Goal: Task Accomplishment & Management: Complete application form

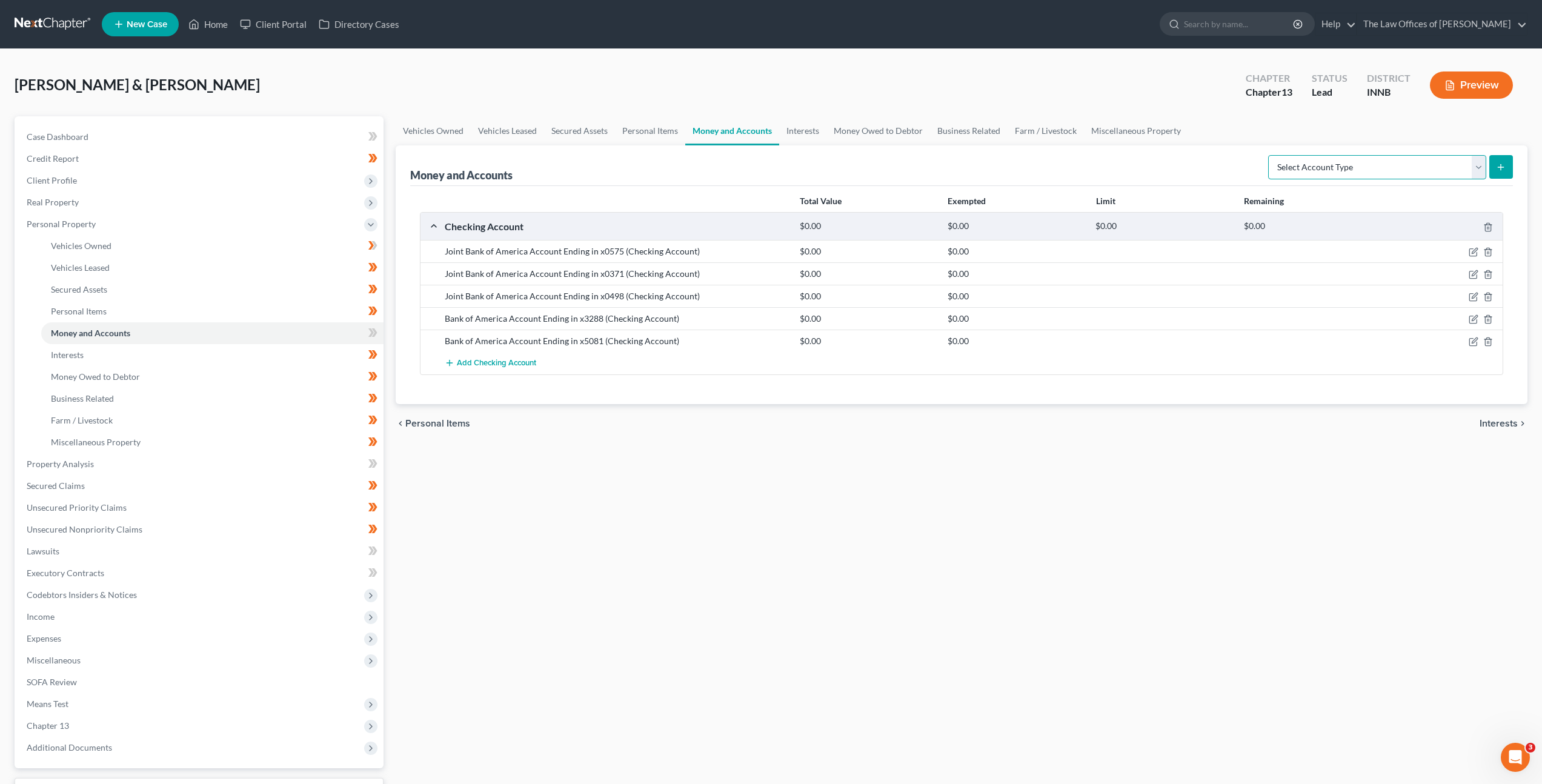
click at [1356, 166] on select "Select Account Type Brokerage Cash on Hand Certificates of Deposit Checking Acc…" at bounding box center [1376, 166] width 218 height 24
select select "savings"
click at [1270, 155] on select "Select Account Type Brokerage Cash on Hand Certificates of Deposit Checking Acc…" at bounding box center [1376, 166] width 218 height 24
click at [1501, 169] on line "submit" at bounding box center [1501, 166] width 0 height 6
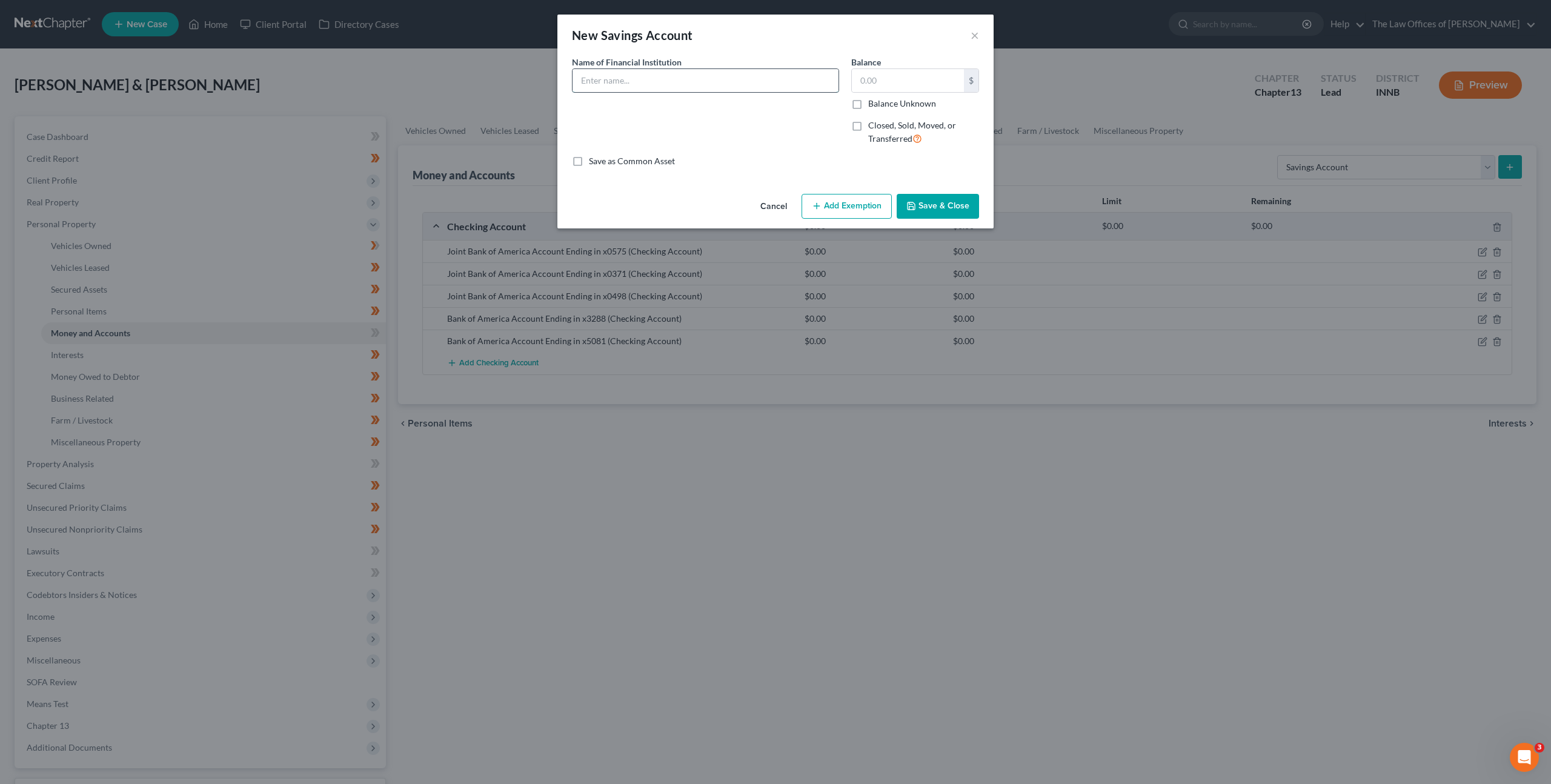
click at [691, 78] on input "text" at bounding box center [705, 80] width 266 height 23
paste input "Bank of America Account Ending in x0498"
type input "Bank of America Account Ending in x3327"
click at [924, 201] on button "Save & Close" at bounding box center [938, 206] width 83 height 26
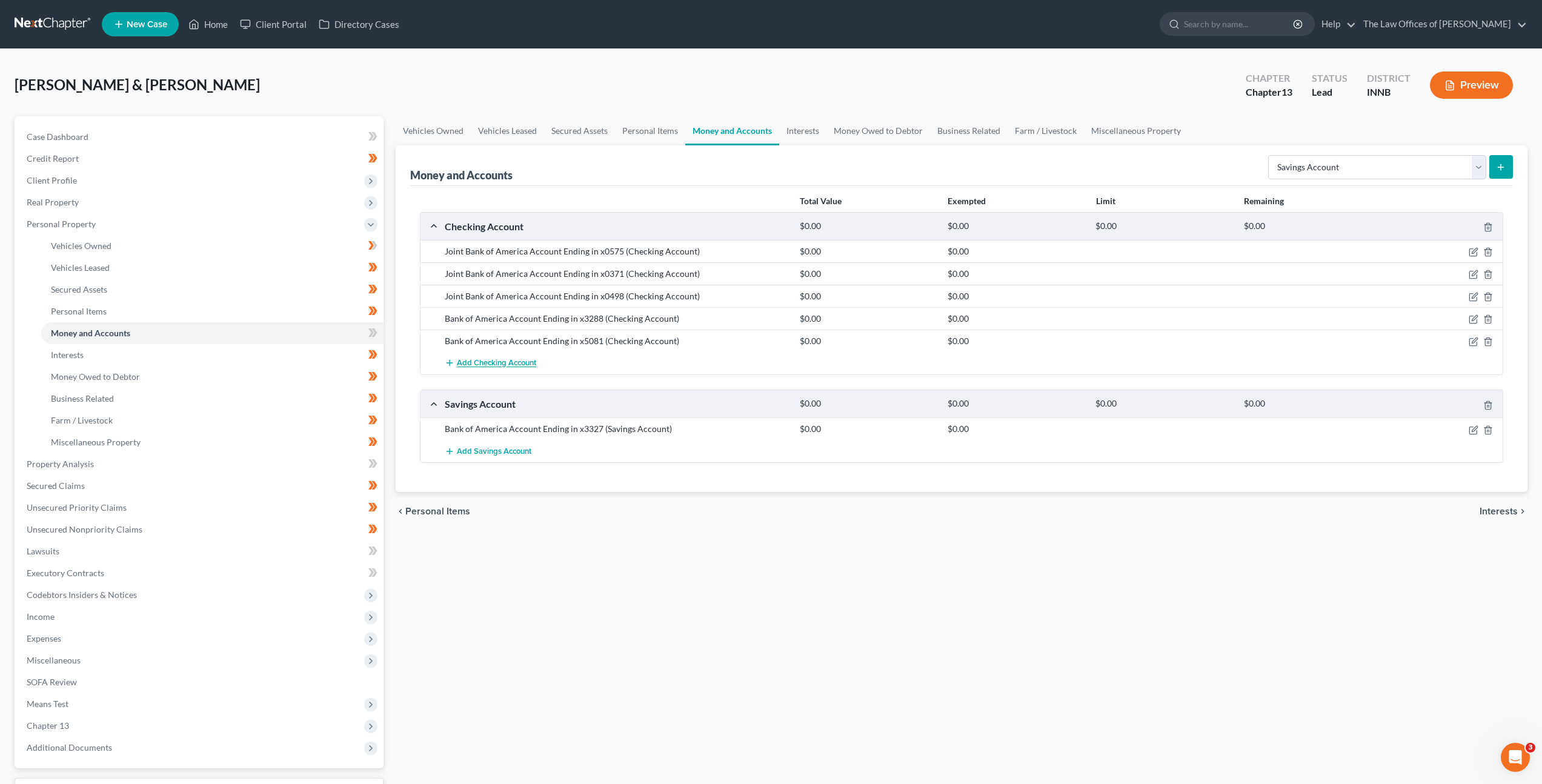
click at [498, 355] on button "Add Checking Account" at bounding box center [490, 363] width 91 height 22
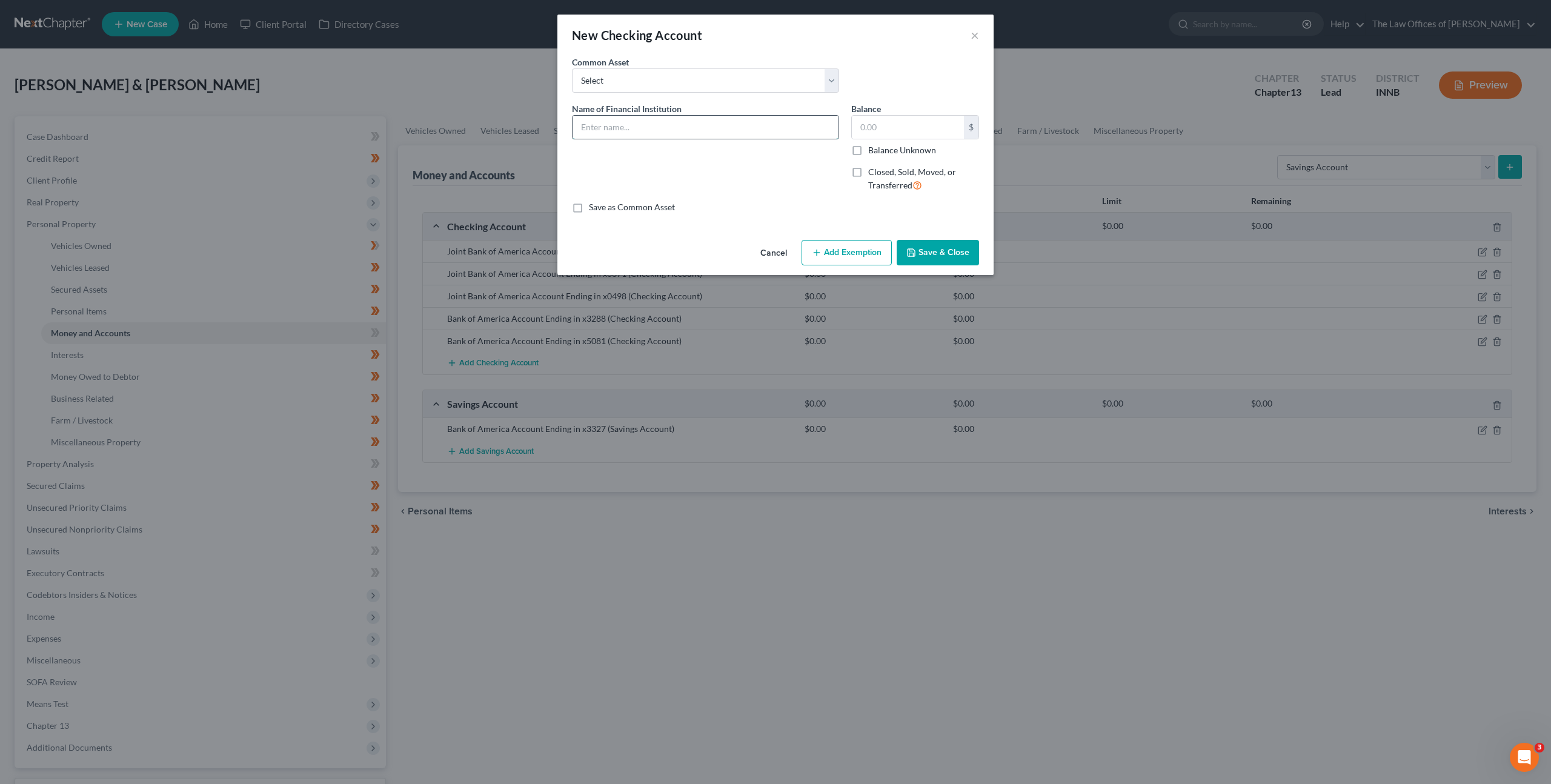
click at [648, 132] on input "text" at bounding box center [705, 127] width 266 height 23
type input "Pathward Checking Account Ending in x8913"
click at [912, 252] on icon "button" at bounding box center [912, 253] width 10 height 10
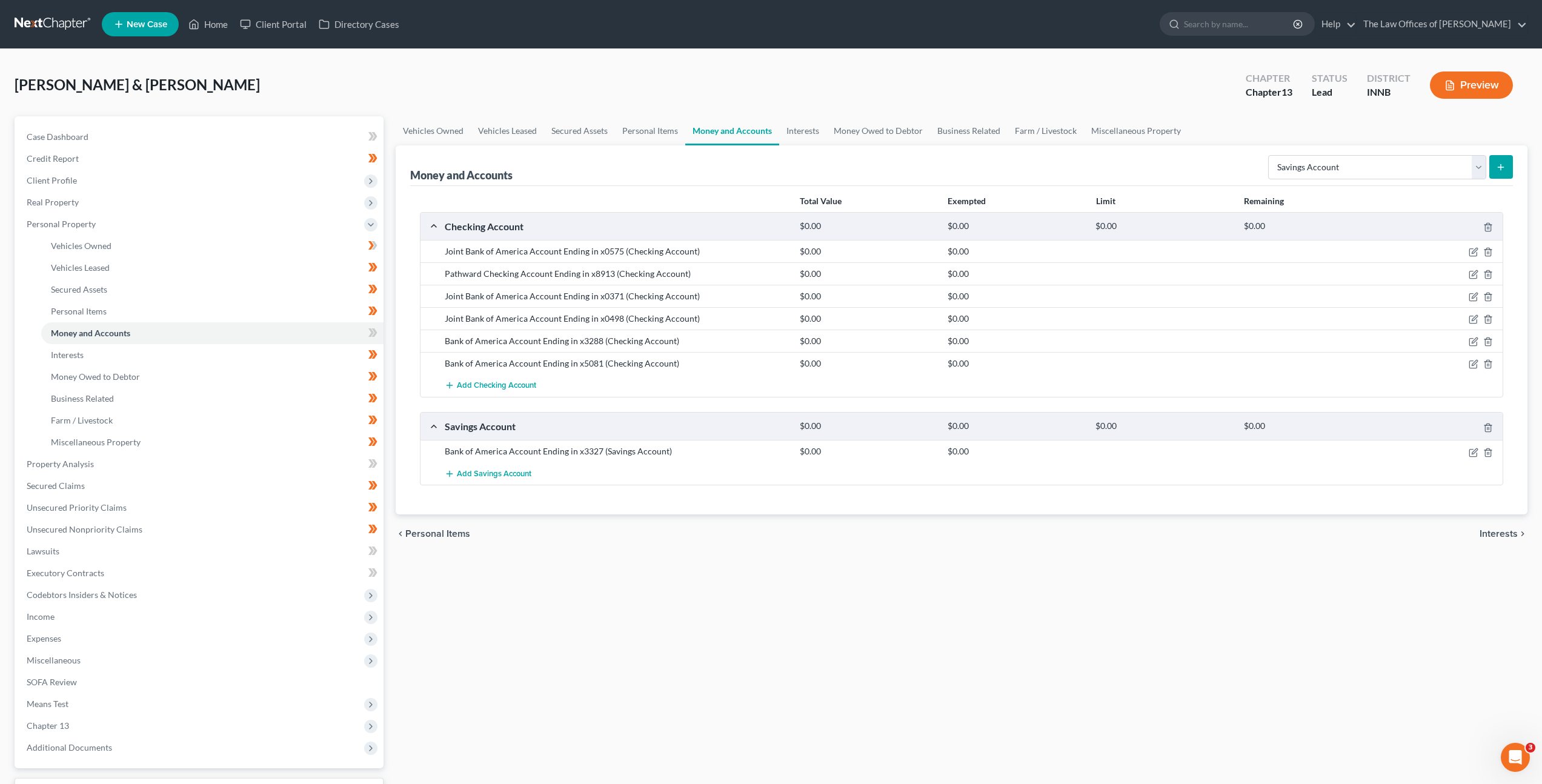
click at [655, 611] on div "Vehicles Owned Vehicles Leased Secured Assets Personal Items Money and Accounts…" at bounding box center [961, 476] width 1144 height 721
click at [182, 347] on link "Interests" at bounding box center [212, 355] width 342 height 22
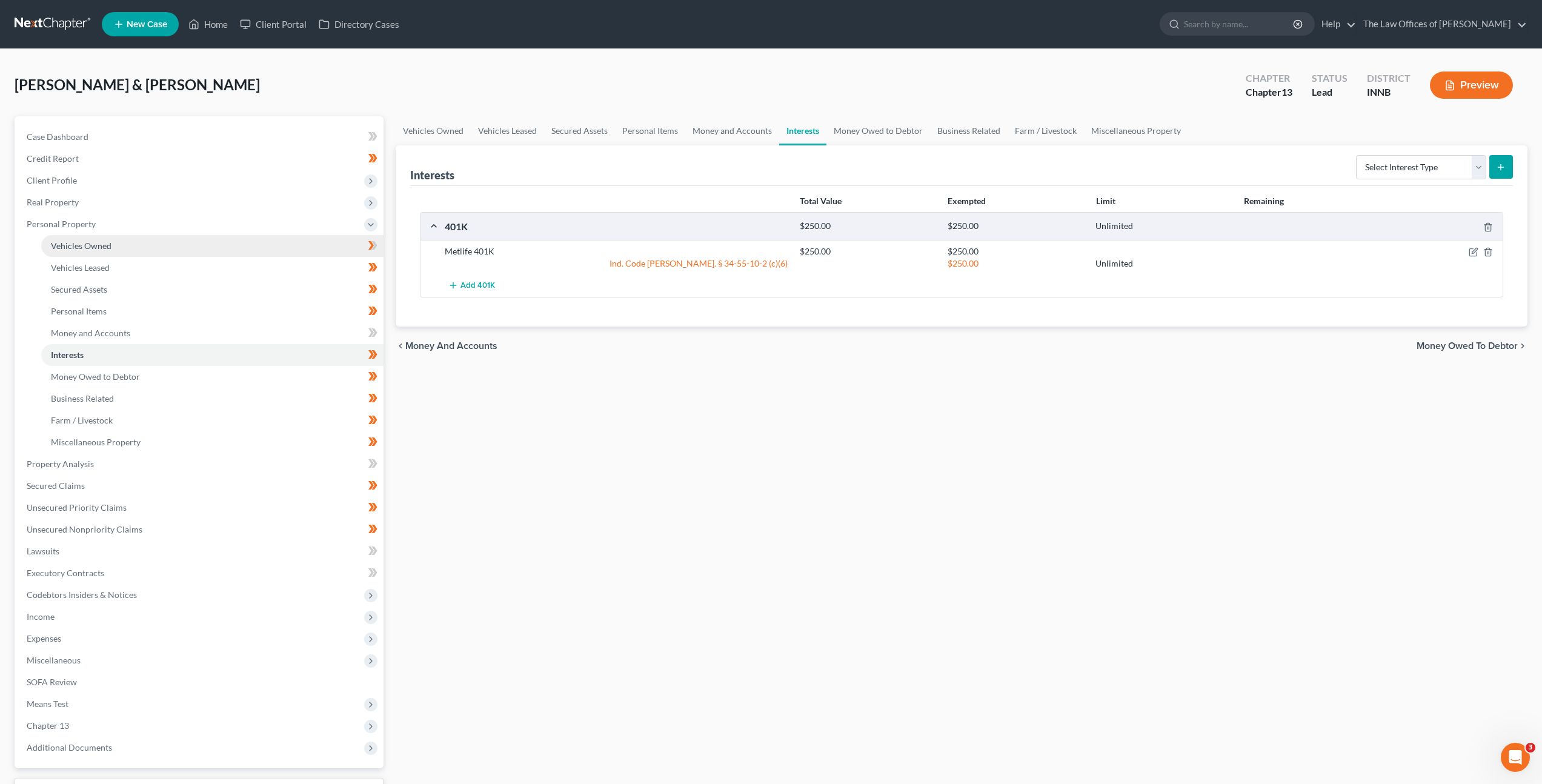
click at [151, 252] on link "Vehicles Owned" at bounding box center [212, 246] width 342 height 22
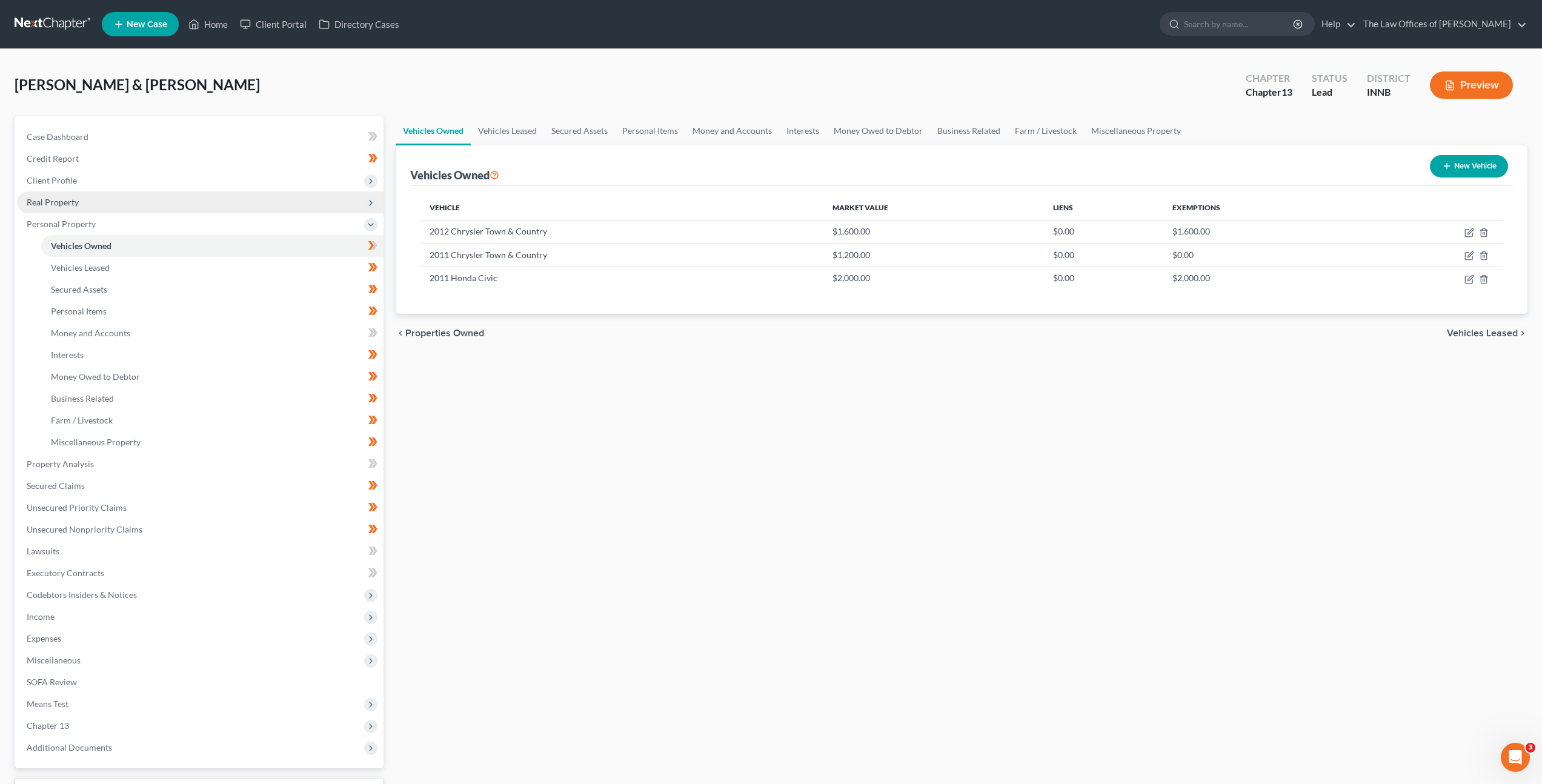
click at [148, 204] on span "Real Property" at bounding box center [200, 202] width 367 height 22
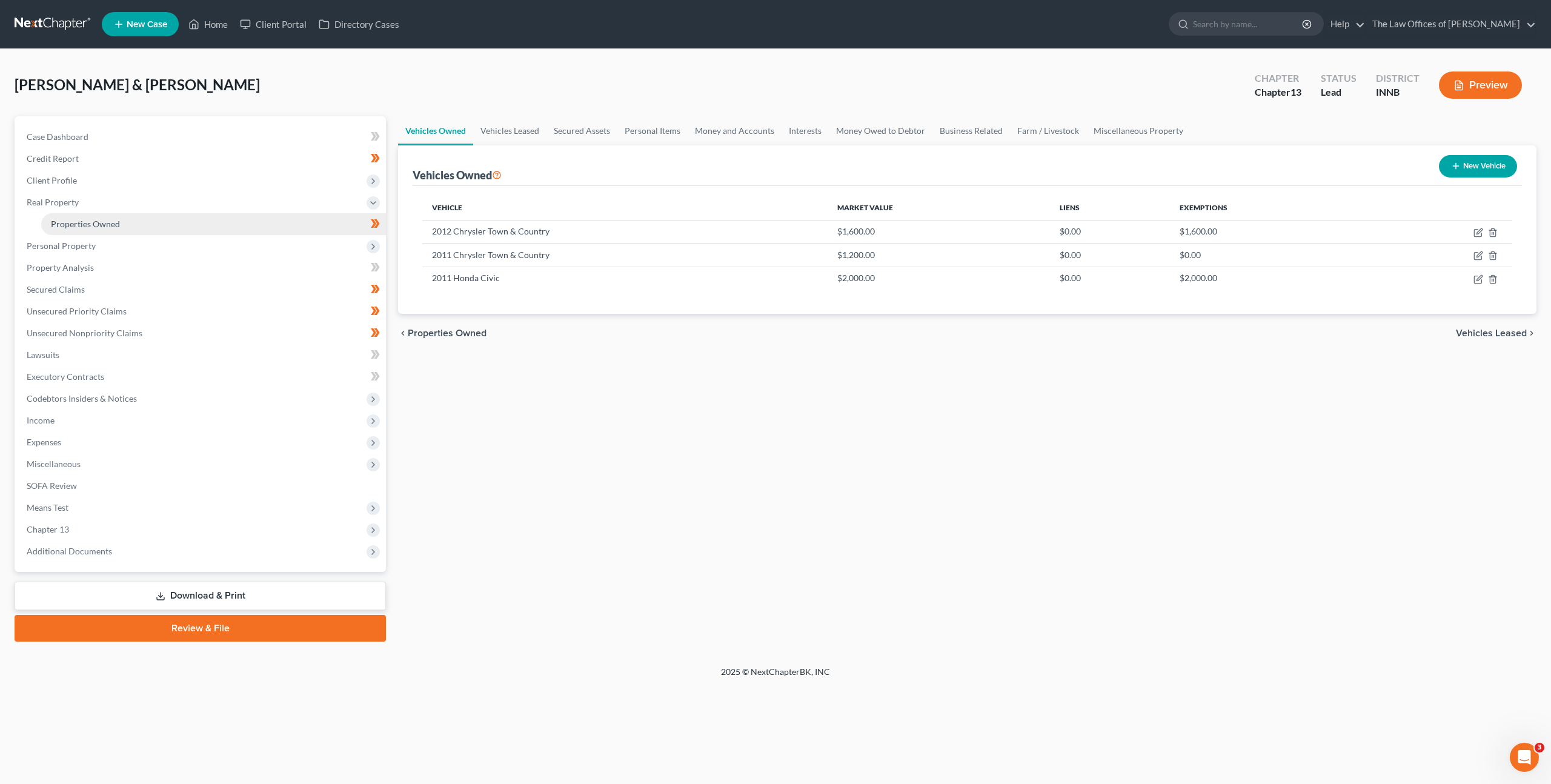
click at [148, 218] on link "Properties Owned" at bounding box center [214, 224] width 344 height 22
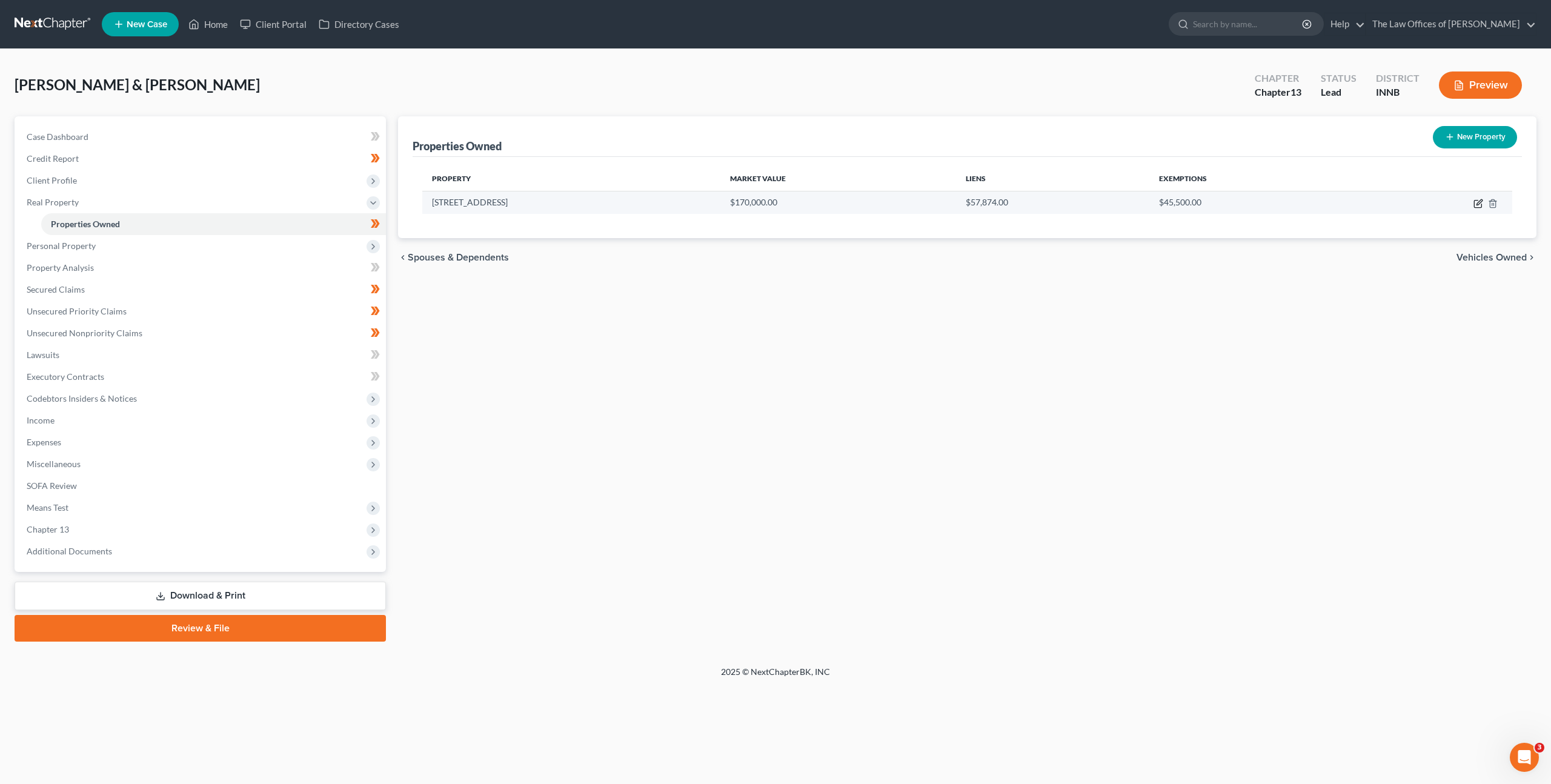
click at [1478, 204] on icon "button" at bounding box center [1479, 204] width 10 height 10
select select "15"
select select "2"
select select "6"
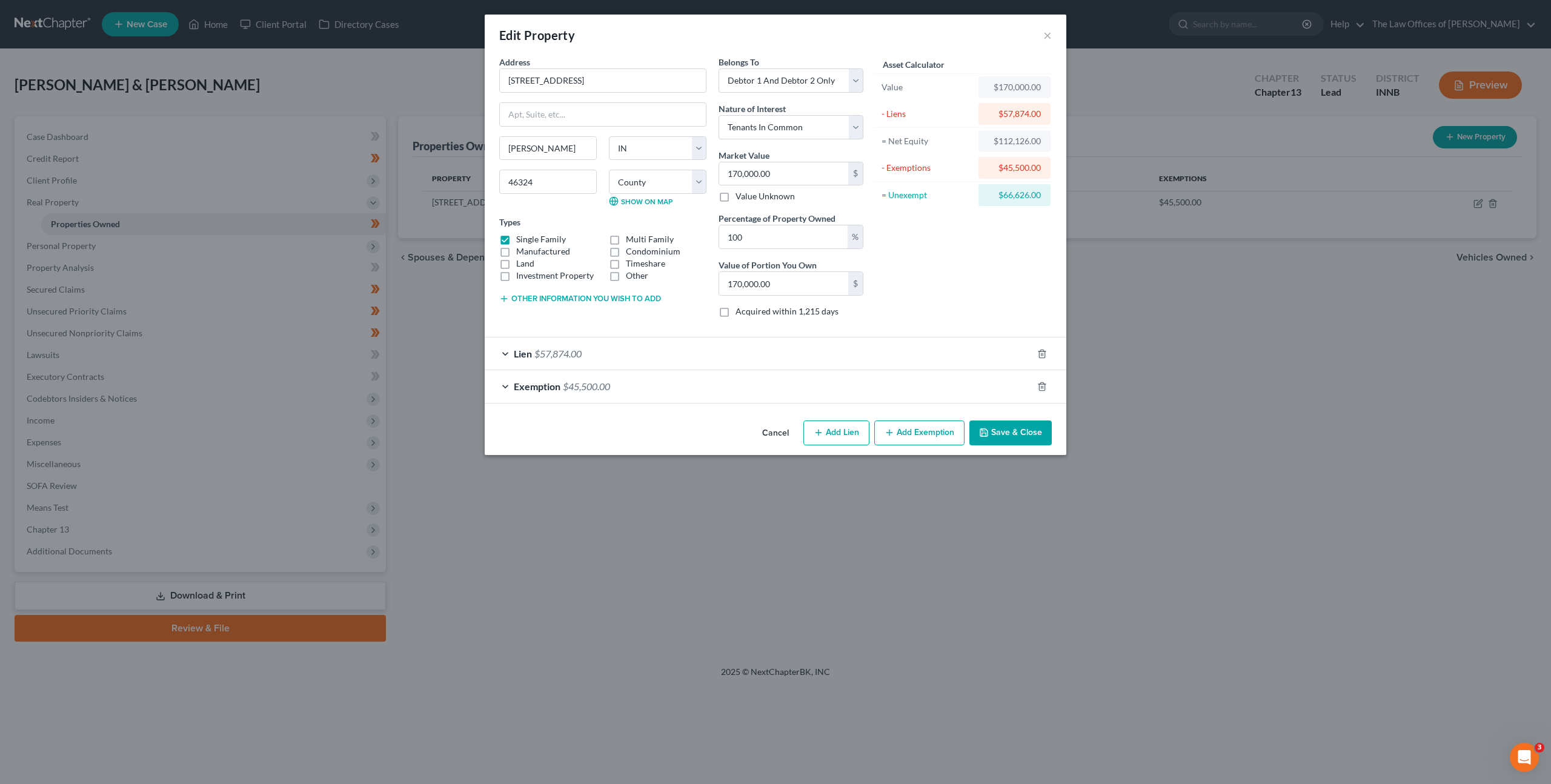
click at [658, 354] on div "Lien $57,874.00" at bounding box center [758, 354] width 547 height 32
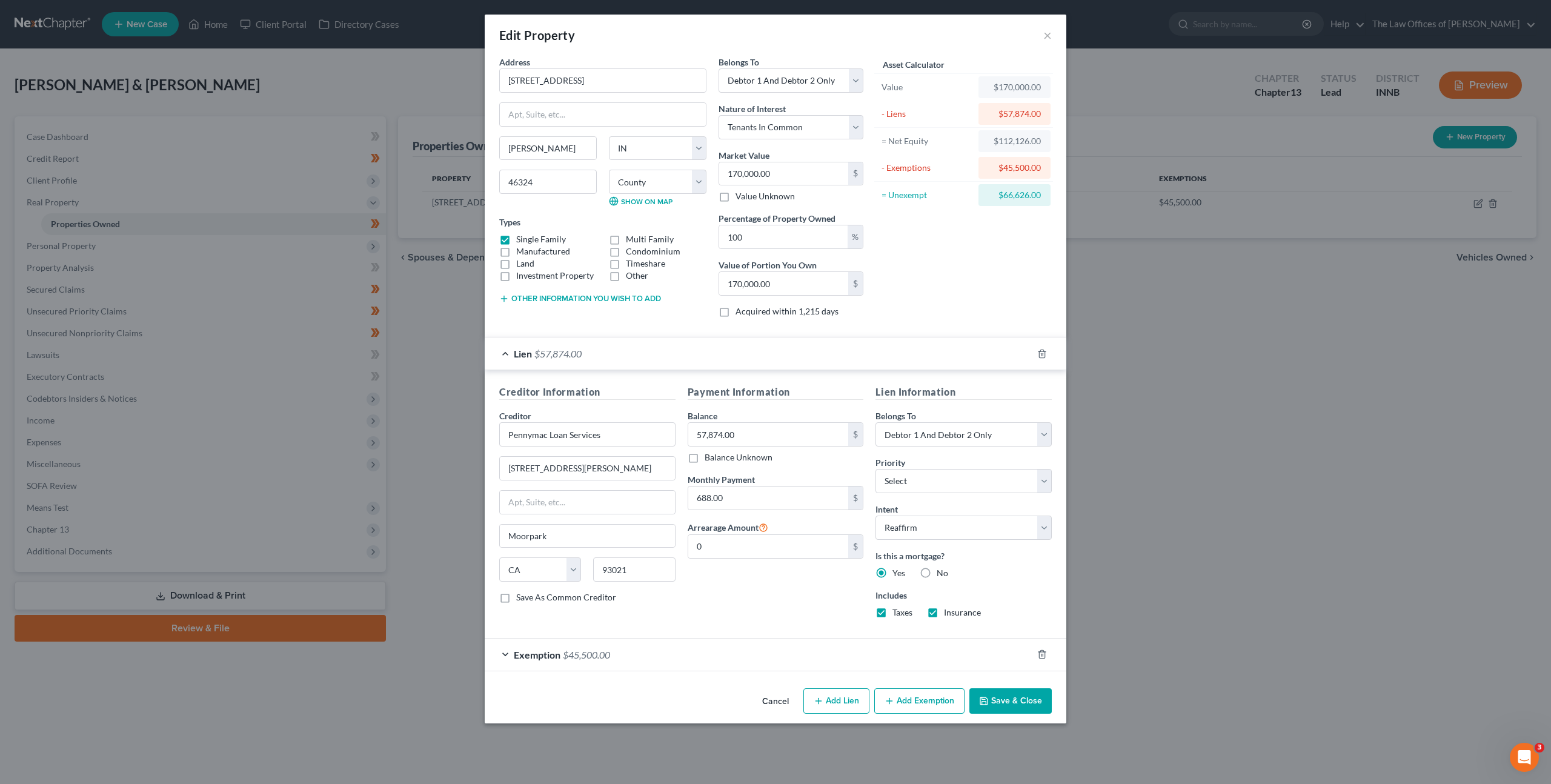
click at [702, 668] on div "Exemption $45,500.00" at bounding box center [758, 654] width 547 height 32
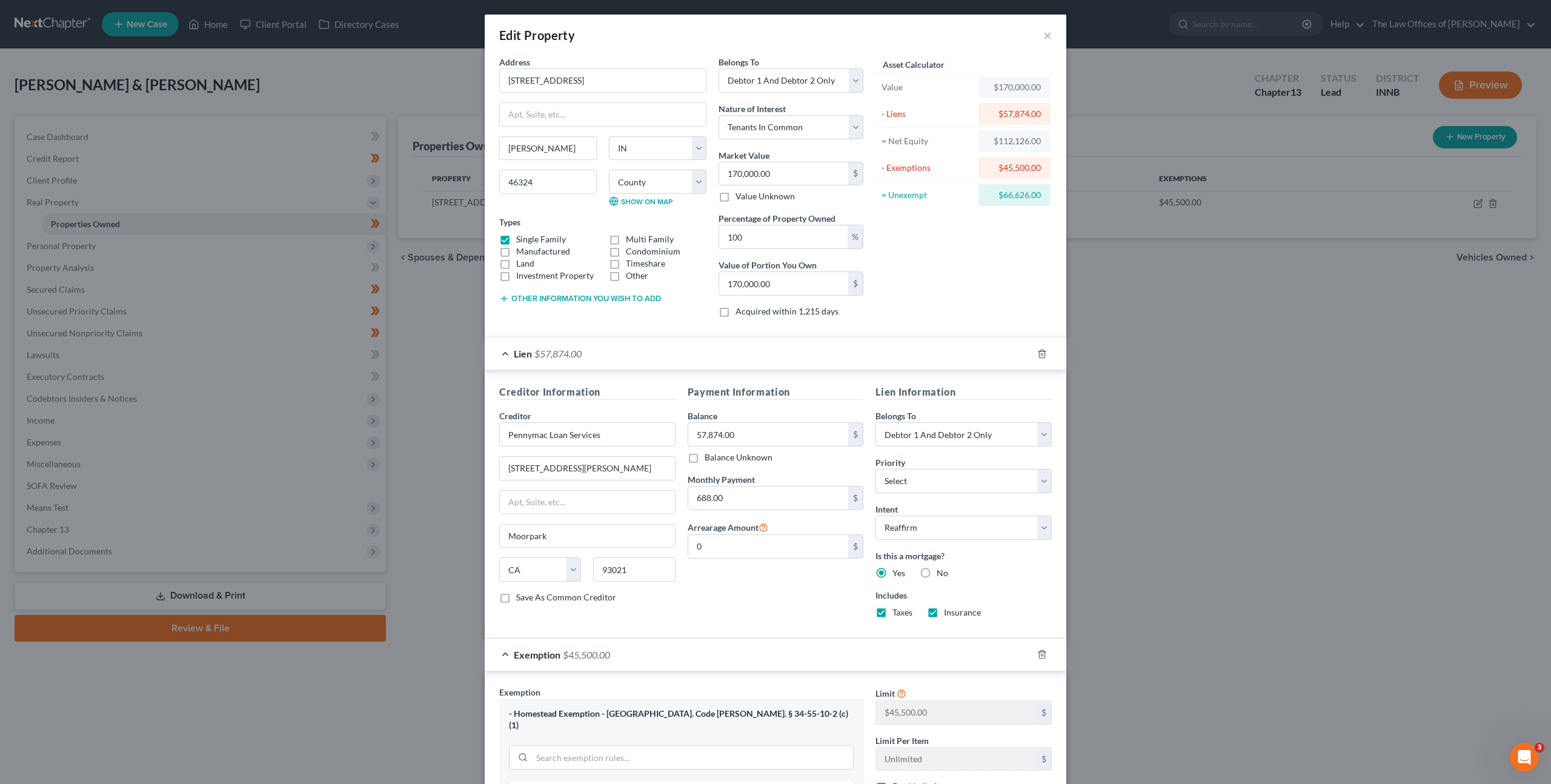
click at [582, 304] on div "Address * 6612 Monroe Ave Hammond State AL AK AR AZ CA CO CT DE DC FL GA GU HI …" at bounding box center [603, 191] width 219 height 272
click at [585, 301] on button "Other information you wish to add" at bounding box center [580, 299] width 161 height 10
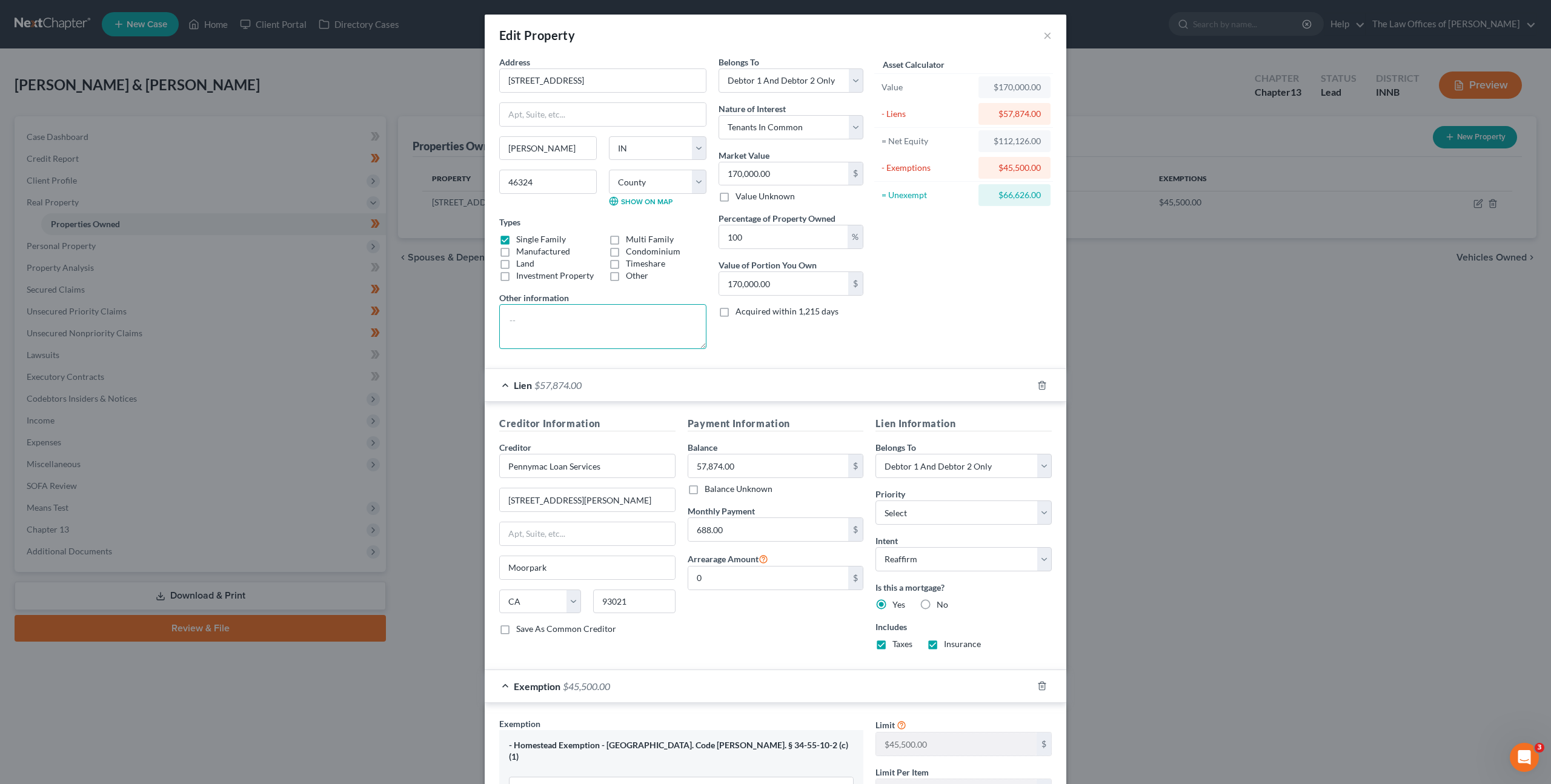
drag, startPoint x: 538, startPoint y: 322, endPoint x: 579, endPoint y: 325, distance: 41.1
click at [538, 322] on textarea at bounding box center [603, 326] width 207 height 45
click at [572, 317] on textarea at bounding box center [603, 326] width 207 height 45
paste textarea ""Purchased for $110,000.00 in 07/2022. Tax Assessed for $160,000.00 in 07/2024.""
click at [511, 324] on textarea ""Purchased for $110,000.00 in 07/2022. Tax Assessed for $160,000.00 in 07/2024." at bounding box center [603, 326] width 207 height 45
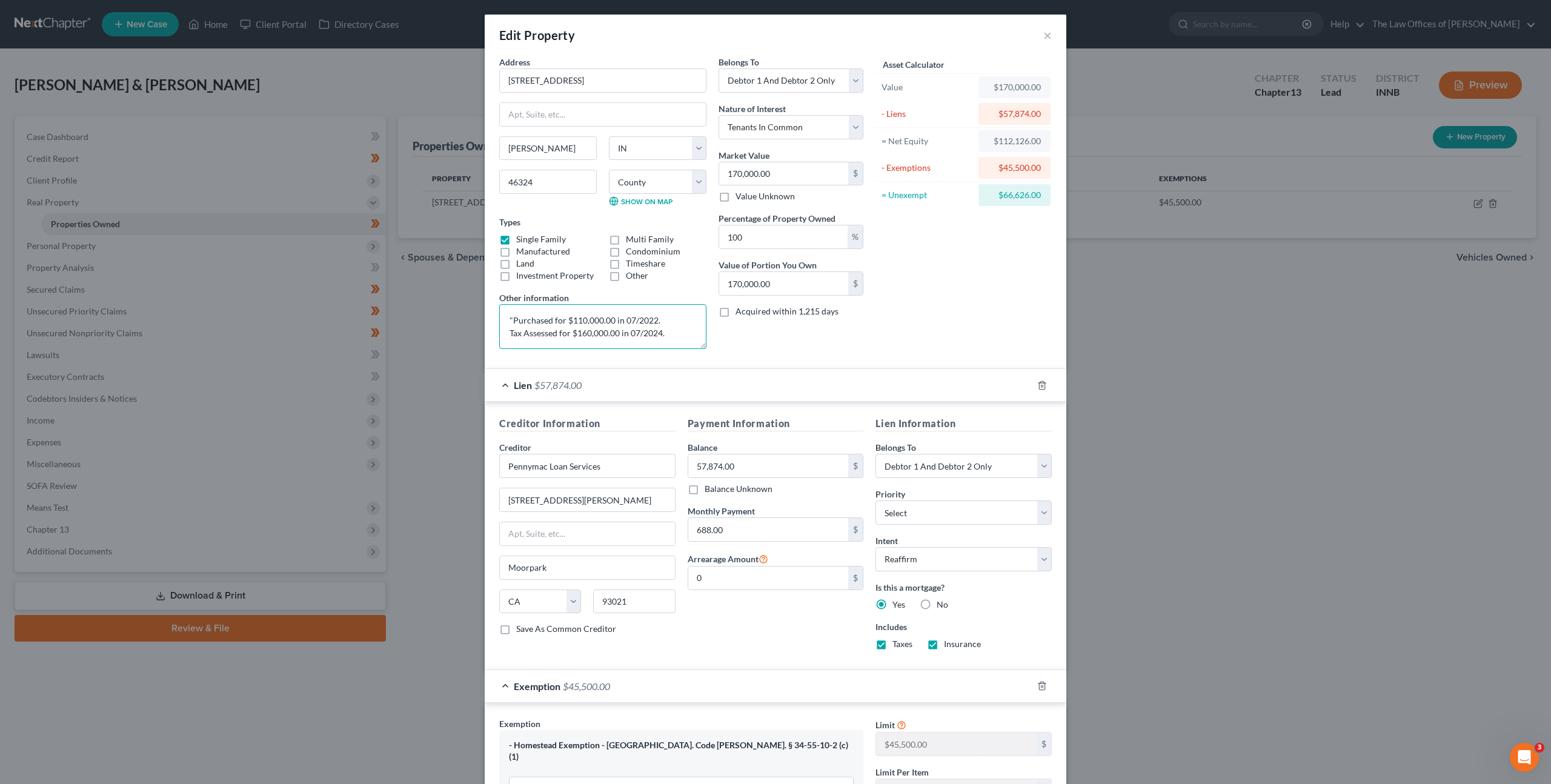
click at [508, 321] on textarea ""Purchased for $110,000.00 in 07/2022. Tax Assessed for $160,000.00 in 07/2024." at bounding box center [603, 326] width 207 height 45
click at [576, 318] on textarea "Purchased for $110,000.00 in 07/2022. Tax Assessed for $160,000.00 in 07/2024." at bounding box center [603, 326] width 207 height 45
click at [619, 318] on textarea "Purchased for $87,500.00 in 07/2022. Tax Assessed for $160,000.00 in 07/2024." at bounding box center [603, 326] width 207 height 45
click at [815, 341] on div "Belongs To * Select Debtor 1 Only Debtor 2 Only Debtor 1 And Debtor 2 Only At L…" at bounding box center [791, 207] width 157 height 303
click at [581, 341] on textarea "Purchased for $87,500.00 in 06/2003. Tax Assessed for $160,000.00 in 07/2024." at bounding box center [603, 326] width 207 height 45
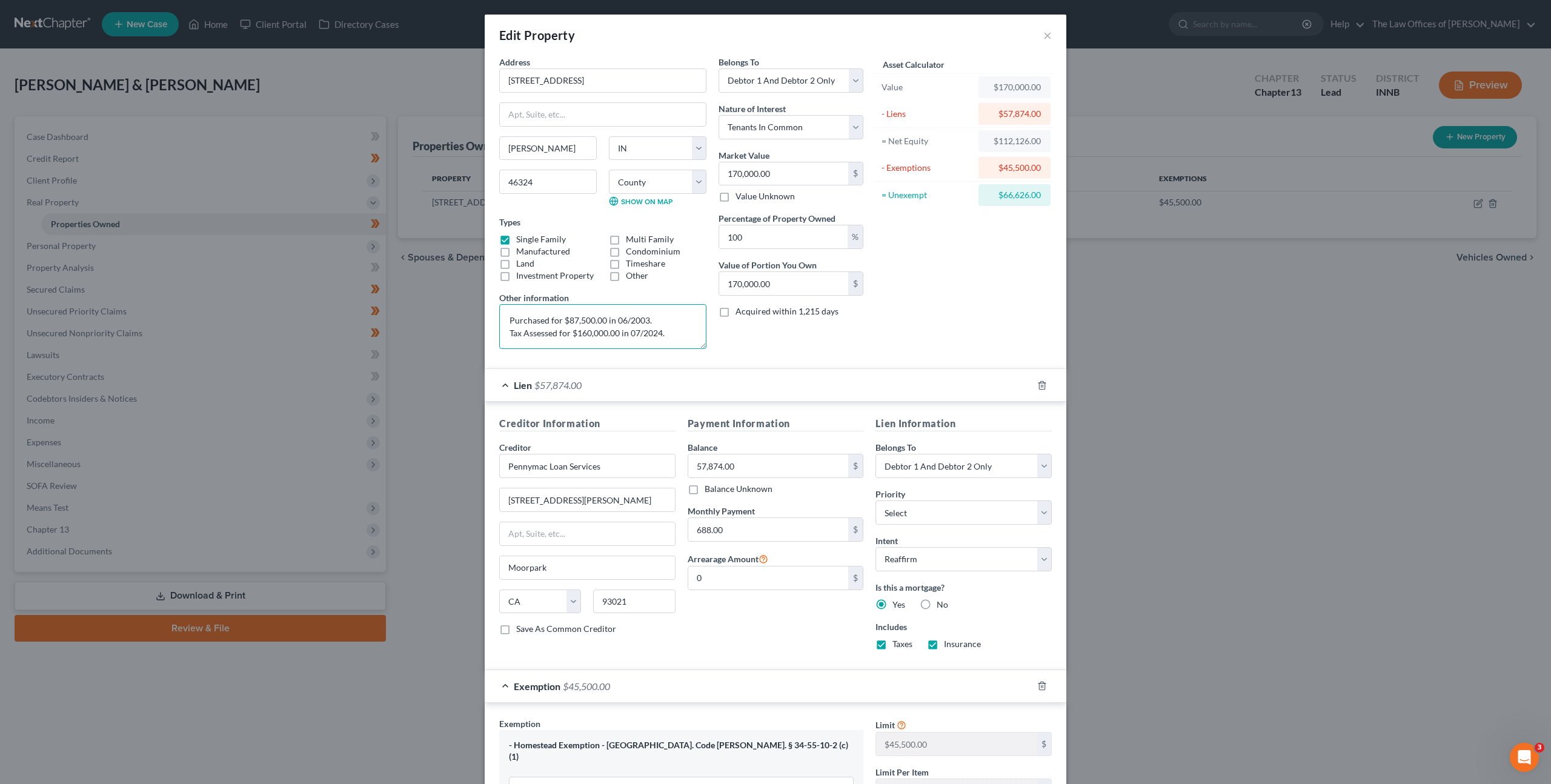
click at [585, 335] on textarea "Purchased for $87,500.00 in 06/2003. Tax Assessed for $160,000.00 in 07/2024." at bounding box center [603, 326] width 207 height 45
type textarea "Purchased for $87,500.00 in 06/2003. Tax Assessed for $155,300.00 in 07/2024."
click at [803, 333] on div "Belongs To * Select Debtor 1 Only Debtor 2 Only Debtor 1 And Debtor 2 Only At L…" at bounding box center [791, 207] width 157 height 303
click at [766, 633] on div "Payment Information Balance 57,874.00 $ Balance Unknown Balance Undetermined 57…" at bounding box center [776, 537] width 189 height 243
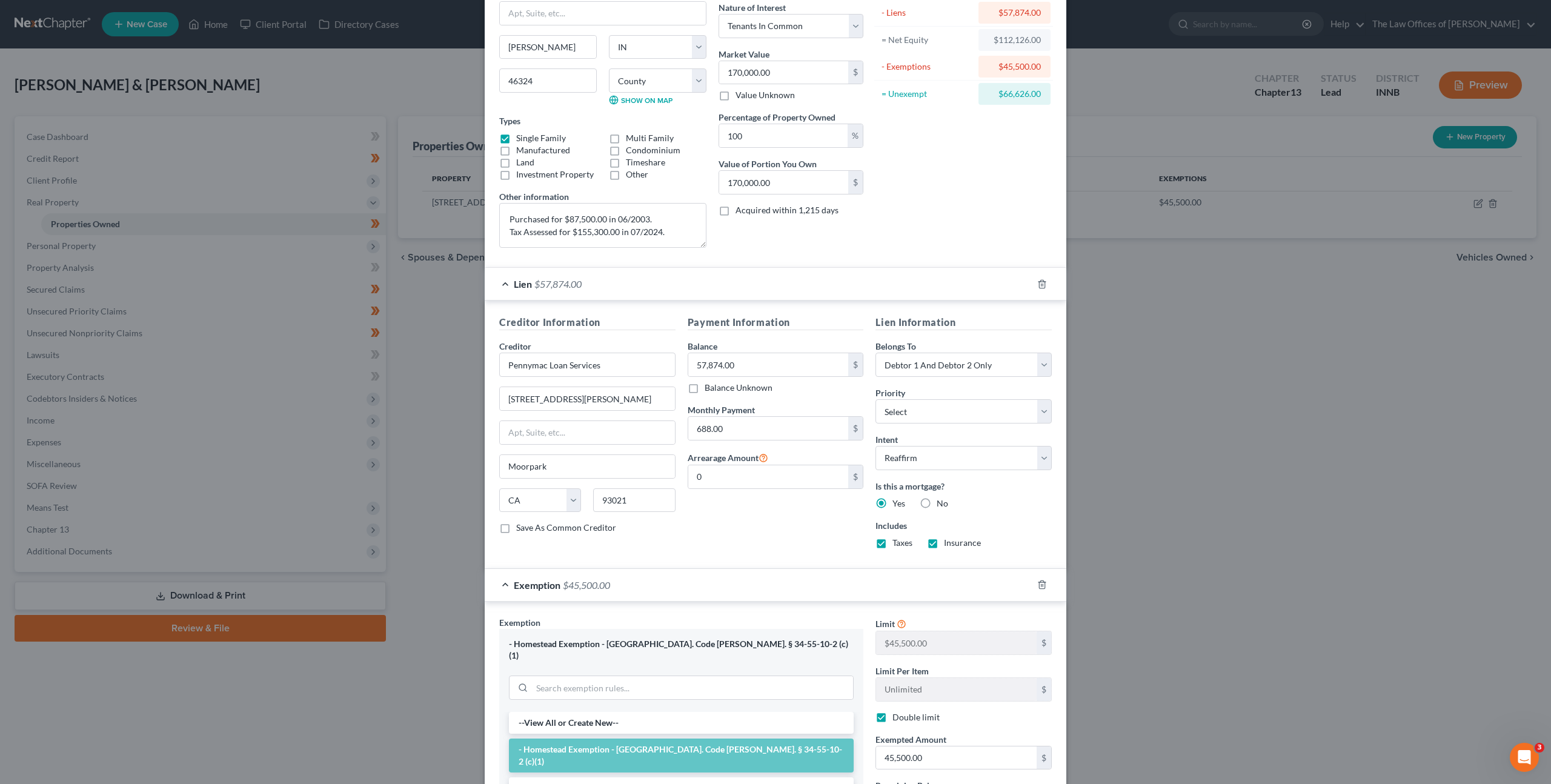
scroll to position [106, 0]
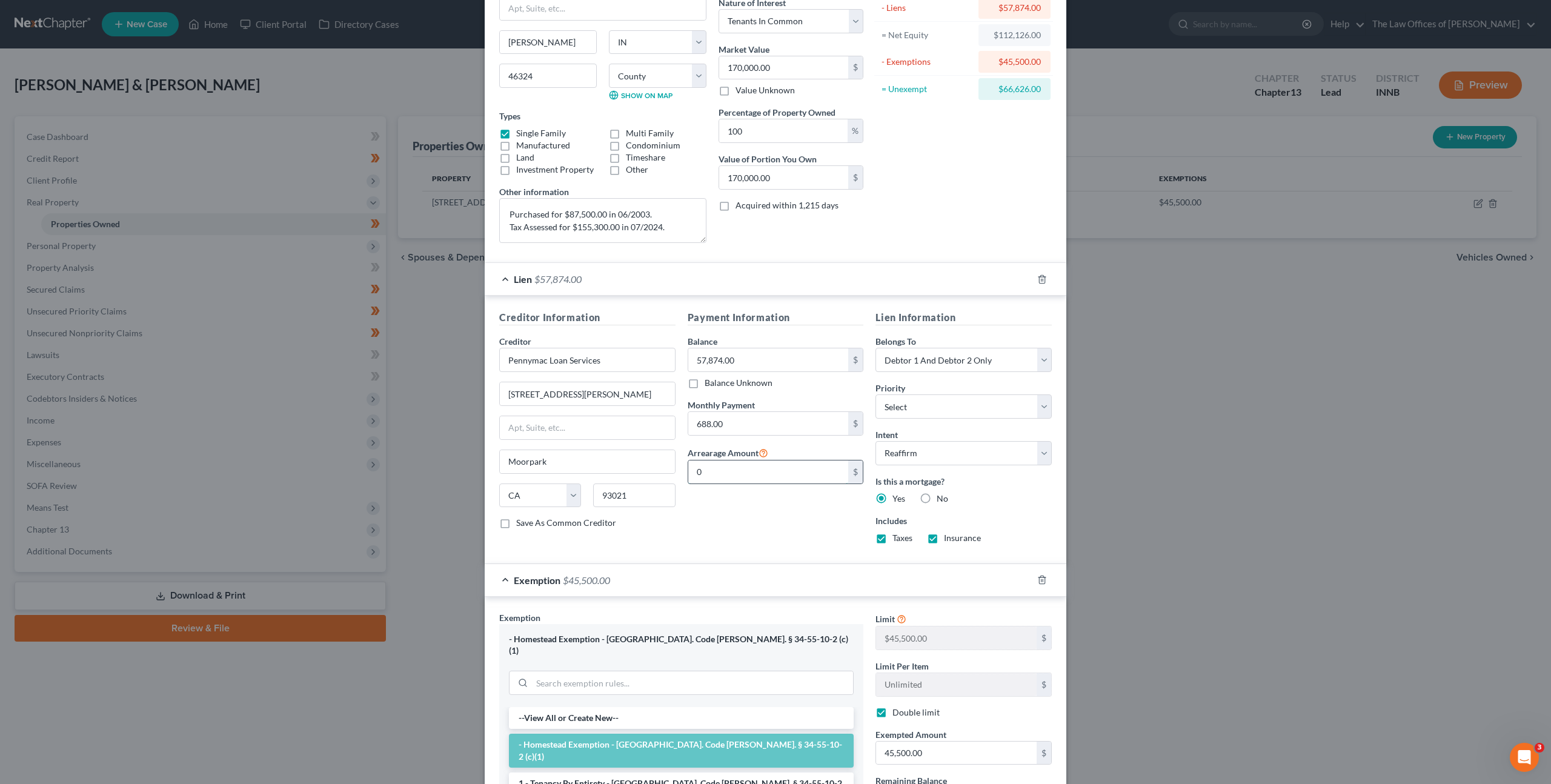
click at [758, 475] on input "0" at bounding box center [768, 472] width 161 height 23
click at [760, 454] on icon at bounding box center [763, 452] width 10 height 12
click at [750, 478] on input "0" at bounding box center [768, 472] width 161 height 23
type input "1,376"
drag, startPoint x: 696, startPoint y: 534, endPoint x: 819, endPoint y: 531, distance: 123.0
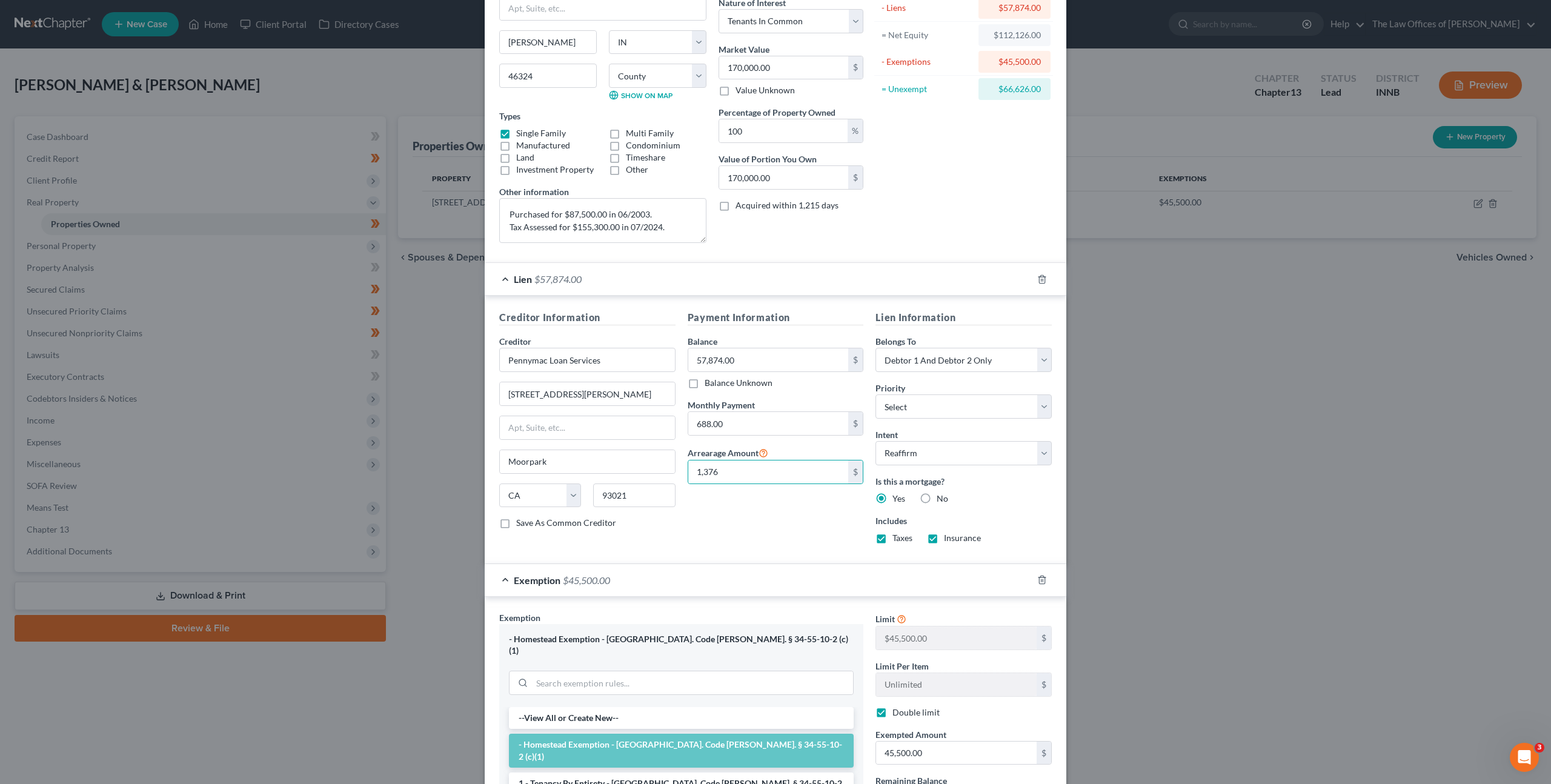
click at [699, 534] on div "Payment Information Balance 57,874.00 $ Balance Unknown Balance Undetermined 57…" at bounding box center [776, 431] width 189 height 243
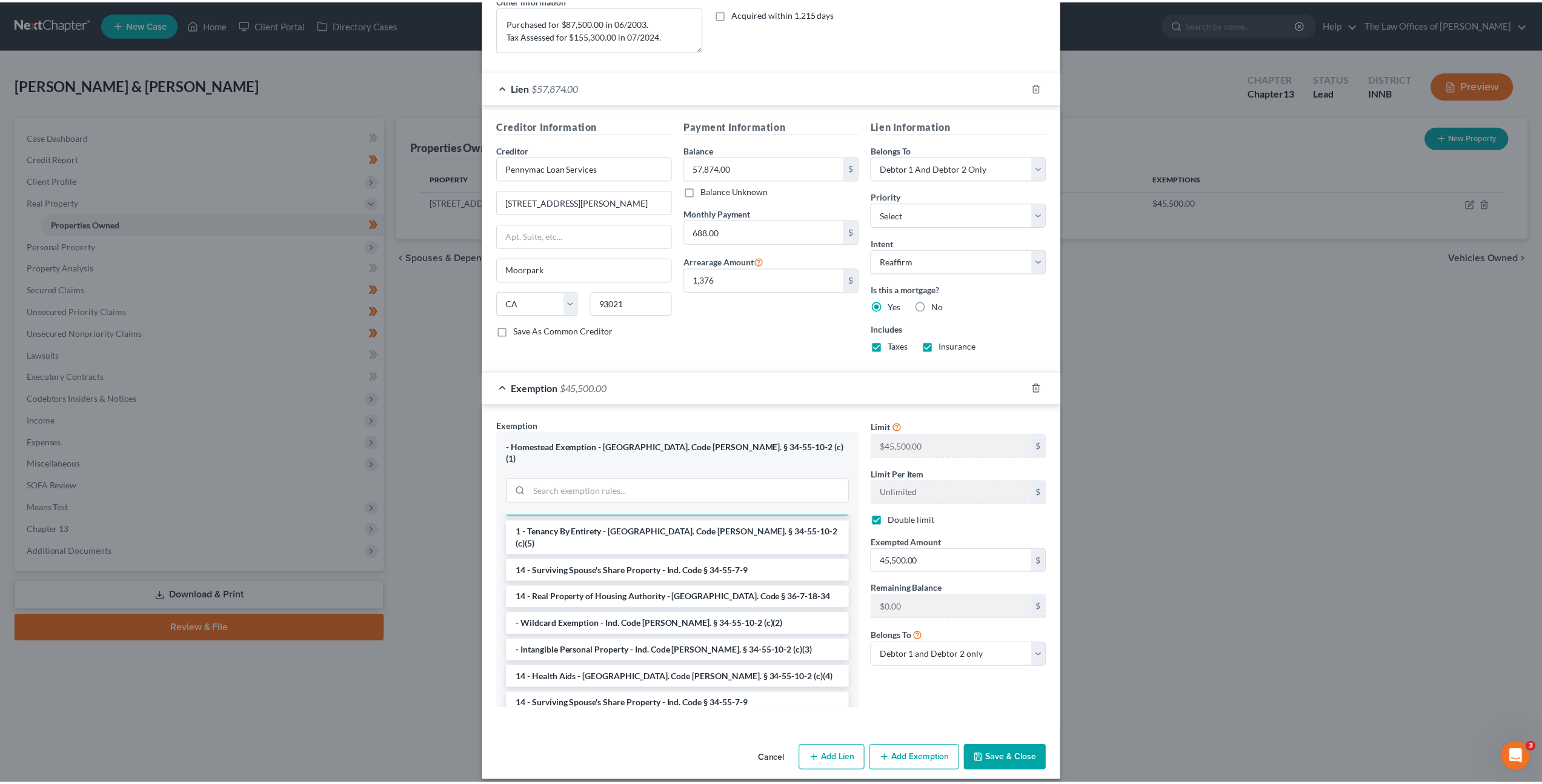
scroll to position [84, 0]
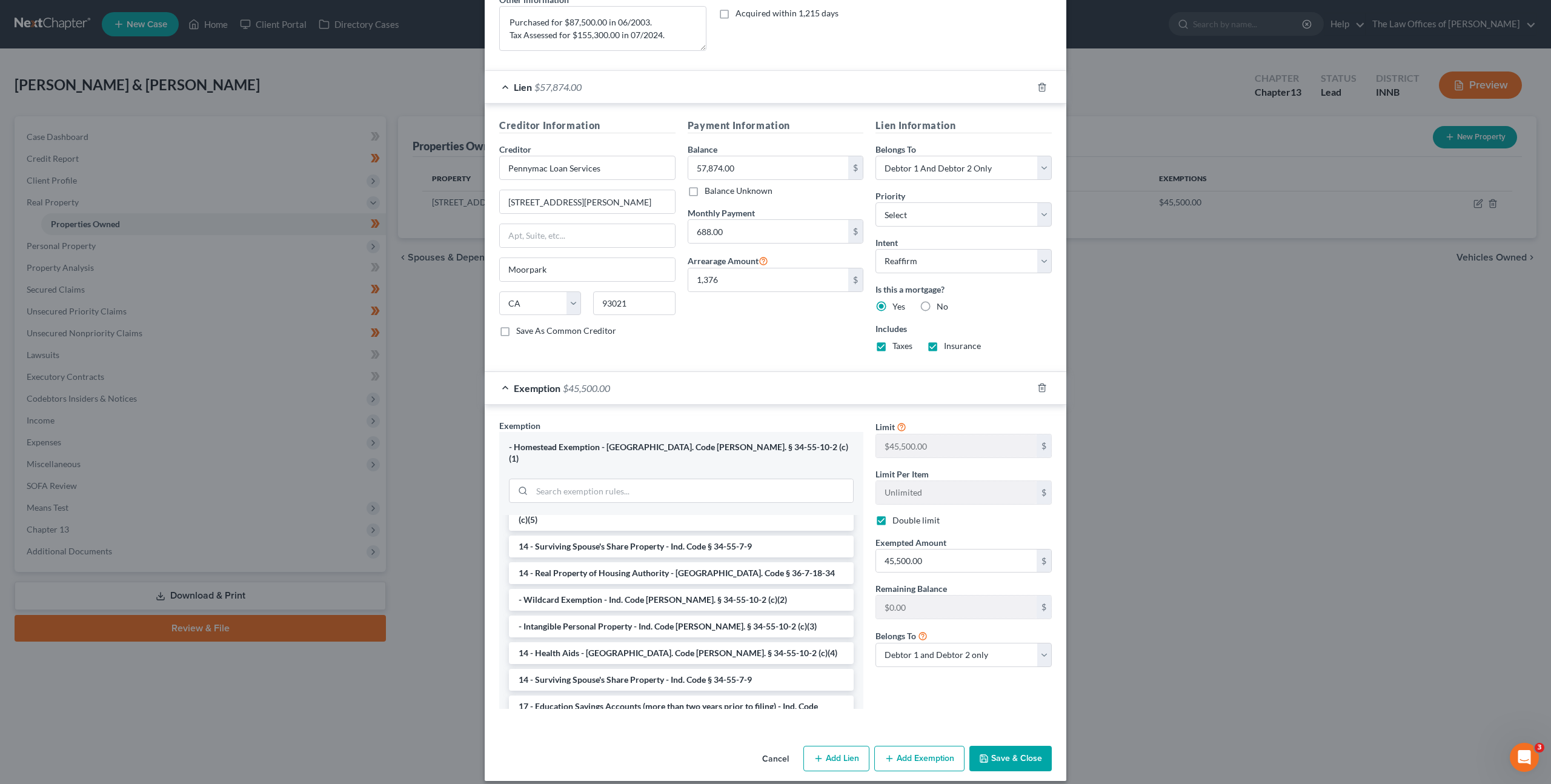
click at [999, 746] on button "Save & Close" at bounding box center [1011, 758] width 83 height 26
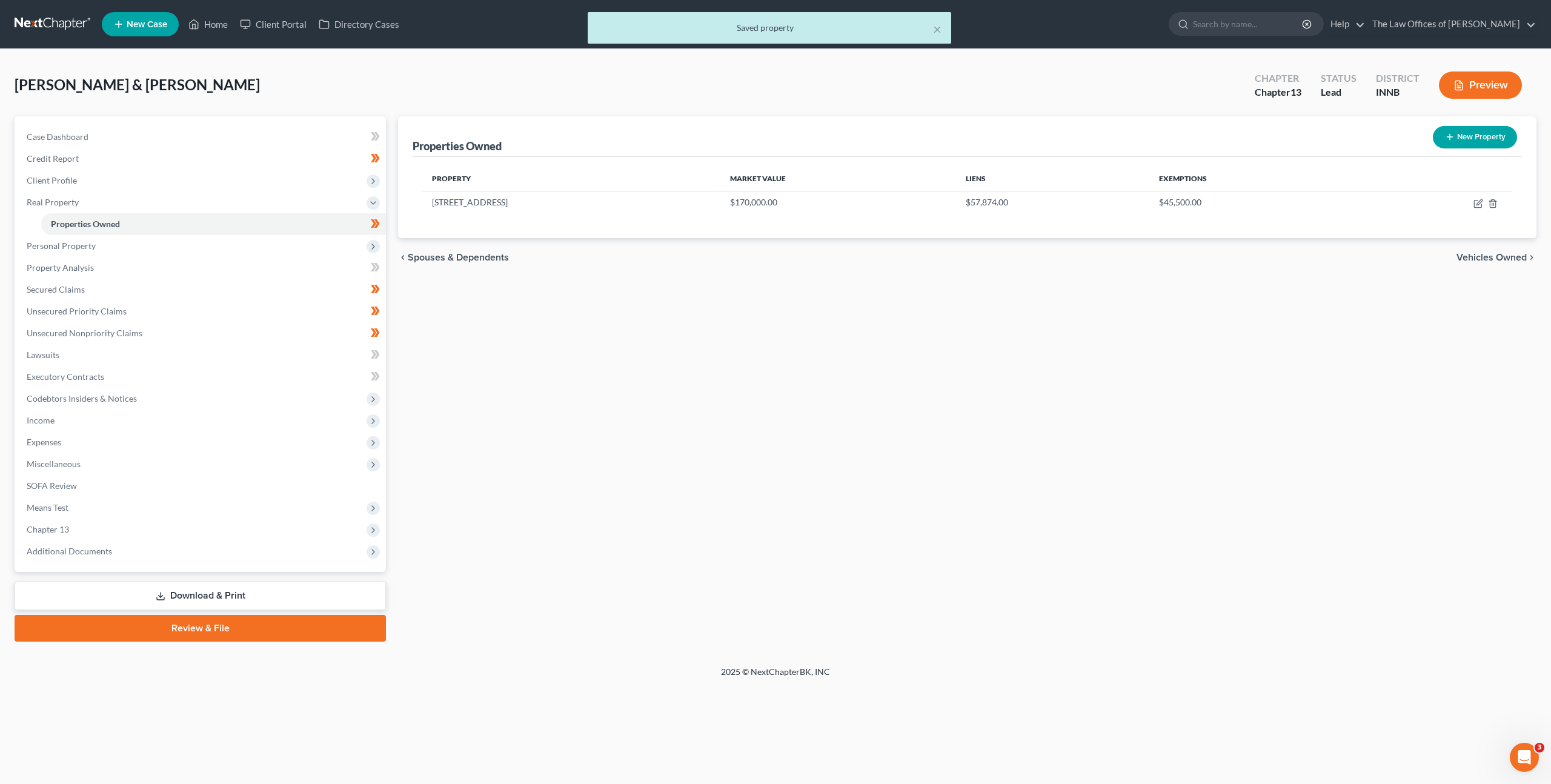
click at [853, 412] on div "Properties Owned New Property Property Market Value Liens Exemptions 6612 Monro…" at bounding box center [967, 378] width 1151 height 525
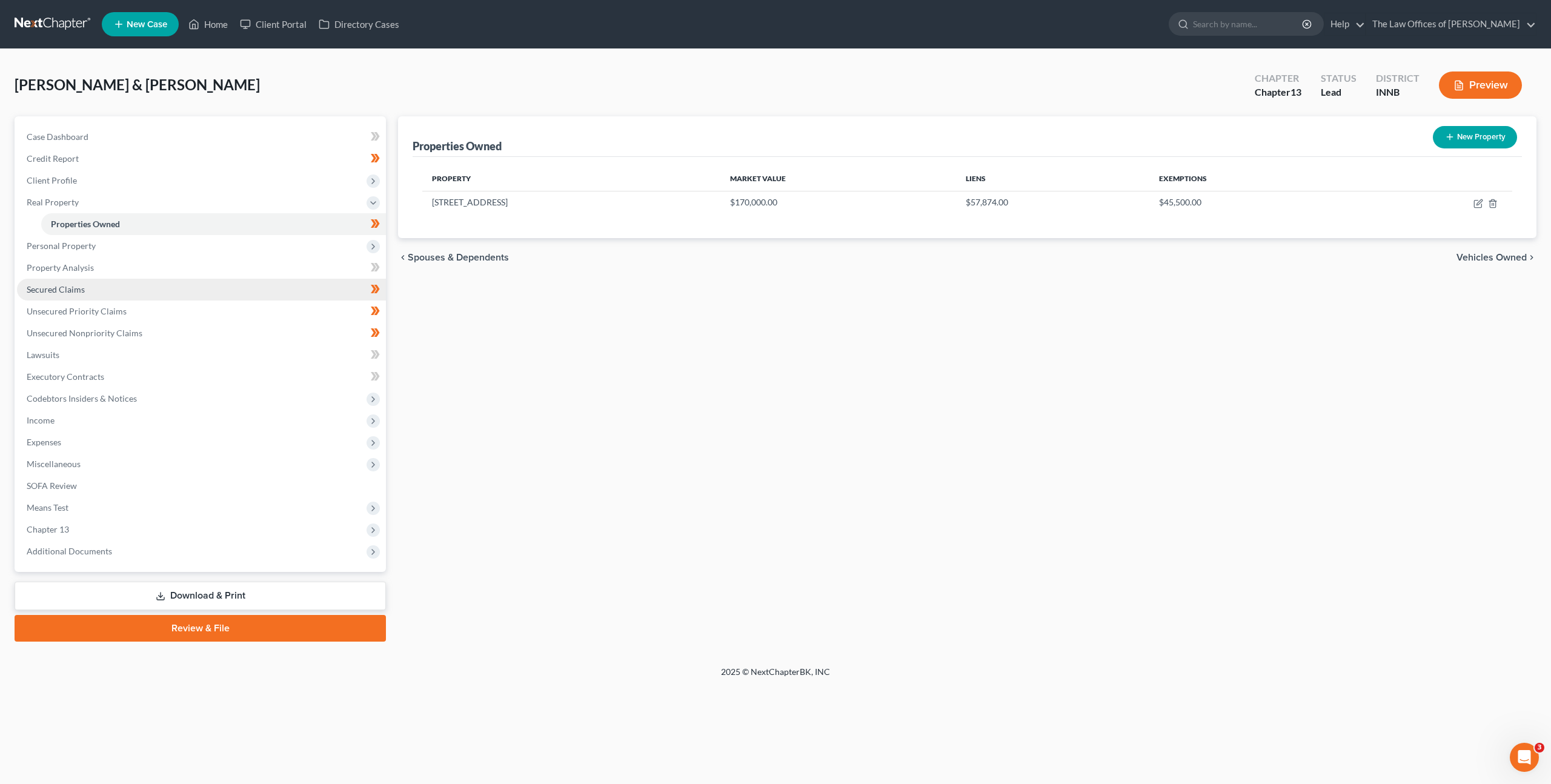
click at [234, 282] on link "Secured Claims" at bounding box center [201, 290] width 369 height 22
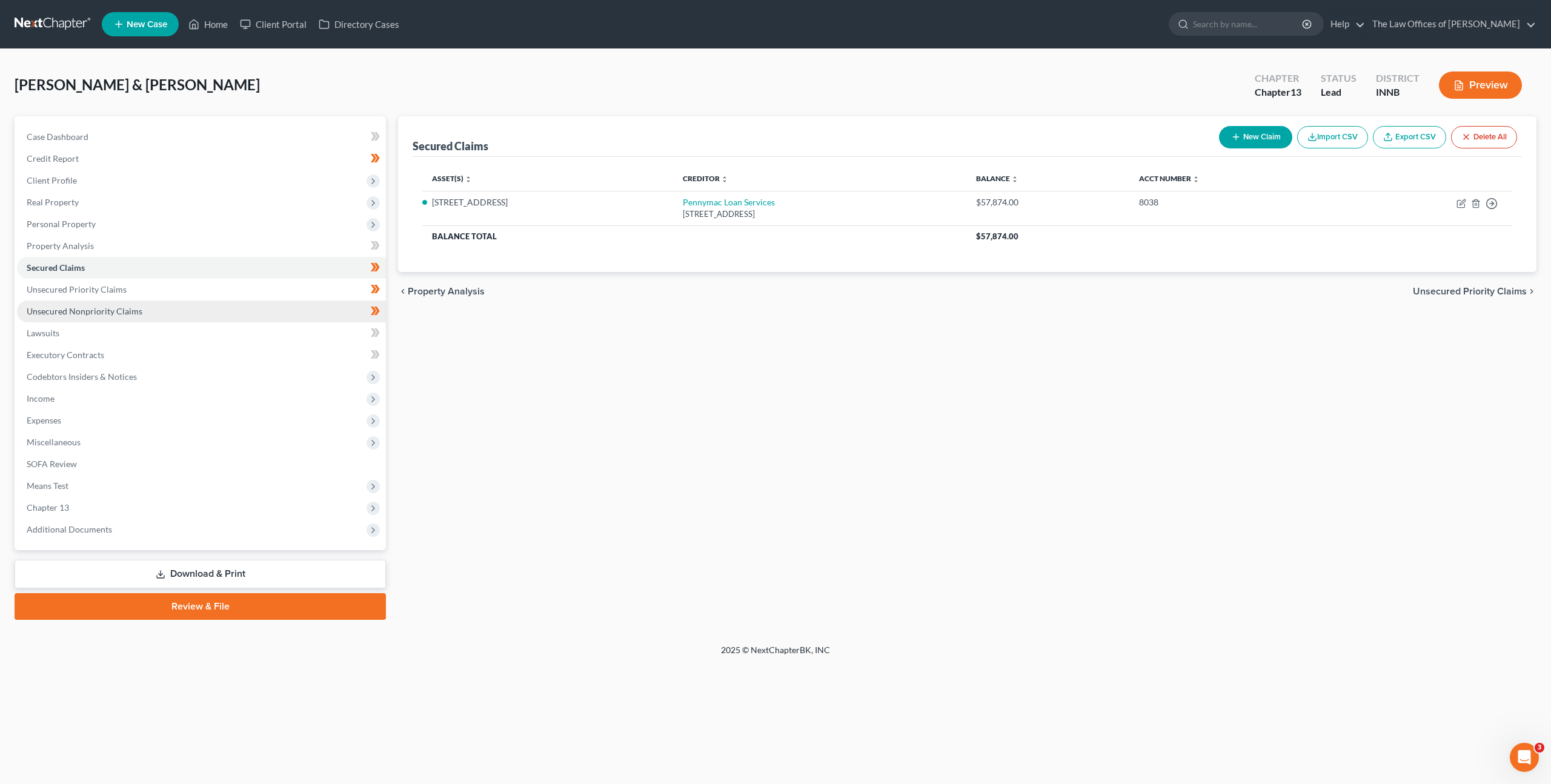
click at [238, 301] on link "Unsecured Nonpriority Claims" at bounding box center [201, 311] width 369 height 22
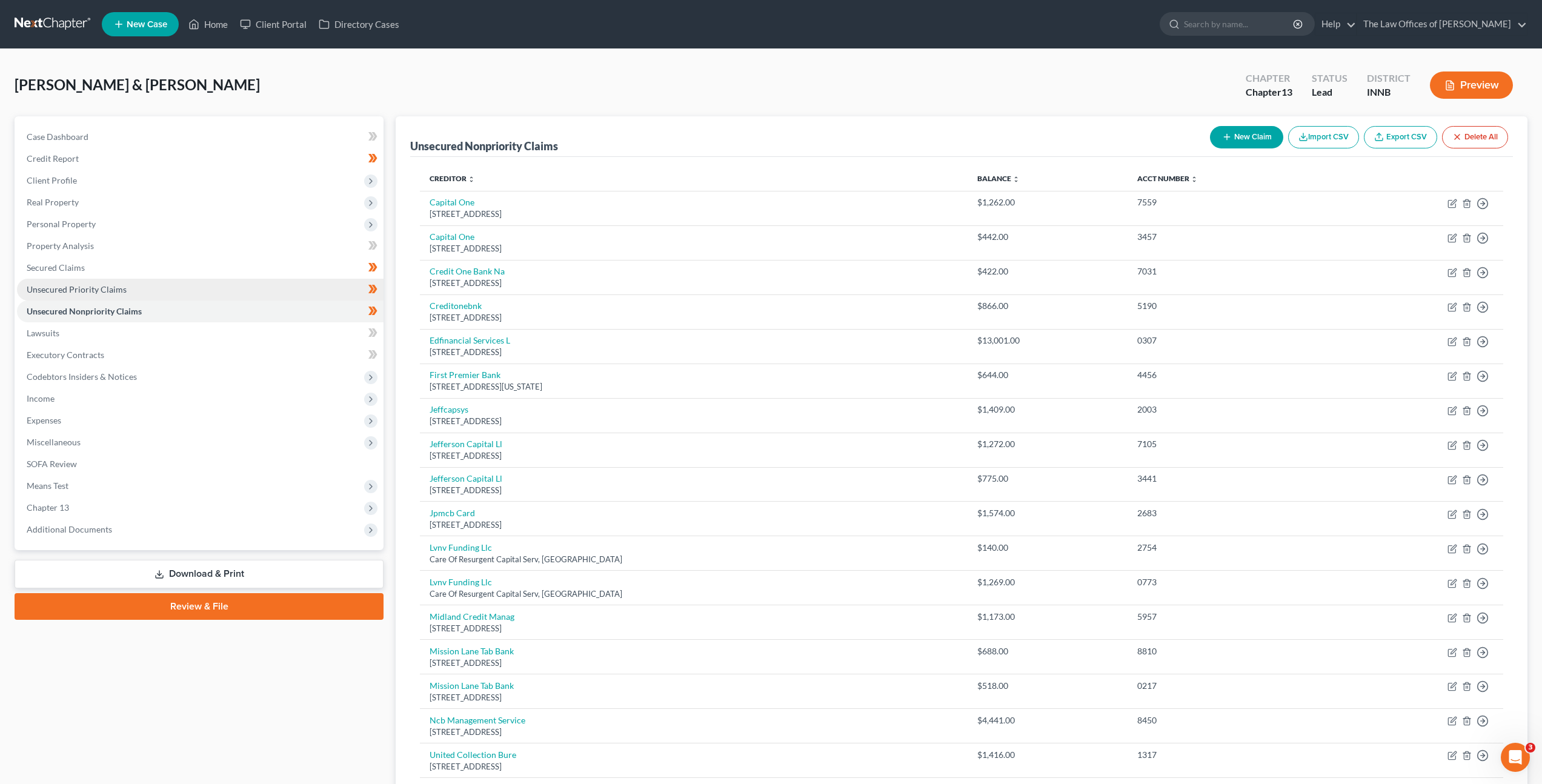
click at [234, 288] on link "Unsecured Priority Claims" at bounding box center [200, 290] width 367 height 22
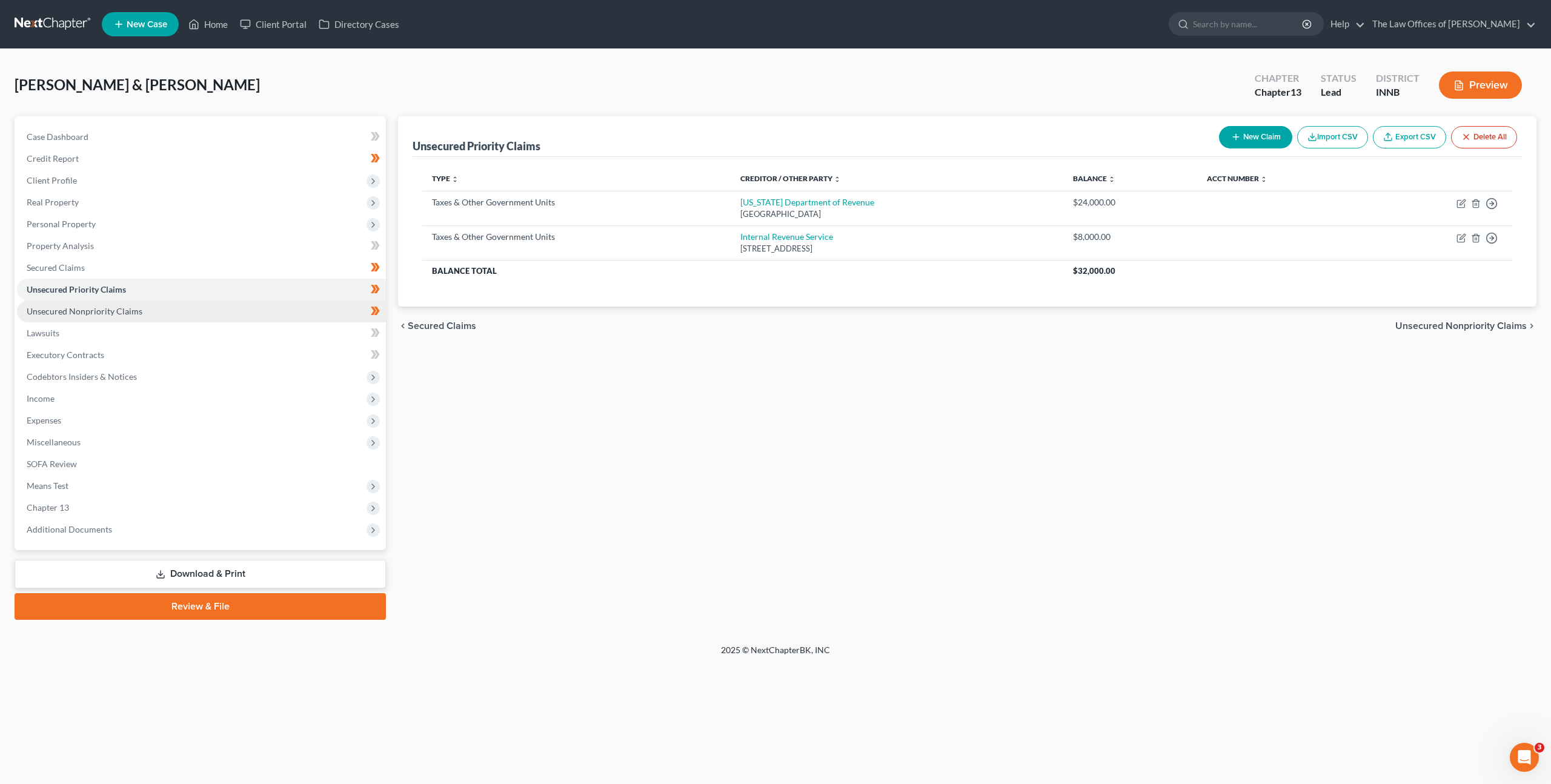
click at [210, 310] on link "Unsecured Nonpriority Claims" at bounding box center [201, 311] width 369 height 22
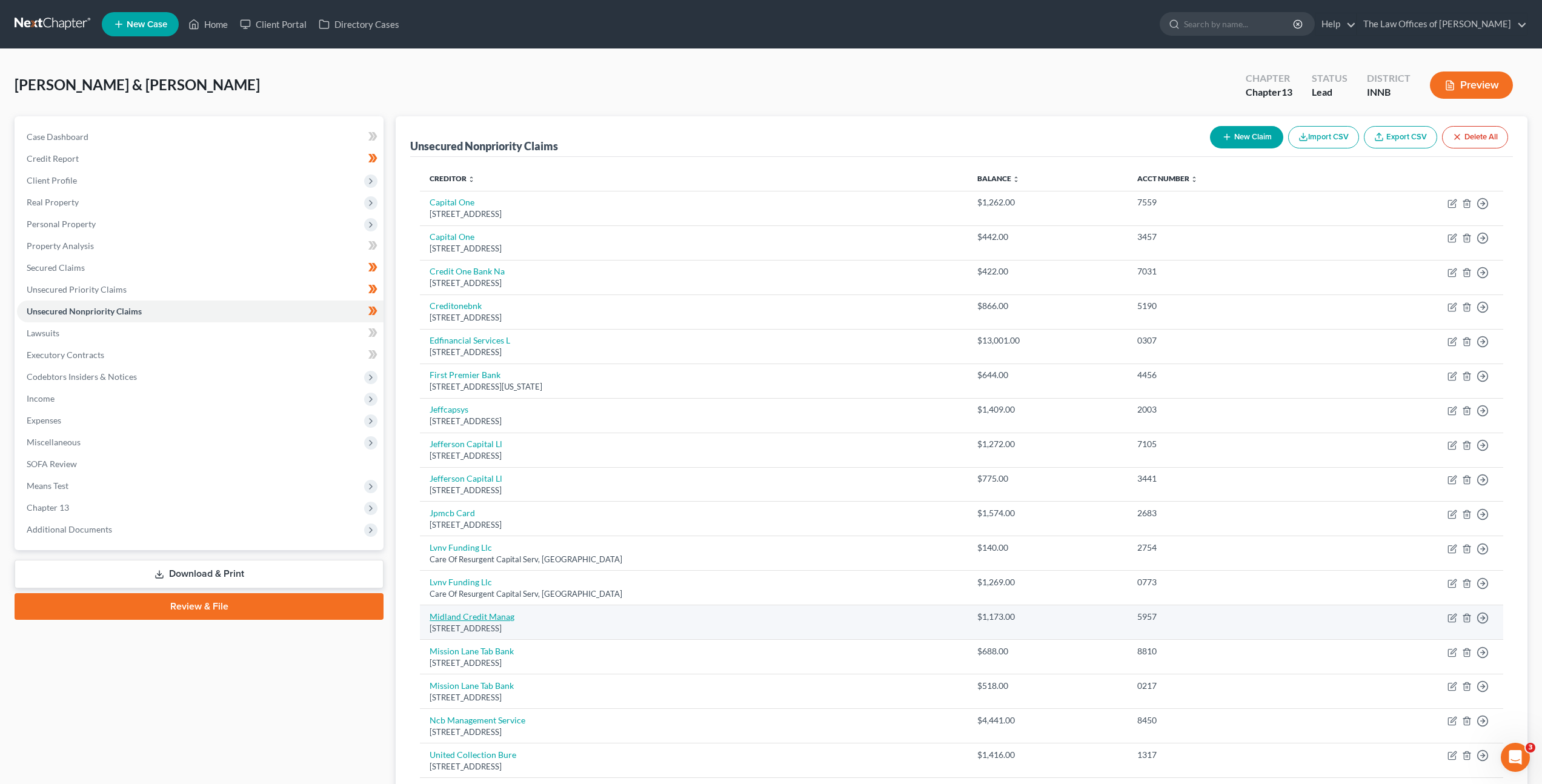
click at [457, 615] on link "Midland Credit Manag" at bounding box center [472, 616] width 84 height 10
select select "23"
select select "1"
select select "0"
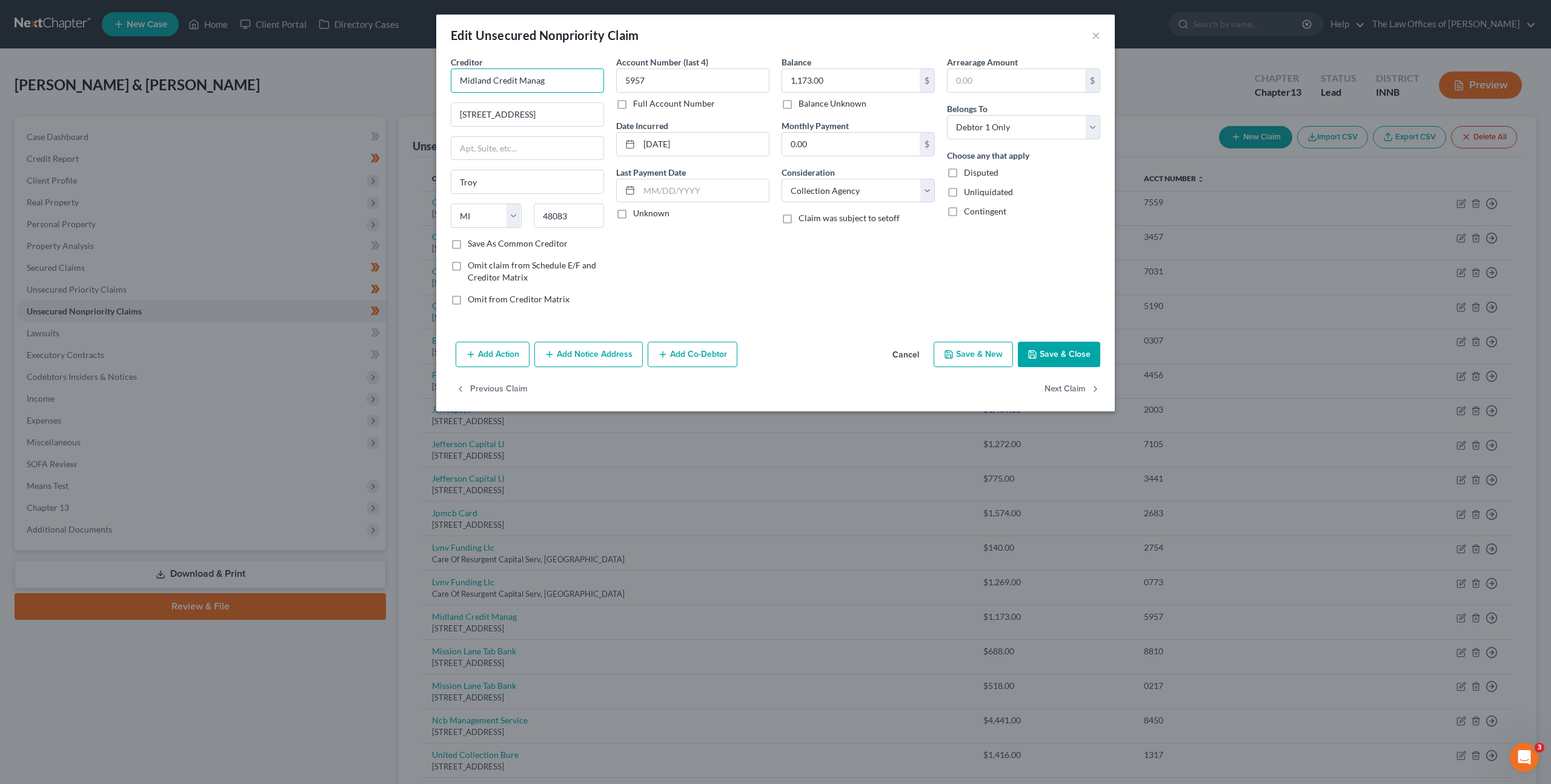
click at [551, 78] on input "Midland Credit Manag" at bounding box center [527, 80] width 153 height 24
type input "Midland Credit Management"
click at [1044, 347] on button "Save & Close" at bounding box center [1059, 354] width 83 height 26
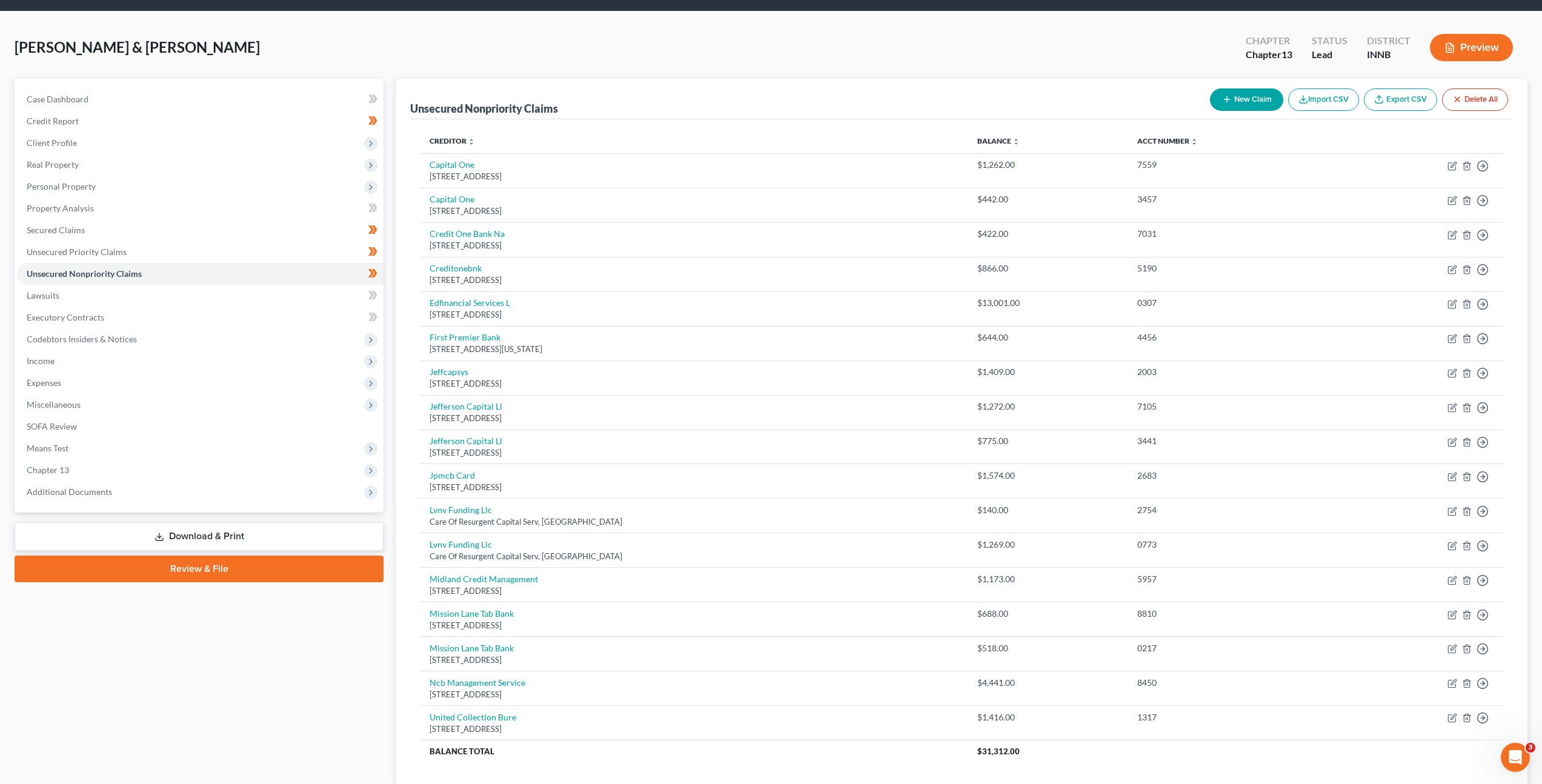
scroll to position [125, 0]
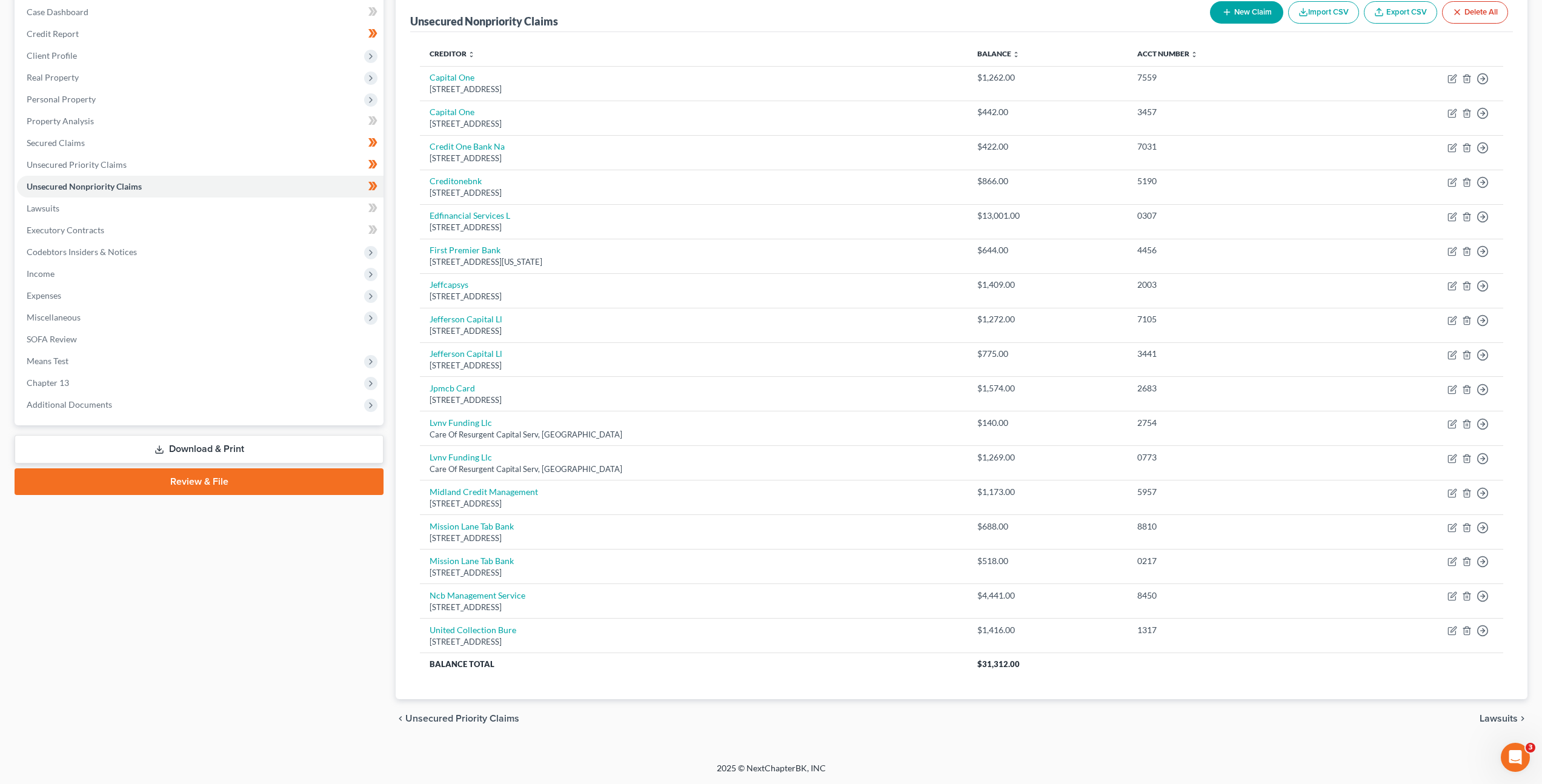
drag, startPoint x: 292, startPoint y: 612, endPoint x: 296, endPoint y: 594, distance: 18.4
click at [292, 608] on div "Case Dashboard Payments Invoices Payments Payments Credit Report Client Profile" at bounding box center [199, 364] width 381 height 746
click at [243, 631] on div "Case Dashboard Payments Invoices Payments Payments Credit Report Client Profile" at bounding box center [199, 364] width 381 height 746
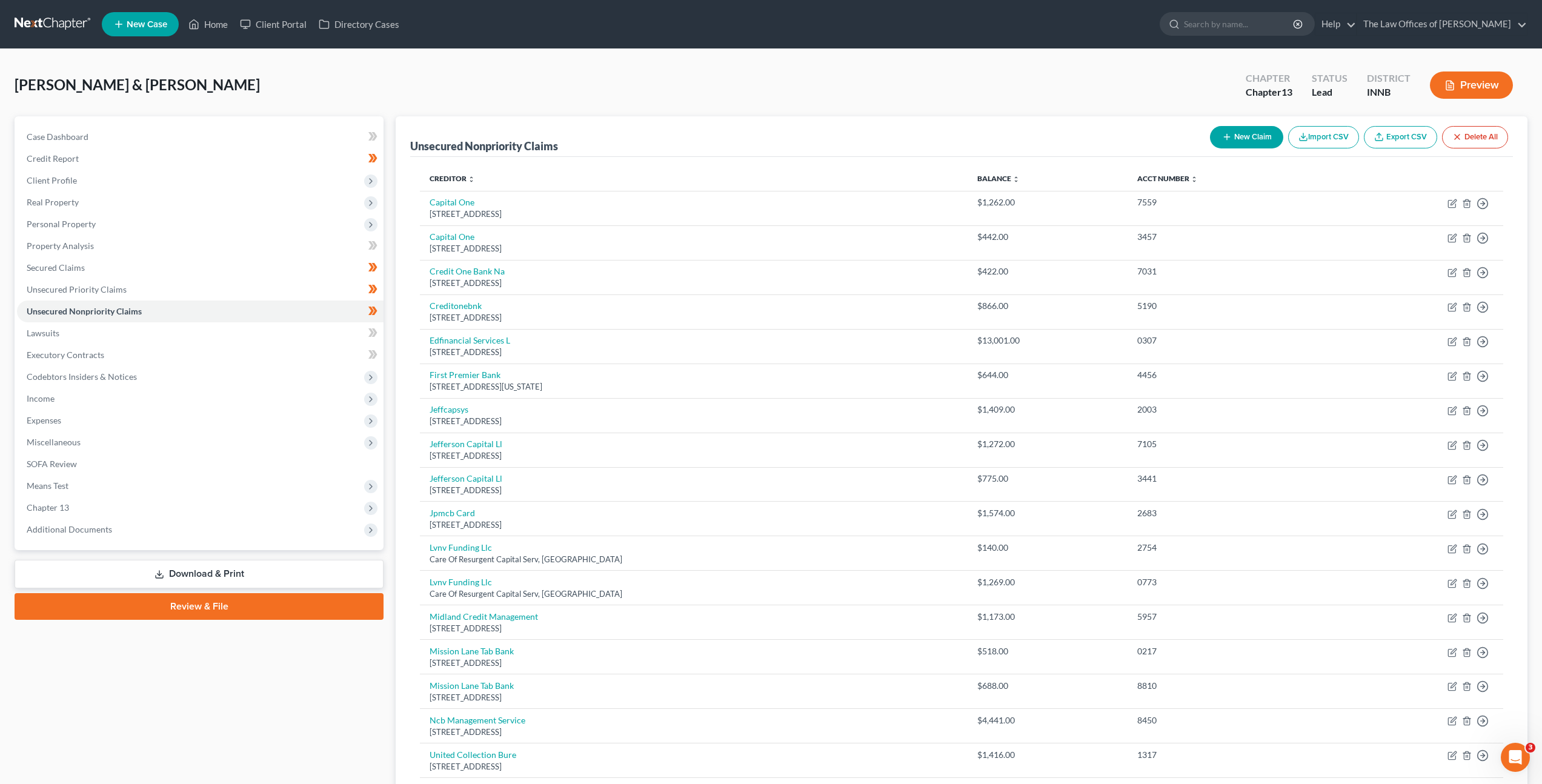
click at [76, 25] on link at bounding box center [54, 24] width 78 height 22
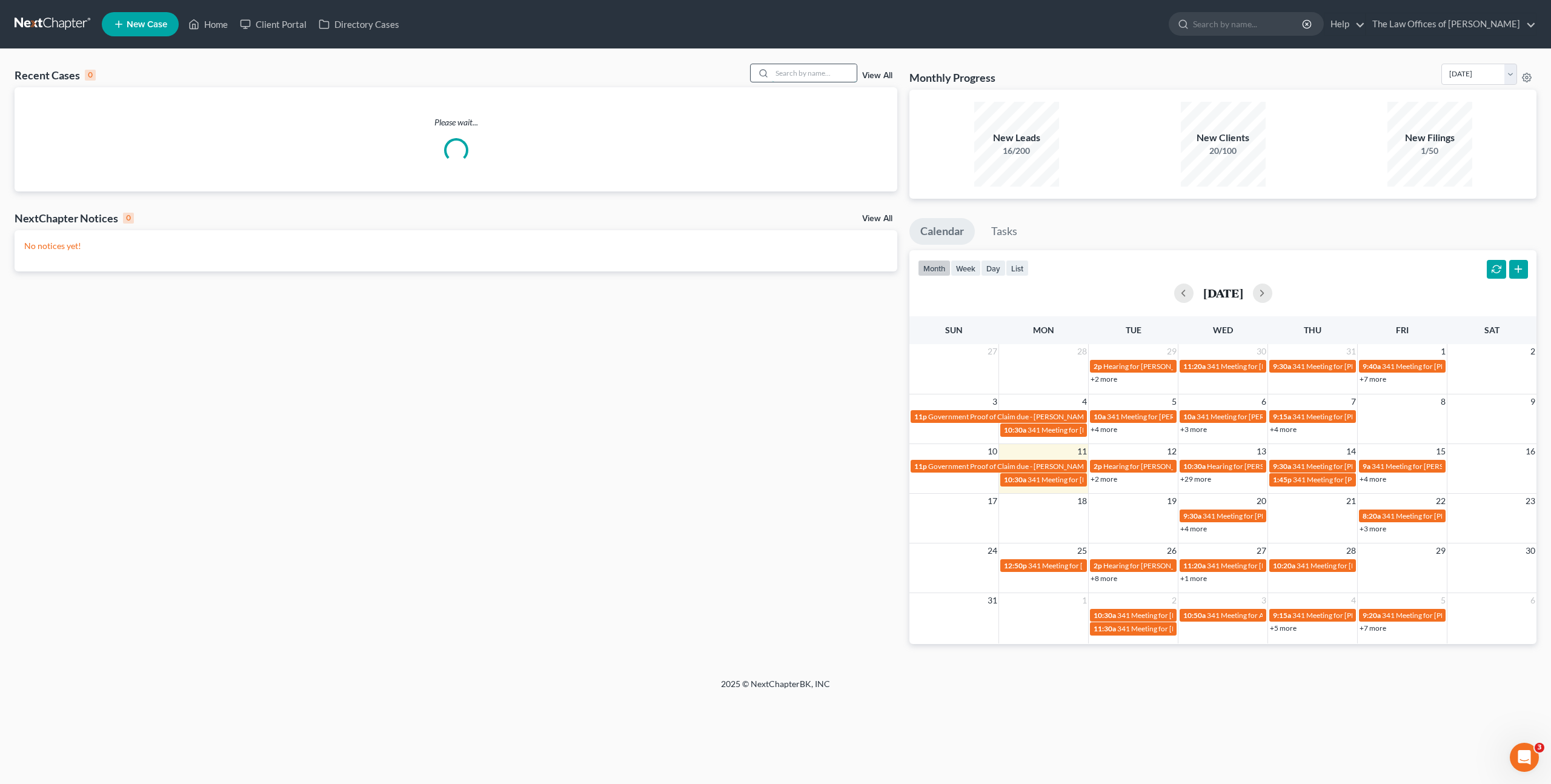
click at [819, 76] on input "search" at bounding box center [814, 73] width 84 height 17
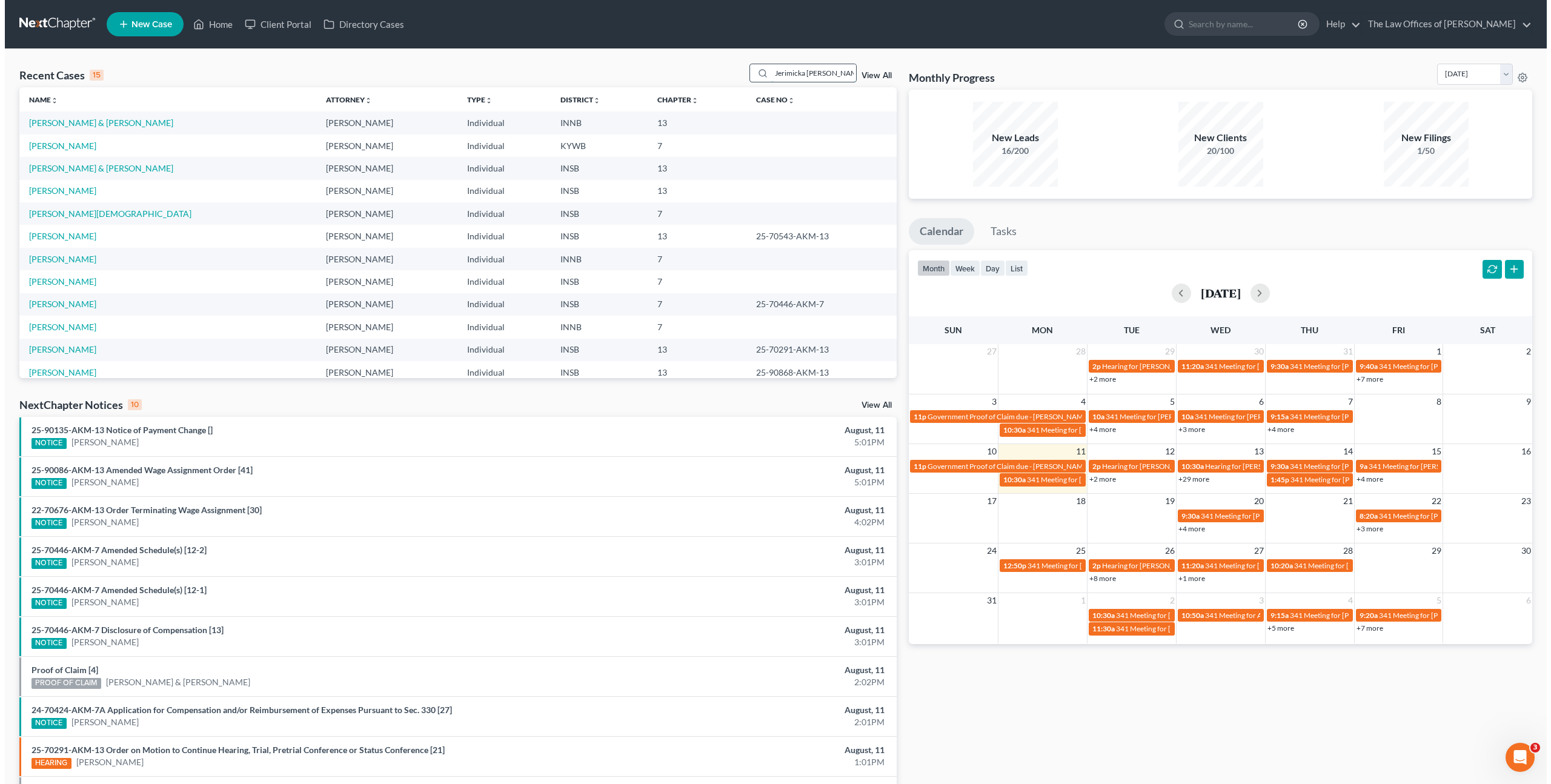
scroll to position [0, 2]
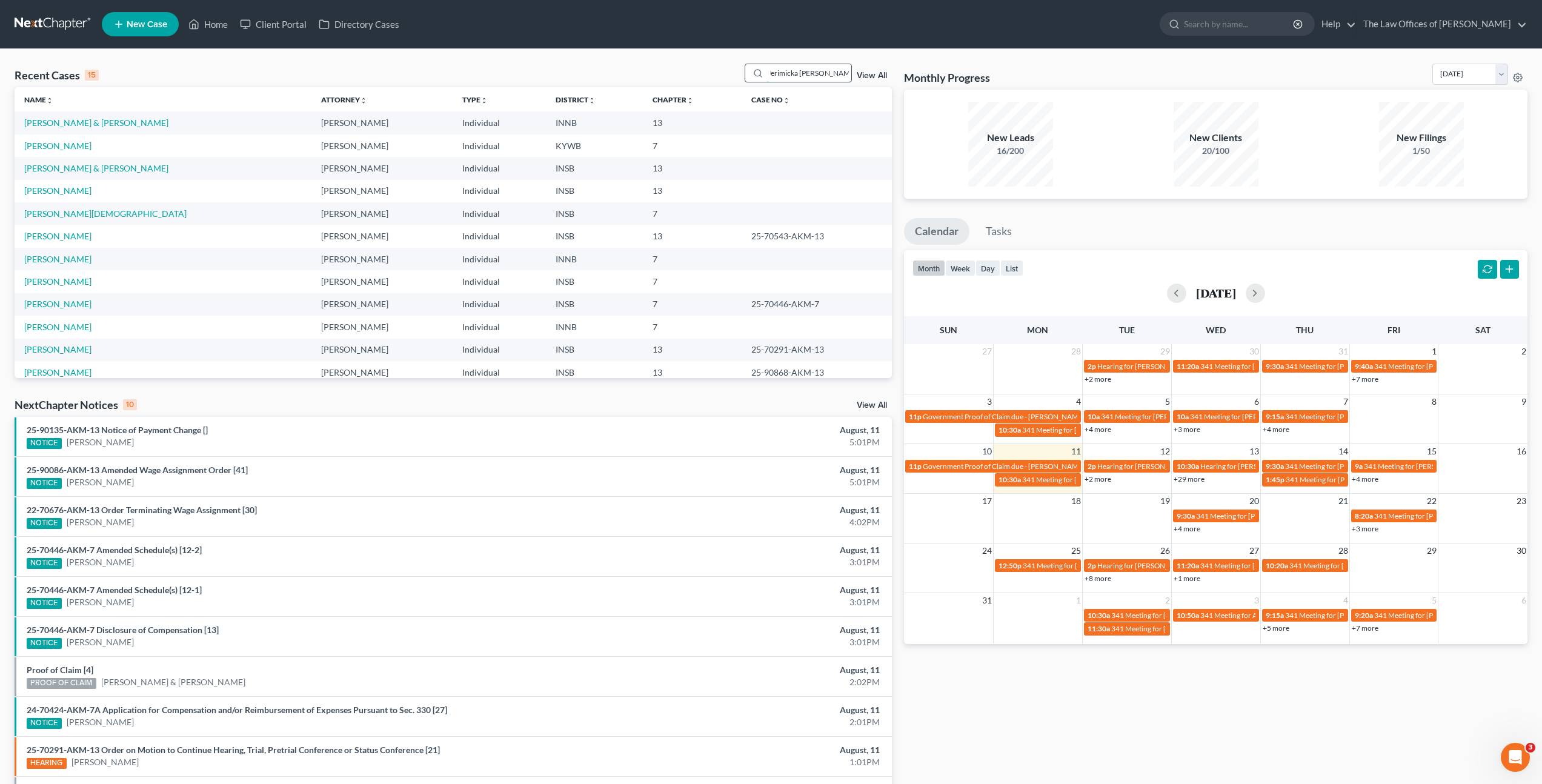
type input "Jerimicka [PERSON_NAME]"
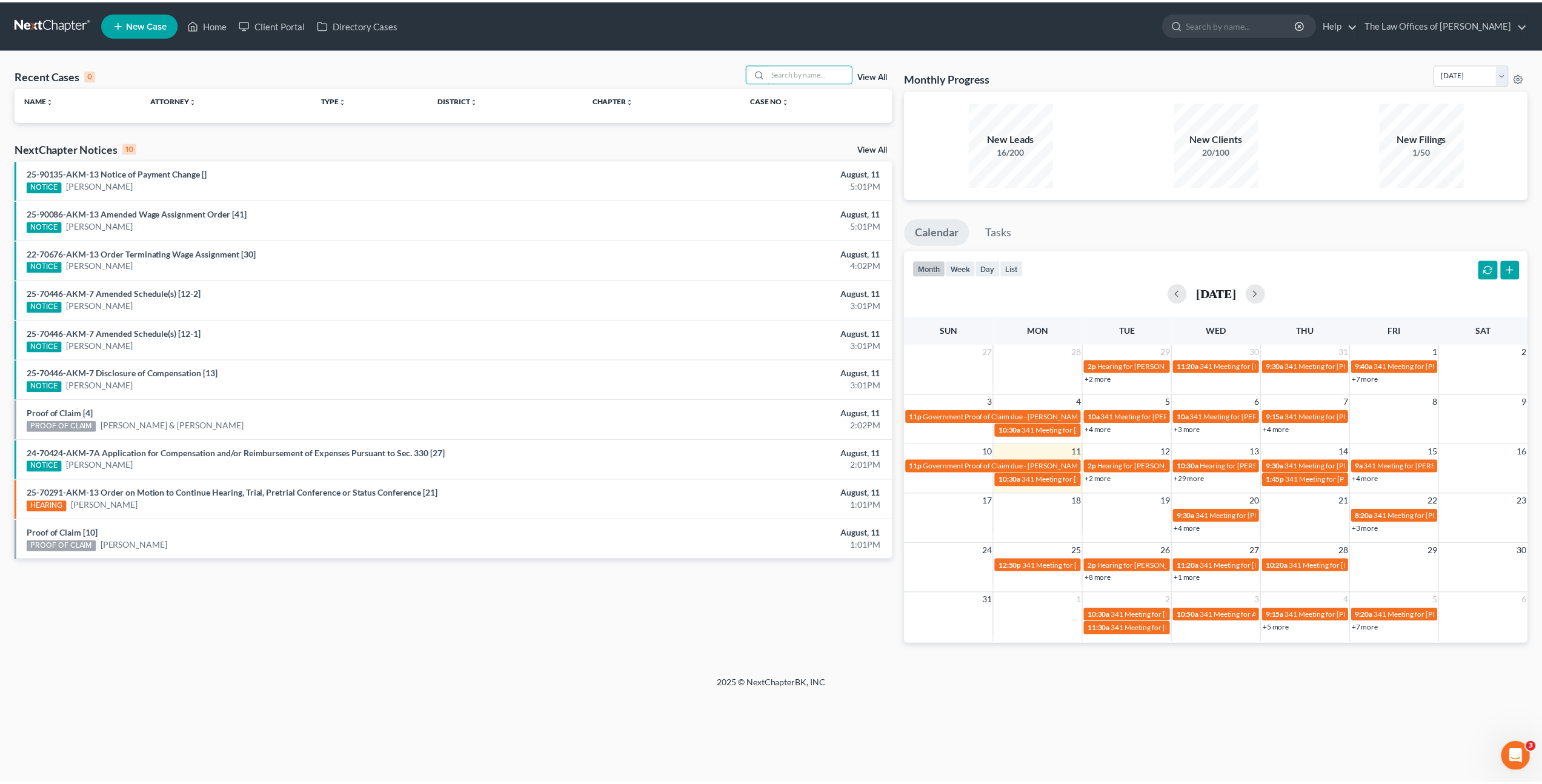
scroll to position [0, 0]
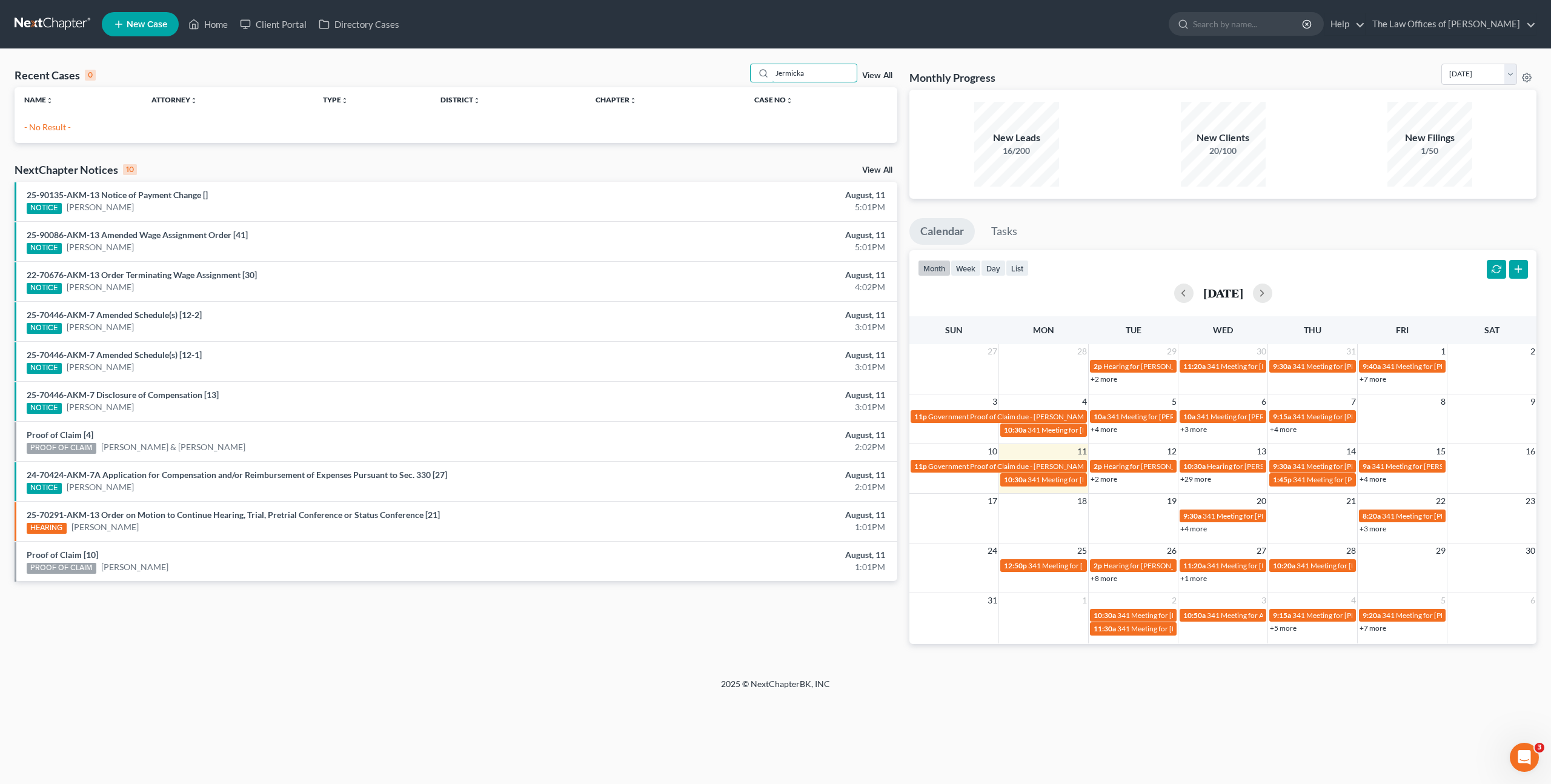
type input "Jermicka"
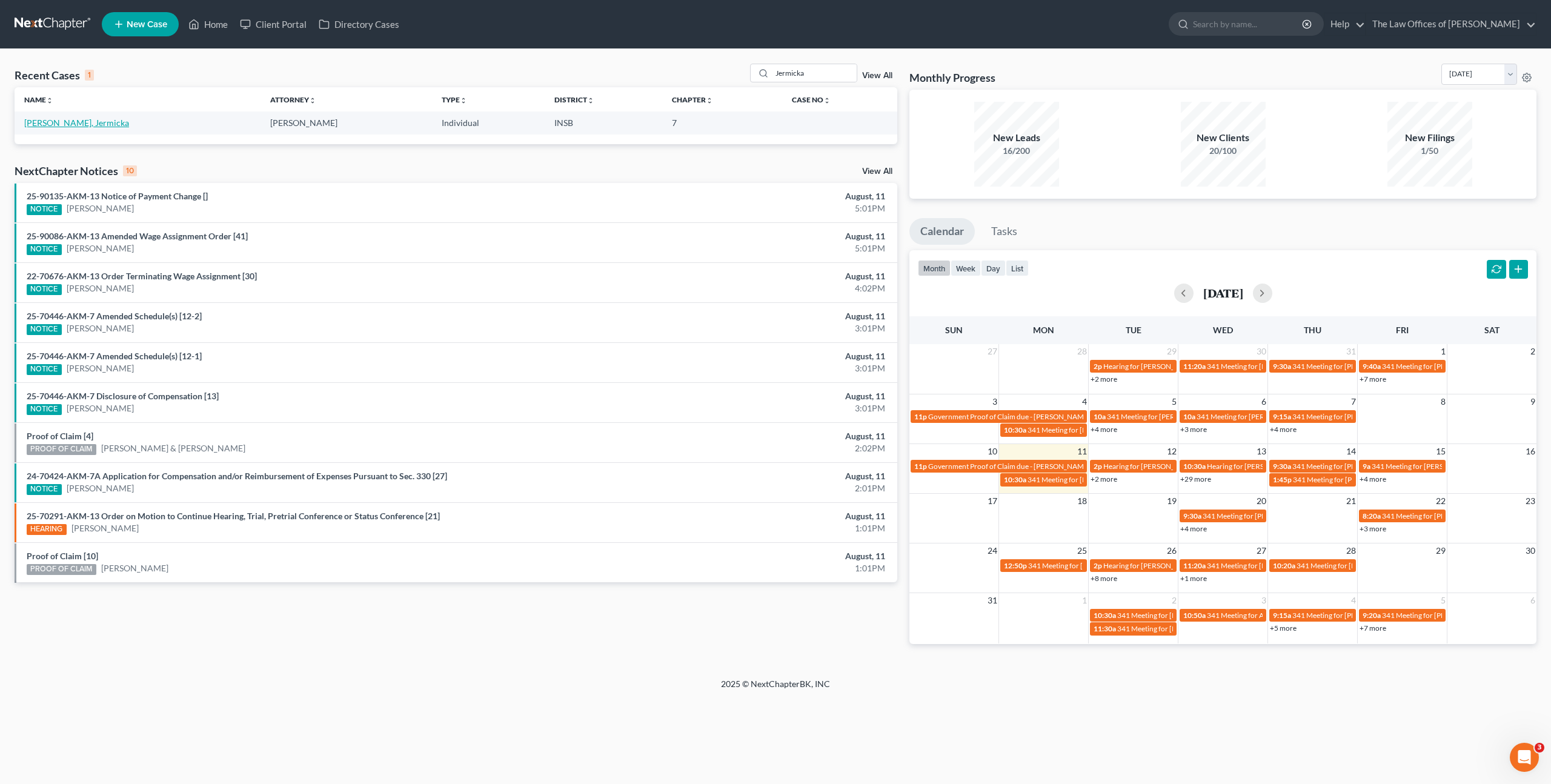
click at [75, 124] on link "[PERSON_NAME], Jermicka" at bounding box center [76, 123] width 105 height 10
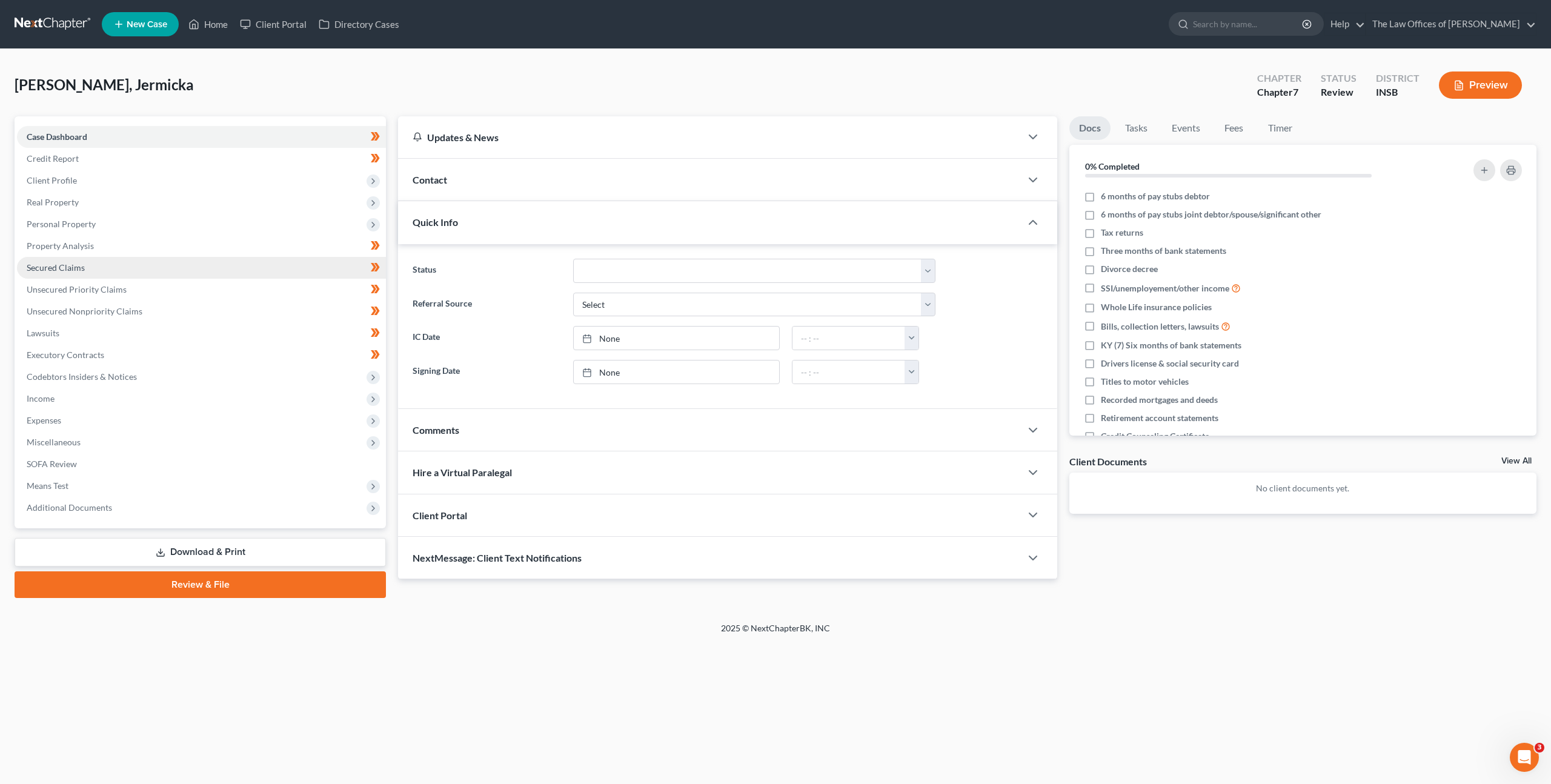
click at [272, 265] on link "Secured Claims" at bounding box center [201, 267] width 369 height 22
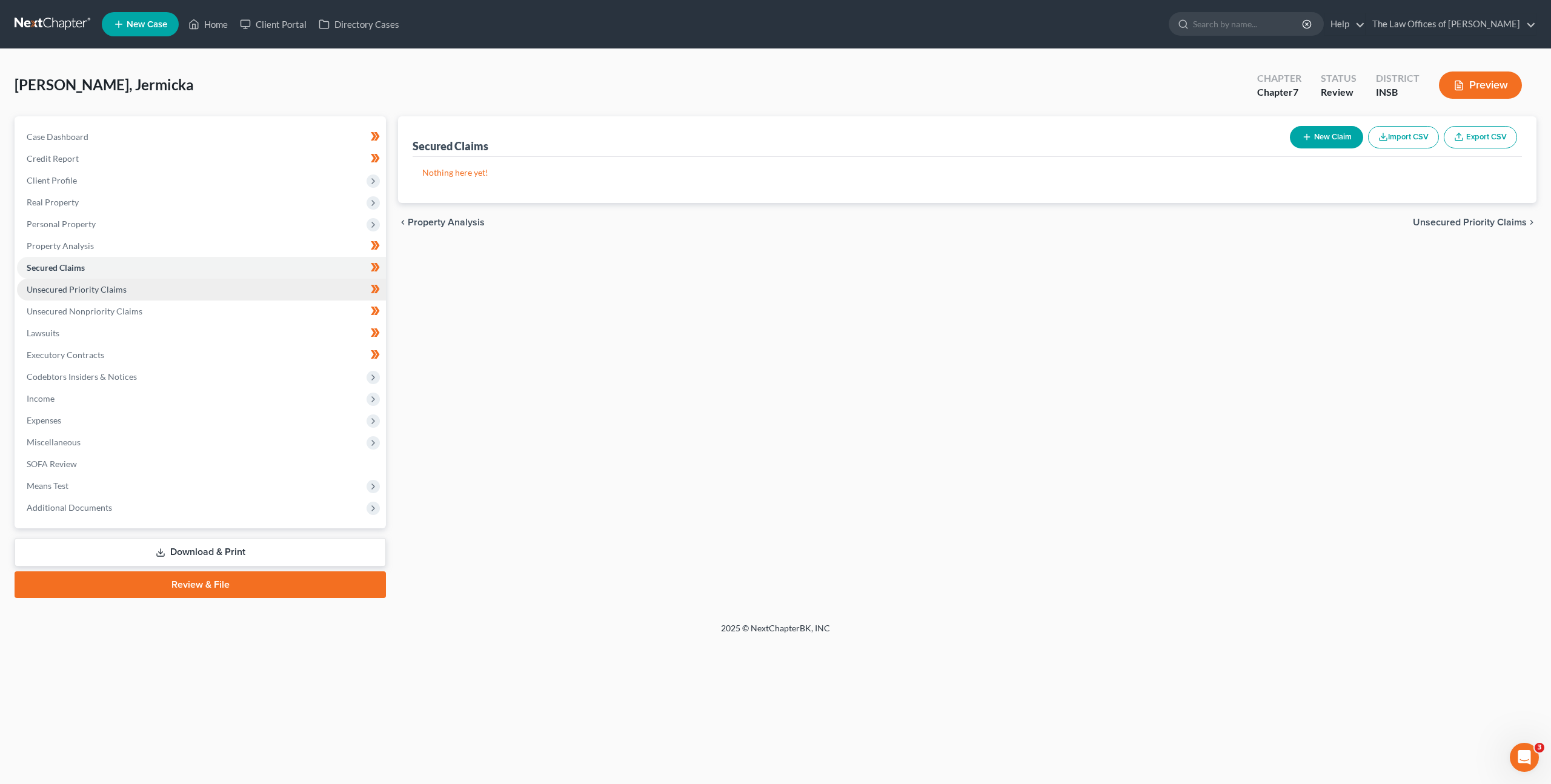
click at [271, 290] on link "Unsecured Priority Claims" at bounding box center [201, 290] width 369 height 22
click at [266, 302] on link "Unsecured Nonpriority Claims" at bounding box center [201, 311] width 369 height 22
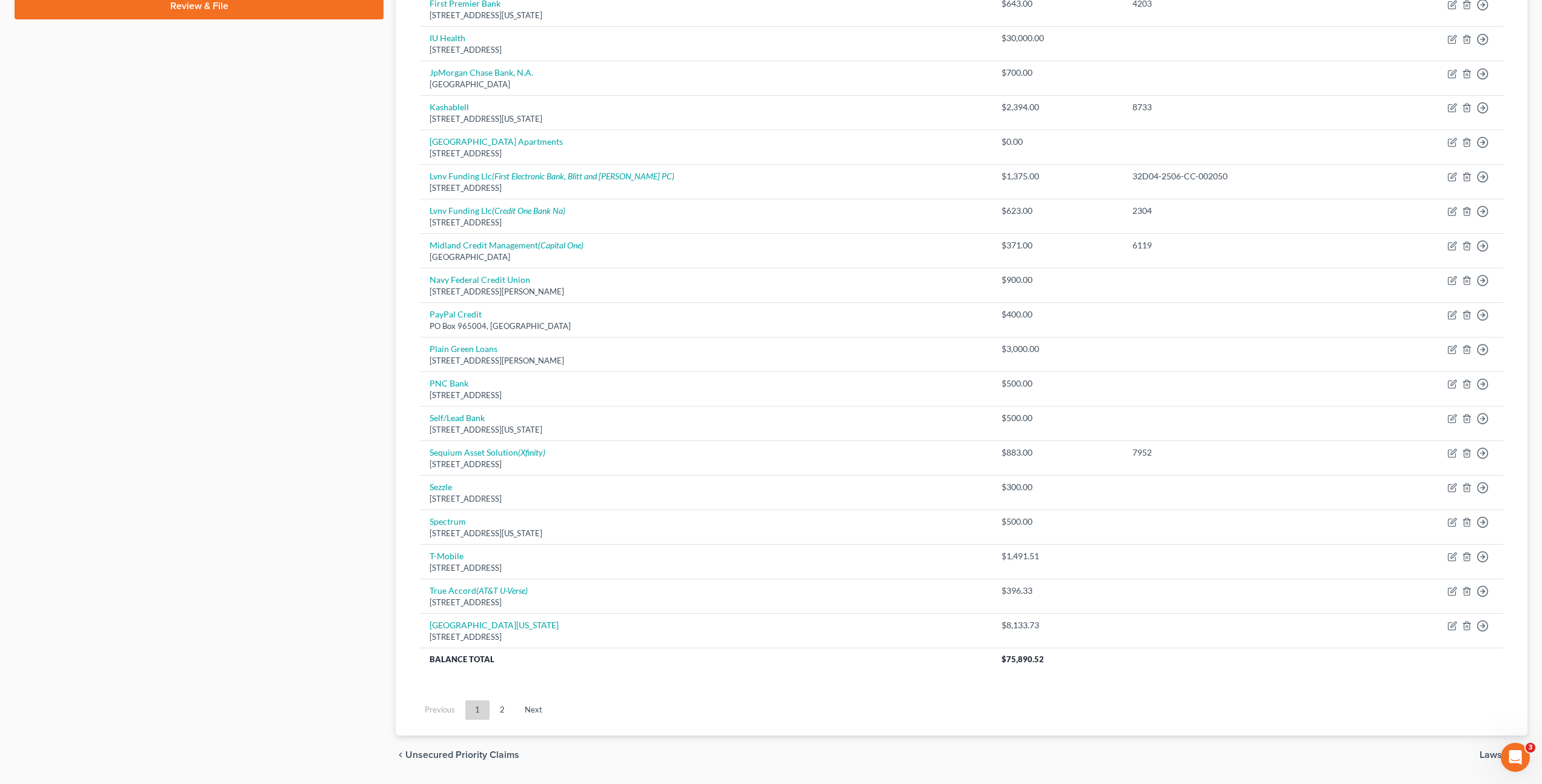
scroll to position [615, 0]
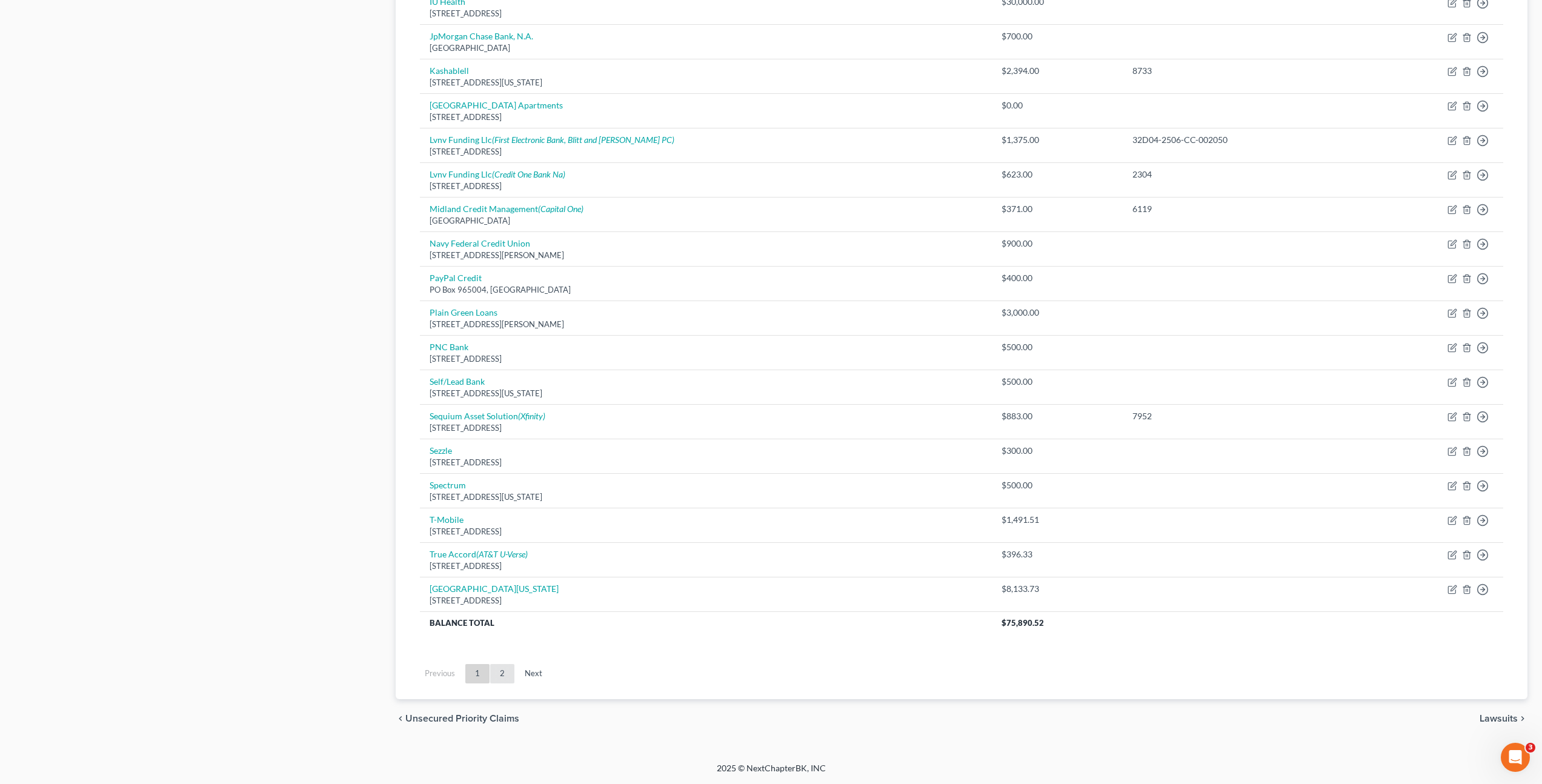
click at [508, 679] on link "2" at bounding box center [502, 673] width 24 height 19
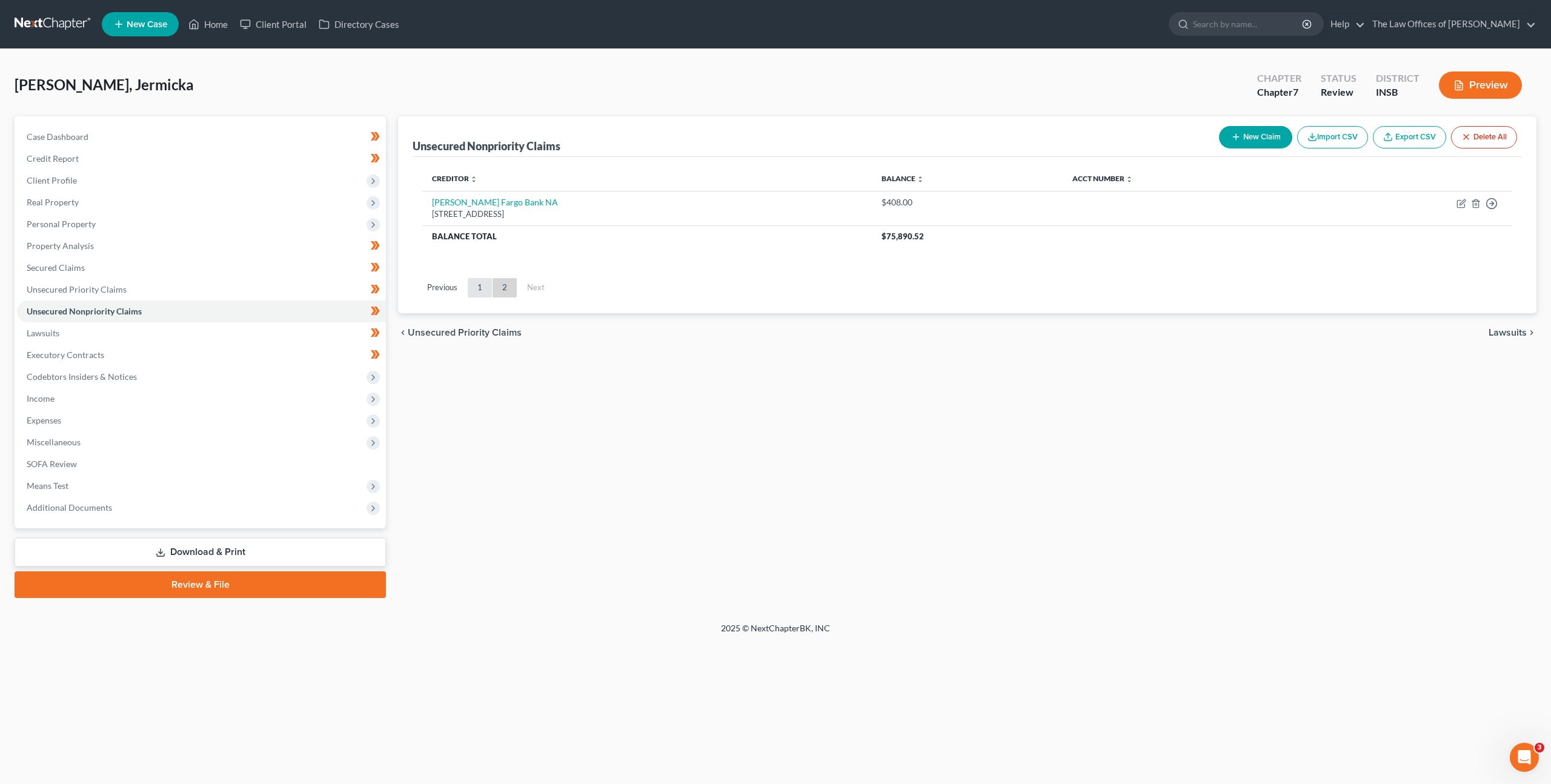
click at [487, 291] on link "1" at bounding box center [479, 287] width 24 height 19
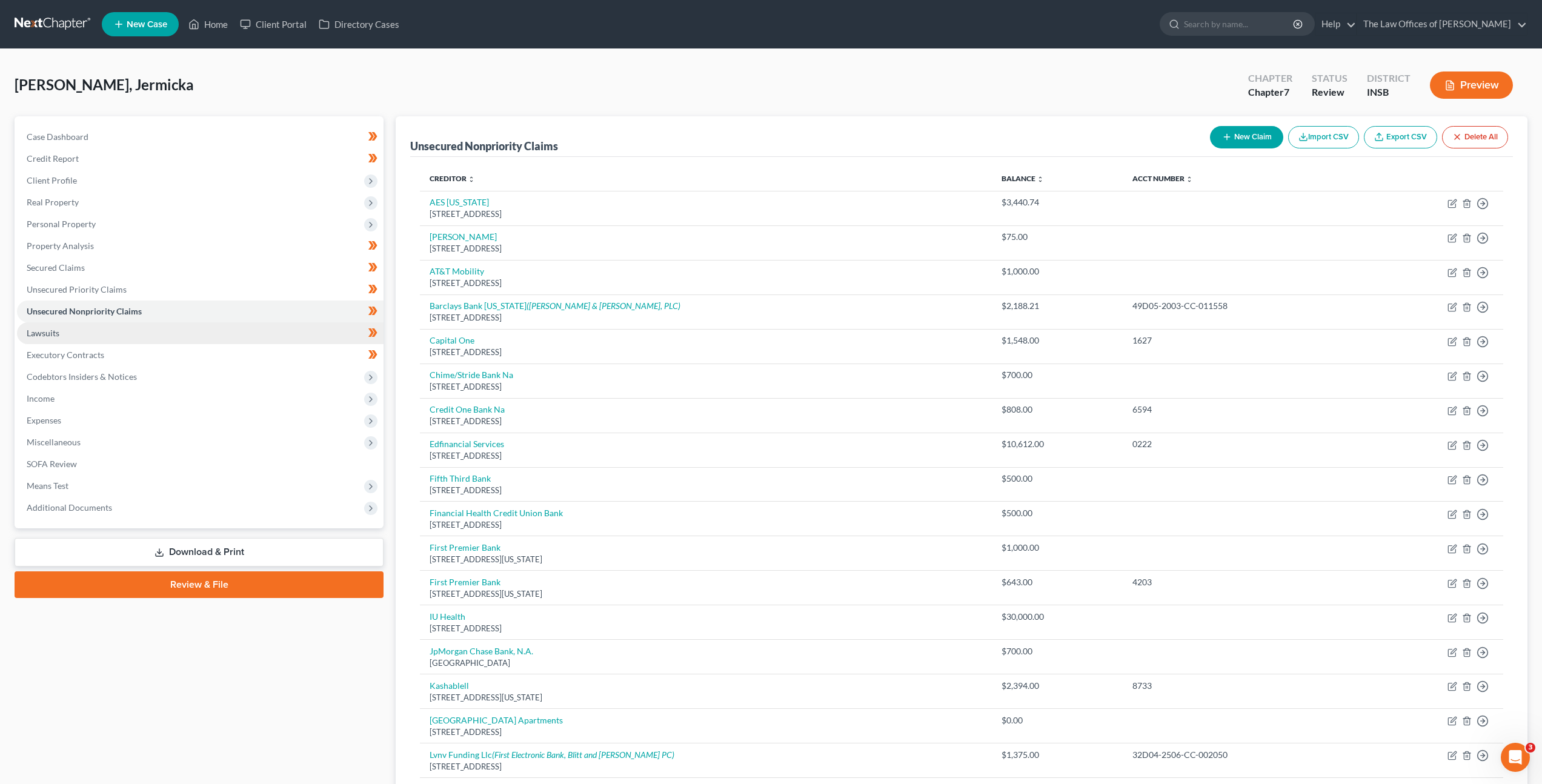
click at [148, 335] on link "Lawsuits" at bounding box center [200, 333] width 367 height 22
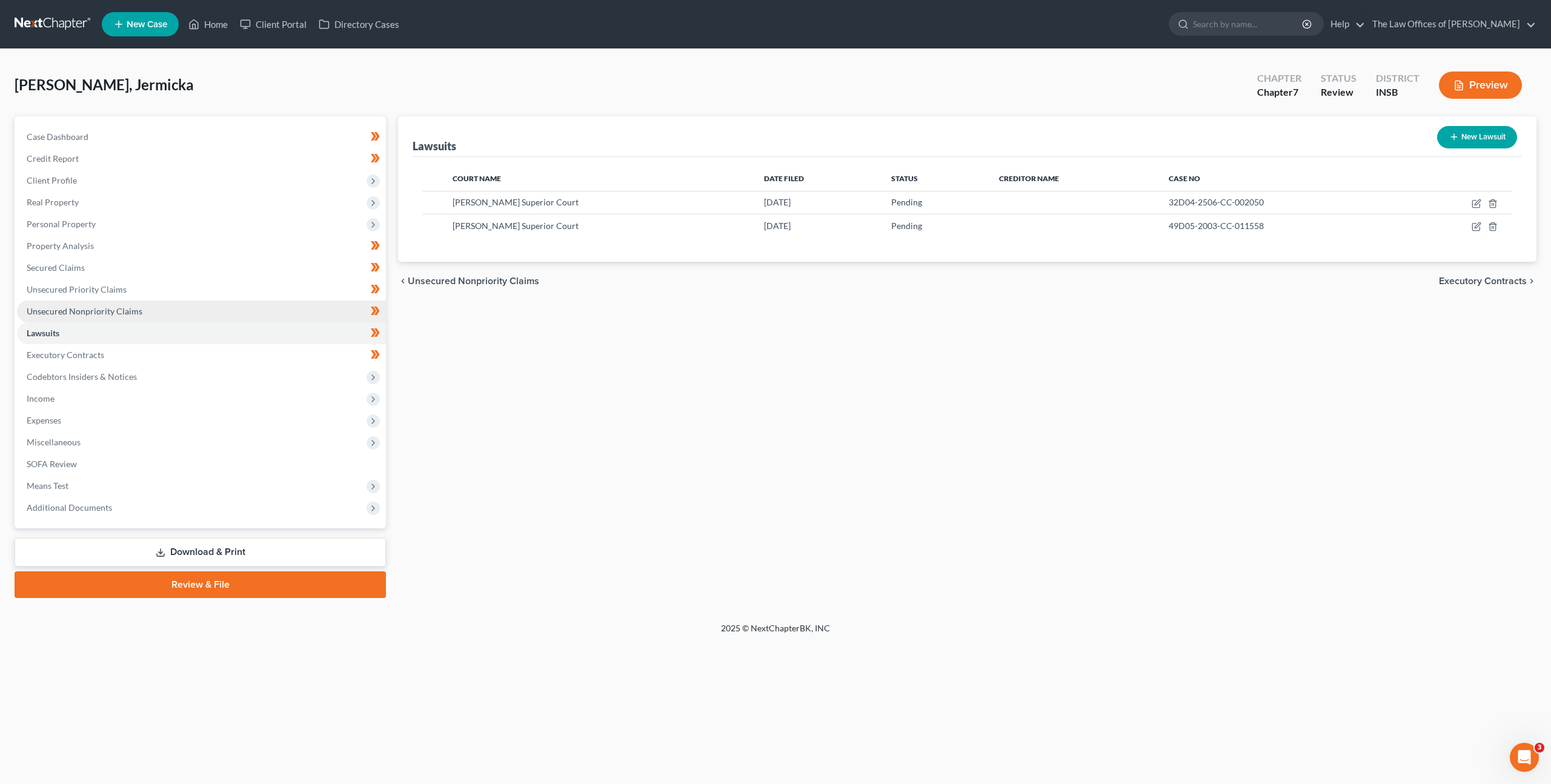
click at [192, 307] on link "Unsecured Nonpriority Claims" at bounding box center [201, 311] width 369 height 22
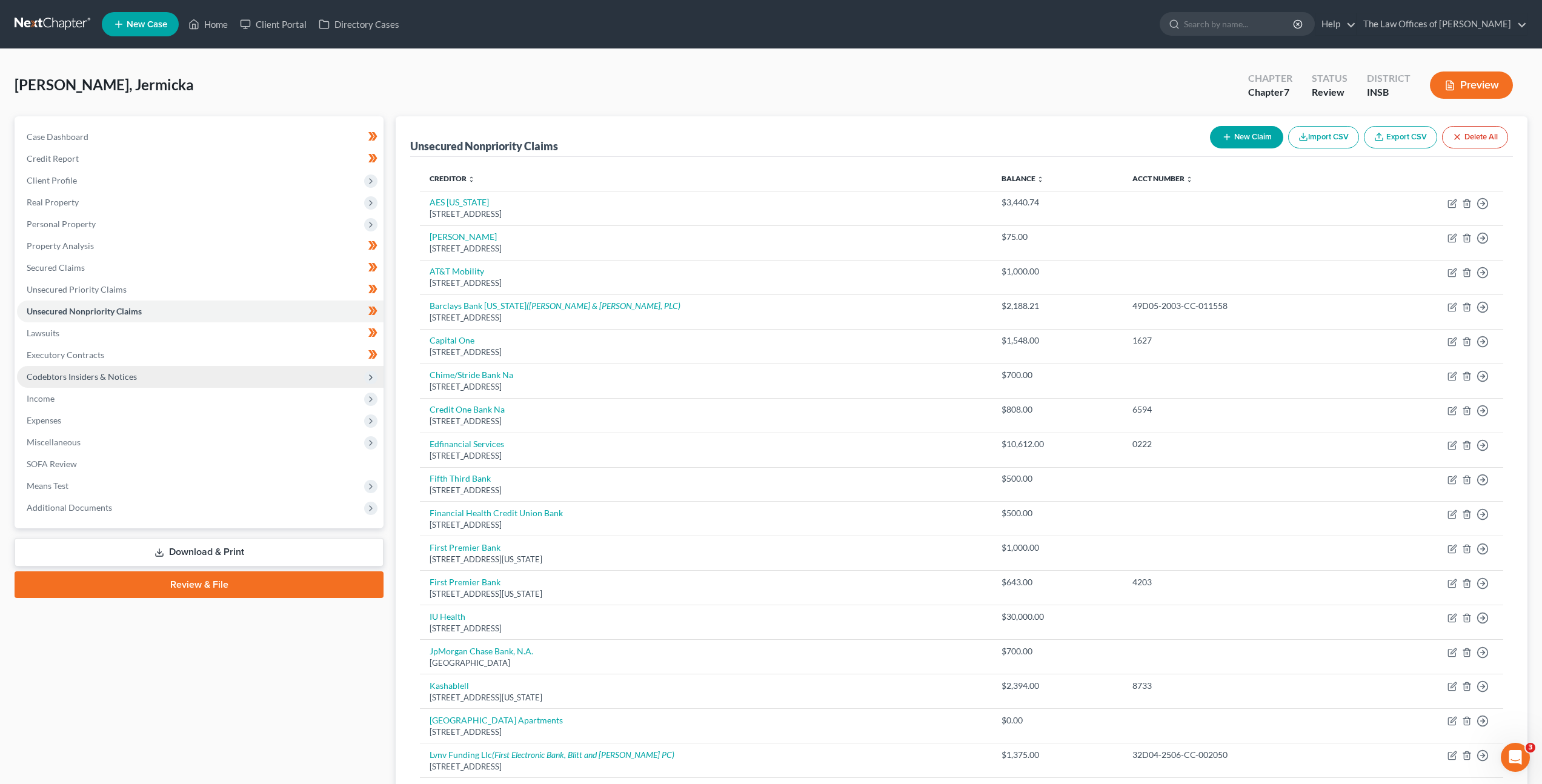
click at [81, 383] on span "Codebtors Insiders & Notices" at bounding box center [200, 377] width 367 height 22
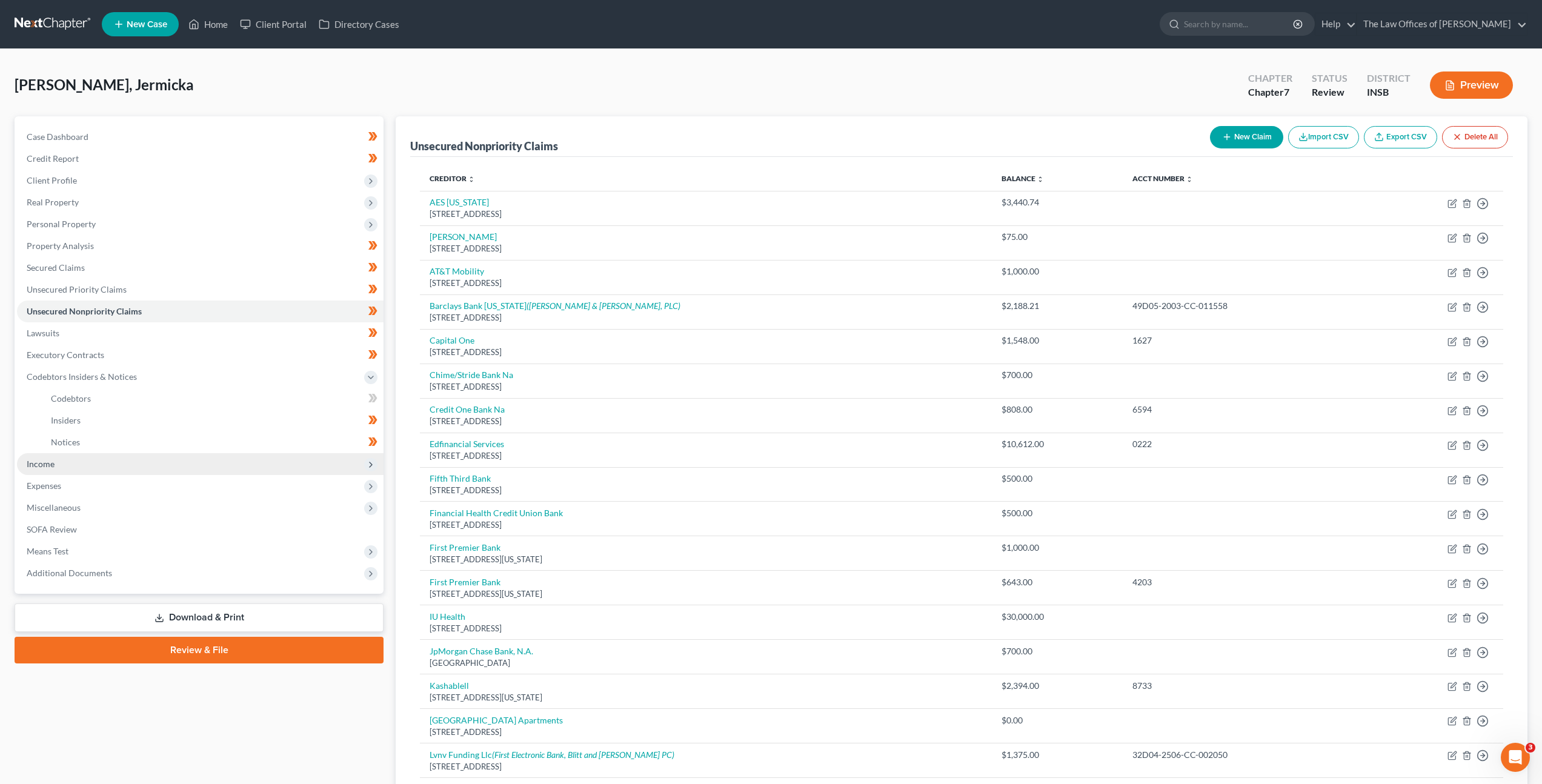
click at [59, 459] on span "Income" at bounding box center [200, 464] width 367 height 22
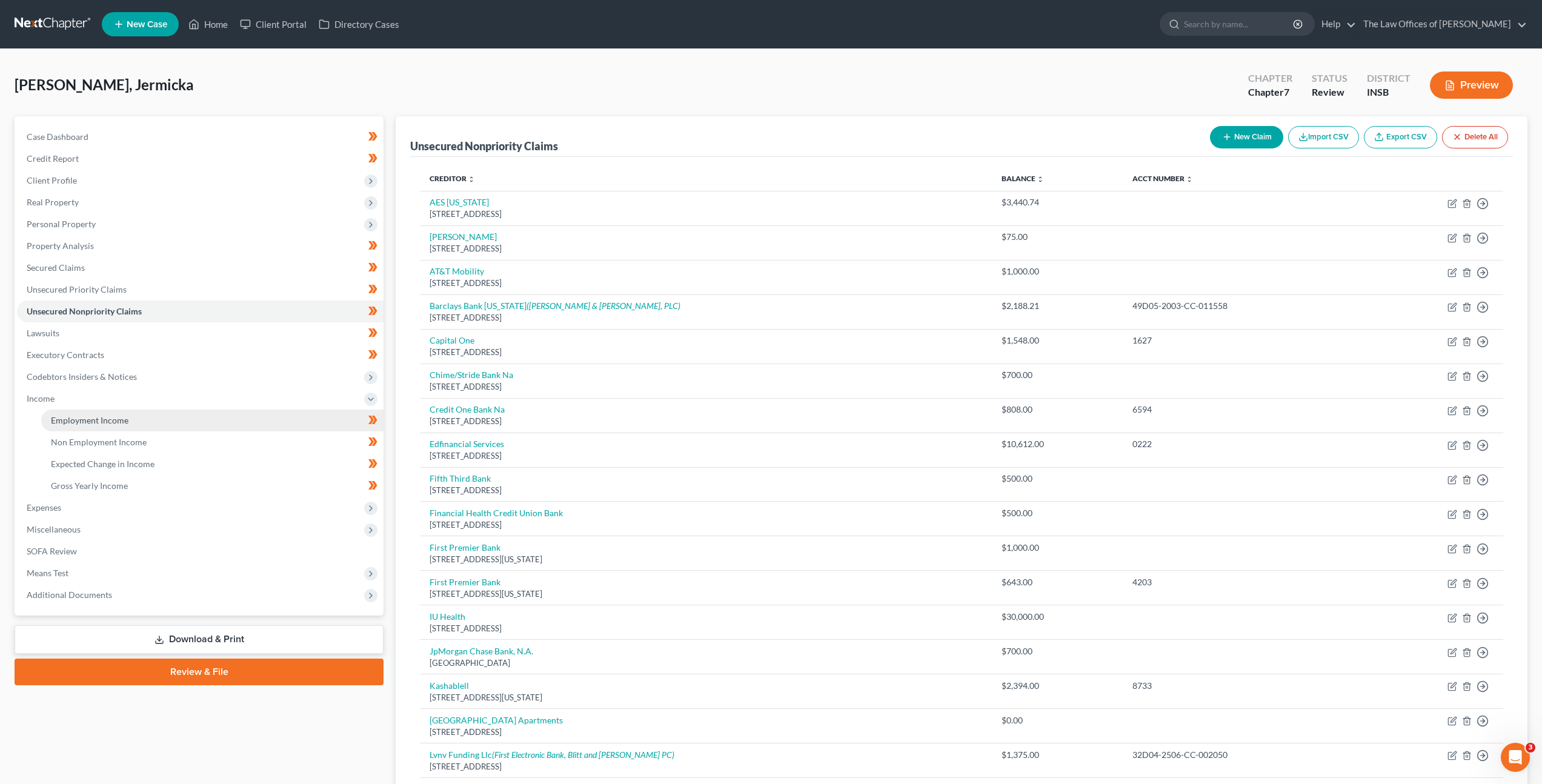
click at [109, 421] on span "Employment Income" at bounding box center [89, 420] width 78 height 10
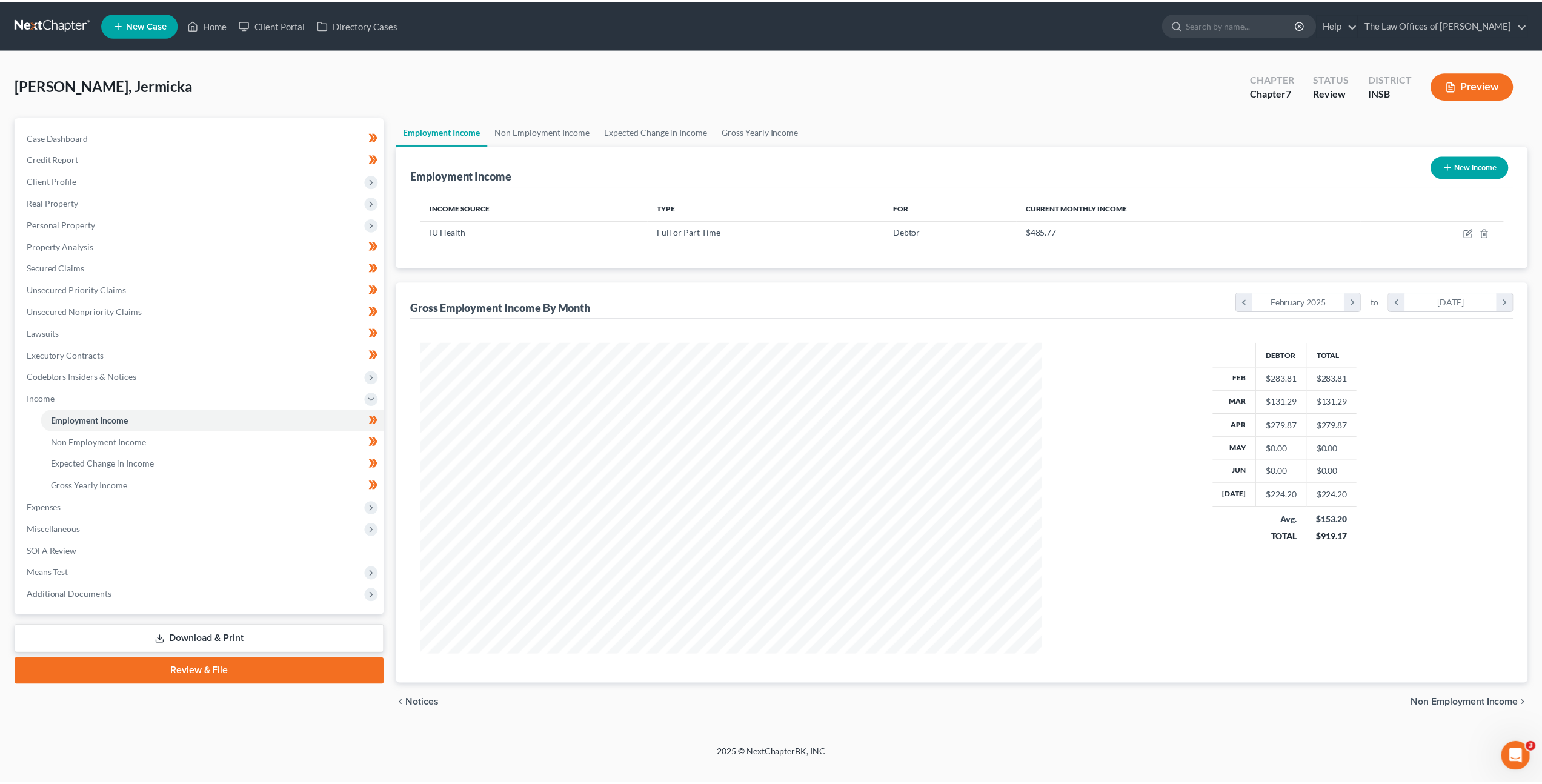
scroll to position [313, 650]
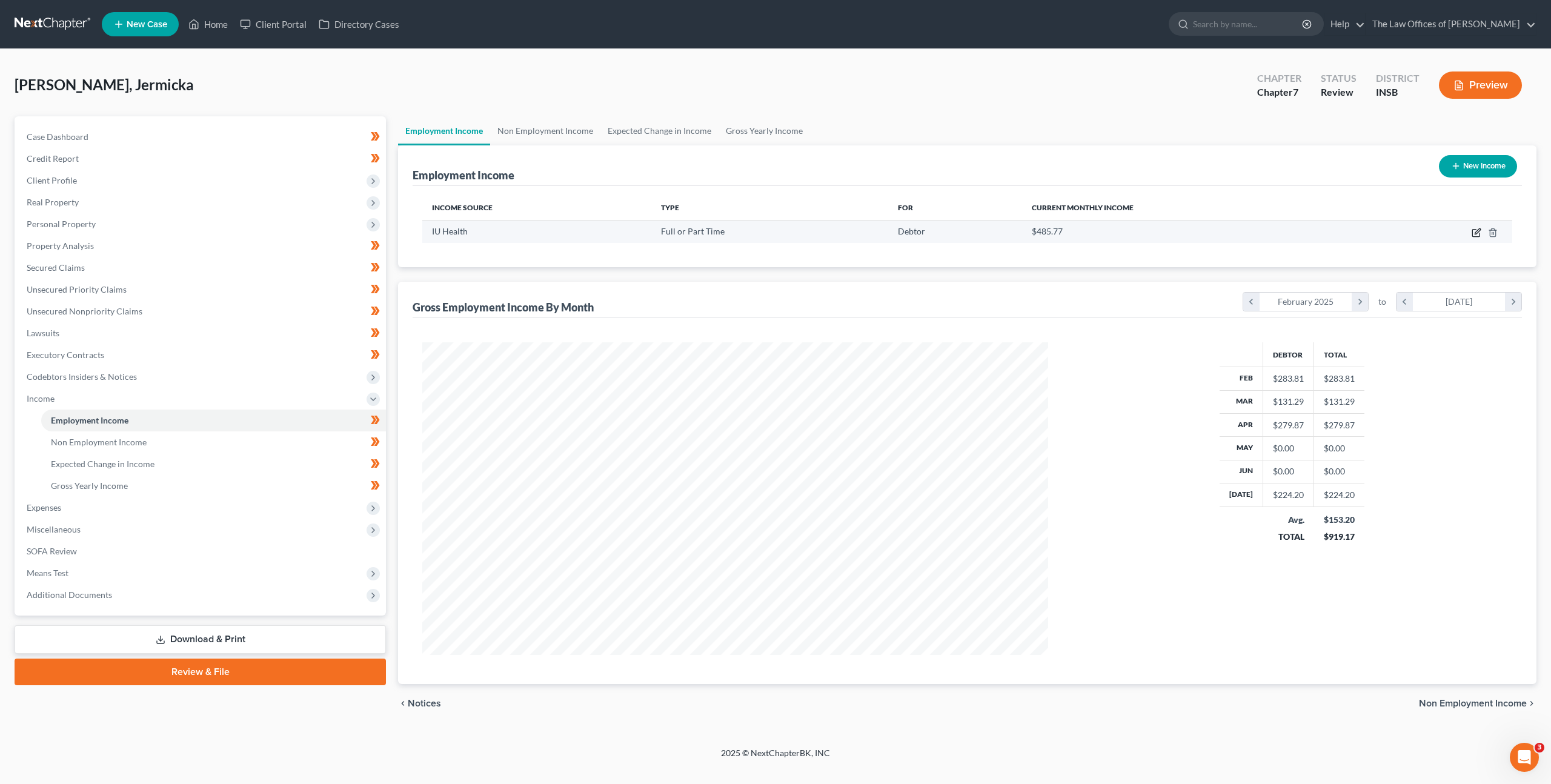
click at [1476, 232] on icon "button" at bounding box center [1477, 231] width 6 height 6
select select "0"
select select "15"
select select "2"
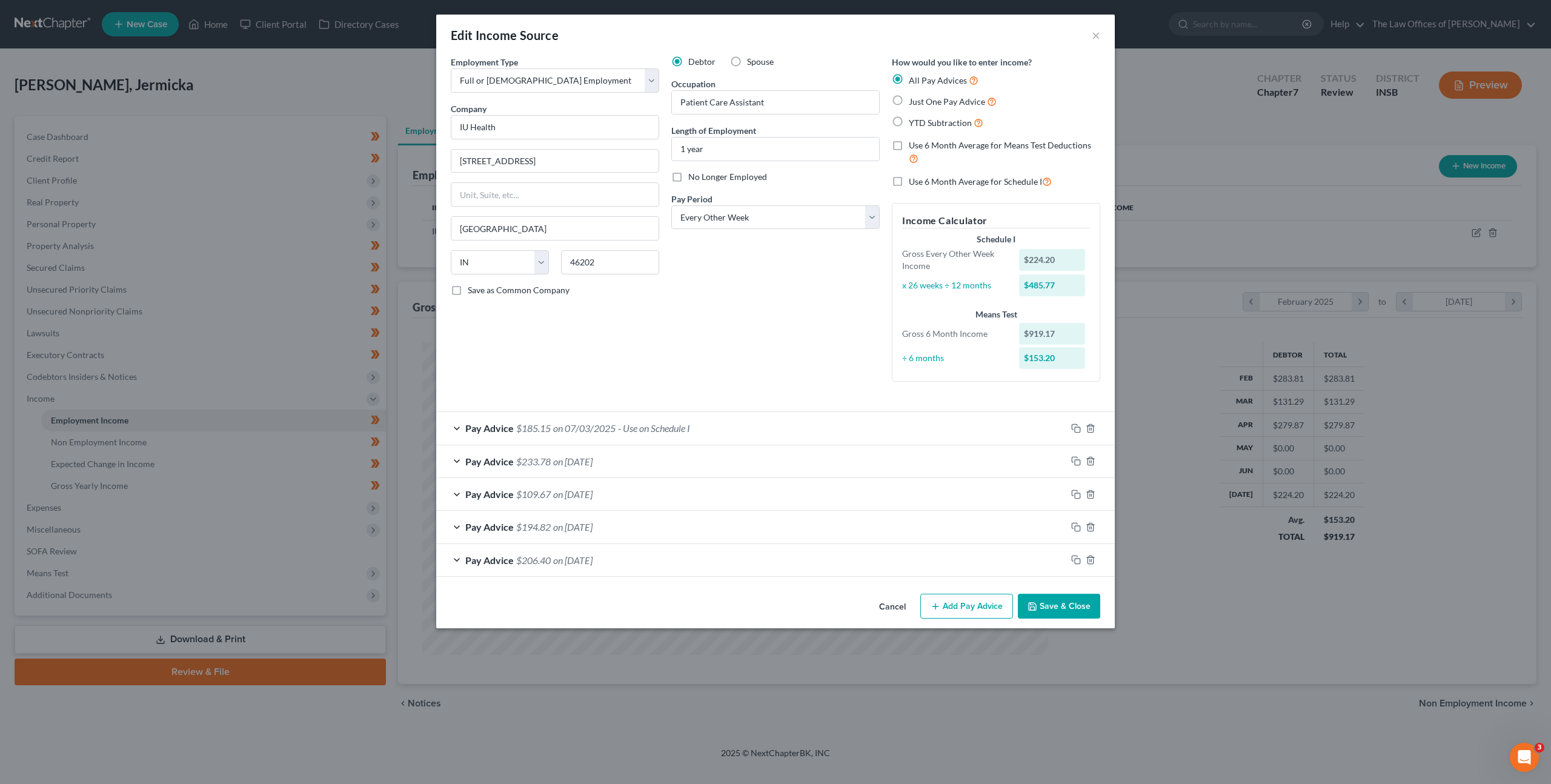
click at [903, 604] on button "Cancel" at bounding box center [893, 607] width 46 height 24
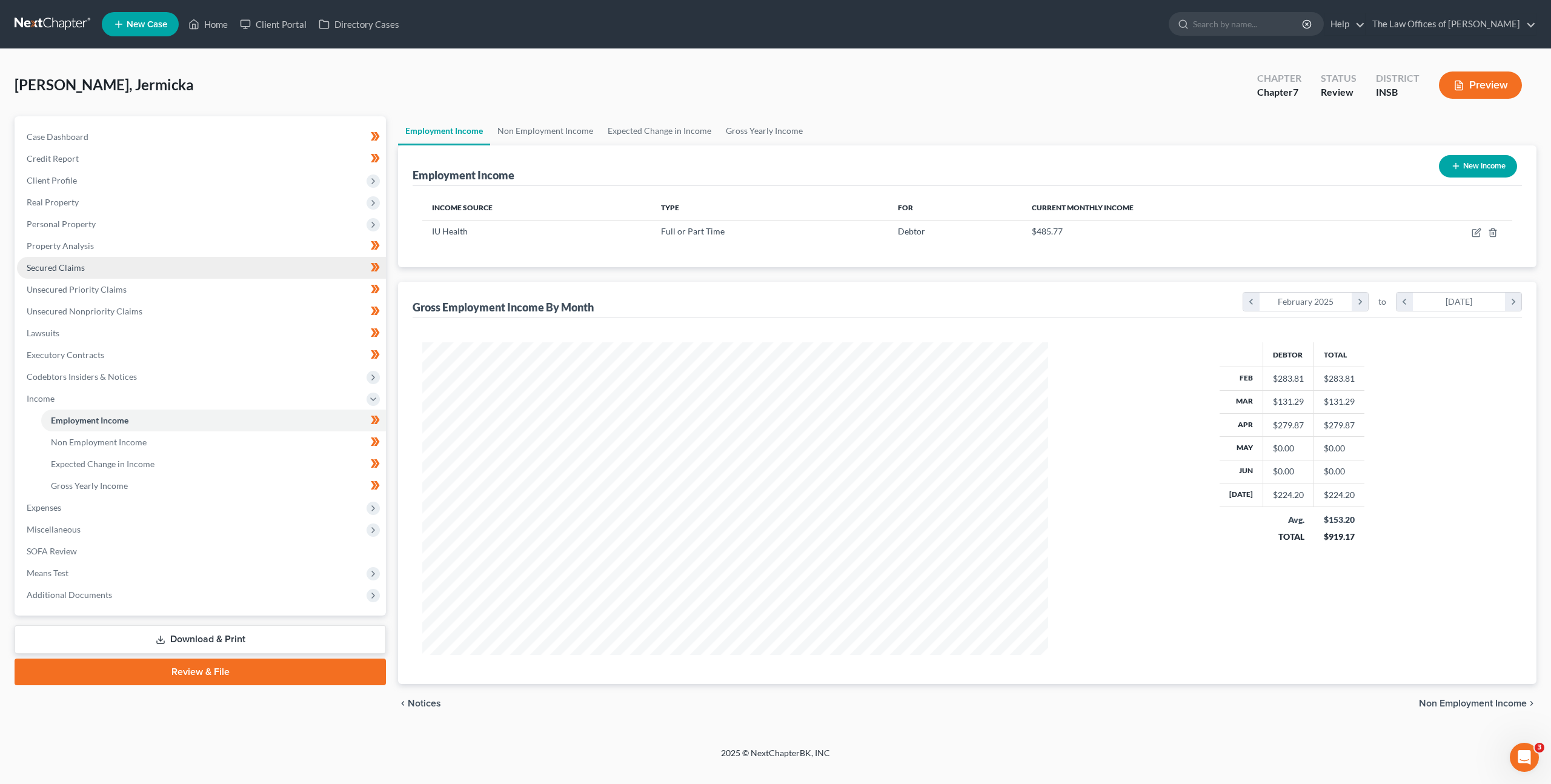
click at [159, 264] on link "Secured Claims" at bounding box center [201, 267] width 369 height 22
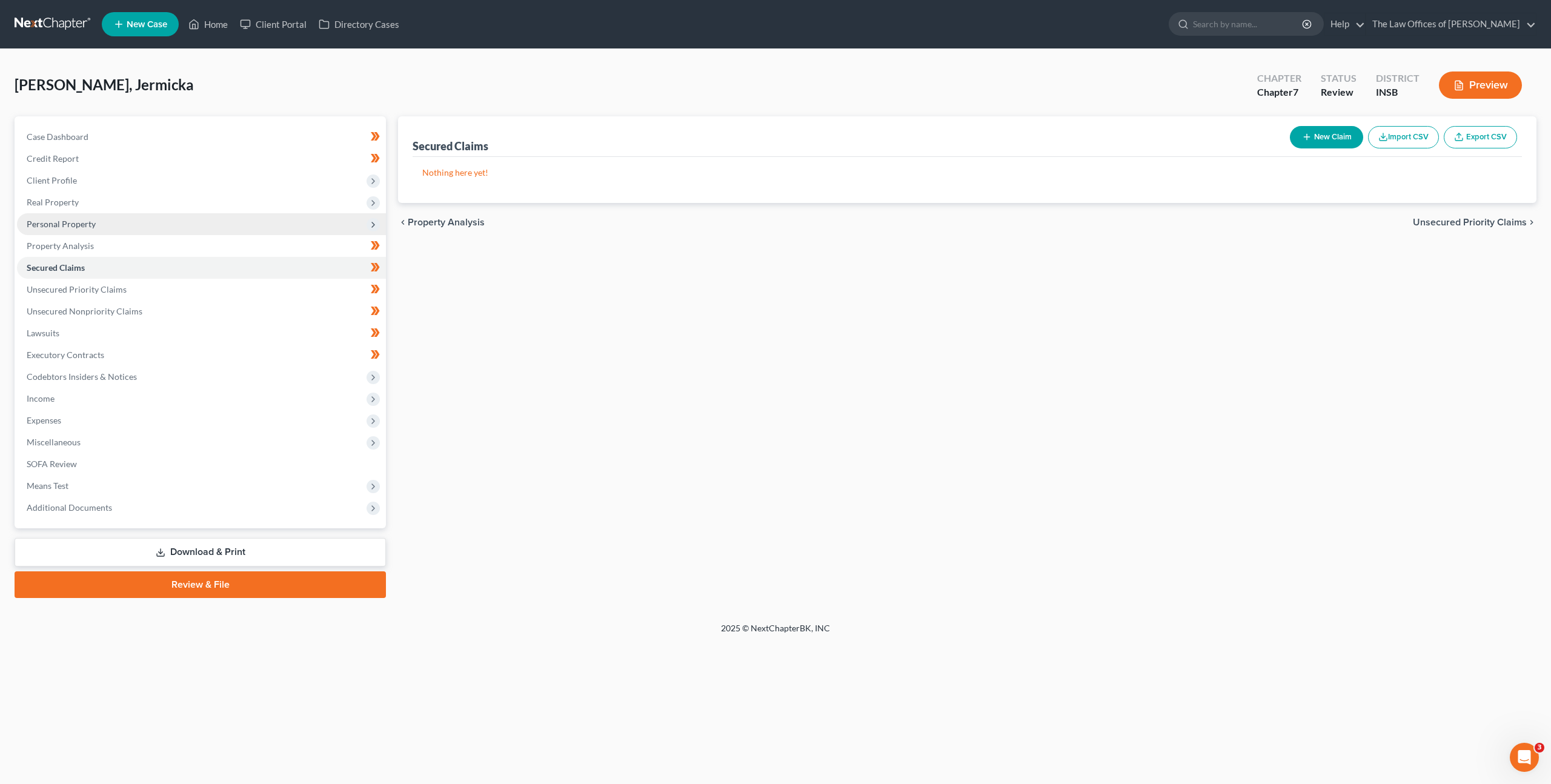
click at [159, 229] on span "Personal Property" at bounding box center [201, 224] width 369 height 22
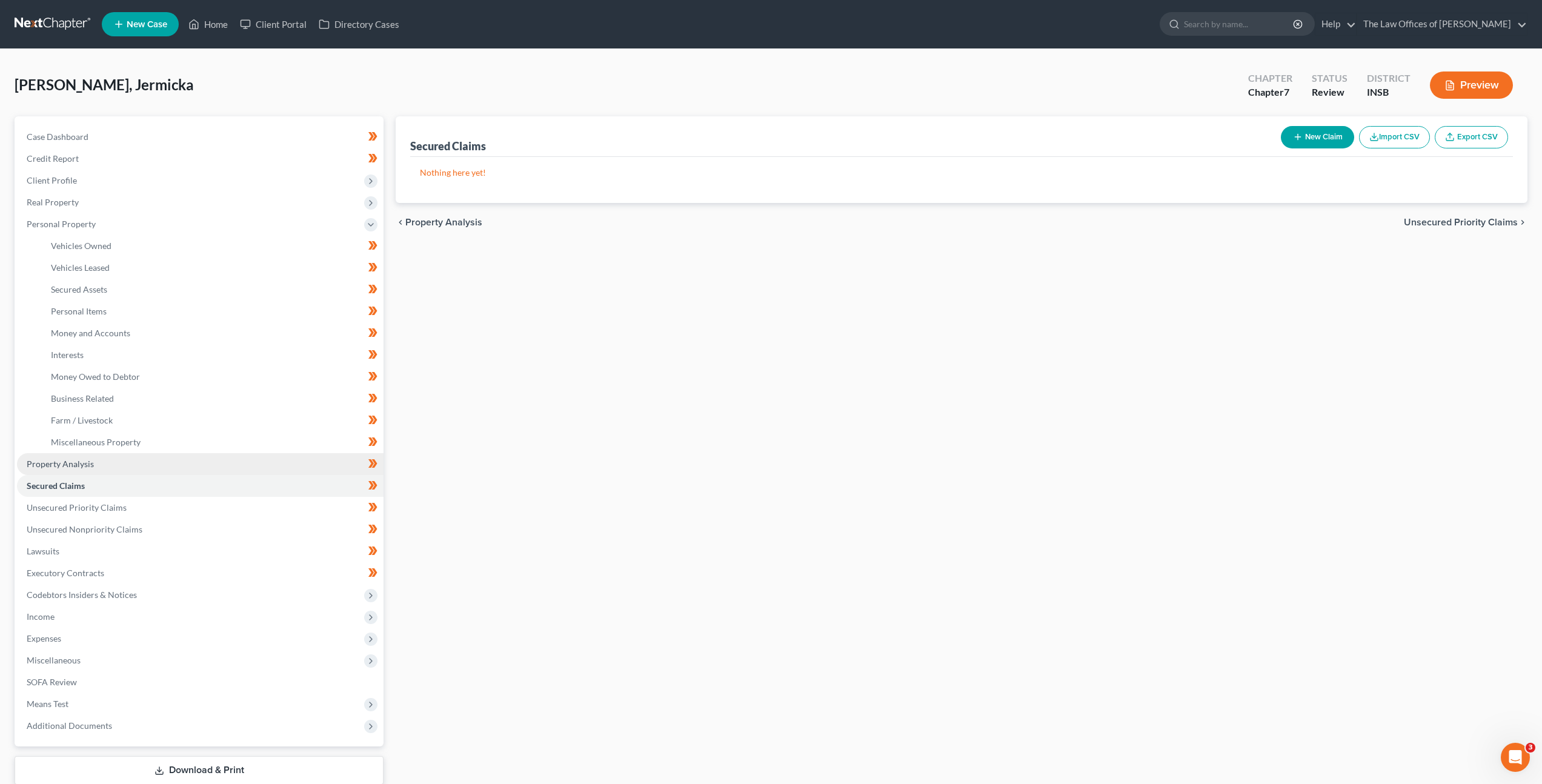
click at [133, 457] on link "Property Analysis" at bounding box center [200, 464] width 367 height 22
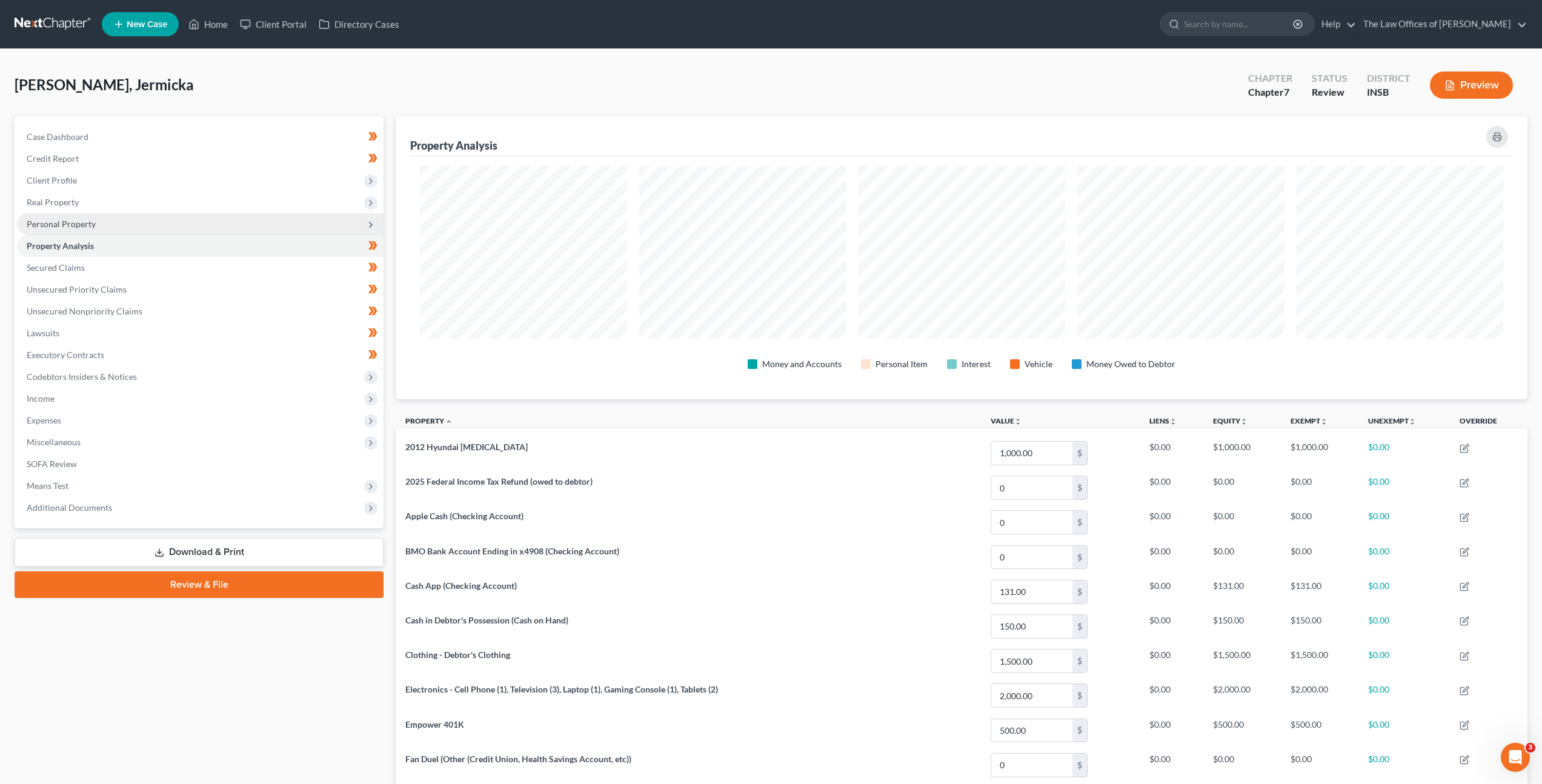
scroll to position [283, 1132]
click at [158, 214] on span "Personal Property" at bounding box center [200, 224] width 367 height 22
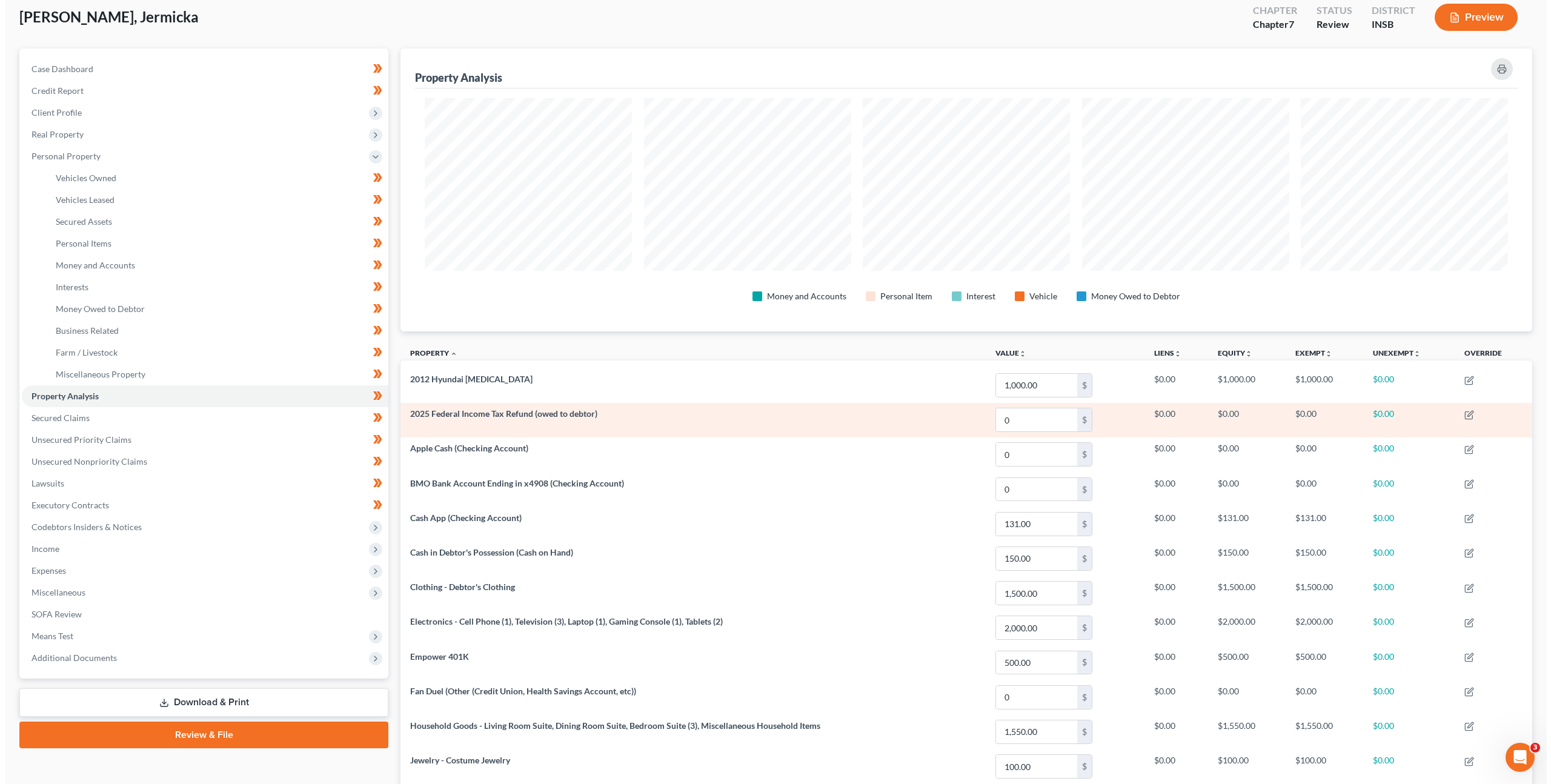
scroll to position [0, 0]
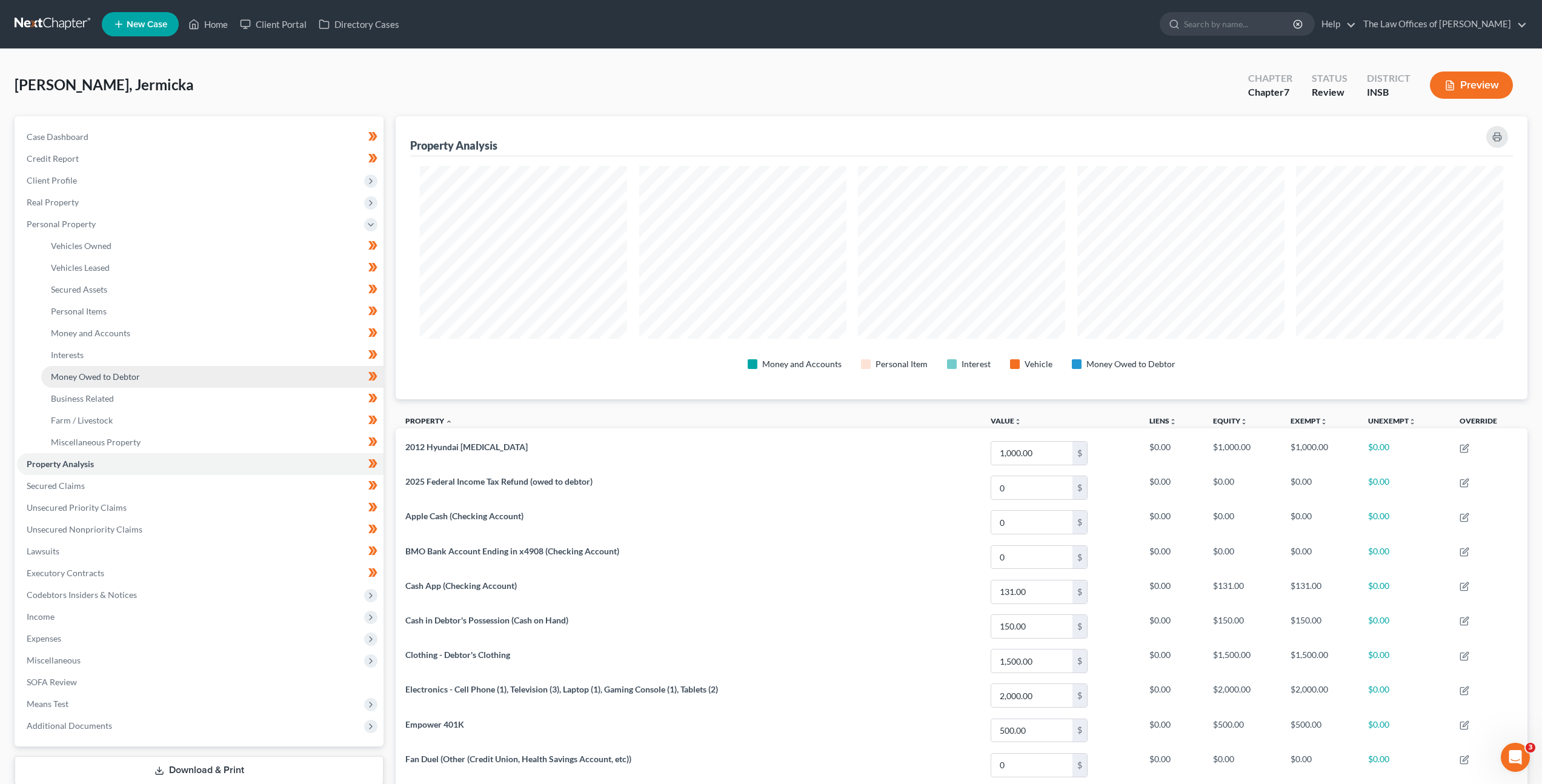
click at [254, 366] on link "Money Owed to Debtor" at bounding box center [212, 377] width 342 height 22
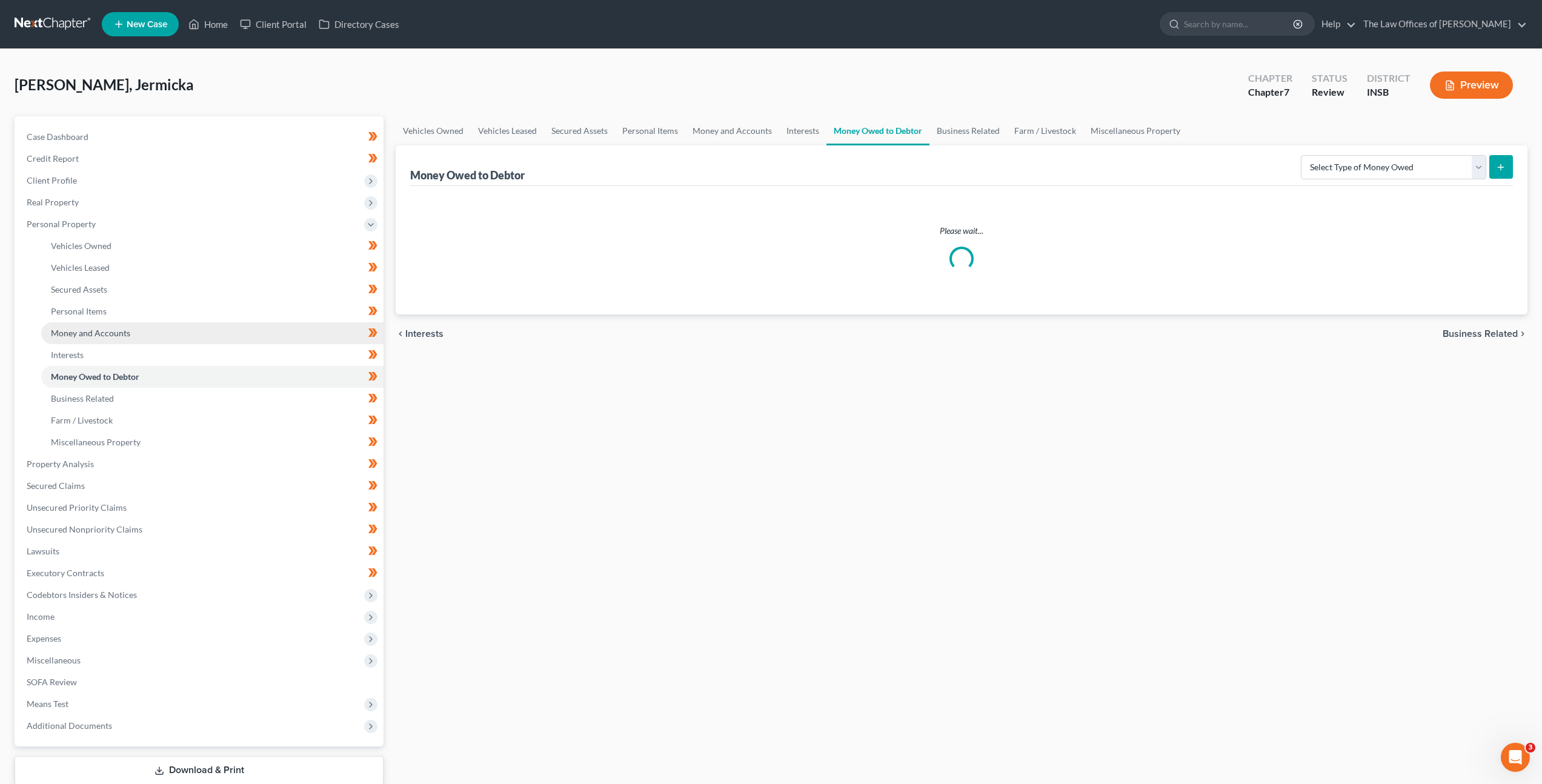
click at [263, 342] on link "Money and Accounts" at bounding box center [212, 333] width 342 height 22
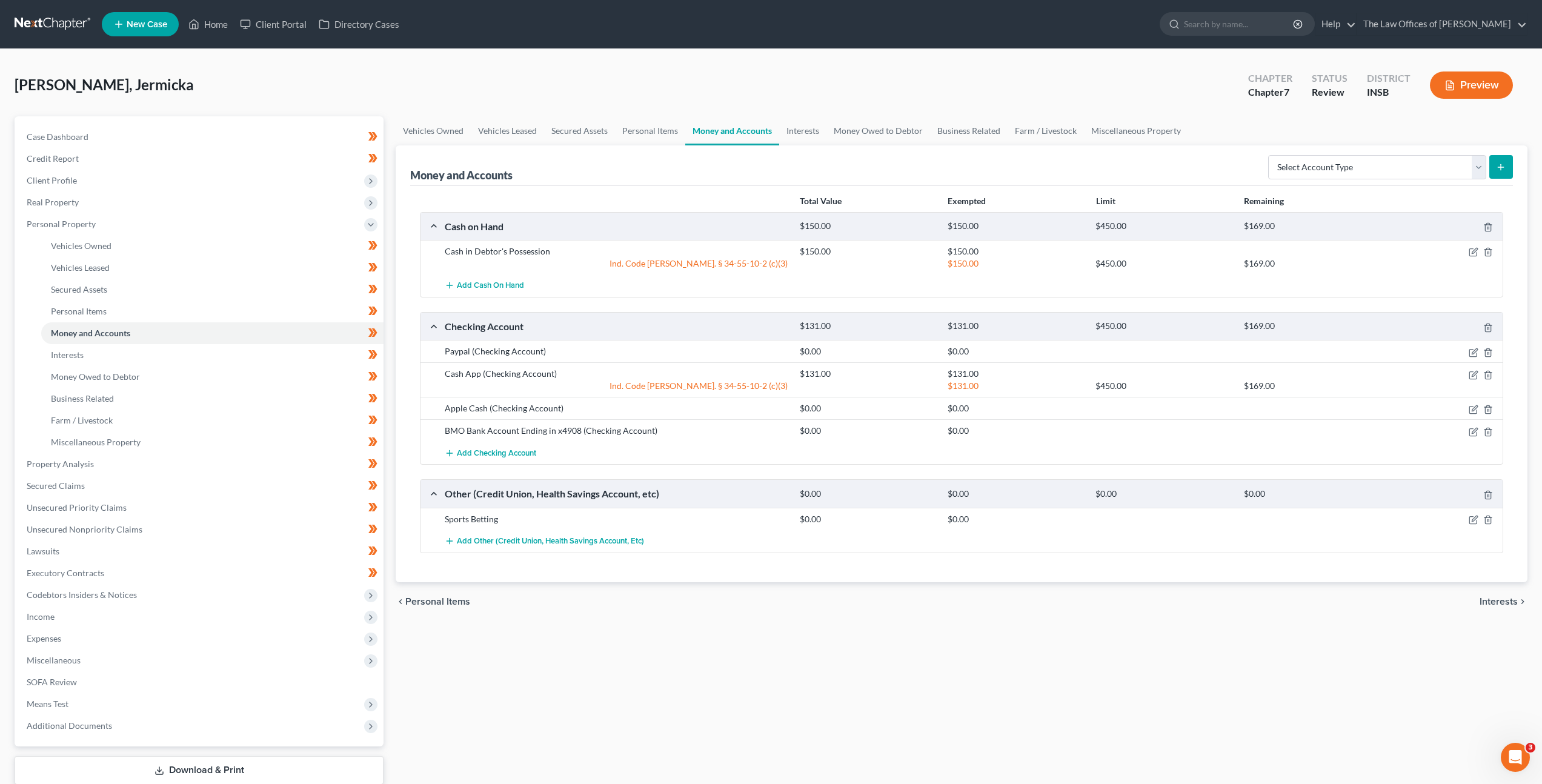
click at [731, 608] on div "chevron_left Personal Items Interests chevron_right" at bounding box center [961, 601] width 1132 height 39
click at [127, 614] on span "Income" at bounding box center [200, 617] width 367 height 22
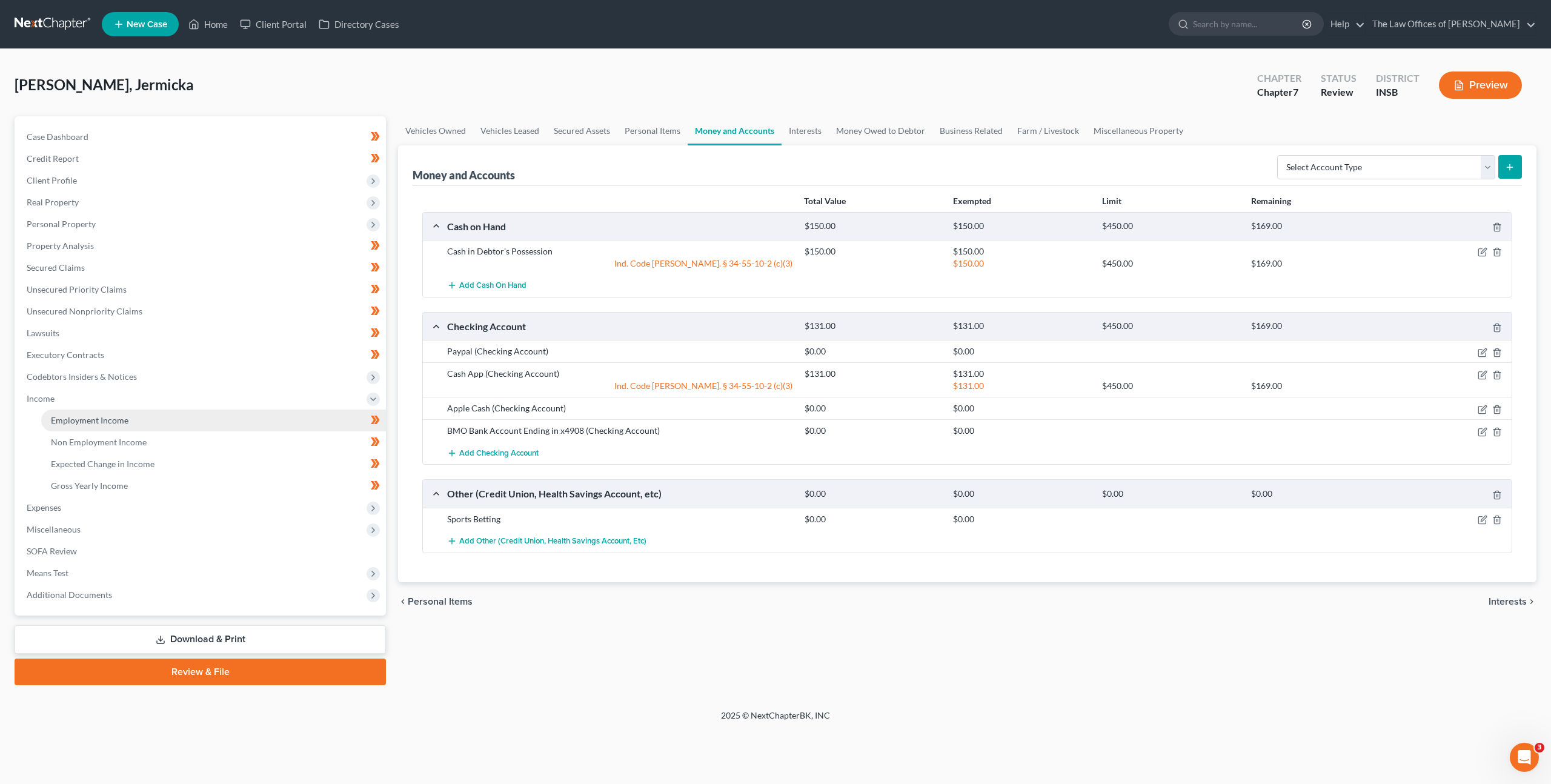
click at [146, 428] on link "Employment Income" at bounding box center [214, 421] width 344 height 22
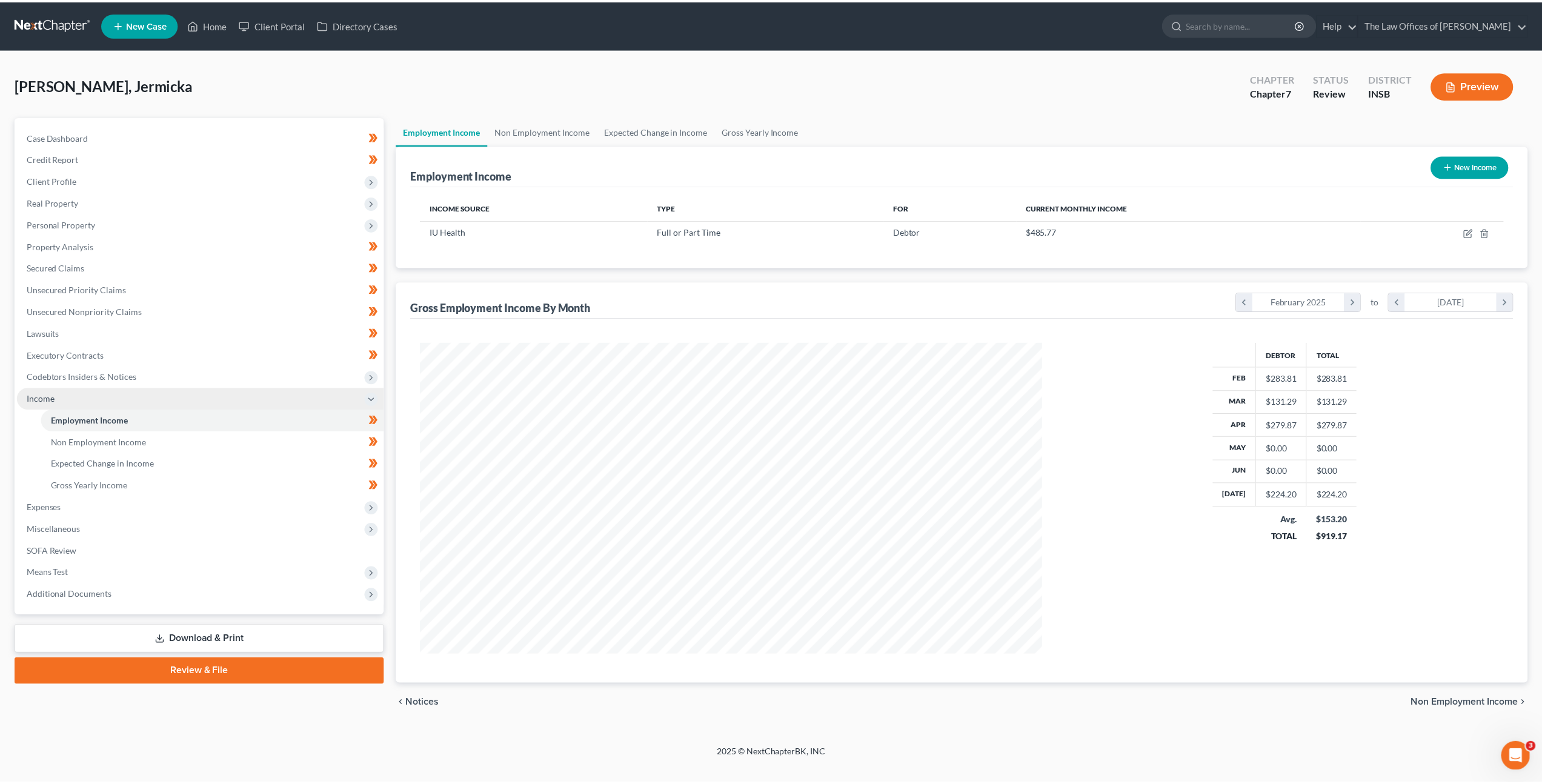
scroll to position [313, 650]
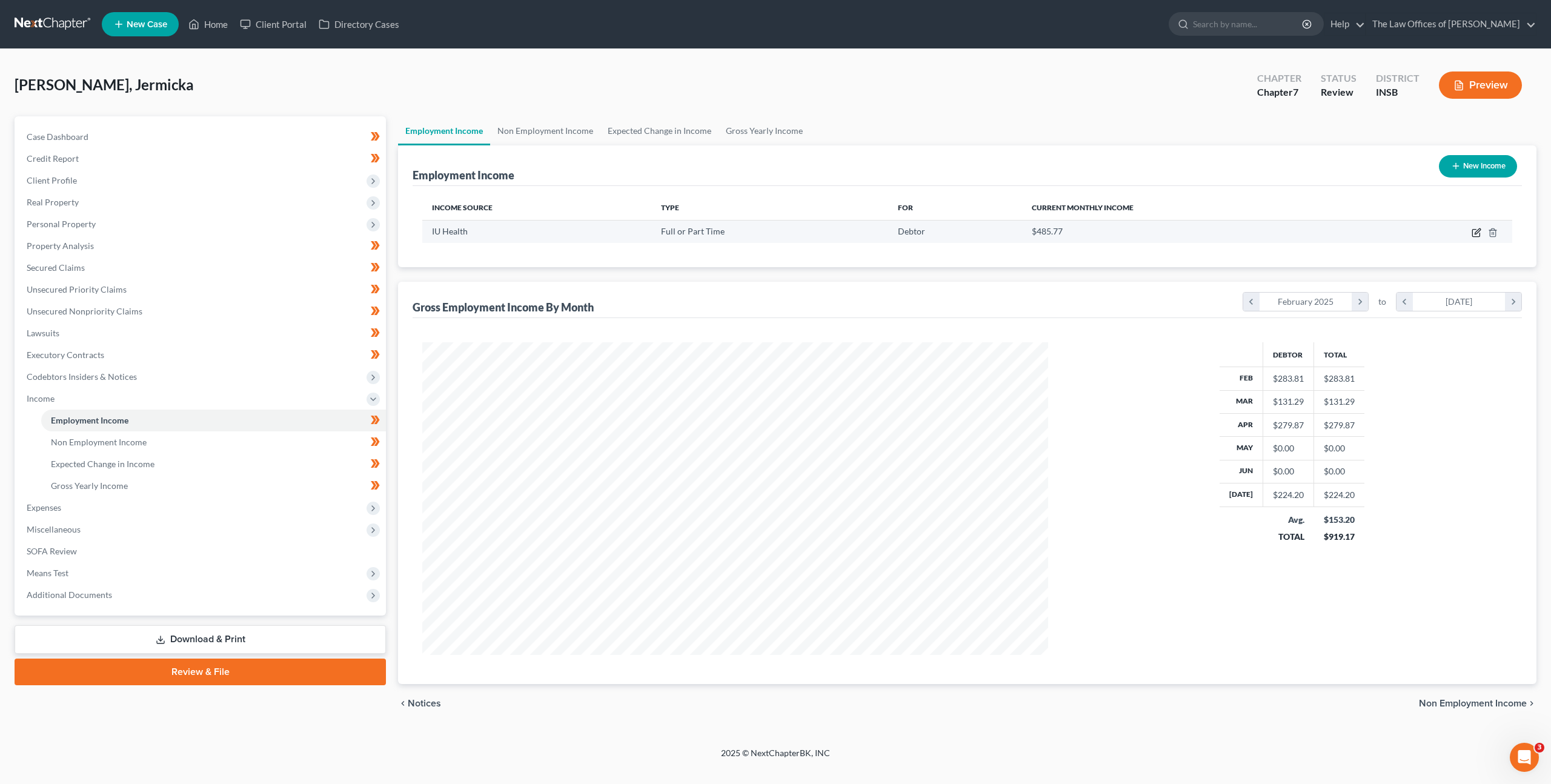
click at [1476, 233] on icon "button" at bounding box center [1477, 231] width 6 height 6
select select "0"
select select "15"
select select "2"
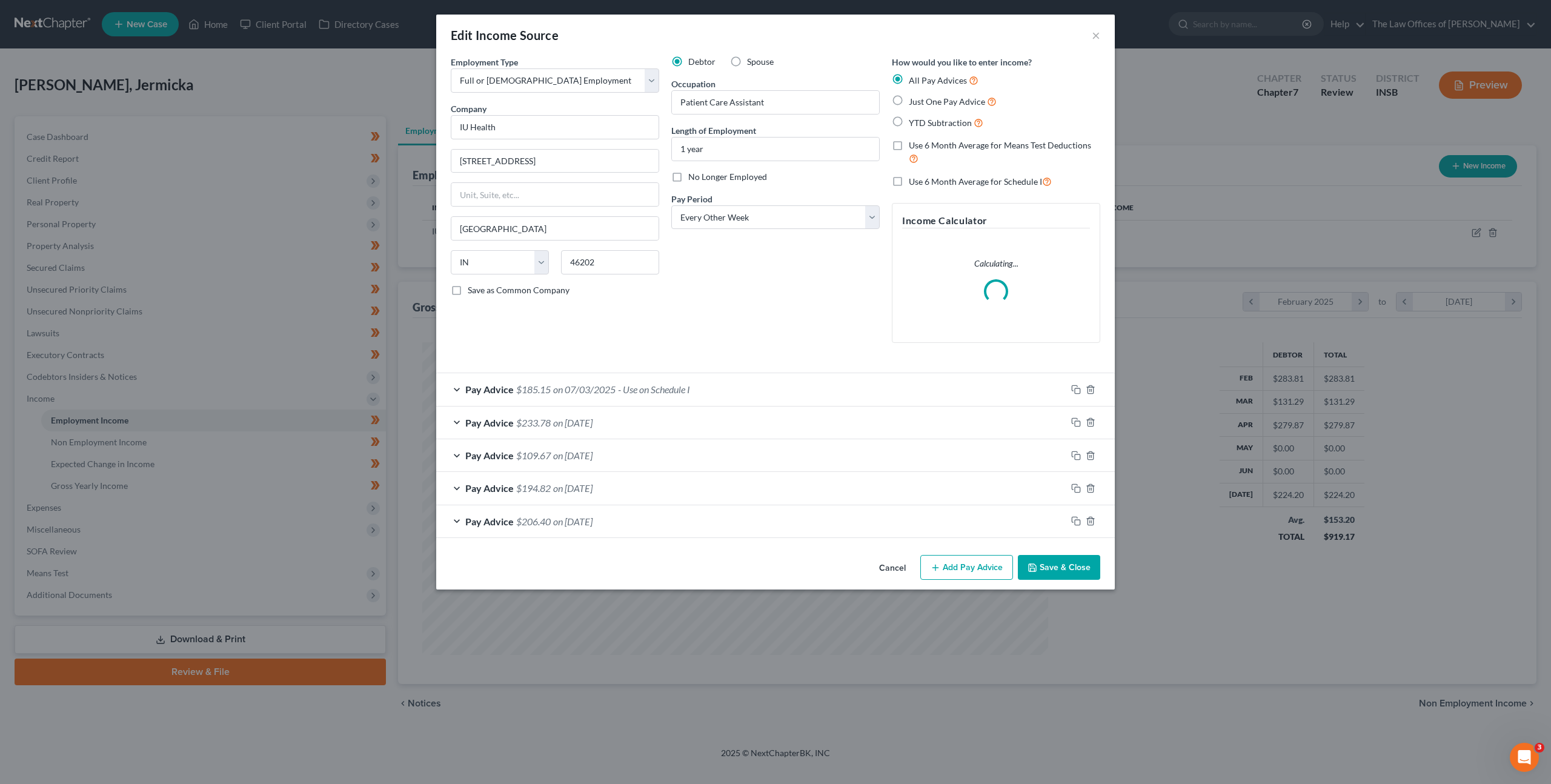
click at [735, 397] on div "Pay Advice $185.15 on 07/03/2025 - Use on Schedule I" at bounding box center [751, 389] width 630 height 32
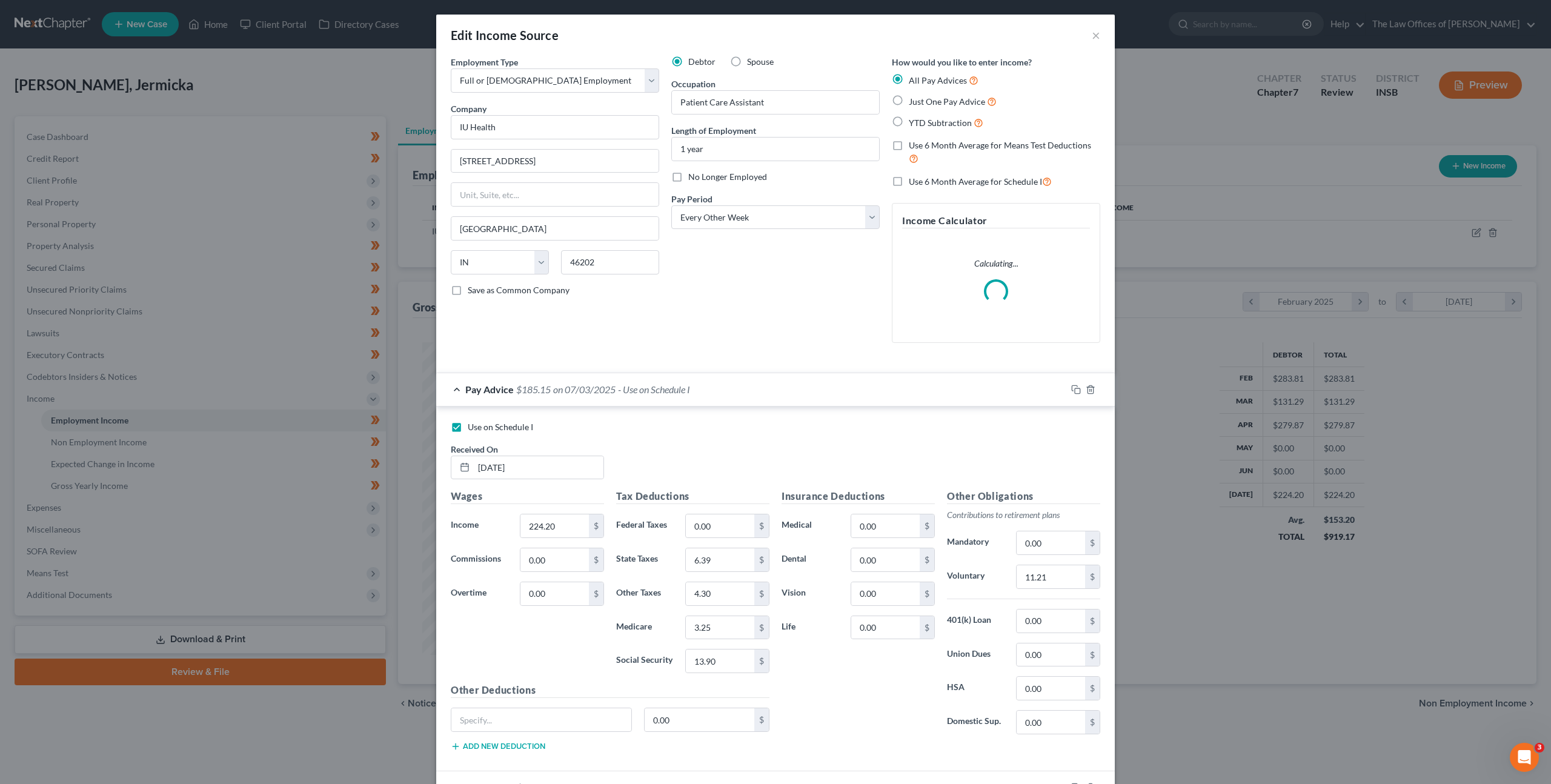
click at [735, 396] on div "Pay Advice $185.15 on 07/03/2025 - Use on Schedule I" at bounding box center [751, 389] width 630 height 32
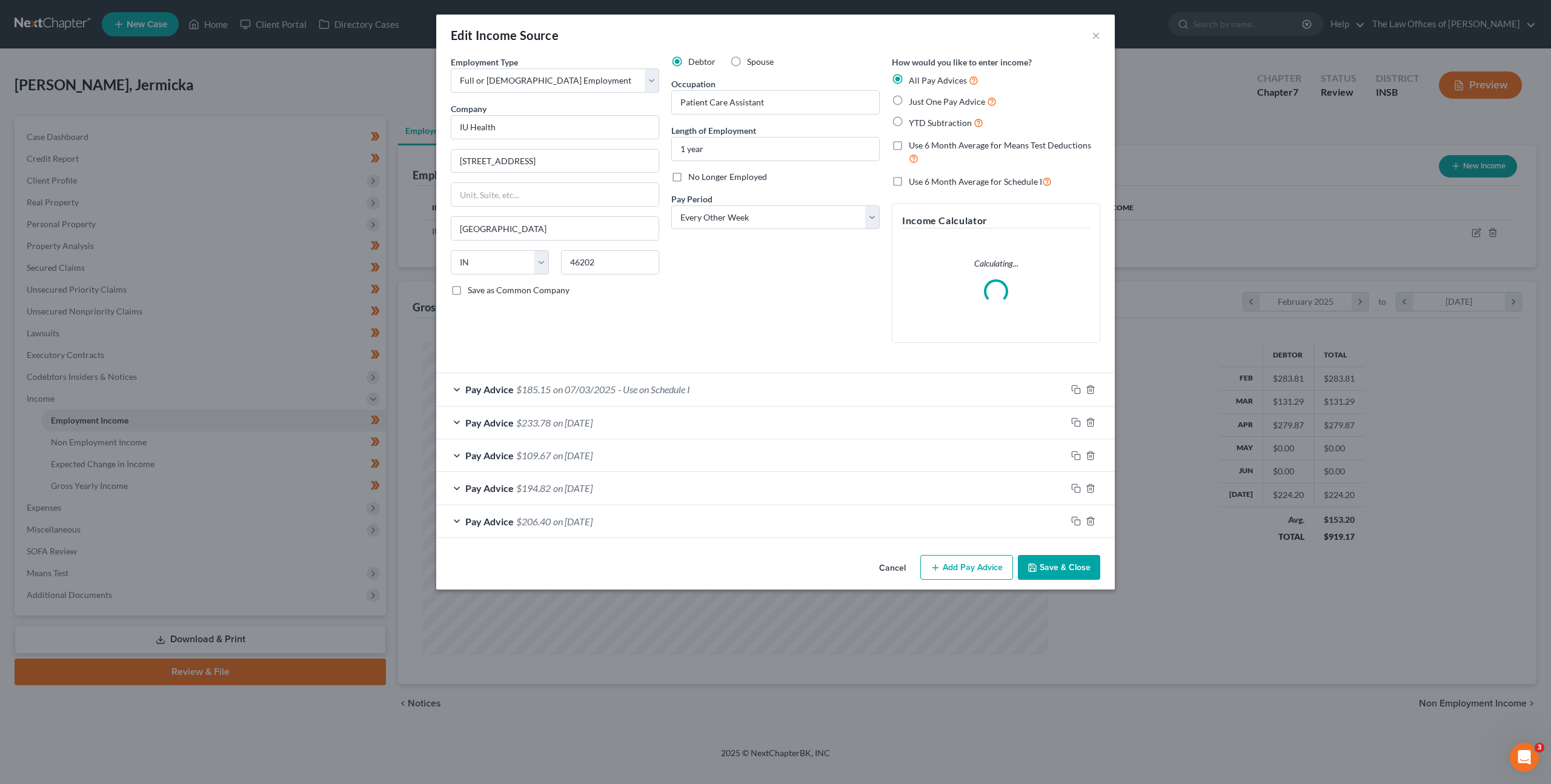
click at [735, 396] on div "Pay Advice $185.15 on 07/03/2025 - Use on Schedule I" at bounding box center [751, 389] width 630 height 32
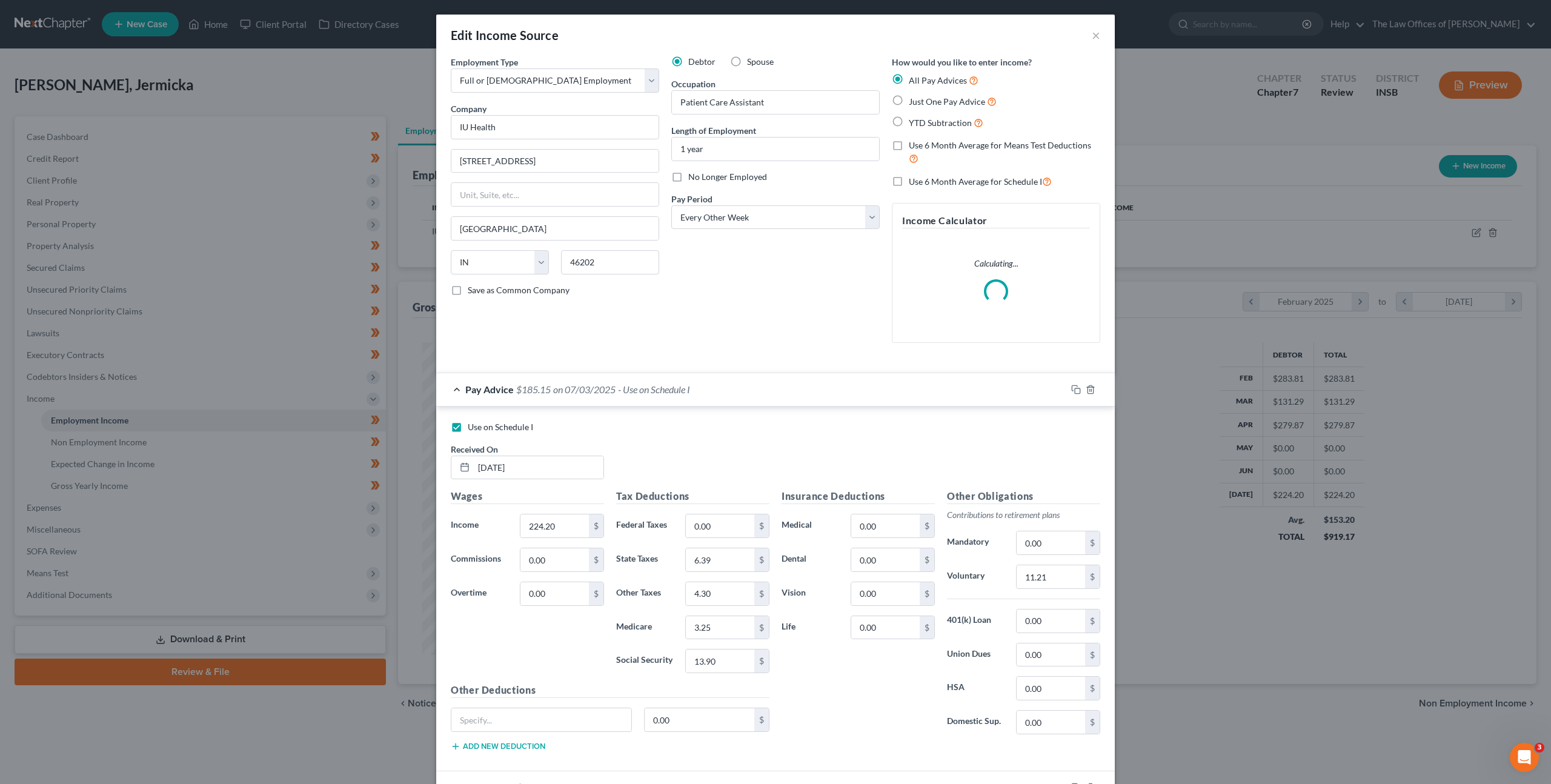
click at [735, 396] on div "Pay Advice $185.15 on 07/03/2025 - Use on Schedule I" at bounding box center [751, 389] width 630 height 32
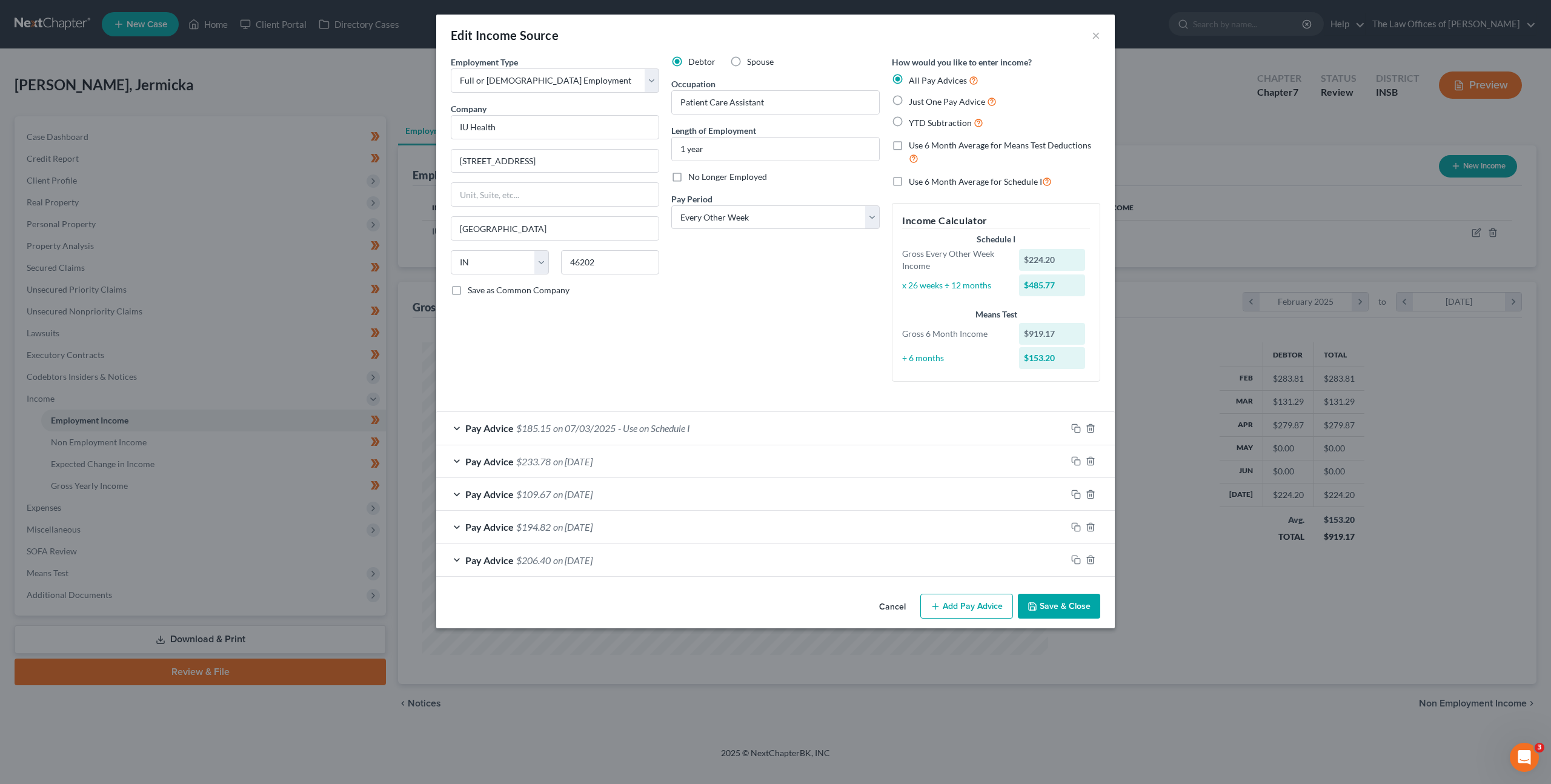
click at [887, 603] on button "Cancel" at bounding box center [893, 607] width 46 height 24
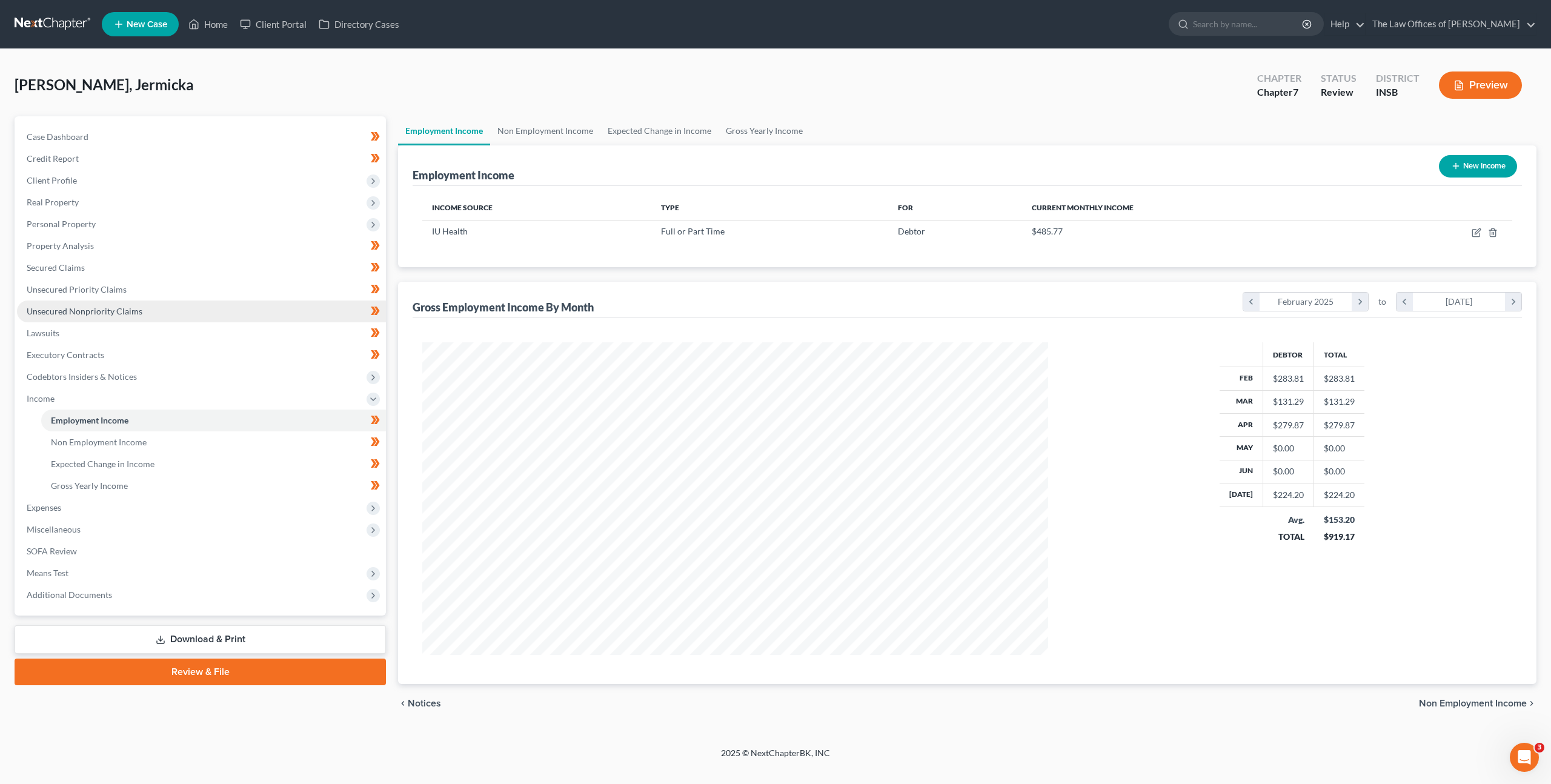
click at [306, 305] on link "Unsecured Nonpriority Claims" at bounding box center [201, 311] width 369 height 22
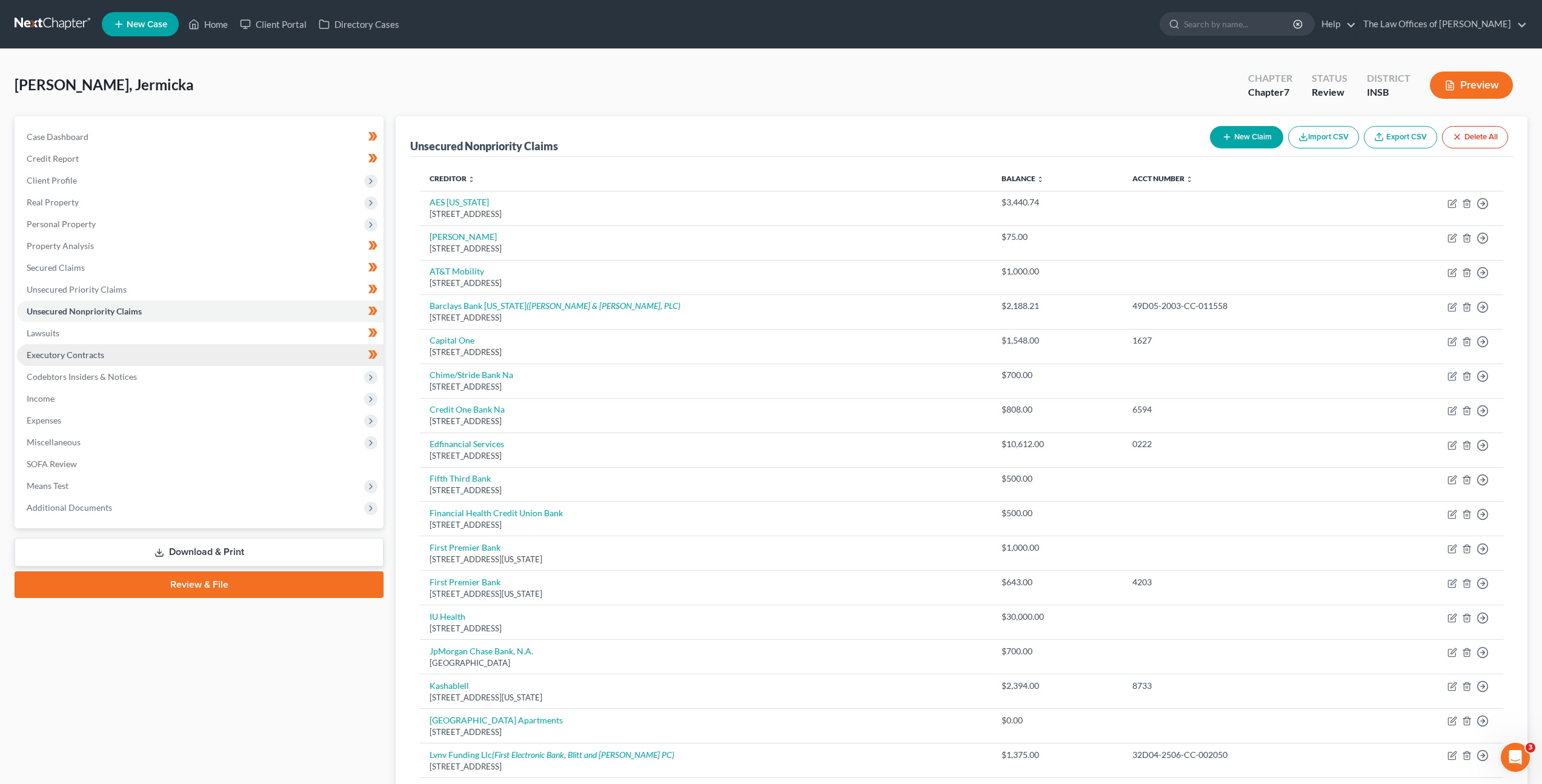
click at [248, 351] on link "Executory Contracts" at bounding box center [200, 355] width 367 height 22
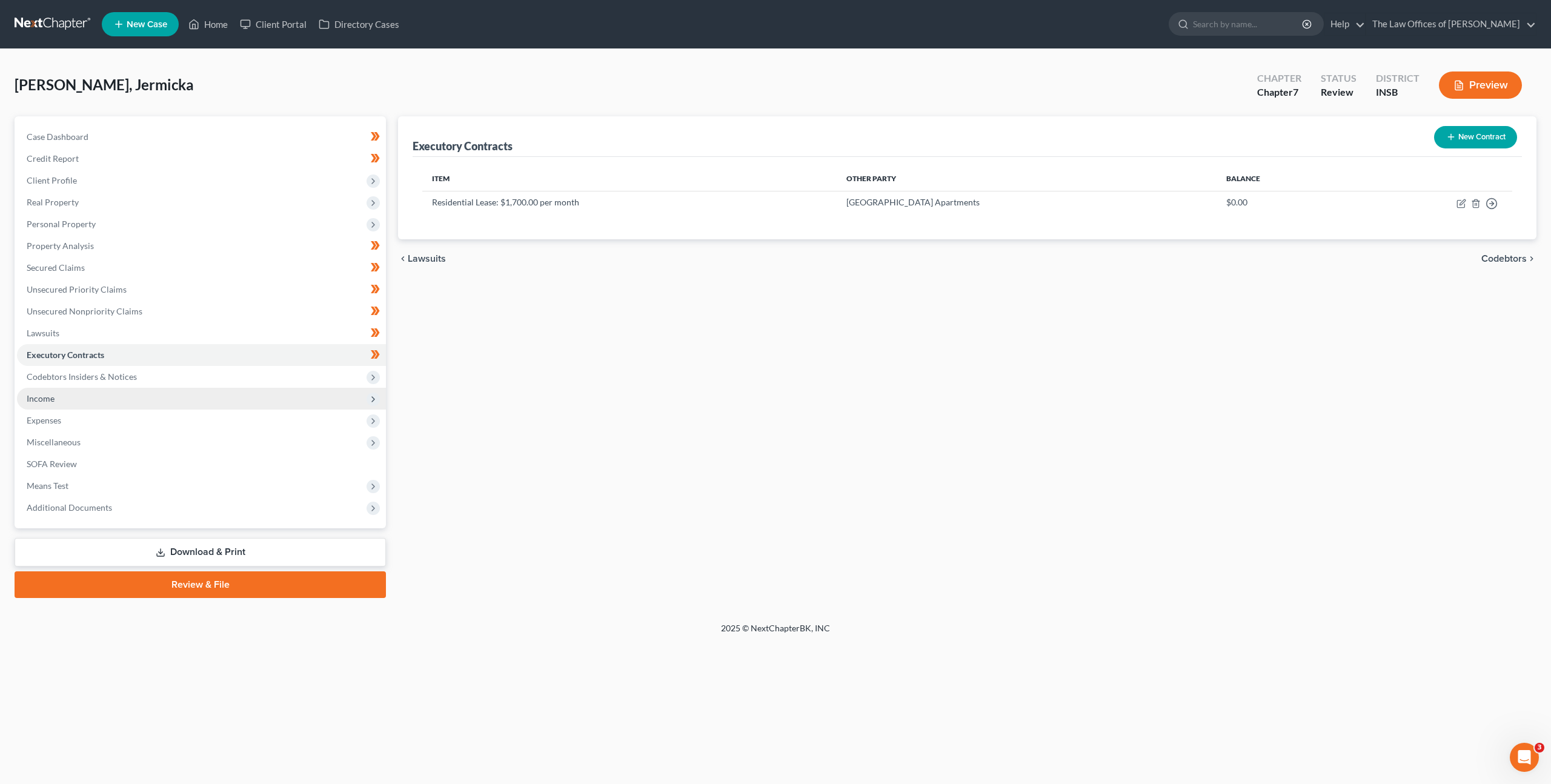
click at [229, 401] on span "Income" at bounding box center [201, 398] width 369 height 22
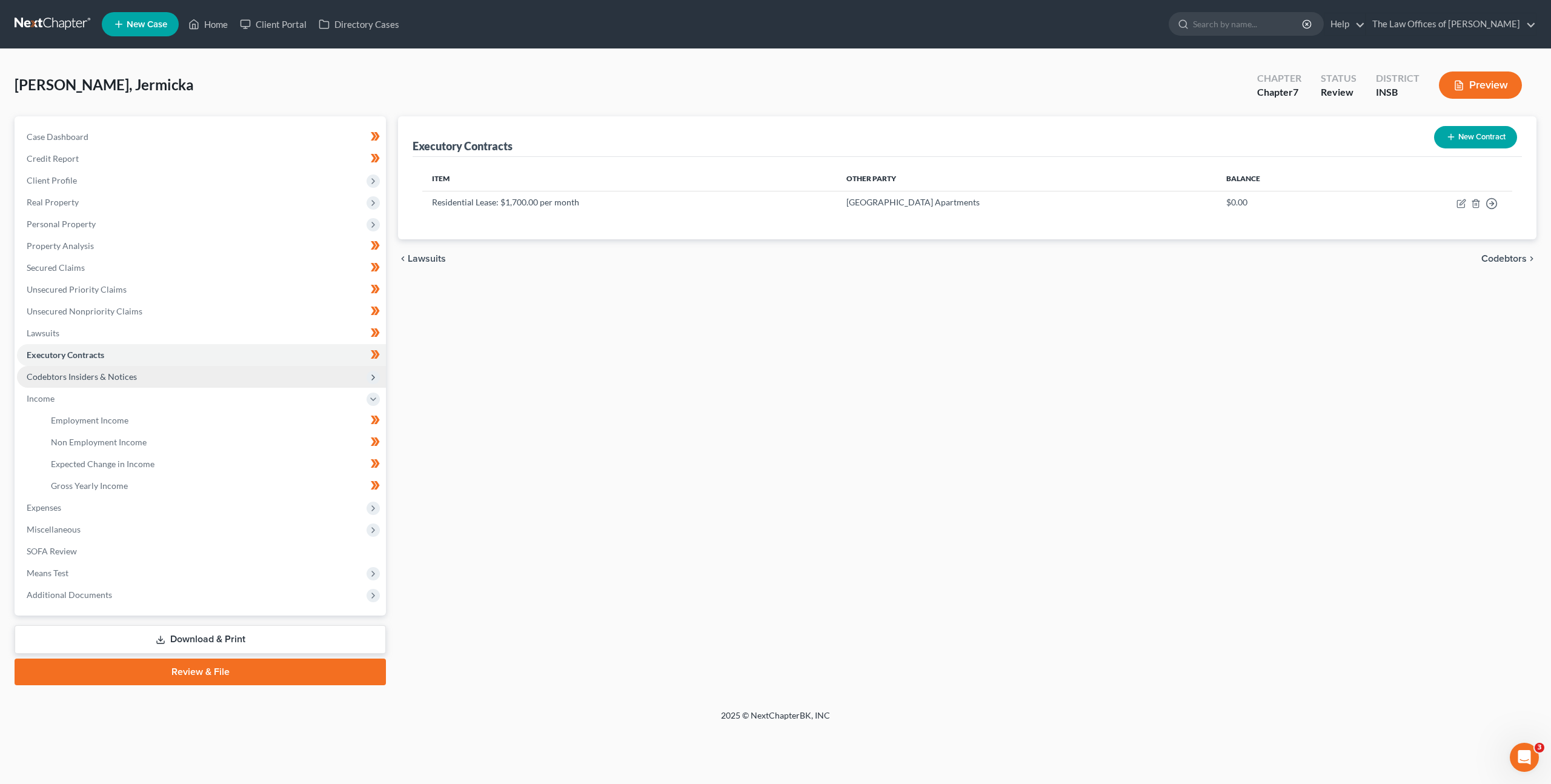
click at [238, 381] on span "Codebtors Insiders & Notices" at bounding box center [201, 377] width 369 height 22
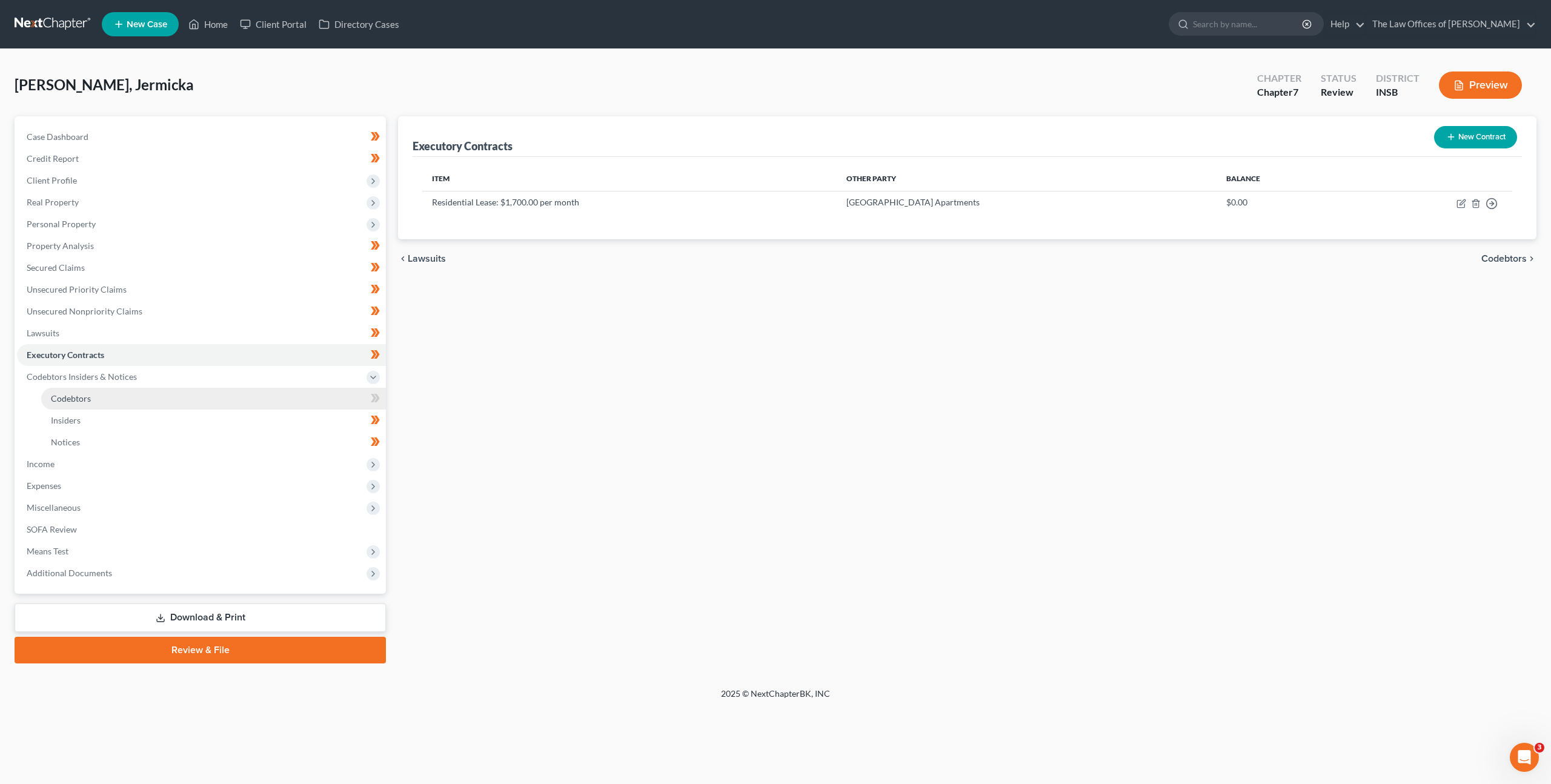
click at [236, 389] on link "Codebtors" at bounding box center [214, 398] width 344 height 22
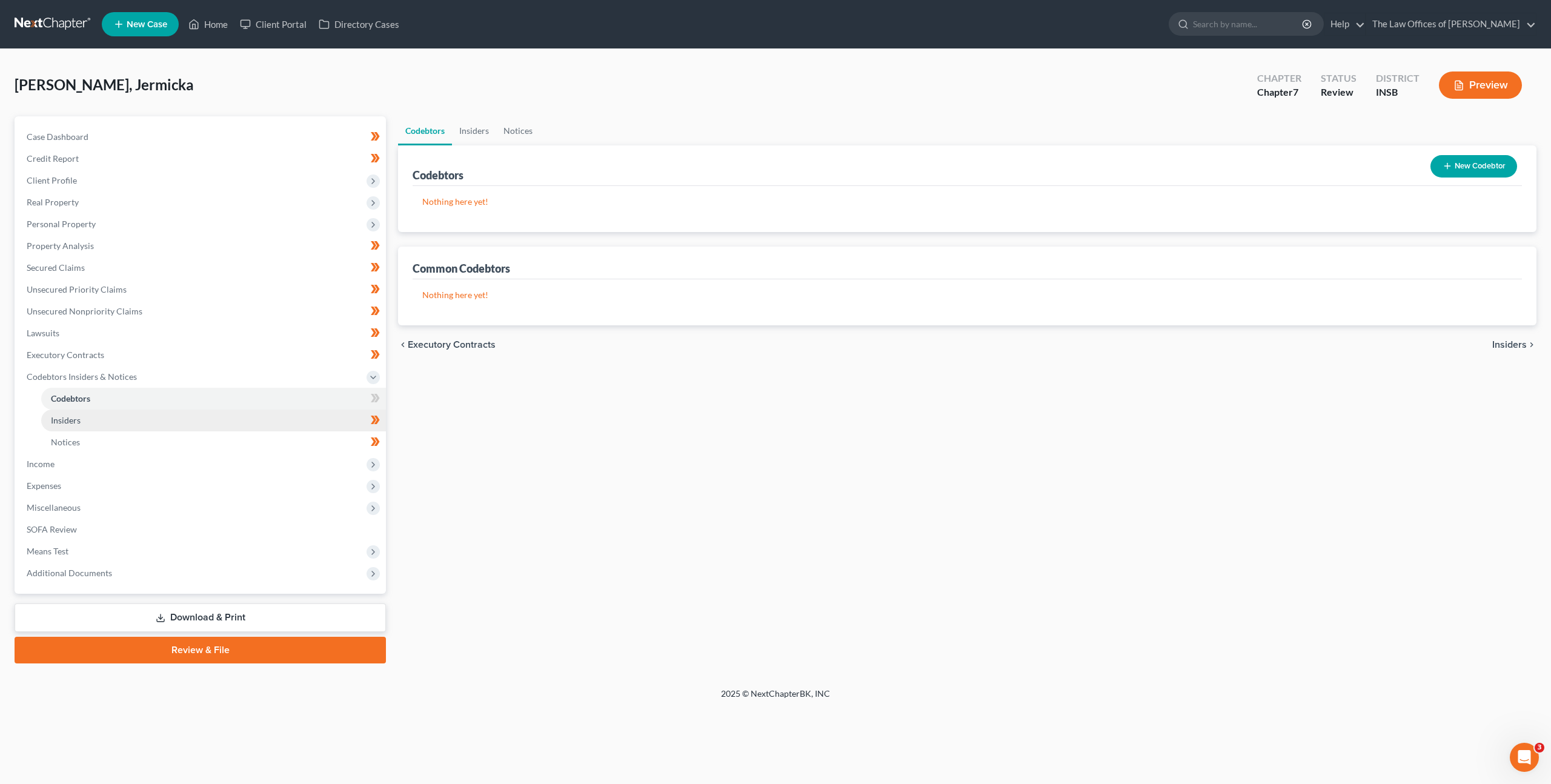
click at [243, 420] on link "Insiders" at bounding box center [214, 421] width 344 height 22
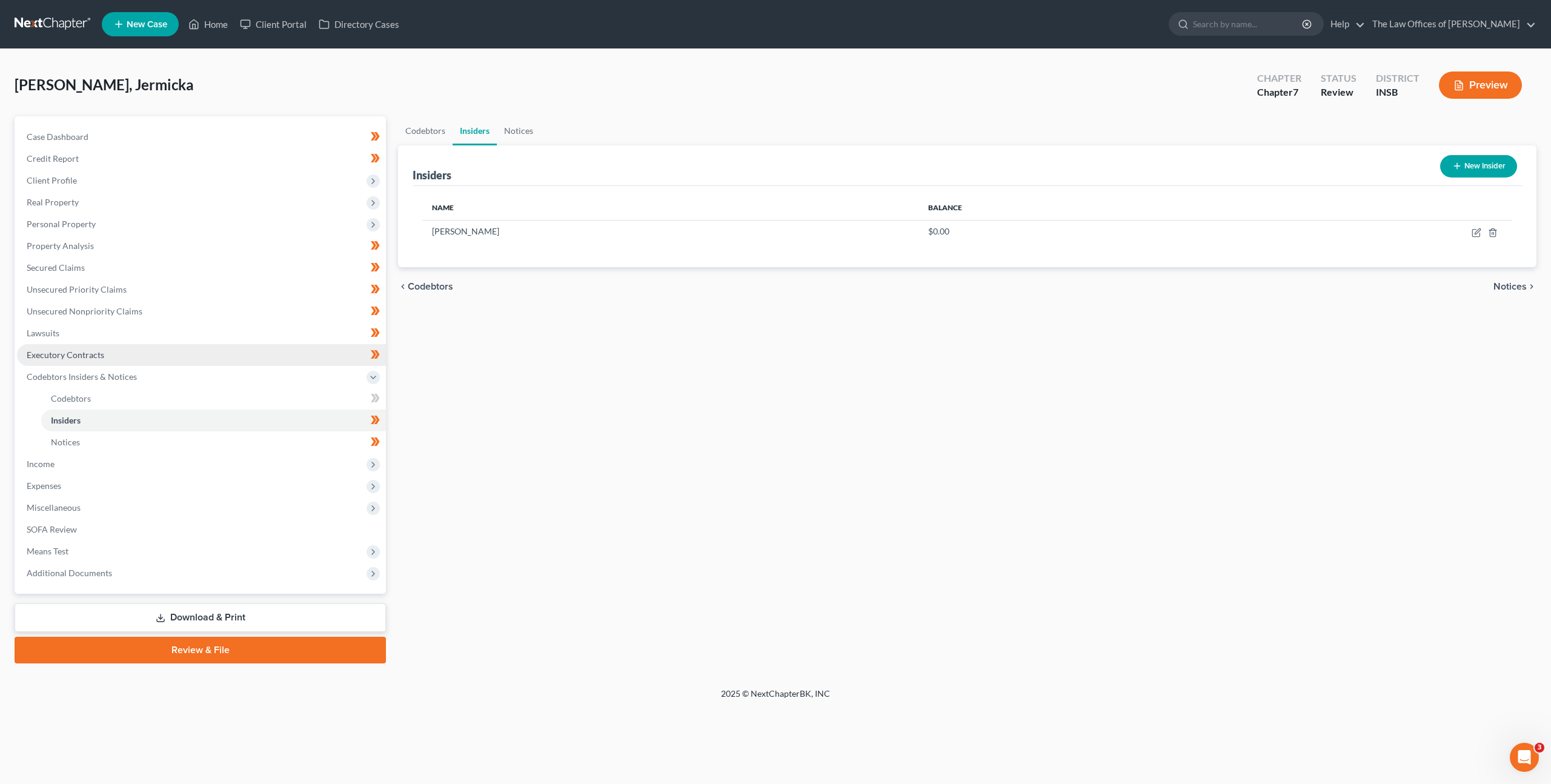
click at [144, 356] on link "Executory Contracts" at bounding box center [201, 355] width 369 height 22
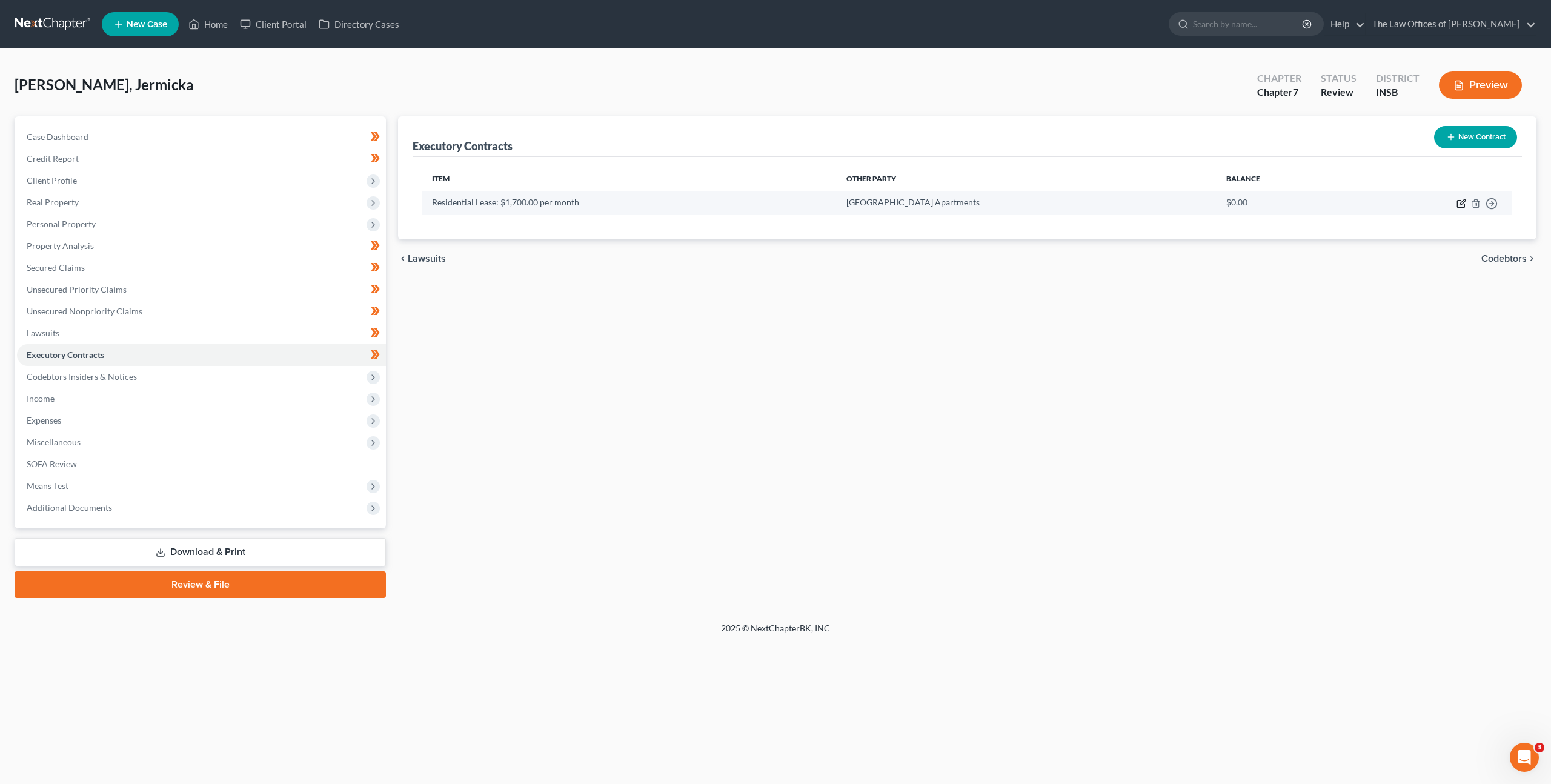
click at [1459, 203] on icon "button" at bounding box center [1462, 204] width 10 height 10
select select "3"
select select "15"
select select "0"
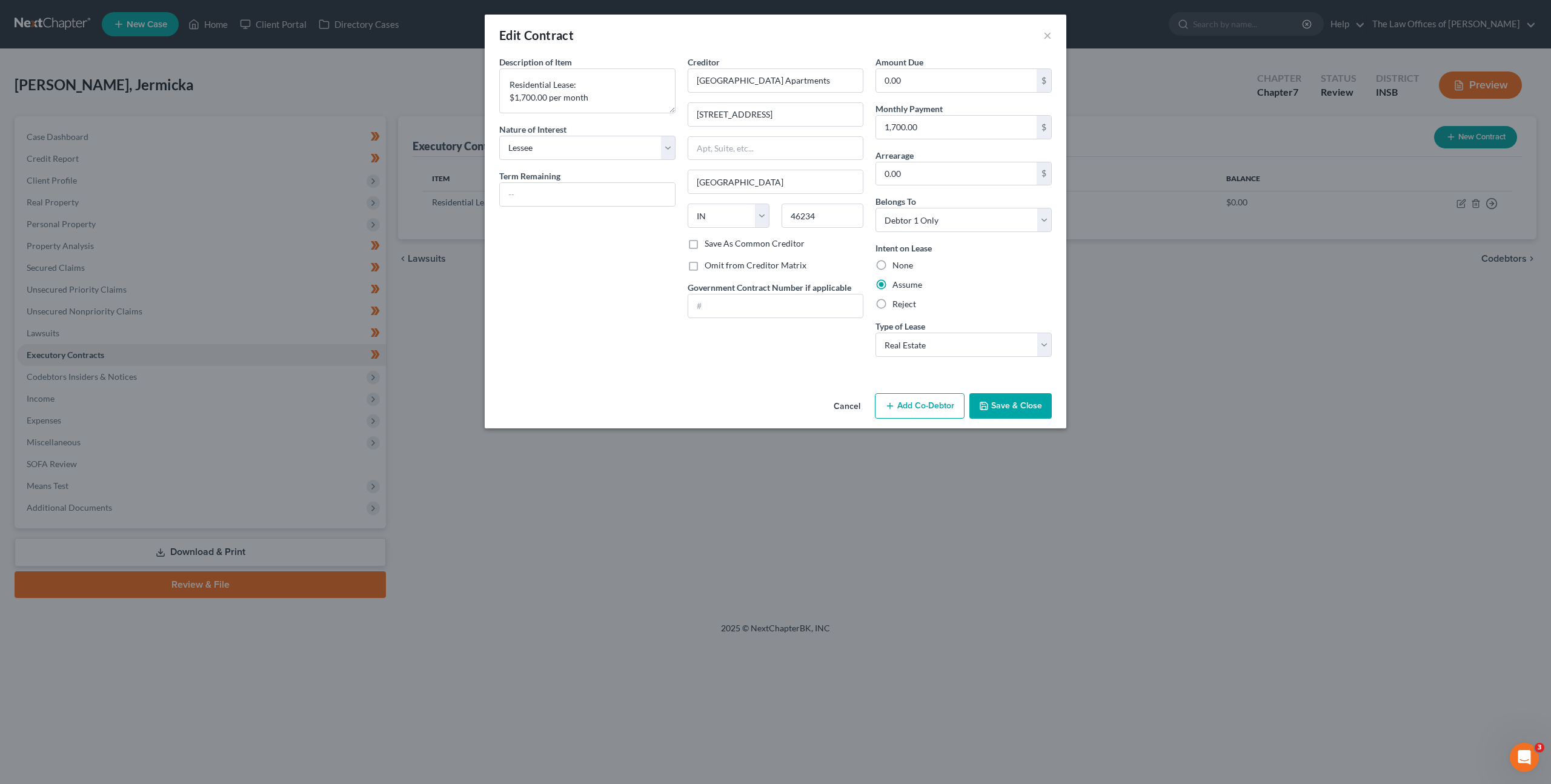
click at [856, 406] on button "Cancel" at bounding box center [847, 406] width 46 height 24
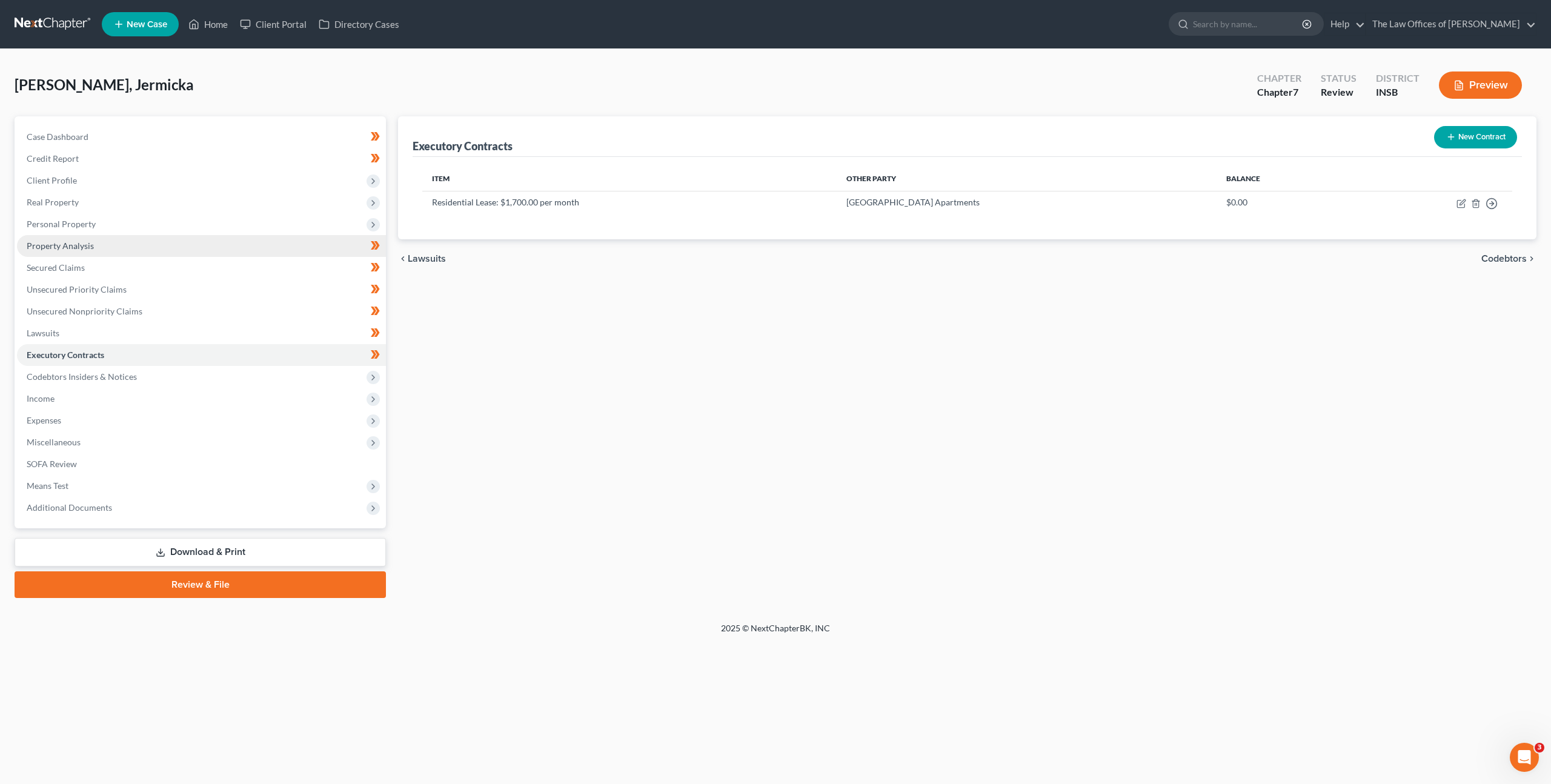
click at [104, 236] on link "Property Analysis" at bounding box center [201, 246] width 369 height 22
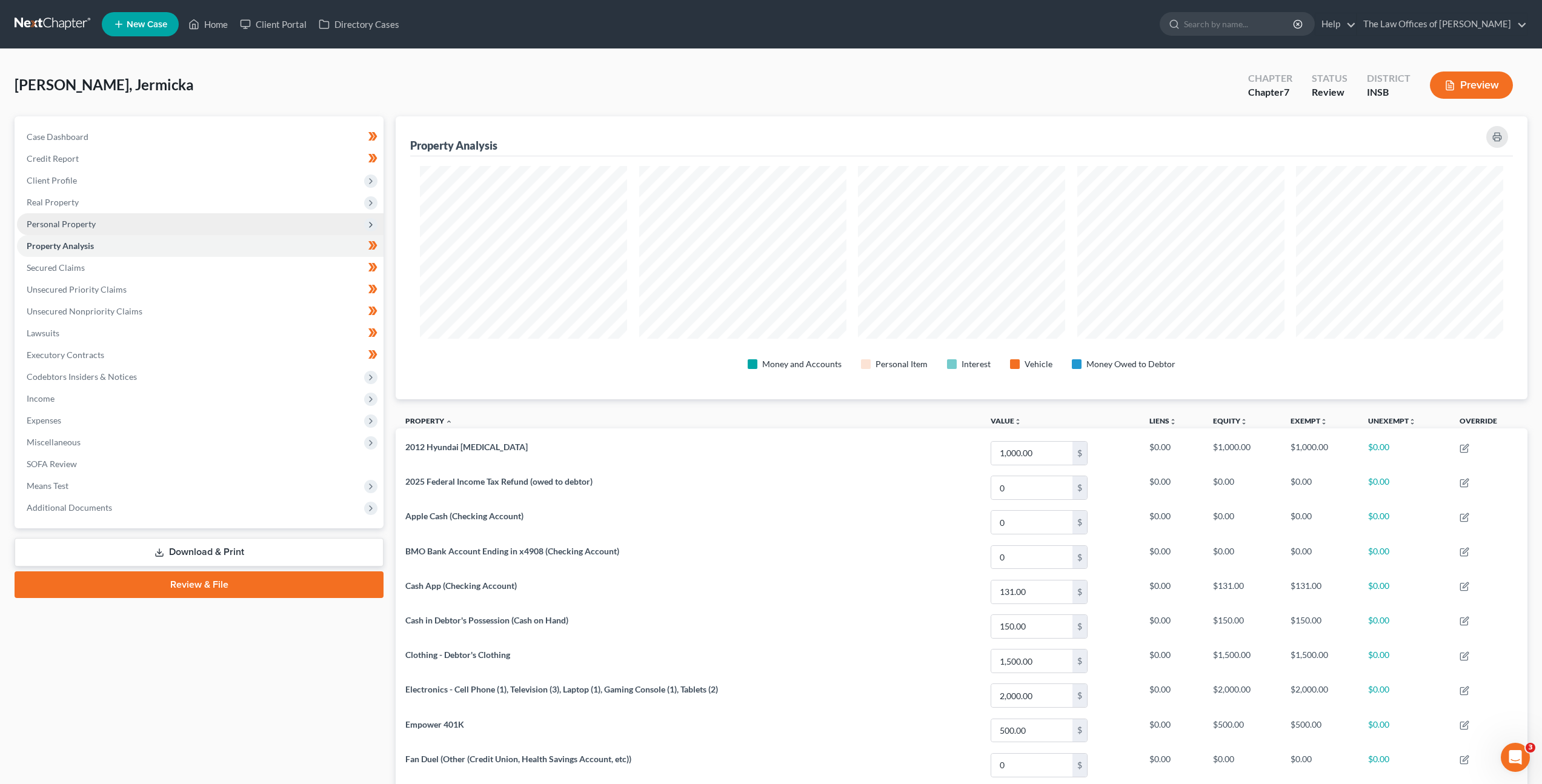
click at [115, 224] on span "Personal Property" at bounding box center [200, 224] width 367 height 22
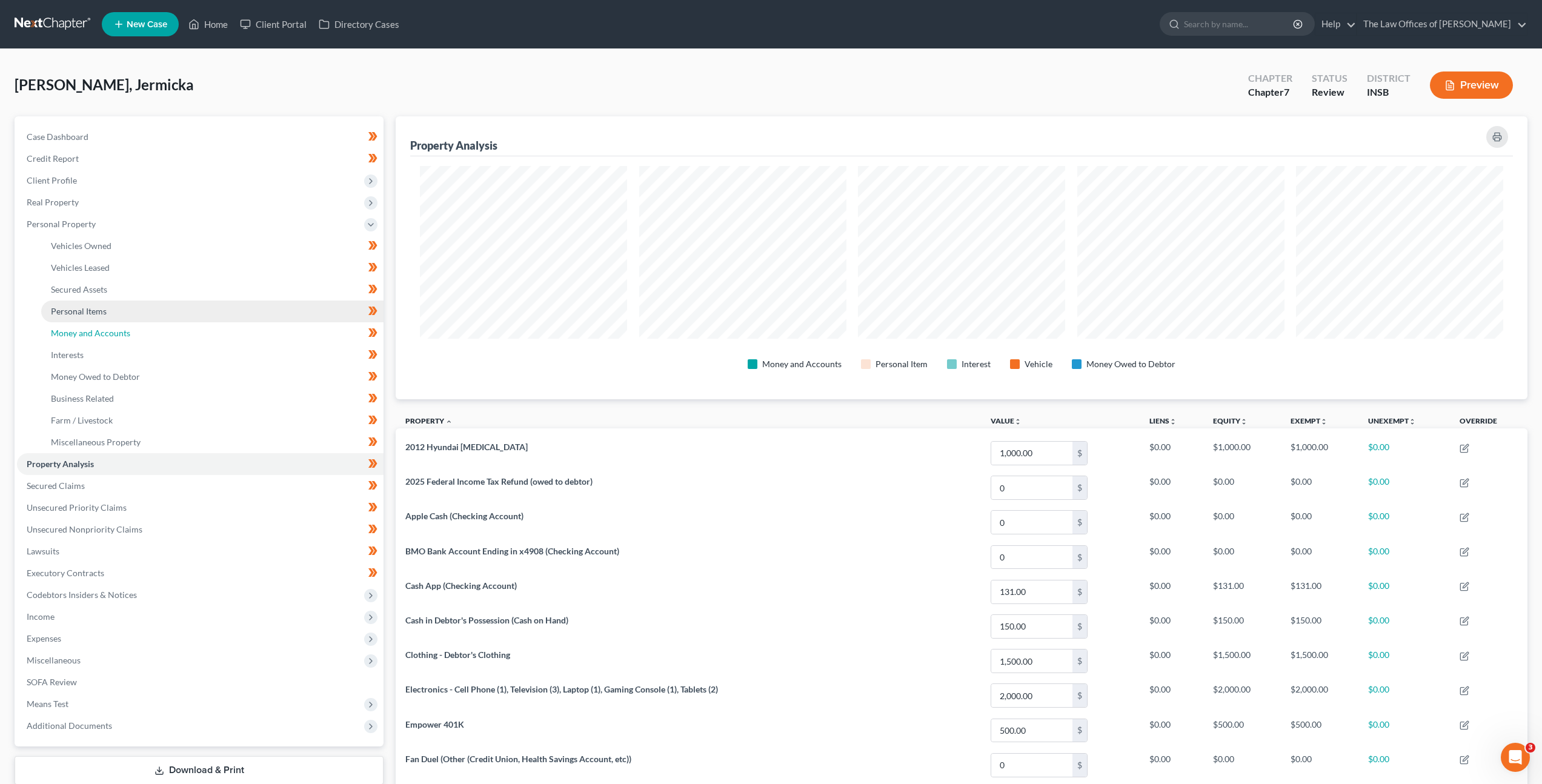
click at [130, 331] on link "Money and Accounts" at bounding box center [212, 333] width 342 height 22
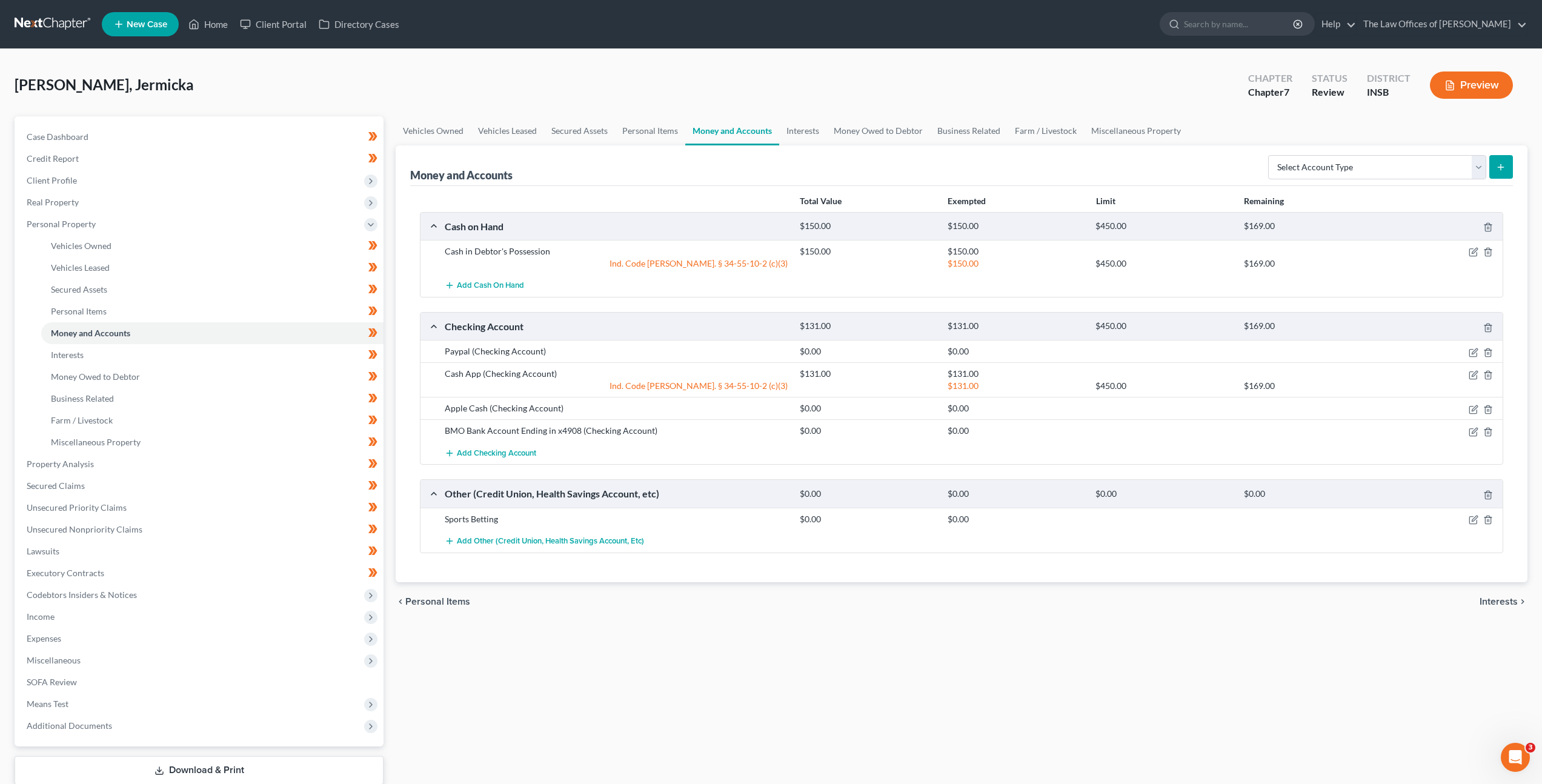
click at [639, 606] on div "chevron_left Personal Items Interests chevron_right" at bounding box center [961, 601] width 1132 height 39
drag, startPoint x: 444, startPoint y: 253, endPoint x: 550, endPoint y: 255, distance: 106.0
click at [550, 255] on div "Cash in Debtor's Possession" at bounding box center [616, 251] width 355 height 12
click at [271, 496] on link "Secured Claims" at bounding box center [200, 486] width 367 height 22
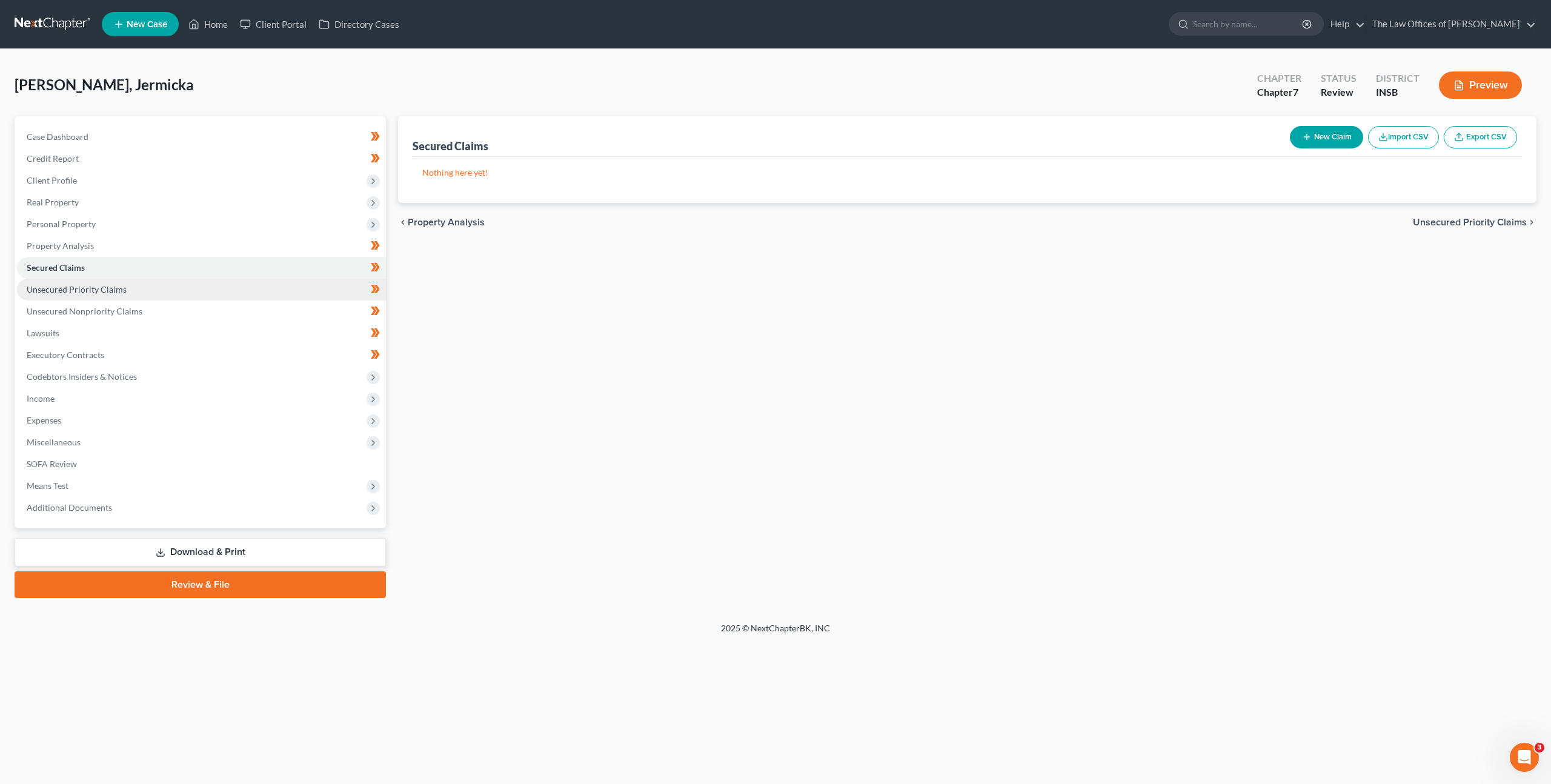
click at [202, 290] on link "Unsecured Priority Claims" at bounding box center [201, 290] width 369 height 22
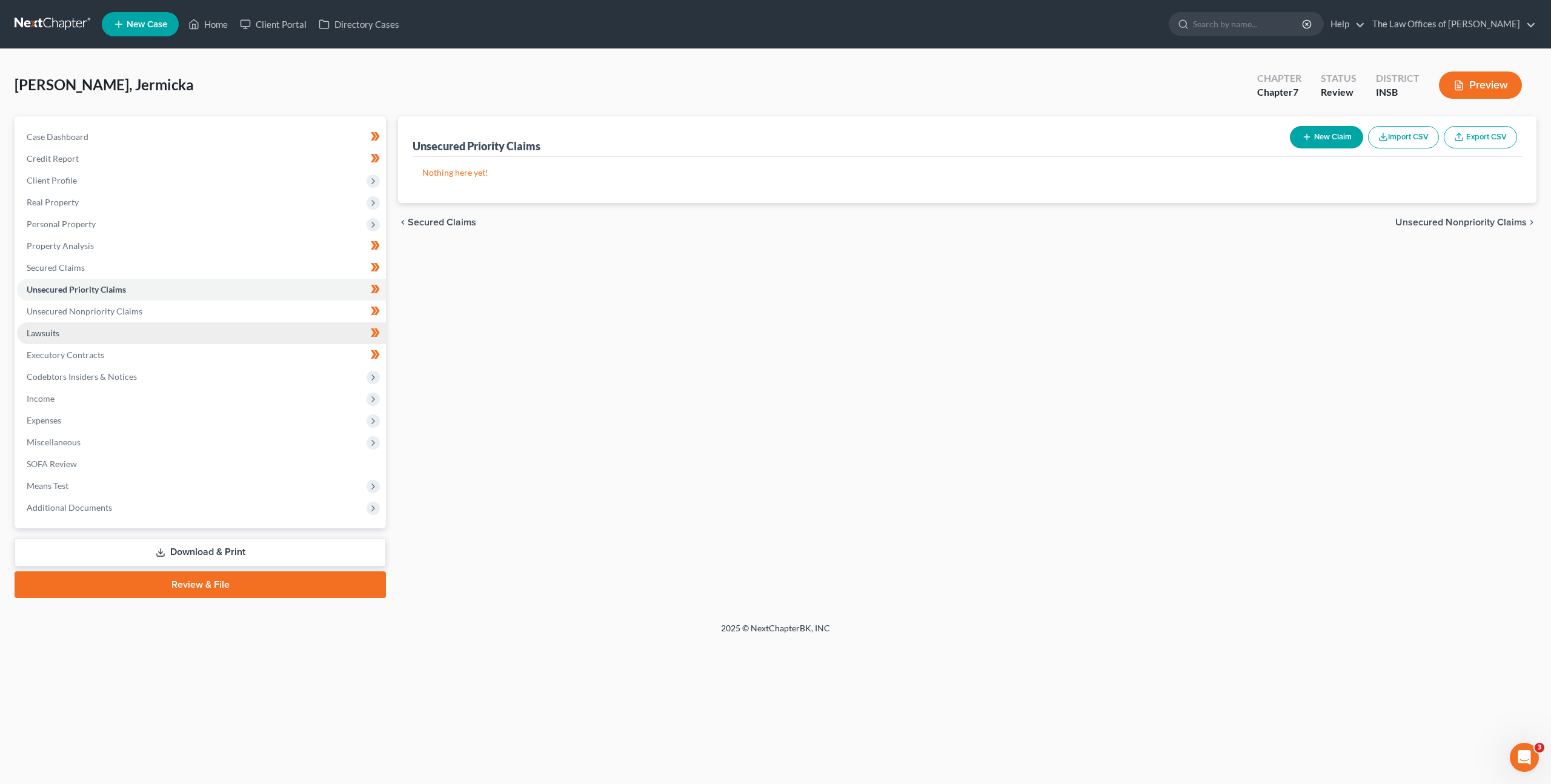
click at [186, 328] on link "Lawsuits" at bounding box center [201, 333] width 369 height 22
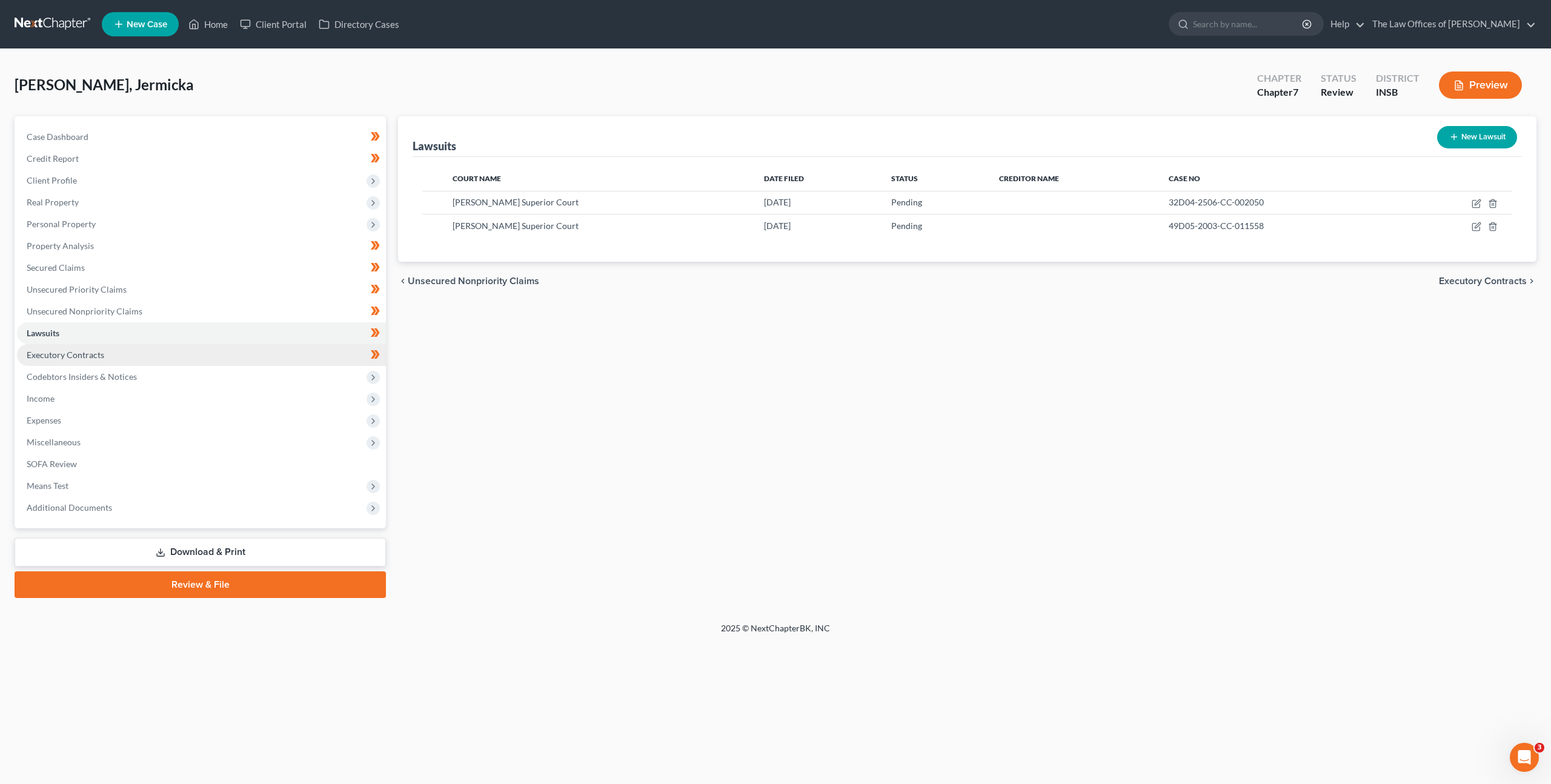
click at [212, 363] on link "Executory Contracts" at bounding box center [201, 355] width 369 height 22
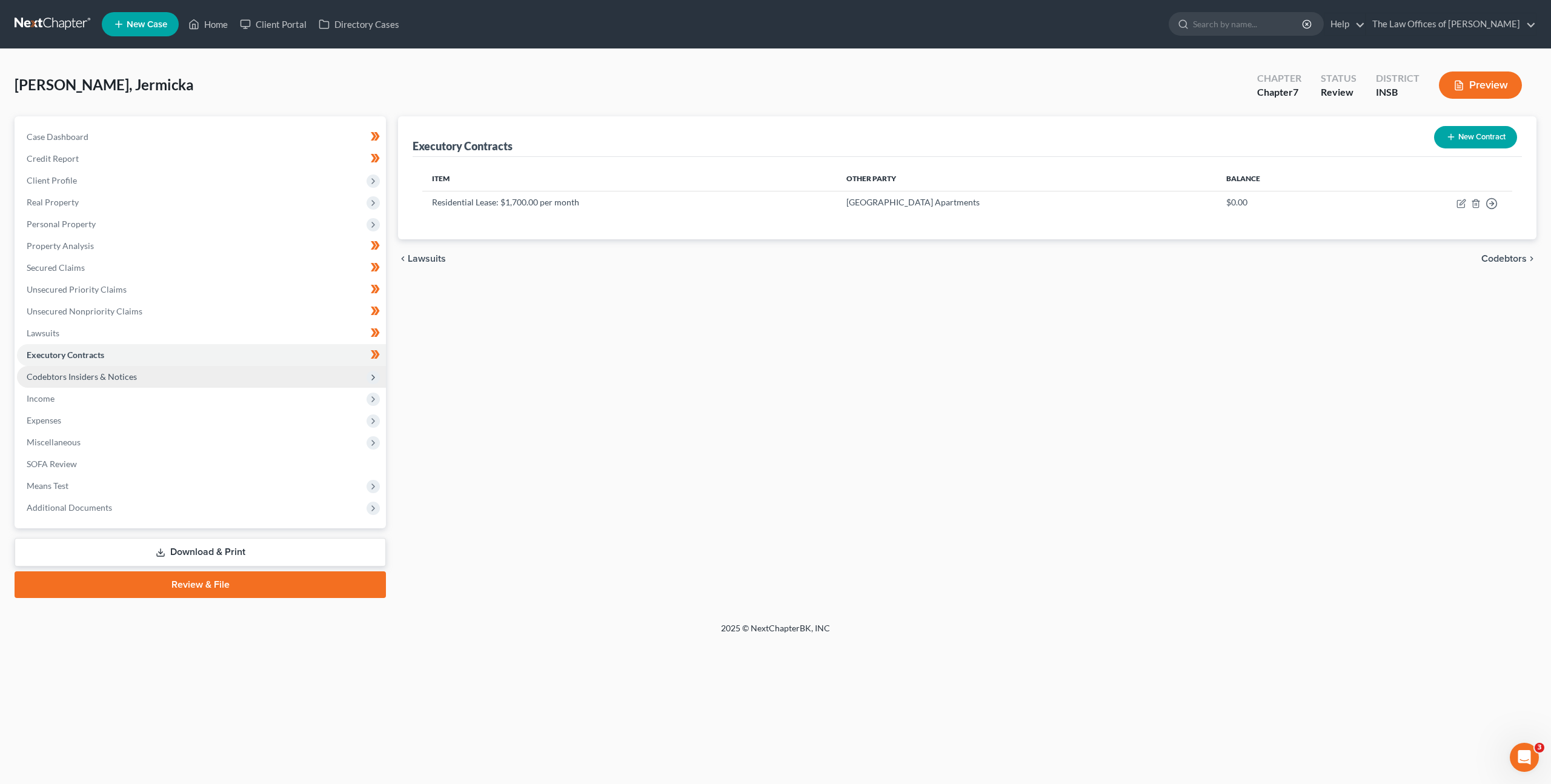
click at [196, 381] on span "Codebtors Insiders & Notices" at bounding box center [201, 377] width 369 height 22
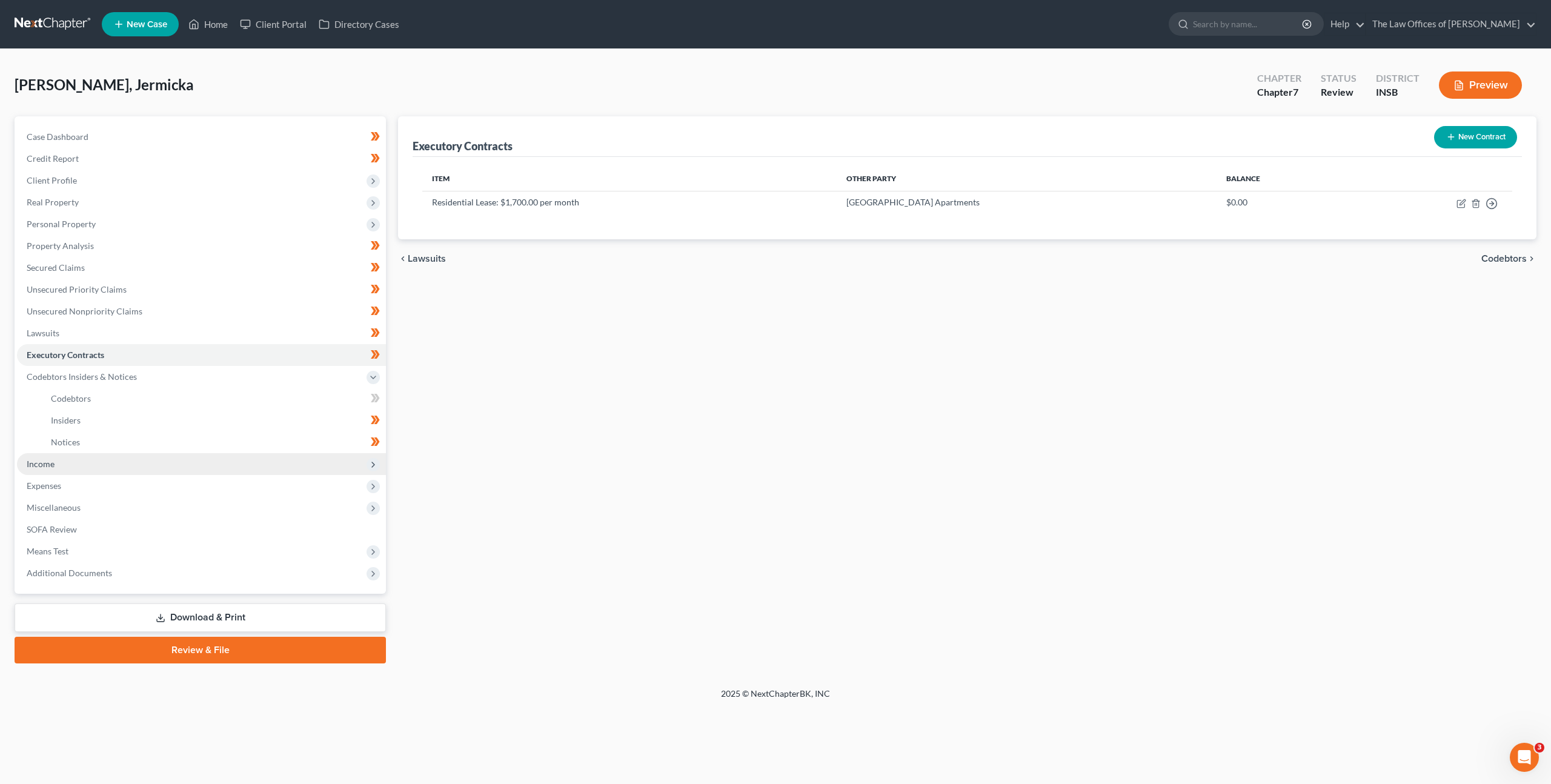
click at [199, 462] on span "Income" at bounding box center [201, 464] width 369 height 22
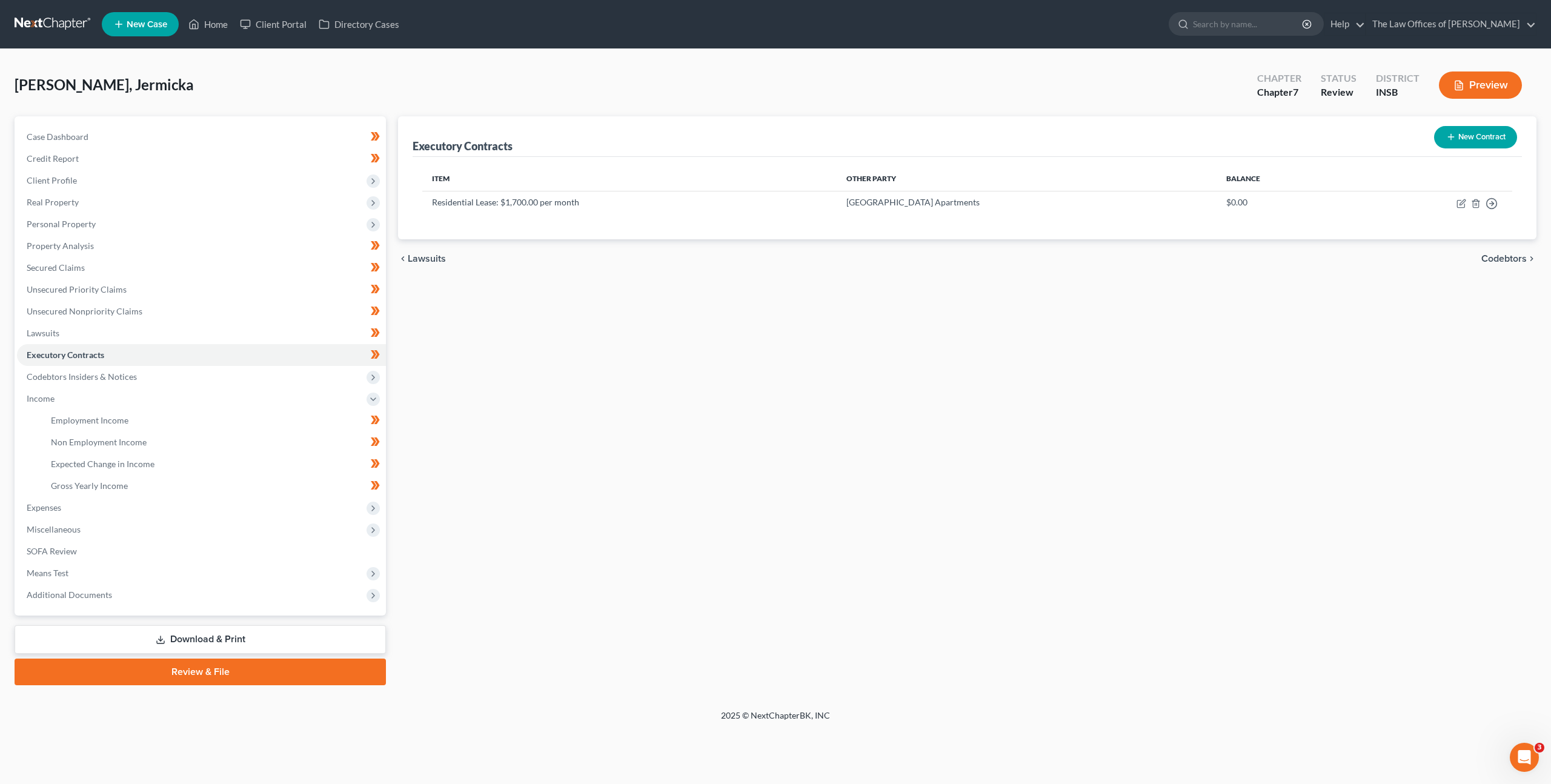
click at [538, 360] on div "Executory Contracts New Contract Item Other Party Balance Residential Lease: $1…" at bounding box center [967, 400] width 1151 height 569
click at [262, 373] on span "Codebtors Insiders & Notices" at bounding box center [201, 377] width 369 height 22
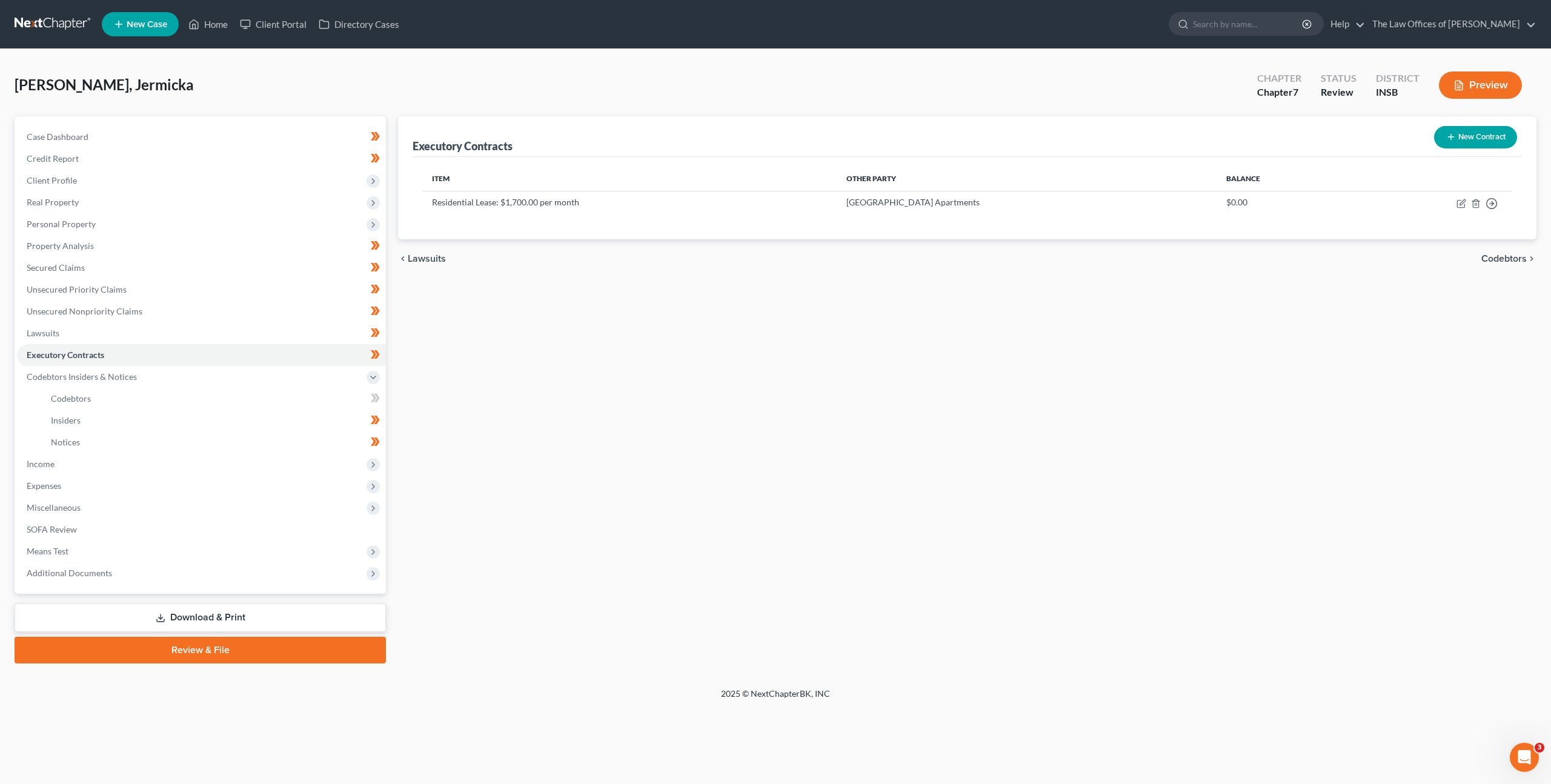
drag, startPoint x: 578, startPoint y: 344, endPoint x: 584, endPoint y: 339, distance: 7.8
click at [578, 344] on div "Executory Contracts New Contract Item Other Party Balance Residential Lease: $1…" at bounding box center [967, 389] width 1151 height 547
click at [233, 460] on span "Income" at bounding box center [201, 464] width 369 height 22
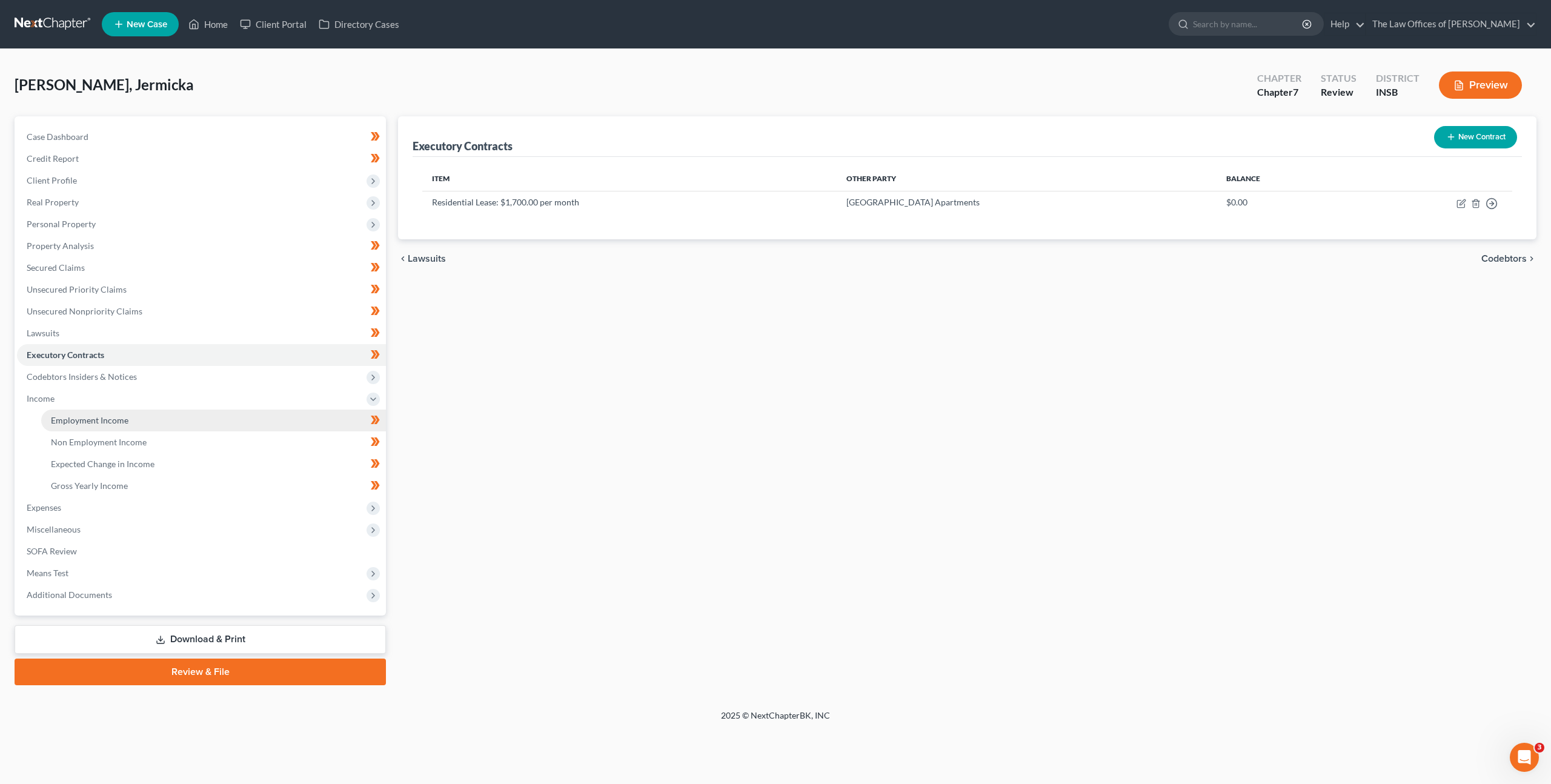
click at [252, 418] on link "Employment Income" at bounding box center [214, 421] width 344 height 22
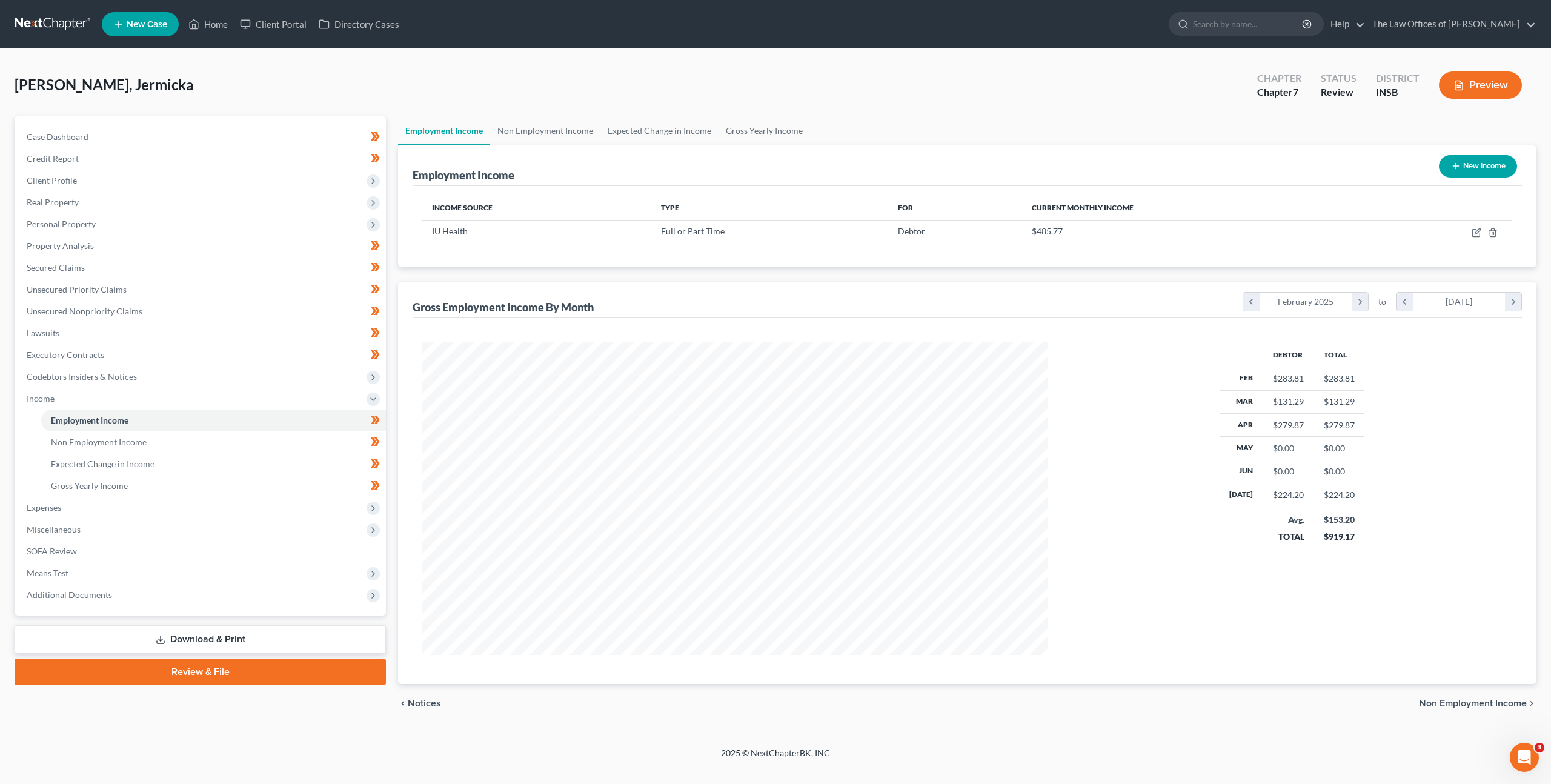
scroll to position [313, 650]
click at [518, 139] on link "Non Employment Income" at bounding box center [545, 130] width 110 height 29
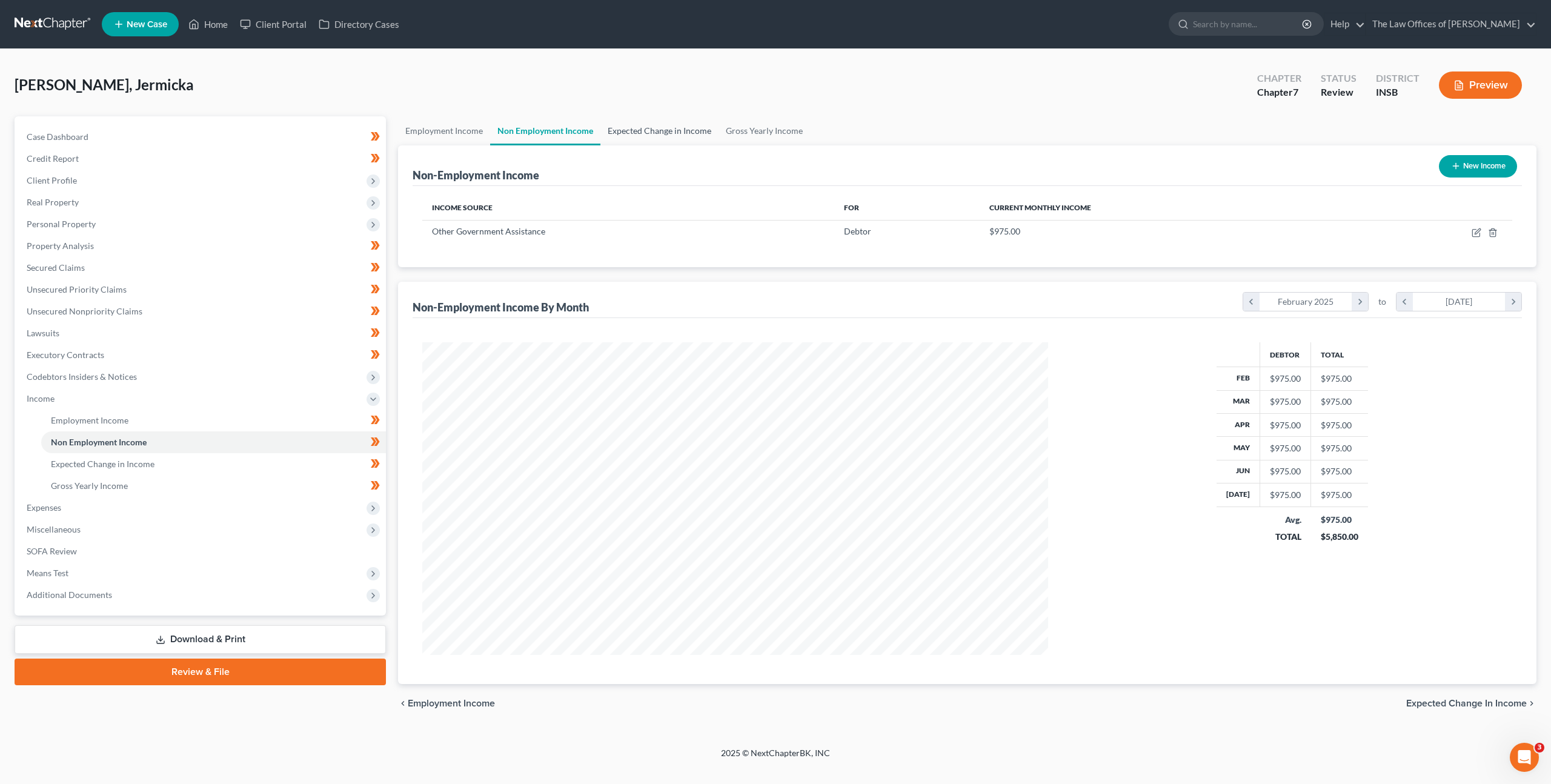
scroll to position [313, 650]
click at [618, 135] on link "Expected Change in Income" at bounding box center [659, 130] width 118 height 29
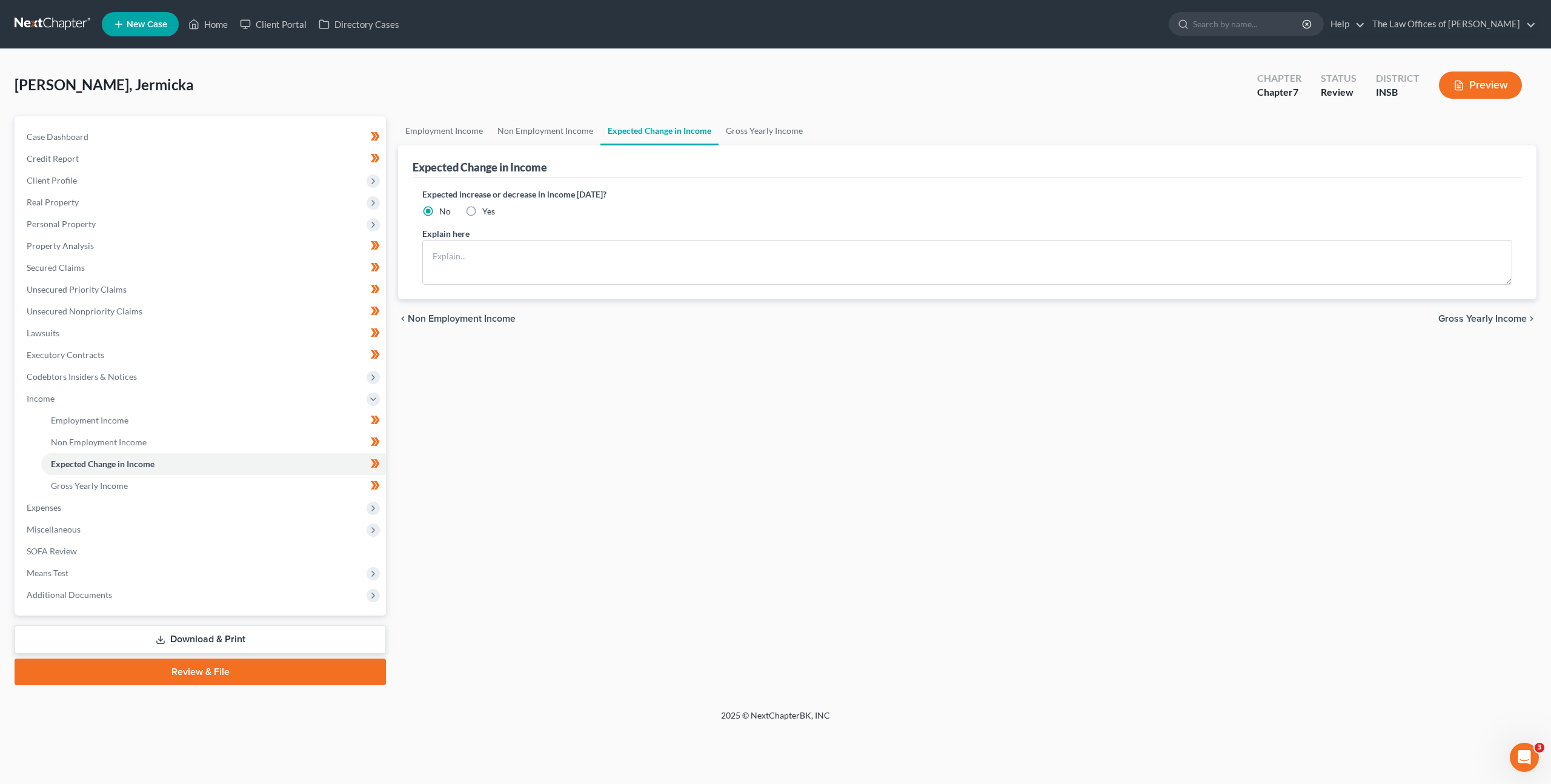
click at [534, 339] on div "Employment Income Non Employment Income Expected Change in Income Gross Yearly …" at bounding box center [967, 400] width 1151 height 569
click at [328, 419] on link "Employment Income" at bounding box center [214, 421] width 344 height 22
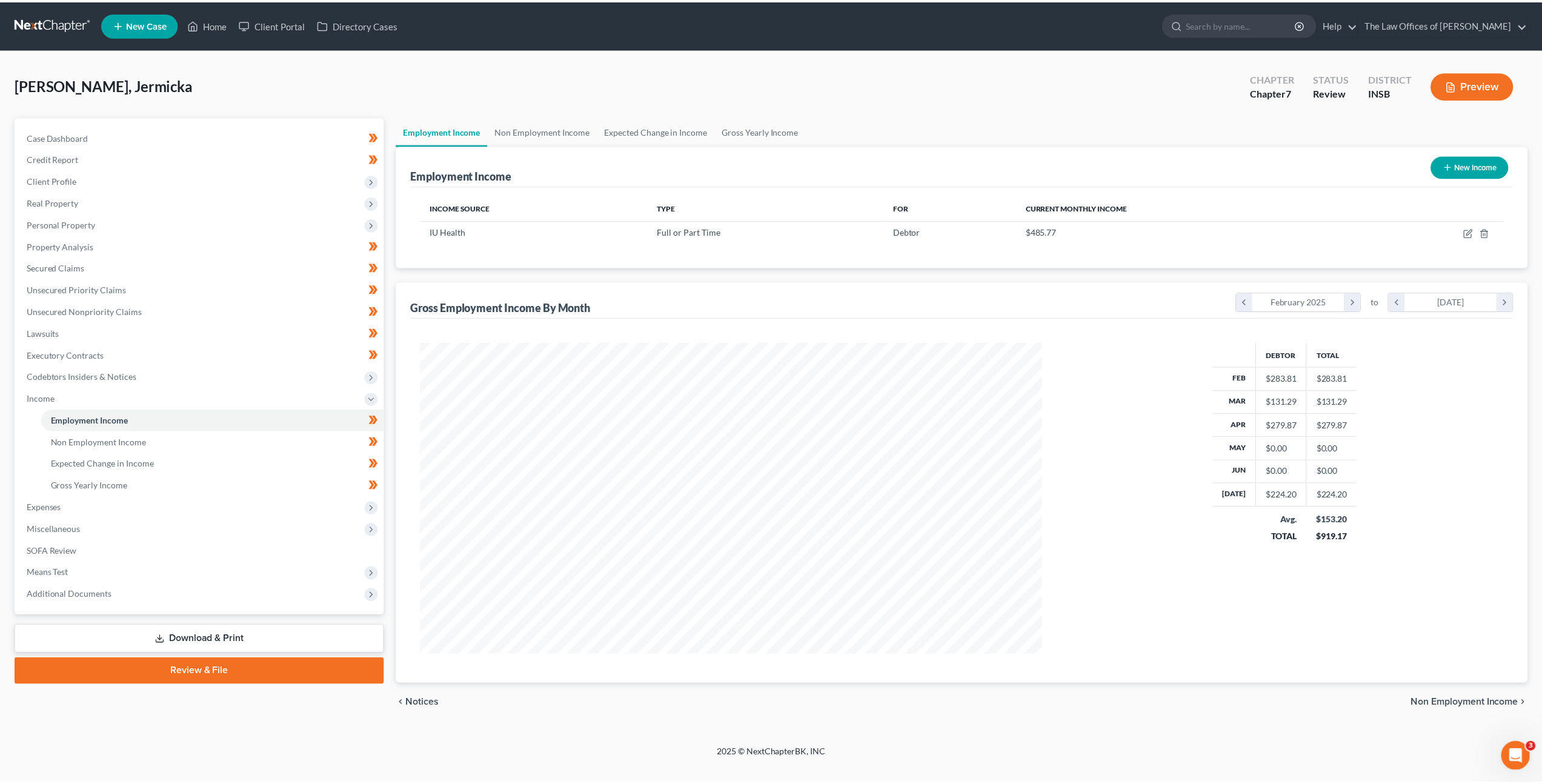
scroll to position [313, 650]
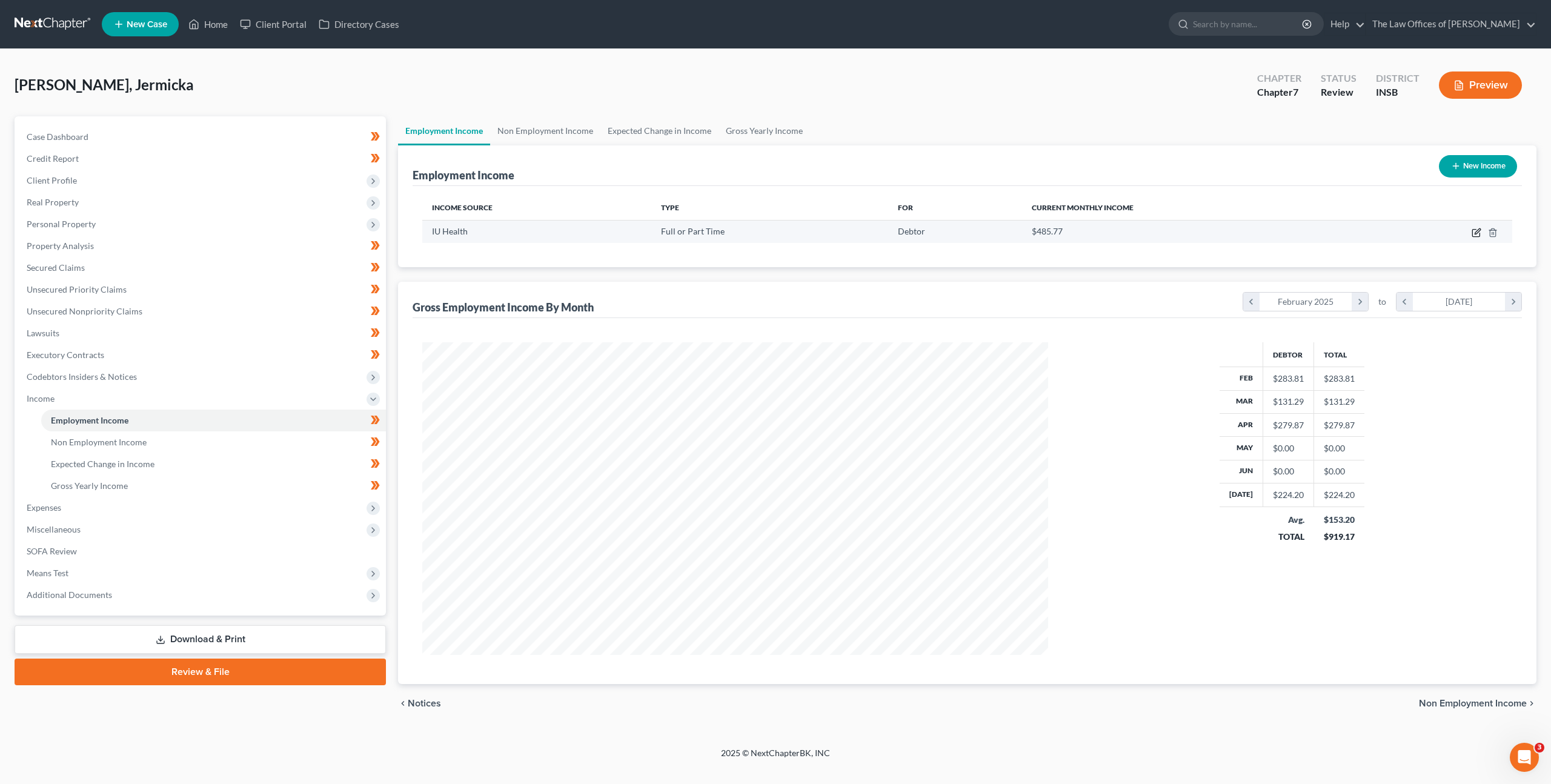
click at [1478, 232] on icon "button" at bounding box center [1476, 233] width 10 height 10
select select "0"
select select "15"
select select "2"
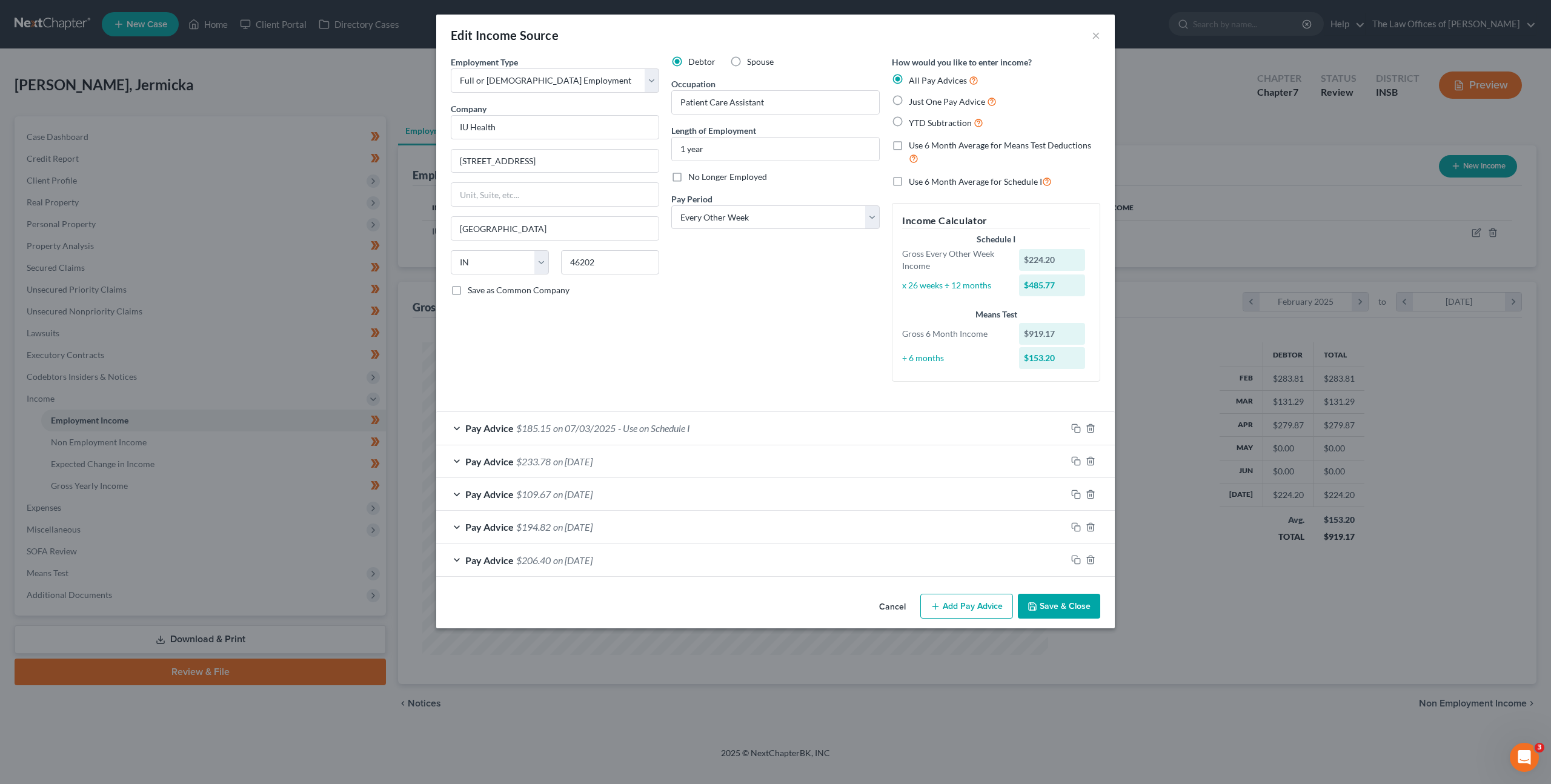
click at [880, 611] on button "Cancel" at bounding box center [893, 607] width 46 height 24
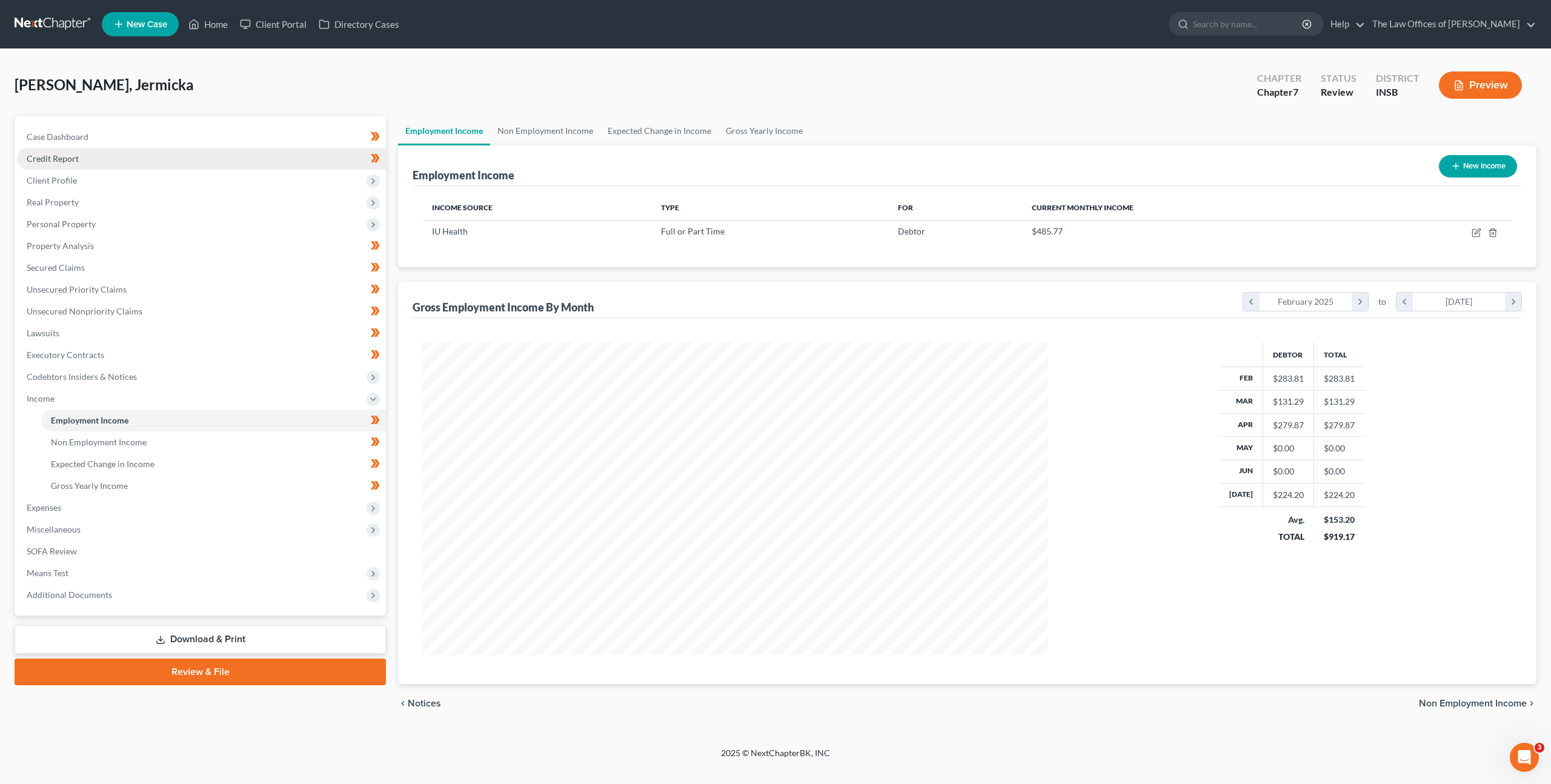
click at [238, 167] on link "Credit Report" at bounding box center [201, 159] width 369 height 22
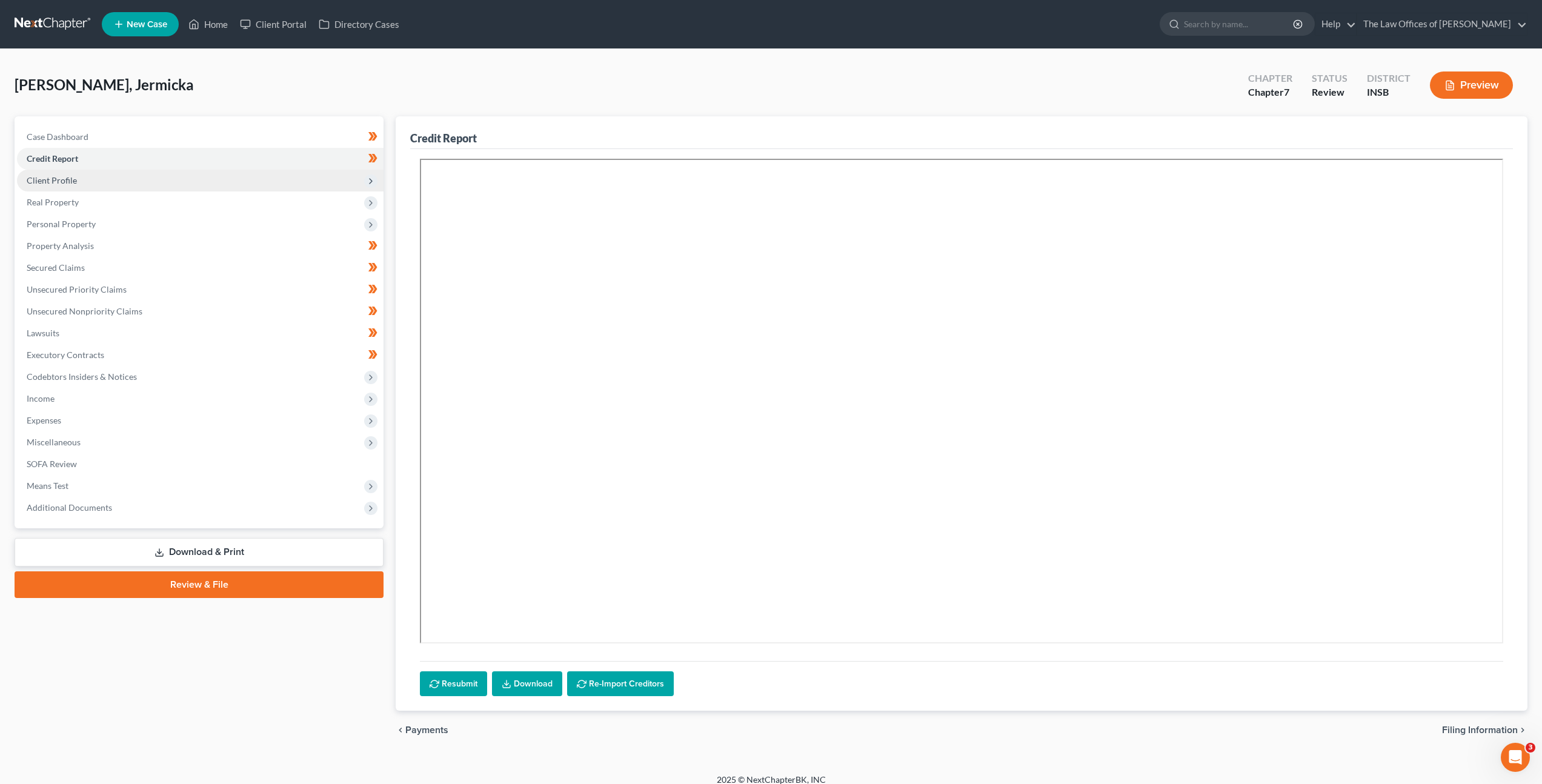
click at [236, 173] on span "Client Profile" at bounding box center [200, 180] width 367 height 22
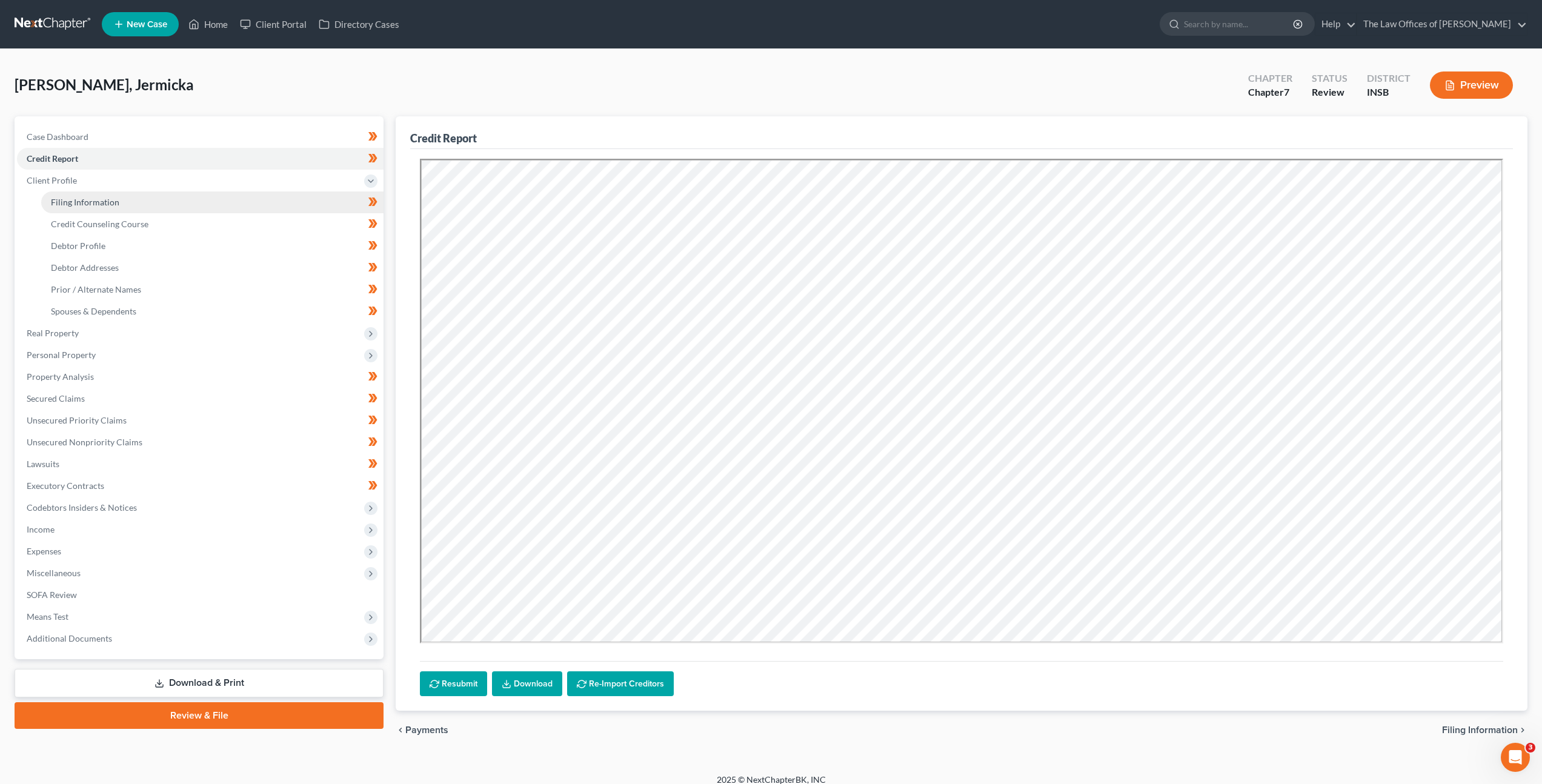
click at [211, 203] on link "Filing Information" at bounding box center [212, 202] width 342 height 22
select select "1"
select select "0"
select select "15"
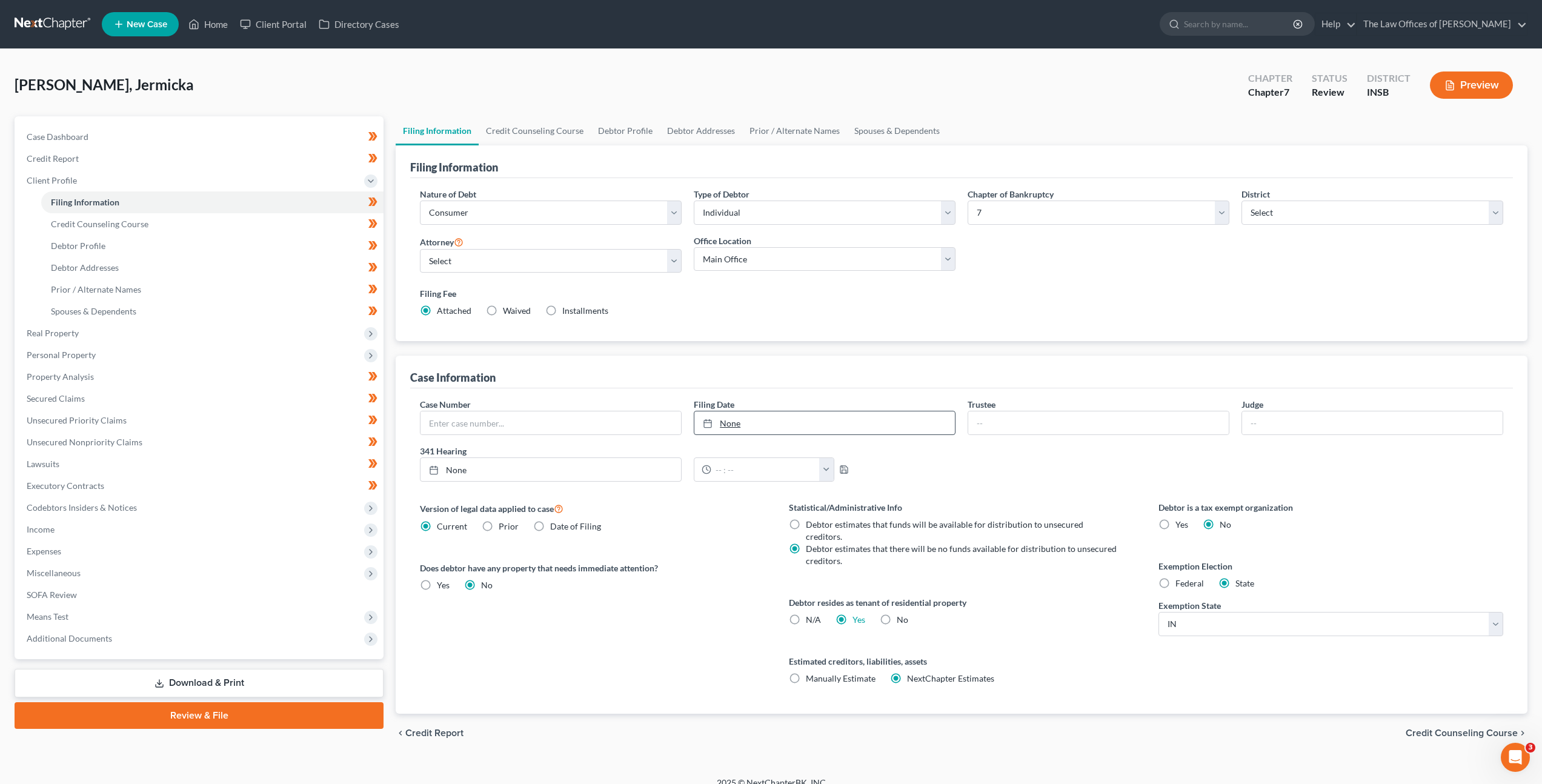
click at [765, 430] on link "None" at bounding box center [825, 423] width 261 height 23
type input "8/11/2025"
click at [812, 378] on div "Case Information" at bounding box center [961, 373] width 1103 height 33
click at [247, 162] on link "Credit Report" at bounding box center [200, 159] width 367 height 22
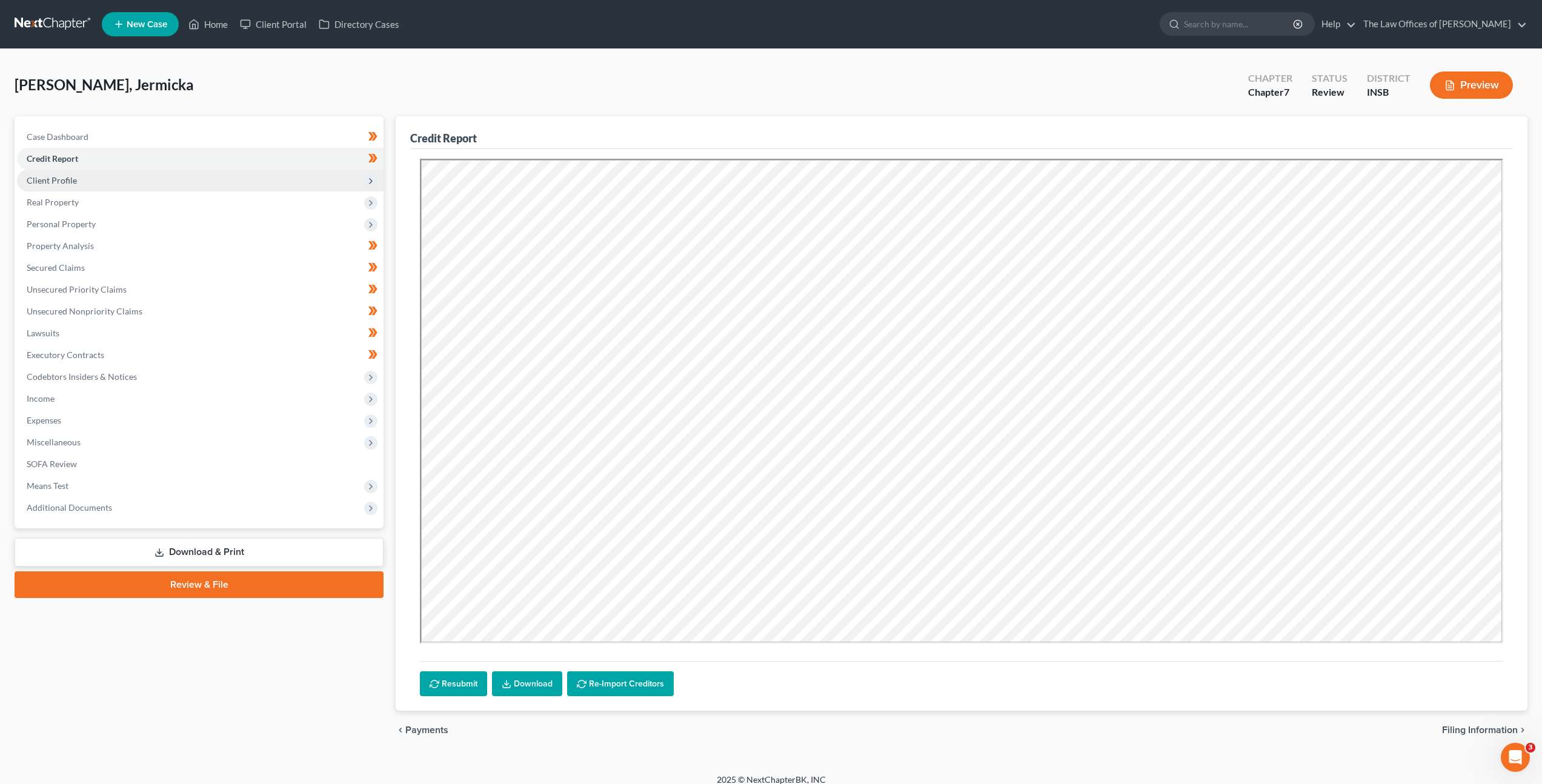
click at [254, 173] on span "Client Profile" at bounding box center [200, 180] width 367 height 22
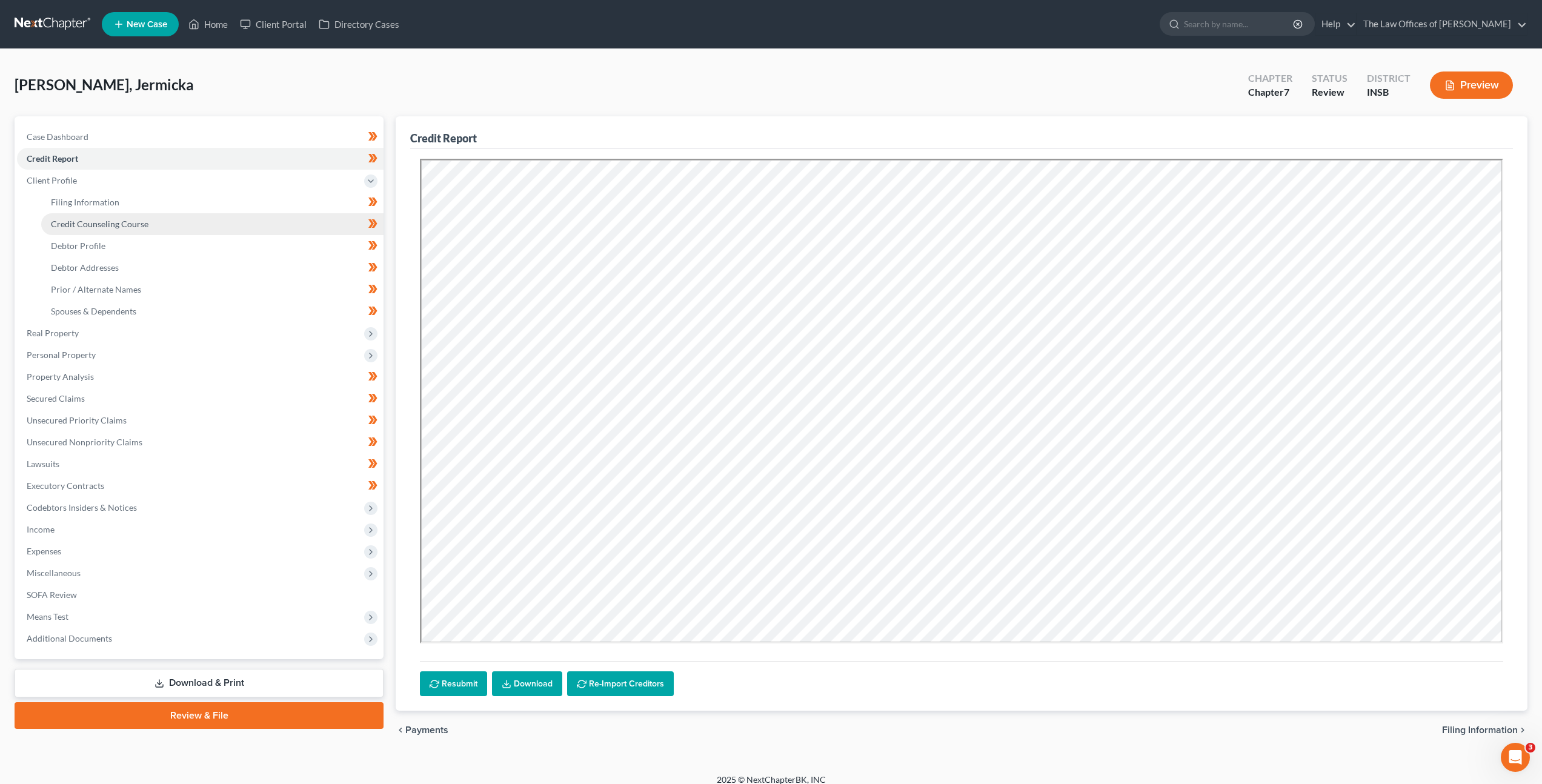
click at [234, 214] on link "Credit Counseling Course" at bounding box center [212, 224] width 342 height 22
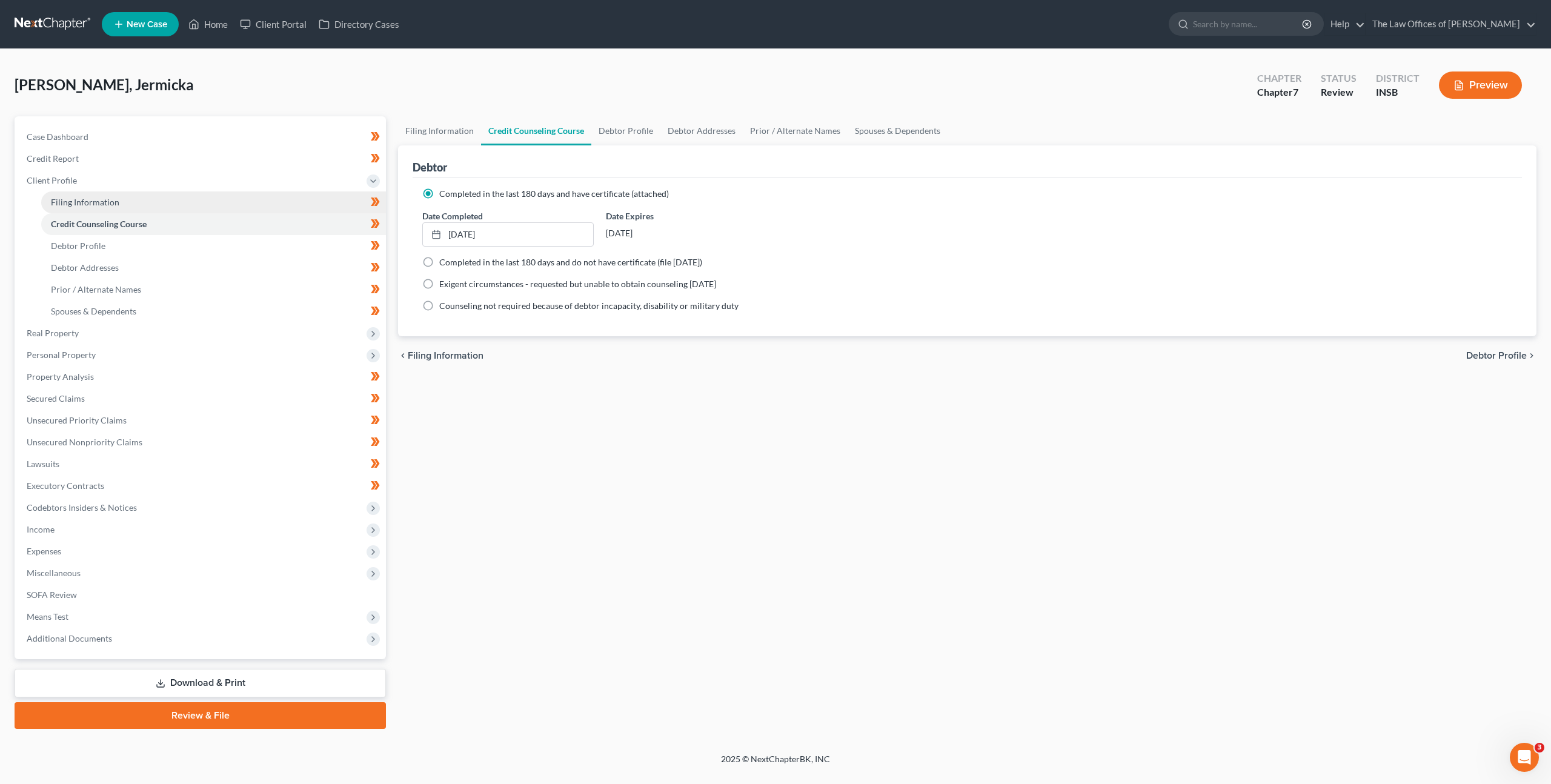
click at [234, 207] on link "Filing Information" at bounding box center [214, 202] width 344 height 22
select select "1"
select select "0"
select select "28"
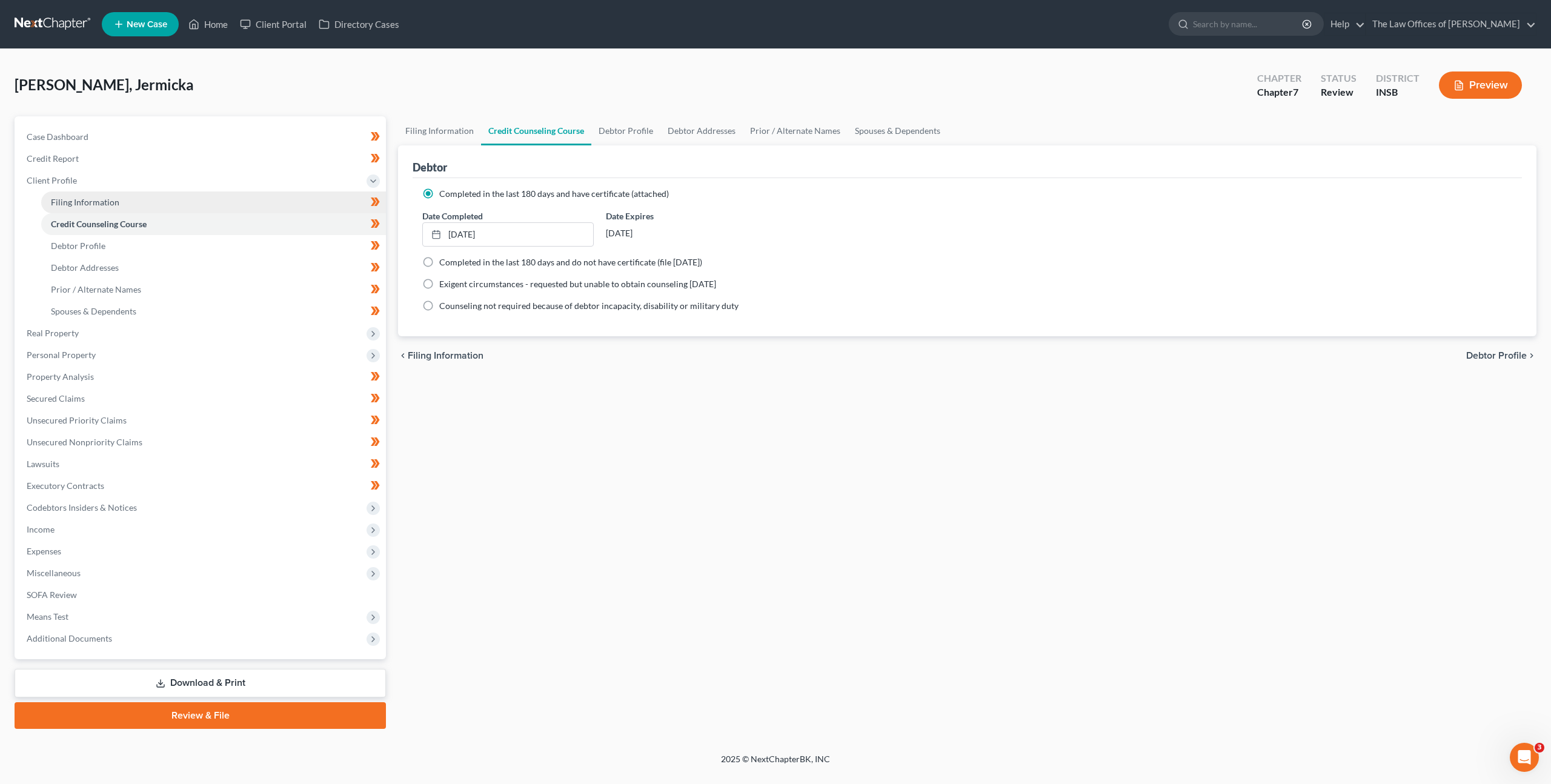
select select "0"
select select "15"
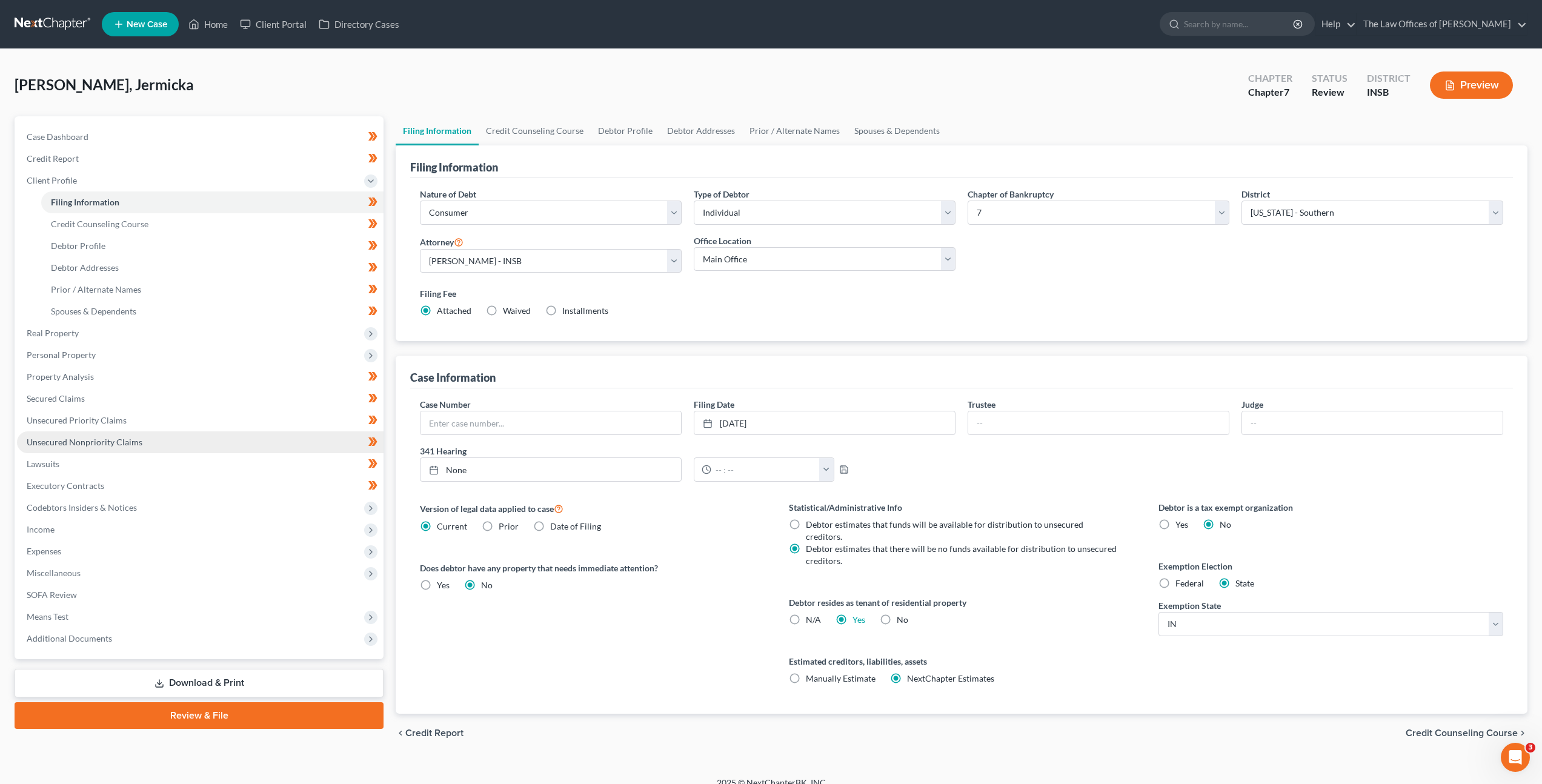
click at [195, 440] on link "Unsecured Nonpriority Claims" at bounding box center [200, 442] width 367 height 22
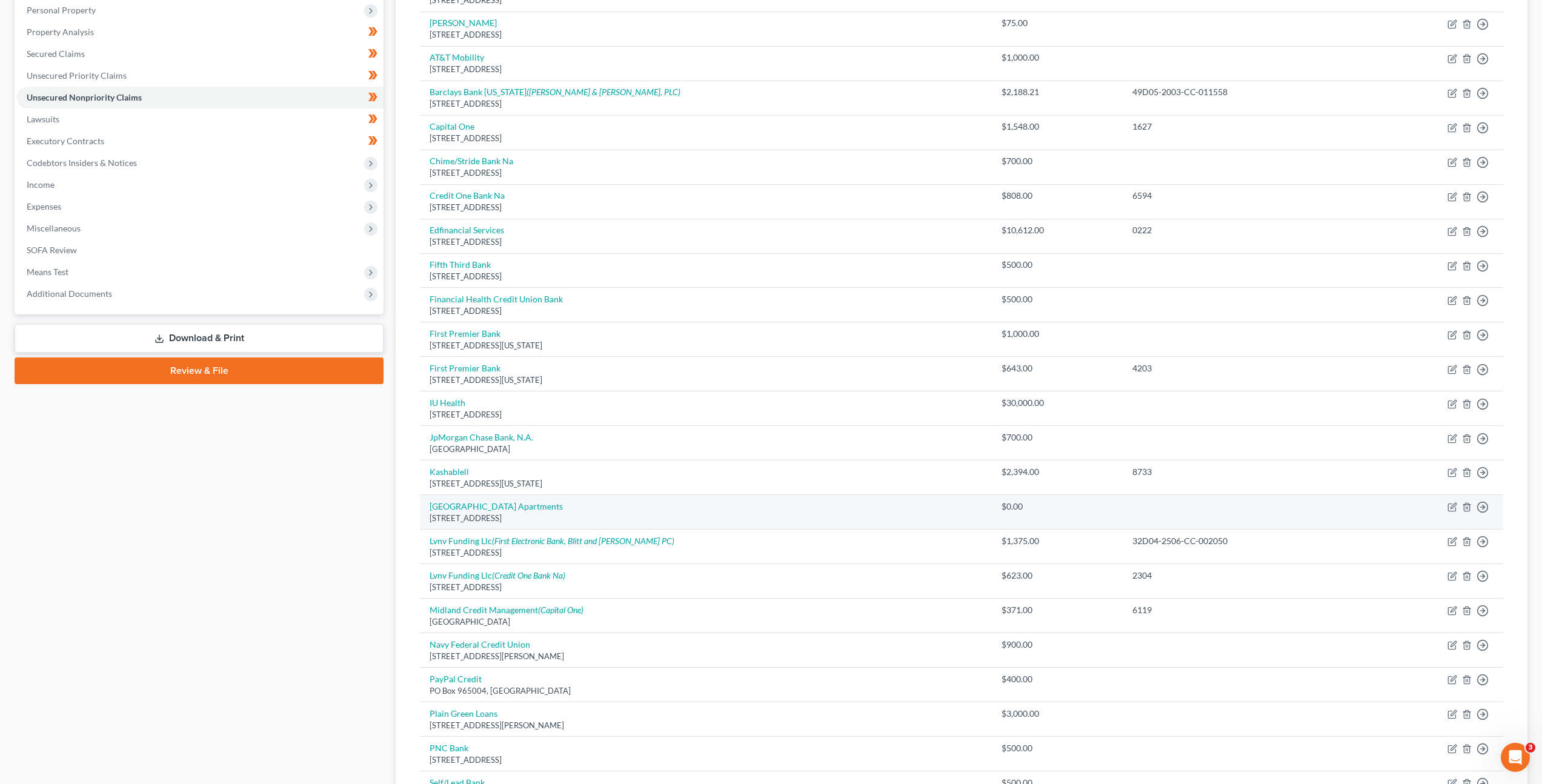
scroll to position [314, 0]
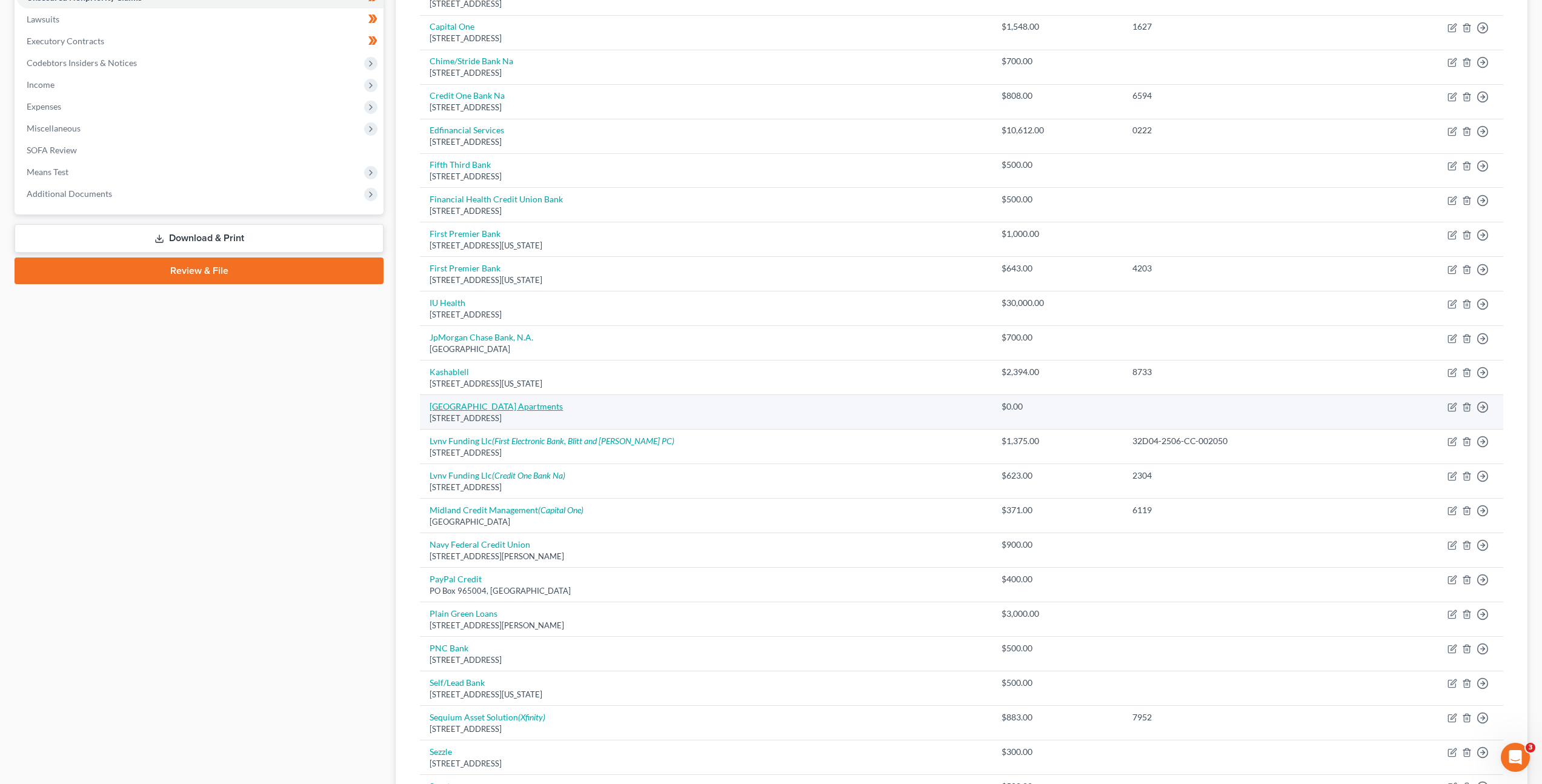
click at [491, 410] on link "[GEOGRAPHIC_DATA] Apartments" at bounding box center [496, 406] width 133 height 10
select select "15"
select select "0"
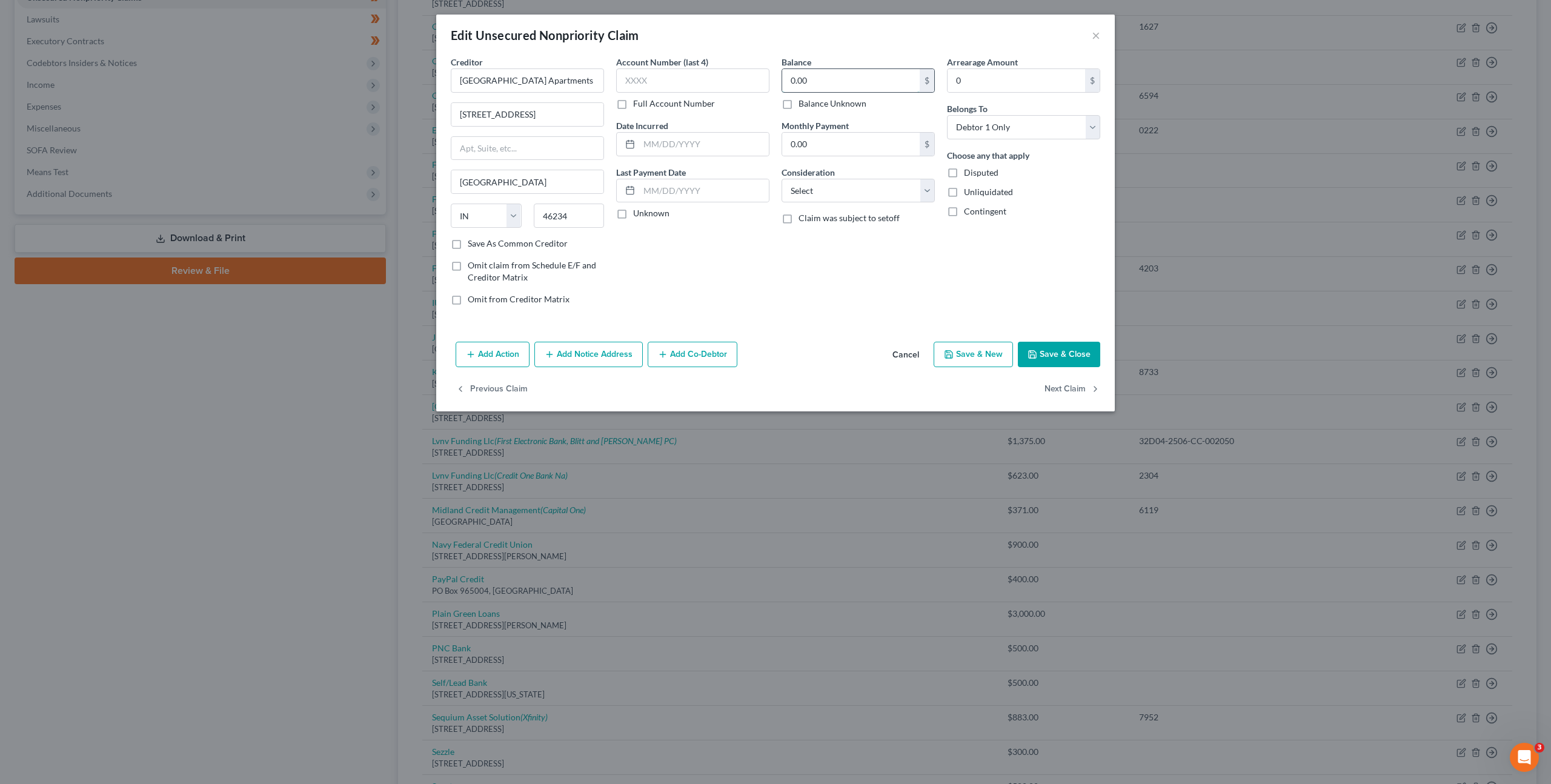
click at [842, 79] on input "0.00" at bounding box center [851, 80] width 137 height 23
click at [895, 363] on button "Cancel" at bounding box center [906, 354] width 46 height 24
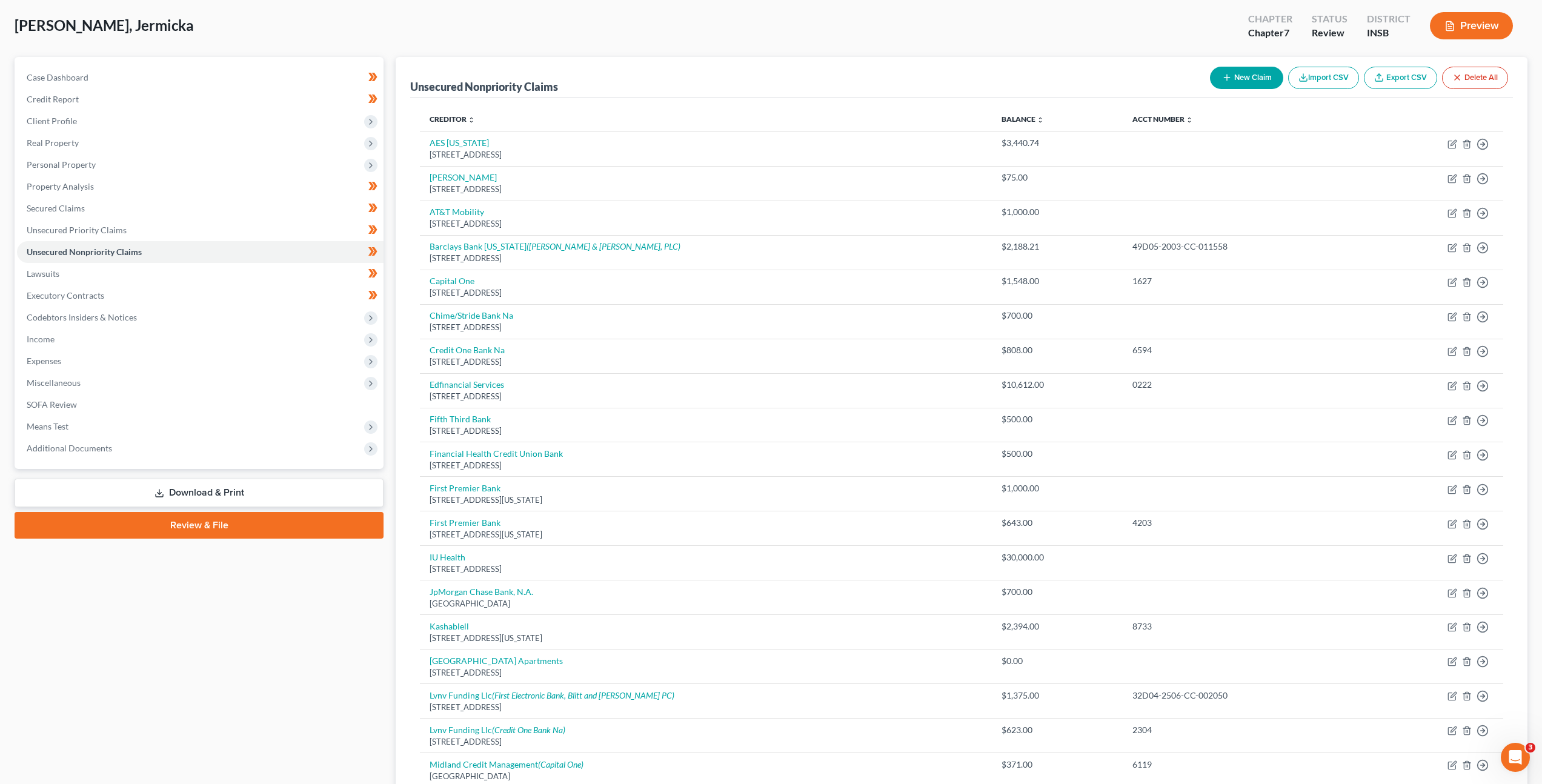
scroll to position [0, 0]
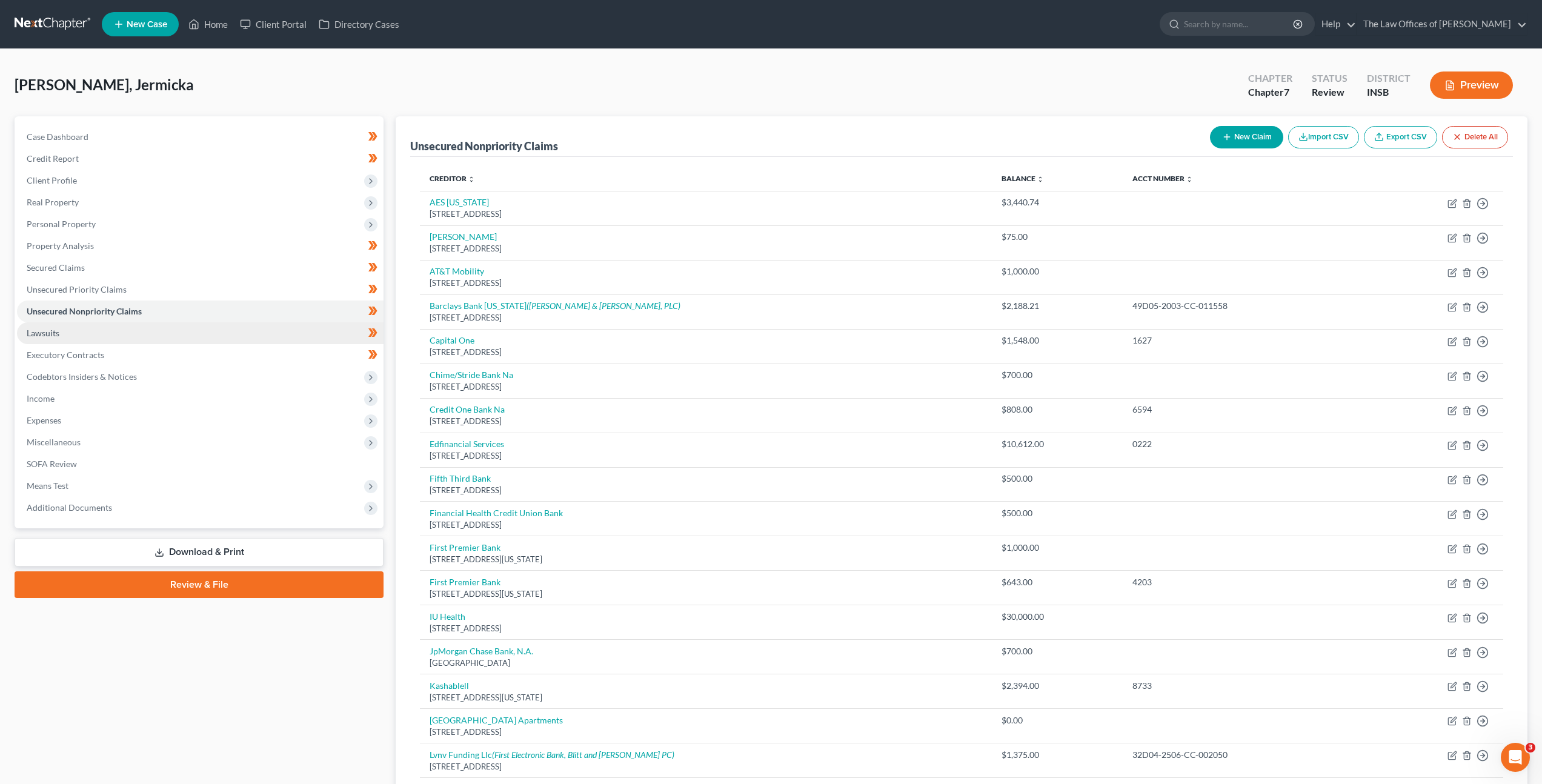
click at [150, 333] on link "Lawsuits" at bounding box center [200, 333] width 367 height 22
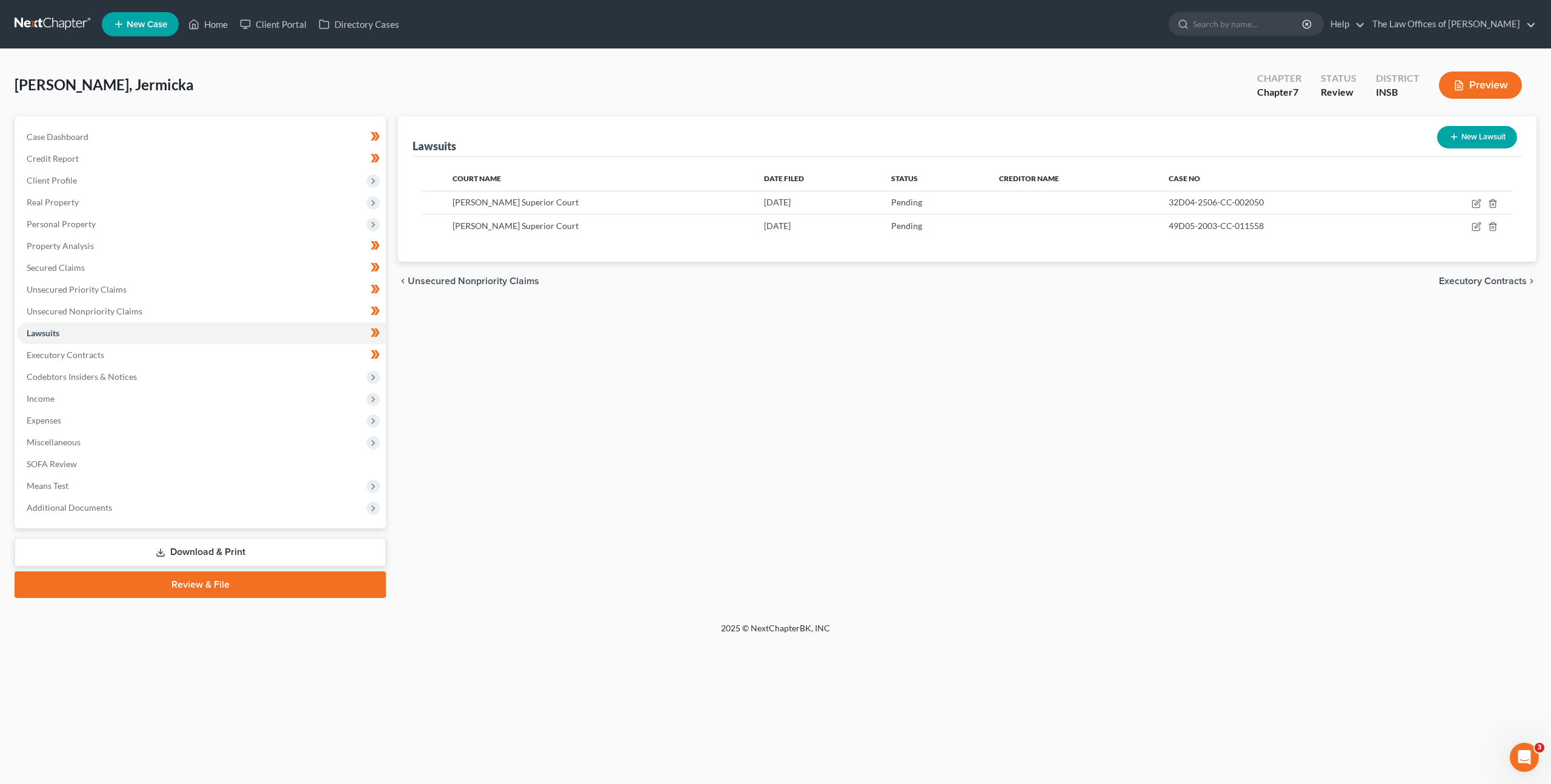
click at [566, 380] on div "Lawsuits New Lawsuit Court Name Date Filed Status Creditor Name Case No Hendric…" at bounding box center [967, 357] width 1151 height 482
click at [214, 317] on link "Unsecured Nonpriority Claims" at bounding box center [201, 311] width 369 height 22
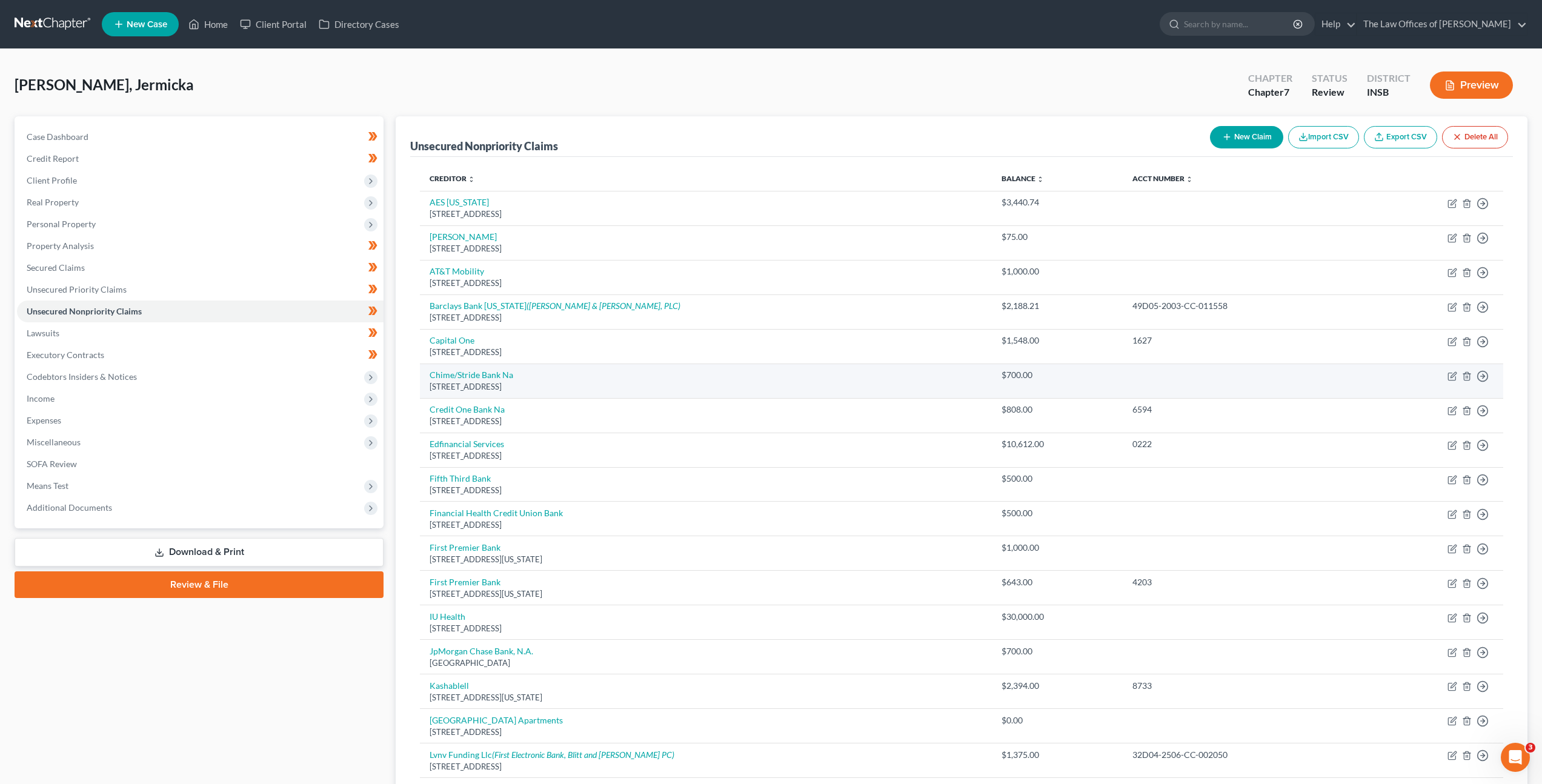
scroll to position [350, 0]
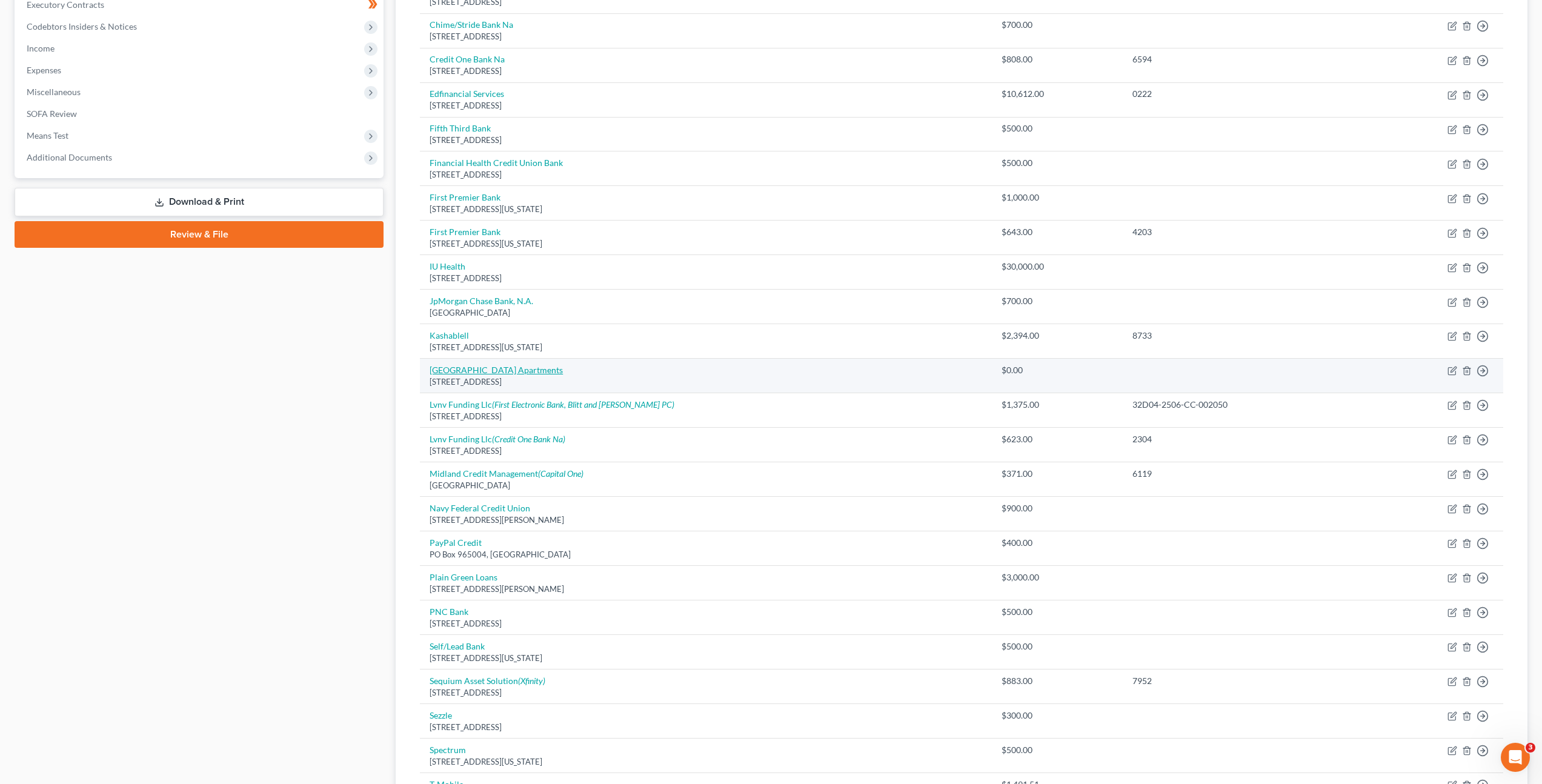
click at [499, 374] on link "[GEOGRAPHIC_DATA] Apartments" at bounding box center [496, 369] width 133 height 10
select select "15"
select select "0"
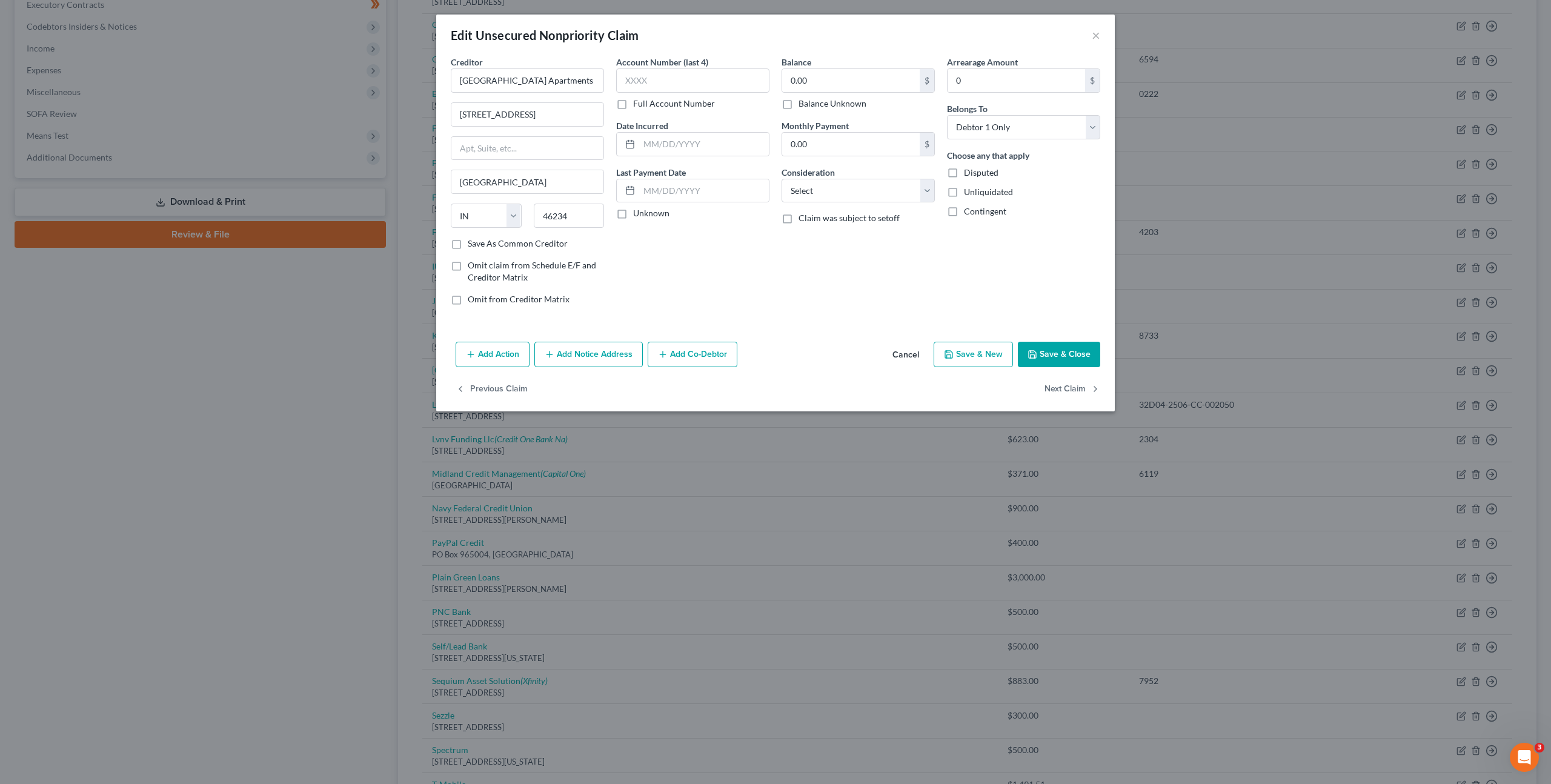
click at [633, 107] on label "Full Account Number" at bounding box center [674, 103] width 82 height 12
click at [638, 105] on input "Full Account Number" at bounding box center [642, 102] width 8 height 8
click at [652, 84] on input "text" at bounding box center [692, 80] width 153 height 24
paste input "32D03-2408-EV-000870"
drag, startPoint x: 640, startPoint y: 80, endPoint x: 677, endPoint y: 88, distance: 37.9
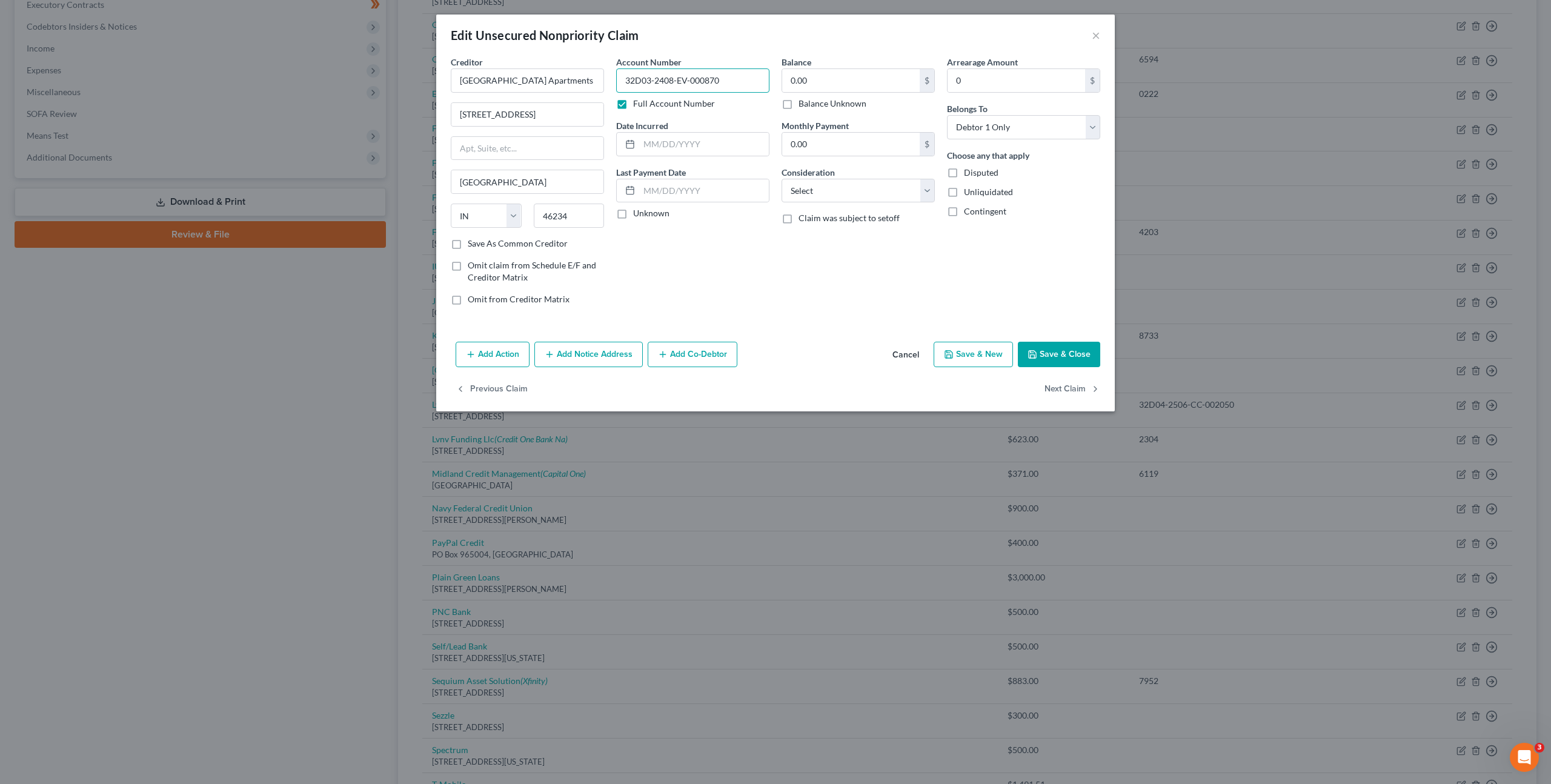
click at [640, 80] on input "32D03-2408-EV-000870" at bounding box center [692, 80] width 153 height 24
type input "32D03-2408-EV-000870"
drag, startPoint x: 823, startPoint y: 71, endPoint x: 831, endPoint y: 71, distance: 8.0
click at [824, 71] on input "0.00" at bounding box center [851, 80] width 137 height 23
click at [633, 103] on label "Full Account Number" at bounding box center [674, 103] width 82 height 12
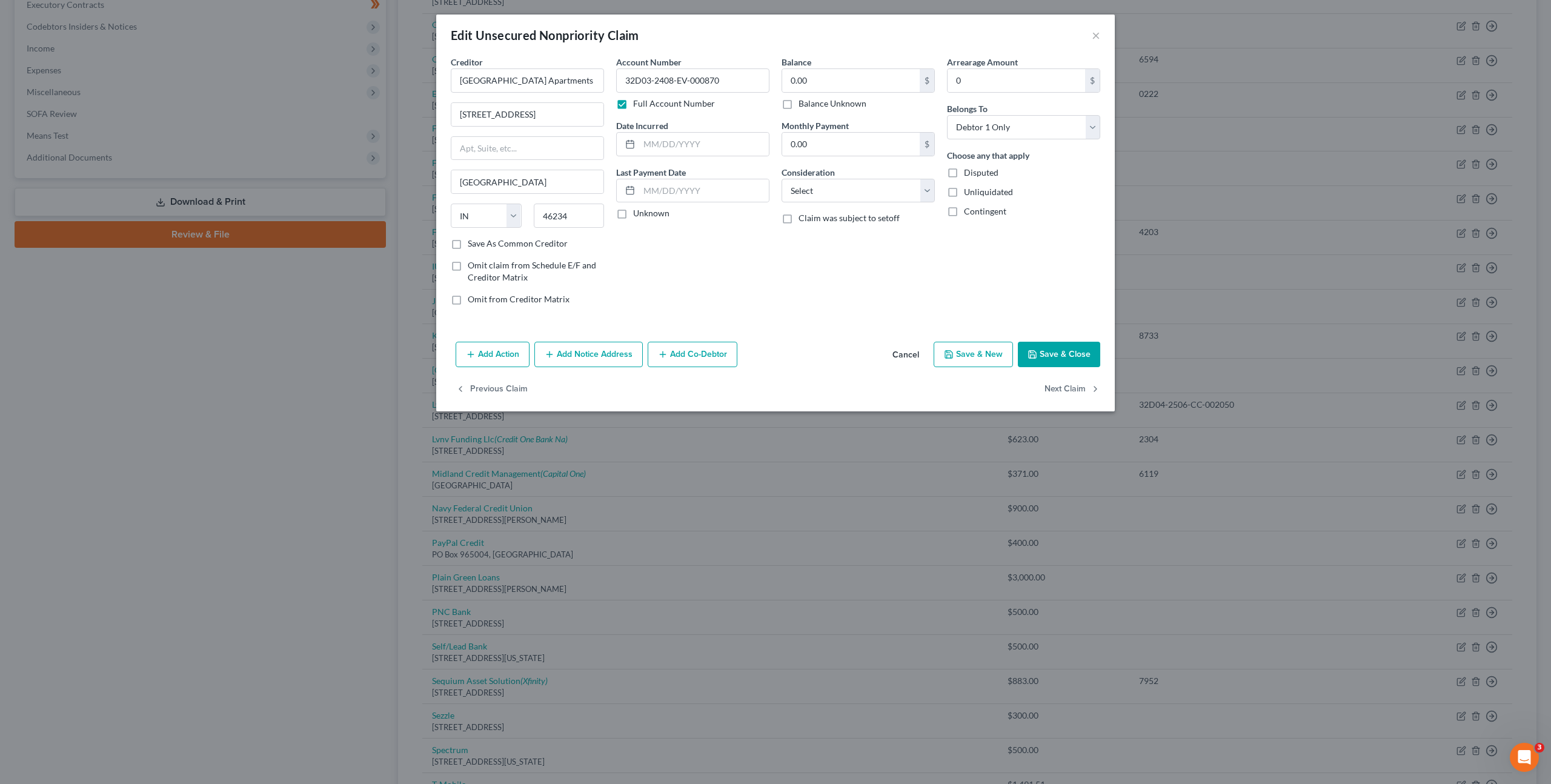
click at [638, 103] on input "Full Account Number" at bounding box center [642, 102] width 8 height 8
drag, startPoint x: 810, startPoint y: 76, endPoint x: 856, endPoint y: 79, distance: 46.1
click at [815, 76] on input "0.00" at bounding box center [851, 80] width 137 height 23
drag, startPoint x: 561, startPoint y: 70, endPoint x: 555, endPoint y: 70, distance: 6.0
click at [555, 70] on div "Creditor * Linden Square Apartments 1070 Cobblestone Dr Indianapolis State AL A…" at bounding box center [775, 185] width 662 height 259
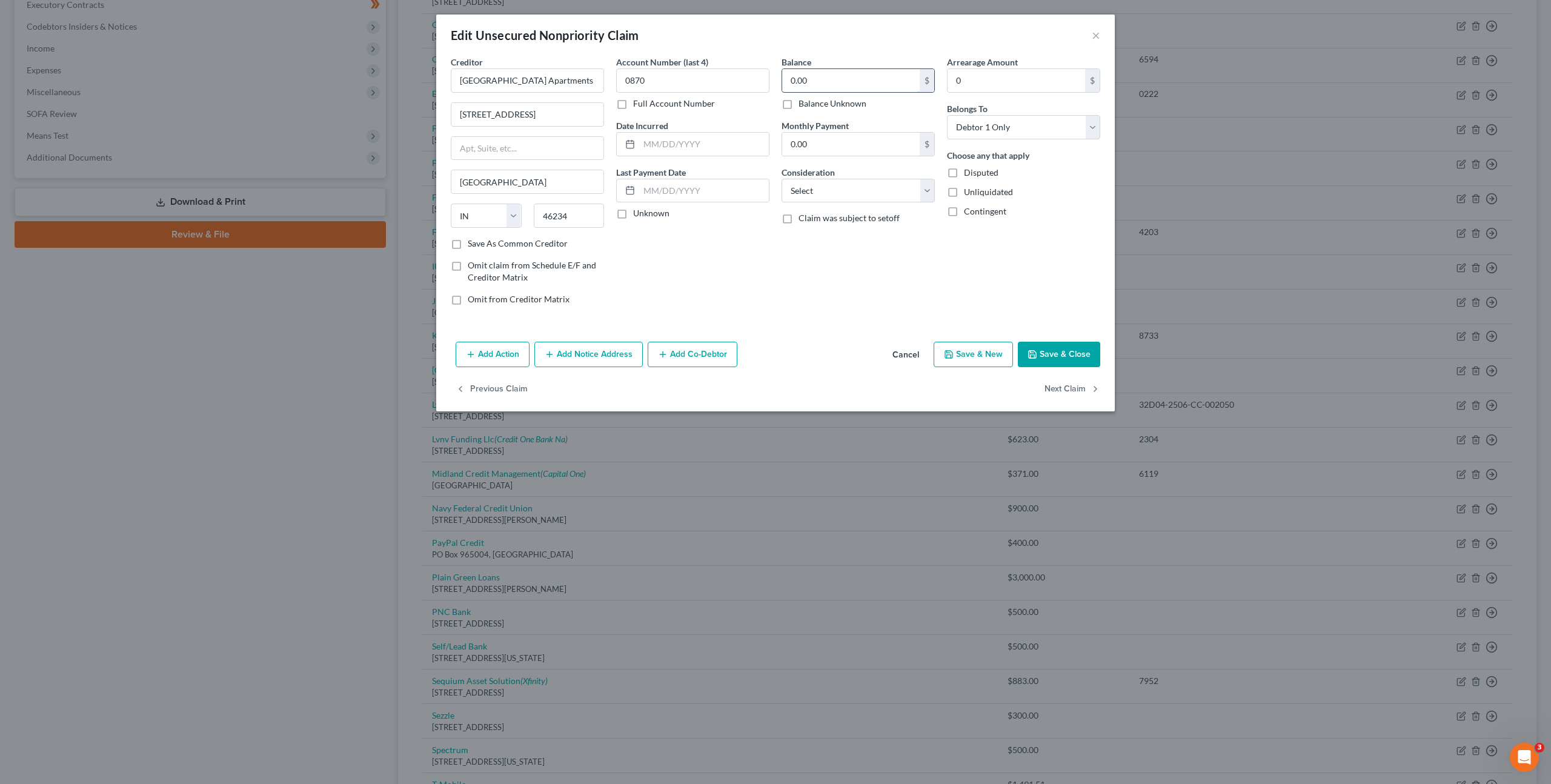
drag, startPoint x: 844, startPoint y: 84, endPoint x: 933, endPoint y: 84, distance: 89.0
click at [844, 84] on input "0.00" at bounding box center [851, 80] width 137 height 23
click at [823, 184] on select "Select Cable / Satellite Services Collection Agency Credit Card Debt Debt Couns…" at bounding box center [858, 190] width 153 height 24
click at [1049, 363] on button "Save & Close" at bounding box center [1059, 354] width 83 height 26
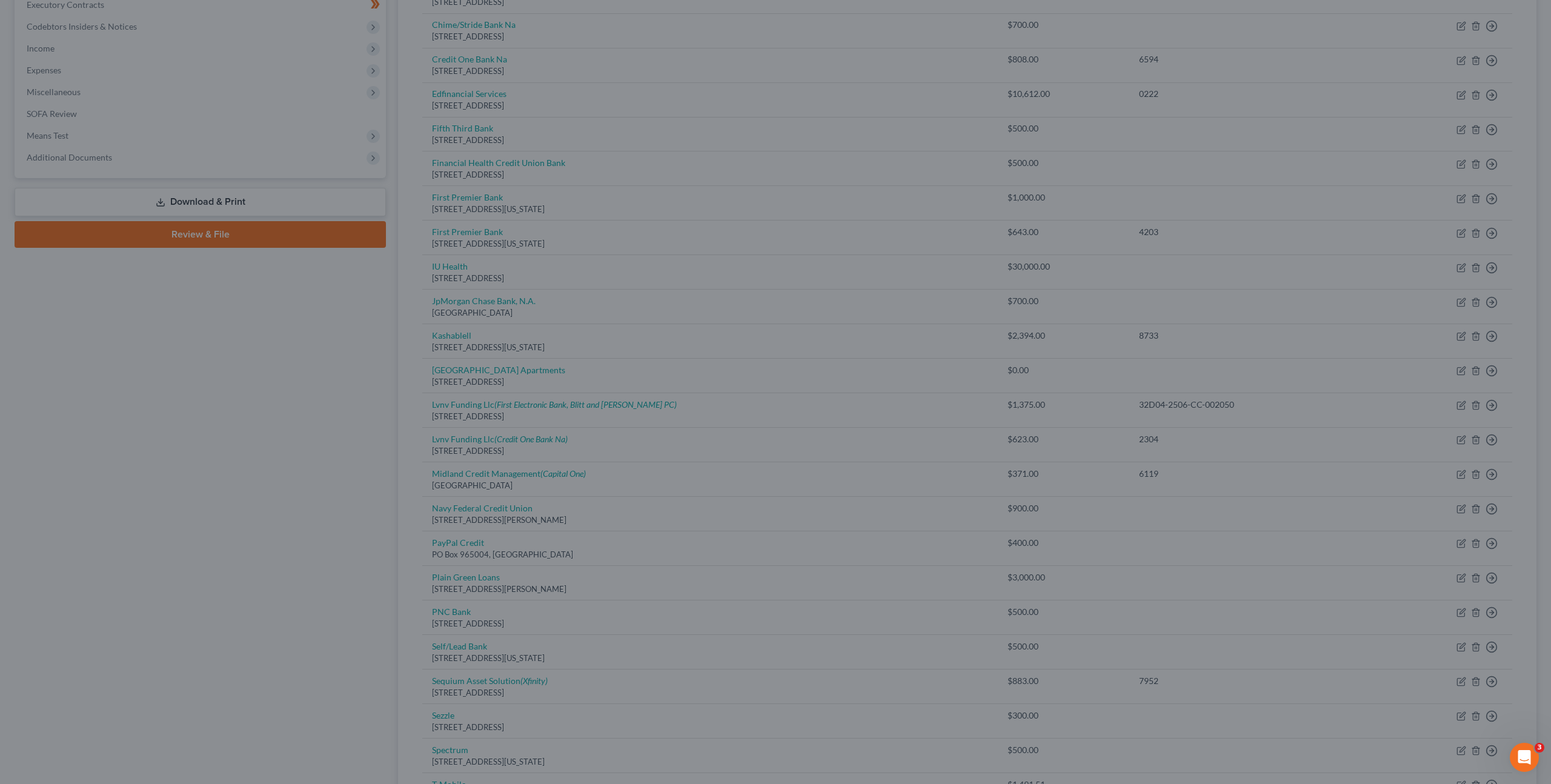
type input "1,800.00"
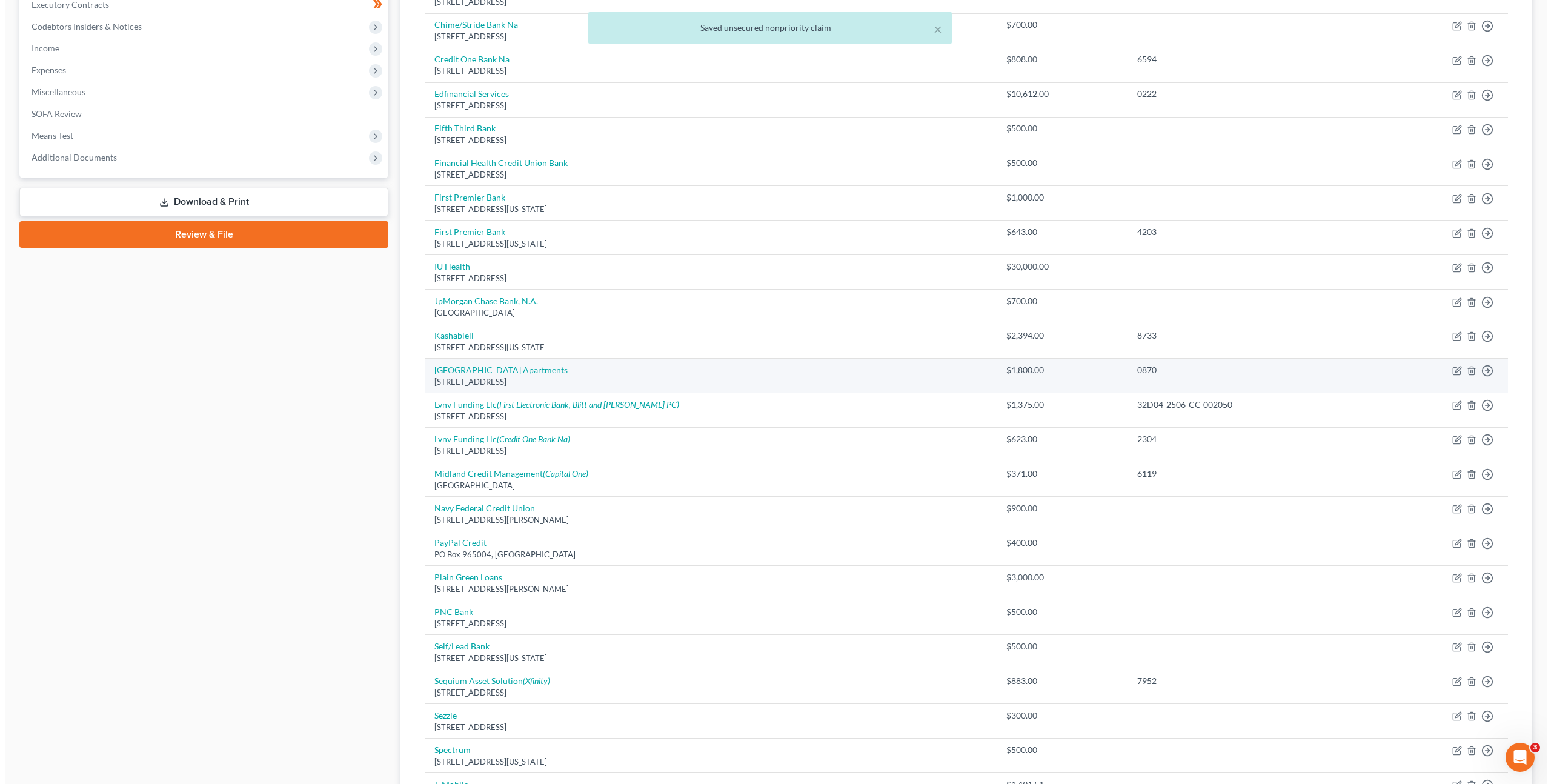
scroll to position [0, 0]
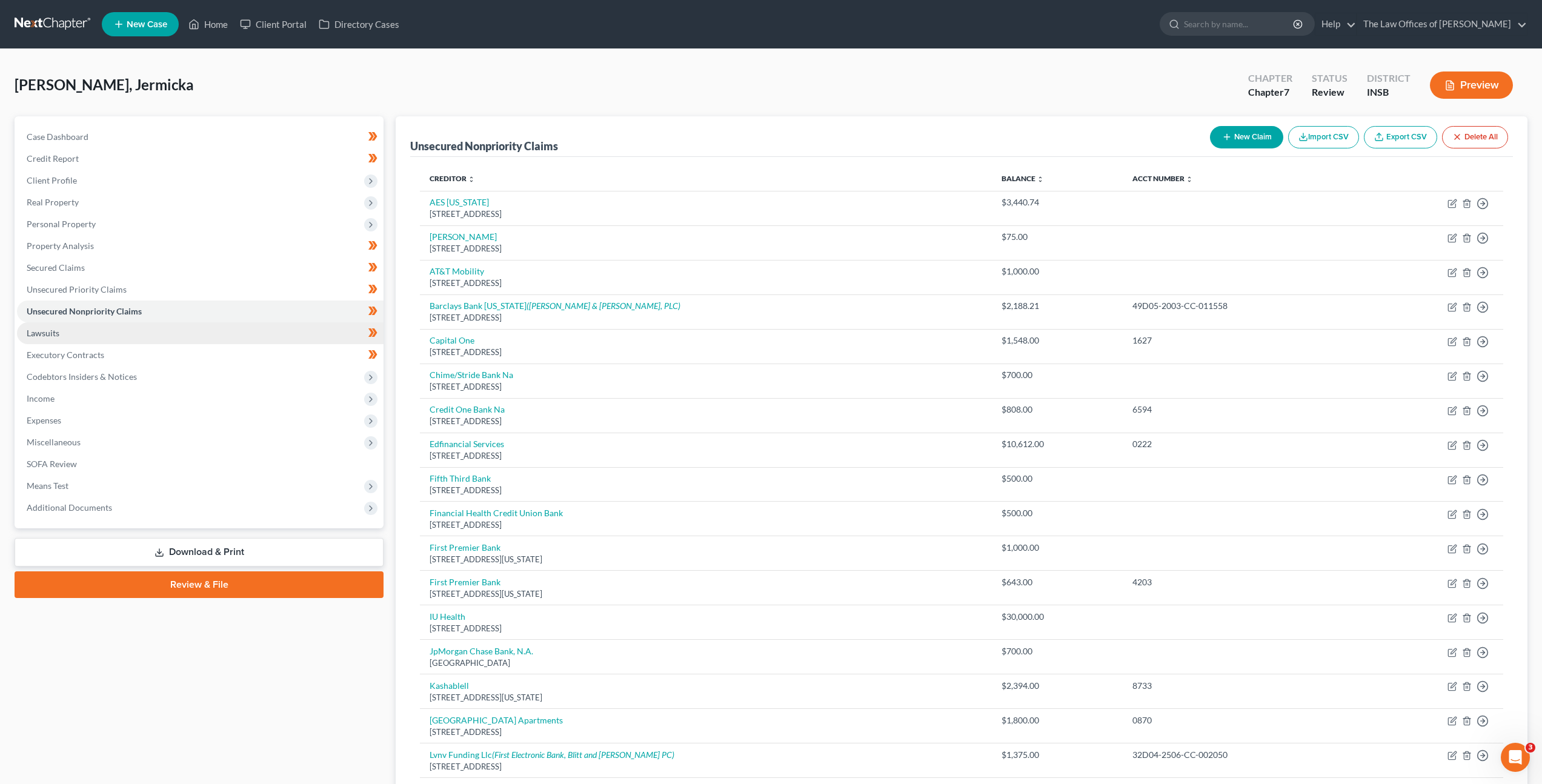
click at [181, 334] on link "Lawsuits" at bounding box center [200, 333] width 367 height 22
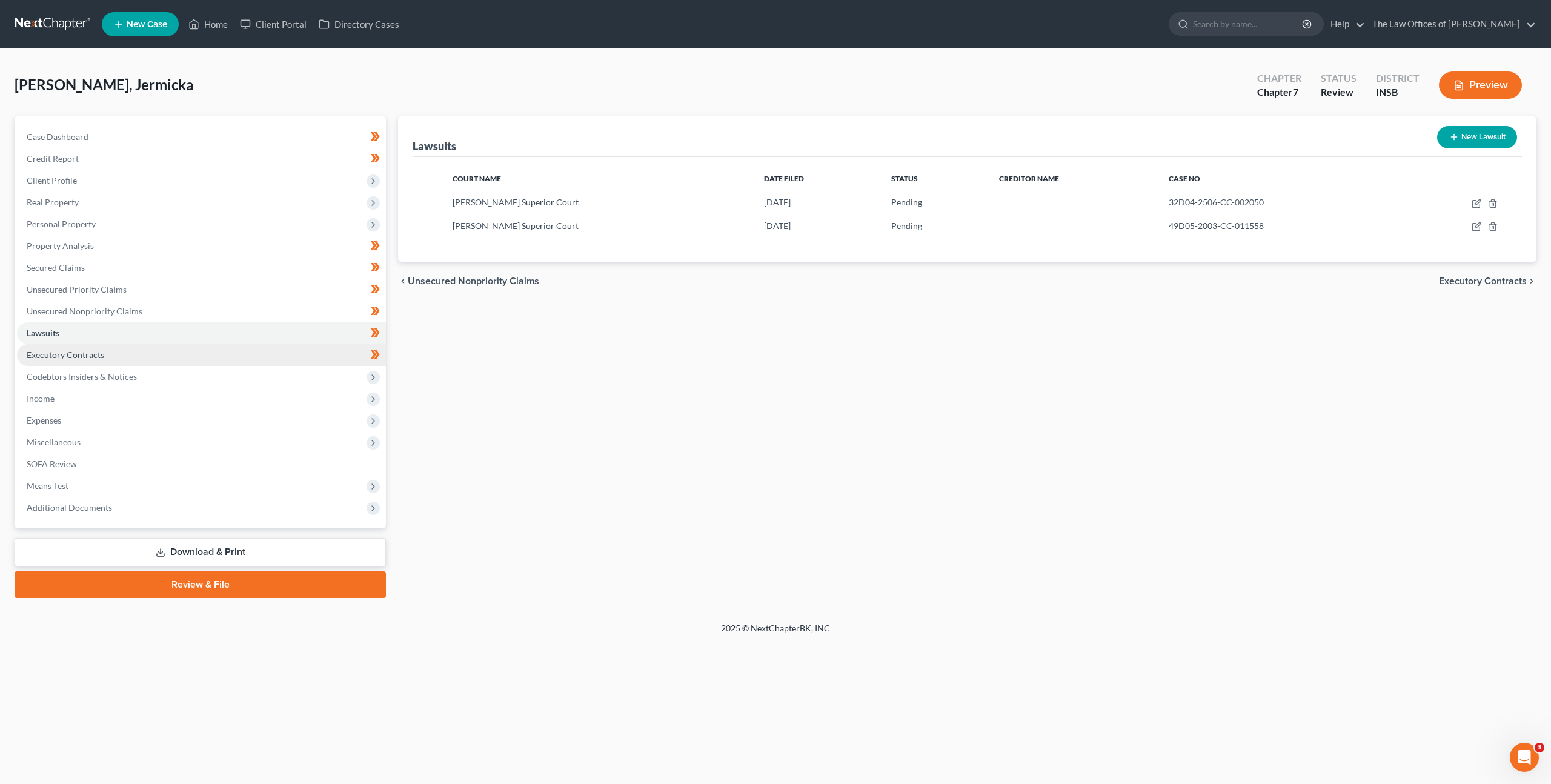
click at [185, 354] on link "Executory Contracts" at bounding box center [201, 355] width 369 height 22
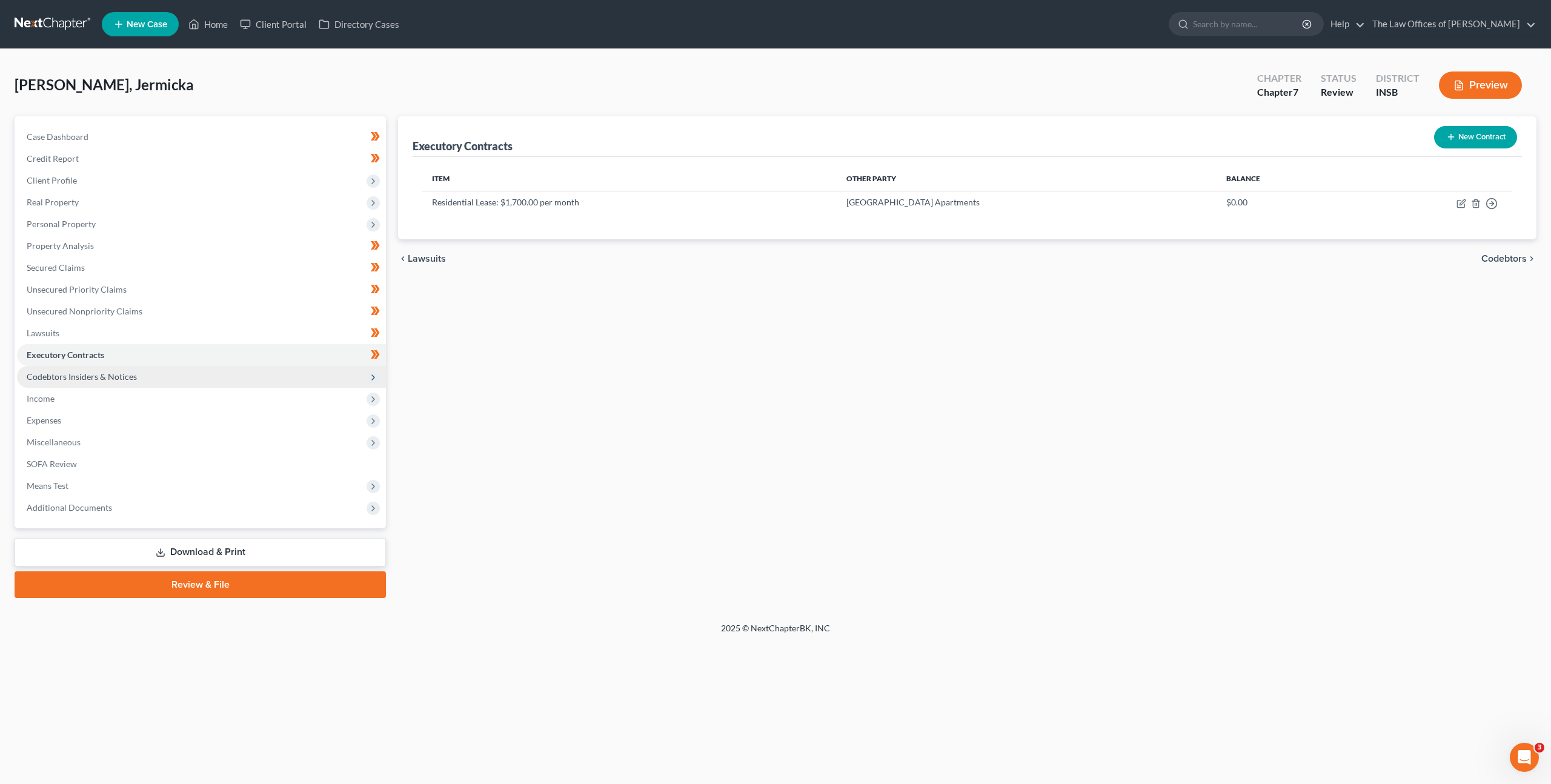
click at [180, 379] on span "Codebtors Insiders & Notices" at bounding box center [201, 377] width 369 height 22
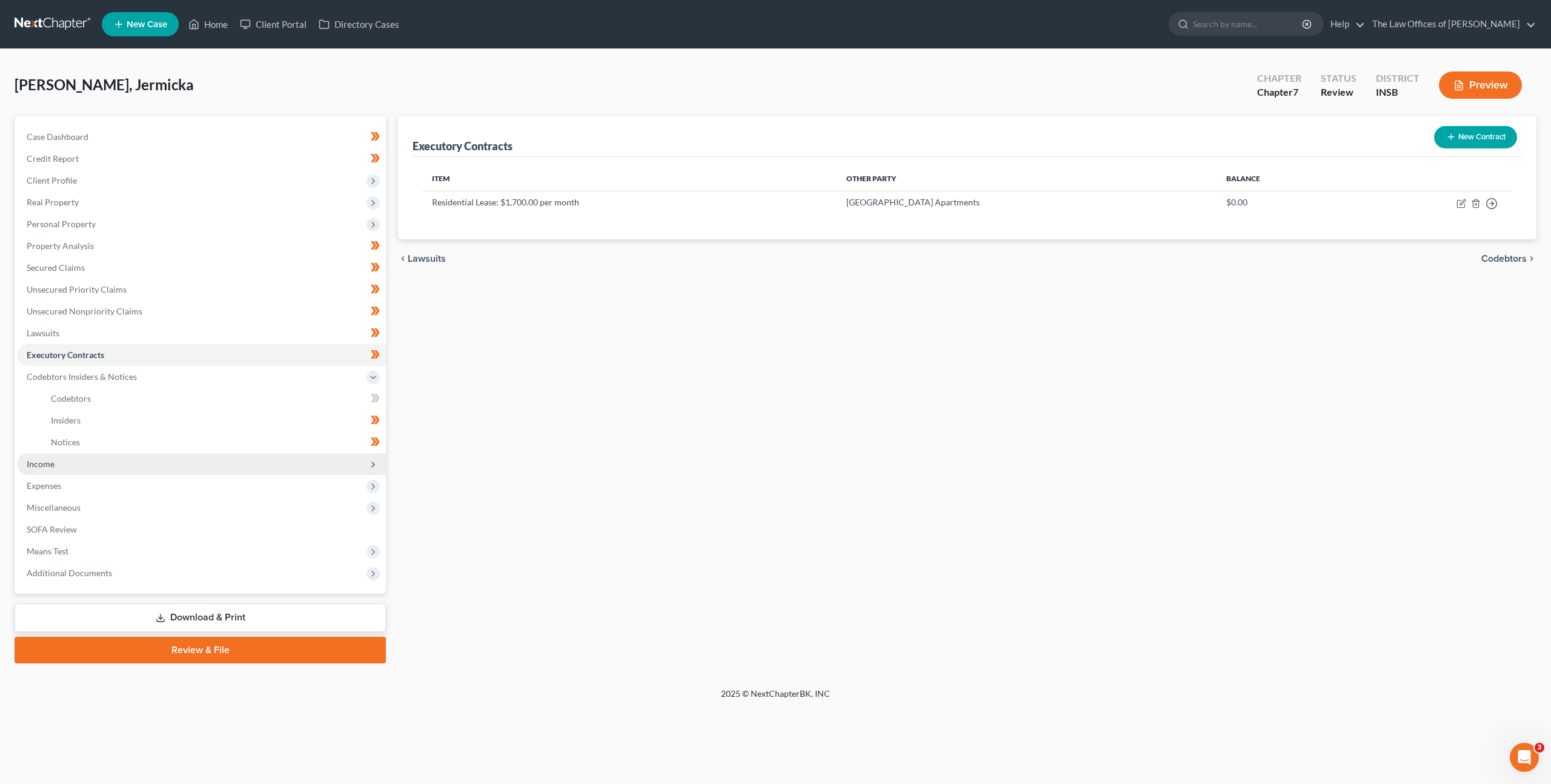
click at [159, 457] on span "Income" at bounding box center [201, 464] width 369 height 22
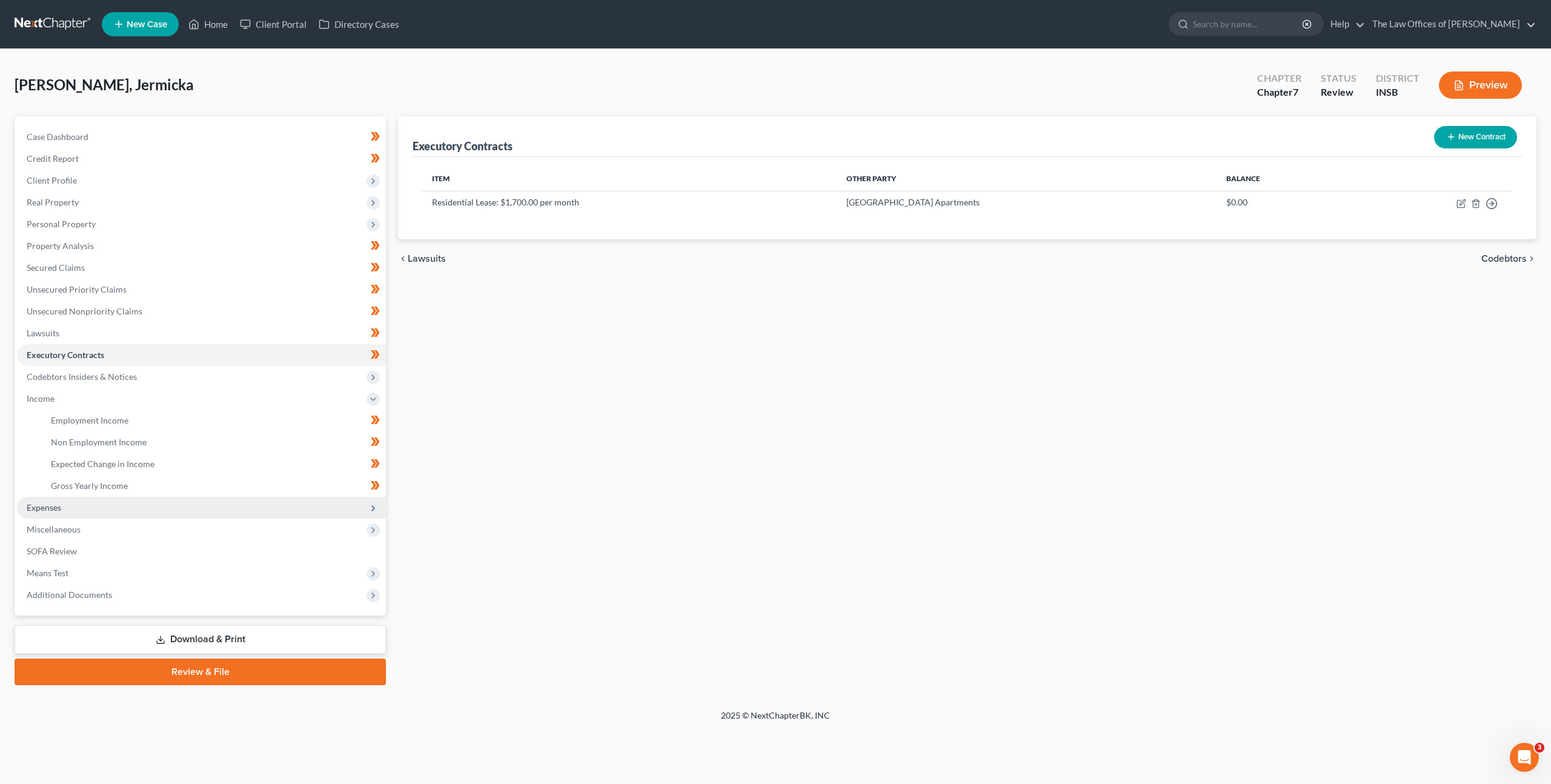
click at [162, 505] on span "Expenses" at bounding box center [201, 507] width 369 height 22
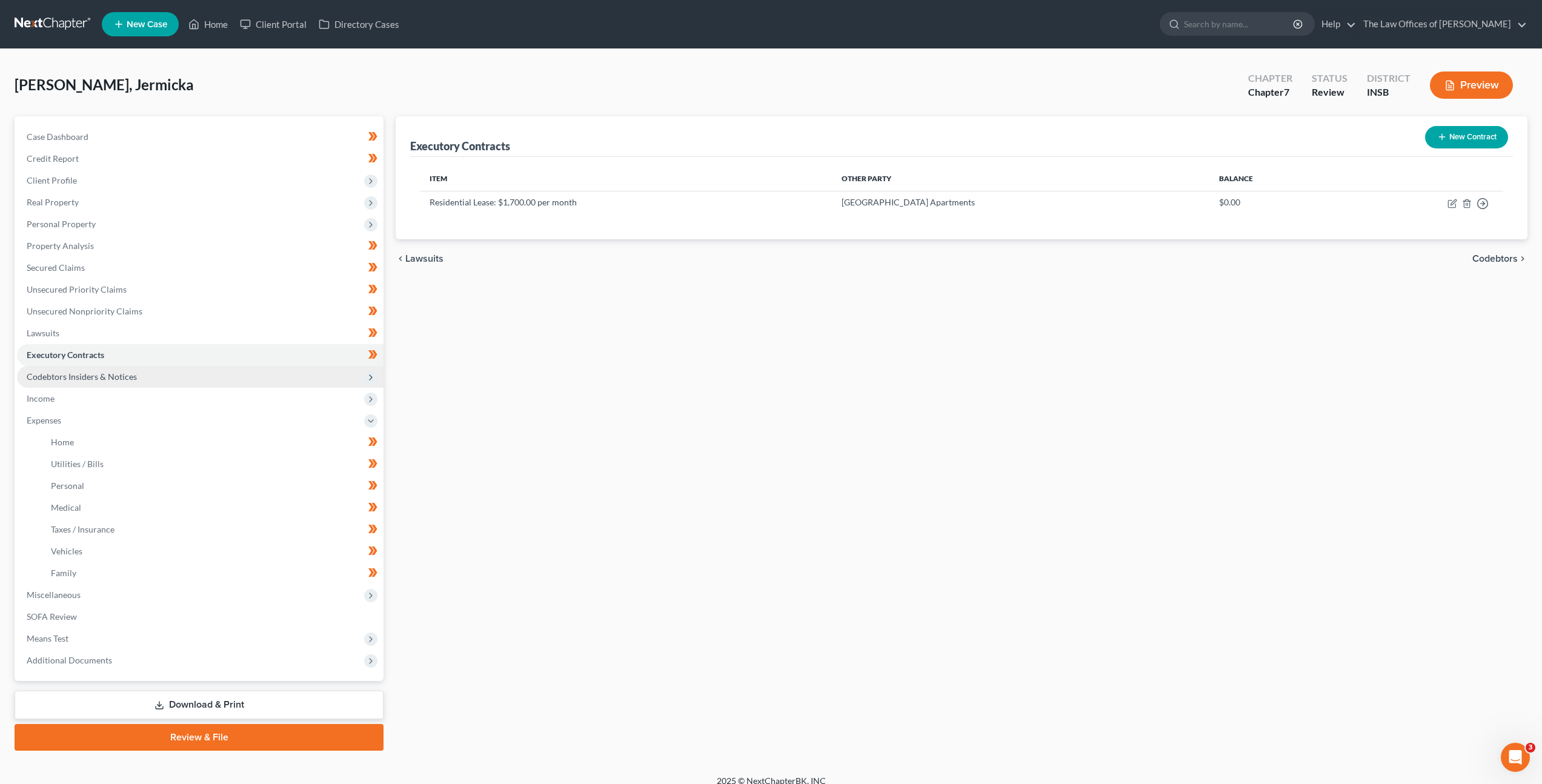
click at [150, 382] on span "Codebtors Insiders & Notices" at bounding box center [200, 377] width 367 height 22
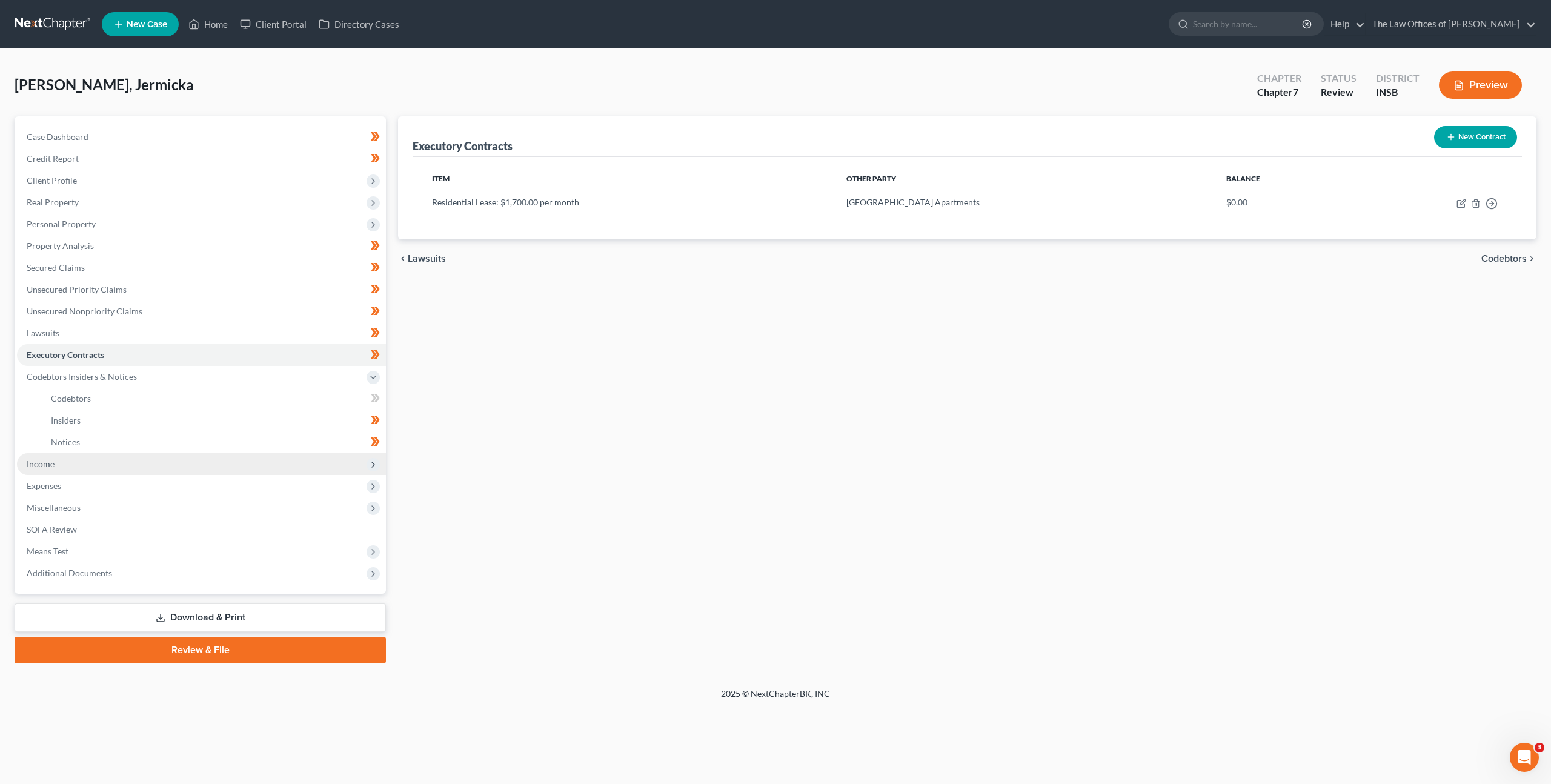
click at [142, 462] on span "Income" at bounding box center [201, 464] width 369 height 22
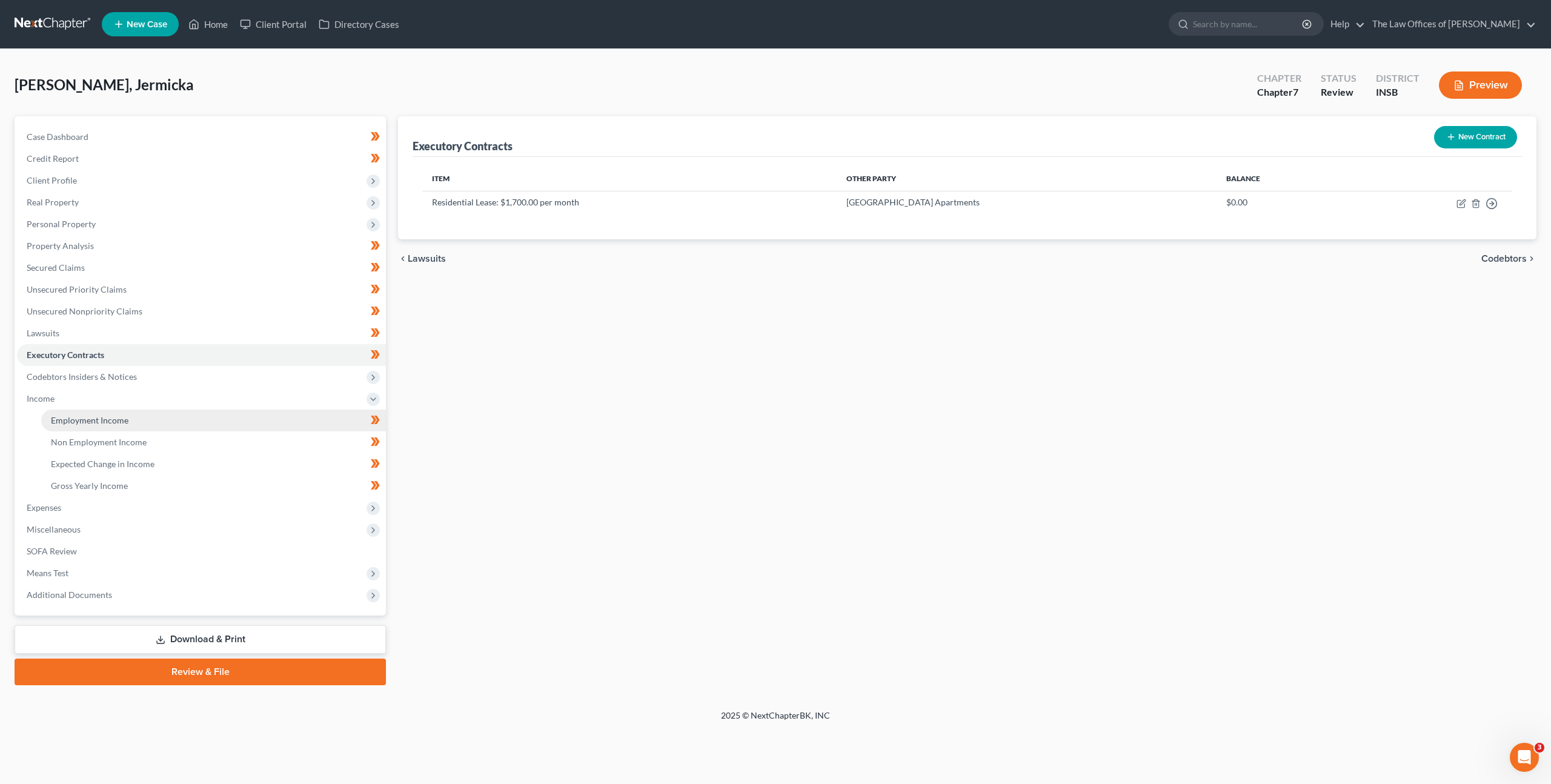
click at [161, 413] on link "Employment Income" at bounding box center [214, 421] width 344 height 22
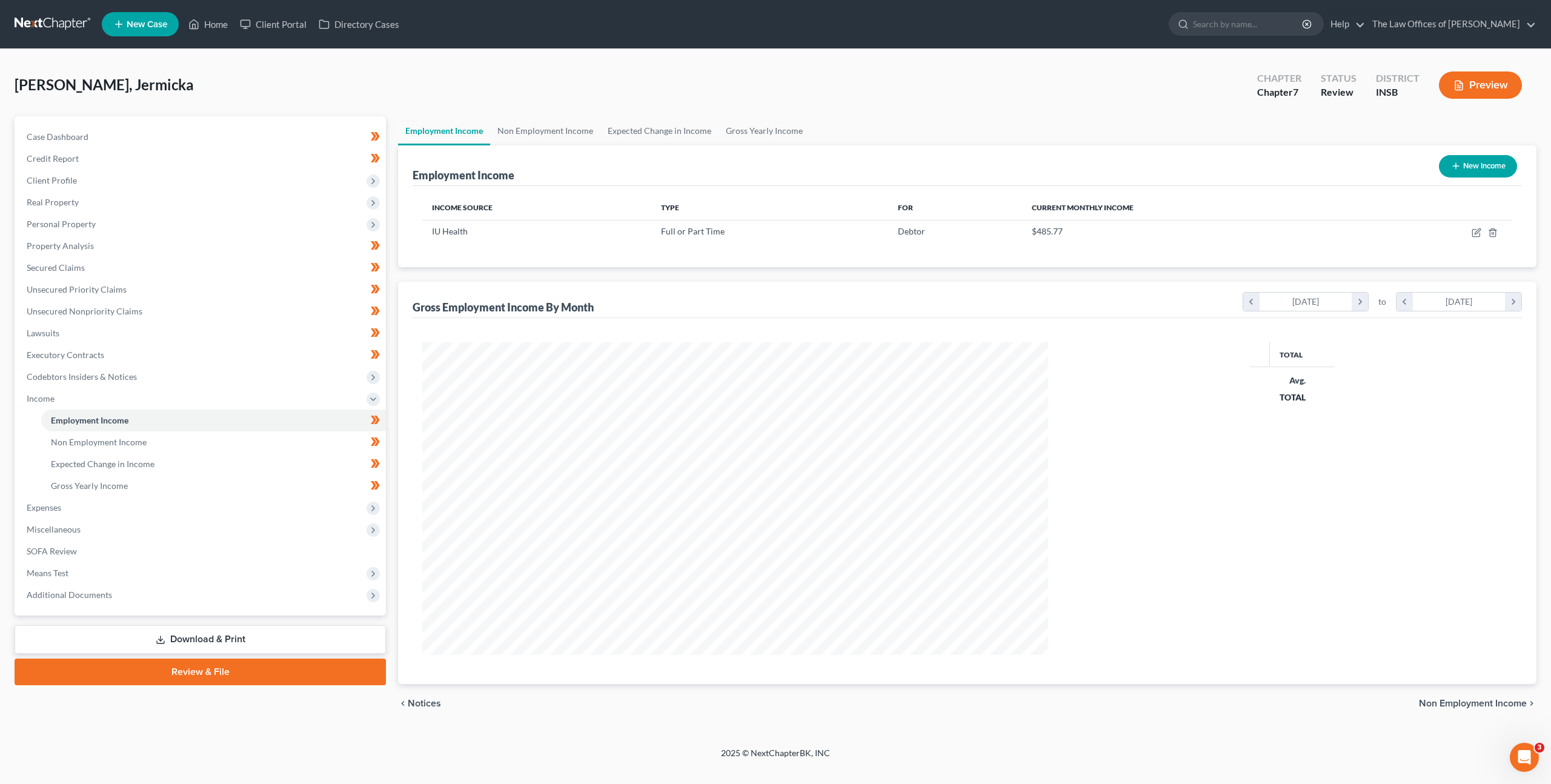
scroll to position [313, 650]
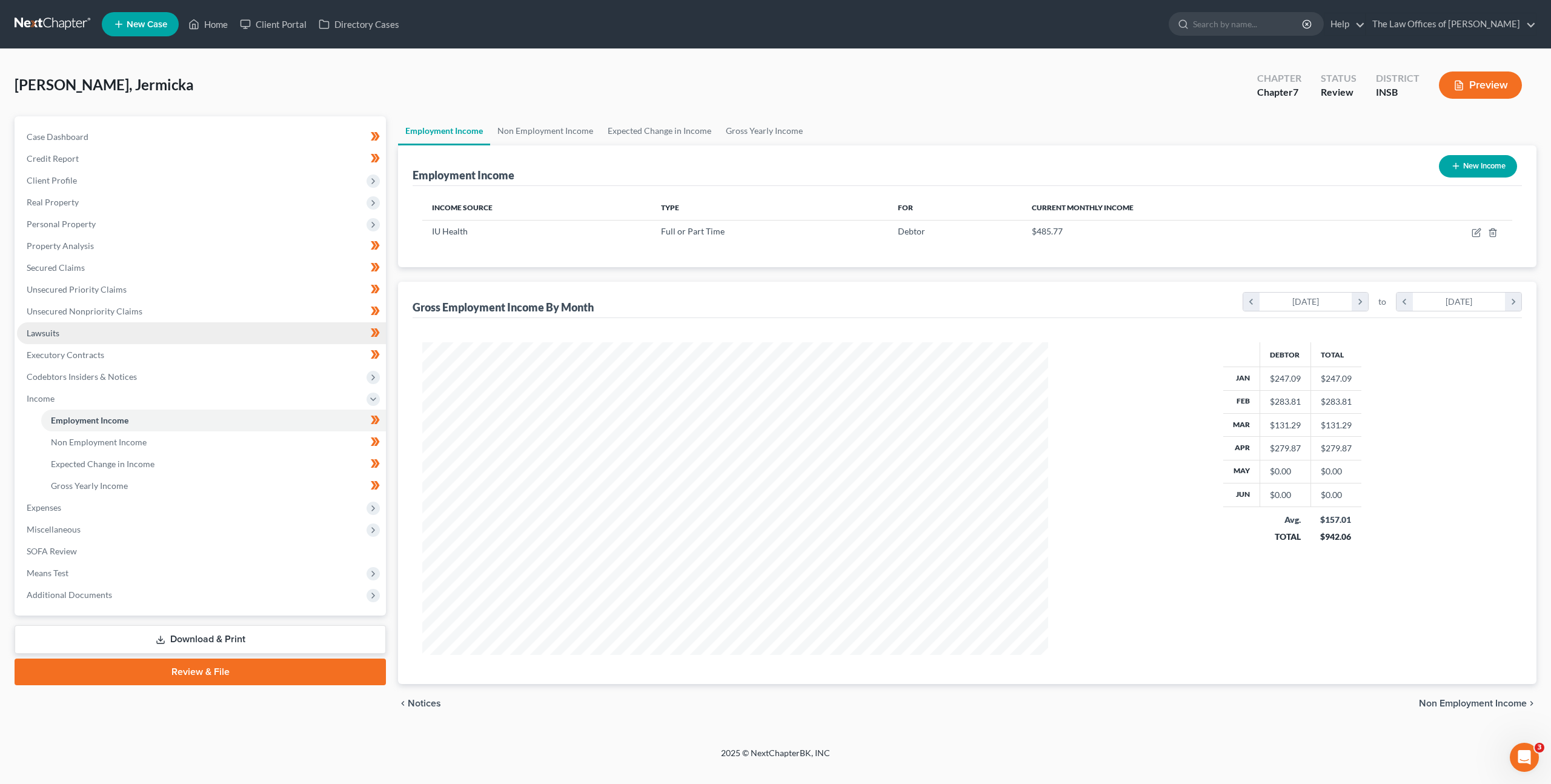
click at [198, 340] on link "Lawsuits" at bounding box center [201, 333] width 369 height 22
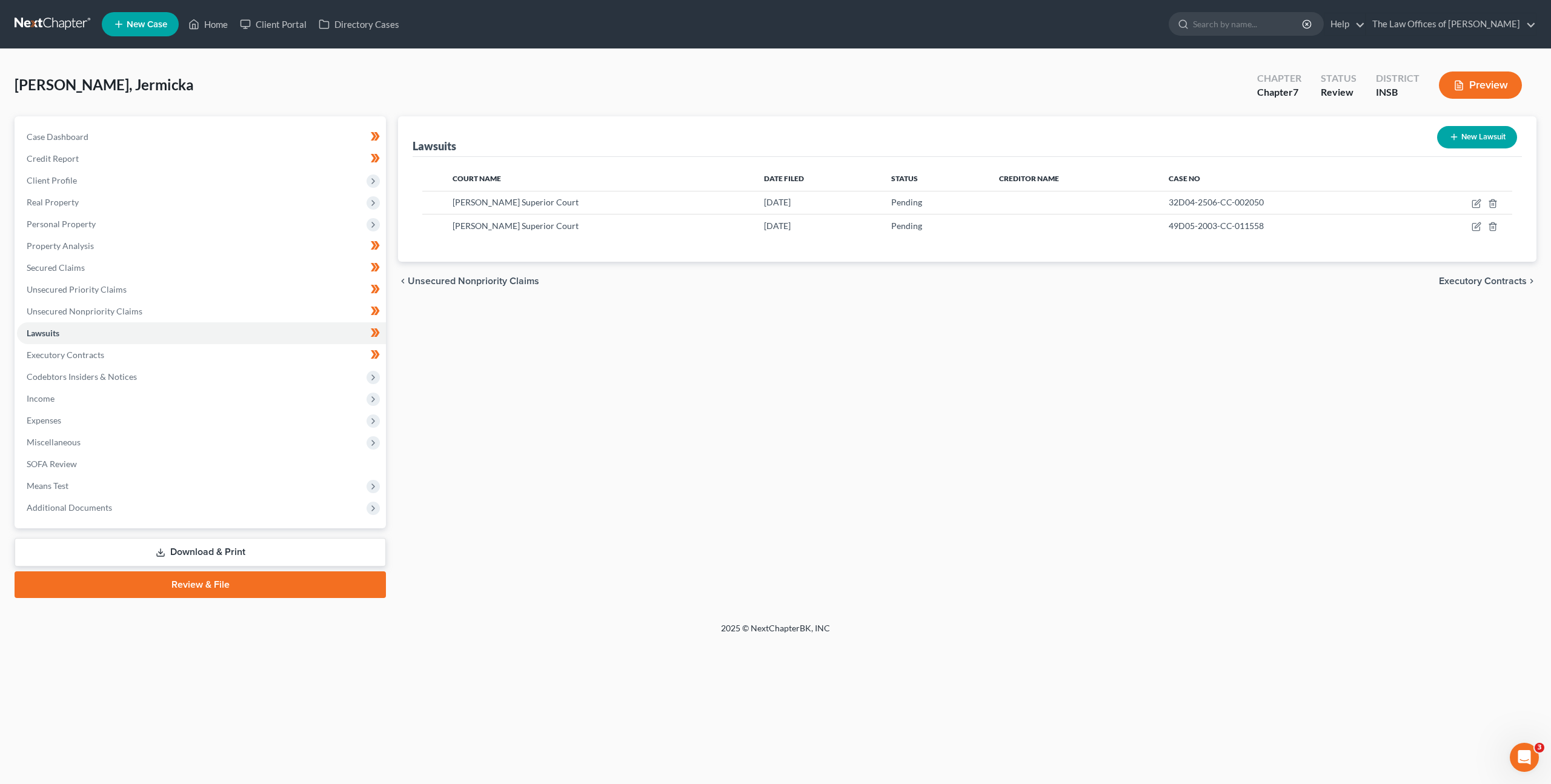
click at [1059, 289] on div "chevron_left Unsecured Nonpriority Claims Executory Contracts chevron_right" at bounding box center [967, 281] width 1139 height 39
click at [1485, 134] on button "New Lawsuit" at bounding box center [1477, 137] width 80 height 22
select select "0"
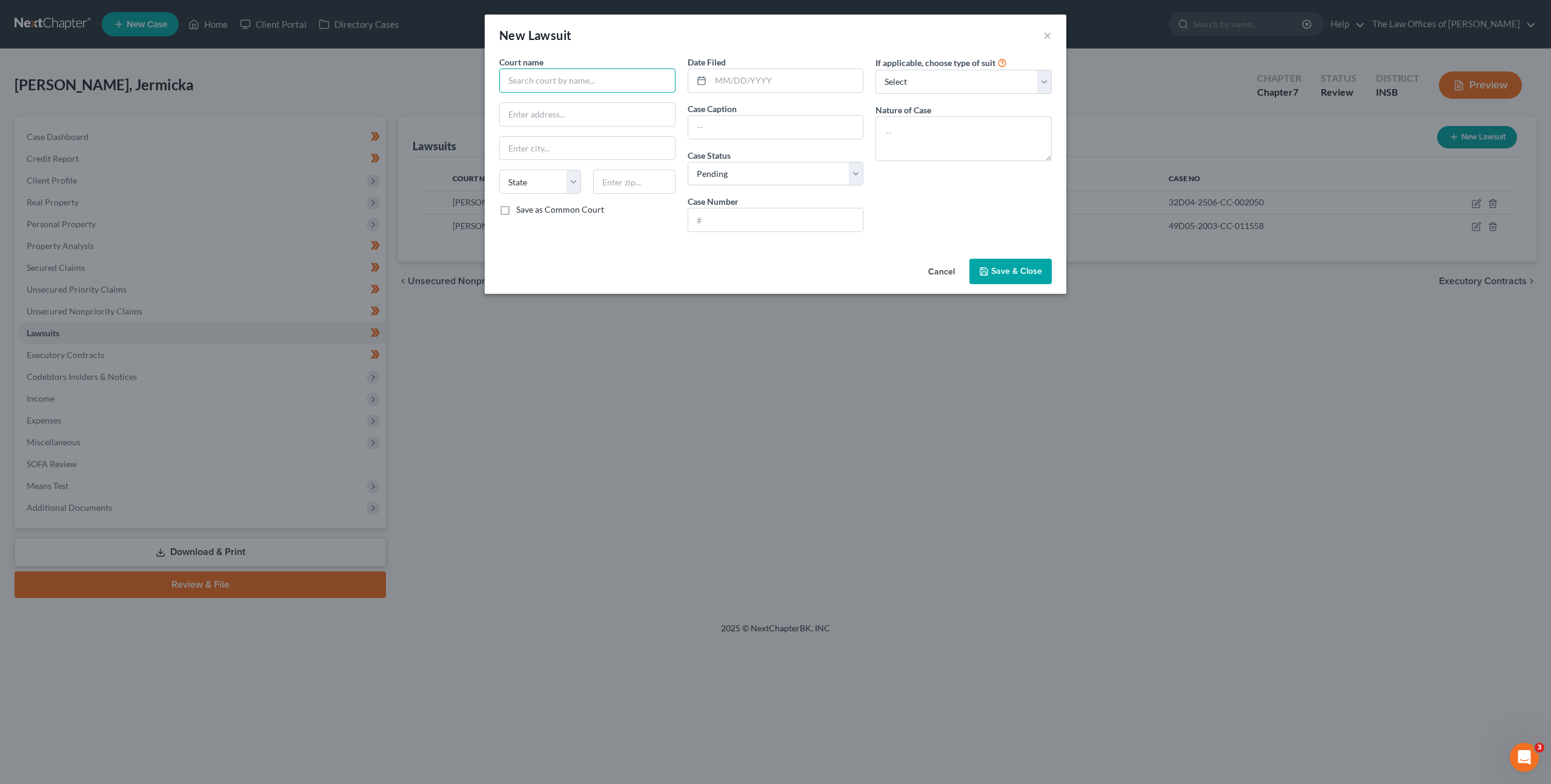
click at [523, 87] on input "text" at bounding box center [587, 80] width 176 height 24
click at [577, 114] on div "Hendricks Superior Court" at bounding box center [572, 120] width 126 height 12
type input "Hendricks Superior Court"
type input "One Courthouse Square, #106"
type input "Danville"
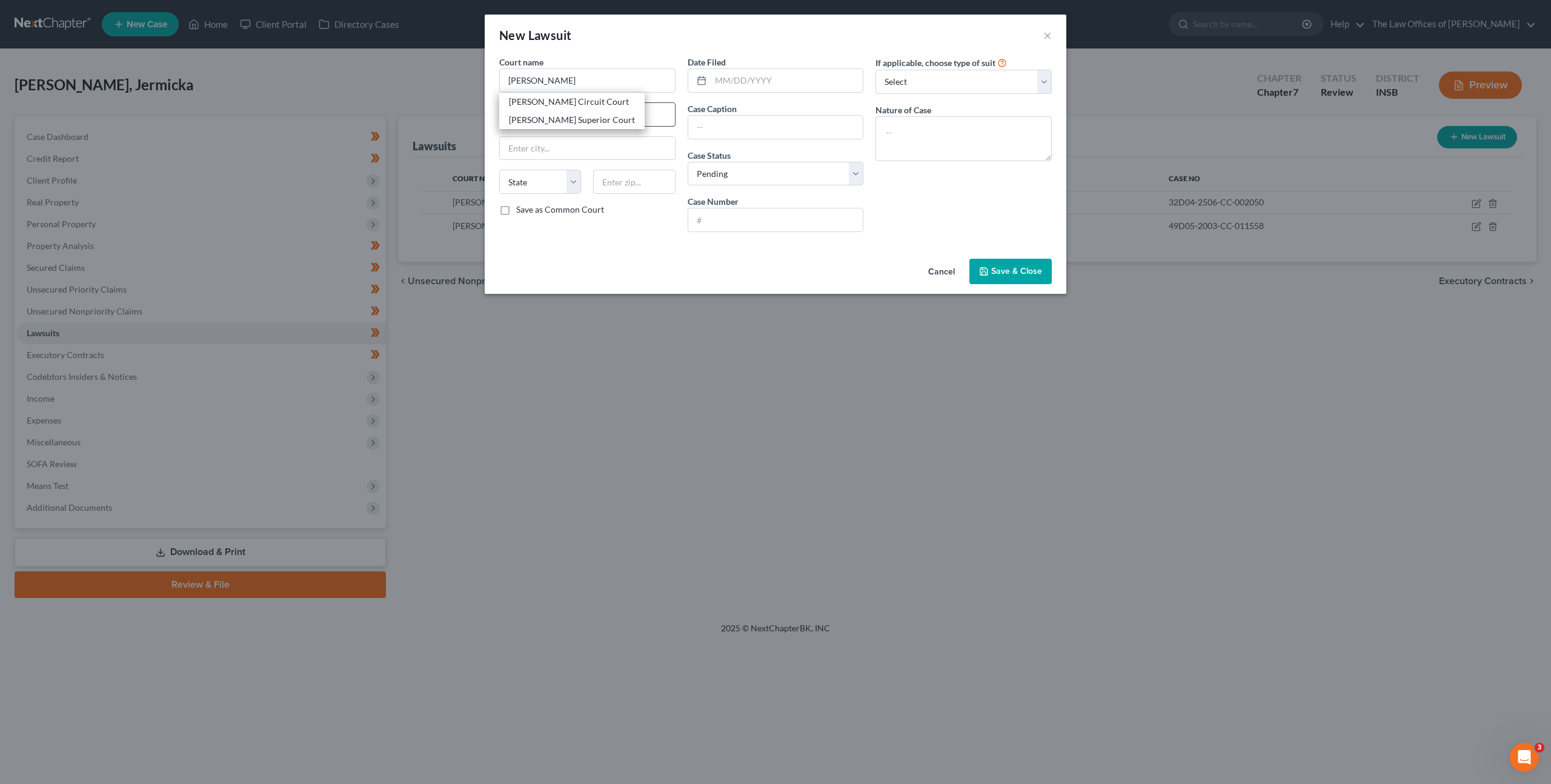
select select "15"
type input "46122"
click at [745, 84] on input "text" at bounding box center [787, 80] width 152 height 23
type input "08/16/2024"
drag, startPoint x: 723, startPoint y: 130, endPoint x: 763, endPoint y: 135, distance: 40.3
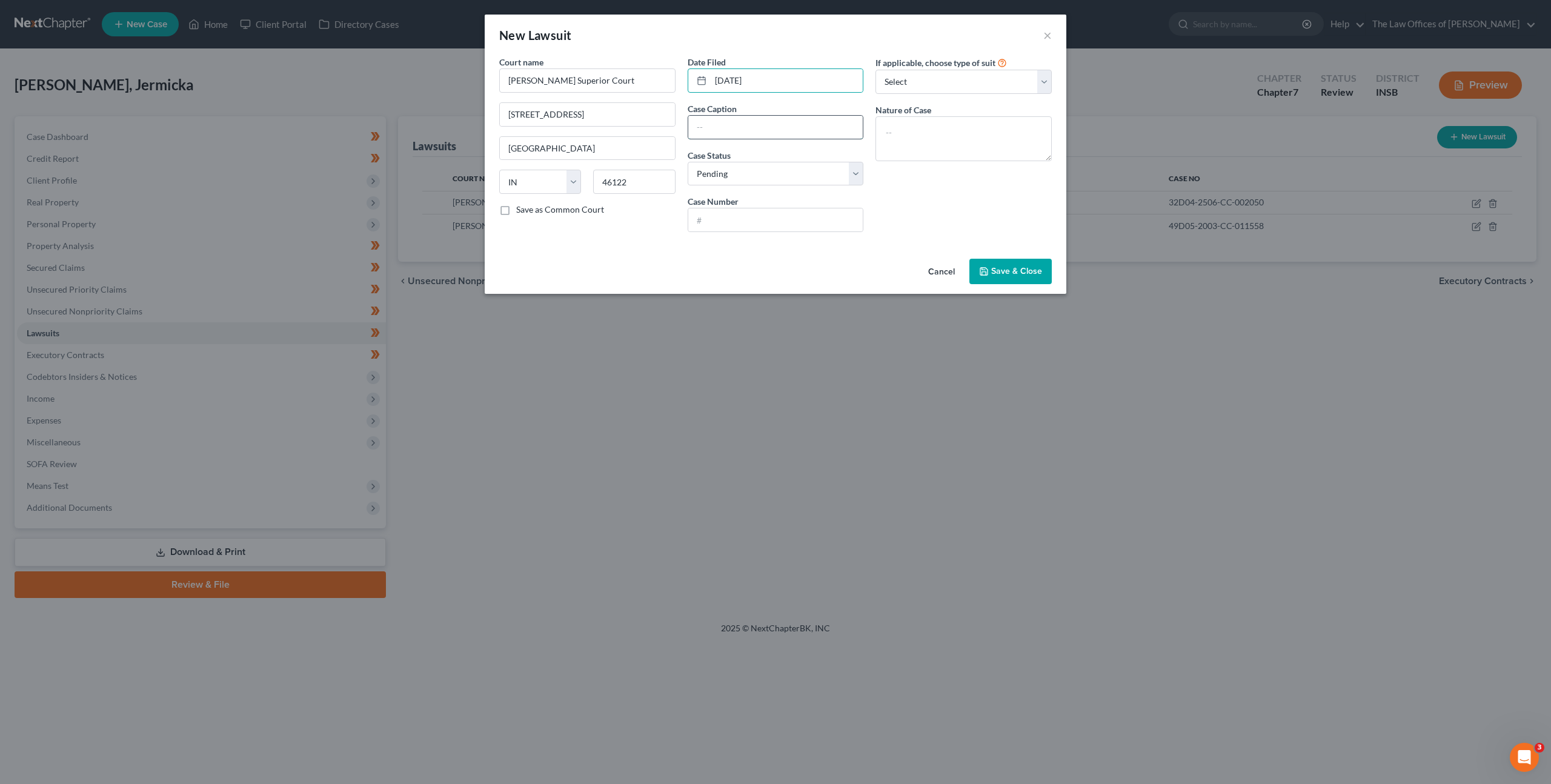
click at [724, 130] on input "text" at bounding box center [775, 127] width 175 height 23
paste input "Birge & Held Asset Management LLC agent for Linden Square Village Apartments v.…"
type input "Birge & Held Asset Management LLC agent for Linden Square Village Apartments v.…"
drag, startPoint x: 726, startPoint y: 215, endPoint x: 789, endPoint y: 196, distance: 65.8
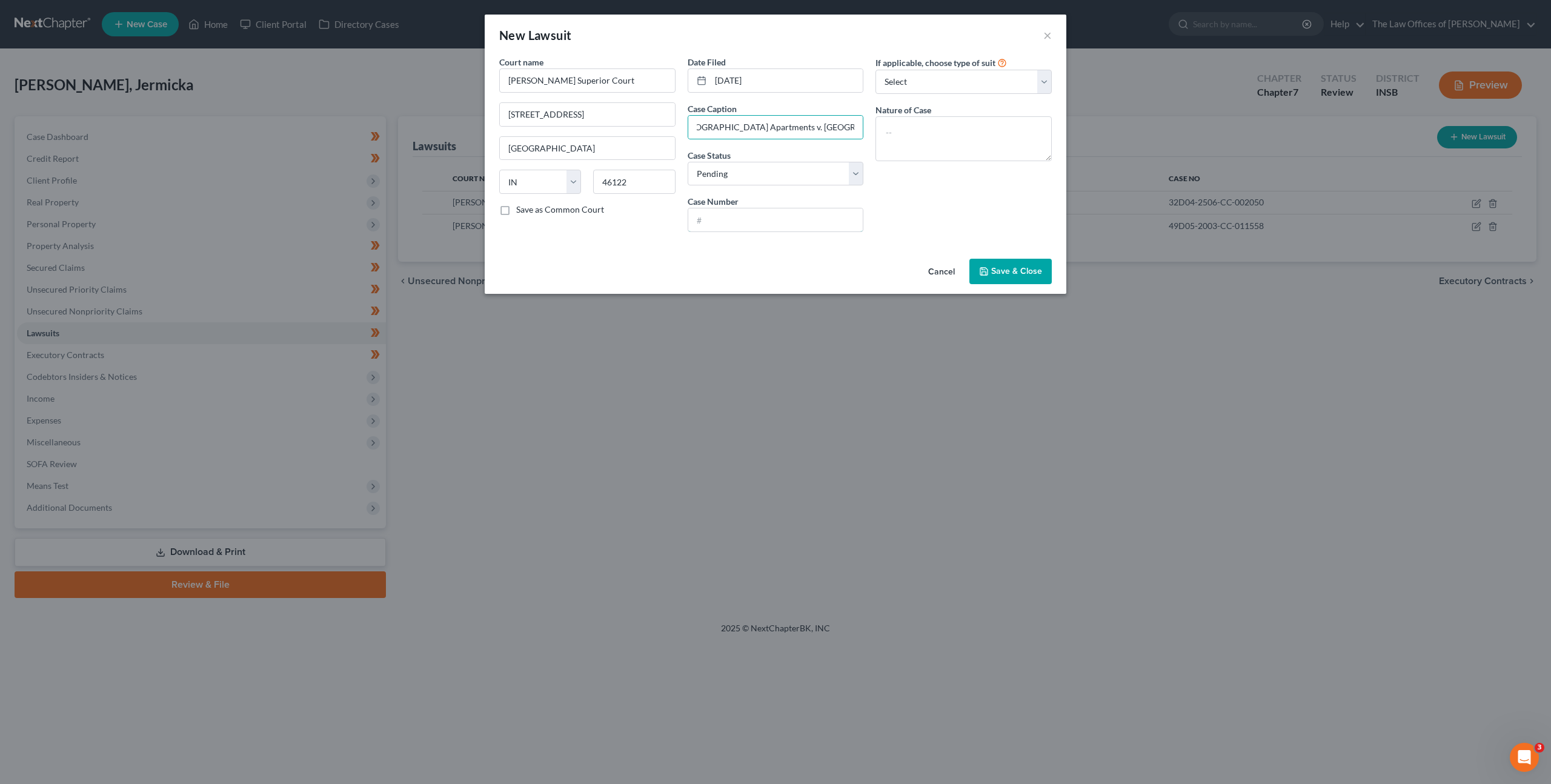
click at [726, 215] on input "text" at bounding box center [775, 220] width 175 height 23
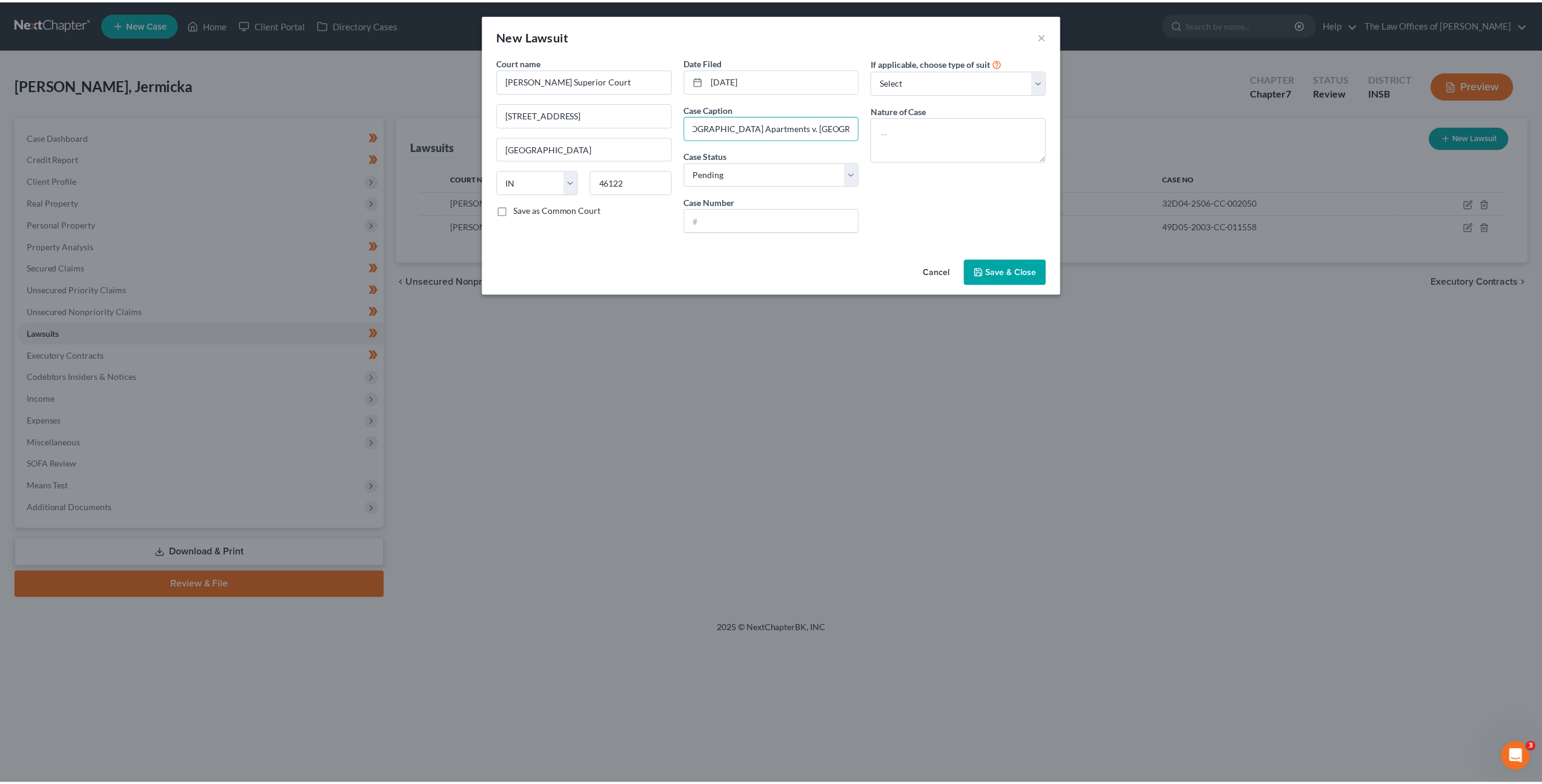
scroll to position [0, 0]
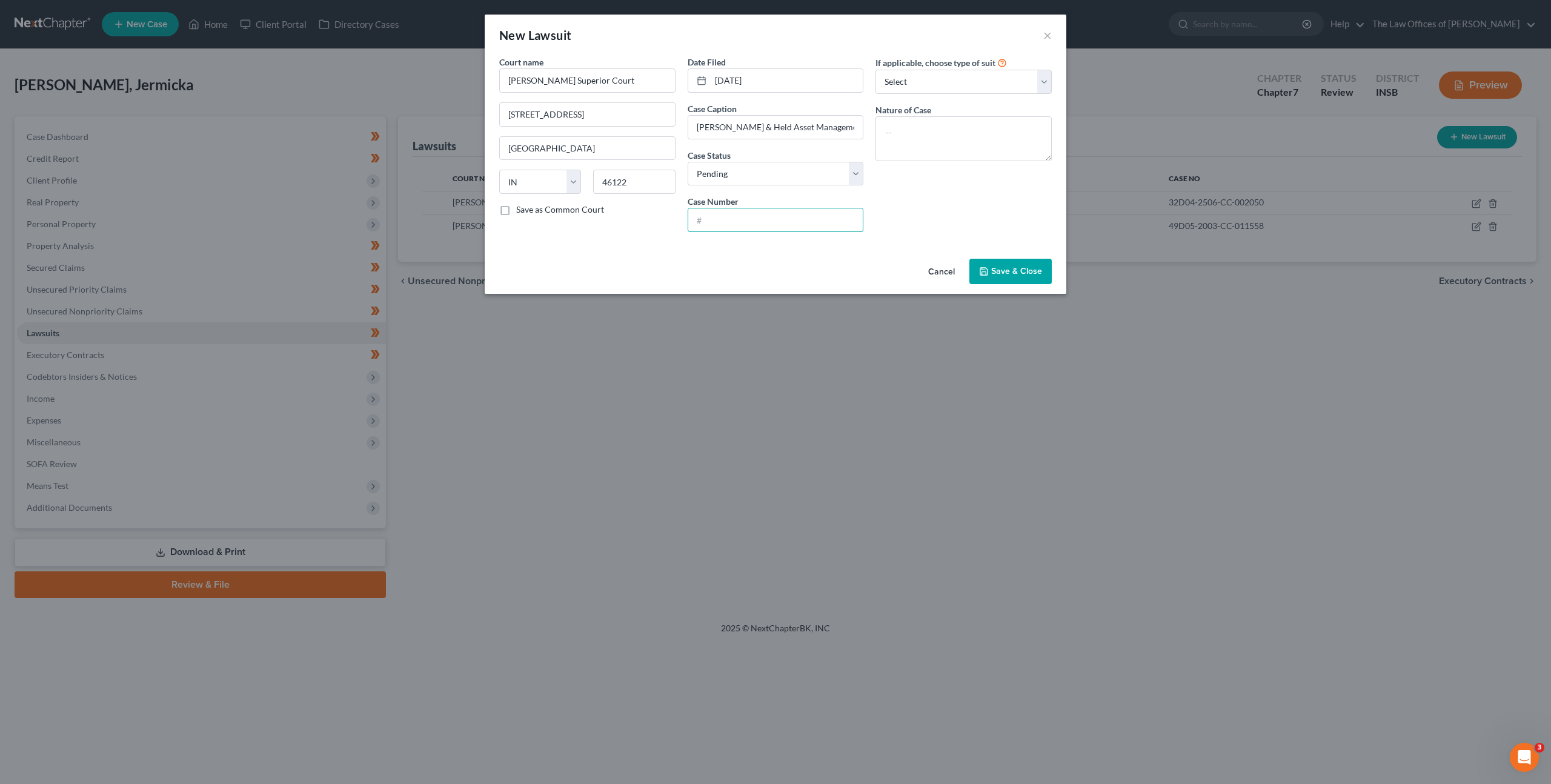
paste input "32D03-2408-EV-000870"
click at [703, 216] on input "32D03-2408-EV-000870" at bounding box center [775, 220] width 175 height 23
type input "32D03-2408-EV-000870"
click at [938, 137] on textarea at bounding box center [963, 138] width 176 height 45
type textarea "Evictions"
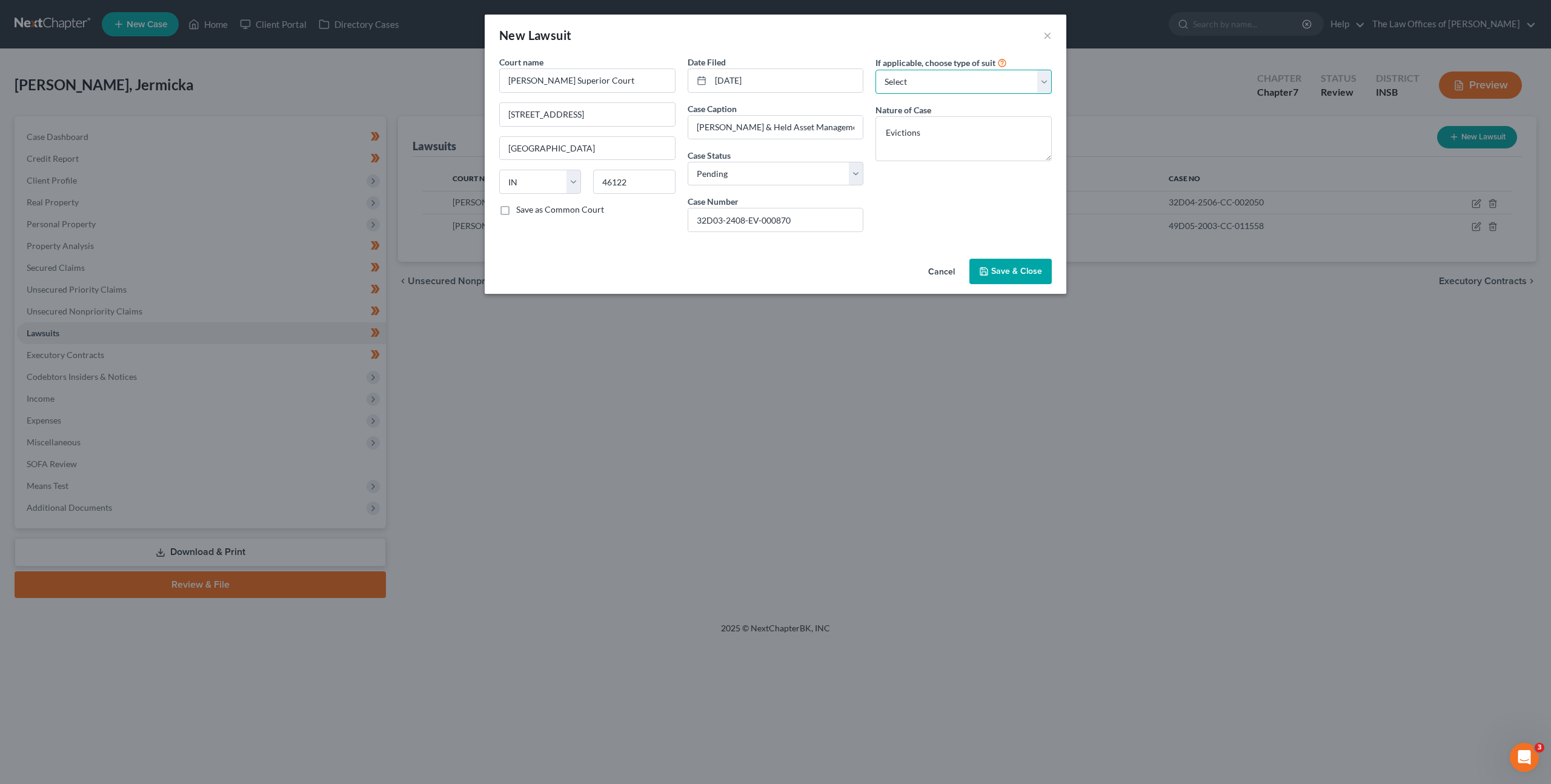
click at [1000, 88] on select "Select Repossession Garnishment Foreclosure Attached, Seized, Or Levied Other" at bounding box center [963, 81] width 176 height 24
click at [1027, 277] on button "Save & Close" at bounding box center [1011, 271] width 83 height 26
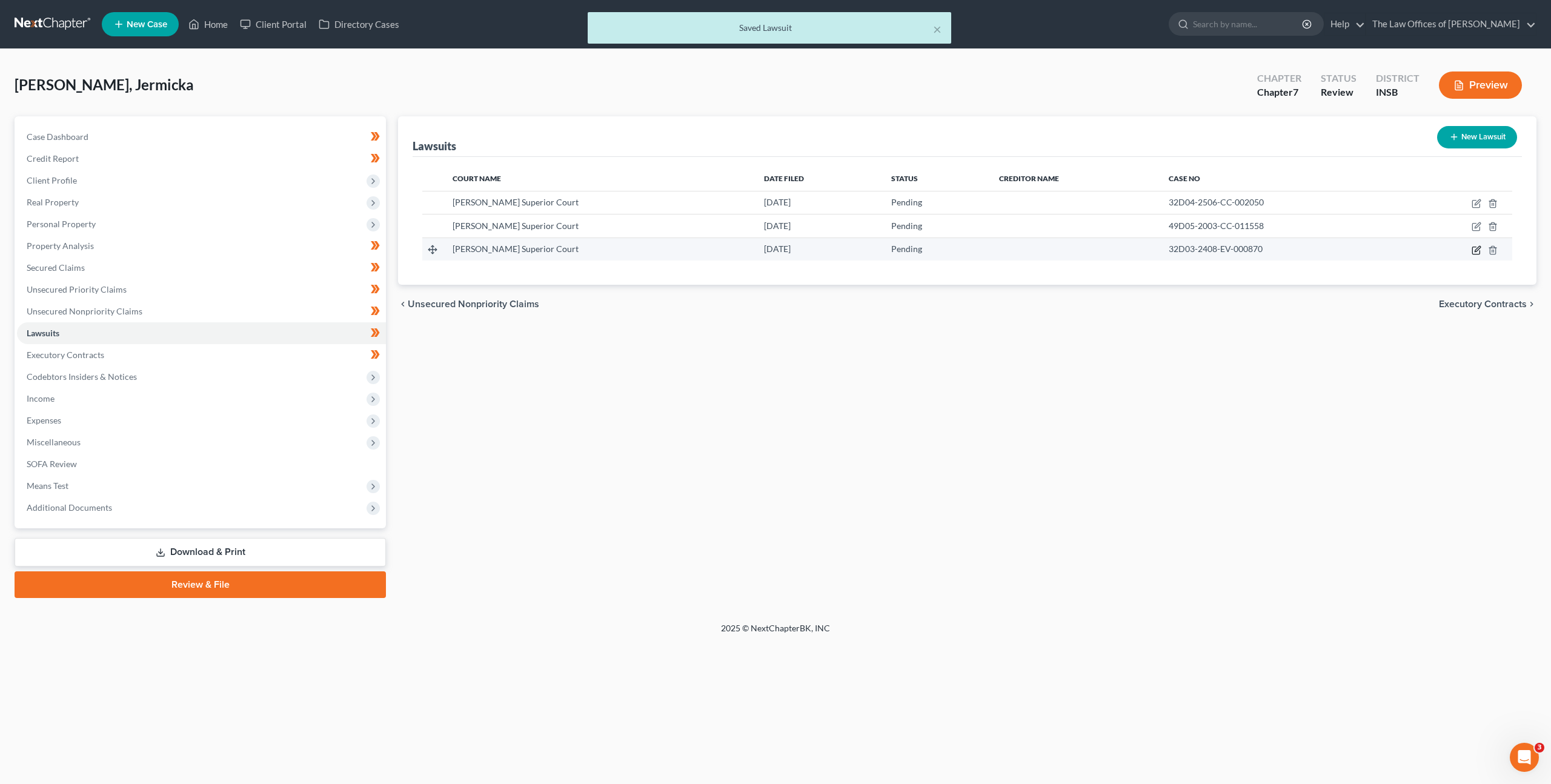
click at [1474, 248] on icon "button" at bounding box center [1476, 250] width 10 height 10
select select "15"
select select "0"
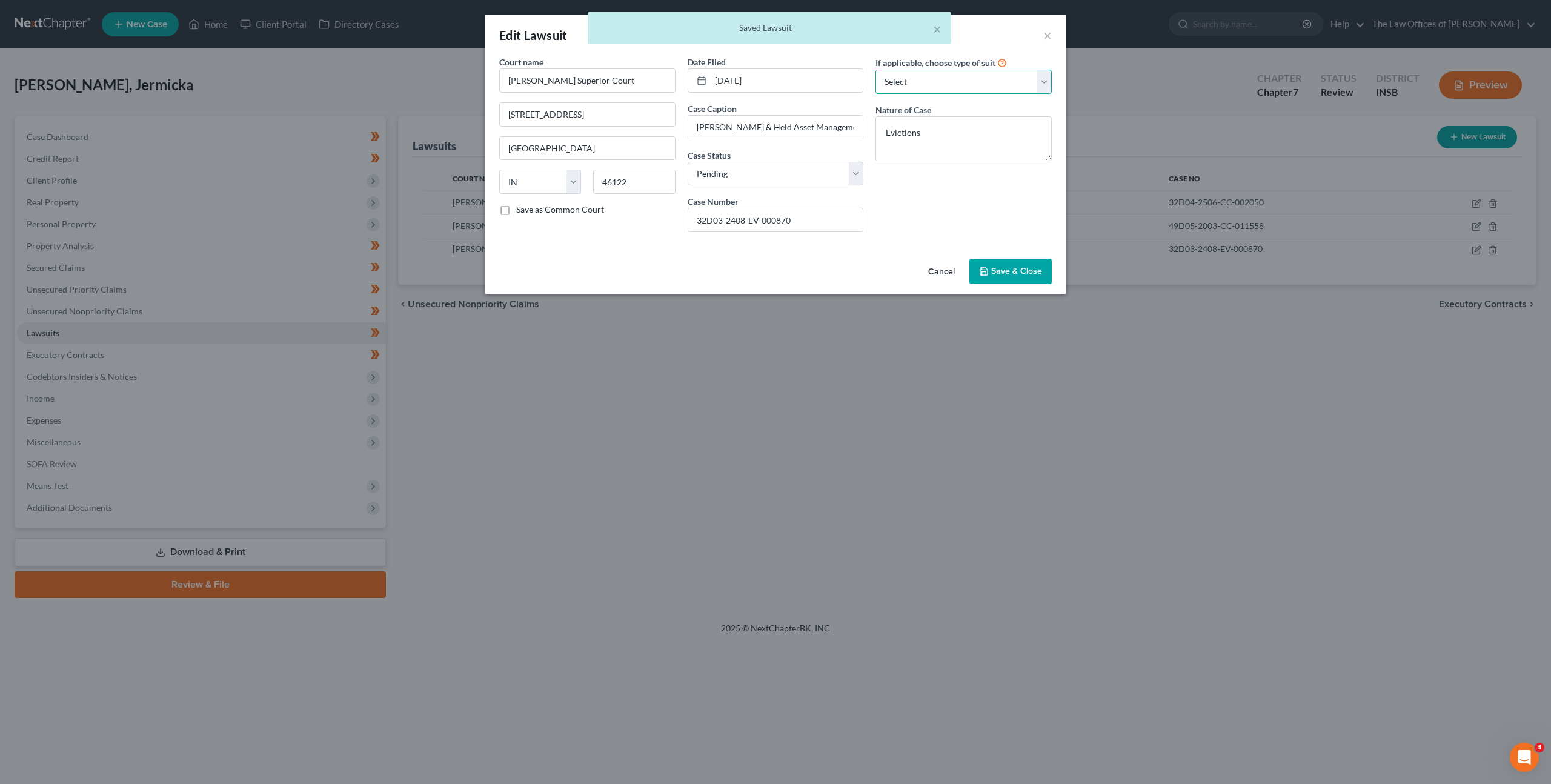
click at [939, 77] on select "Select Repossession Garnishment Foreclosure Attached, Seized, Or Levied Other" at bounding box center [963, 81] width 176 height 24
click at [943, 276] on button "Cancel" at bounding box center [942, 272] width 46 height 24
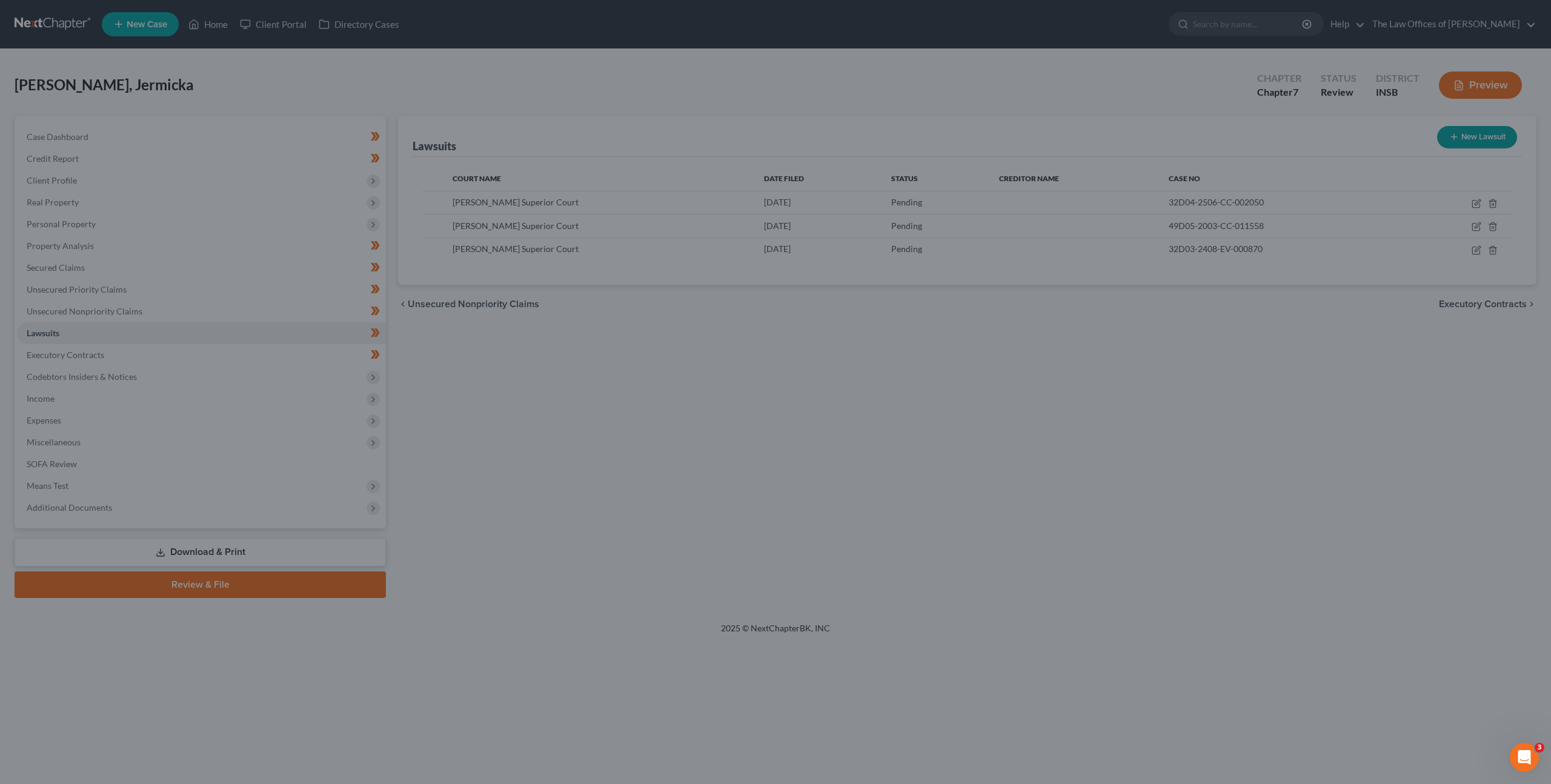
drag, startPoint x: 806, startPoint y: 400, endPoint x: 769, endPoint y: 397, distance: 37.1
click at [805, 401] on div at bounding box center [775, 392] width 1551 height 784
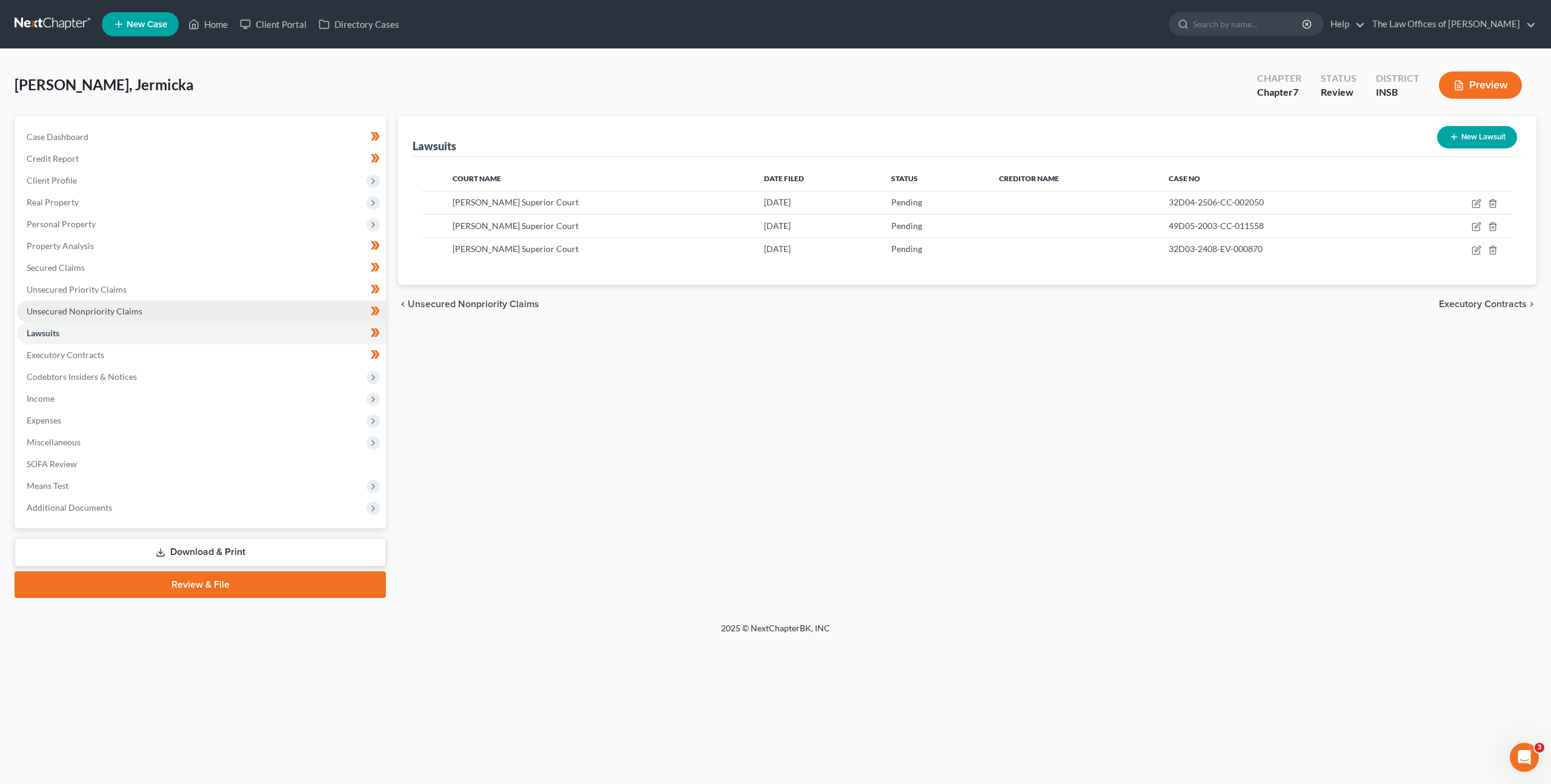
click at [293, 303] on link "Unsecured Nonpriority Claims" at bounding box center [201, 311] width 369 height 22
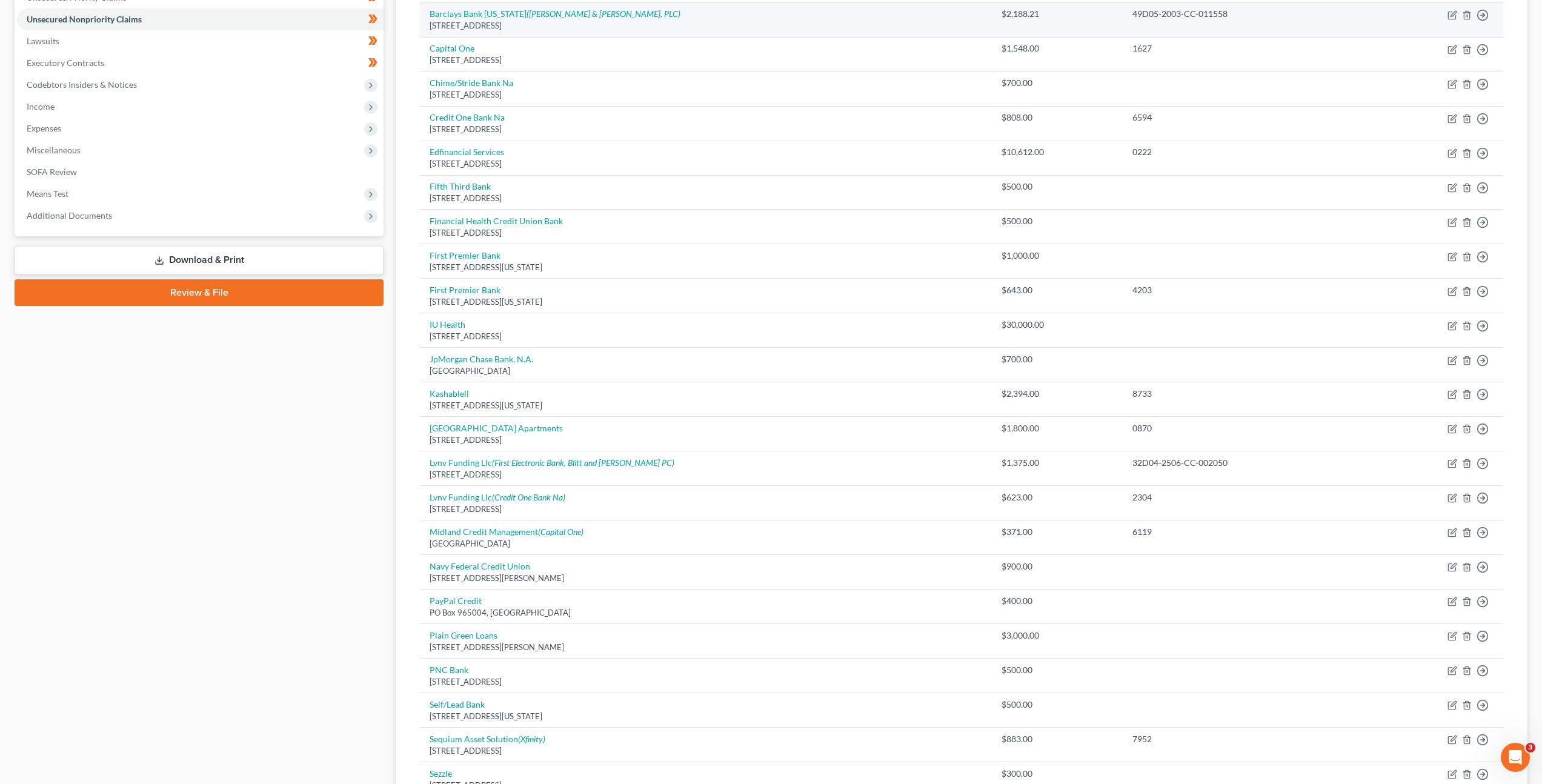
scroll to position [411, 0]
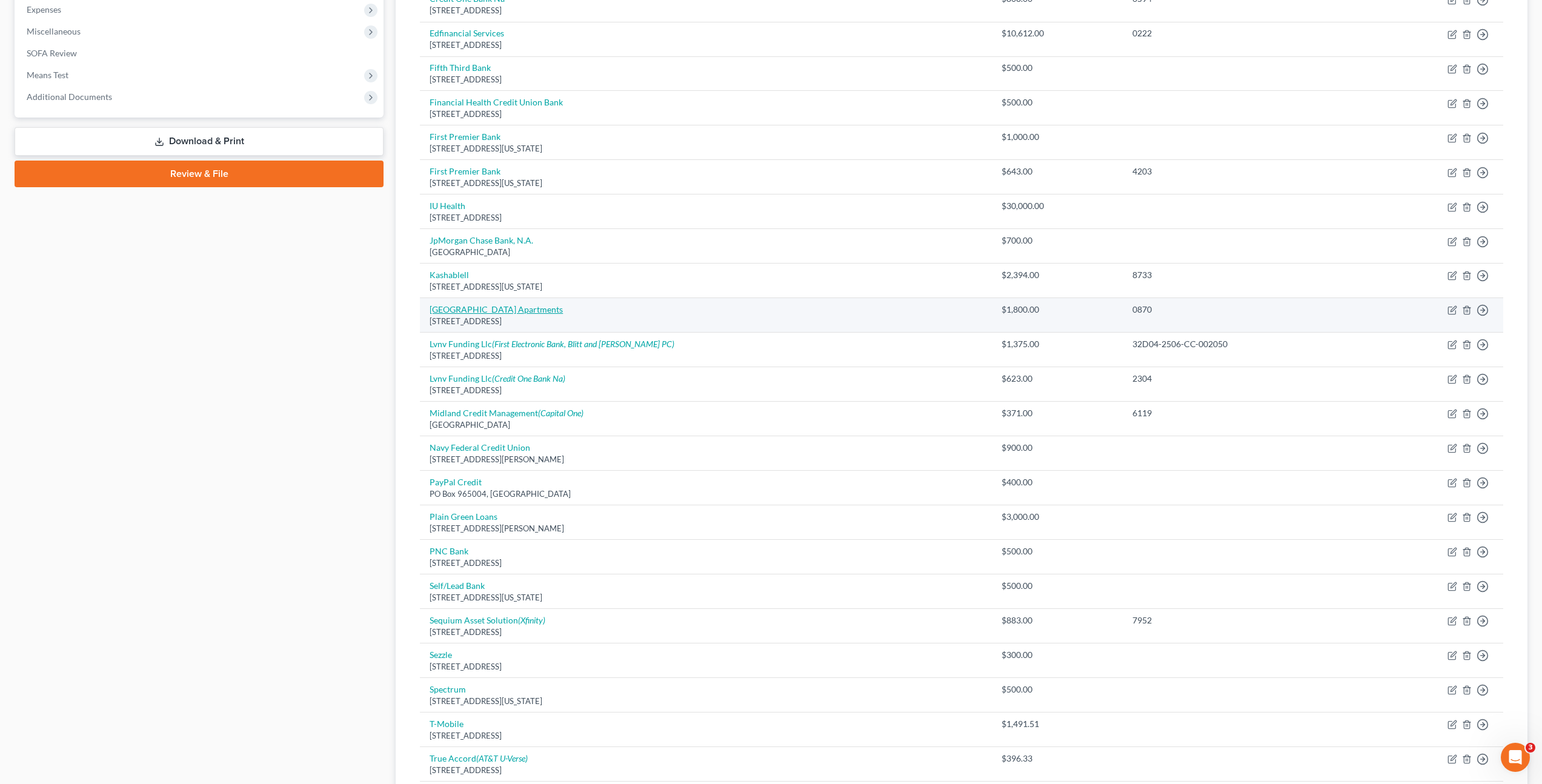
click at [490, 310] on link "Linden Square Apartments" at bounding box center [496, 309] width 133 height 10
select select "15"
select select "0"
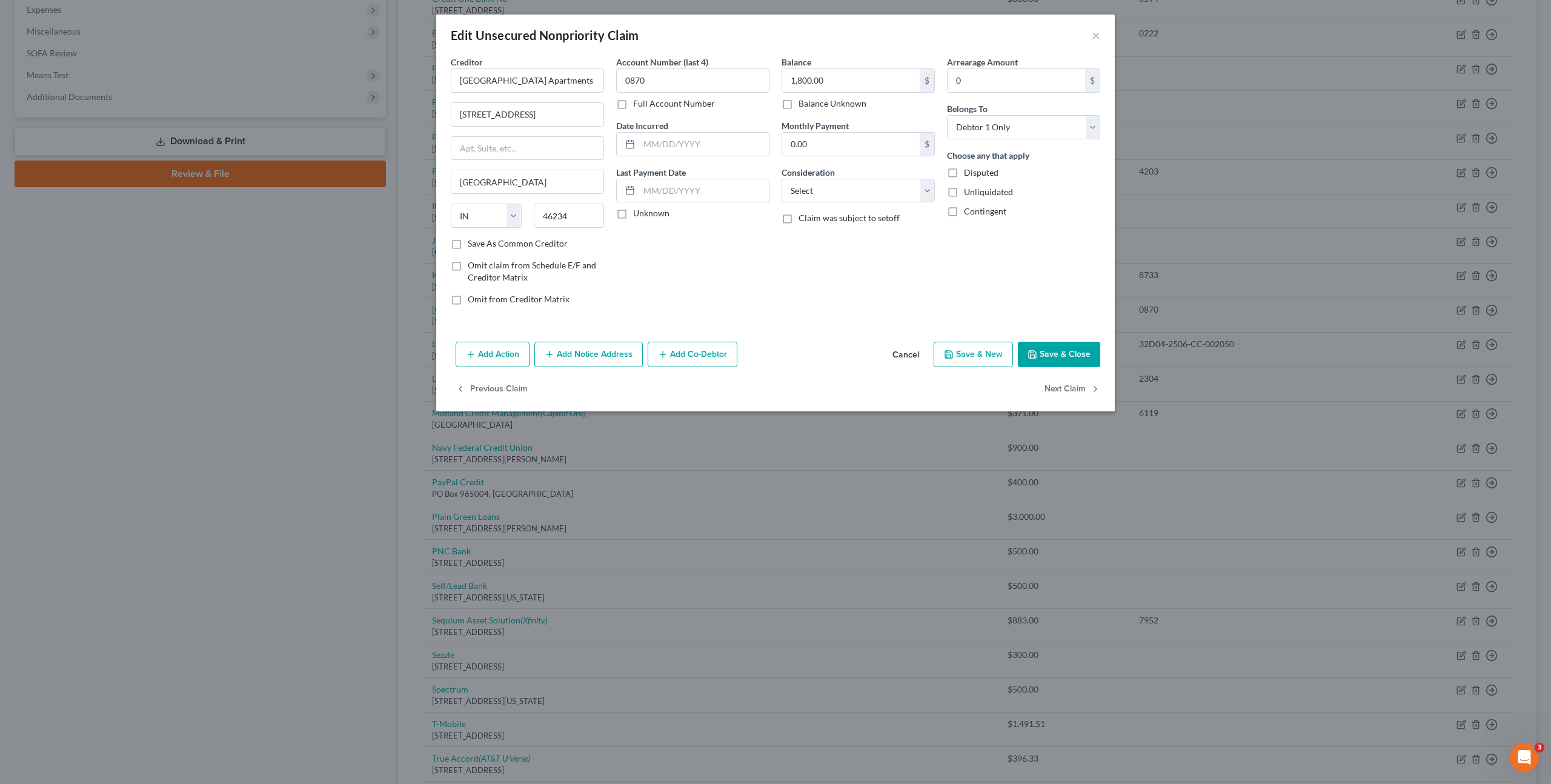
click at [633, 100] on label "Full Account Number" at bounding box center [674, 103] width 82 height 12
click at [638, 100] on input "Full Account Number" at bounding box center [642, 102] width 8 height 8
drag, startPoint x: 542, startPoint y: 73, endPoint x: 546, endPoint y: 78, distance: 6.4
click at [539, 73] on div "Creditor * Linden Square Apartments 1070 Cobblestone Dr Indianapolis State AL A…" at bounding box center [775, 185] width 662 height 259
paste input "32D03-2408-EV-00"
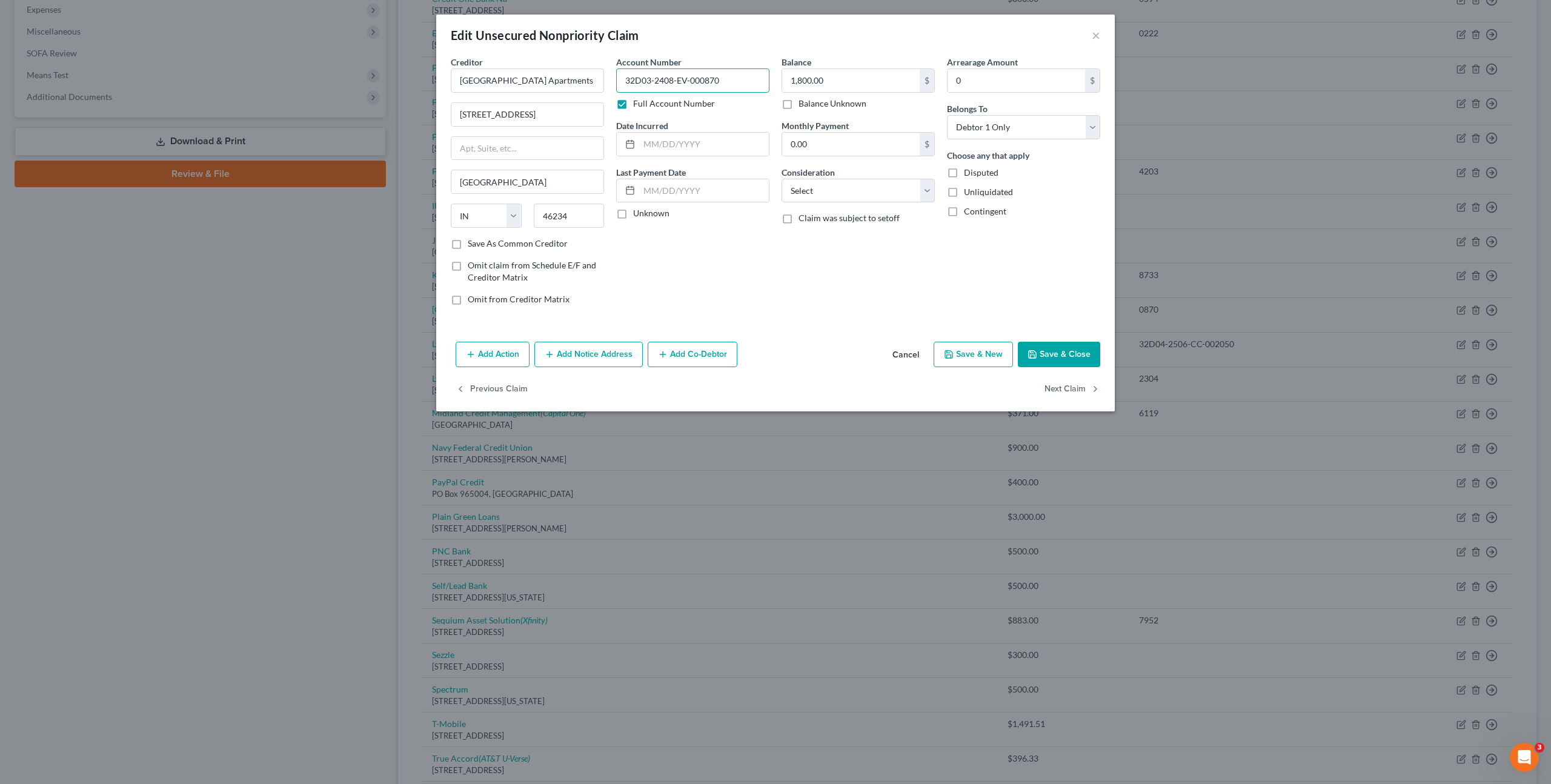
click at [638, 78] on input "32D03-2408-EV-000870" at bounding box center [692, 80] width 153 height 24
type input "32D03-2408-EV-000870"
click at [601, 353] on button "Add Notice Address" at bounding box center [588, 354] width 108 height 26
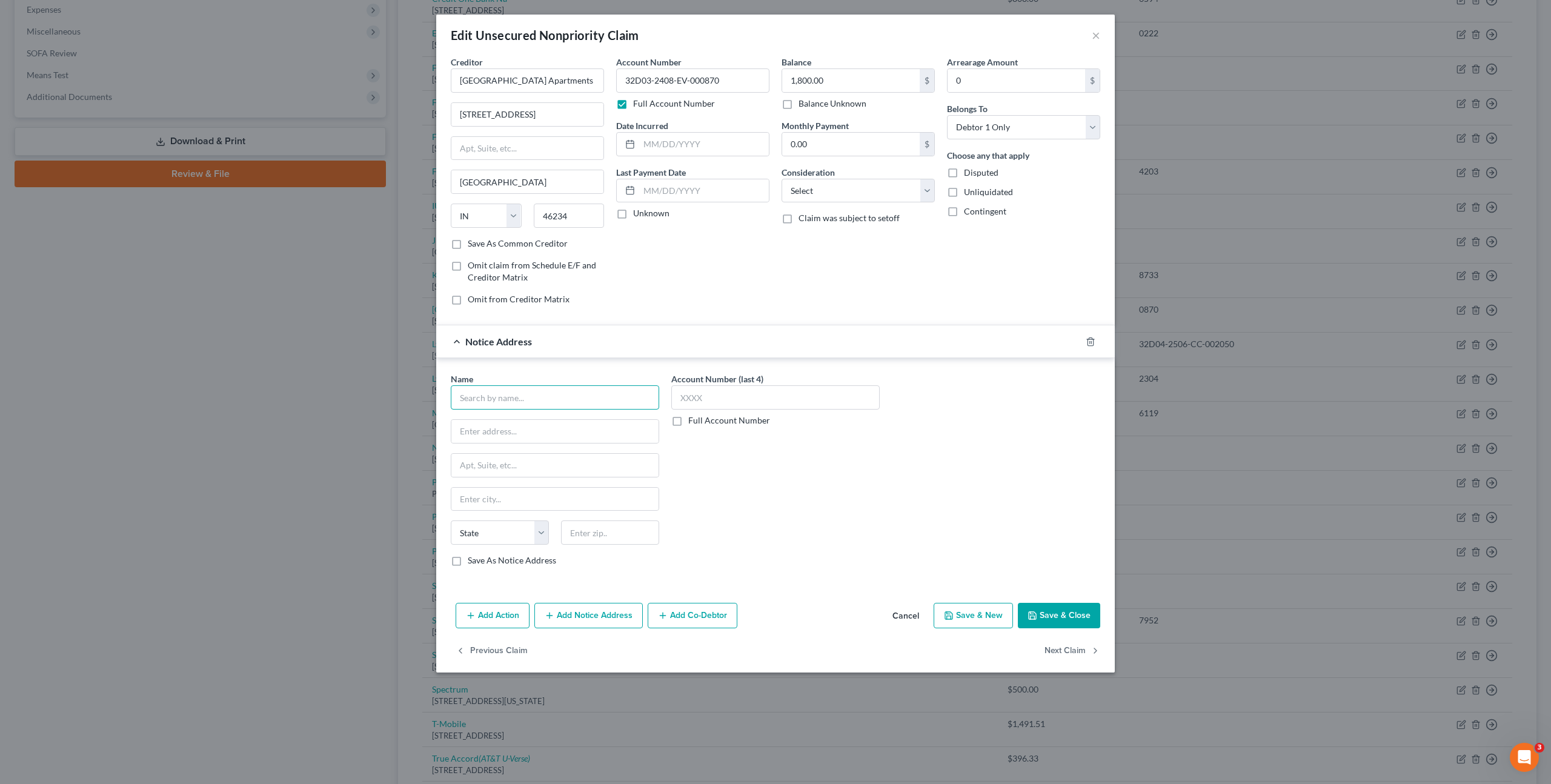
click at [570, 387] on input "text" at bounding box center [555, 397] width 209 height 24
type input "Landman Beatty Lawyers LLP"
click at [606, 429] on div "9100 Keystone Crossing STe 850, Indianapolis, IN 46240" at bounding box center [552, 430] width 185 height 10
type input "9100 Keystone Crossing"
type input "STe 850"
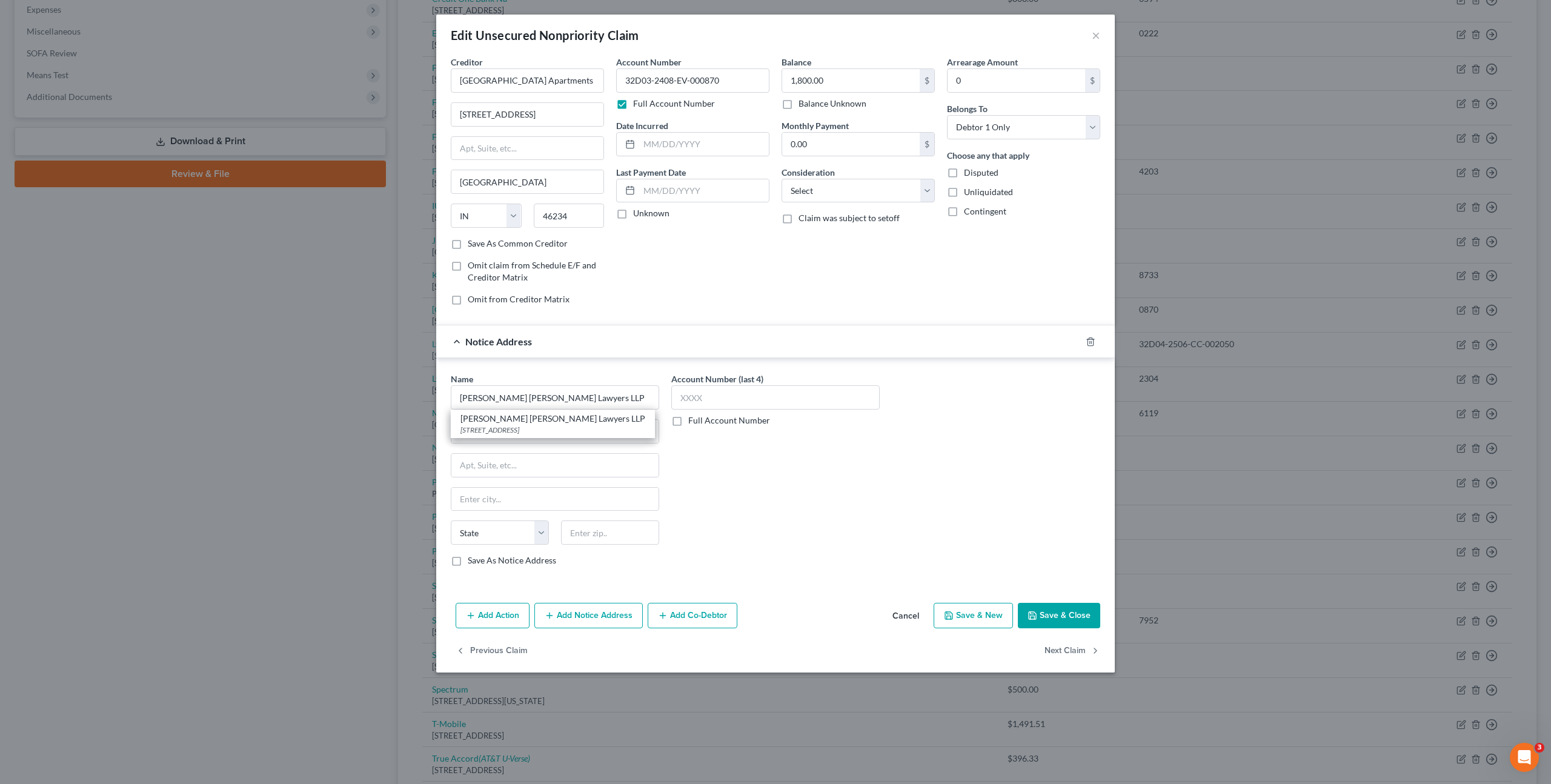
type input "Indianapolis"
select select "15"
type input "46240"
click at [917, 511] on div "Name * Landman Beatty Lawyers LLP 9100 Keystone Crossing STe 850 Indianapolis S…" at bounding box center [775, 474] width 662 height 204
click at [1059, 604] on button "Save & Close" at bounding box center [1059, 615] width 83 height 26
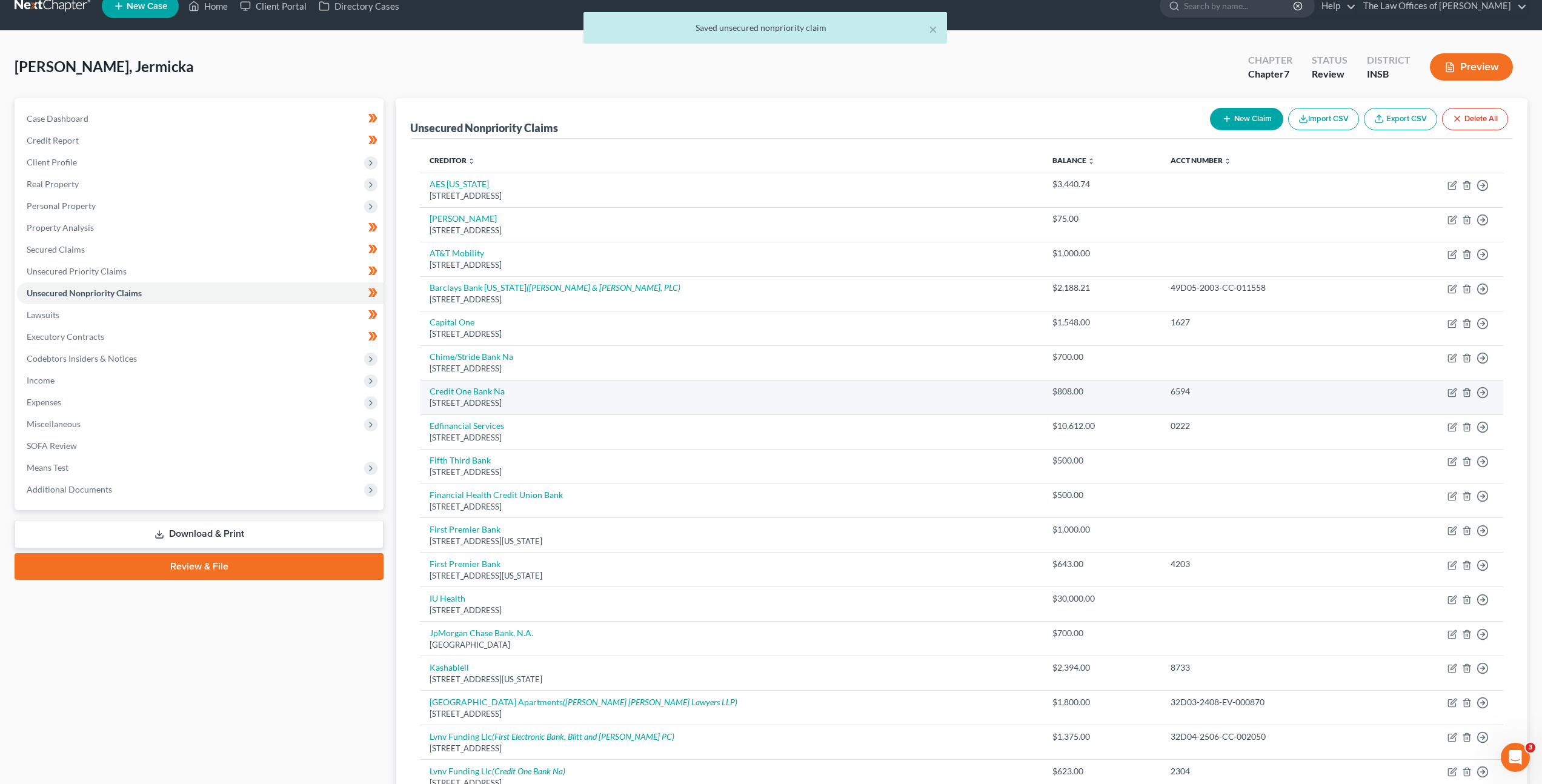
scroll to position [0, 0]
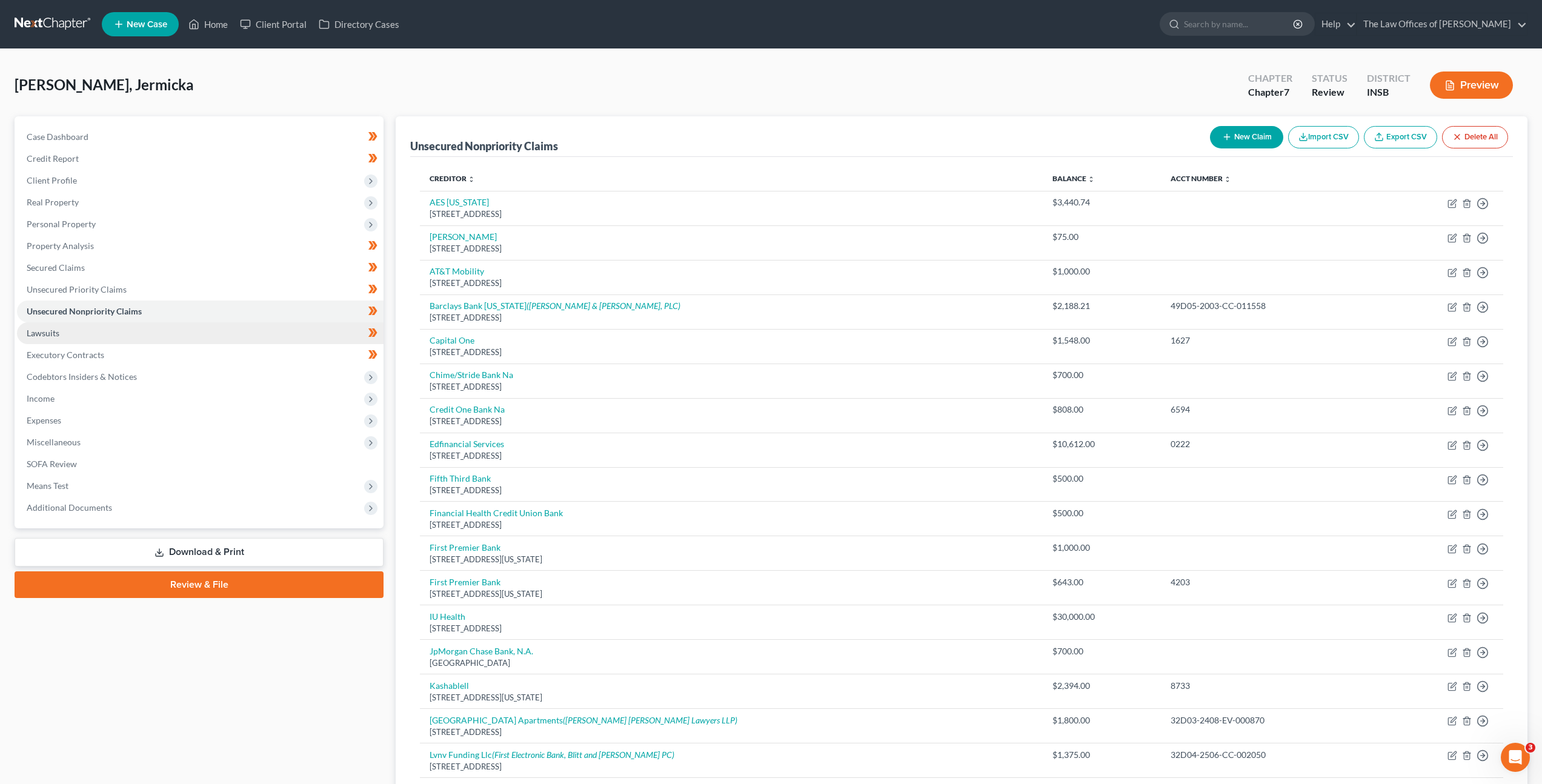
click at [275, 335] on link "Lawsuits" at bounding box center [200, 333] width 367 height 22
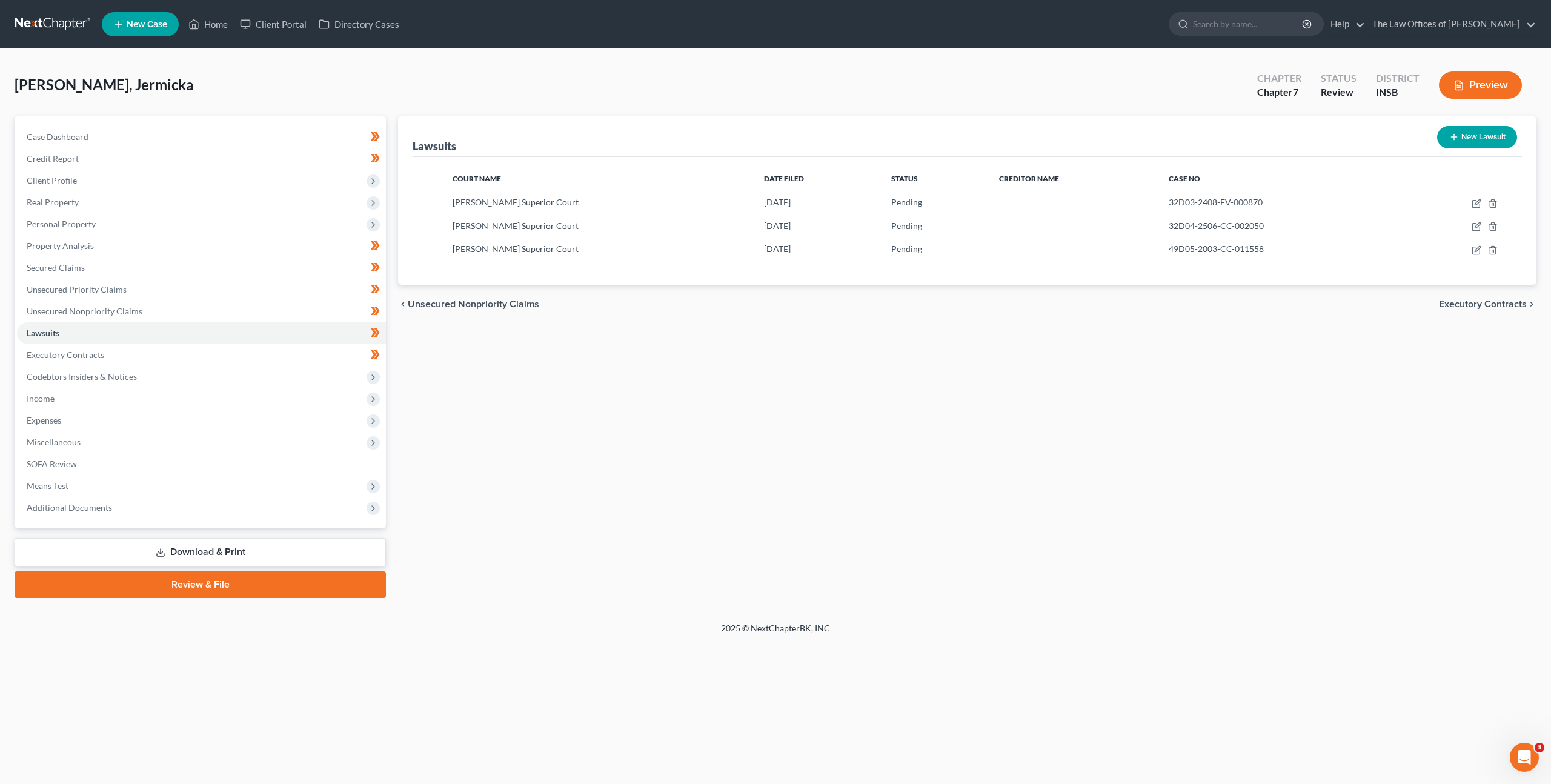
click at [624, 426] on div "Lawsuits New Lawsuit Court Name Date Filed Status Creditor Name Case No Hendric…" at bounding box center [967, 357] width 1151 height 482
click at [205, 227] on span "Personal Property" at bounding box center [201, 224] width 369 height 22
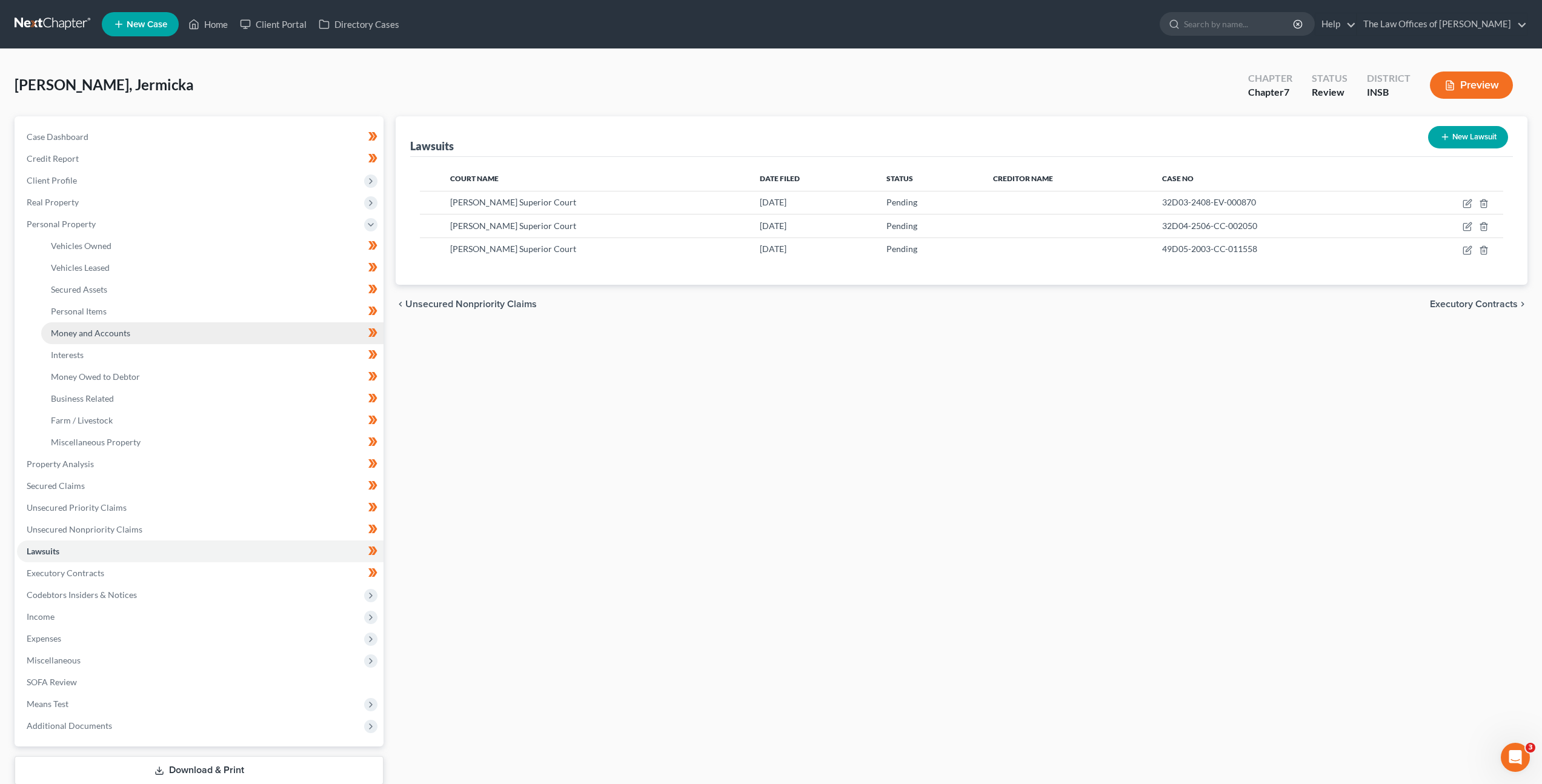
click at [197, 330] on link "Money and Accounts" at bounding box center [212, 333] width 342 height 22
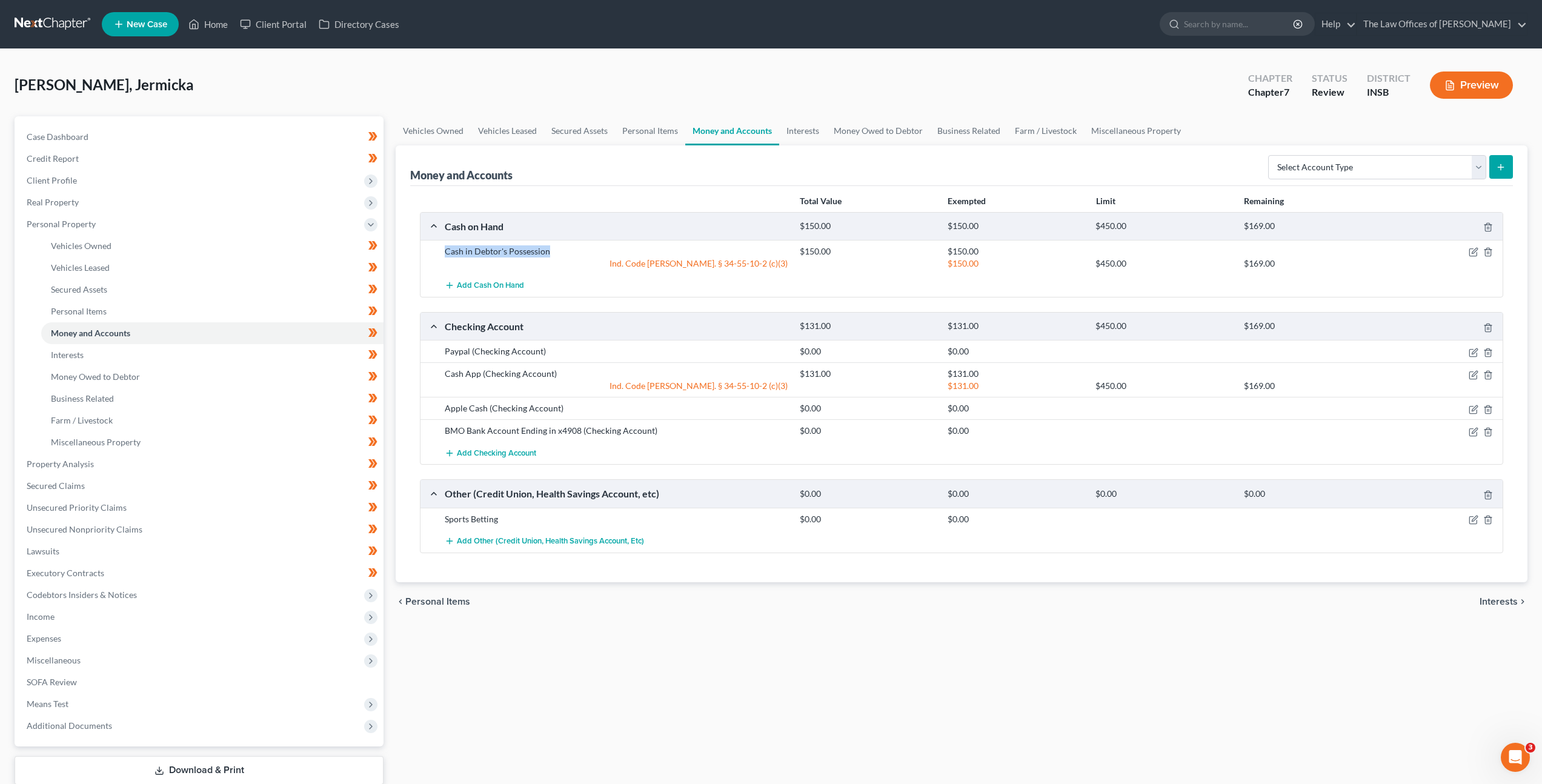
drag, startPoint x: 487, startPoint y: 257, endPoint x: 442, endPoint y: 256, distance: 45.0
click at [442, 256] on div "Cash in Debtor's Possession" at bounding box center [616, 251] width 355 height 12
click at [510, 350] on div "Paypal (Checking Account)" at bounding box center [616, 351] width 355 height 12
click at [444, 434] on div "BMO Bank Account Ending in x4908 (Checking Account)" at bounding box center [616, 430] width 355 height 12
drag, startPoint x: 445, startPoint y: 431, endPoint x: 579, endPoint y: 432, distance: 134.0
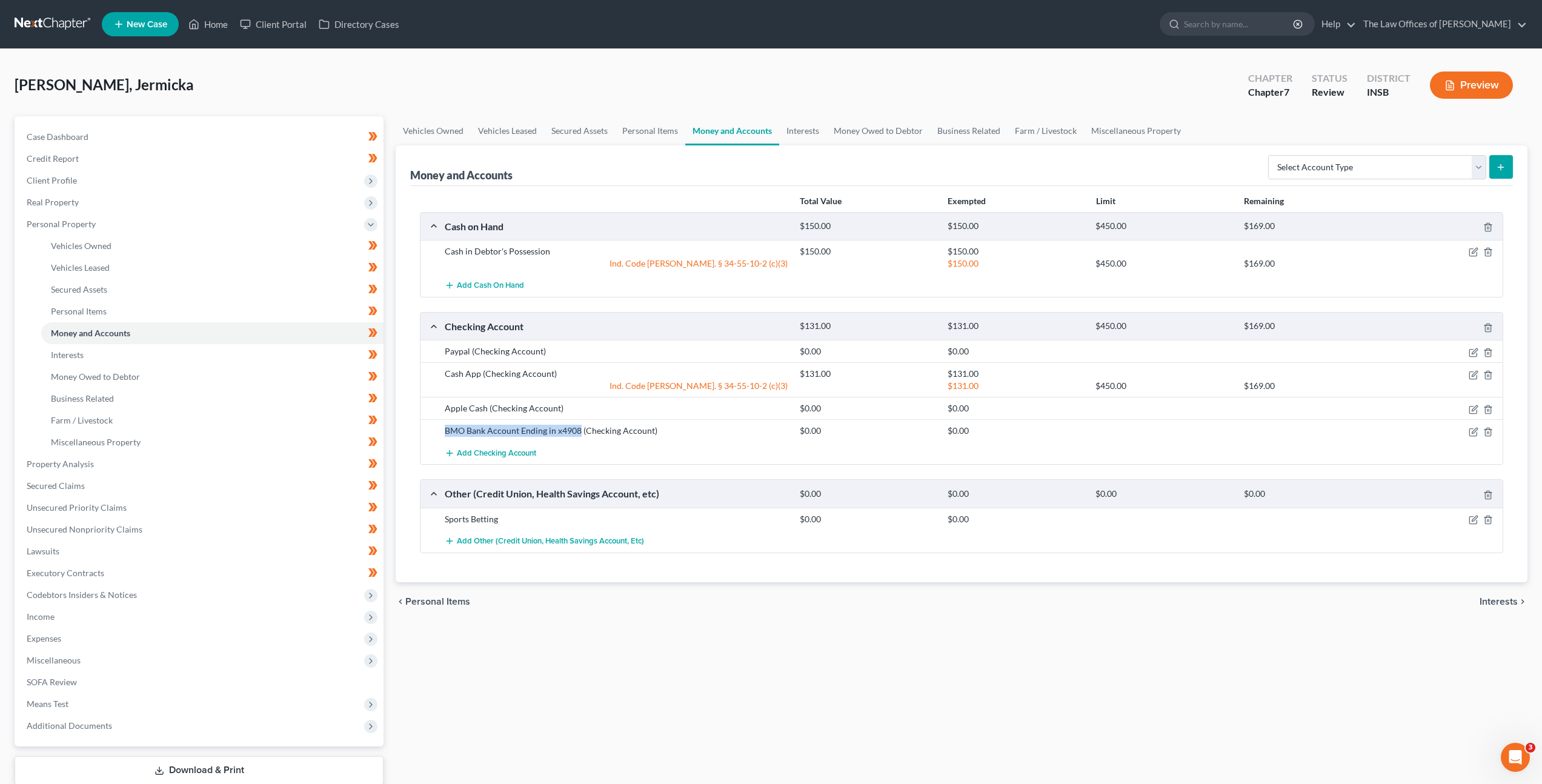
click at [579, 432] on div "BMO Bank Account Ending in x4908 (Checking Account)" at bounding box center [616, 430] width 355 height 12
copy div "BMO Bank Account Ending in x4908"
click at [1472, 522] on icon "button" at bounding box center [1474, 520] width 10 height 10
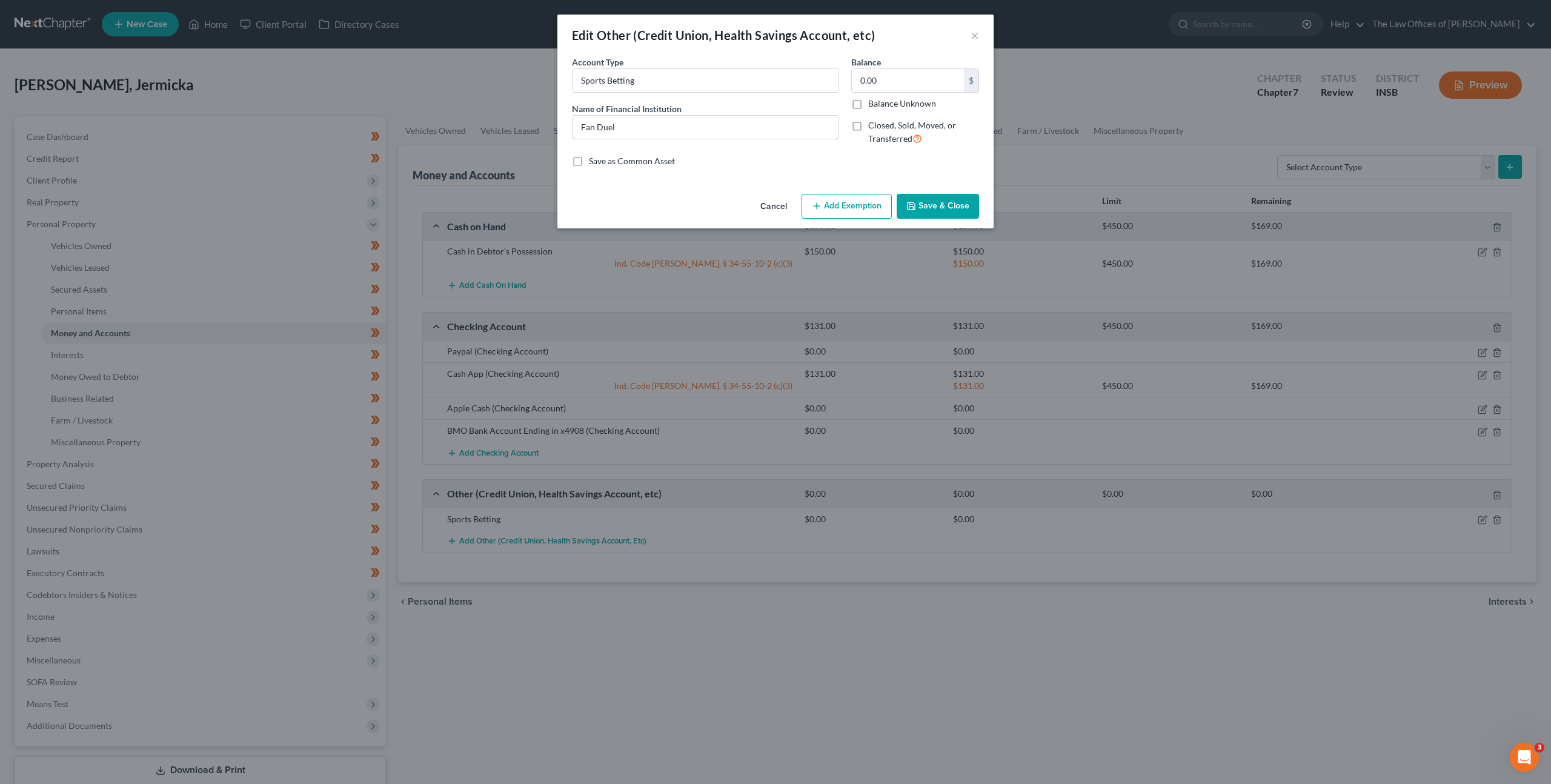
drag, startPoint x: 700, startPoint y: 127, endPoint x: 484, endPoint y: 119, distance: 216.1
click at [477, 113] on div "Edit Other (Credit Union, Health Savings Account, etc) × An exemption set must …" at bounding box center [775, 392] width 1551 height 784
click at [769, 198] on button "Cancel" at bounding box center [774, 207] width 46 height 24
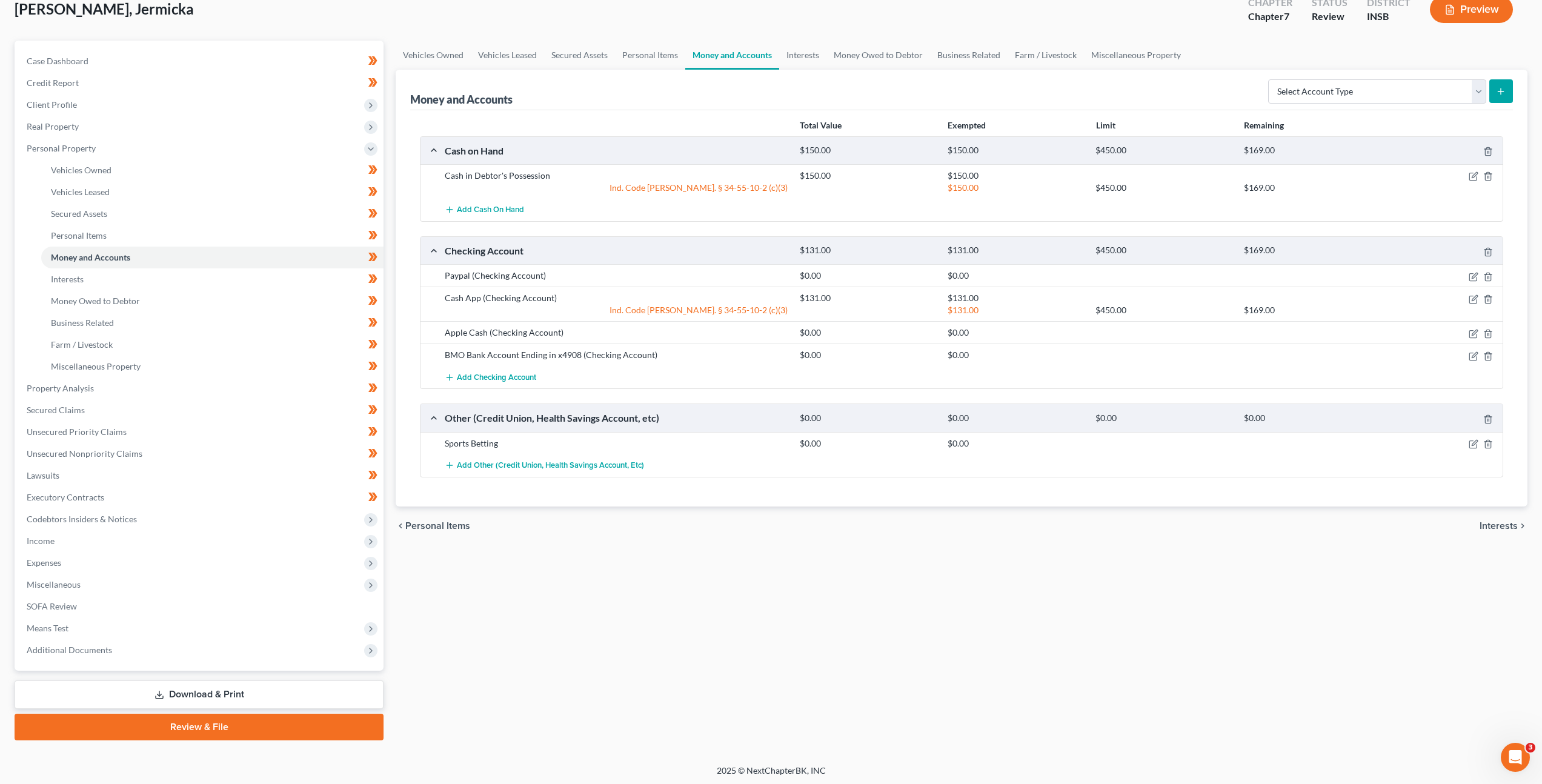
scroll to position [78, 0]
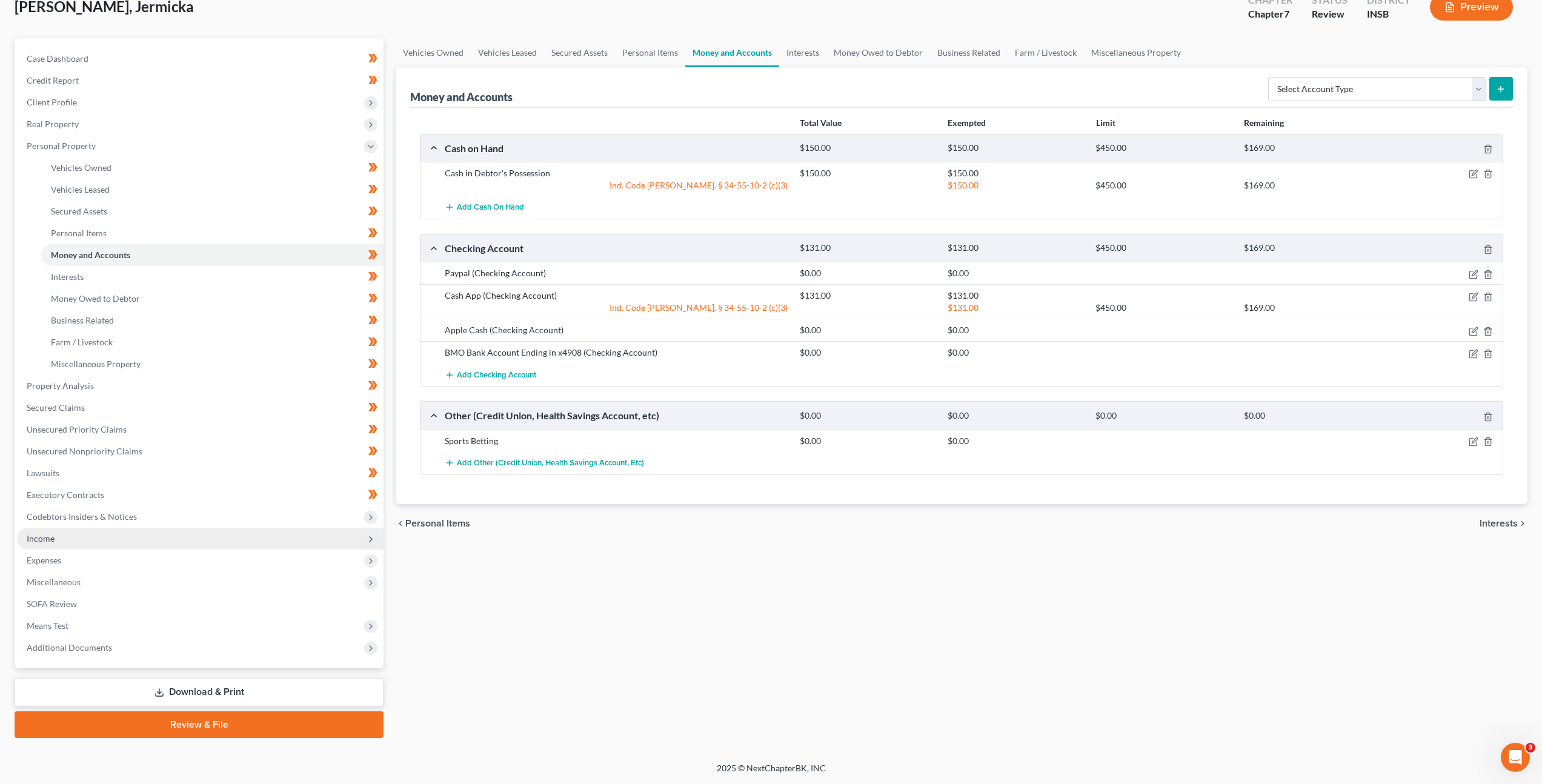
click at [252, 527] on span "Income" at bounding box center [200, 538] width 367 height 22
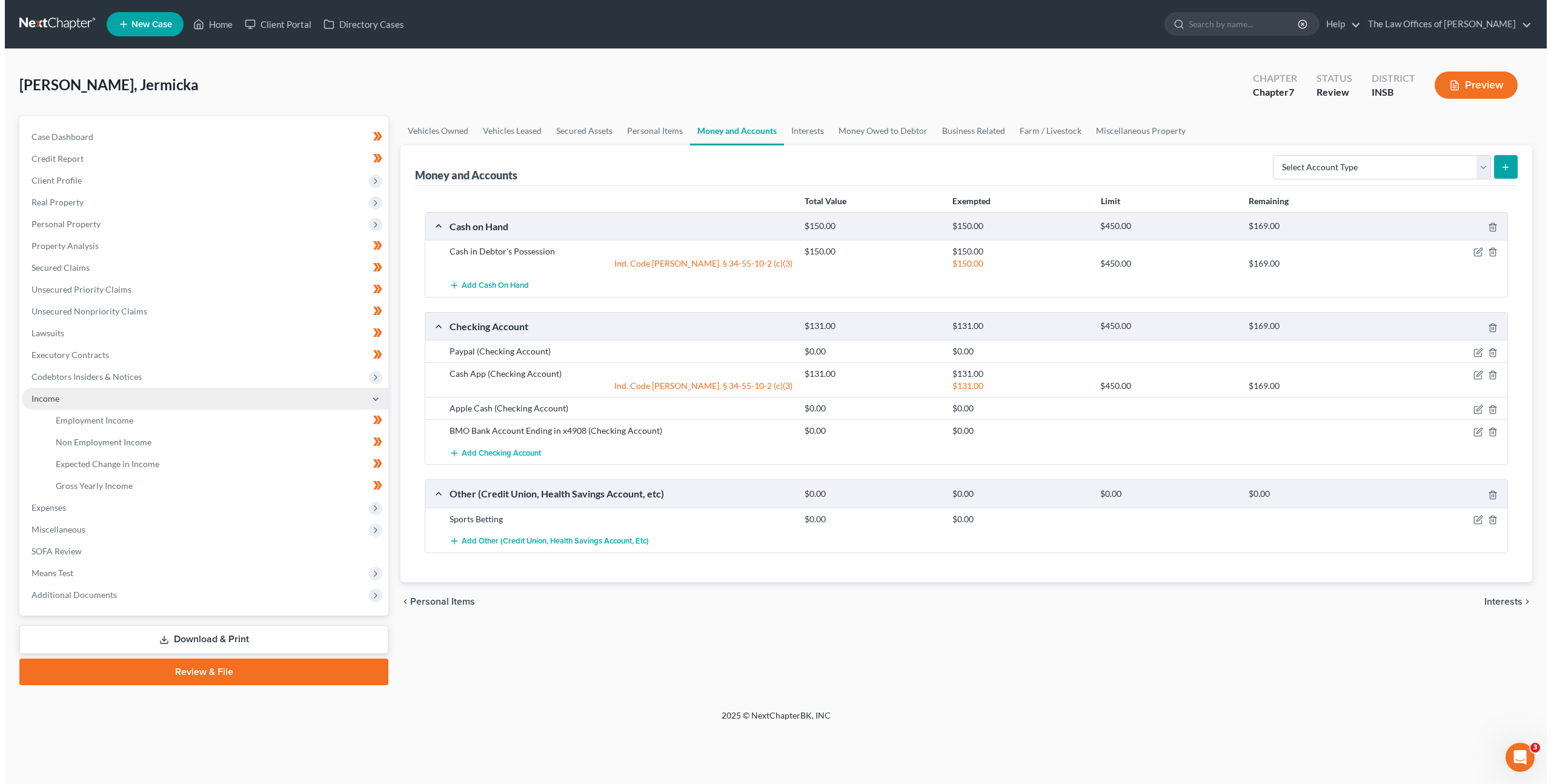
scroll to position [0, 0]
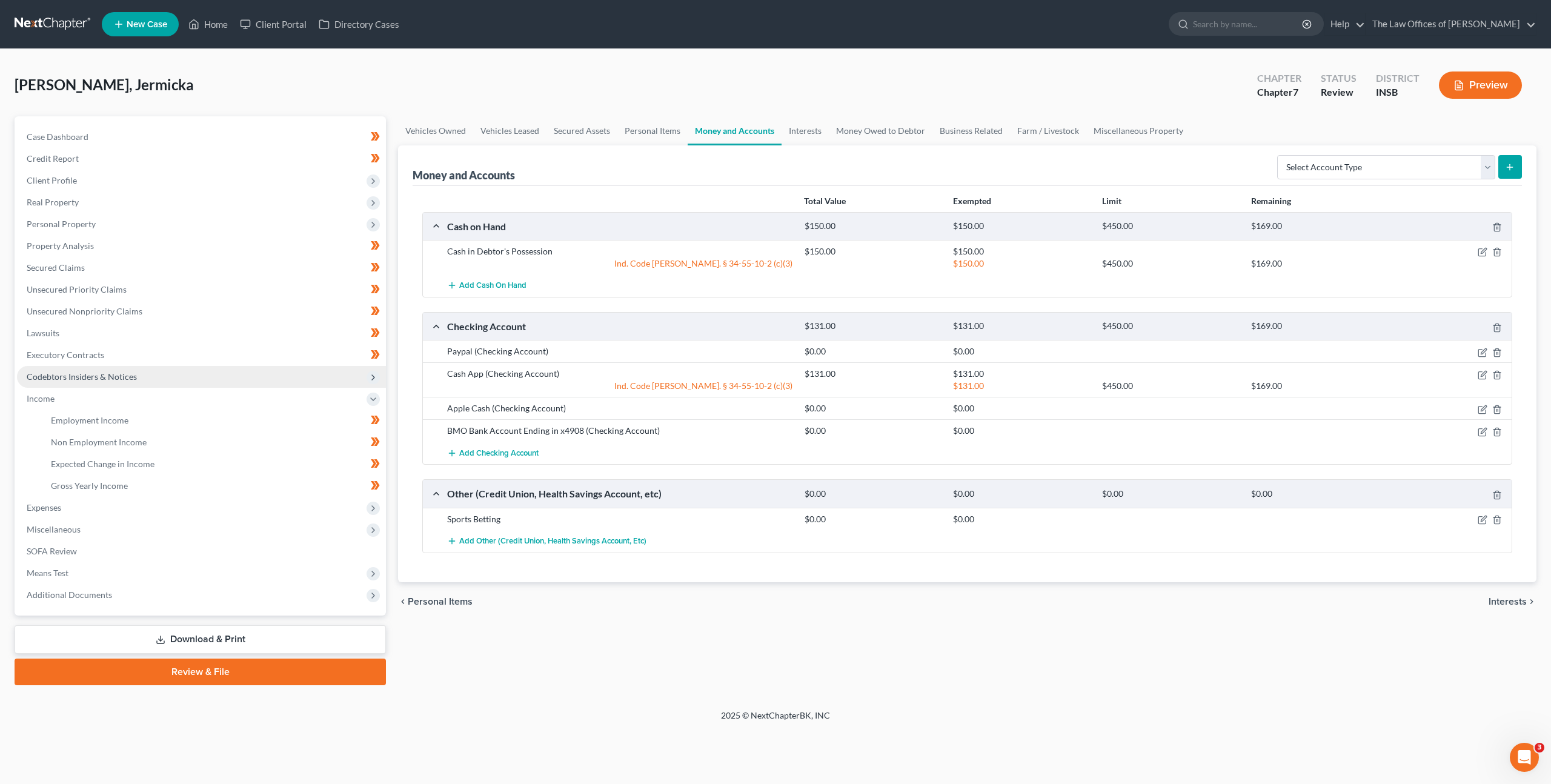
click at [222, 376] on span "Codebtors Insiders & Notices" at bounding box center [201, 377] width 369 height 22
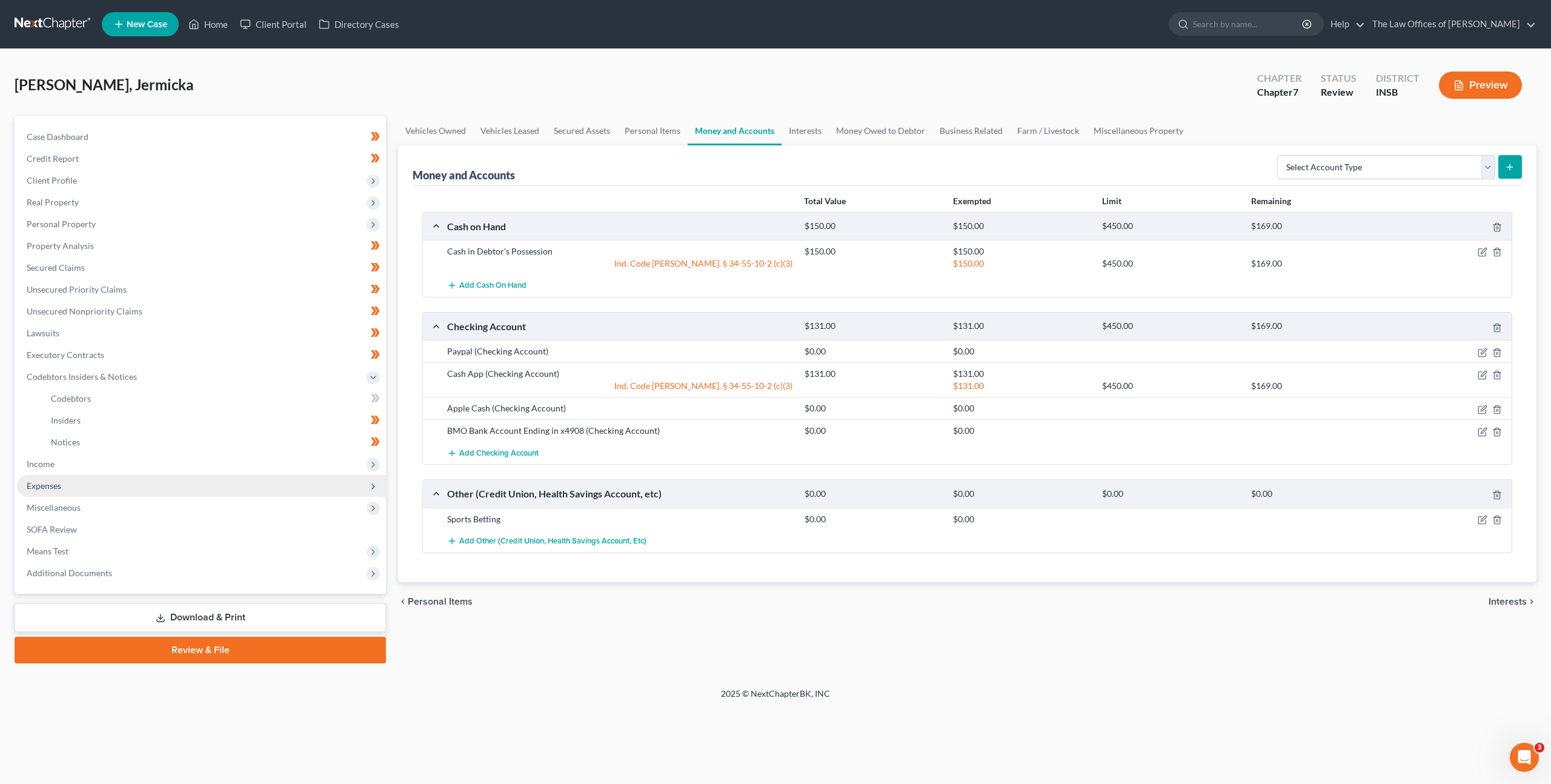
click at [150, 490] on span "Expenses" at bounding box center [201, 486] width 369 height 22
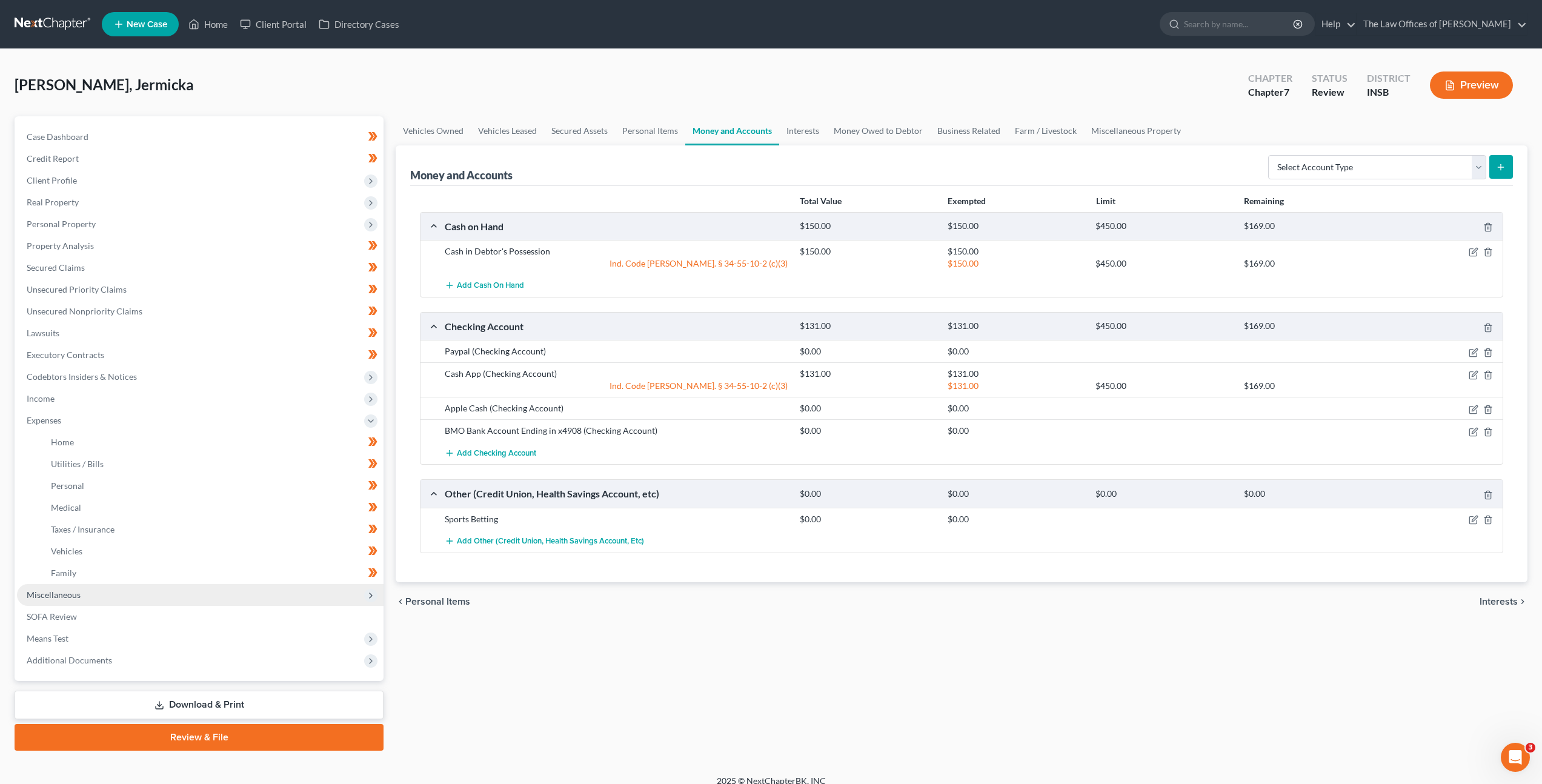
click at [119, 594] on span "Miscellaneous" at bounding box center [200, 594] width 367 height 22
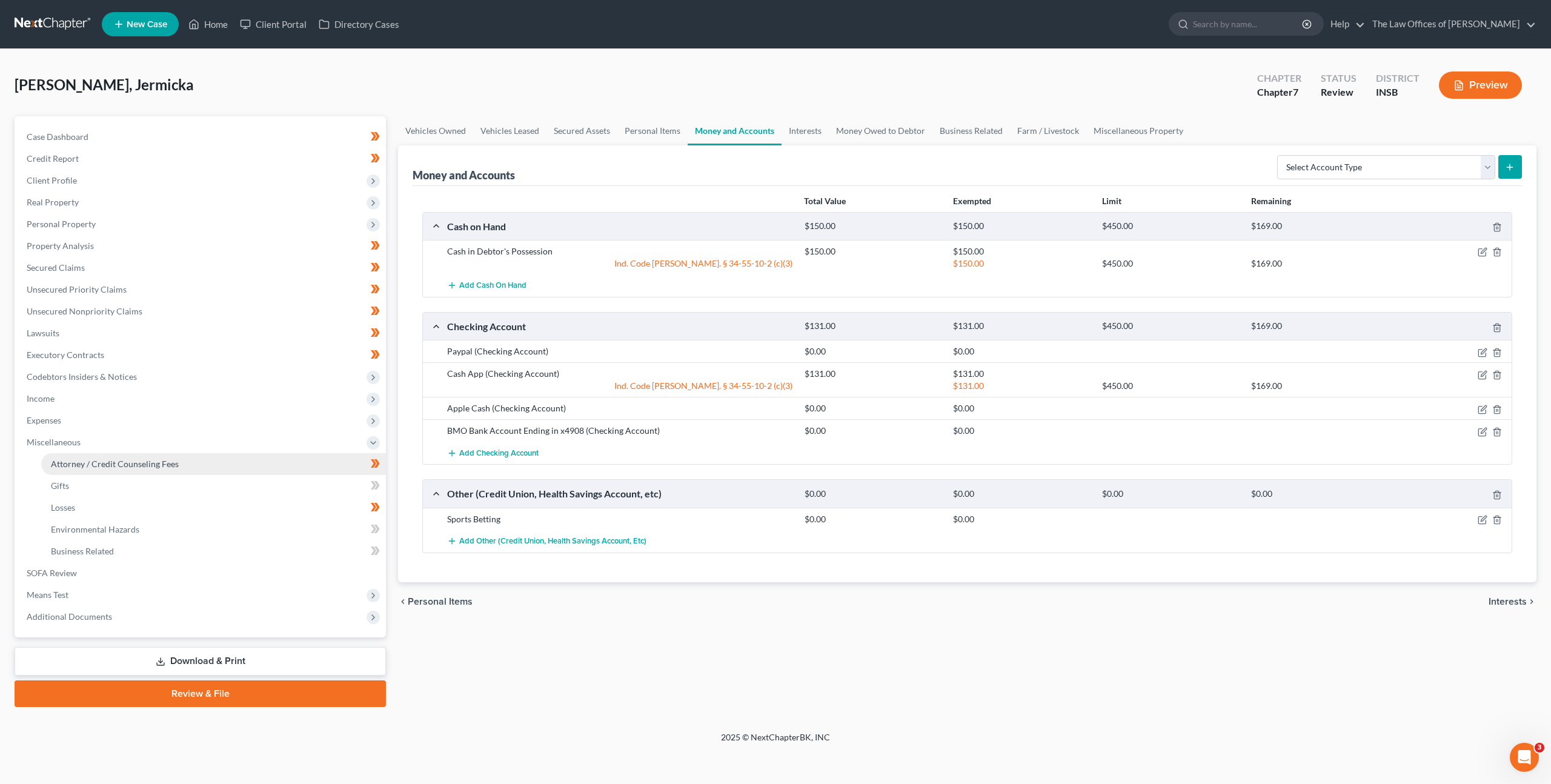
click at [164, 464] on span "Attorney / Credit Counseling Fees" at bounding box center [114, 464] width 128 height 10
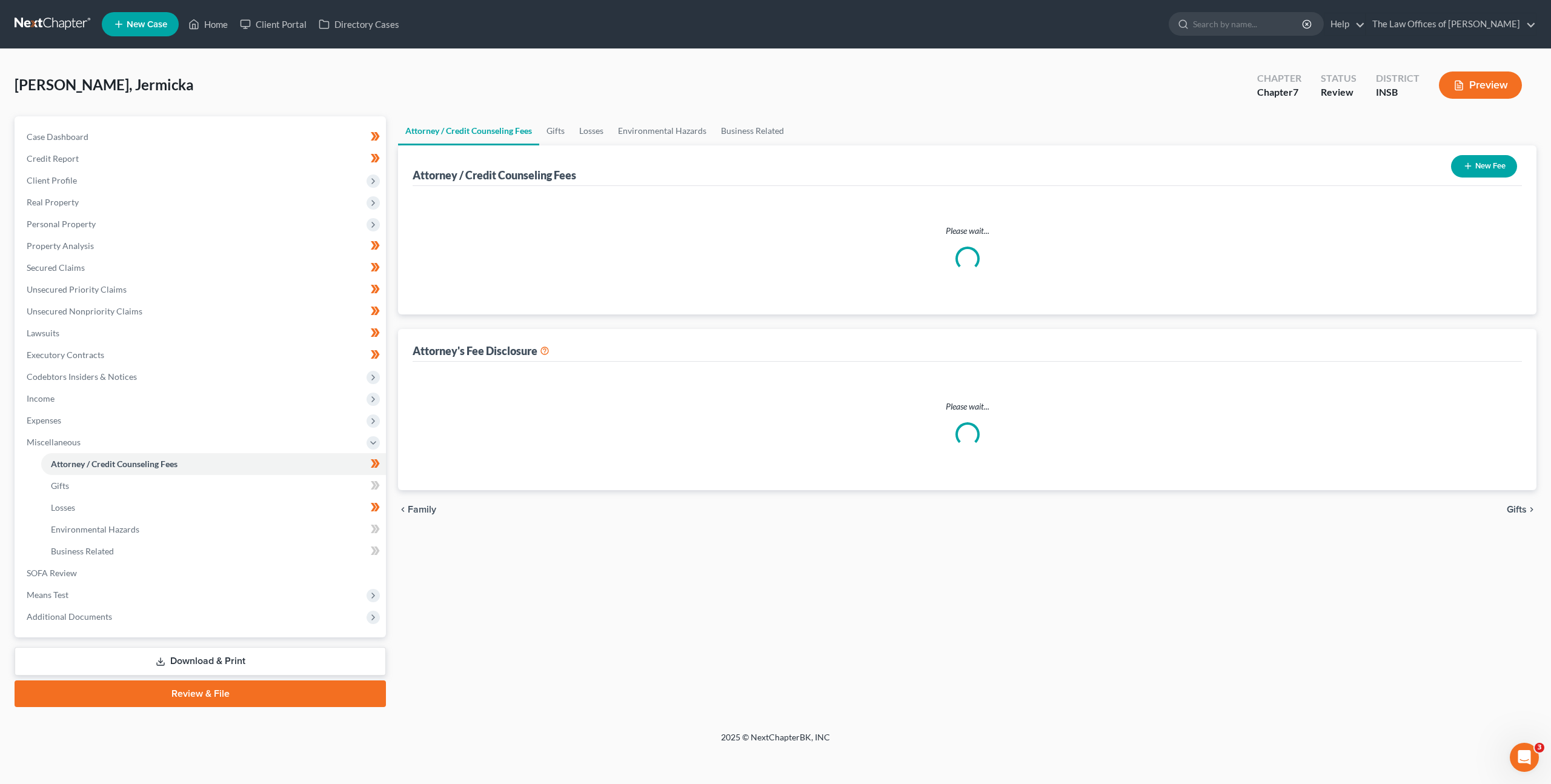
select select "17"
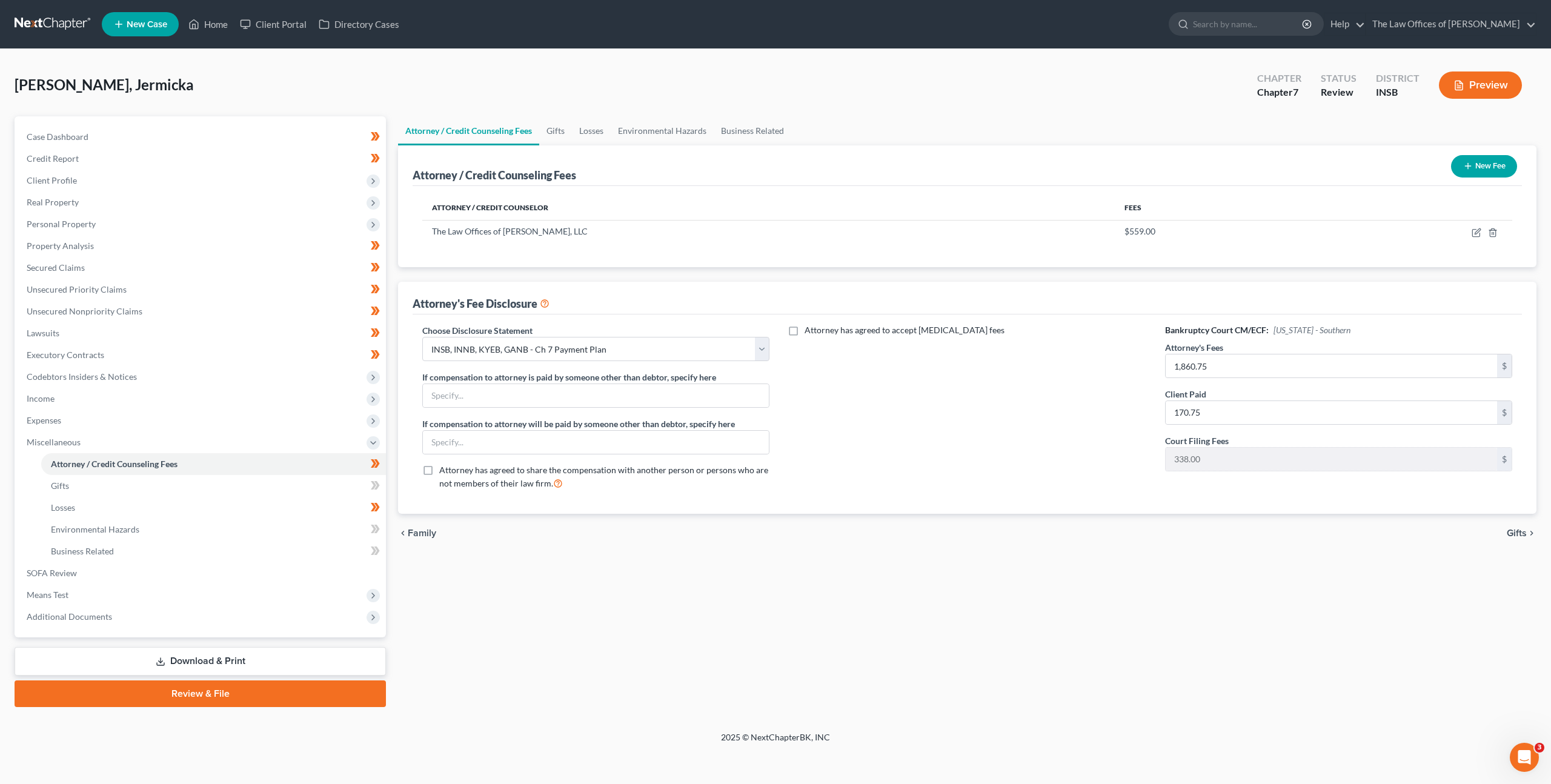
click at [951, 433] on div "Attorney has agreed to accept [MEDICAL_DATA] fees" at bounding box center [967, 411] width 372 height 175
click at [583, 392] on input "text" at bounding box center [596, 396] width 346 height 23
type input "Pamela Sykes"
type input "Nathan Skyes"
click at [893, 442] on div "Attorney has agreed to accept [MEDICAL_DATA] fees" at bounding box center [967, 411] width 372 height 175
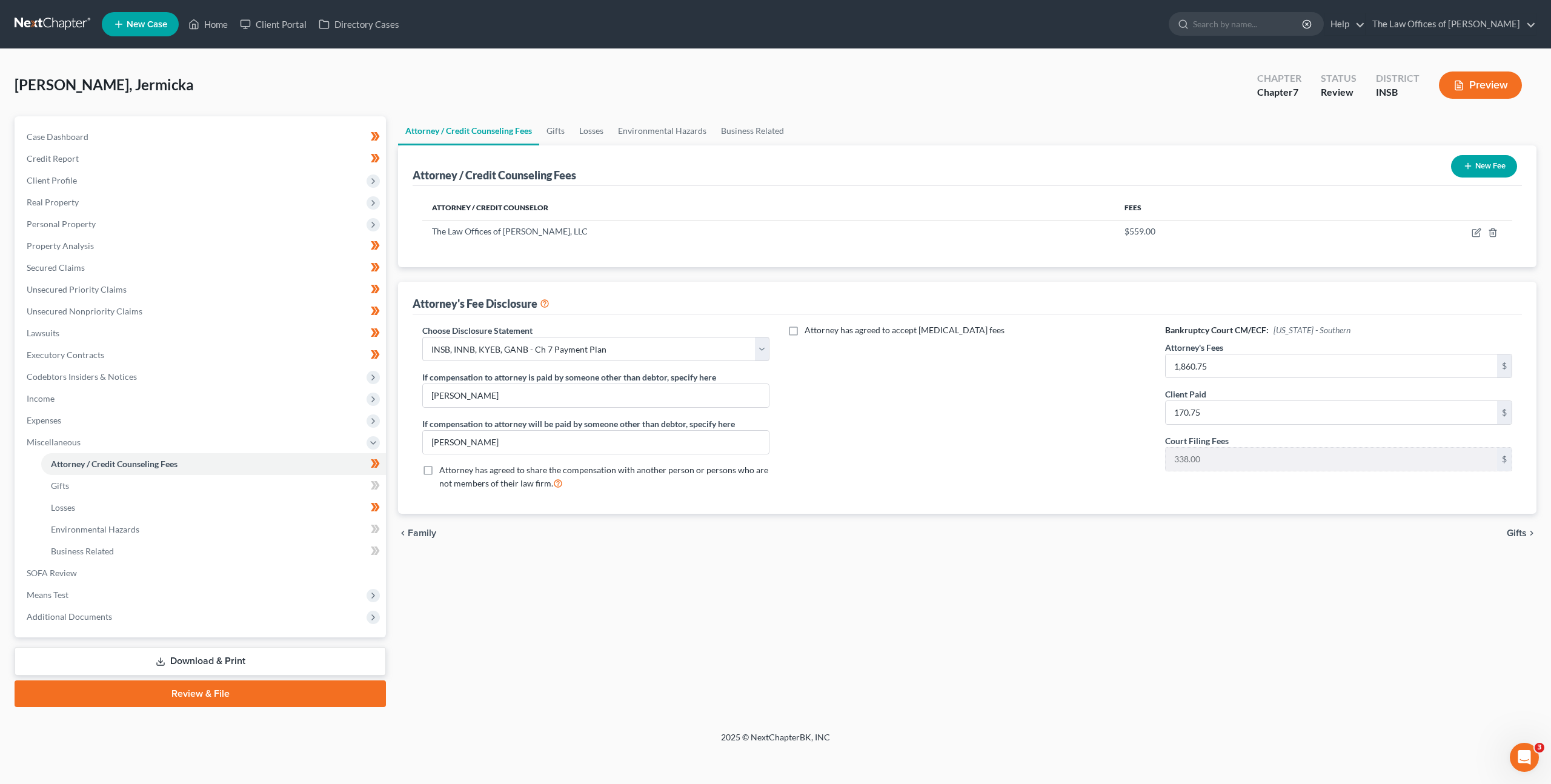
click at [969, 482] on div "Attorney has agreed to accept [MEDICAL_DATA] fees" at bounding box center [967, 411] width 372 height 175
click at [236, 228] on span "Personal Property" at bounding box center [201, 224] width 369 height 22
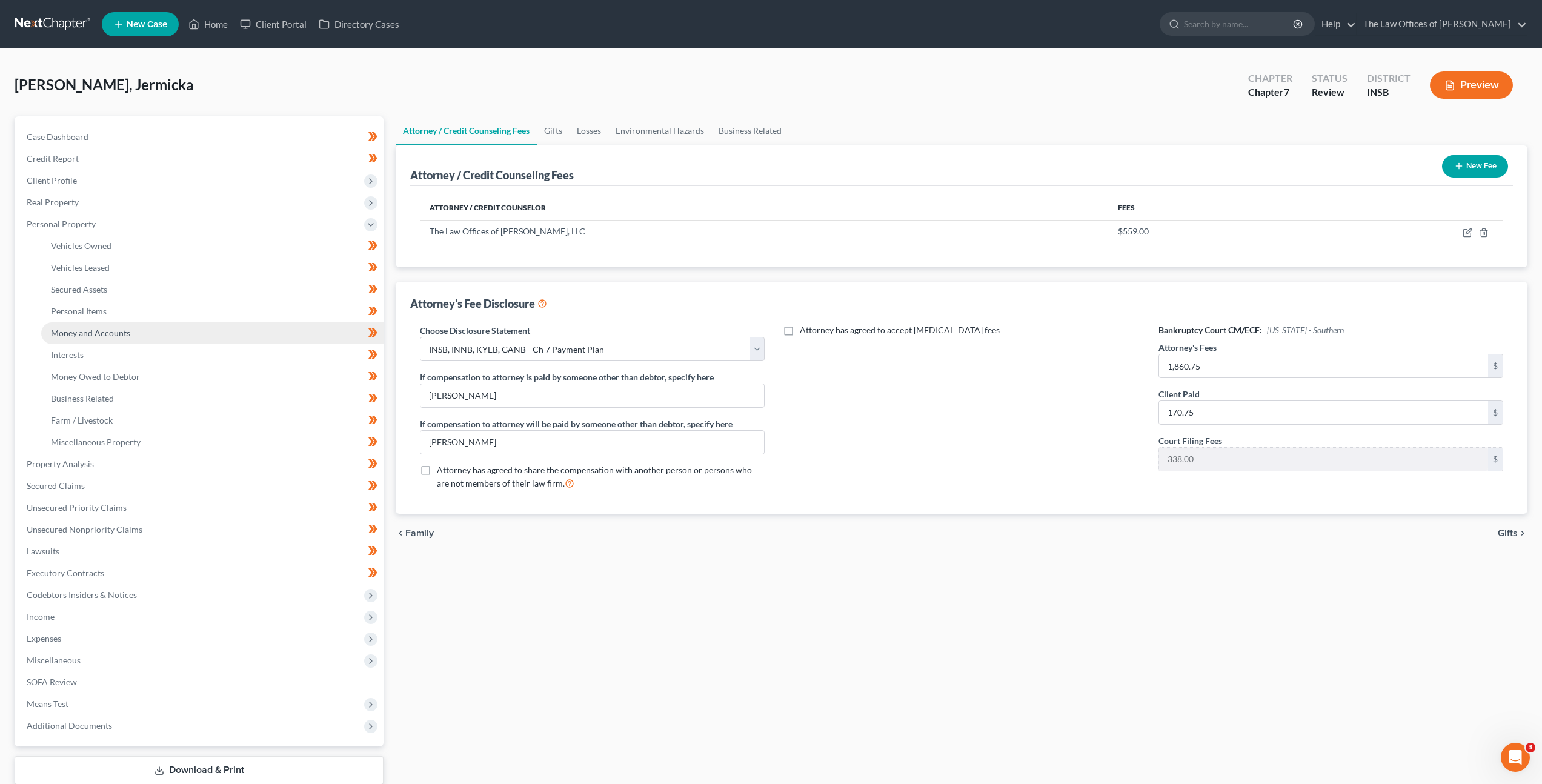
click at [230, 324] on link "Money and Accounts" at bounding box center [212, 333] width 342 height 22
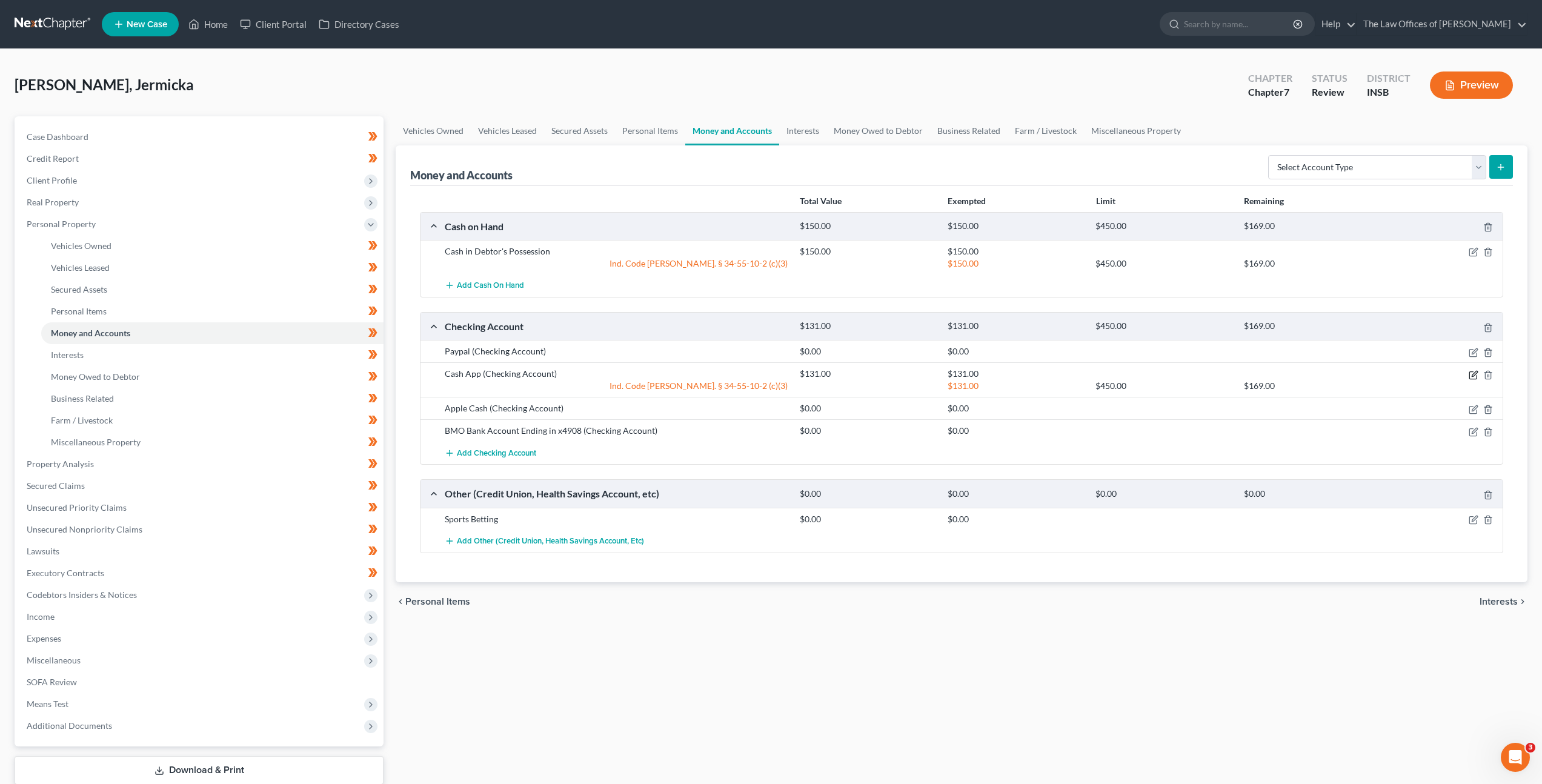
click at [1472, 376] on icon "button" at bounding box center [1474, 373] width 6 height 6
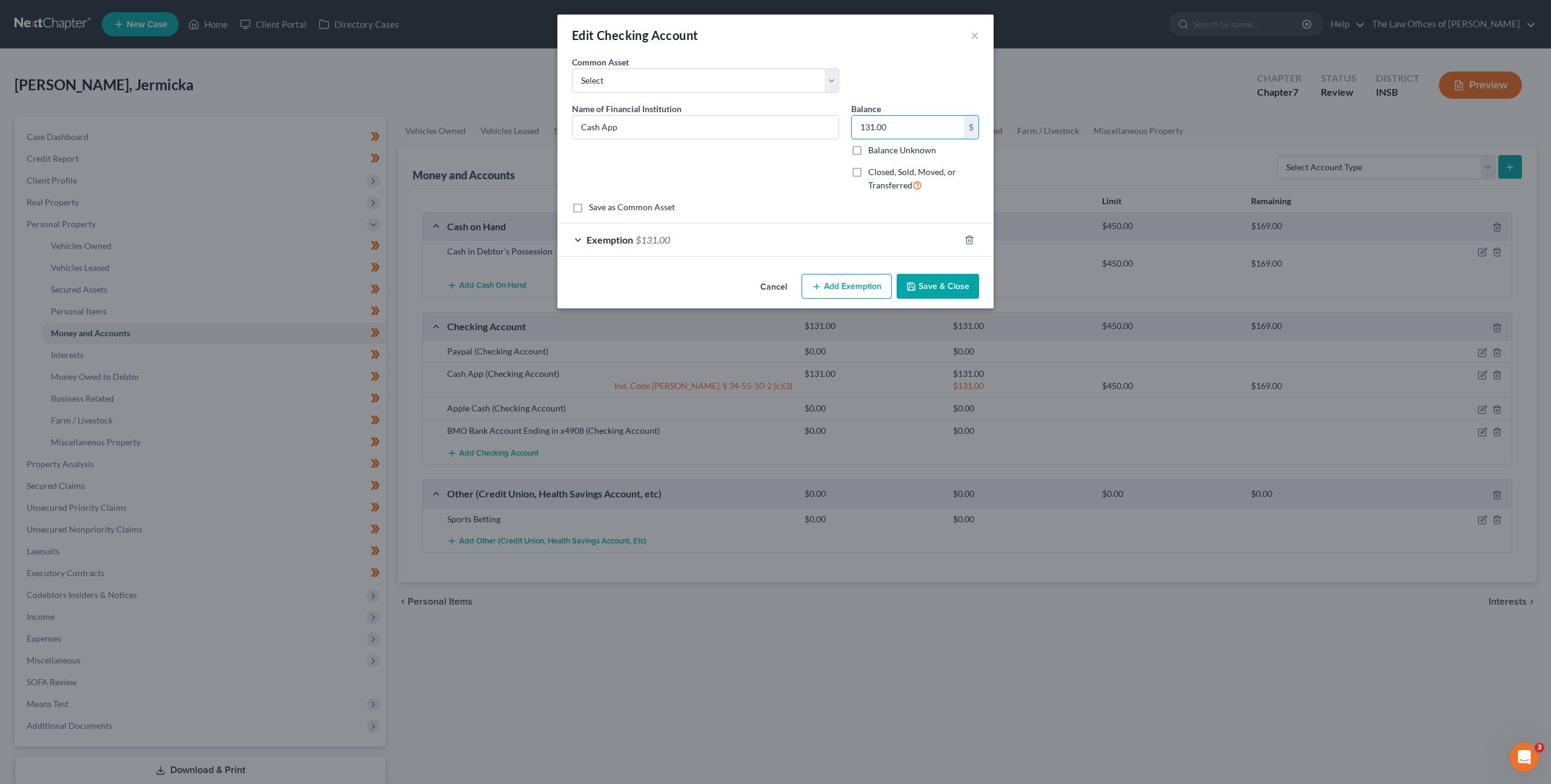
drag, startPoint x: 894, startPoint y: 129, endPoint x: 835, endPoint y: 104, distance: 64.1
click at [792, 114] on div "Name of Financial Institution * Cash App Balance 131.00 $ Balance Unknown Balan…" at bounding box center [775, 152] width 419 height 99
drag, startPoint x: 894, startPoint y: 125, endPoint x: 767, endPoint y: 82, distance: 134.1
click at [724, 85] on div "Common Asset Select PNC Bank Woodforest National Bank Heritage Federal Credit U…" at bounding box center [776, 134] width 407 height 157
type input "1.28"
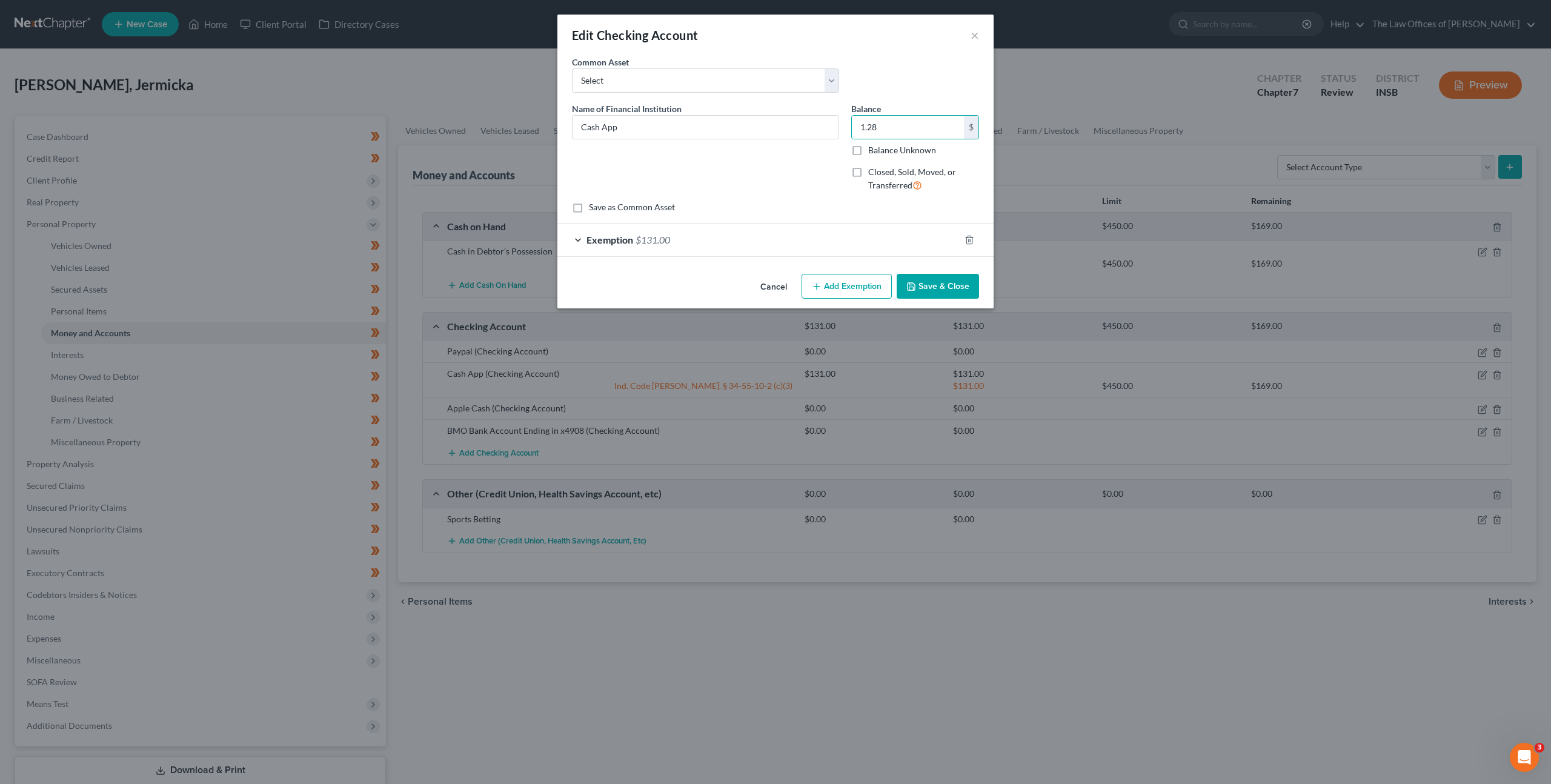
click at [706, 240] on div "Exemption $131.00" at bounding box center [759, 239] width 402 height 32
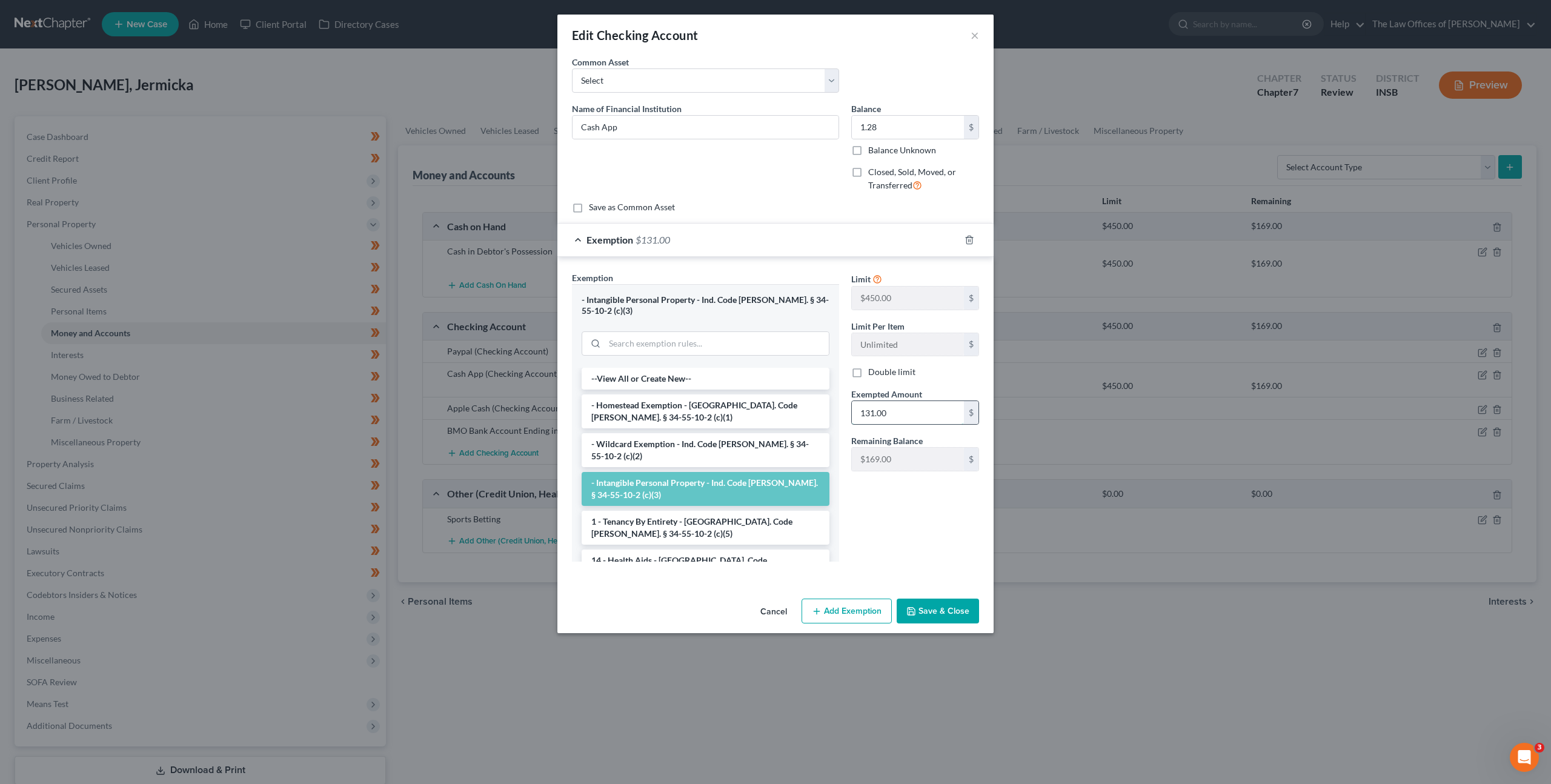
drag, startPoint x: 898, startPoint y: 418, endPoint x: 966, endPoint y: 401, distance: 70.1
click at [898, 417] on input "131.00" at bounding box center [908, 412] width 112 height 23
type input "1.28"
click at [943, 599] on button "Save & Close" at bounding box center [938, 611] width 83 height 26
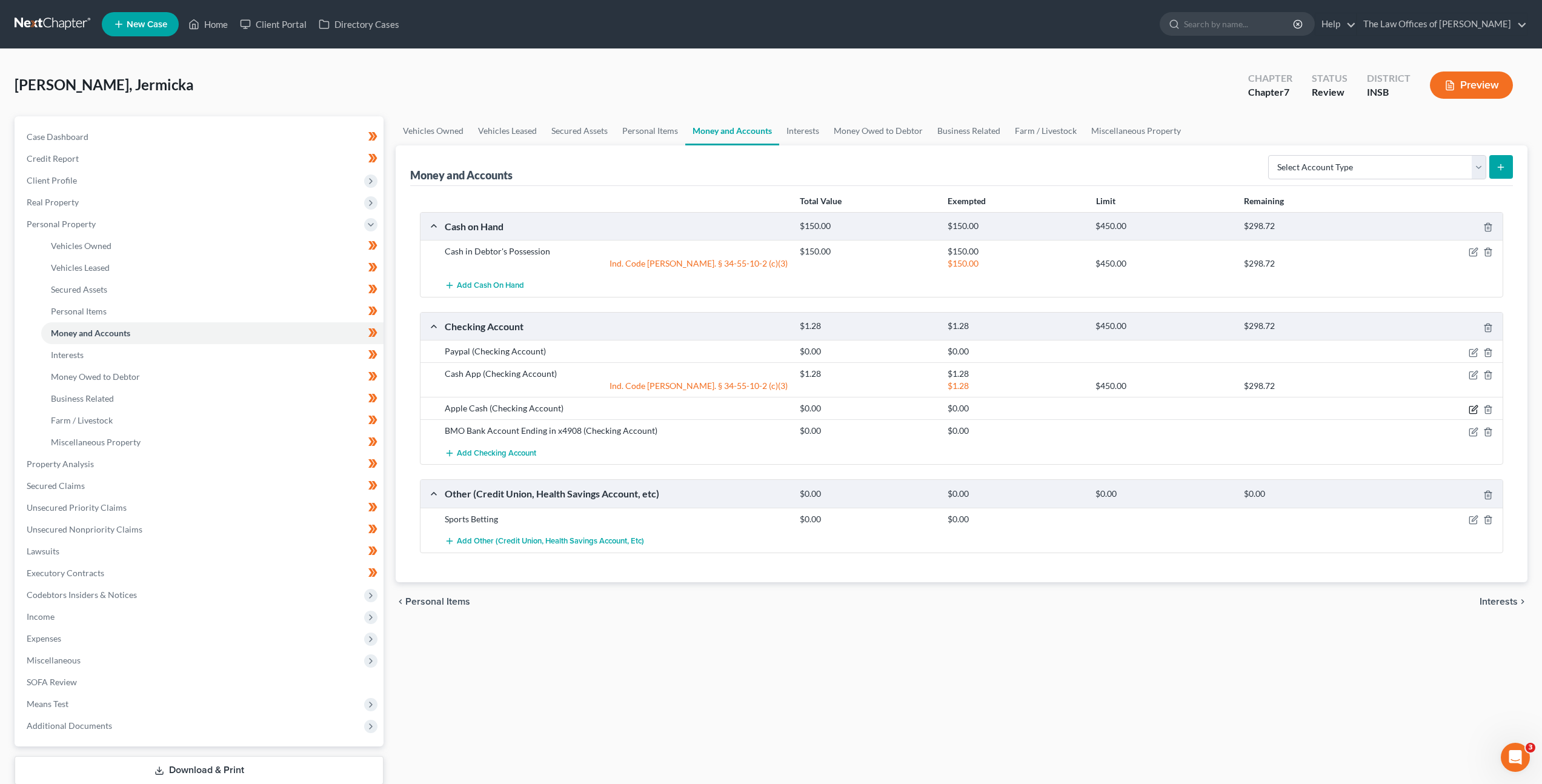
click at [1472, 412] on icon "button" at bounding box center [1472, 409] width 7 height 7
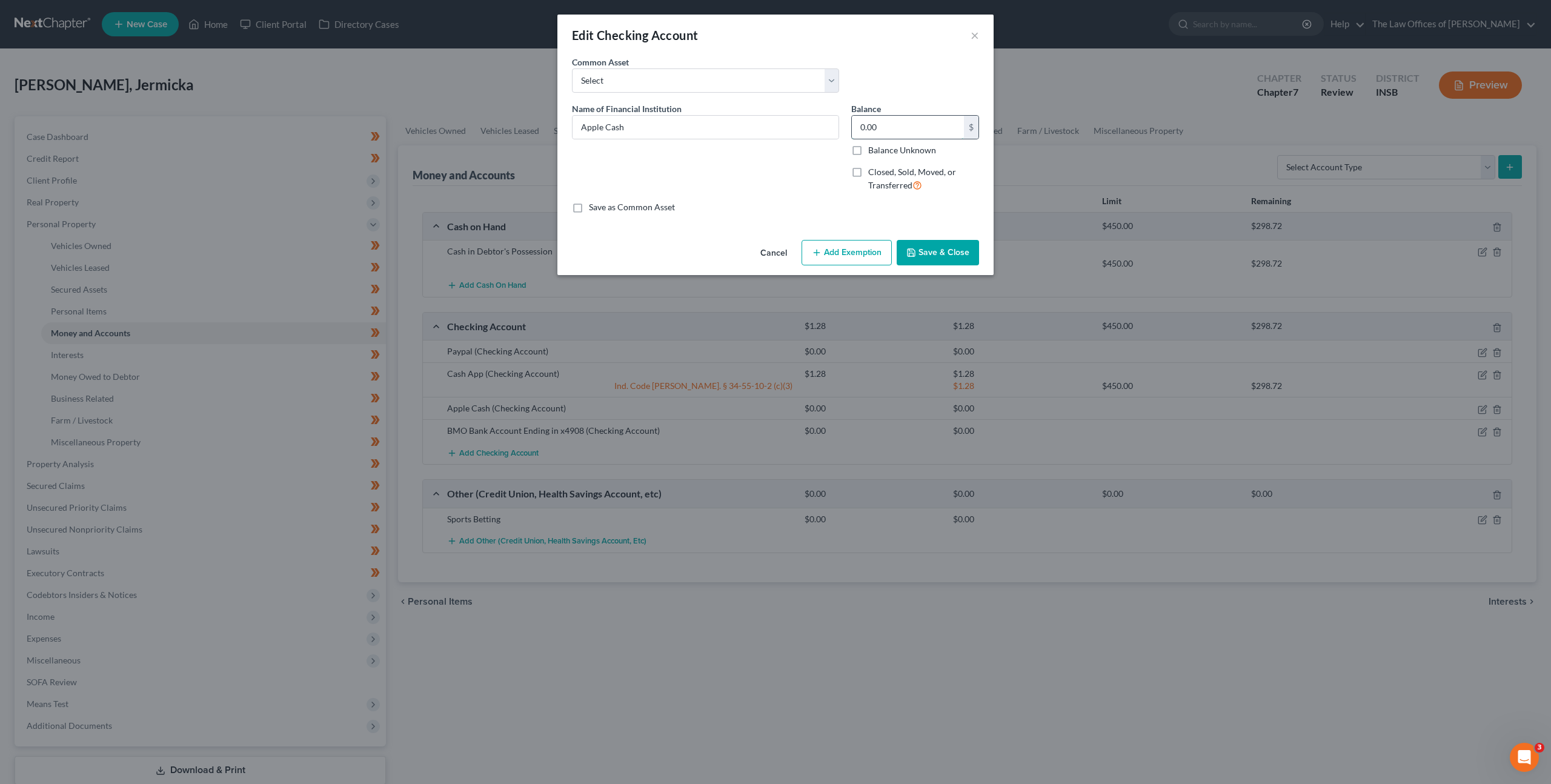
drag, startPoint x: 886, startPoint y: 126, endPoint x: 927, endPoint y: 117, distance: 42.0
click at [889, 125] on input "0.00" at bounding box center [908, 127] width 112 height 23
type input "0.11"
click at [829, 245] on button "Add Exemption" at bounding box center [846, 253] width 90 height 26
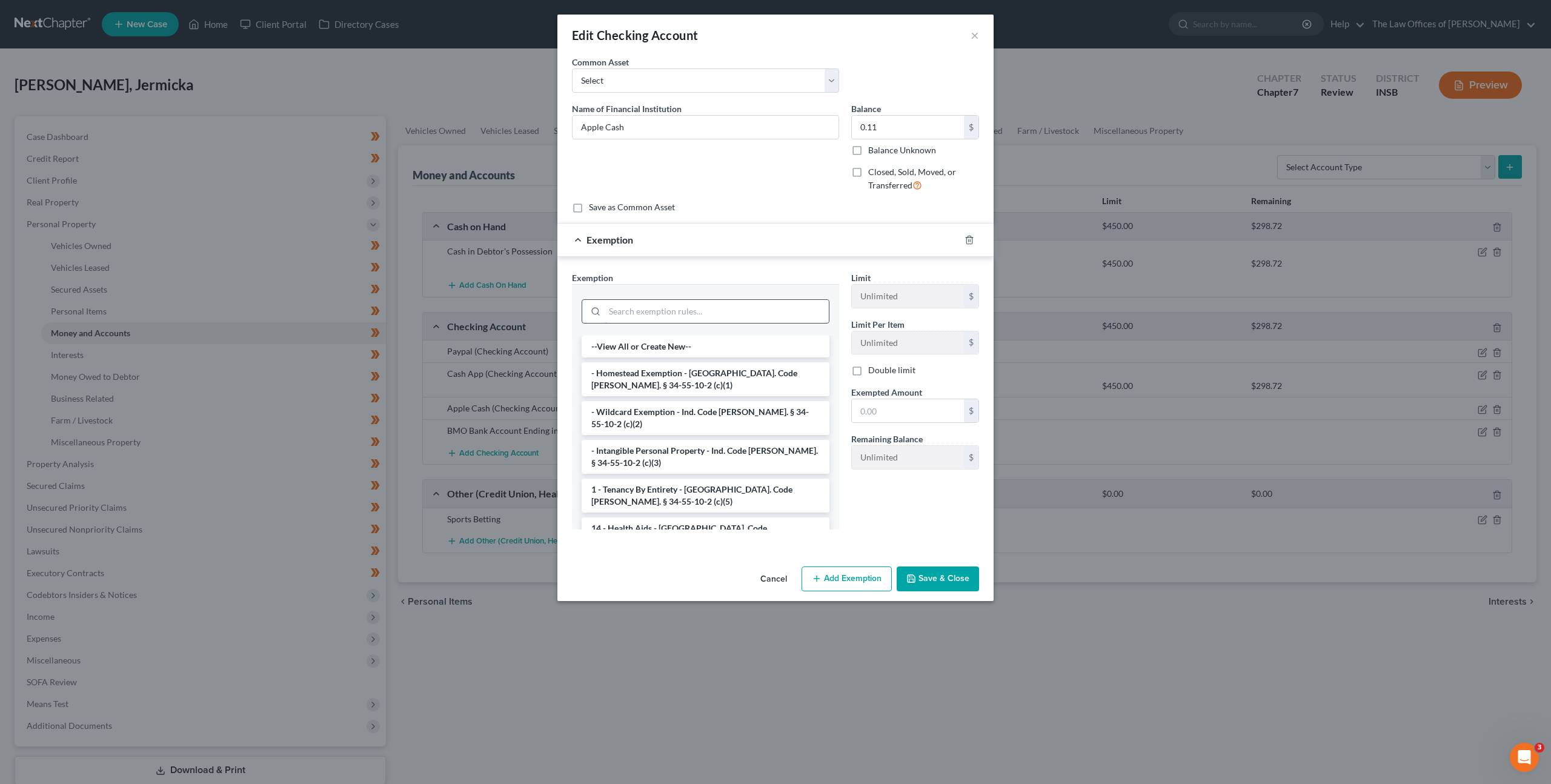
drag, startPoint x: 699, startPoint y: 292, endPoint x: 704, endPoint y: 311, distance: 19.6
click at [703, 307] on div at bounding box center [706, 310] width 267 height 51
click at [704, 311] on input "search" at bounding box center [716, 311] width 224 height 23
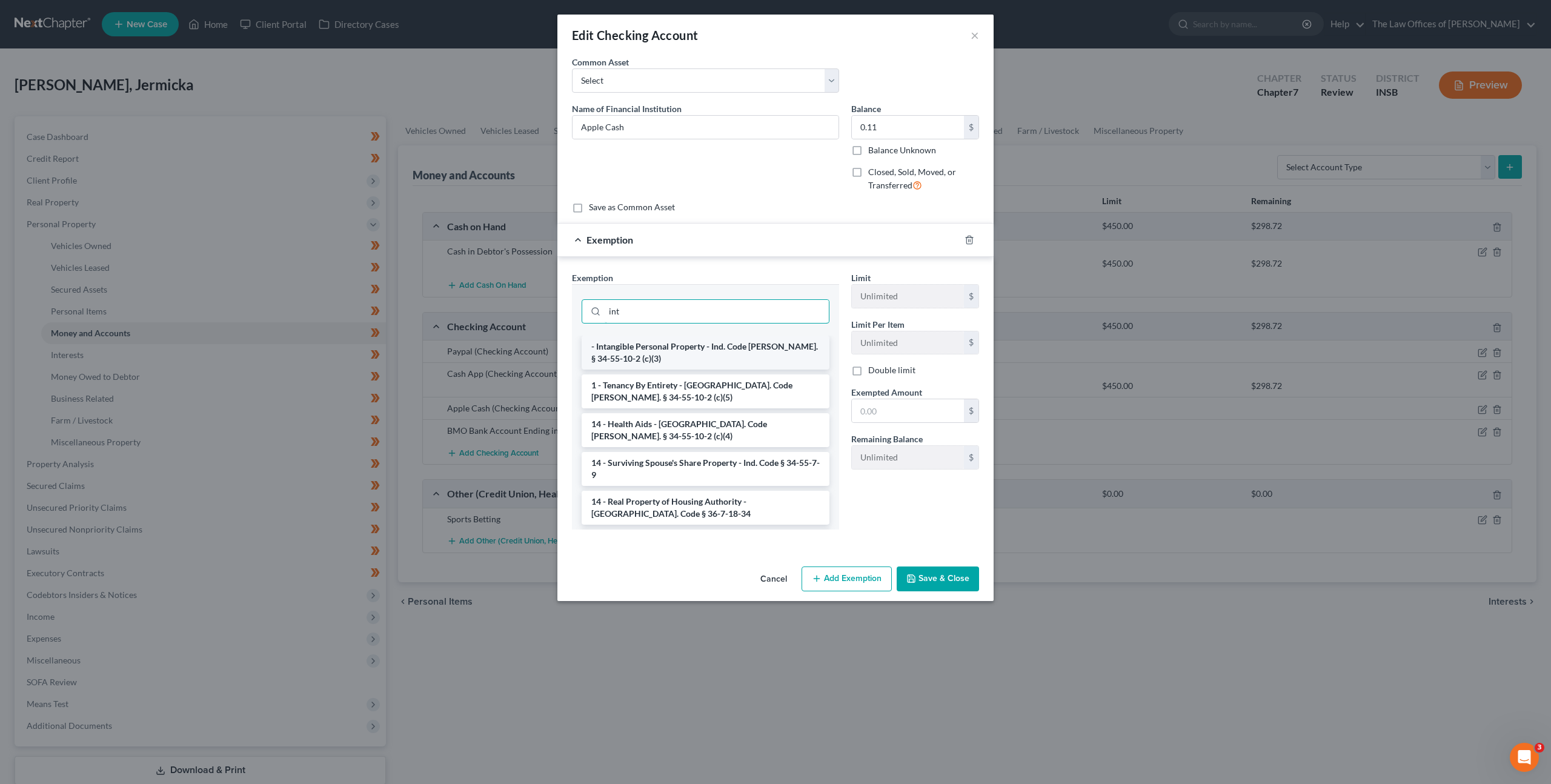
type input "int"
drag, startPoint x: 667, startPoint y: 350, endPoint x: 748, endPoint y: 386, distance: 88.6
click at [667, 350] on li "- Intangible Personal Property - Ind. Code Ann. § 34-55-10-2 (c)(3)" at bounding box center [705, 352] width 248 height 34
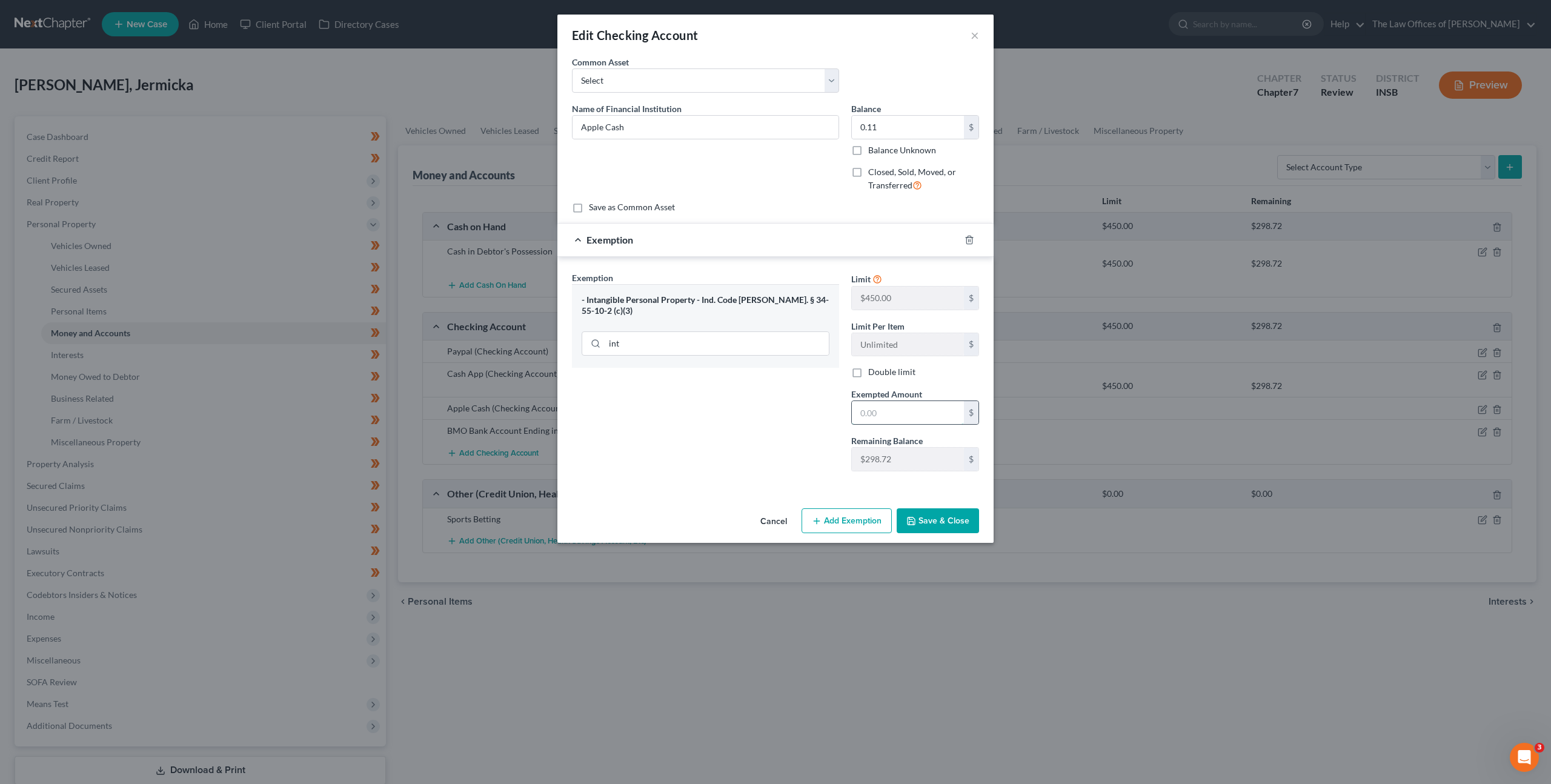
click at [913, 416] on input "text" at bounding box center [908, 412] width 112 height 23
type input "0.11"
click at [814, 392] on div "Exemption Set must be selected for CA. Exemption * - Intangible Personal Proper…" at bounding box center [705, 376] width 279 height 209
click at [918, 505] on div "Cancel Add Exemption Save & Close" at bounding box center [775, 523] width 436 height 40
click at [939, 531] on button "Save & Close" at bounding box center [938, 521] width 83 height 26
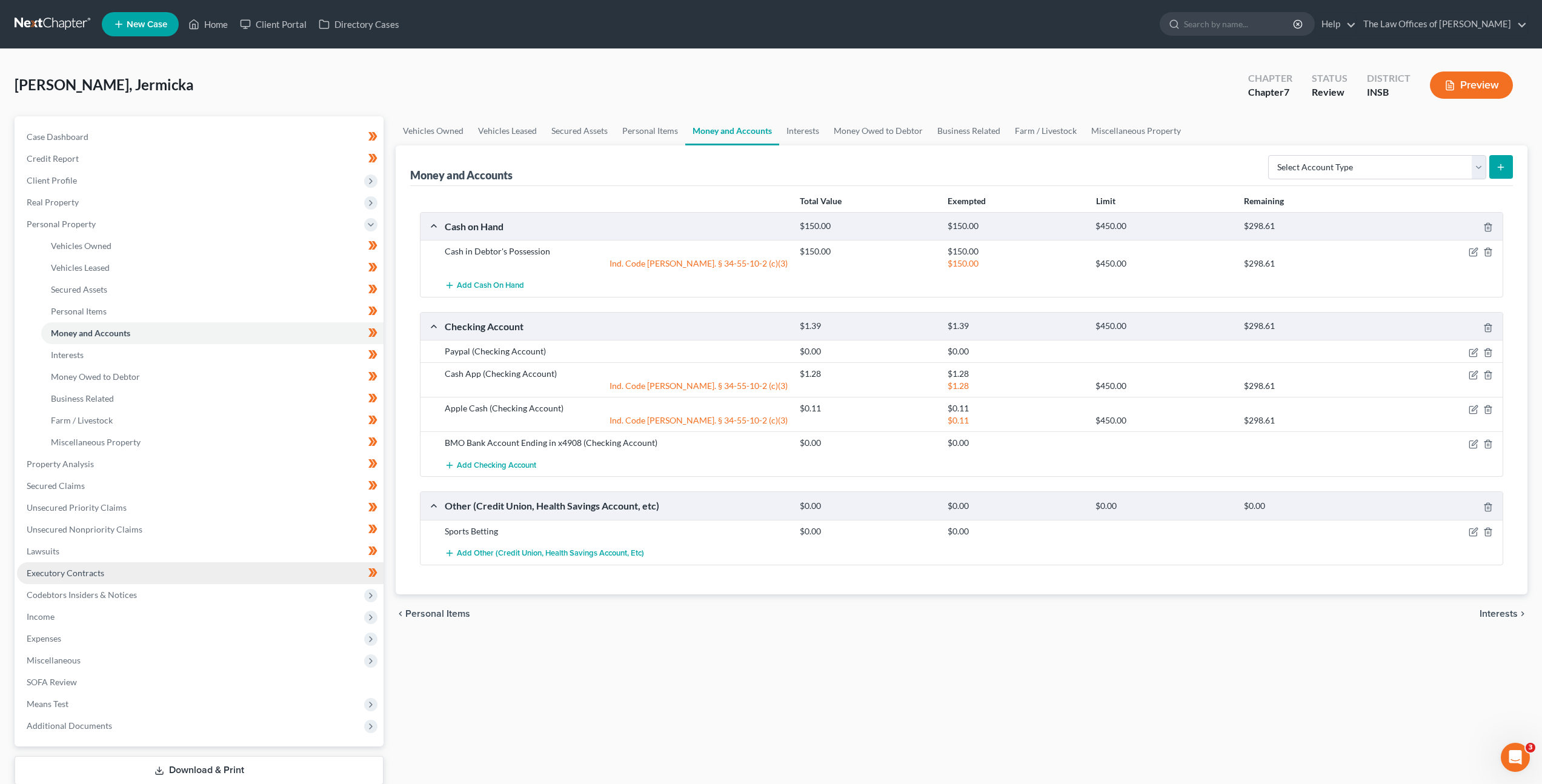
click at [109, 581] on link "Executory Contracts" at bounding box center [200, 573] width 367 height 22
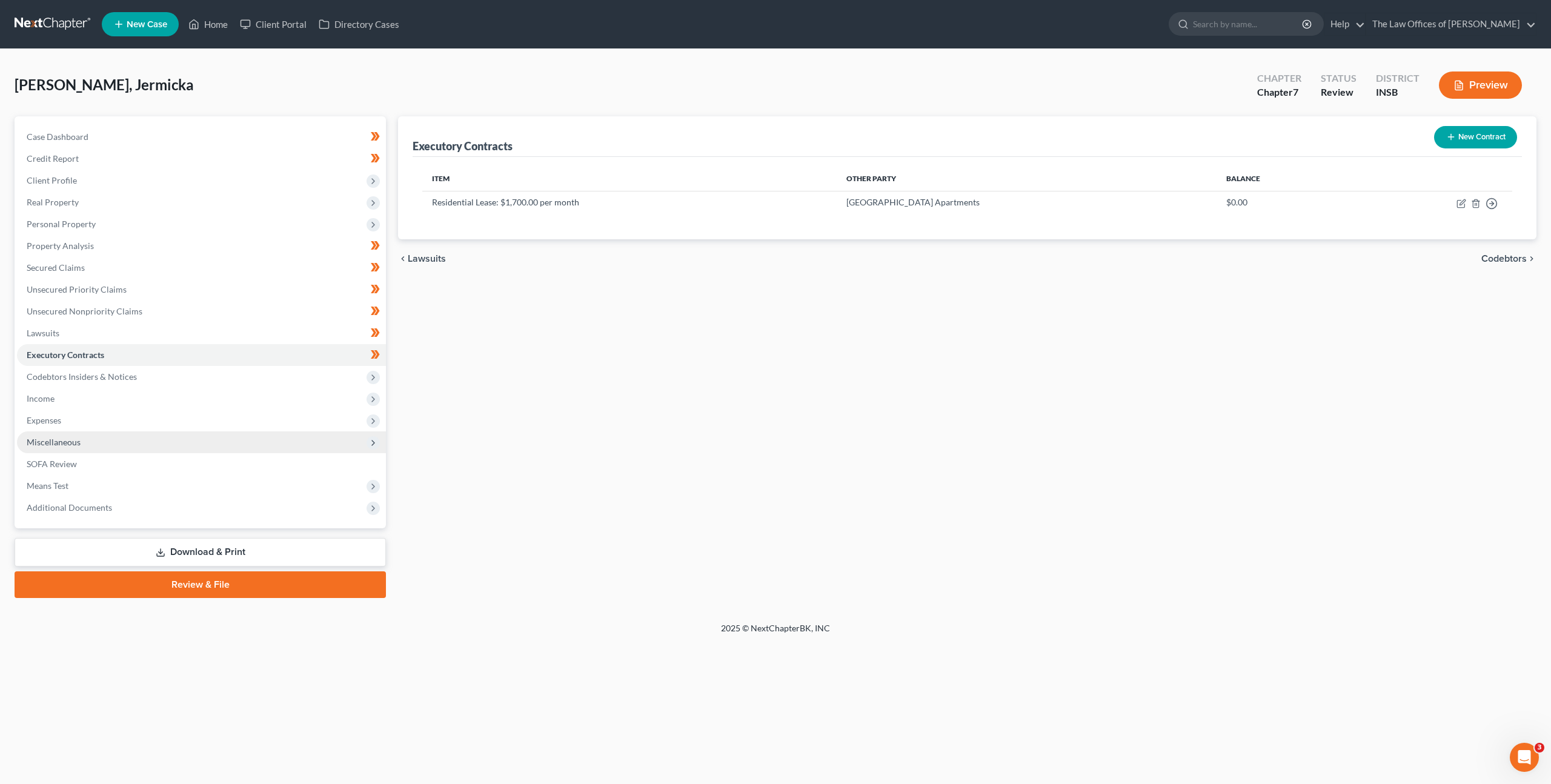
click at [161, 440] on span "Miscellaneous" at bounding box center [201, 442] width 369 height 22
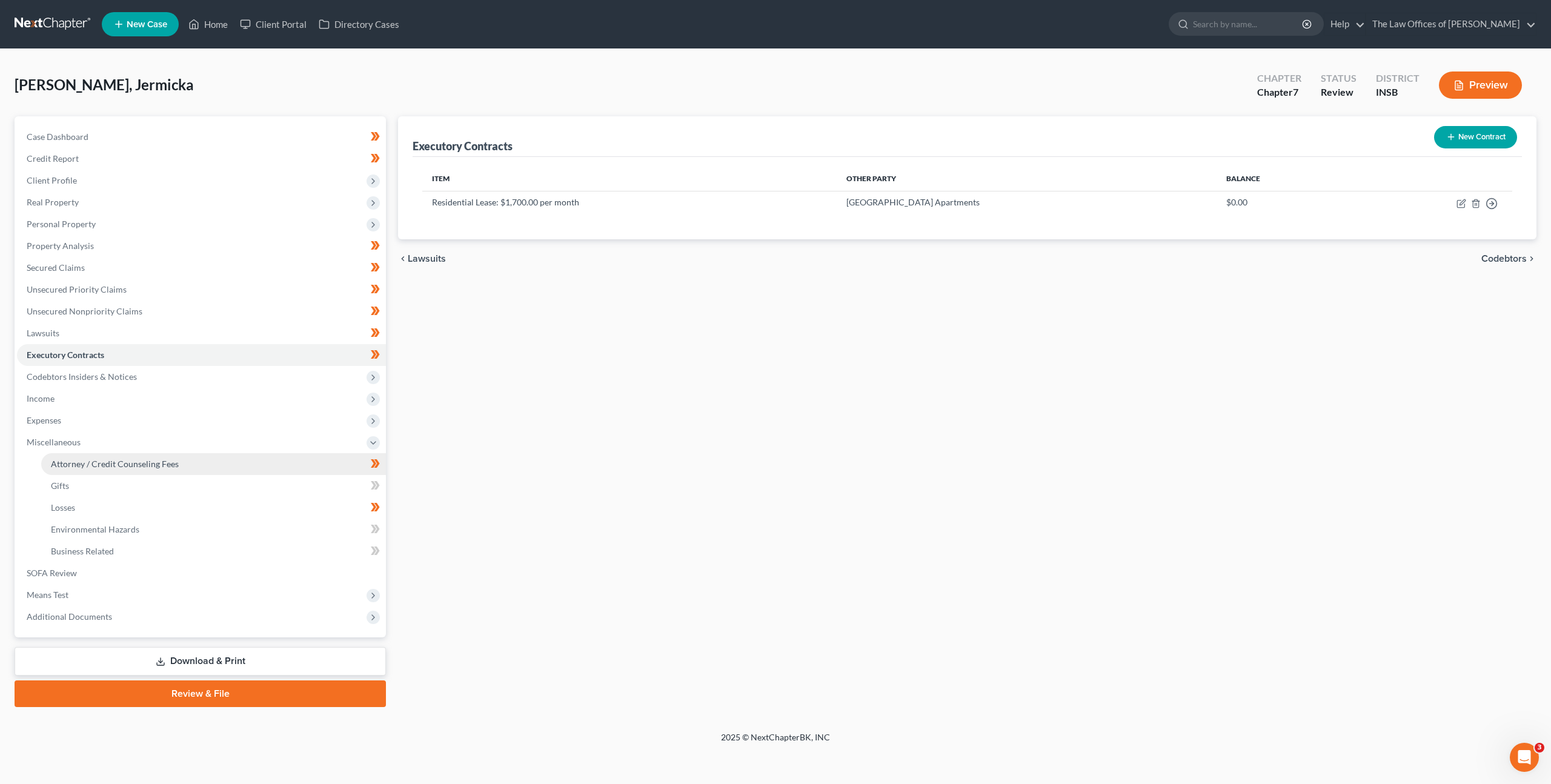
click at [134, 468] on span "Attorney / Credit Counseling Fees" at bounding box center [114, 464] width 128 height 10
select select "17"
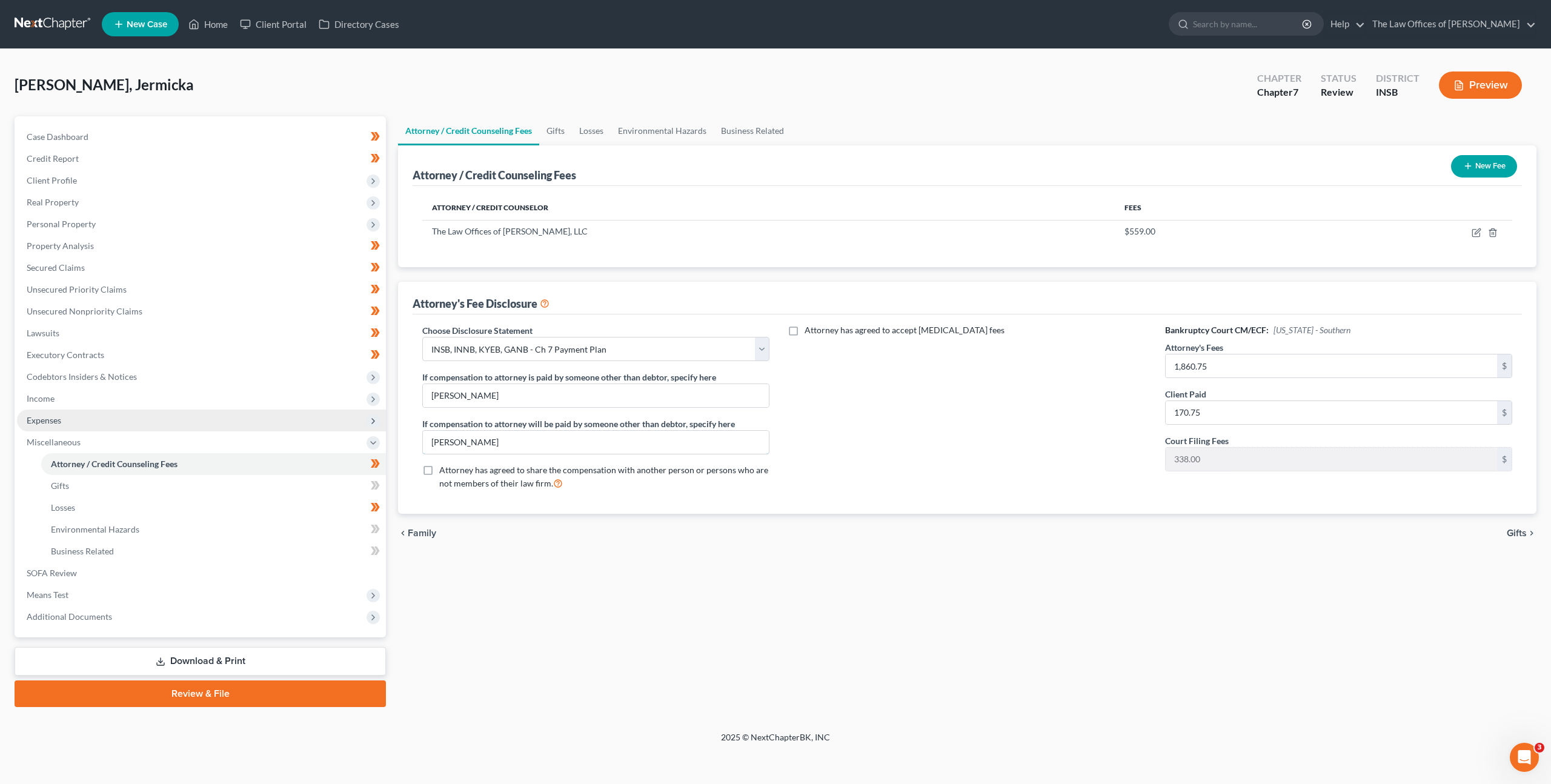
drag, startPoint x: 529, startPoint y: 444, endPoint x: 145, endPoint y: 421, distance: 384.7
click at [123, 423] on div "Petition Navigation Case Dashboard Payments Invoices Payments Payments Credit R…" at bounding box center [775, 411] width 1534 height 590
click at [154, 389] on span "Income" at bounding box center [201, 398] width 369 height 22
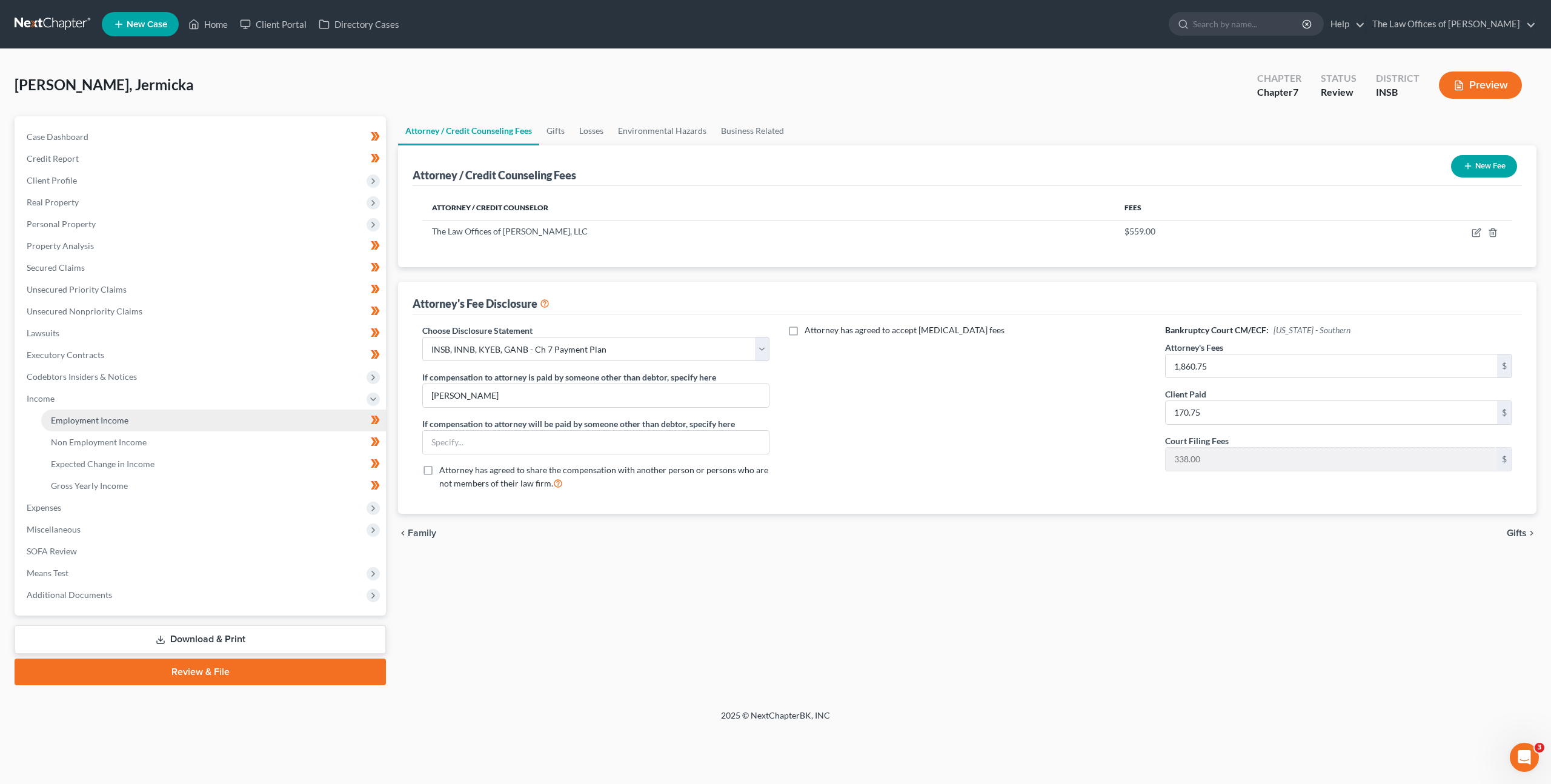
click at [143, 415] on link "Employment Income" at bounding box center [214, 421] width 344 height 22
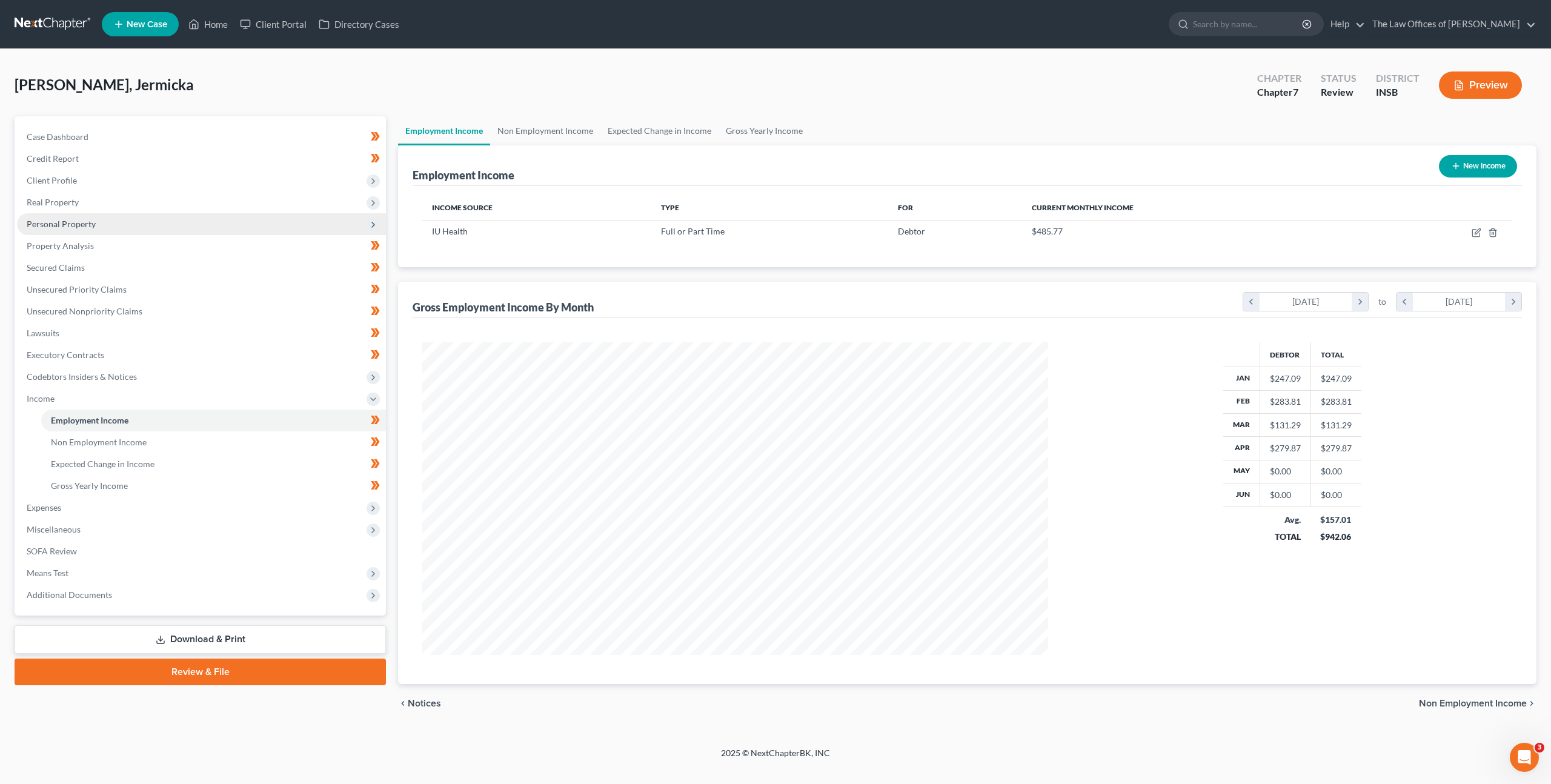
scroll to position [313, 650]
click at [268, 206] on span "Real Property" at bounding box center [201, 202] width 369 height 22
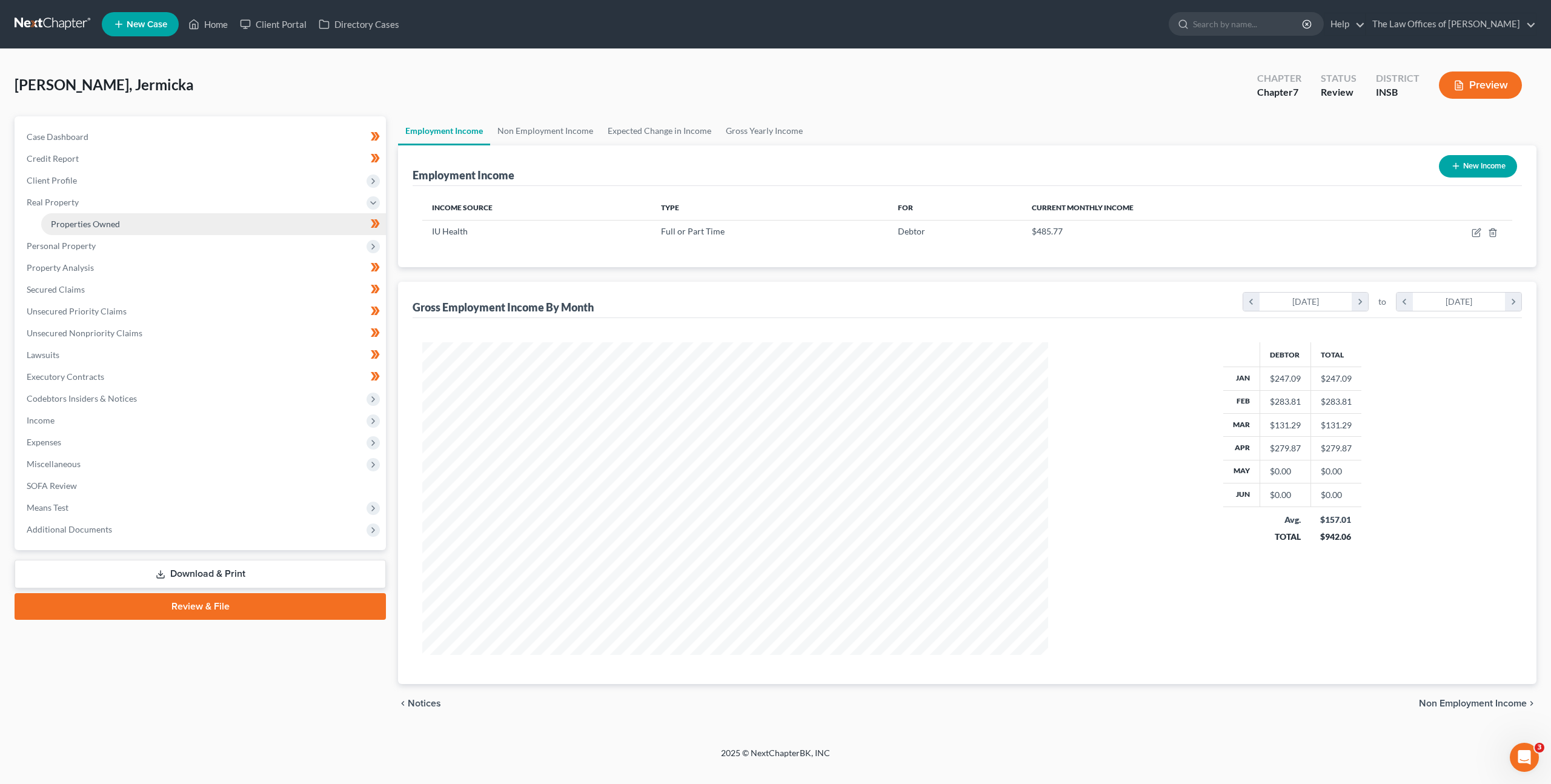
click at [249, 219] on link "Properties Owned" at bounding box center [214, 224] width 344 height 22
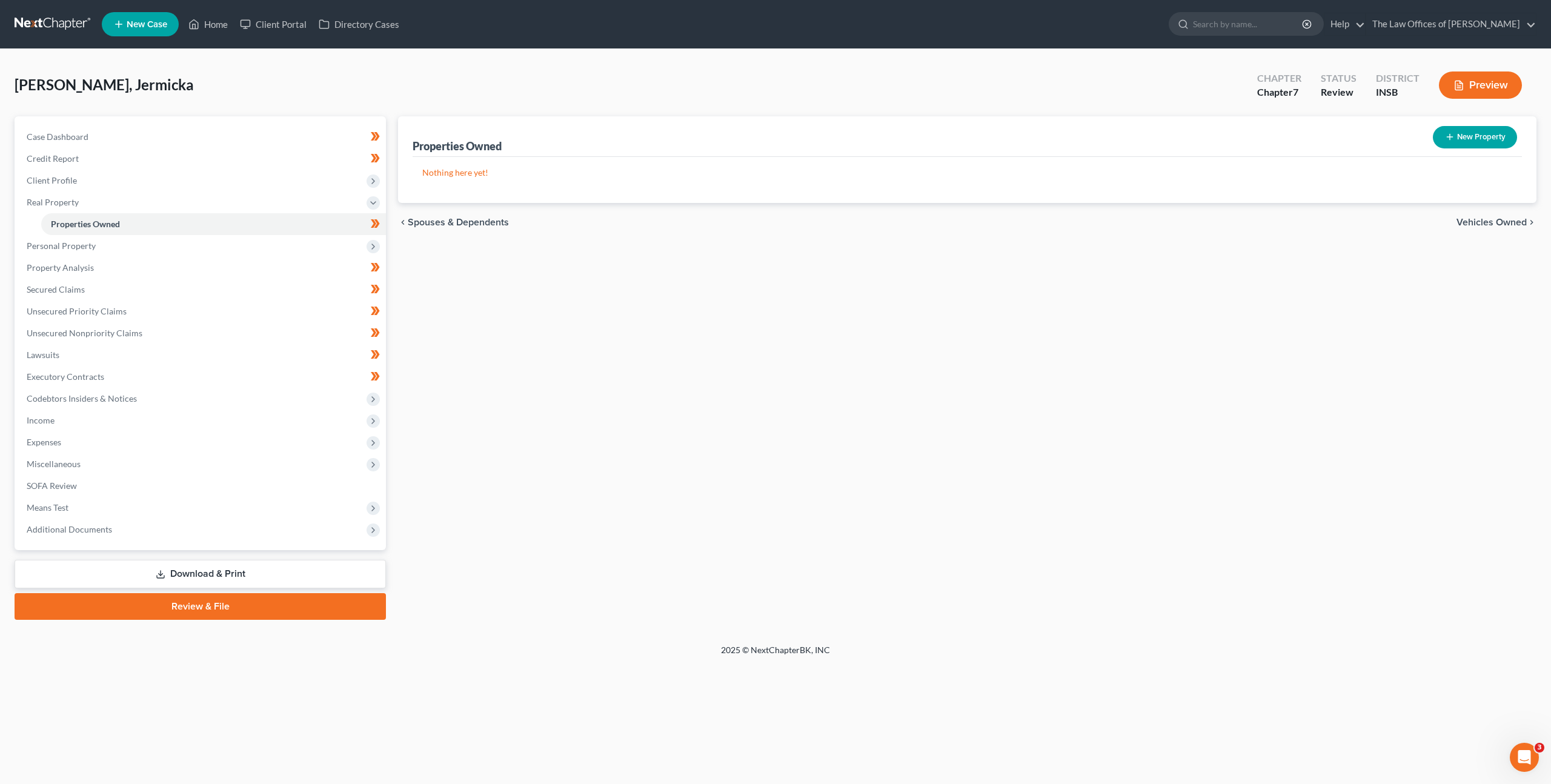
click at [41, 22] on link at bounding box center [54, 24] width 78 height 22
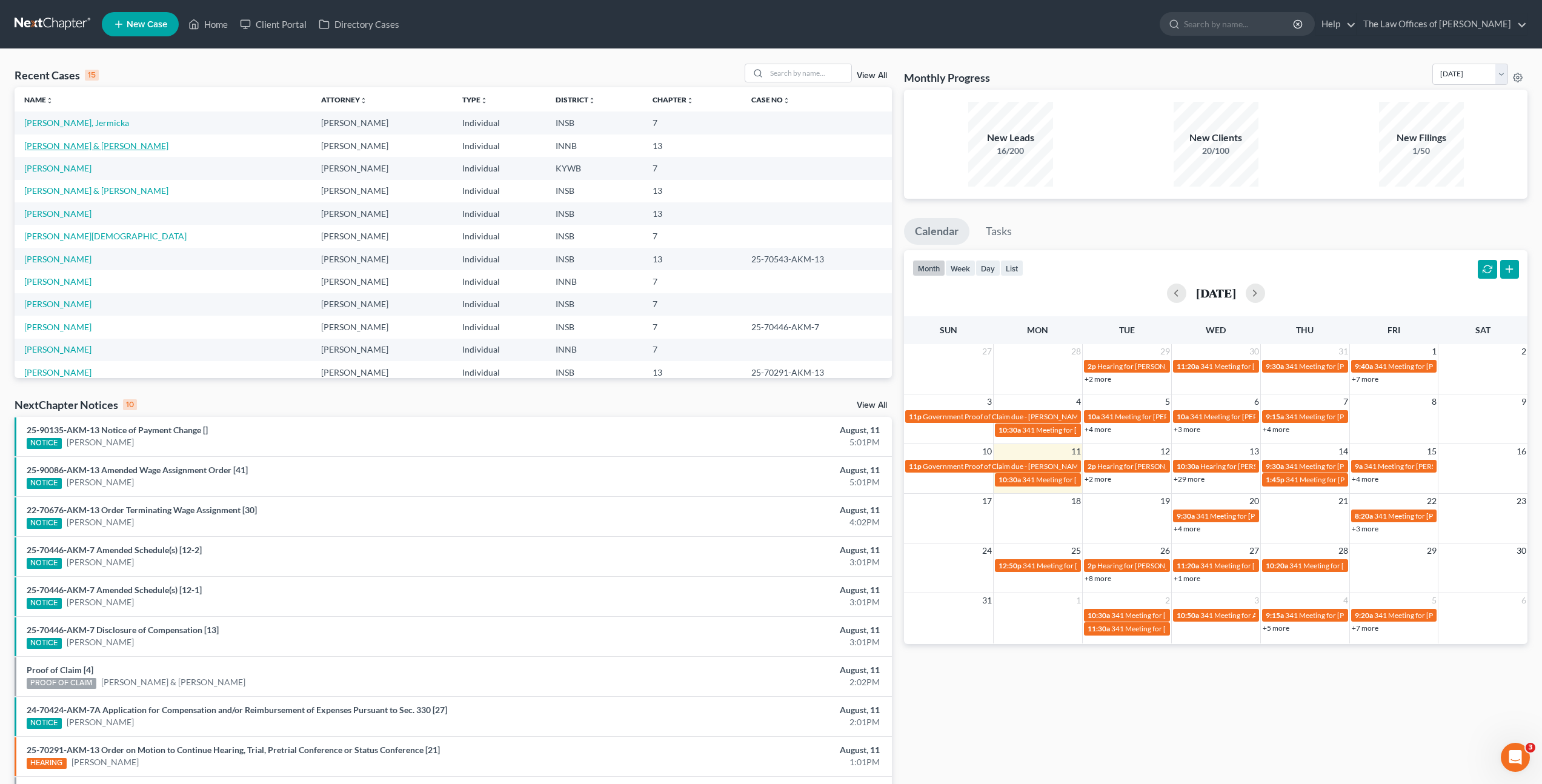
click at [65, 147] on link "[PERSON_NAME] & [PERSON_NAME]" at bounding box center [96, 146] width 144 height 10
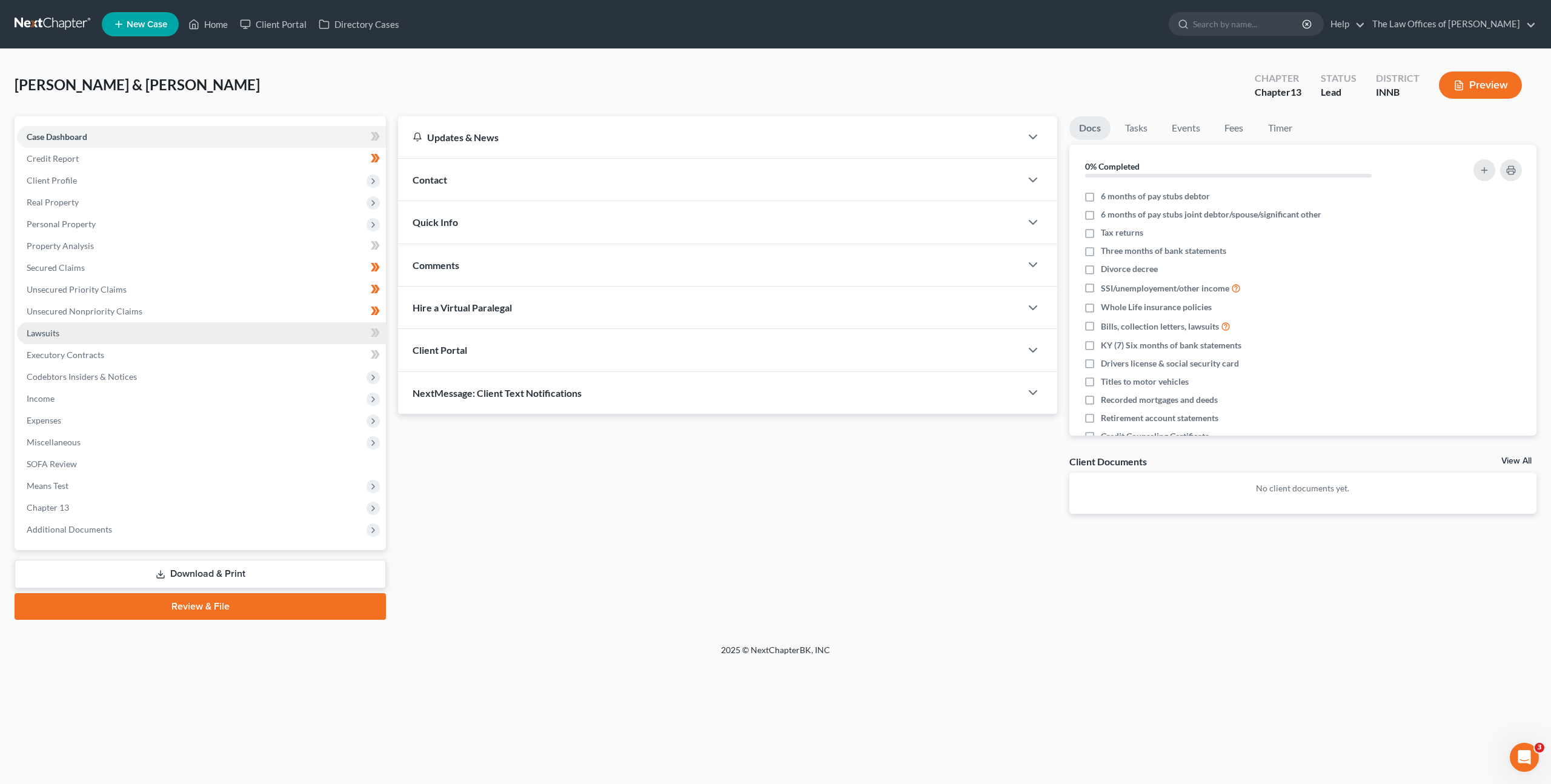
click at [218, 324] on link "Lawsuits" at bounding box center [201, 333] width 369 height 22
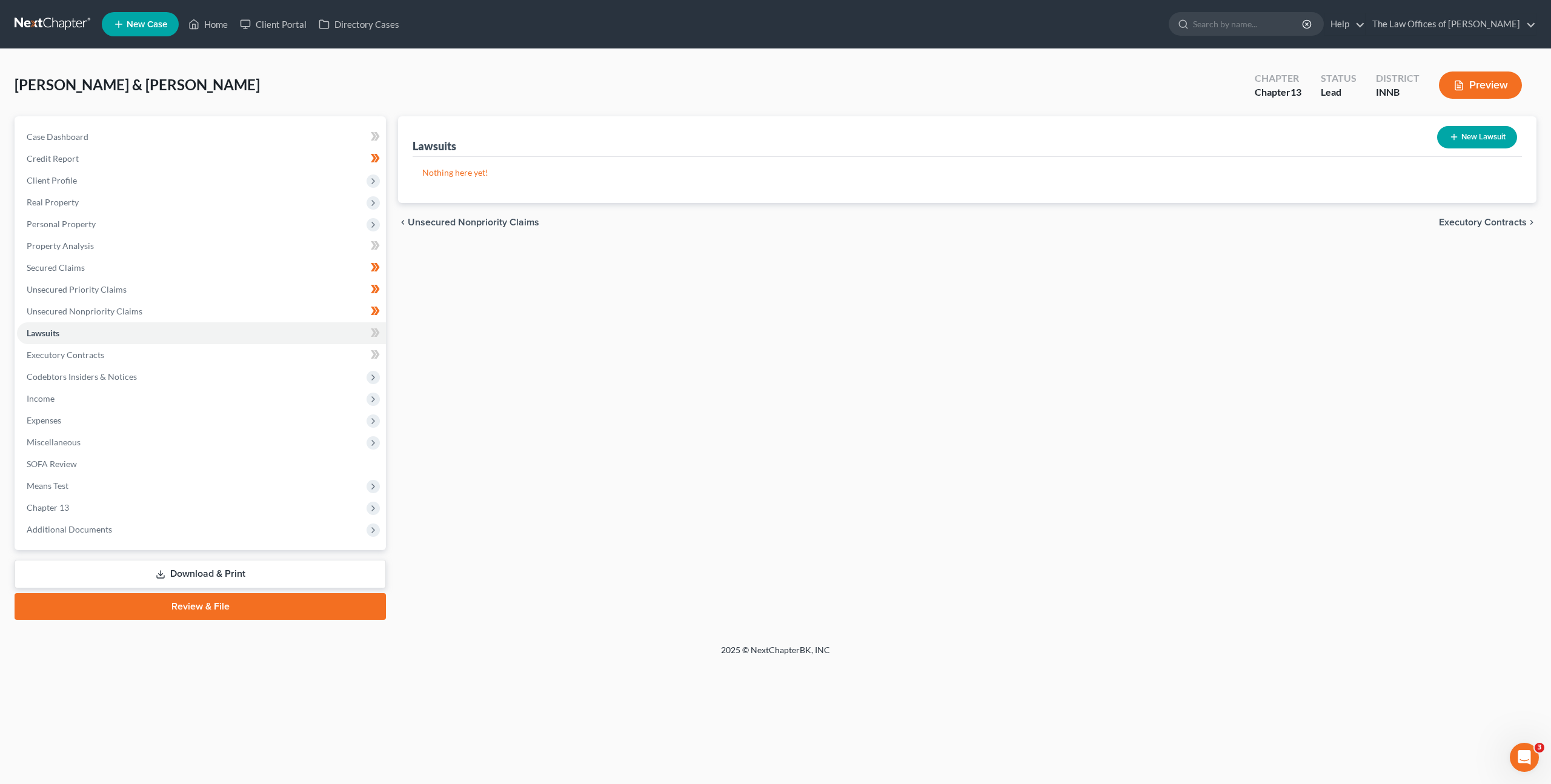
click at [1491, 134] on button "New Lawsuit" at bounding box center [1477, 137] width 80 height 22
select select "0"
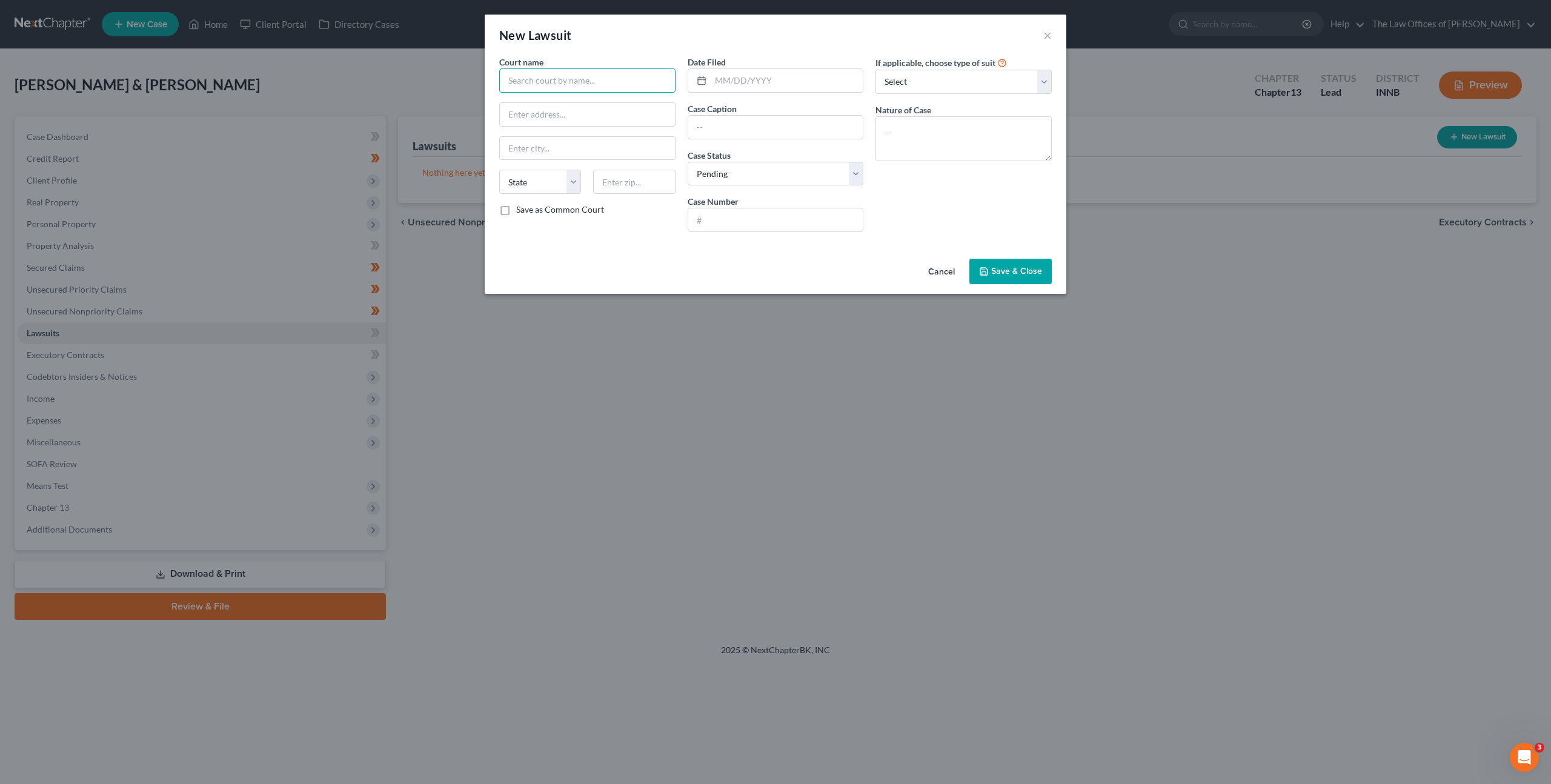
click at [571, 91] on input "text" at bounding box center [587, 80] width 176 height 24
click at [579, 83] on input "text" at bounding box center [587, 80] width 176 height 24
click at [546, 114] on div "Lake Superior Court, Civil Division 4" at bounding box center [588, 120] width 158 height 12
type input "Lake Superior Court, Civil Division 4"
type input "15 West 4th Avenue"
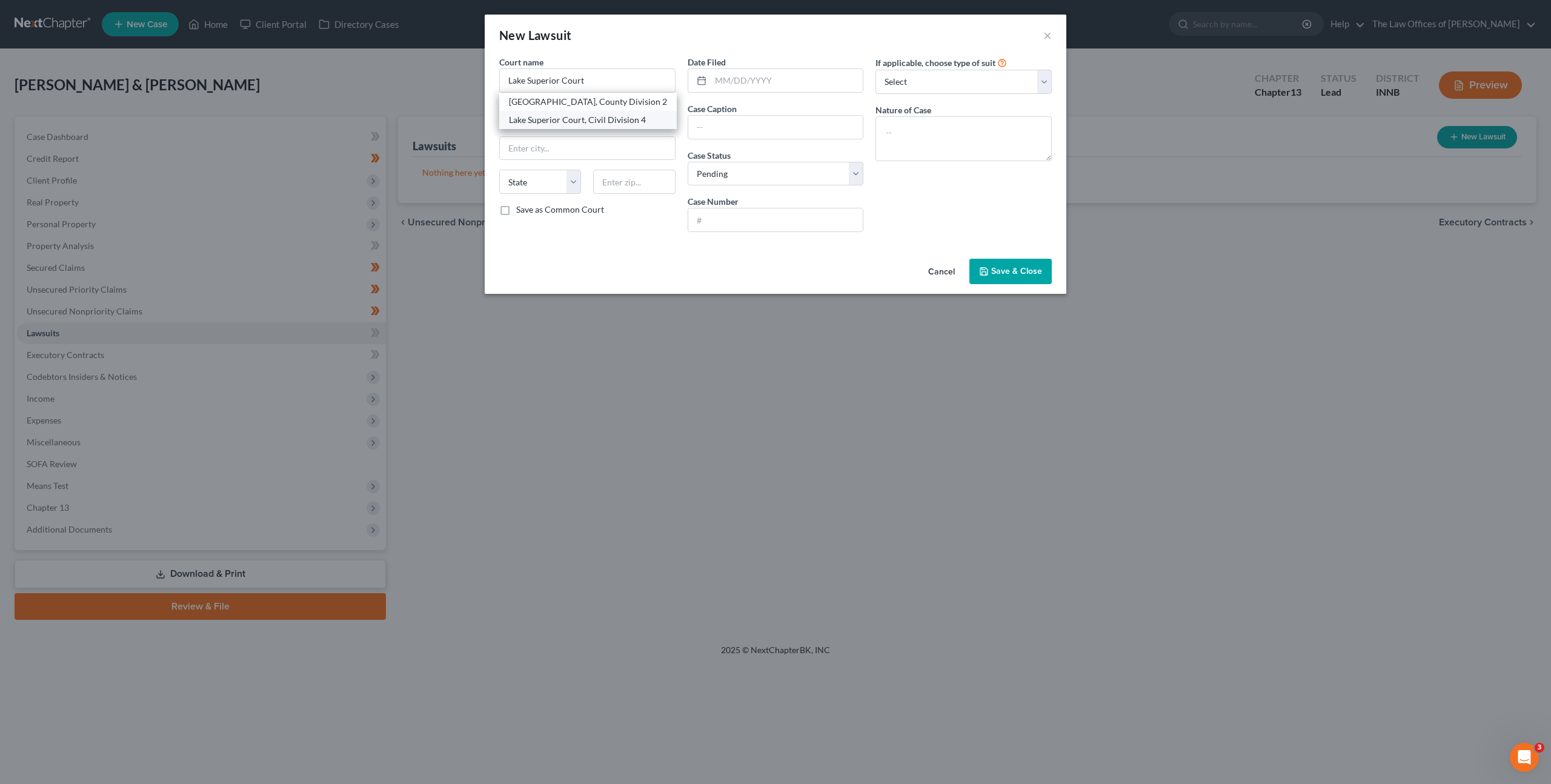
type input "Gary"
select select "15"
type input "46402"
click at [656, 80] on input "Lake Superior Court, Civil Division 4" at bounding box center [587, 80] width 176 height 24
type input "Lake Superior Court, Civil Division 6"
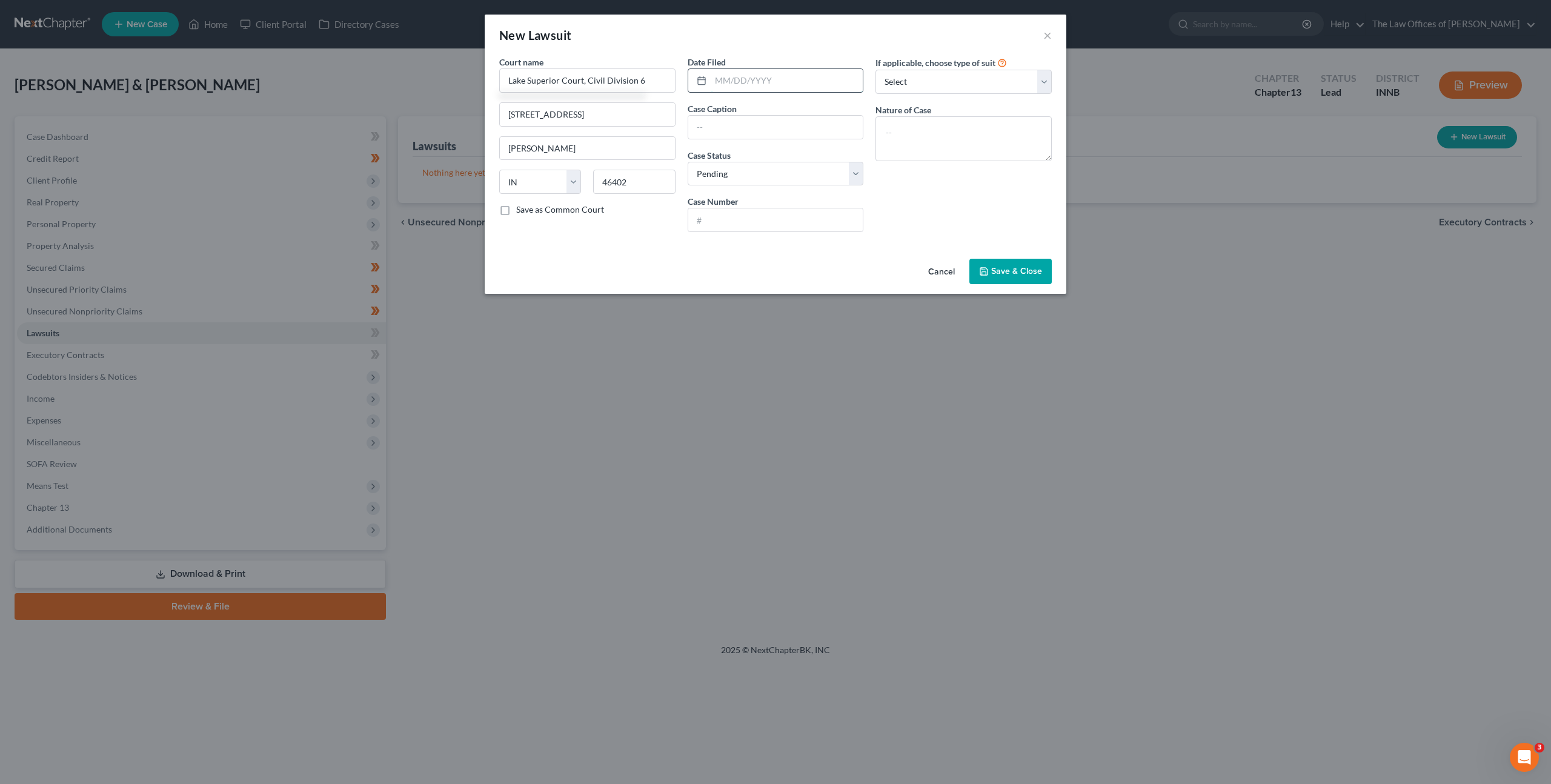
click at [767, 83] on input "text" at bounding box center [787, 80] width 152 height 23
type input "01/27/2025"
click at [703, 121] on input "text" at bounding box center [775, 127] width 175 height 23
paste input "Crown Asset Management, LLC v. Lorenzo Badillo"
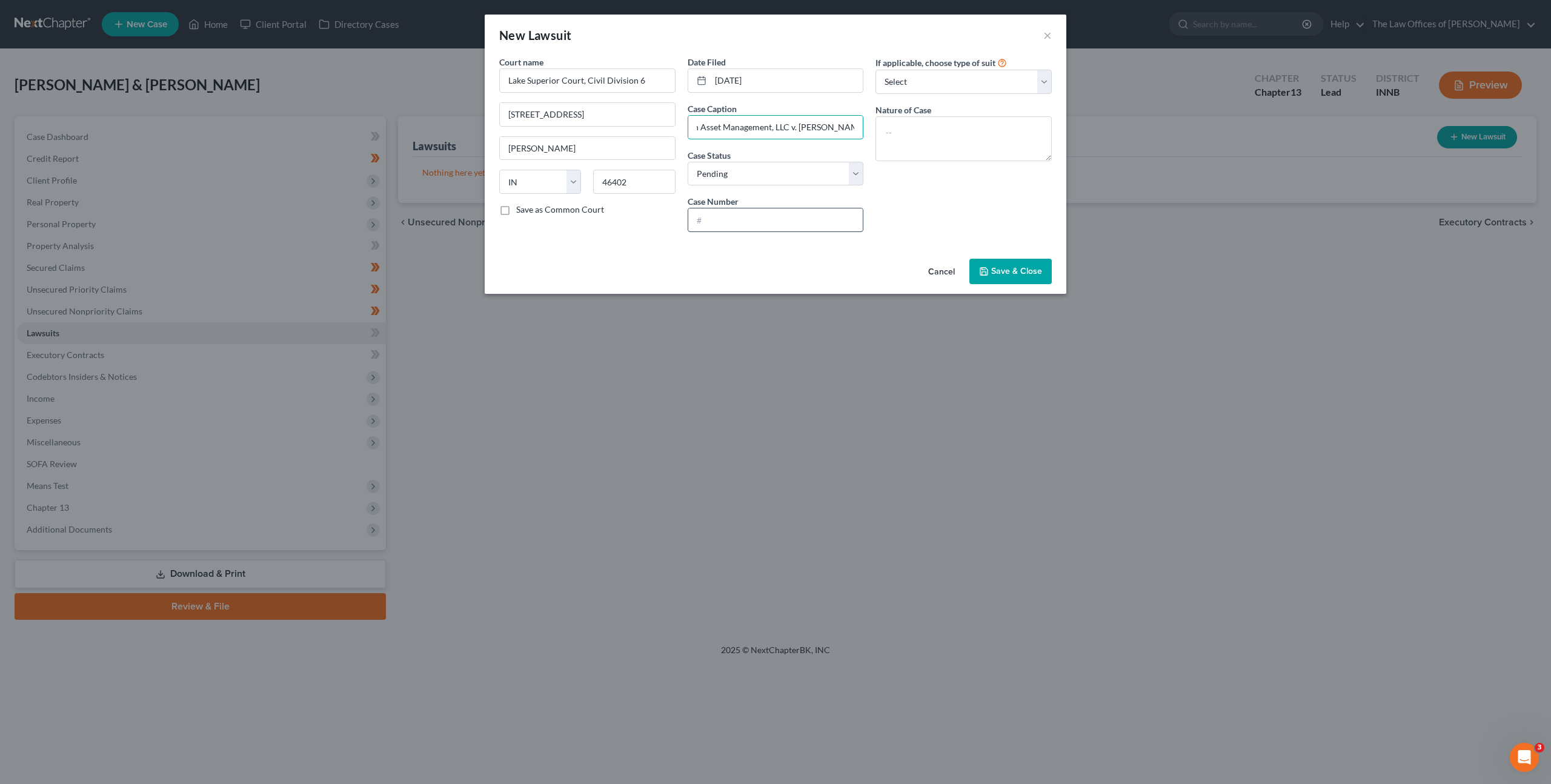
type input "Crown Asset Management, LLC v. Lorenzo Badillo"
click at [703, 211] on input "text" at bounding box center [775, 220] width 175 height 23
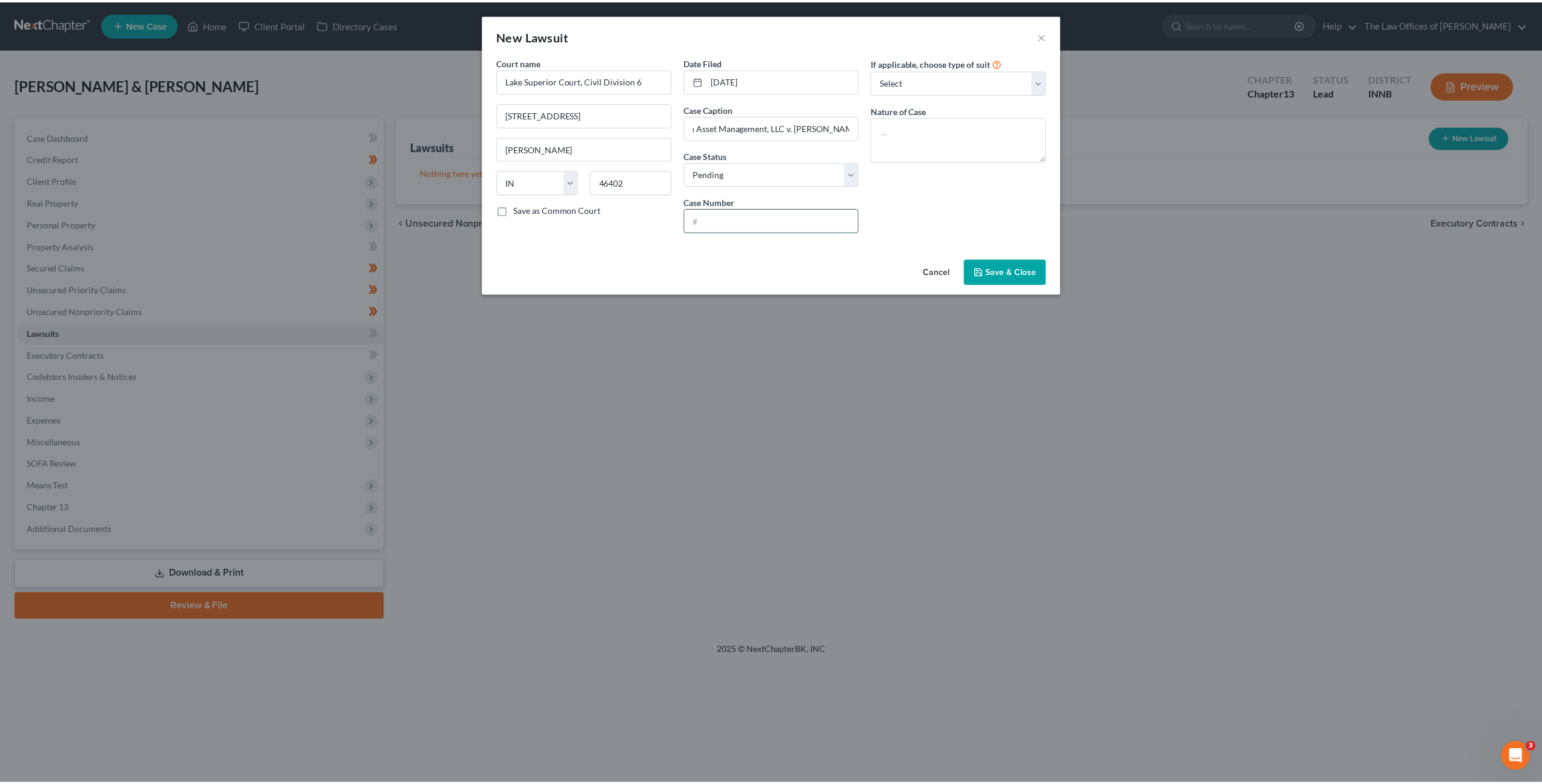
scroll to position [0, 0]
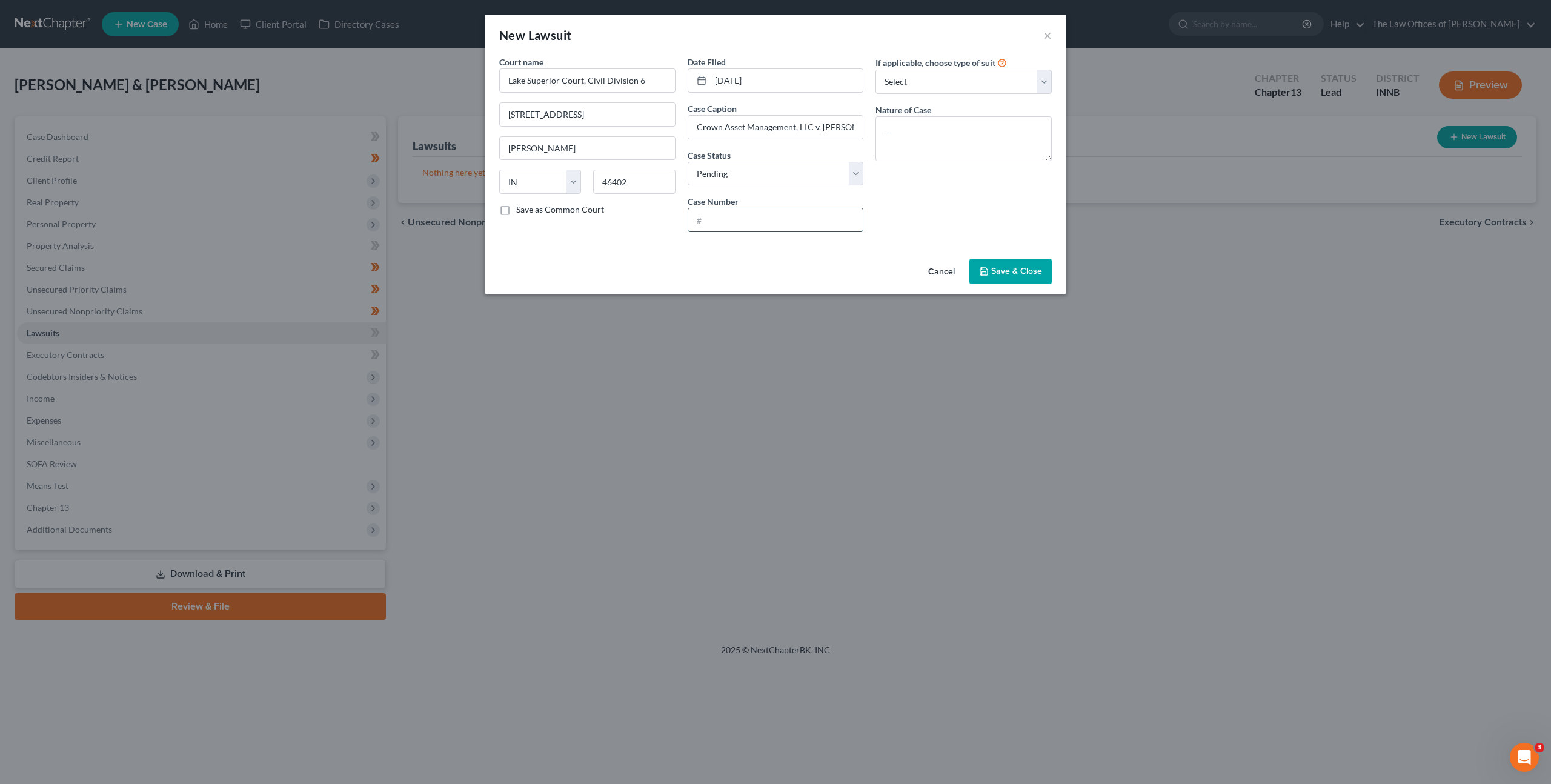
paste input "45D10-2501-CC-001049"
click at [706, 223] on input "45D10-2501-CC-001049" at bounding box center [775, 220] width 175 height 23
type input "45D10-2501-CC-001049"
drag, startPoint x: 931, startPoint y: 148, endPoint x: 1069, endPoint y: 184, distance: 142.6
click at [932, 148] on textarea at bounding box center [963, 138] width 176 height 45
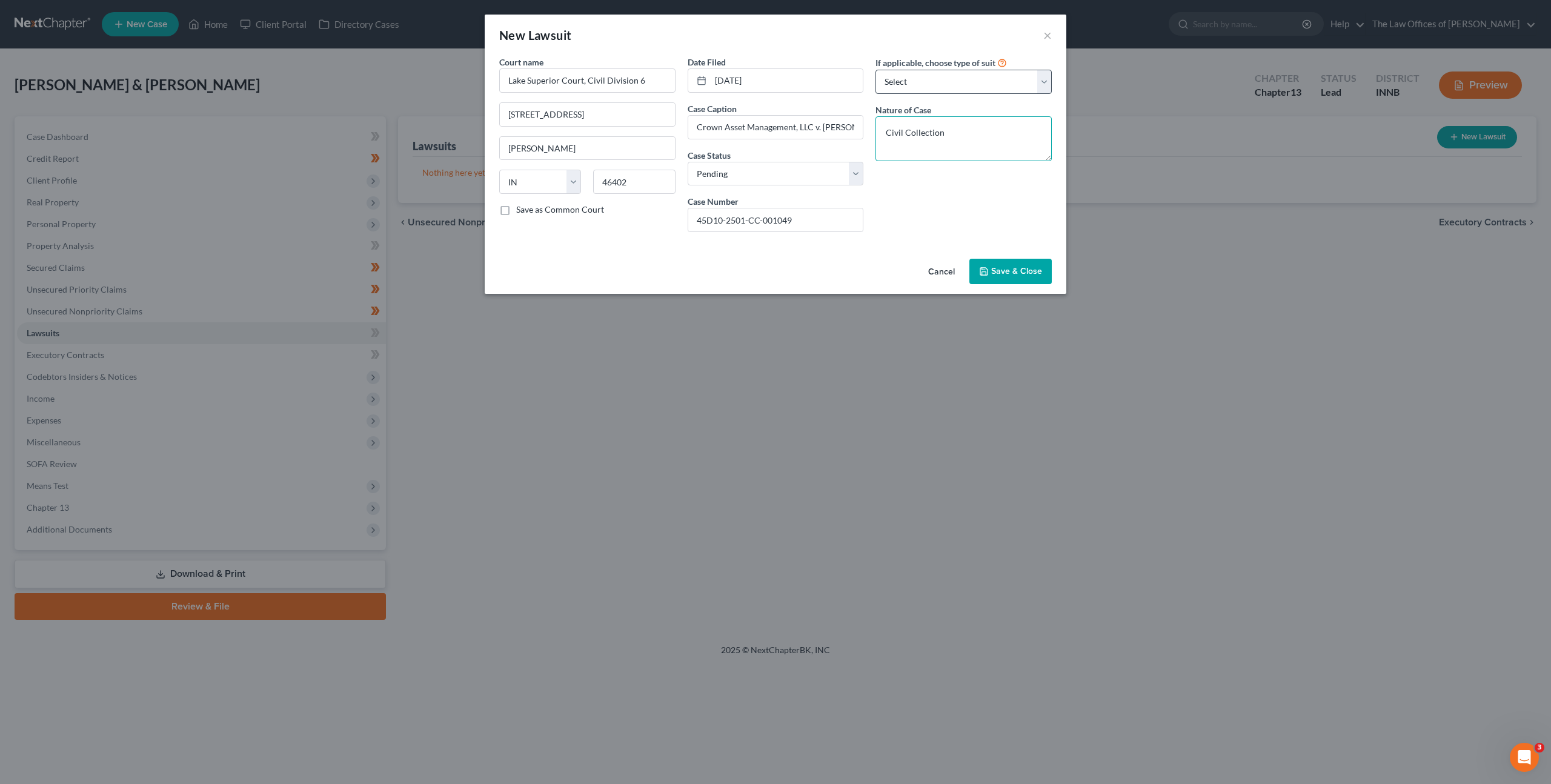
type textarea "Civil Collection"
click at [928, 83] on select "Select Repossession Garnishment Foreclosure Attached, Seized, Or Levied Other" at bounding box center [963, 81] width 176 height 24
click at [999, 262] on button "Save & Close" at bounding box center [1011, 271] width 83 height 26
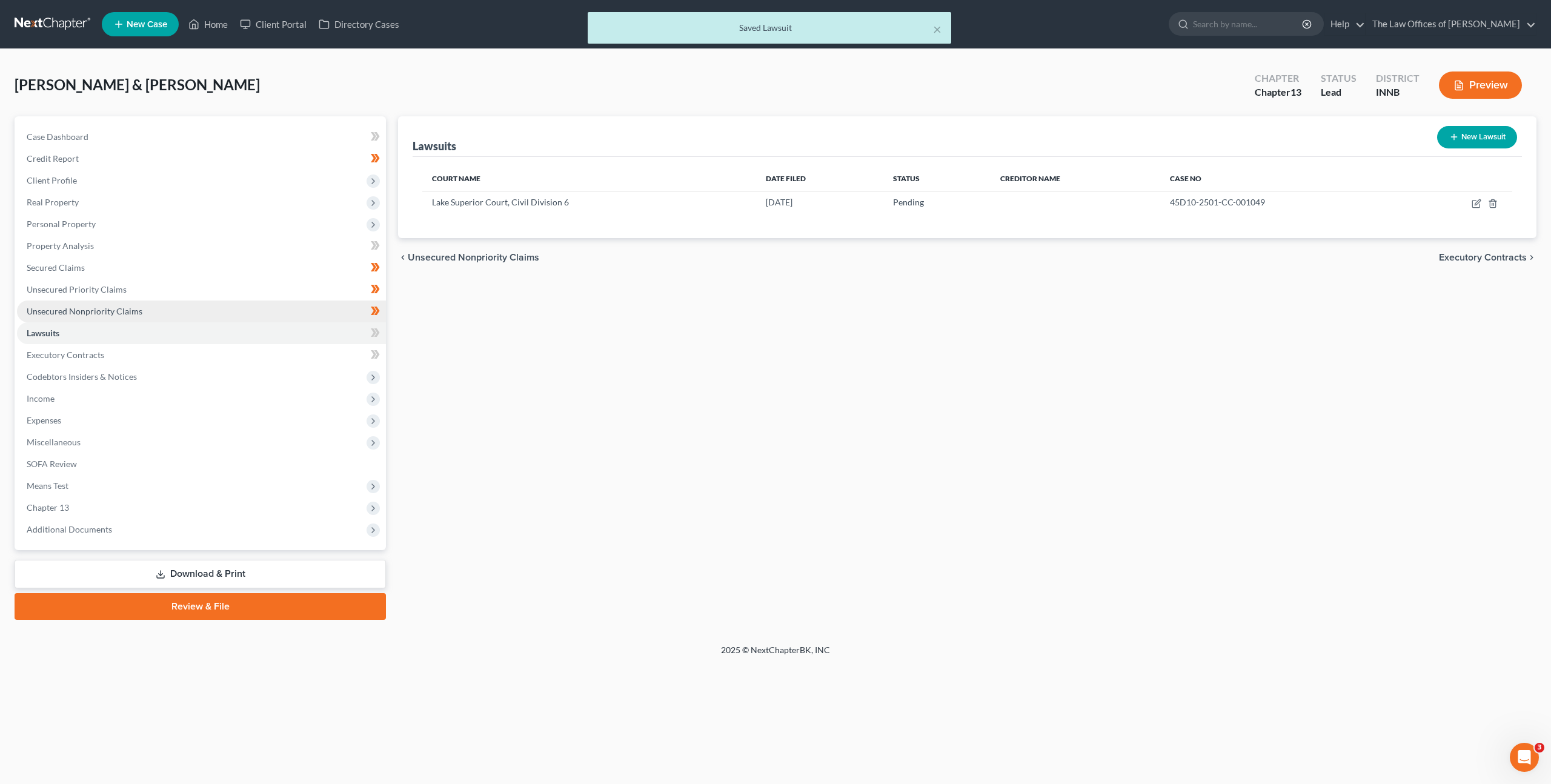
click at [279, 314] on link "Unsecured Nonpriority Claims" at bounding box center [201, 311] width 369 height 22
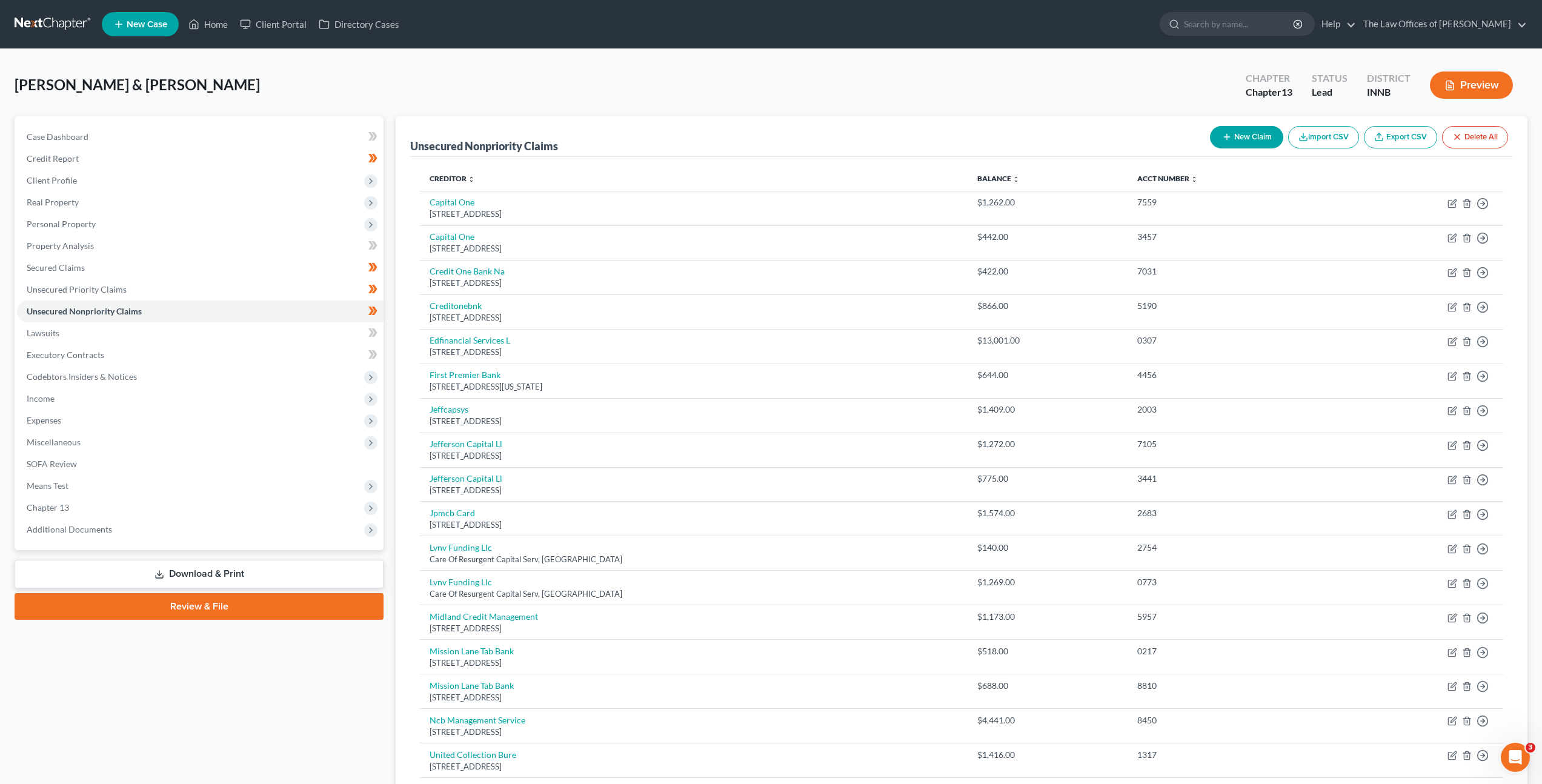
click at [1235, 140] on button "New Claim" at bounding box center [1246, 137] width 74 height 22
select select "2"
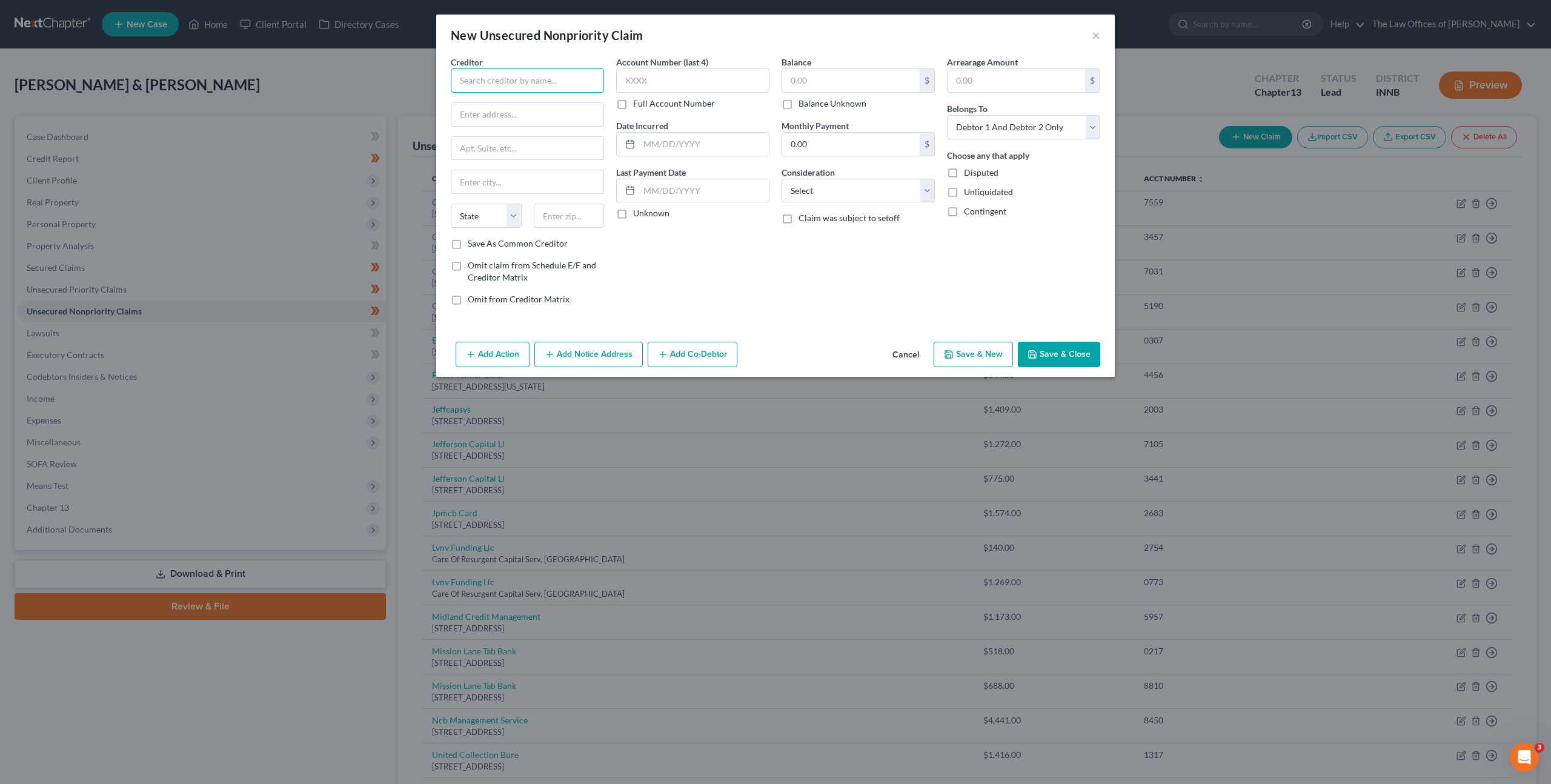
click at [517, 87] on input "text" at bounding box center [527, 80] width 153 height 24
type input "Crown Asset Management"
type input "775 Corporate Woods Parkway"
type input "60061"
click at [706, 265] on div "Account Number (last 4) Full Account Number Date Incurred Last Payment Date Unk…" at bounding box center [693, 185] width 166 height 259
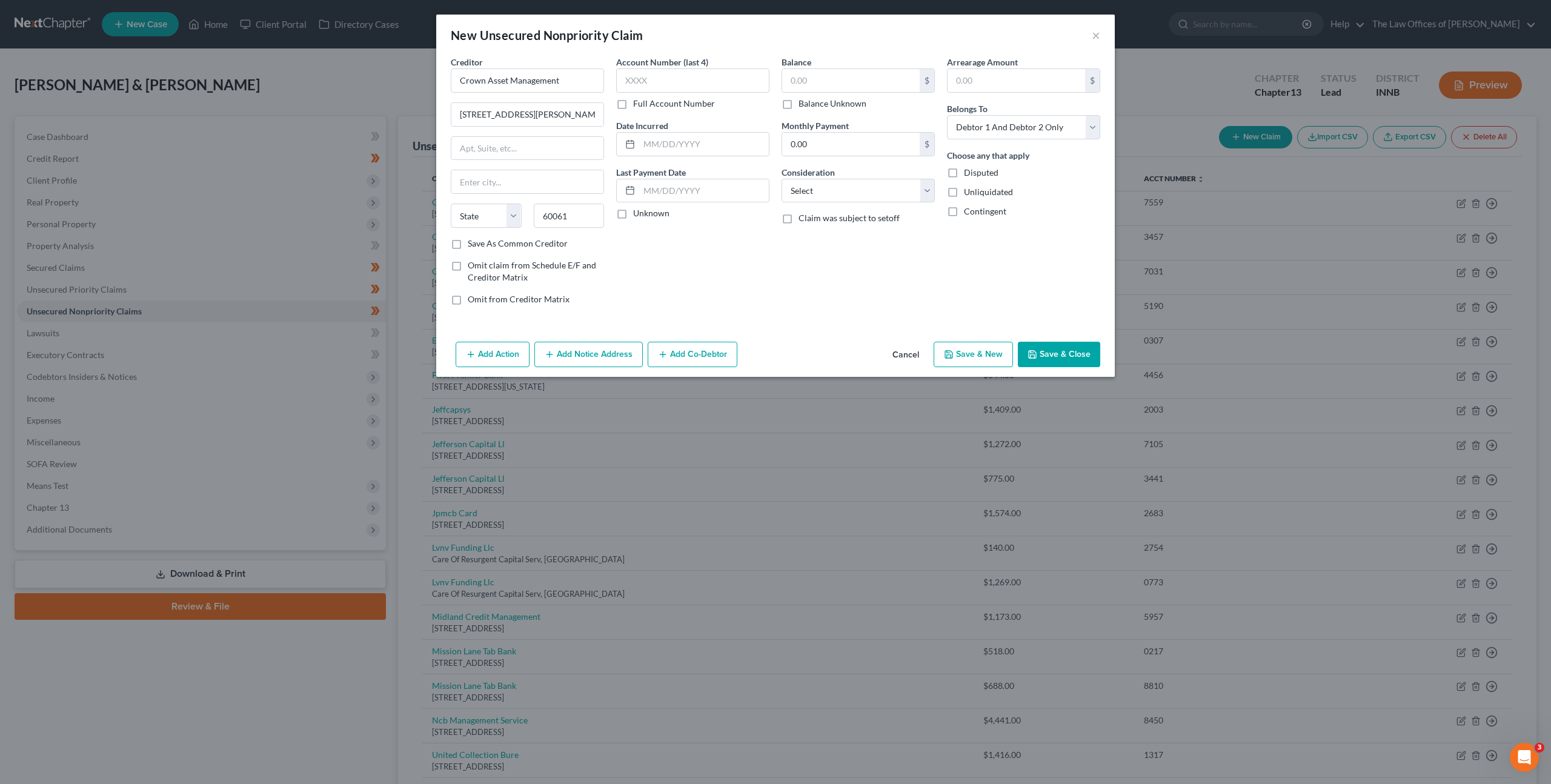
type input "Vernon Hills"
select select "14"
drag, startPoint x: 606, startPoint y: 349, endPoint x: 693, endPoint y: 310, distance: 95.3
click at [606, 349] on button "Add Notice Address" at bounding box center [588, 354] width 108 height 26
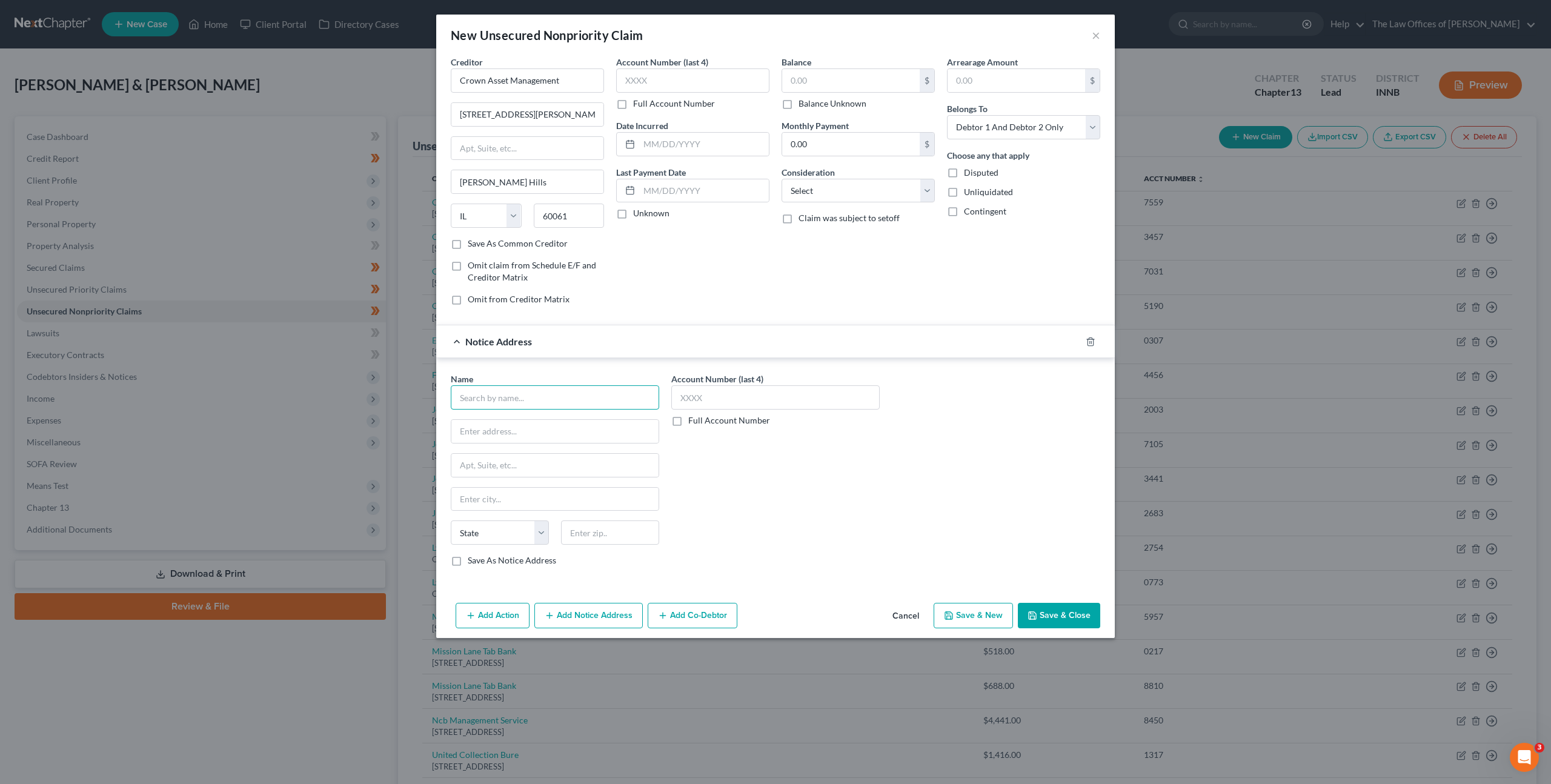
click at [536, 387] on input "text" at bounding box center [555, 397] width 209 height 24
click at [532, 428] on div "775 Corporate Woods Pkwy, Vernon Hills, IL 60061" at bounding box center [523, 430] width 126 height 10
type input "Blitt and Gaines PC"
type input "775 Corporate Woods Pkwy"
type input "Vernon Hills"
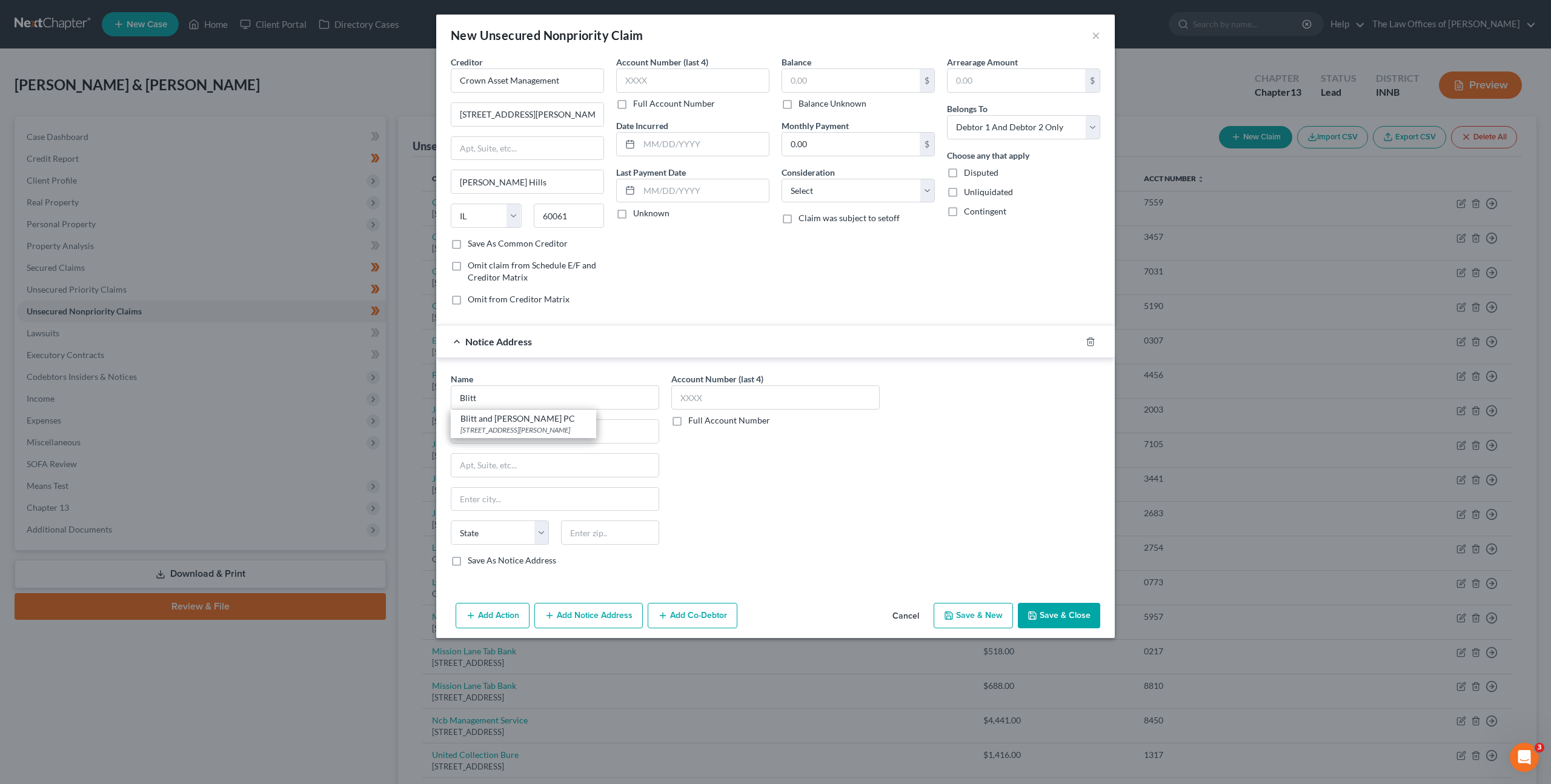
select select "14"
type input "60061"
click at [846, 78] on input "text" at bounding box center [851, 80] width 137 height 23
type input "5,213.66"
click at [894, 263] on div "Balance 5,213.66 $ Balance Unknown Balance Undetermined 5,213.66 $ Balance Unkn…" at bounding box center [859, 185] width 166 height 259
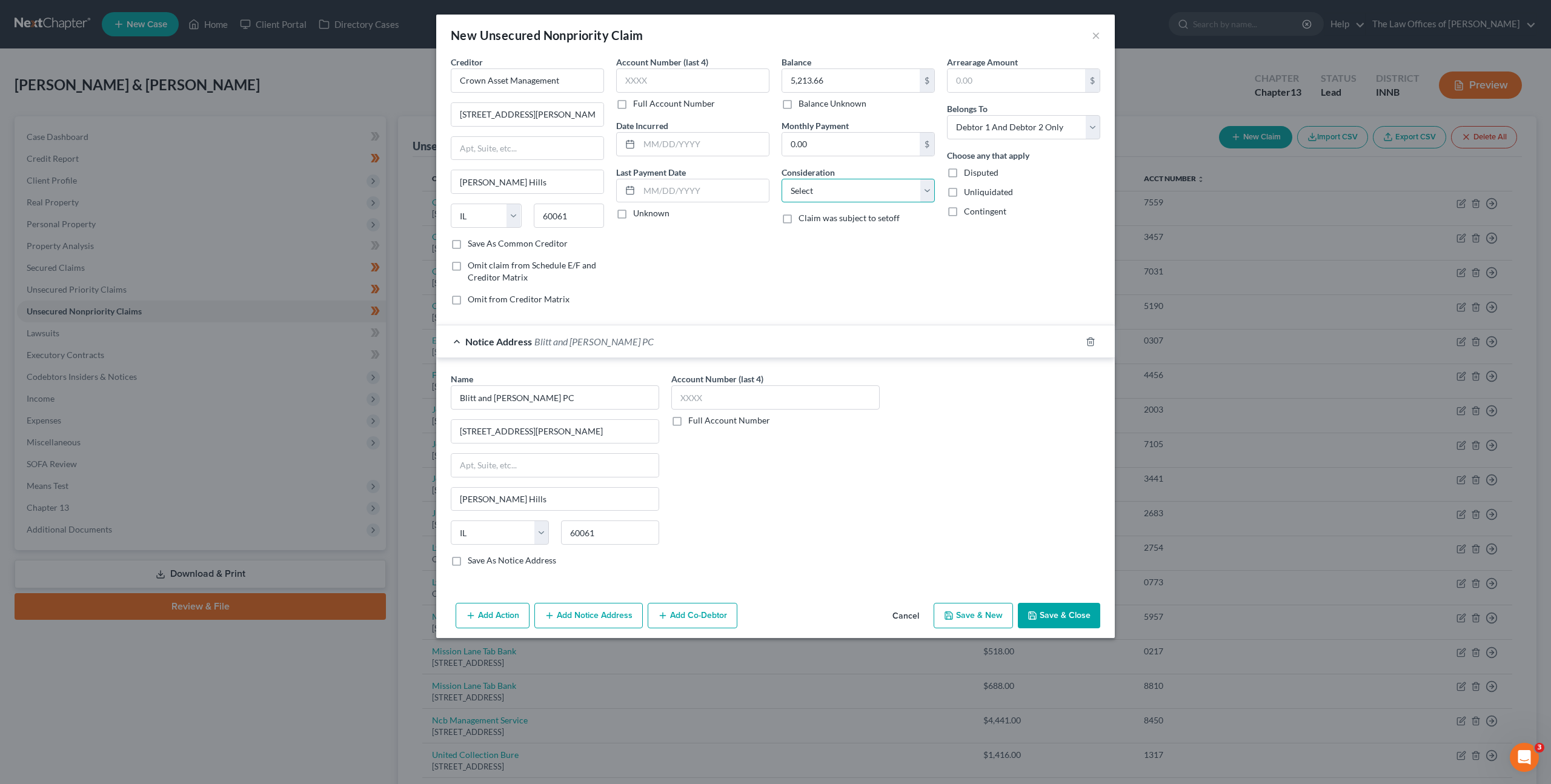
click at [854, 194] on select "Select Cable / Satellite Services Collection Agency Credit Card Debt Debt Couns…" at bounding box center [858, 190] width 153 height 24
select select "1"
click at [782, 179] on select "Select Cable / Satellite Services Collection Agency Credit Card Debt Debt Couns…" at bounding box center [858, 190] width 153 height 24
click at [736, 263] on div "Account Number (last 4) Full Account Number Date Incurred Last Payment Date Unk…" at bounding box center [693, 185] width 166 height 259
click at [1058, 613] on button "Save & Close" at bounding box center [1059, 615] width 83 height 26
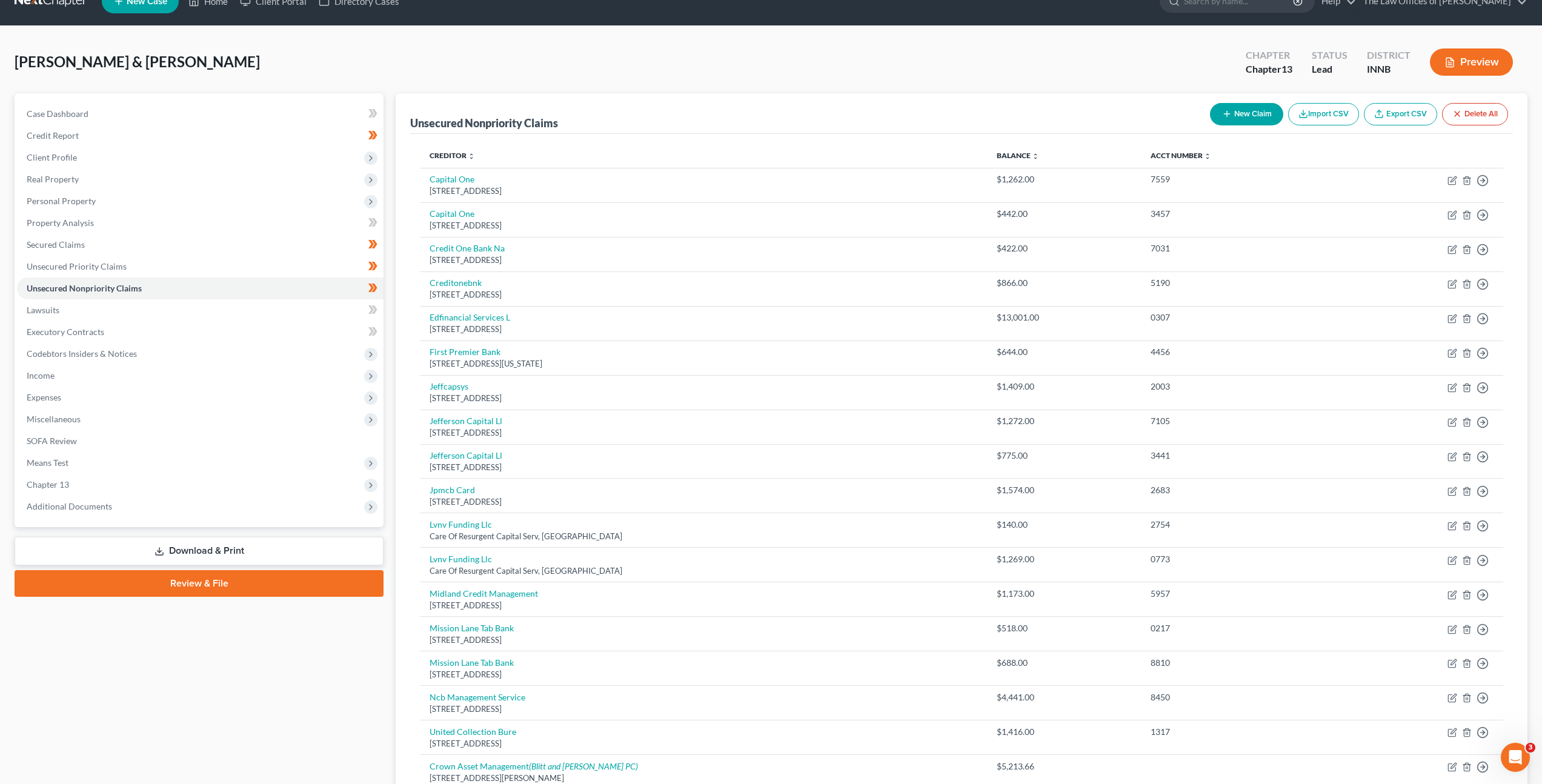
scroll to position [101, 0]
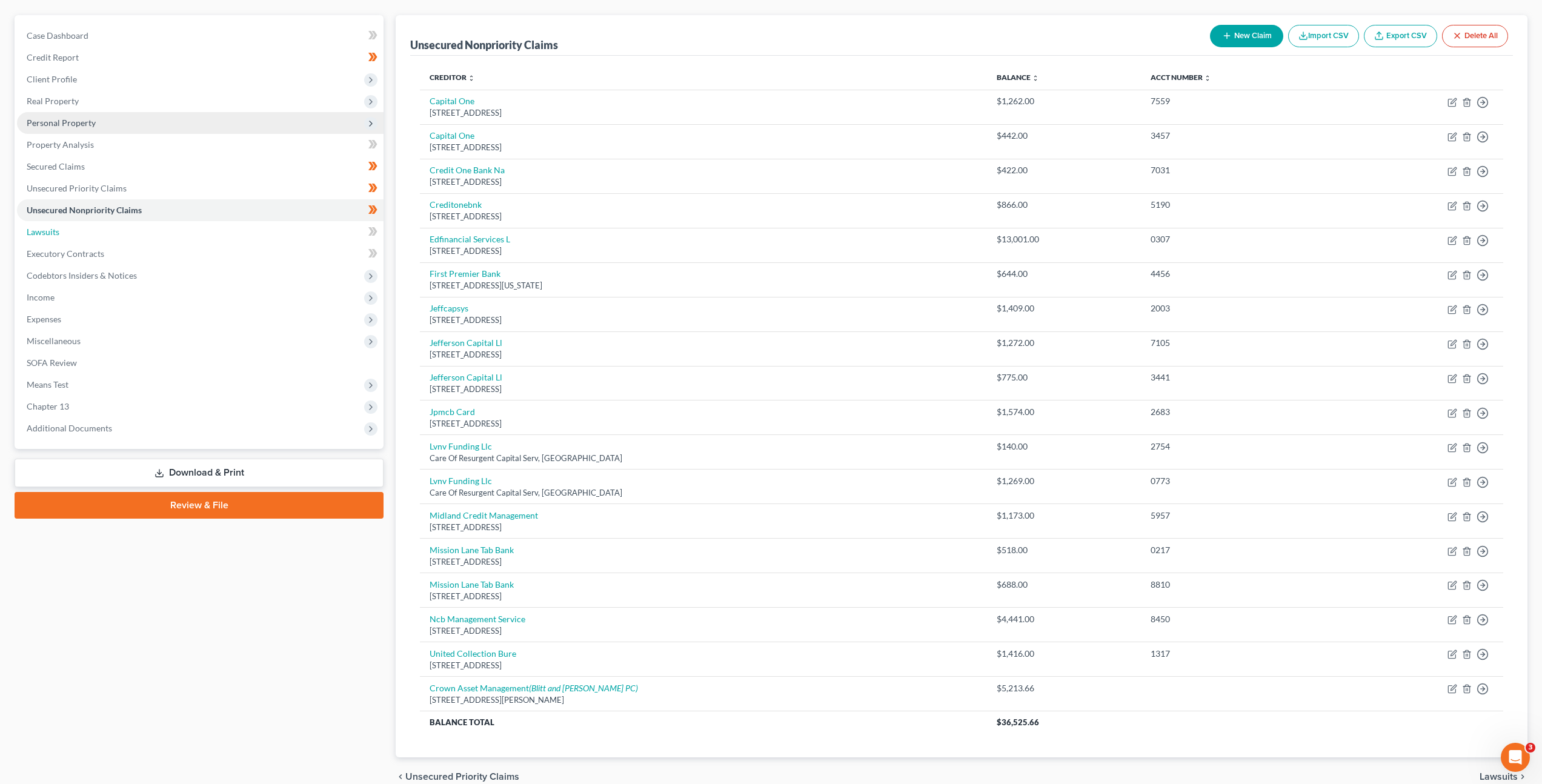
click at [55, 233] on span "Lawsuits" at bounding box center [43, 232] width 33 height 10
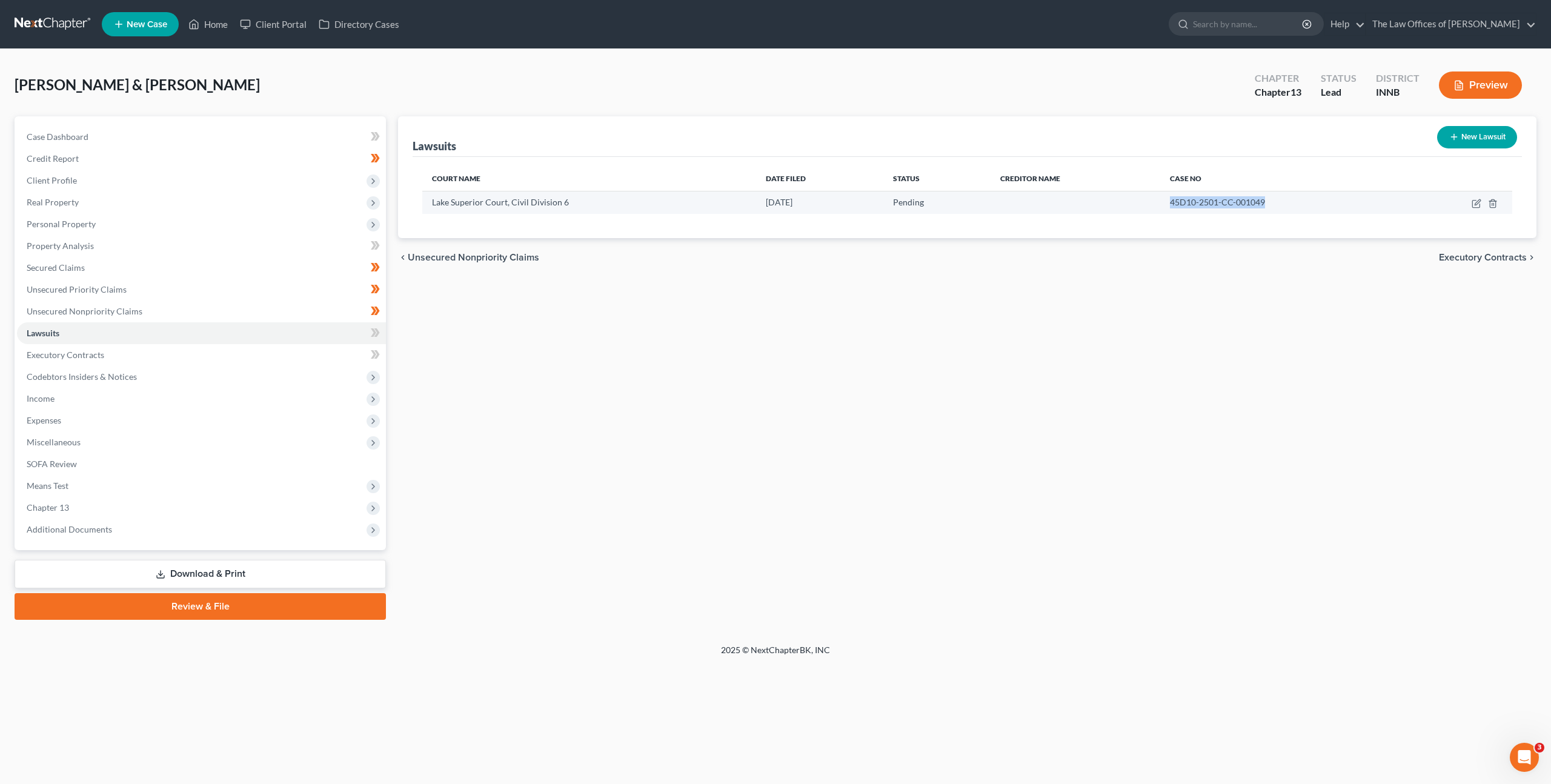
drag, startPoint x: 1267, startPoint y: 197, endPoint x: 1168, endPoint y: 204, distance: 99.2
click at [1168, 204] on td "45D10-2501-CC-001049" at bounding box center [1283, 202] width 245 height 23
copy span "45D10-2501-CC-001049"
drag, startPoint x: 628, startPoint y: 624, endPoint x: 619, endPoint y: 590, distance: 35.2
click at [627, 615] on div "Petition Navigation Case Dashboard Payments Invoices Payments Payments Credit R…" at bounding box center [776, 373] width 1522 height 513
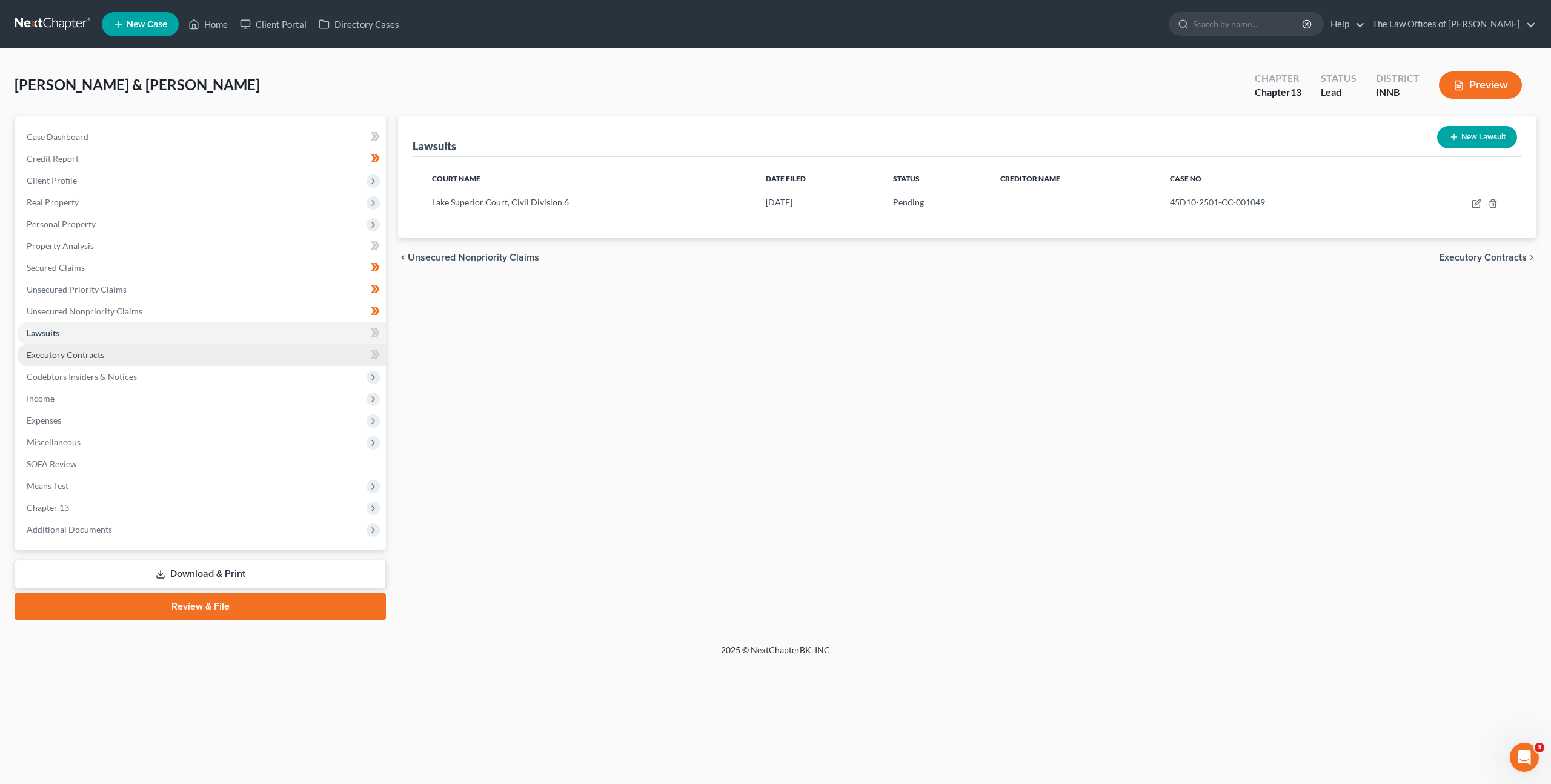
click at [205, 349] on link "Executory Contracts" at bounding box center [201, 355] width 369 height 22
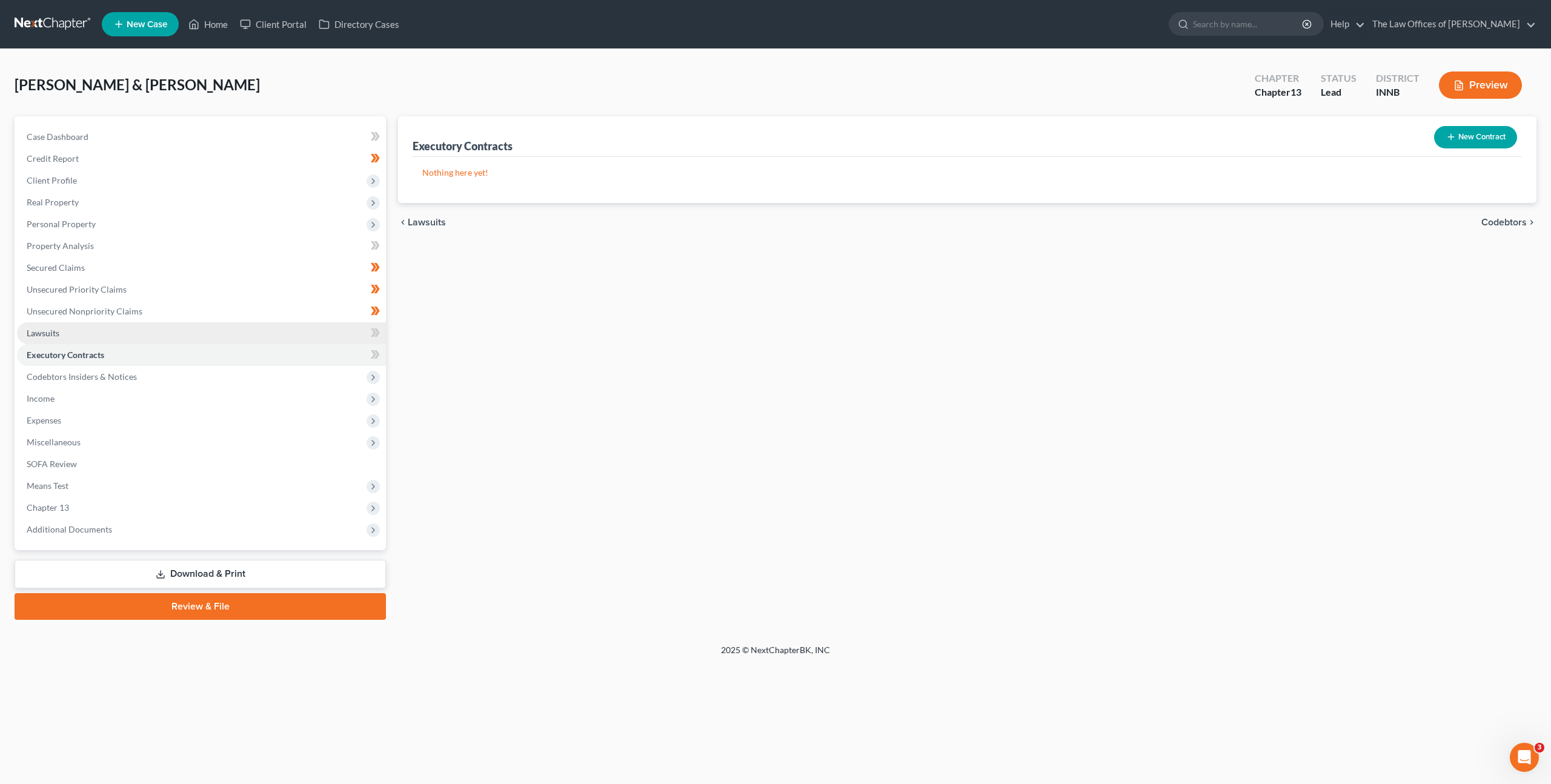
click at [175, 324] on link "Lawsuits" at bounding box center [201, 333] width 369 height 22
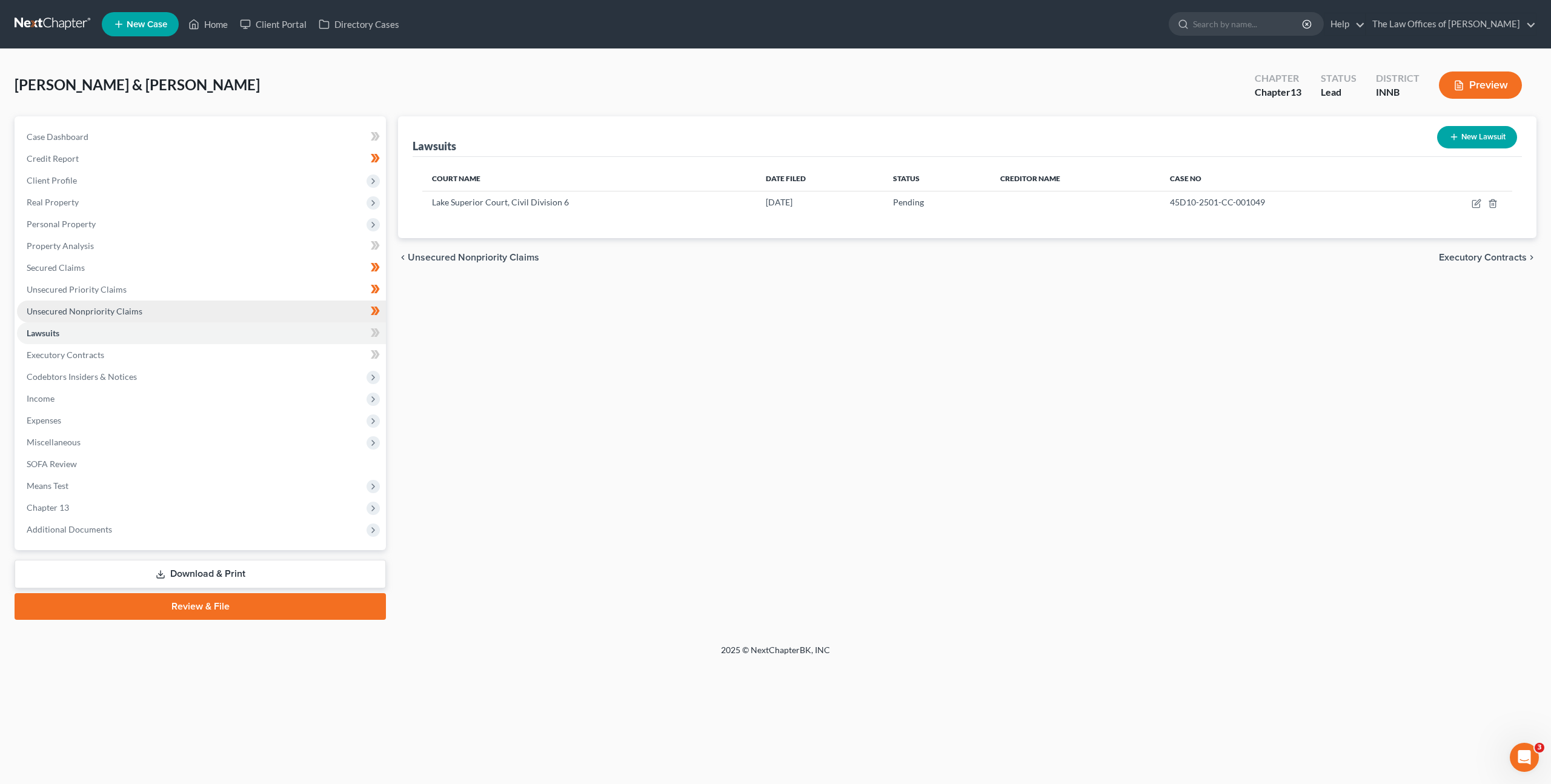
click at [177, 304] on link "Unsecured Nonpriority Claims" at bounding box center [201, 311] width 369 height 22
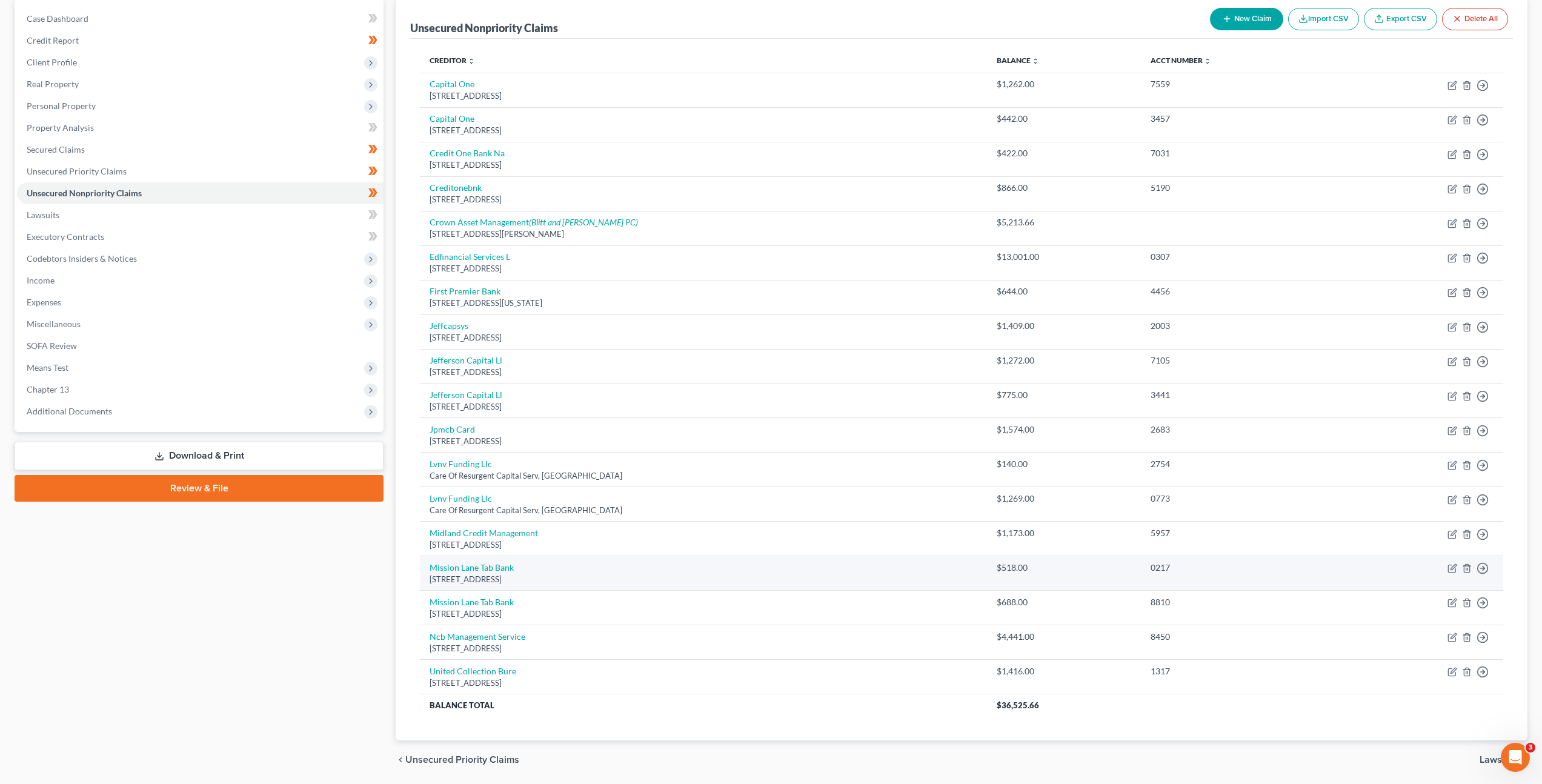
scroll to position [115, 0]
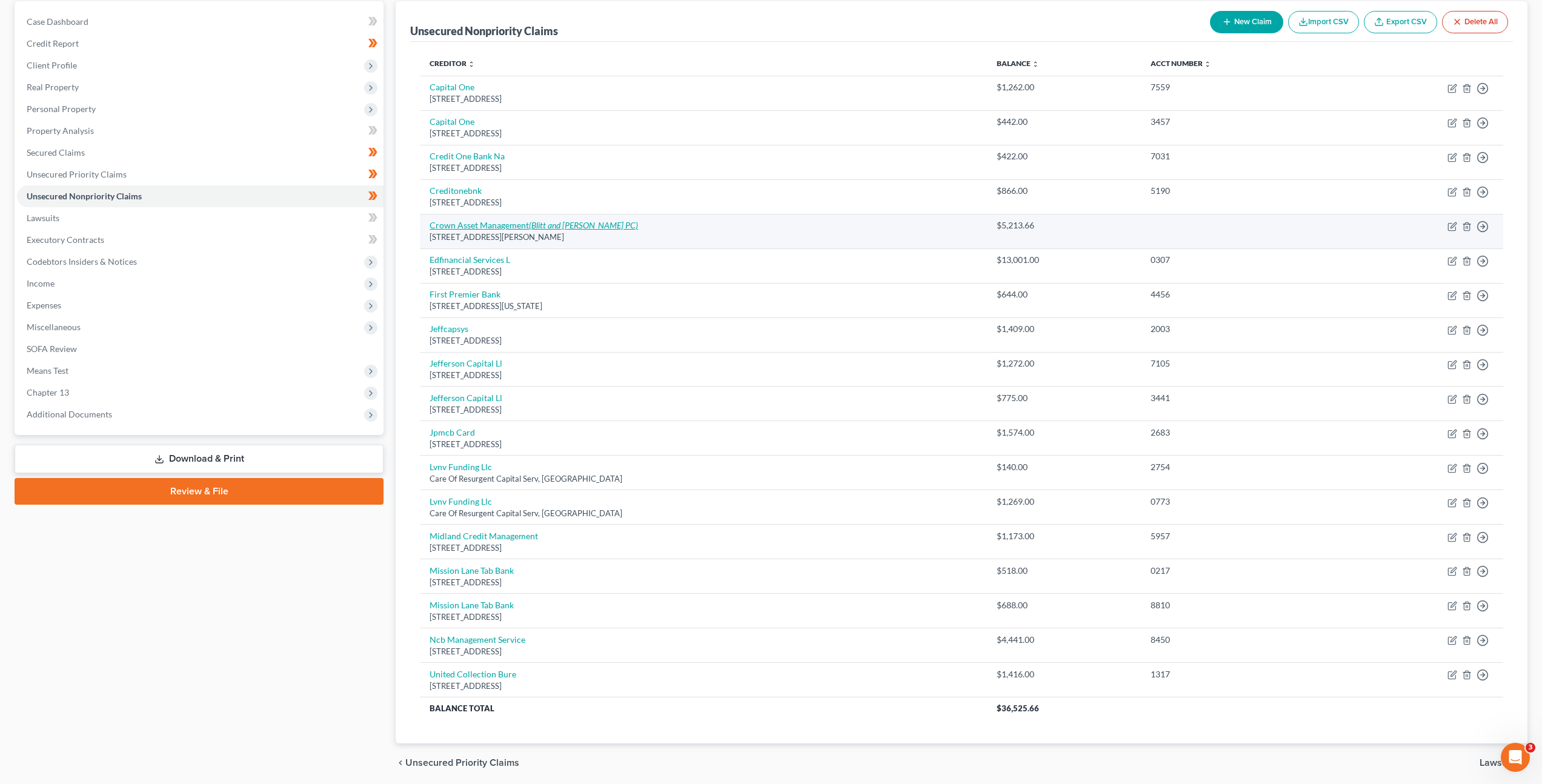
click at [532, 226] on icon "(Blitt and Gaines PC)" at bounding box center [584, 225] width 109 height 10
select select "14"
select select "1"
select select "2"
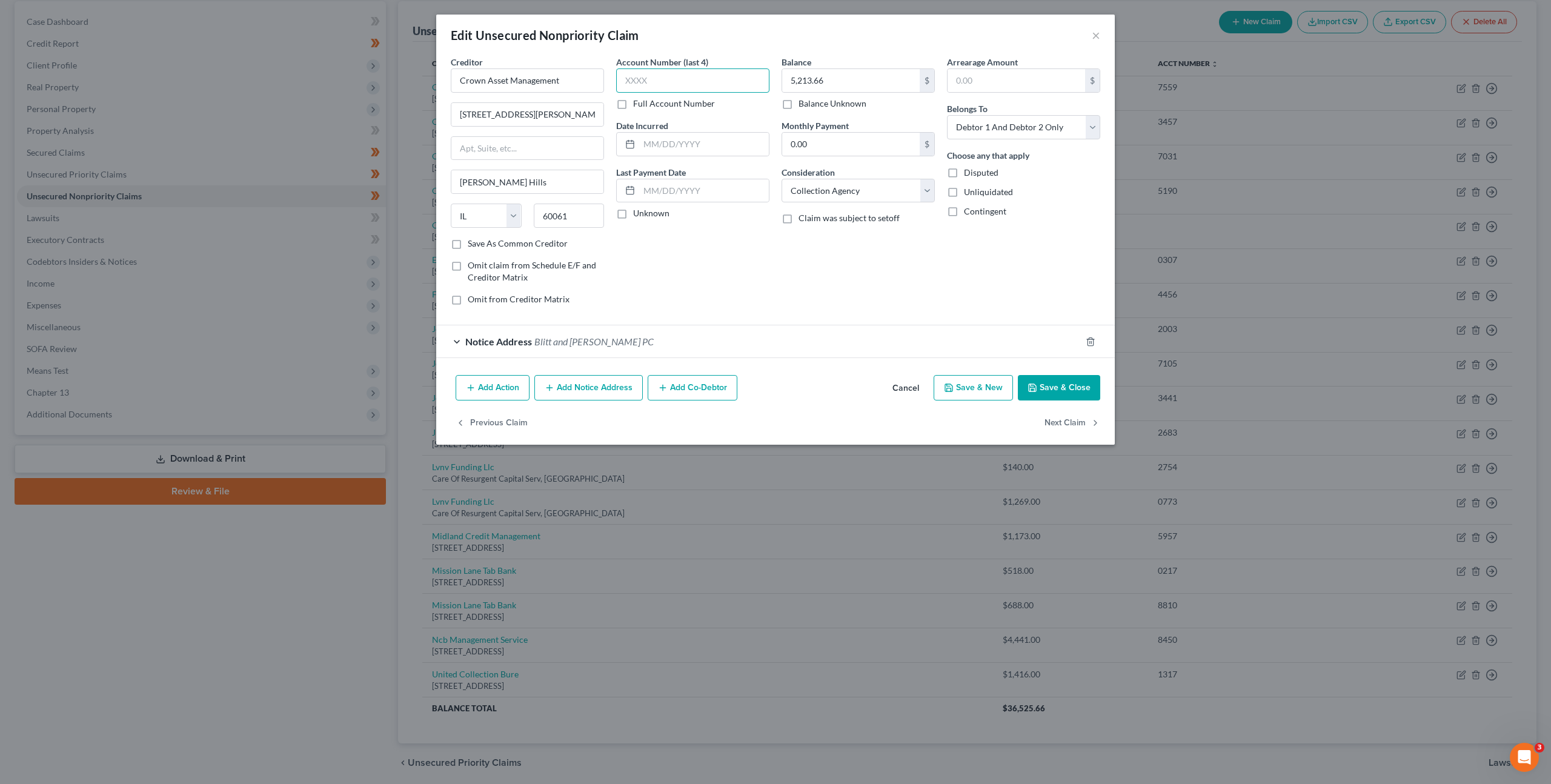
drag, startPoint x: 716, startPoint y: 80, endPoint x: 676, endPoint y: 94, distance: 42.4
click at [715, 80] on input "text" at bounding box center [692, 80] width 153 height 24
click at [633, 103] on label "Full Account Number" at bounding box center [674, 103] width 82 height 12
click at [638, 103] on input "Full Account Number" at bounding box center [642, 102] width 8 height 8
click at [644, 89] on input "text" at bounding box center [692, 80] width 153 height 24
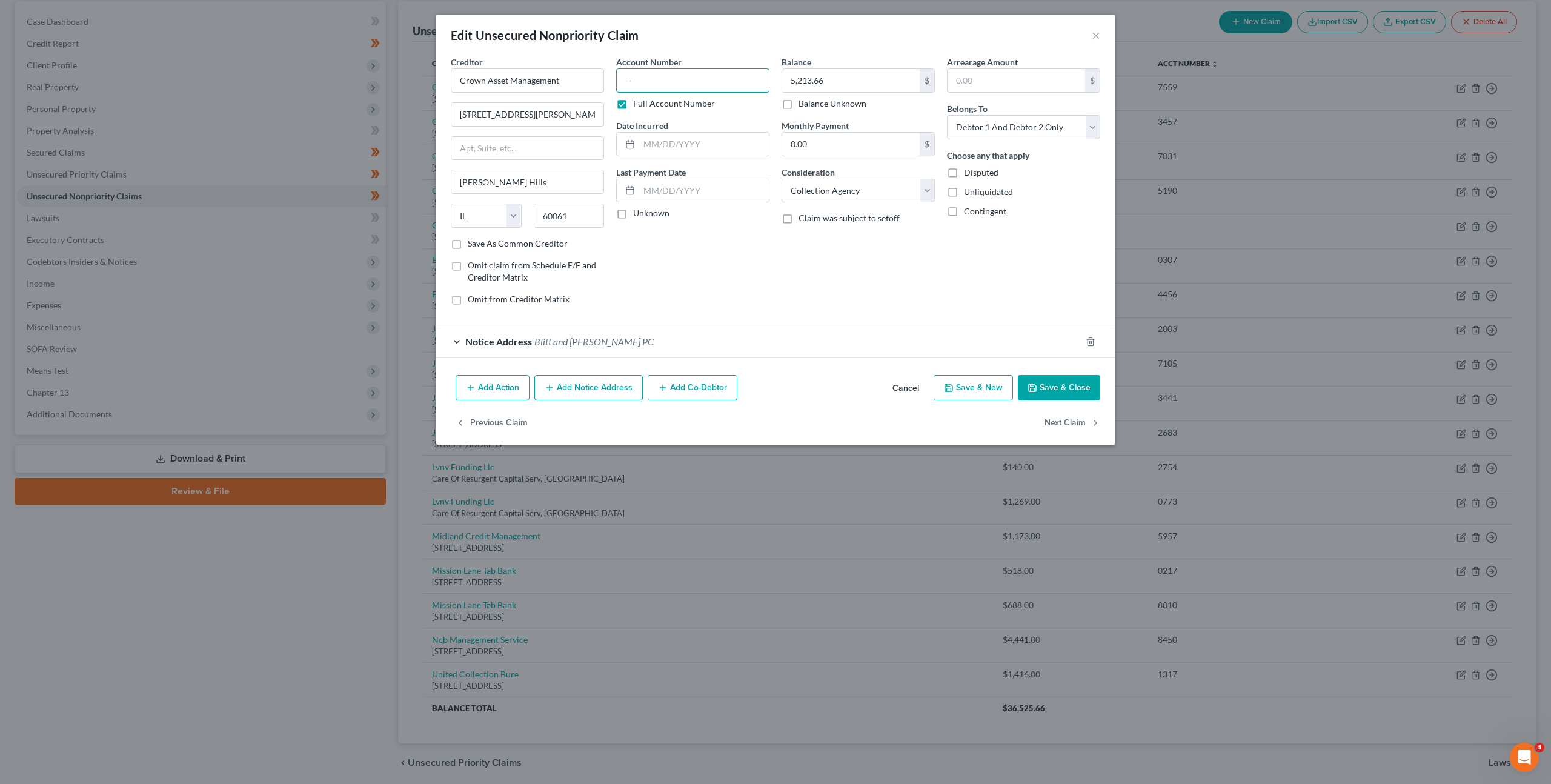
paste input "45D10-2501-CC-001049"
type input "45D10-2501-CC-001049"
click at [1069, 382] on button "Save & Close" at bounding box center [1059, 387] width 83 height 26
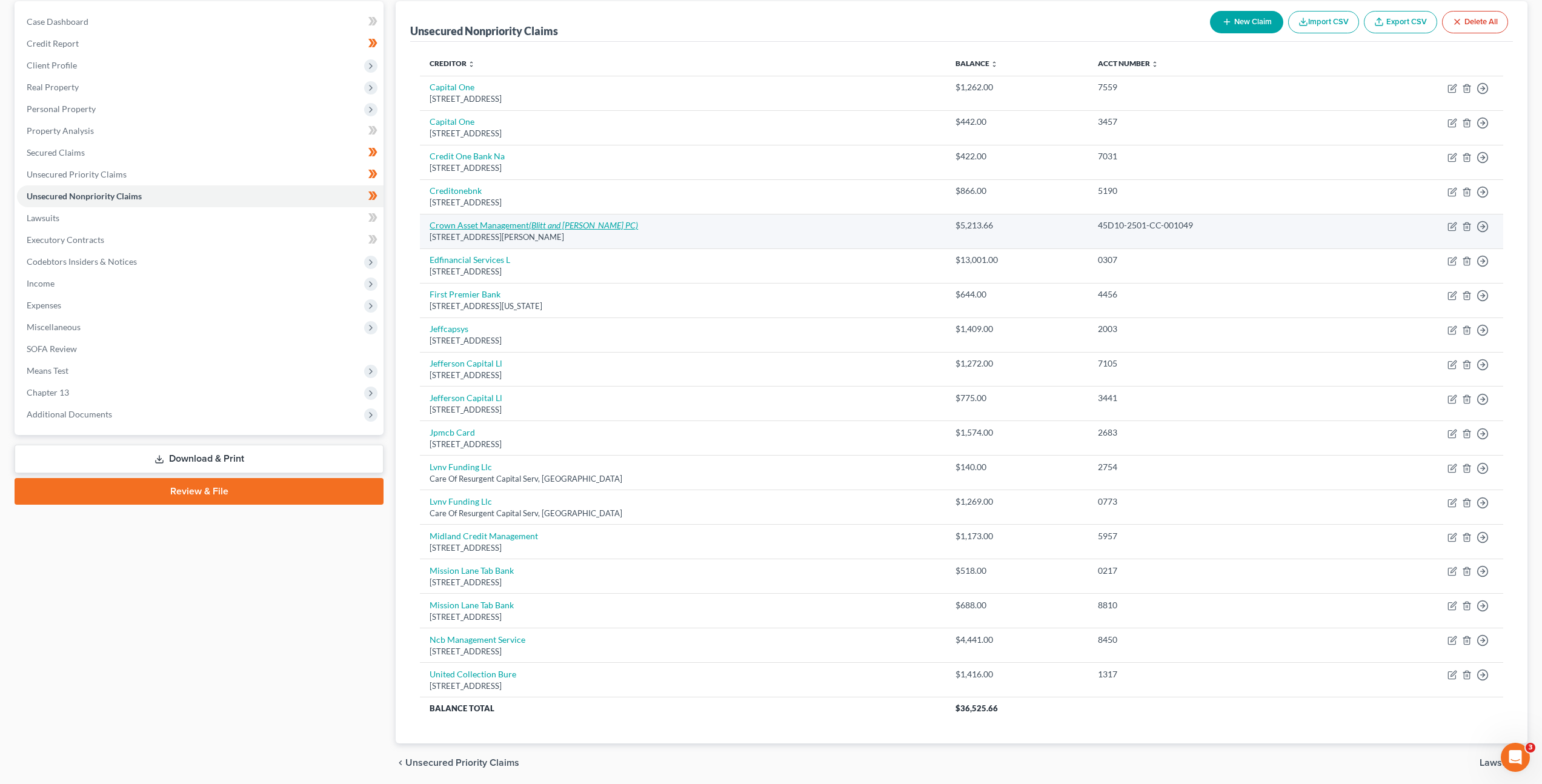
click at [509, 222] on link "Crown Asset Management (Blitt and Gaines PC)" at bounding box center [534, 225] width 209 height 10
select select "14"
select select "1"
select select "2"
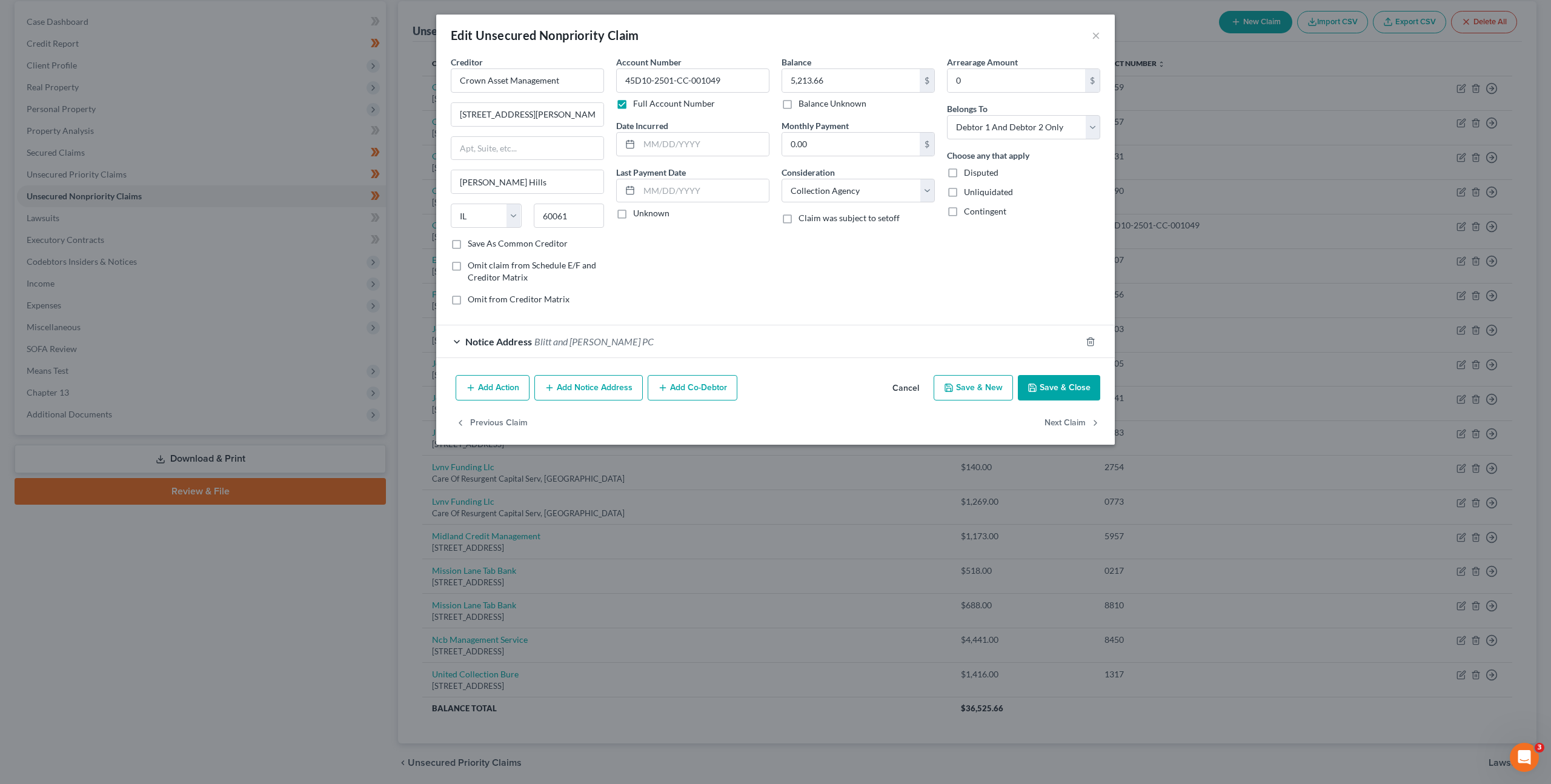
click at [550, 392] on icon "button" at bounding box center [550, 387] width 10 height 10
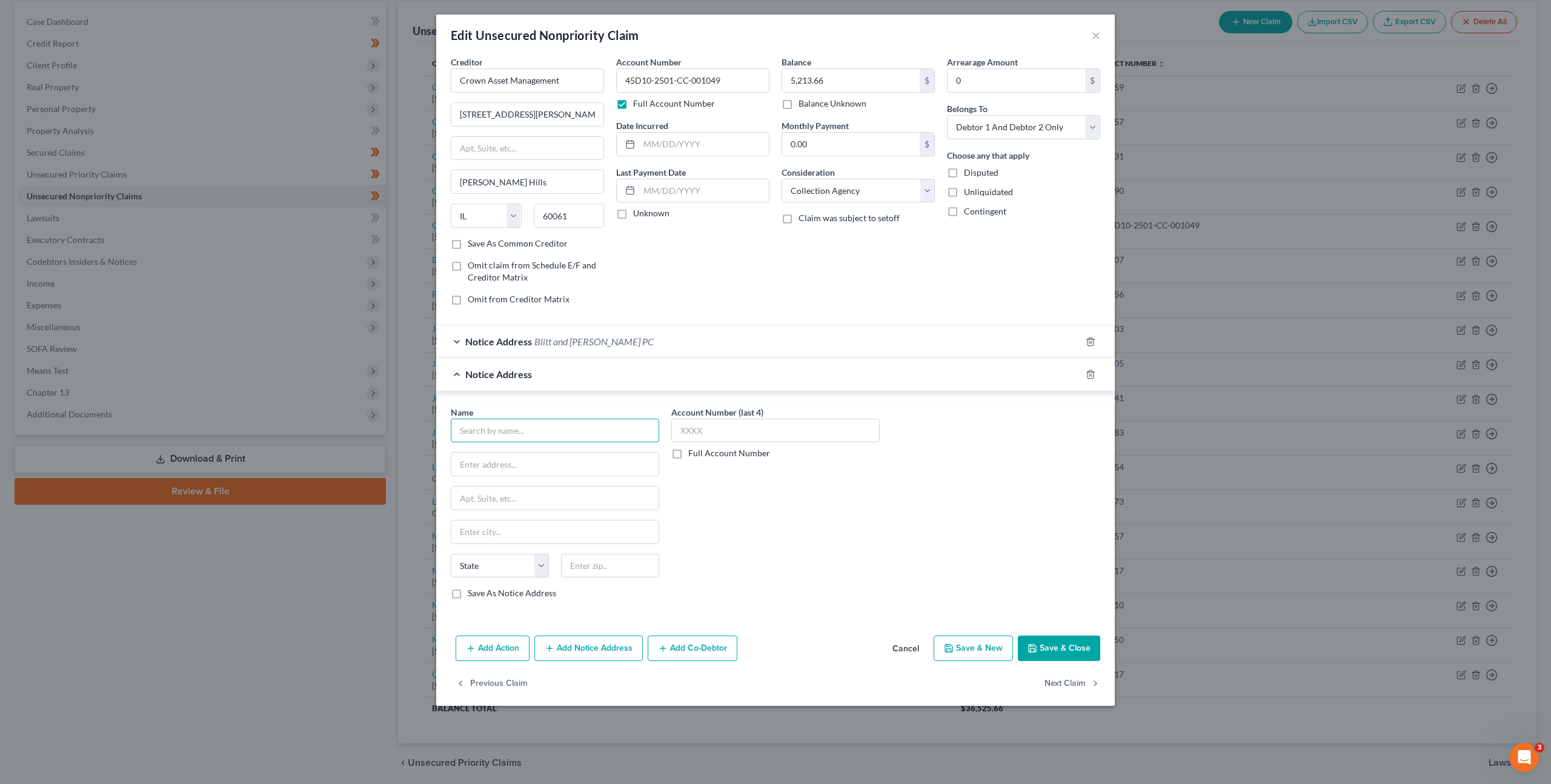
click at [523, 430] on input "text" at bounding box center [555, 430] width 209 height 24
click at [551, 462] on div "PO Box 1503, San Carlos, CA 94070" at bounding box center [527, 462] width 133 height 10
type input "Upstart/Finwise"
type input "PO Box 1503"
type input "San Carlos"
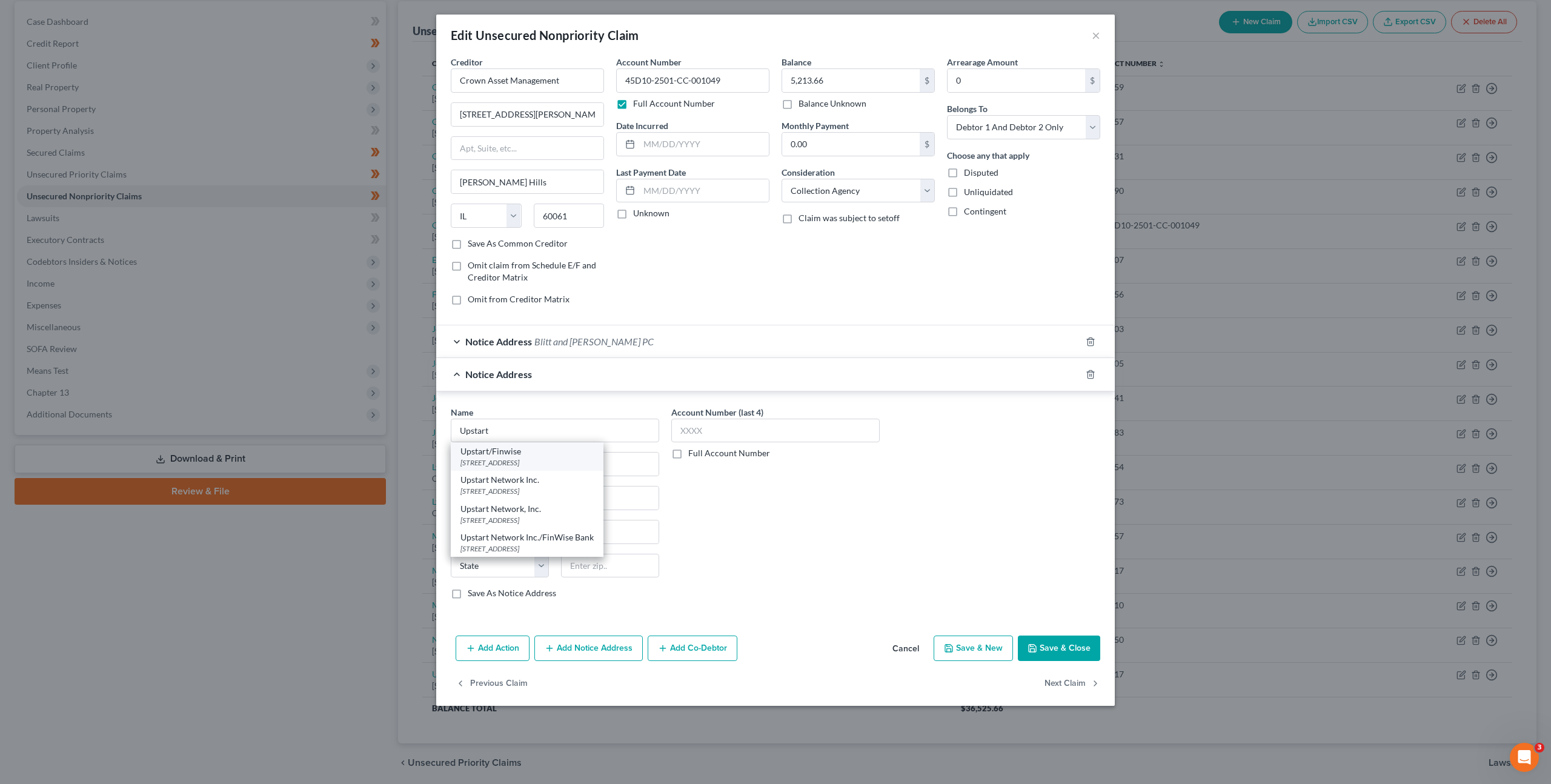
select select "4"
type input "94070"
click at [825, 538] on div "Account Number (last 4) Full Account Number" at bounding box center [775, 507] width 220 height 204
click at [1043, 649] on button "Save & Close" at bounding box center [1059, 648] width 83 height 26
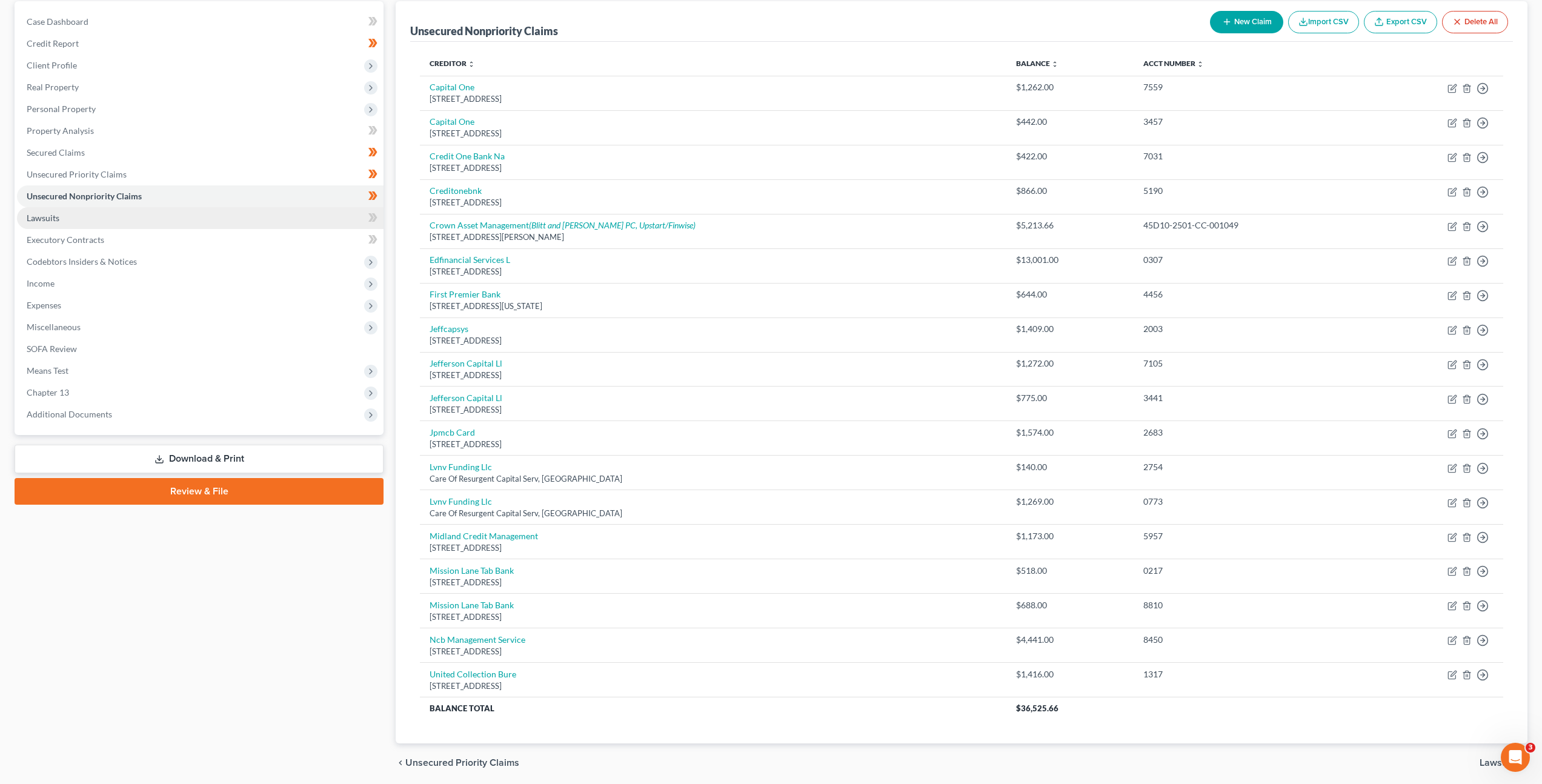
drag, startPoint x: 245, startPoint y: 209, endPoint x: 270, endPoint y: 214, distance: 25.5
click at [245, 209] on link "Lawsuits" at bounding box center [200, 218] width 367 height 22
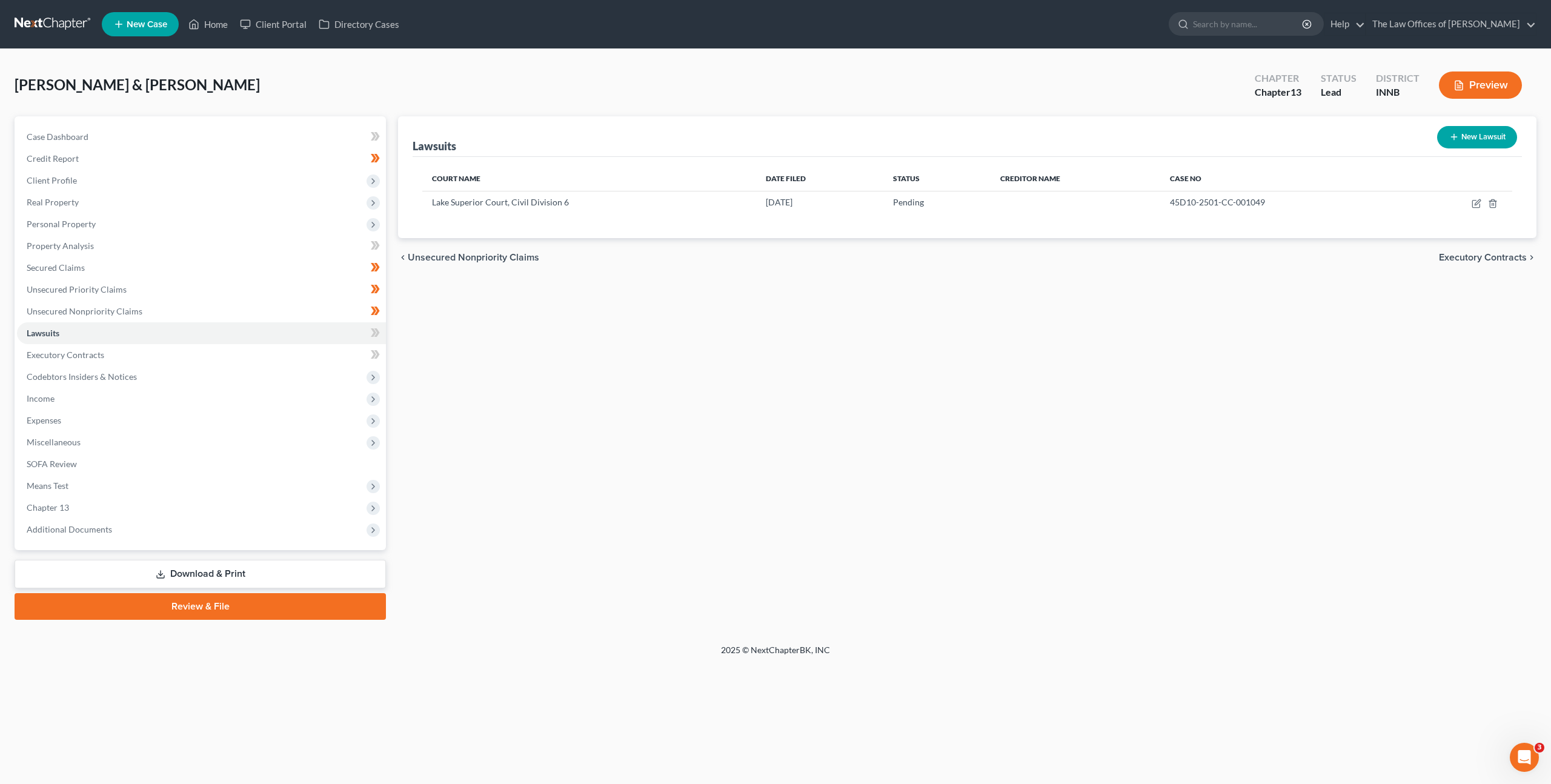
click at [1471, 143] on button "New Lawsuit" at bounding box center [1477, 137] width 80 height 22
select select "0"
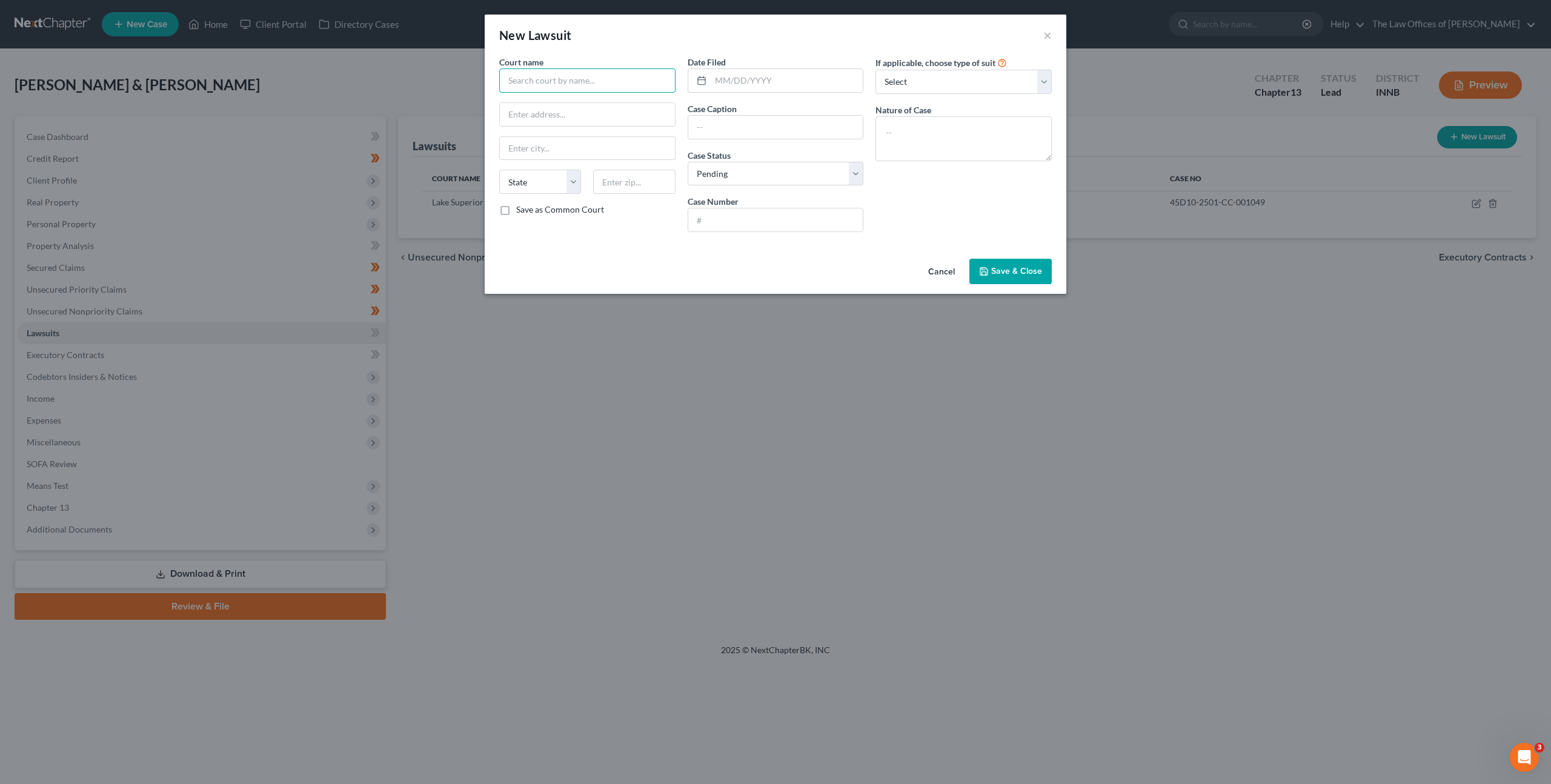
click at [556, 71] on input "text" at bounding box center [587, 80] width 176 height 24
click at [612, 118] on div "Lake Superior Court, Civil Division 4" at bounding box center [588, 120] width 158 height 12
type input "Lake Superior Court, Civil Division 4"
type input "15 West 4th Avenue"
type input "Gary"
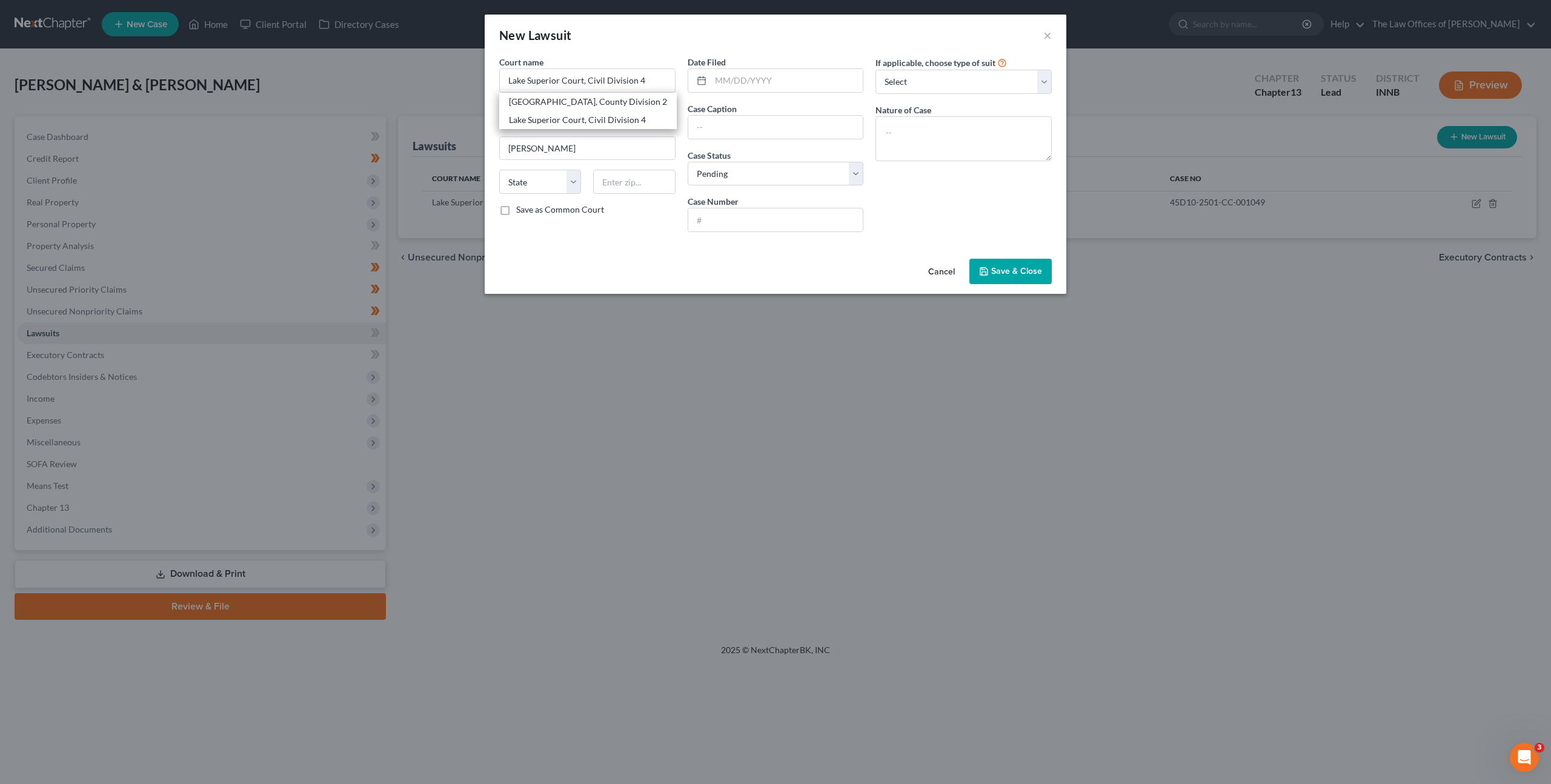
select select "15"
type input "46402"
click at [656, 81] on input "Lake Superior Court, Civil Division 4" at bounding box center [587, 80] width 176 height 24
type input "Lake Superior Court, Civil Division 6"
type input "03/21/2025"
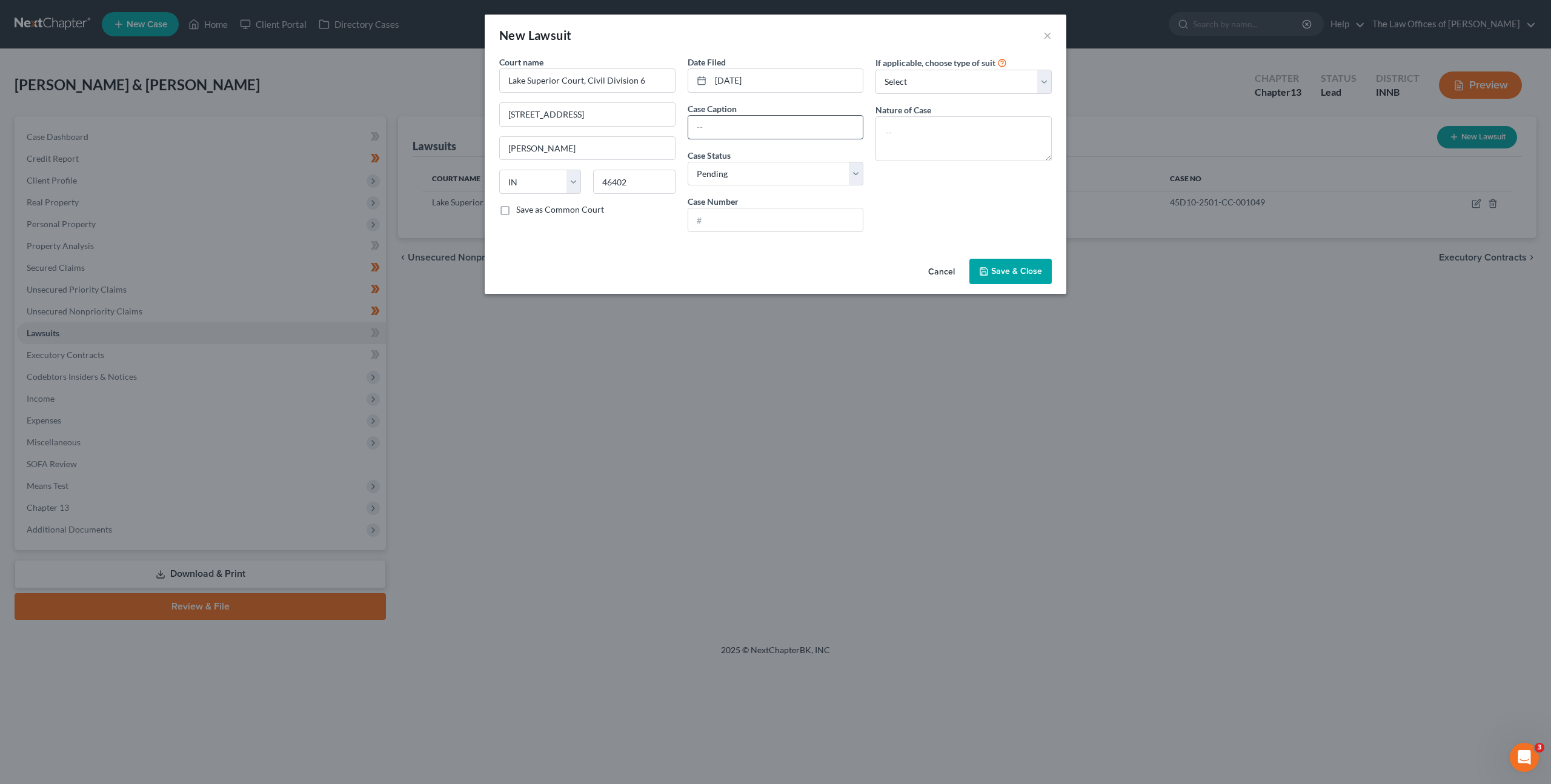
click at [737, 120] on input "text" at bounding box center [775, 127] width 175 height 23
paste input "Jefferson Capital Systems LLC v. ANA BADILLO"
type input "Jefferson Capital Systems LLC v. ANA BADILLO"
drag, startPoint x: 740, startPoint y: 213, endPoint x: 997, endPoint y: 193, distance: 257.8
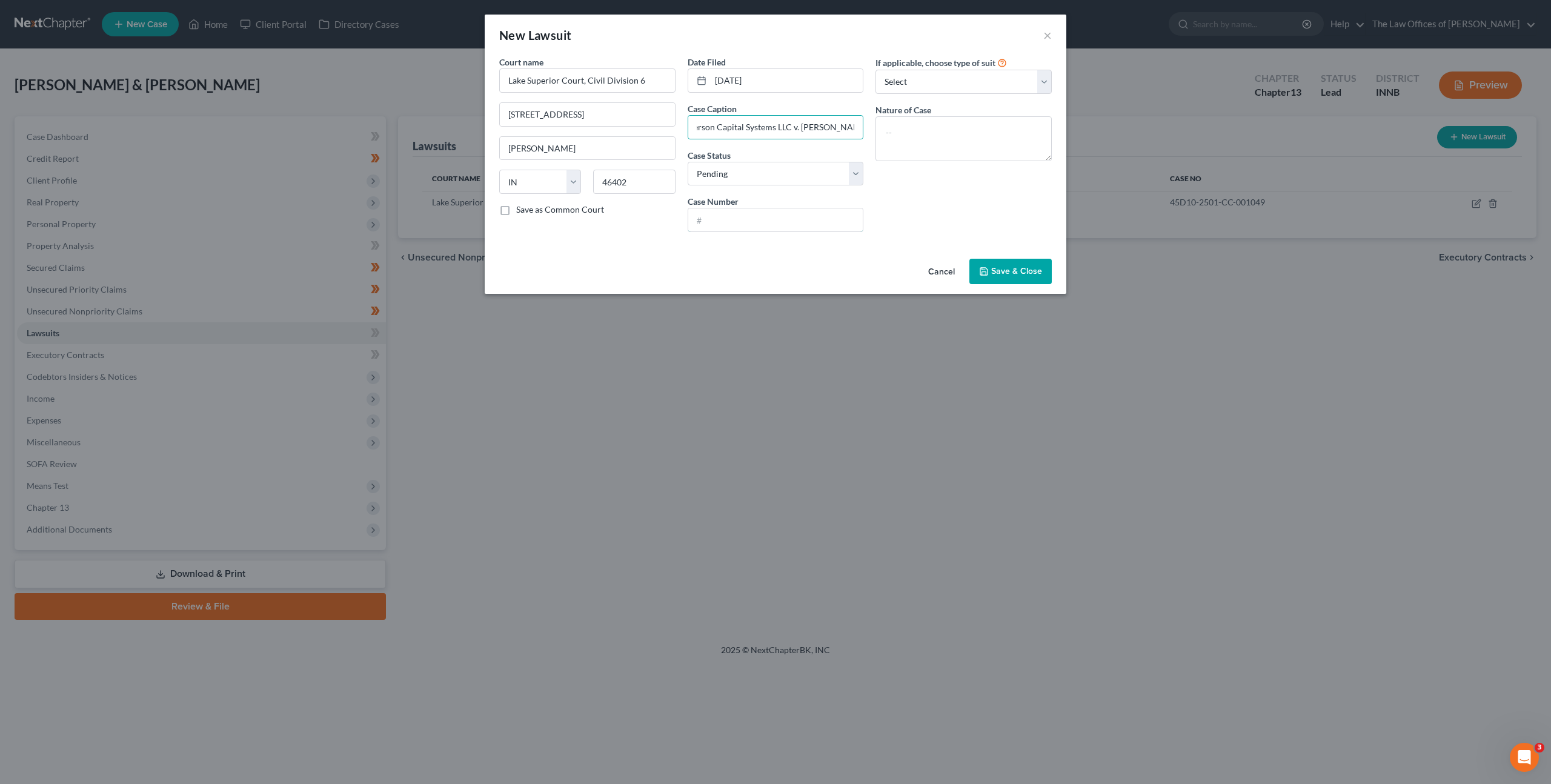
click at [742, 214] on input "text" at bounding box center [775, 220] width 175 height 23
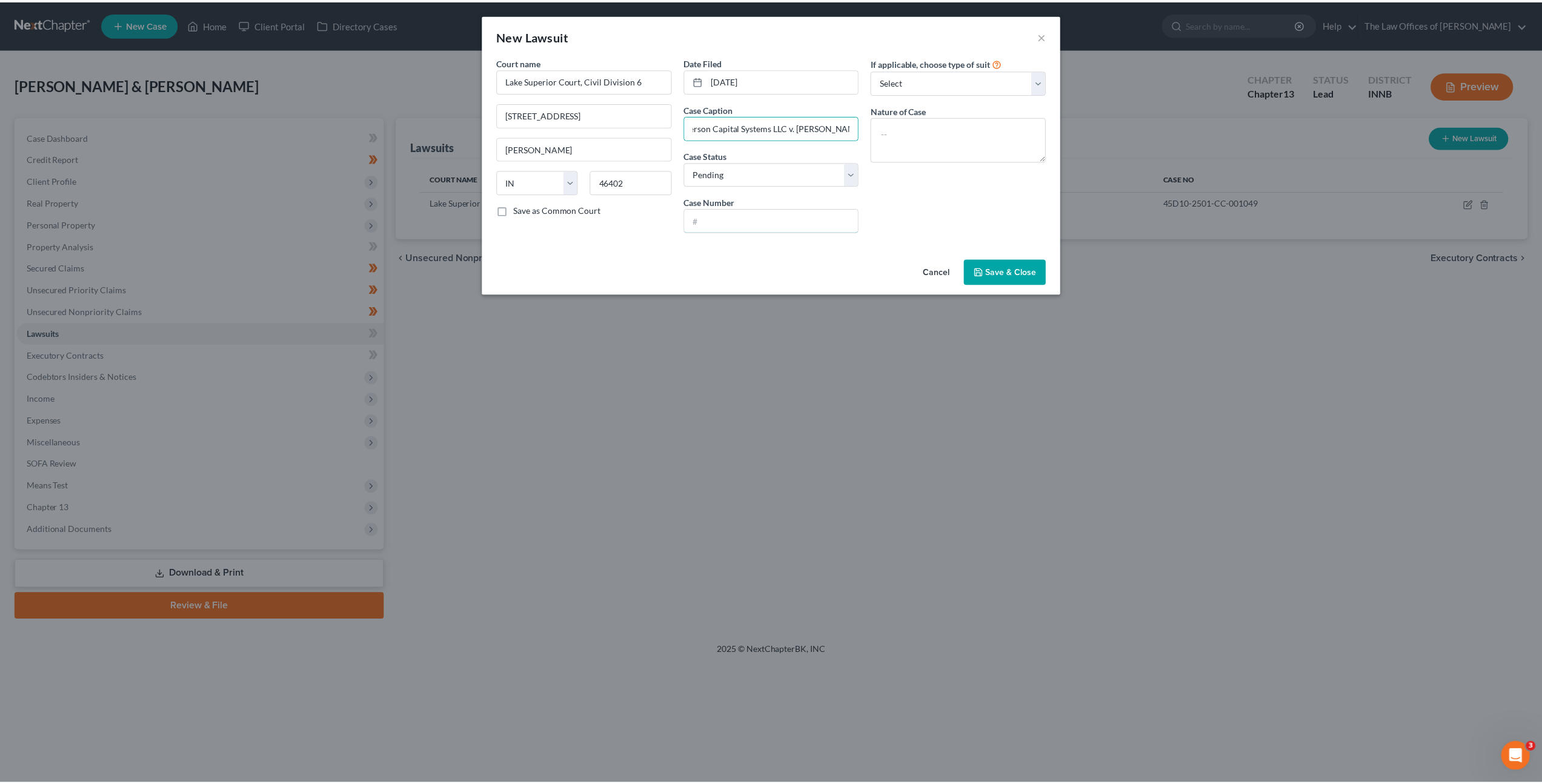
scroll to position [0, 0]
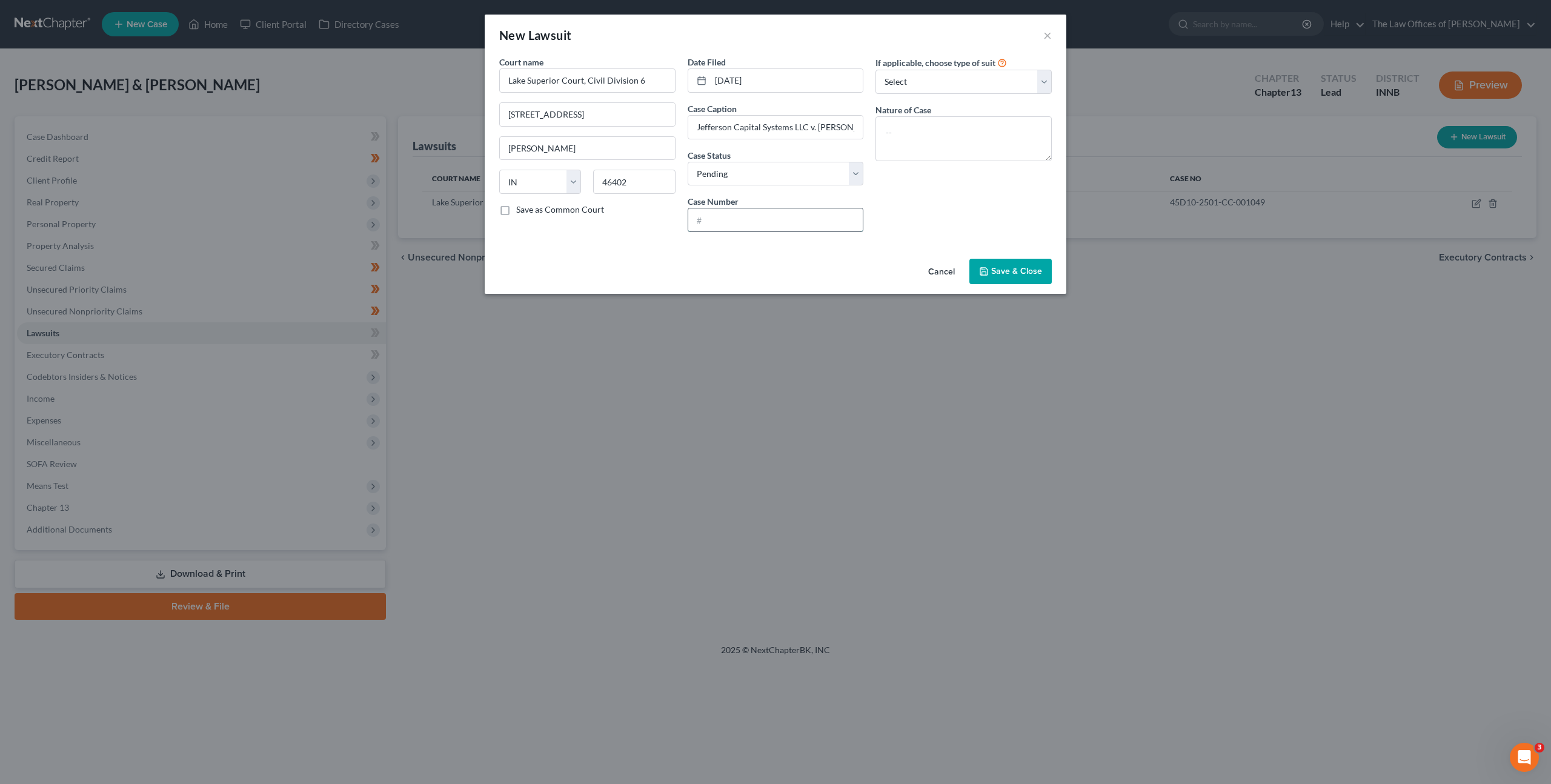
paste input "45D10-2503-CC-003303"
click at [711, 220] on input "45D10-2503-CC-003303" at bounding box center [775, 220] width 175 height 23
type input "45D10-2503-CC-003303"
drag, startPoint x: 930, startPoint y: 143, endPoint x: 986, endPoint y: 156, distance: 57.5
click at [930, 143] on textarea at bounding box center [963, 138] width 176 height 45
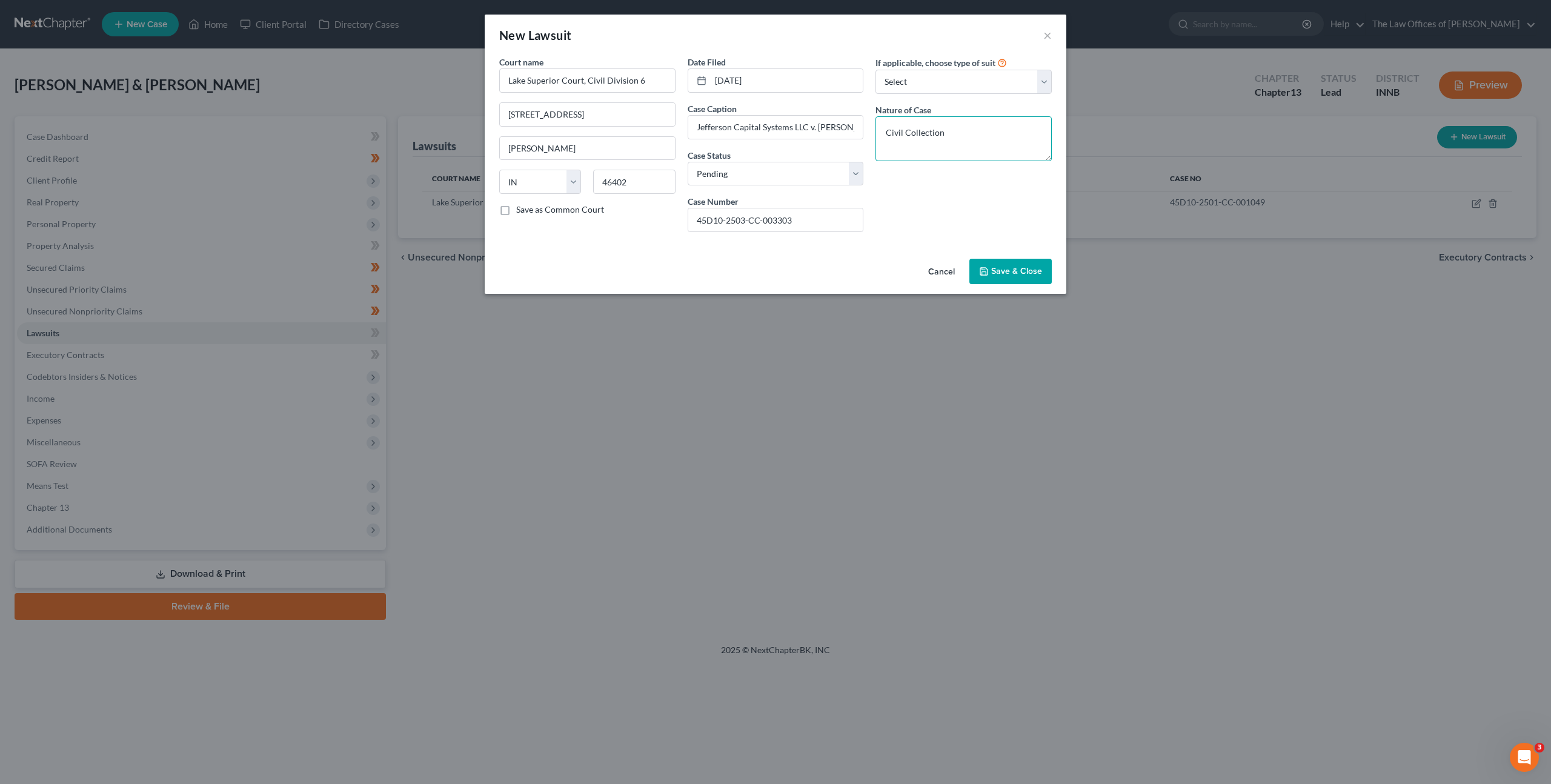
type textarea "Civil Collection"
click at [979, 192] on div "If applicable, choose type of suit Select Repossession Garnishment Foreclosure …" at bounding box center [964, 148] width 189 height 186
click at [937, 70] on select "Select Repossession Garnishment Foreclosure Attached, Seized, Or Levied Other" at bounding box center [963, 81] width 176 height 24
click at [1042, 282] on button "Save & Close" at bounding box center [1011, 271] width 83 height 26
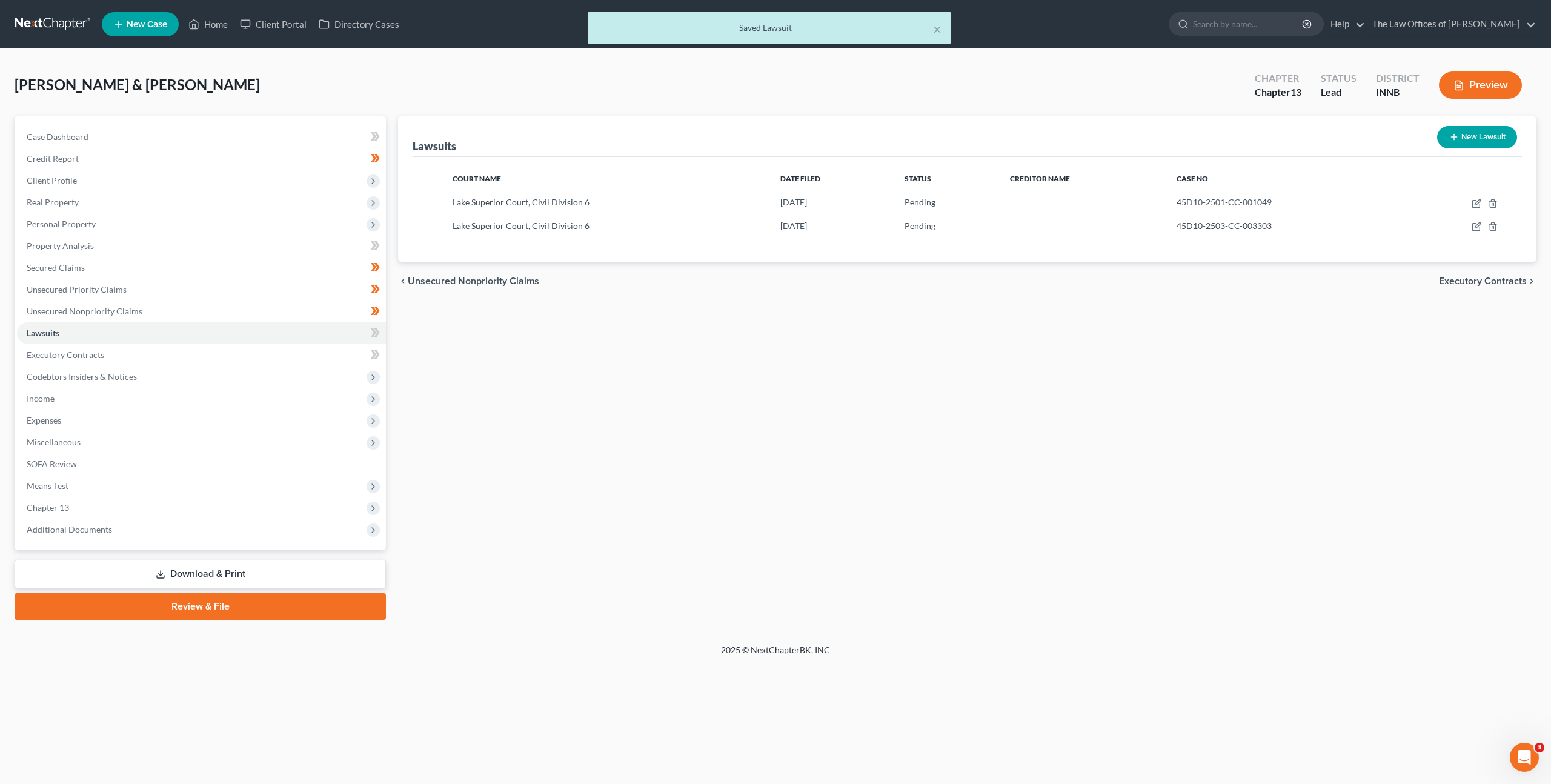
click at [920, 354] on div "Lawsuits New Lawsuit Court Name Date Filed Status Creditor Name Case No Lake Su…" at bounding box center [967, 368] width 1151 height 503
click at [324, 308] on link "Unsecured Nonpriority Claims" at bounding box center [201, 311] width 369 height 22
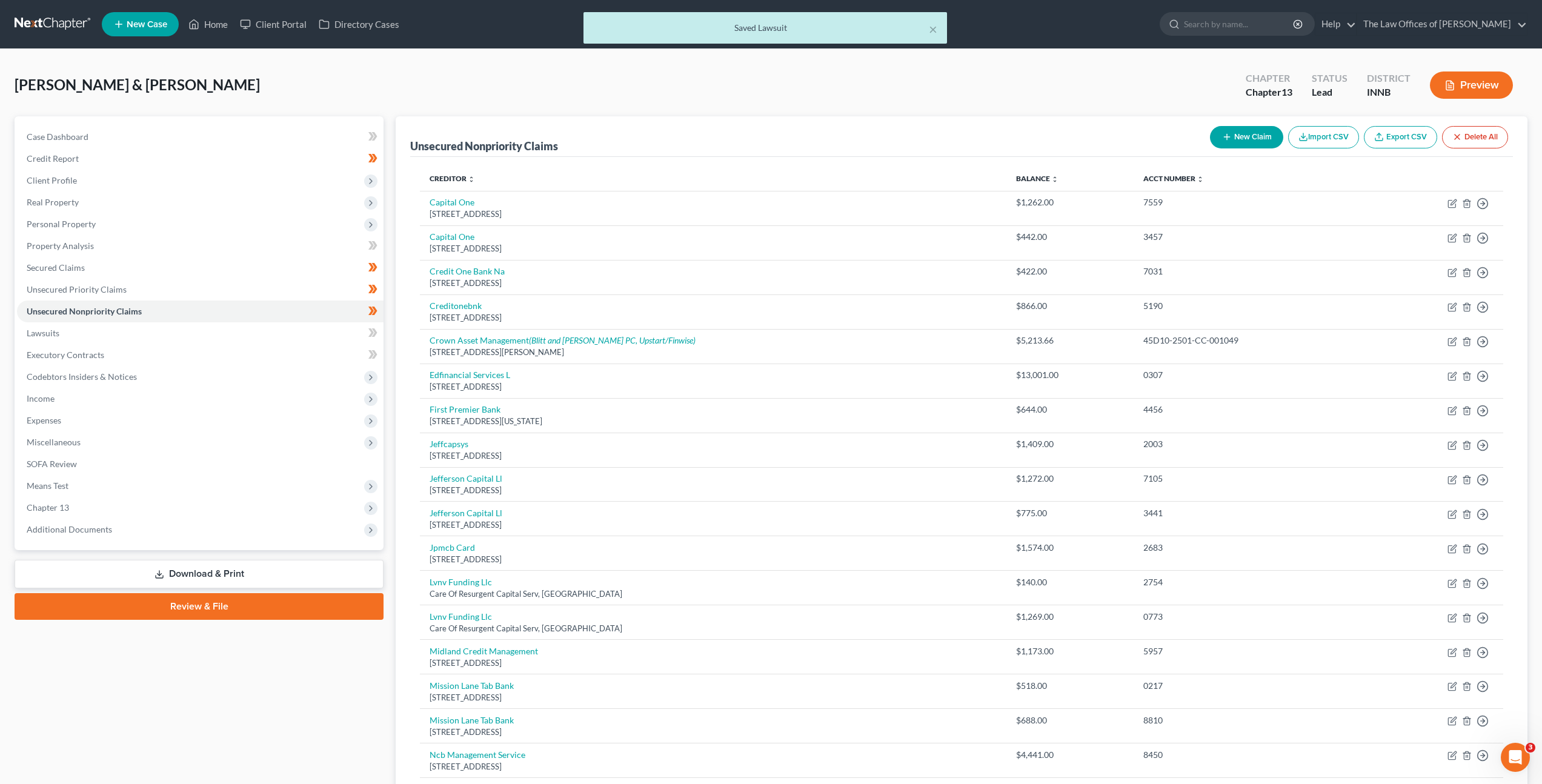
click at [1227, 131] on button "New Claim" at bounding box center [1246, 137] width 74 height 22
select select "2"
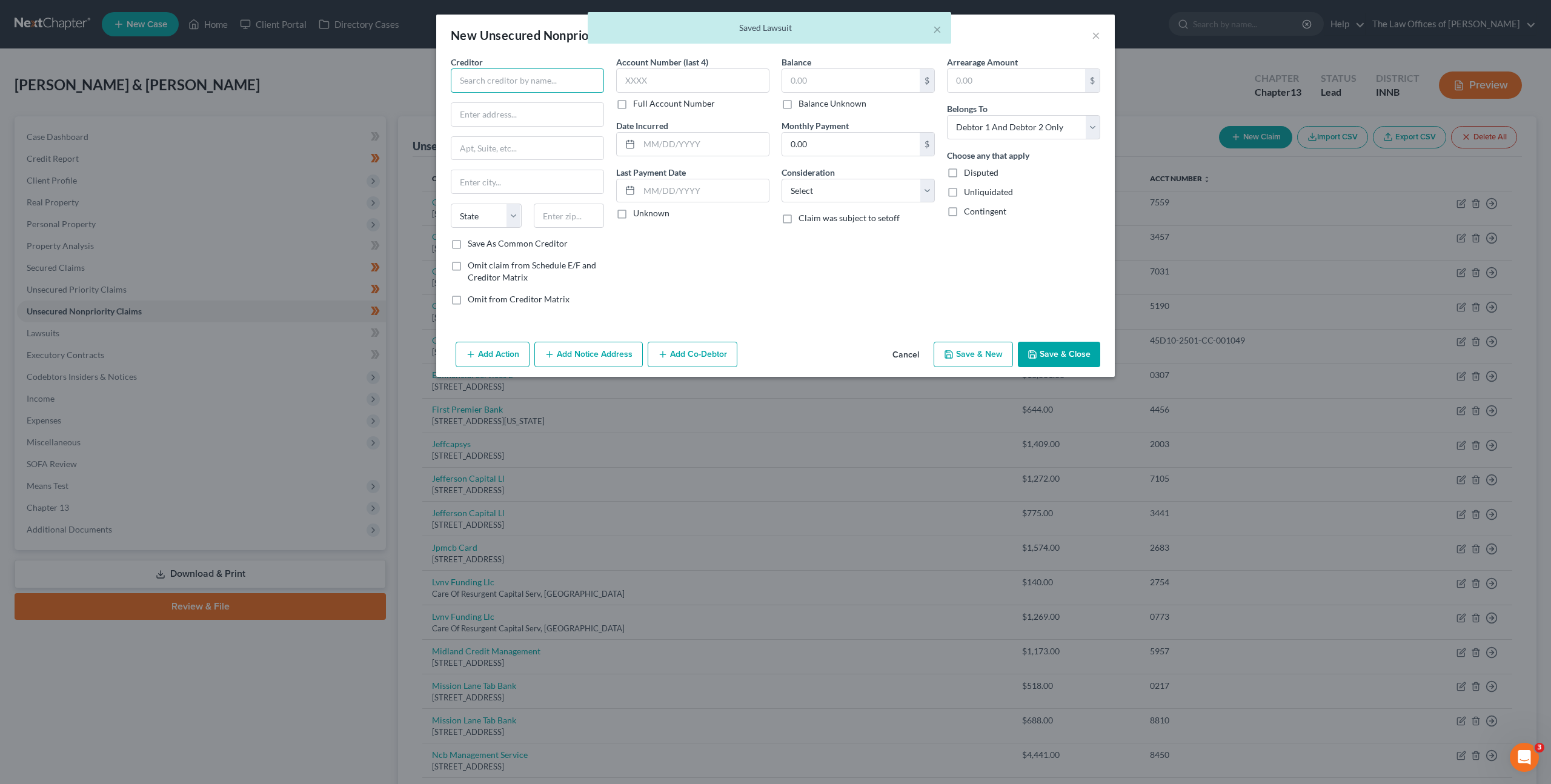
click at [538, 84] on input "text" at bounding box center [527, 80] width 153 height 24
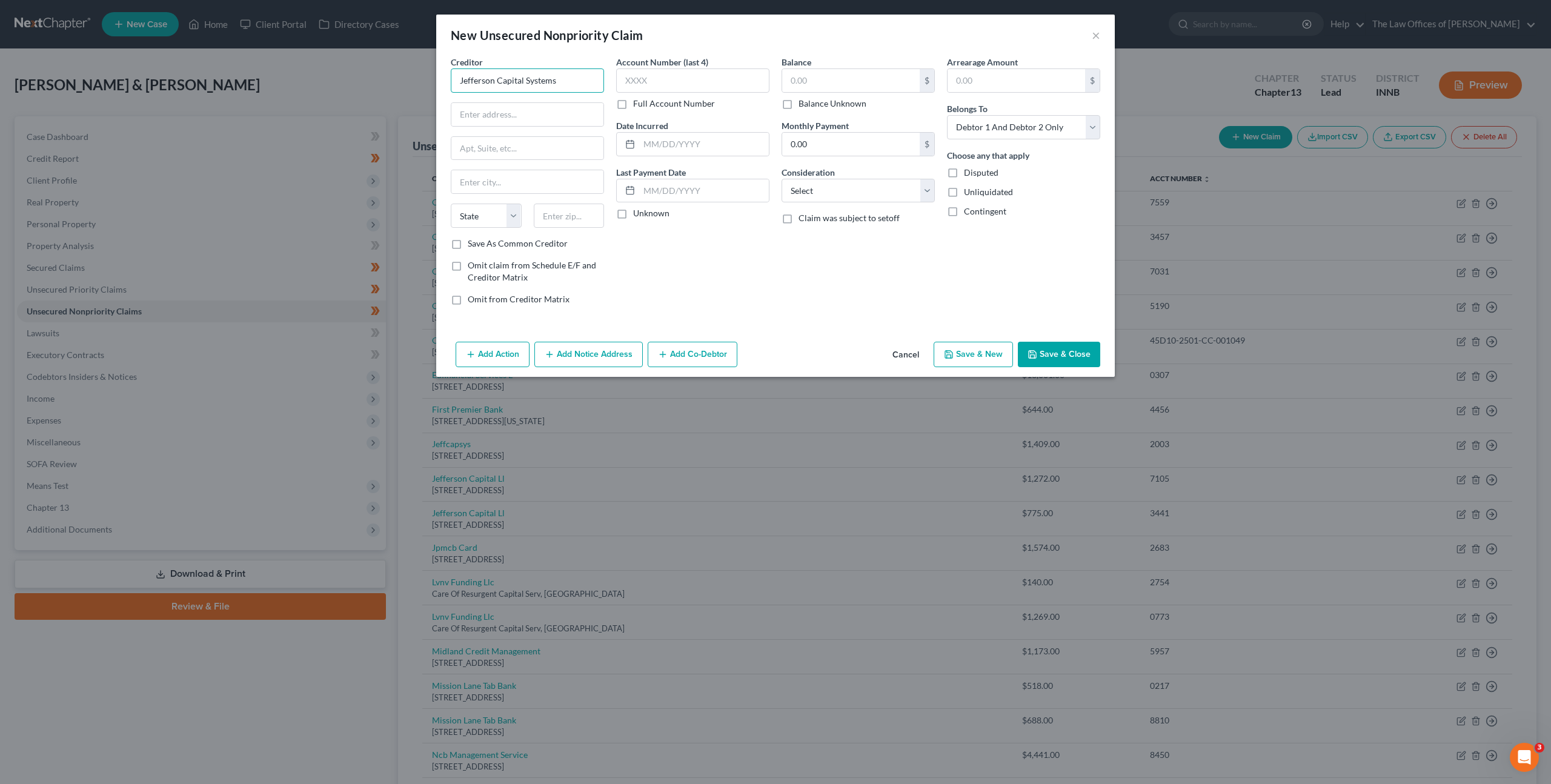
click at [577, 80] on input "Jefferson Capital Systems" at bounding box center [527, 80] width 153 height 24
type input "Jefferson Capital Systems"
type input "PO Box 17210"
type input "80402"
click at [738, 257] on div "Account Number (last 4) Full Account Number Date Incurred Last Payment Date Unk…" at bounding box center [693, 185] width 166 height 259
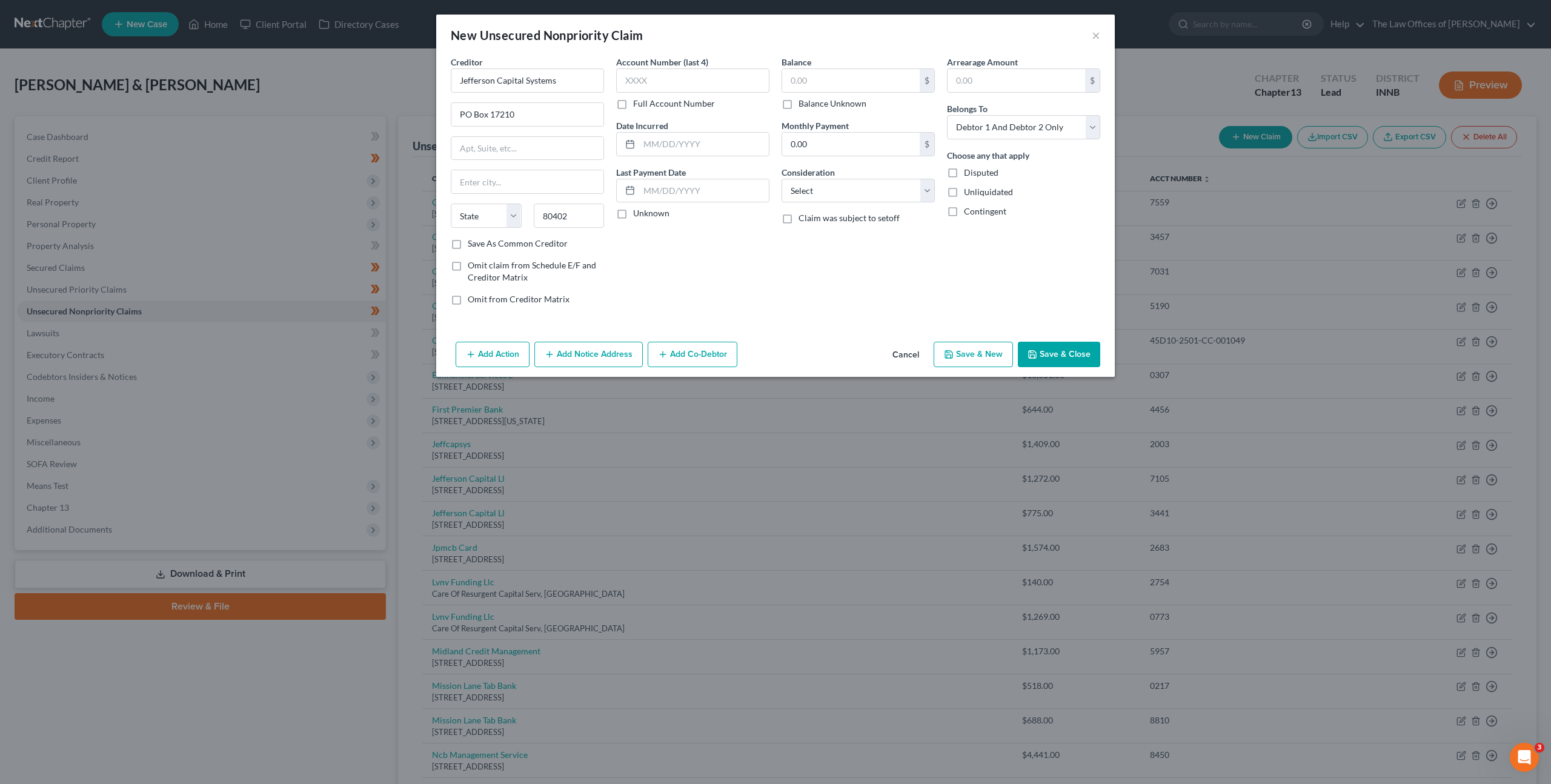
type input "Golden"
select select "5"
click at [677, 85] on input "text" at bounding box center [692, 80] width 153 height 24
click at [633, 100] on label "Full Account Number" at bounding box center [674, 103] width 82 height 12
click at [638, 100] on input "Full Account Number" at bounding box center [642, 102] width 8 height 8
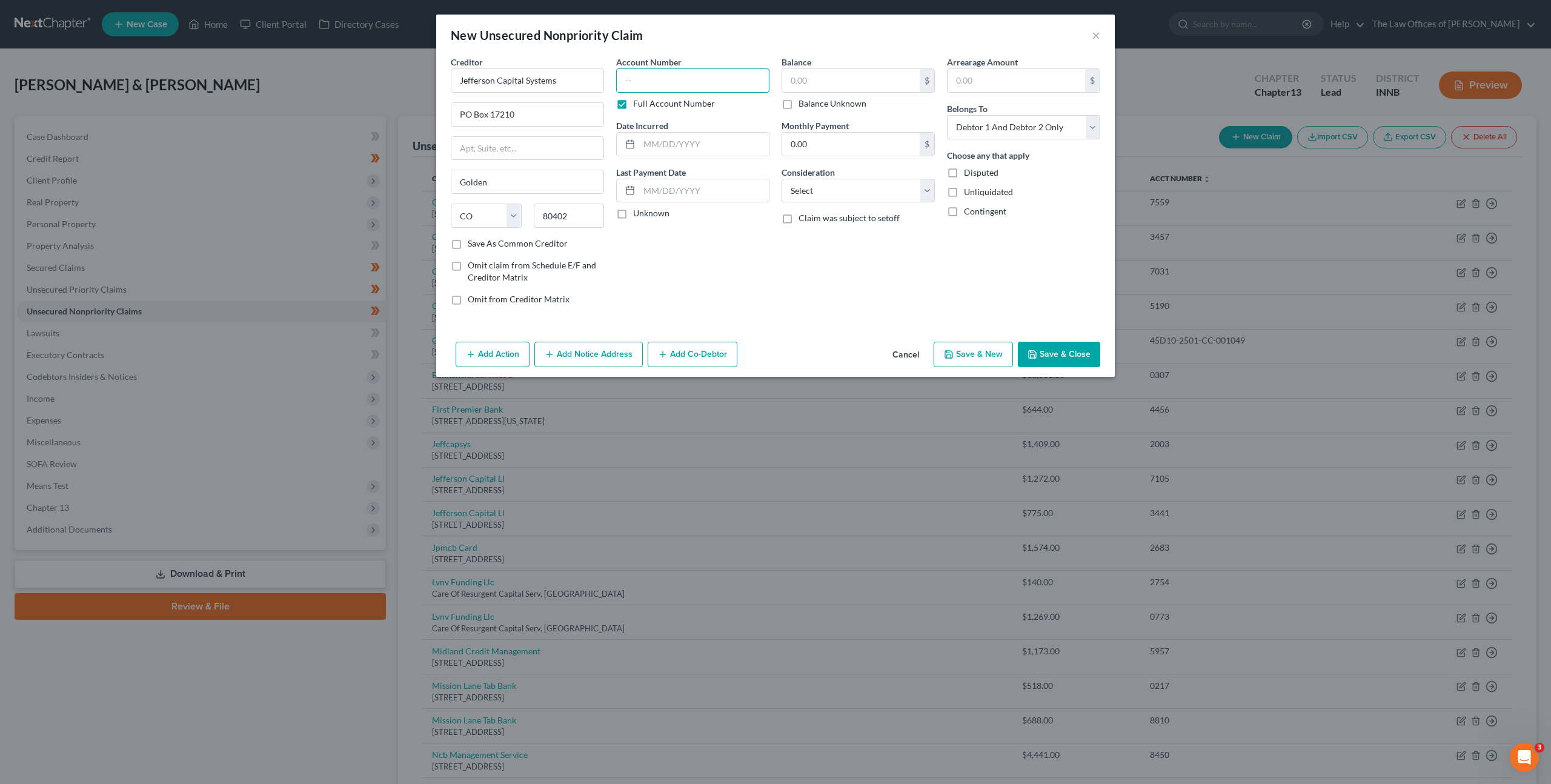
click at [673, 81] on input "text" at bounding box center [692, 80] width 153 height 24
paste input "45D10-2503-CC-003303"
click at [639, 79] on input "45D10-2503-CC-003303" at bounding box center [692, 80] width 153 height 24
type input "45D10-2503-CC-003303"
click at [830, 77] on input "text" at bounding box center [851, 80] width 137 height 23
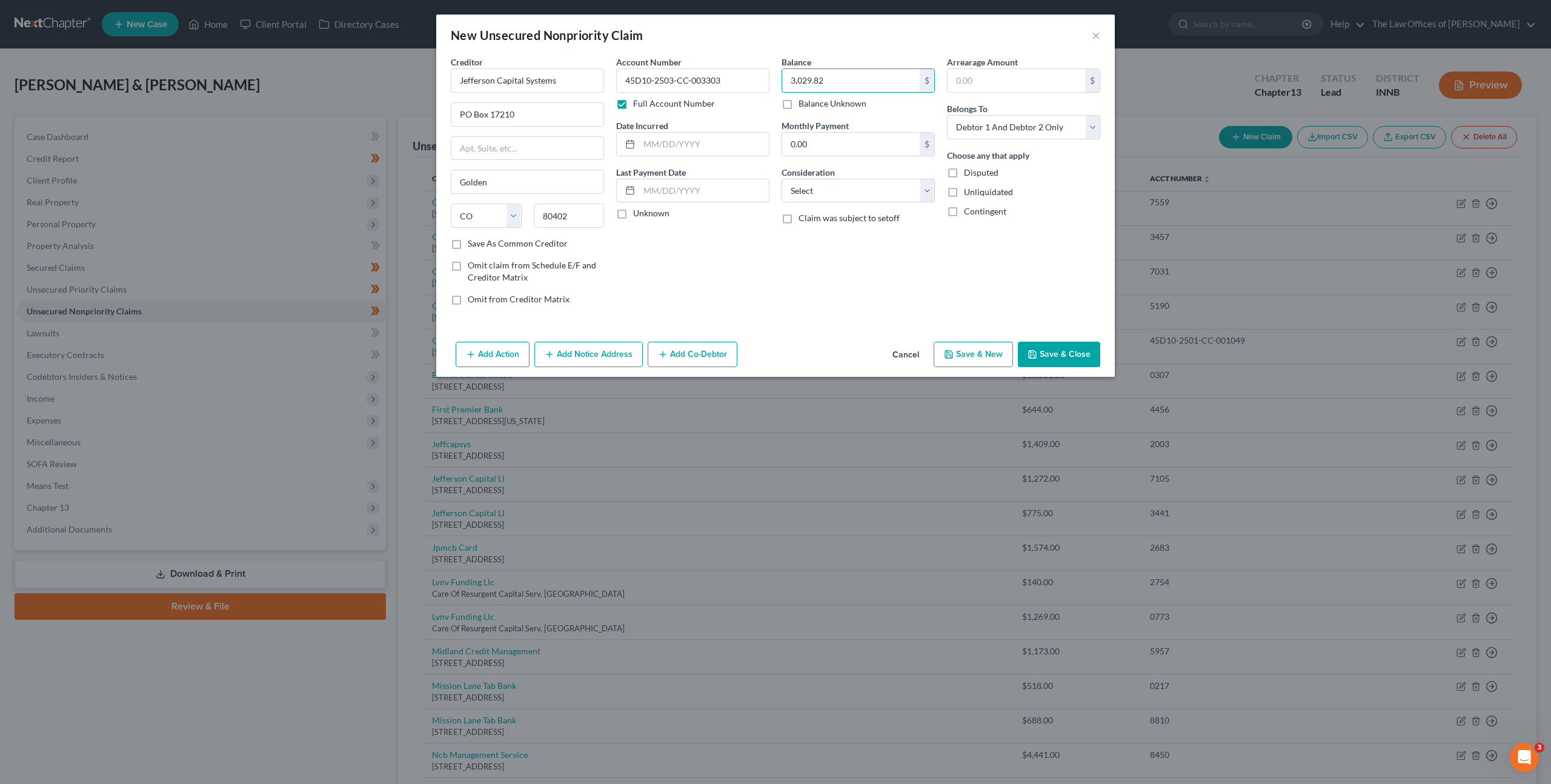
type input "3,029.82"
click at [788, 272] on div "Balance 3,029.82 $ Balance Unknown Balance Undetermined 3,029.82 $ Balance Unkn…" at bounding box center [859, 185] width 166 height 259
click at [855, 195] on select "Select Cable / Satellite Services Collection Agency Credit Card Debt Debt Couns…" at bounding box center [858, 190] width 153 height 24
select select "1"
click at [782, 179] on select "Select Cable / Satellite Services Collection Agency Credit Card Debt Debt Couns…" at bounding box center [858, 190] width 153 height 24
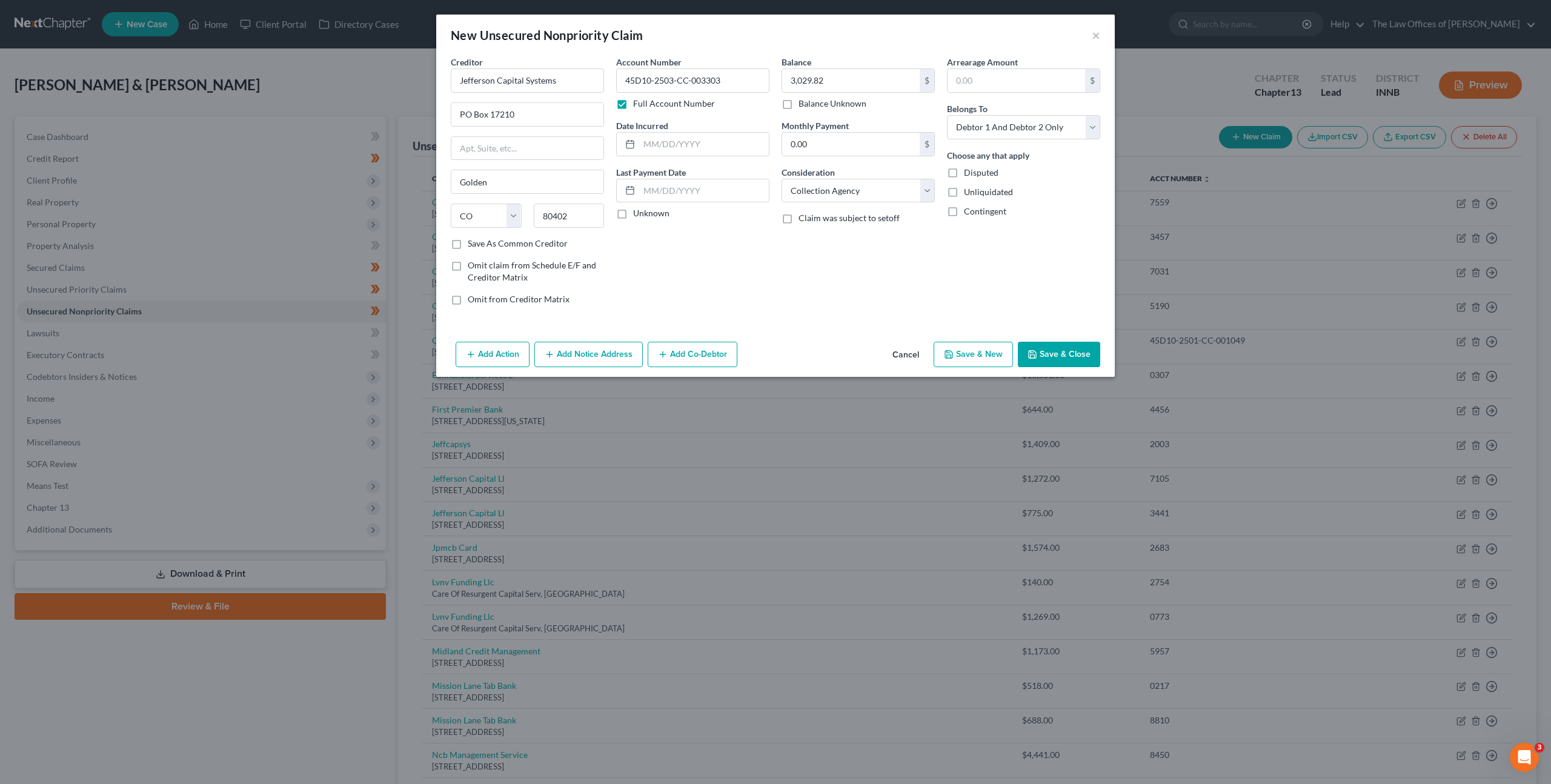
click at [783, 271] on div "Balance 3,029.82 $ Balance Unknown Balance Undetermined 3,029.82 $ Balance Unkn…" at bounding box center [859, 185] width 166 height 259
click at [903, 351] on button "Cancel" at bounding box center [906, 354] width 46 height 24
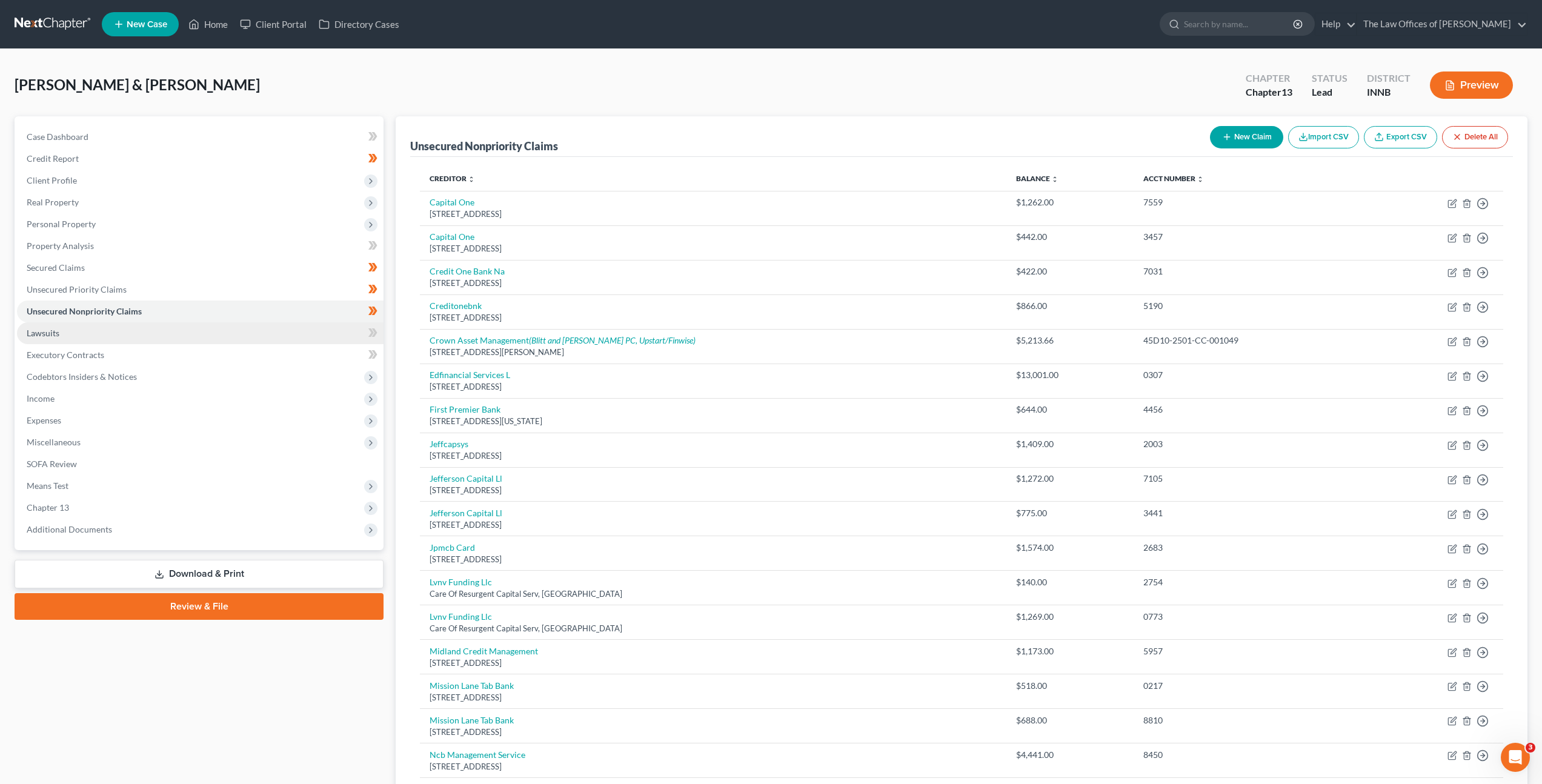
click at [199, 333] on link "Lawsuits" at bounding box center [200, 333] width 367 height 22
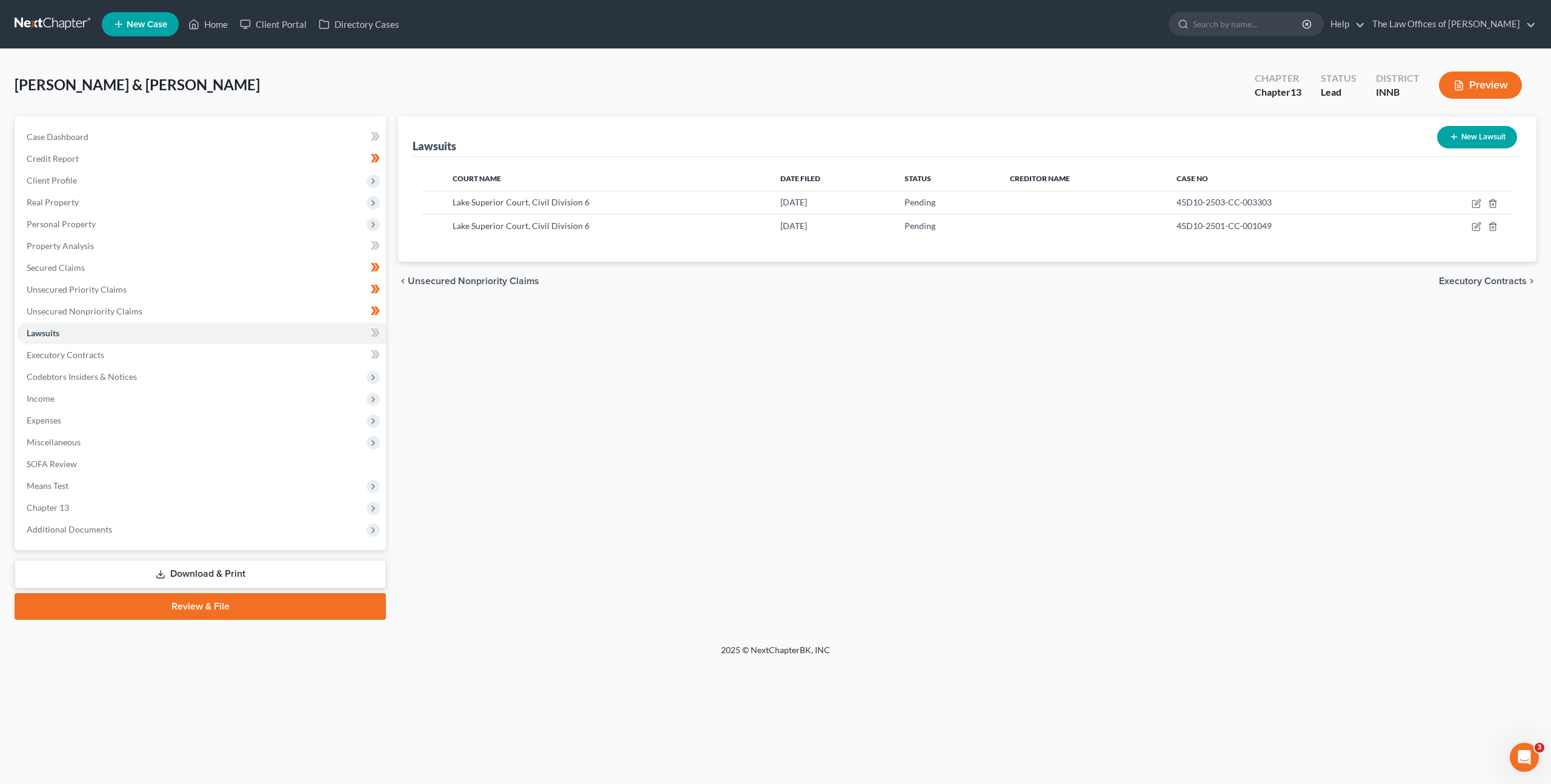
click at [805, 335] on div "Lawsuits New Lawsuit Court Name Date Filed Status Creditor Name Case No Lake Su…" at bounding box center [967, 368] width 1151 height 503
drag, startPoint x: 37, startPoint y: 29, endPoint x: 136, endPoint y: 12, distance: 100.4
click at [37, 28] on link at bounding box center [54, 24] width 78 height 22
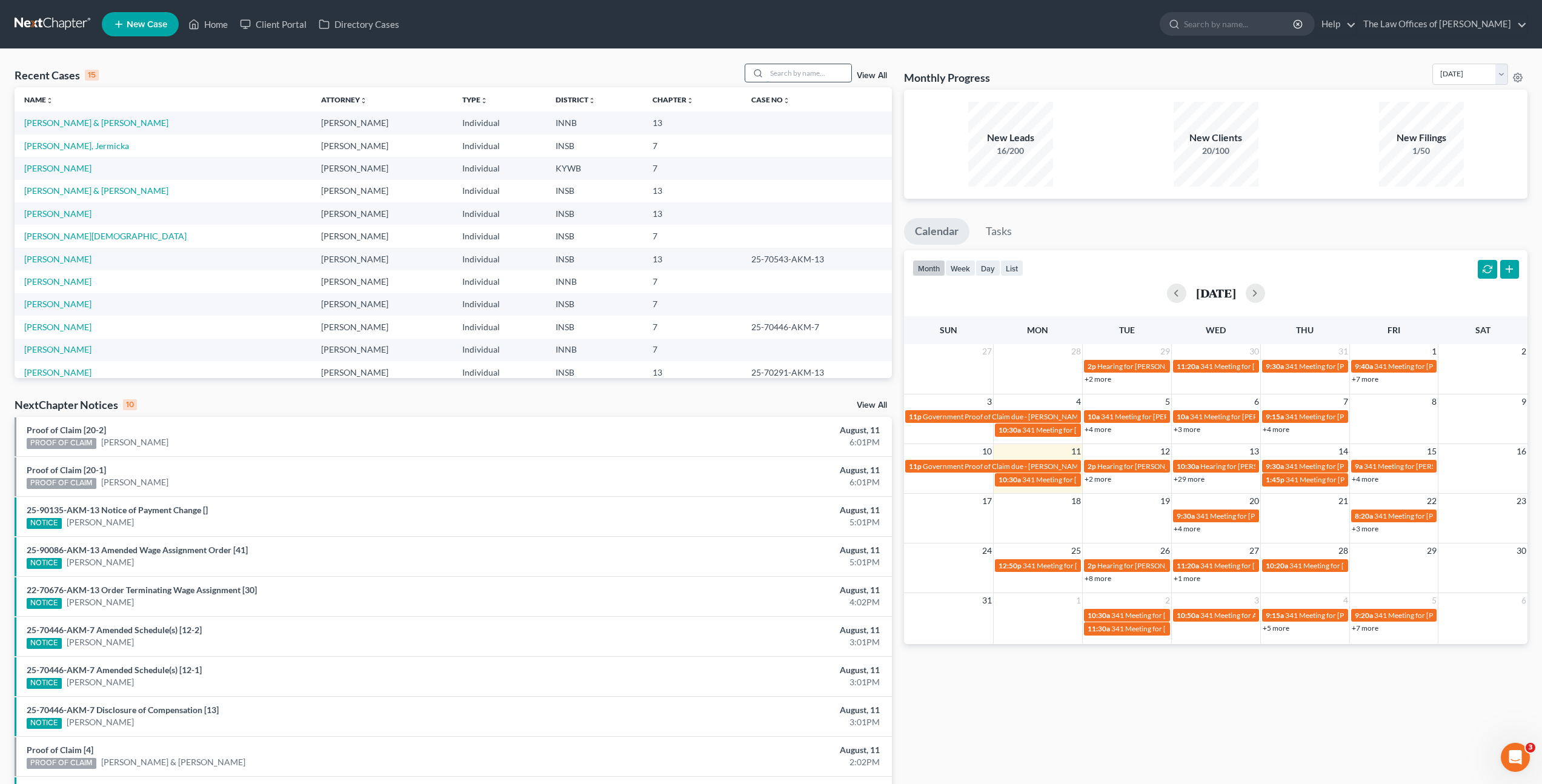
click at [814, 71] on input "search" at bounding box center [809, 73] width 84 height 17
type input "T"
type input "[PERSON_NAME]"
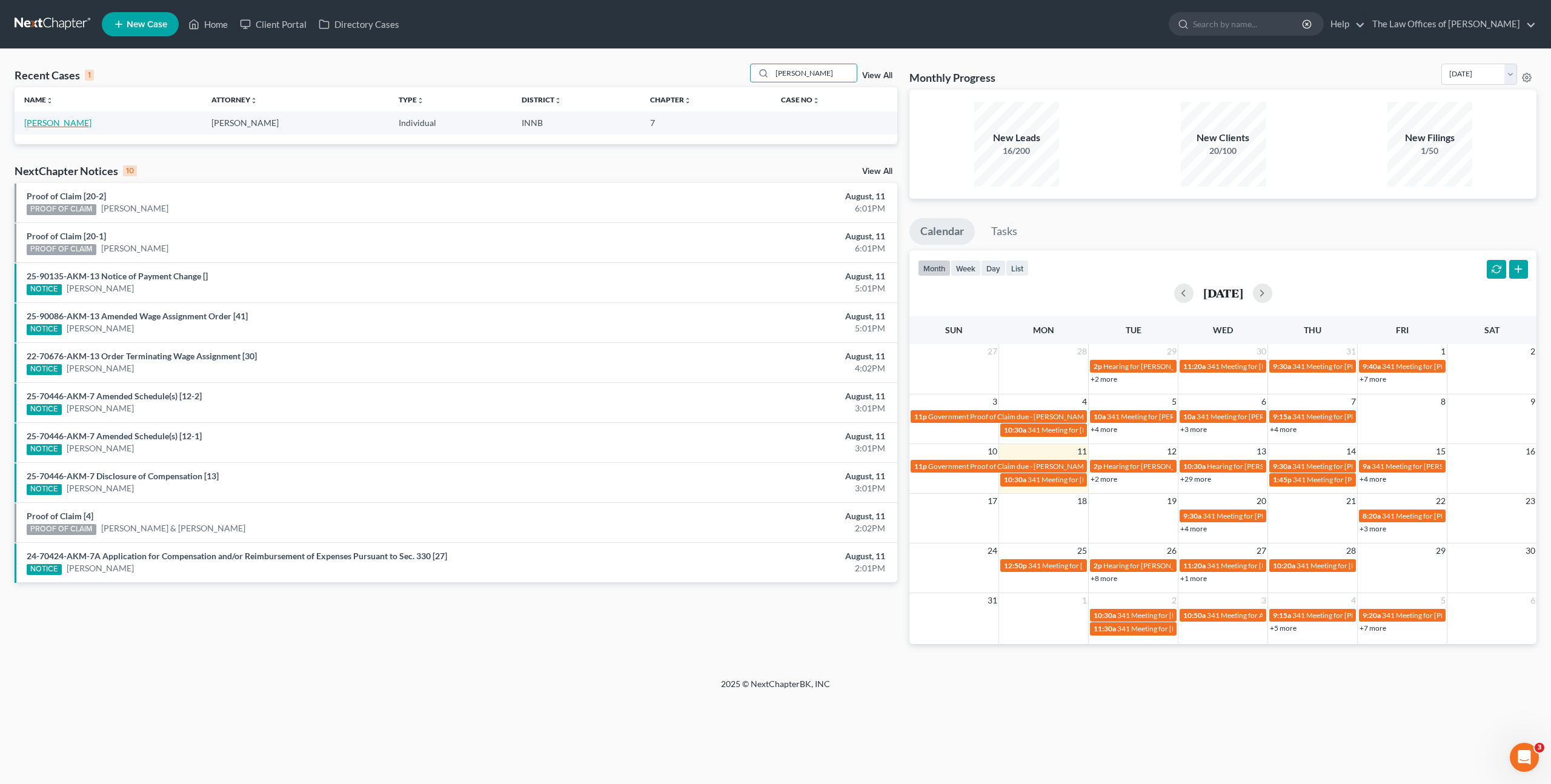
click at [60, 123] on link "[PERSON_NAME]" at bounding box center [57, 123] width 67 height 10
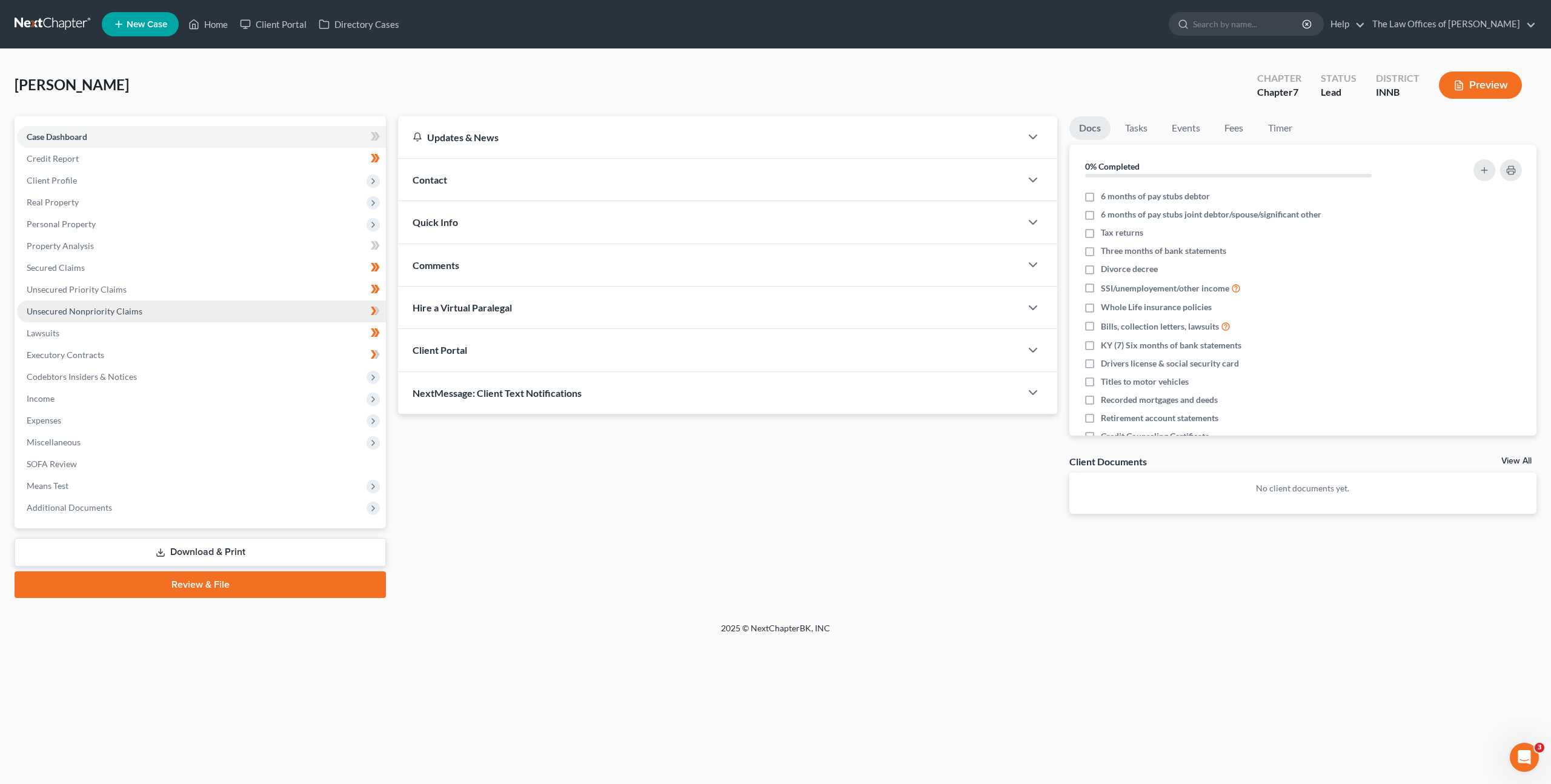
click at [187, 301] on link "Unsecured Nonpriority Claims" at bounding box center [201, 311] width 369 height 22
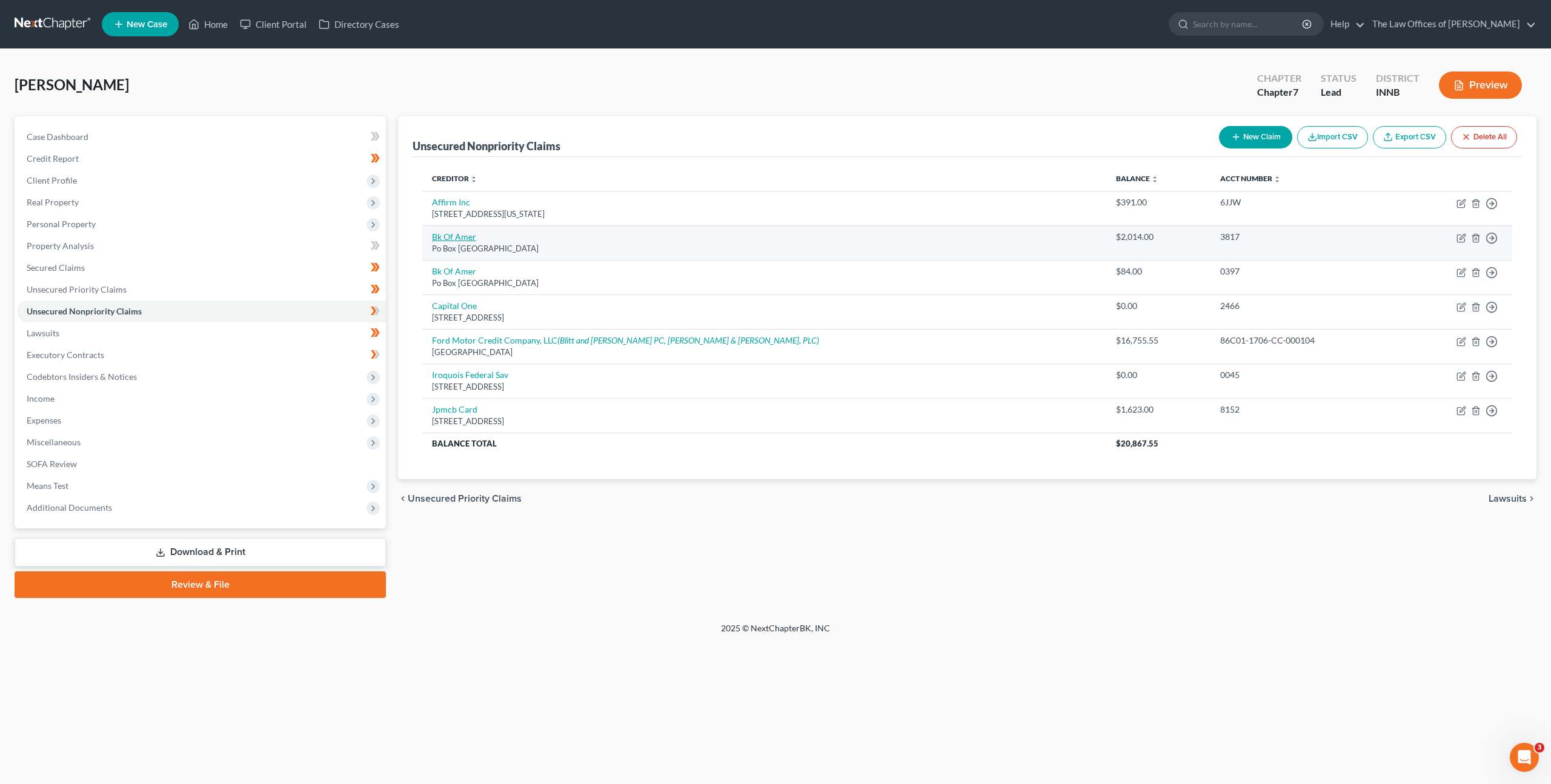
click at [441, 240] on link "Bk Of Amer" at bounding box center [454, 237] width 44 height 10
select select "45"
select select "2"
select select "0"
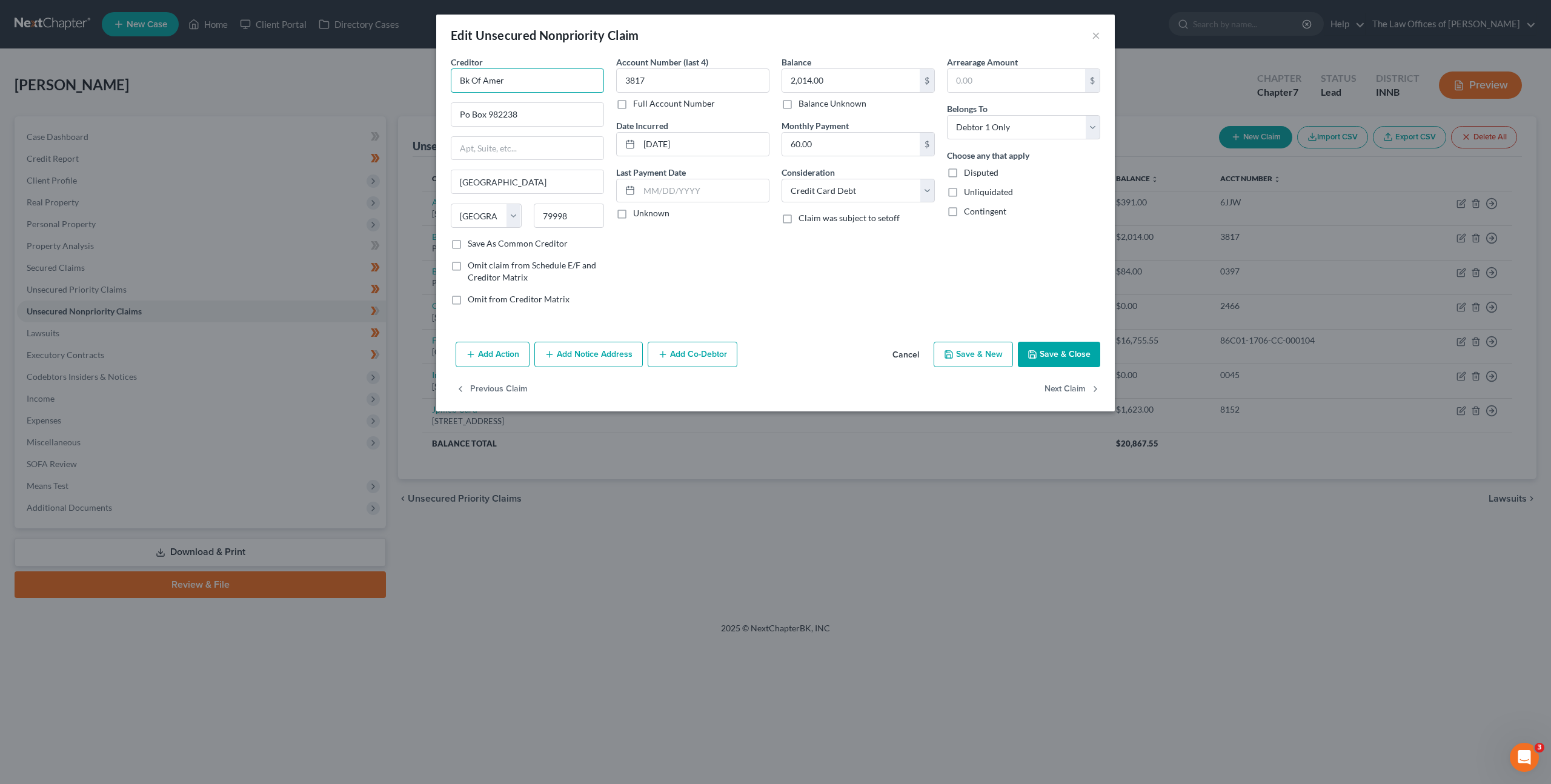
click at [464, 78] on input "Bk Of Amer" at bounding box center [527, 80] width 153 height 24
click at [549, 78] on input "Bank Of Amer" at bounding box center [527, 80] width 153 height 24
type input "Bank Of America"
click at [1052, 349] on button "Save & Close" at bounding box center [1059, 354] width 83 height 26
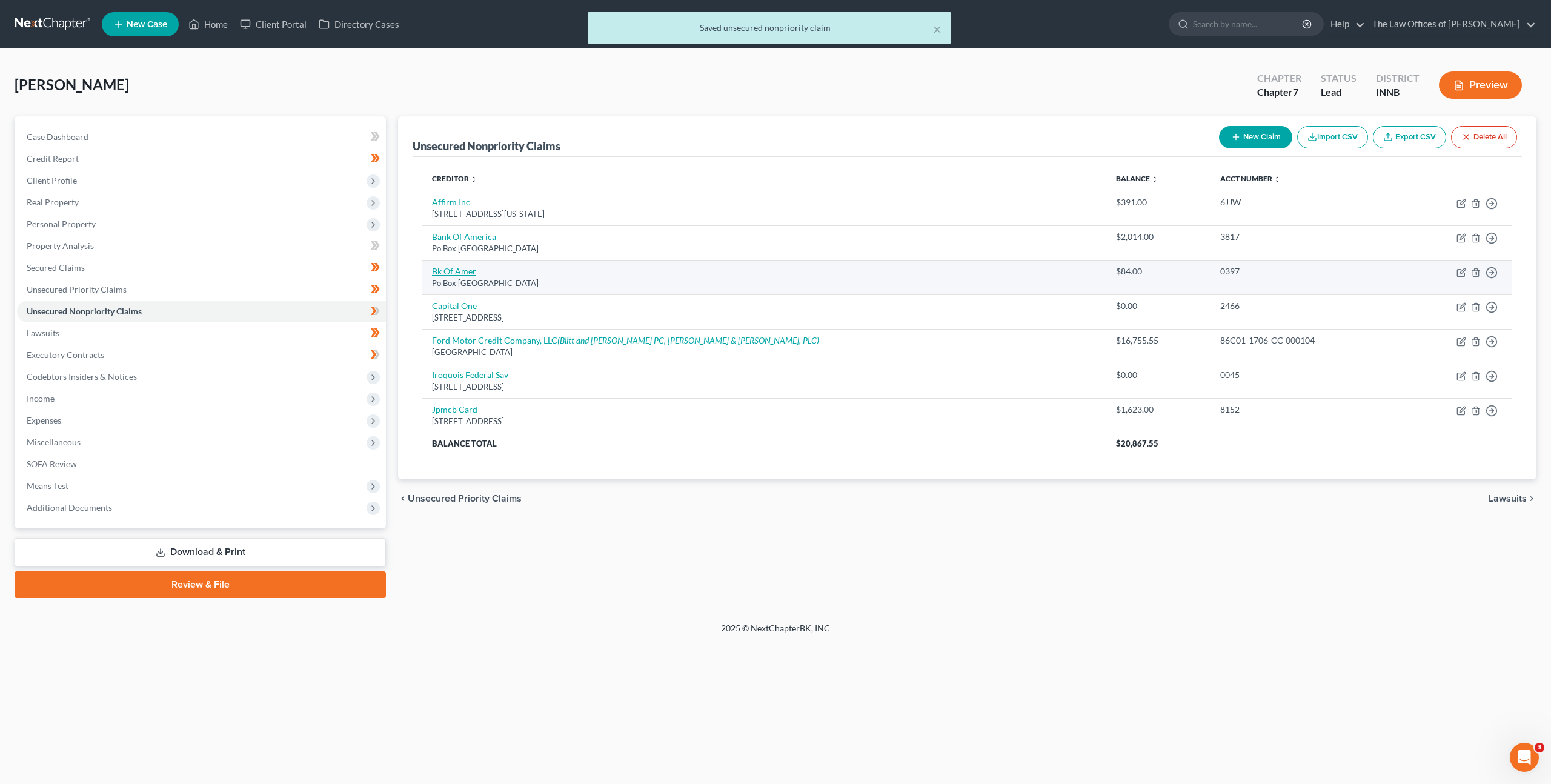
click at [459, 272] on link "Bk Of Amer" at bounding box center [454, 271] width 44 height 10
select select "45"
select select "2"
select select "0"
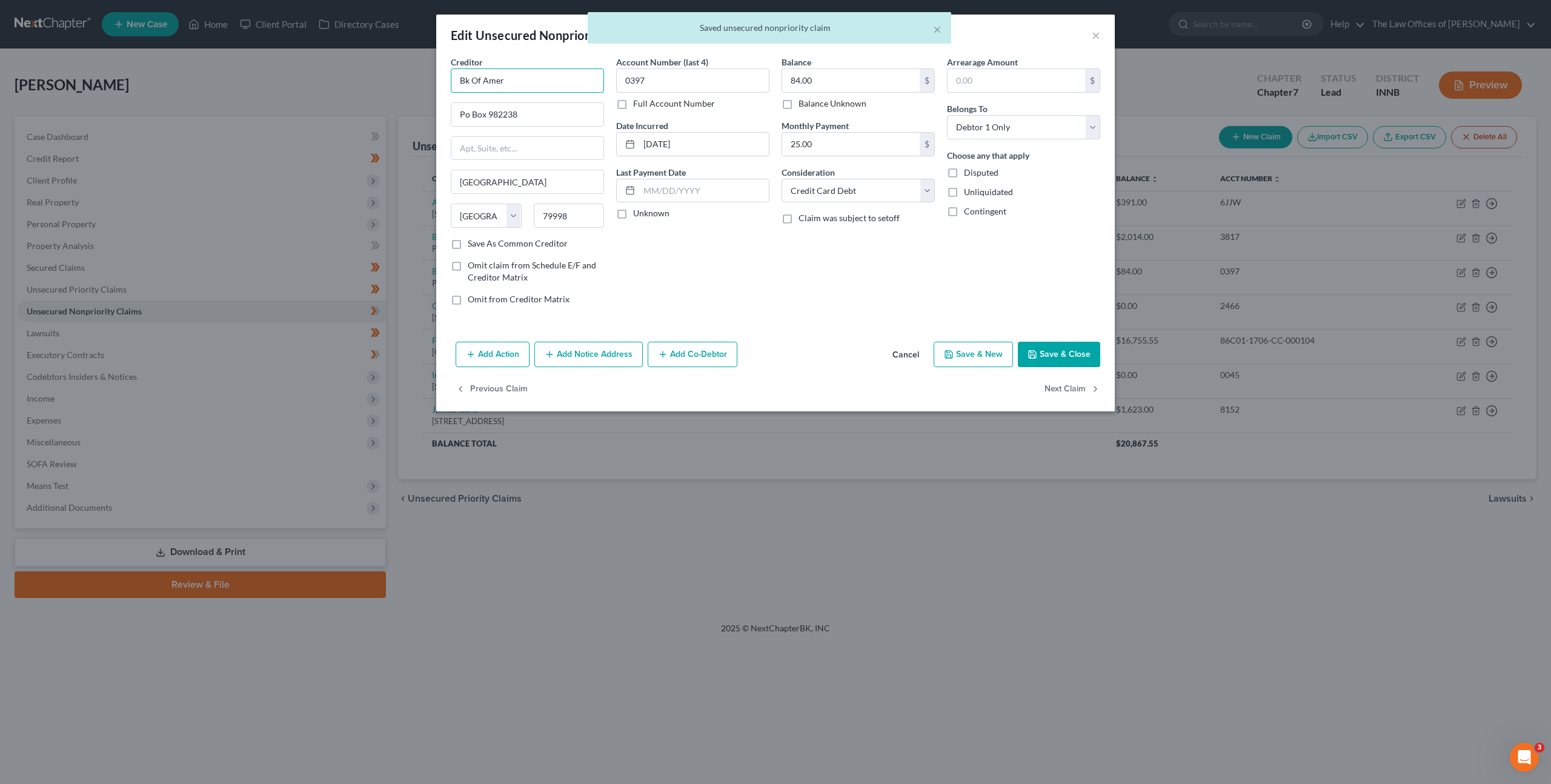
click at [464, 83] on input "Bk Of Amer" at bounding box center [527, 80] width 153 height 24
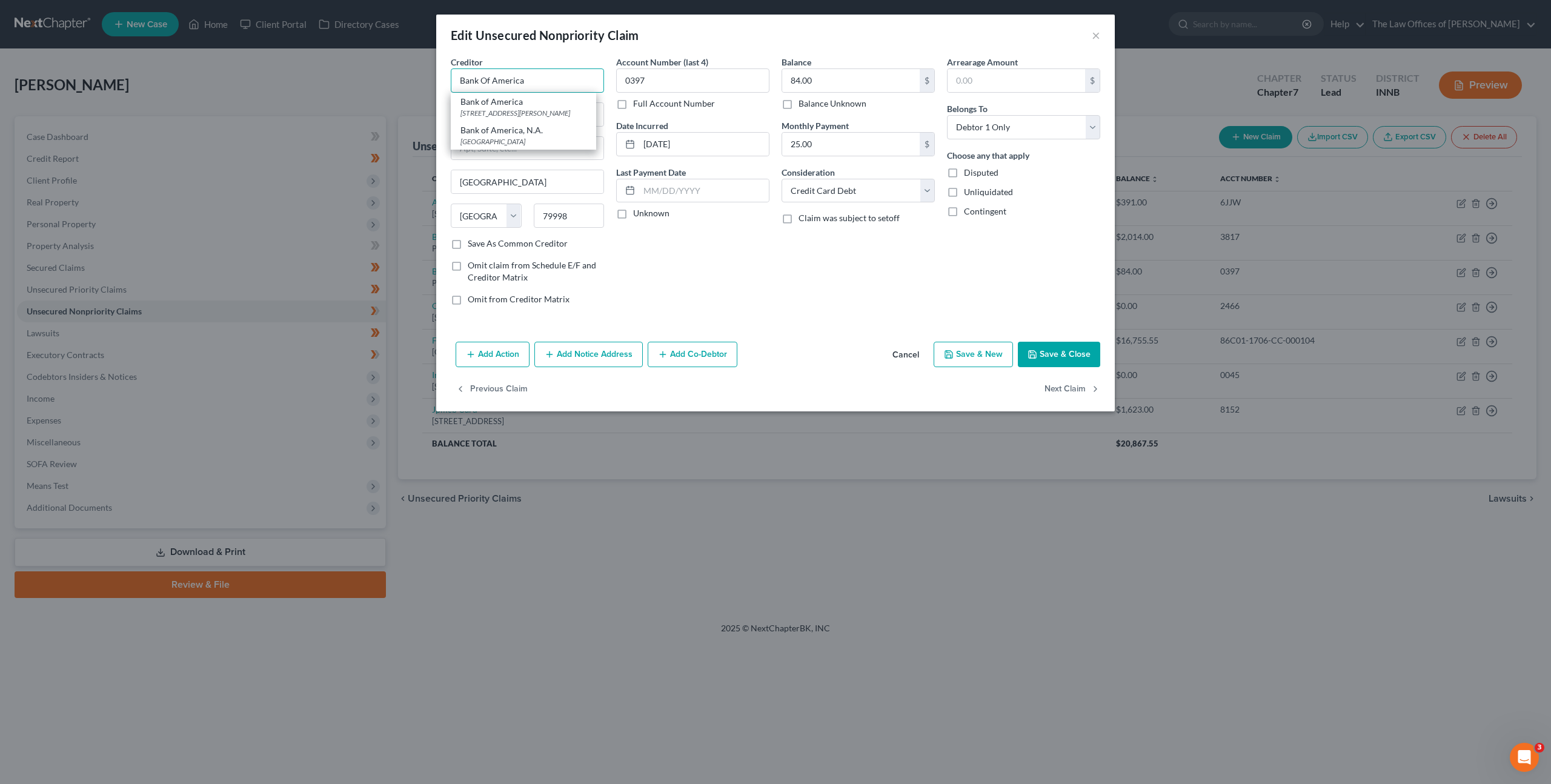
type input "Bank Of America"
click at [799, 298] on div "Balance 84.00 $ Balance Unknown Balance Undetermined 84.00 $ Balance Unknown Mo…" at bounding box center [859, 185] width 166 height 259
click at [1039, 351] on button "Save & Close" at bounding box center [1059, 354] width 83 height 26
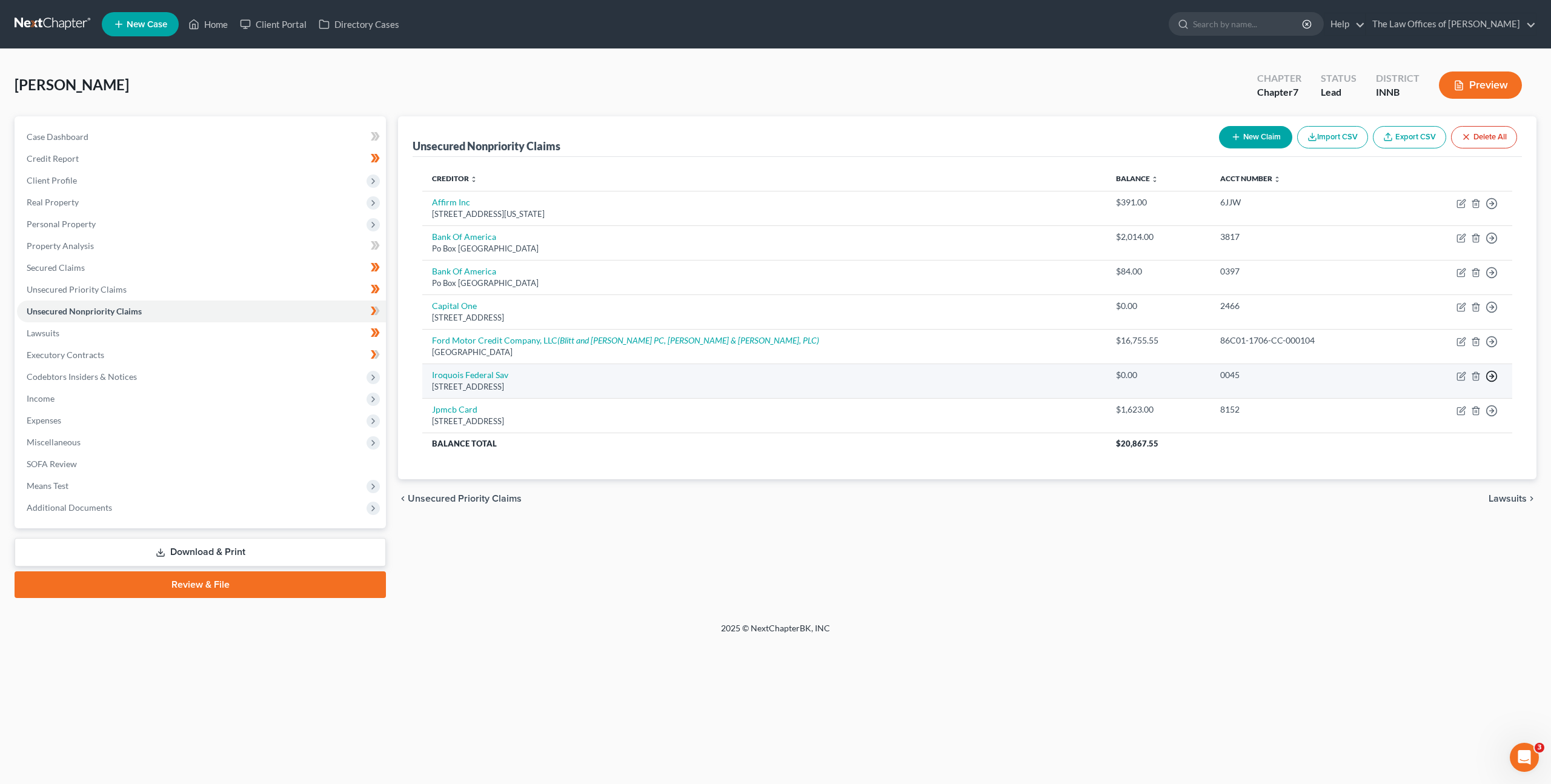
click at [1496, 209] on icon "button" at bounding box center [1491, 204] width 12 height 12
click at [1444, 446] on link "Move to Notice Only" at bounding box center [1436, 445] width 101 height 21
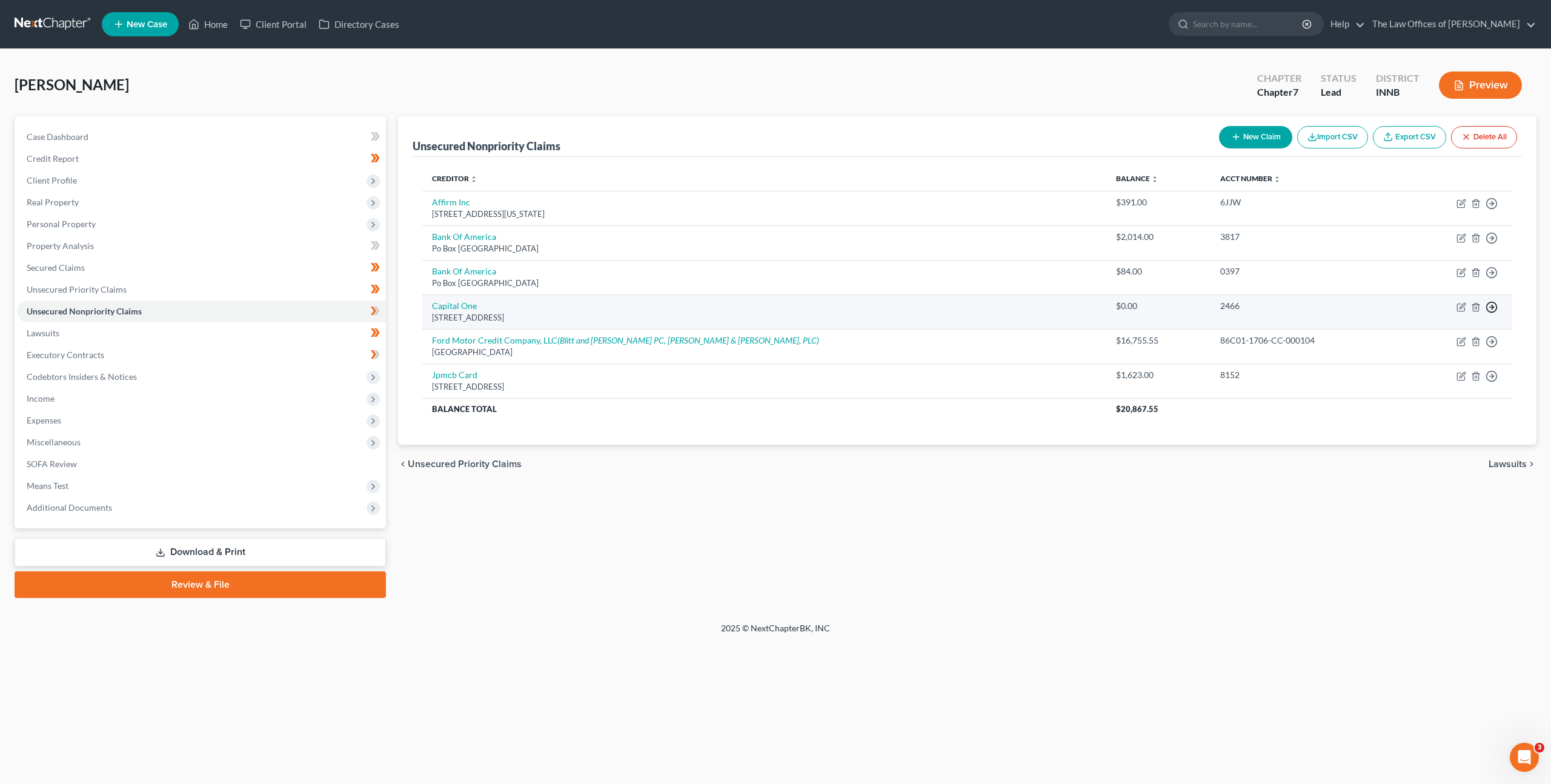
click at [1491, 209] on icon "button" at bounding box center [1491, 204] width 12 height 12
click at [1399, 382] on link "Move to Notice Only" at bounding box center [1436, 377] width 101 height 21
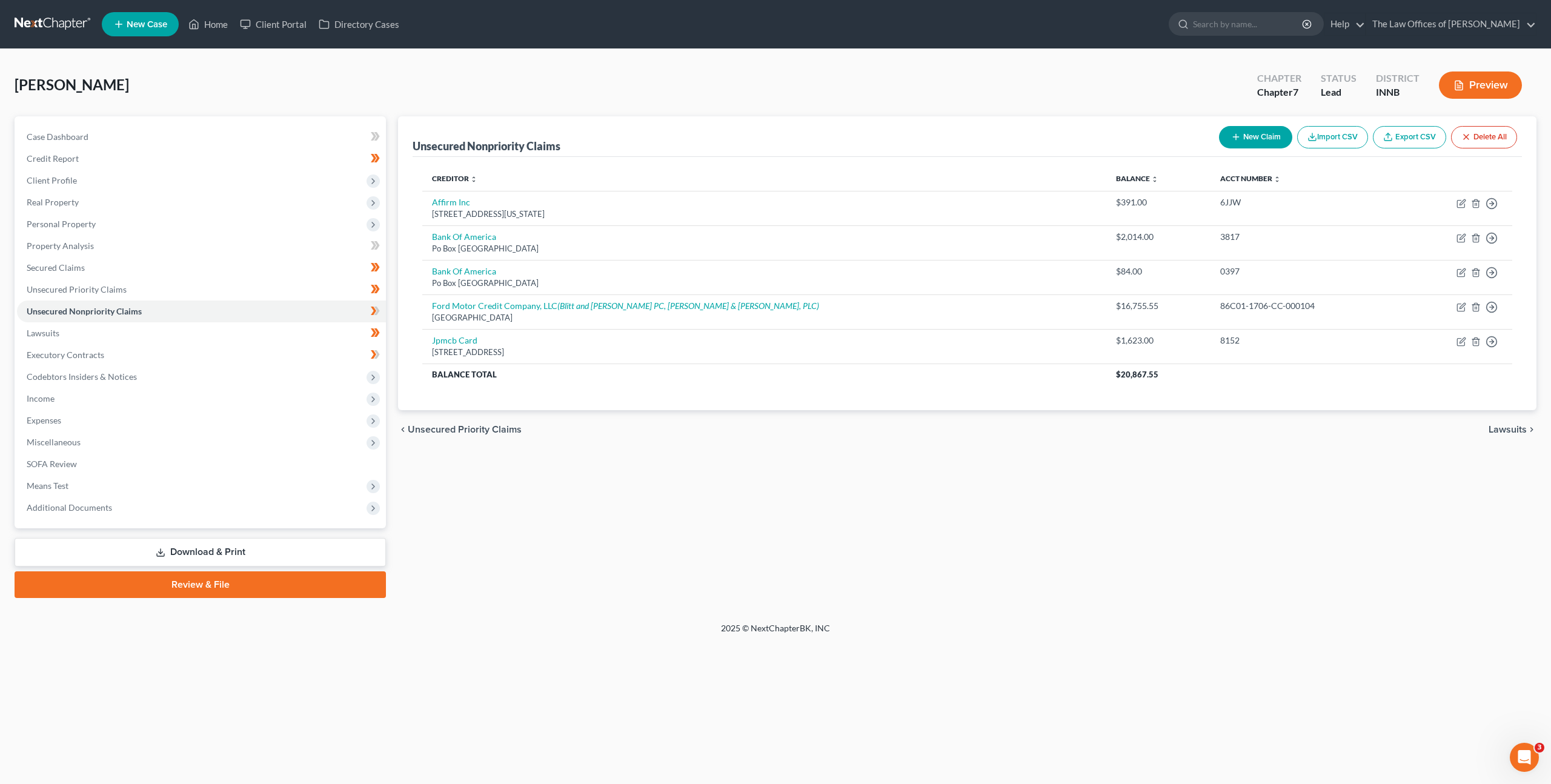
drag, startPoint x: 1083, startPoint y: 507, endPoint x: 1042, endPoint y: 488, distance: 45.2
click at [1083, 507] on div "Unsecured Nonpriority Claims New Claim Import CSV Export CSV Delete All Credito…" at bounding box center [967, 357] width 1151 height 482
click at [275, 329] on link "Lawsuits" at bounding box center [201, 333] width 369 height 22
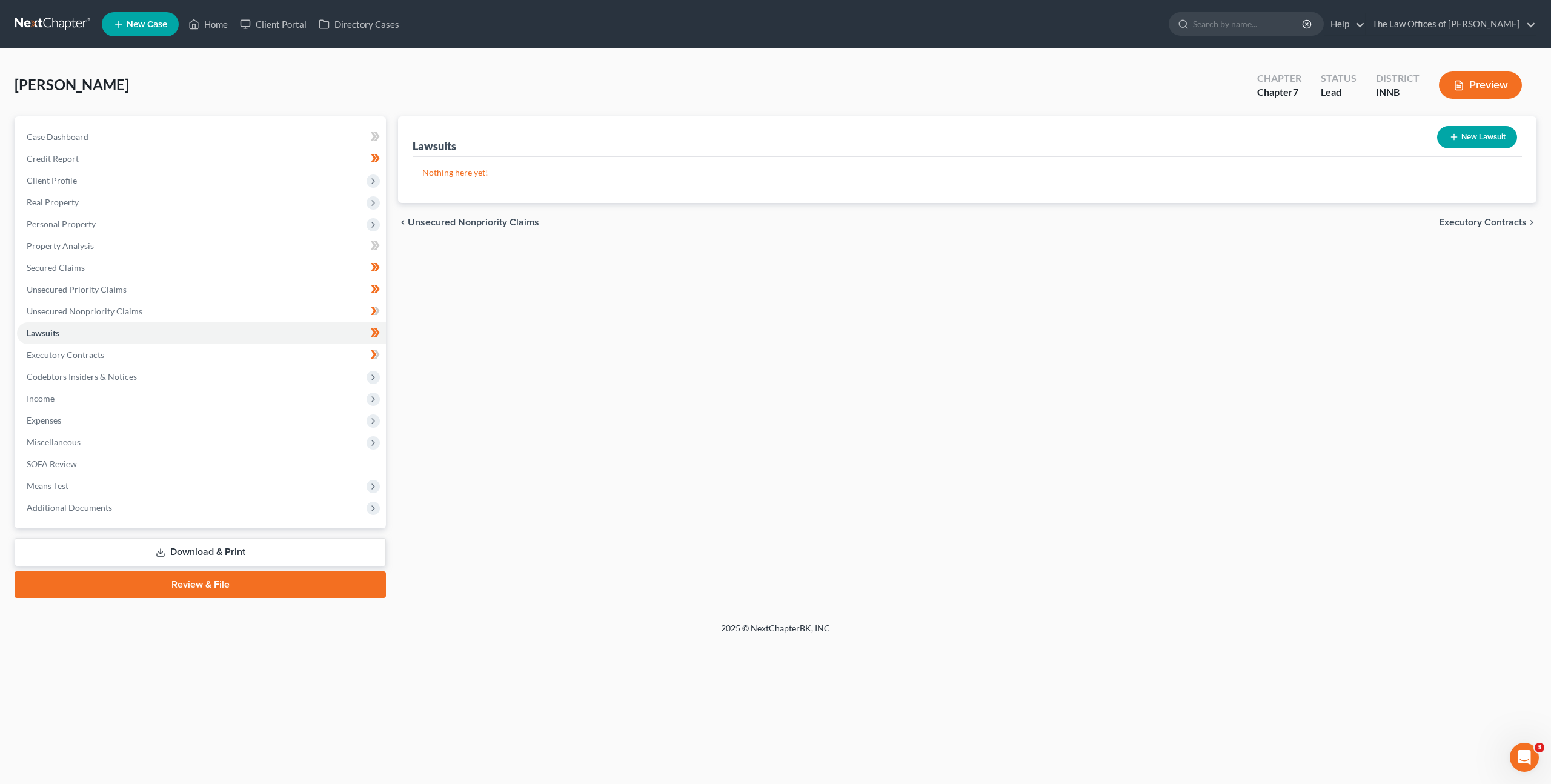
drag, startPoint x: 631, startPoint y: 382, endPoint x: 624, endPoint y: 493, distance: 111.2
click at [630, 382] on div "Lawsuits New Lawsuit Nothing here yet! Court Name Date Filed Status Creditor Na…" at bounding box center [967, 357] width 1151 height 482
click at [290, 313] on link "Unsecured Nonpriority Claims" at bounding box center [201, 311] width 369 height 22
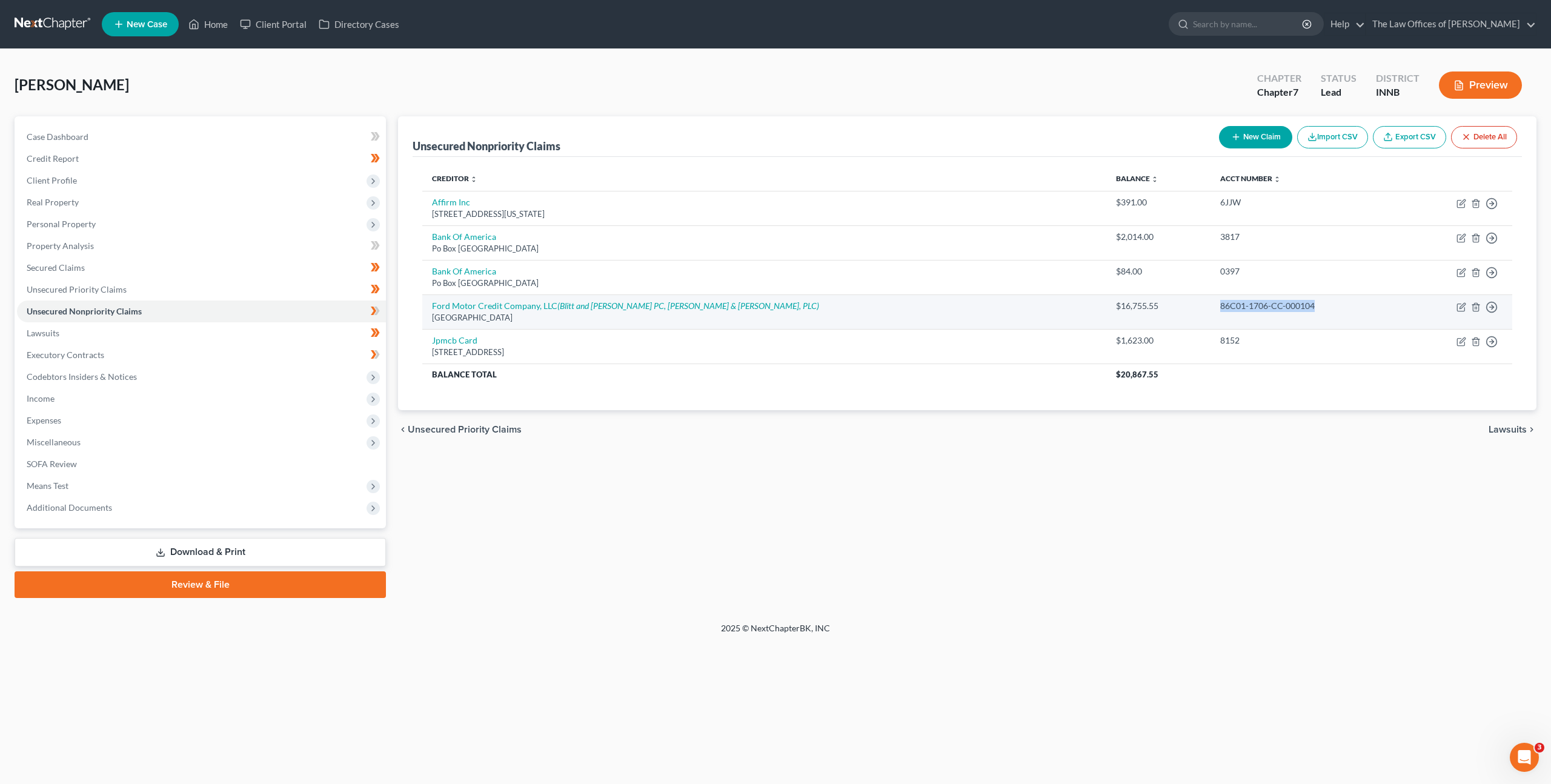
drag, startPoint x: 1206, startPoint y: 306, endPoint x: 1135, endPoint y: 301, distance: 71.2
click at [1135, 301] on tr "Ford Motor Credit Company, LLC (Blitt and [PERSON_NAME] PC, [PERSON_NAME] & [PE…" at bounding box center [967, 312] width 1090 height 35
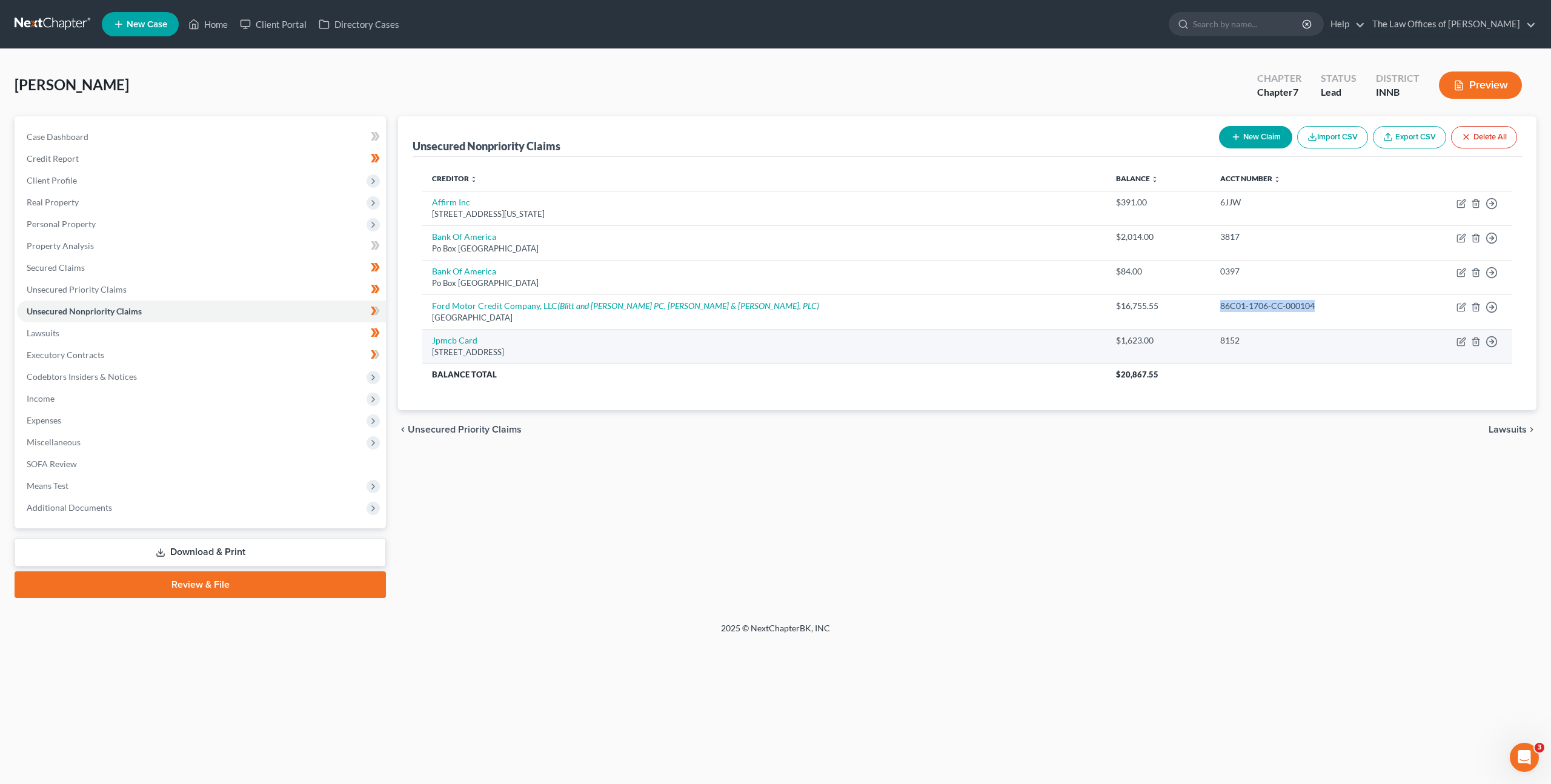
copy tr "86C01-1706-CC-000104"
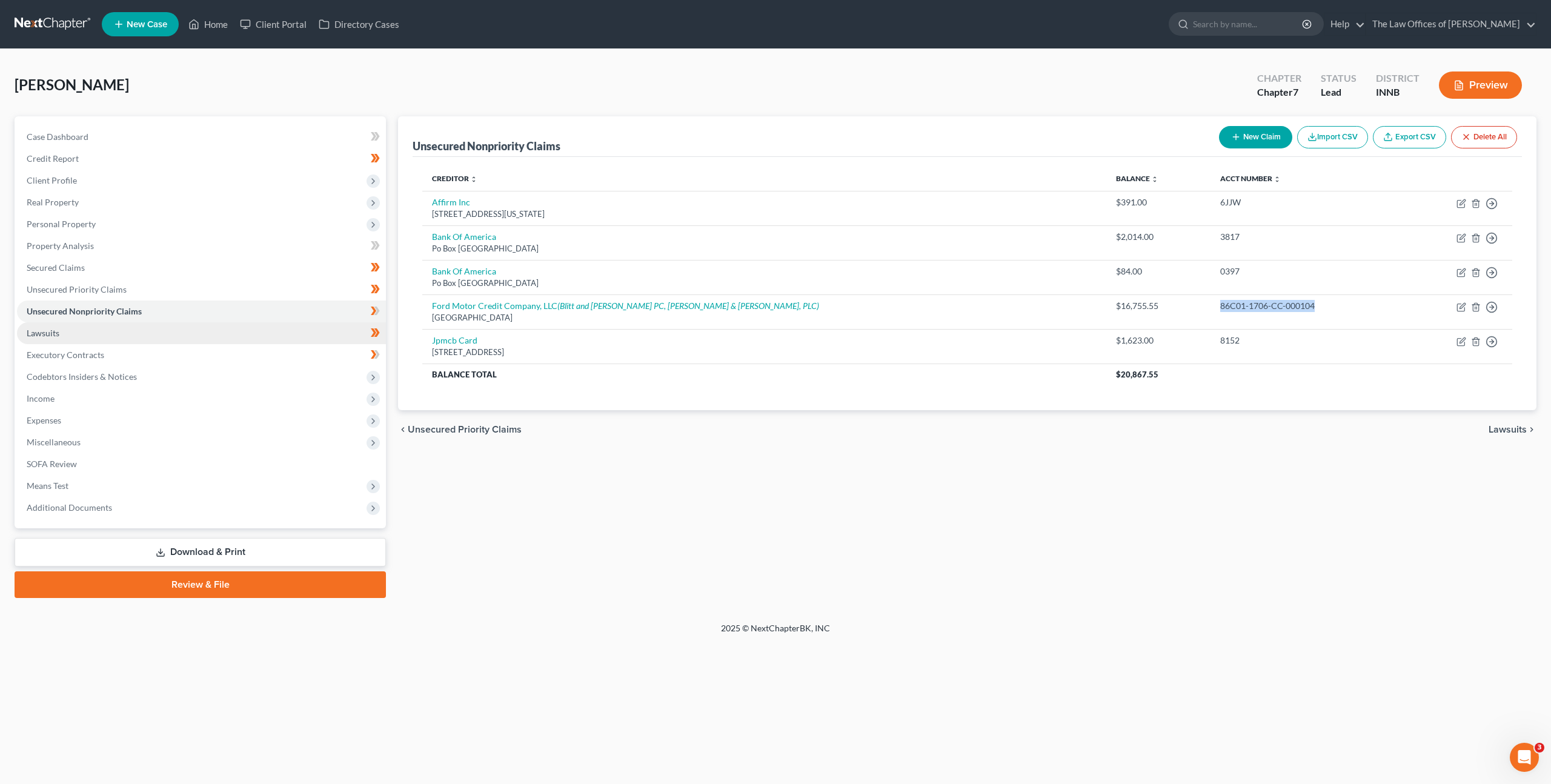
click at [65, 329] on link "Lawsuits" at bounding box center [201, 333] width 369 height 22
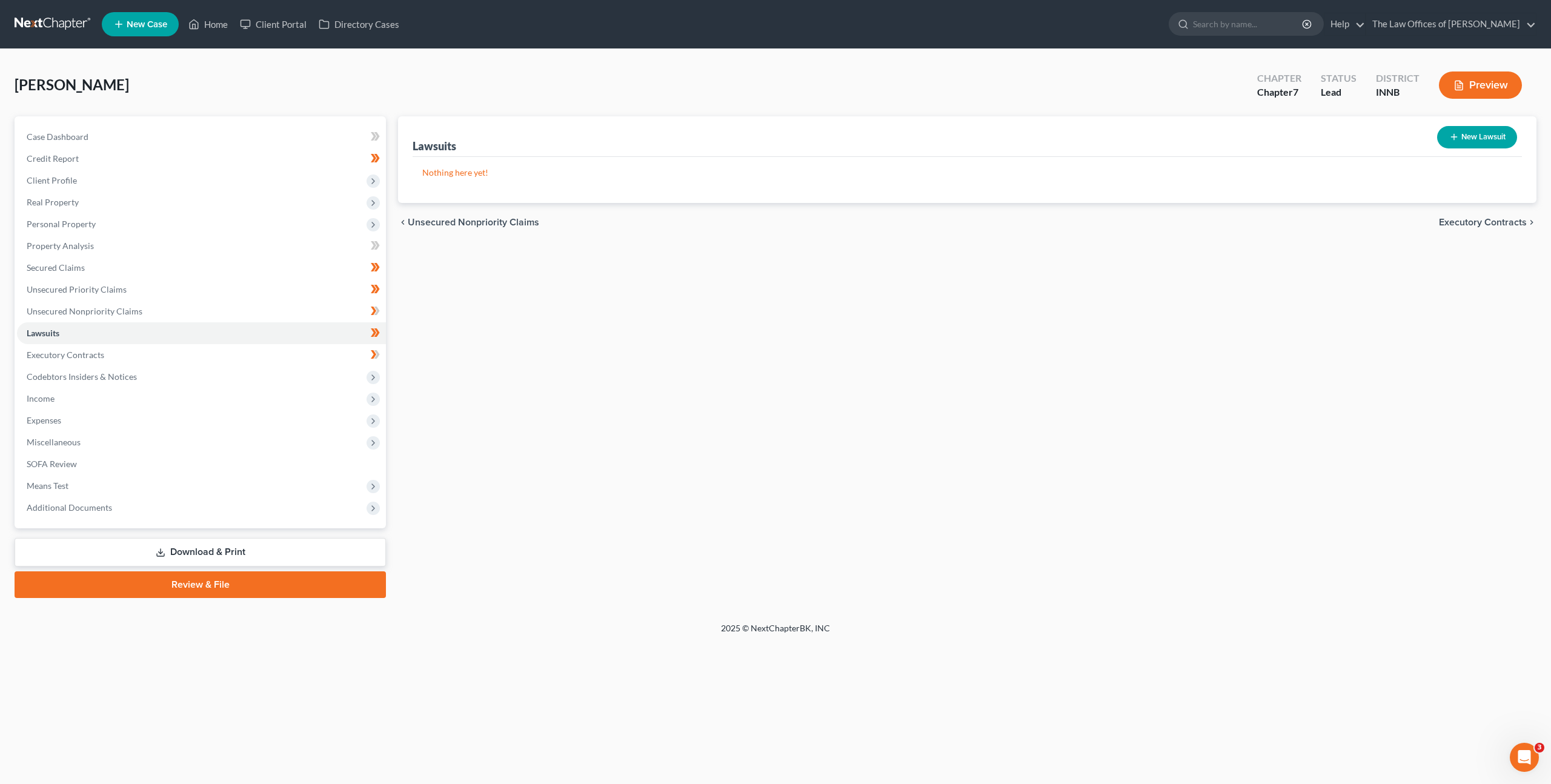
click at [1458, 141] on button "New Lawsuit" at bounding box center [1477, 137] width 80 height 22
select select "0"
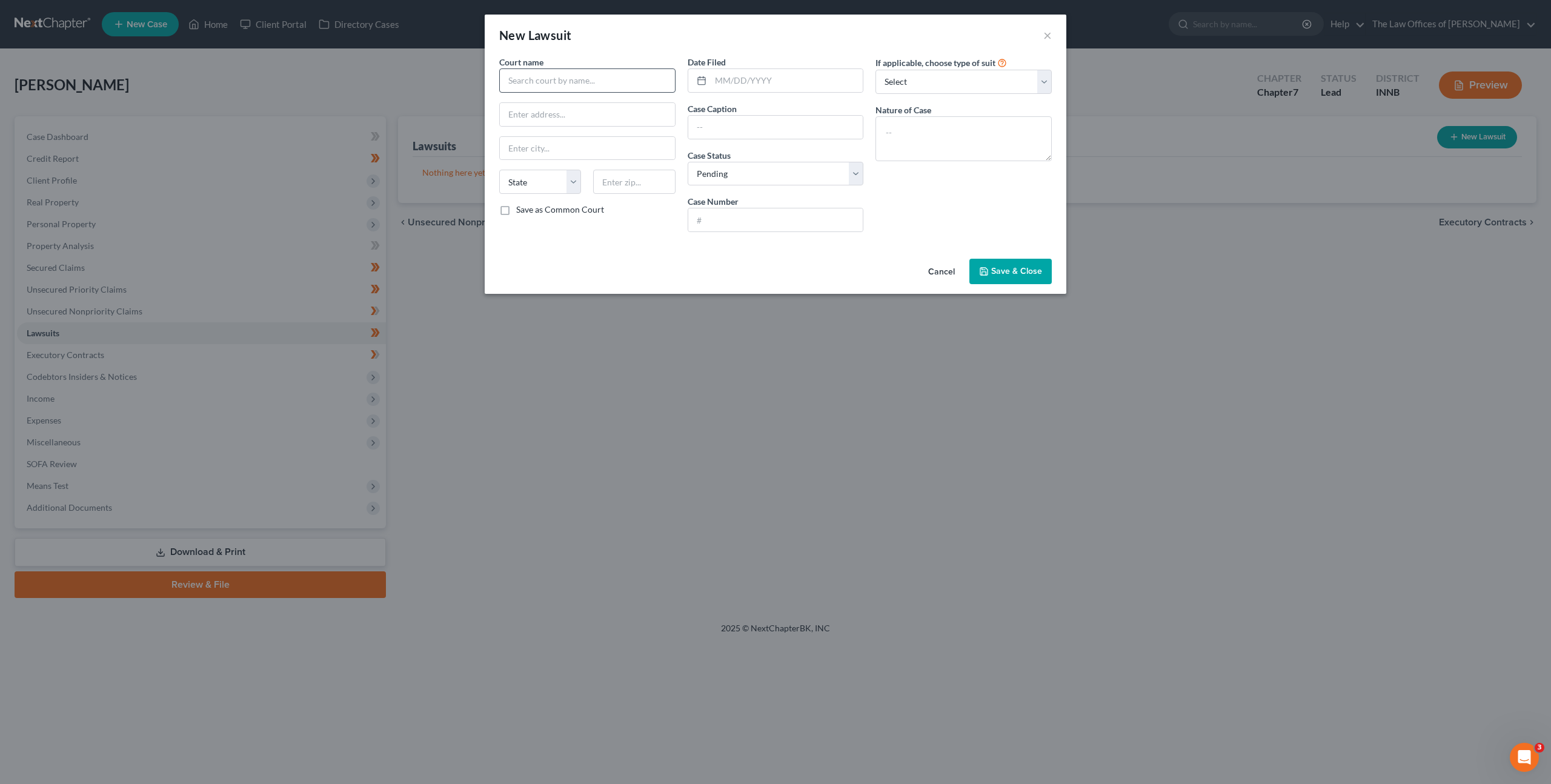
drag, startPoint x: 602, startPoint y: 95, endPoint x: 633, endPoint y: 89, distance: 31.6
click at [602, 95] on div "Court name * State [US_STATE] AK AR AZ CA CO CT DE DC [GEOGRAPHIC_DATA] GA GU H…" at bounding box center [588, 148] width 189 height 186
drag, startPoint x: 633, startPoint y: 86, endPoint x: 606, endPoint y: 75, distance: 29.2
click at [627, 84] on input "text" at bounding box center [587, 80] width 176 height 24
type input "[PERSON_NAME] Circuit Court"
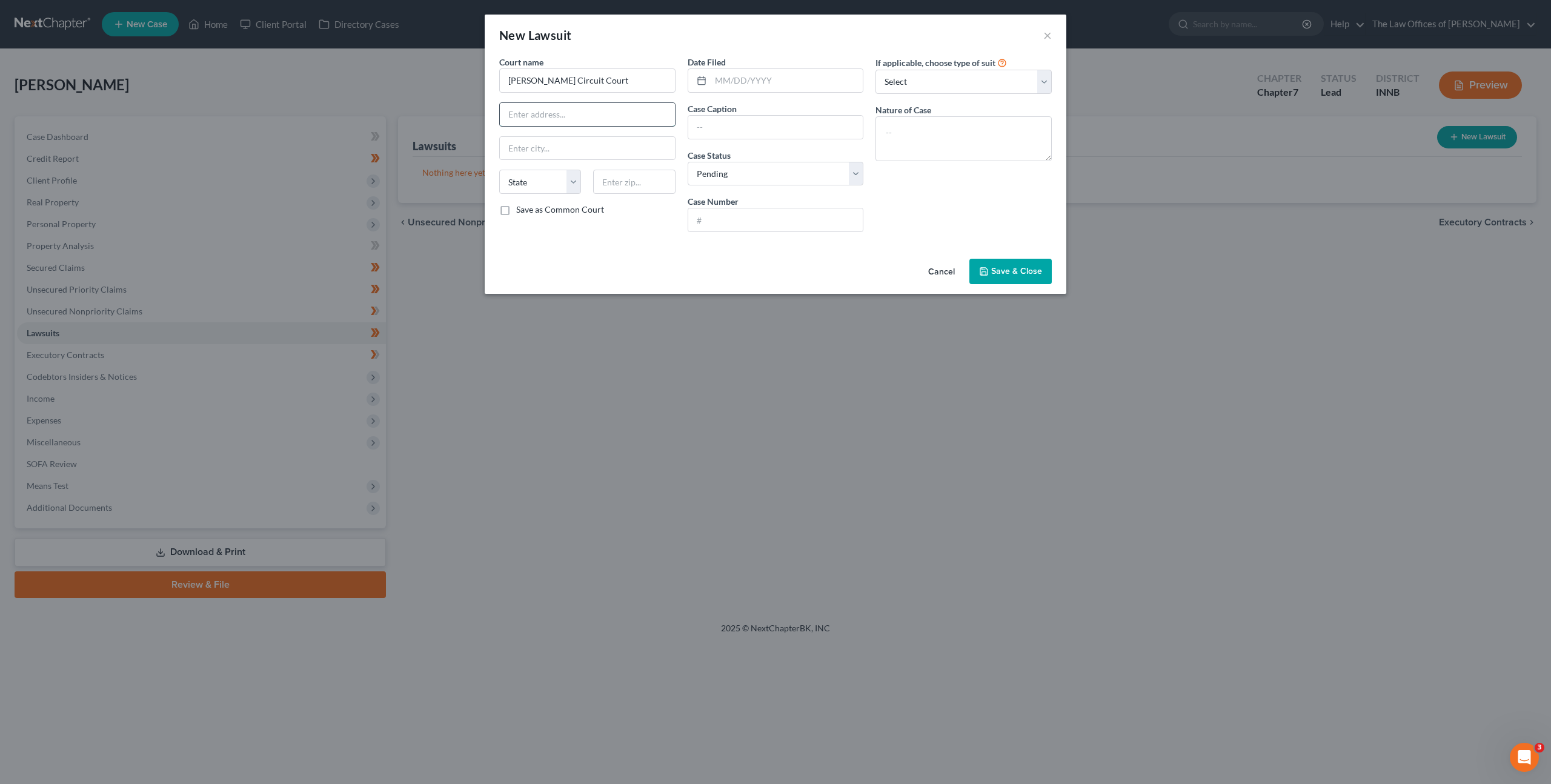
click at [571, 112] on input "text" at bounding box center [587, 114] width 175 height 23
type input "2"
click at [609, 116] on input "[STREET_ADDRESS][PERSON_NAME]" at bounding box center [587, 114] width 175 height 23
type input "[STREET_ADDRESS][PERSON_NAME]"
type input "47993"
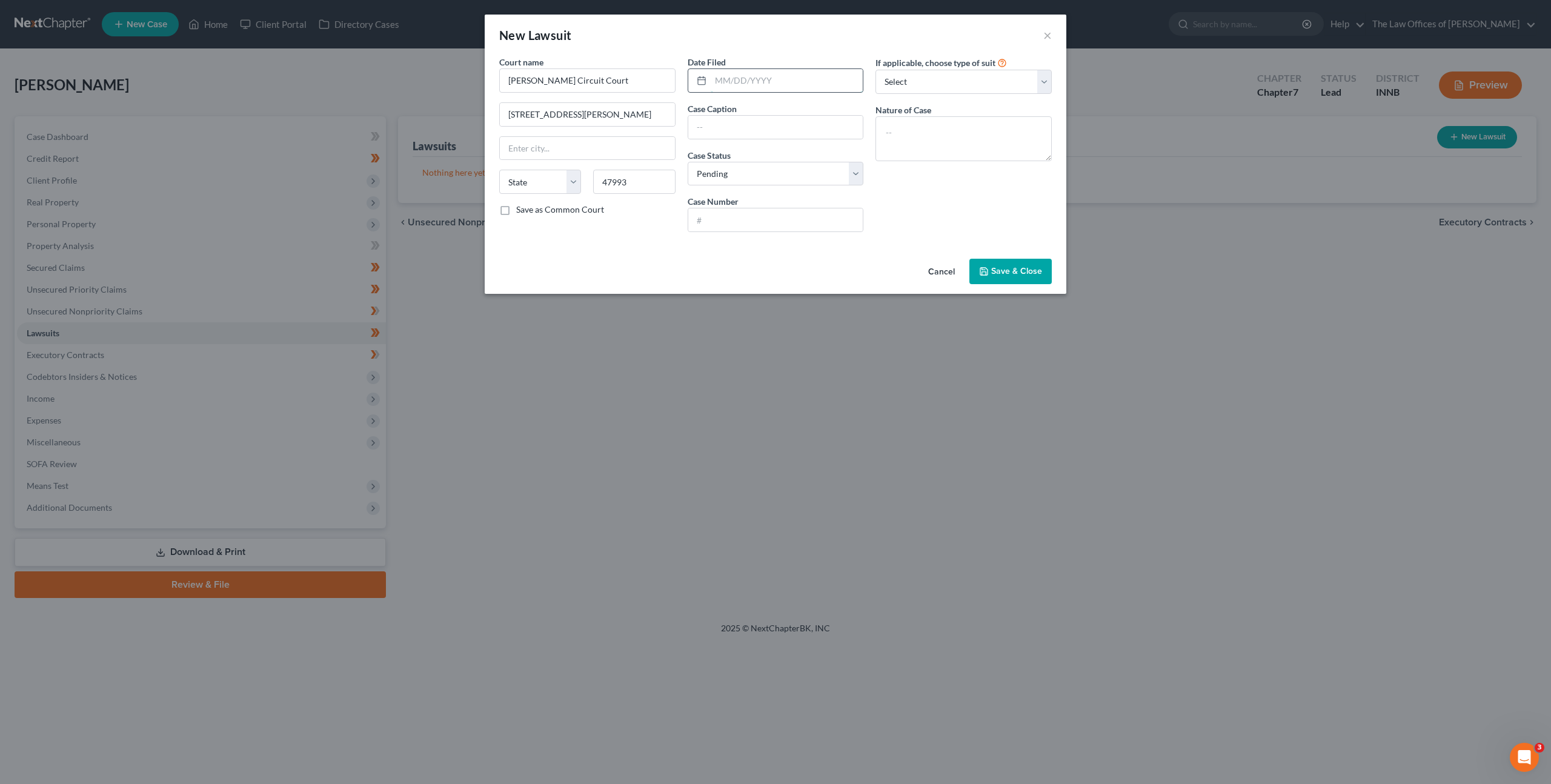
click at [735, 79] on input "text" at bounding box center [787, 80] width 152 height 23
type input "Williamsport"
select select "15"
type input "[DATE]"
click at [735, 123] on input "text" at bounding box center [775, 127] width 175 height 23
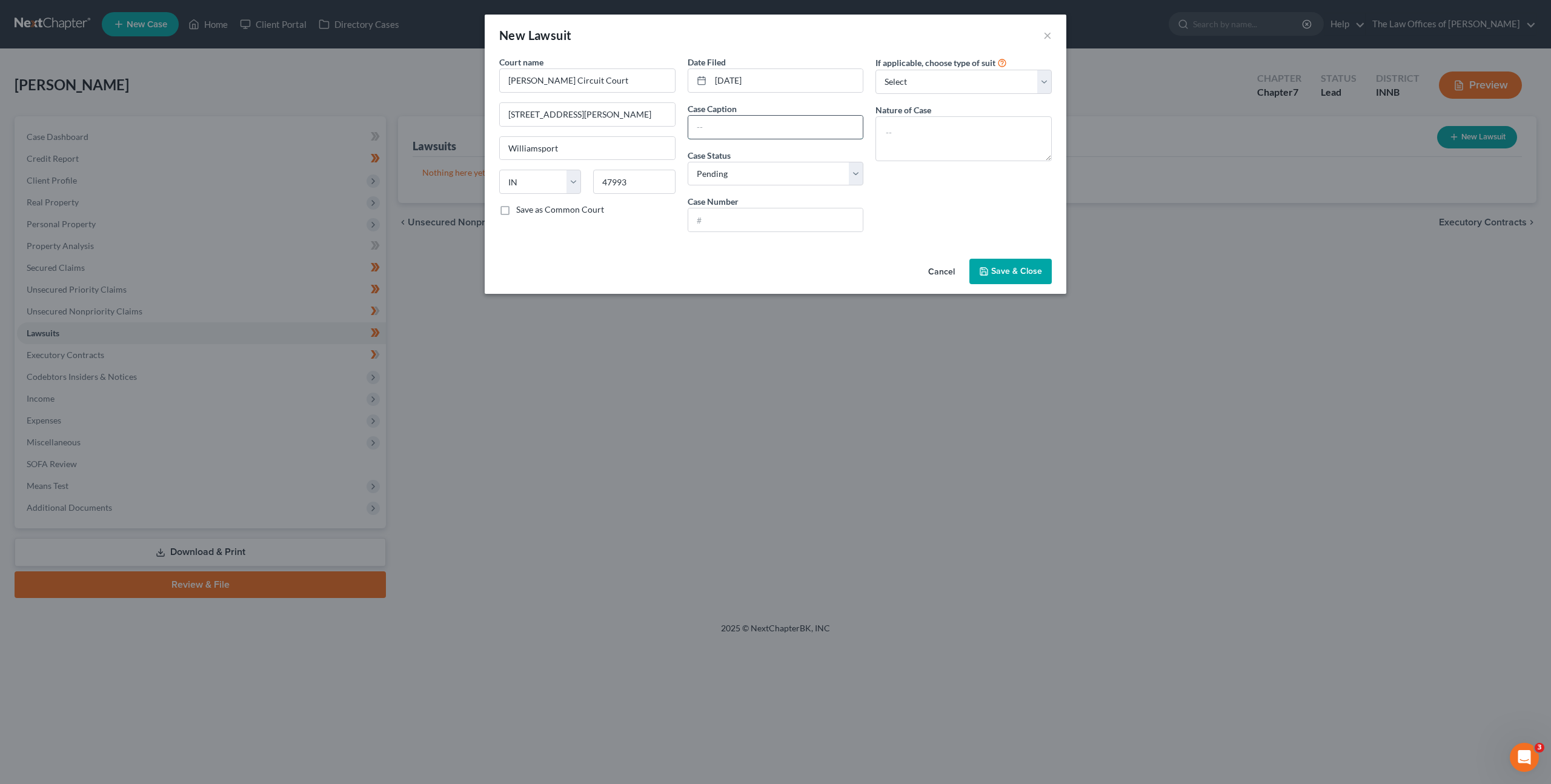
paste input "Ford Motor Credit Company LLC v. [PERSON_NAME]"
type input "Ford Motor Credit Company LLC v. [PERSON_NAME]"
click at [748, 220] on input "text" at bounding box center [775, 220] width 175 height 23
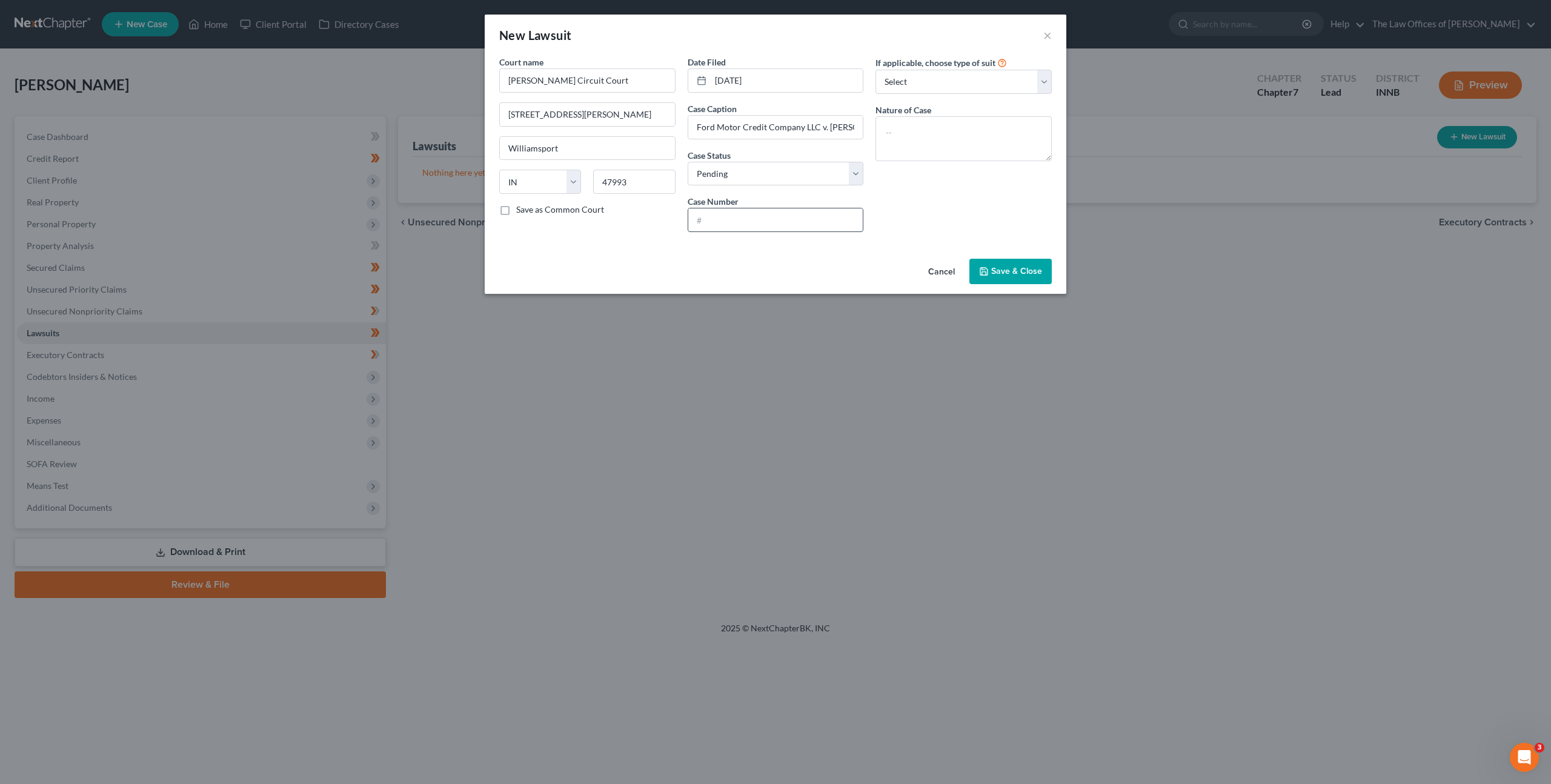
click at [760, 216] on input "text" at bounding box center [775, 220] width 175 height 23
paste input "86C01-1706-CC-000104"
click at [702, 220] on input "86C01-1706-CC-000104" at bounding box center [775, 220] width 175 height 23
click at [710, 223] on input "86C01-1706-CC-000104" at bounding box center [775, 220] width 175 height 23
type input "86C01-1706-CC-000104"
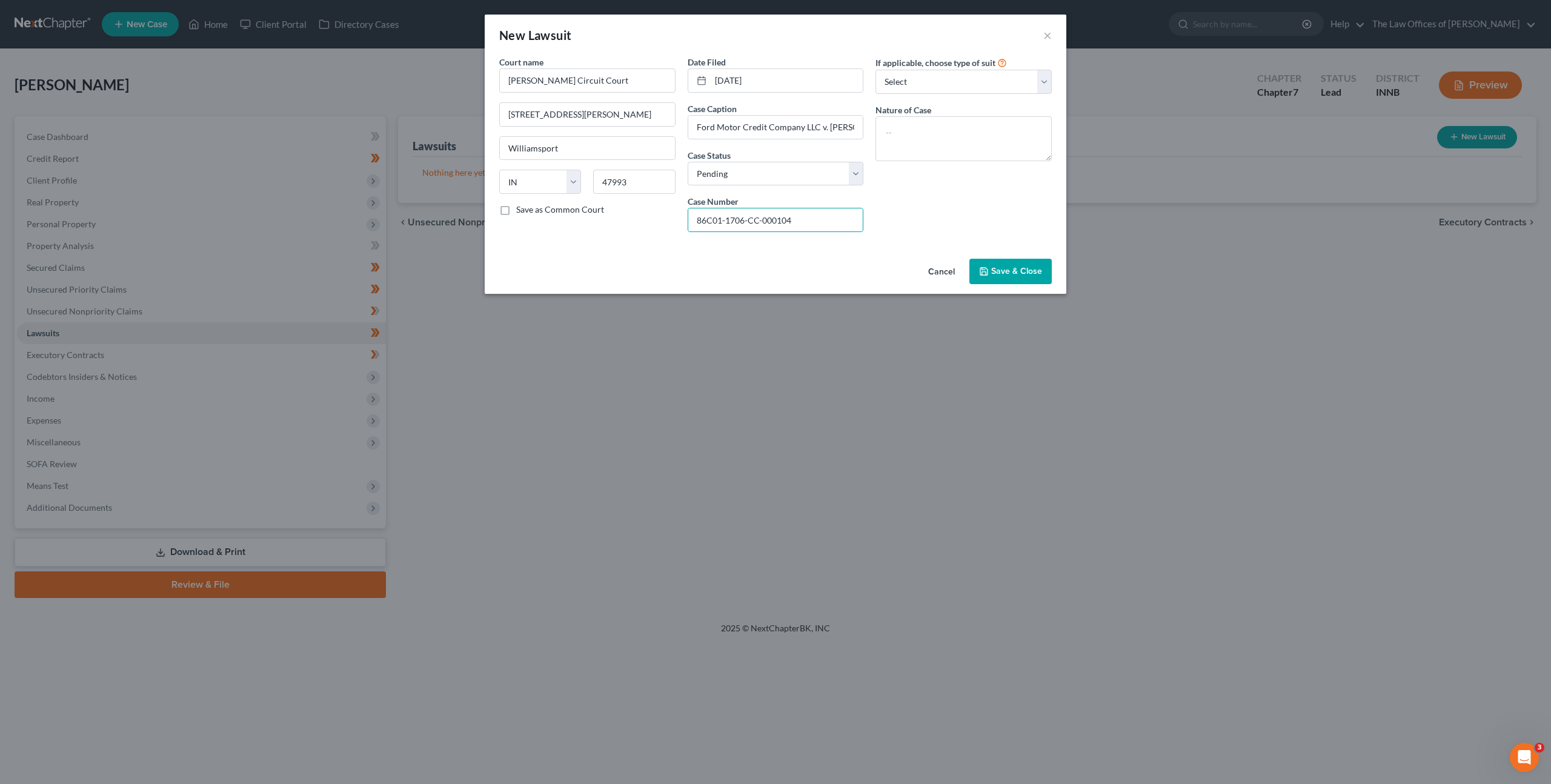
click at [1006, 223] on div "If applicable, choose type of suit Select Repossession Garnishment Foreclosure …" at bounding box center [964, 148] width 189 height 186
click at [920, 125] on textarea at bounding box center [963, 138] width 176 height 45
type textarea "Civil Collection"
click at [929, 213] on div "If applicable, choose type of suit Select Repossession Garnishment Foreclosure …" at bounding box center [964, 148] width 189 height 186
click at [1004, 268] on span "Save & Close" at bounding box center [1016, 271] width 51 height 10
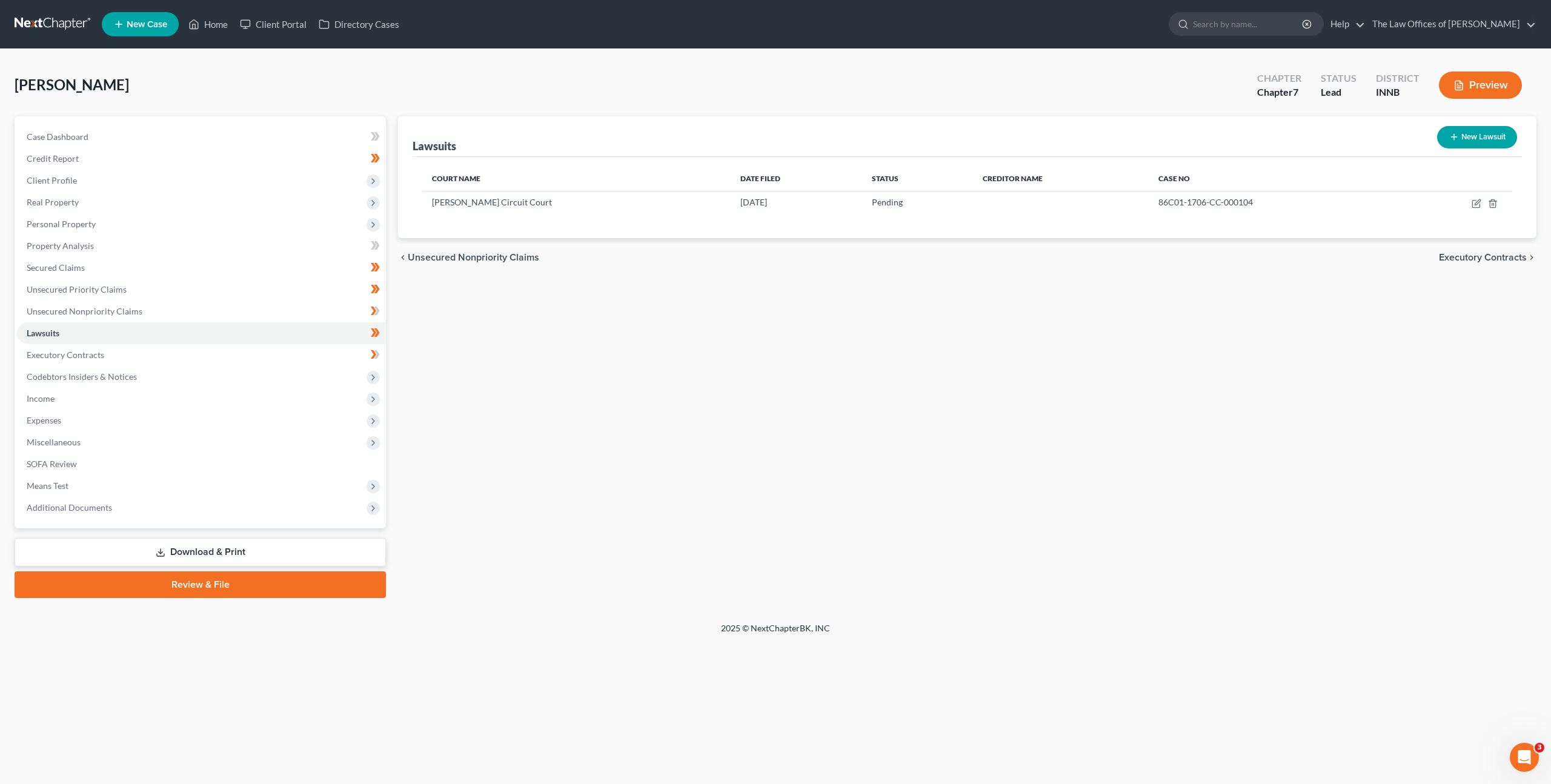
click at [1460, 132] on button "New Lawsuit" at bounding box center [1477, 137] width 80 height 22
select select "0"
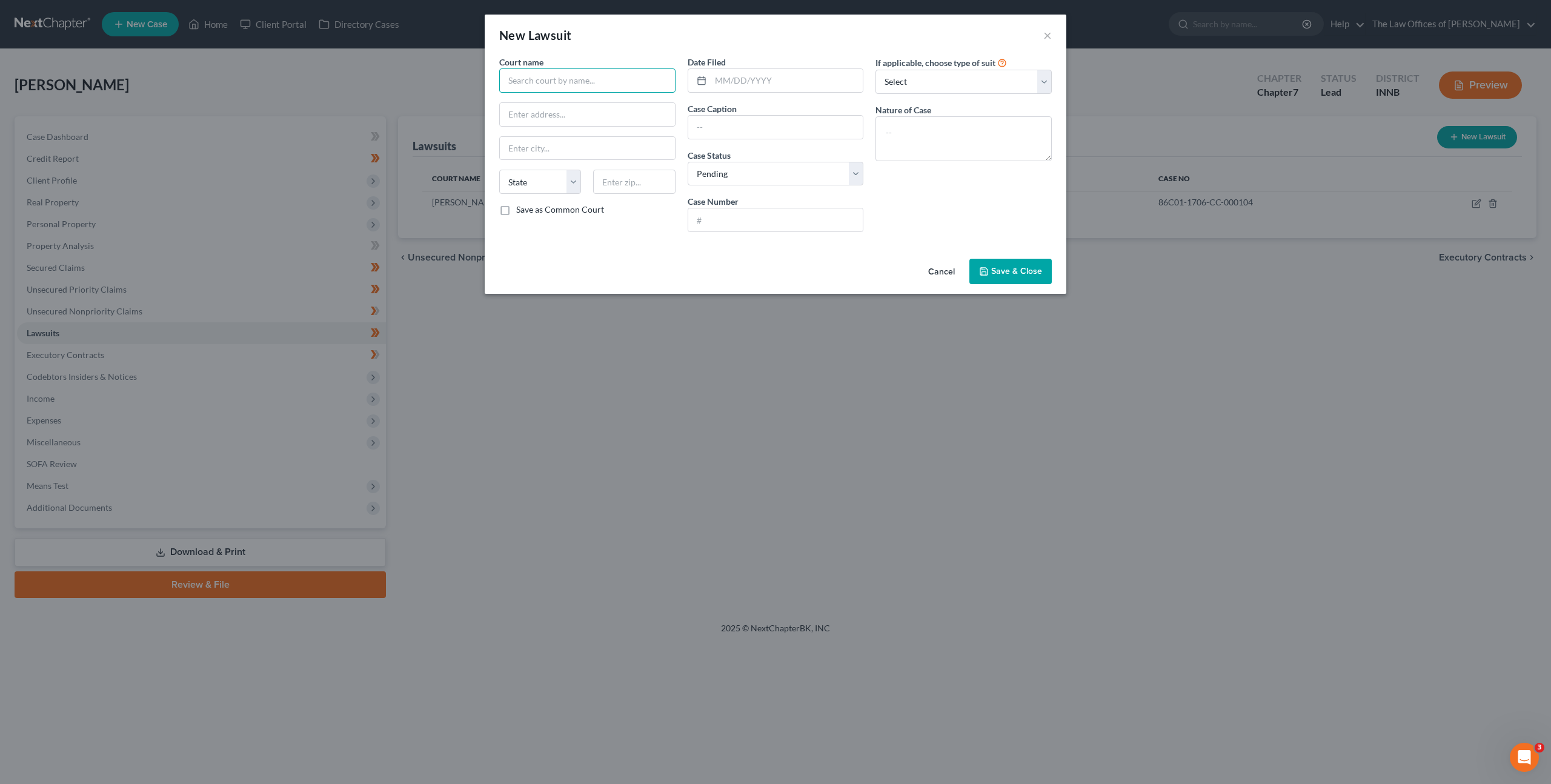
click at [542, 78] on input "text" at bounding box center [587, 80] width 176 height 24
type input "[PERSON_NAME]"
click at [932, 277] on button "Cancel" at bounding box center [942, 272] width 46 height 24
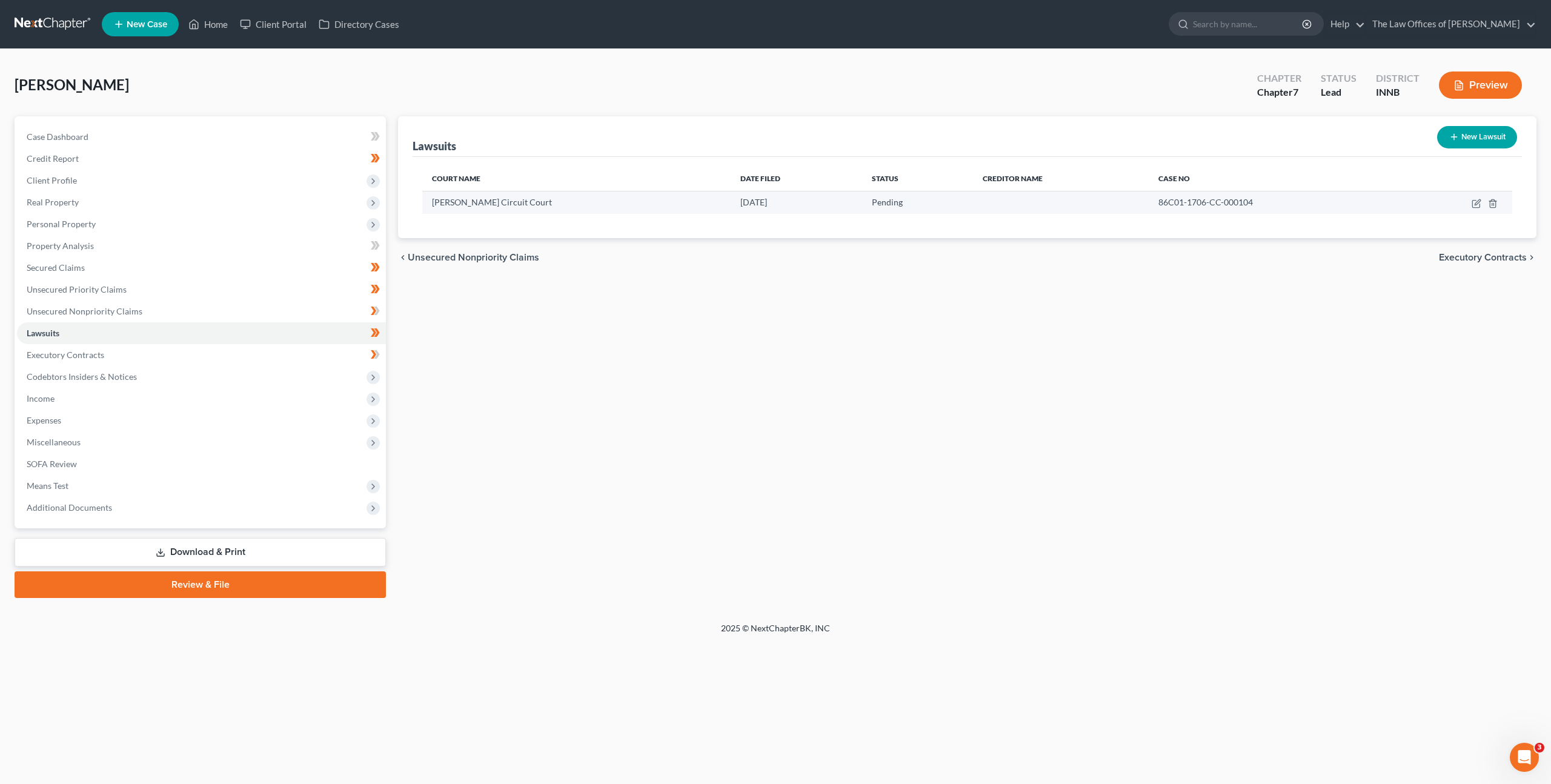
click at [507, 202] on span "[PERSON_NAME] Circuit Court" at bounding box center [492, 202] width 120 height 10
click at [1478, 200] on icon "button" at bounding box center [1477, 202] width 6 height 6
select select "15"
select select "0"
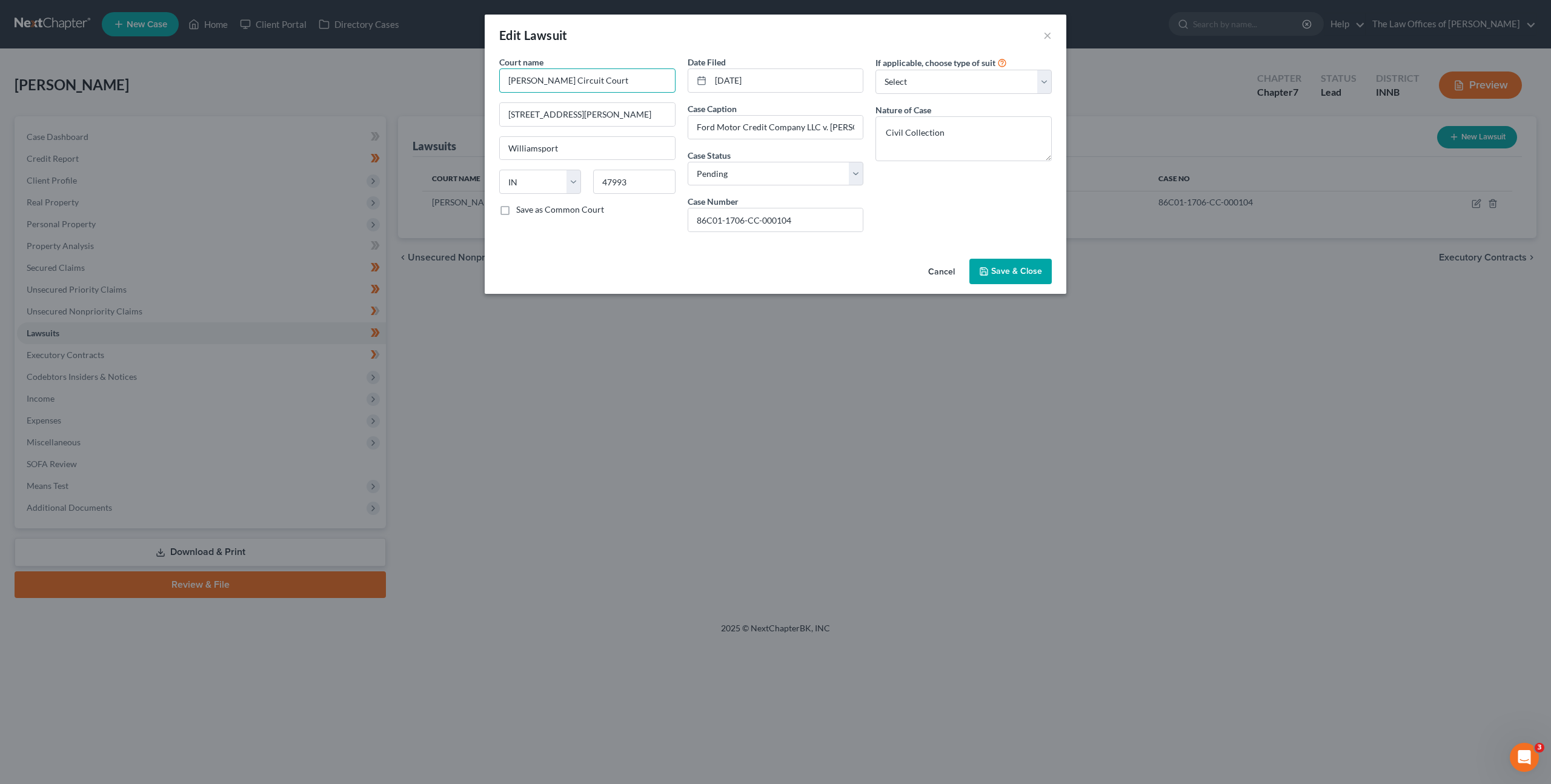
click at [640, 80] on input "[PERSON_NAME] Circuit Court" at bounding box center [587, 80] width 176 height 24
drag, startPoint x: 606, startPoint y: 114, endPoint x: 455, endPoint y: 101, distance: 151.6
click at [455, 101] on div "Edit Lawsuit × Court name * [PERSON_NAME] Circuit Court [STREET_ADDRESS][GEOGRA…" at bounding box center [775, 392] width 1551 height 784
click at [940, 274] on button "Cancel" at bounding box center [942, 272] width 46 height 24
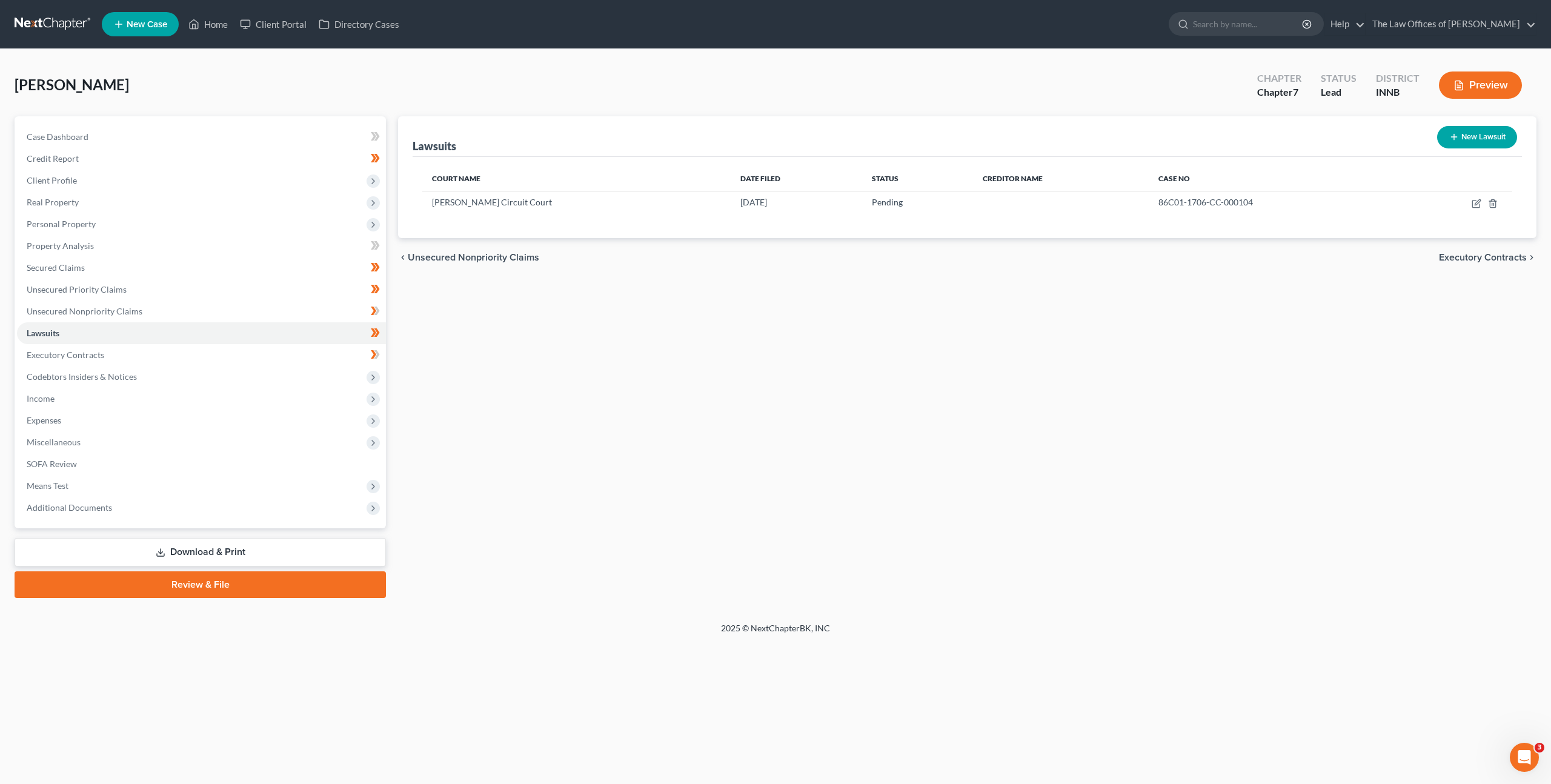
click at [1440, 141] on button "New Lawsuit" at bounding box center [1477, 137] width 80 height 22
select select "0"
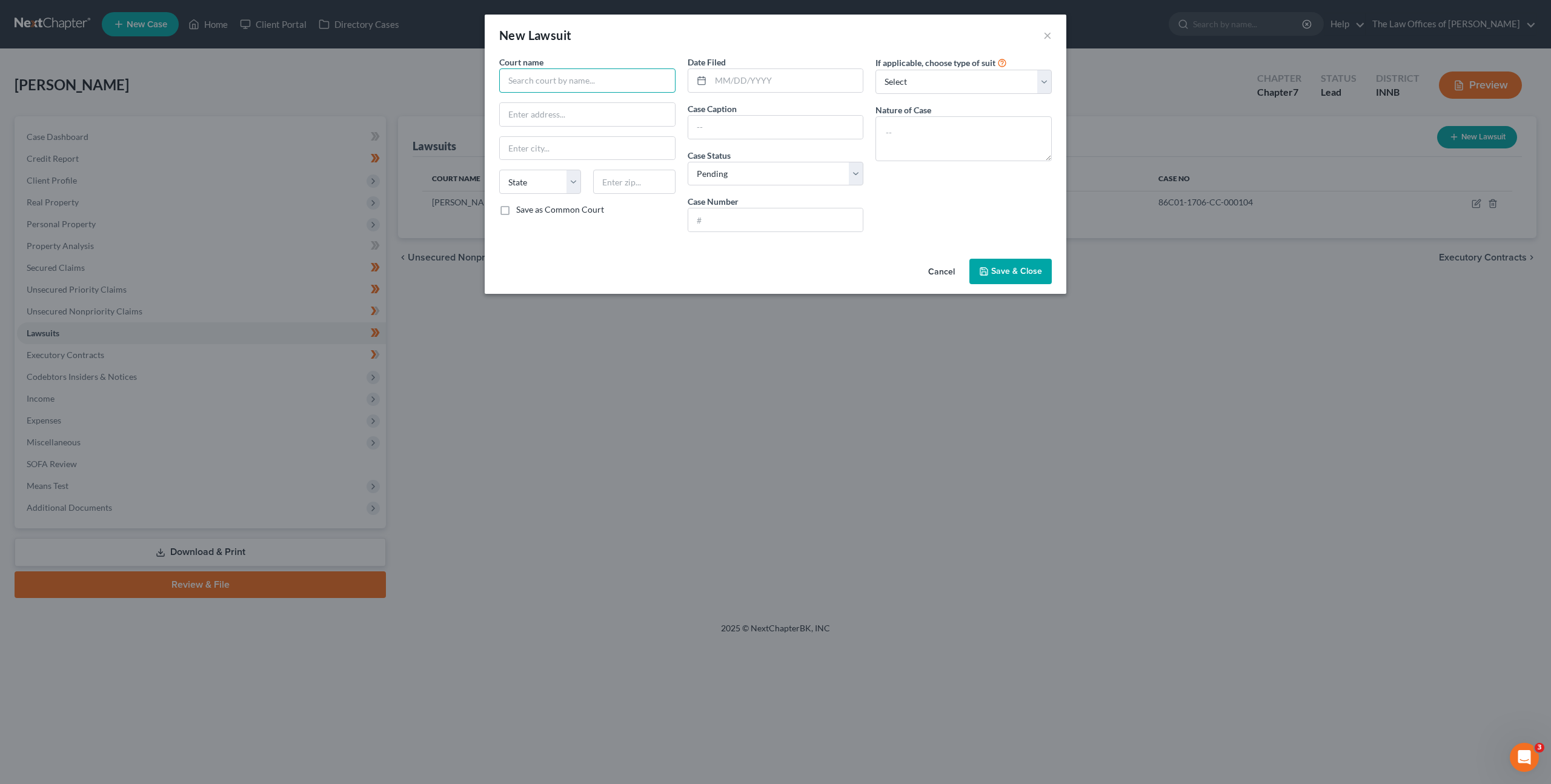
drag, startPoint x: 592, startPoint y: 80, endPoint x: 651, endPoint y: 78, distance: 59.0
click at [592, 80] on input "text" at bounding box center [587, 80] width 176 height 24
type input "[PERSON_NAME] Circuit Court"
paste input "[STREET_ADDRESS][PERSON_NAME]"
type input "[STREET_ADDRESS][PERSON_NAME]"
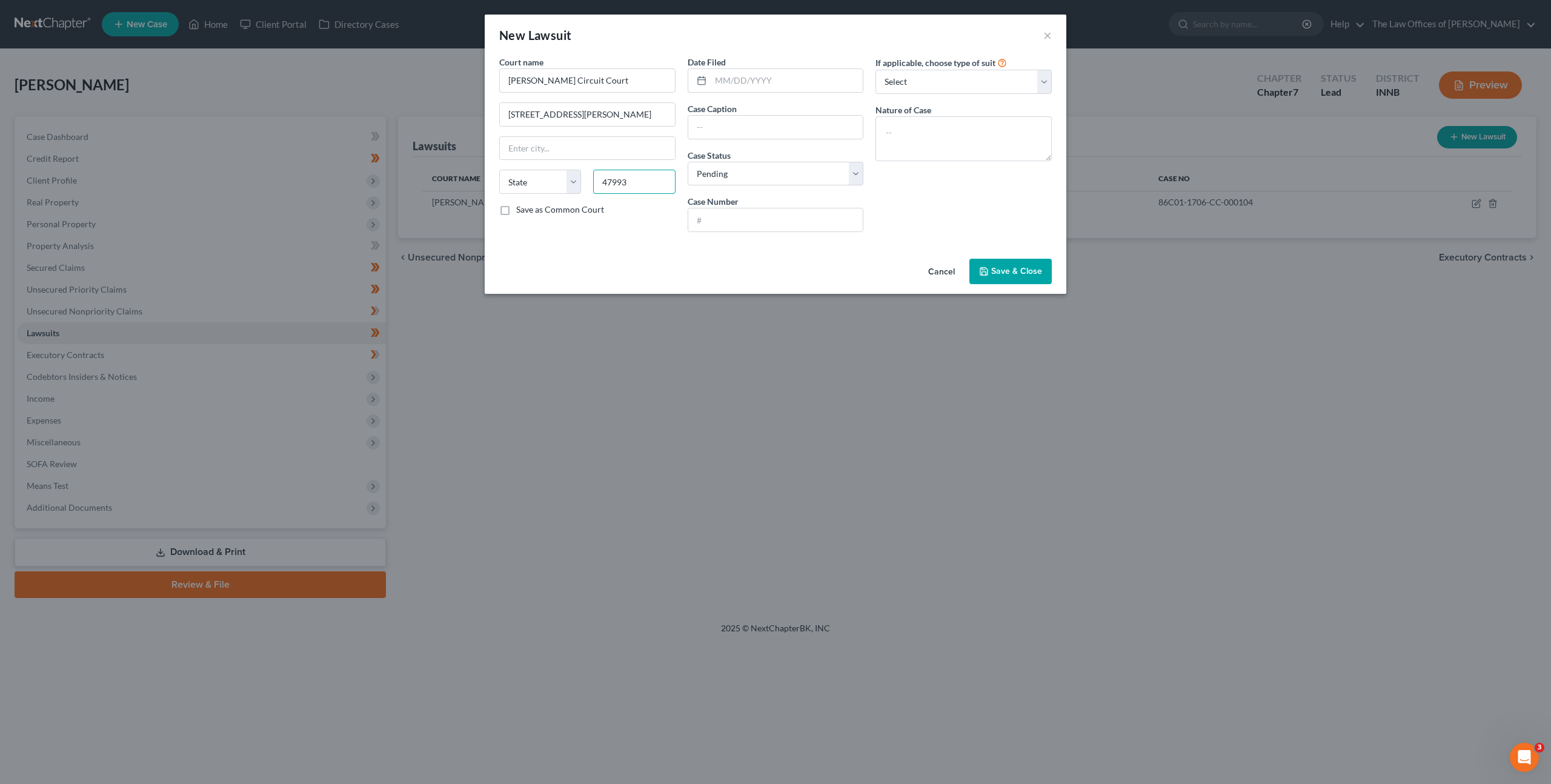
type input "47993"
click at [633, 259] on div "Cancel Save & Close" at bounding box center [775, 274] width 581 height 40
type input "Williamsport"
select select "15"
click at [516, 214] on label "Save as Common Court" at bounding box center [560, 209] width 88 height 12
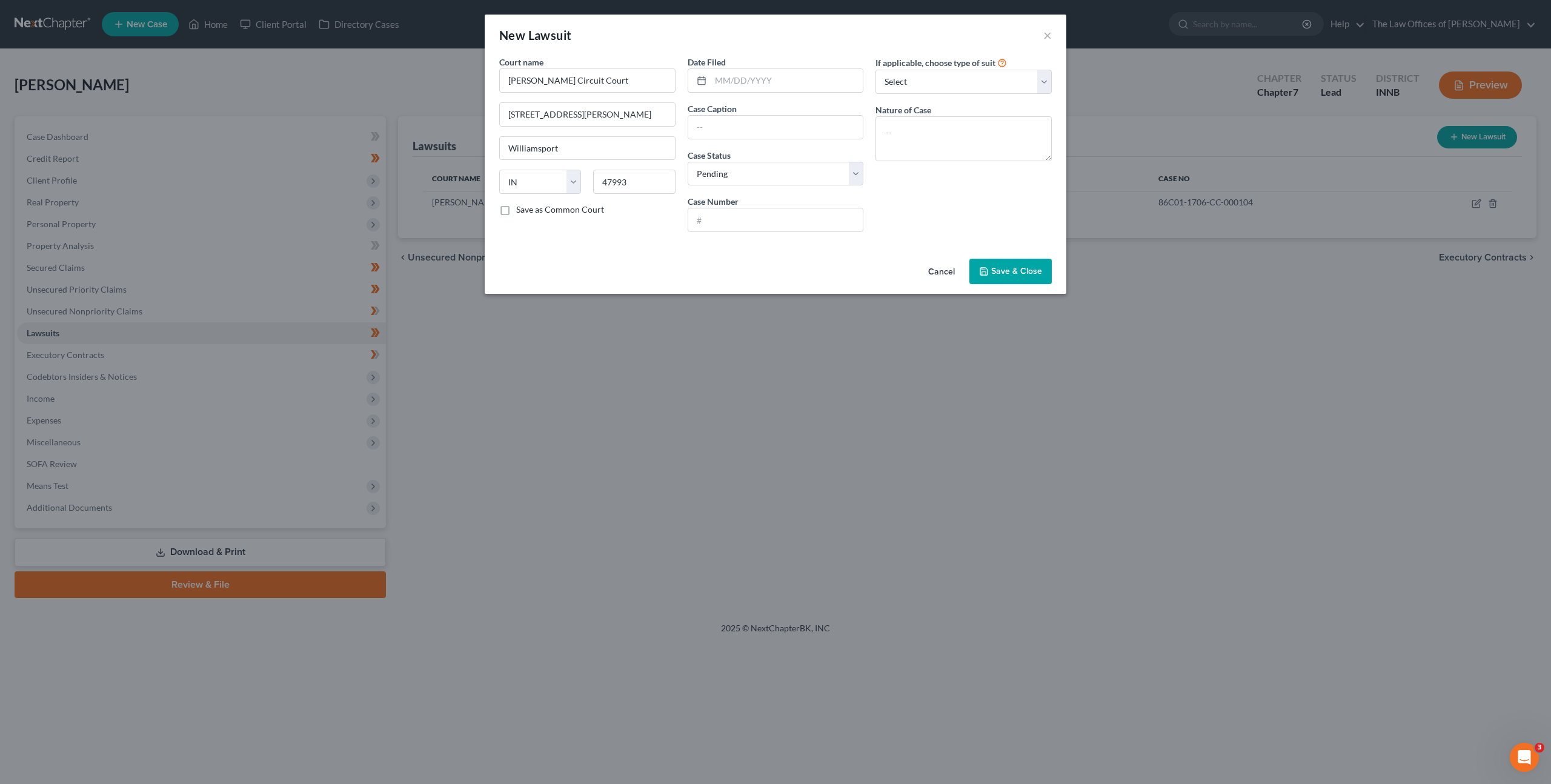
click at [521, 211] on input "Save as Common Court" at bounding box center [525, 208] width 8 height 8
checkbox input "true"
click at [550, 243] on div "Court name * [PERSON_NAME] Circuit Court [STREET_ADDRESS][GEOGRAPHIC_DATA][PERS…" at bounding box center [775, 154] width 581 height 198
click at [794, 79] on input "text" at bounding box center [787, 80] width 152 height 23
type input "02/22"
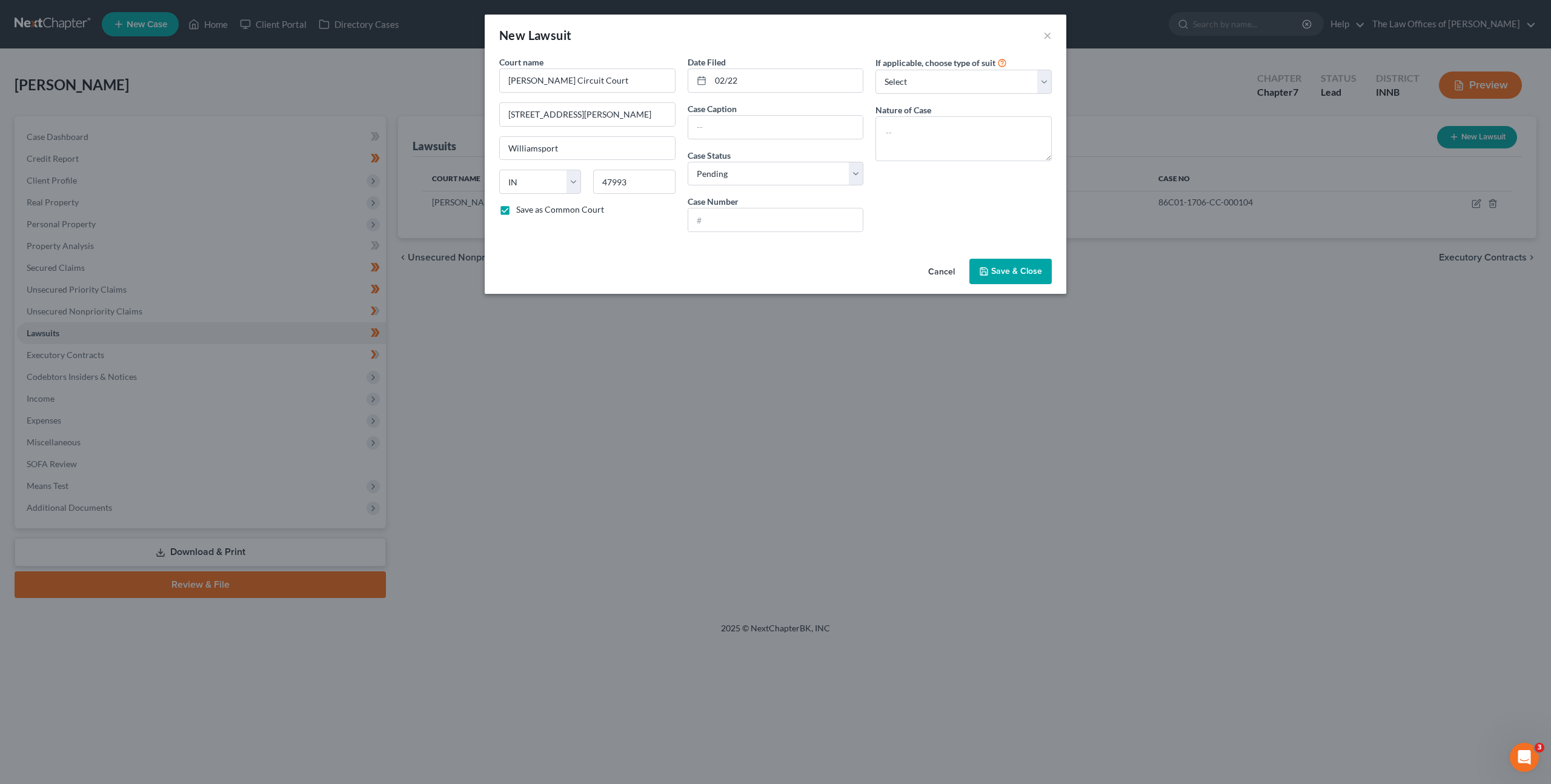
click at [941, 267] on button "Cancel" at bounding box center [942, 272] width 46 height 24
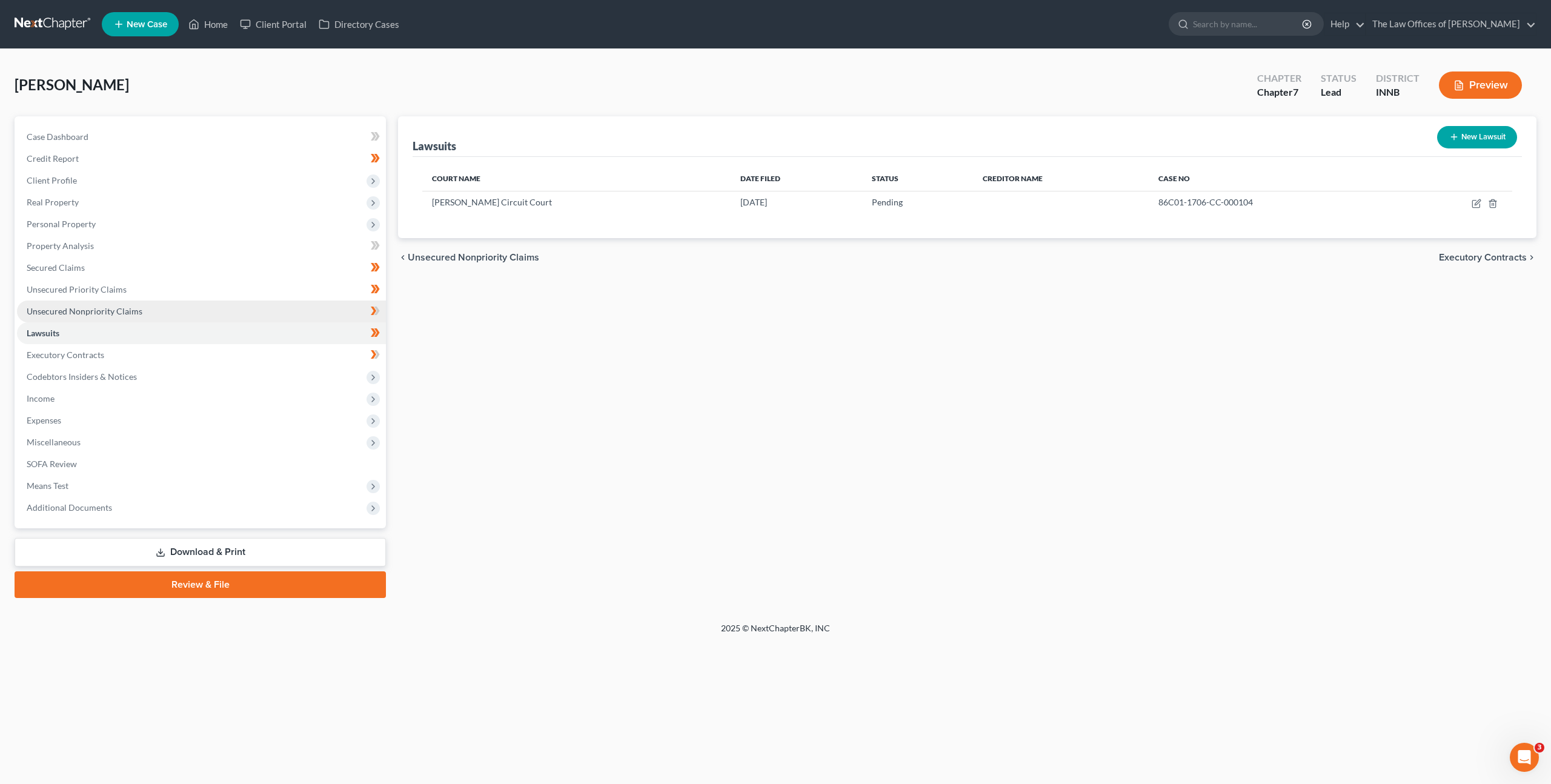
click at [220, 315] on link "Unsecured Nonpriority Claims" at bounding box center [201, 311] width 369 height 22
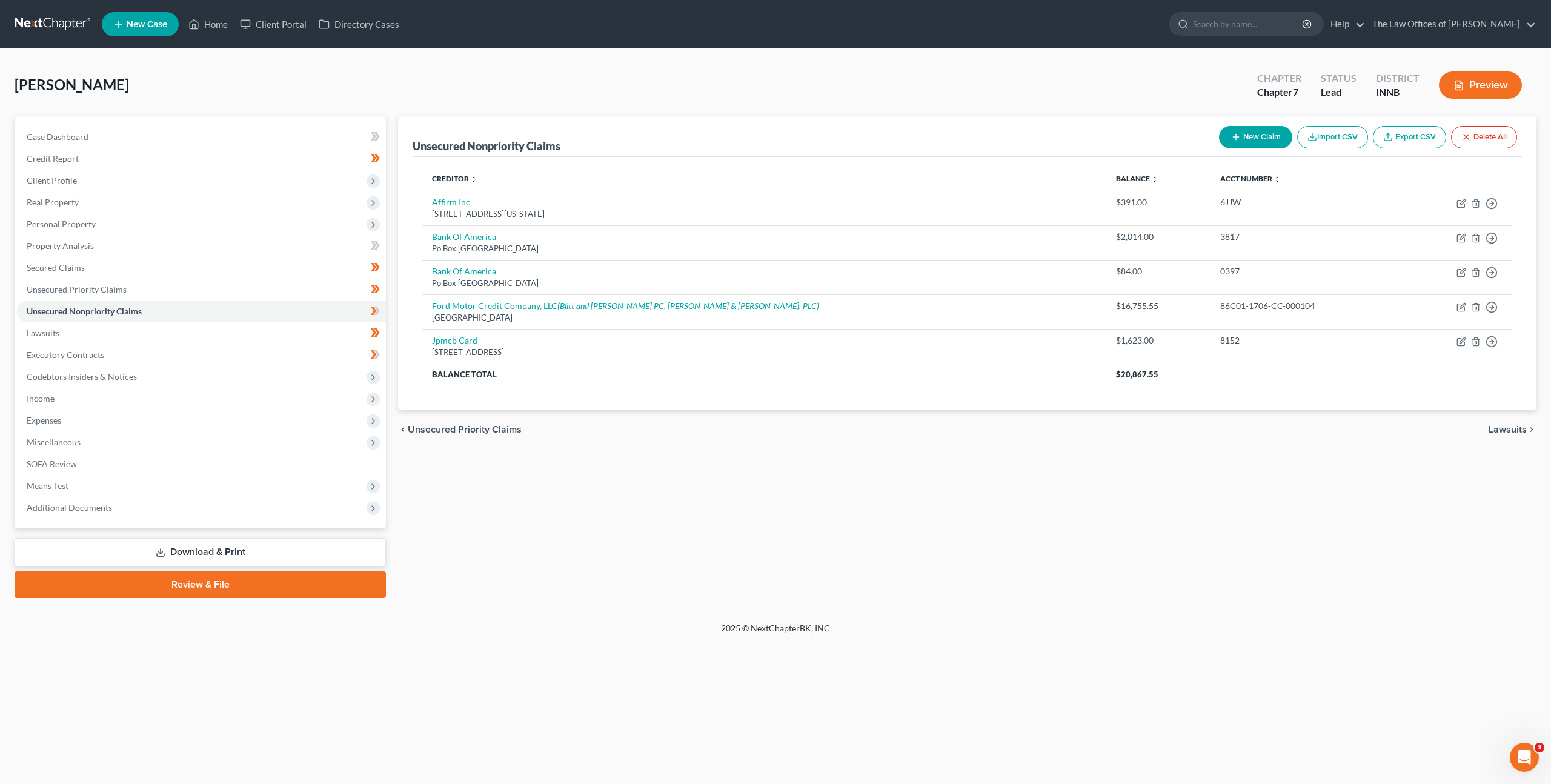
click at [1261, 138] on button "New Claim" at bounding box center [1255, 137] width 74 height 22
select select "0"
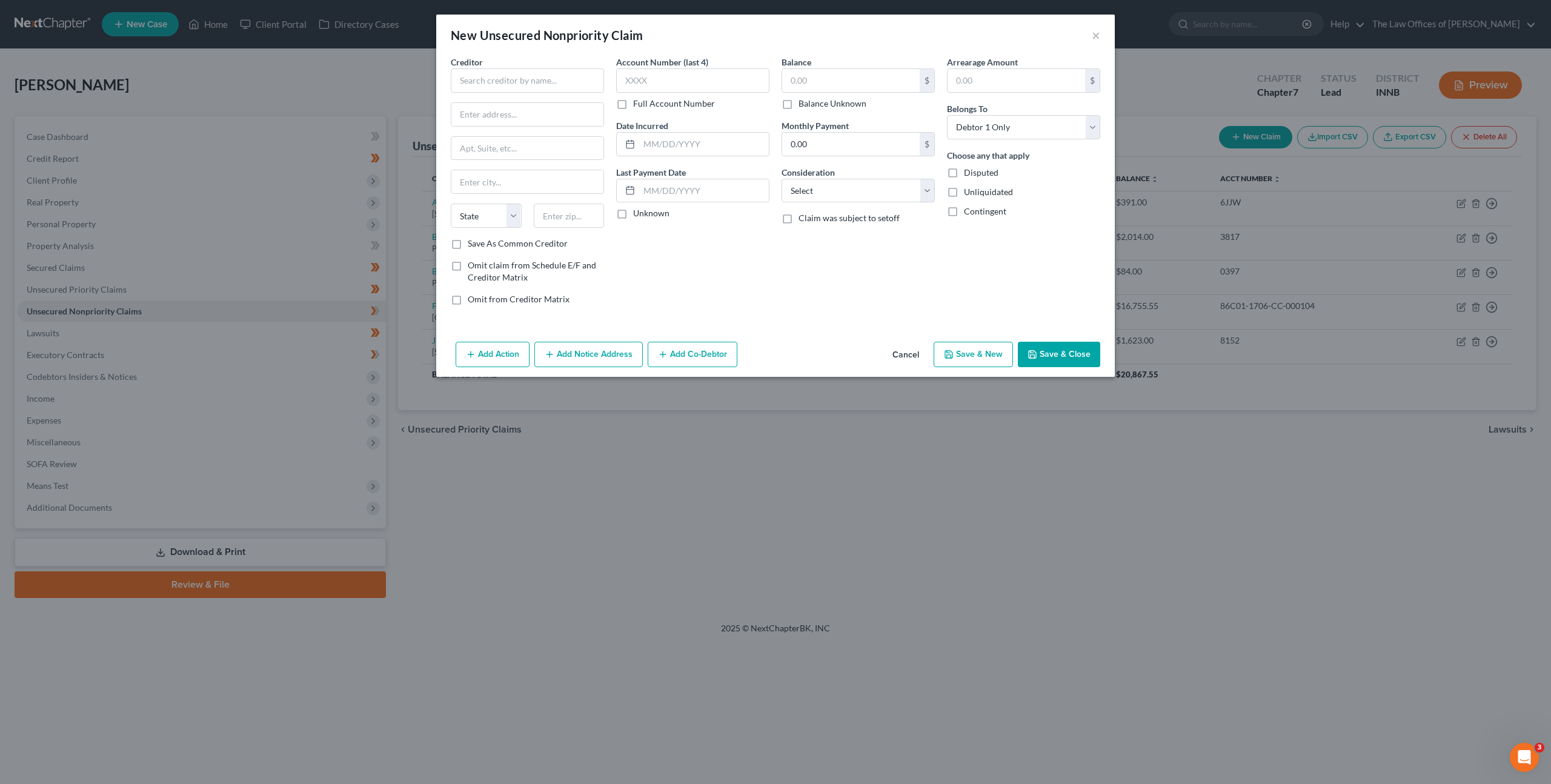
click at [559, 95] on div "Creditor * State [US_STATE] AK AR AZ CA CO [GEOGRAPHIC_DATA] DE DC [GEOGRAPHIC_…" at bounding box center [527, 147] width 153 height 182
click at [563, 89] on input "text" at bounding box center [527, 80] width 153 height 24
click at [580, 113] on div "[STREET_ADDRESS]" at bounding box center [523, 113] width 126 height 10
type input "CACH, LLC"
type input "[STREET_ADDRESS]"
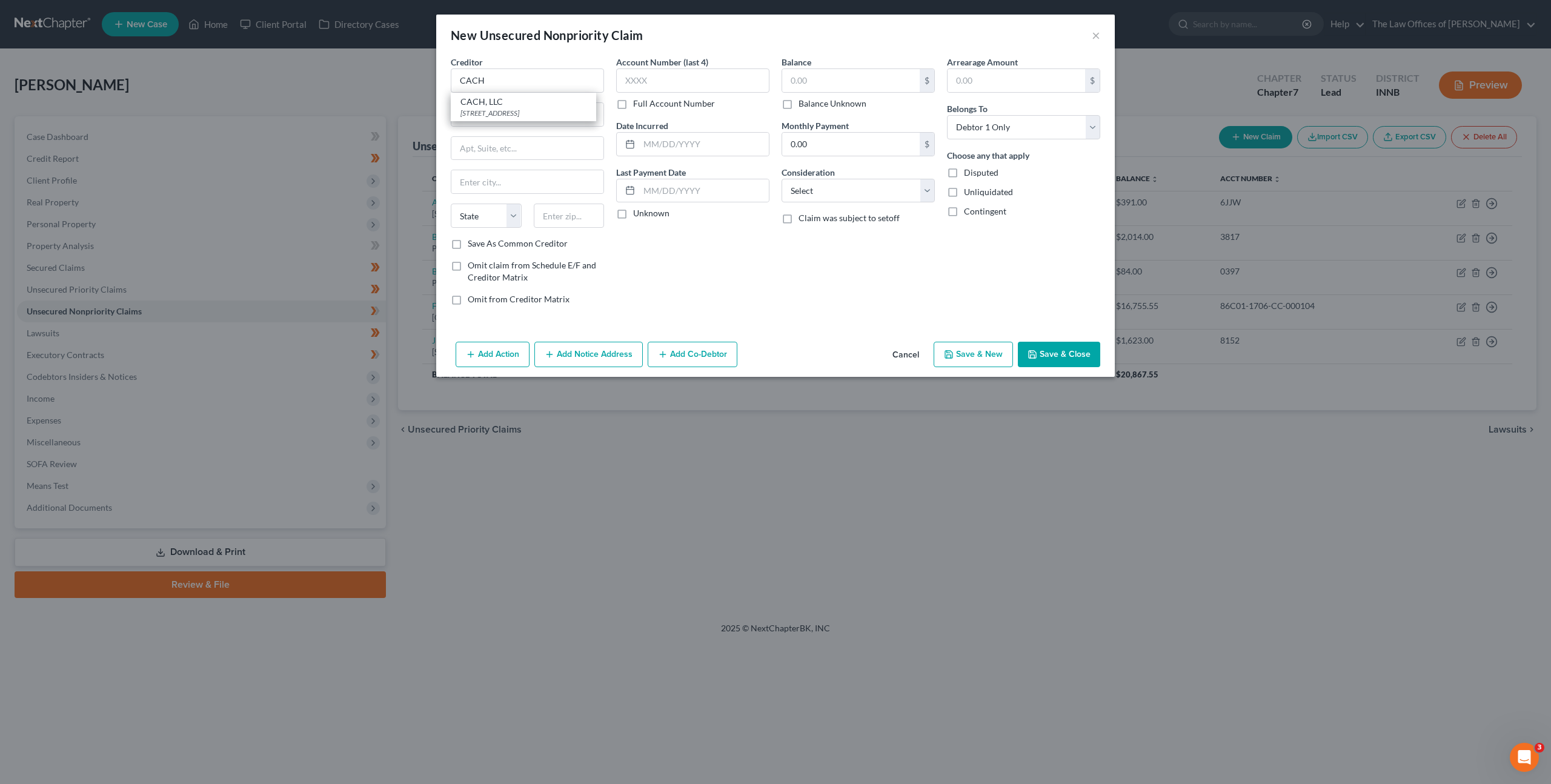
type input "2nd Floor"
type input "[GEOGRAPHIC_DATA]"
select select "5"
type input "80237"
click at [590, 349] on button "Add Notice Address" at bounding box center [588, 354] width 108 height 26
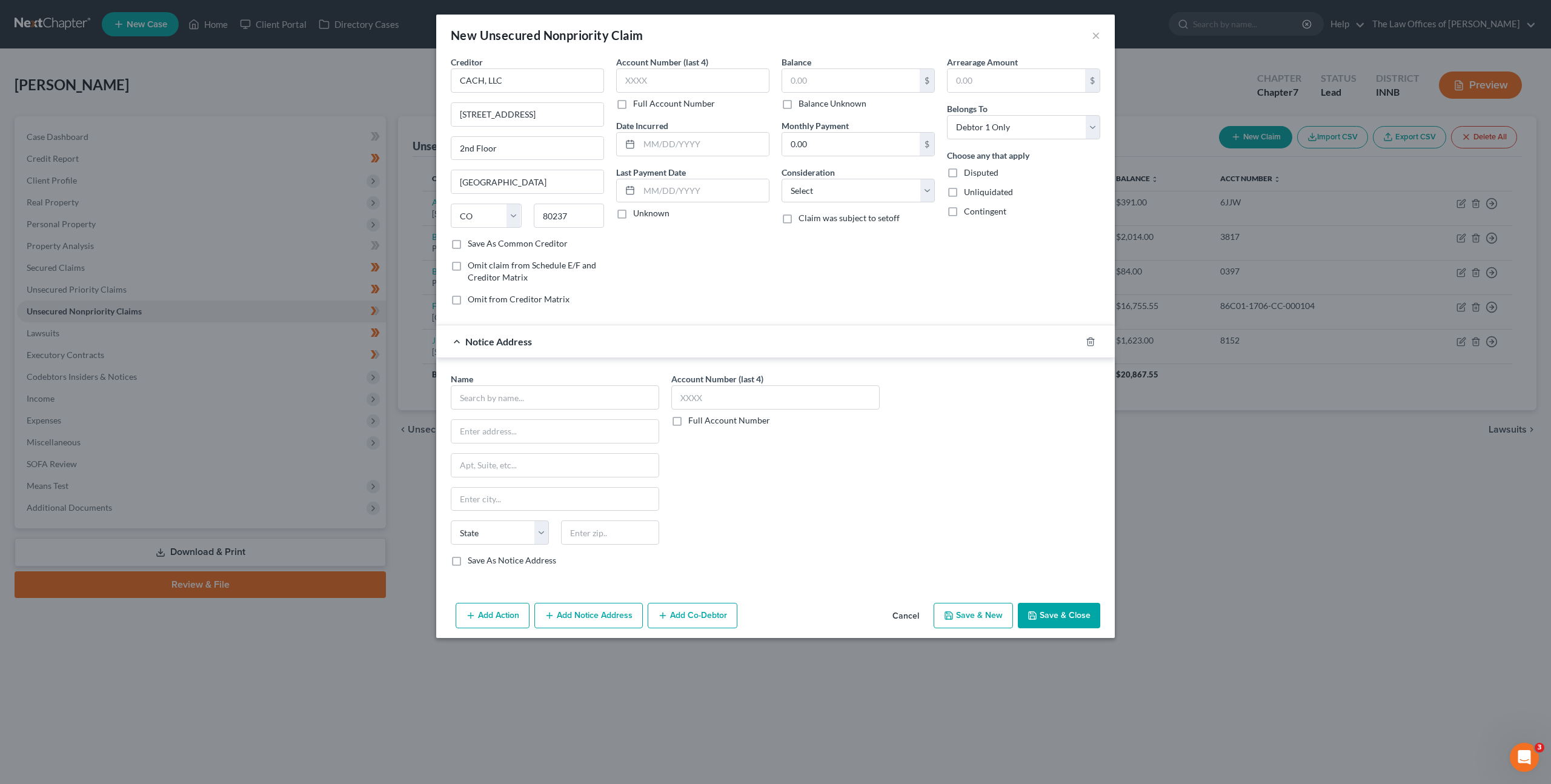
click at [575, 381] on div "Name *" at bounding box center [555, 391] width 209 height 37
click at [627, 396] on input "text" at bounding box center [555, 397] width 209 height 24
click at [548, 420] on div "[PERSON_NAME] & [PERSON_NAME], PC" at bounding box center [540, 418] width 159 height 12
type input "[PERSON_NAME] & [PERSON_NAME], PC"
type input "2618 East Paris Ave. SE"
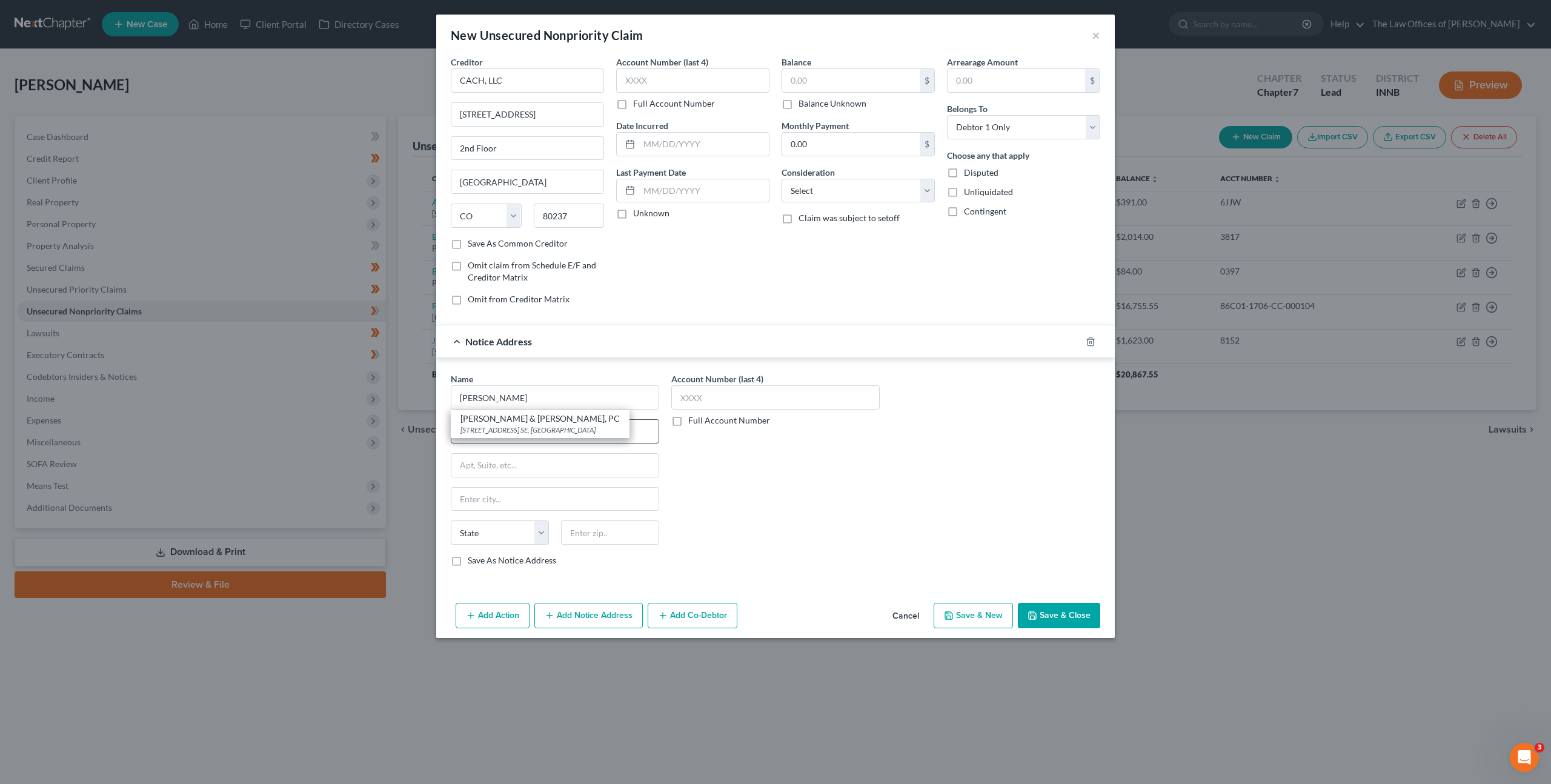
type input "Grand Rapids"
select select "23"
type input "49546"
click at [567, 615] on button "Add Notice Address" at bounding box center [588, 615] width 108 height 26
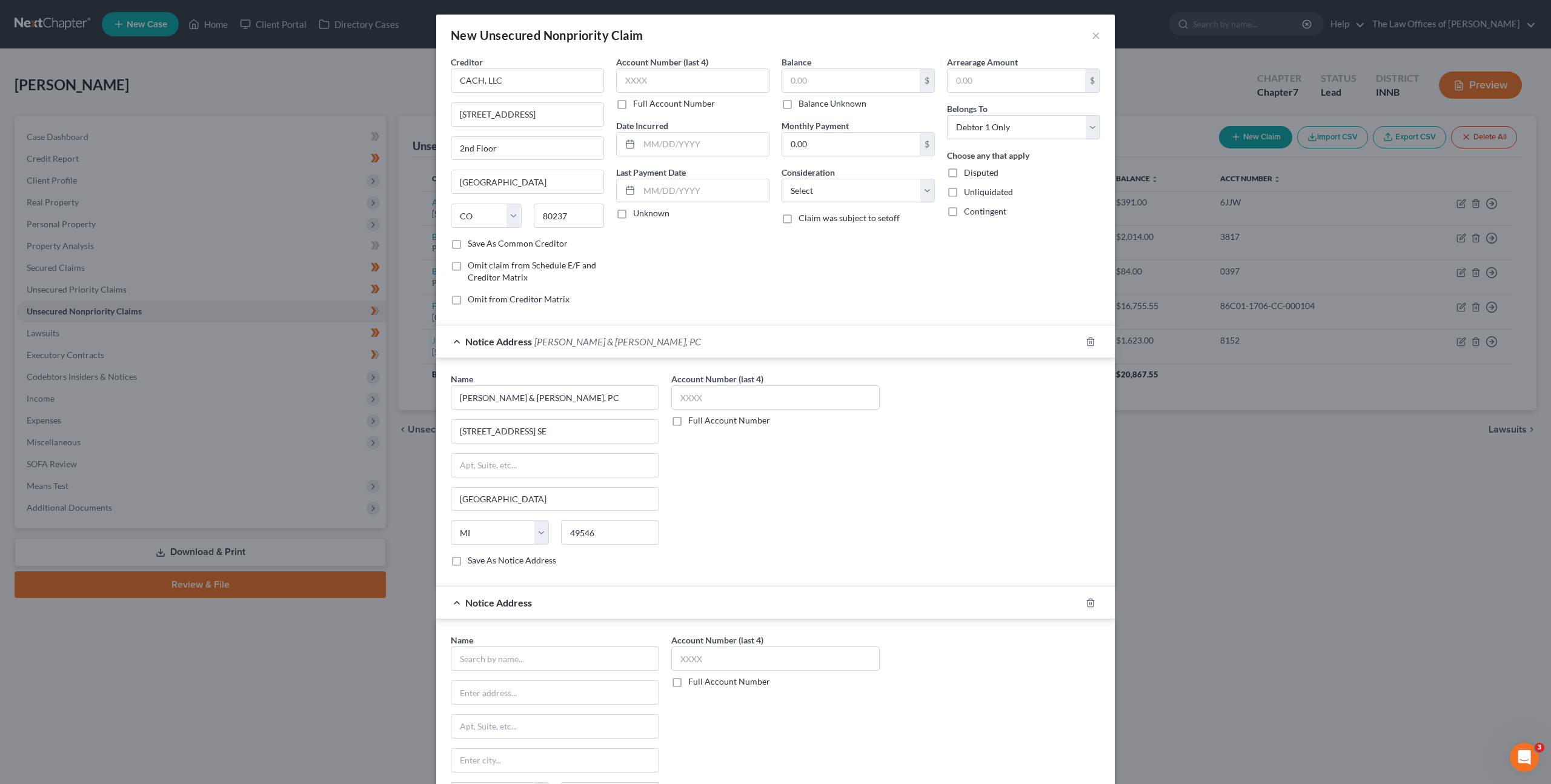
click at [528, 642] on div "Name *" at bounding box center [555, 652] width 209 height 37
click at [526, 651] on input "text" at bounding box center [555, 658] width 209 height 24
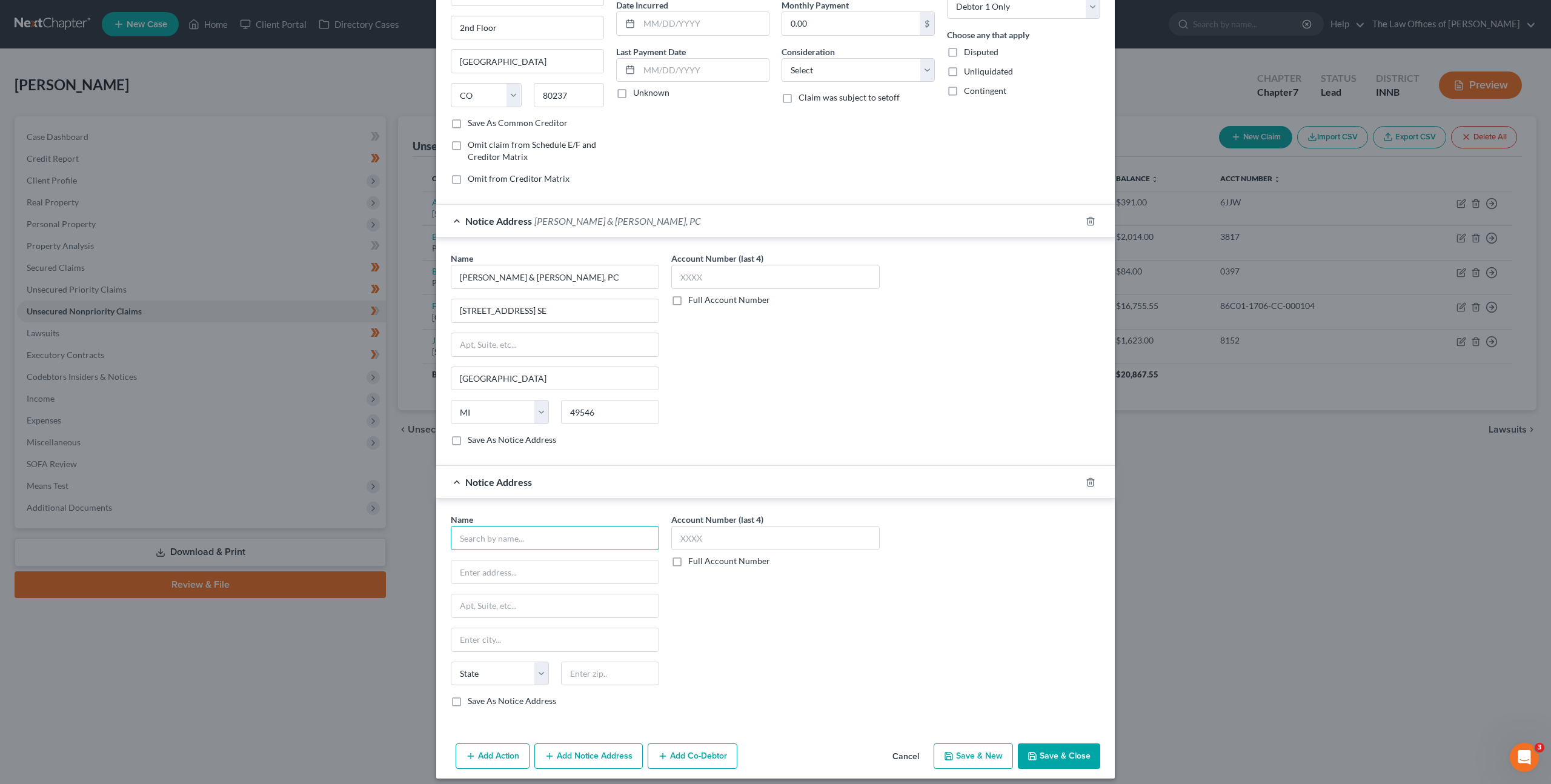
scroll to position [130, 0]
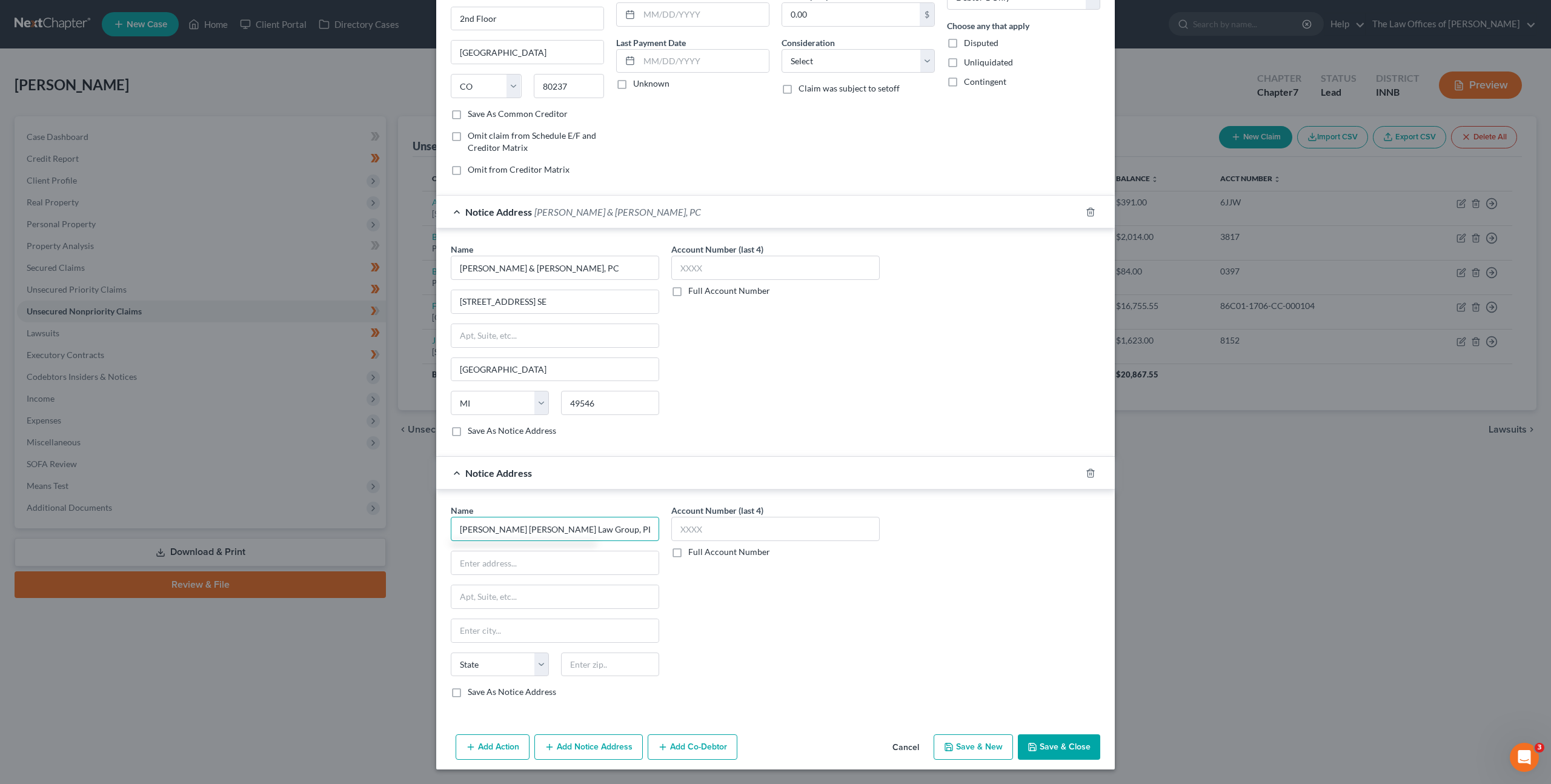
type input "Eddins Domine Law Group, PLLC"
type input "3950 Westport Rd."
type input "40207"
drag, startPoint x: 739, startPoint y: 618, endPoint x: 754, endPoint y: 613, distance: 15.8
click at [738, 618] on div "Account Number (last 4) Full Account Number" at bounding box center [775, 606] width 220 height 204
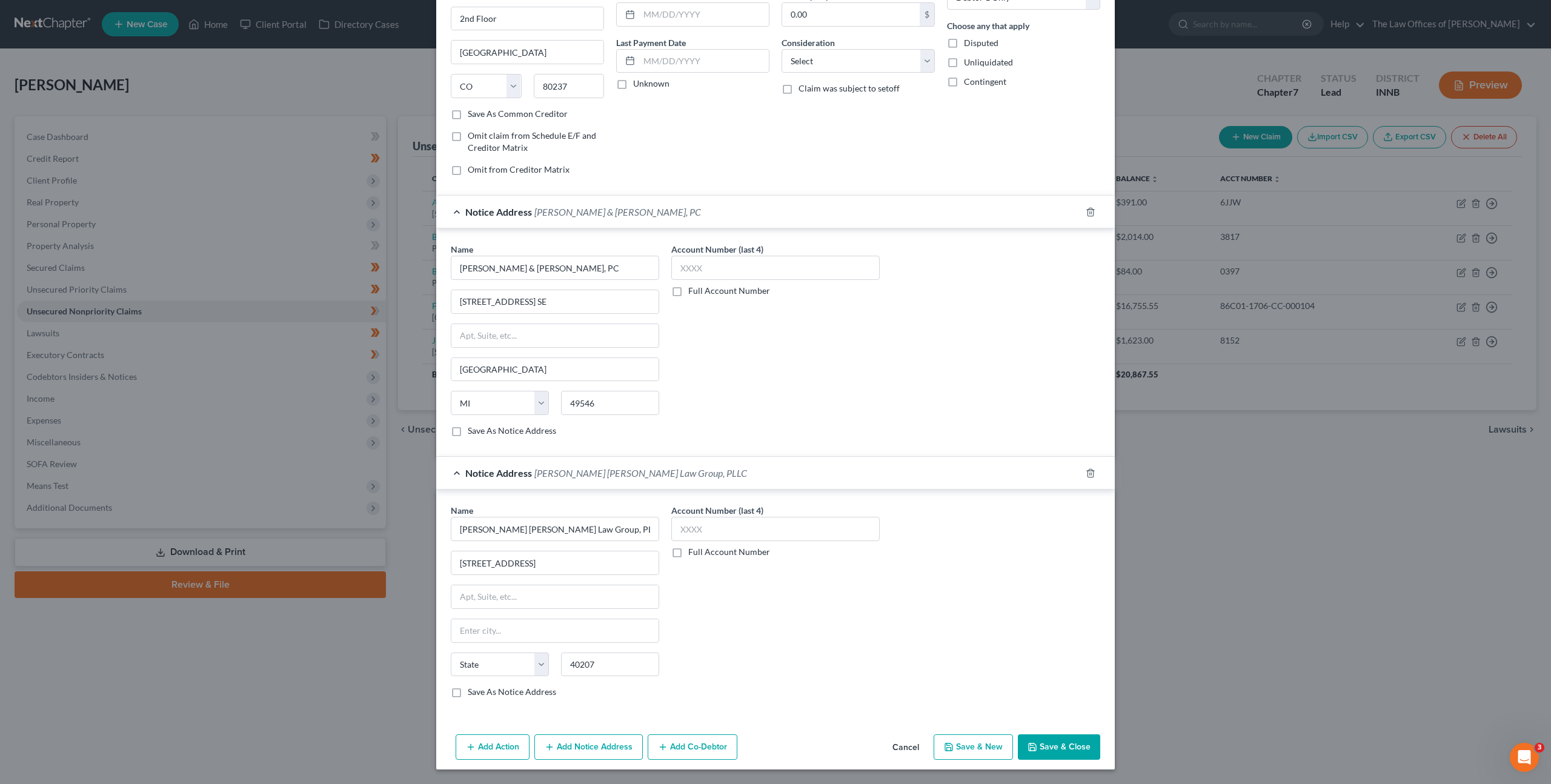
type input "Louisville"
select select "18"
drag, startPoint x: 598, startPoint y: 739, endPoint x: 641, endPoint y: 714, distance: 49.7
click at [600, 740] on button "Add Notice Address" at bounding box center [588, 747] width 108 height 26
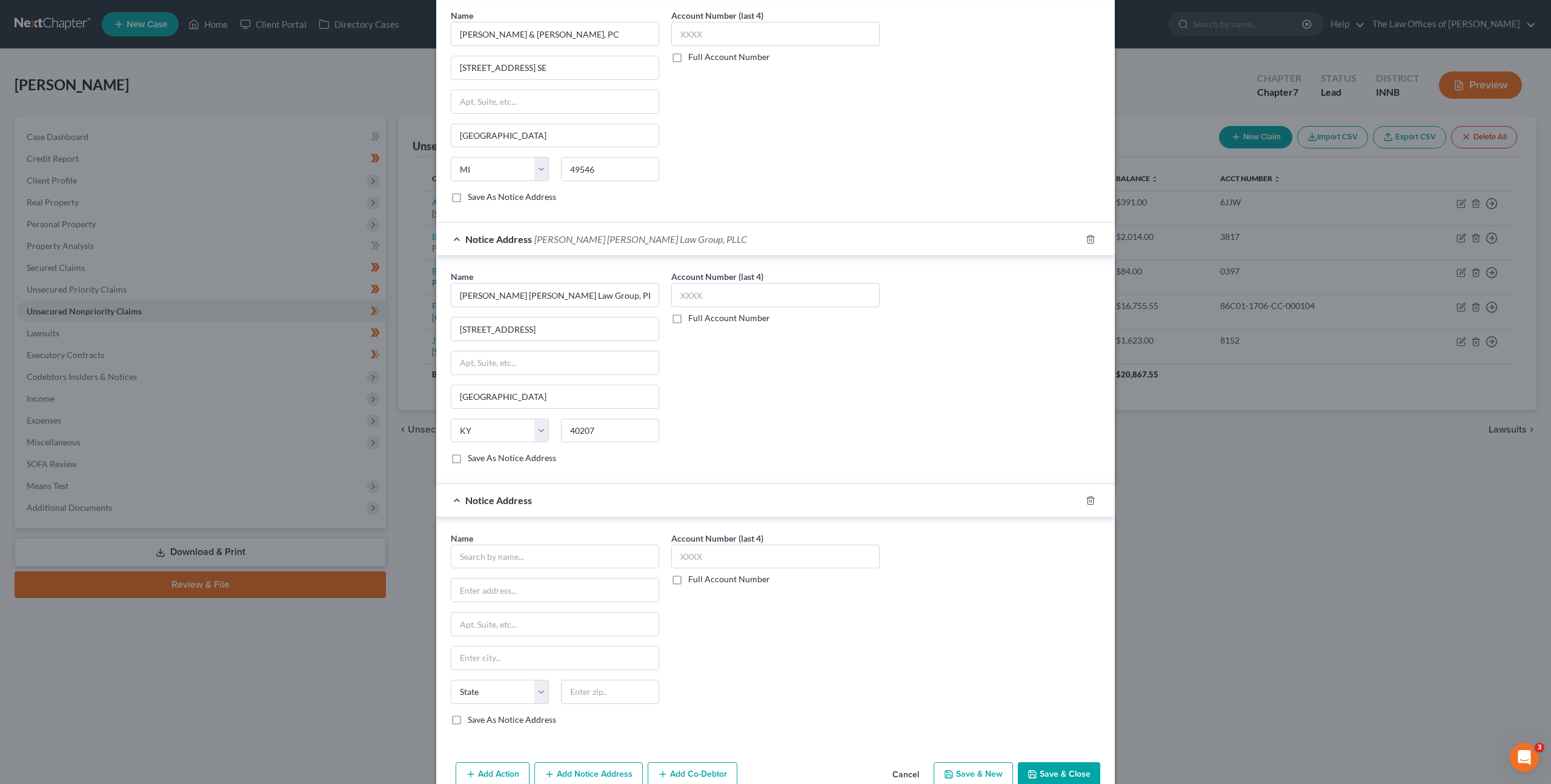
scroll to position [391, 0]
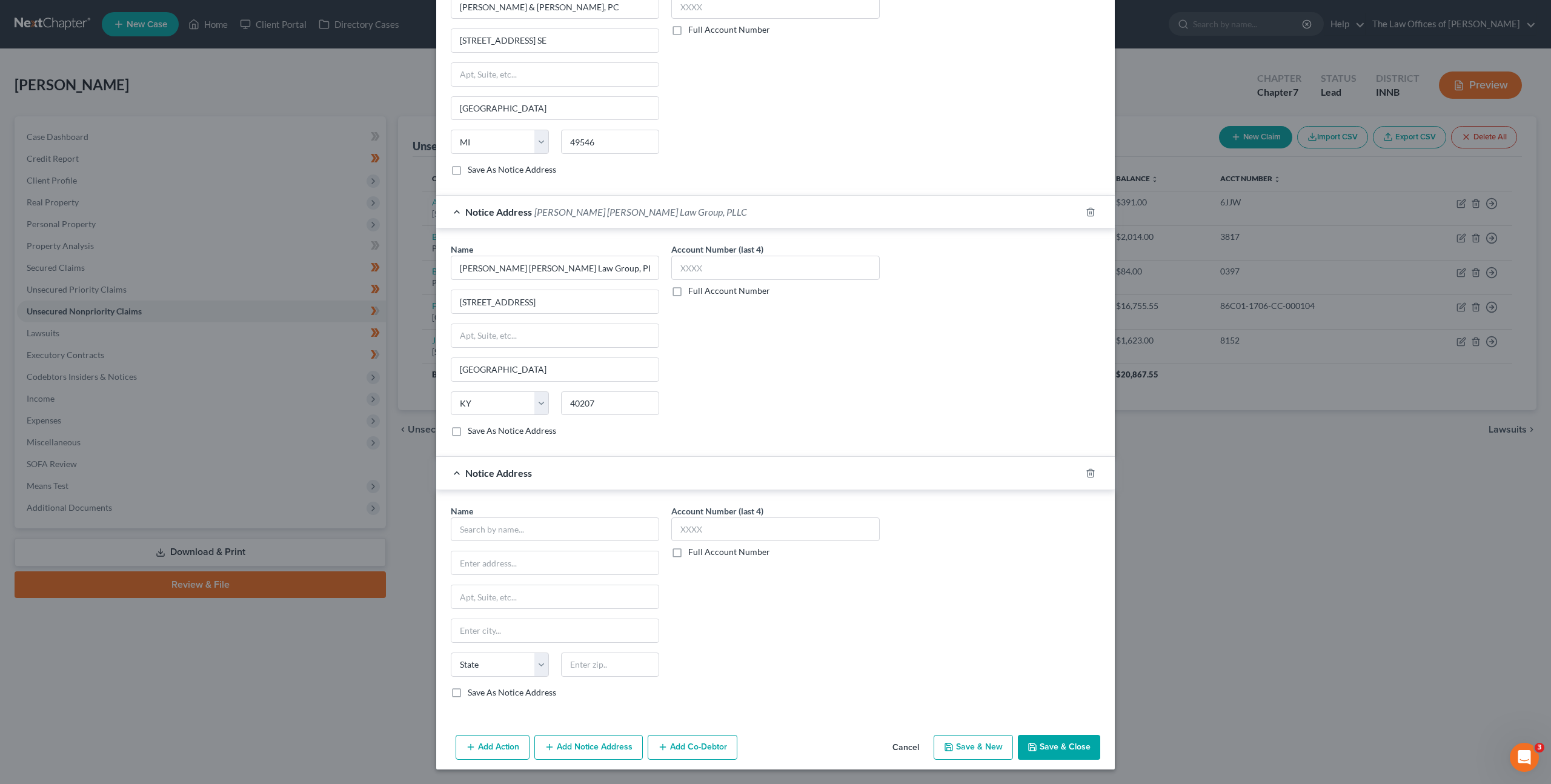
click at [532, 542] on div "Name * State AL AK AR AZ CA CO CT DE DC FL GA GU HI ID IL IN IA KS KY LA ME MD …" at bounding box center [555, 602] width 209 height 194
drag, startPoint x: 541, startPoint y: 534, endPoint x: 555, endPoint y: 535, distance: 14.0
click at [545, 534] on input "text" at bounding box center [555, 529] width 209 height 24
click at [546, 557] on div "PO Box 23200, Louisville, KY 40223" at bounding box center [542, 561] width 163 height 10
type input "Lloyd & McDaniel, PLC"
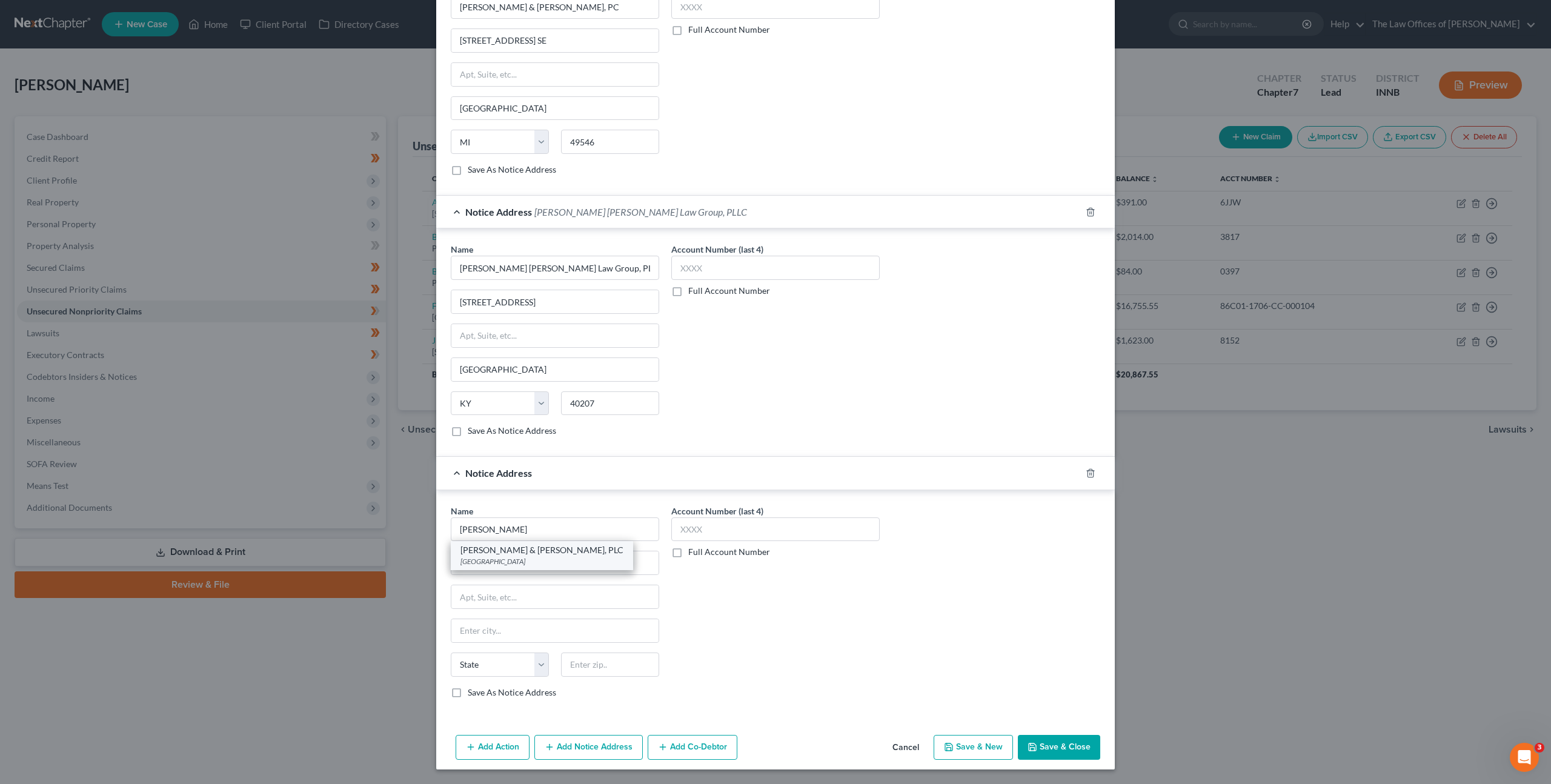
type input "PO Box 23200"
type input "Louisville"
select select "18"
type input "40223"
click at [850, 606] on div "Account Number (last 4) Full Account Number" at bounding box center [775, 607] width 220 height 204
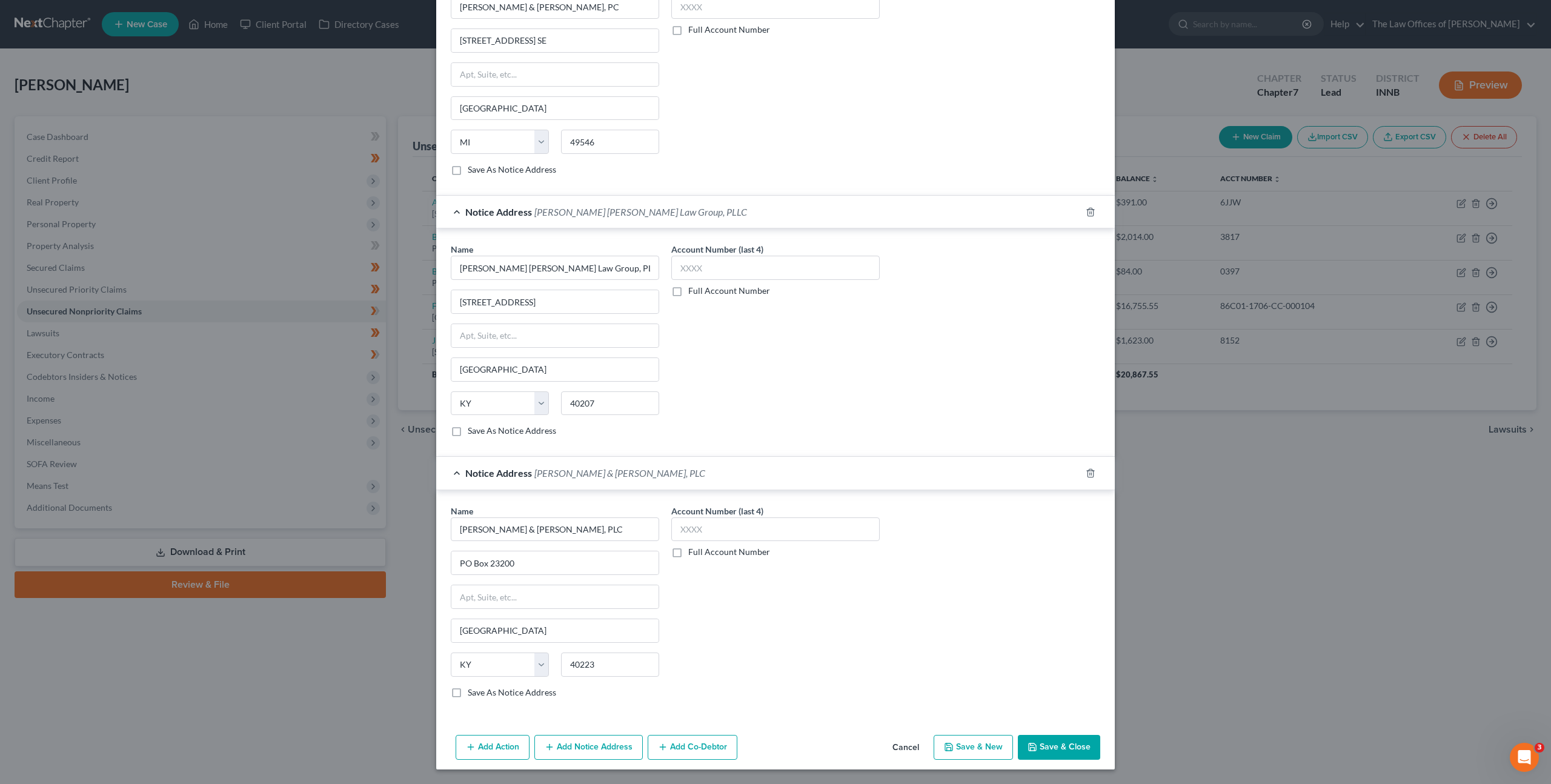
click at [1028, 749] on icon "button" at bounding box center [1033, 747] width 10 height 10
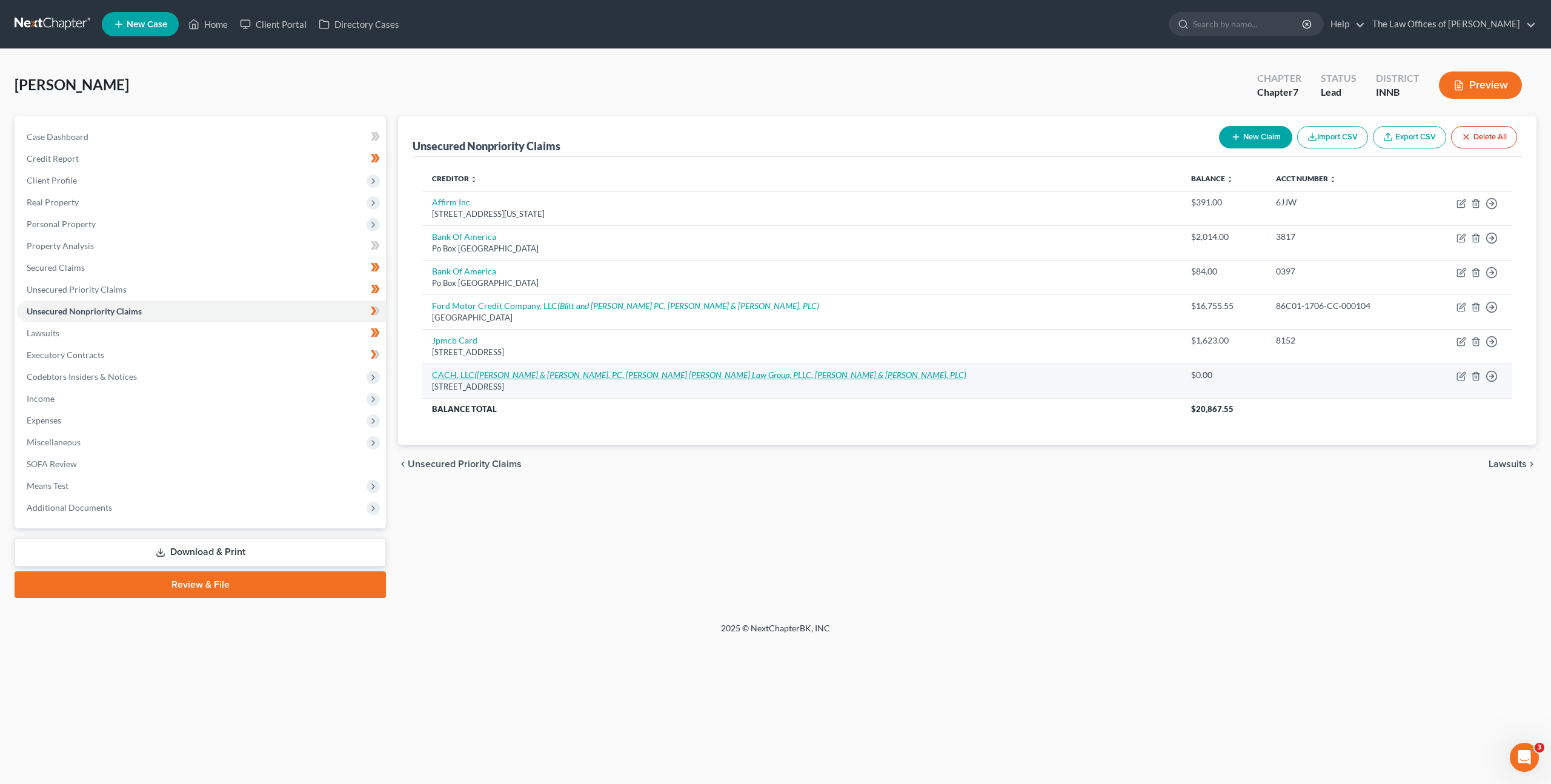
click at [585, 372] on icon "(Stenger & Stenger, PC, Eddins Domine Law Group, PLLC, Lloyd & McDaniel, PLC)" at bounding box center [720, 374] width 492 height 10
select select "5"
select select "0"
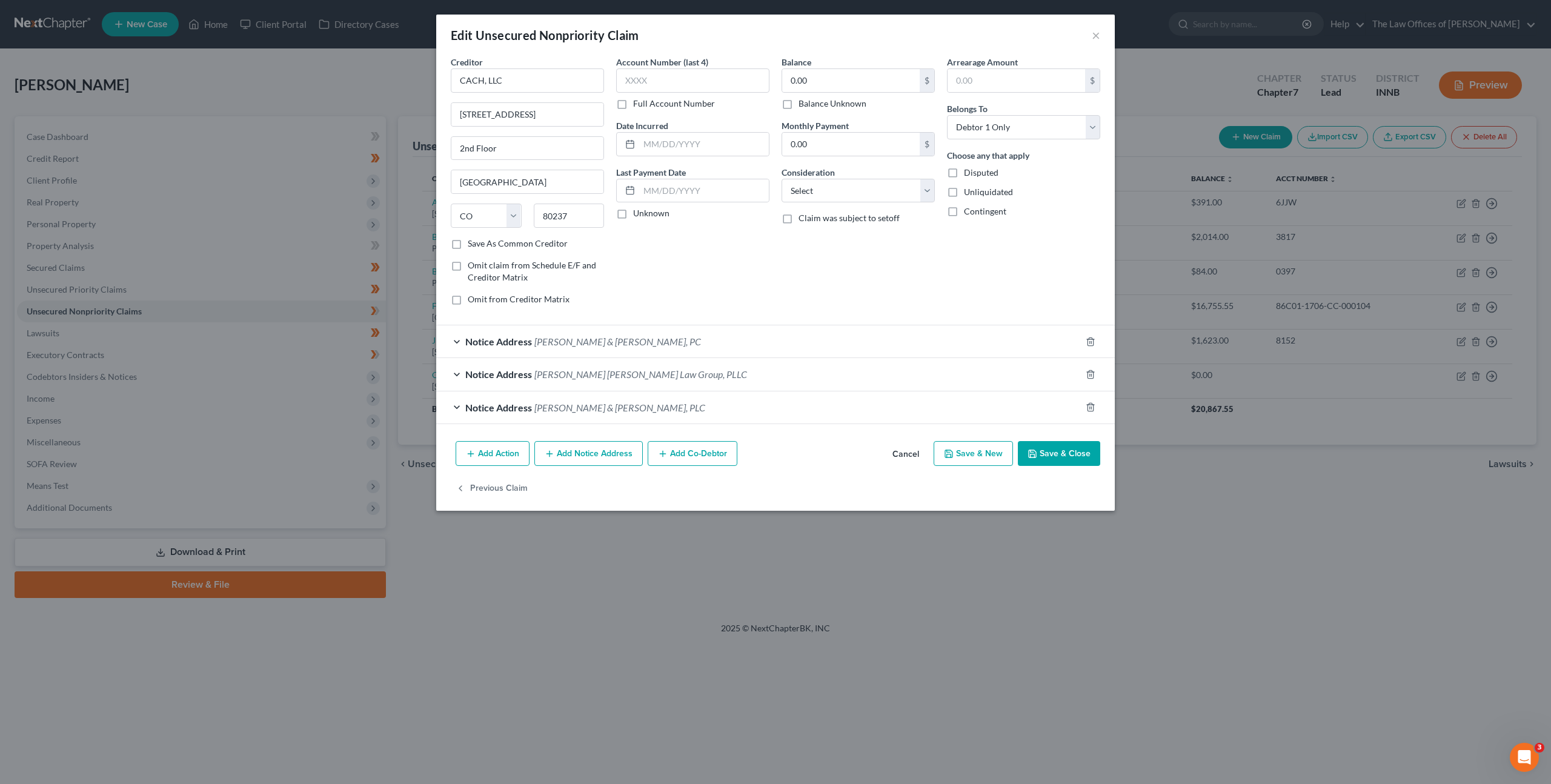
click at [633, 102] on label "Full Account Number" at bounding box center [674, 103] width 82 height 12
click at [638, 102] on input "Full Account Number" at bounding box center [642, 102] width 8 height 8
click at [663, 79] on input "text" at bounding box center [692, 80] width 153 height 24
paste input "86C01-1602-CC-000029"
click at [634, 78] on input "86C01-1602-CC-000029" at bounding box center [692, 80] width 153 height 24
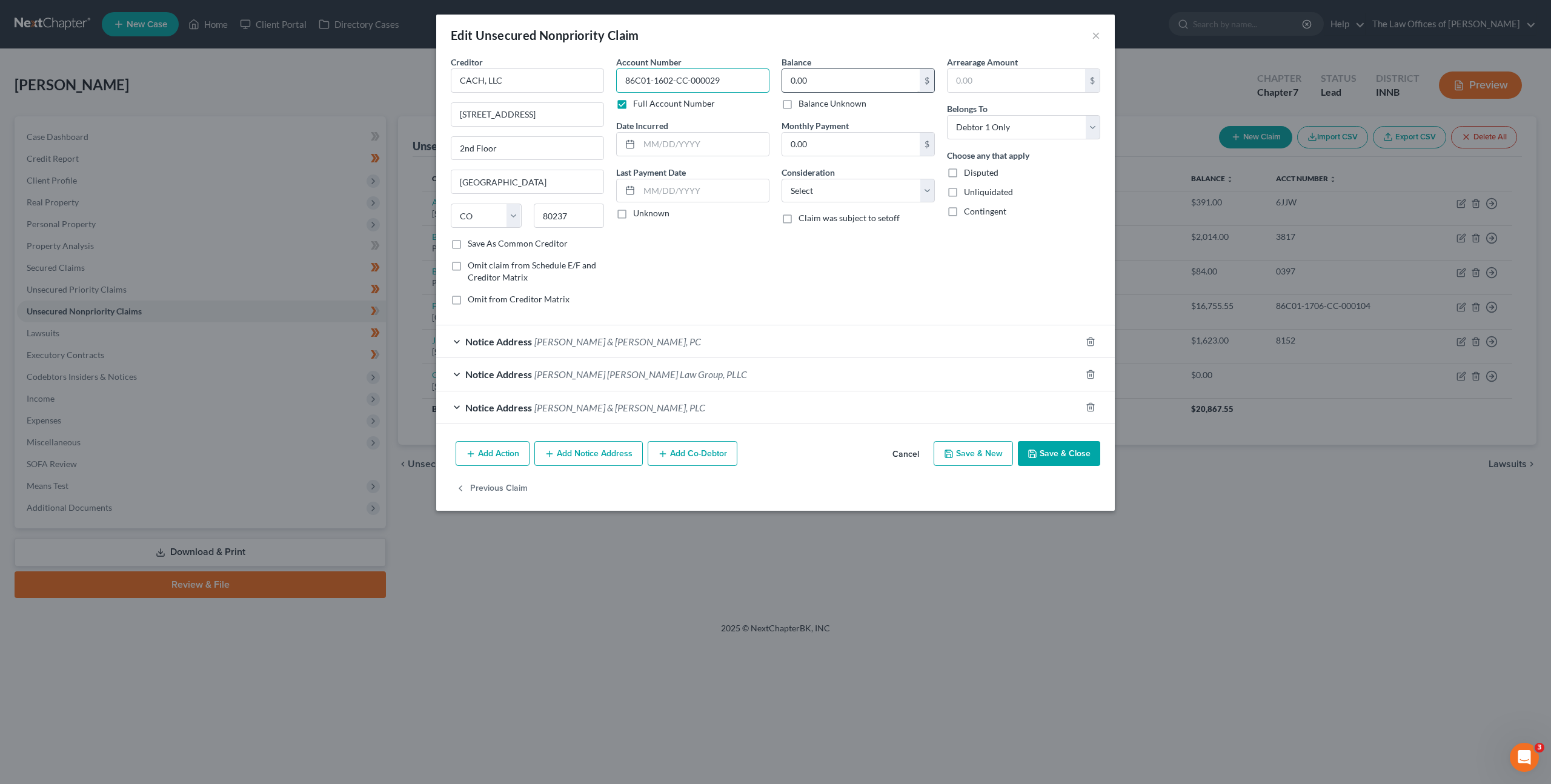
type input "86C01-1602-CC-000029"
click at [902, 75] on input "0.00" at bounding box center [851, 80] width 137 height 23
type input "1,838.37"
click at [833, 200] on select "Select Cable / Satellite Services Collection Agency Credit Card Debt Debt Couns…" at bounding box center [858, 190] width 153 height 24
select select "1"
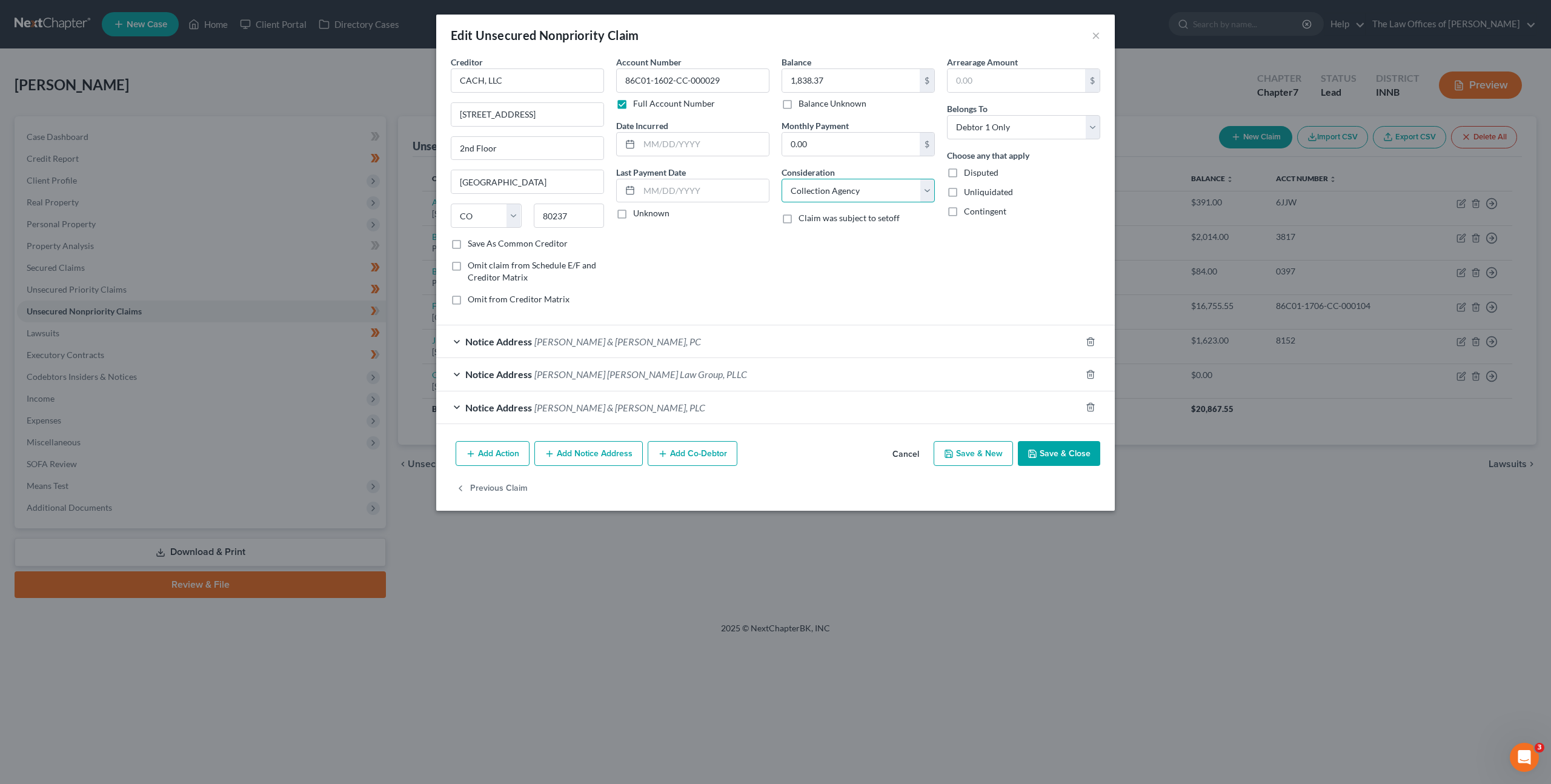
click at [782, 179] on select "Select Cable / Satellite Services Collection Agency Credit Card Debt Debt Couns…" at bounding box center [858, 190] width 153 height 24
click at [758, 254] on div "Account Number 86C01-1602-CC-000029 Full Account Number Date Incurred Last Paym…" at bounding box center [693, 185] width 166 height 259
click at [1061, 453] on button "Save & Close" at bounding box center [1059, 454] width 83 height 26
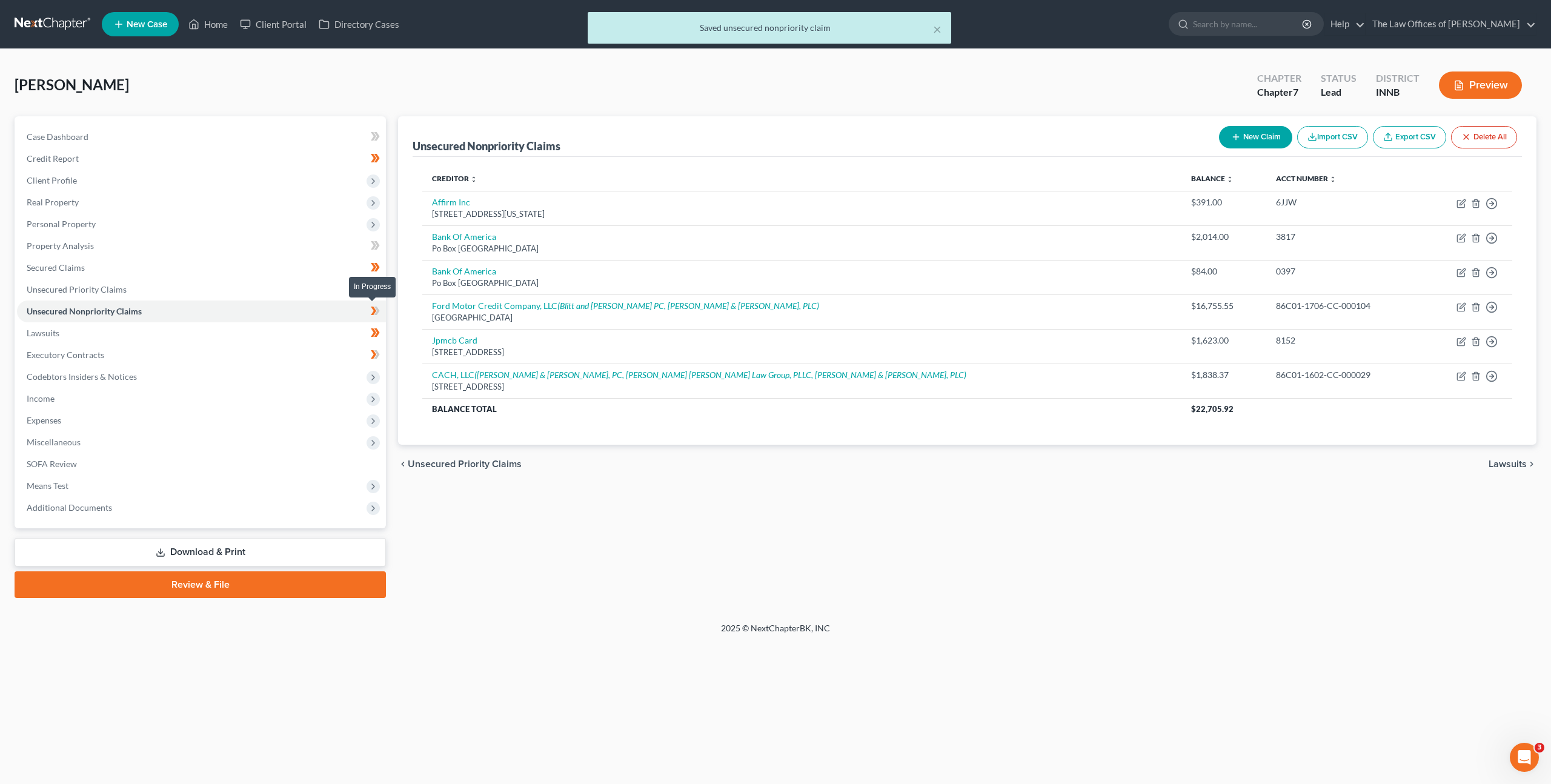
click at [378, 309] on icon at bounding box center [377, 310] width 6 height 8
click at [377, 315] on icon at bounding box center [375, 311] width 9 height 15
click at [377, 315] on icon at bounding box center [375, 311] width 9 height 15
click at [354, 349] on link "Executory Contracts" at bounding box center [201, 355] width 369 height 22
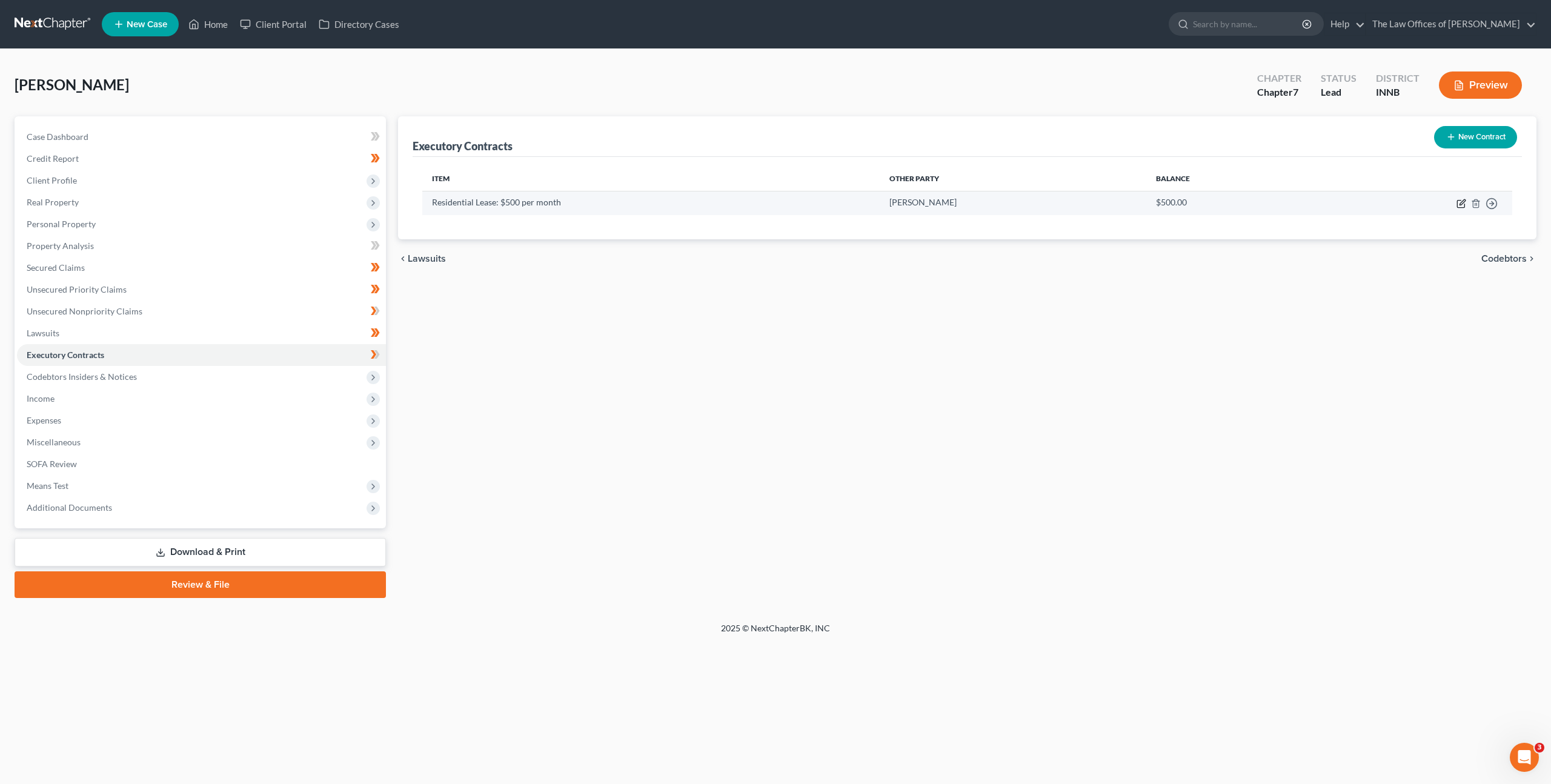
click at [1459, 201] on icon "button" at bounding box center [1462, 204] width 10 height 10
select select "3"
select select "0"
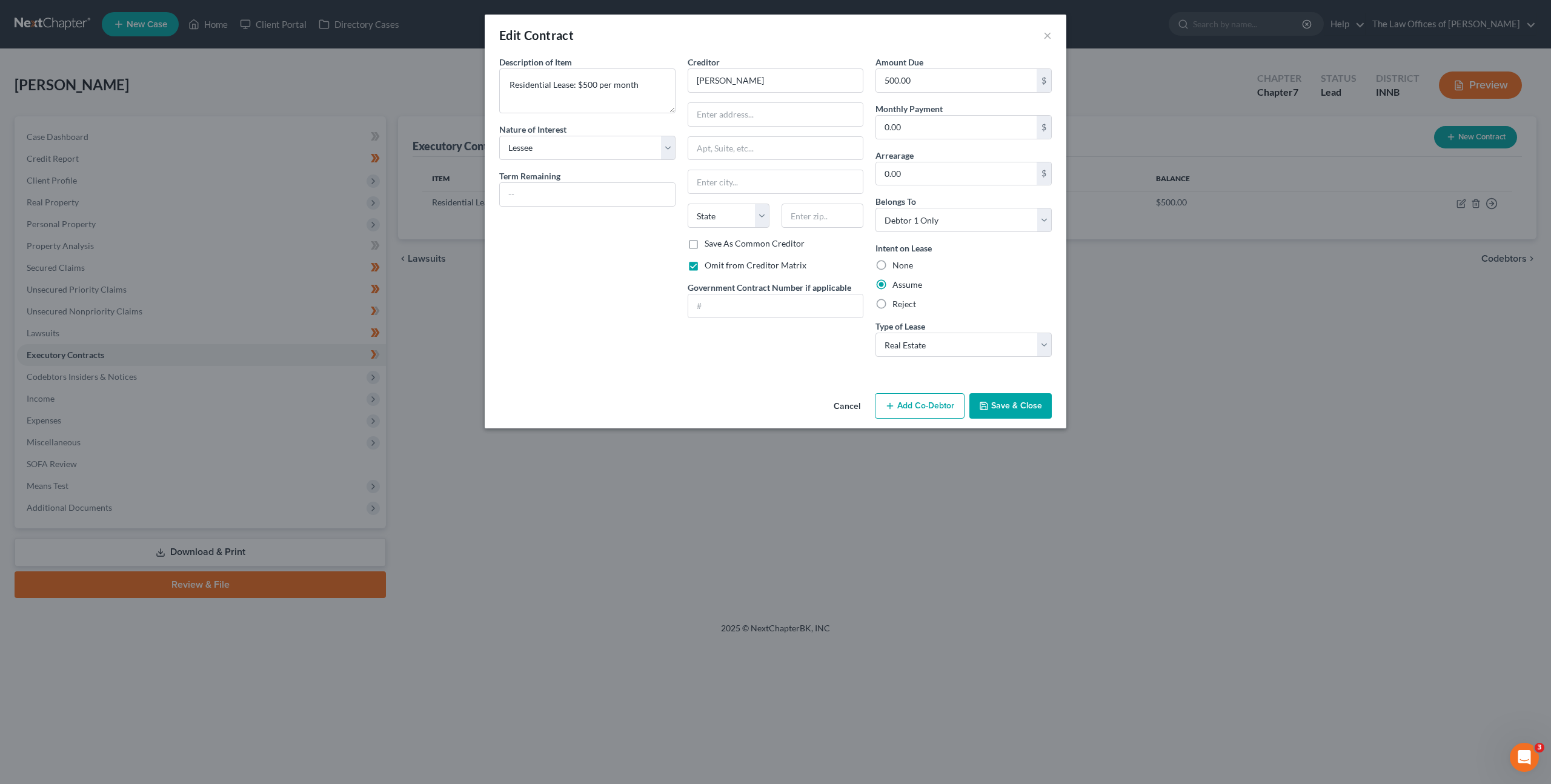
click at [856, 409] on button "Cancel" at bounding box center [847, 406] width 46 height 24
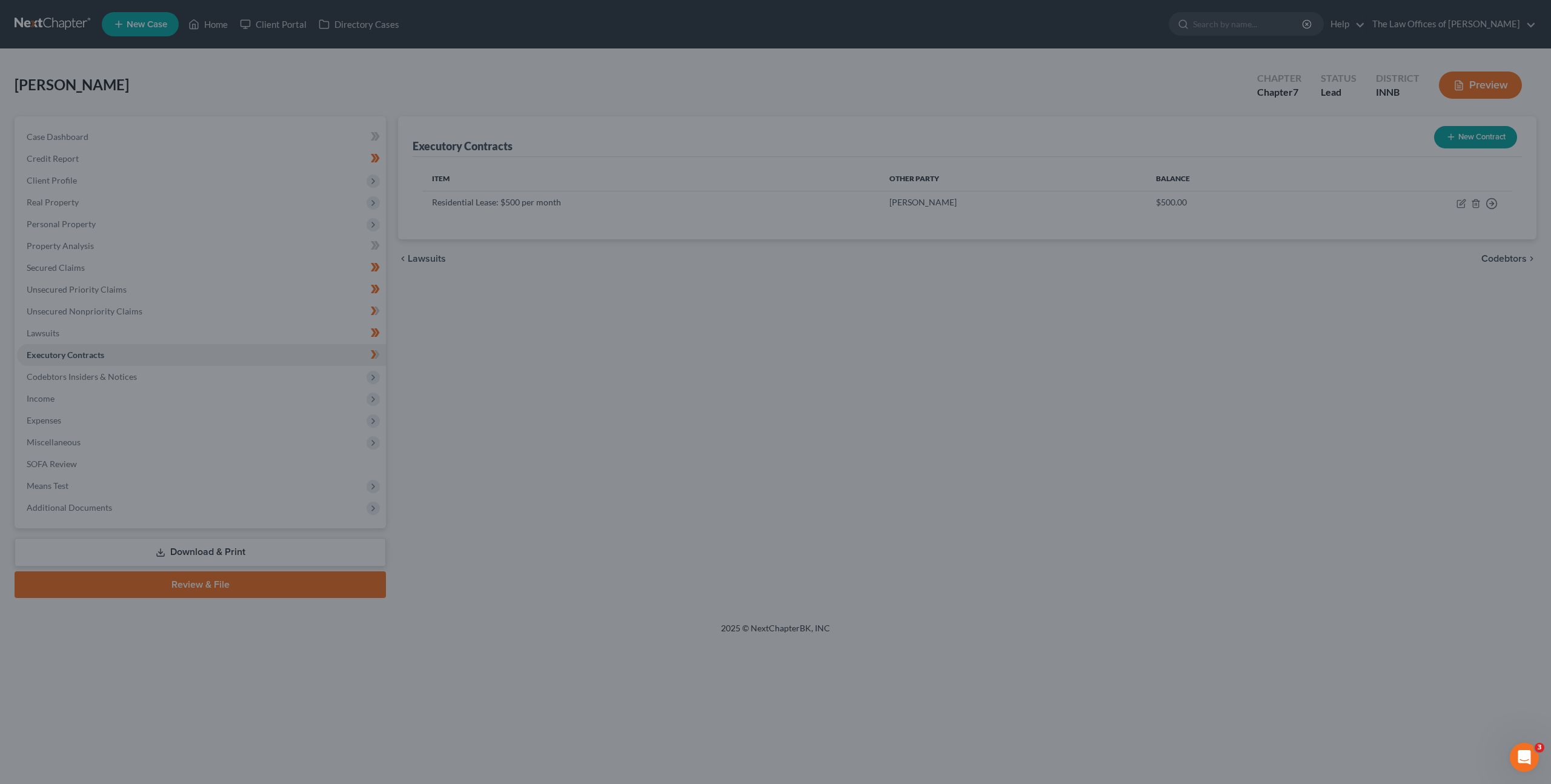
click at [644, 398] on div "Executory Contracts New Contract Item Other Party Balance Residential Lease: $5…" at bounding box center [967, 357] width 1151 height 482
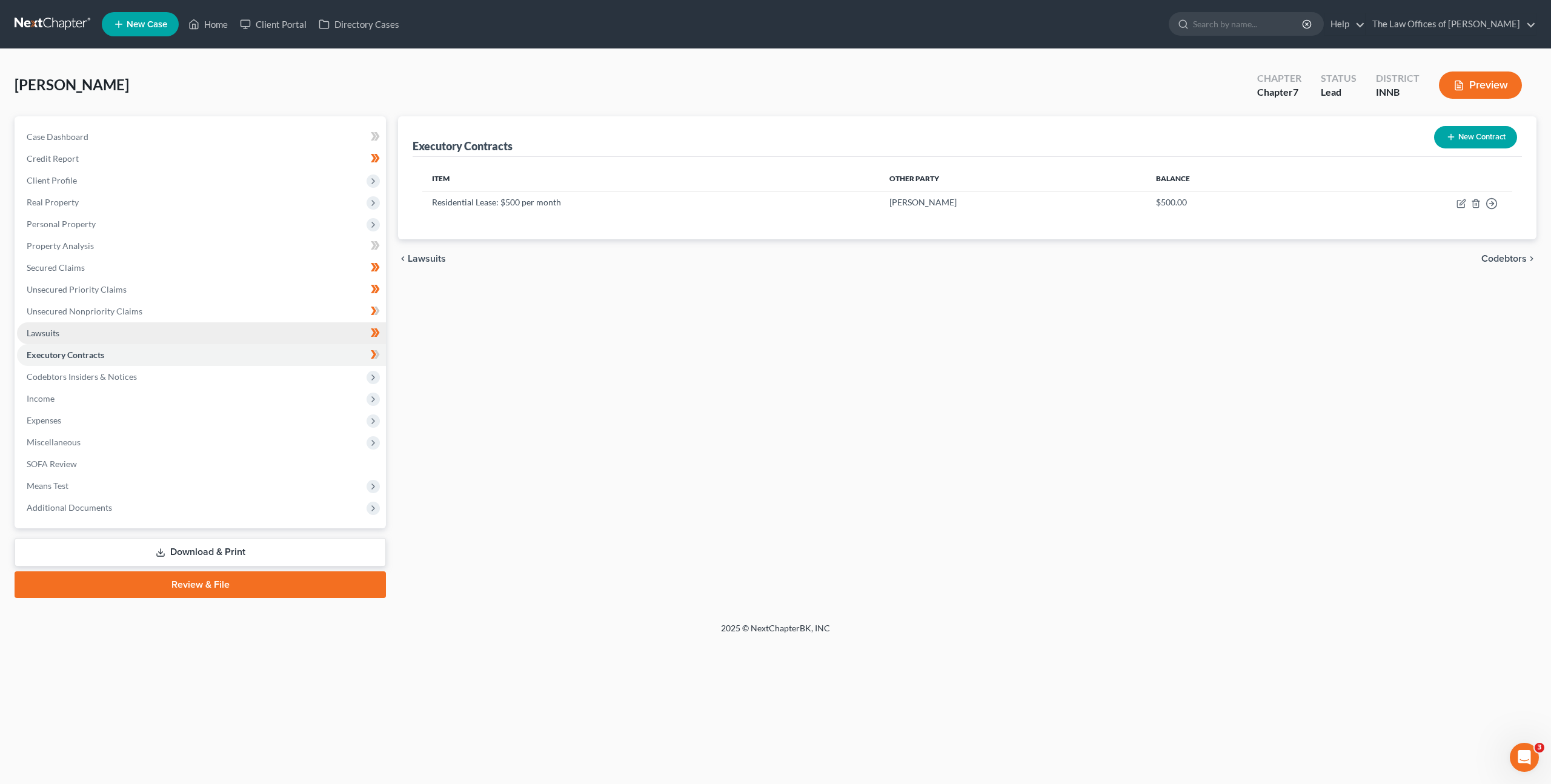
click at [328, 323] on link "Lawsuits" at bounding box center [201, 333] width 369 height 22
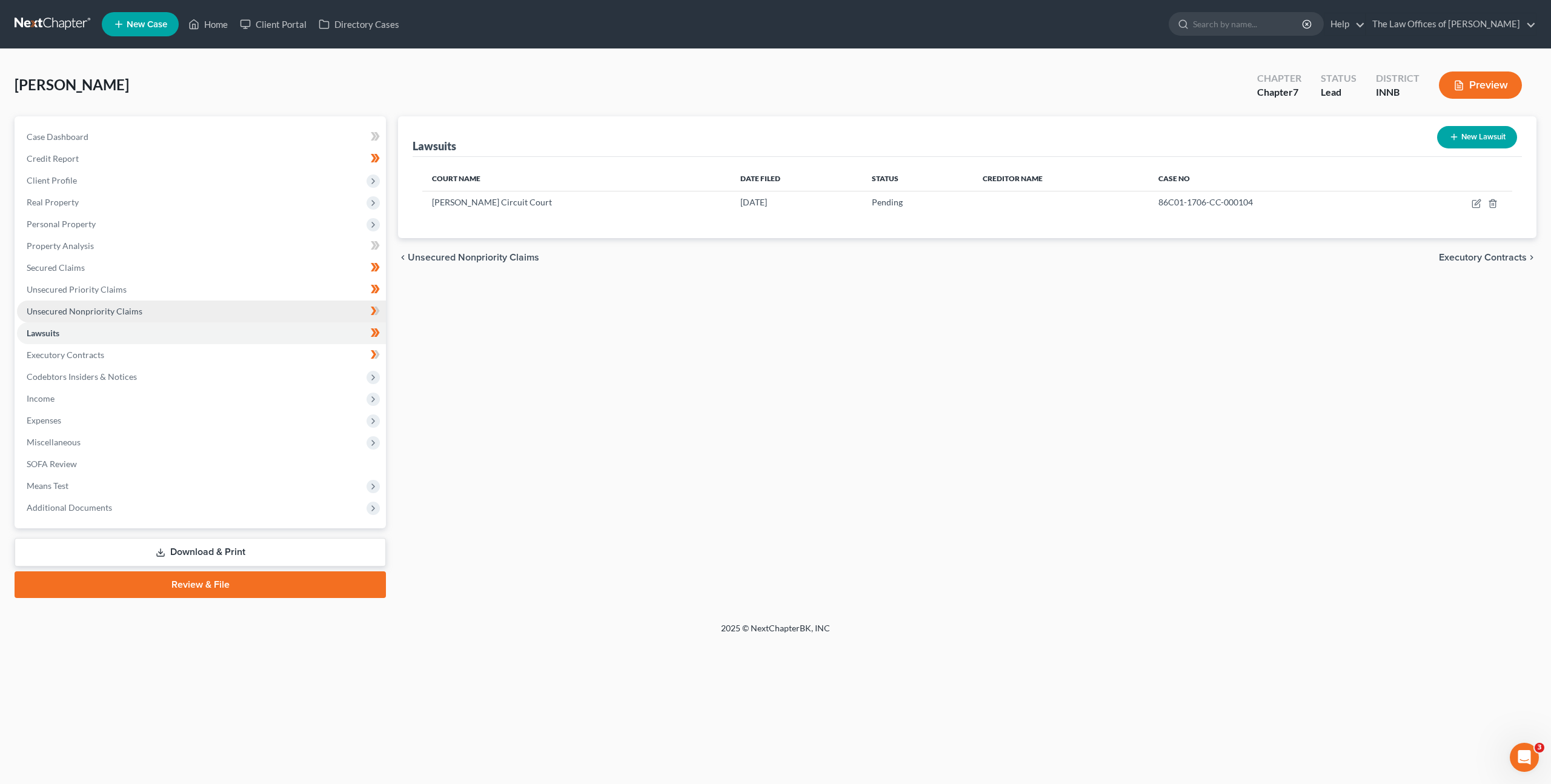
click at [321, 313] on link "Unsecured Nonpriority Claims" at bounding box center [201, 311] width 369 height 22
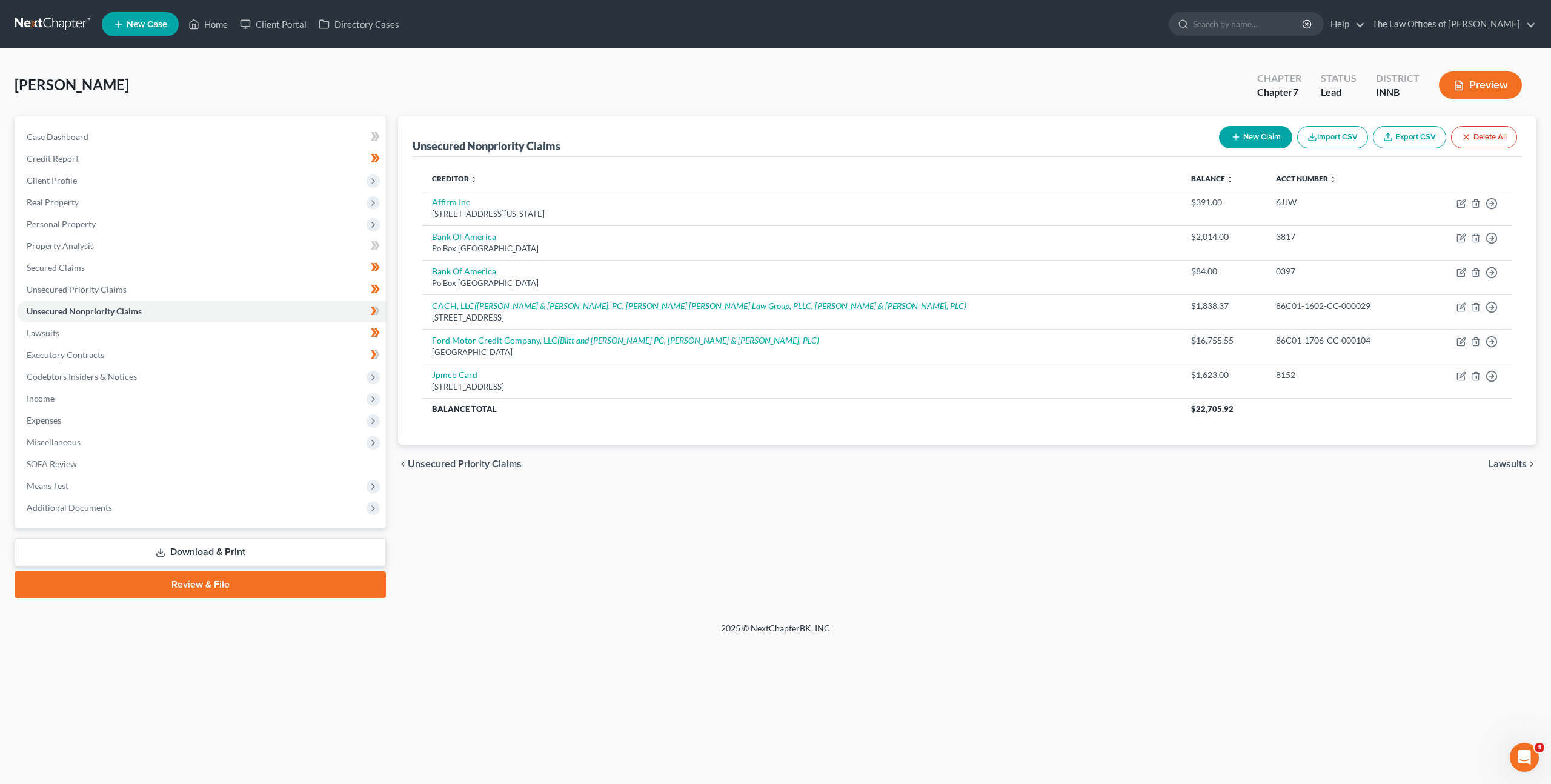
click at [1236, 131] on button "New Claim" at bounding box center [1255, 137] width 74 height 22
select select "0"
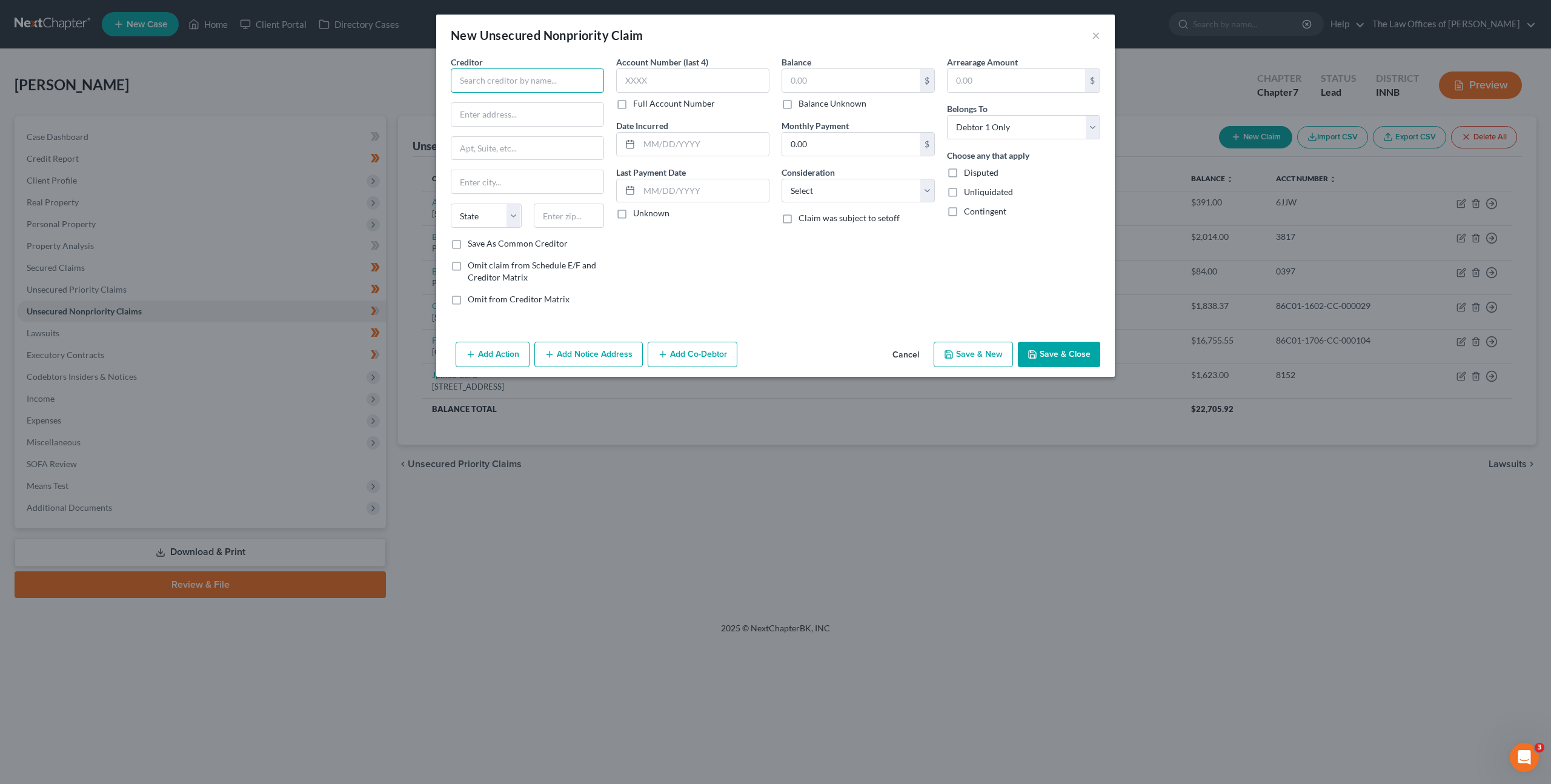
click at [577, 79] on input "text" at bounding box center [527, 80] width 153 height 24
type input "Union Health Department of Urology"
type input "1606 N 7th St."
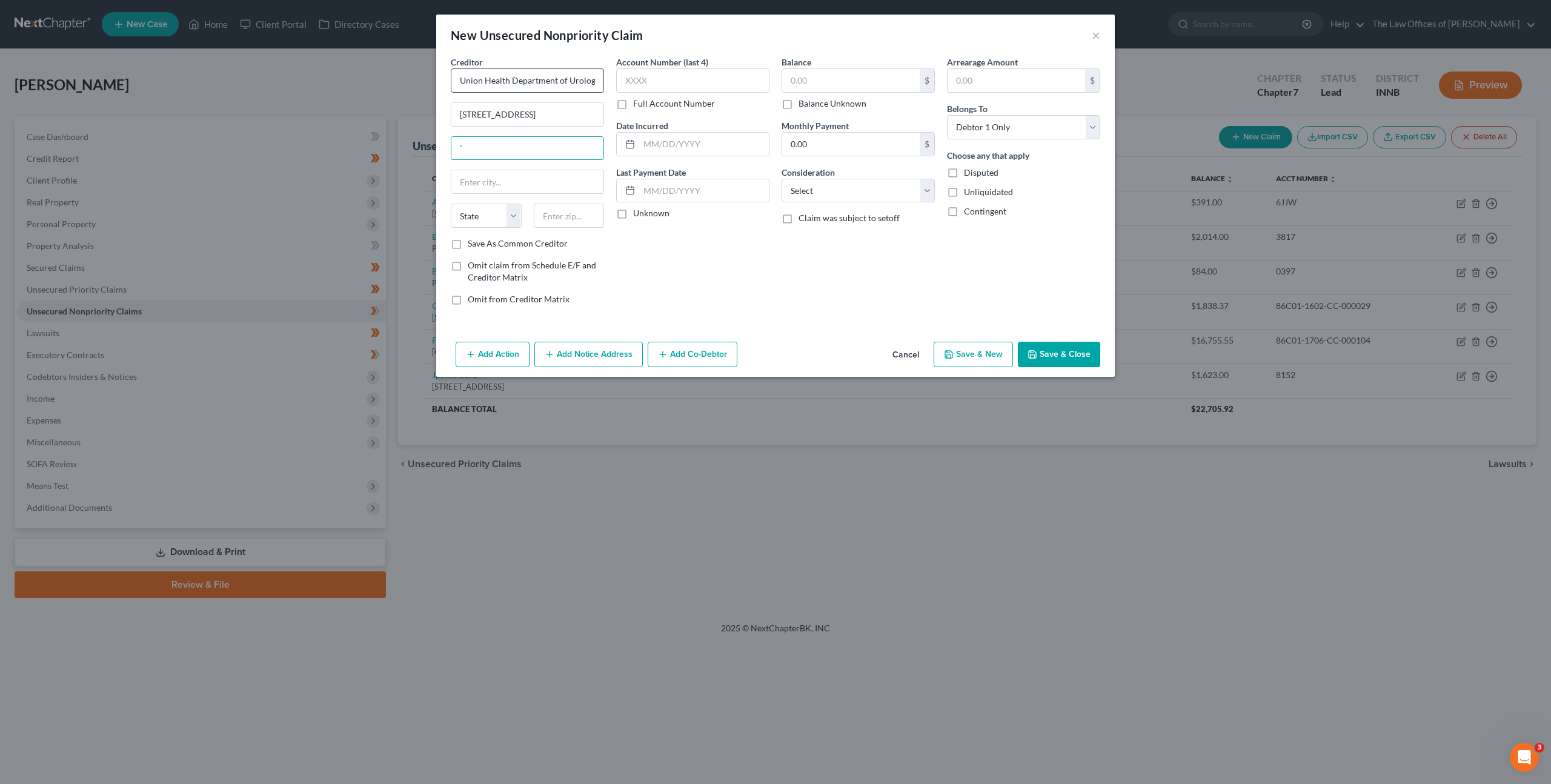
type input "`"
drag, startPoint x: 530, startPoint y: 143, endPoint x: 536, endPoint y: 139, distance: 7.2
click at [530, 142] on input "`" at bounding box center [527, 148] width 152 height 23
type input "47804"
type input "Terre Haute"
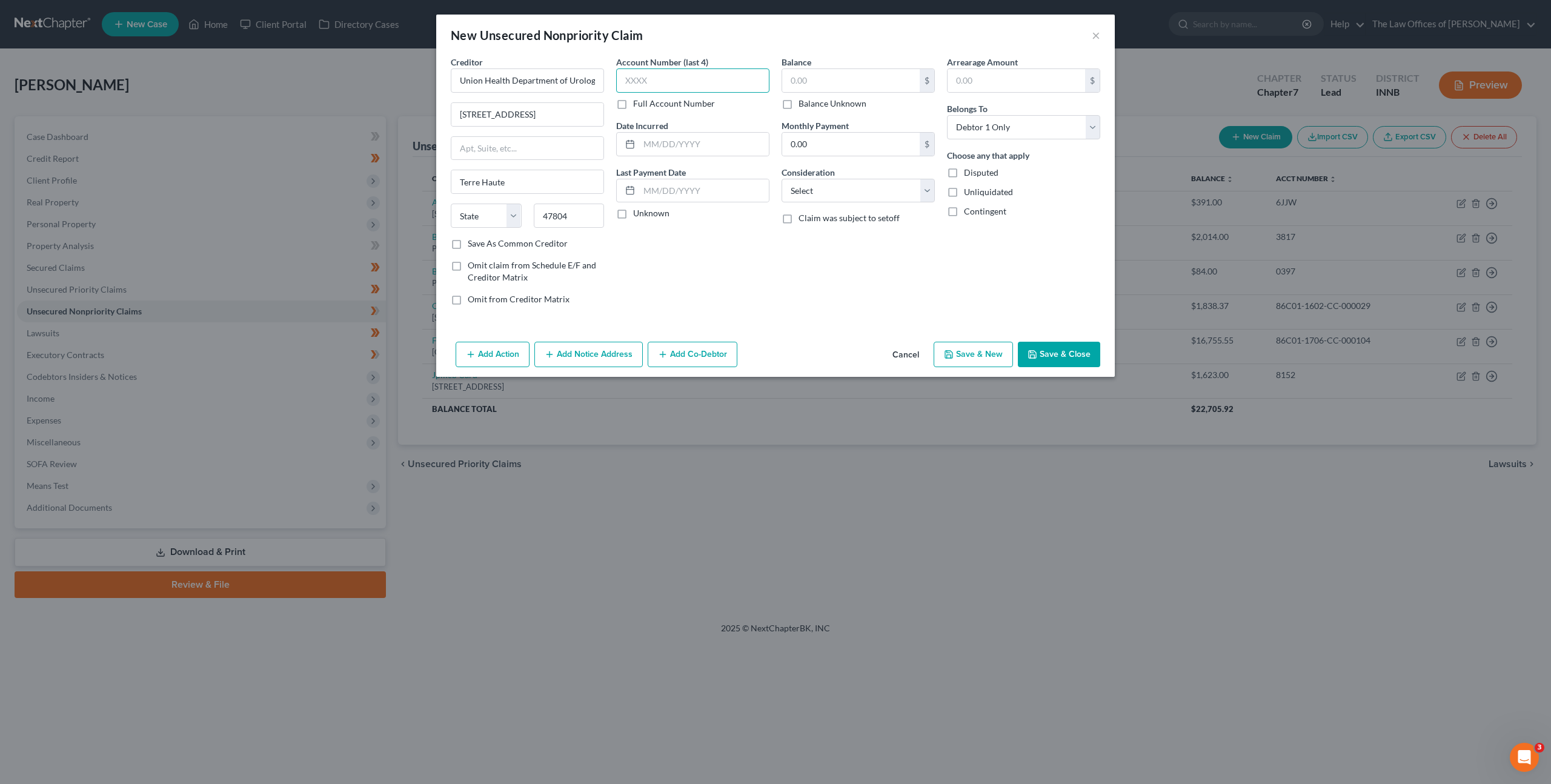
select select "15"
click at [749, 78] on input "text" at bounding box center [692, 80] width 153 height 24
type input "5564"
click at [800, 77] on input "text" at bounding box center [851, 80] width 137 height 23
type input "83.88"
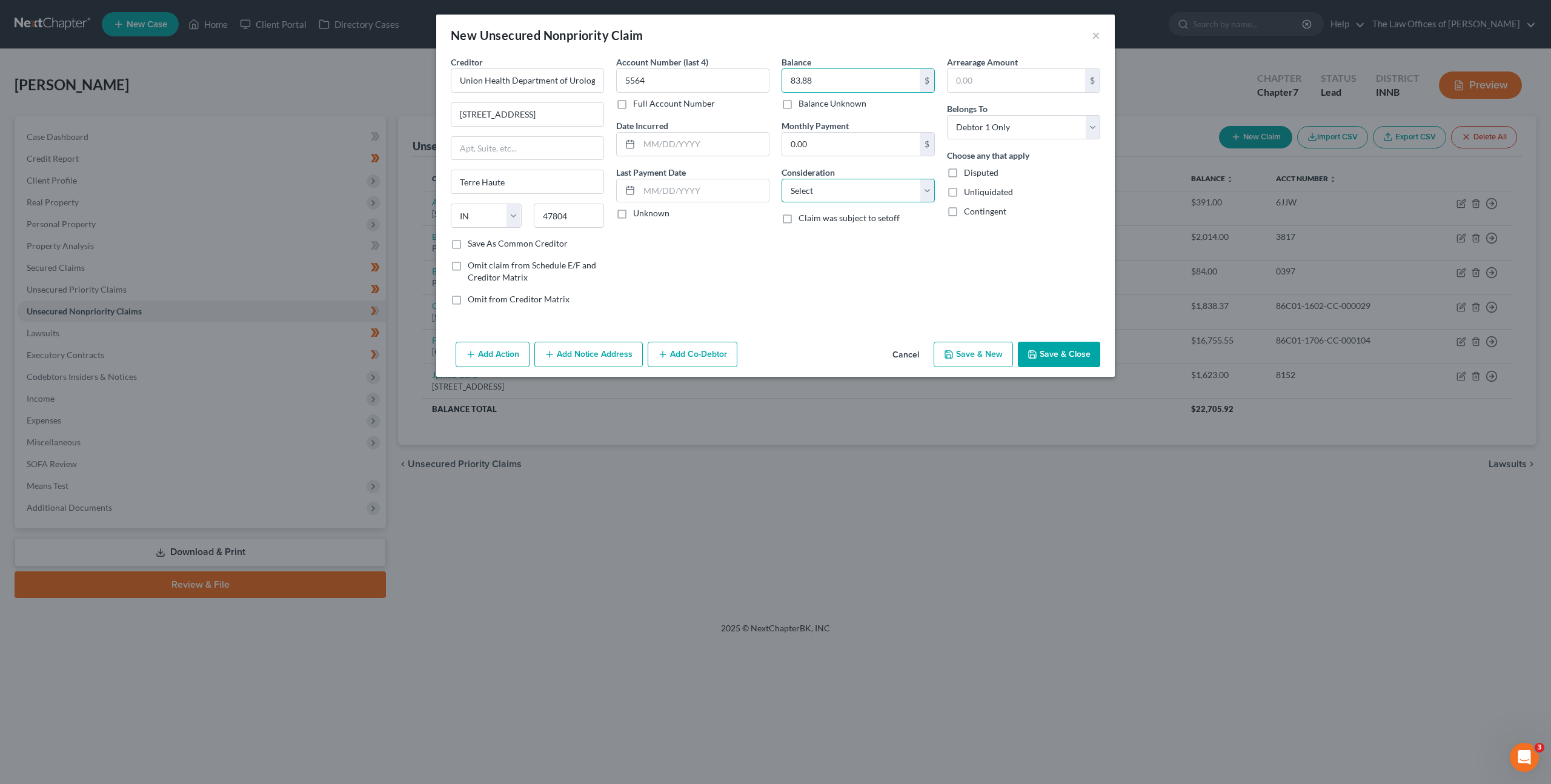
click at [857, 186] on select "Select Cable / Satellite Services Collection Agency Credit Card Debt Debt Couns…" at bounding box center [858, 190] width 153 height 24
select select "9"
click at [782, 179] on select "Select Cable / Satellite Services Collection Agency Credit Card Debt Debt Couns…" at bounding box center [858, 190] width 153 height 24
click at [1036, 351] on icon "button" at bounding box center [1032, 354] width 7 height 7
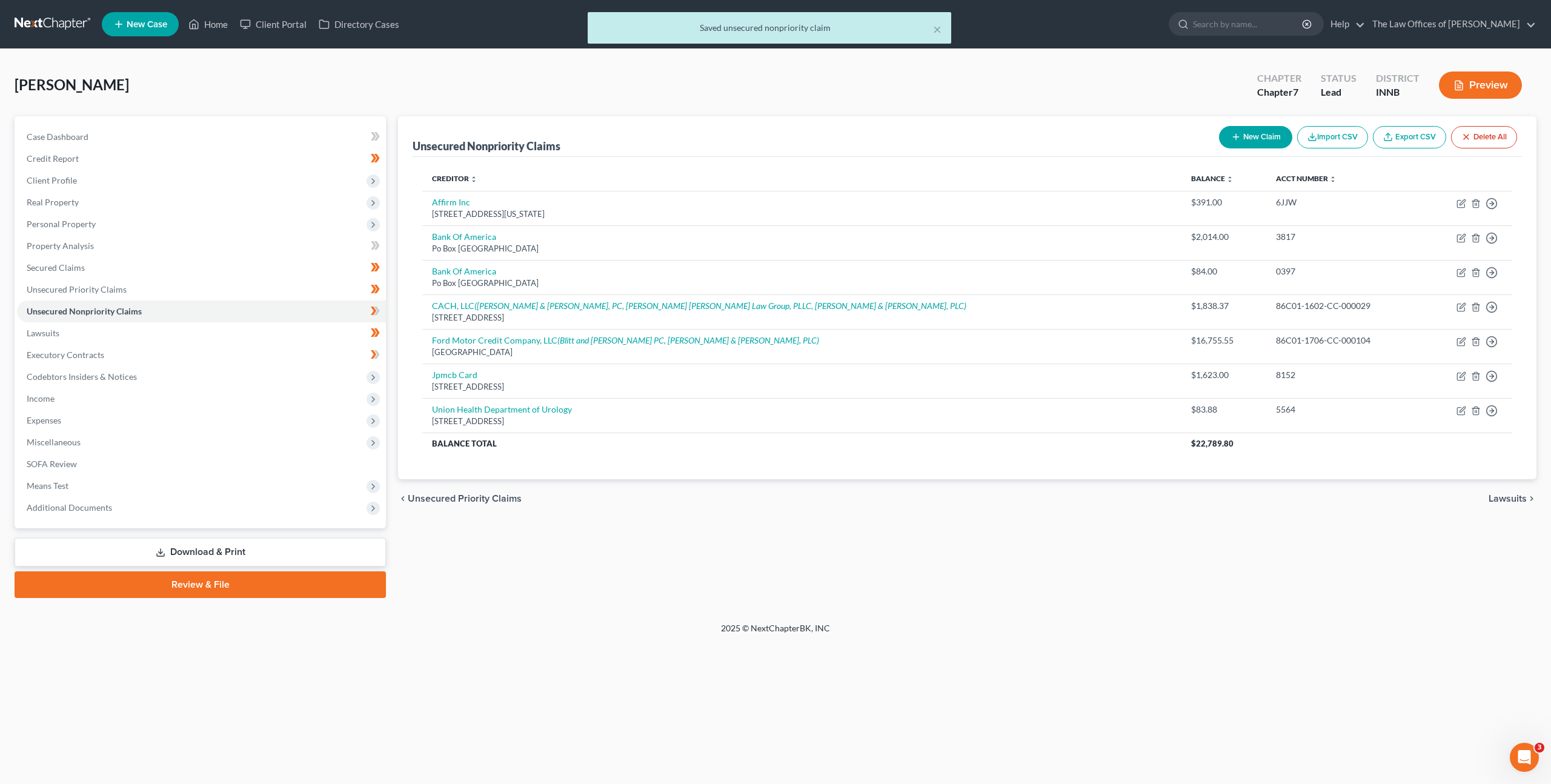
click at [713, 569] on div "Unsecured Nonpriority Claims New Claim Import CSV Export CSV Delete All Credito…" at bounding box center [967, 357] width 1151 height 482
drag, startPoint x: 26, startPoint y: 18, endPoint x: 100, endPoint y: 19, distance: 74.0
click at [27, 18] on div "× Saved unsecured nonpriority claim" at bounding box center [769, 31] width 1551 height 37
click at [26, 31] on div "× Saved unsecured nonpriority claim" at bounding box center [769, 31] width 1551 height 37
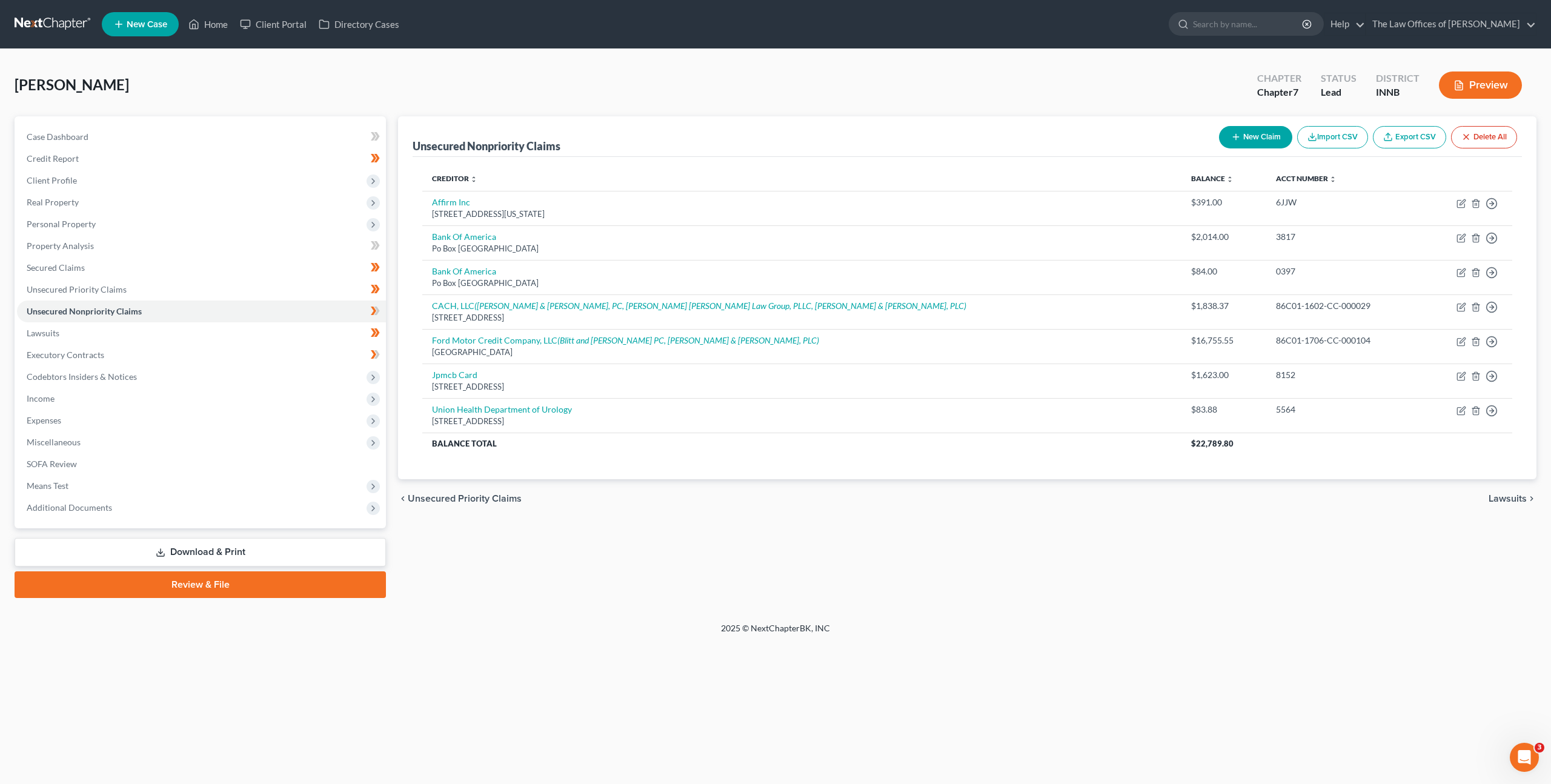
click at [26, 24] on link at bounding box center [54, 24] width 78 height 22
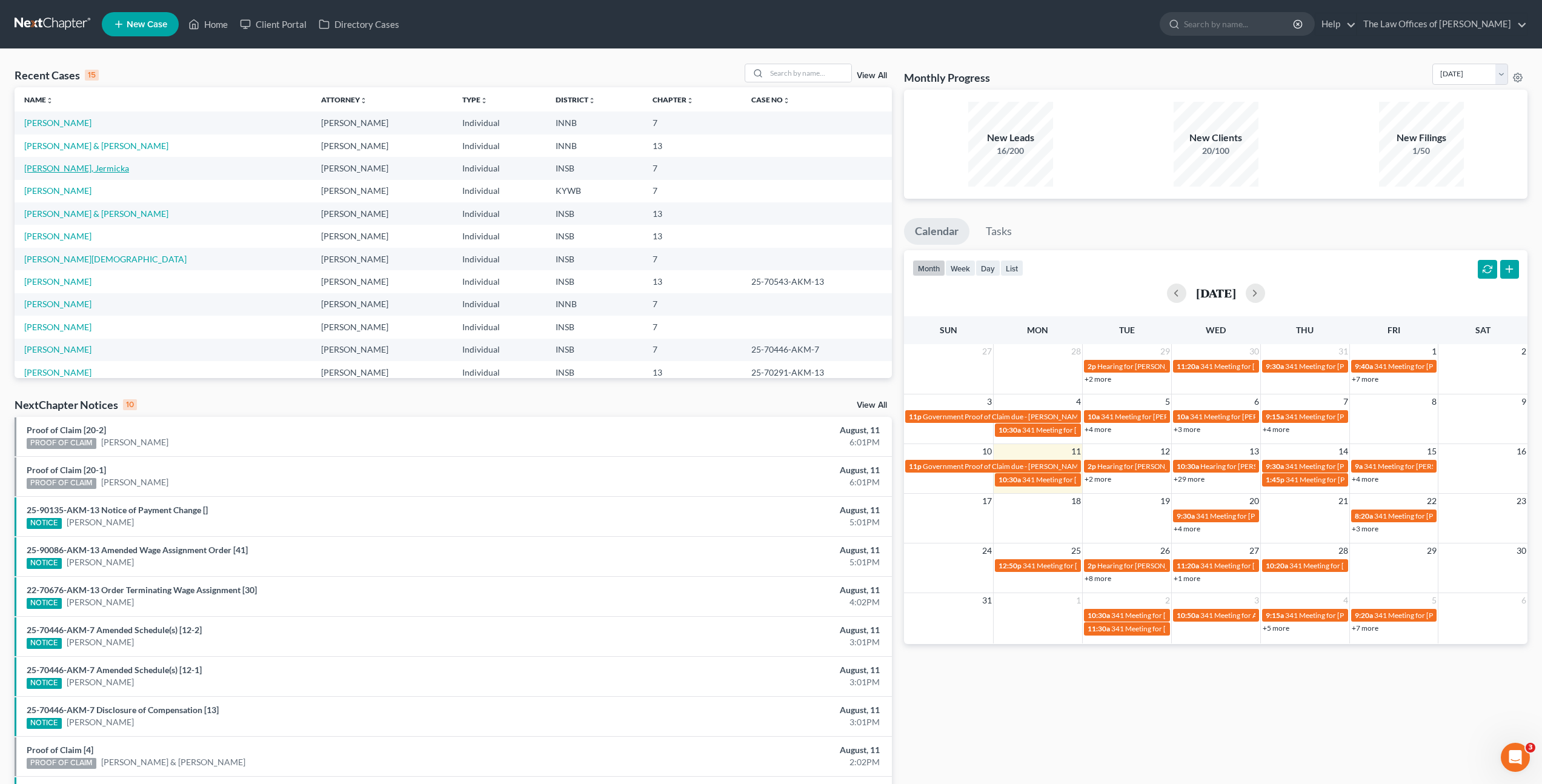
click at [67, 172] on link "[PERSON_NAME], Jermicka" at bounding box center [76, 168] width 105 height 10
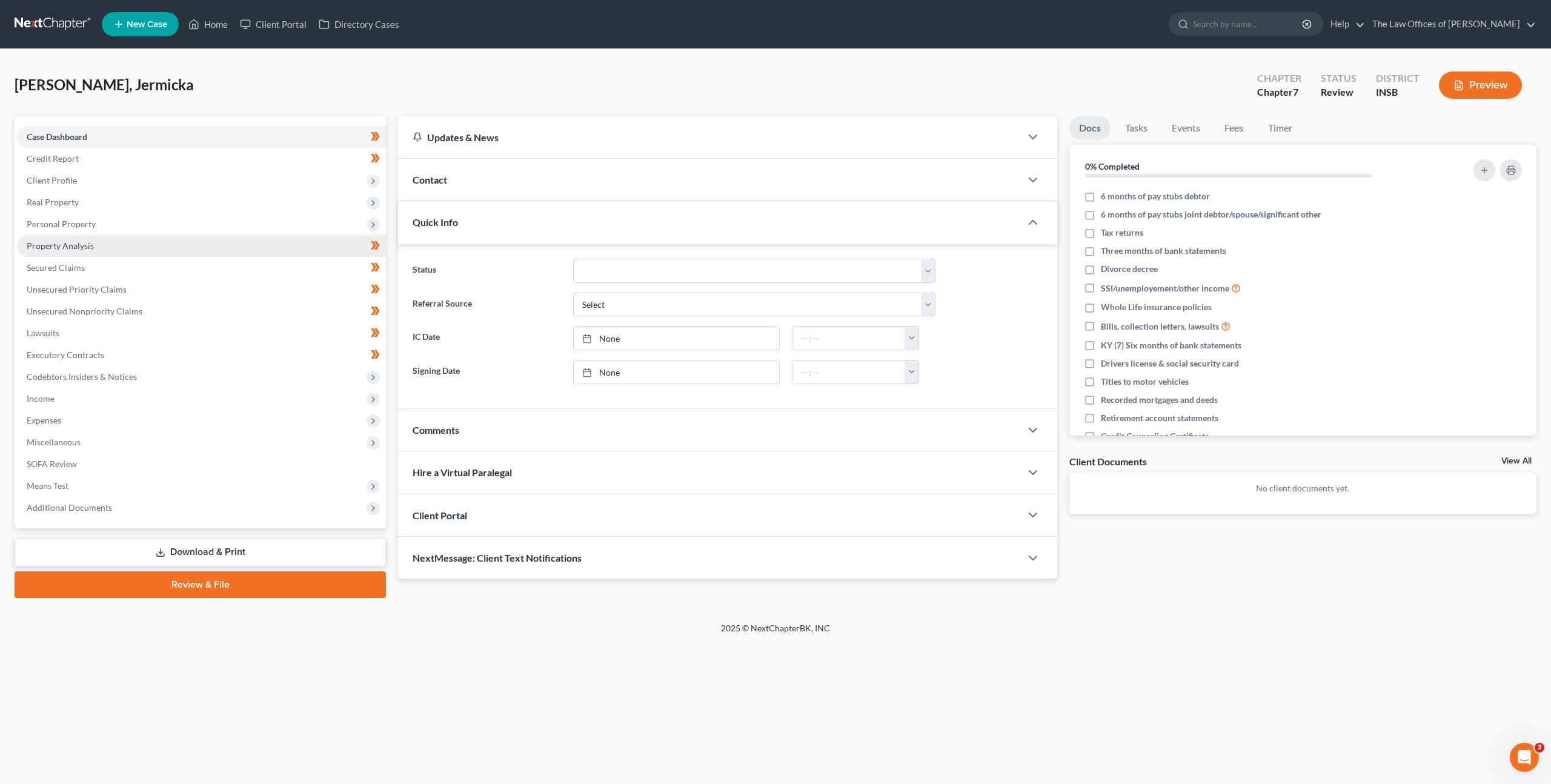
click at [306, 253] on link "Property Analysis" at bounding box center [201, 246] width 369 height 22
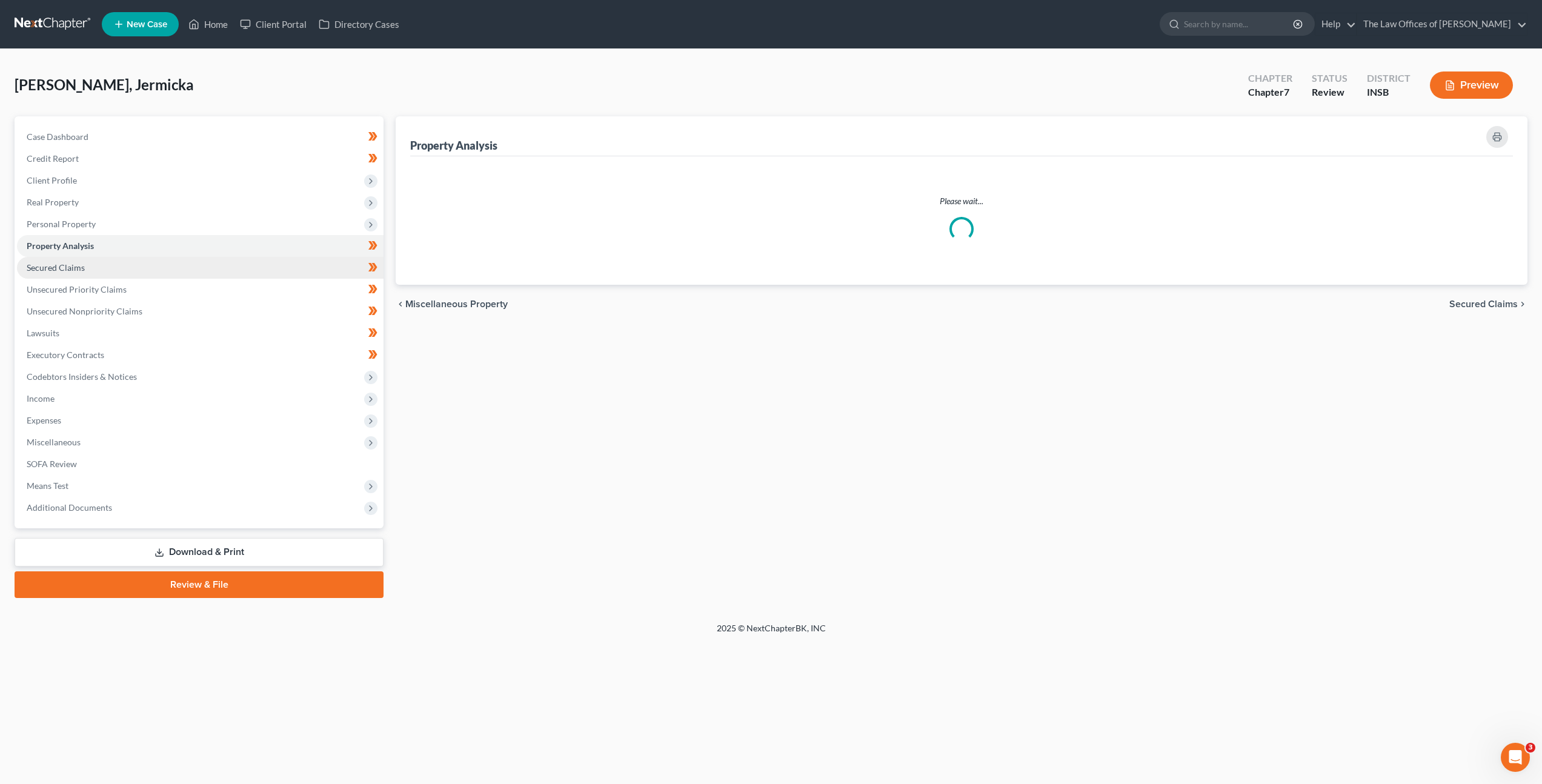
click at [284, 270] on link "Secured Claims" at bounding box center [200, 267] width 367 height 22
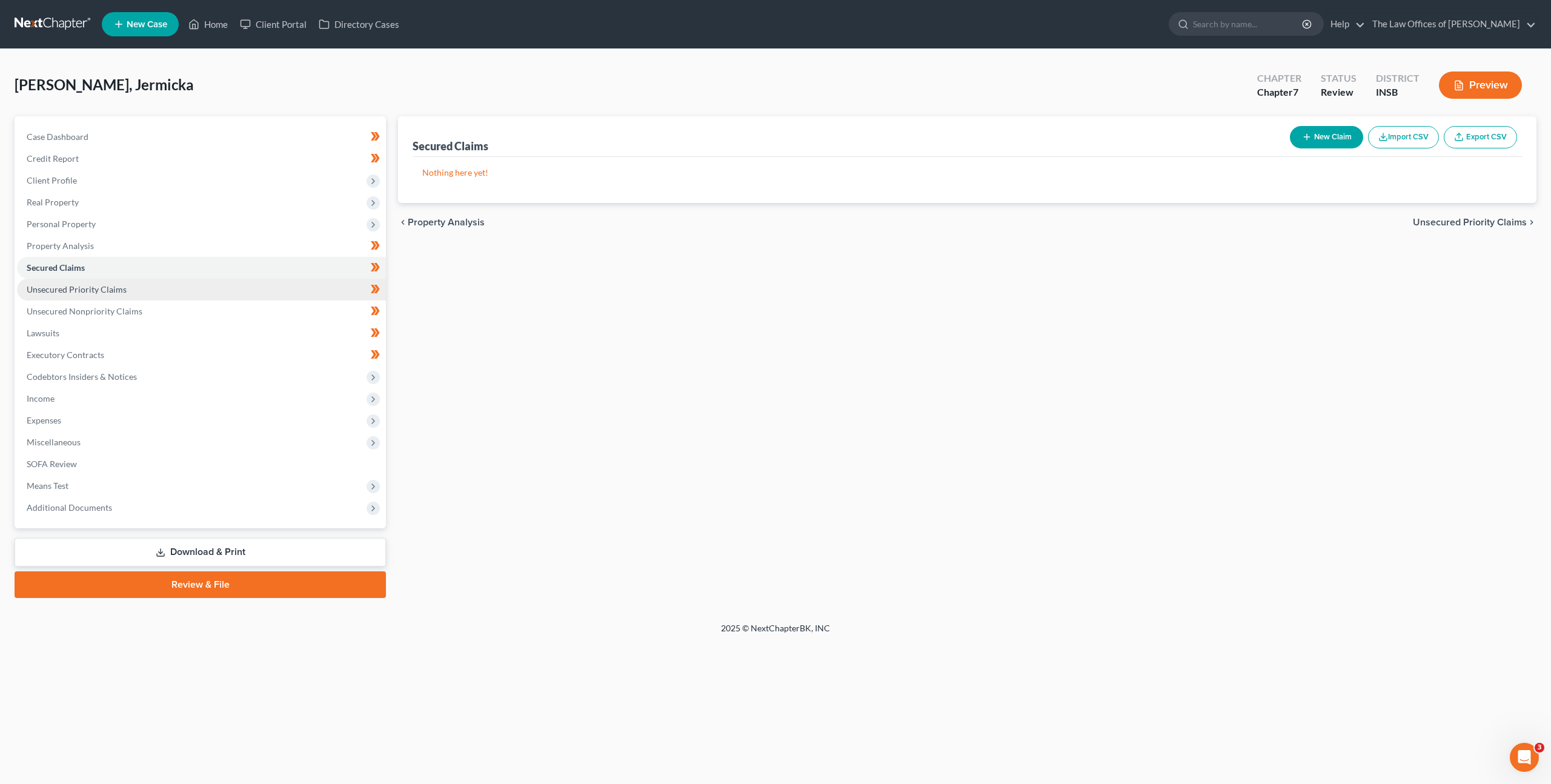
click at [282, 281] on link "Unsecured Priority Claims" at bounding box center [201, 290] width 369 height 22
click at [269, 320] on link "Unsecured Nonpriority Claims" at bounding box center [201, 311] width 369 height 22
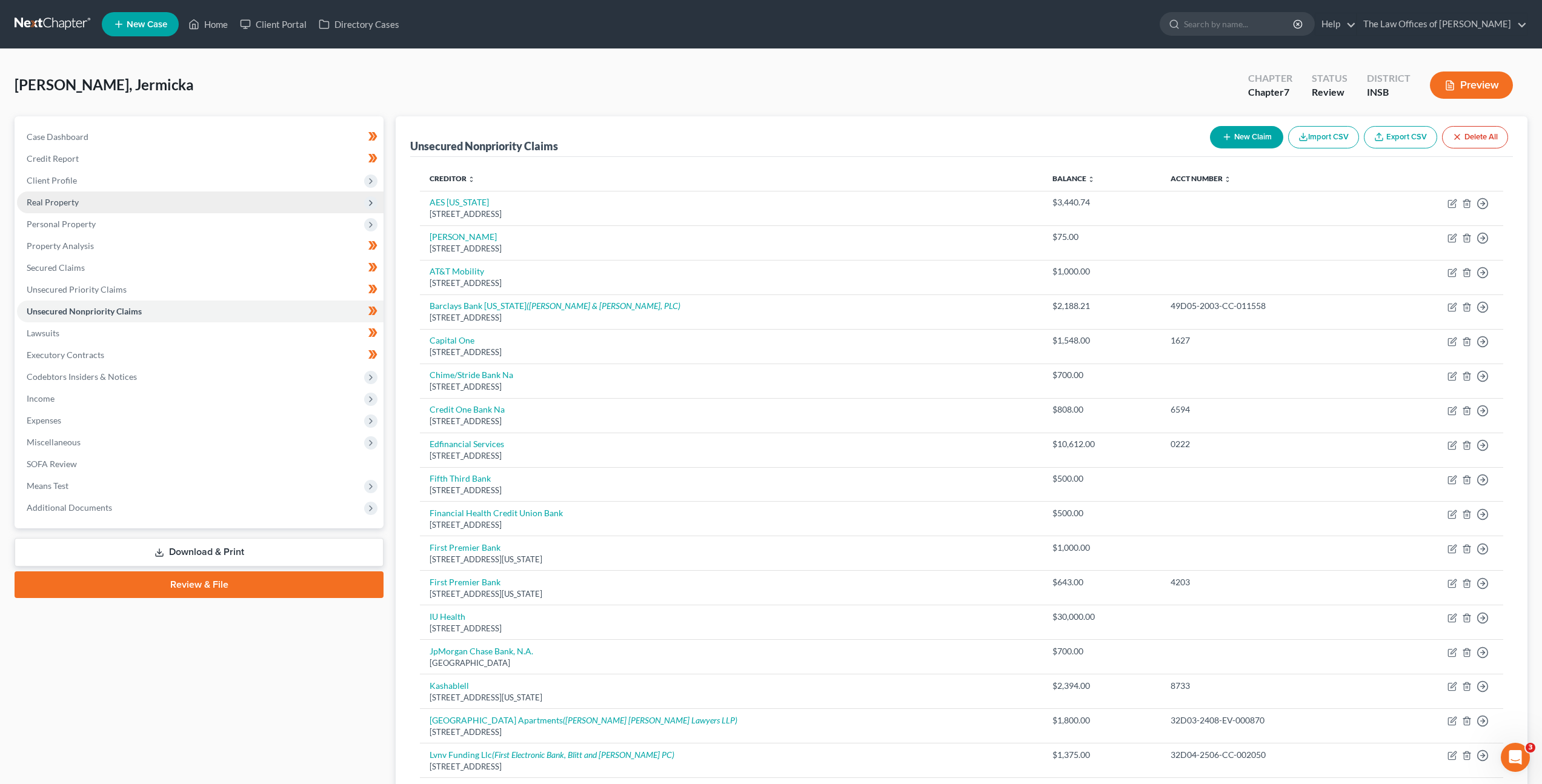
click at [218, 198] on span "Real Property" at bounding box center [200, 202] width 367 height 22
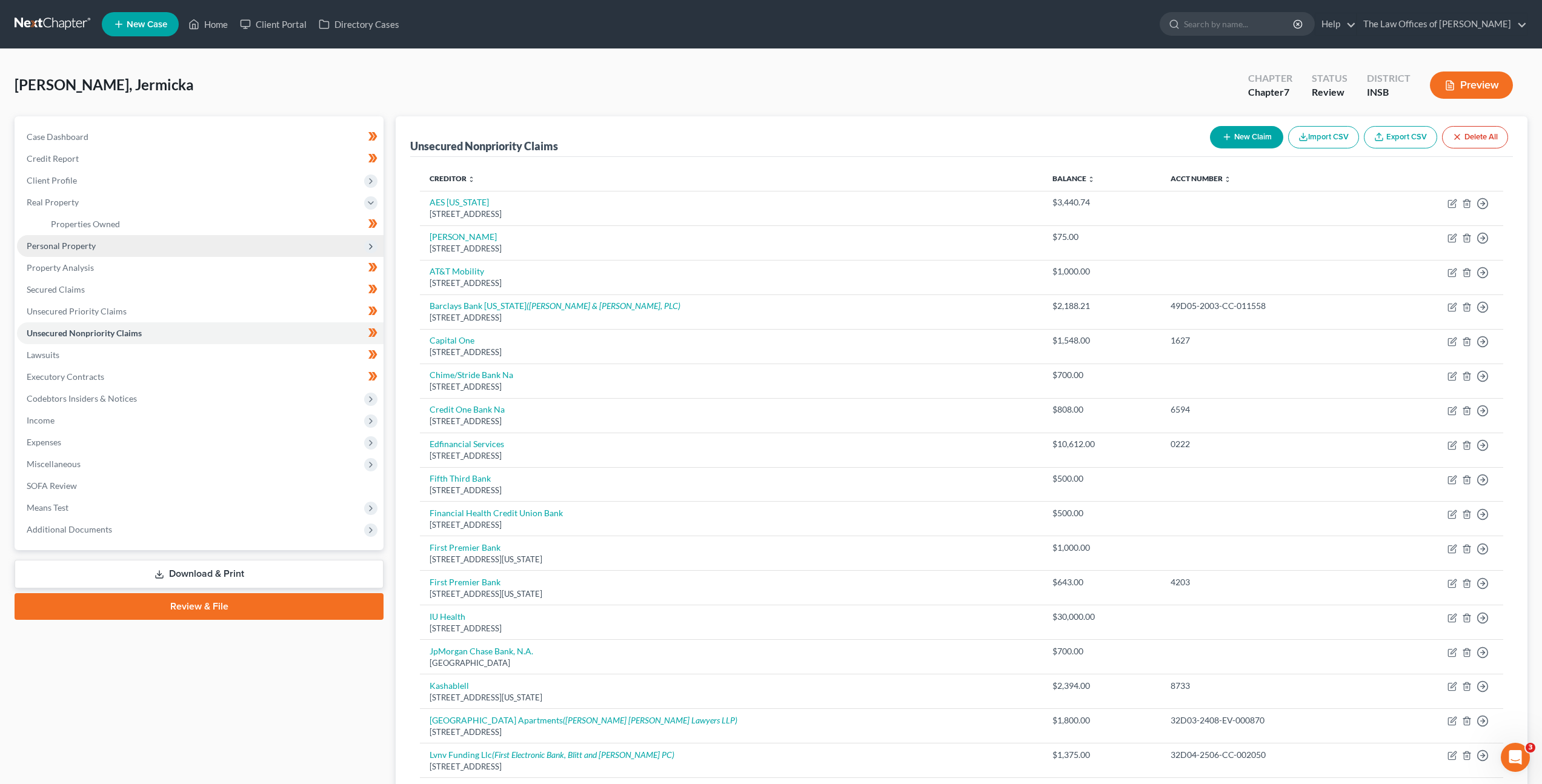
click at [195, 236] on span "Personal Property" at bounding box center [200, 246] width 367 height 22
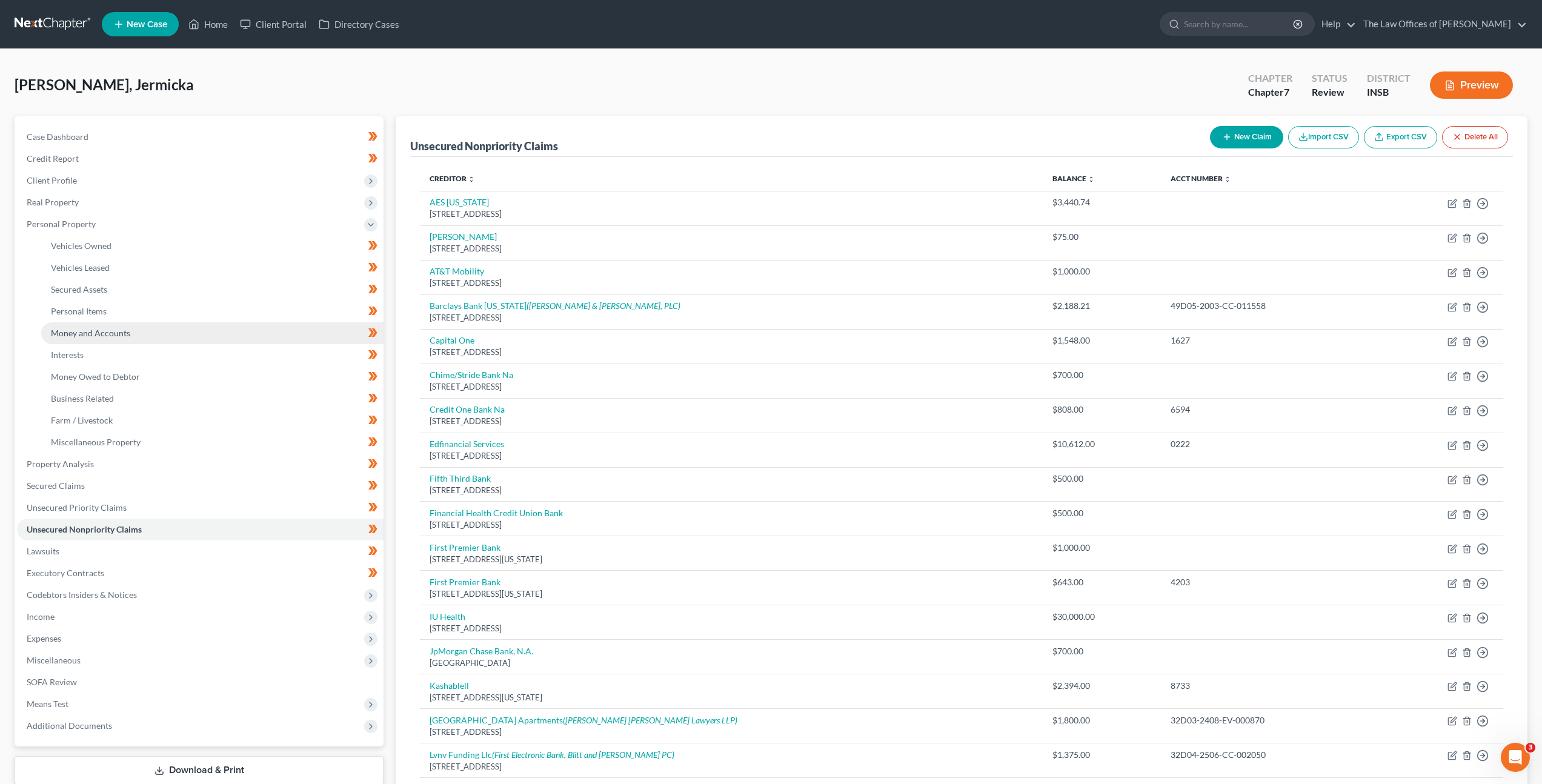
click at [201, 333] on link "Money and Accounts" at bounding box center [212, 333] width 342 height 22
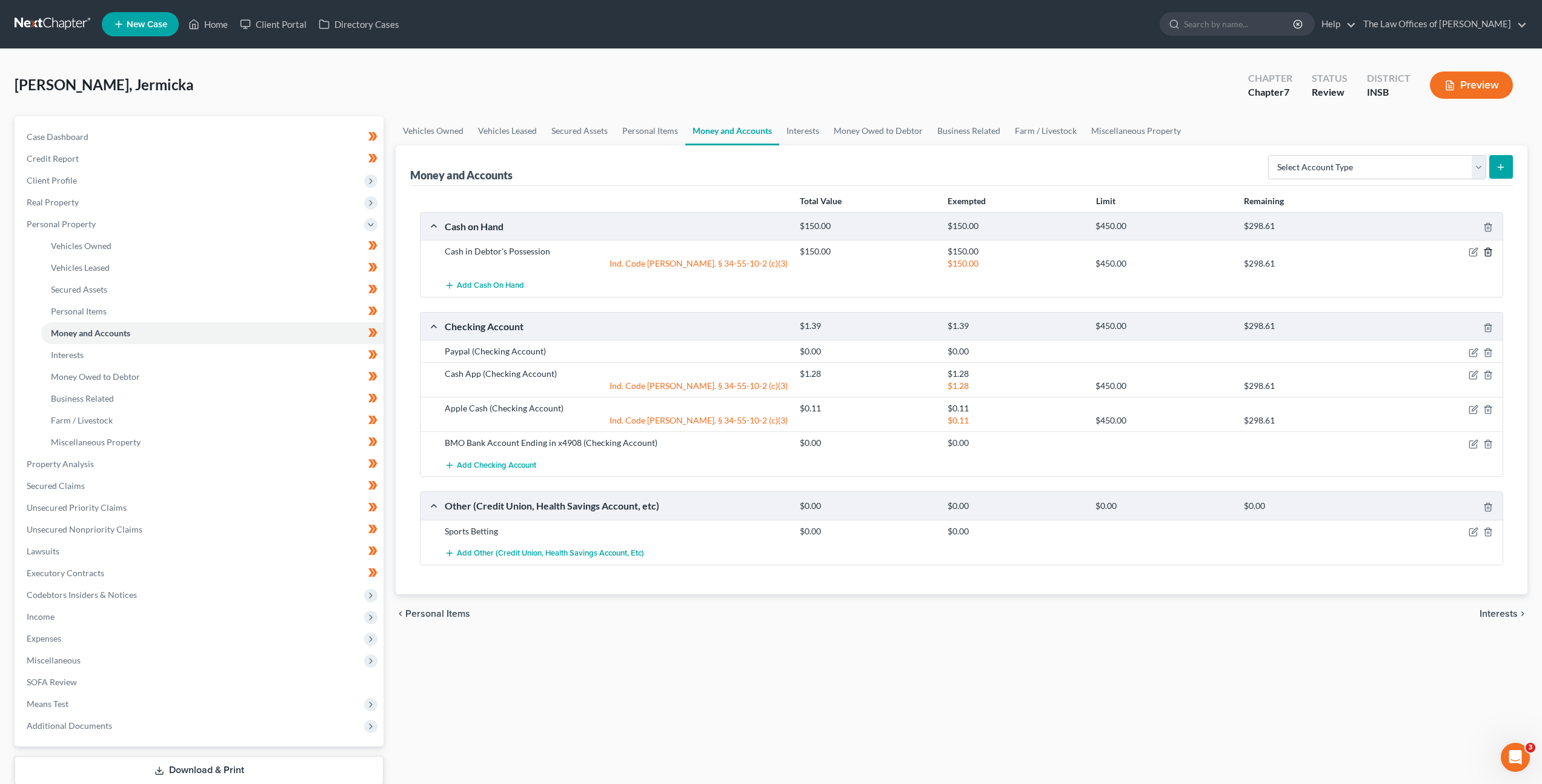
click at [1490, 254] on icon "button" at bounding box center [1488, 253] width 10 height 10
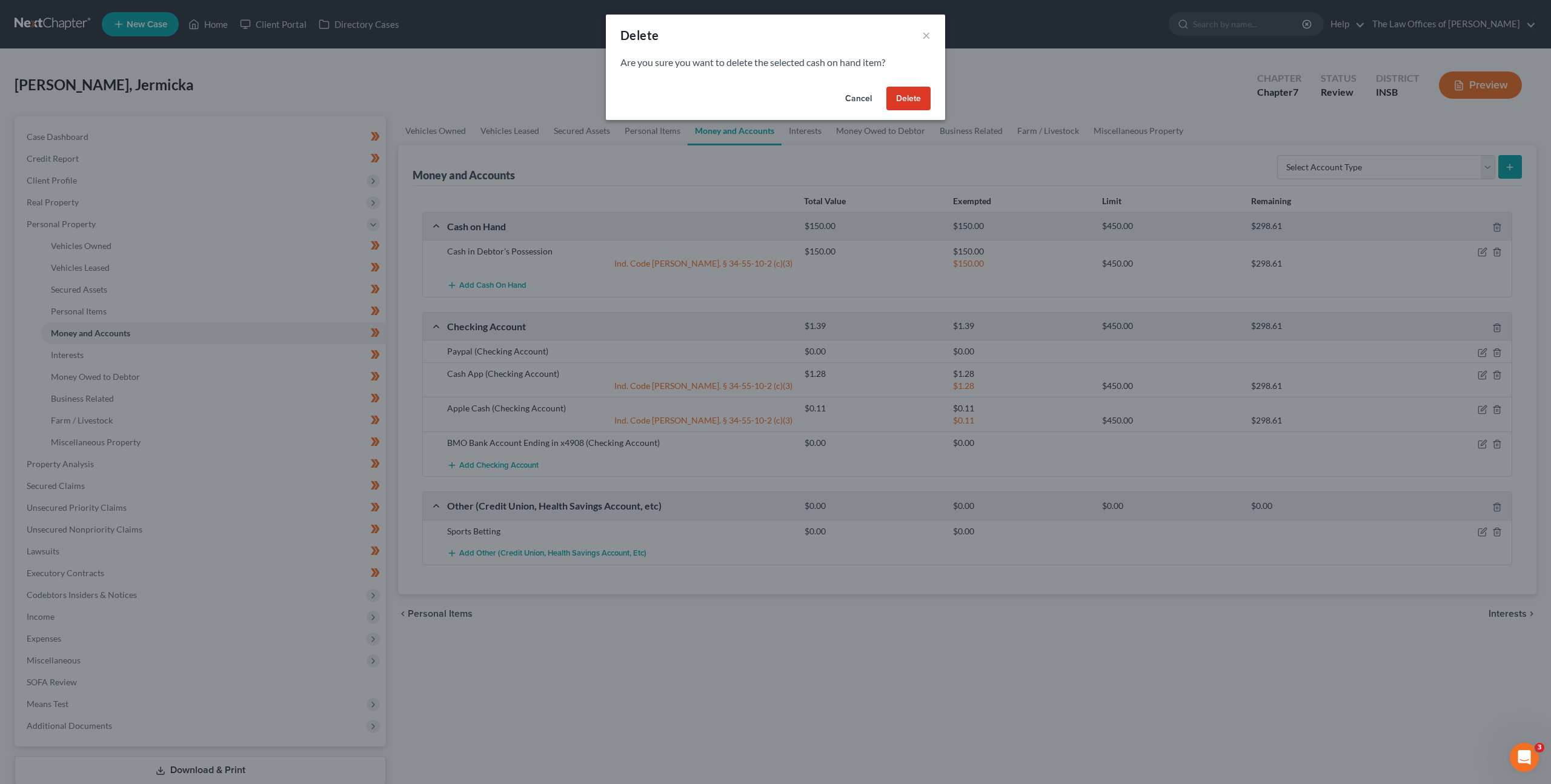
click at [907, 89] on button "Delete" at bounding box center [908, 99] width 44 height 24
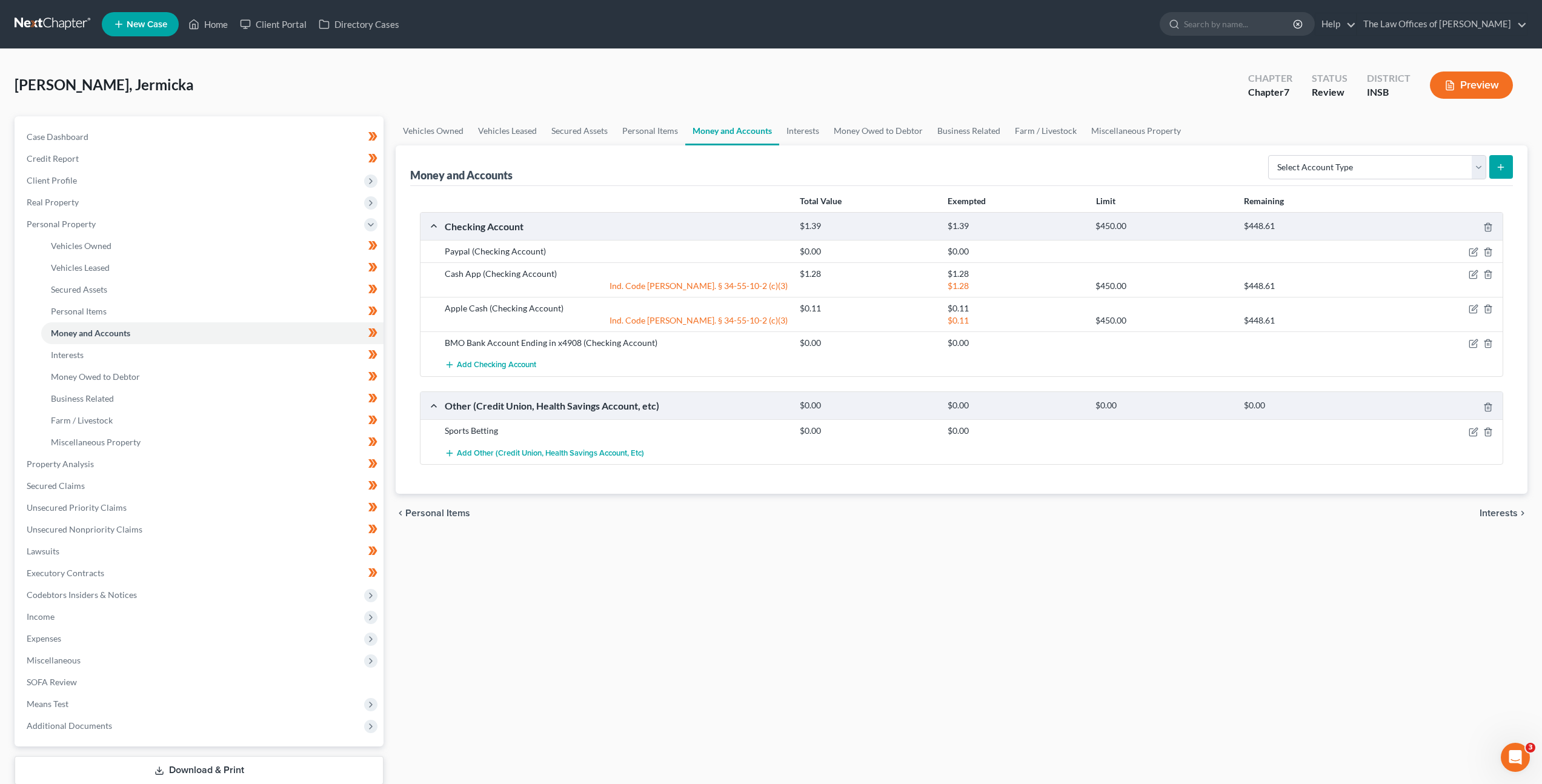
drag, startPoint x: 699, startPoint y: 588, endPoint x: 627, endPoint y: 560, distance: 77.3
click at [699, 588] on div "Vehicles Owned Vehicles Leased Secured Assets Personal Items Money and Accounts…" at bounding box center [961, 465] width 1144 height 700
click at [234, 358] on link "Interests" at bounding box center [212, 355] width 342 height 22
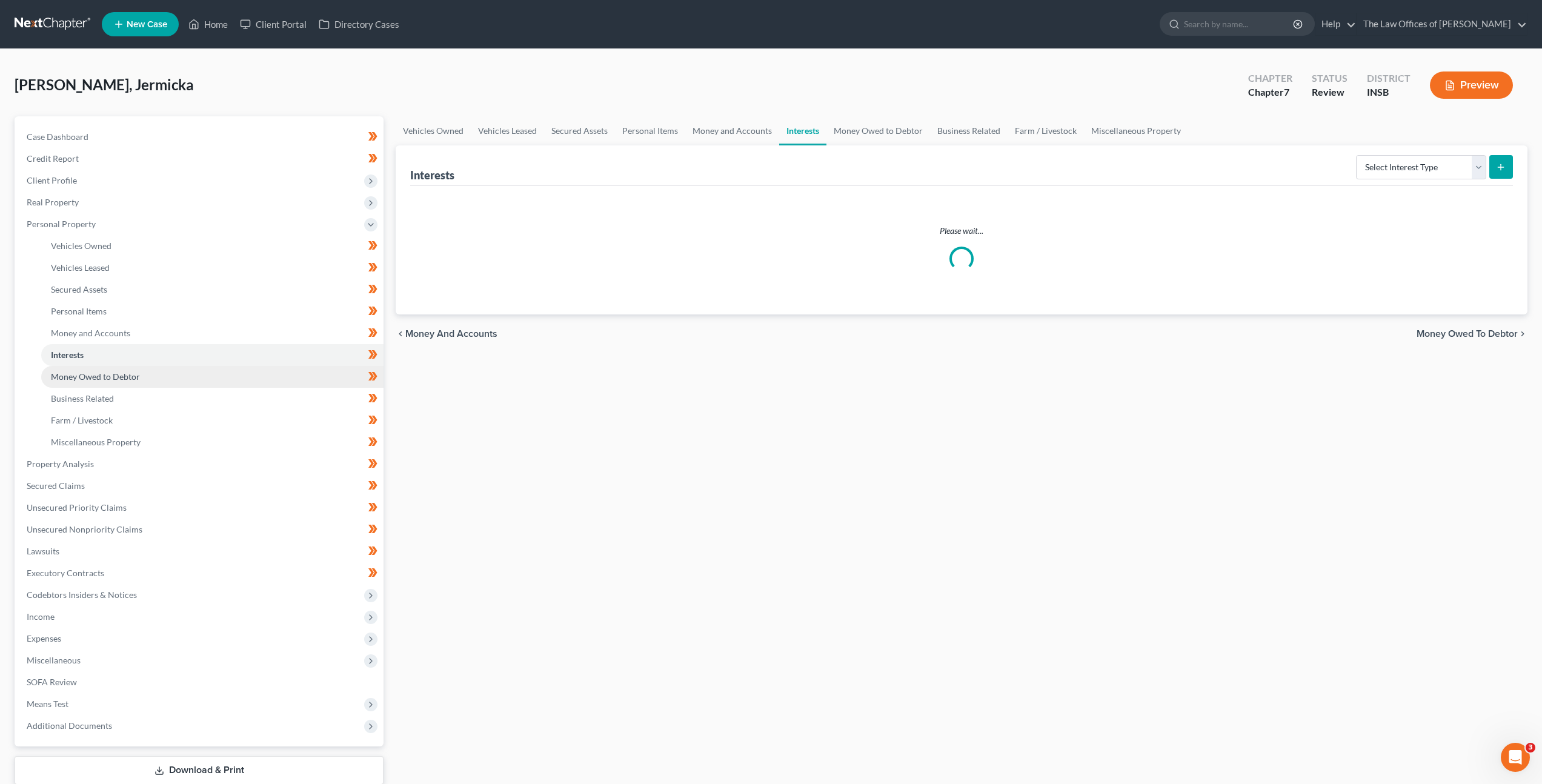
click at [229, 371] on link "Money Owed to Debtor" at bounding box center [212, 377] width 342 height 22
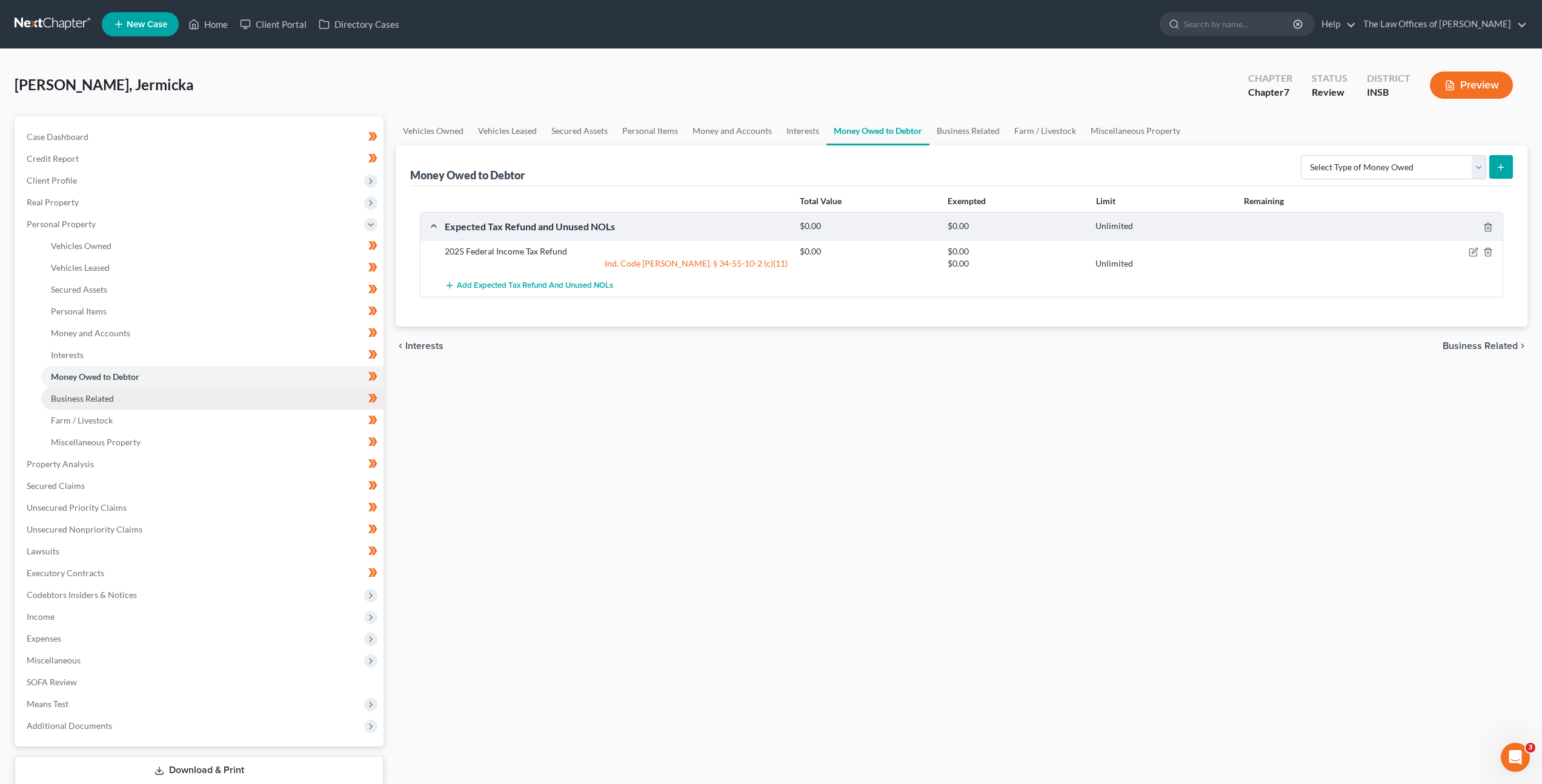
click at [226, 390] on link "Business Related" at bounding box center [212, 398] width 342 height 22
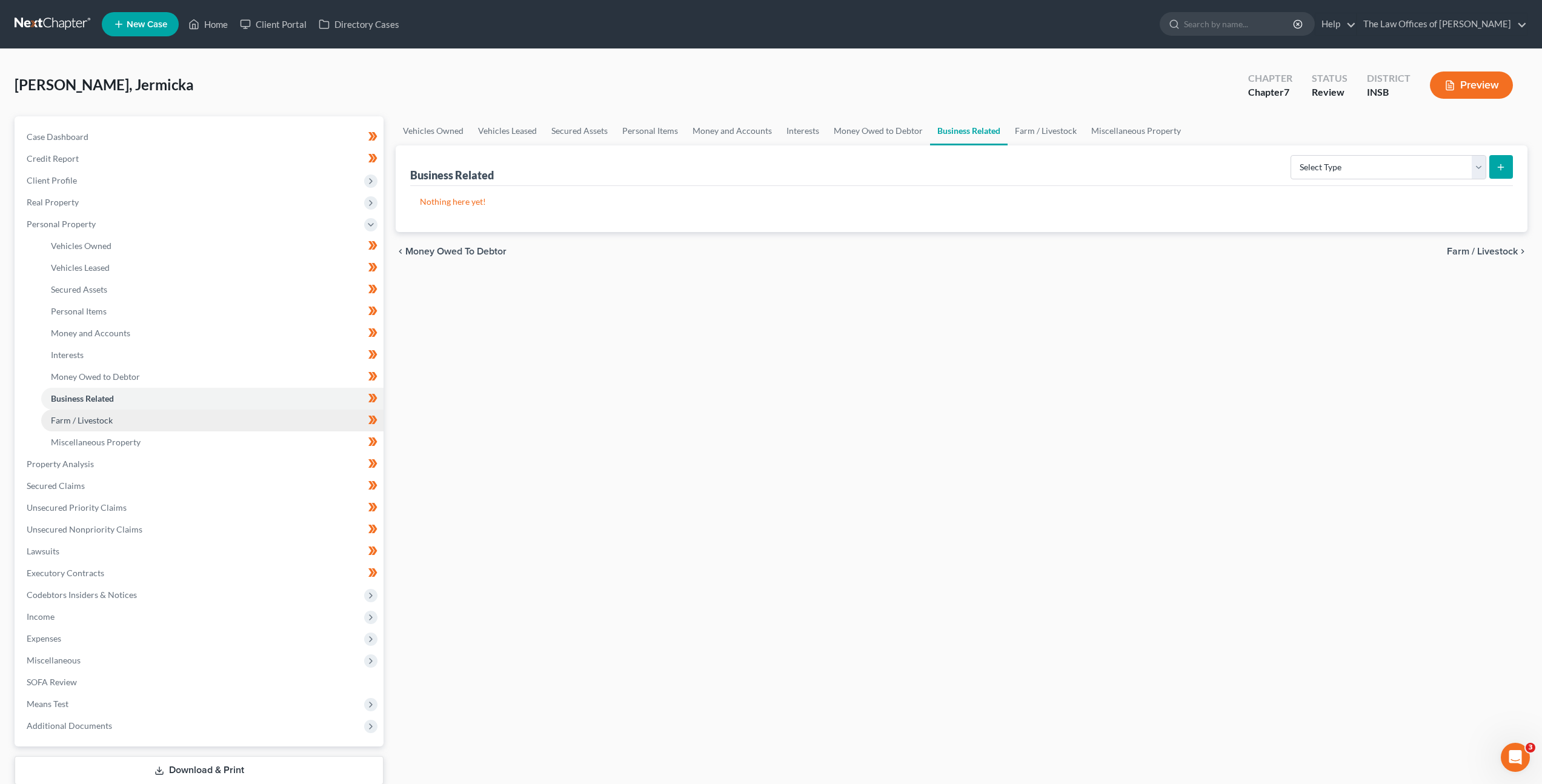
click at [207, 414] on link "Farm / Livestock" at bounding box center [212, 421] width 342 height 22
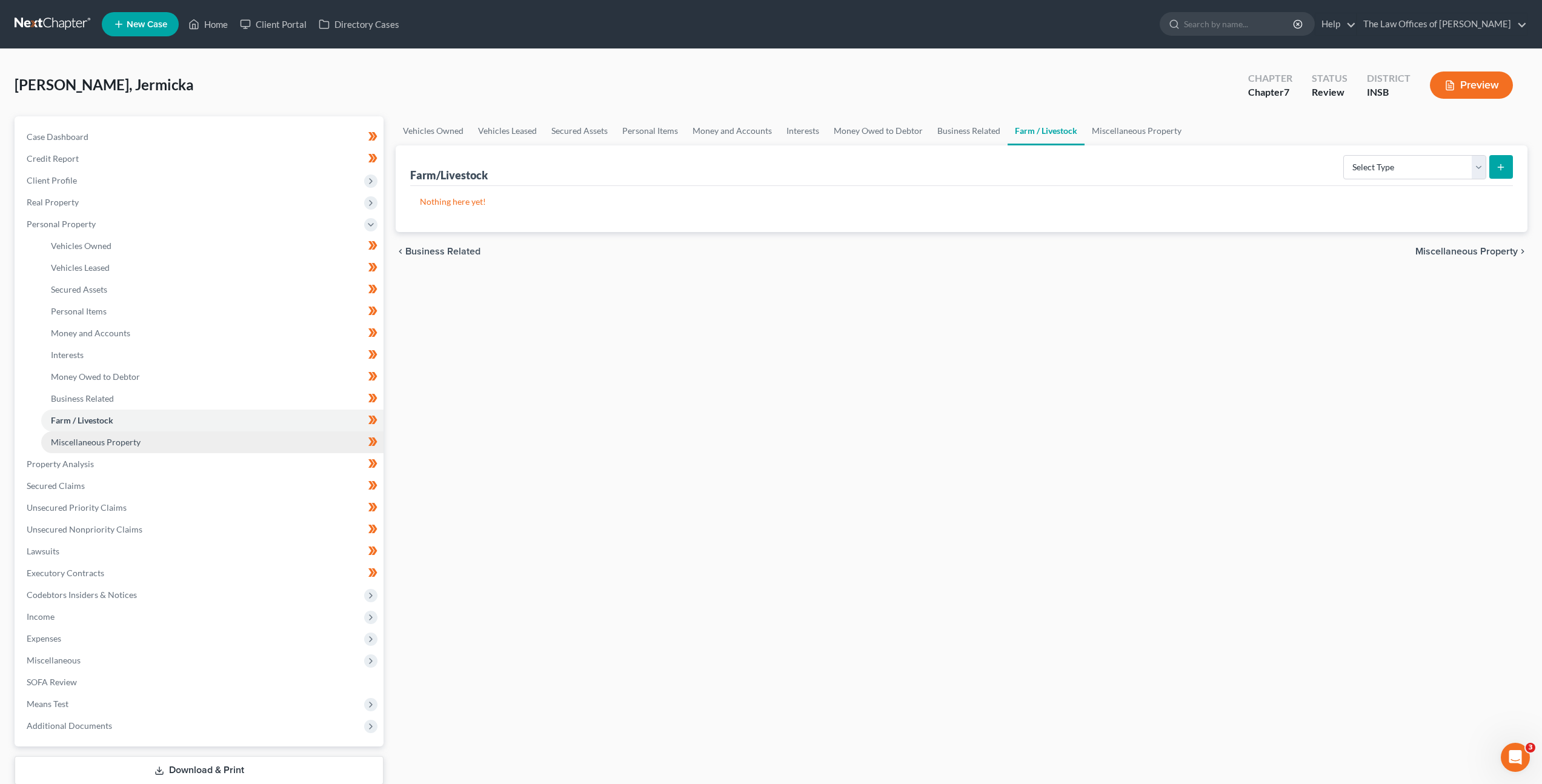
click at [207, 439] on link "Miscellaneous Property" at bounding box center [212, 442] width 342 height 22
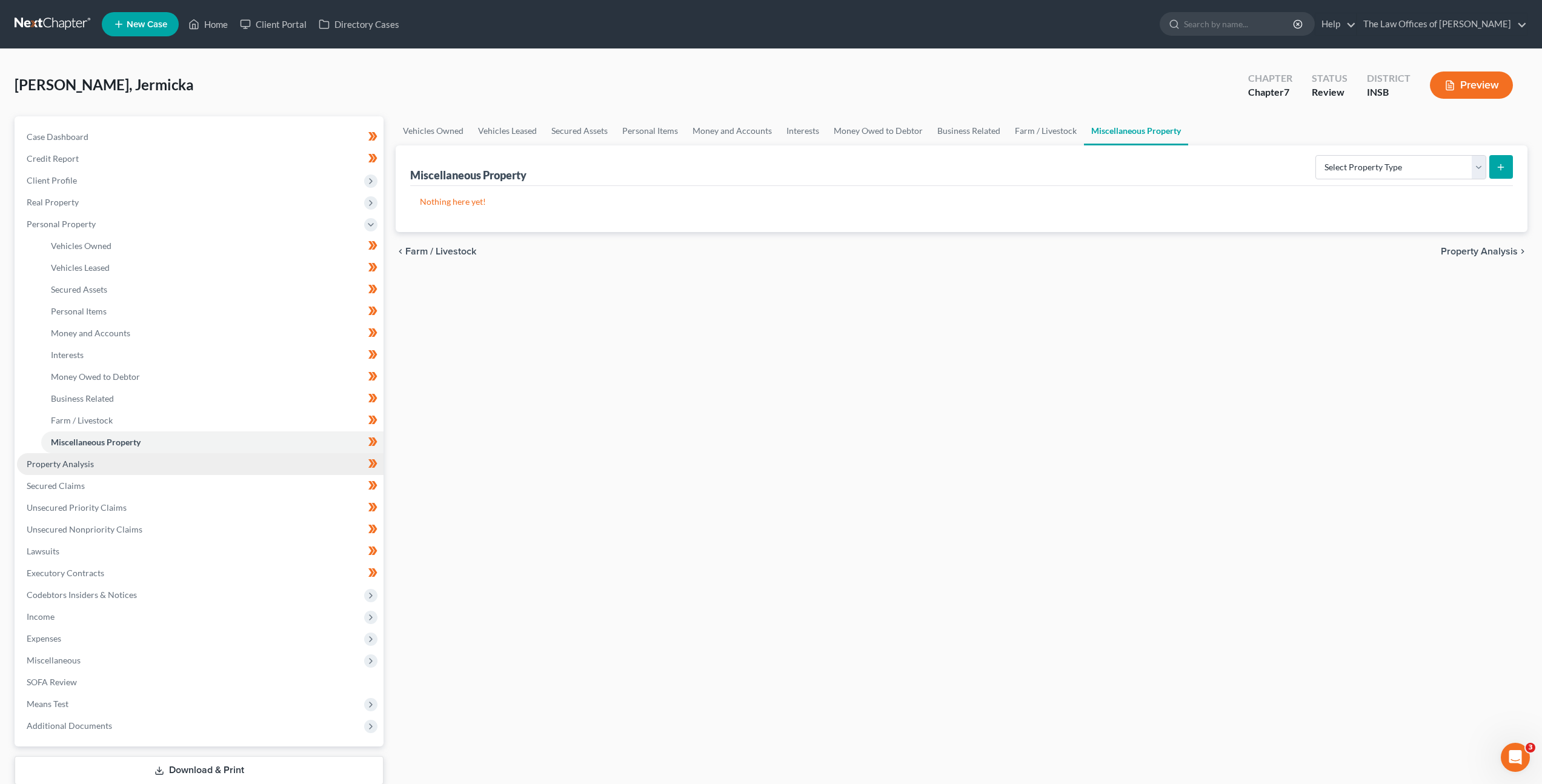
click at [209, 468] on link "Property Analysis" at bounding box center [200, 464] width 367 height 22
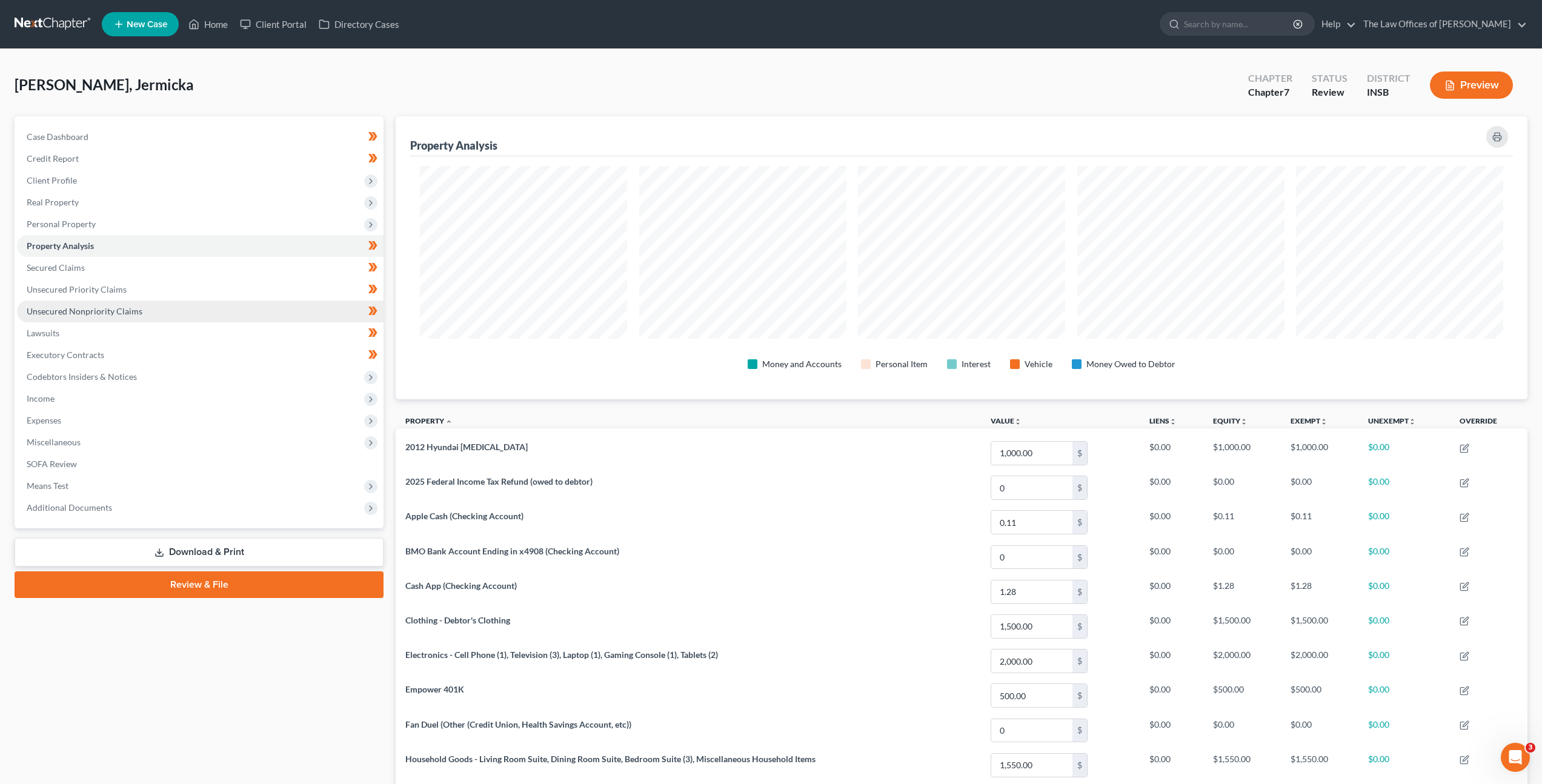
scroll to position [283, 1132]
click at [203, 272] on link "Secured Claims" at bounding box center [200, 267] width 367 height 22
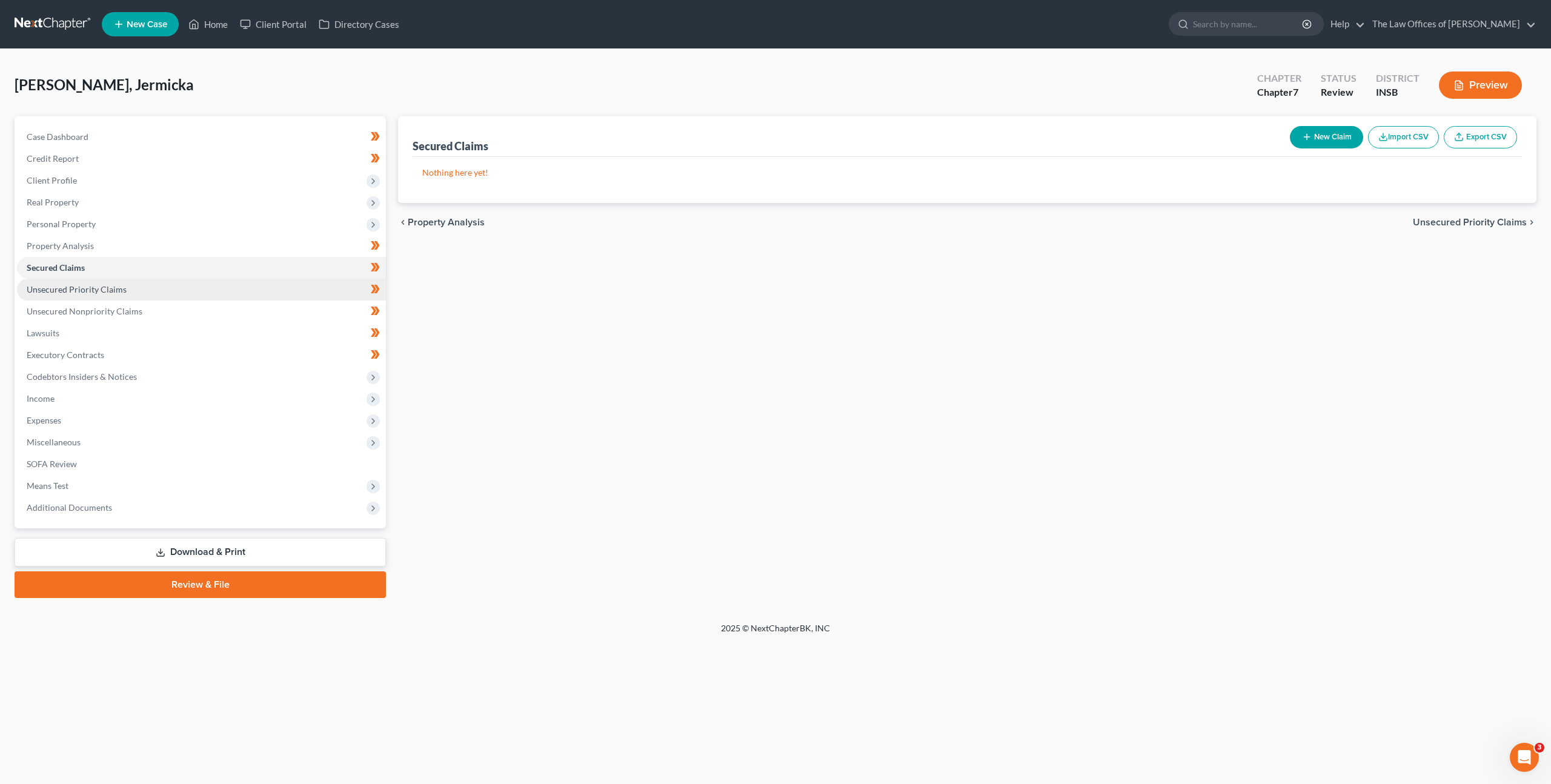
click at [214, 294] on link "Unsecured Priority Claims" at bounding box center [201, 290] width 369 height 22
click at [211, 312] on link "Unsecured Nonpriority Claims" at bounding box center [201, 311] width 369 height 22
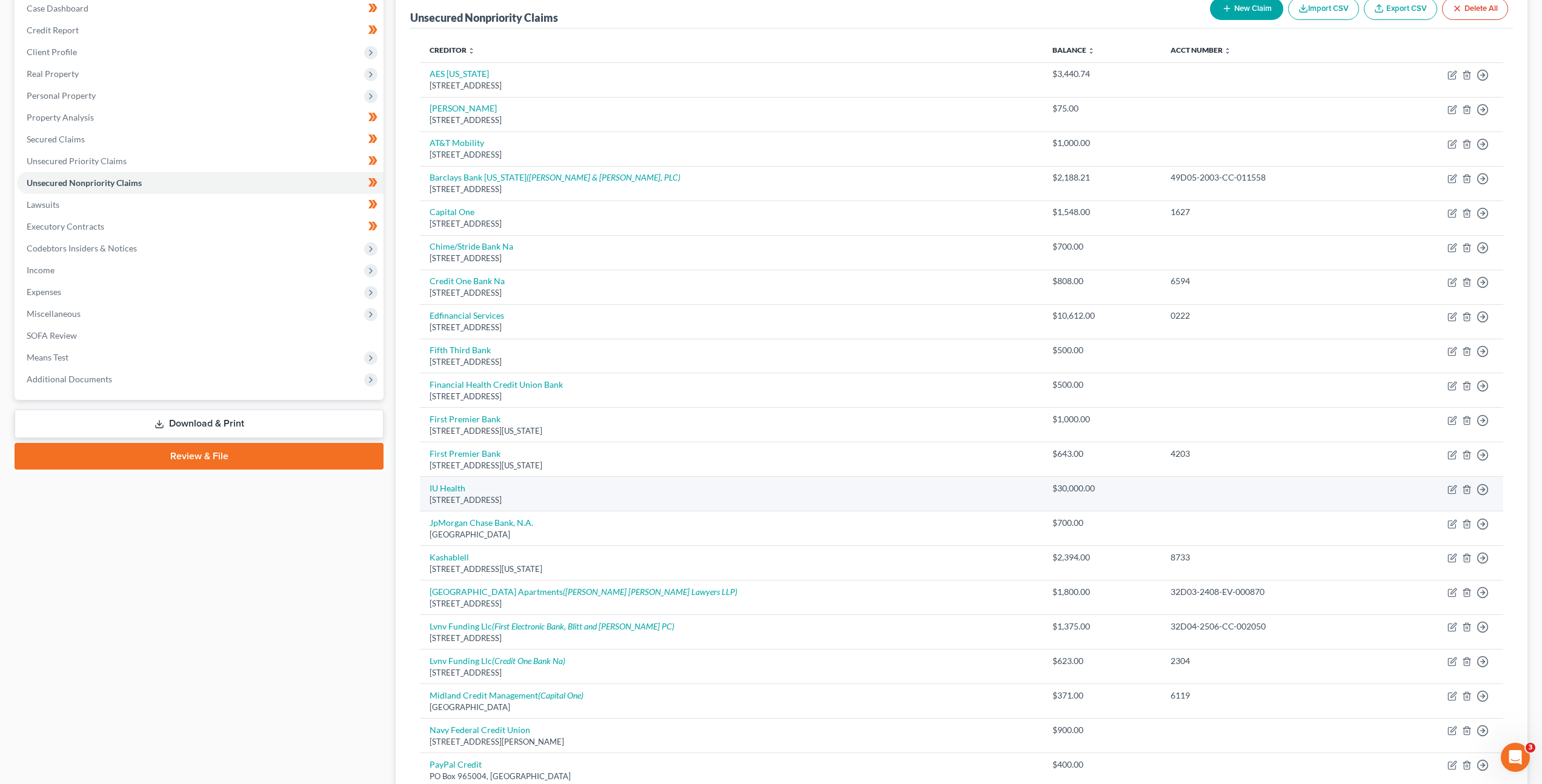
scroll to position [130, 0]
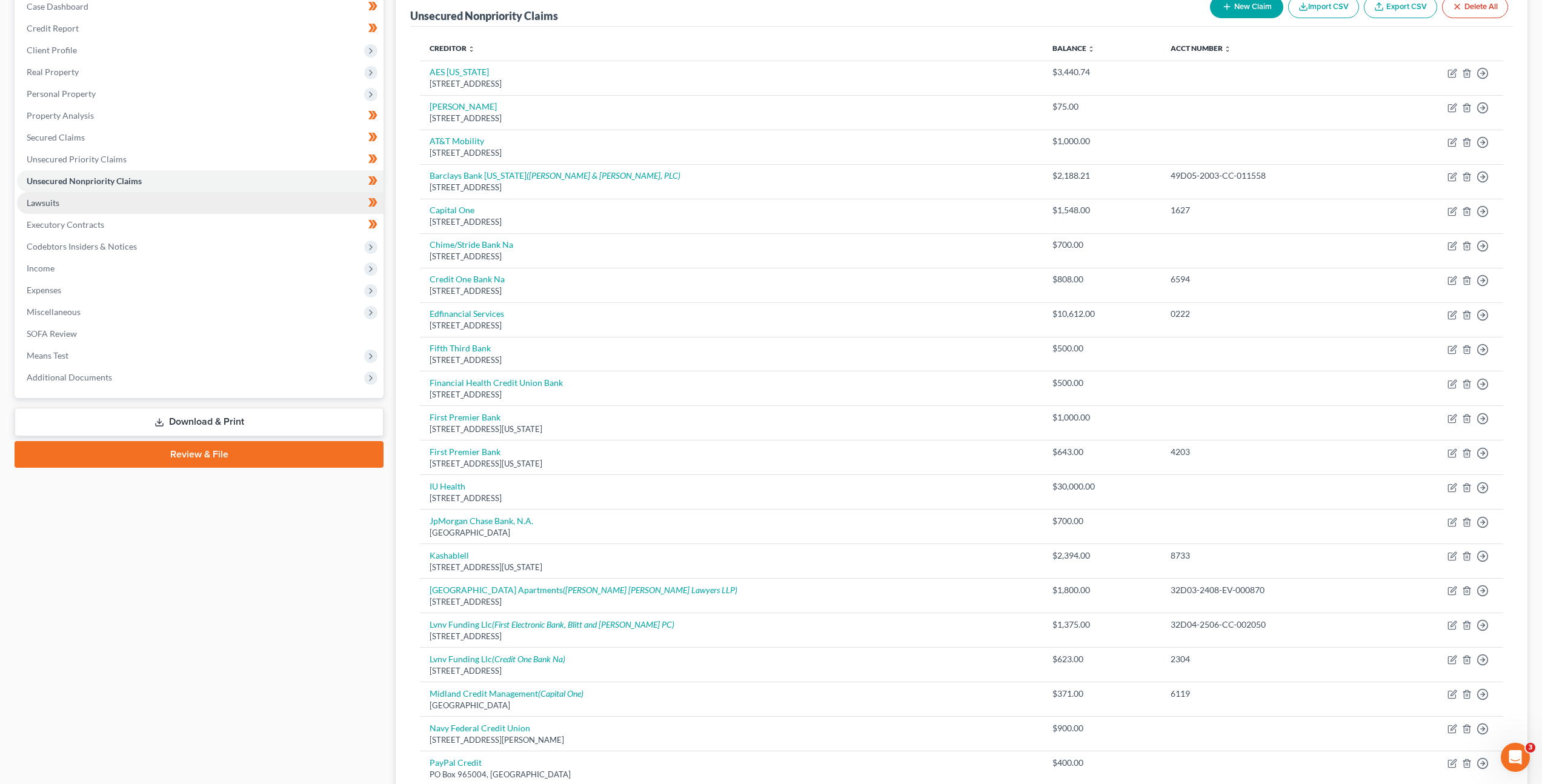
click at [182, 195] on link "Lawsuits" at bounding box center [200, 203] width 367 height 22
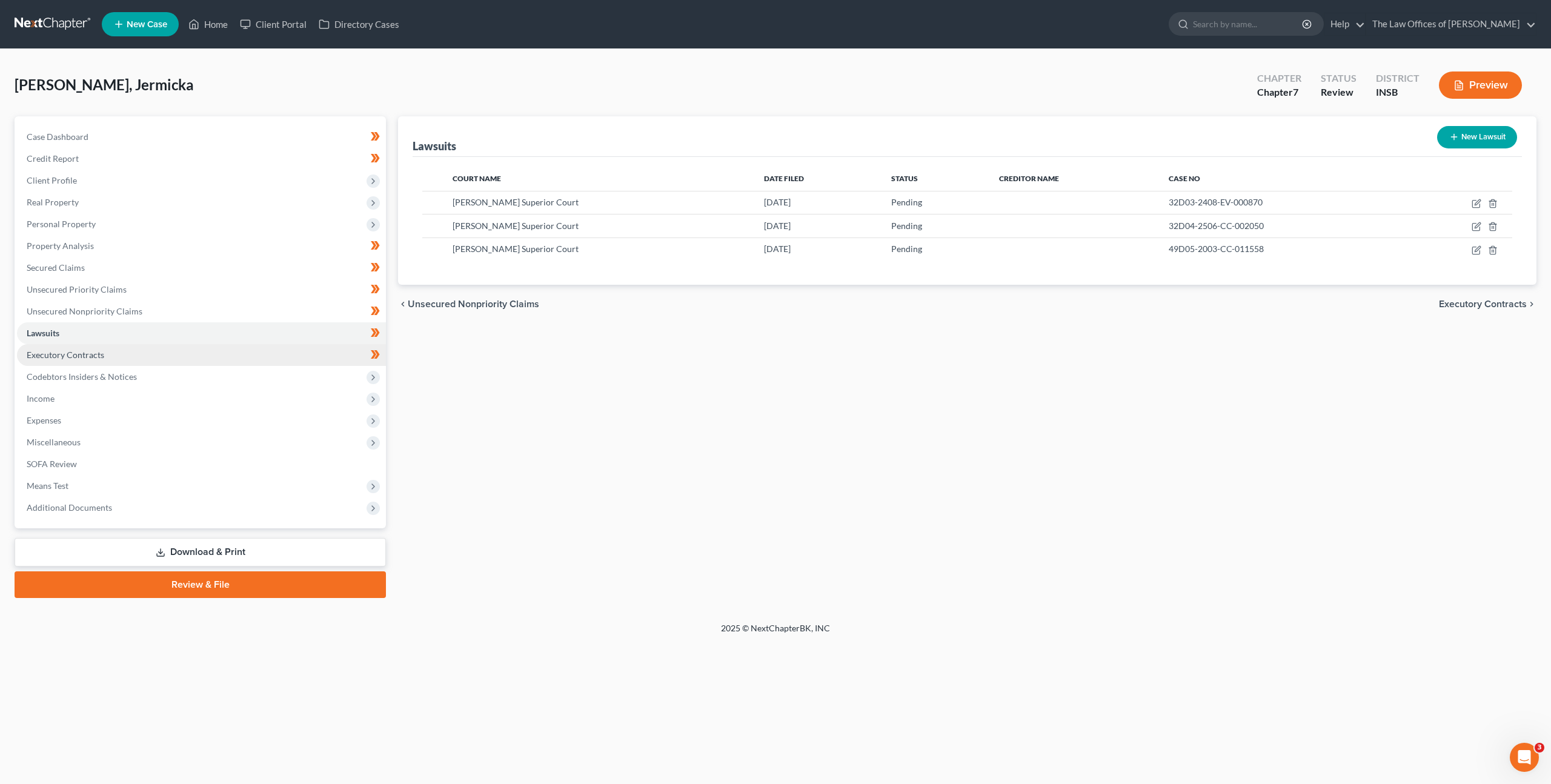
click at [174, 363] on link "Executory Contracts" at bounding box center [201, 355] width 369 height 22
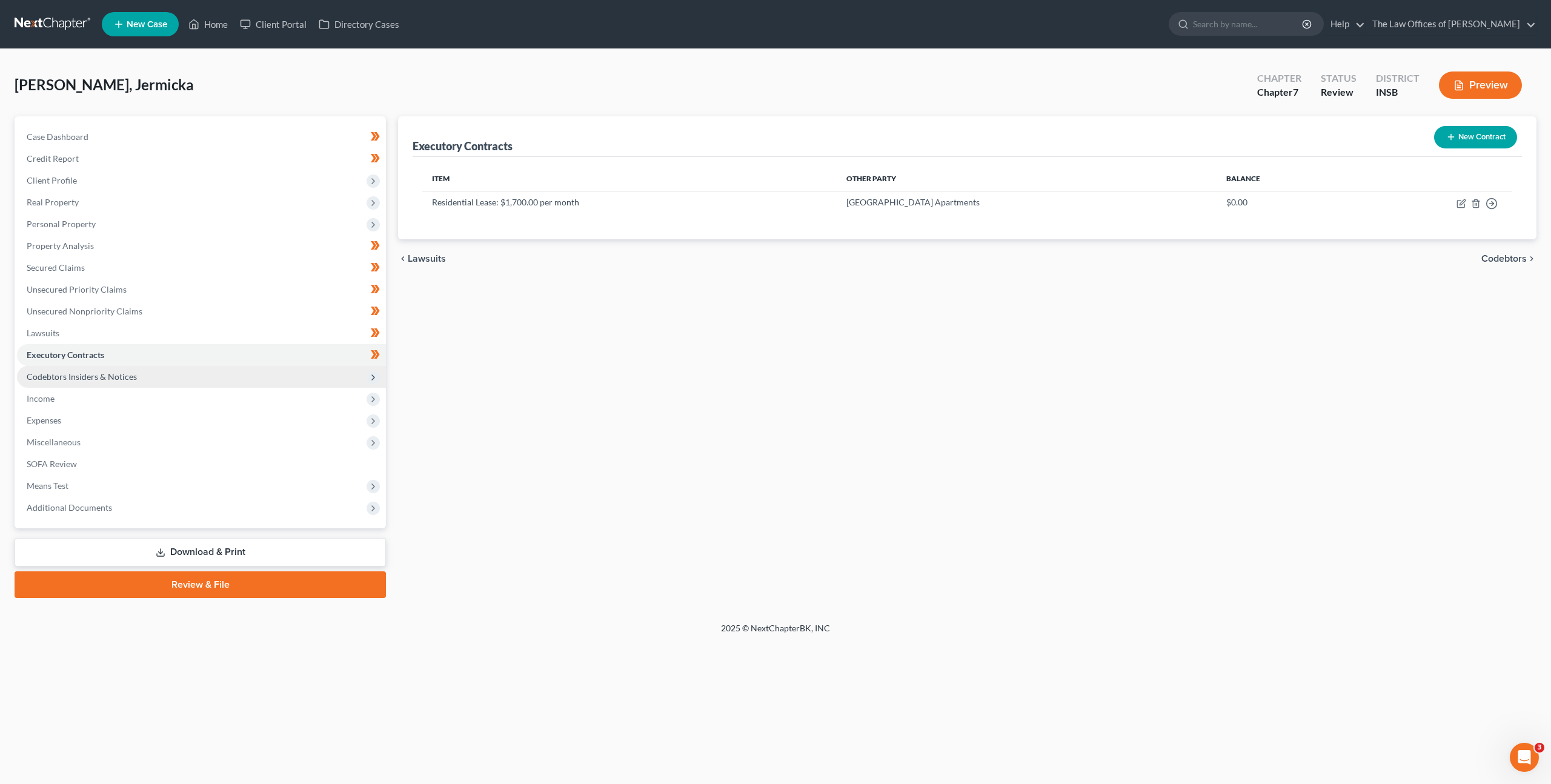
click at [169, 380] on span "Codebtors Insiders & Notices" at bounding box center [201, 377] width 369 height 22
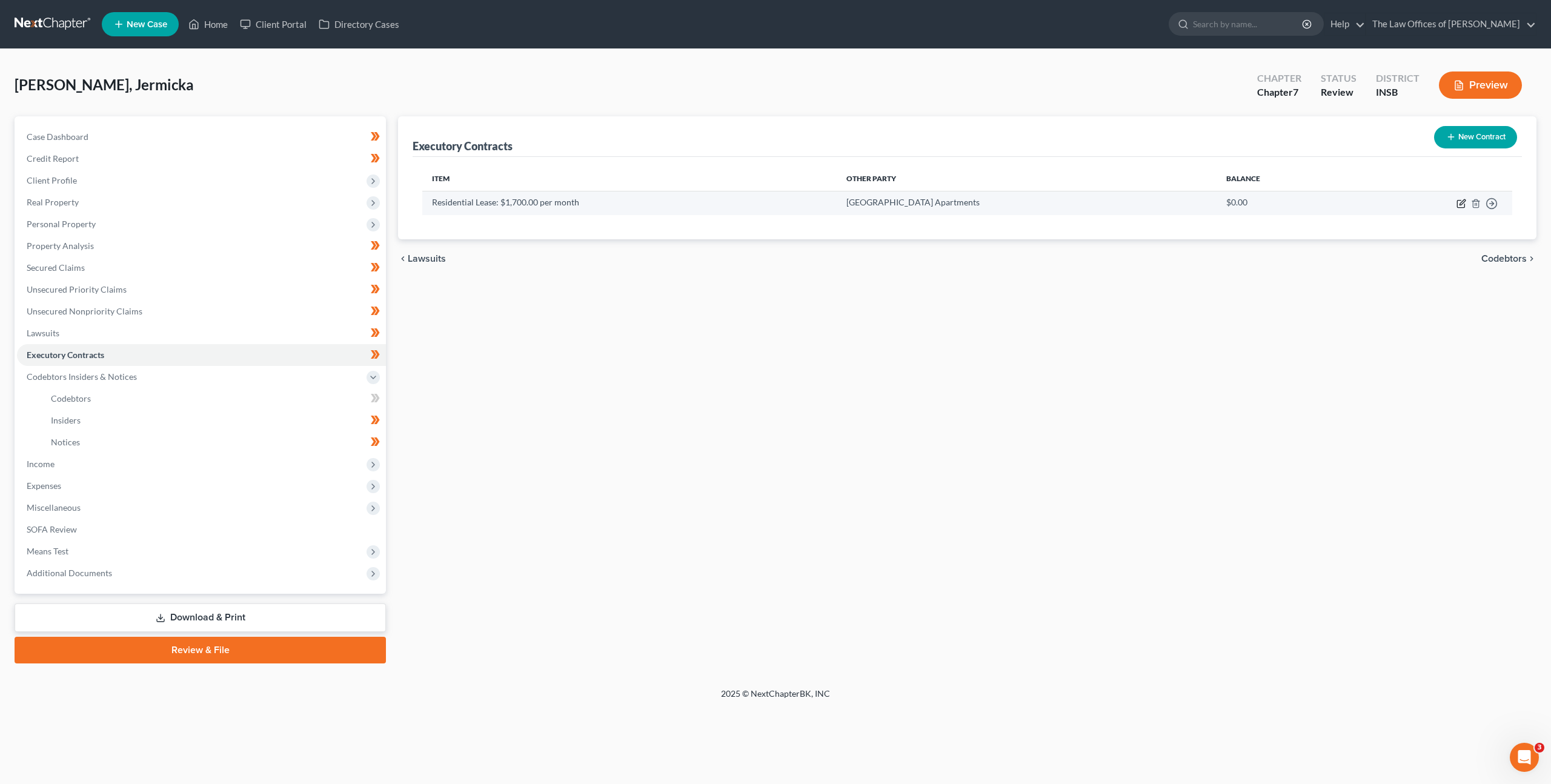
click at [1457, 204] on icon "button" at bounding box center [1462, 204] width 10 height 10
select select "3"
select select "15"
select select "0"
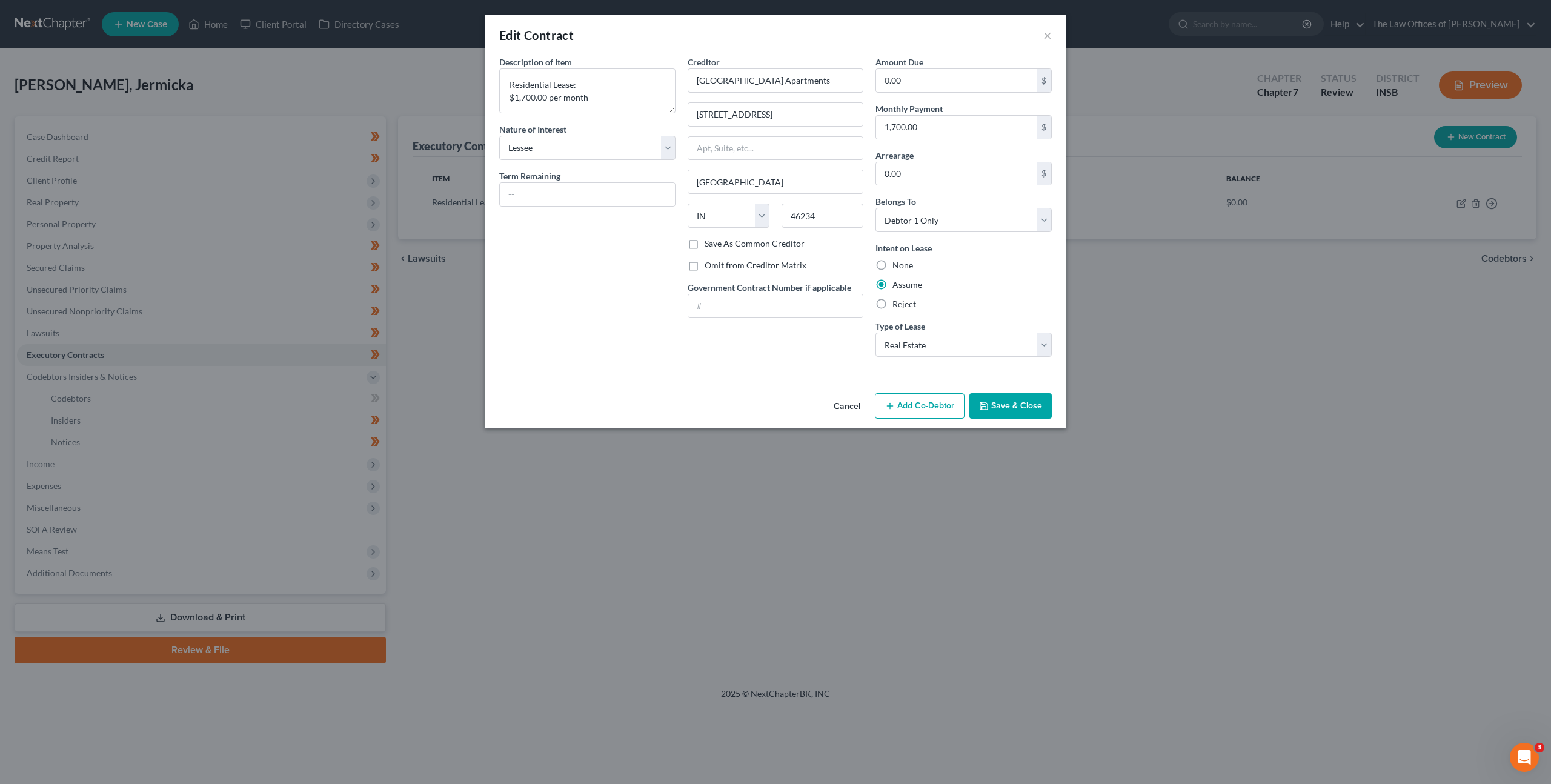
click at [1019, 402] on button "Save & Close" at bounding box center [1011, 406] width 83 height 26
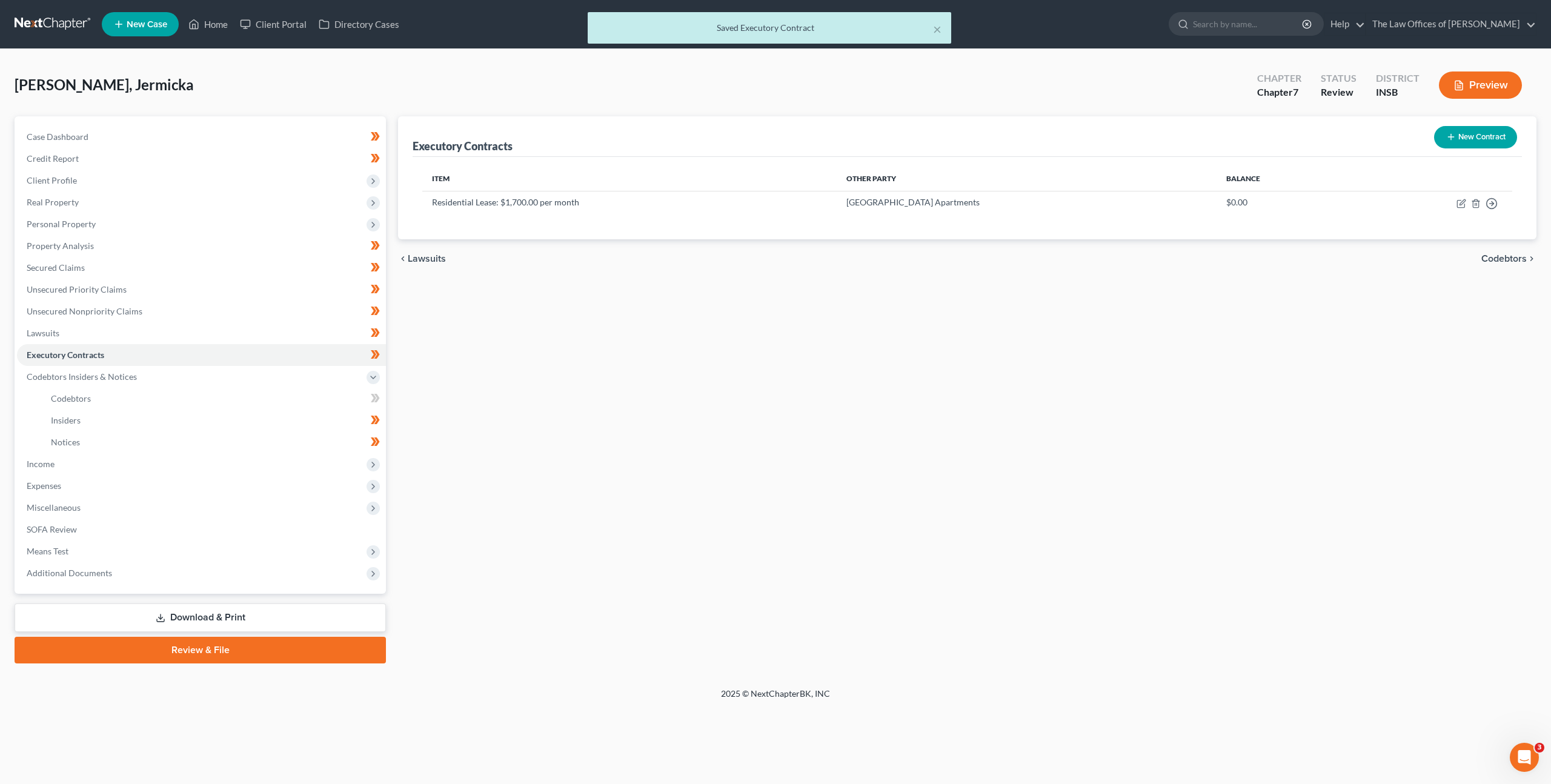
click at [572, 413] on div "Executory Contracts New Contract Item Other Party Balance Residential Lease: $1…" at bounding box center [967, 389] width 1151 height 547
click at [292, 404] on link "Codebtors" at bounding box center [214, 398] width 344 height 22
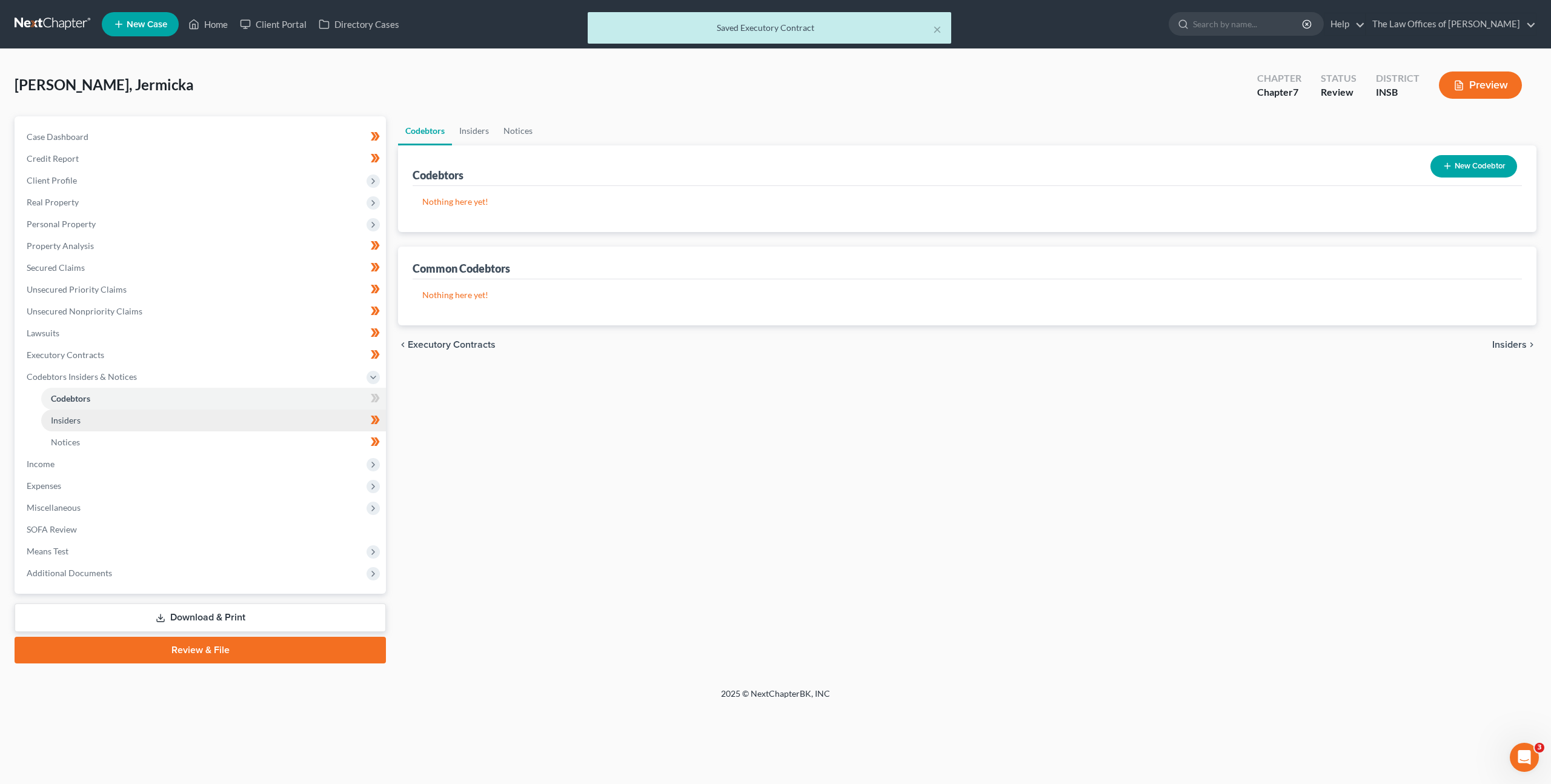
click at [274, 421] on link "Insiders" at bounding box center [214, 421] width 344 height 22
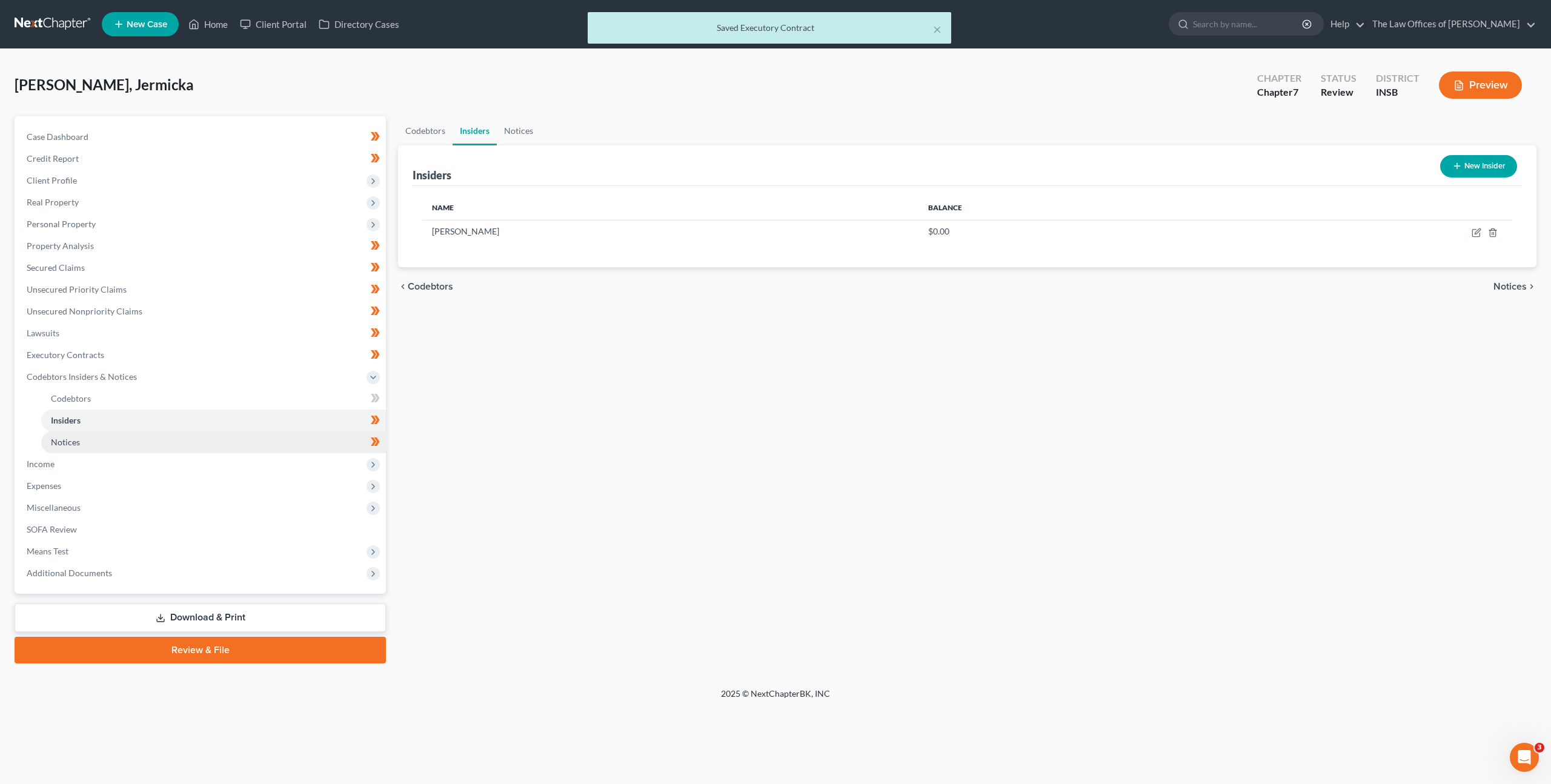
drag, startPoint x: 269, startPoint y: 441, endPoint x: 279, endPoint y: 441, distance: 10.0
click at [269, 440] on link "Notices" at bounding box center [214, 442] width 344 height 22
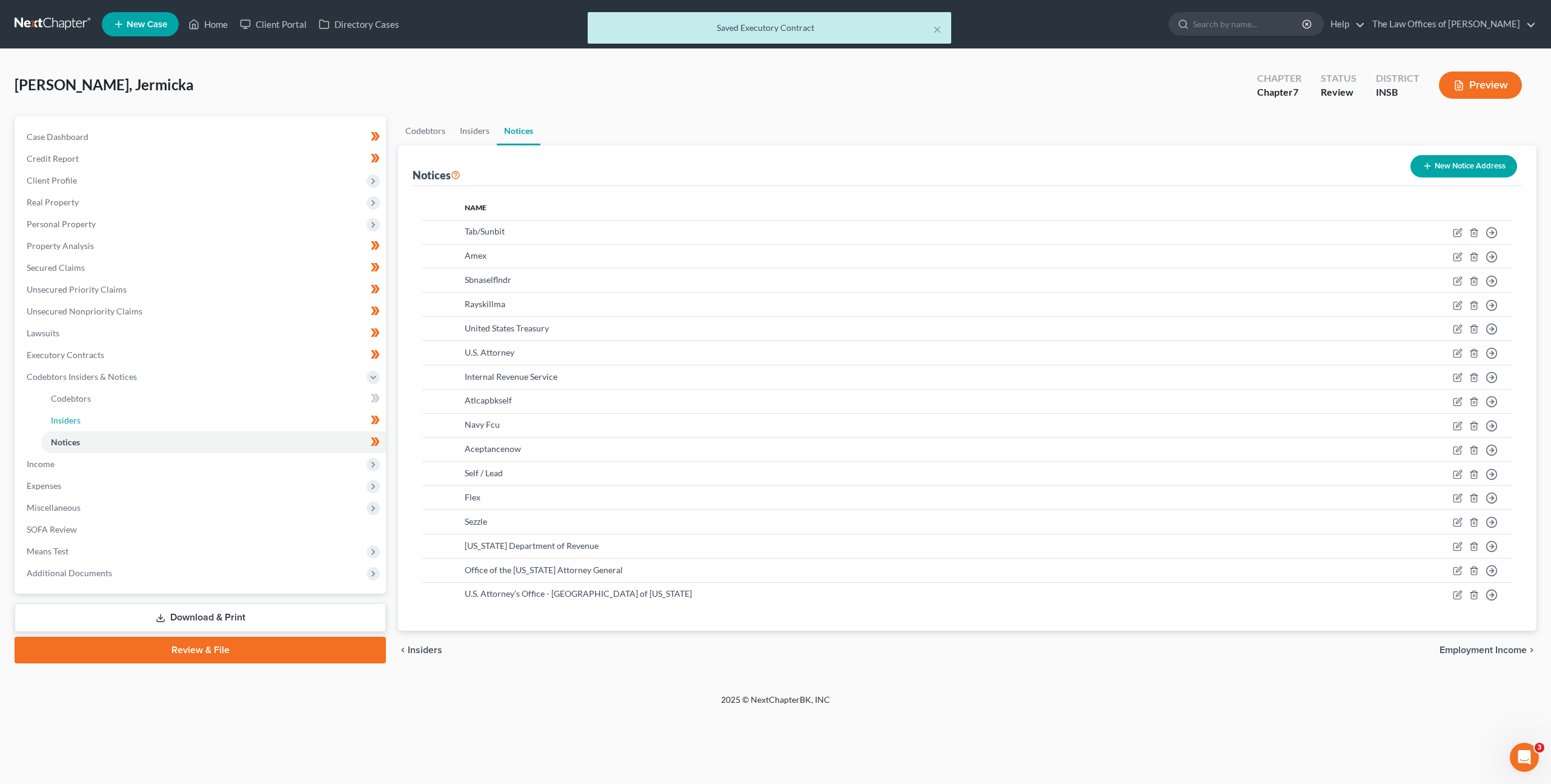
drag, startPoint x: 279, startPoint y: 415, endPoint x: 383, endPoint y: 392, distance: 106.5
click at [279, 415] on link "Insiders" at bounding box center [214, 421] width 344 height 22
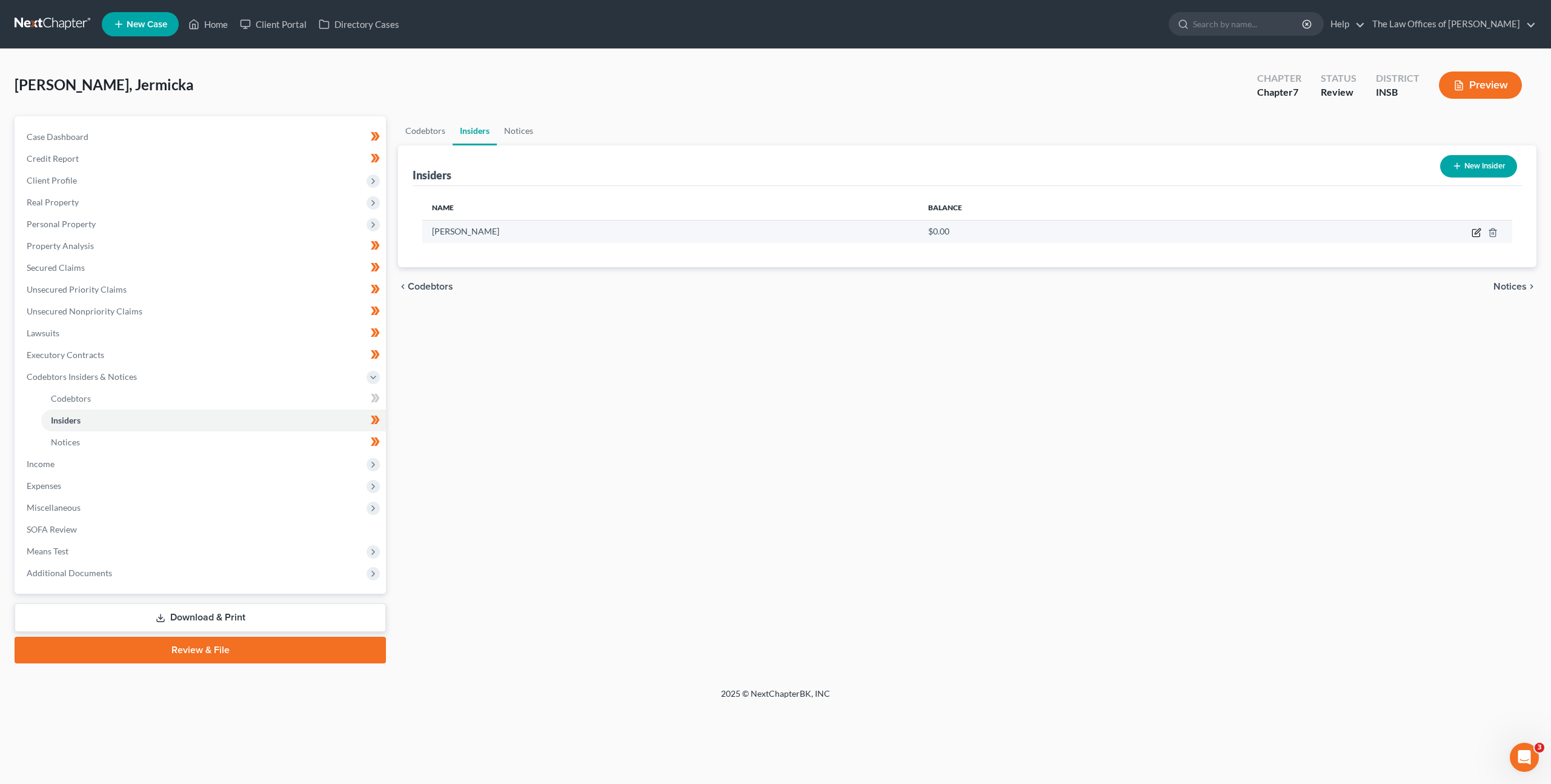
click at [1472, 228] on icon "button" at bounding box center [1476, 233] width 10 height 10
select select "15"
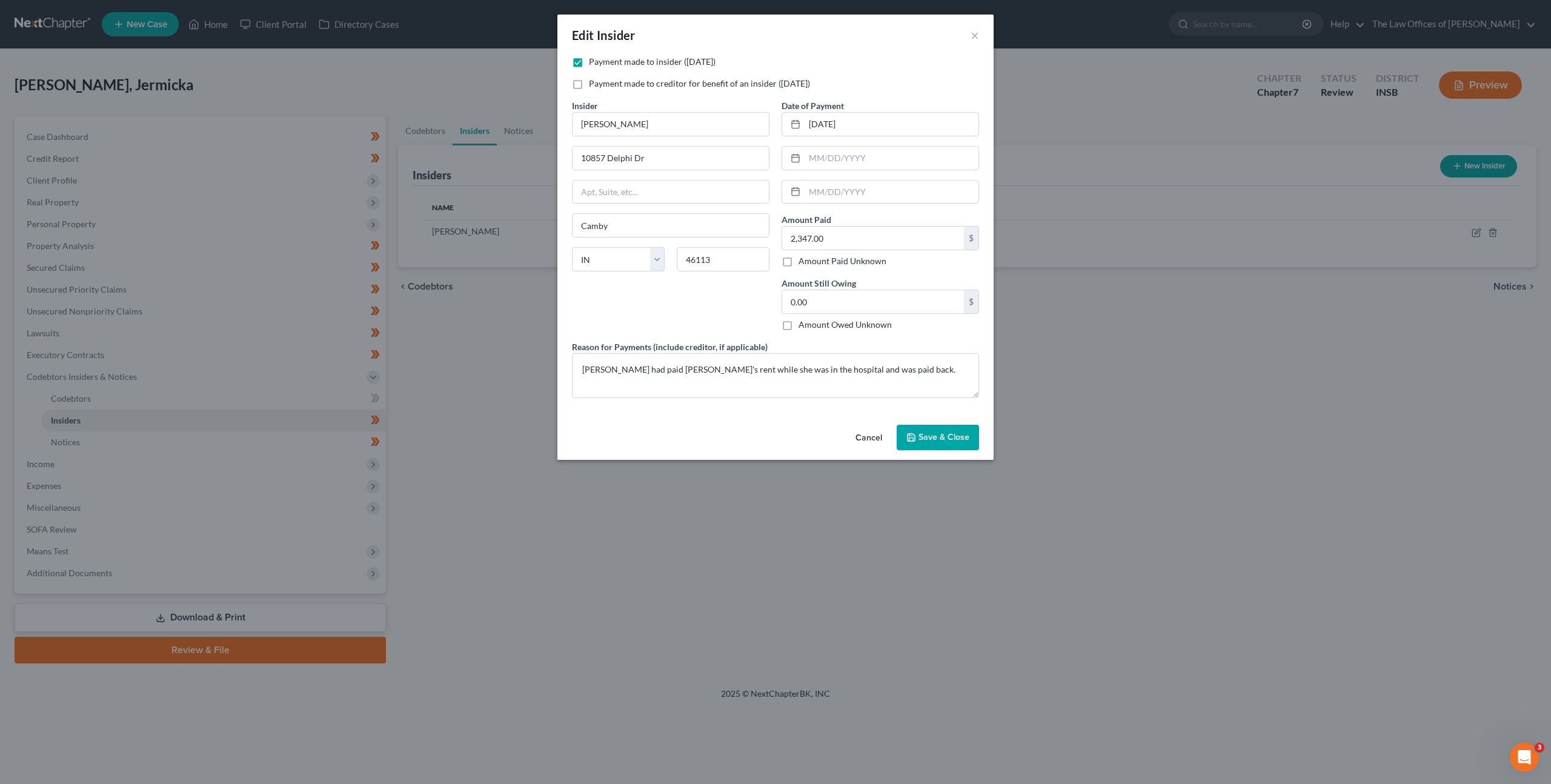
click at [870, 439] on button "Cancel" at bounding box center [869, 437] width 46 height 24
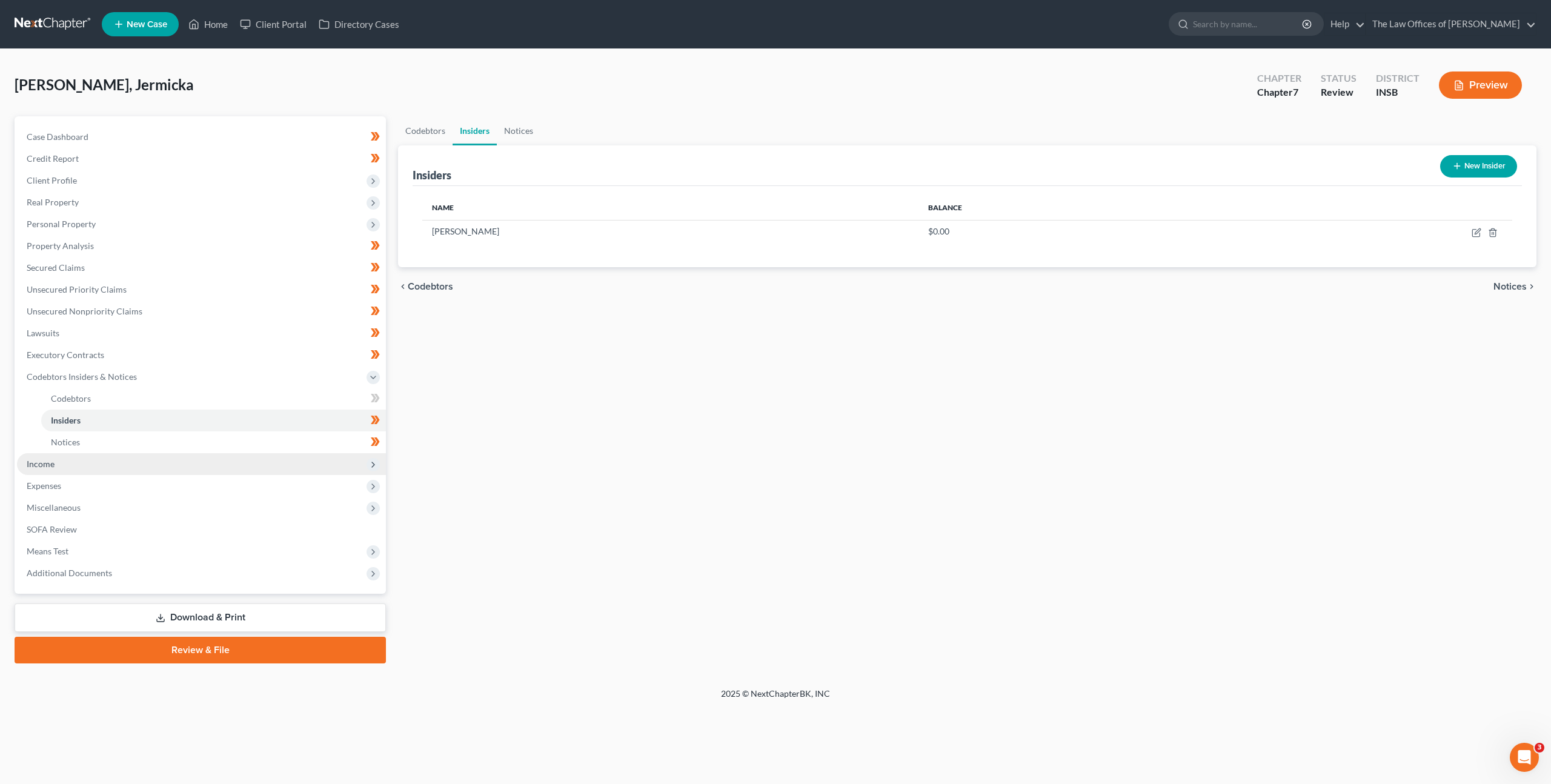
click at [230, 460] on span "Income" at bounding box center [201, 464] width 369 height 22
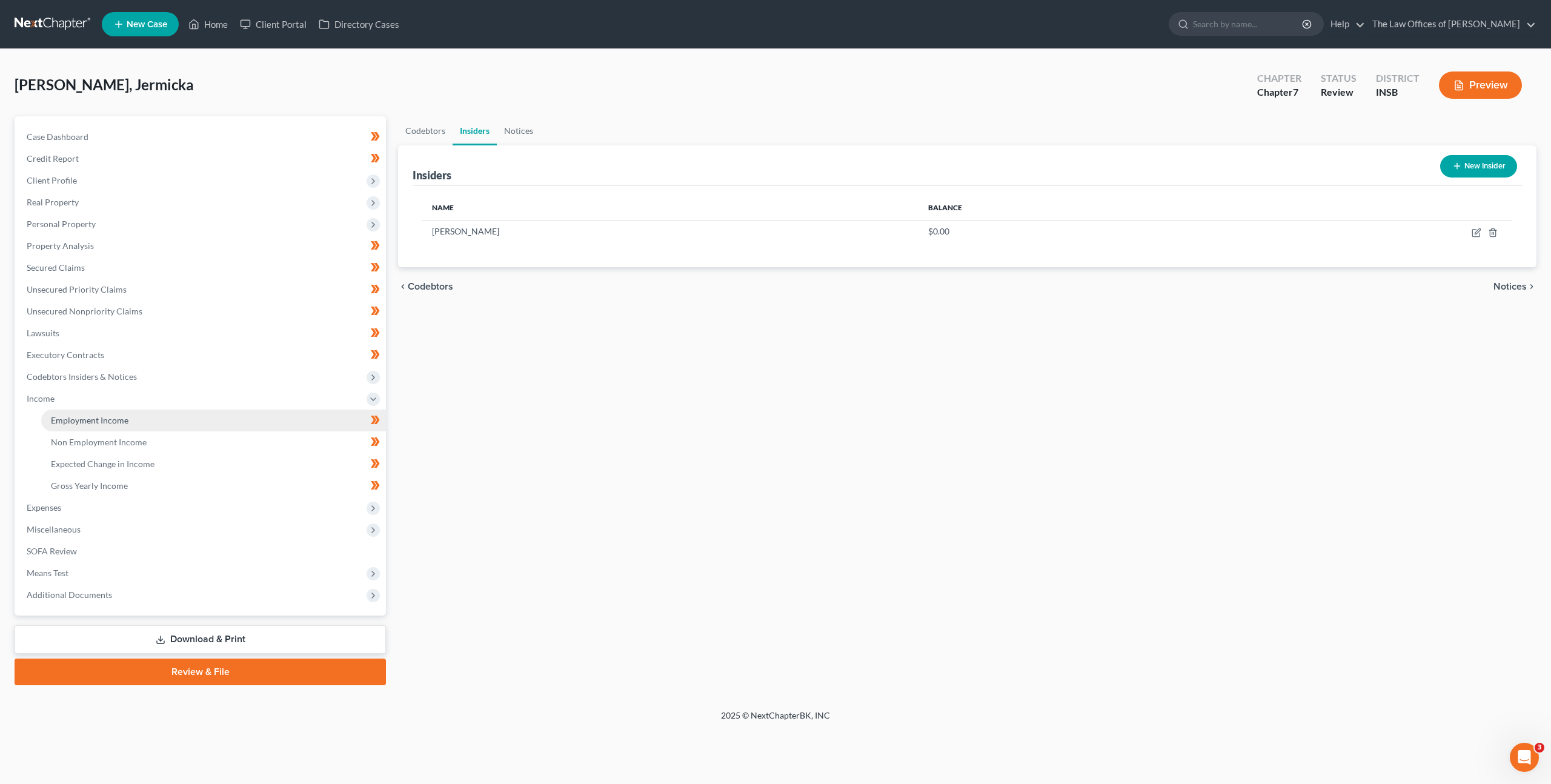
click at [214, 426] on link "Employment Income" at bounding box center [214, 421] width 344 height 22
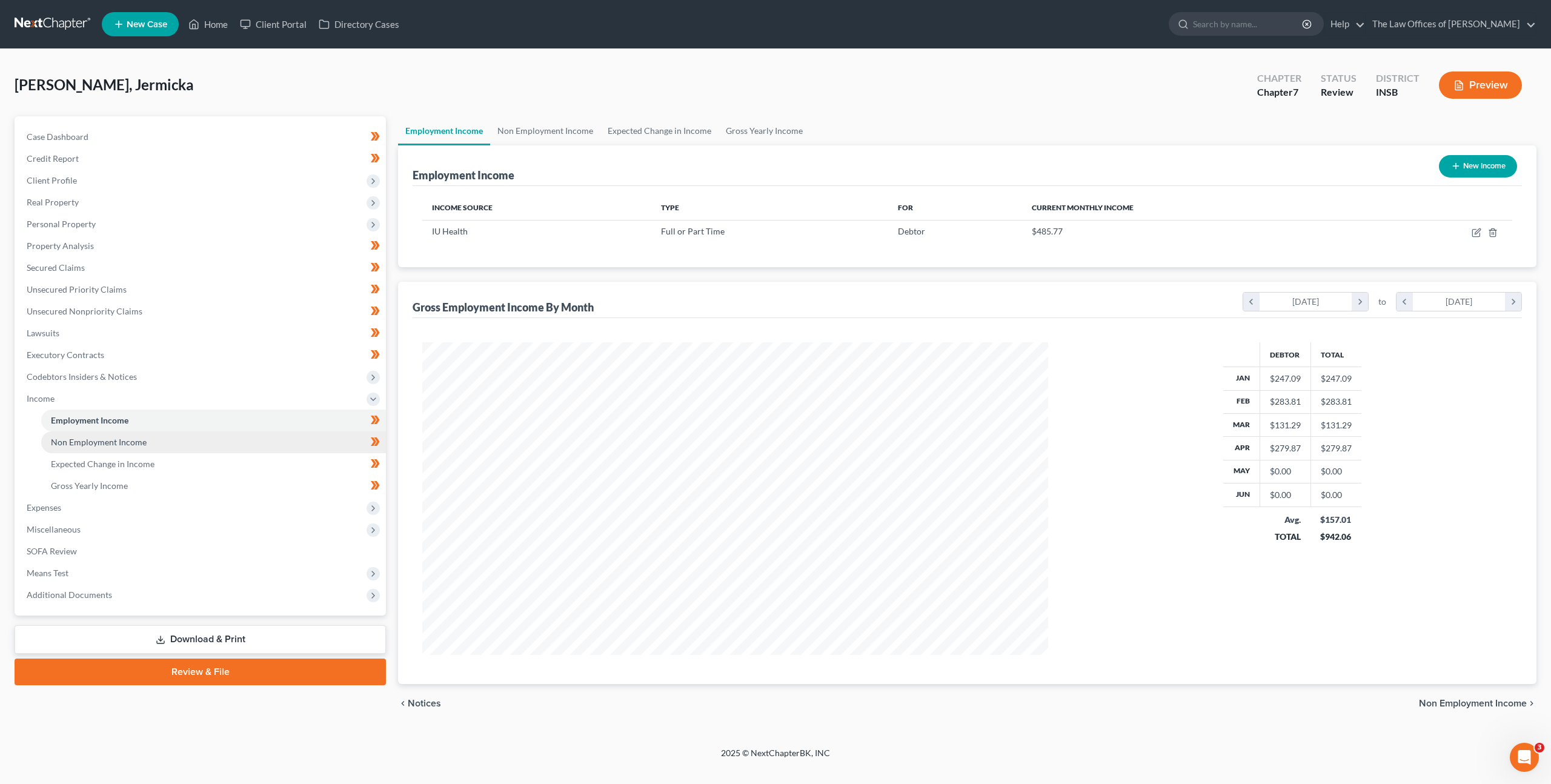
scroll to position [313, 650]
click at [219, 437] on link "Non Employment Income" at bounding box center [214, 442] width 344 height 22
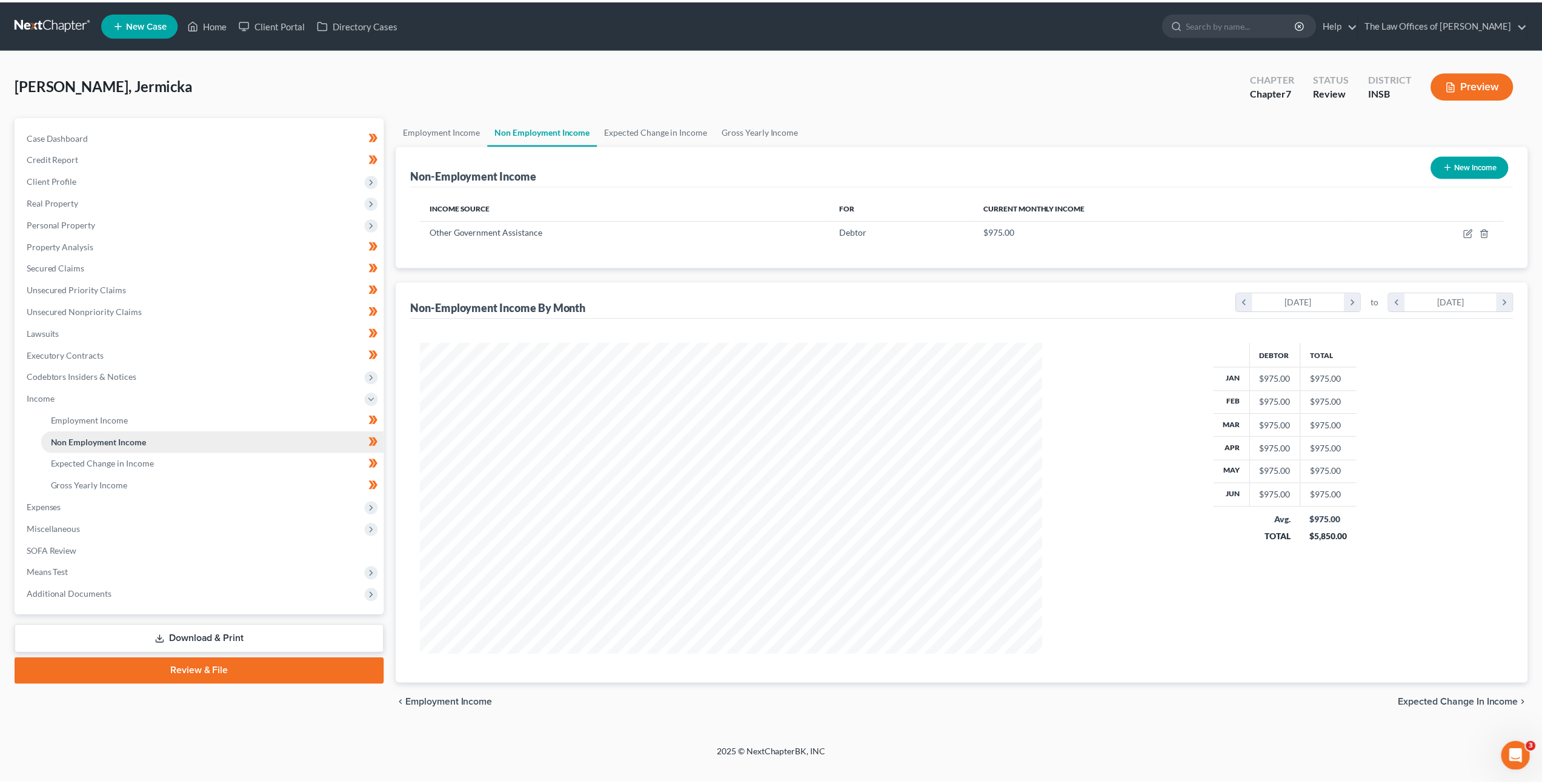
scroll to position [313, 650]
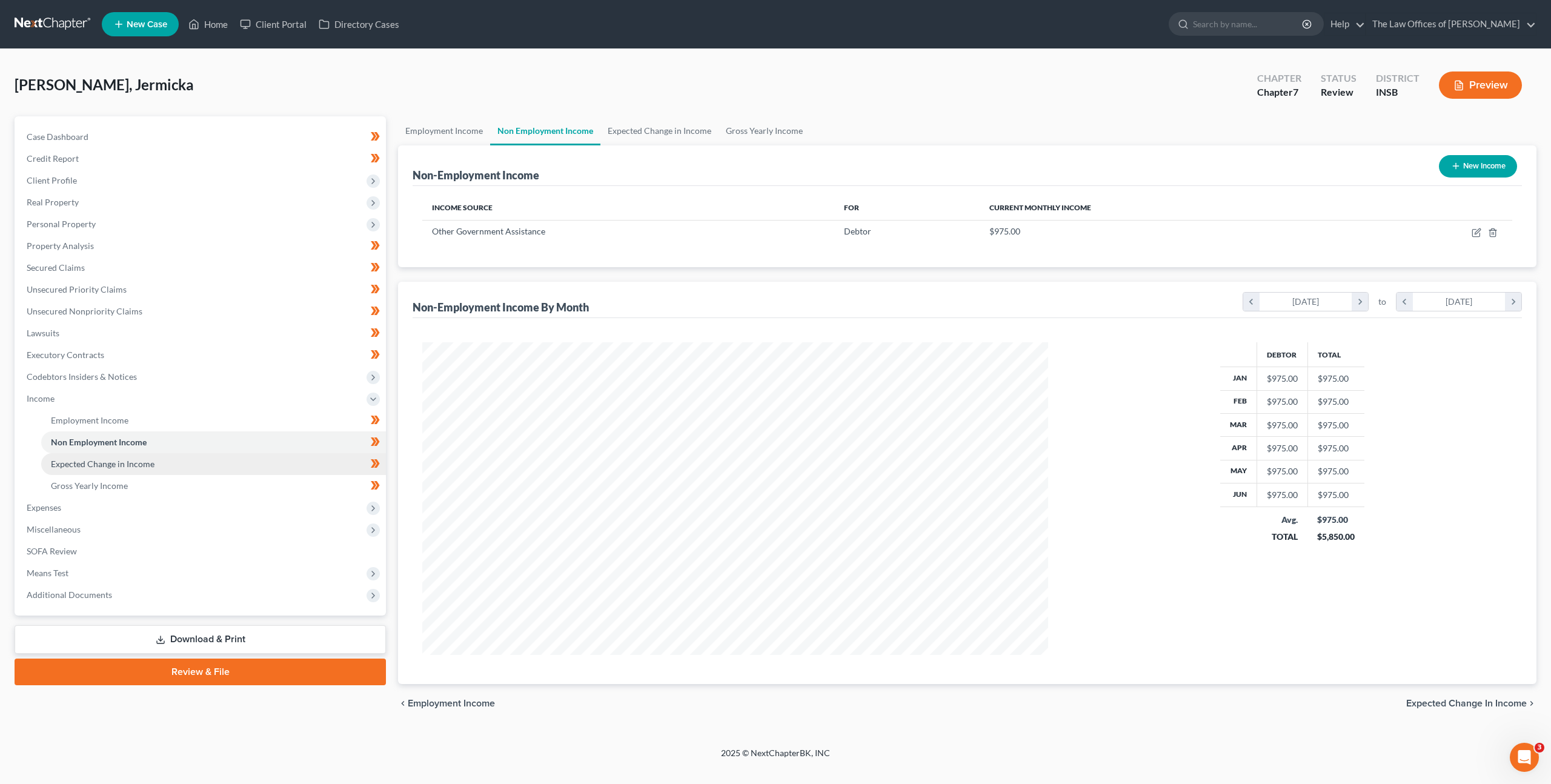
click at [212, 455] on link "Expected Change in Income" at bounding box center [214, 464] width 344 height 22
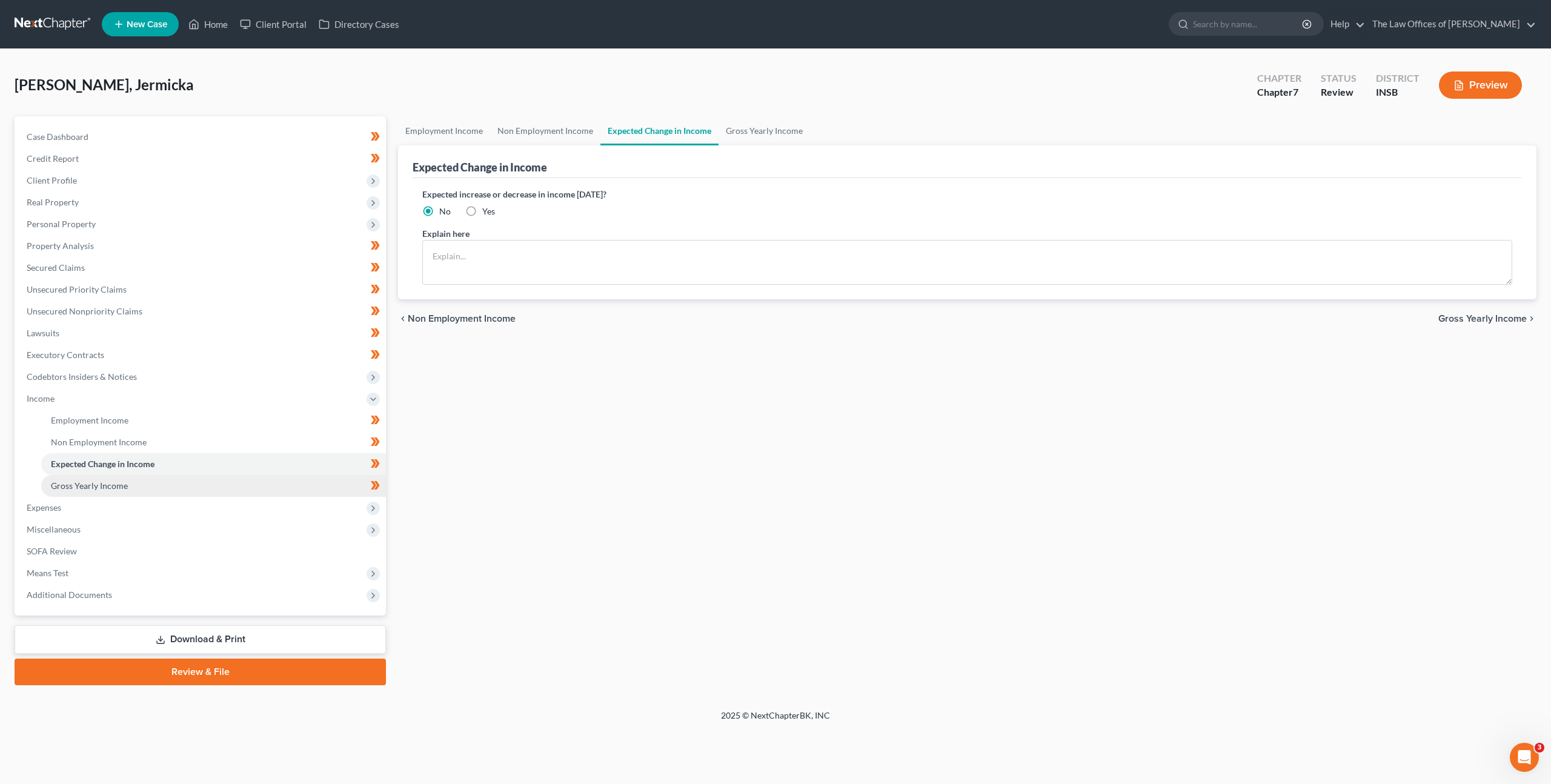
click at [208, 481] on link "Gross Yearly Income" at bounding box center [214, 486] width 344 height 22
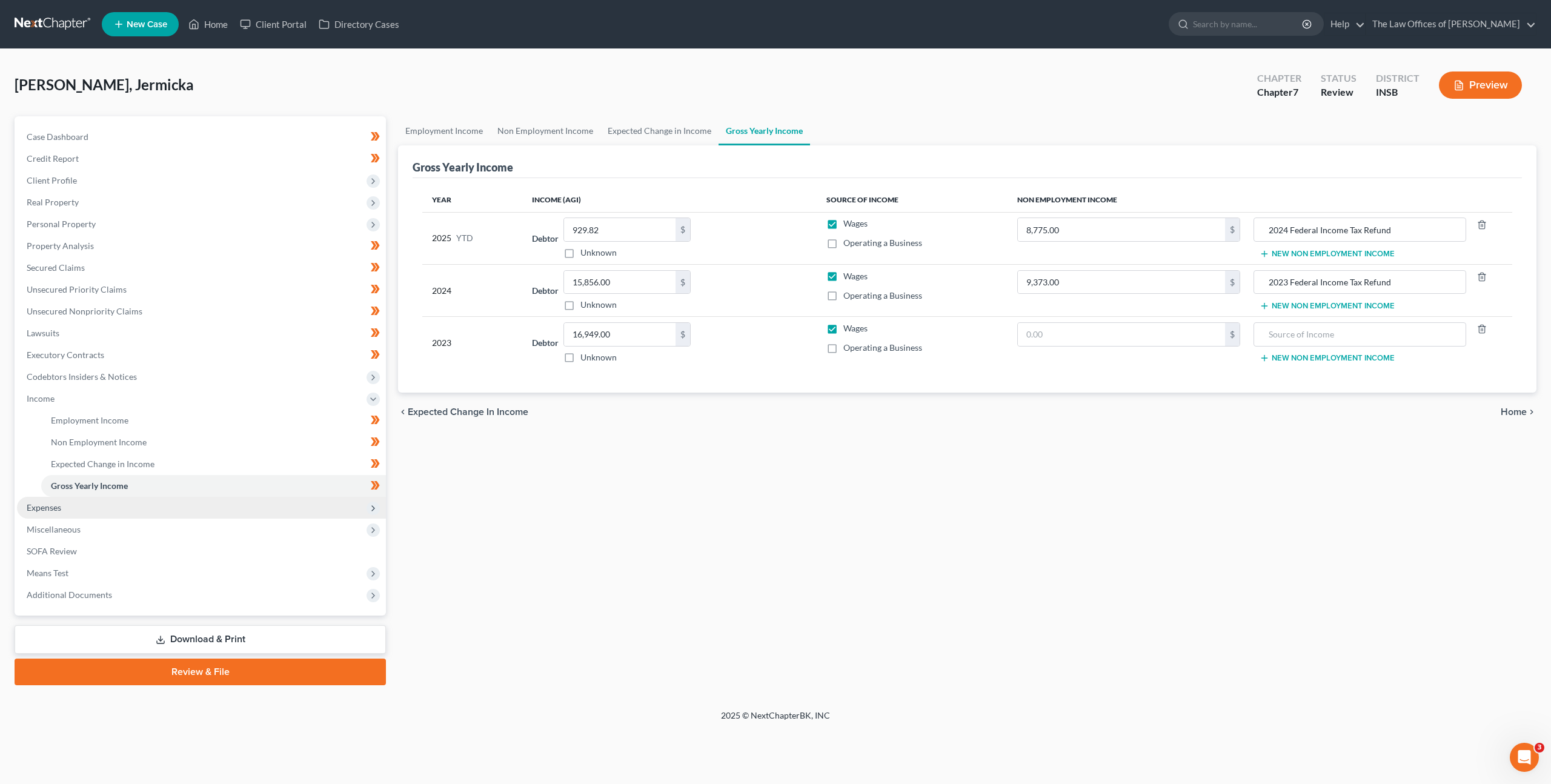
click at [202, 505] on span "Expenses" at bounding box center [201, 507] width 369 height 22
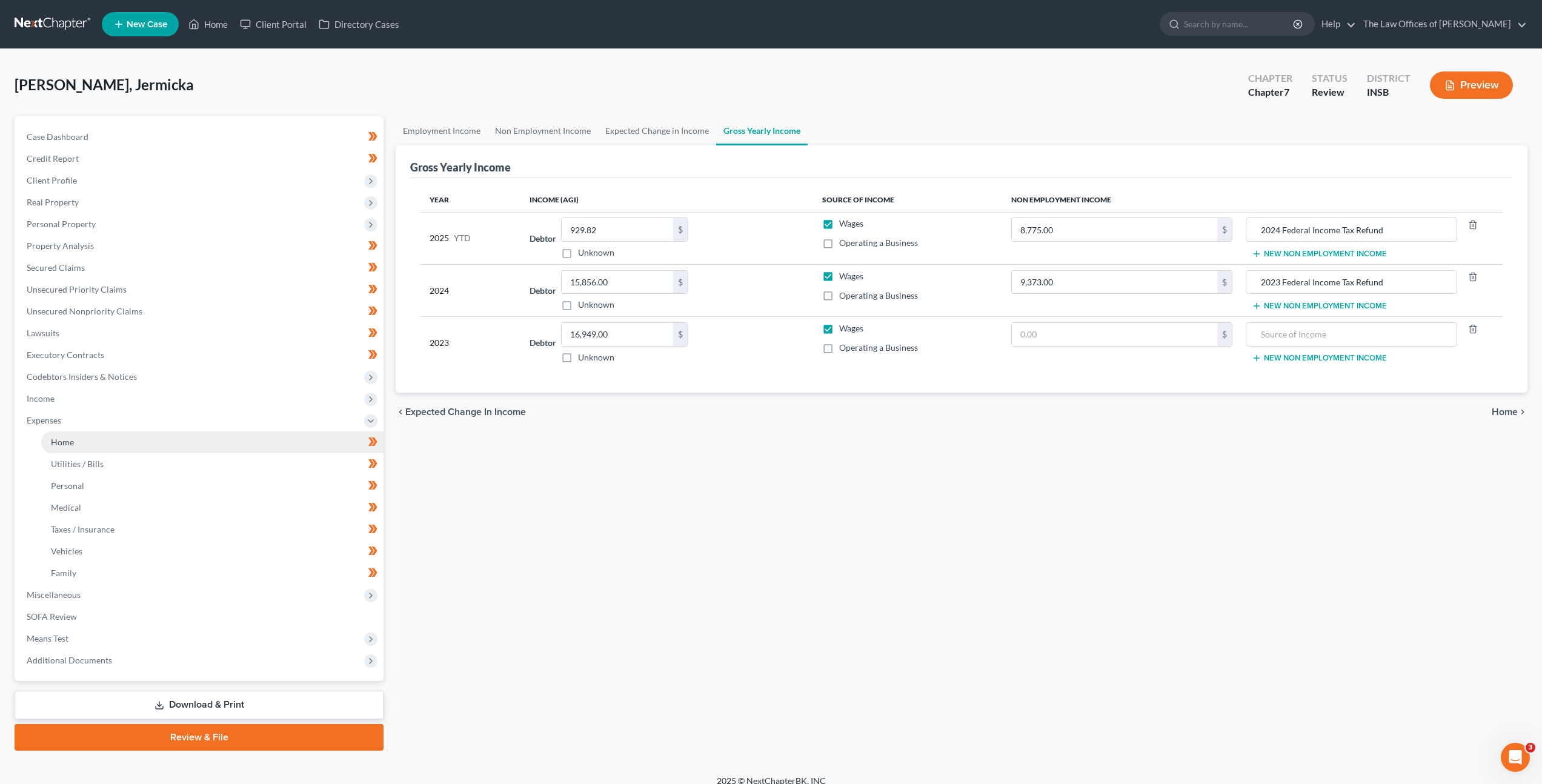
click at [162, 439] on link "Home" at bounding box center [212, 442] width 342 height 22
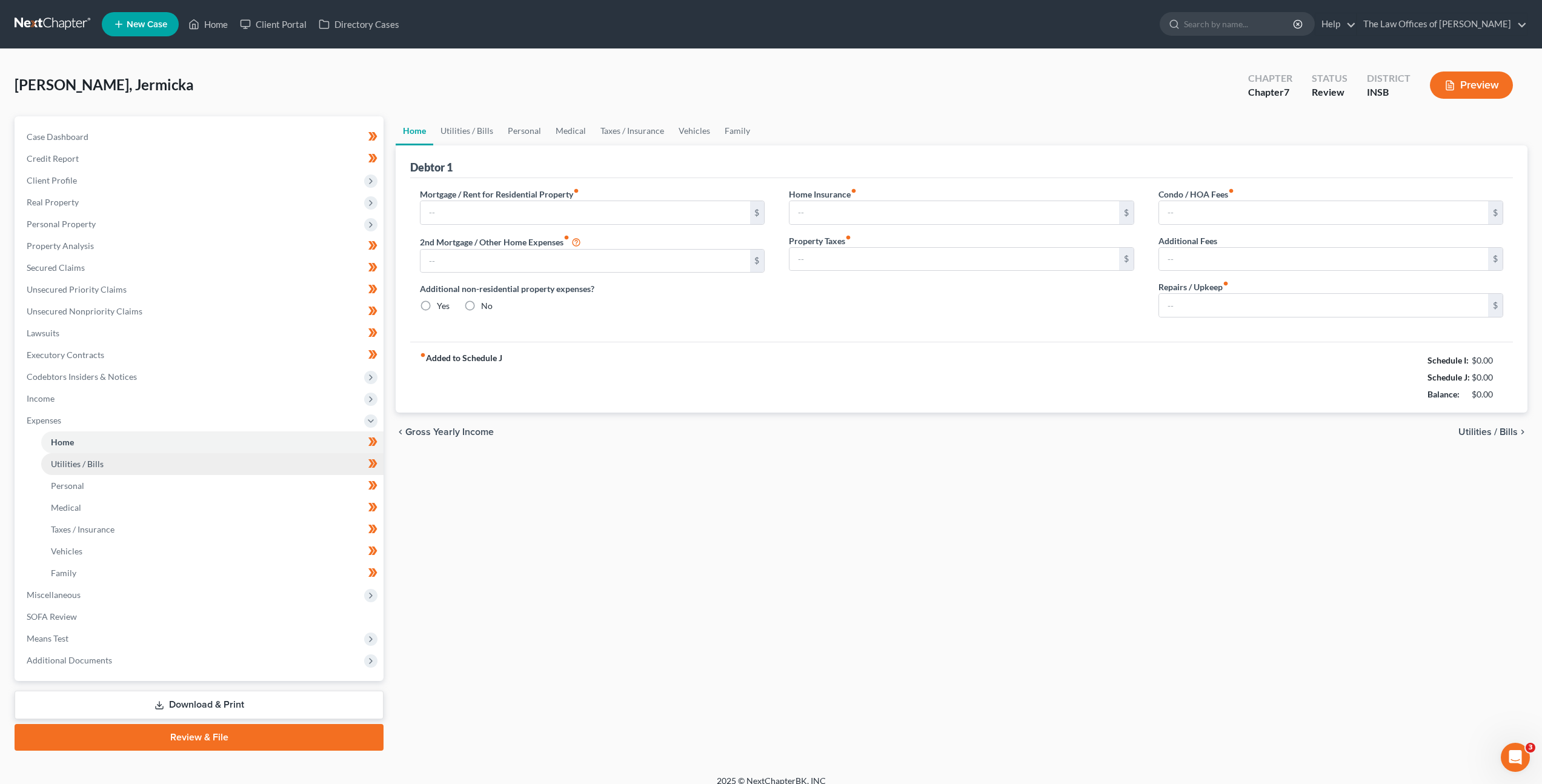
type input "1,700.00"
type input "0.00"
radio input "true"
type input "0.00"
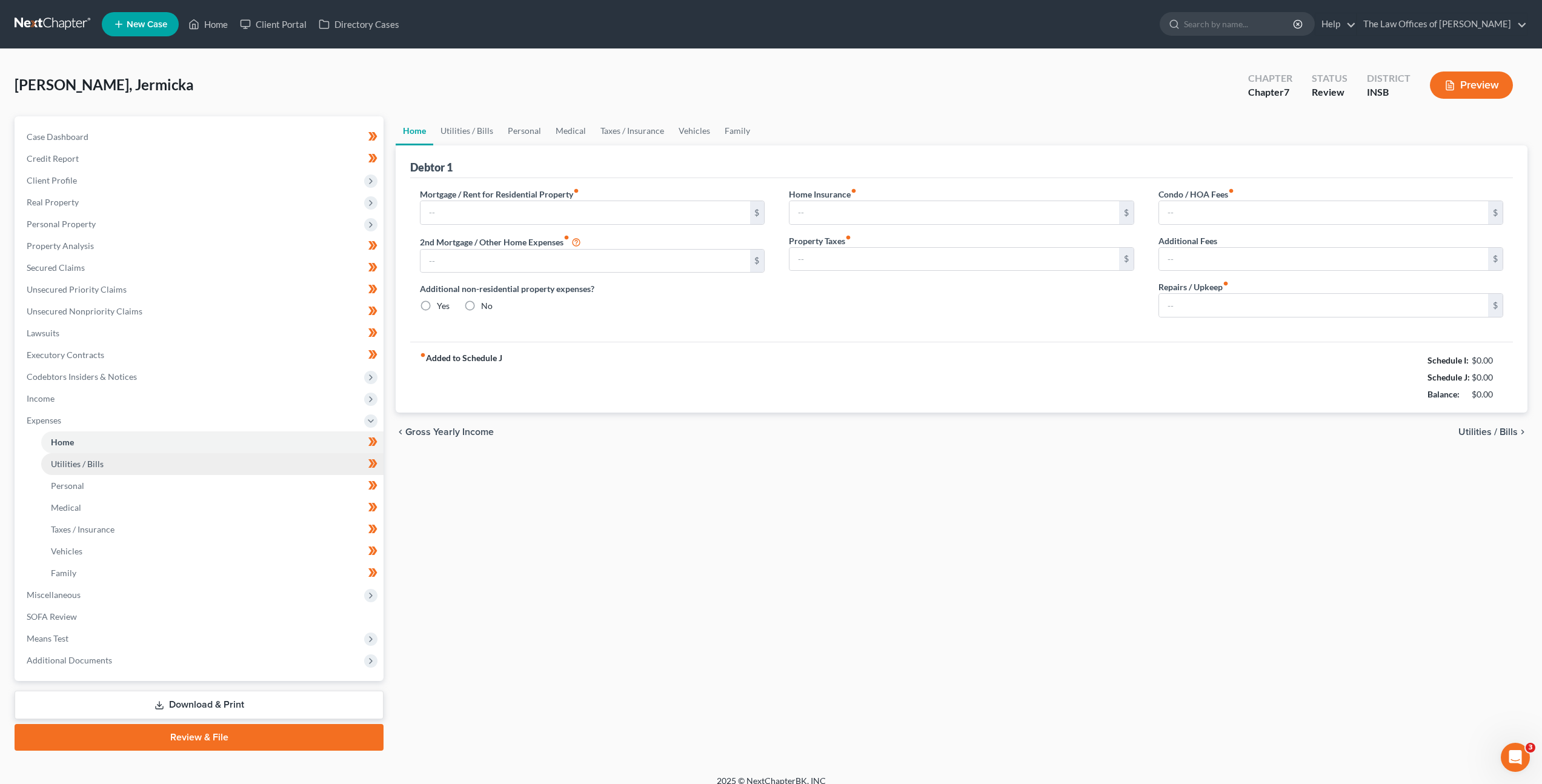
type input "0.00"
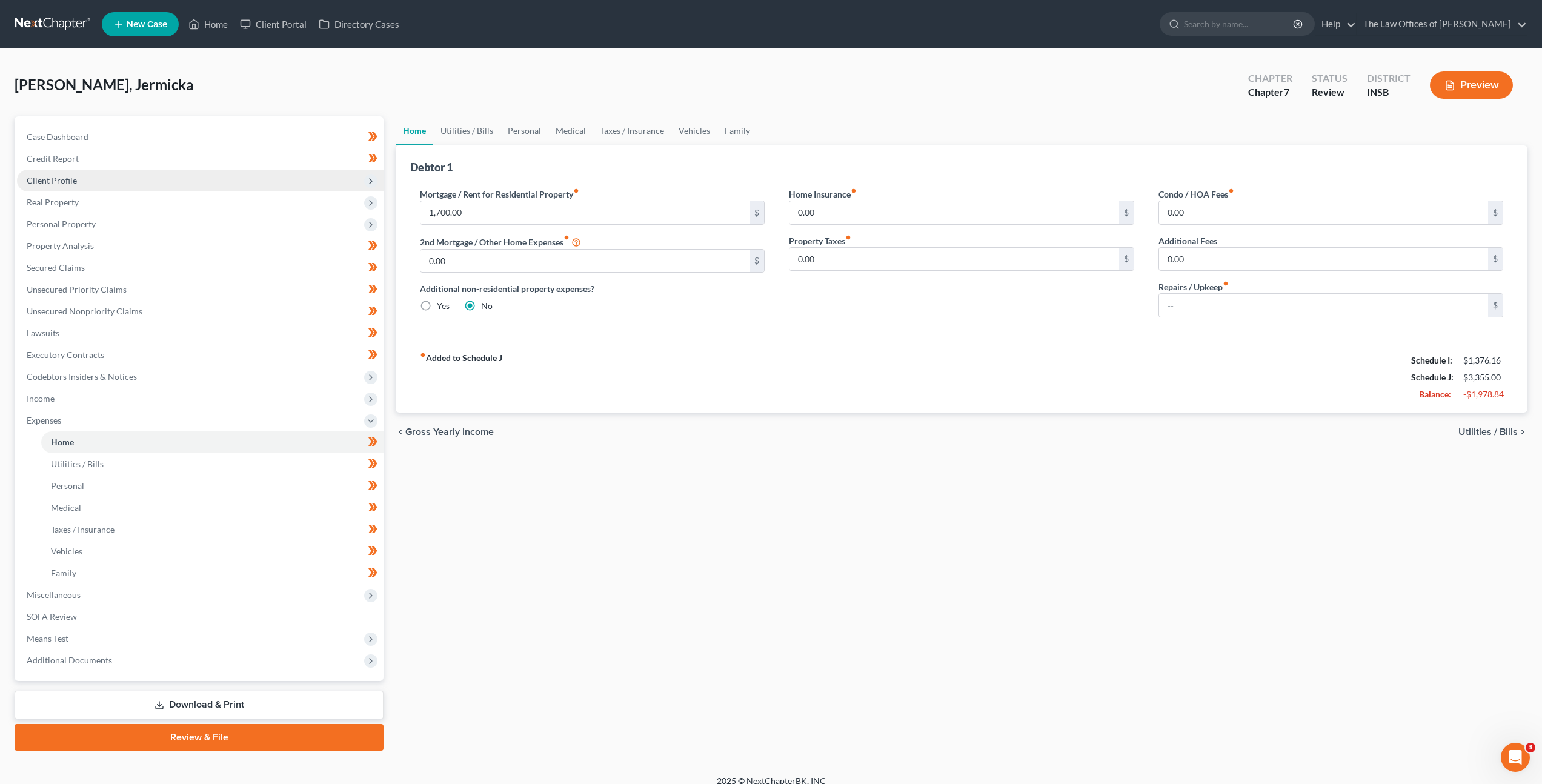
click at [193, 171] on span "Client Profile" at bounding box center [200, 180] width 367 height 22
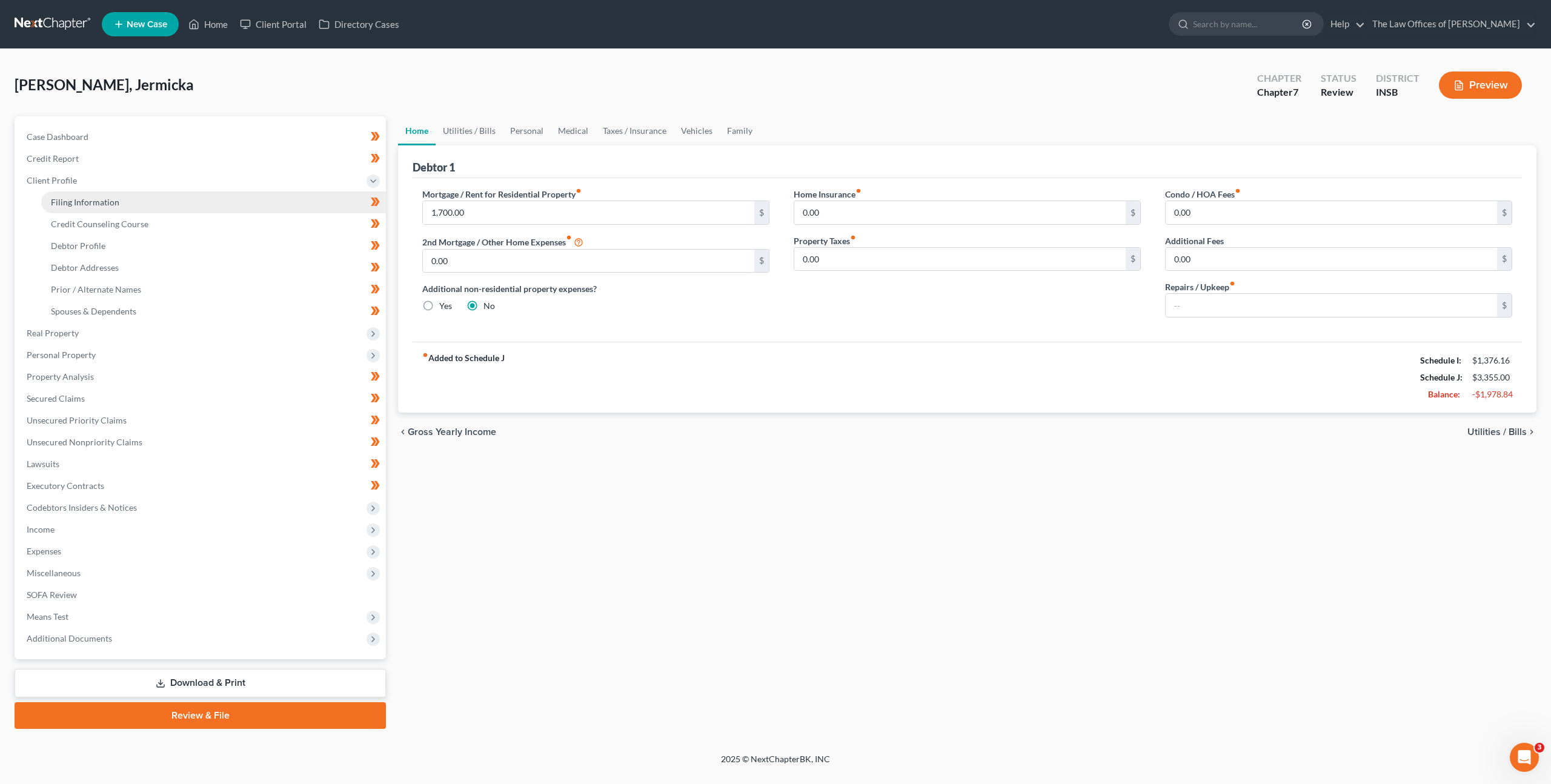
click at [190, 201] on link "Filing Information" at bounding box center [214, 202] width 344 height 22
select select "1"
select select "0"
select select "15"
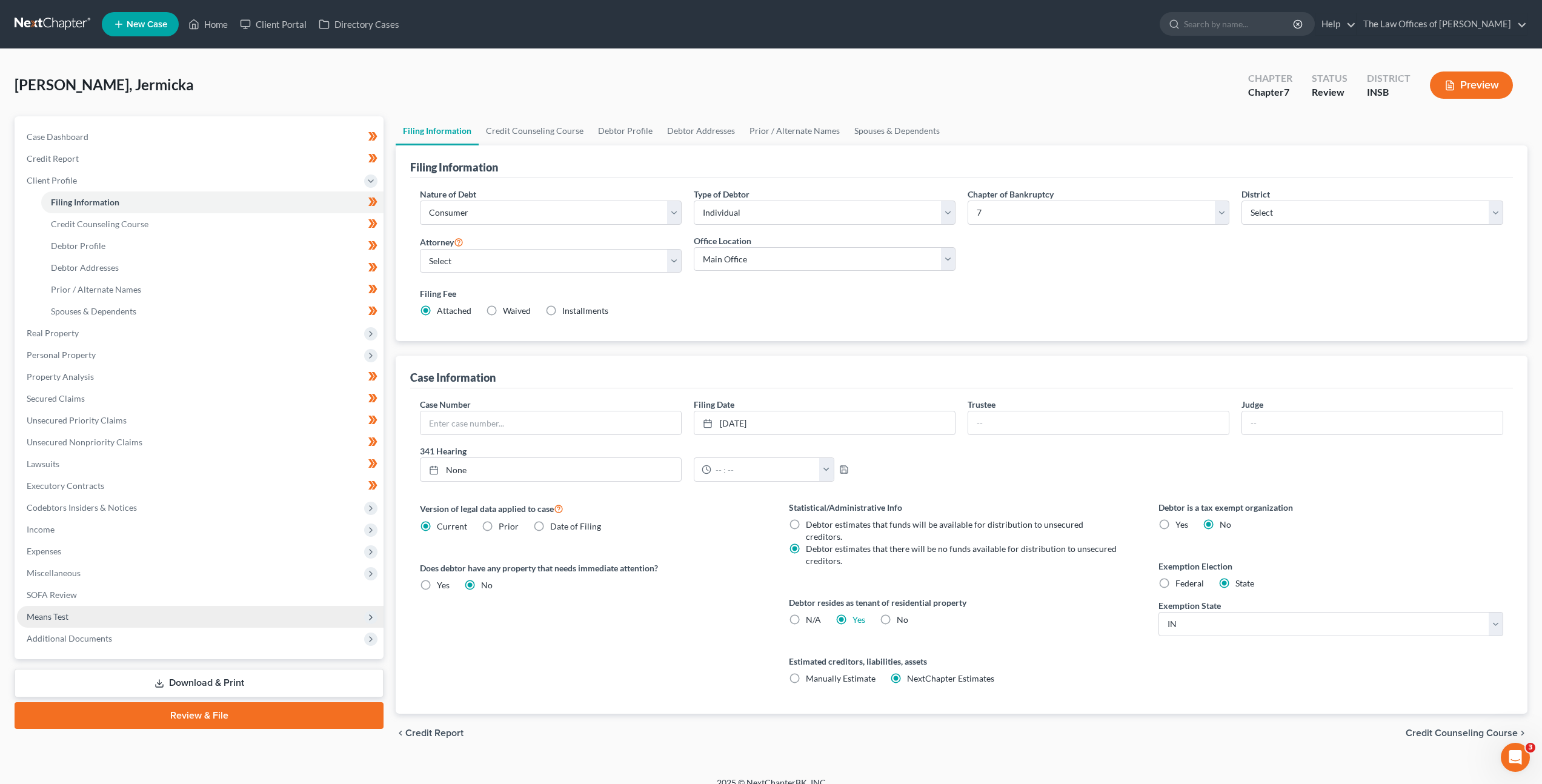
click at [217, 618] on span "Means Test" at bounding box center [200, 617] width 367 height 22
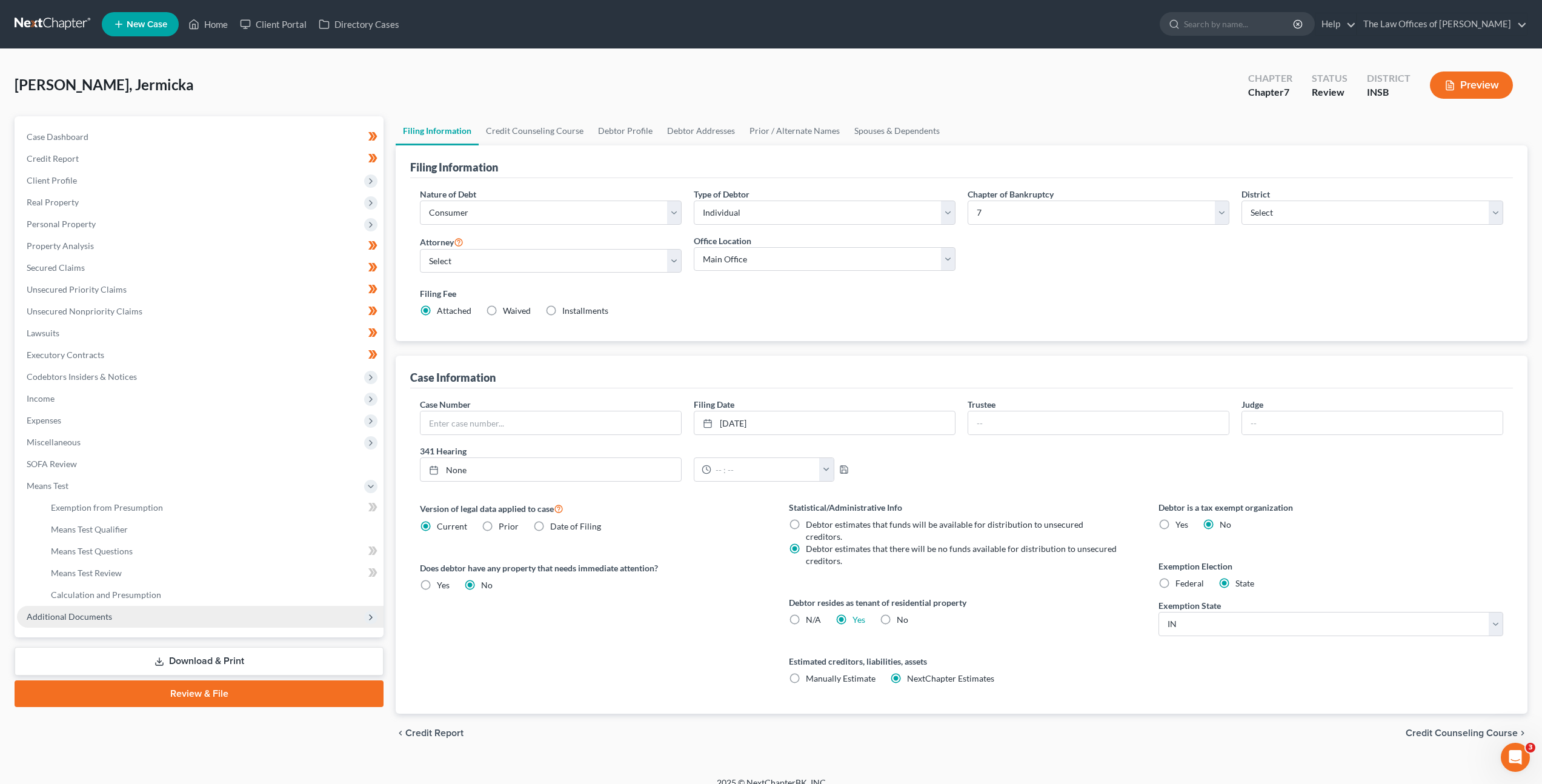
click at [209, 620] on span "Additional Documents" at bounding box center [200, 617] width 367 height 22
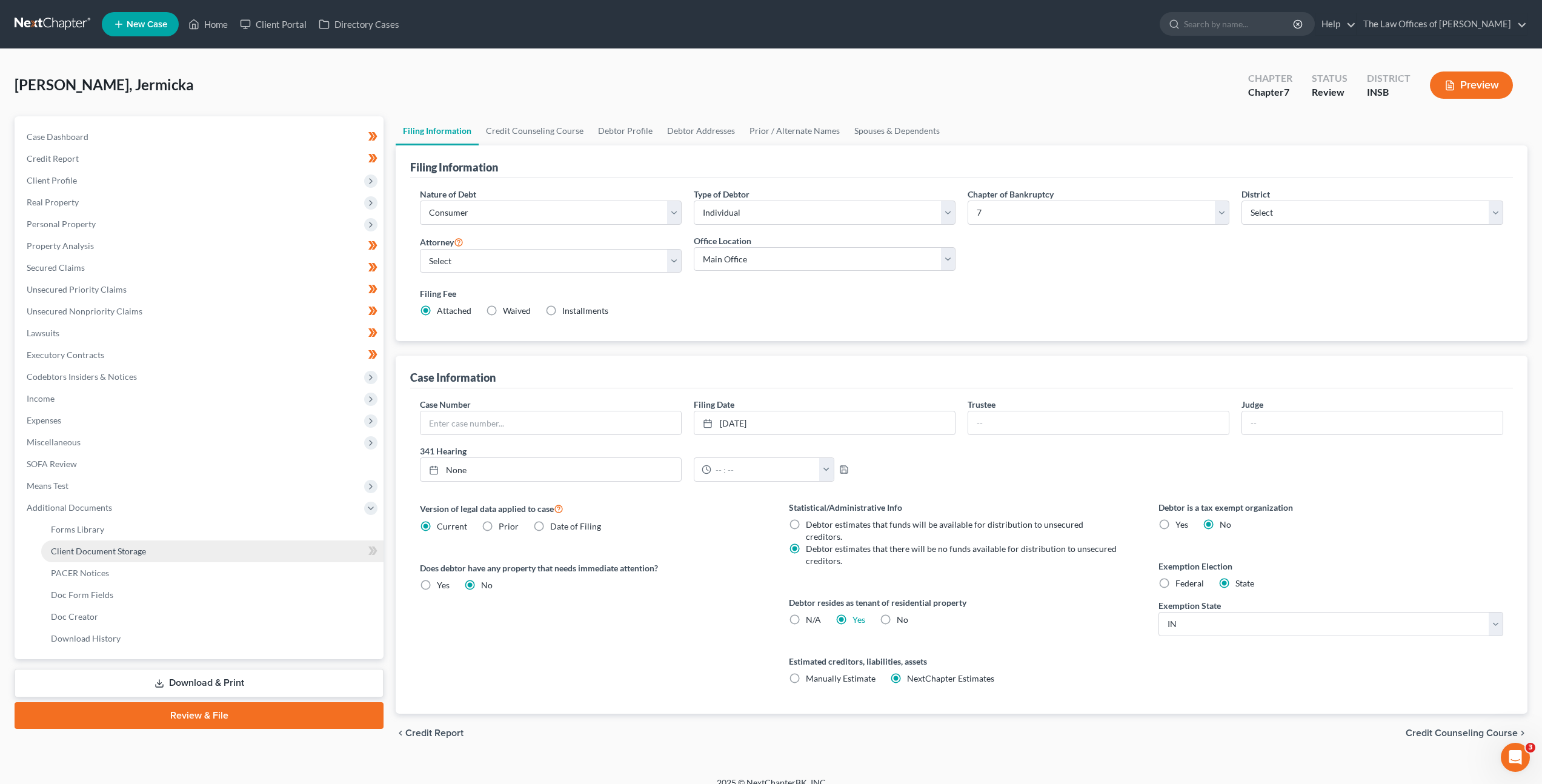
click at [243, 556] on link "Client Document Storage" at bounding box center [212, 551] width 342 height 22
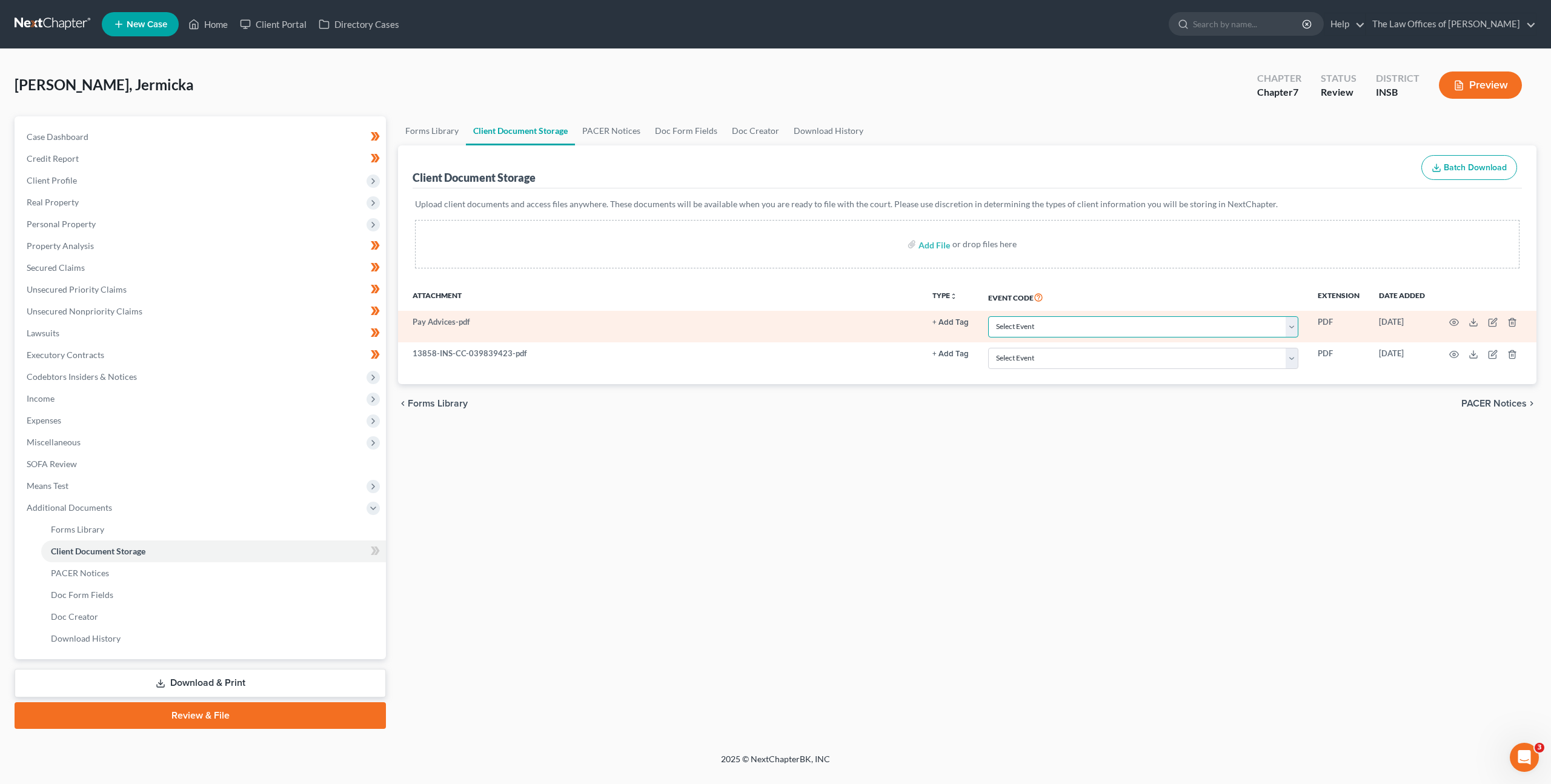
click at [1080, 322] on select "Select Event 20 Largest Unsecured Creditors Amended/Corrected Petition Ch 7 Mea…" at bounding box center [1143, 327] width 311 height 22
select select "15"
click at [989, 316] on select "Select Event 20 Largest Unsecured Creditors Amended/Corrected Petition Ch 7 Mea…" at bounding box center [1143, 327] width 311 height 22
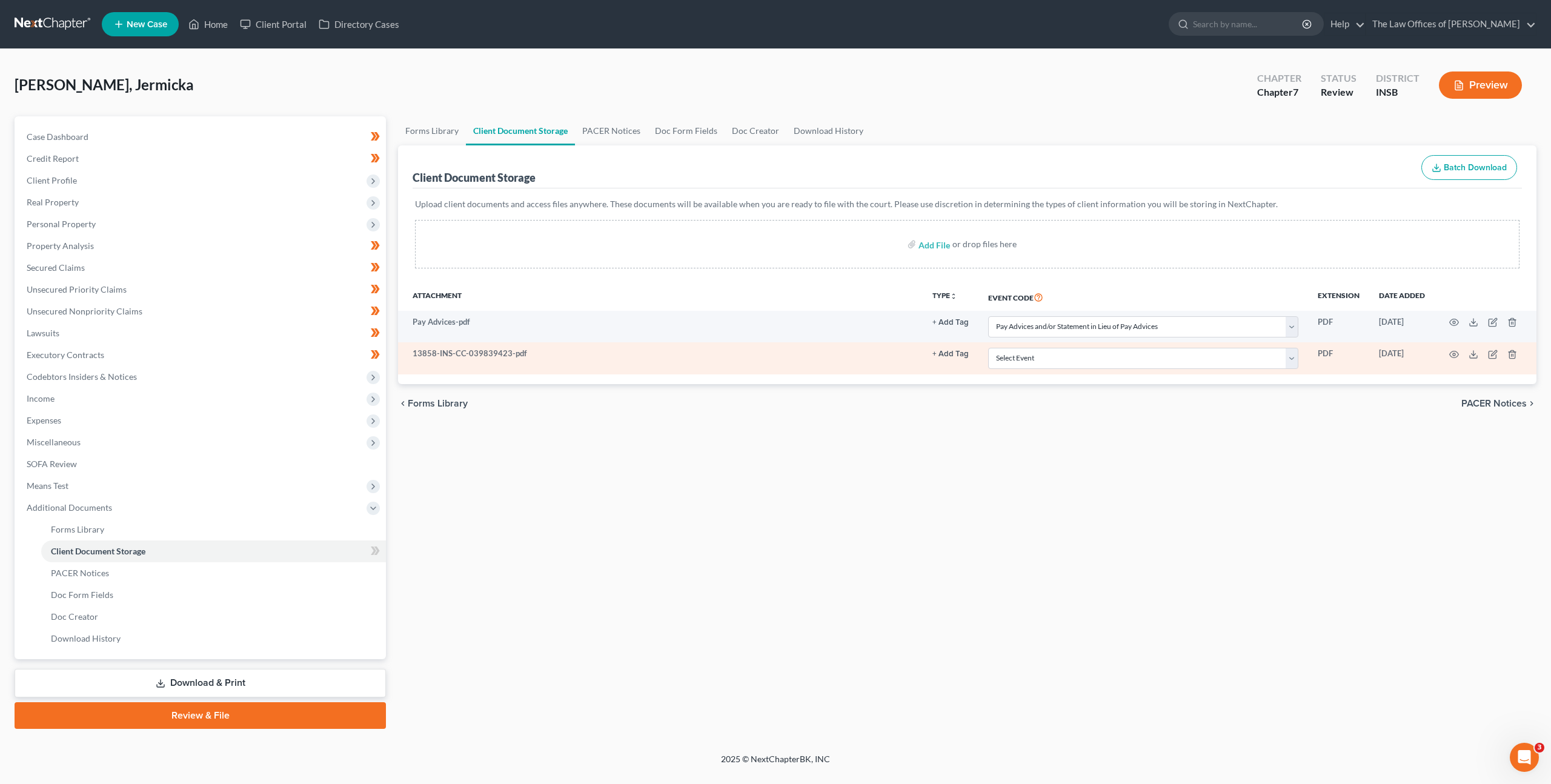
click at [1101, 369] on td "Select Event 20 Largest Unsecured Creditors Amended/Corrected Petition Ch 7 Mea…" at bounding box center [1144, 358] width 330 height 31
click at [1103, 367] on select "Select Event 20 Largest Unsecured Creditors Amended/Corrected Petition Ch 7 Mea…" at bounding box center [1143, 358] width 311 height 22
select select "9"
click at [989, 348] on select "Select Event 20 Largest Unsecured Creditors Amended/Corrected Petition Ch 7 Mea…" at bounding box center [1143, 358] width 311 height 22
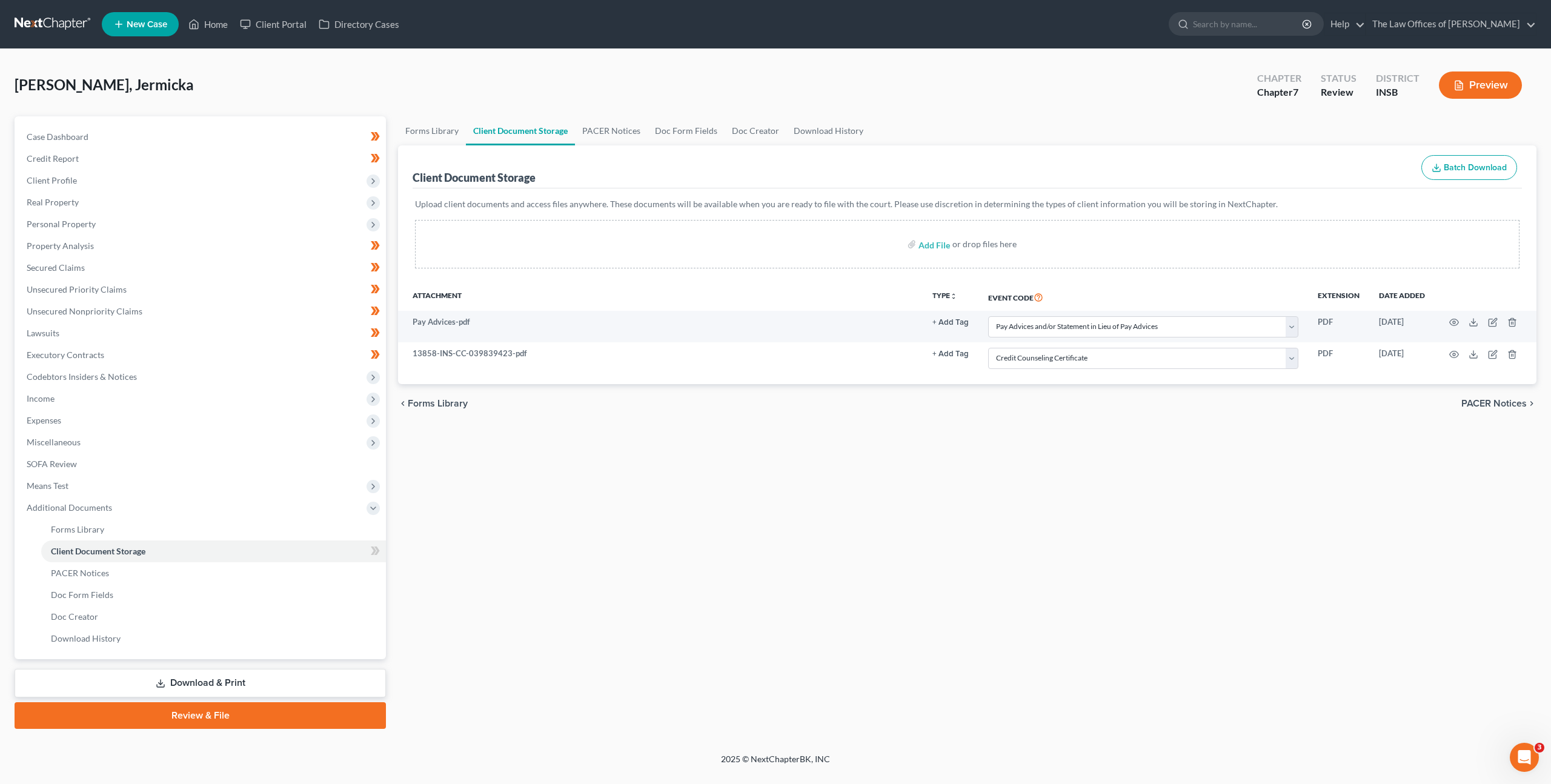
click at [1073, 500] on div "Forms Library Client Document Storage PACER Notices Doc Form Fields Doc Creator…" at bounding box center [967, 422] width 1151 height 613
click at [376, 555] on icon at bounding box center [375, 551] width 9 height 15
click at [524, 536] on div "Forms Library Client Document Storage PACER Notices Doc Form Fields Doc Creator…" at bounding box center [967, 422] width 1151 height 613
click at [210, 483] on span "Means Test" at bounding box center [201, 486] width 369 height 22
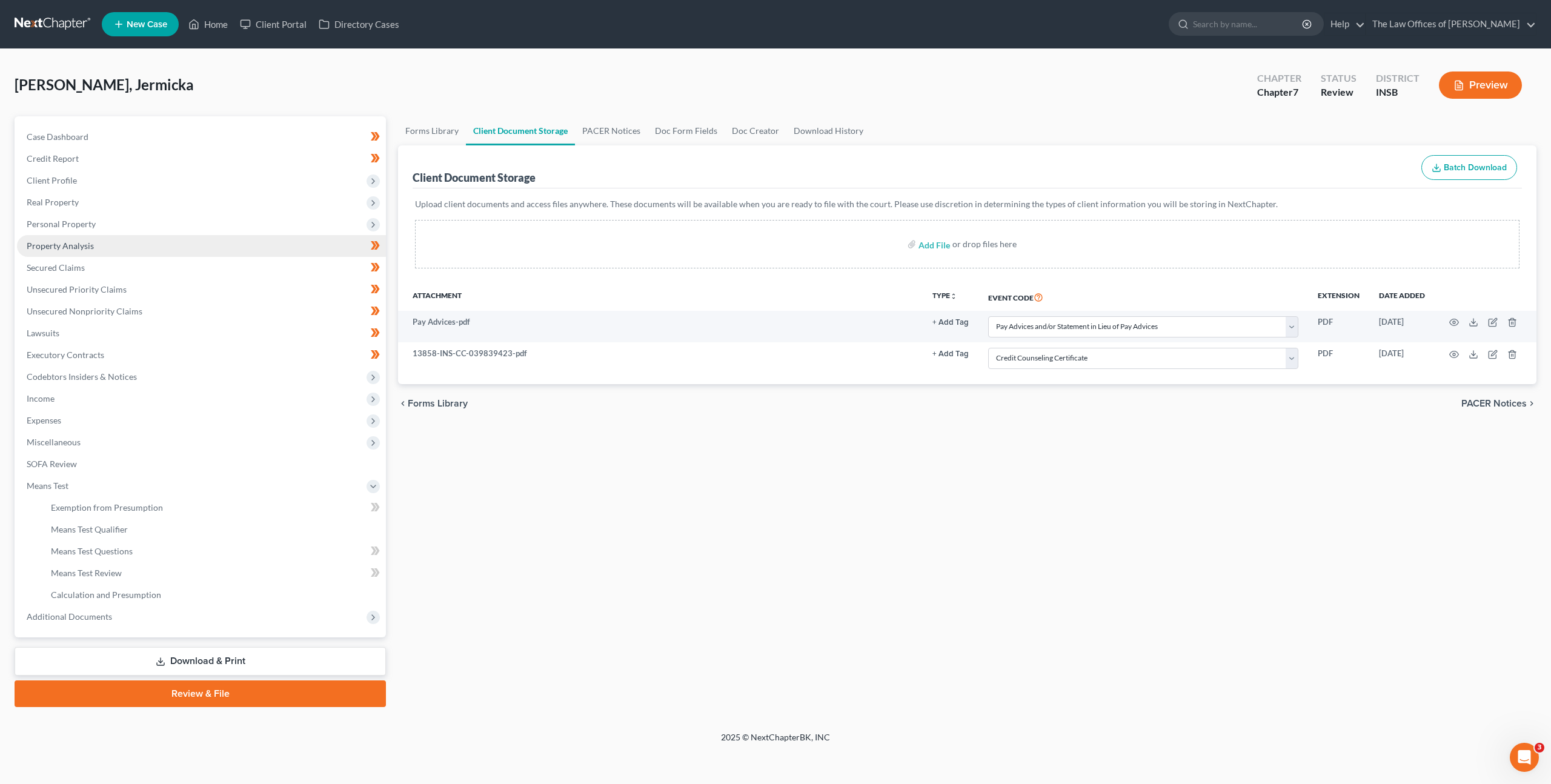
click at [185, 249] on link "Property Analysis" at bounding box center [201, 246] width 369 height 22
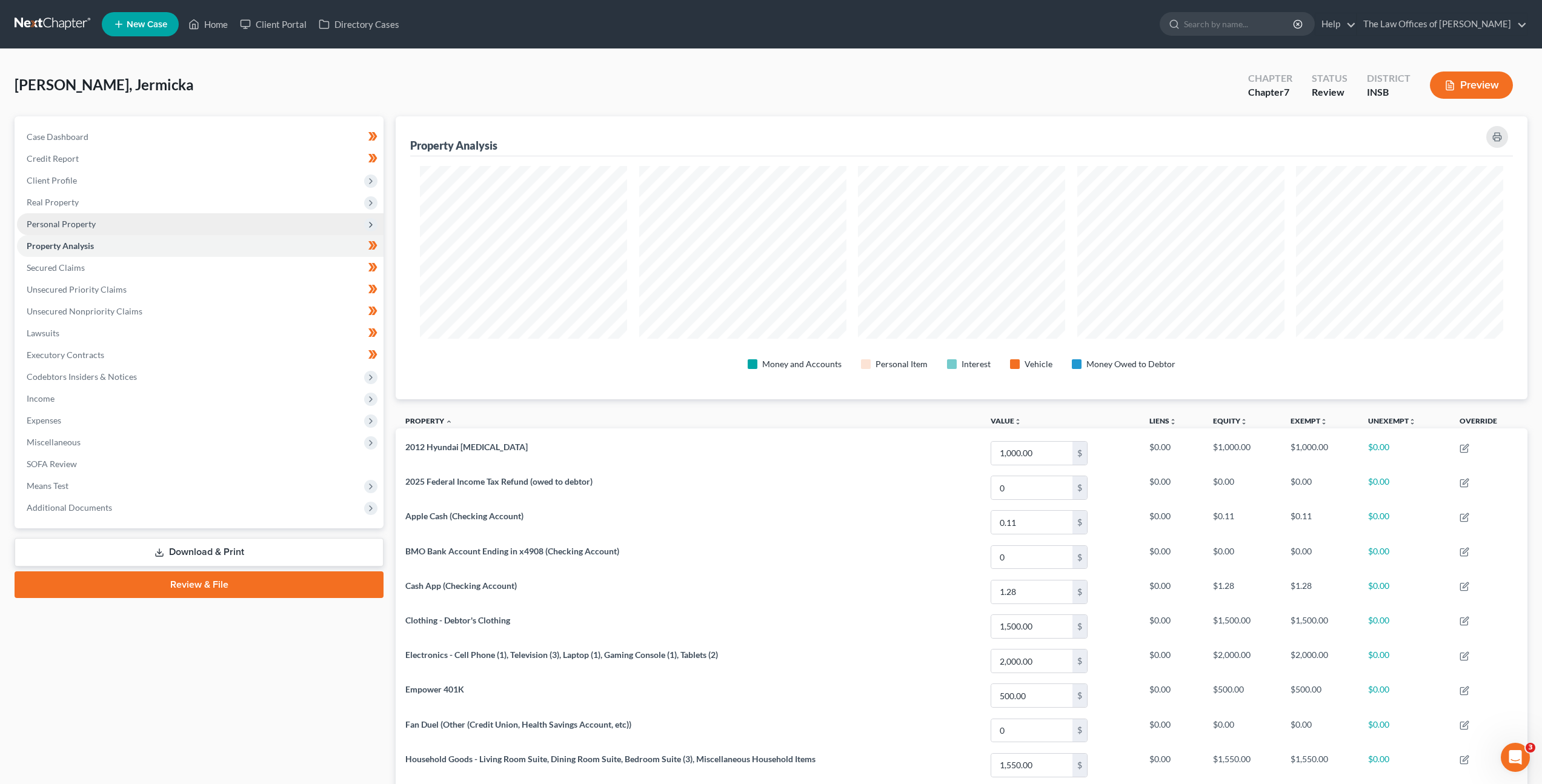
click at [242, 224] on span "Personal Property" at bounding box center [200, 224] width 367 height 22
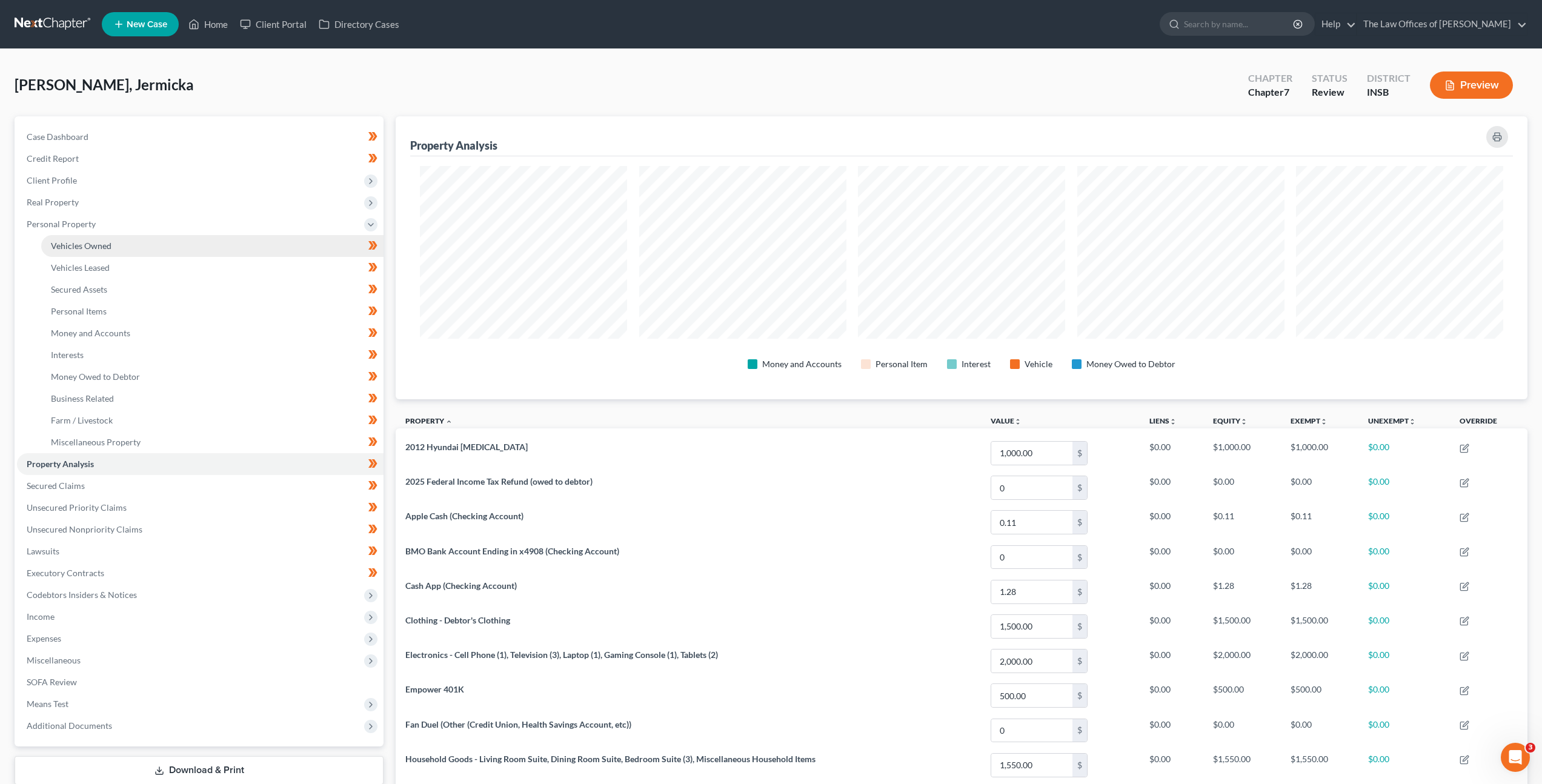
click at [194, 254] on link "Vehicles Owned" at bounding box center [212, 246] width 342 height 22
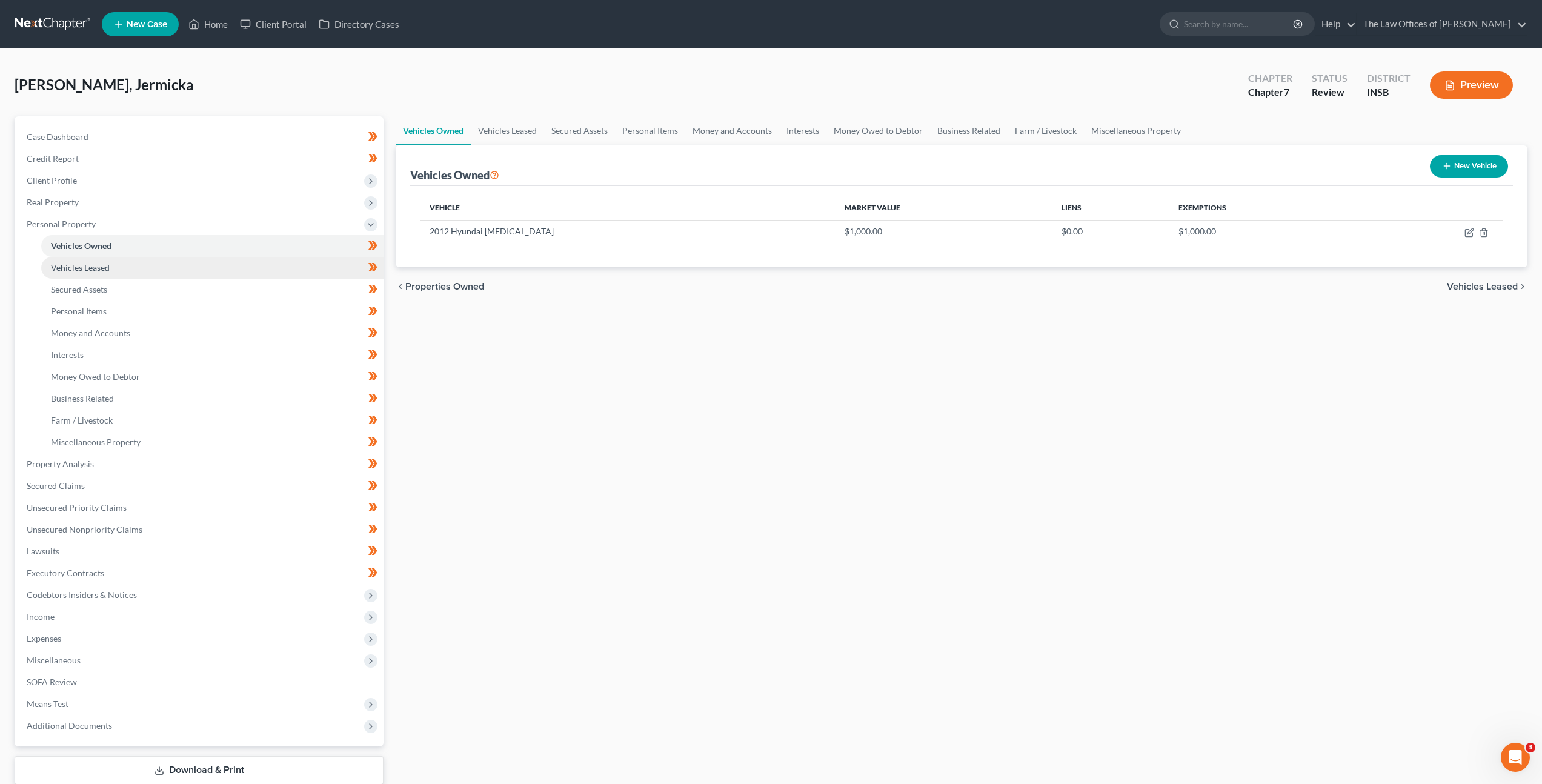
click at [297, 257] on link "Vehicles Leased" at bounding box center [212, 267] width 342 height 22
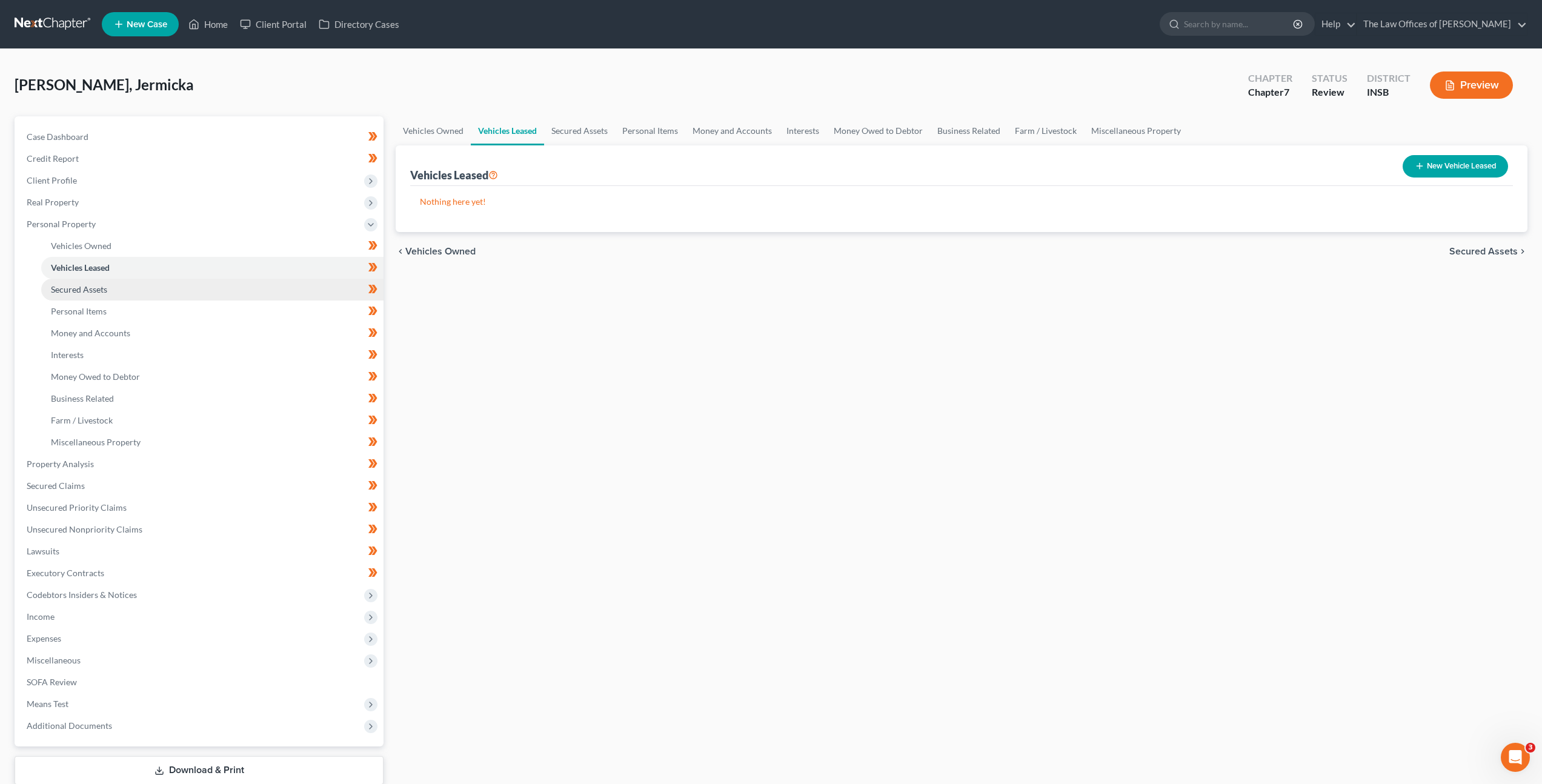
click at [243, 297] on link "Secured Assets" at bounding box center [212, 290] width 342 height 22
click at [224, 195] on span "Real Property" at bounding box center [200, 202] width 367 height 22
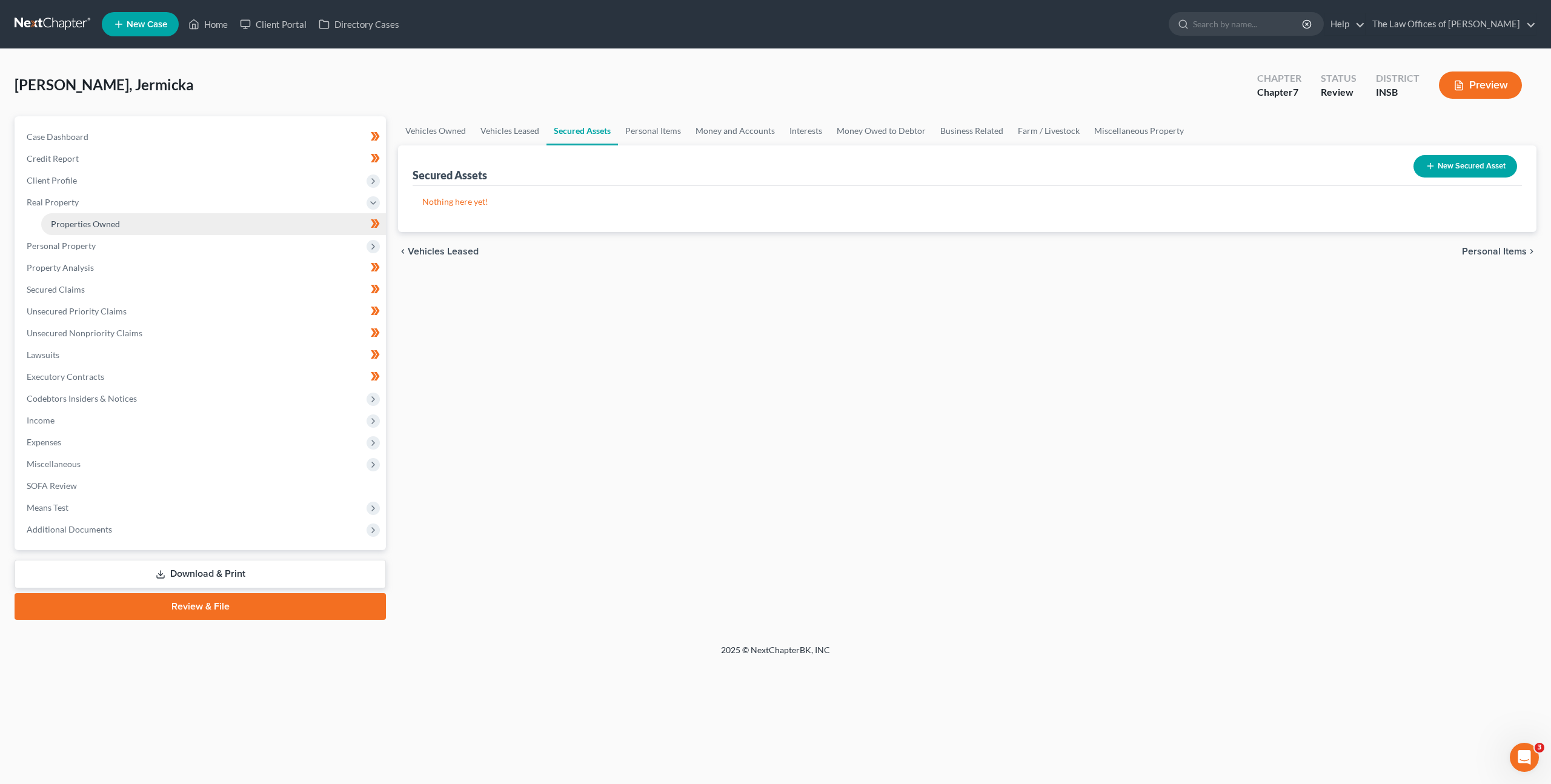
click at [224, 228] on link "Properties Owned" at bounding box center [214, 224] width 344 height 22
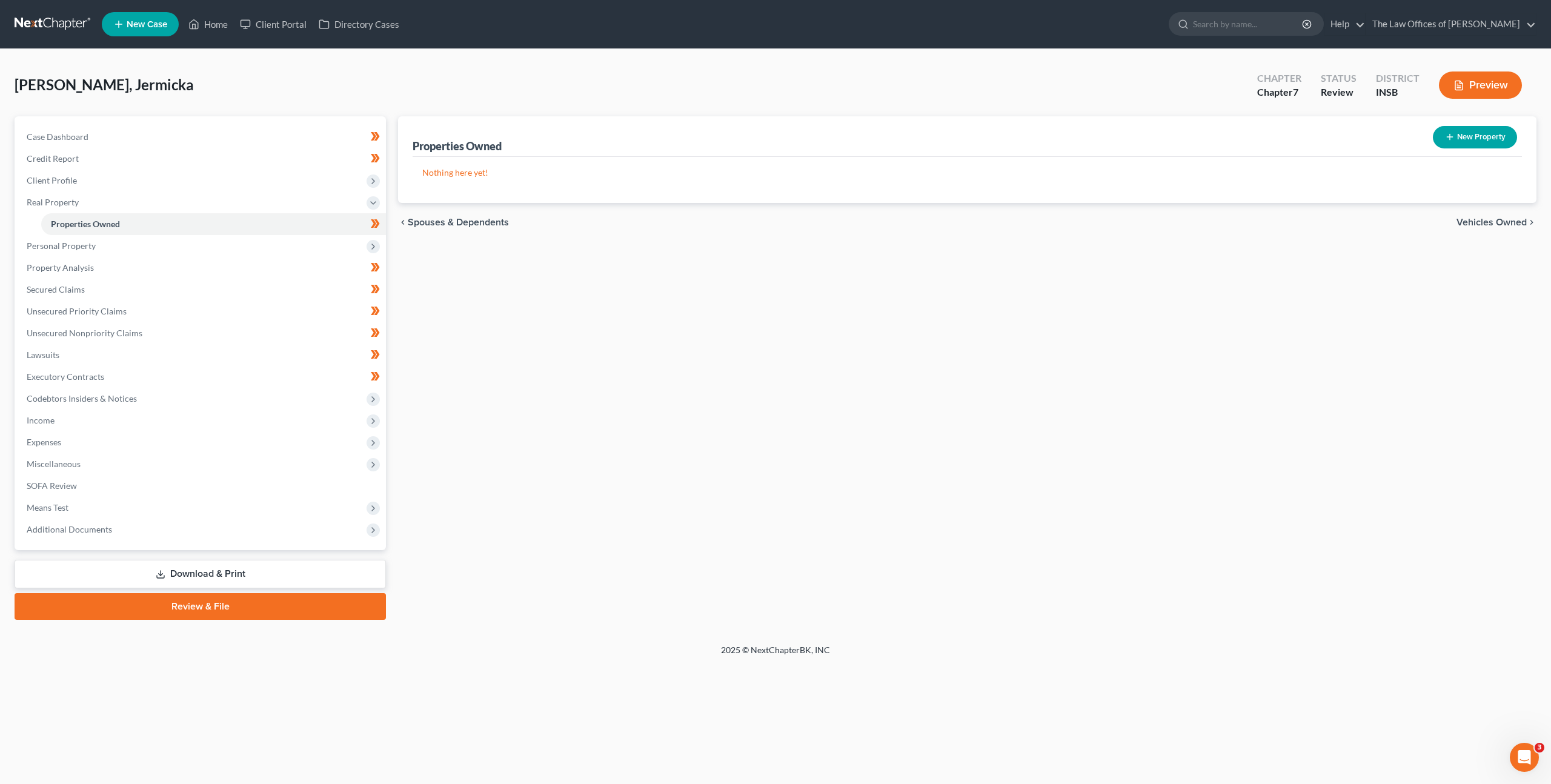
click at [221, 570] on link "Download & Print" at bounding box center [200, 574] width 372 height 28
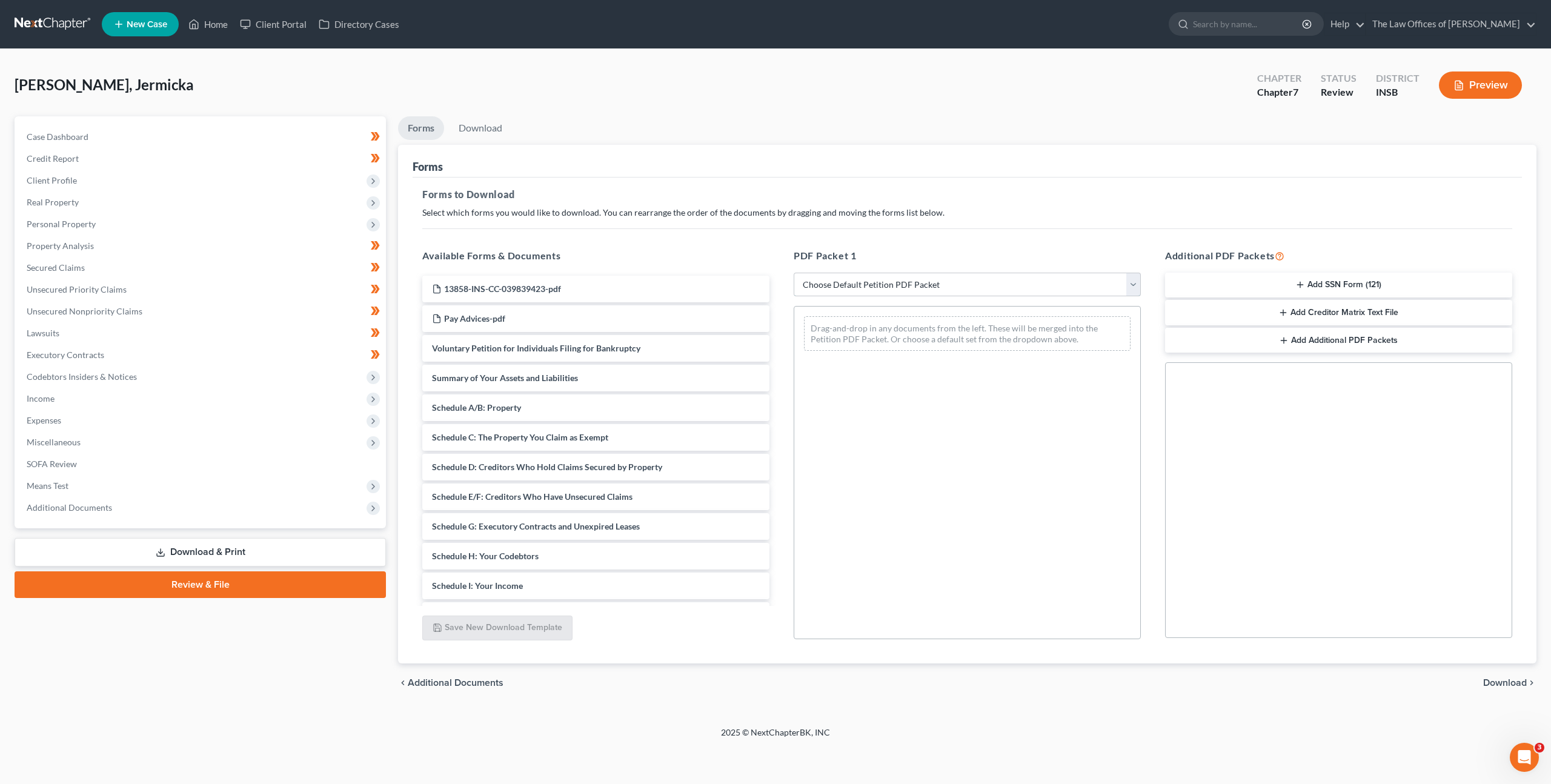
click at [882, 282] on select "Choose Default Petition PDF Packet Complete Bankruptcy Petition (all forms and …" at bounding box center [967, 284] width 347 height 24
select select "0"
click at [794, 272] on select "Choose Default Petition PDF Packet Complete Bankruptcy Petition (all forms and …" at bounding box center [967, 284] width 347 height 24
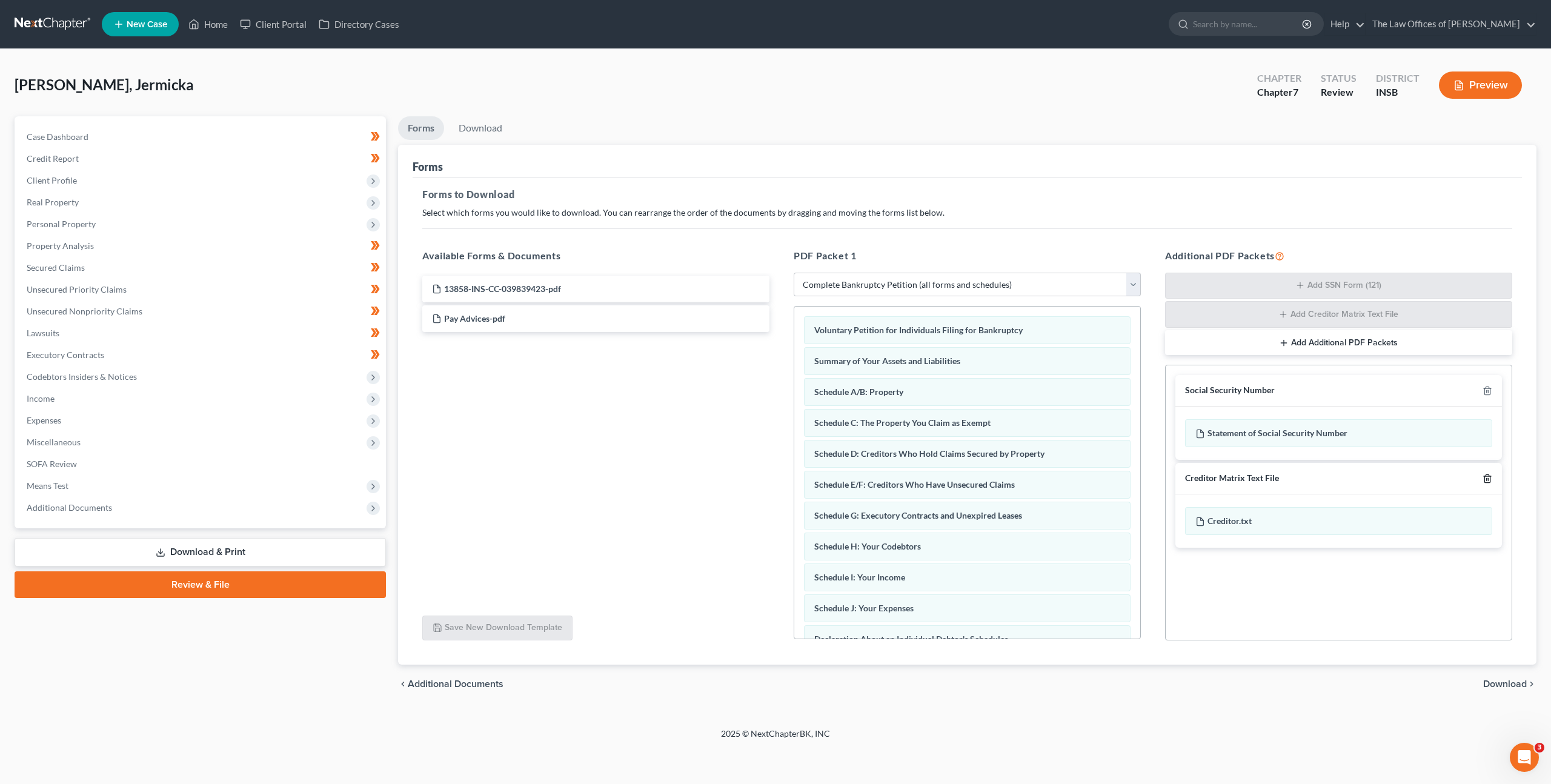
click at [1488, 480] on line "button" at bounding box center [1488, 479] width 0 height 2
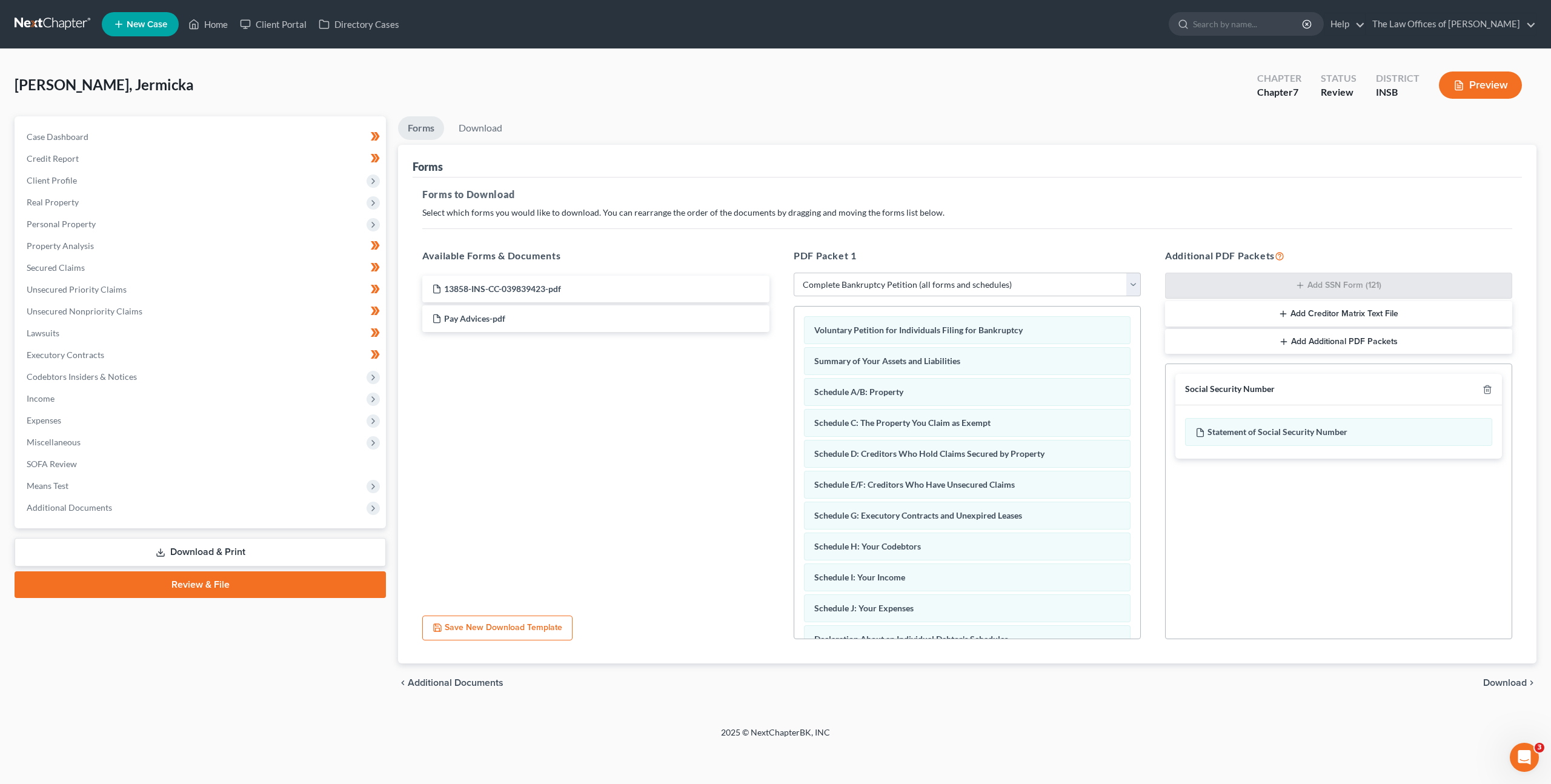
click at [1503, 685] on span "Download" at bounding box center [1505, 683] width 44 height 10
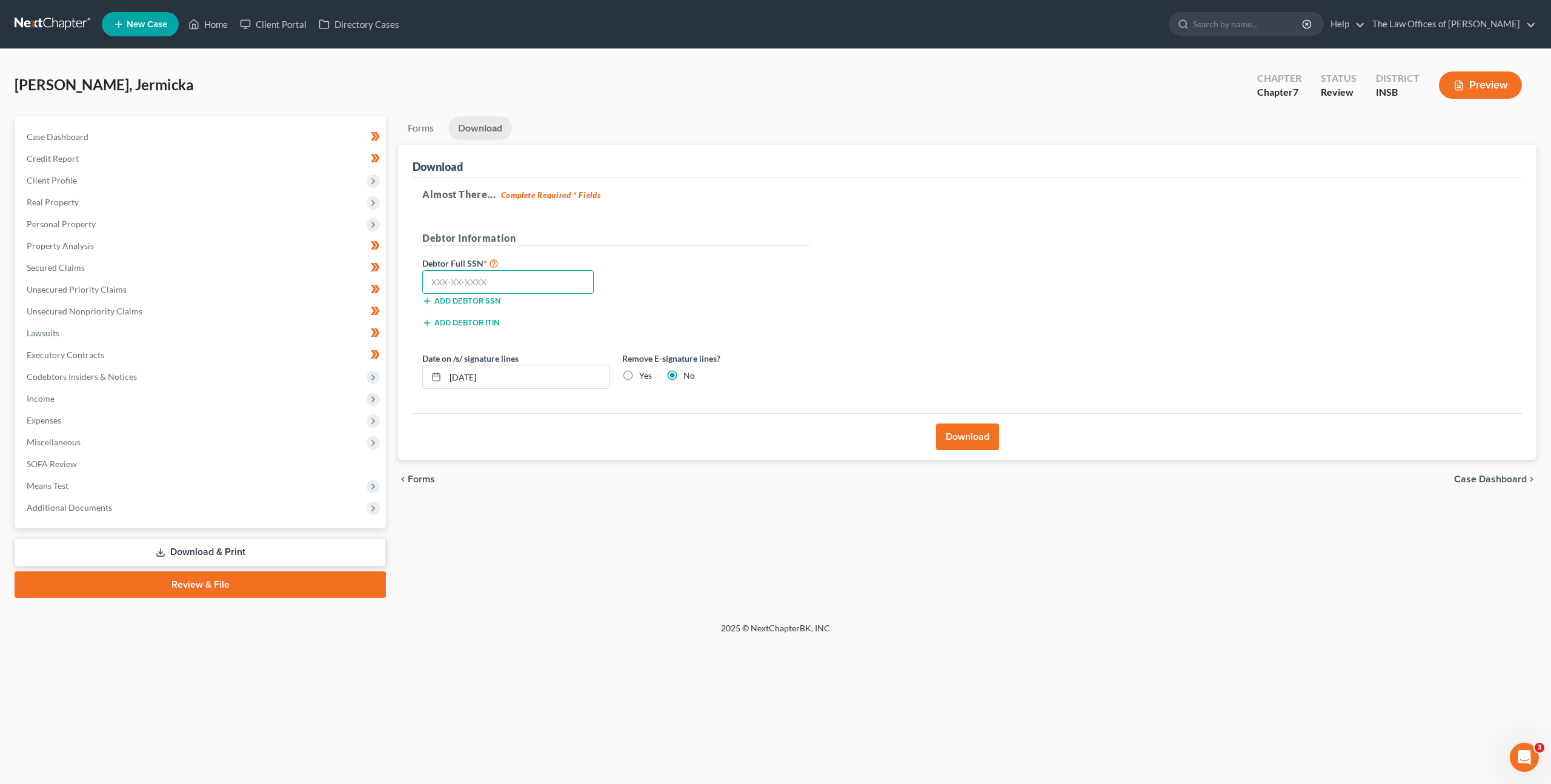
drag, startPoint x: 534, startPoint y: 286, endPoint x: 552, endPoint y: 286, distance: 18.0
click at [534, 286] on input "text" at bounding box center [508, 281] width 171 height 24
paste input "303-21-2699"
type input "303-21-2699"
click at [706, 275] on div "Debtor Full SSN * 303-21-2699 Add debtor SSN" at bounding box center [616, 286] width 400 height 60
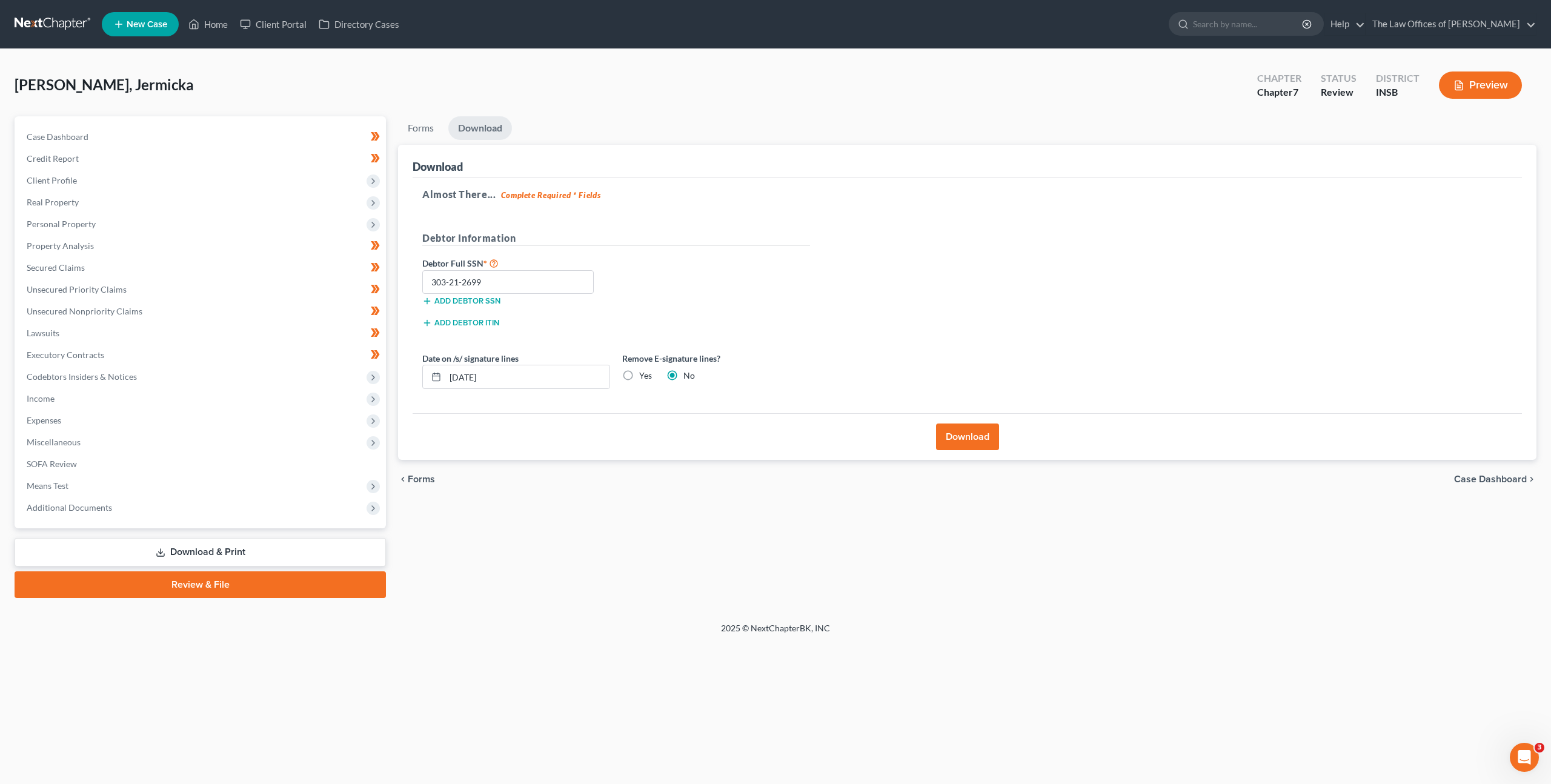
click at [964, 431] on button "Download" at bounding box center [968, 436] width 63 height 26
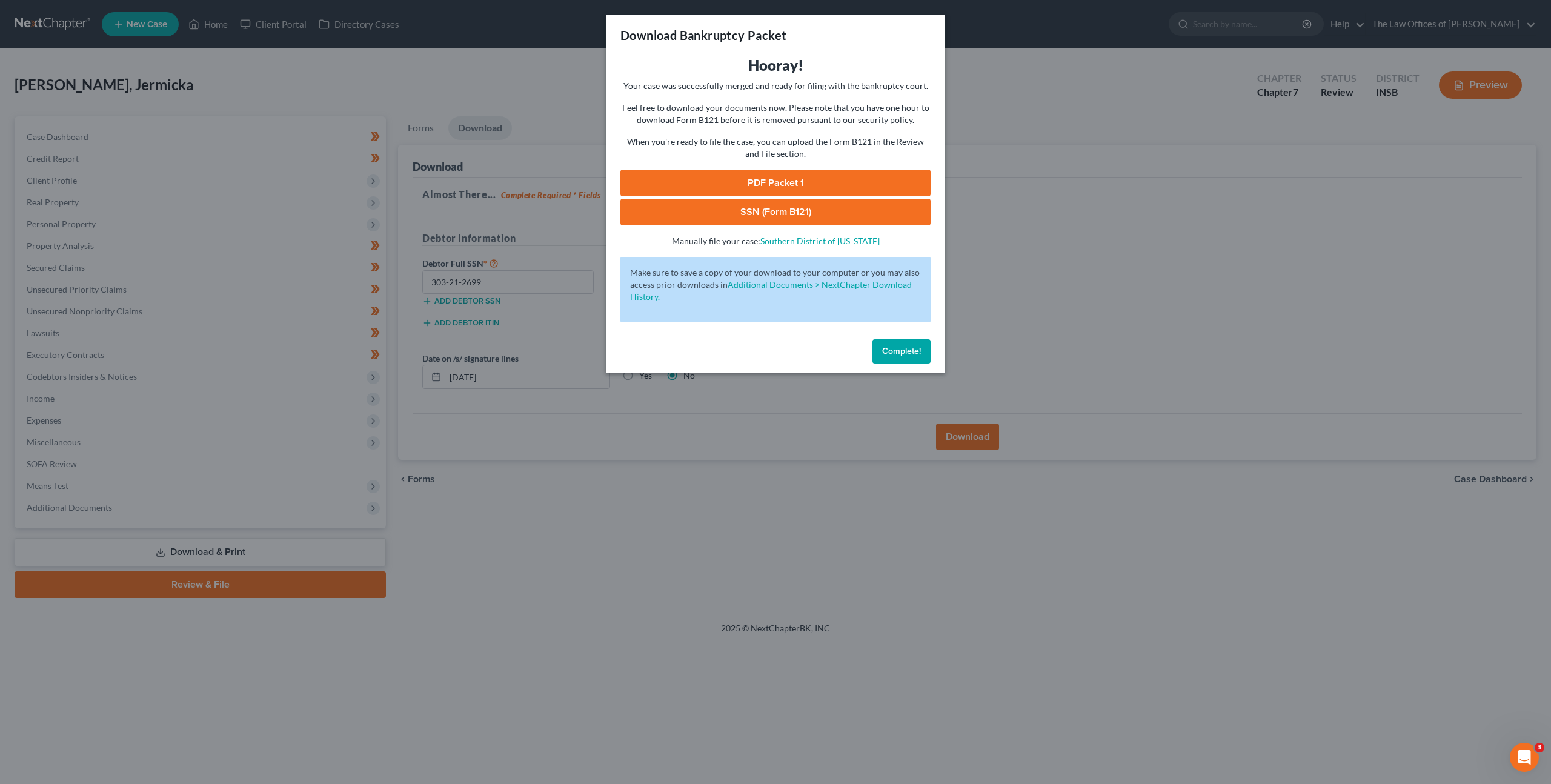
click at [693, 177] on link "PDF Packet 1" at bounding box center [775, 183] width 311 height 26
drag, startPoint x: 667, startPoint y: 204, endPoint x: 667, endPoint y: 193, distance: 11.0
click at [667, 204] on link "SSN (Form B121)" at bounding box center [775, 212] width 311 height 26
click at [900, 351] on span "Complete!" at bounding box center [901, 351] width 39 height 10
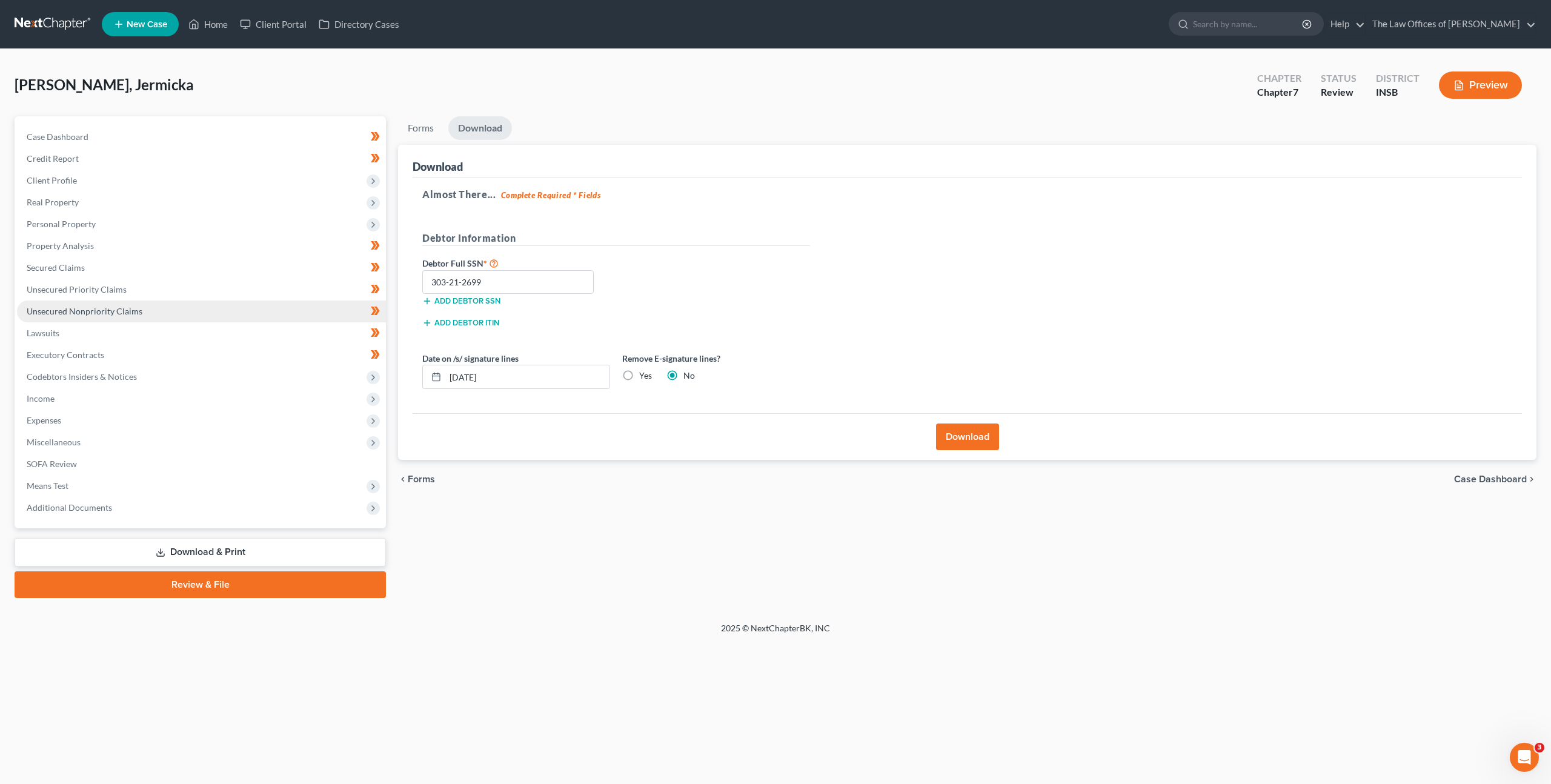
drag, startPoint x: 118, startPoint y: 313, endPoint x: 143, endPoint y: 313, distance: 25.0
click at [118, 313] on span "Unsecured Nonpriority Claims" at bounding box center [84, 311] width 116 height 10
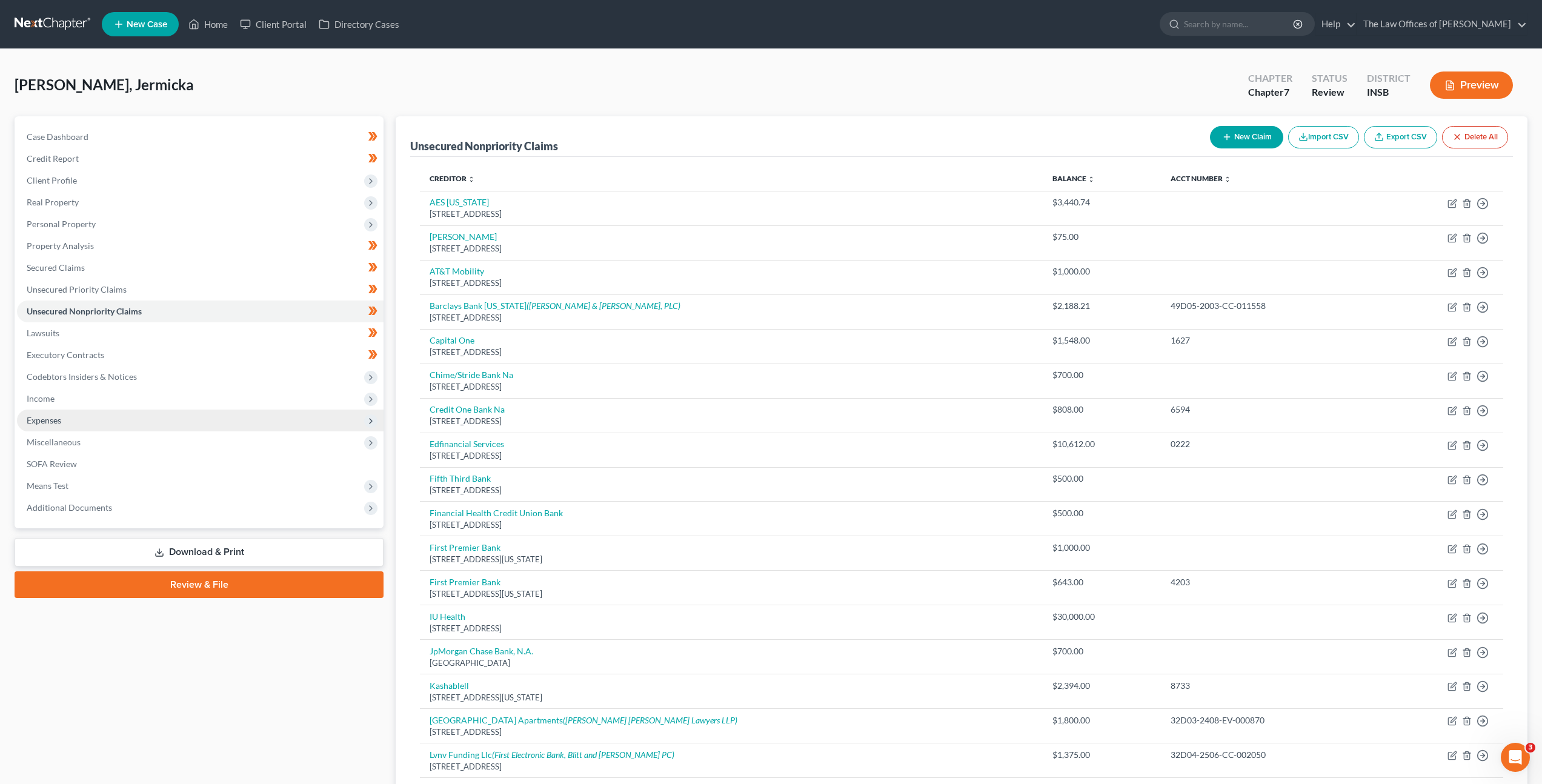
click at [168, 421] on span "Expenses" at bounding box center [200, 421] width 367 height 22
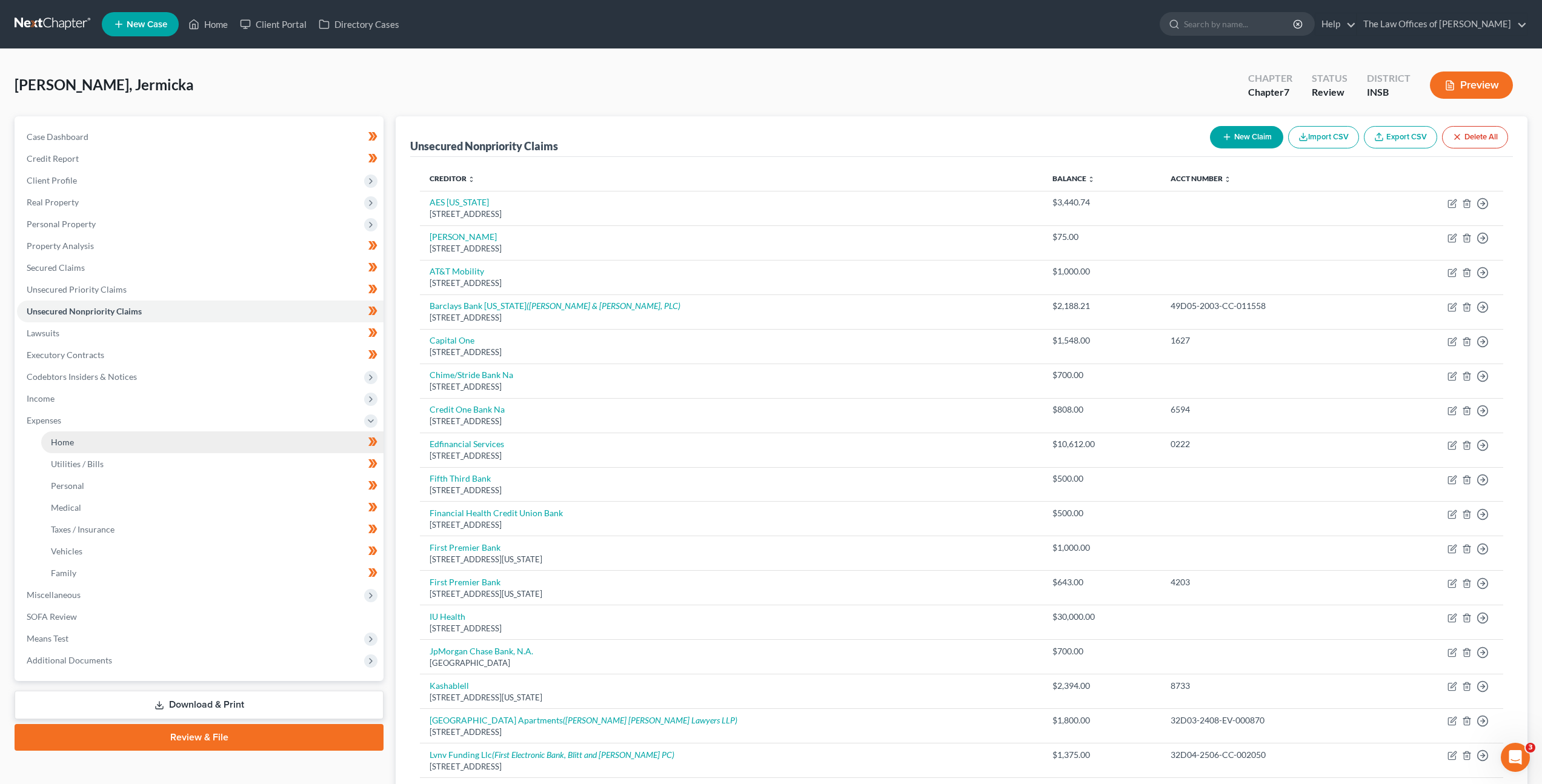
click at [171, 432] on link "Home" at bounding box center [212, 442] width 342 height 22
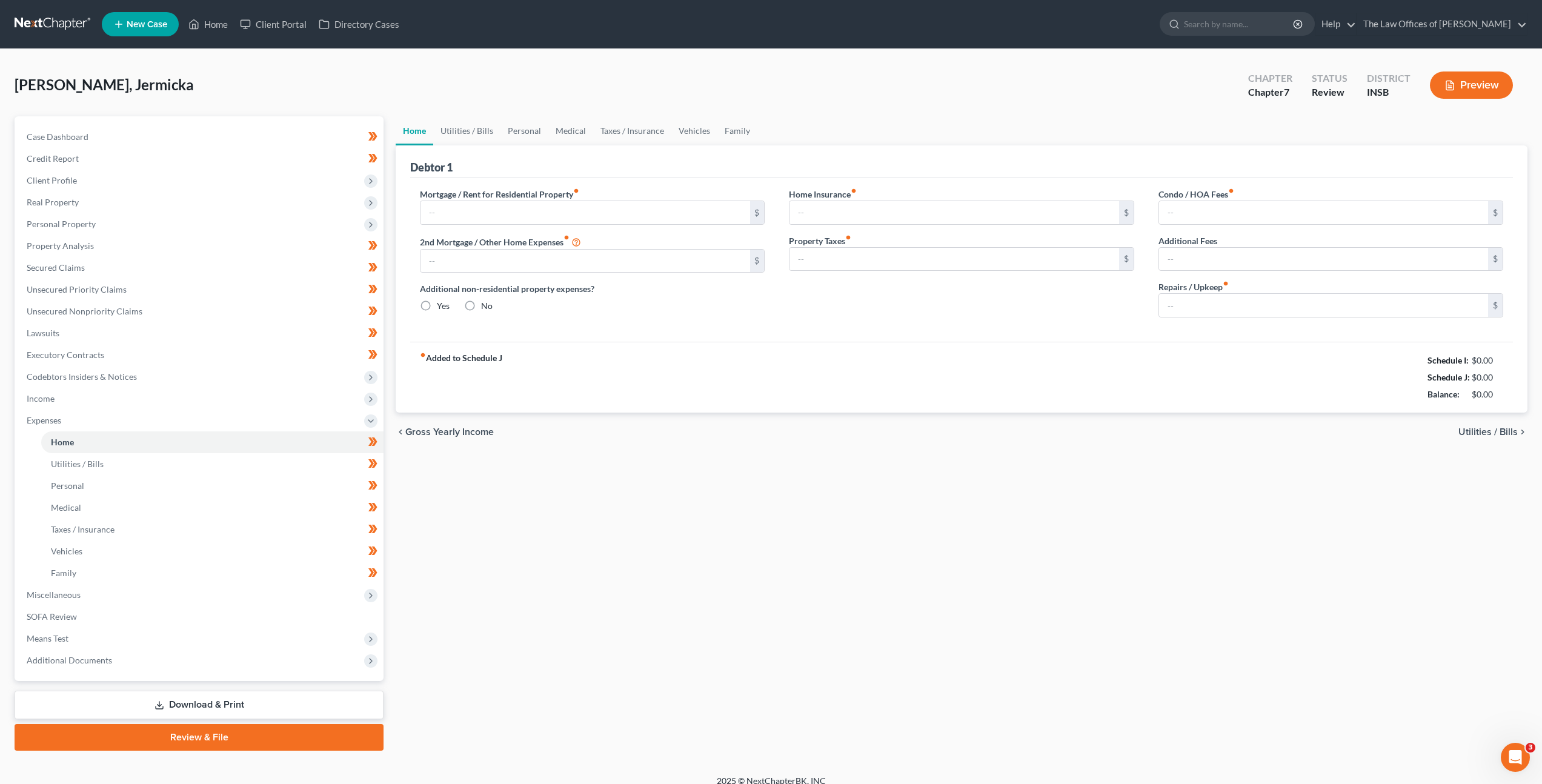
type input "1,700.00"
type input "0.00"
radio input "true"
type input "0.00"
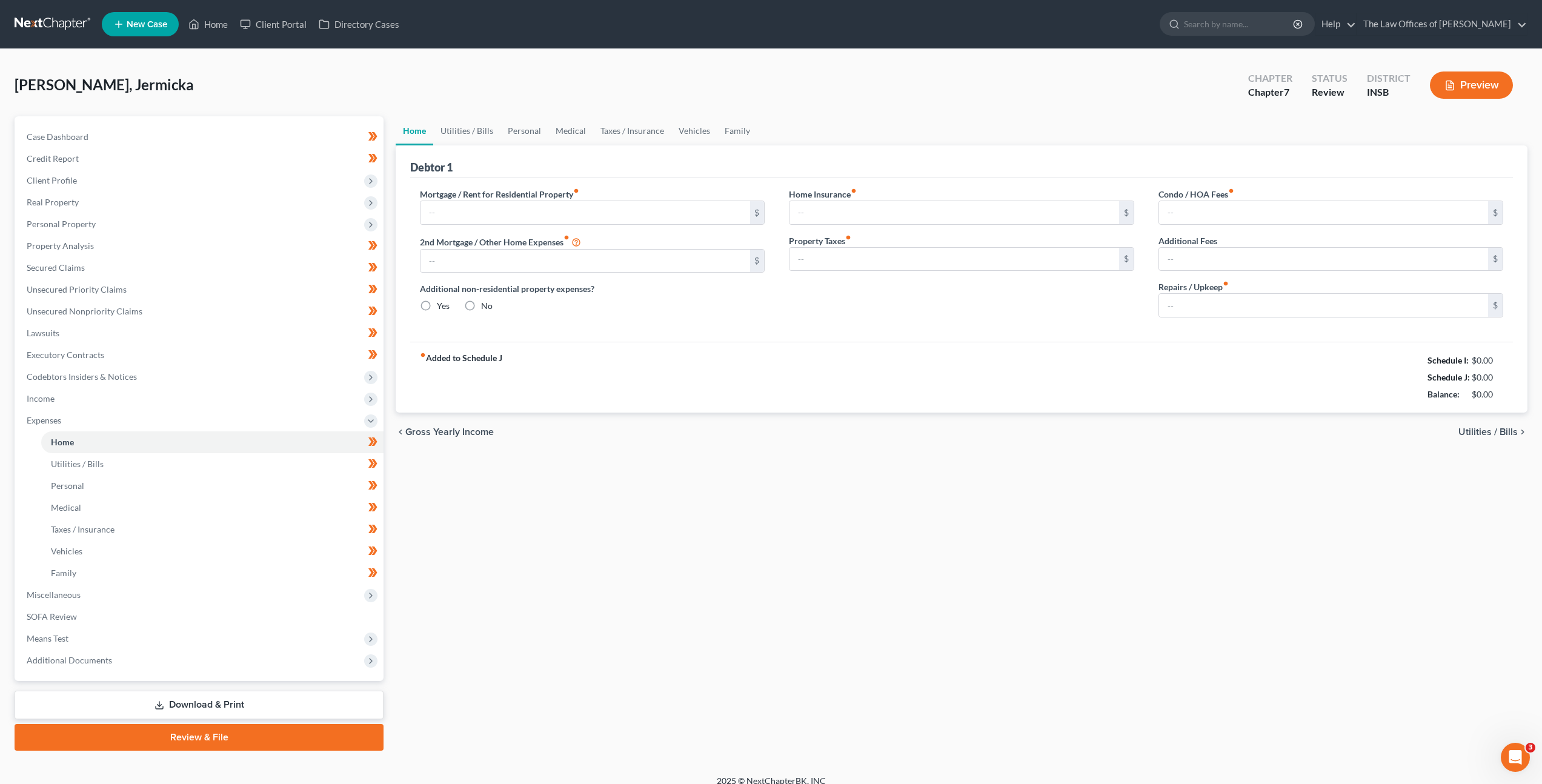
type input "0.00"
click at [711, 342] on div "fiber_manual_record Added to Schedule J Schedule I: $1,376.16 Schedule J: $3,35…" at bounding box center [961, 378] width 1103 height 71
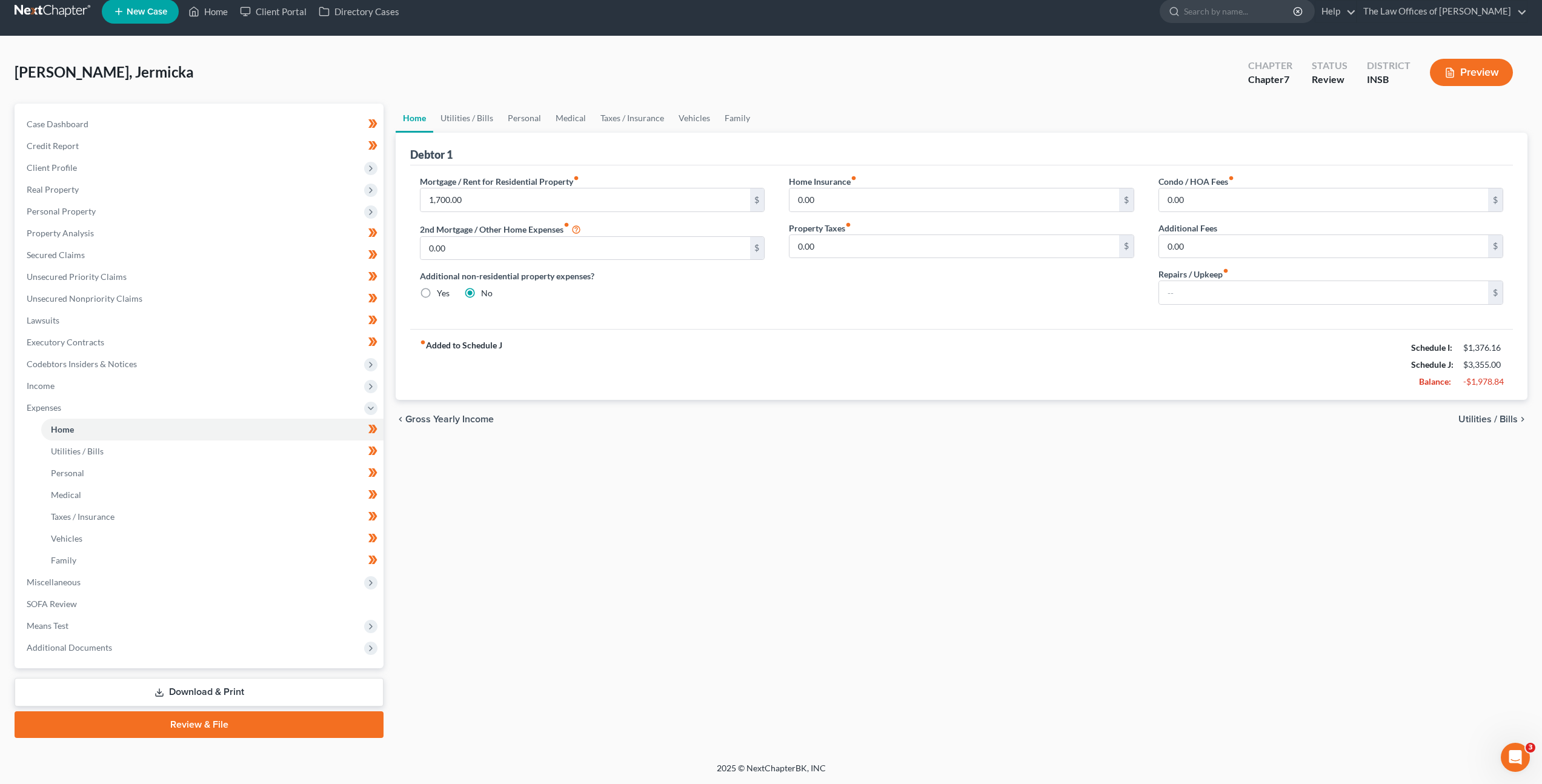
click at [730, 509] on div "Home Utilities / Bills Personal Medical Taxes / Insurance Vehicles Family Debto…" at bounding box center [961, 421] width 1144 height 634
click at [38, 9] on link at bounding box center [54, 12] width 78 height 22
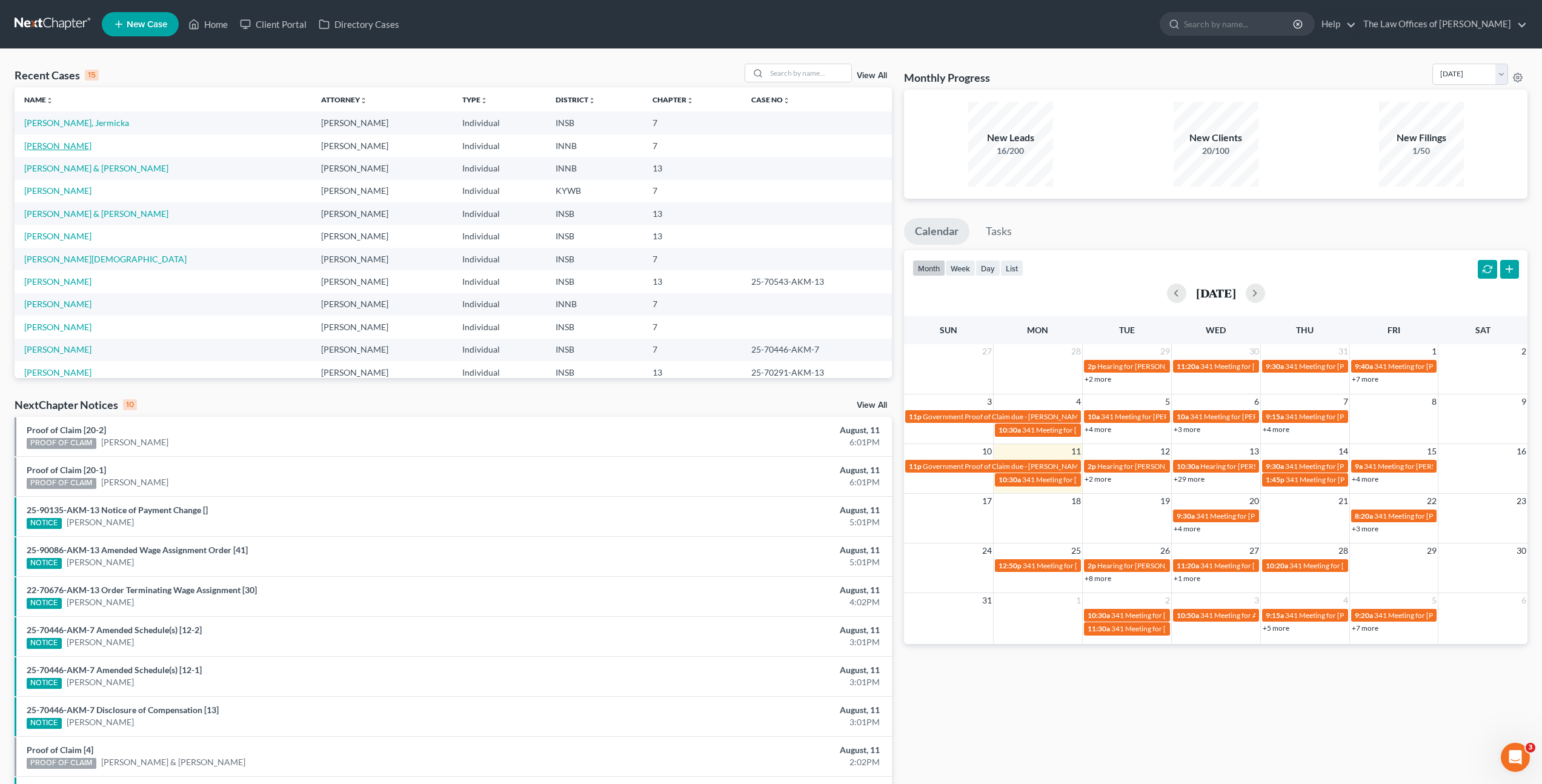
click at [46, 148] on link "[PERSON_NAME]" at bounding box center [57, 146] width 67 height 10
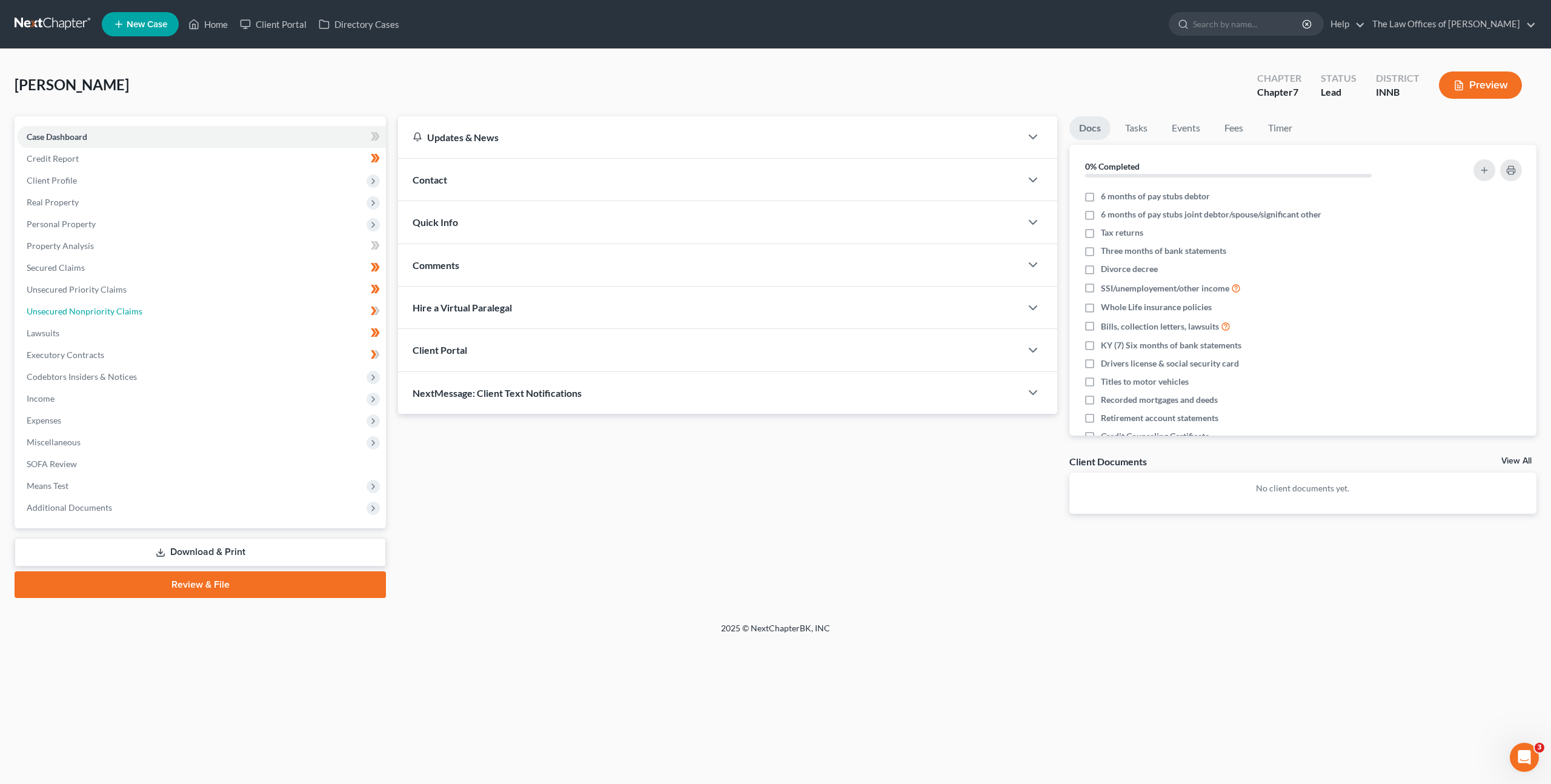
drag, startPoint x: 65, startPoint y: 310, endPoint x: 378, endPoint y: 315, distance: 313.0
click at [66, 310] on span "Unsecured Nonpriority Claims" at bounding box center [84, 311] width 116 height 10
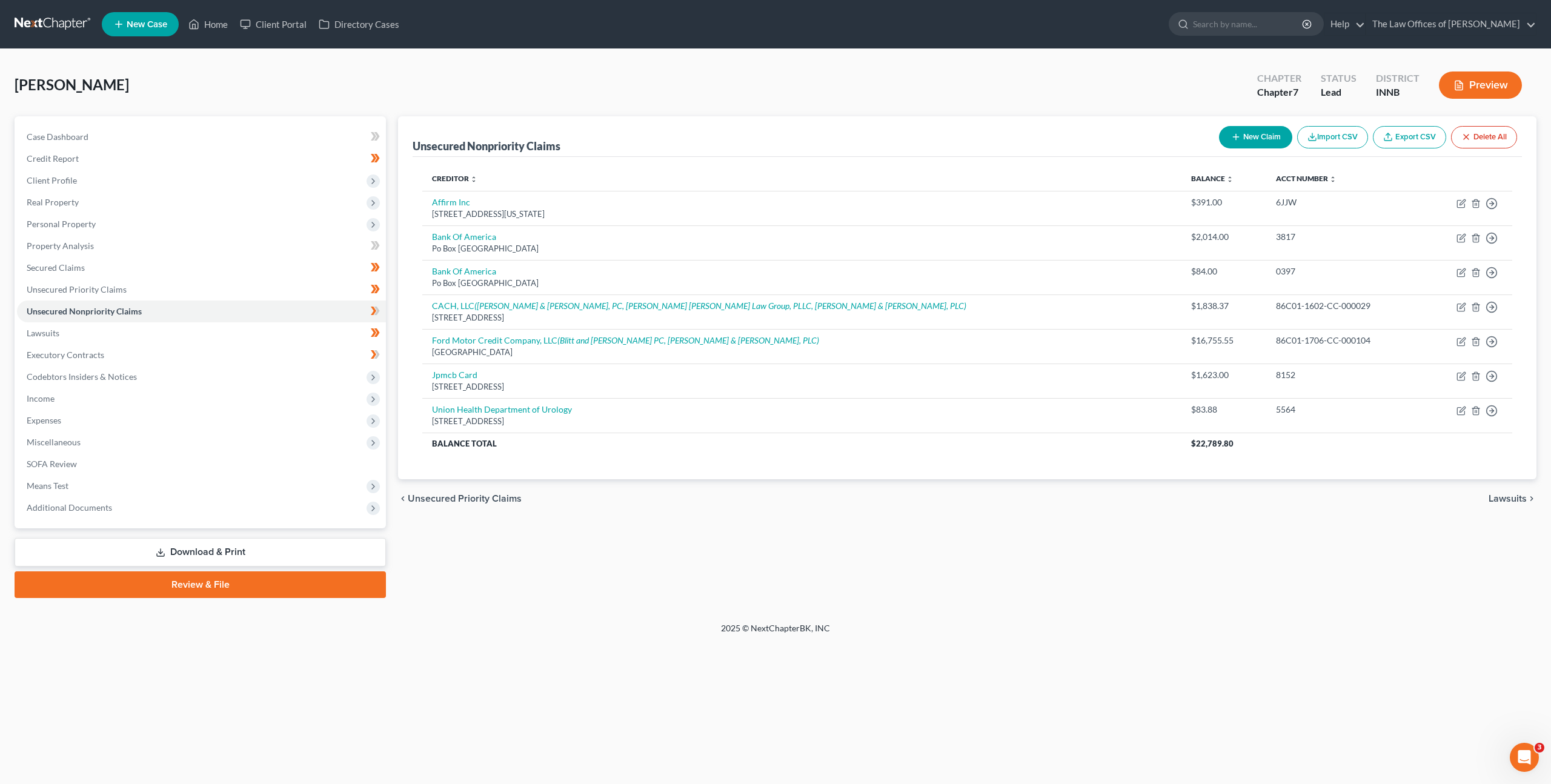
click at [1236, 146] on button "New Claim" at bounding box center [1255, 137] width 74 height 22
select select "0"
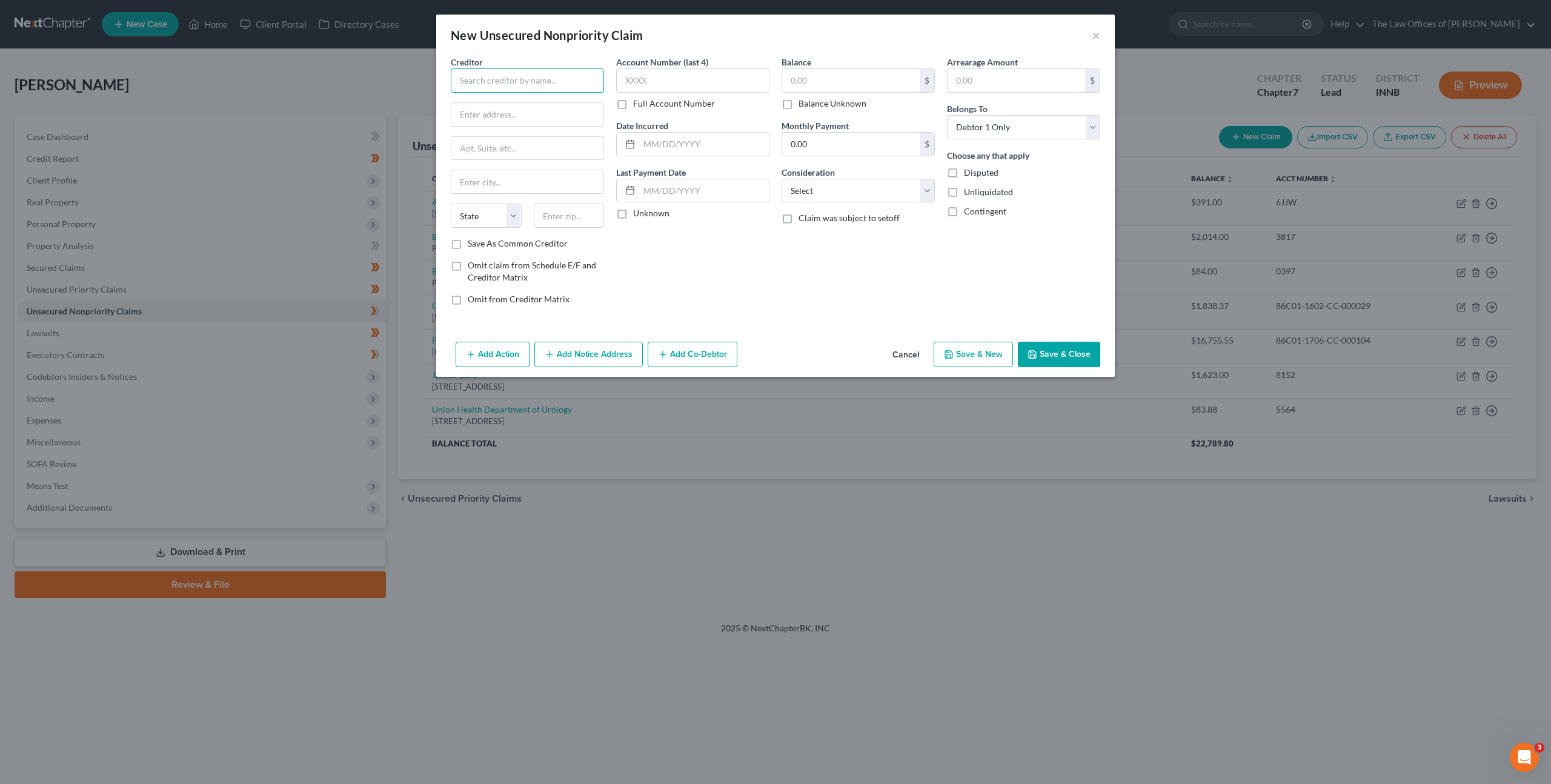
click at [552, 80] on input "text" at bounding box center [527, 80] width 153 height 24
click at [571, 103] on div "Summit [MEDICAL_DATA], PC" at bounding box center [530, 102] width 140 height 12
type input "Summit [MEDICAL_DATA], PC"
type input "PO Box 80070"
type input "Fort Wayne"
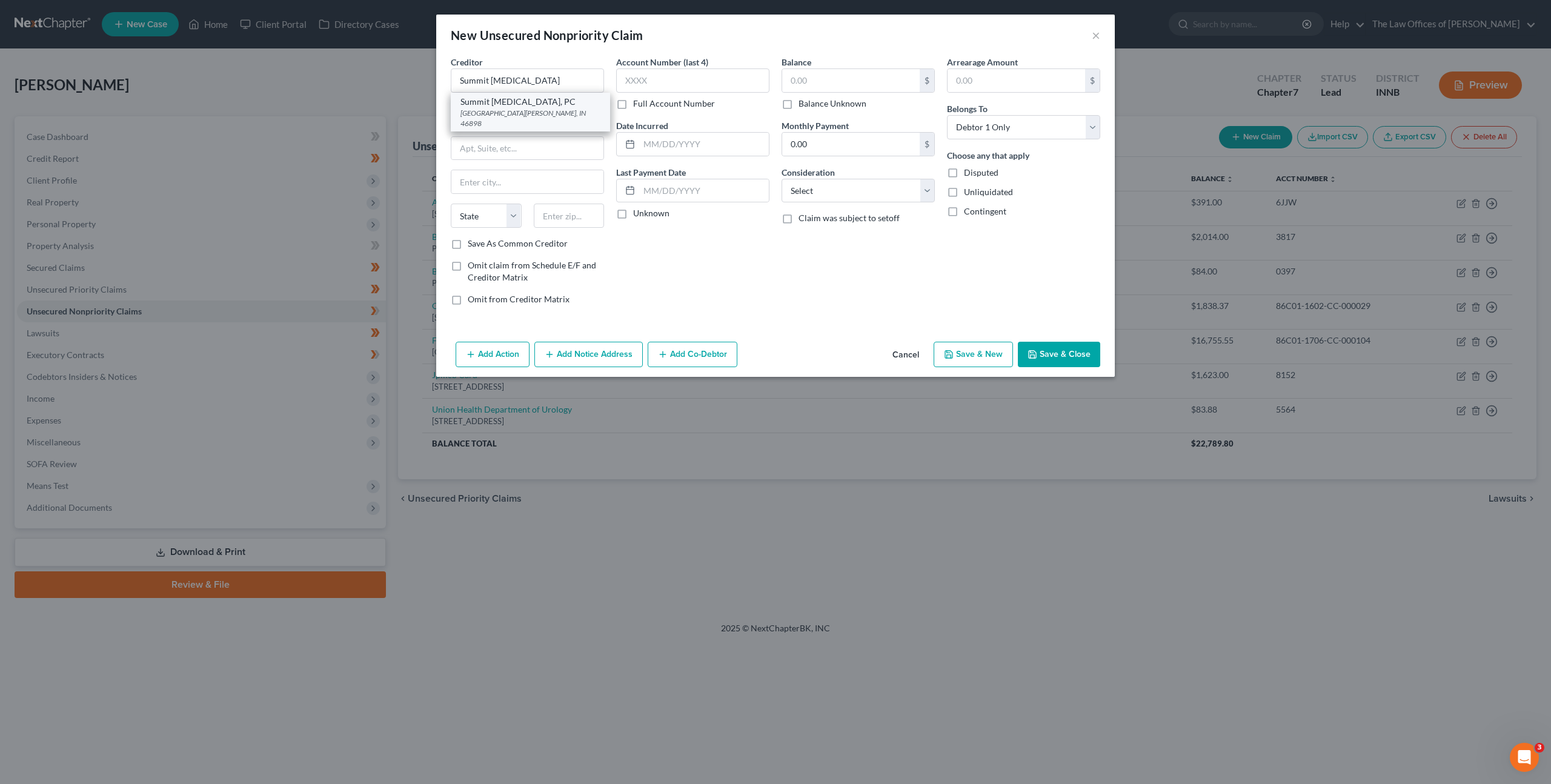
select select "15"
type input "46898"
click at [688, 75] on input "text" at bounding box center [692, 80] width 153 height 24
type input "SRFW"
click at [830, 75] on input "text" at bounding box center [851, 80] width 137 height 23
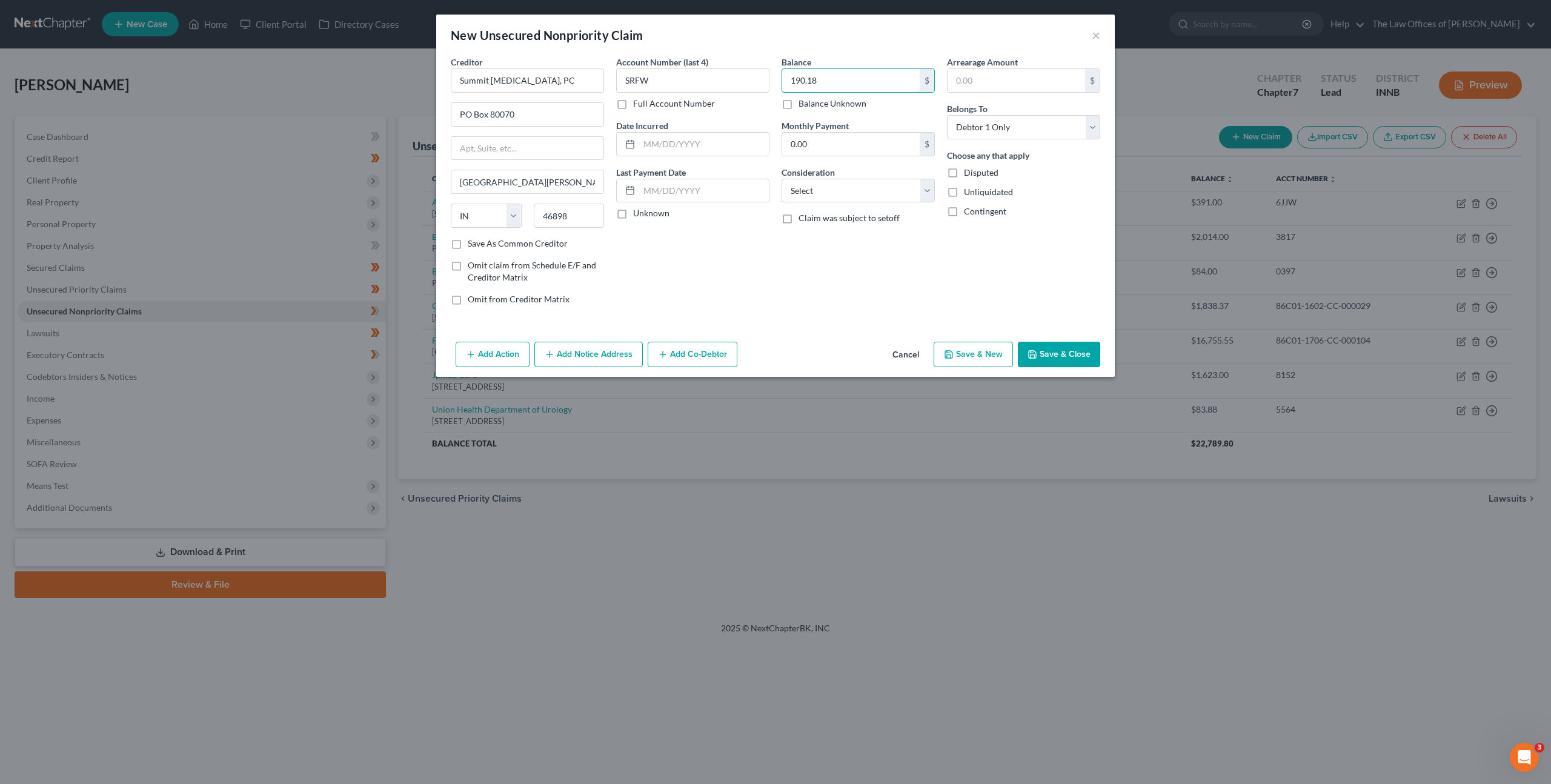
type input "190.18"
click at [812, 186] on select "Select Cable / Satellite Services Collection Agency Credit Card Debt Debt Couns…" at bounding box center [858, 190] width 153 height 24
select select "9"
click at [782, 179] on select "Select Cable / Satellite Services Collection Agency Credit Card Debt Debt Couns…" at bounding box center [858, 190] width 153 height 24
click at [855, 297] on div "Balance 190.18 $ Balance Unknown Balance Undetermined 190.18 $ Balance Unknown …" at bounding box center [859, 185] width 166 height 259
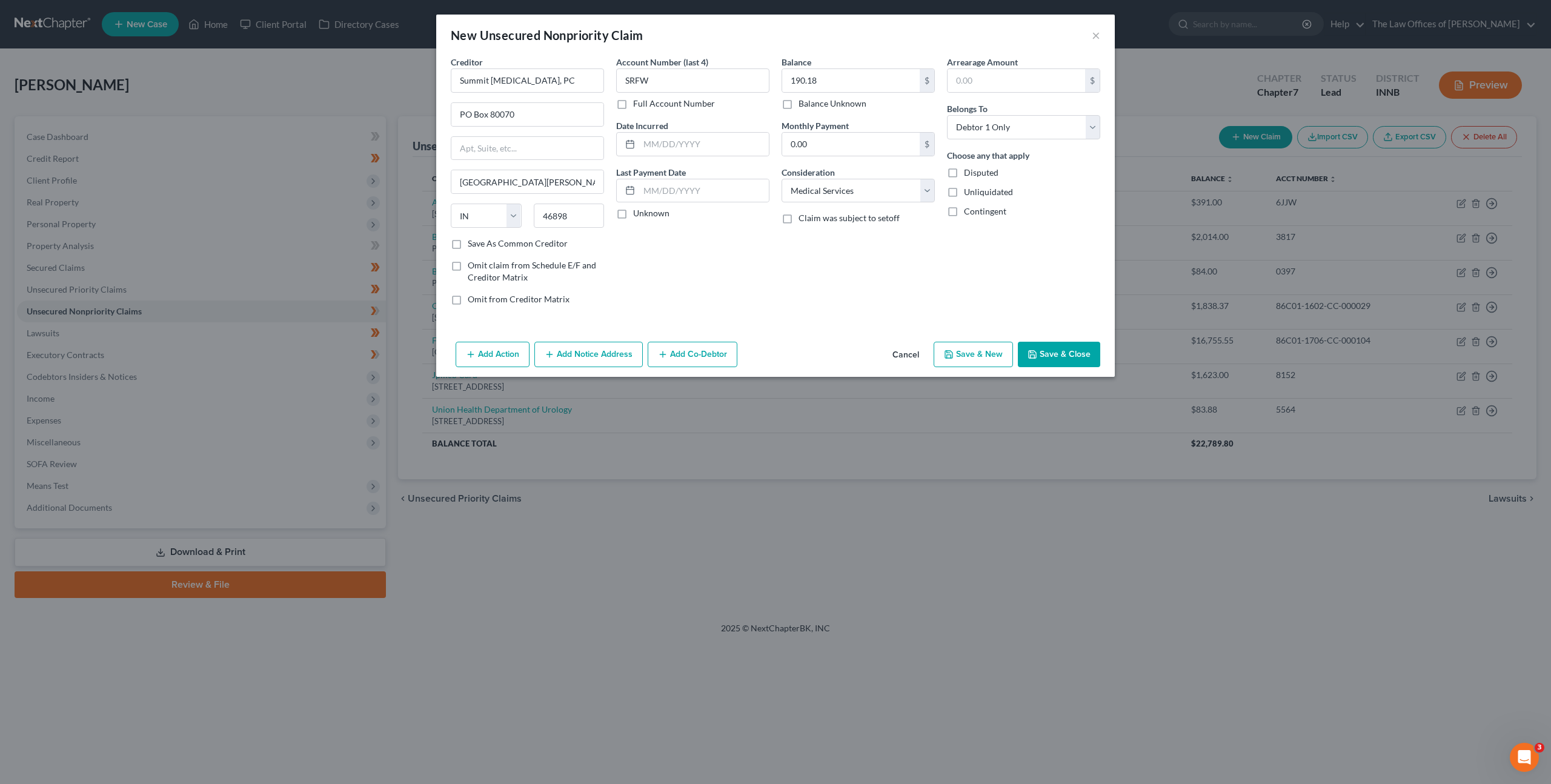
click at [1043, 354] on button "Save & Close" at bounding box center [1059, 354] width 83 height 26
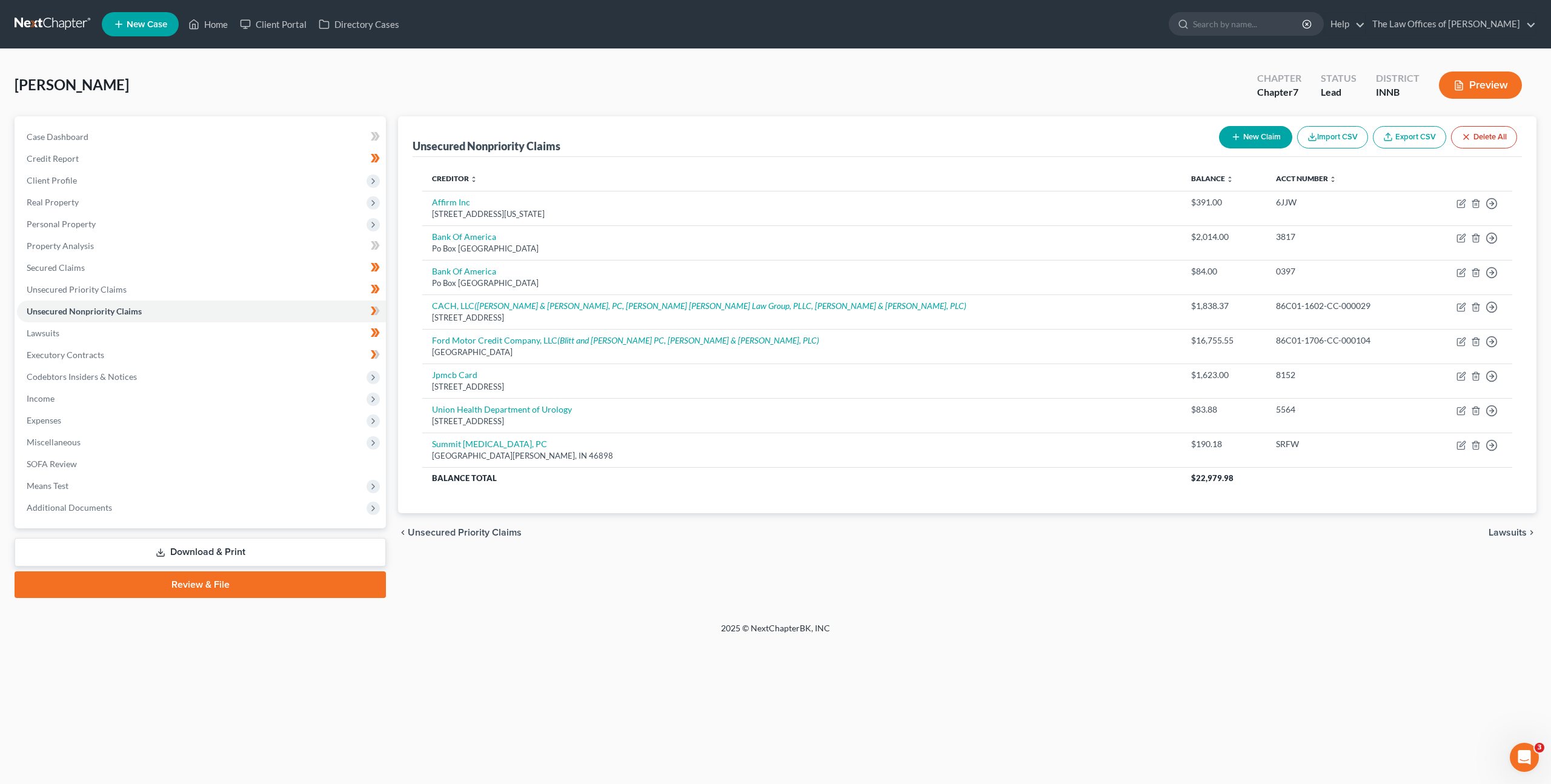
click at [1256, 140] on button "New Claim" at bounding box center [1255, 137] width 74 height 22
select select "0"
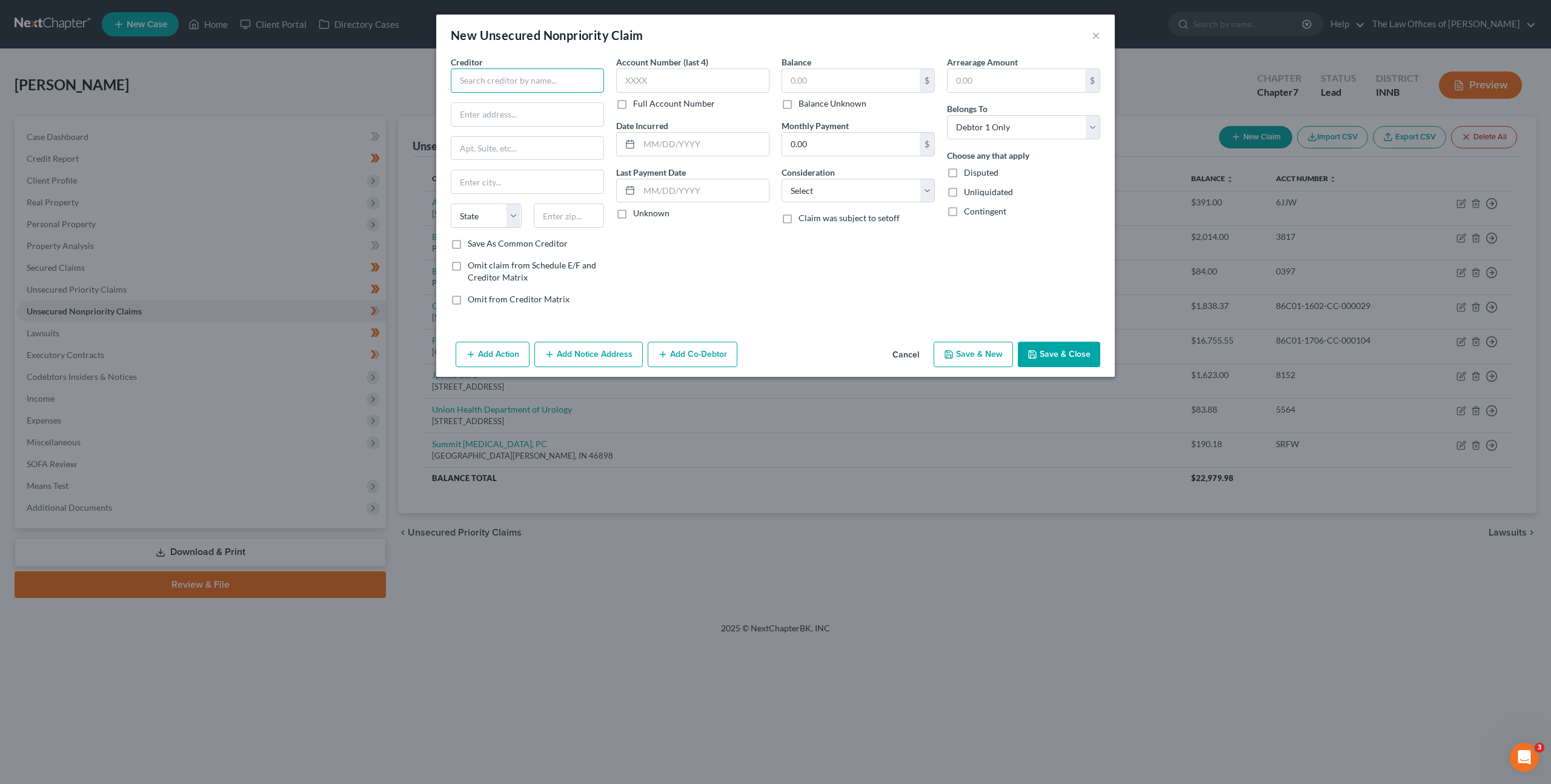
click at [494, 84] on input "text" at bounding box center [527, 80] width 153 height 24
click at [487, 110] on div "[STREET_ADDRESS]" at bounding box center [523, 113] width 126 height 10
type input "Quest Diagnostics Incorporated"
type input "500 Plaza Dr."
type input "Secaucus"
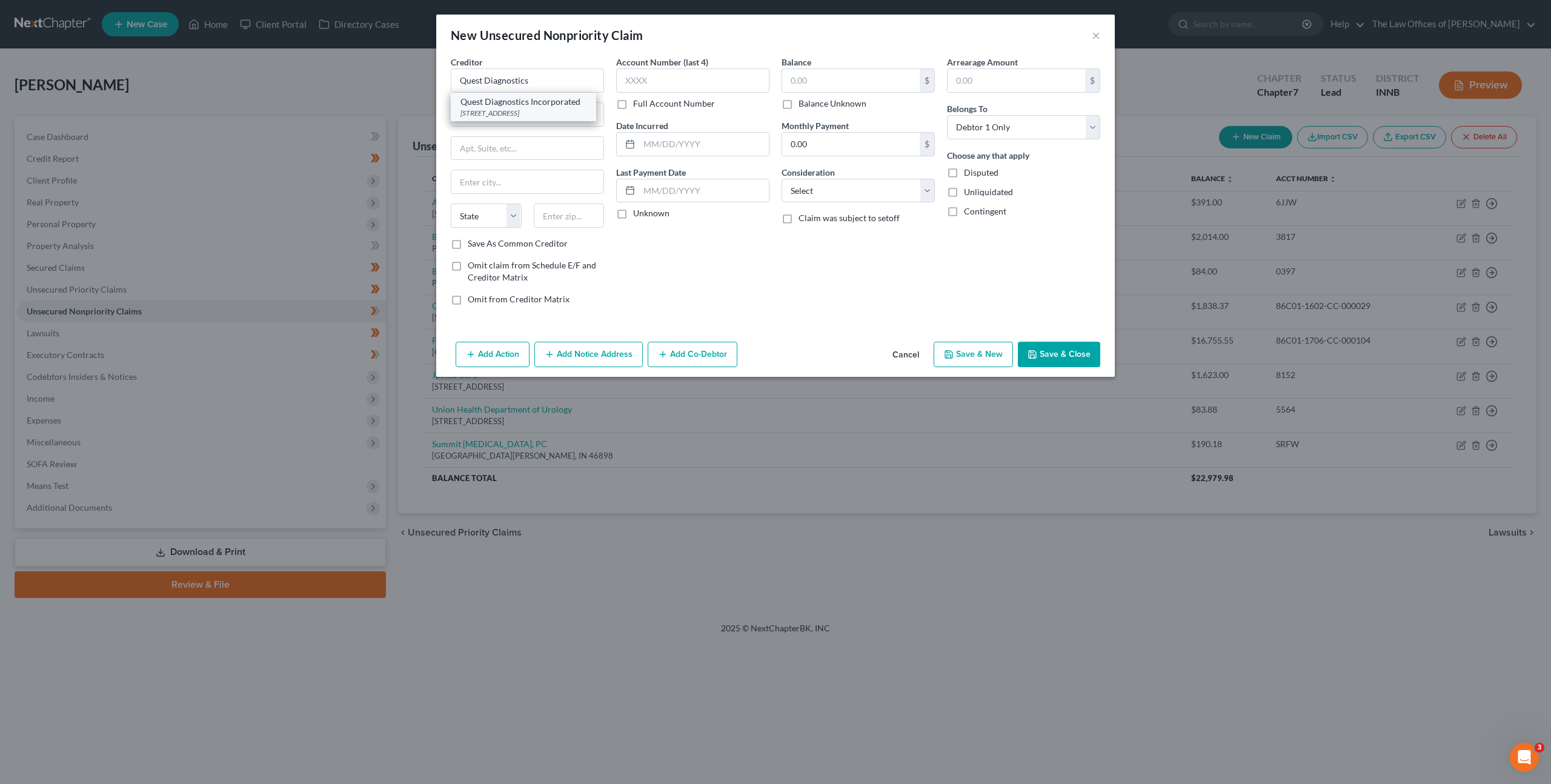
select select "33"
type input "07094"
click at [667, 80] on input "text" at bounding box center [692, 80] width 153 height 24
type input "0174"
click at [821, 87] on input "text" at bounding box center [851, 80] width 137 height 23
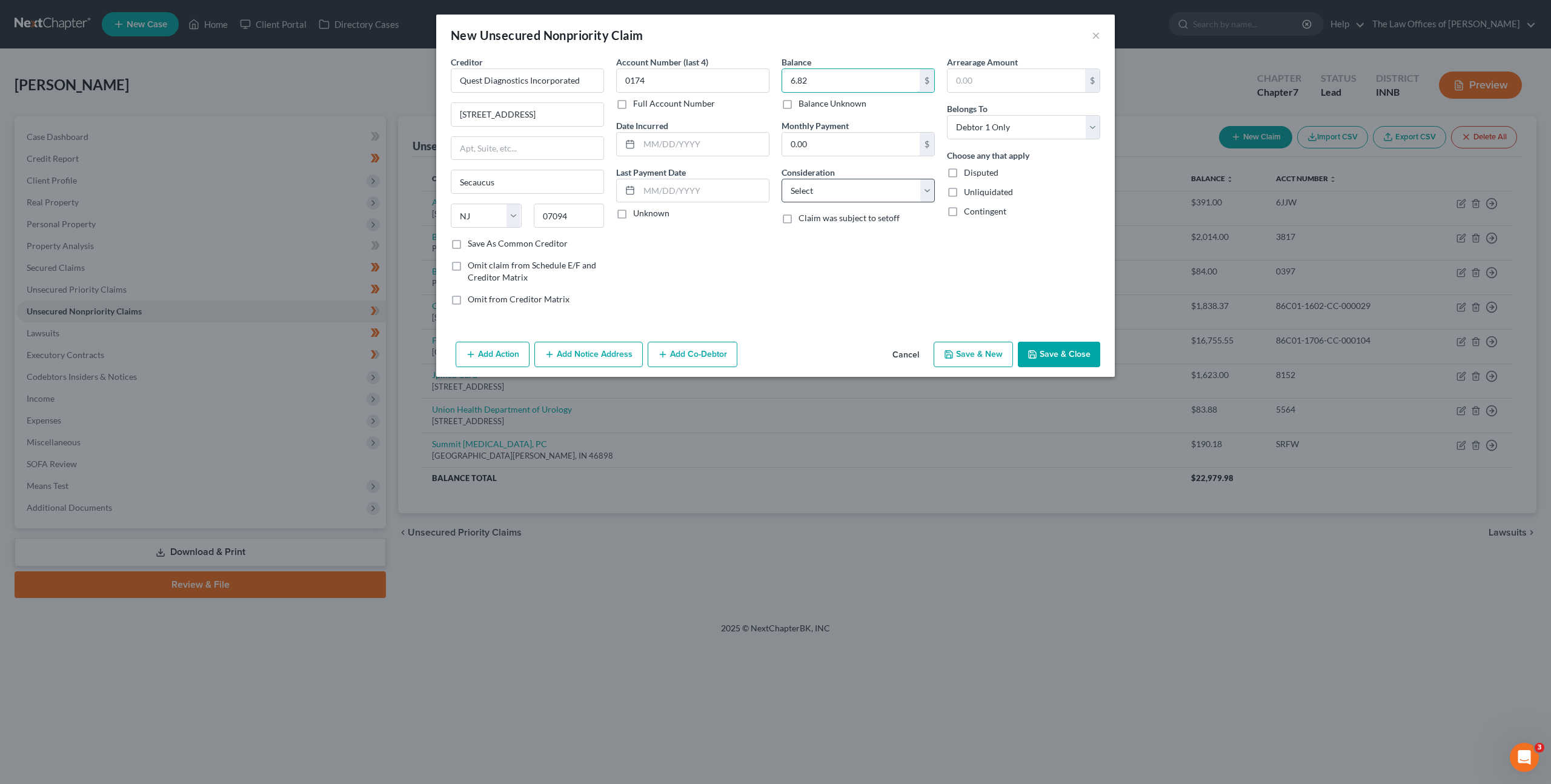
type input "6.82"
click at [786, 194] on select "Select Cable / Satellite Services Collection Agency Credit Card Debt Debt Couns…" at bounding box center [858, 190] width 153 height 24
click at [782, 179] on select "Select Cable / Satellite Services Collection Agency Credit Card Debt Debt Couns…" at bounding box center [858, 190] width 153 height 24
click at [835, 192] on select "Select Cable / Satellite Services Collection Agency Credit Card Debt Debt Couns…" at bounding box center [858, 190] width 153 height 24
select select "9"
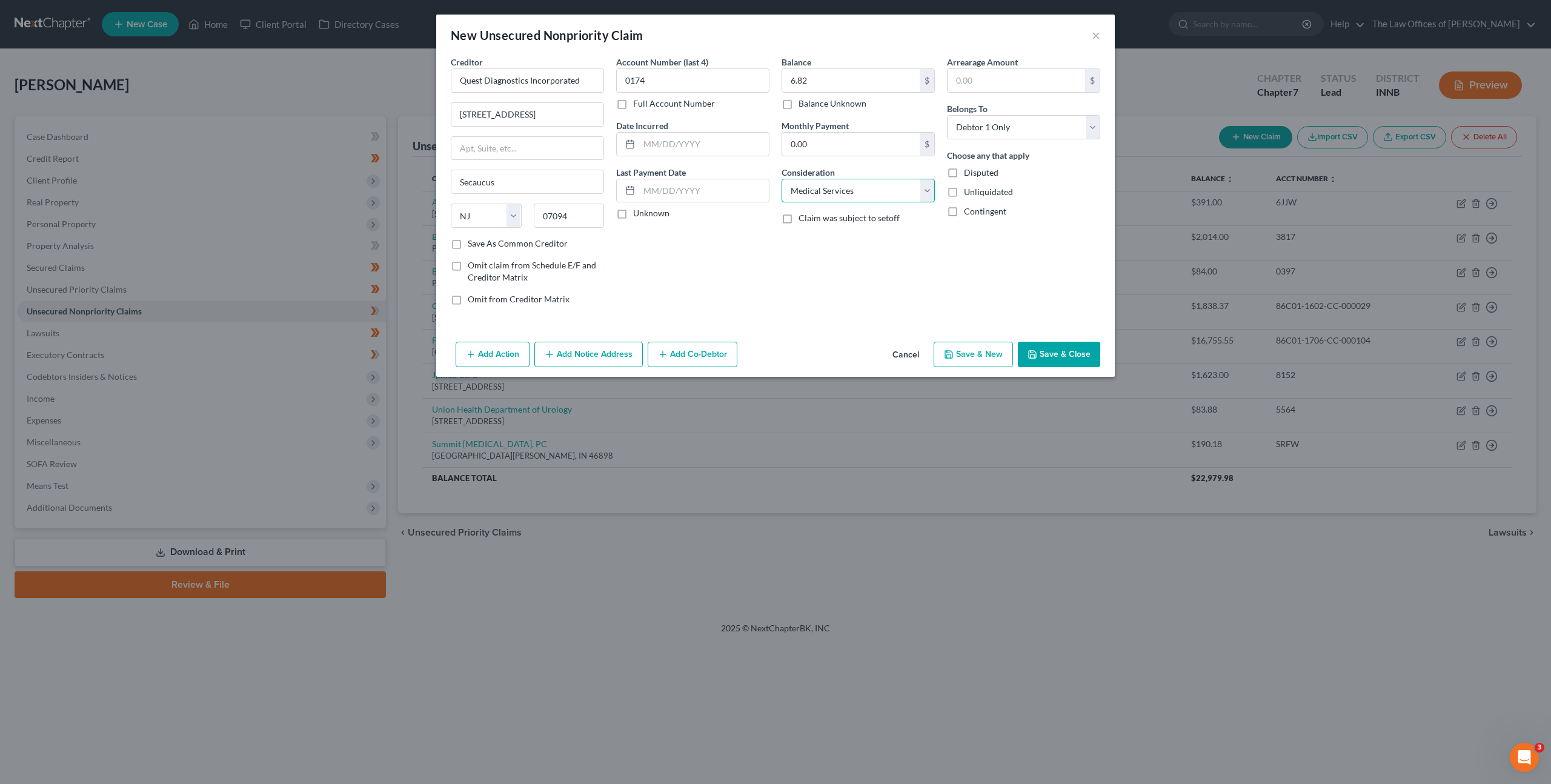
click at [782, 179] on select "Select Cable / Satellite Services Collection Agency Credit Card Debt Debt Couns…" at bounding box center [858, 190] width 153 height 24
click at [712, 288] on div "Account Number (last 4) 0174 Full Account Number Date Incurred Last Payment Dat…" at bounding box center [693, 185] width 166 height 259
drag, startPoint x: 1036, startPoint y: 348, endPoint x: 1077, endPoint y: 322, distance: 48.5
click at [1036, 348] on button "Save & Close" at bounding box center [1059, 354] width 83 height 26
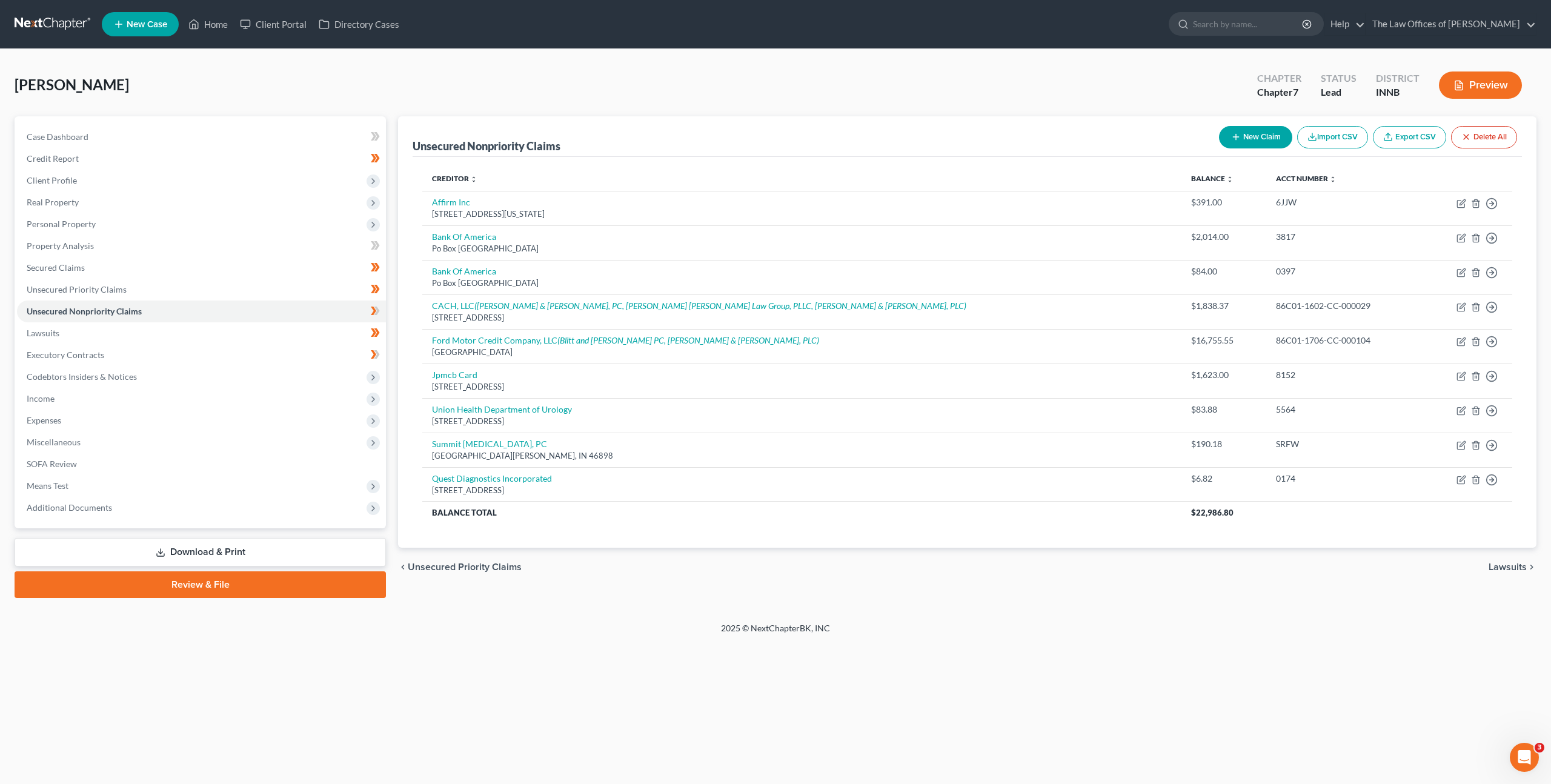
click at [1260, 145] on button "New Claim" at bounding box center [1255, 137] width 74 height 22
select select "0"
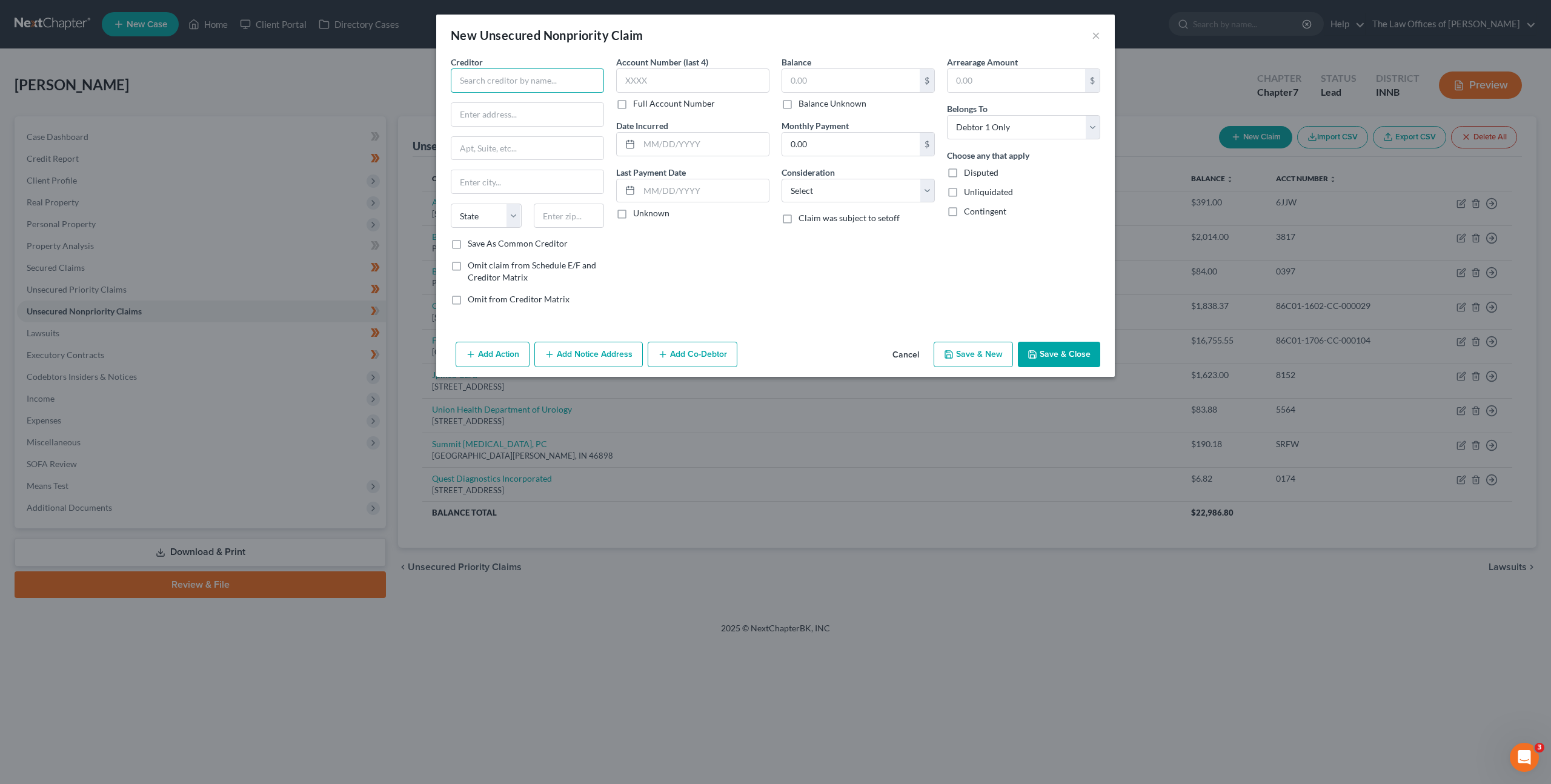
click at [537, 71] on input "text" at bounding box center [527, 80] width 153 height 24
click at [506, 109] on div "[STREET_ADDRESS]" at bounding box center [523, 113] width 126 height 10
type input "Revco Solutions Inc"
type input "PO Box 2589"
type input "Columbus"
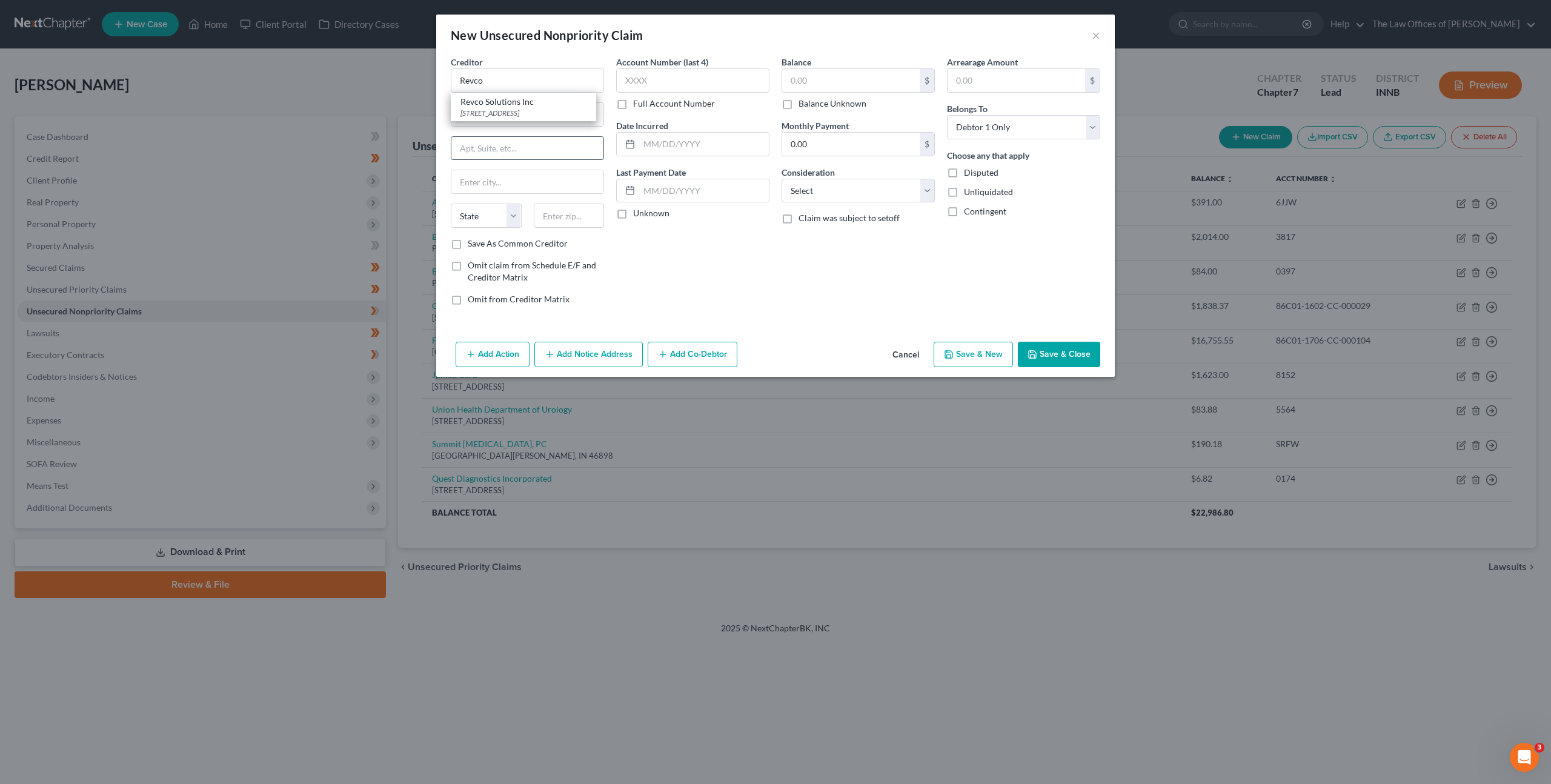
select select "36"
type input "43216"
click at [583, 350] on button "Add Notice Address" at bounding box center [588, 354] width 108 height 26
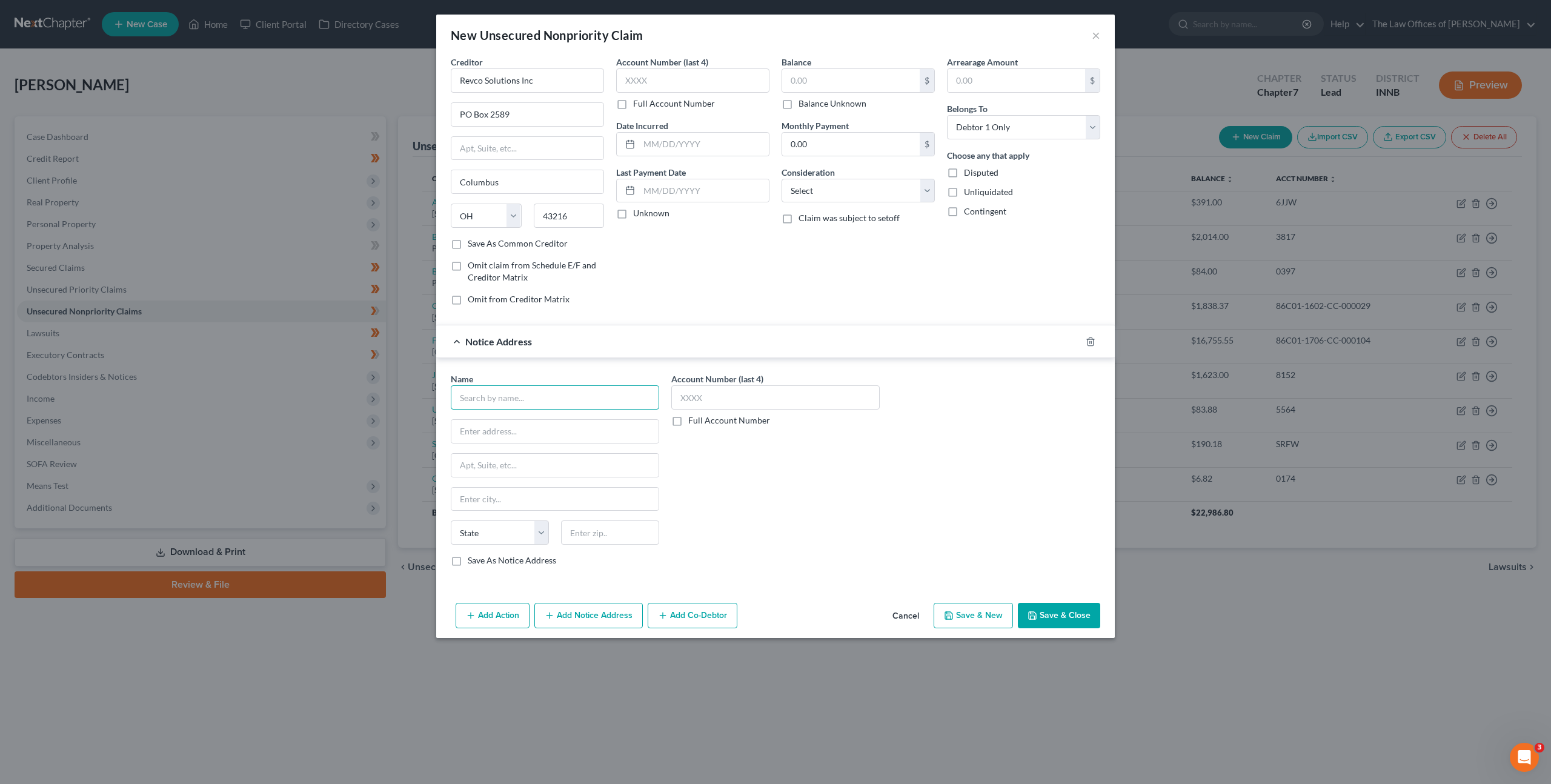
click at [550, 400] on input "text" at bounding box center [555, 397] width 209 height 24
click at [553, 425] on div "PO Box 582663, Modesto, CA 95358" at bounding box center [523, 430] width 126 height 10
type input "CEP America LLC"
type input "PO Box 582663"
type input "Modesto"
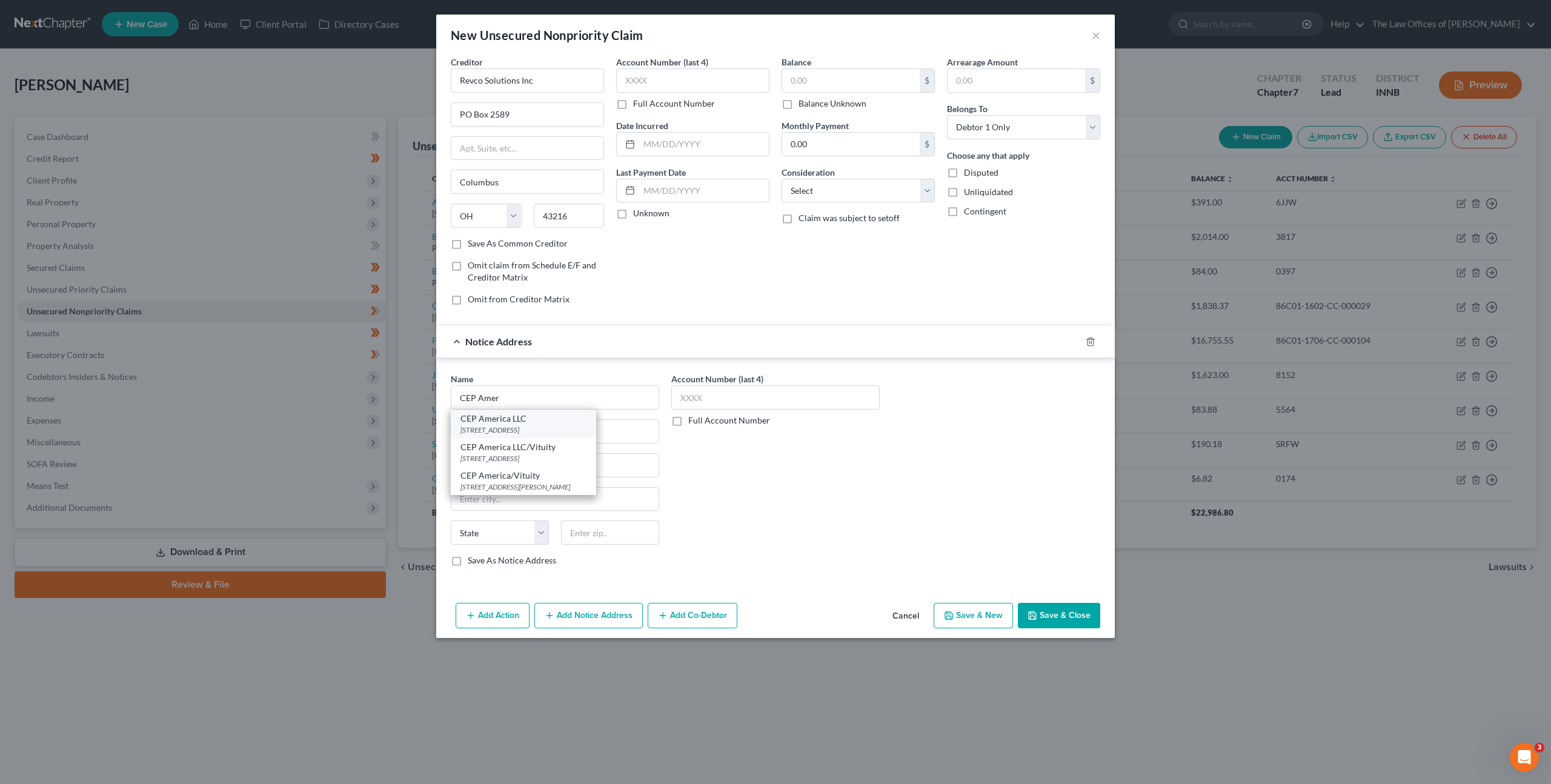
select select "4"
type input "95358"
click at [814, 493] on div "Account Number (last 4) Full Account Number" at bounding box center [775, 474] width 220 height 204
click at [681, 89] on input "text" at bounding box center [692, 80] width 153 height 24
type input "2507"
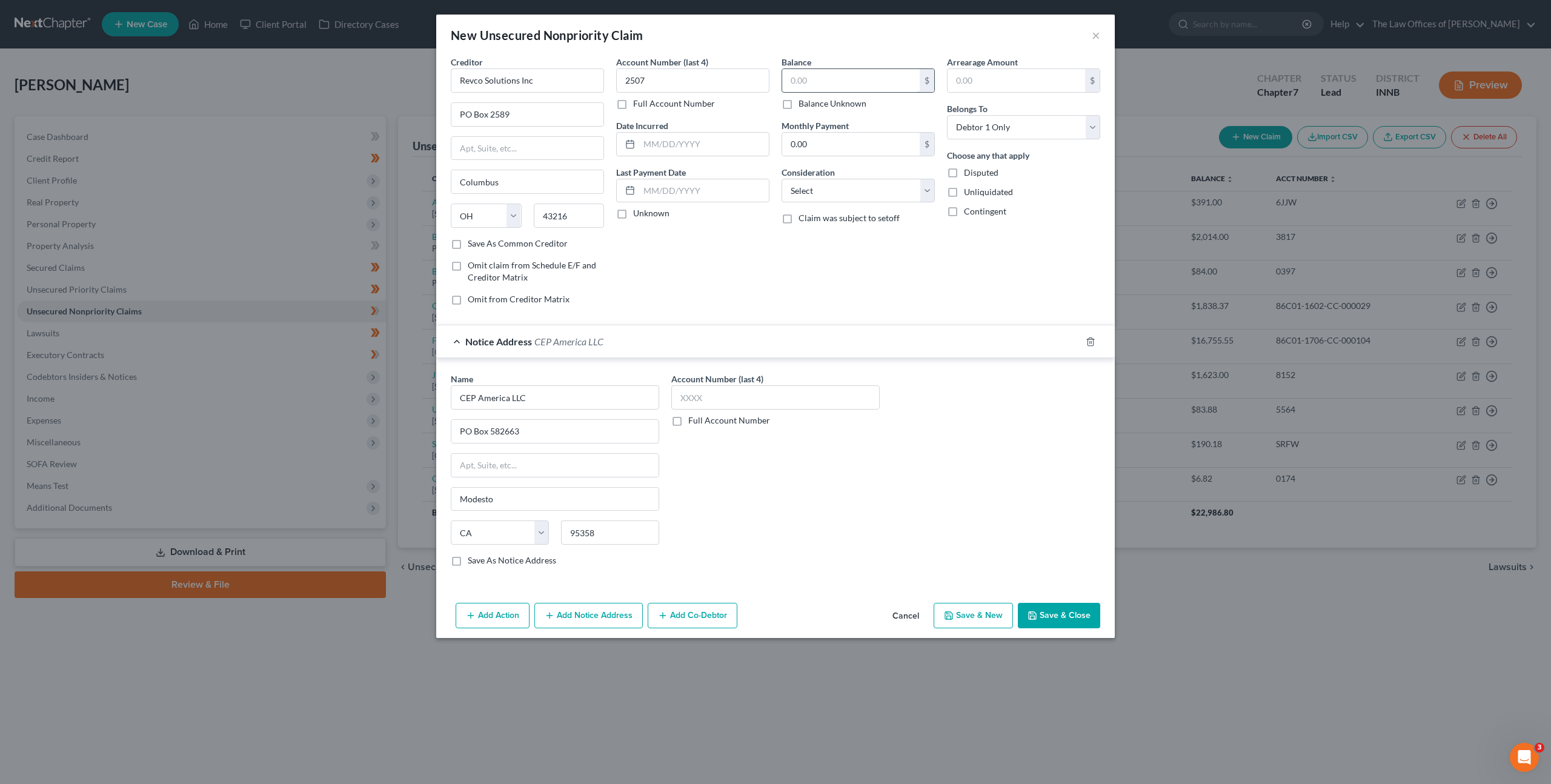
click at [855, 83] on input "text" at bounding box center [851, 80] width 137 height 23
type input "1,533.91"
click at [854, 186] on select "Select Cable / Satellite Services Collection Agency Credit Card Debt Debt Couns…" at bounding box center [858, 190] width 153 height 24
select select "1"
click at [782, 179] on select "Select Cable / Satellite Services Collection Agency Credit Card Debt Debt Couns…" at bounding box center [858, 190] width 153 height 24
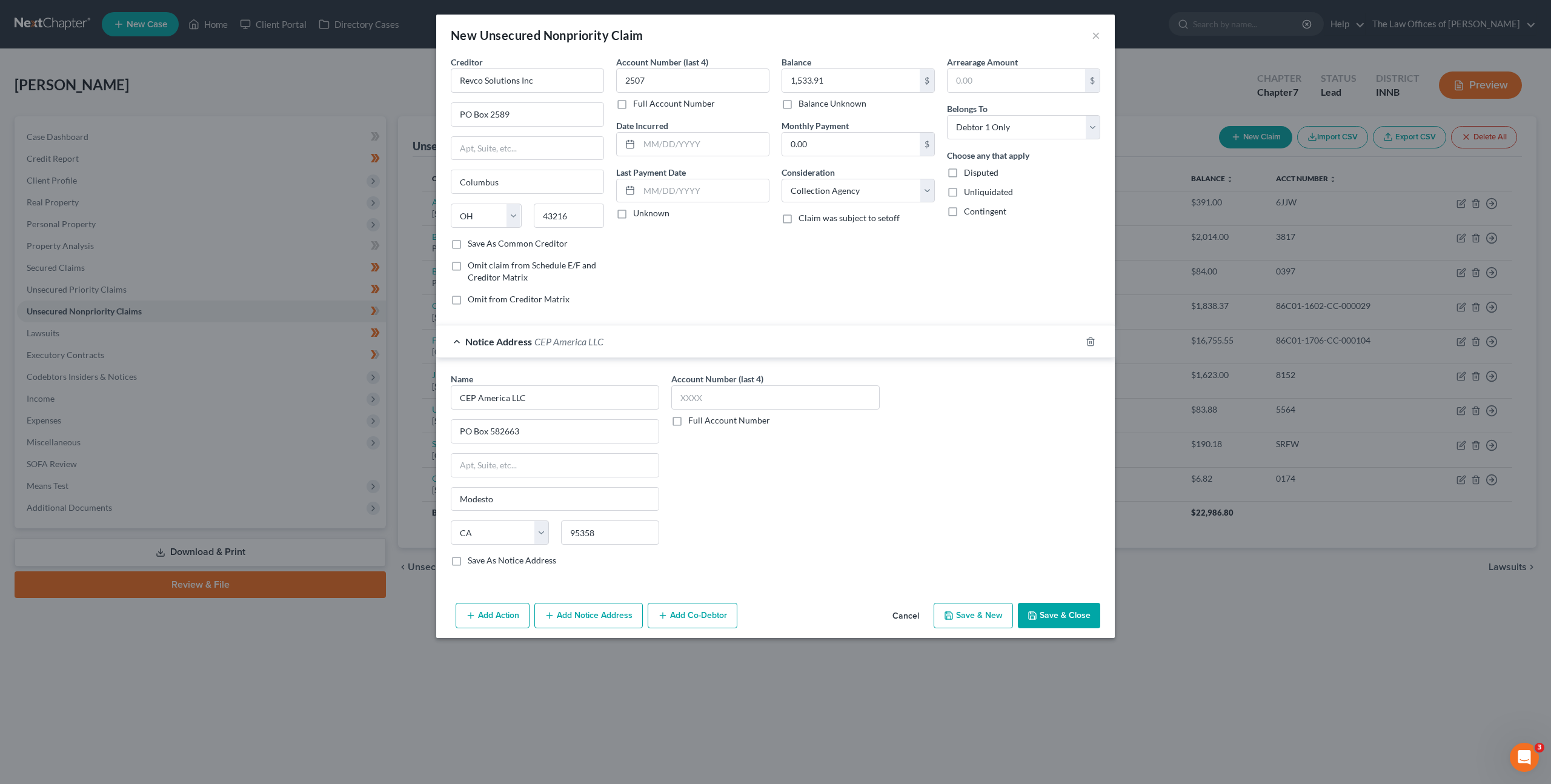
click at [786, 254] on div "Balance 1,533.91 $ Balance Unknown Balance Undetermined 1,533.91 $ Balance Unkn…" at bounding box center [859, 185] width 166 height 259
click at [1088, 618] on button "Save & Close" at bounding box center [1059, 615] width 83 height 26
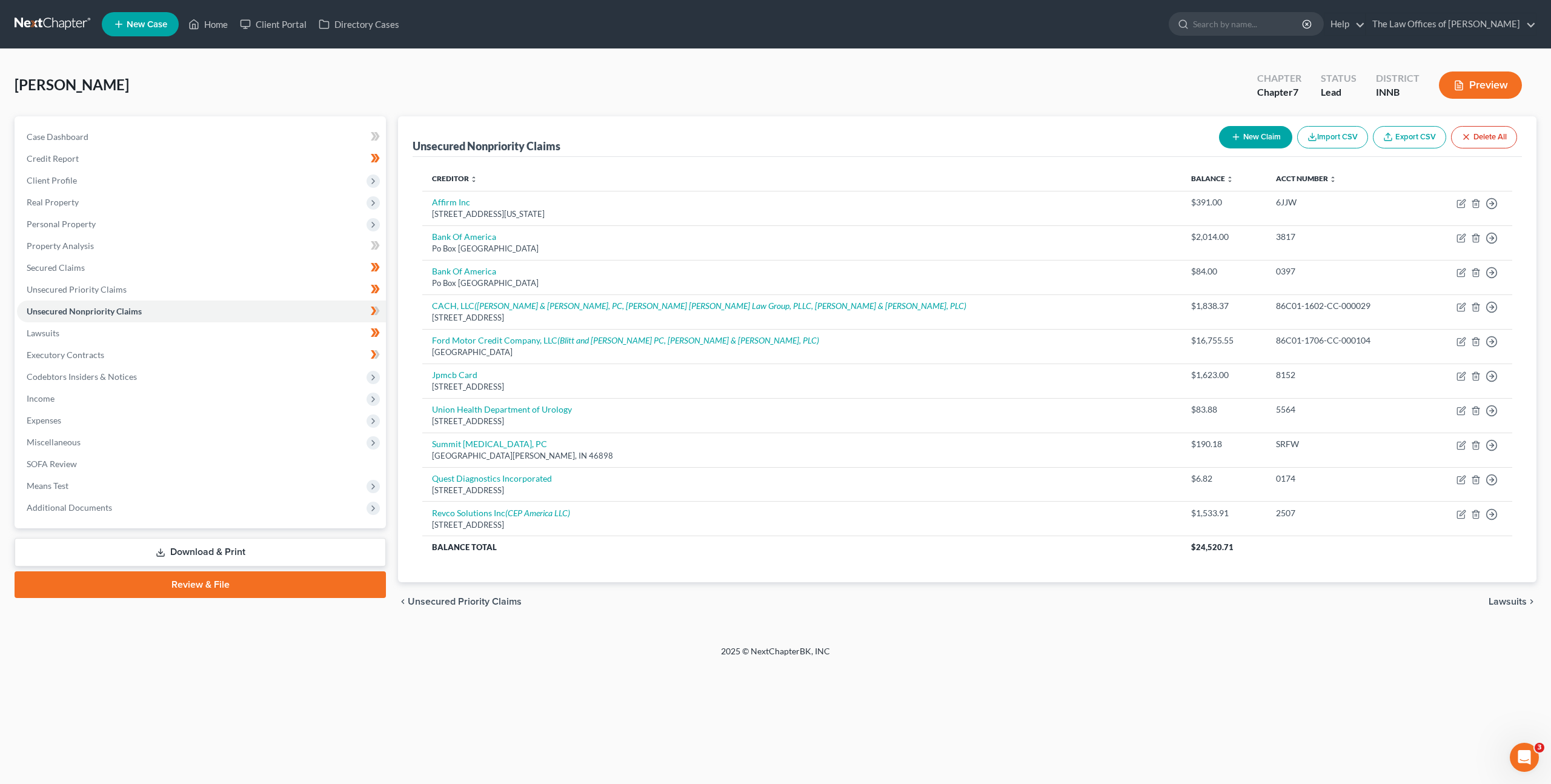
click at [1240, 132] on button "New Claim" at bounding box center [1255, 137] width 74 height 22
select select "0"
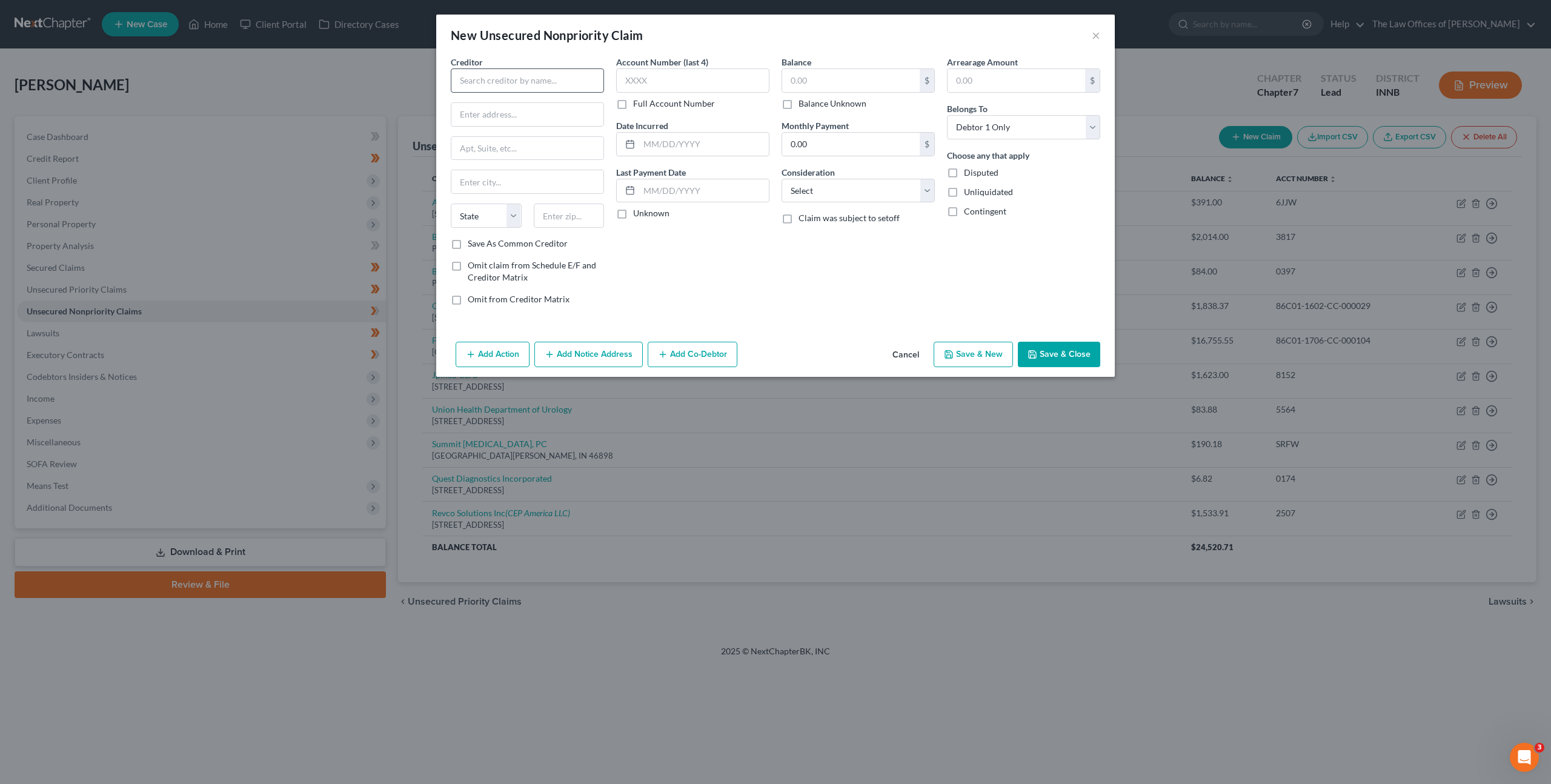
drag, startPoint x: 529, startPoint y: 99, endPoint x: 528, endPoint y: 89, distance: 10.0
click at [528, 99] on div "Creditor * State AL AK AR AZ CA CO CT DE DC FL GA GU HI ID IL IN IA KS KY LA ME…" at bounding box center [527, 147] width 153 height 182
drag, startPoint x: 529, startPoint y: 84, endPoint x: 538, endPoint y: 81, distance: 9.5
click at [532, 83] on input "text" at bounding box center [527, 80] width 153 height 24
drag, startPoint x: 503, startPoint y: 116, endPoint x: 512, endPoint y: 110, distance: 10.8
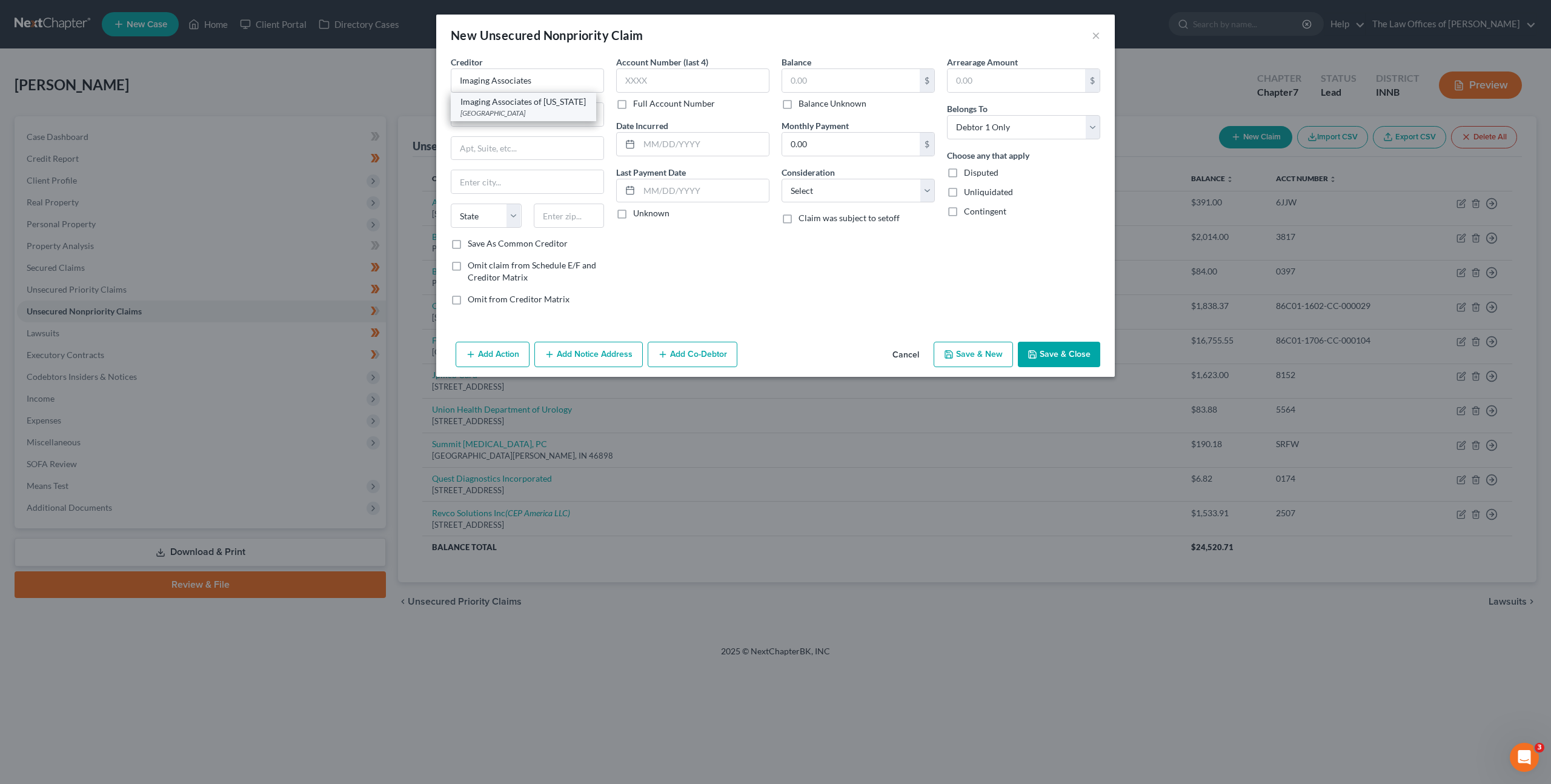
click at [503, 116] on div "[GEOGRAPHIC_DATA]" at bounding box center [523, 113] width 126 height 10
type input "Imaging Associates of [US_STATE]"
type input "PO Box 208805"
type input "Dallas"
select select "45"
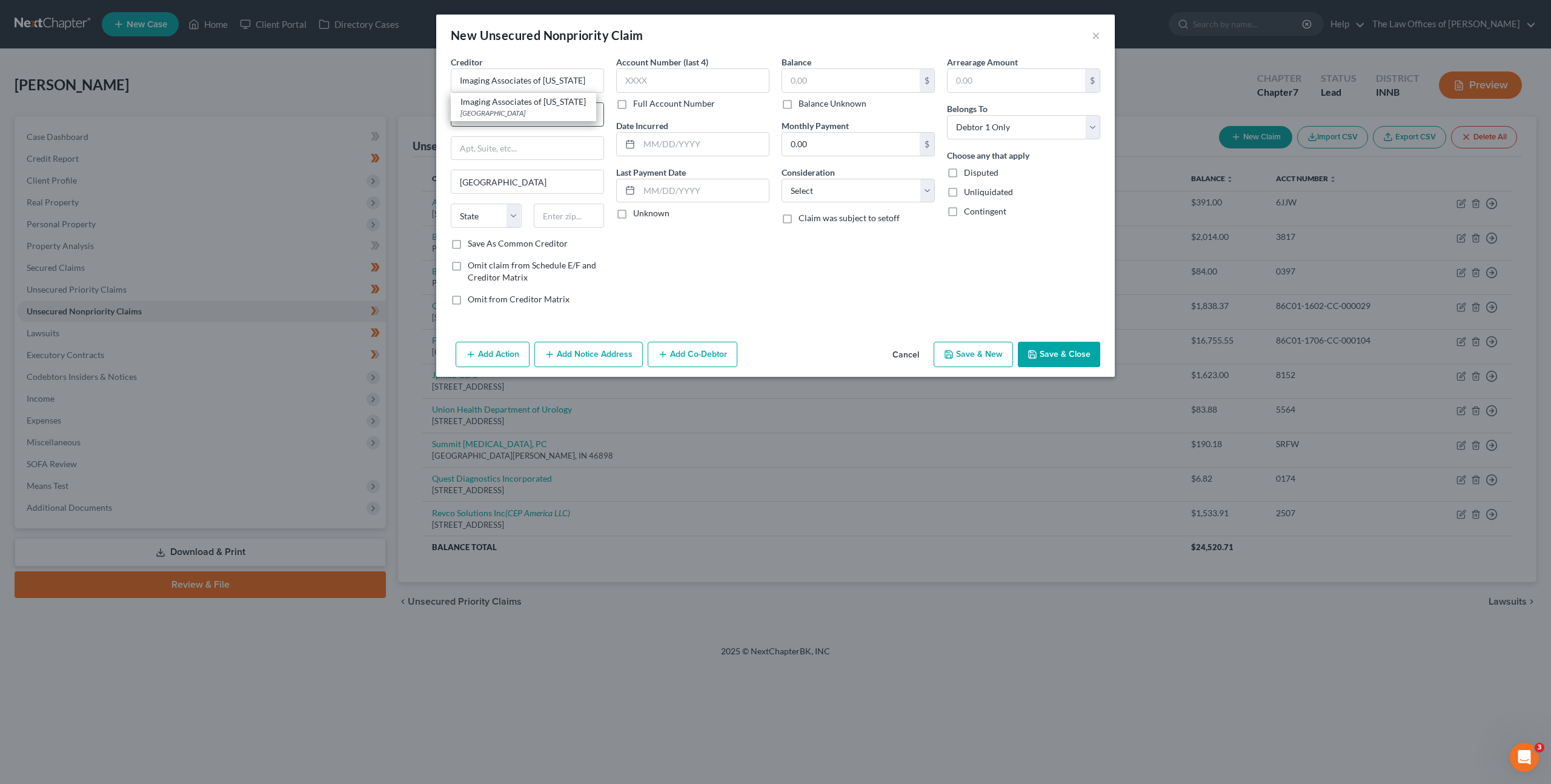
type input "75320"
click at [661, 78] on input "text" at bounding box center [692, 80] width 153 height 24
type input "4681"
click at [826, 84] on input "text" at bounding box center [851, 80] width 137 height 23
click at [830, 84] on input "1,807" at bounding box center [851, 80] width 137 height 23
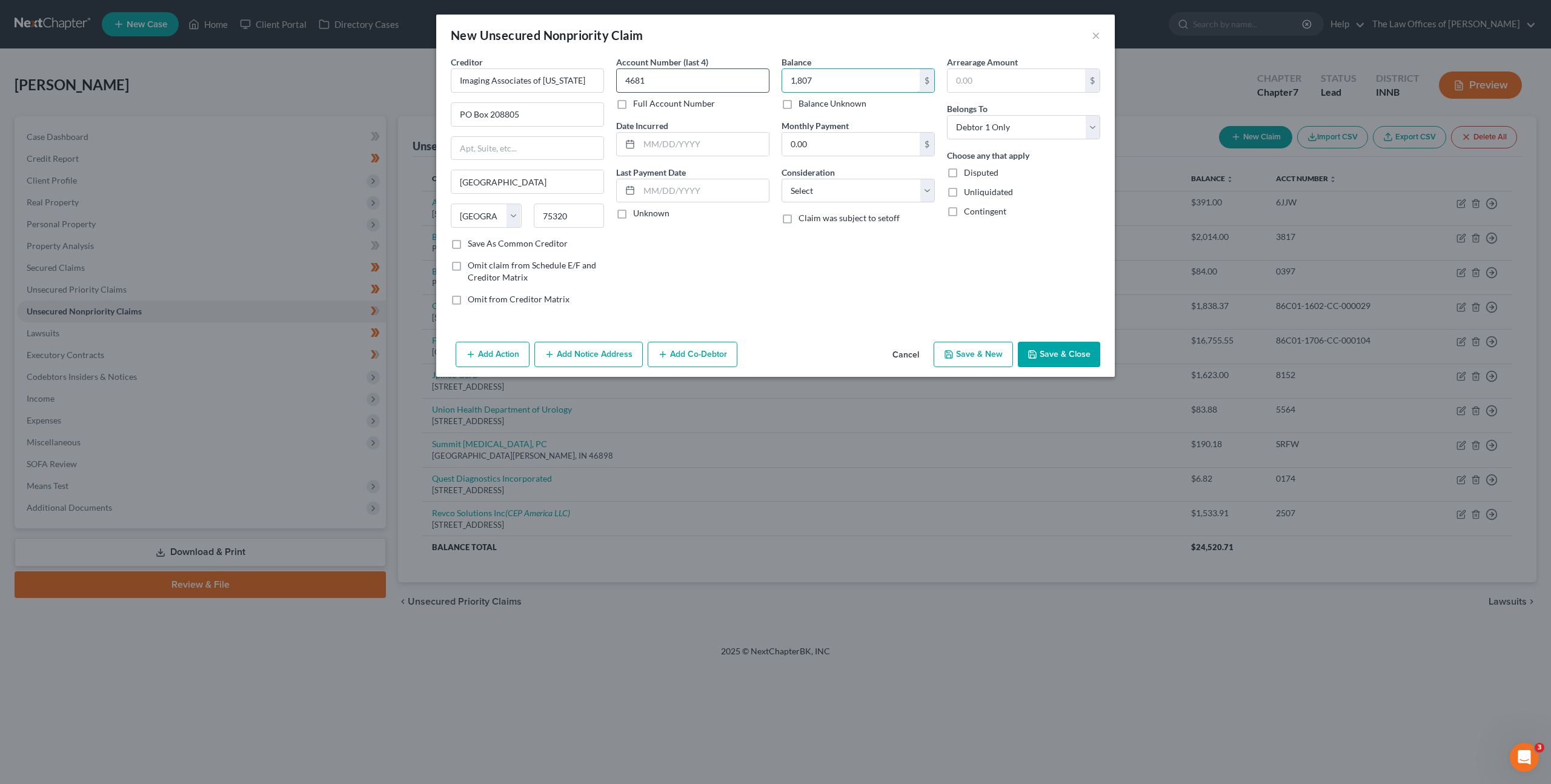
drag, startPoint x: 833, startPoint y: 82, endPoint x: 744, endPoint y: 70, distance: 89.8
click at [744, 70] on div "Creditor * Imaging Associates of Indiana PO Box 208805 Dallas State AL AK AR AZ…" at bounding box center [775, 185] width 662 height 259
type input "1,092.77"
click at [691, 262] on div "Account Number (last 4) 4681 Full Account Number Date Incurred Last Payment Dat…" at bounding box center [693, 185] width 166 height 259
click at [828, 193] on select "Select Cable / Satellite Services Collection Agency Credit Card Debt Debt Couns…" at bounding box center [858, 190] width 153 height 24
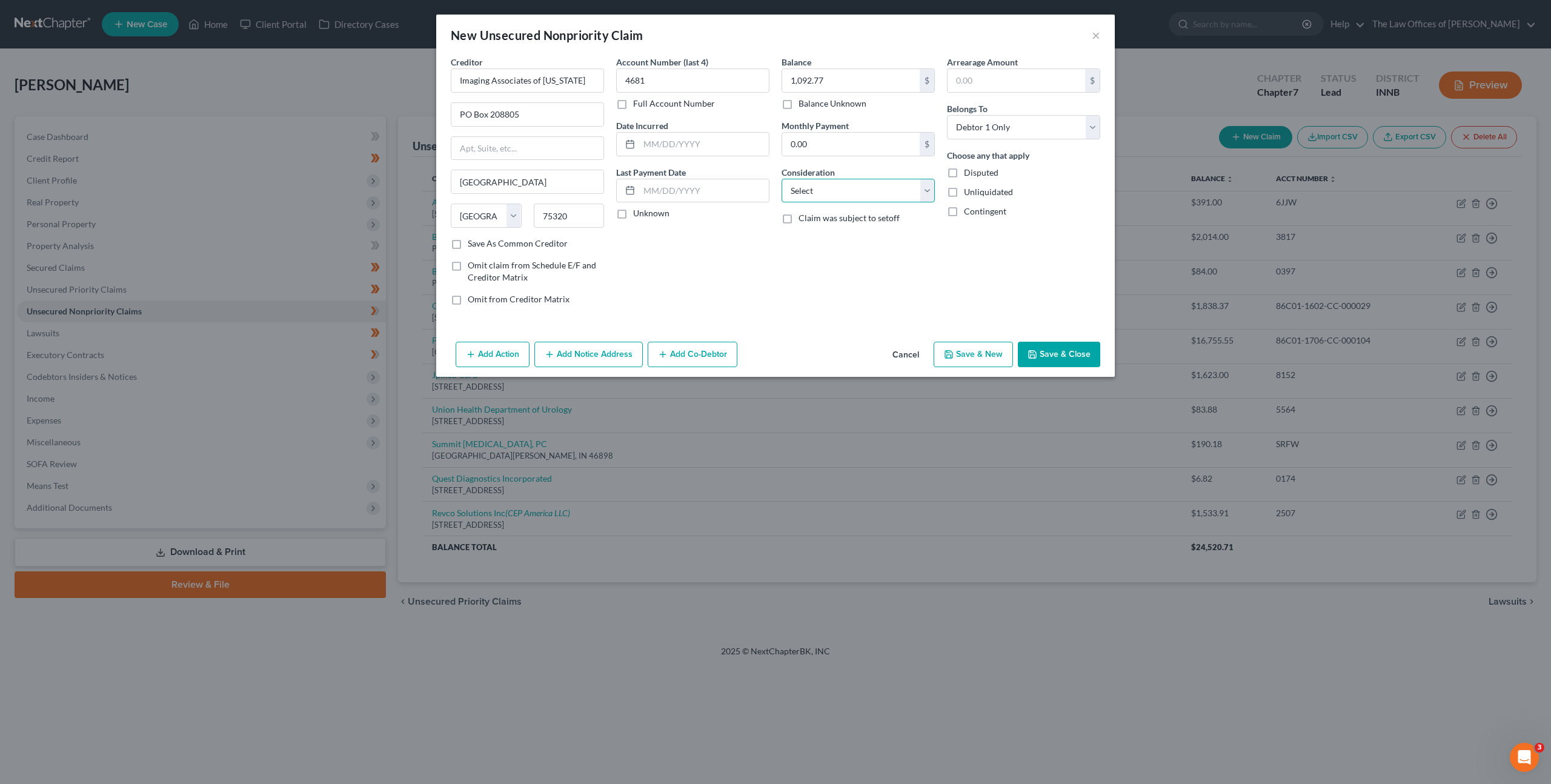
select select "9"
click at [782, 179] on select "Select Cable / Satellite Services Collection Agency Credit Card Debt Debt Couns…" at bounding box center [858, 190] width 153 height 24
click at [1043, 351] on button "Save & Close" at bounding box center [1059, 354] width 83 height 26
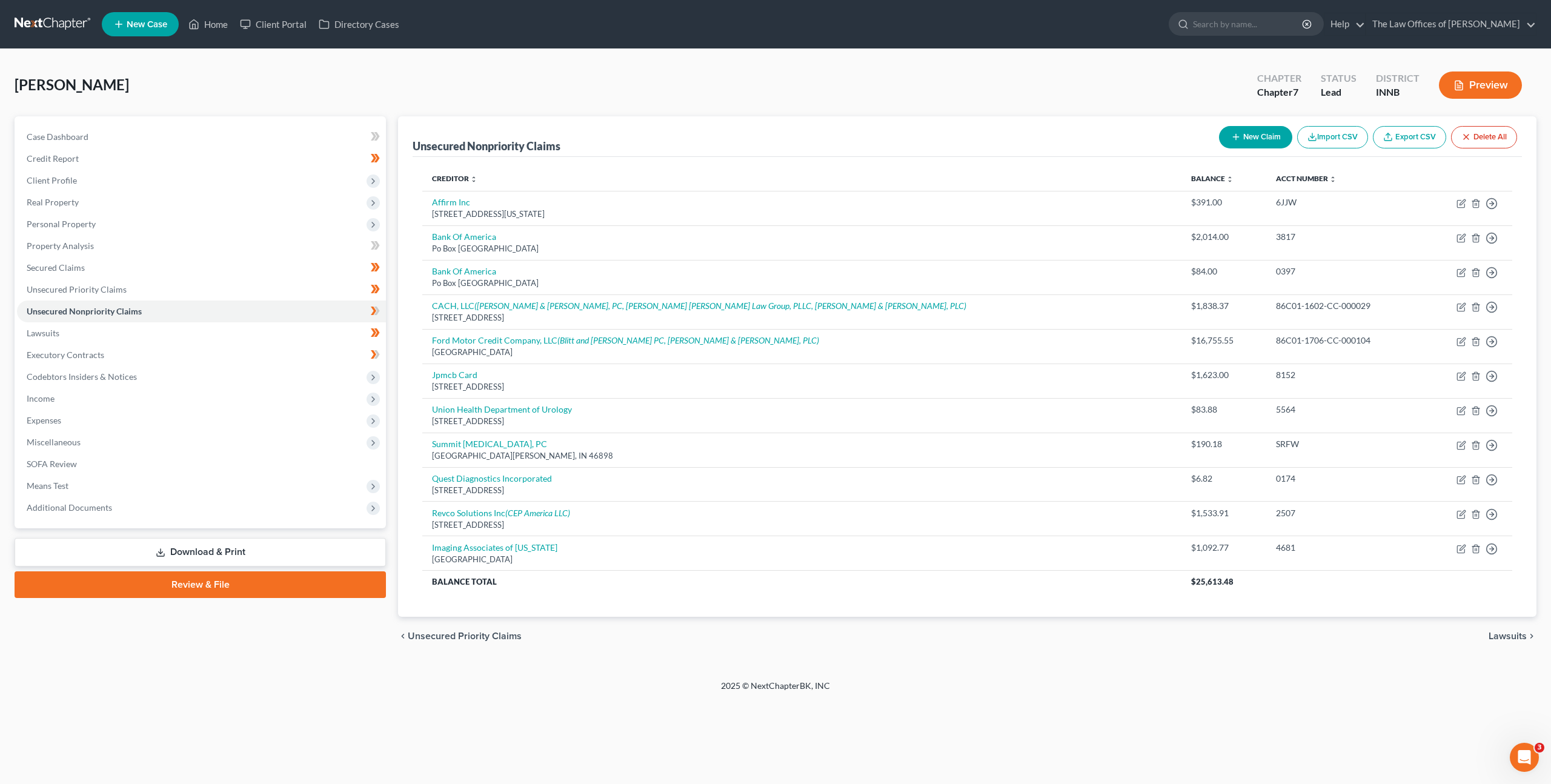
click at [1253, 132] on button "New Claim" at bounding box center [1255, 137] width 74 height 22
select select "0"
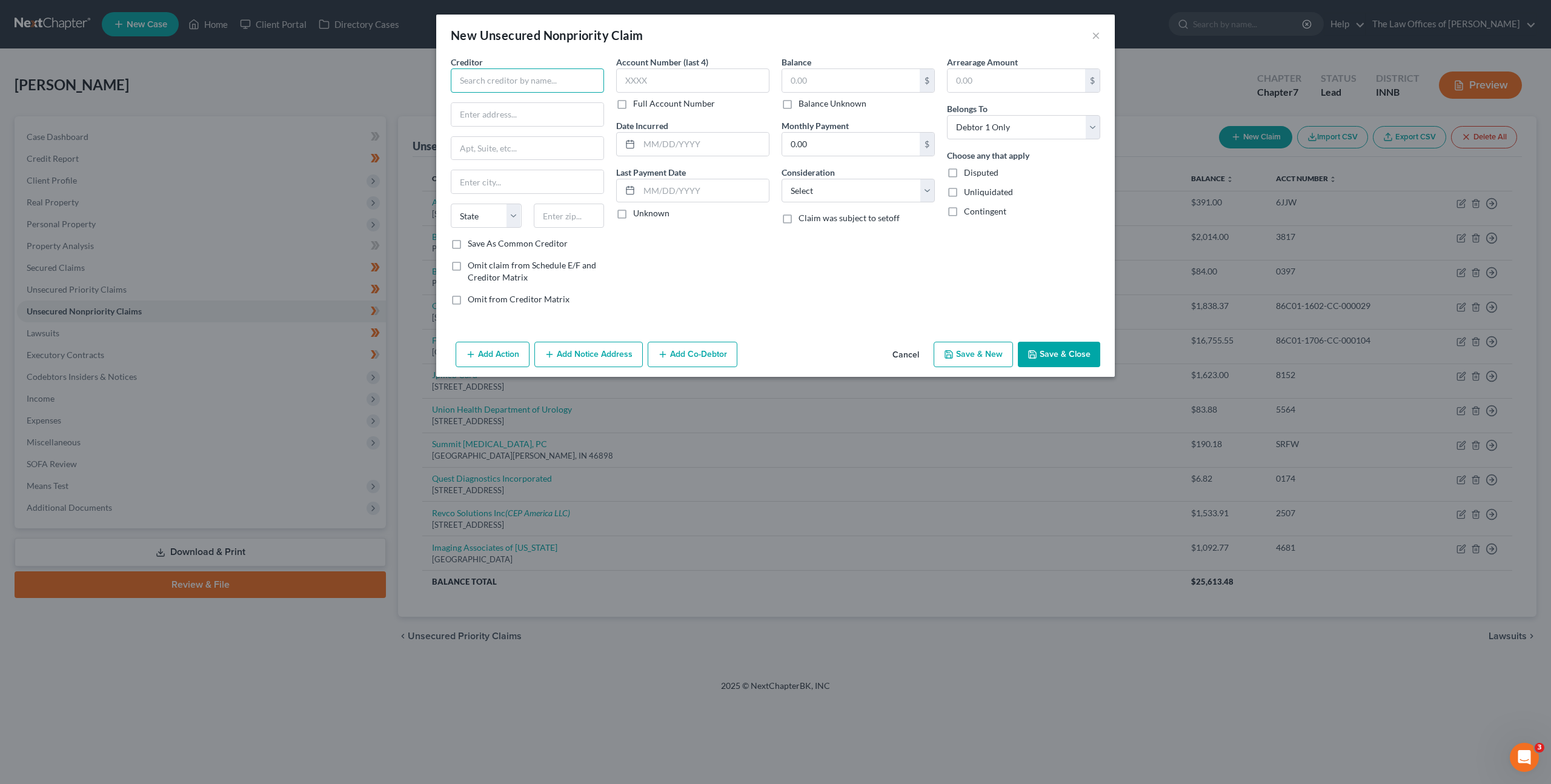
drag, startPoint x: 455, startPoint y: 80, endPoint x: 507, endPoint y: 84, distance: 52.2
click at [457, 80] on input "text" at bounding box center [527, 80] width 153 height 24
click at [503, 104] on div "AMCOL Systems, Inc." at bounding box center [523, 102] width 126 height 12
type input "AMCOL Systems, Inc."
type input "PO Box 21625"
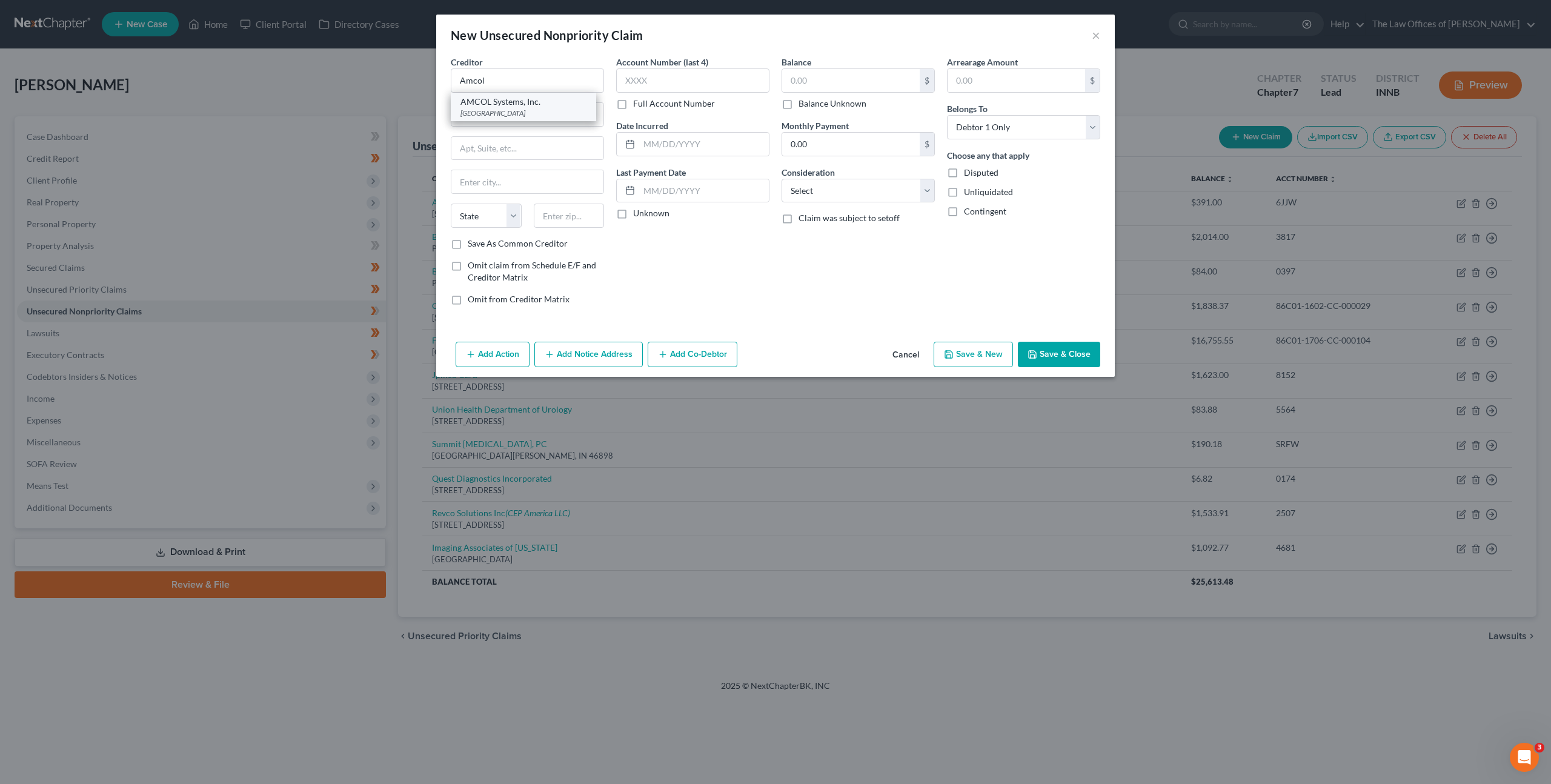
type input "Columbia"
select select "42"
type input "29221"
click at [662, 84] on input "text" at bounding box center [692, 80] width 153 height 24
type input "0109"
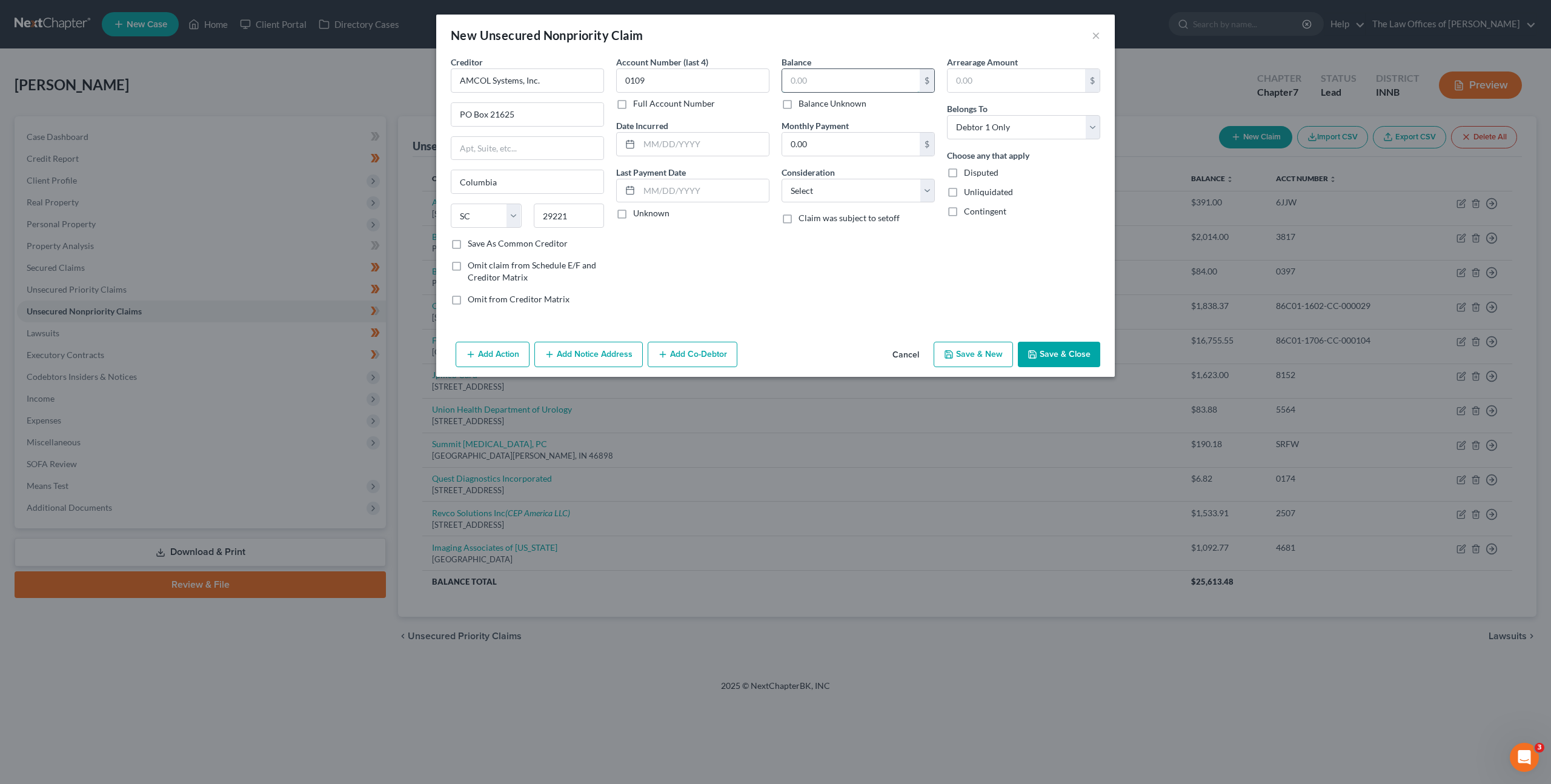
click at [814, 77] on input "text" at bounding box center [851, 80] width 137 height 23
type input "271.87"
click at [580, 361] on button "Add Notice Address" at bounding box center [588, 354] width 108 height 26
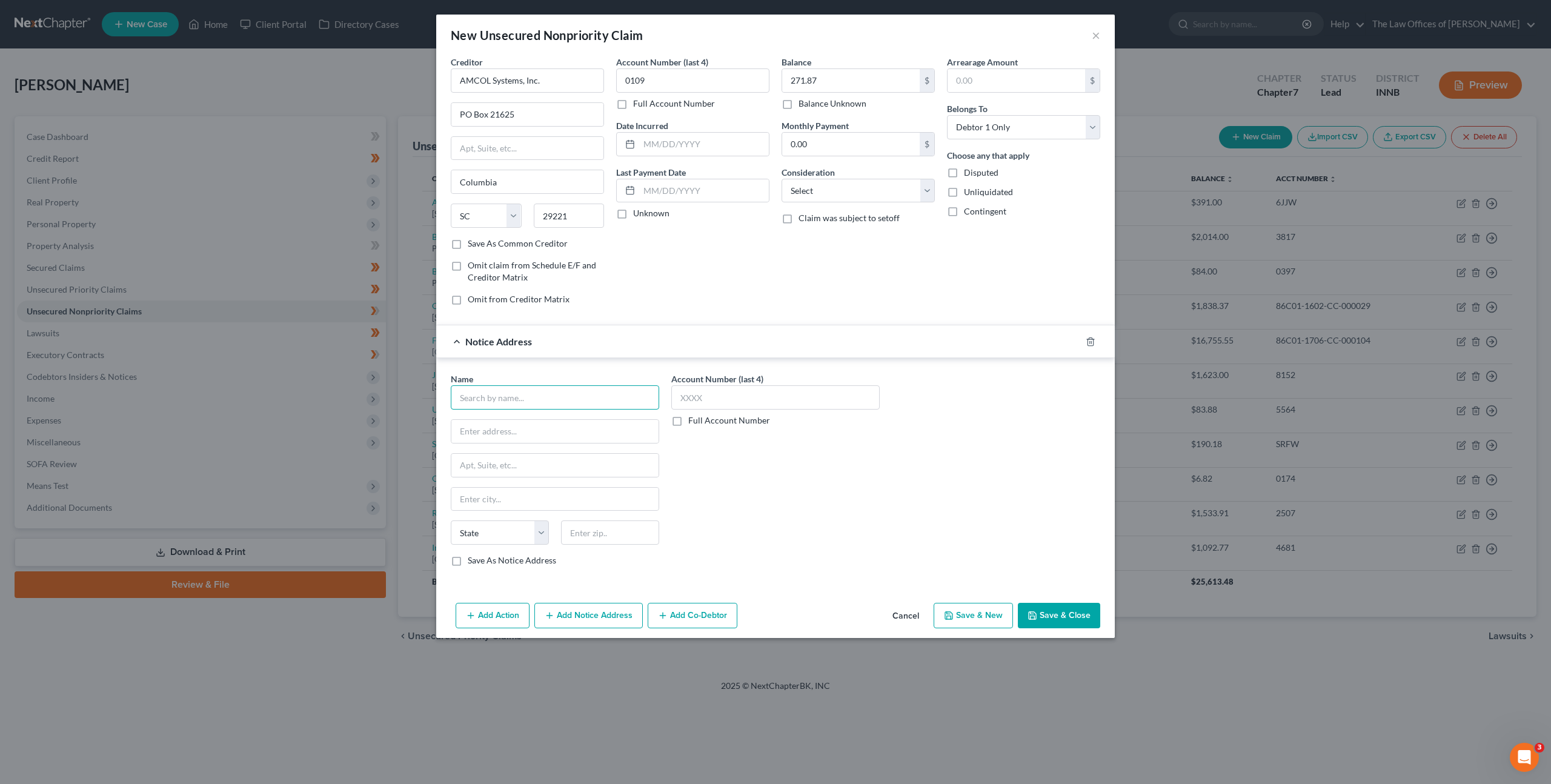
drag, startPoint x: 520, startPoint y: 401, endPoint x: 543, endPoint y: 392, distance: 24.7
click at [526, 397] on input "text" at bounding box center [555, 397] width 209 height 24
type input "Union Health"
click at [501, 427] on input "text" at bounding box center [555, 431] width 207 height 23
type input "1606 N 7th St."
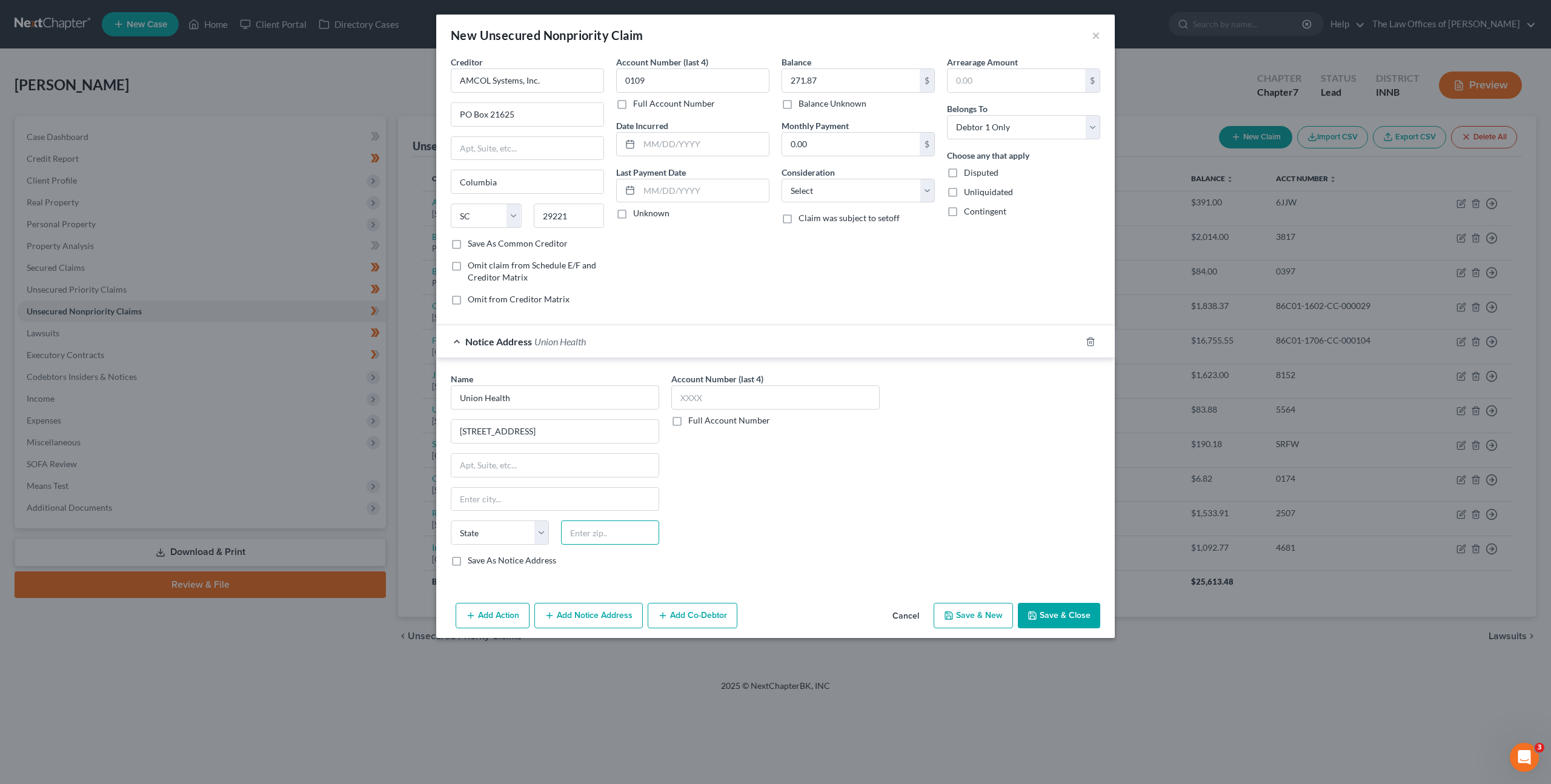
click at [590, 530] on input "text" at bounding box center [610, 532] width 99 height 24
type input "47804"
click at [468, 561] on label "Save As Notice Address" at bounding box center [512, 560] width 89 height 12
click at [473, 561] on input "Save As Notice Address" at bounding box center [477, 559] width 8 height 8
checkbox input "true"
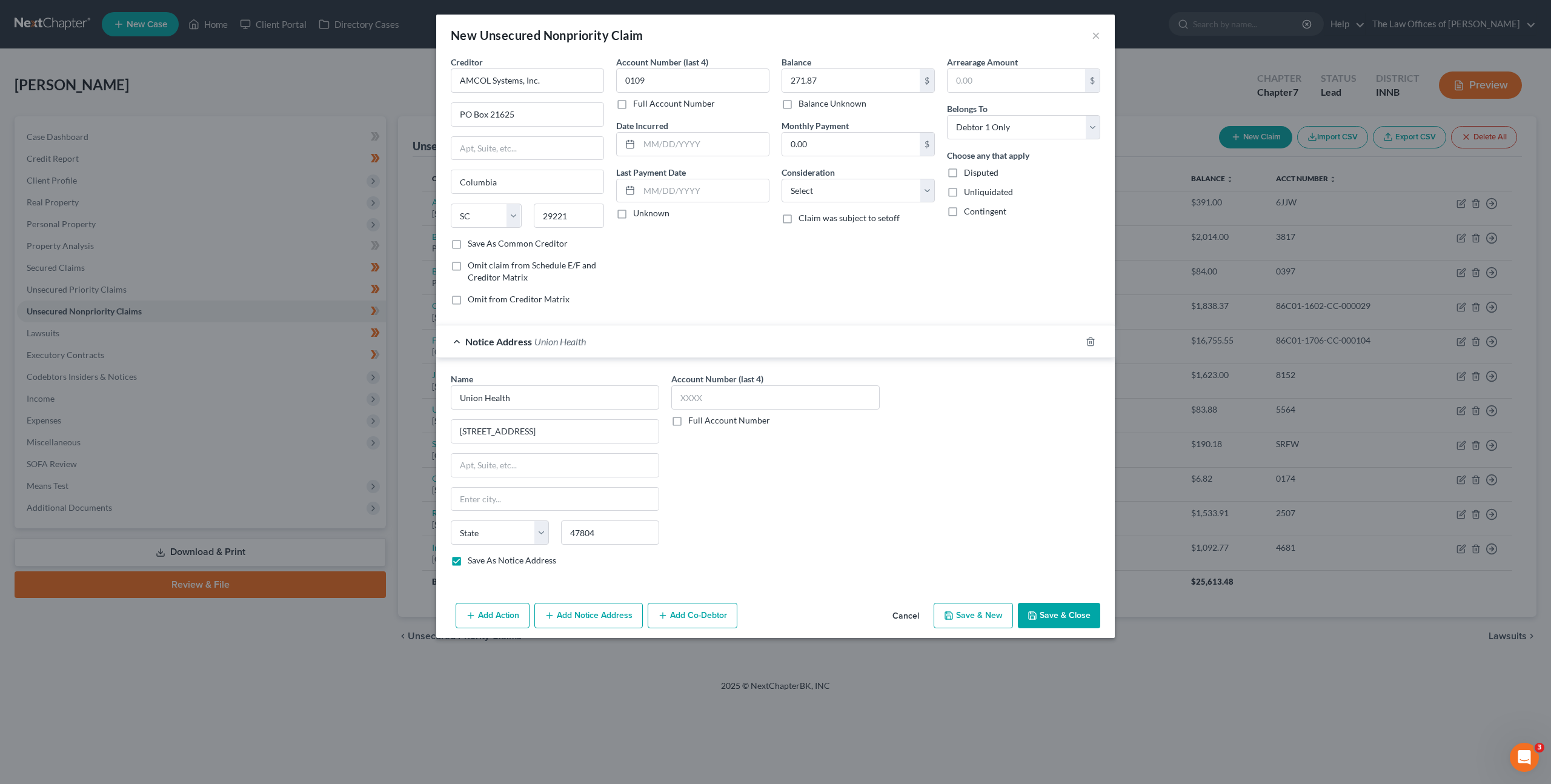
type input "Terre Haute"
select select "15"
click at [845, 513] on div "Account Number (last 4) Full Account Number" at bounding box center [775, 474] width 220 height 204
click at [826, 194] on select "Select Cable / Satellite Services Collection Agency Credit Card Debt Debt Couns…" at bounding box center [858, 190] width 153 height 24
click at [782, 179] on select "Select Cable / Satellite Services Collection Agency Credit Card Debt Debt Couns…" at bounding box center [858, 190] width 153 height 24
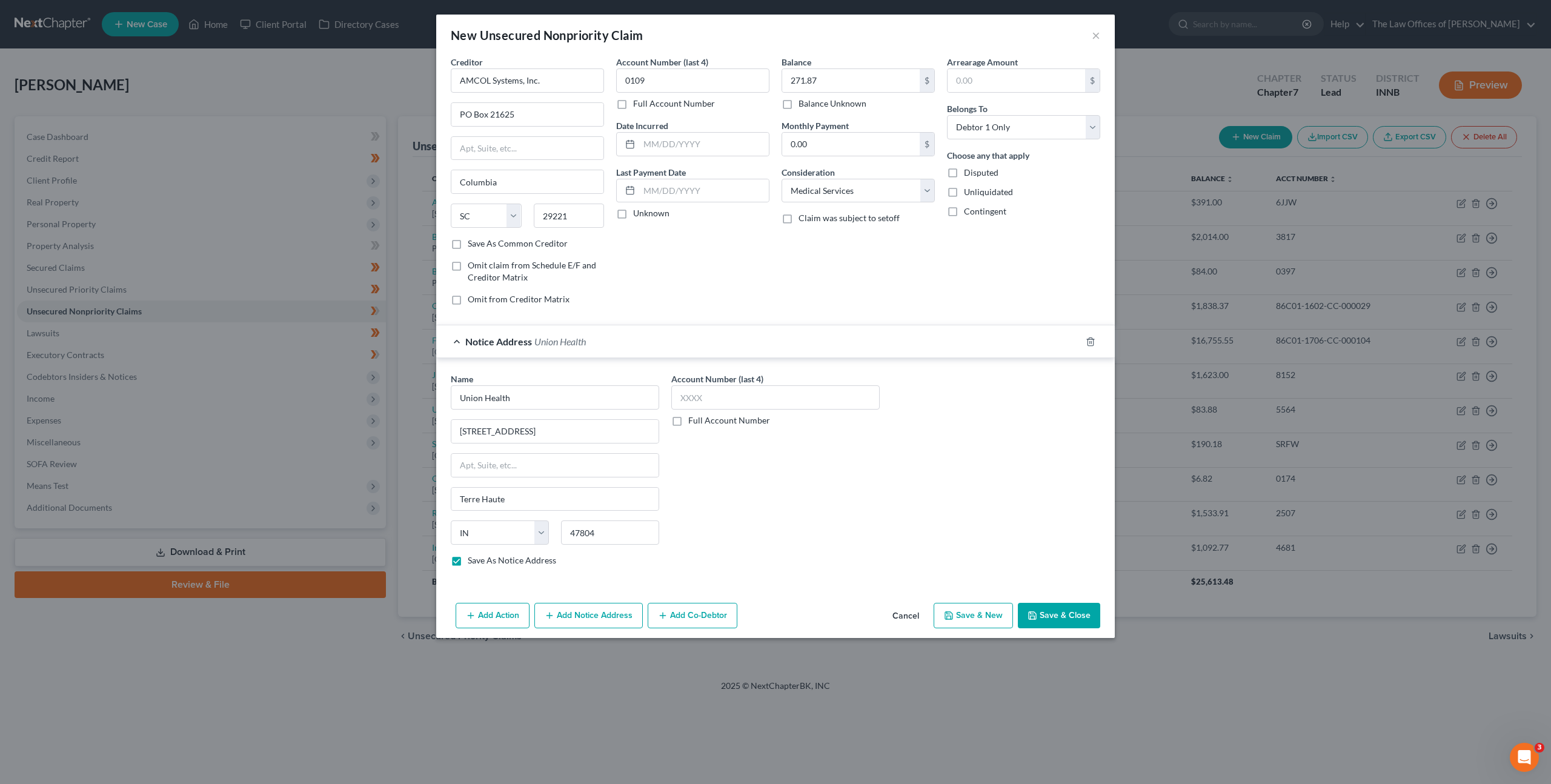
click at [783, 465] on div "Account Number (last 4) Full Account Number" at bounding box center [775, 474] width 220 height 204
click at [877, 177] on div "Consideration Select Cable / Satellite Services Collection Agency Credit Card D…" at bounding box center [858, 184] width 153 height 37
click at [874, 184] on select "Select Cable / Satellite Services Collection Agency Credit Card Debt Debt Couns…" at bounding box center [858, 190] width 153 height 24
select select "1"
click at [782, 179] on select "Select Cable / Satellite Services Collection Agency Credit Card Debt Debt Couns…" at bounding box center [858, 190] width 153 height 24
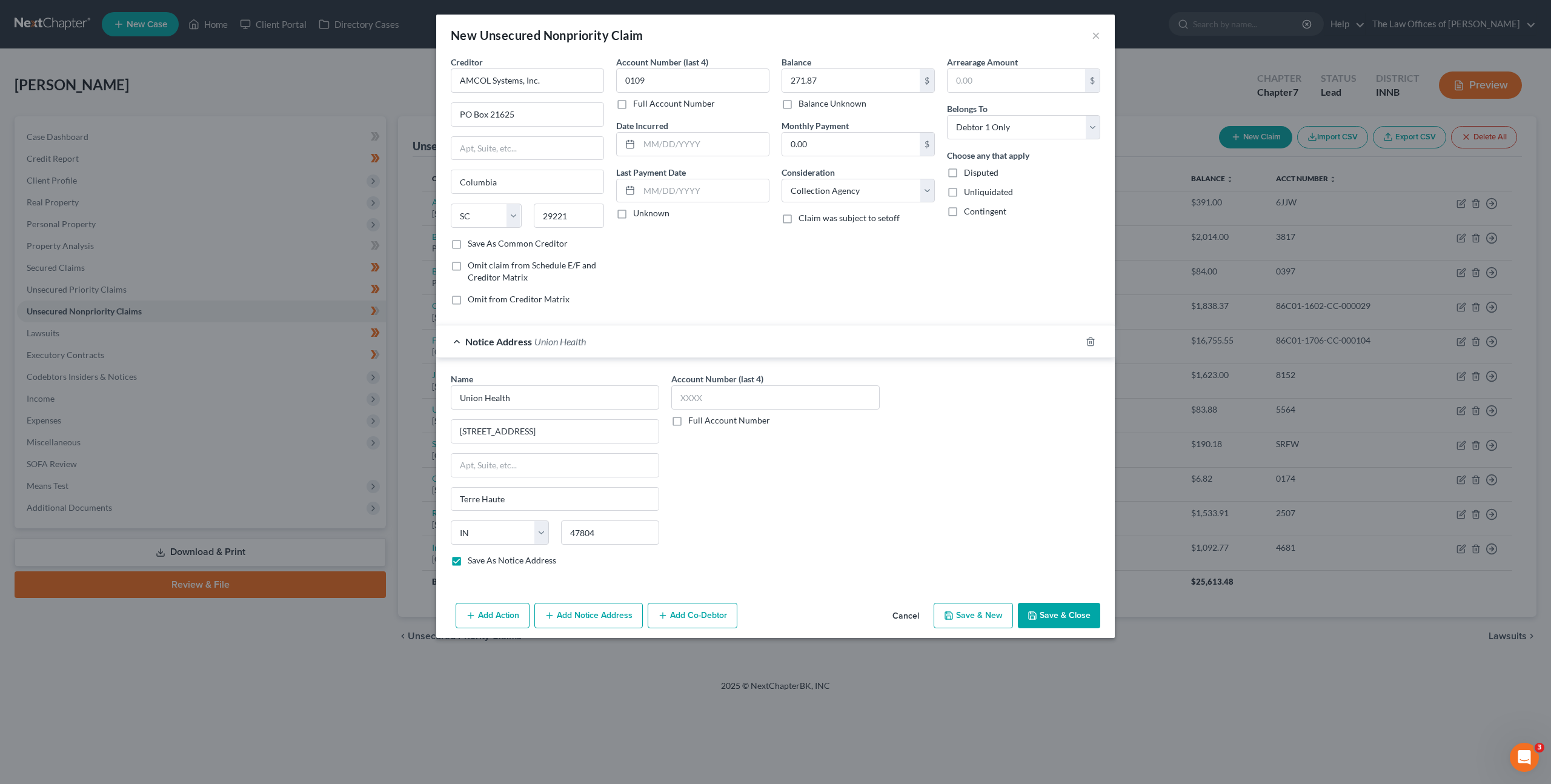
click at [918, 496] on div "Name * Union Health 1606 N 7th St. Terre Haute State AL AK AR AZ CA CO CT DE DC…" at bounding box center [775, 474] width 662 height 204
click at [1047, 610] on button "Save & Close" at bounding box center [1059, 615] width 83 height 26
checkbox input "false"
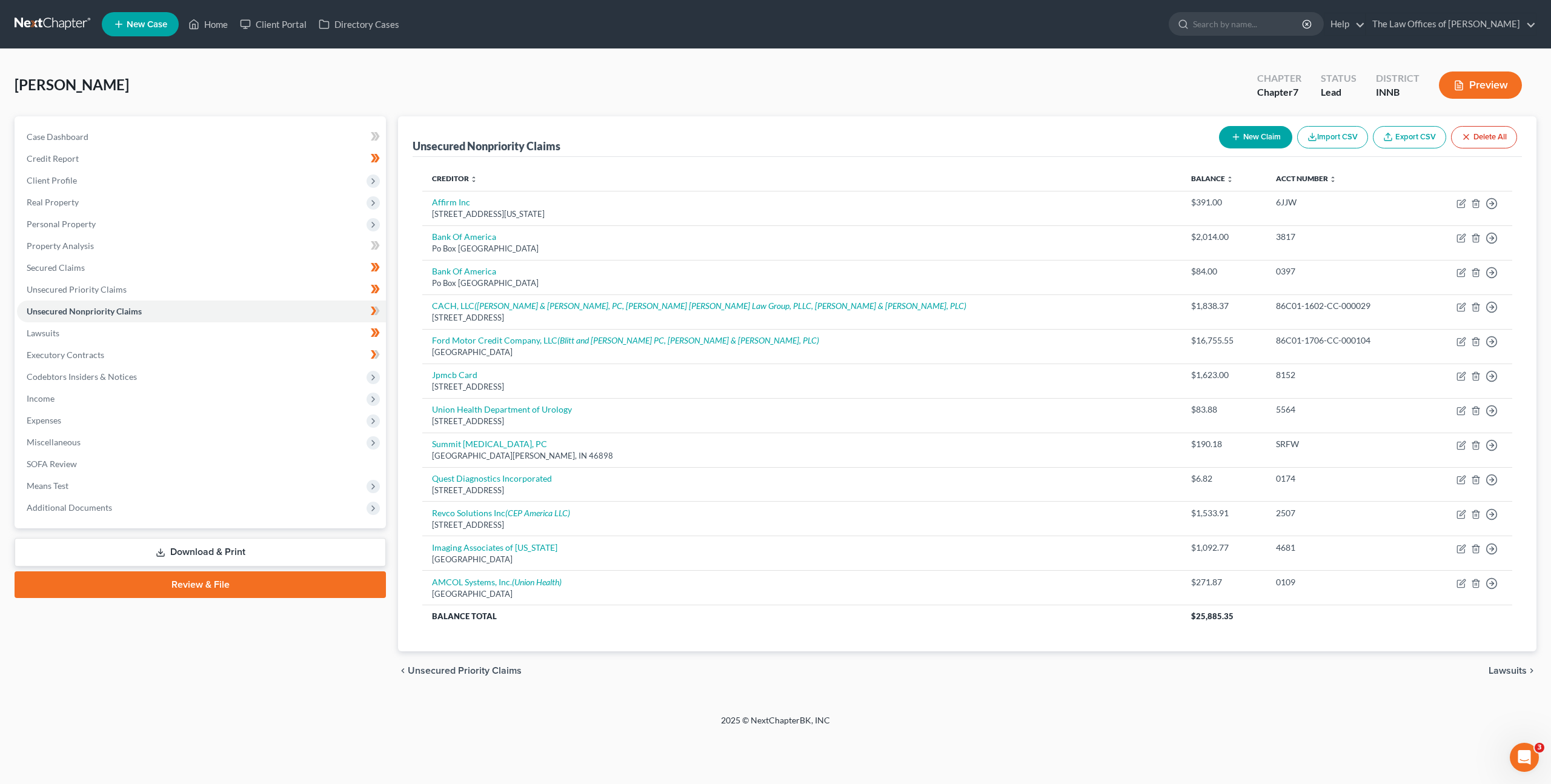
click at [1235, 127] on button "New Claim" at bounding box center [1255, 137] width 74 height 22
select select "0"
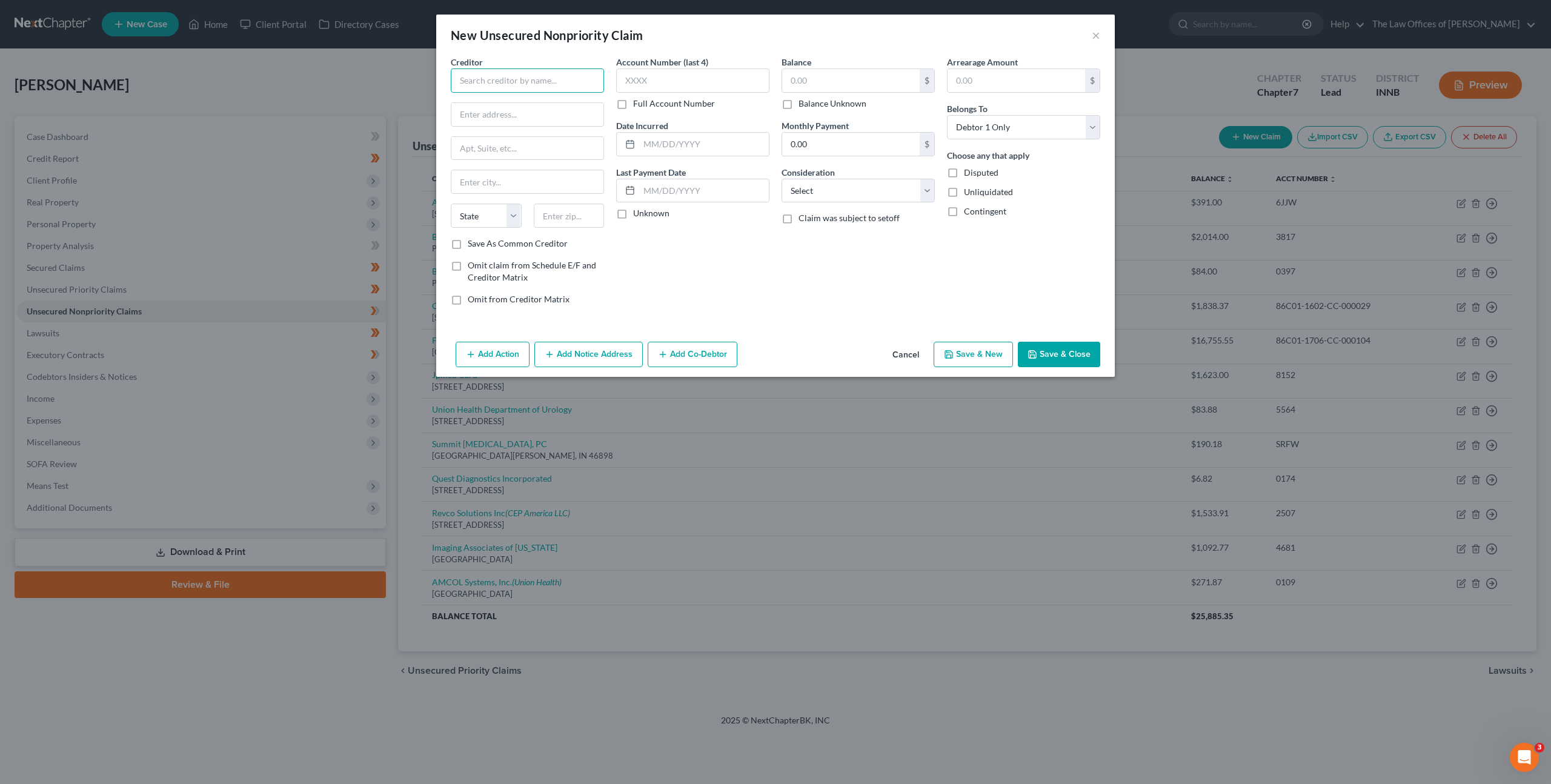
drag, startPoint x: 466, startPoint y: 84, endPoint x: 523, endPoint y: 92, distance: 57.6
click at [469, 84] on input "text" at bounding box center [527, 80] width 153 height 24
type input "Valley Professionals Community Health Center"
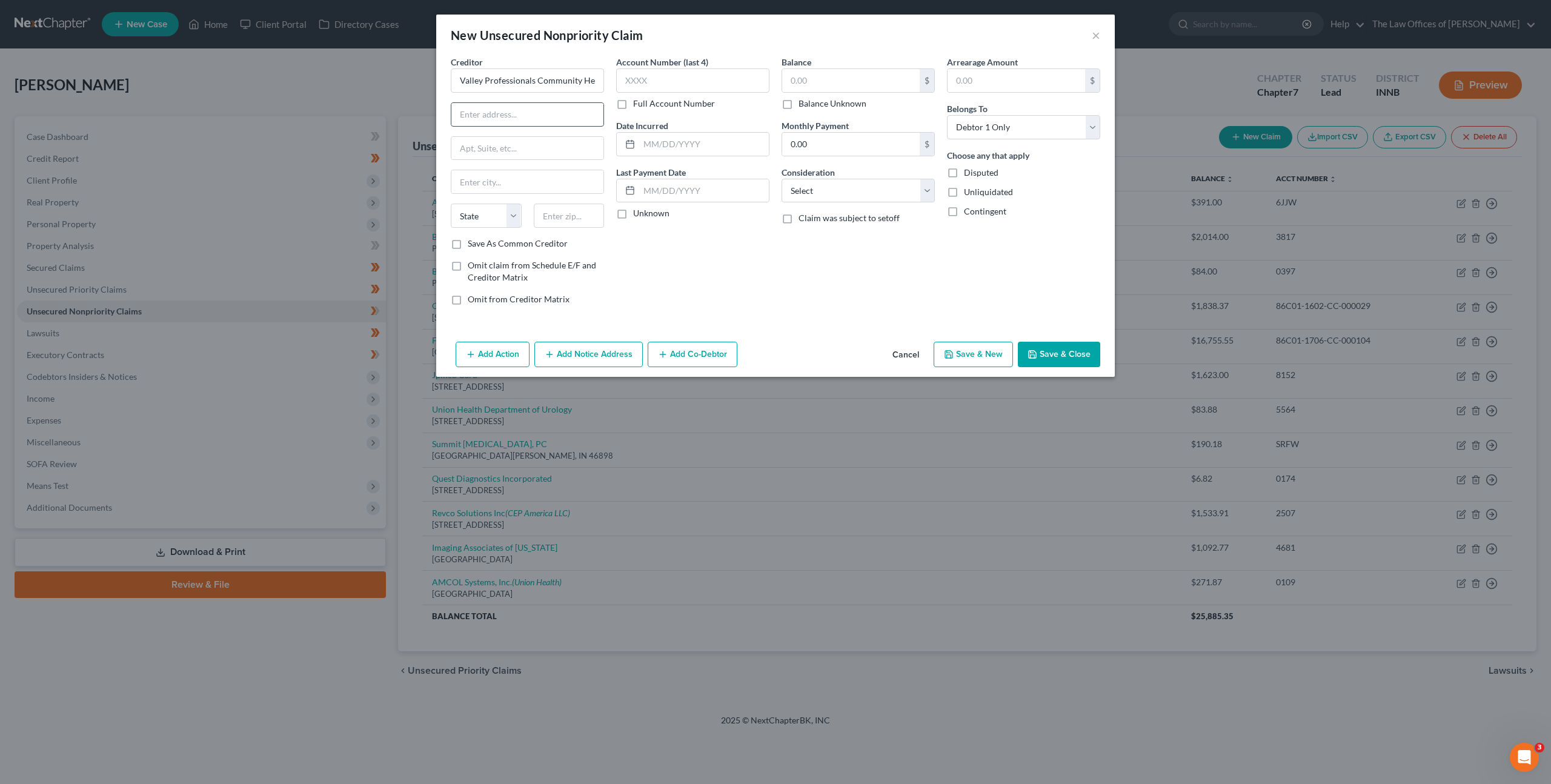
click at [505, 113] on input "text" at bounding box center [527, 114] width 152 height 23
type input "PO Box 74633"
type input "60675"
click at [739, 238] on div "Account Number (last 4) Full Account Number Date Incurred Last Payment Date Unk…" at bounding box center [693, 185] width 166 height 259
type input "Chicago"
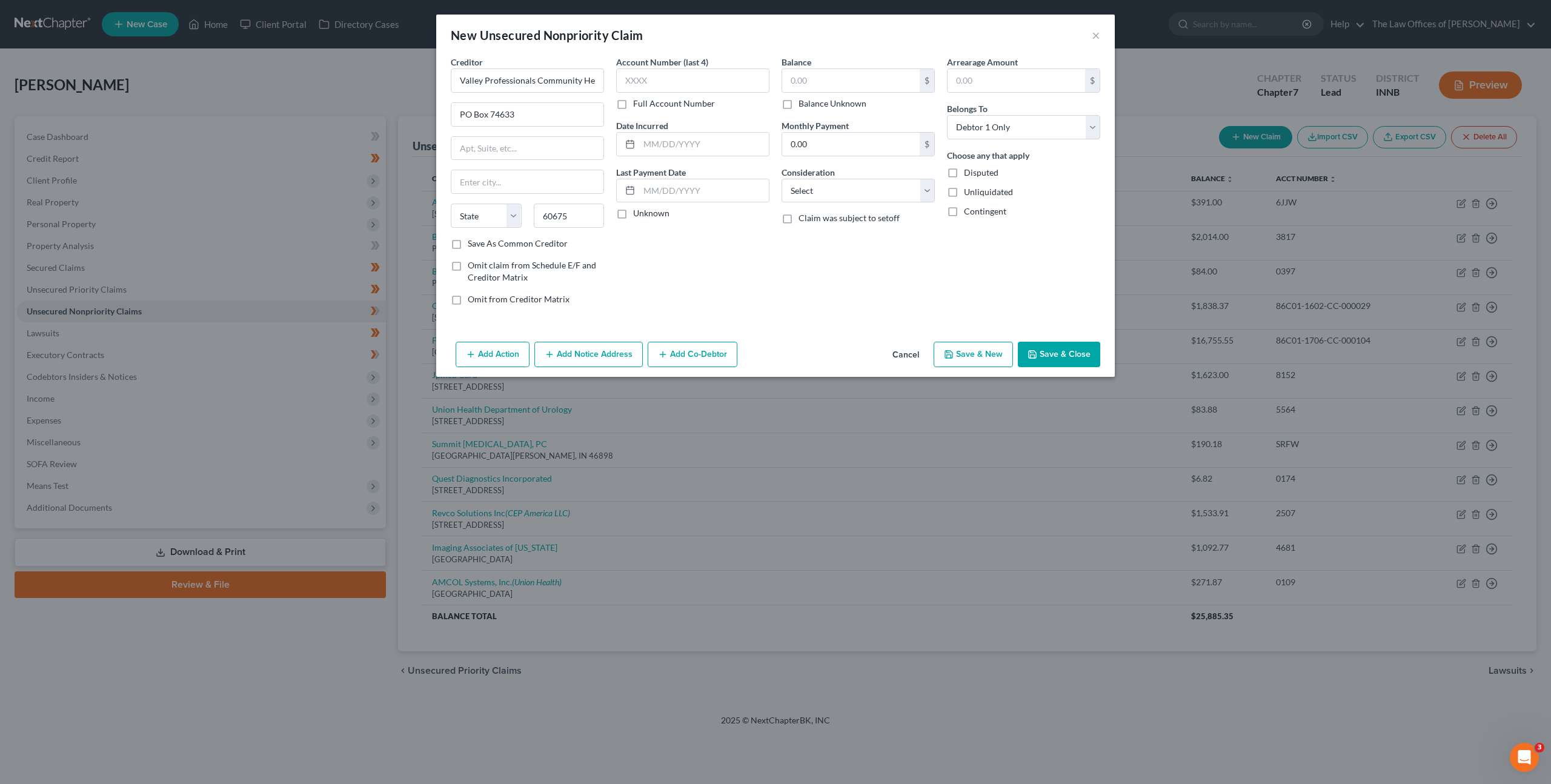
select select "14"
click at [645, 82] on input "text" at bounding box center [692, 80] width 153 height 24
click at [716, 75] on input "text" at bounding box center [692, 80] width 153 height 24
type input "8248"
click at [813, 78] on input "text" at bounding box center [851, 80] width 137 height 23
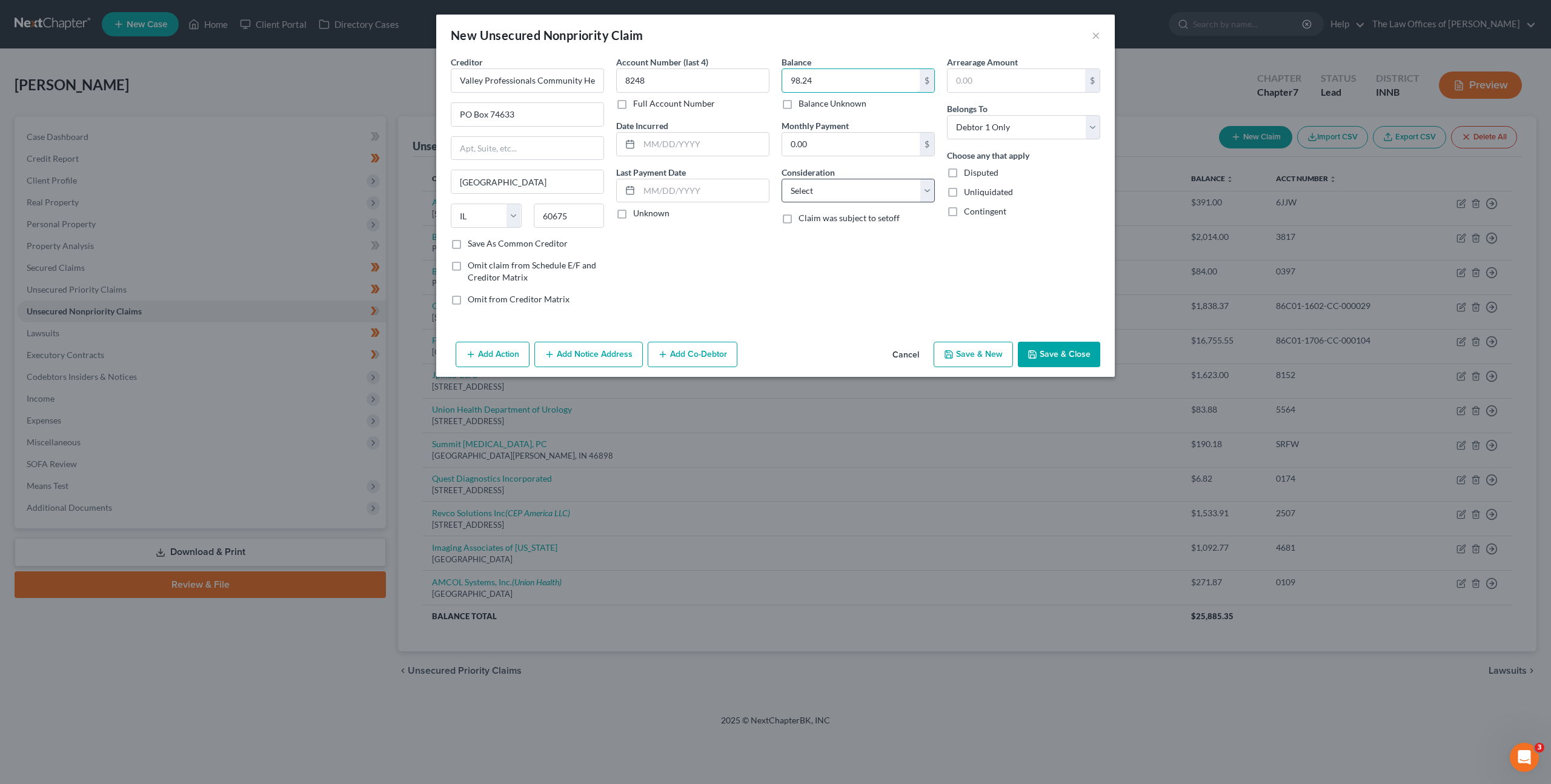
type input "98.24"
click at [839, 192] on select "Select Cable / Satellite Services Collection Agency Credit Card Debt Debt Couns…" at bounding box center [858, 190] width 153 height 24
select select "9"
click at [782, 179] on select "Select Cable / Satellite Services Collection Agency Credit Card Debt Debt Couns…" at bounding box center [858, 190] width 153 height 24
drag, startPoint x: 1071, startPoint y: 349, endPoint x: 1187, endPoint y: 292, distance: 129.2
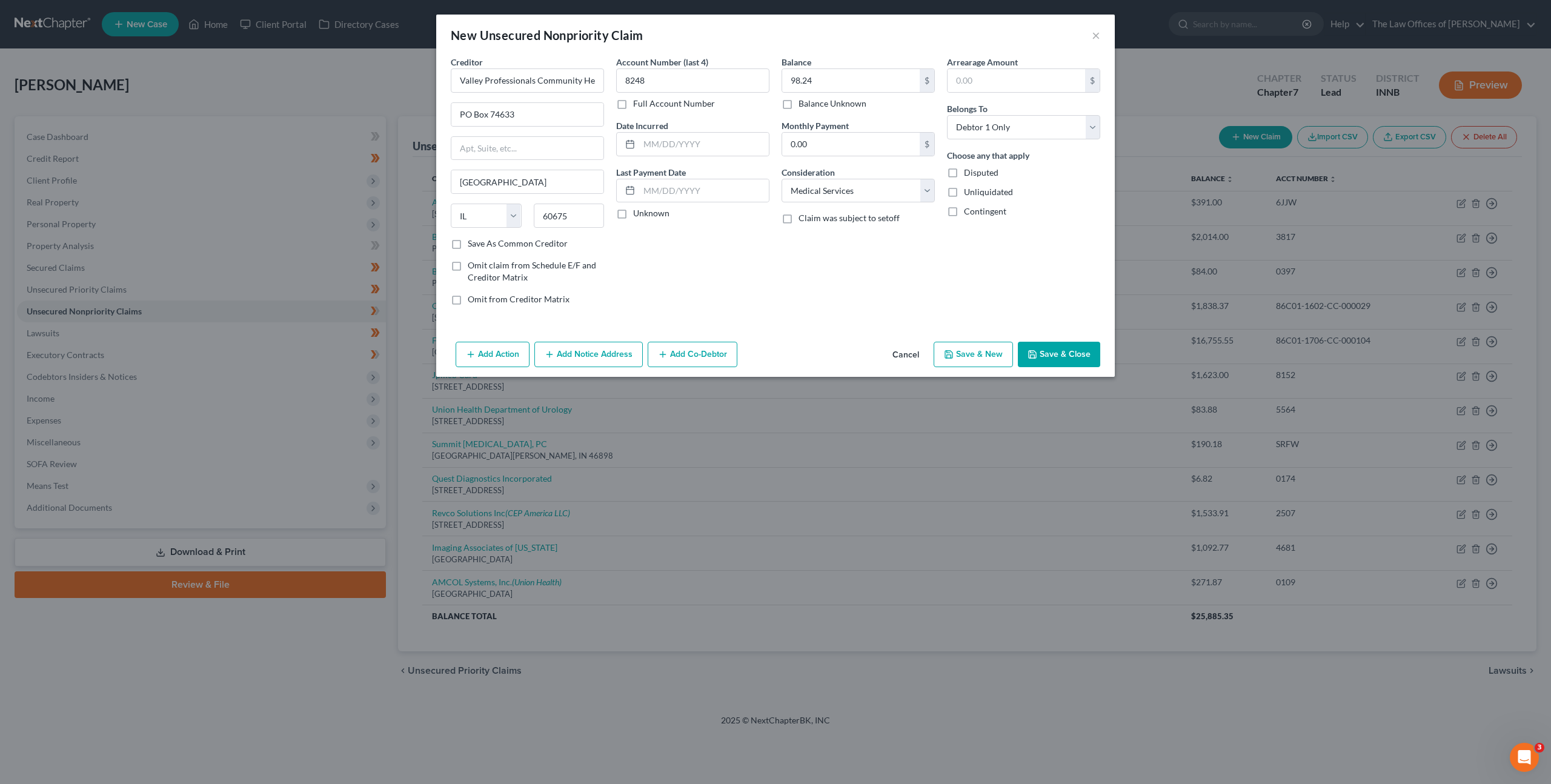
click at [1071, 349] on button "Save & Close" at bounding box center [1059, 354] width 83 height 26
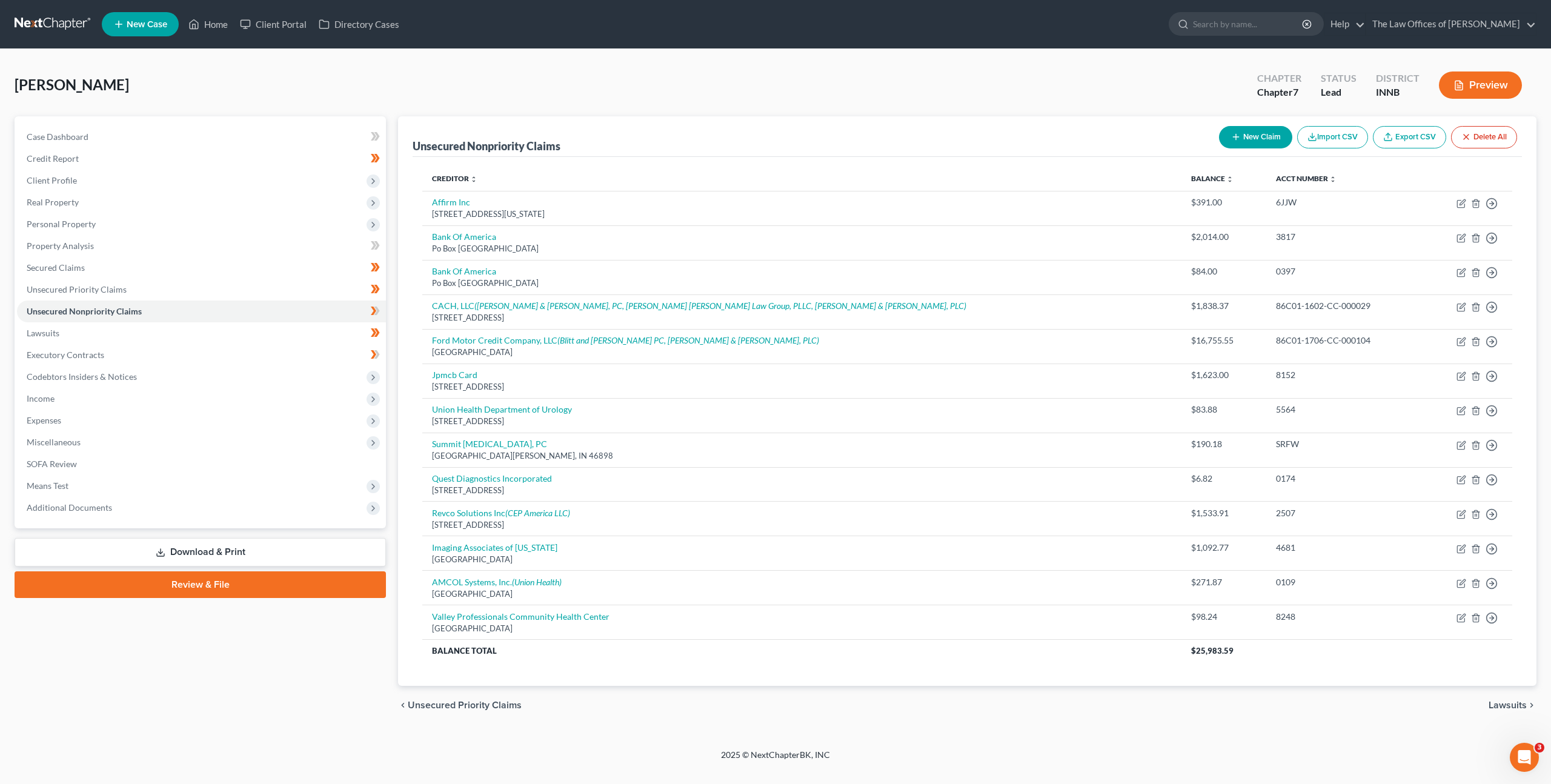
click at [1250, 137] on button "New Claim" at bounding box center [1255, 137] width 74 height 22
select select "0"
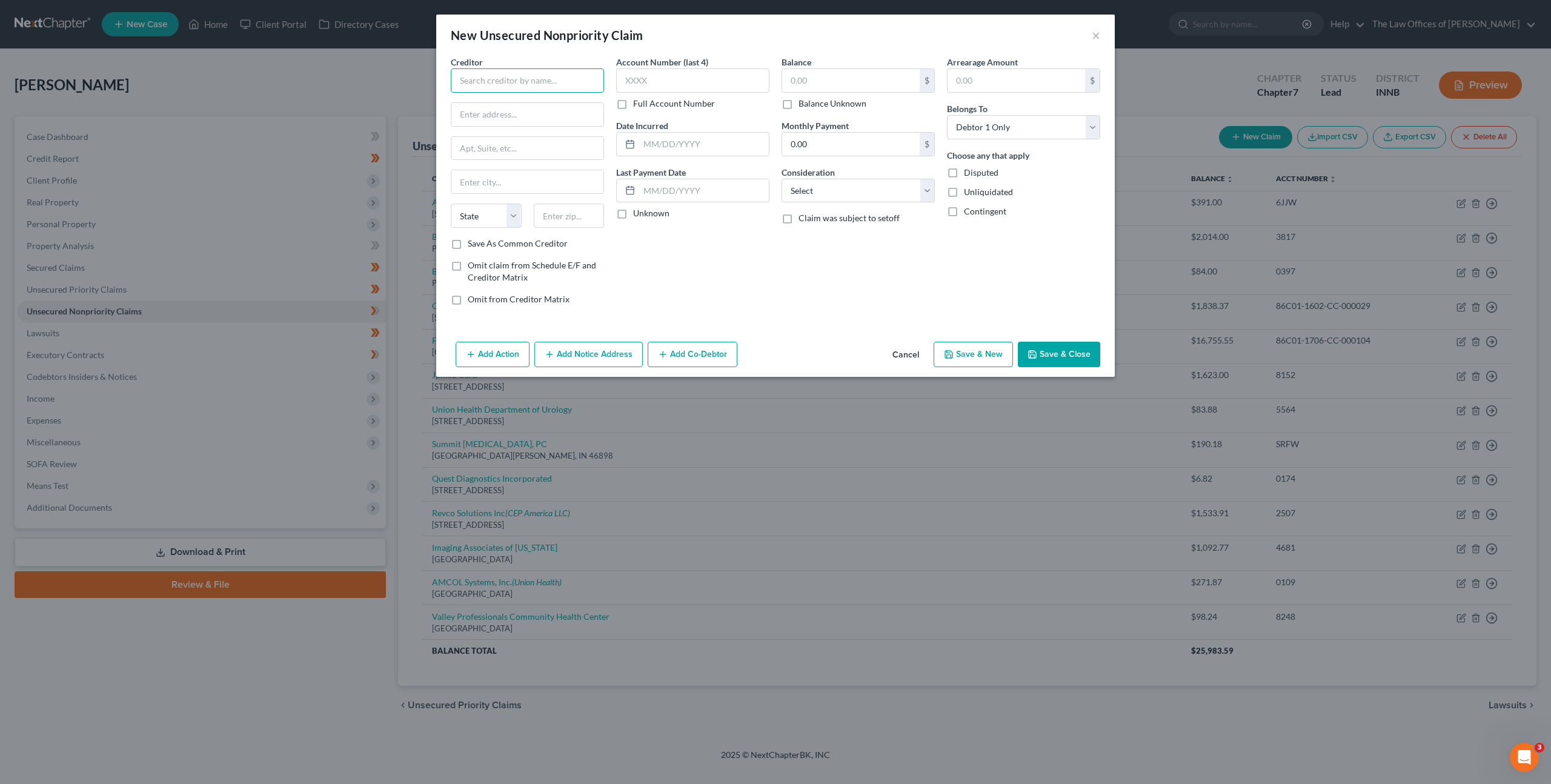
drag, startPoint x: 552, startPoint y: 85, endPoint x: 568, endPoint y: 89, distance: 16.5
click at [552, 85] on input "text" at bounding box center [527, 80] width 153 height 24
type input "Mnet Financial LLC"
type input "95 Argonaut"
type input "STE 200"
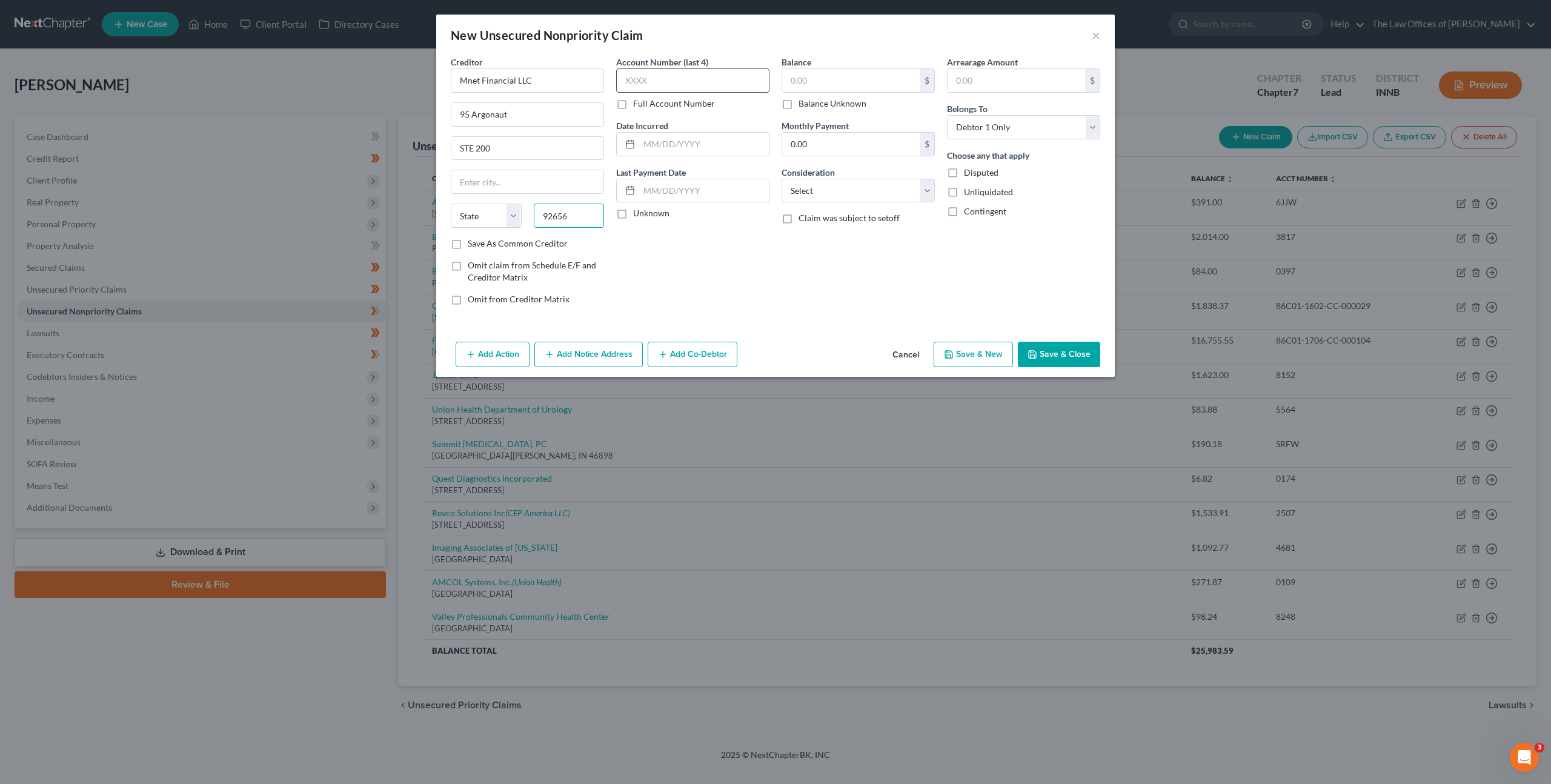
type input "92656"
click at [754, 81] on input "text" at bounding box center [692, 80] width 153 height 24
type input "Aliso Viejo"
select select "4"
type input "0757"
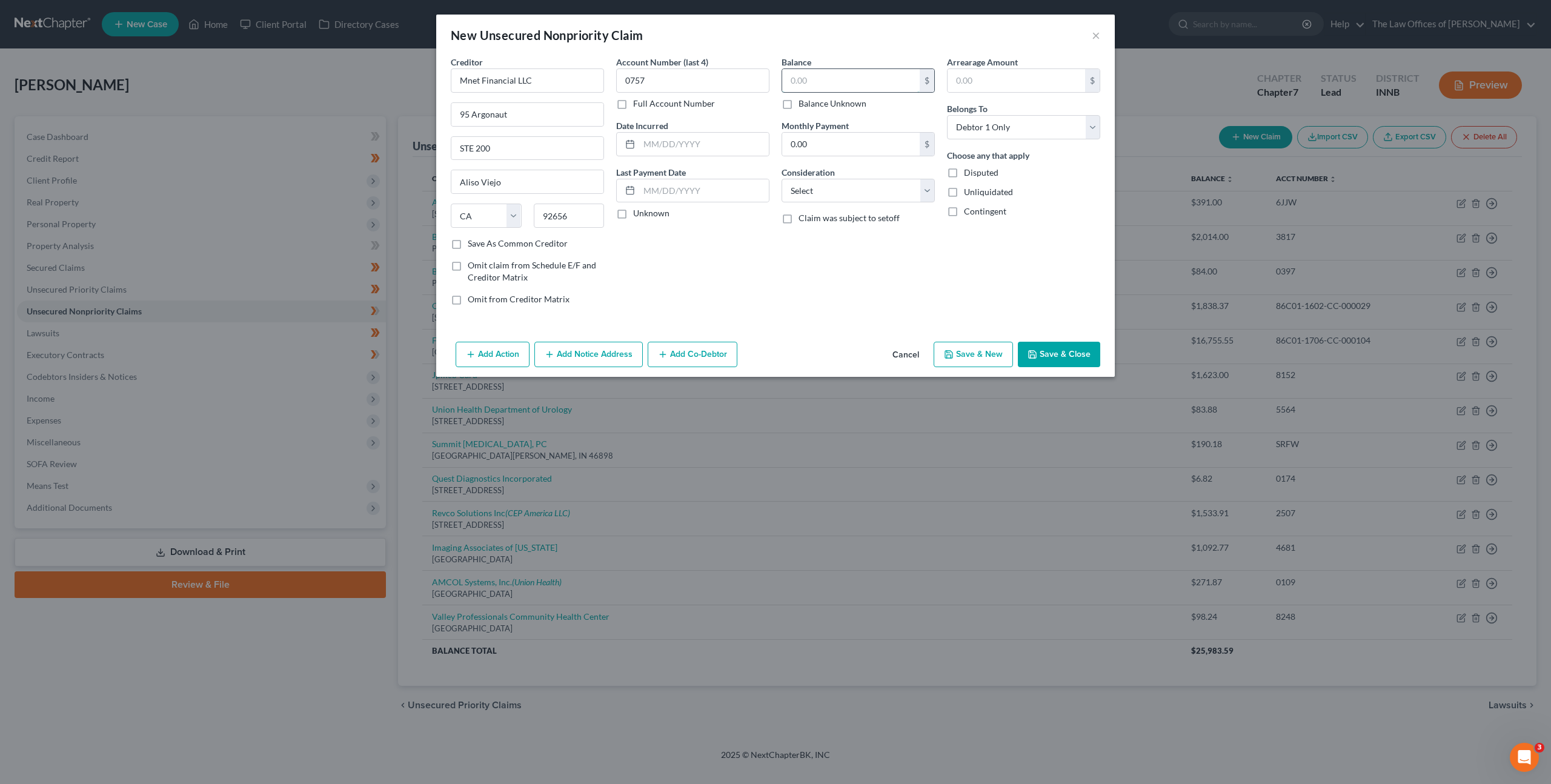
click at [819, 78] on input "text" at bounding box center [851, 80] width 137 height 23
type input "954"
click at [779, 252] on div "Balance 954.00 $ Balance Unknown Balance Undetermined 954 $ Balance Unknown Mon…" at bounding box center [859, 185] width 166 height 259
click at [873, 180] on select "Select Cable / Satellite Services Collection Agency Credit Card Debt Debt Couns…" at bounding box center [858, 190] width 153 height 24
select select "1"
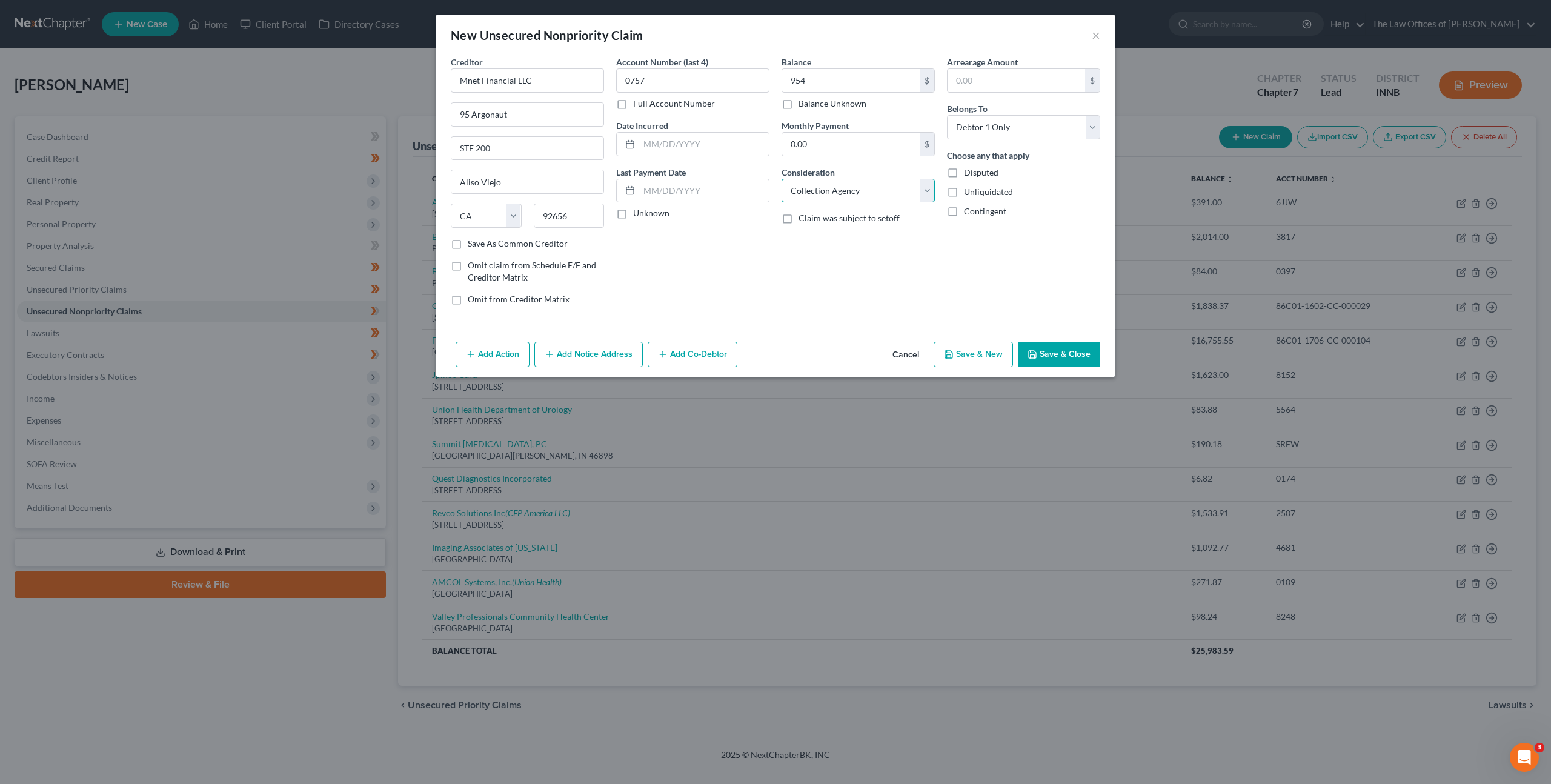
click at [782, 179] on select "Select Cable / Satellite Services Collection Agency Credit Card Debt Debt Couns…" at bounding box center [858, 190] width 153 height 24
drag, startPoint x: 730, startPoint y: 291, endPoint x: 767, endPoint y: 284, distance: 37.7
click at [730, 290] on div "Account Number (last 4) 0757 Full Account Number Date Incurred Last Payment Dat…" at bounding box center [693, 185] width 166 height 259
click at [611, 359] on button "Add Notice Address" at bounding box center [588, 354] width 108 height 26
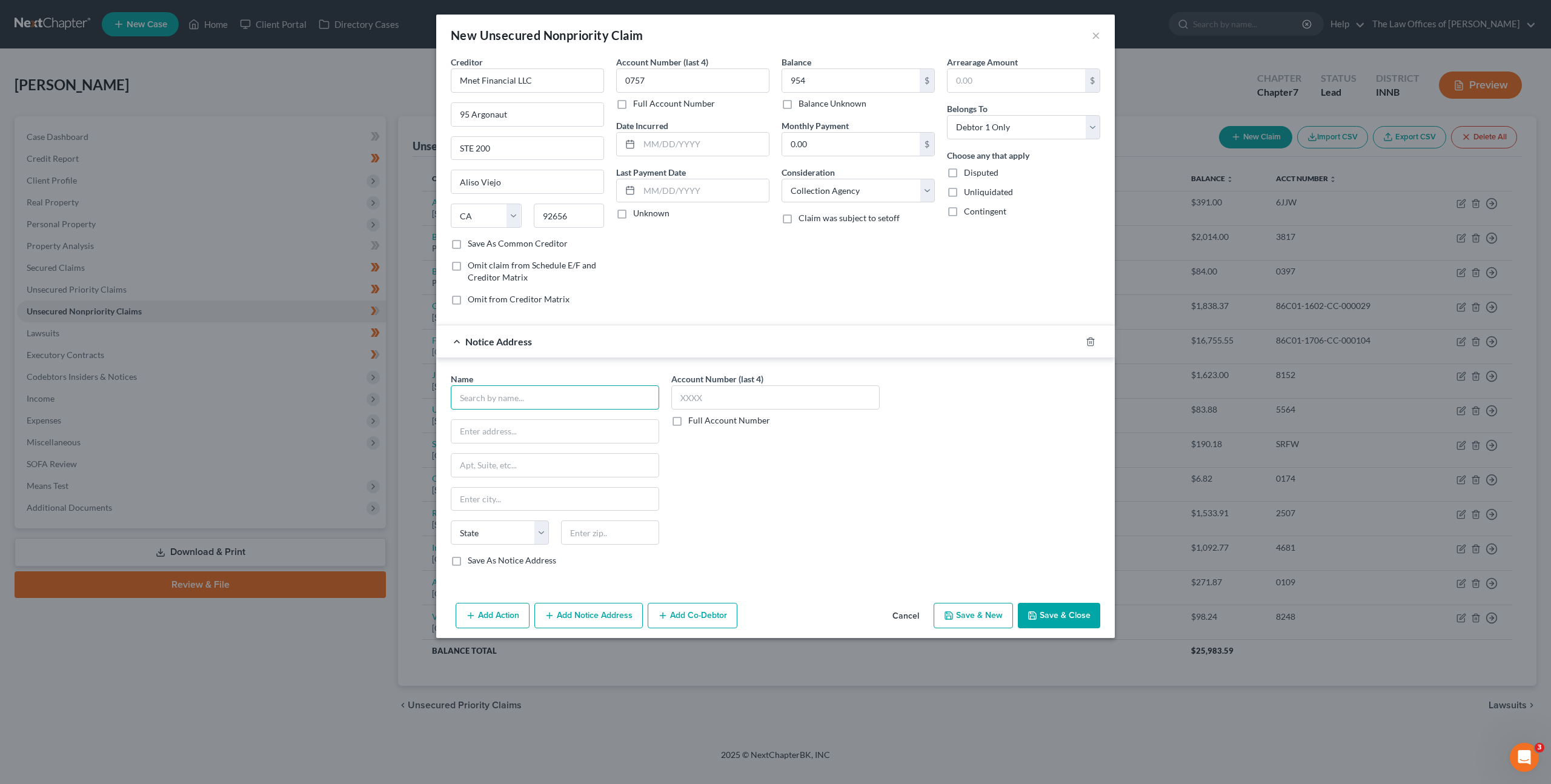
drag, startPoint x: 580, startPoint y: 393, endPoint x: 597, endPoint y: 397, distance: 17.5
click at [584, 394] on input "text" at bounding box center [555, 397] width 209 height 24
click at [561, 419] on div "Imaging Associates of [US_STATE]" at bounding box center [523, 418] width 126 height 12
type input "Imaging Associates of [US_STATE]"
type input "PO Box 208805"
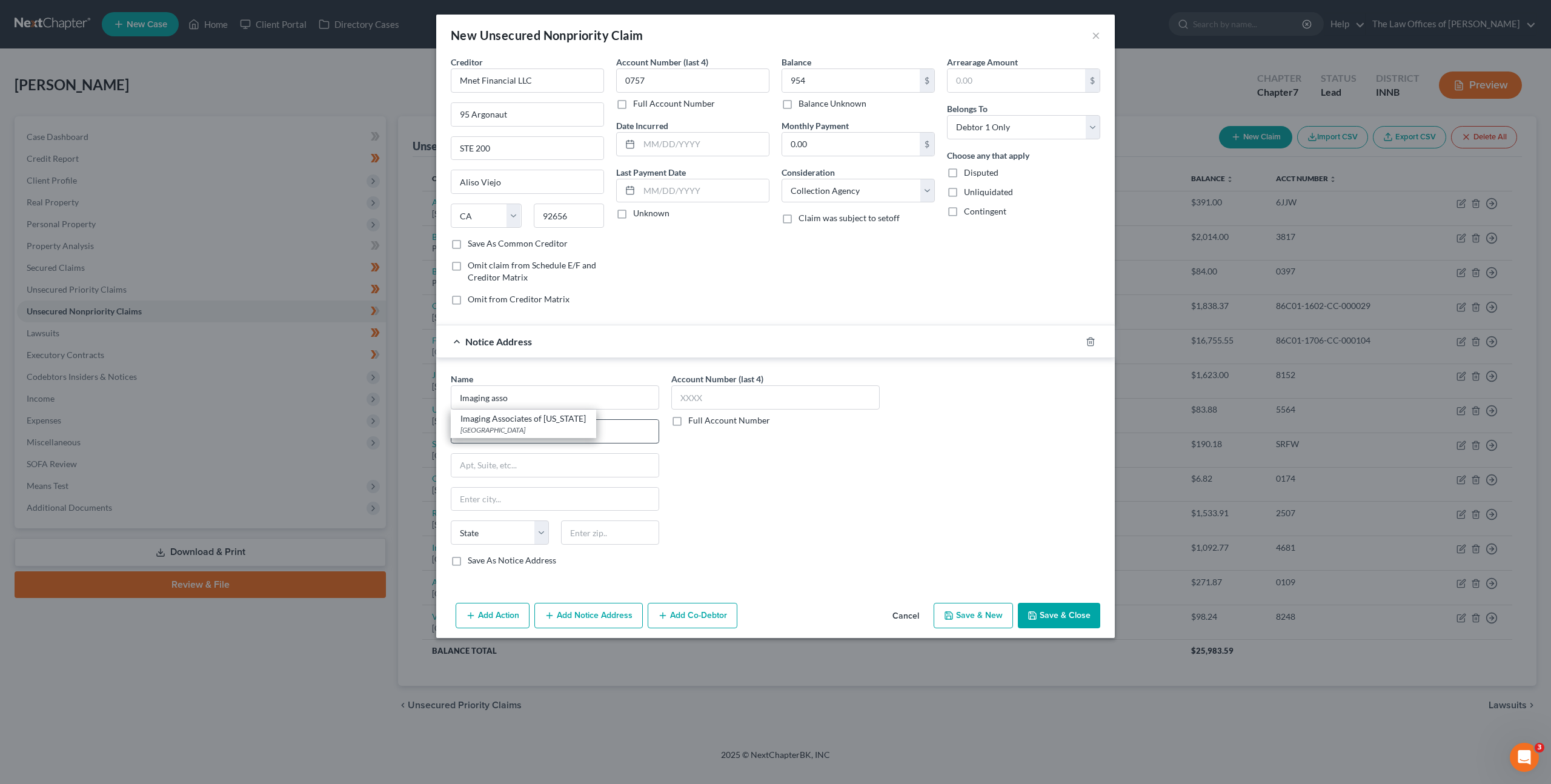
type input "Dallas"
select select "45"
type input "75320"
drag, startPoint x: 819, startPoint y: 465, endPoint x: 954, endPoint y: 507, distance: 141.4
click at [819, 465] on div "Account Number (last 4) Full Account Number" at bounding box center [775, 474] width 220 height 204
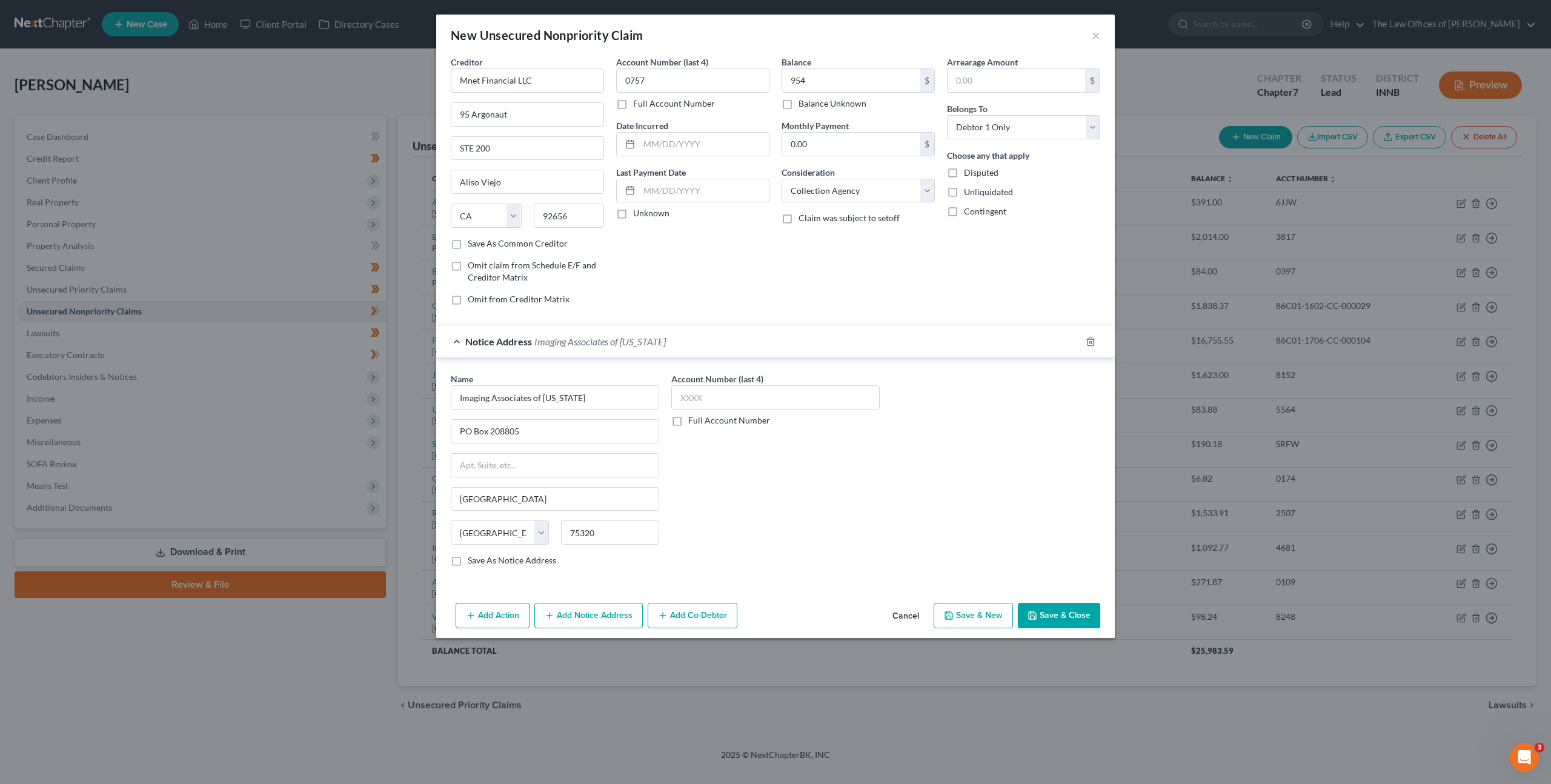
click at [1043, 611] on button "Save & Close" at bounding box center [1059, 615] width 83 height 26
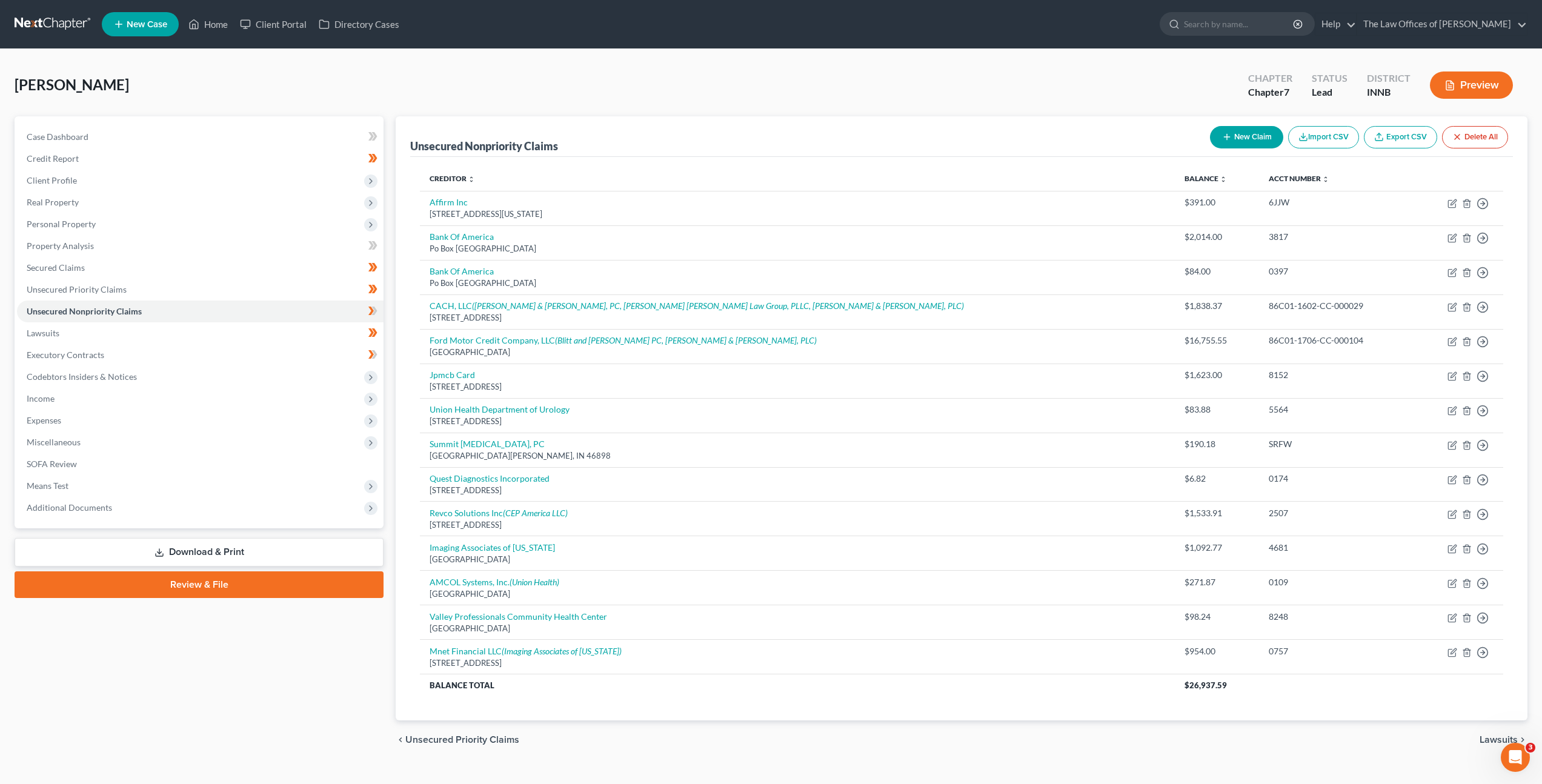
click at [1255, 135] on button "New Claim" at bounding box center [1246, 137] width 74 height 22
select select "0"
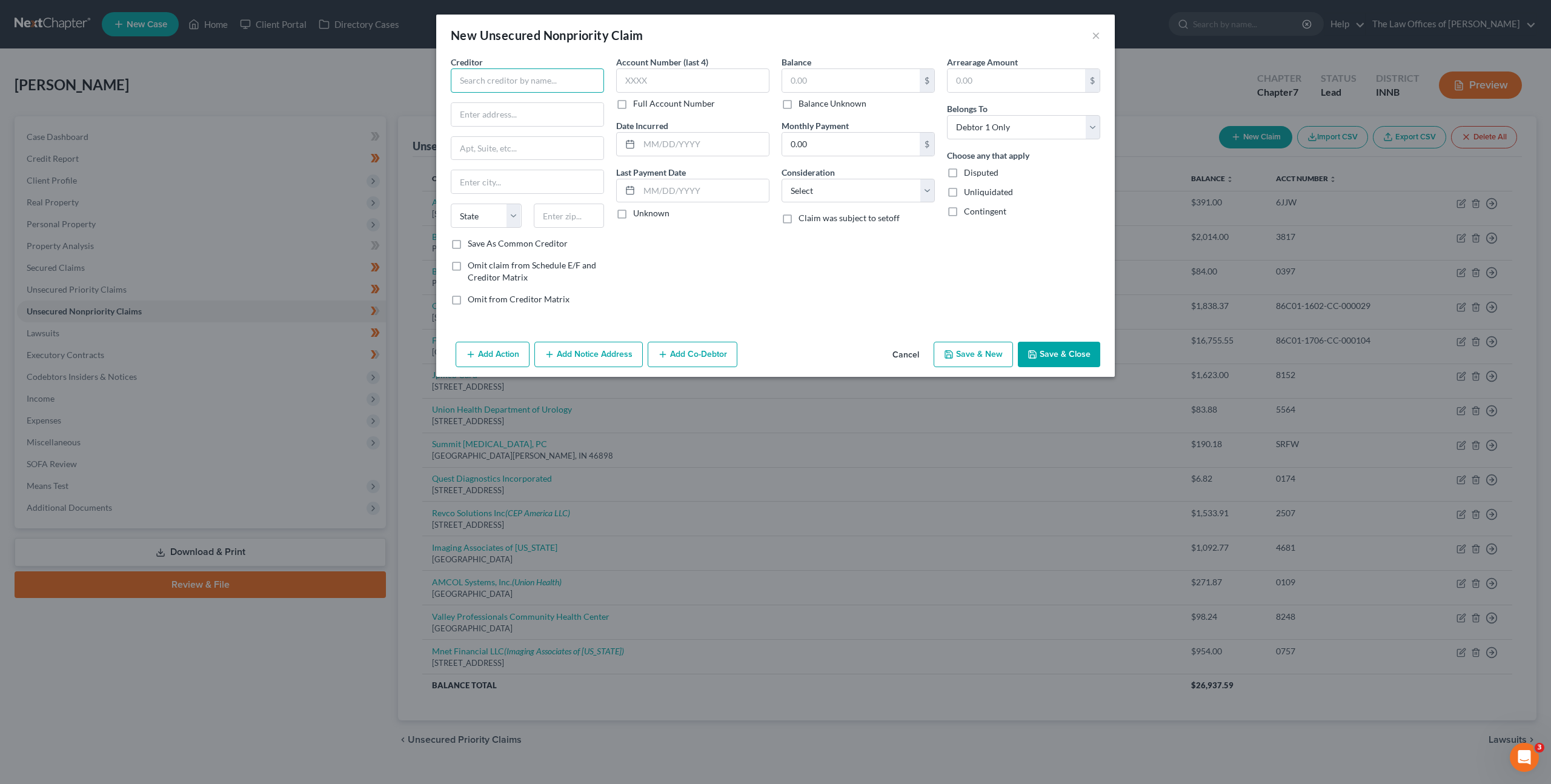
click at [546, 75] on input "text" at bounding box center [527, 80] width 153 height 24
type input "[US_STATE] Neurology Specialty Care"
click at [549, 107] on input "text" at bounding box center [527, 114] width 152 height 23
type input "3731 Rome Drive"
type input "Ste A"
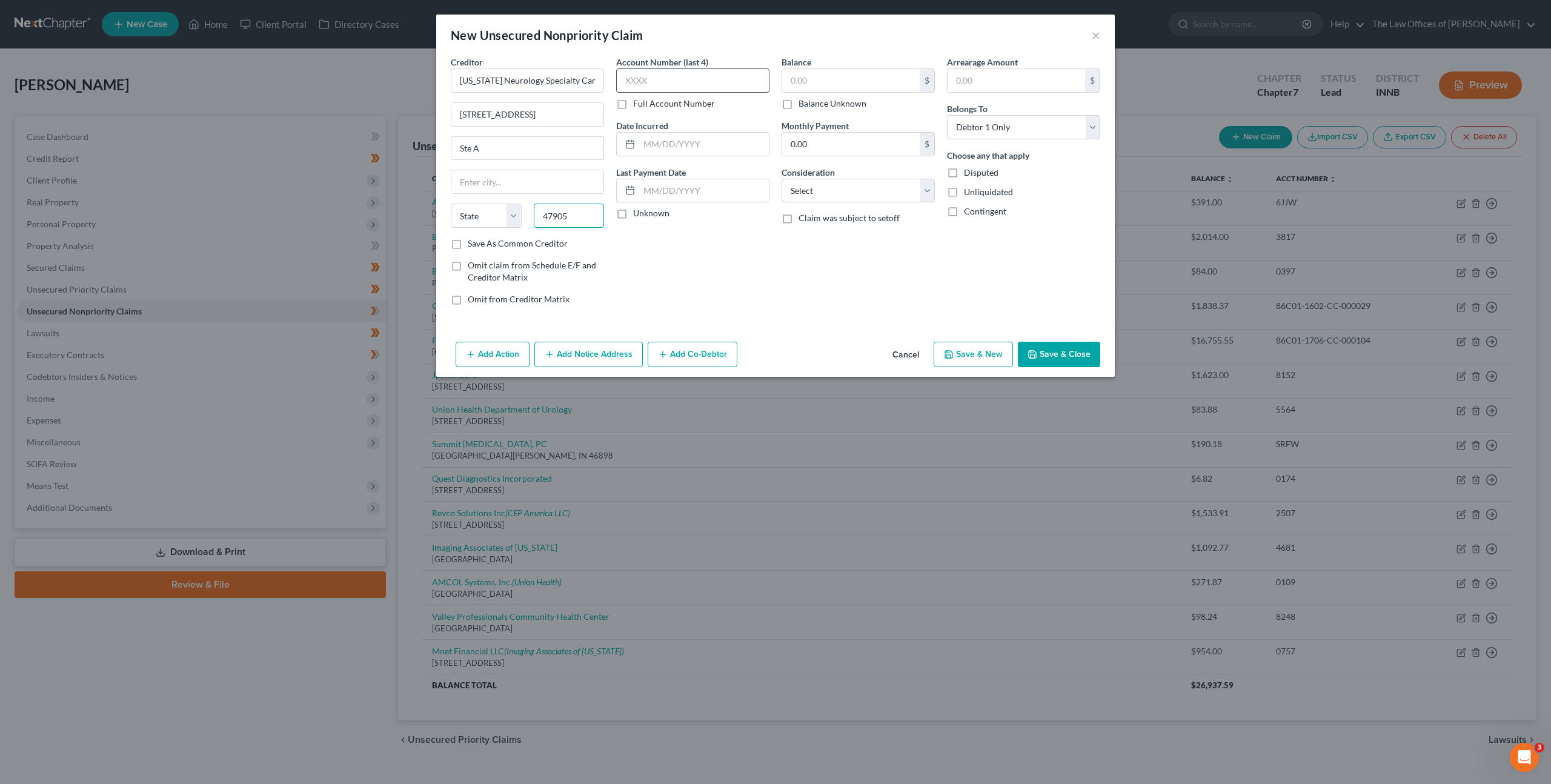
type input "47905"
click at [706, 74] on input "text" at bounding box center [692, 80] width 153 height 24
type input "Lafayette"
select select "15"
click at [835, 86] on input "text" at bounding box center [851, 80] width 137 height 23
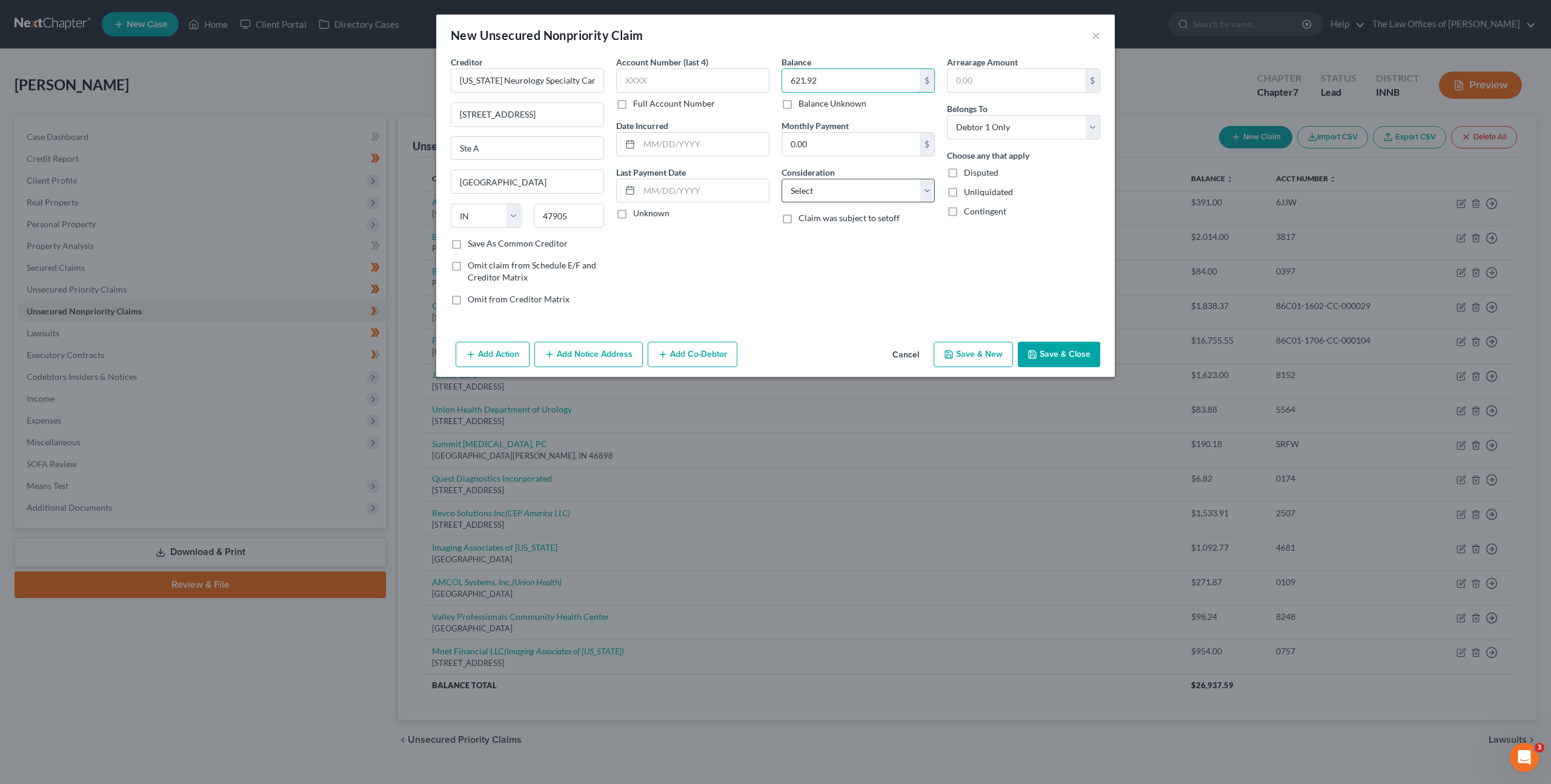
type input "621.92"
click at [814, 190] on select "Select Cable / Satellite Services Collection Agency Credit Card Debt Debt Couns…" at bounding box center [858, 190] width 153 height 24
select select "9"
click at [782, 179] on select "Select Cable / Satellite Services Collection Agency Credit Card Debt Debt Couns…" at bounding box center [858, 190] width 153 height 24
click at [1039, 354] on button "Save & Close" at bounding box center [1059, 354] width 83 height 26
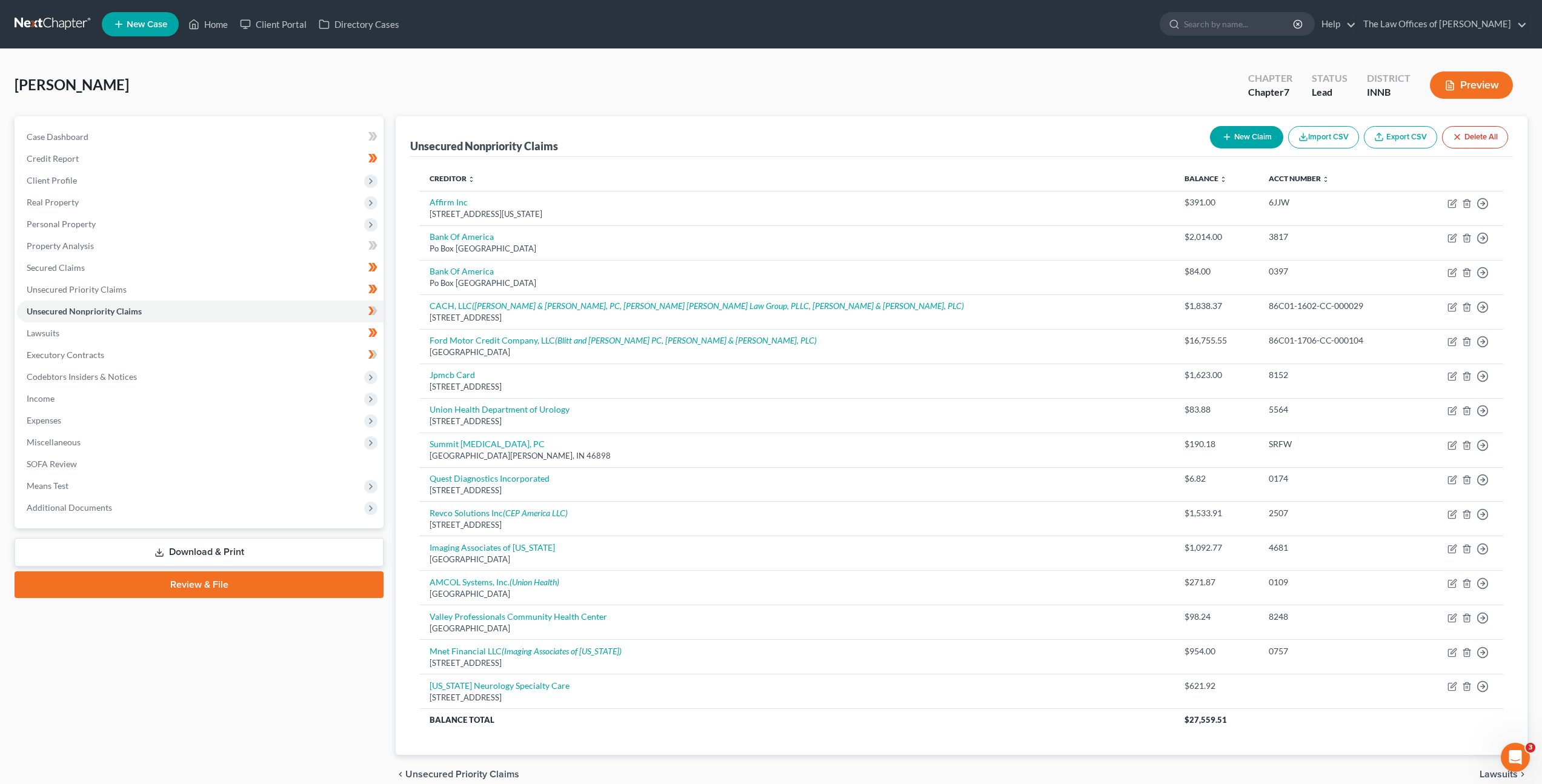
click at [1229, 141] on button "New Claim" at bounding box center [1246, 137] width 74 height 22
select select "0"
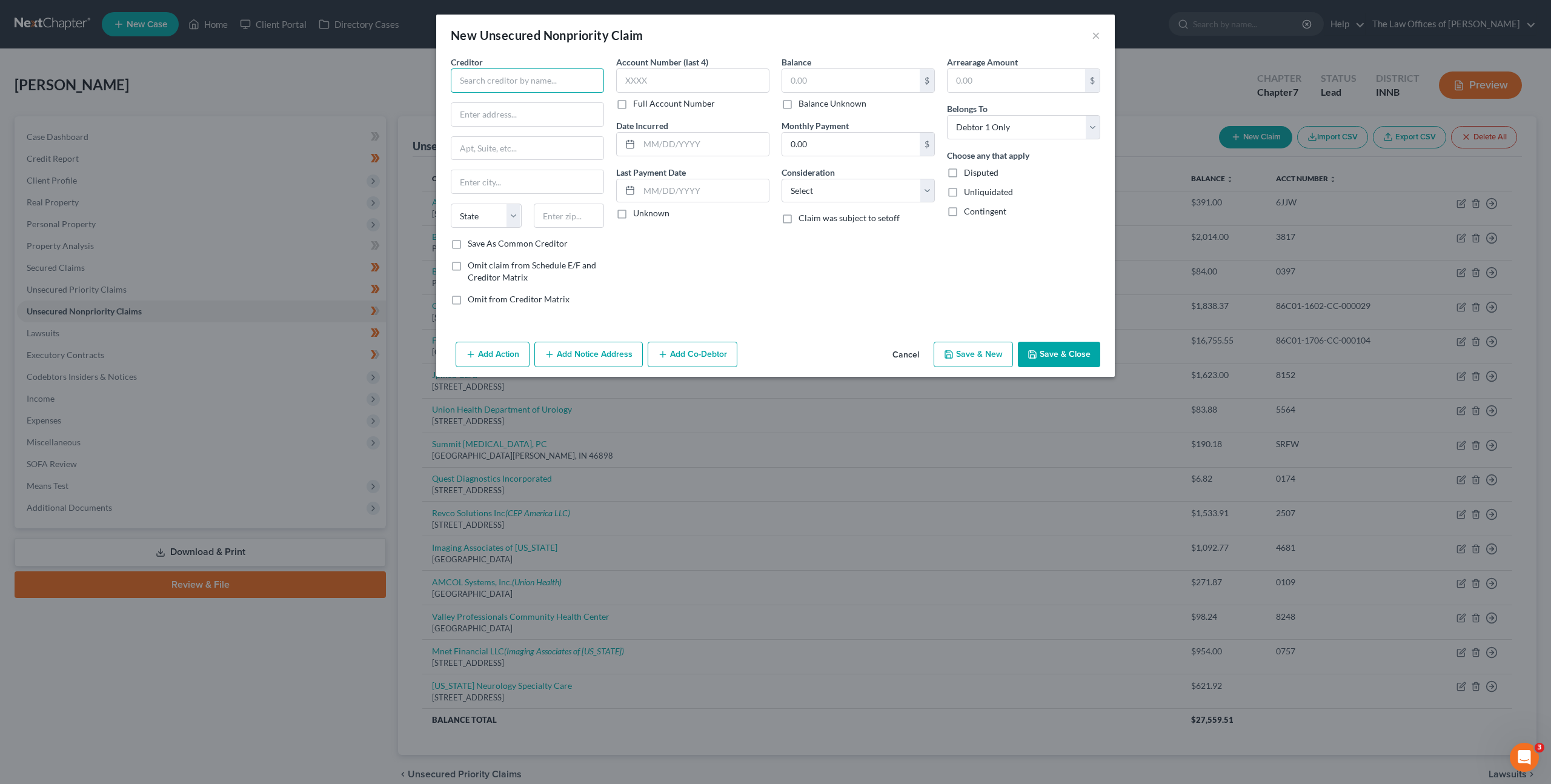
click at [524, 84] on input "text" at bounding box center [527, 80] width 153 height 24
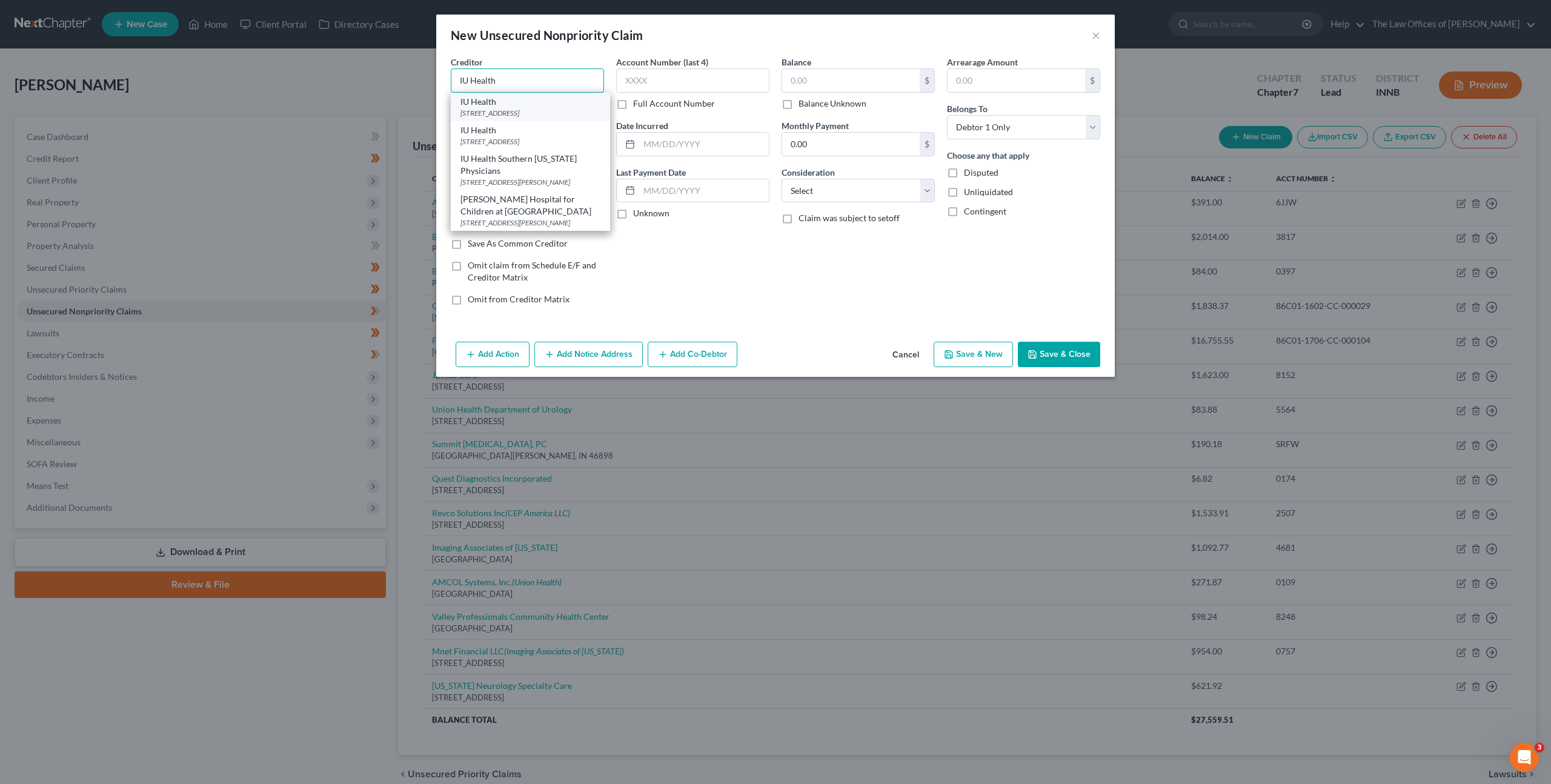
type input "IU Health"
click at [585, 116] on div "[STREET_ADDRESS]" at bounding box center [530, 113] width 140 height 10
type input "PO Box 4374"
type input "Chicago"
select select "14"
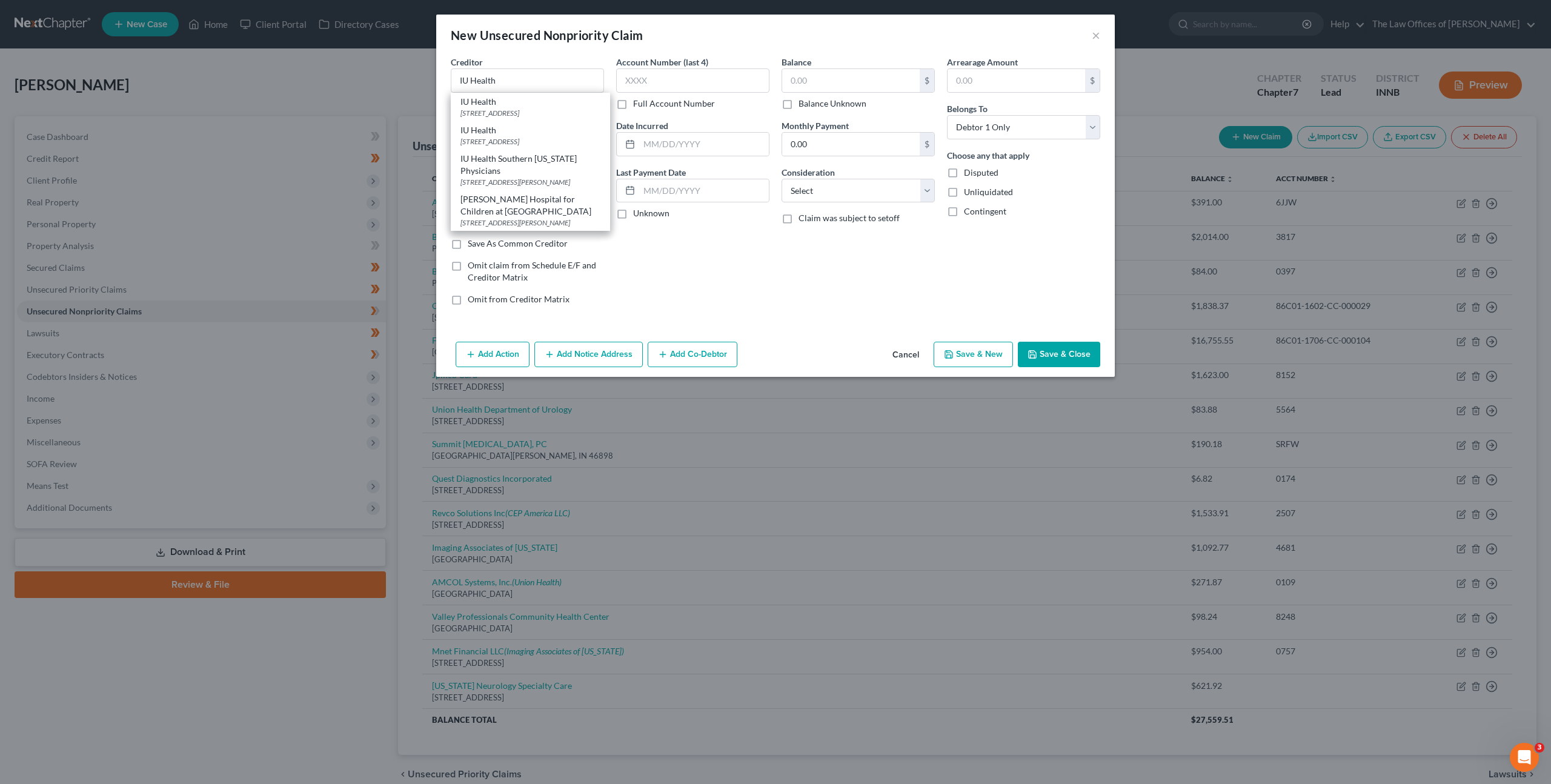
type input "60680"
click at [662, 75] on input "text" at bounding box center [692, 80] width 153 height 24
type input "9049"
click at [805, 66] on label "Balance" at bounding box center [797, 61] width 30 height 12
click at [826, 82] on input "text" at bounding box center [851, 80] width 137 height 23
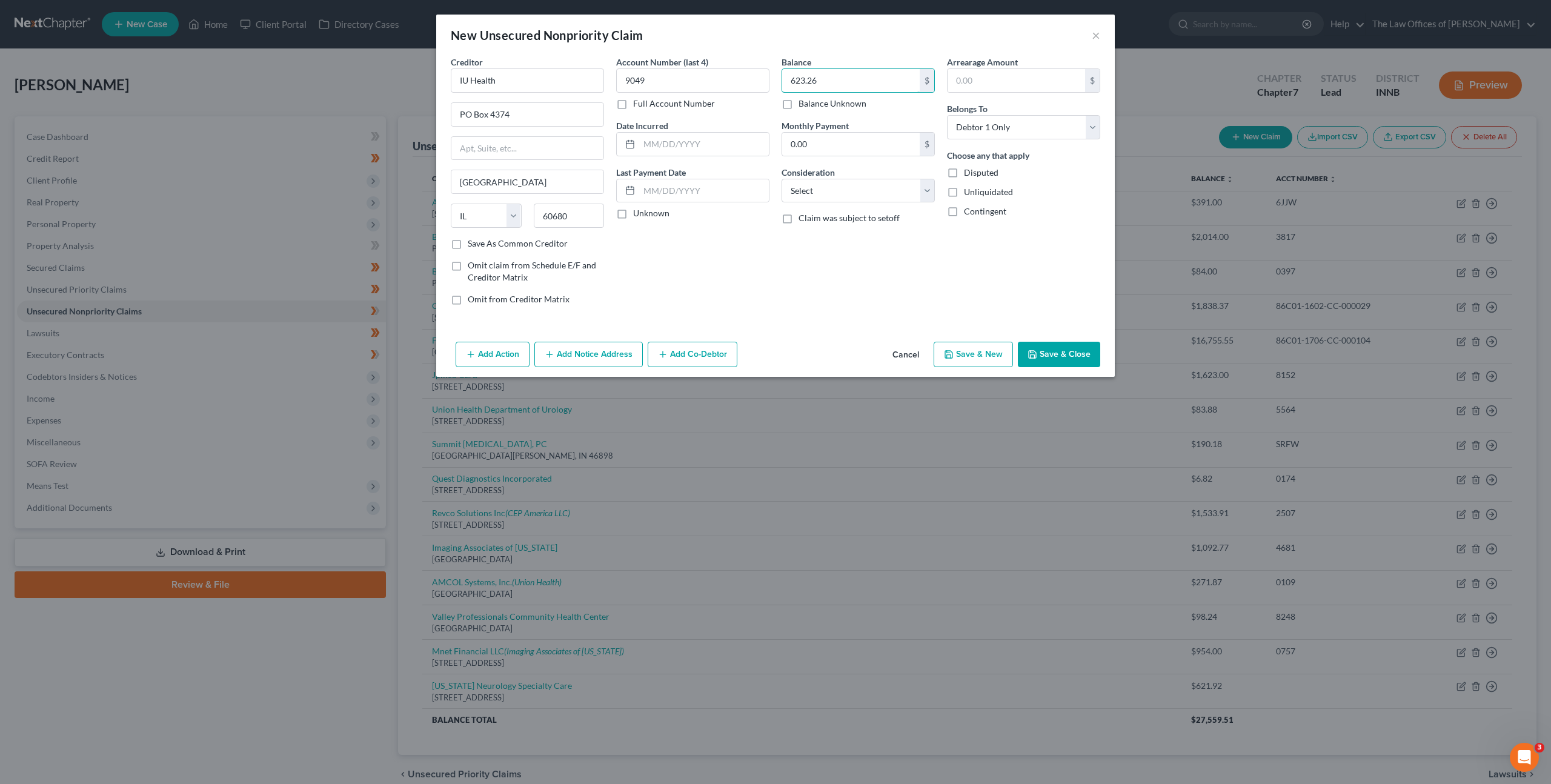
type input "623.26"
drag, startPoint x: 748, startPoint y: 257, endPoint x: 833, endPoint y: 195, distance: 105.2
click at [749, 256] on div "Account Number (last 4) 9049 Full Account Number Date Incurred Last Payment Dat…" at bounding box center [693, 185] width 166 height 259
click at [834, 194] on select "Select Cable / Satellite Services Collection Agency Credit Card Debt Debt Couns…" at bounding box center [858, 190] width 153 height 24
select select "9"
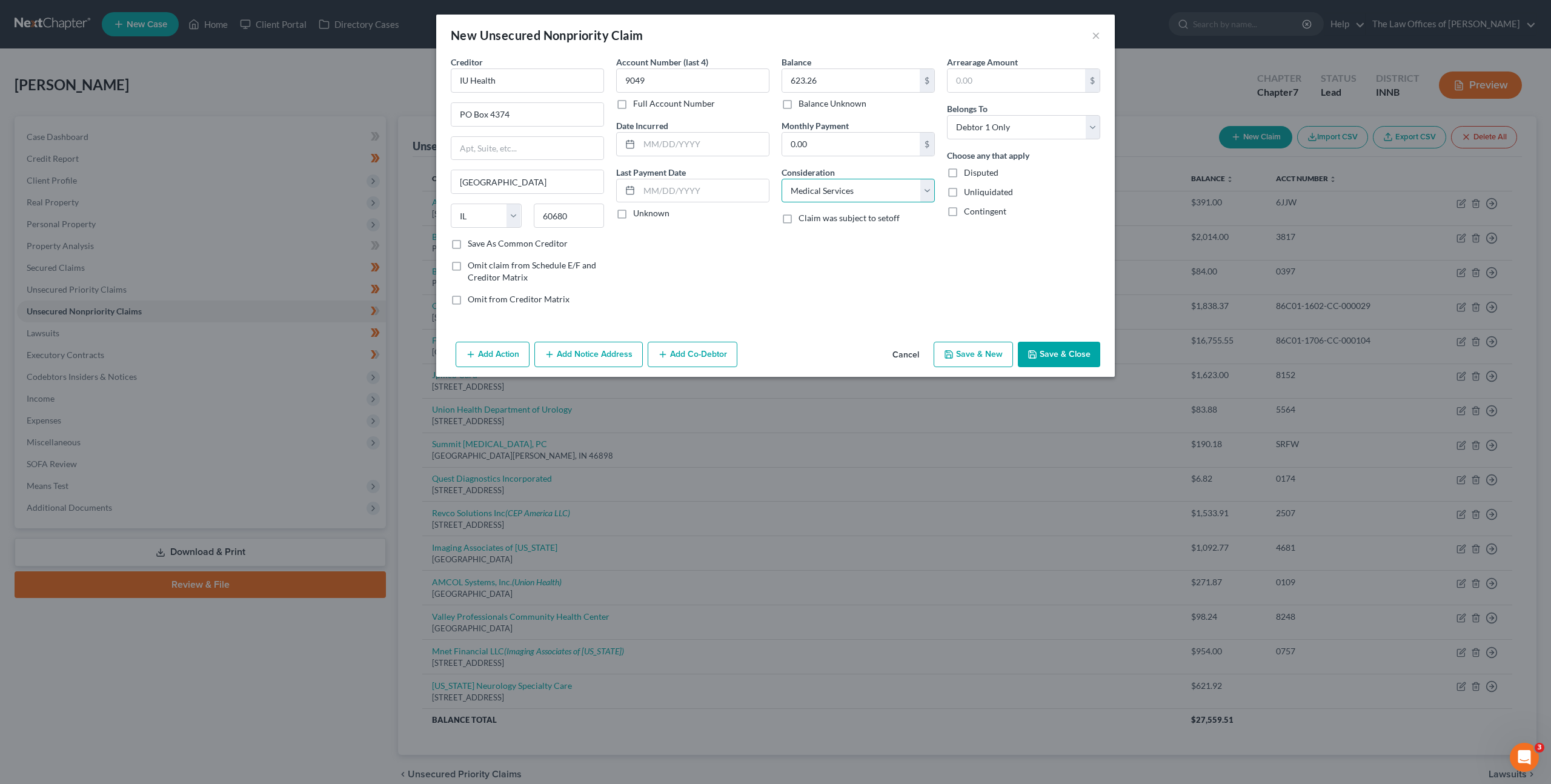
click at [782, 179] on select "Select Cable / Satellite Services Collection Agency Credit Card Debt Debt Couns…" at bounding box center [858, 190] width 153 height 24
click at [776, 282] on div "Balance 623.26 $ Balance Unknown Balance Undetermined 623.26 $ Balance Unknown …" at bounding box center [859, 185] width 166 height 259
click at [1062, 349] on button "Save & Close" at bounding box center [1059, 354] width 83 height 26
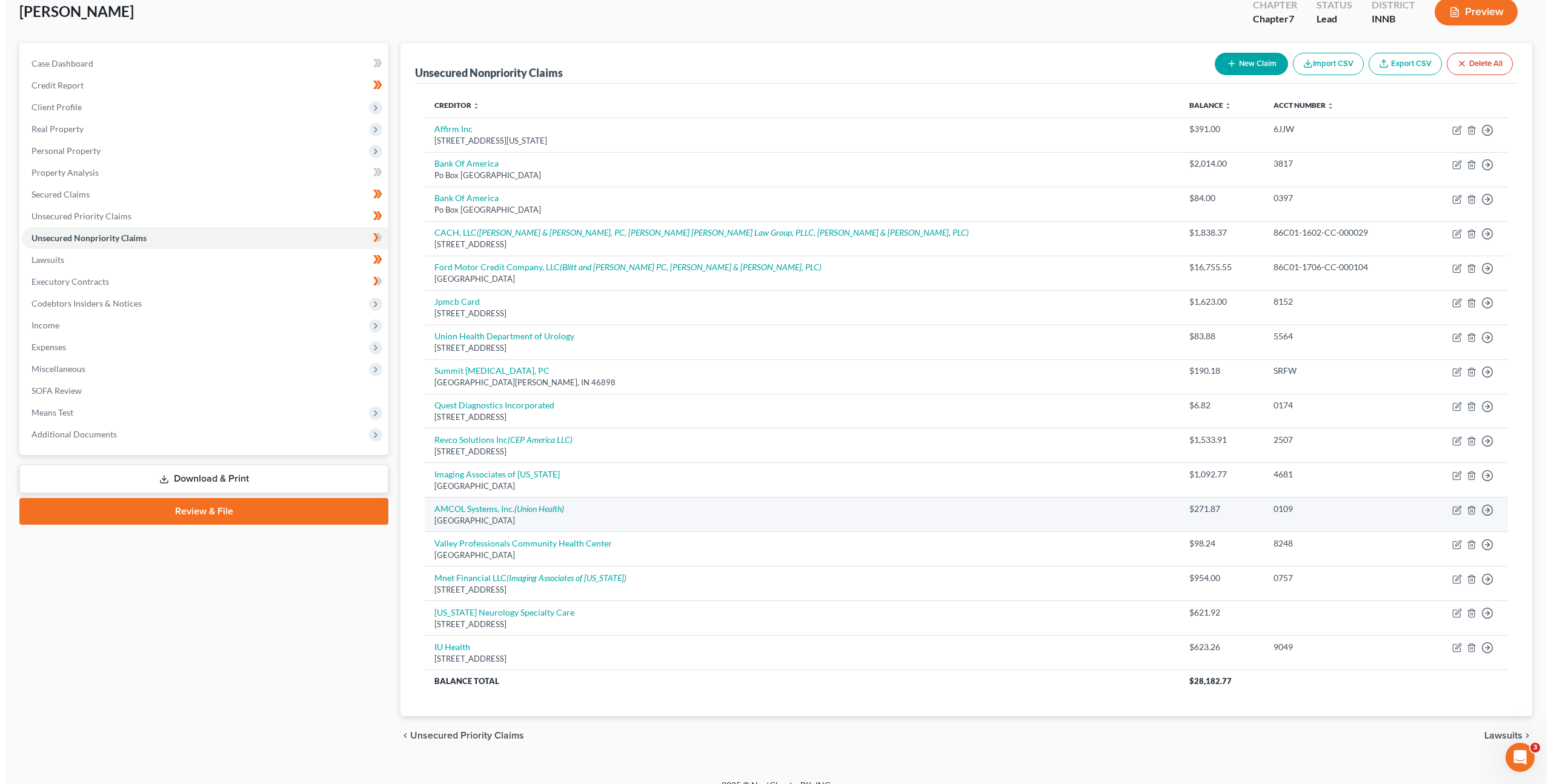
scroll to position [73, 0]
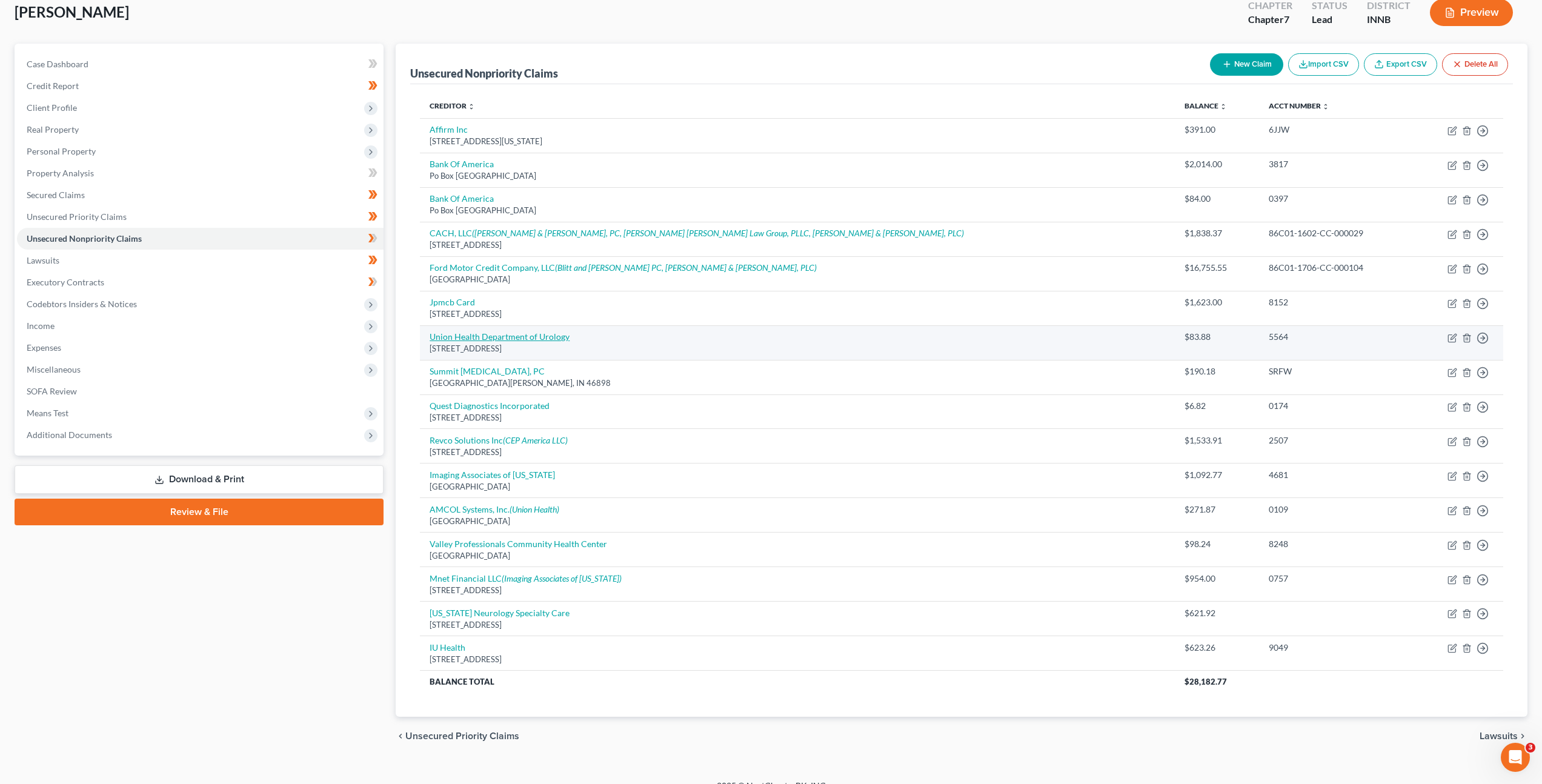
click at [500, 334] on link "Union Health Department of Urology" at bounding box center [499, 336] width 140 height 10
select select "15"
select select "9"
select select "0"
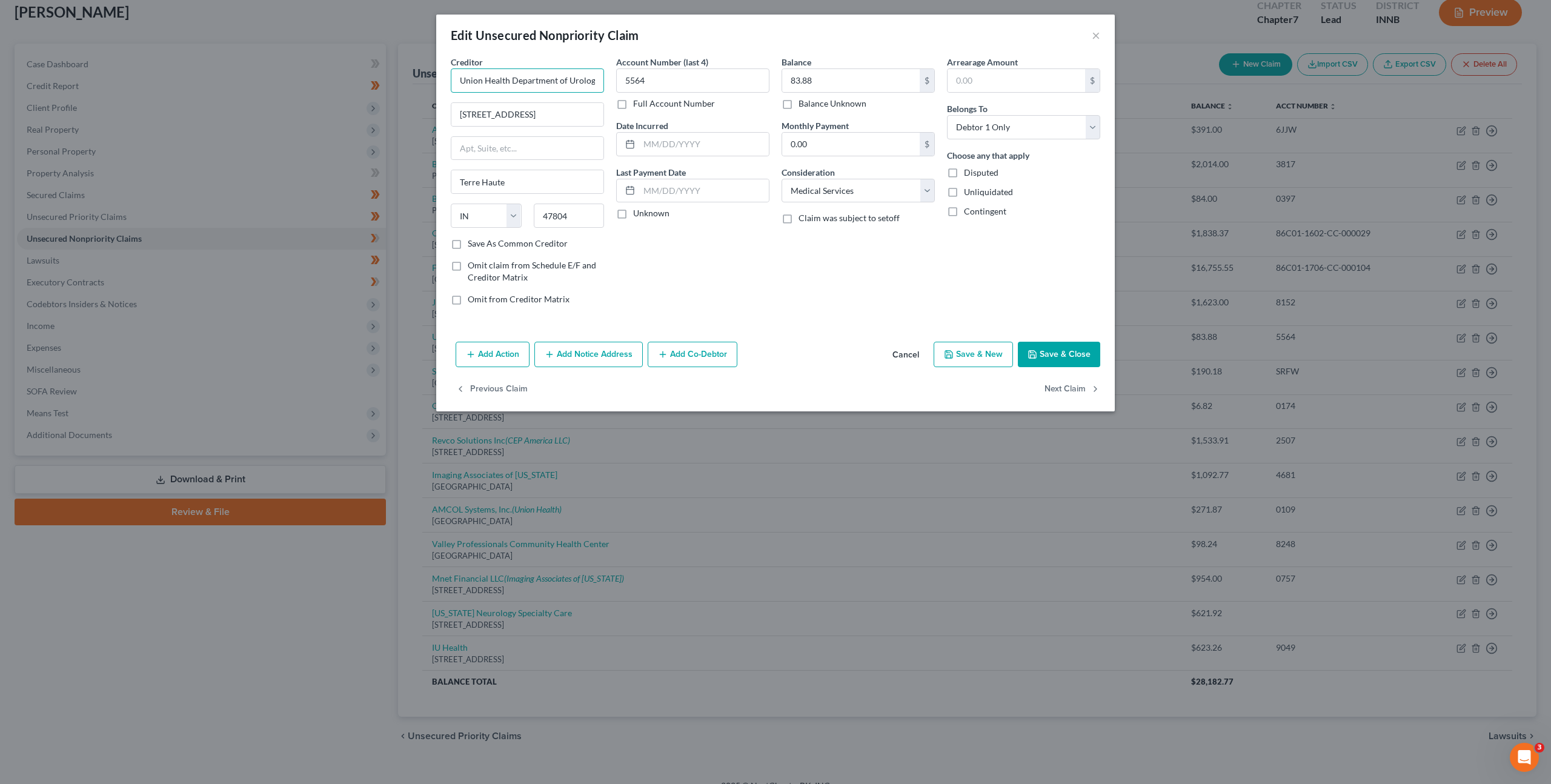
scroll to position [0, 2]
drag, startPoint x: 558, startPoint y: 82, endPoint x: 699, endPoint y: 96, distance: 141.7
click at [699, 96] on div "Creditor * Union Health Department of Urology 1606 N 7th St. Terre Haute State …" at bounding box center [775, 185] width 662 height 259
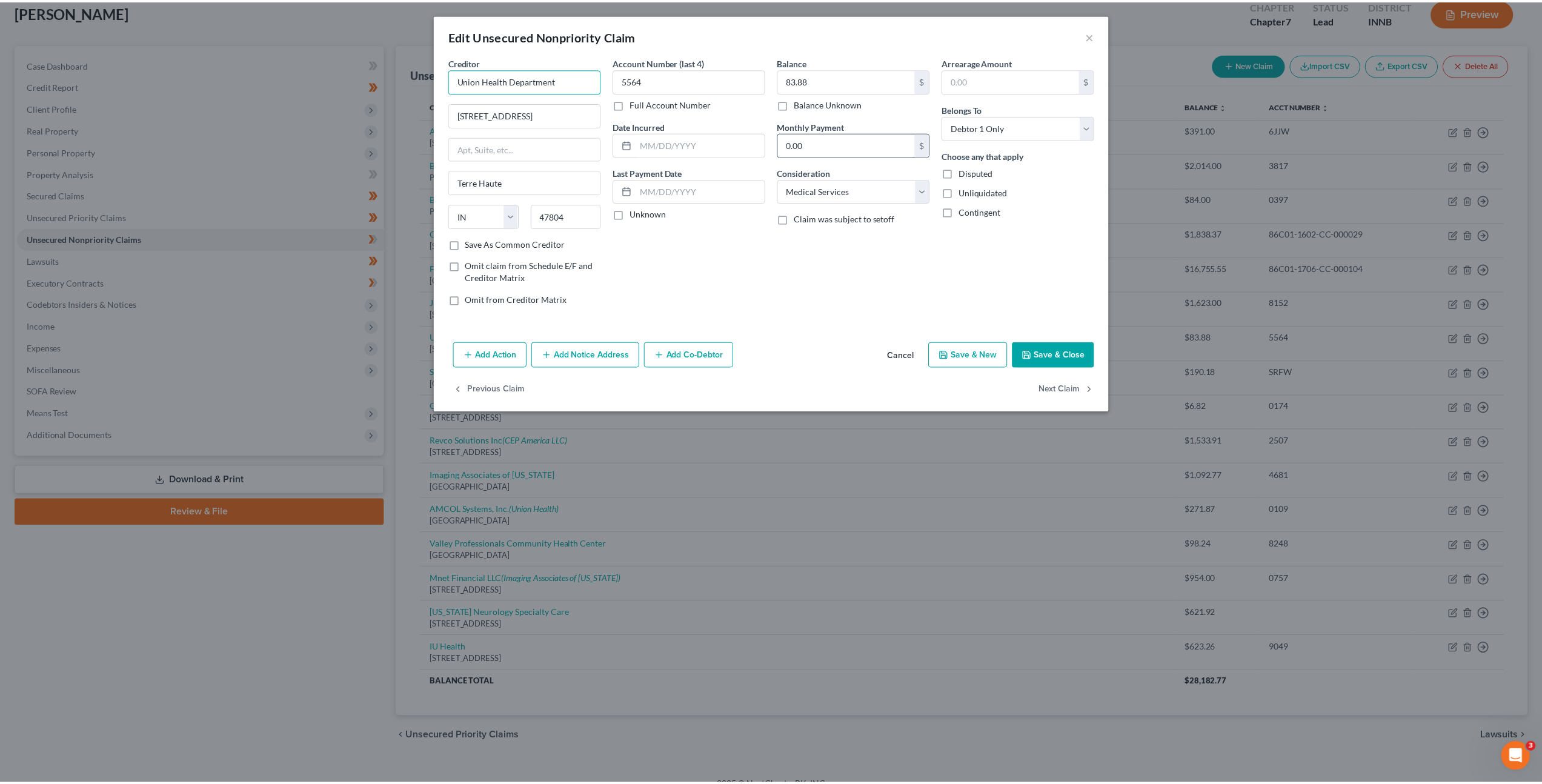
scroll to position [0, 0]
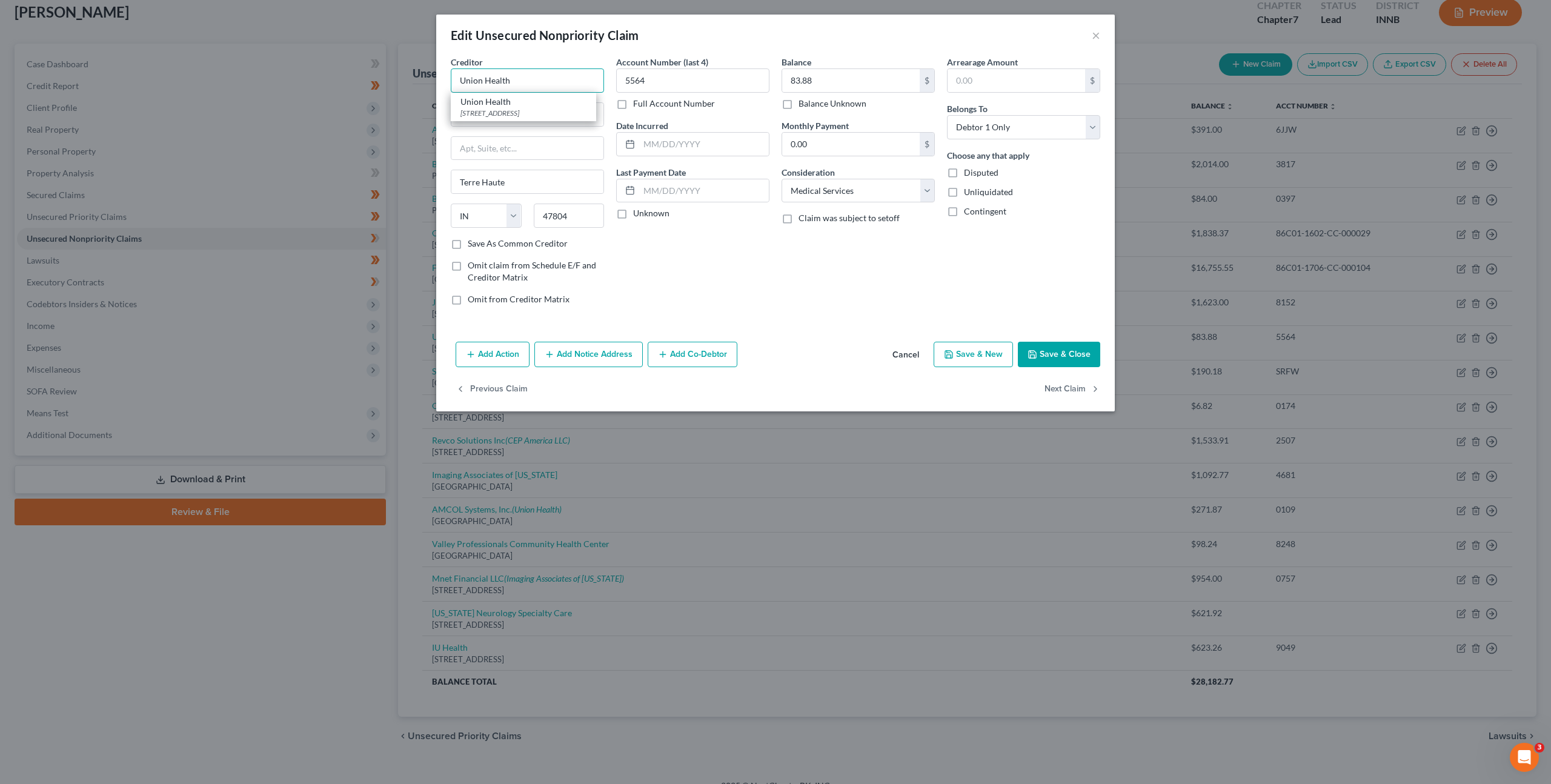
type input "Union Health"
click at [797, 326] on div "Creditor * Union Health Union Health 1606 N 7th St., Terre Haute, IN 47804 1606…" at bounding box center [776, 196] width 679 height 281
click at [837, 78] on input "83.88" at bounding box center [851, 80] width 137 height 23
type input "355.75"
click at [742, 252] on div "Account Number (last 4) 5564 Full Account Number Date Incurred Last Payment Dat…" at bounding box center [693, 185] width 166 height 259
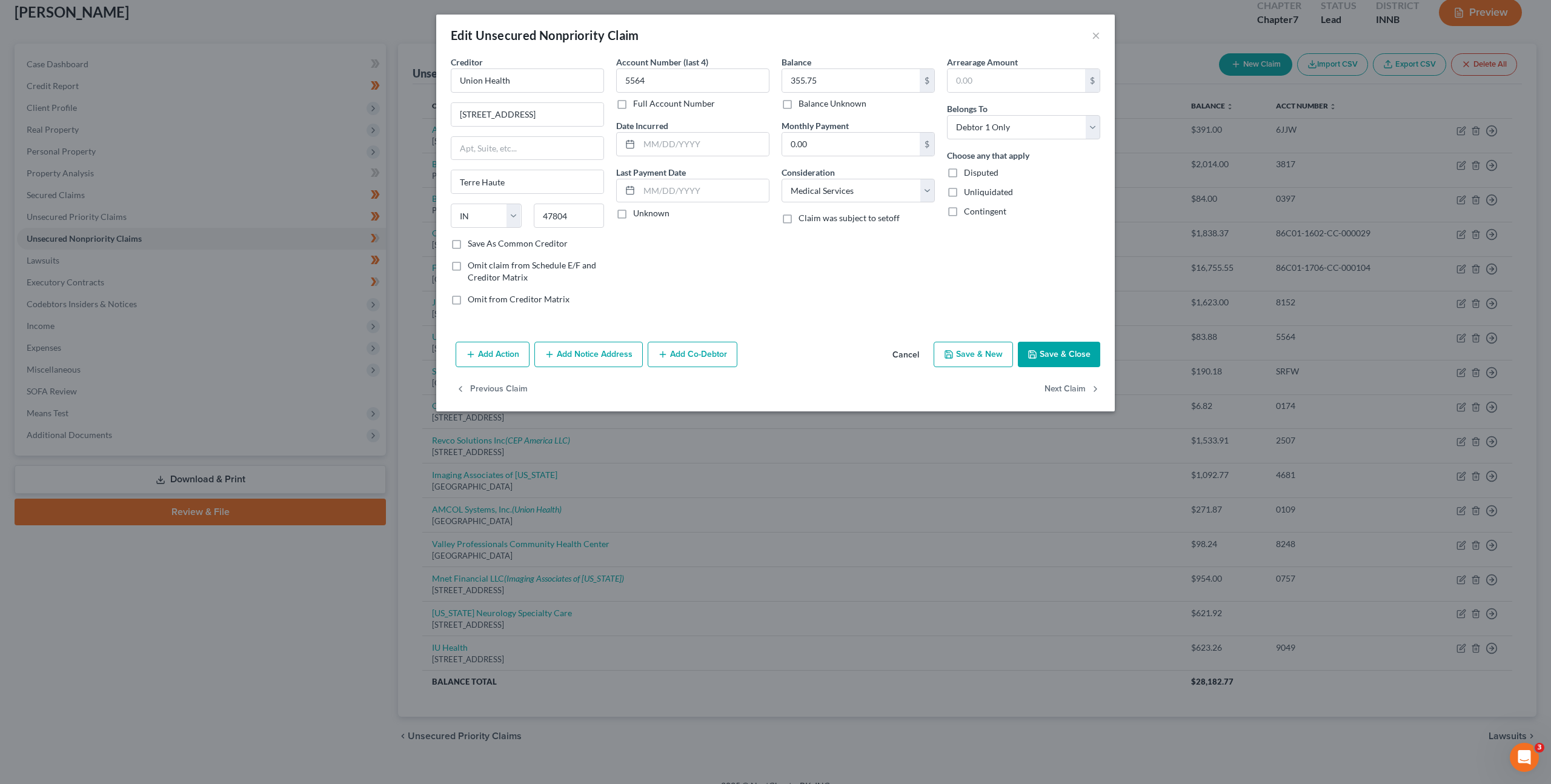
click at [1047, 349] on button "Save & Close" at bounding box center [1059, 354] width 83 height 26
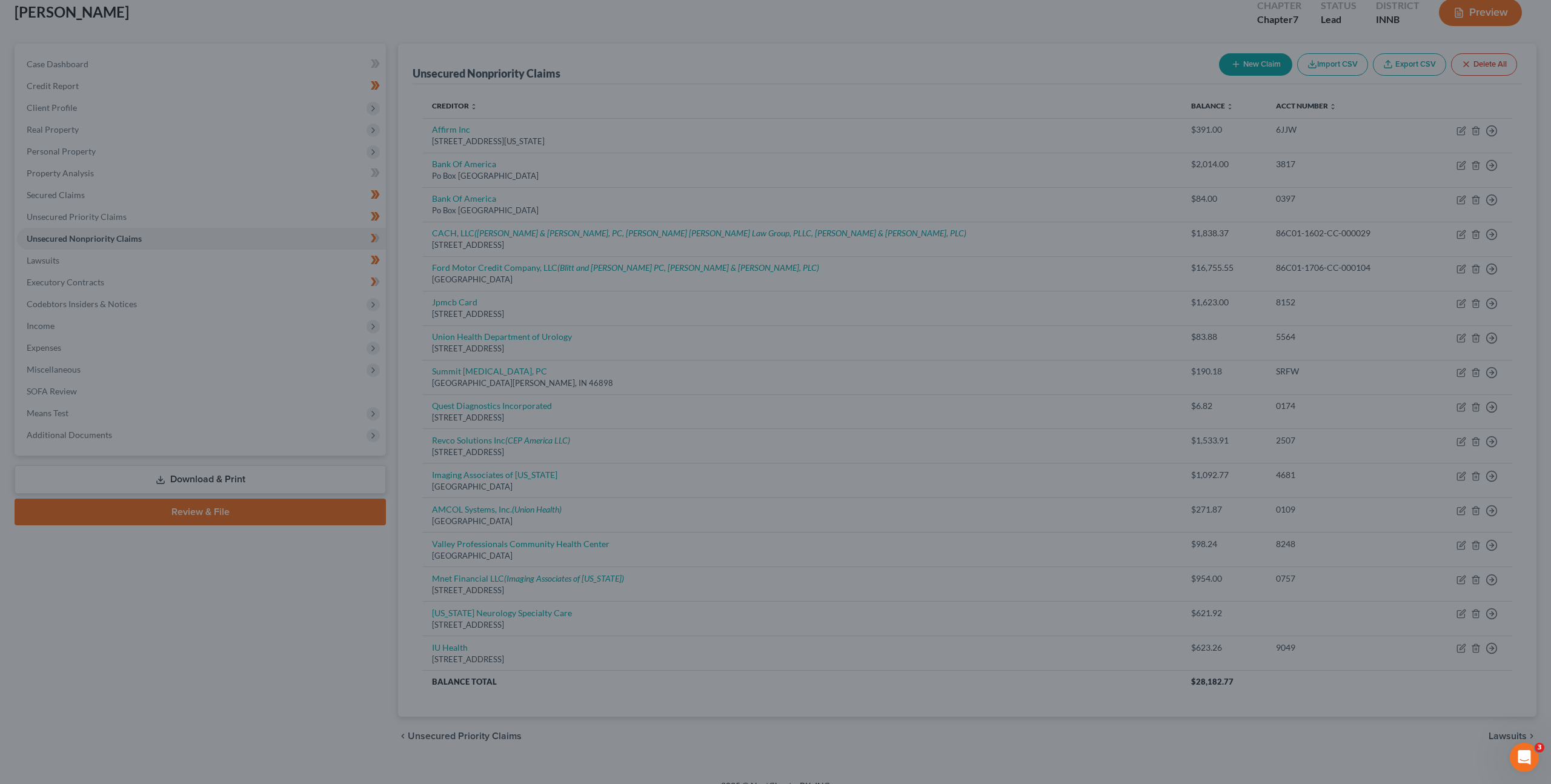
type input "0"
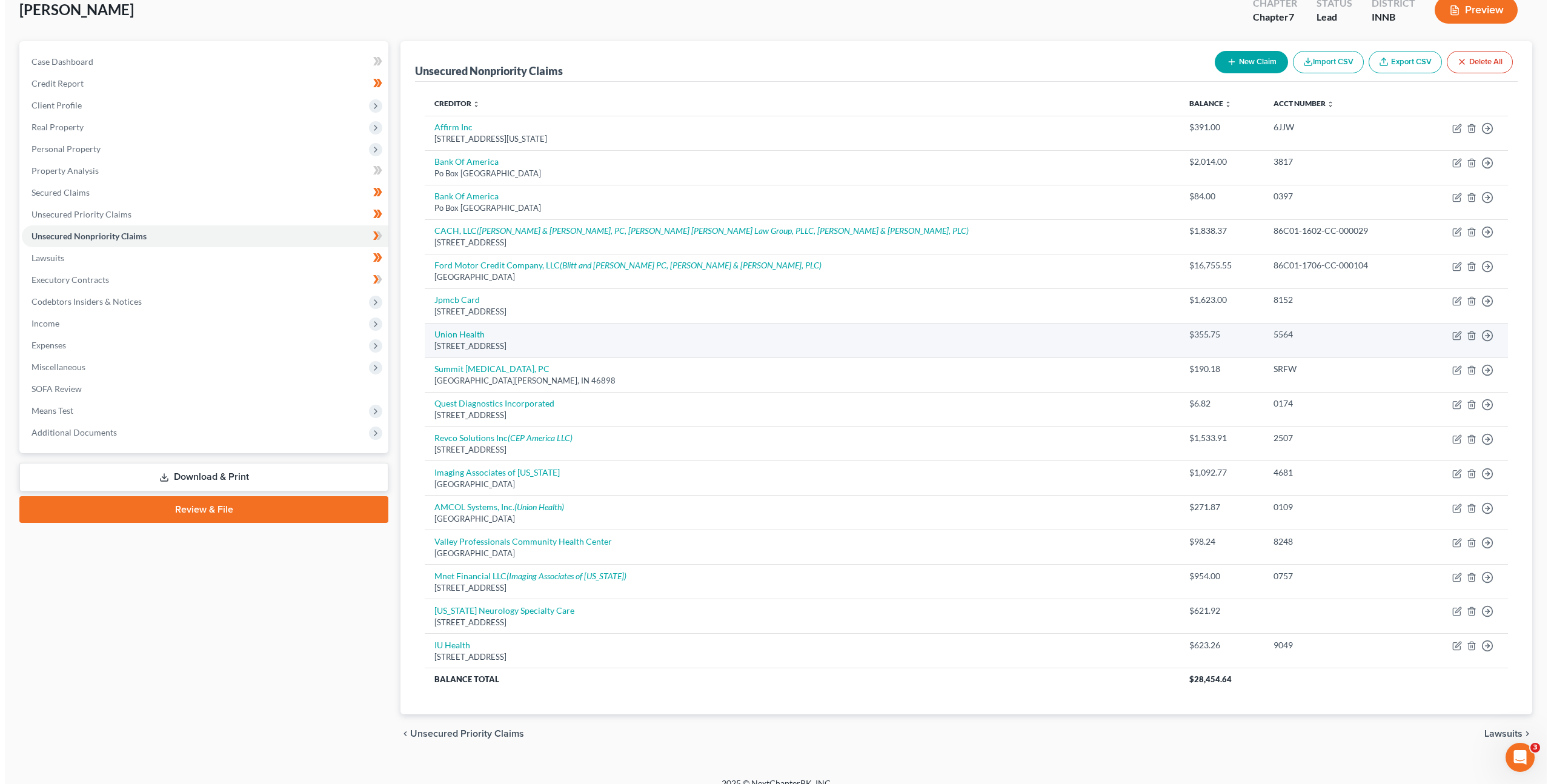
scroll to position [90, 0]
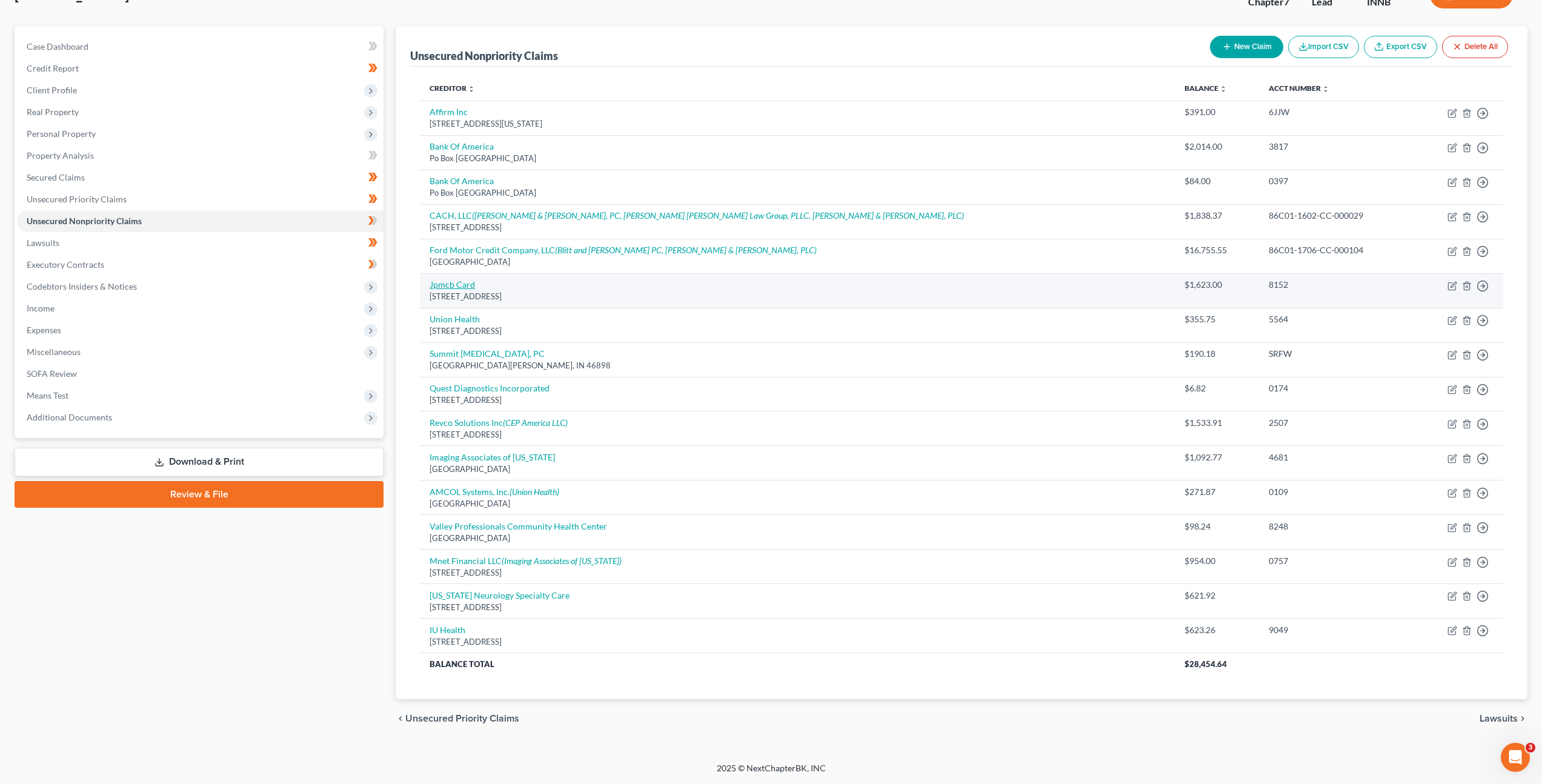
click at [473, 288] on link "Jpmcb Card" at bounding box center [452, 284] width 46 height 10
select select "7"
select select "0"
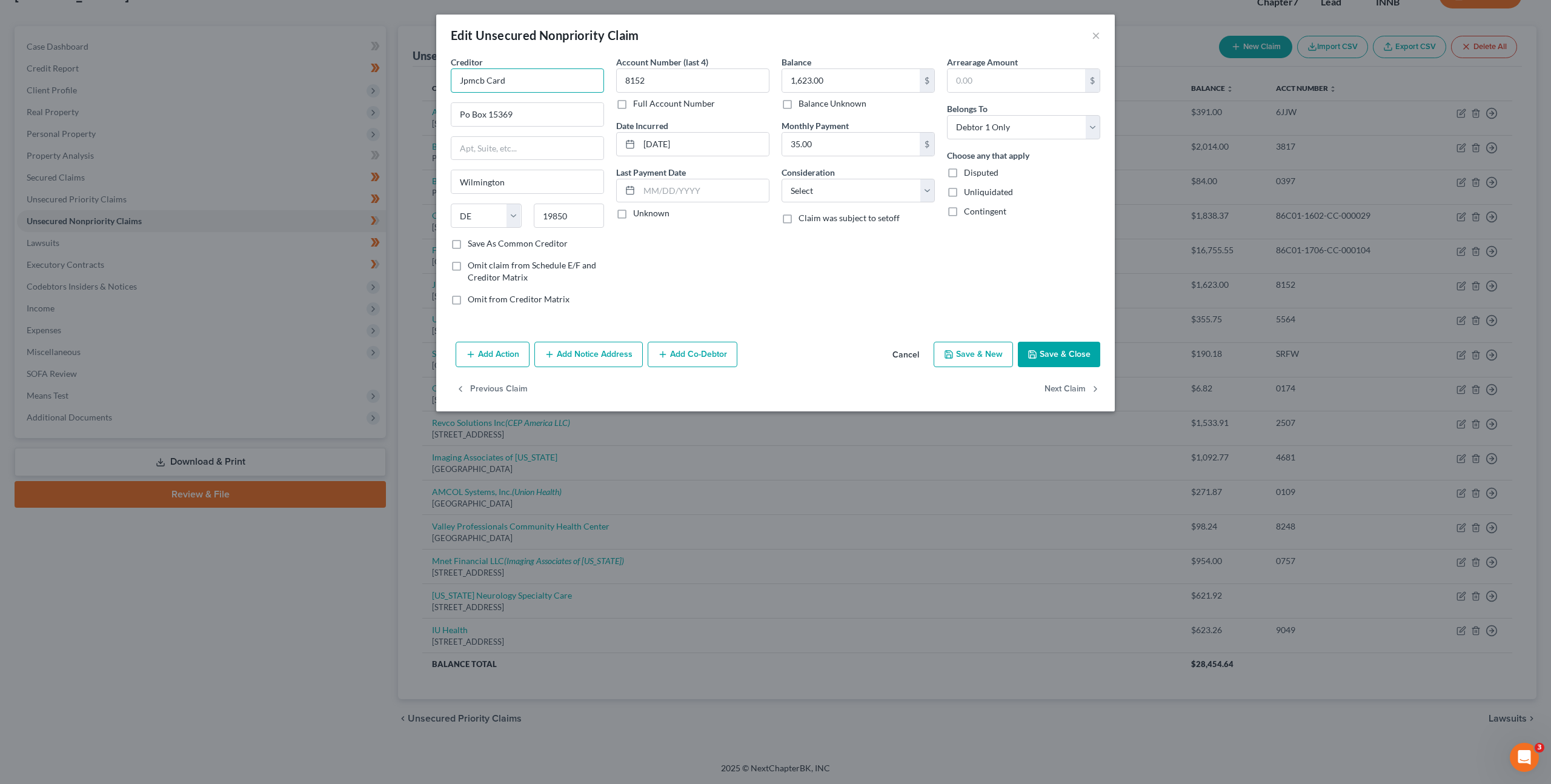
drag, startPoint x: 483, startPoint y: 80, endPoint x: 421, endPoint y: 77, distance: 62.1
click at [421, 77] on div "Edit Unsecured Nonpriority Claim × Creditor * Jpmcb Card Po Box 15369 Wilmingto…" at bounding box center [775, 392] width 1551 height 784
type input "[PERSON_NAME] [PERSON_NAME] Card"
click at [1053, 353] on button "Save & Close" at bounding box center [1059, 354] width 83 height 26
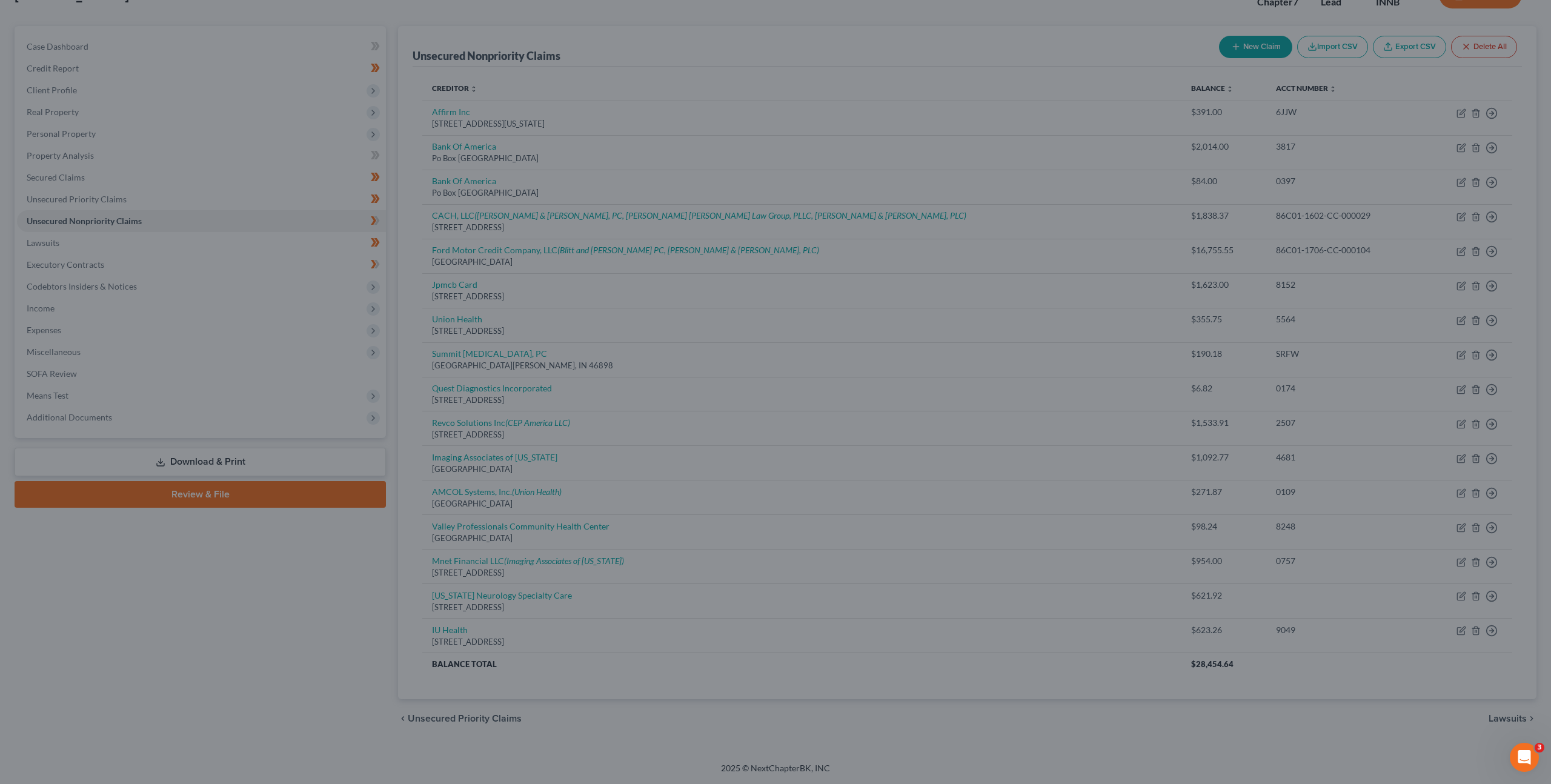
type input "0"
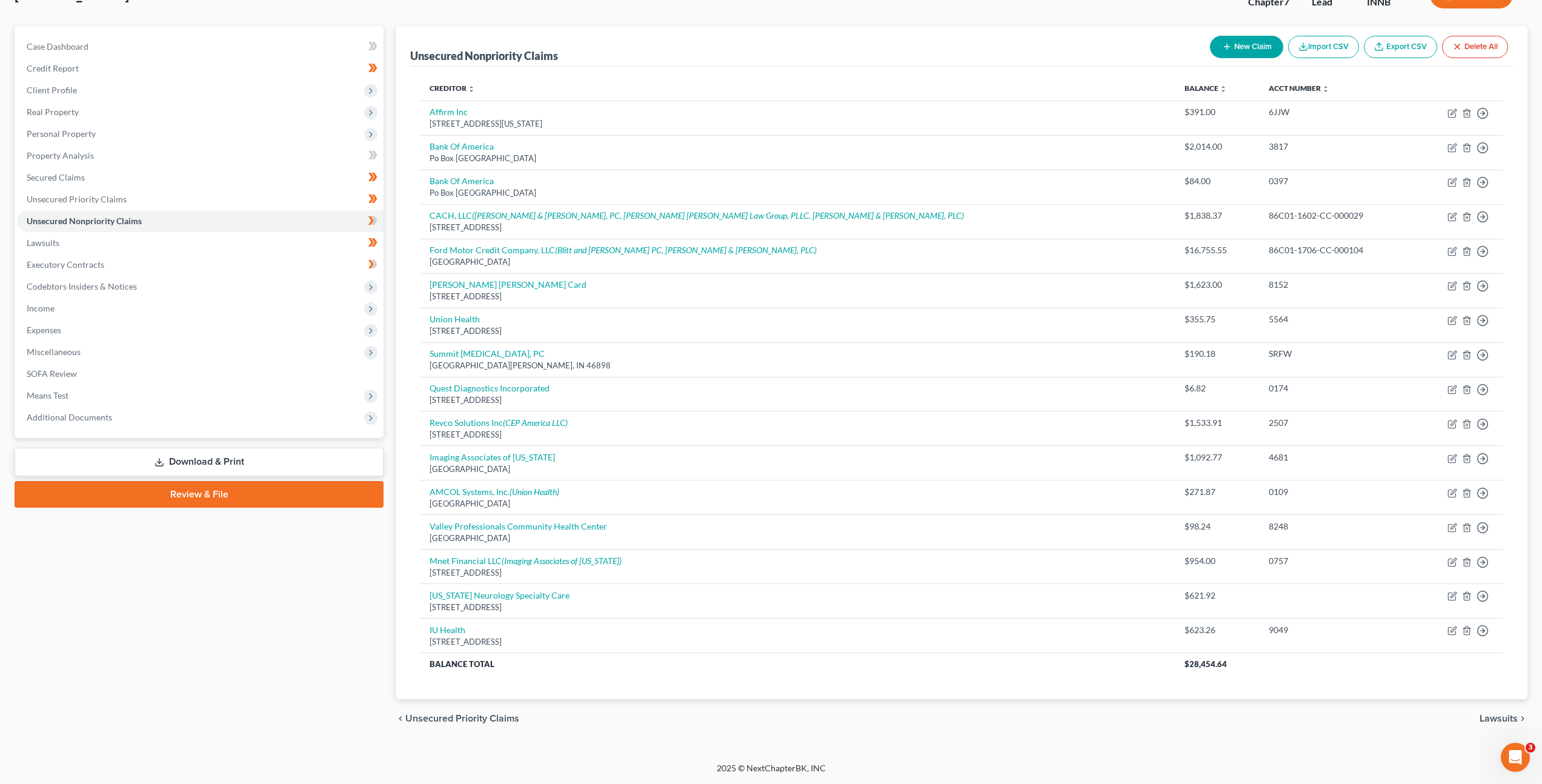
click at [1245, 42] on button "New Claim" at bounding box center [1246, 46] width 74 height 22
select select "0"
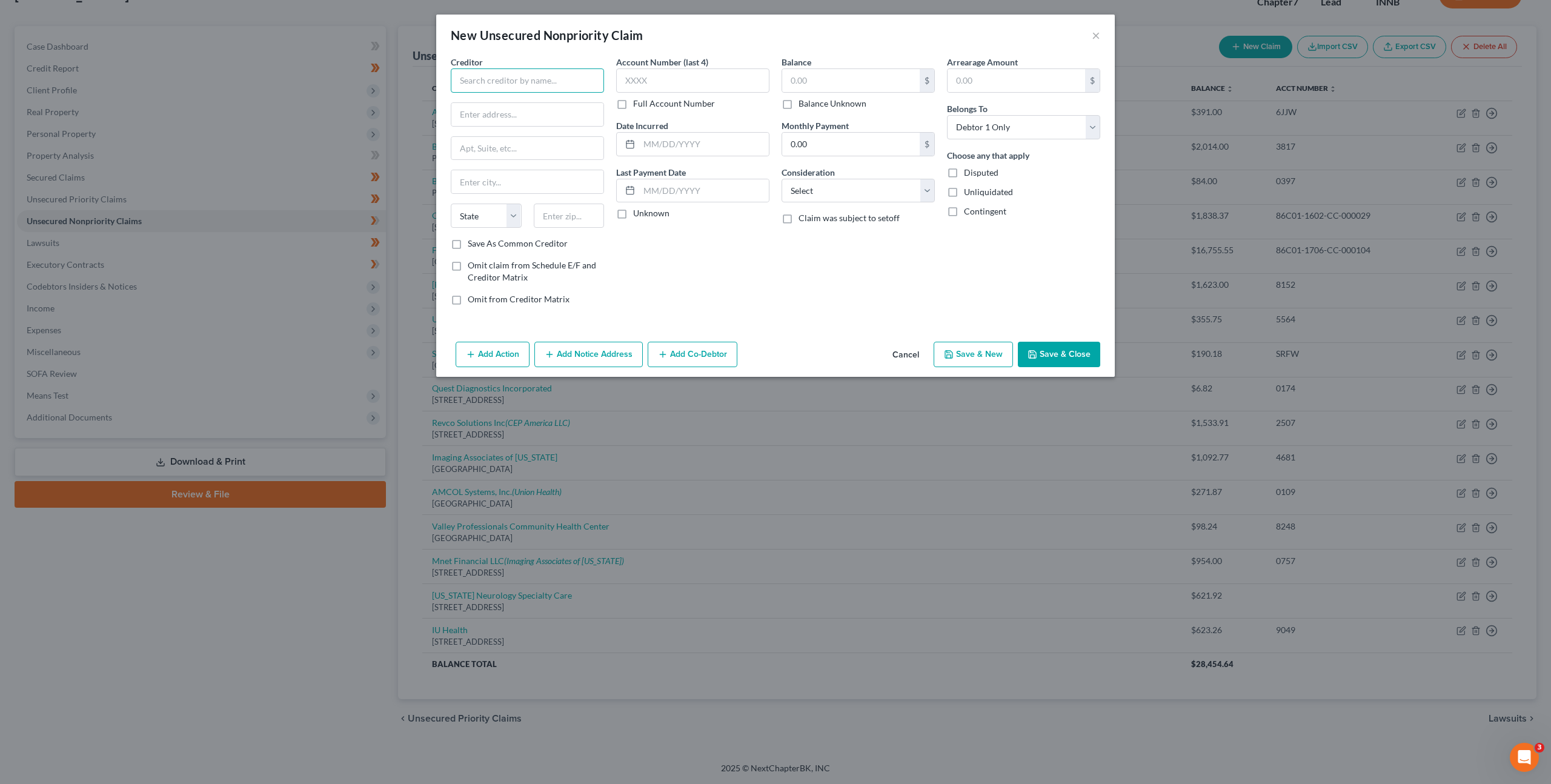
drag, startPoint x: 540, startPoint y: 75, endPoint x: 556, endPoint y: 74, distance: 16.0
click at [540, 75] on input "text" at bounding box center [527, 80] width 153 height 24
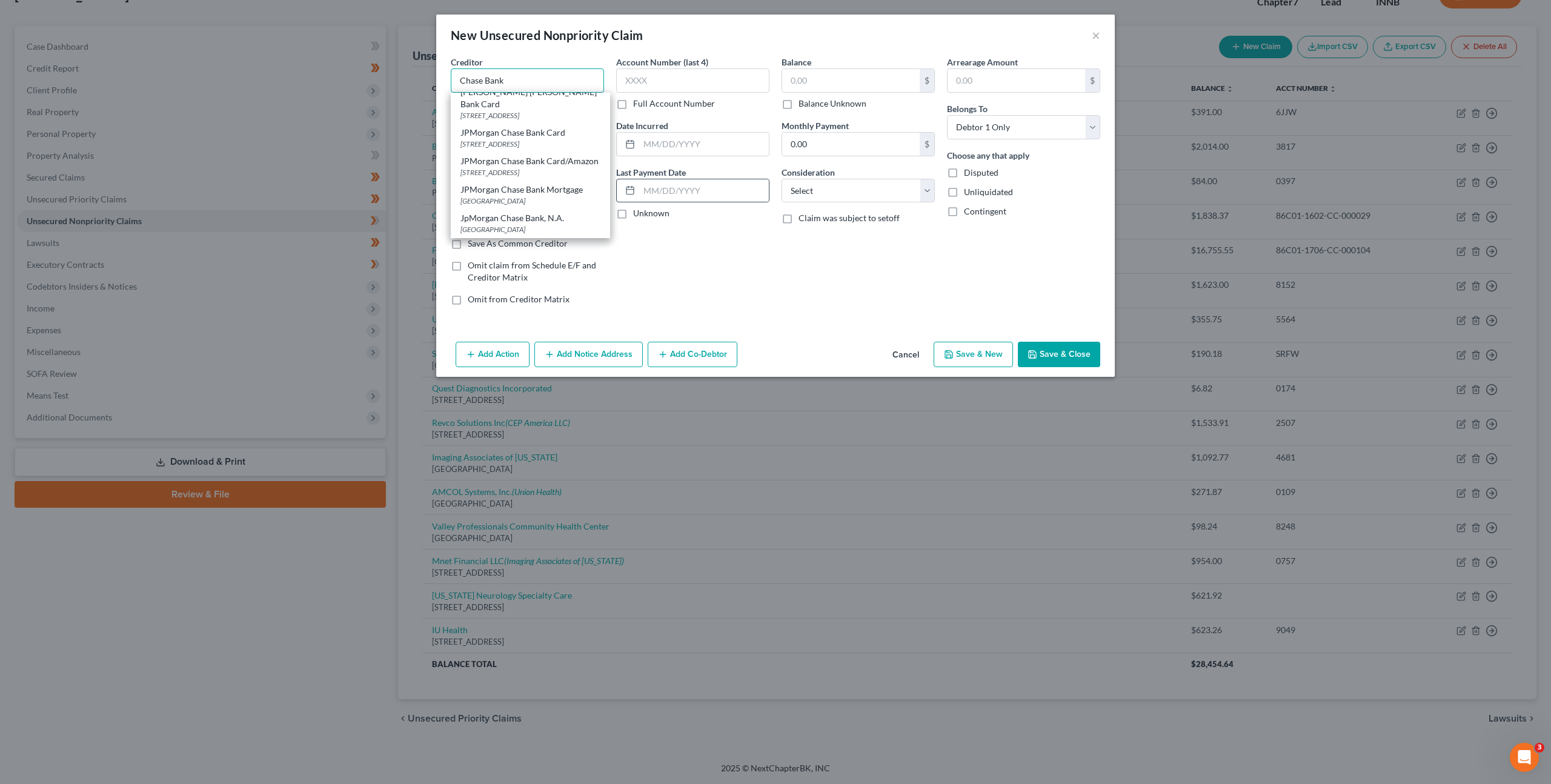
scroll to position [59, 0]
type input "Chase Bank"
click at [912, 349] on button "Cancel" at bounding box center [906, 354] width 46 height 24
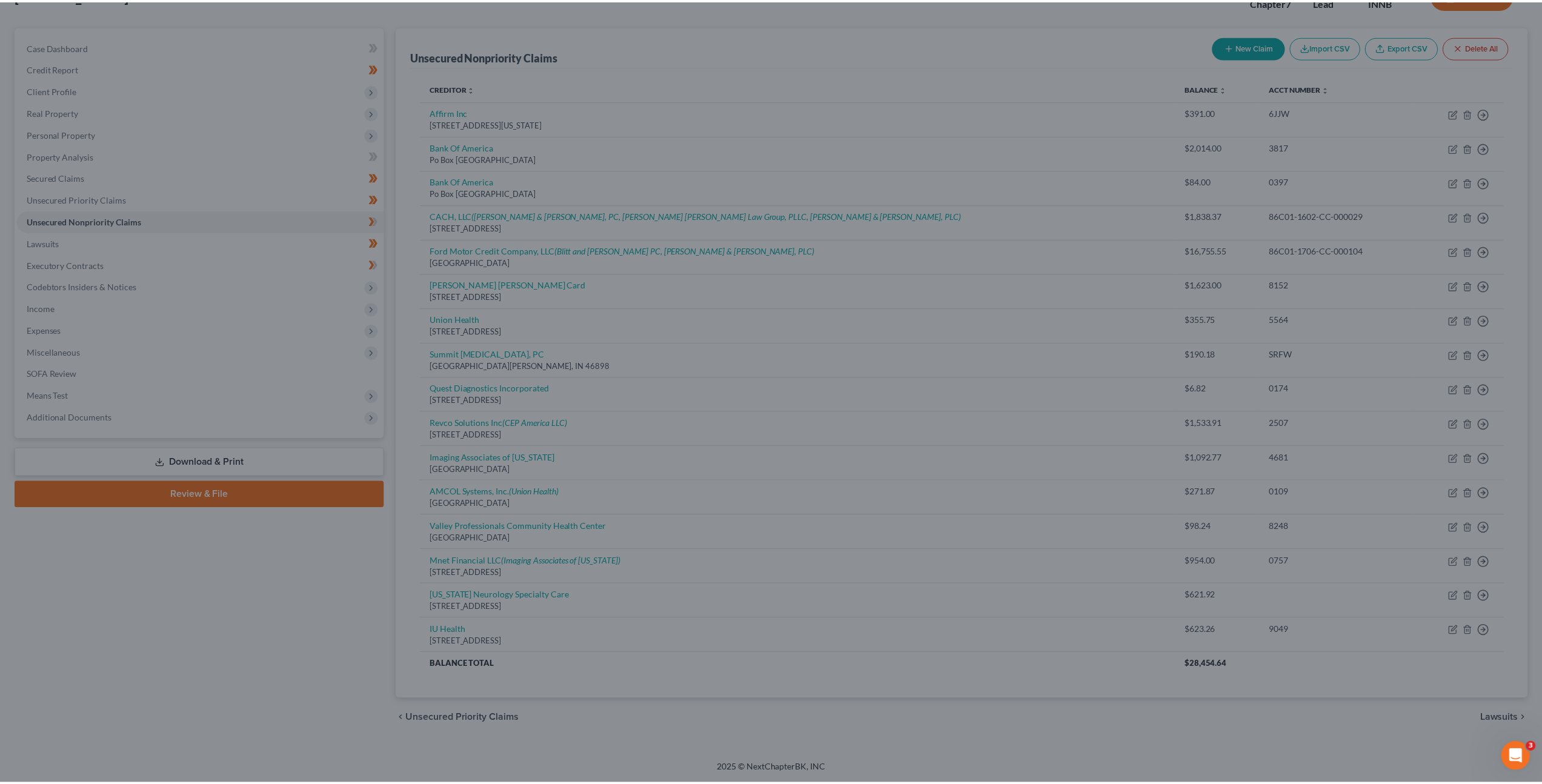
scroll to position [0, 0]
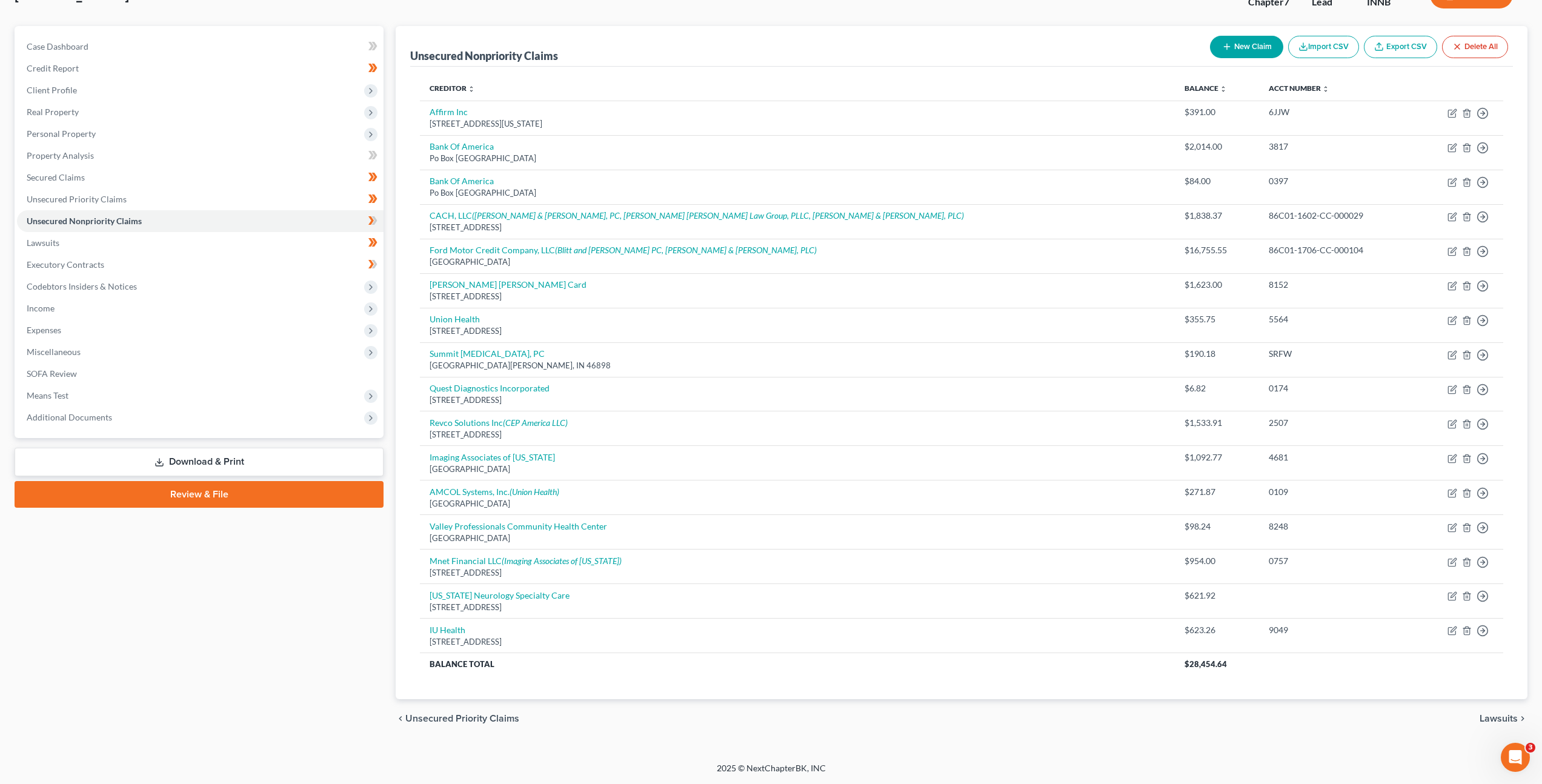
click at [1252, 49] on button "New Claim" at bounding box center [1246, 46] width 74 height 22
select select "0"
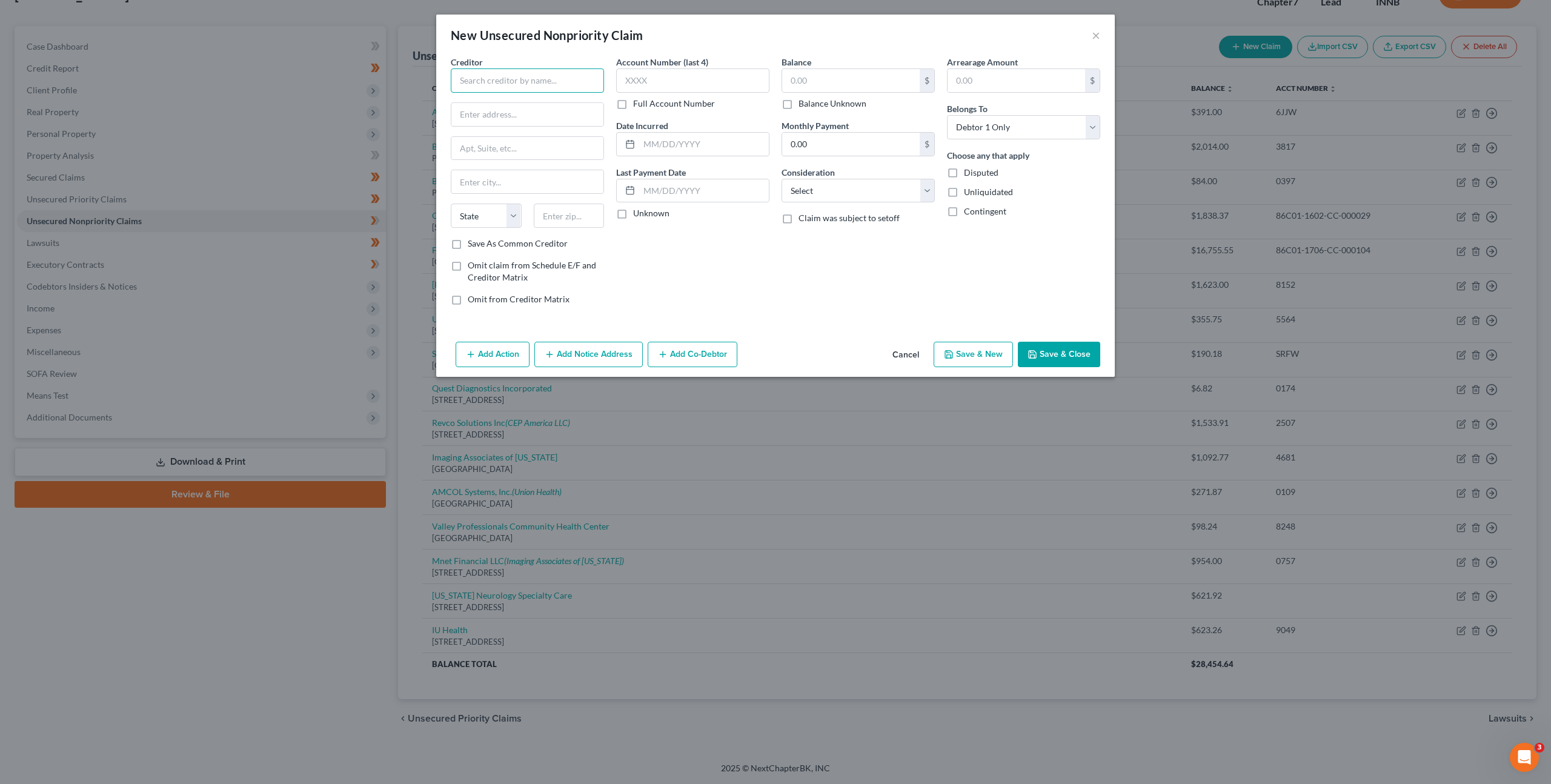
drag, startPoint x: 505, startPoint y: 80, endPoint x: 611, endPoint y: 82, distance: 106.0
click at [513, 79] on input "text" at bounding box center [527, 80] width 153 height 24
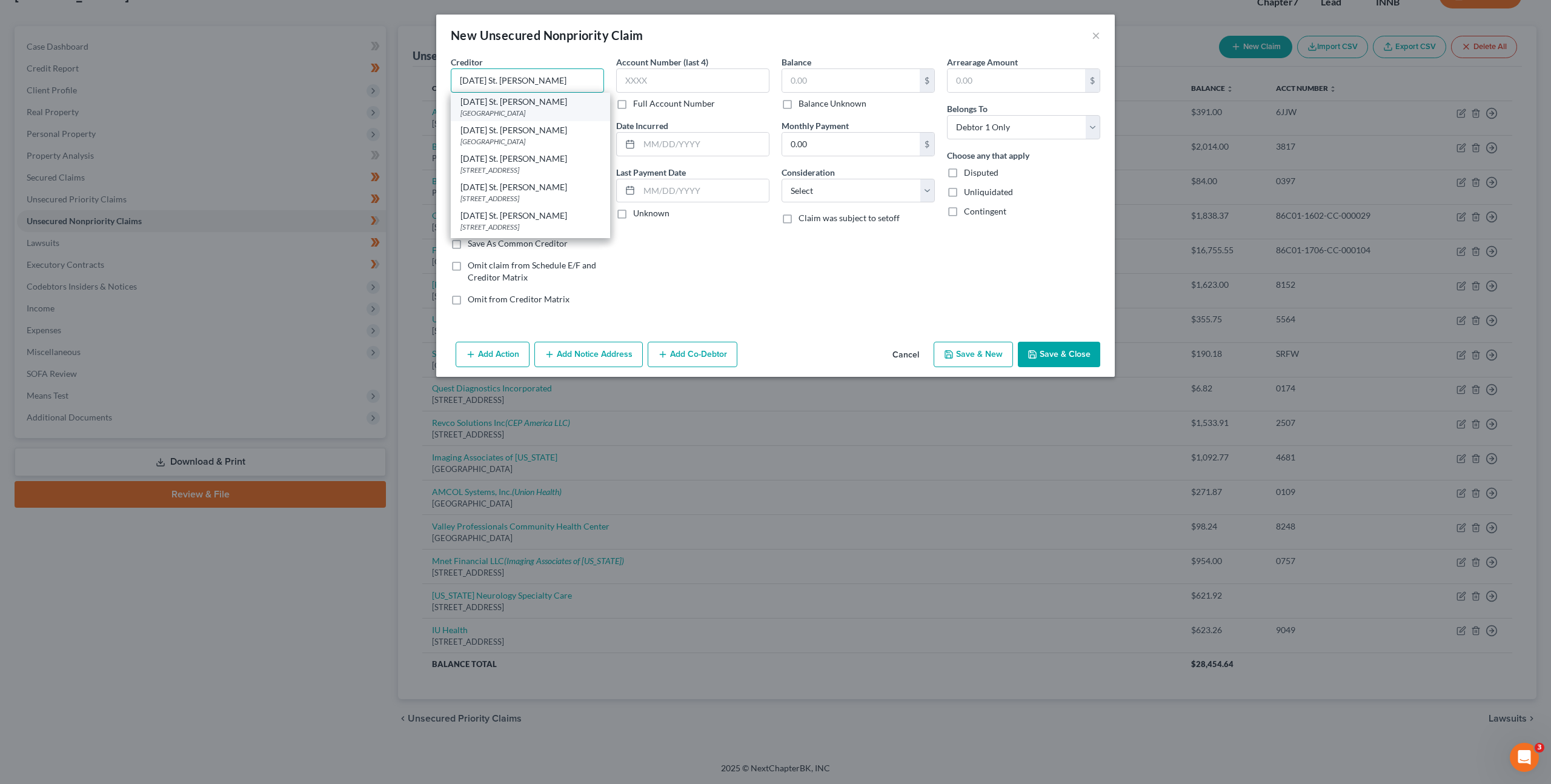
type input "[DATE] St. [PERSON_NAME]"
click at [543, 111] on div "[GEOGRAPHIC_DATA]" at bounding box center [530, 113] width 140 height 10
type input "PO Box 42008"
type input "Phoenix"
select select "3"
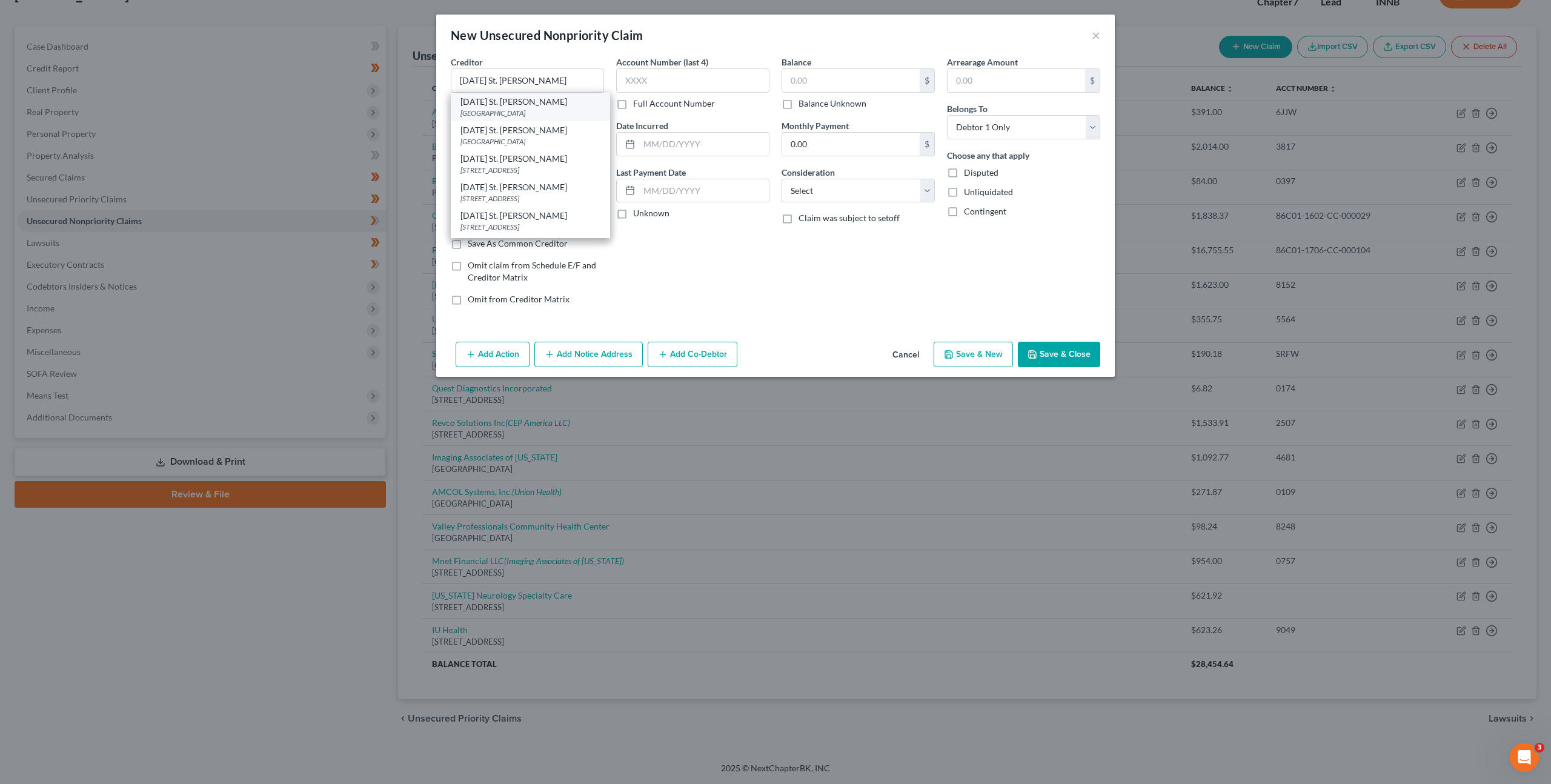
type input "85080"
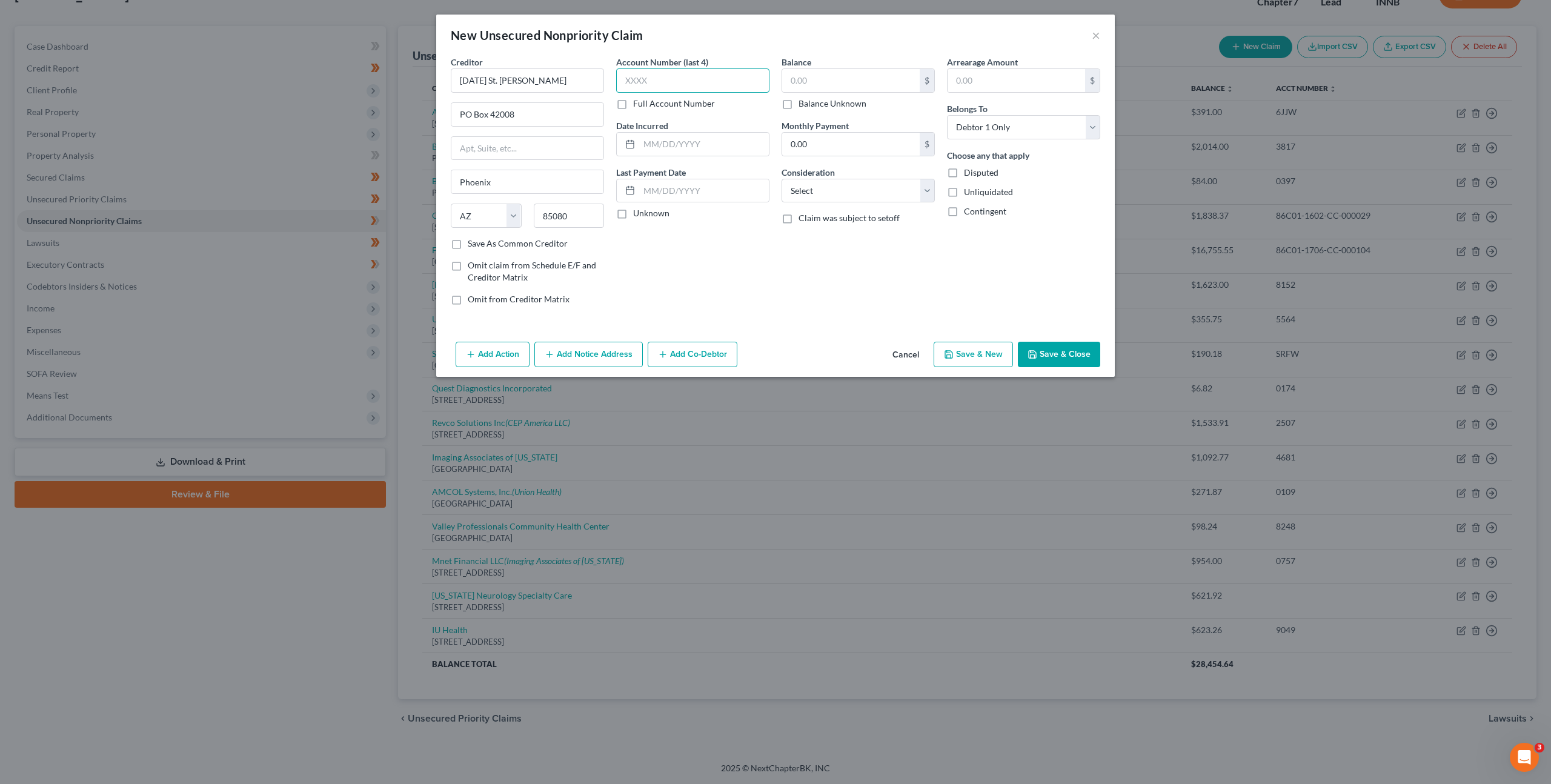
click at [717, 75] on input "text" at bounding box center [692, 80] width 153 height 24
type input "7598"
click at [850, 79] on input "text" at bounding box center [851, 80] width 137 height 23
type input "126"
click at [859, 180] on select "Select Cable / Satellite Services Collection Agency Credit Card Debt Debt Couns…" at bounding box center [858, 190] width 153 height 24
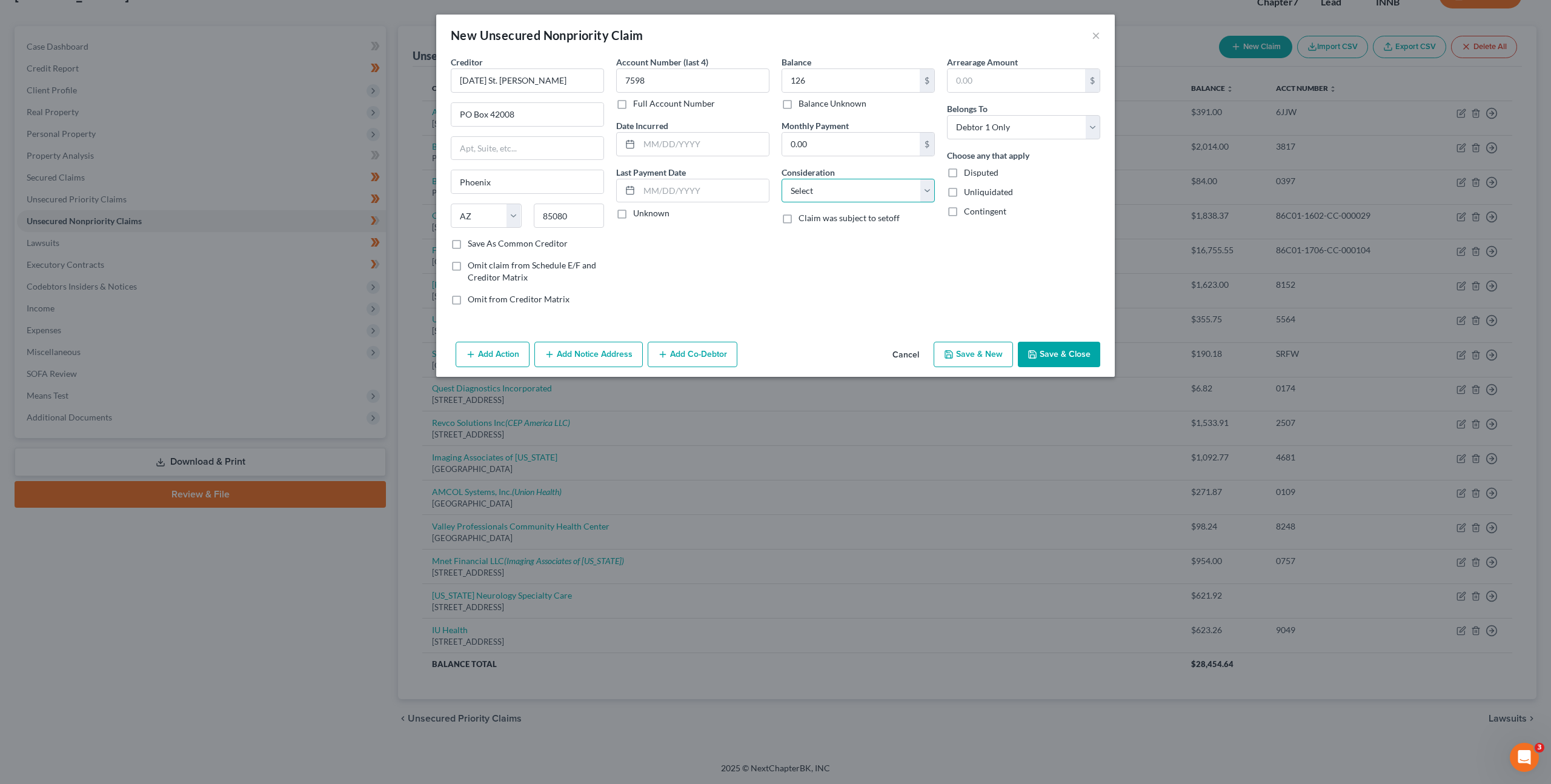
select select "9"
click at [782, 179] on select "Select Cable / Satellite Services Collection Agency Credit Card Debt Debt Couns…" at bounding box center [858, 190] width 153 height 24
click at [1053, 345] on button "Save & Close" at bounding box center [1059, 354] width 83 height 26
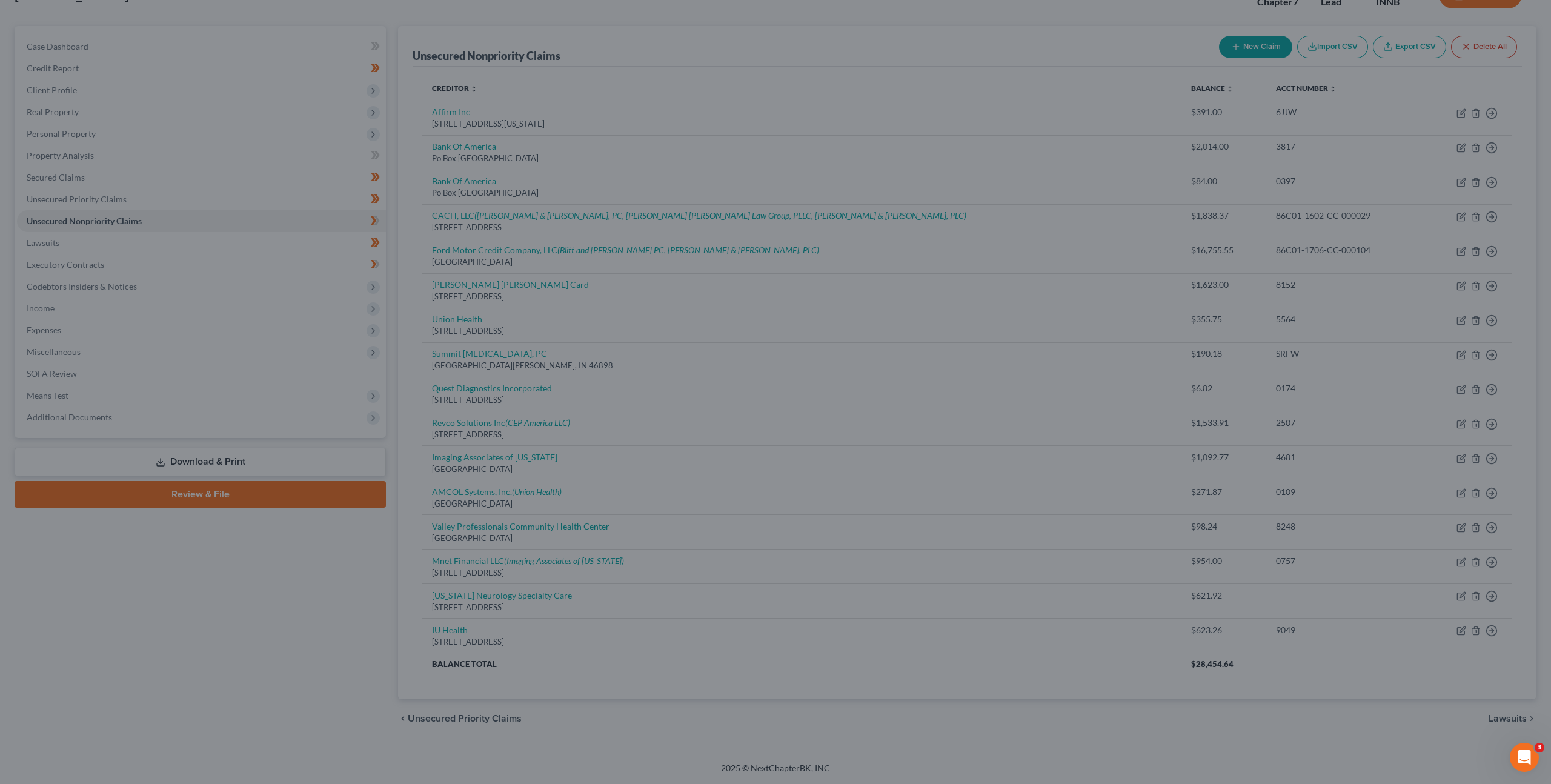
type input "126.00"
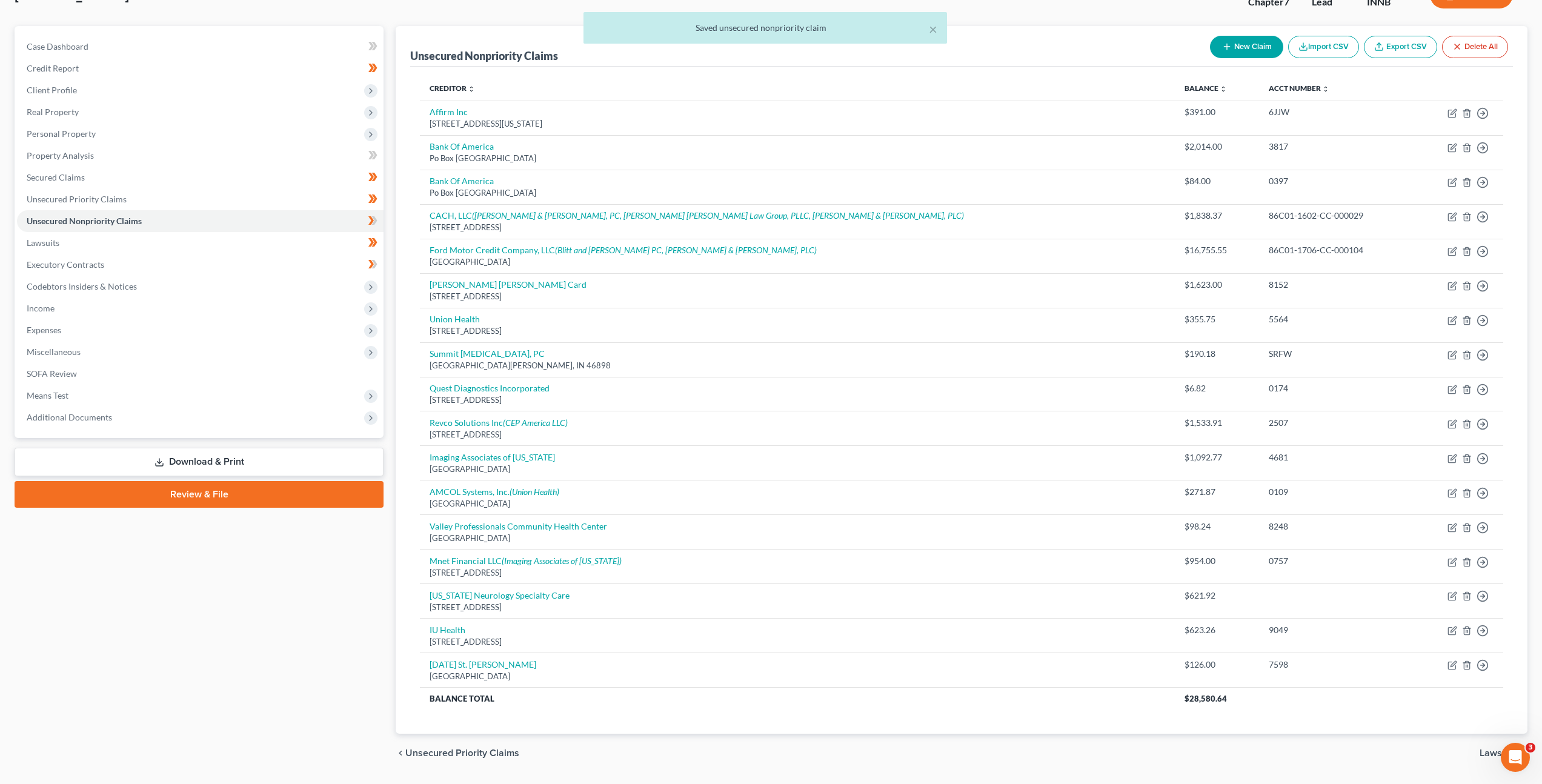
click at [1236, 56] on button "New Claim" at bounding box center [1246, 46] width 74 height 22
select select "0"
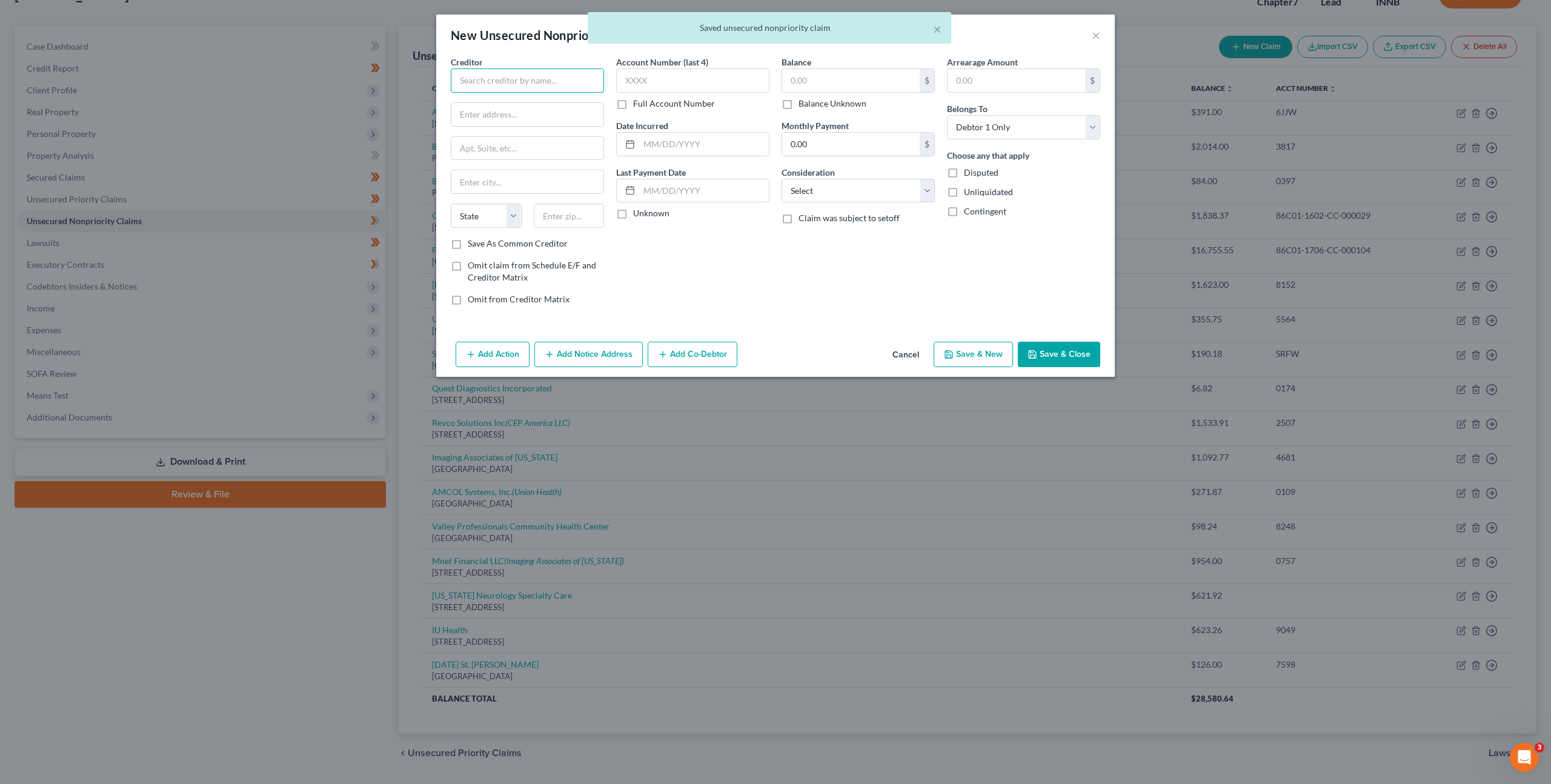
click at [527, 83] on input "text" at bounding box center [527, 80] width 153 height 24
type input "IAI"
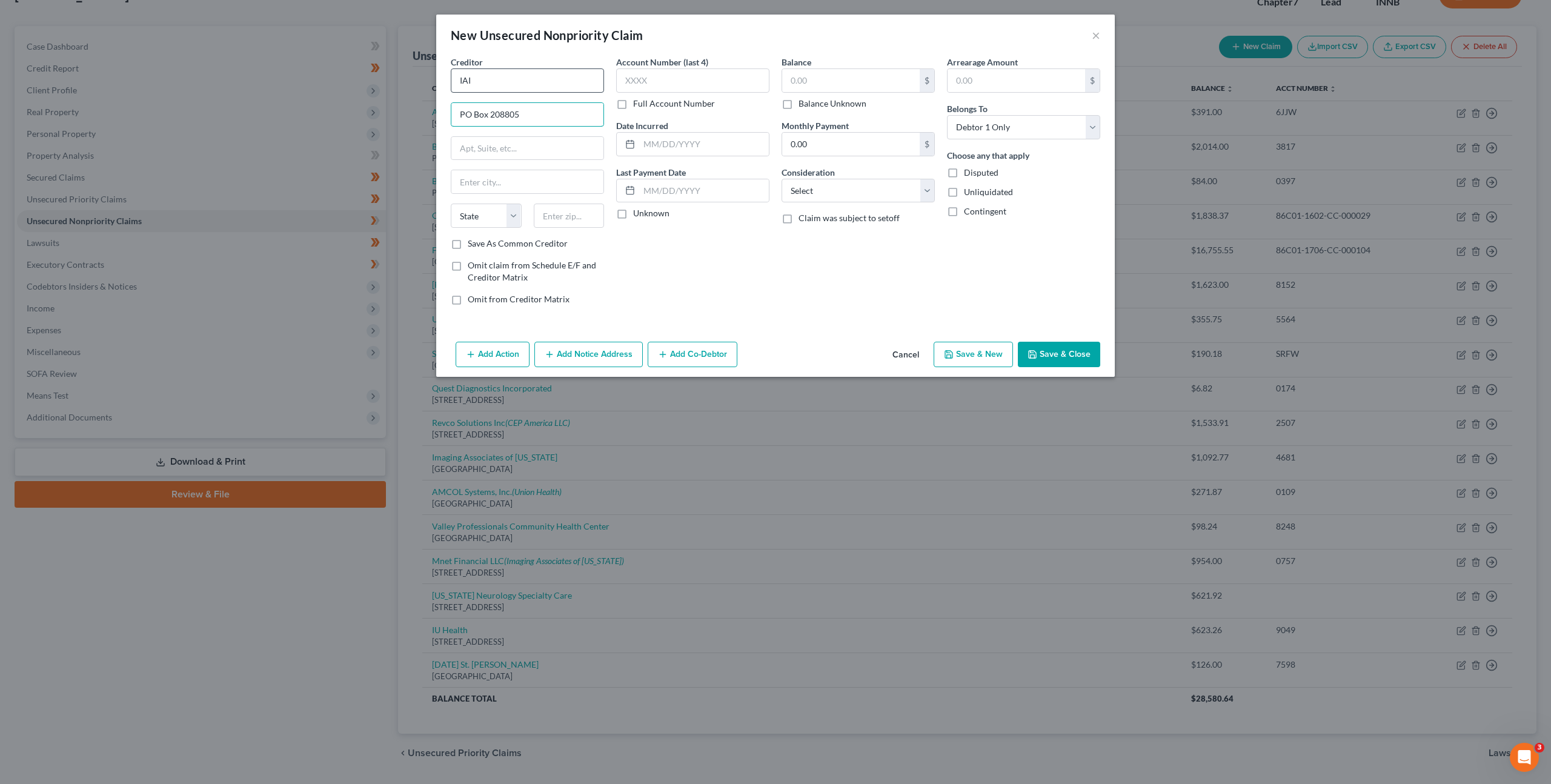
type input "PO Box 208805"
type input "75320"
click at [676, 80] on input "text" at bounding box center [692, 80] width 153 height 24
type input "Dallas"
select select "45"
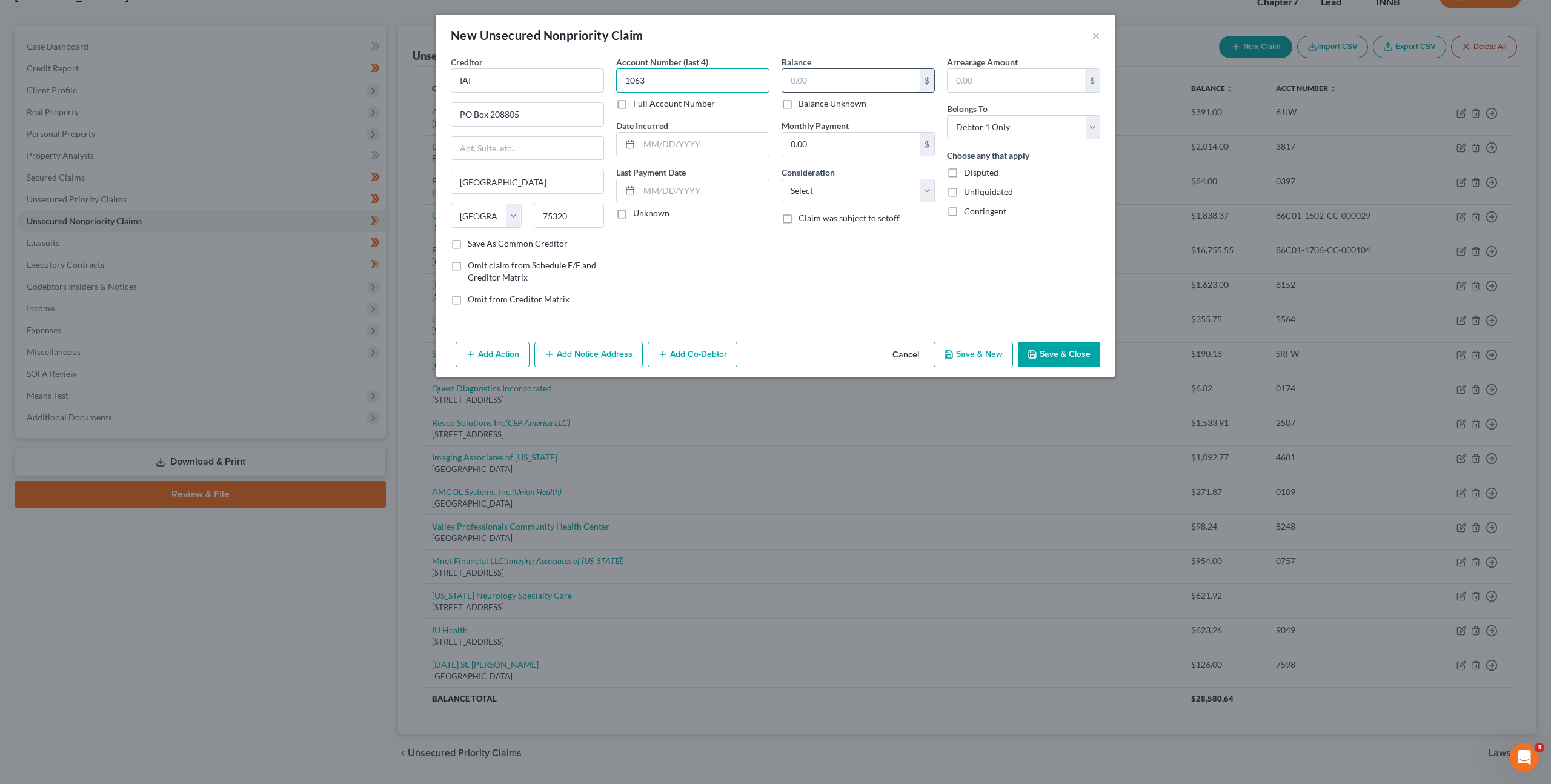
type input "1063"
click at [816, 74] on input "text" at bounding box center [851, 80] width 137 height 23
type input "14.39"
click at [850, 194] on select "Select Cable / Satellite Services Collection Agency Credit Card Debt Debt Couns…" at bounding box center [858, 190] width 153 height 24
select select "1"
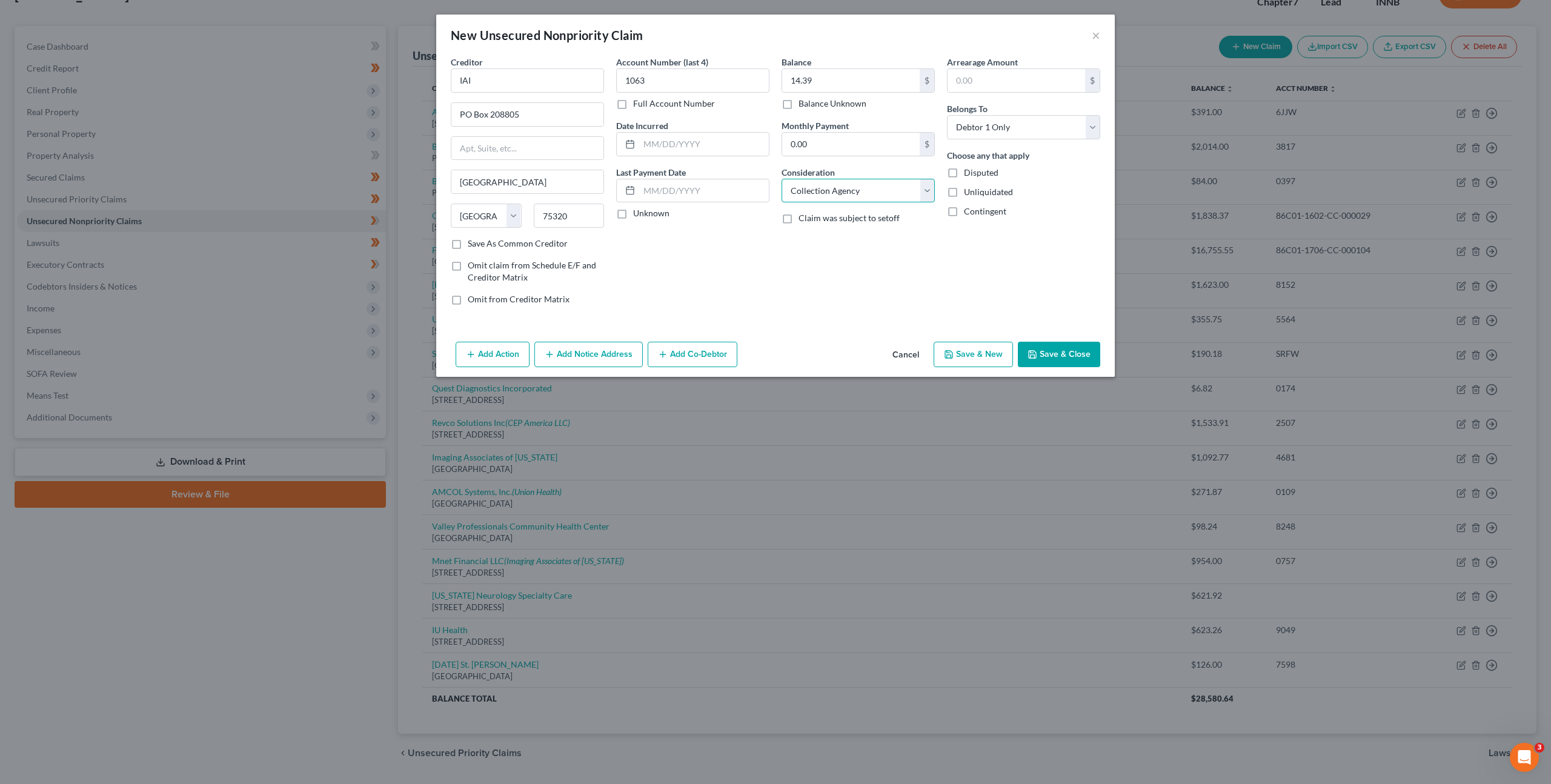
click at [782, 179] on select "Select Cable / Satellite Services Collection Agency Credit Card Debt Debt Couns…" at bounding box center [858, 190] width 153 height 24
click at [1062, 349] on button "Save & Close" at bounding box center [1059, 354] width 83 height 26
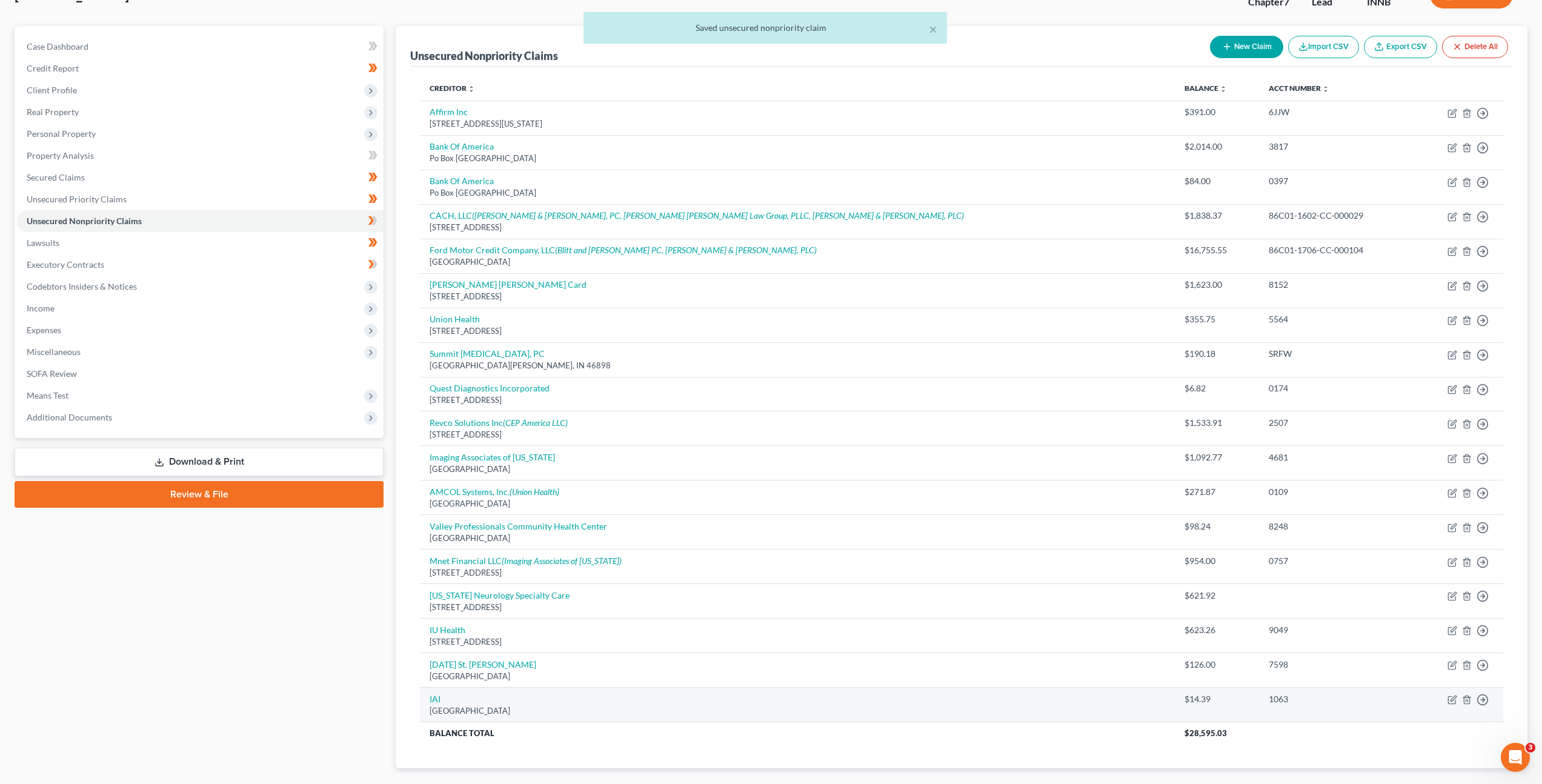
click at [441, 696] on td "IAI PO Box 208805, Dallas, TX 75320" at bounding box center [797, 705] width 754 height 35
click at [436, 697] on link "IAI" at bounding box center [435, 699] width 11 height 10
select select "45"
select select "1"
select select "0"
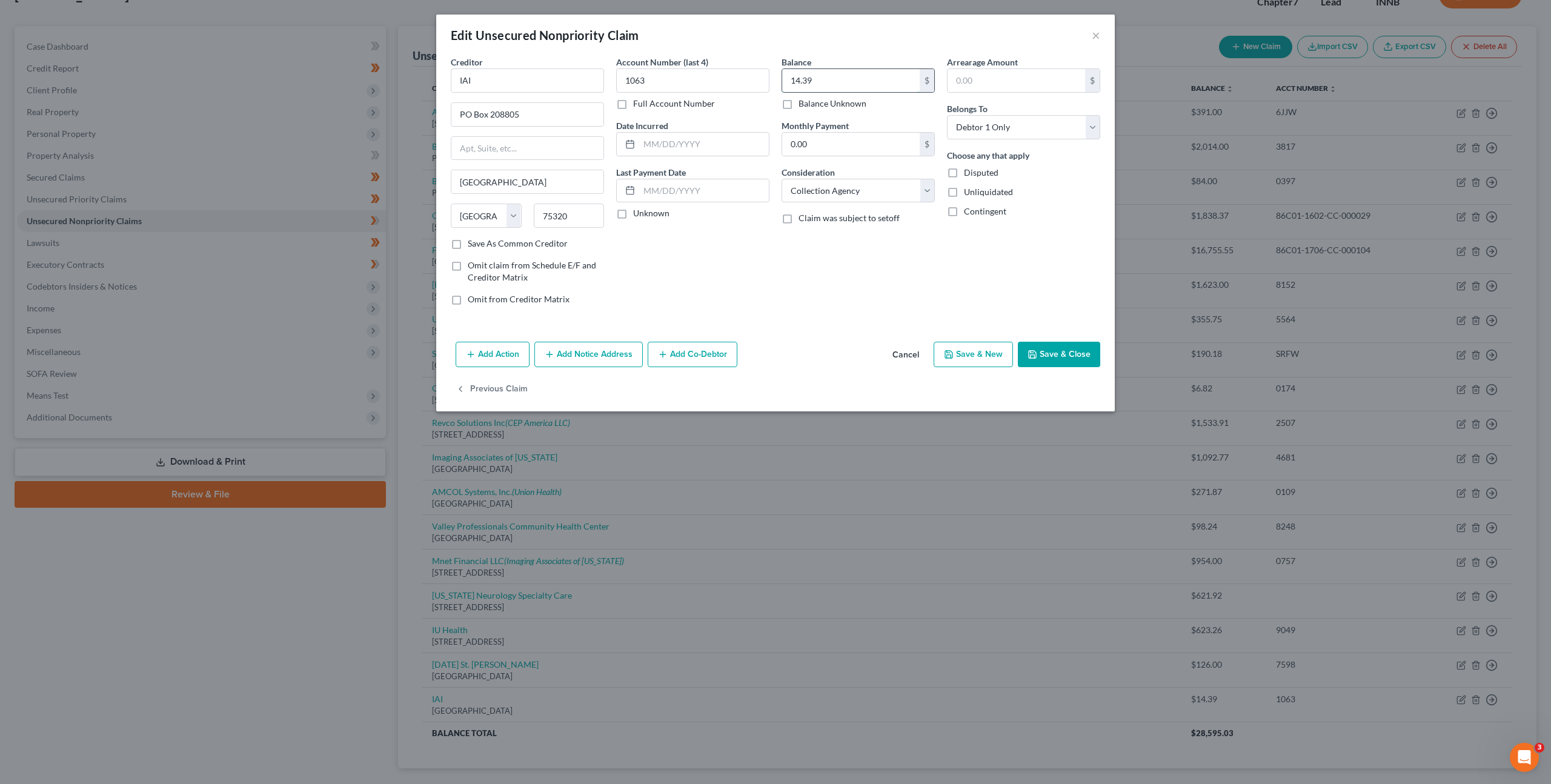
click at [861, 81] on input "14.39" at bounding box center [851, 80] width 137 height 23
type input "409.69"
click at [1045, 344] on button "Save & Close" at bounding box center [1059, 354] width 83 height 26
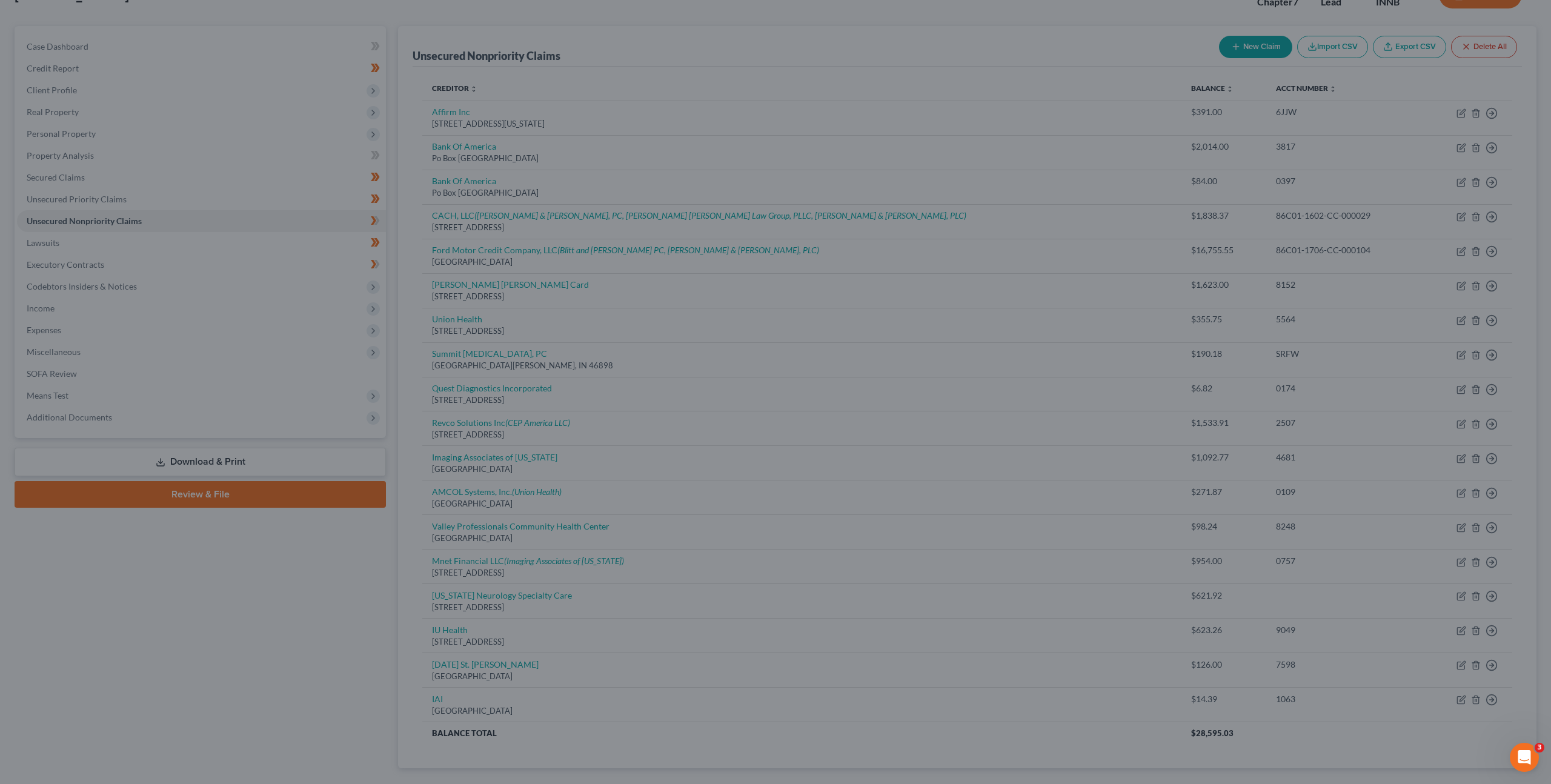
type input "0"
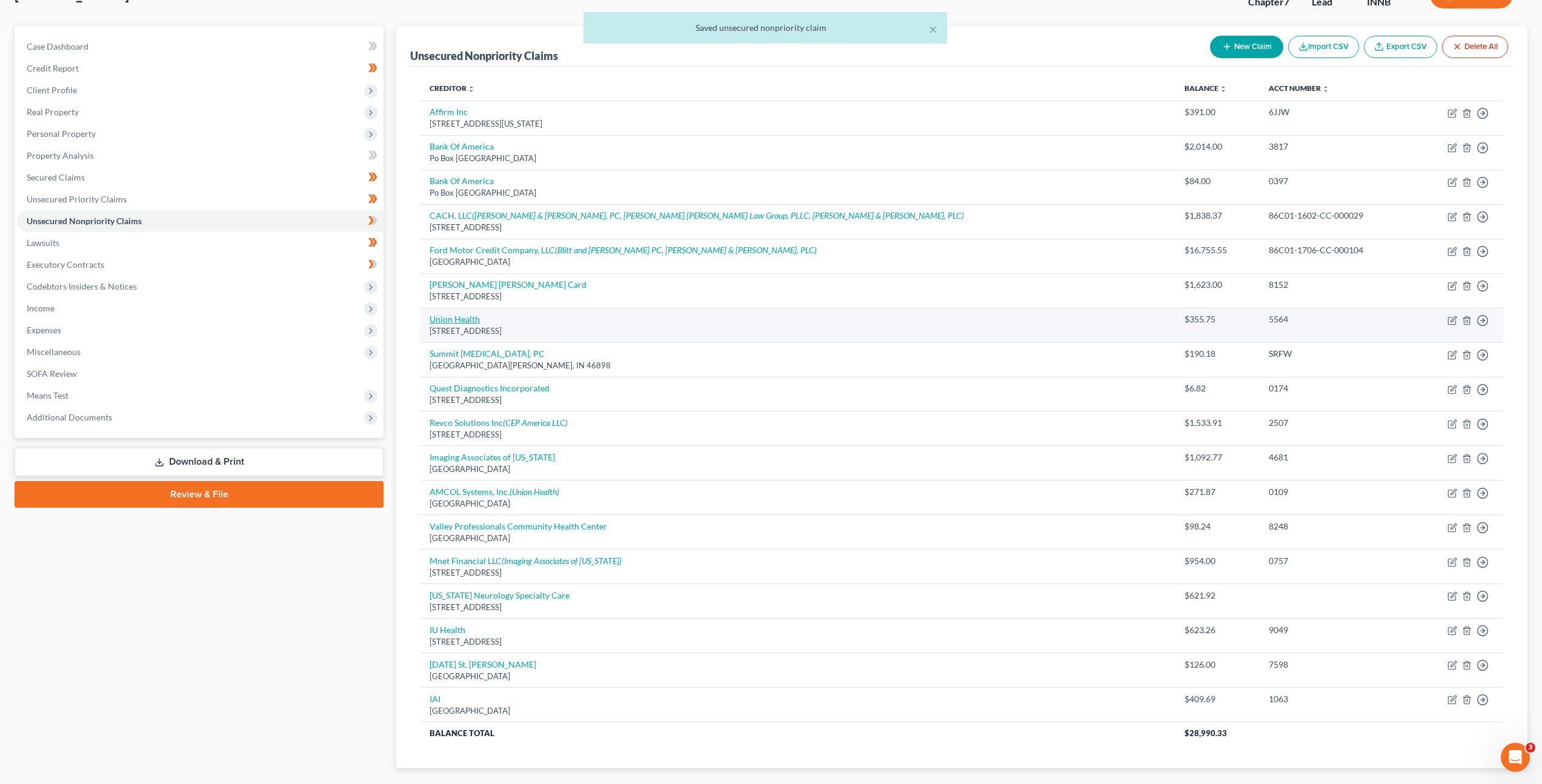
click at [453, 324] on link "Union Health" at bounding box center [455, 319] width 51 height 10
select select "15"
select select "9"
select select "0"
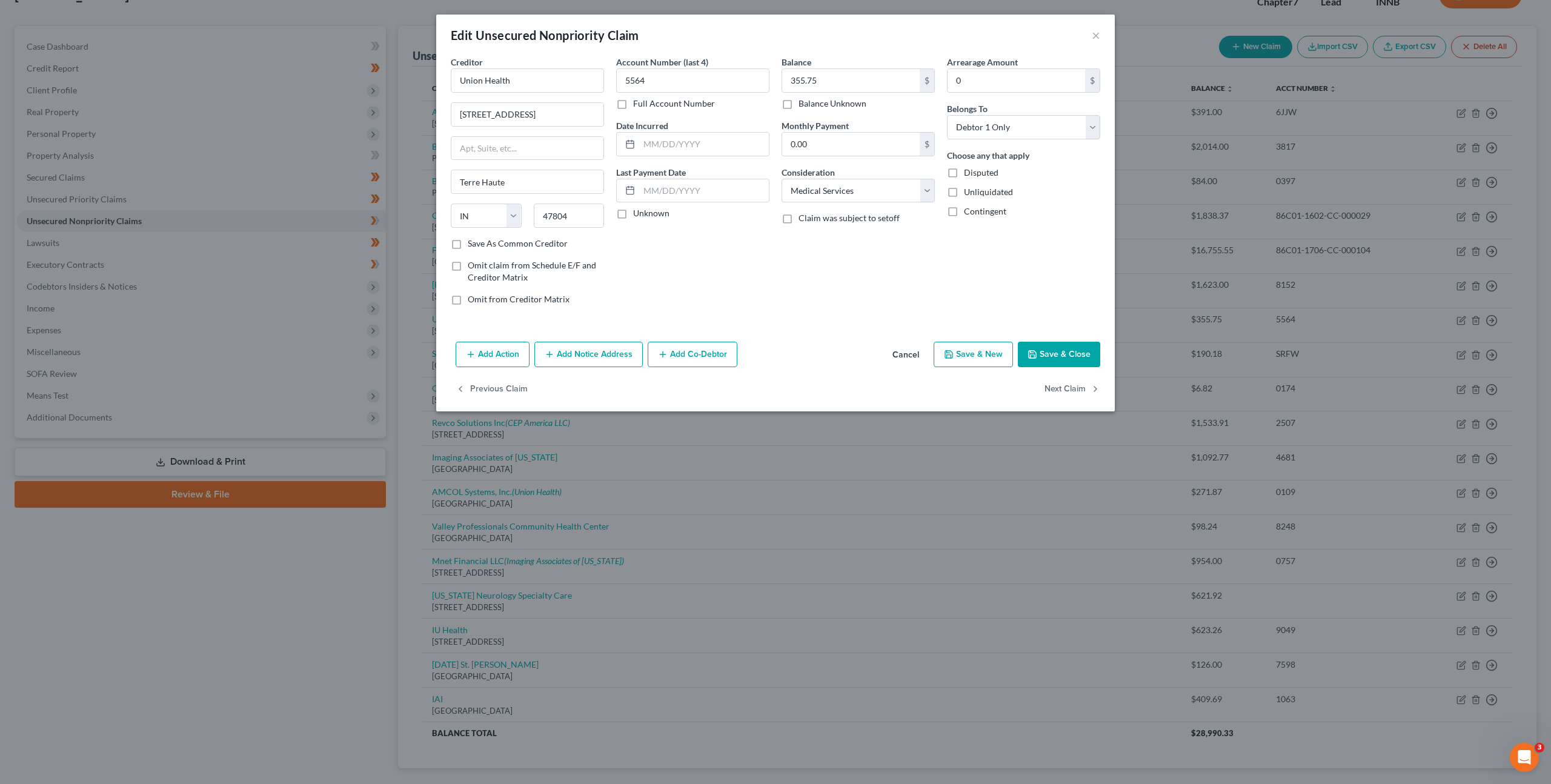
click at [909, 351] on button "Cancel" at bounding box center [906, 354] width 46 height 24
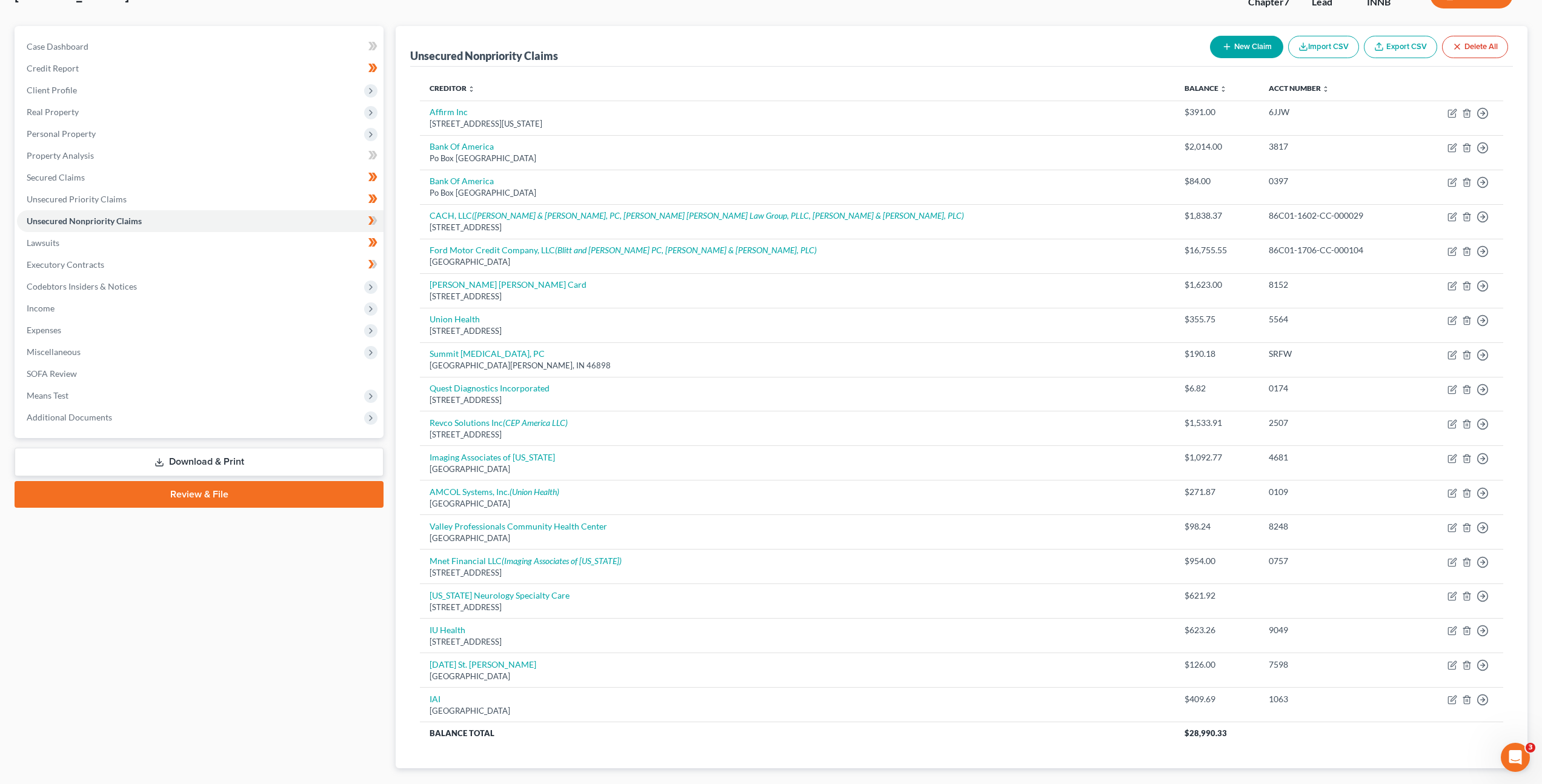
click at [1216, 50] on button "New Claim" at bounding box center [1246, 46] width 74 height 22
select select "0"
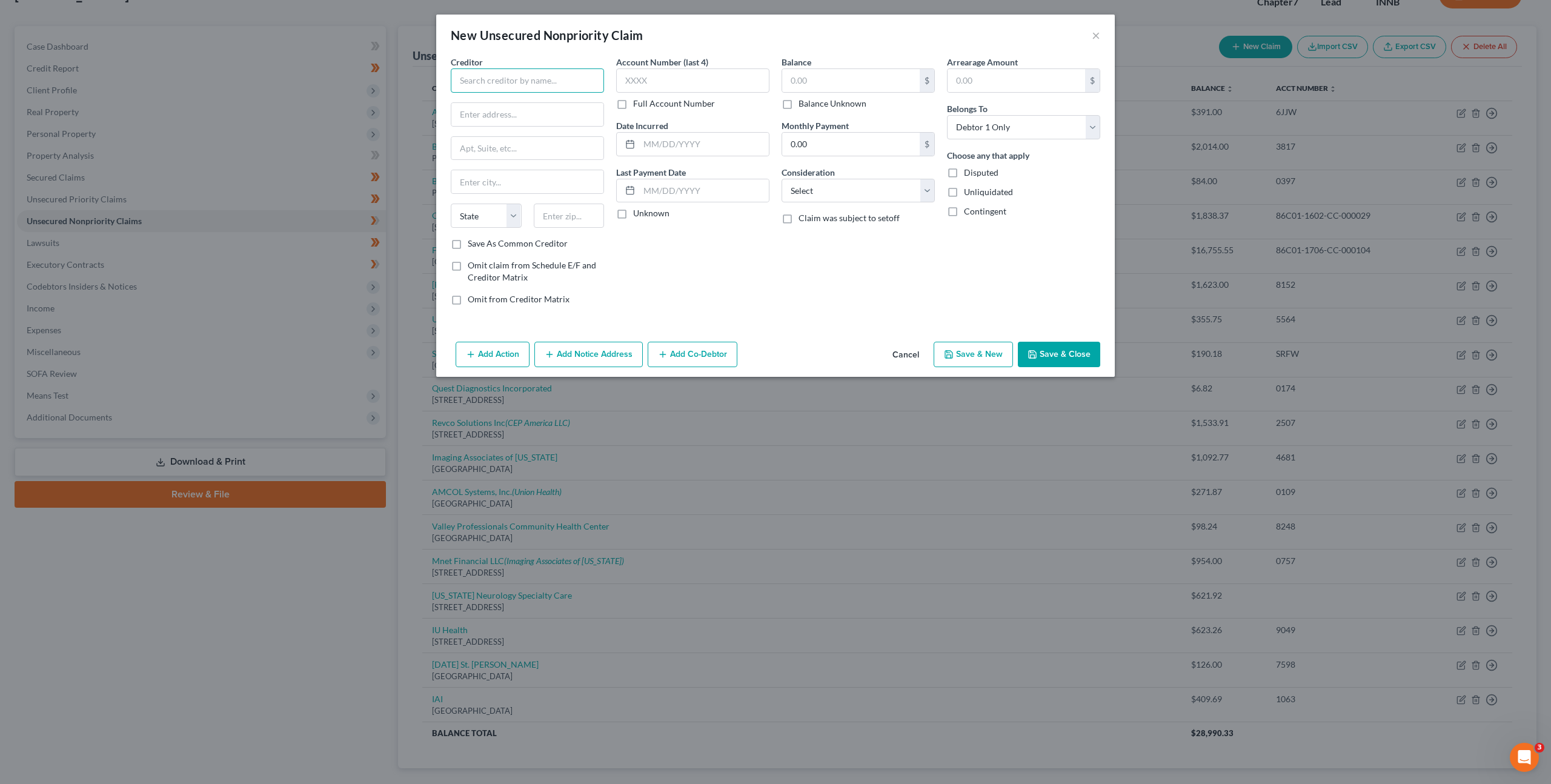
drag, startPoint x: 510, startPoint y: 81, endPoint x: 600, endPoint y: 69, distance: 90.8
click at [512, 79] on input "text" at bounding box center [527, 80] width 153 height 24
type input "[GEOGRAPHIC_DATA]"
type input "801 S Main St"
type input "47842"
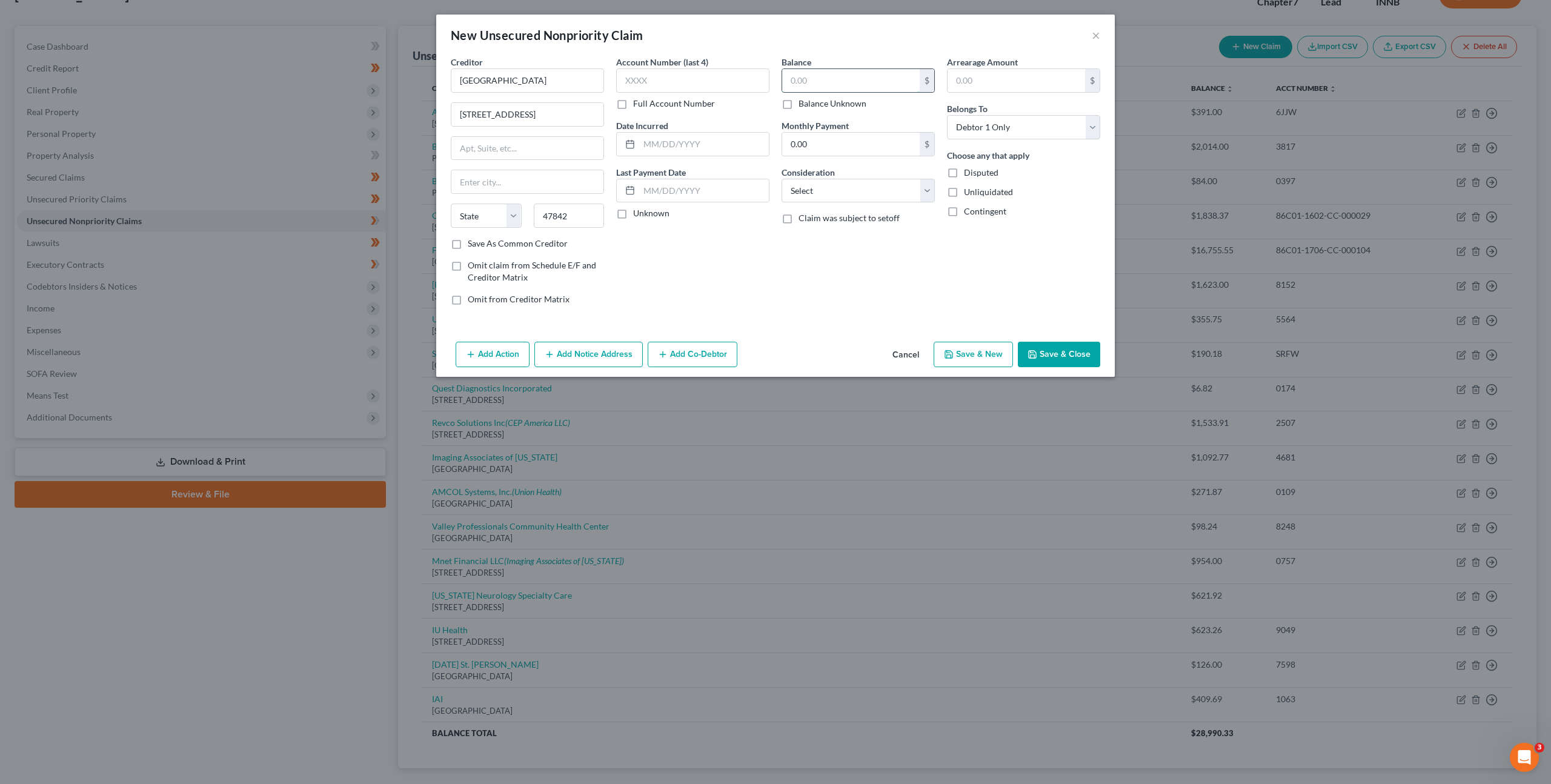
click at [818, 79] on input "text" at bounding box center [851, 80] width 137 height 23
type input "Clinton"
select select "15"
click at [706, 80] on input "text" at bounding box center [692, 80] width 153 height 24
type input "6441"
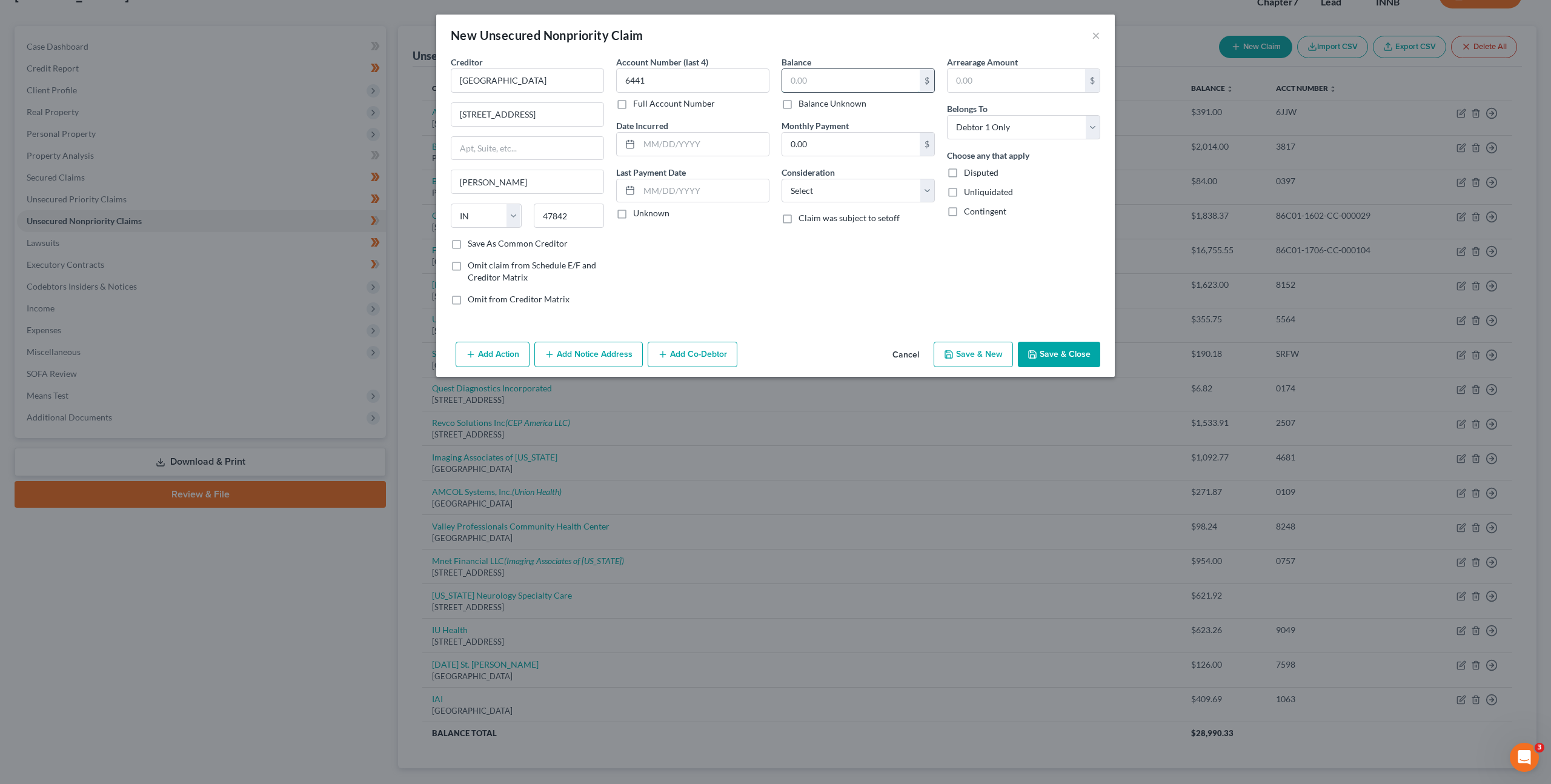
click at [821, 75] on input "text" at bounding box center [851, 80] width 137 height 23
type input "271.87"
click at [819, 179] on select "Select Cable / Satellite Services Collection Agency Credit Card Debt Debt Couns…" at bounding box center [858, 190] width 153 height 24
select select "9"
click at [782, 179] on select "Select Cable / Satellite Services Collection Agency Credit Card Debt Debt Couns…" at bounding box center [858, 190] width 153 height 24
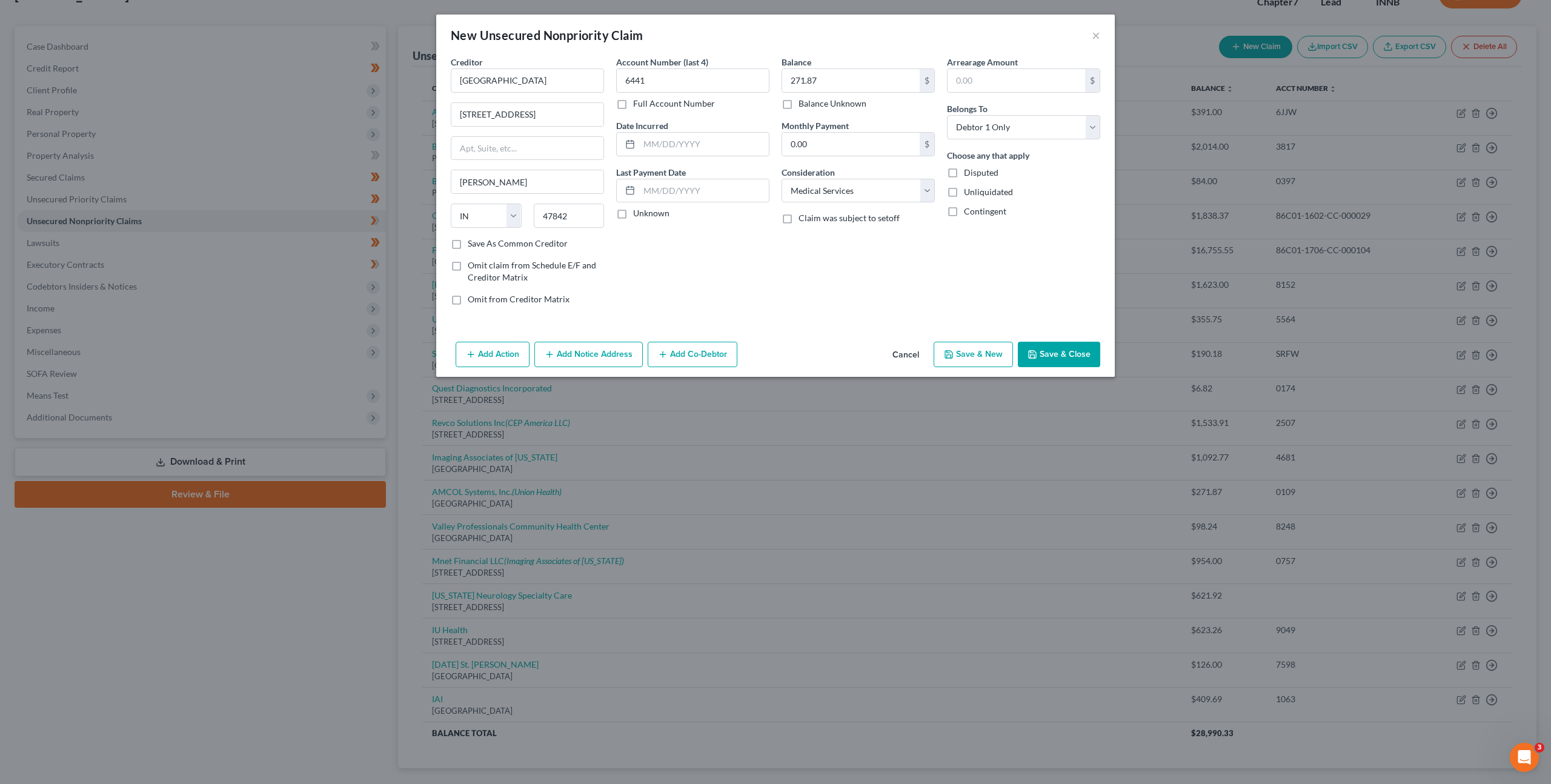
click at [1044, 351] on button "Save & Close" at bounding box center [1059, 354] width 83 height 26
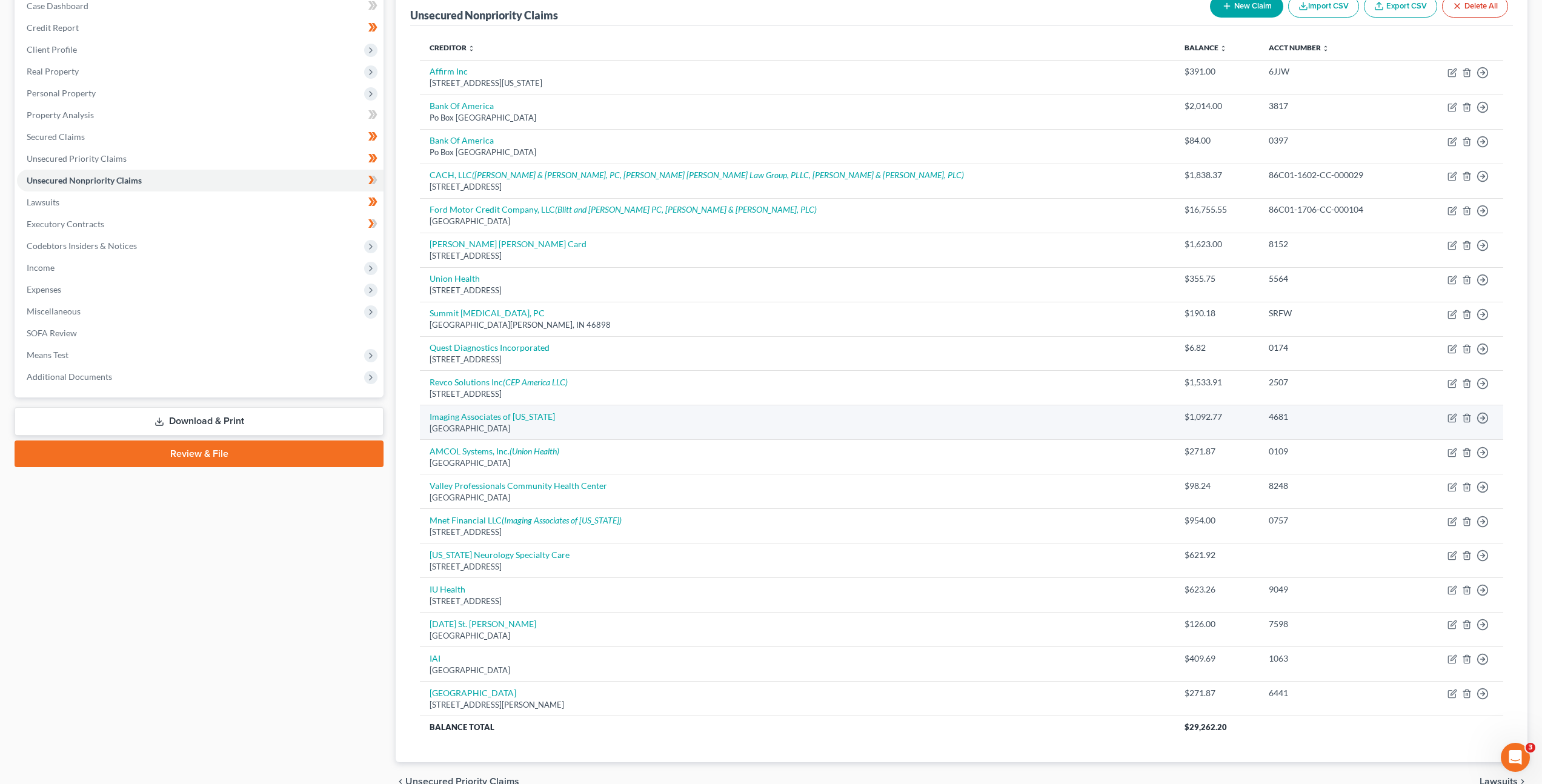
scroll to position [194, 0]
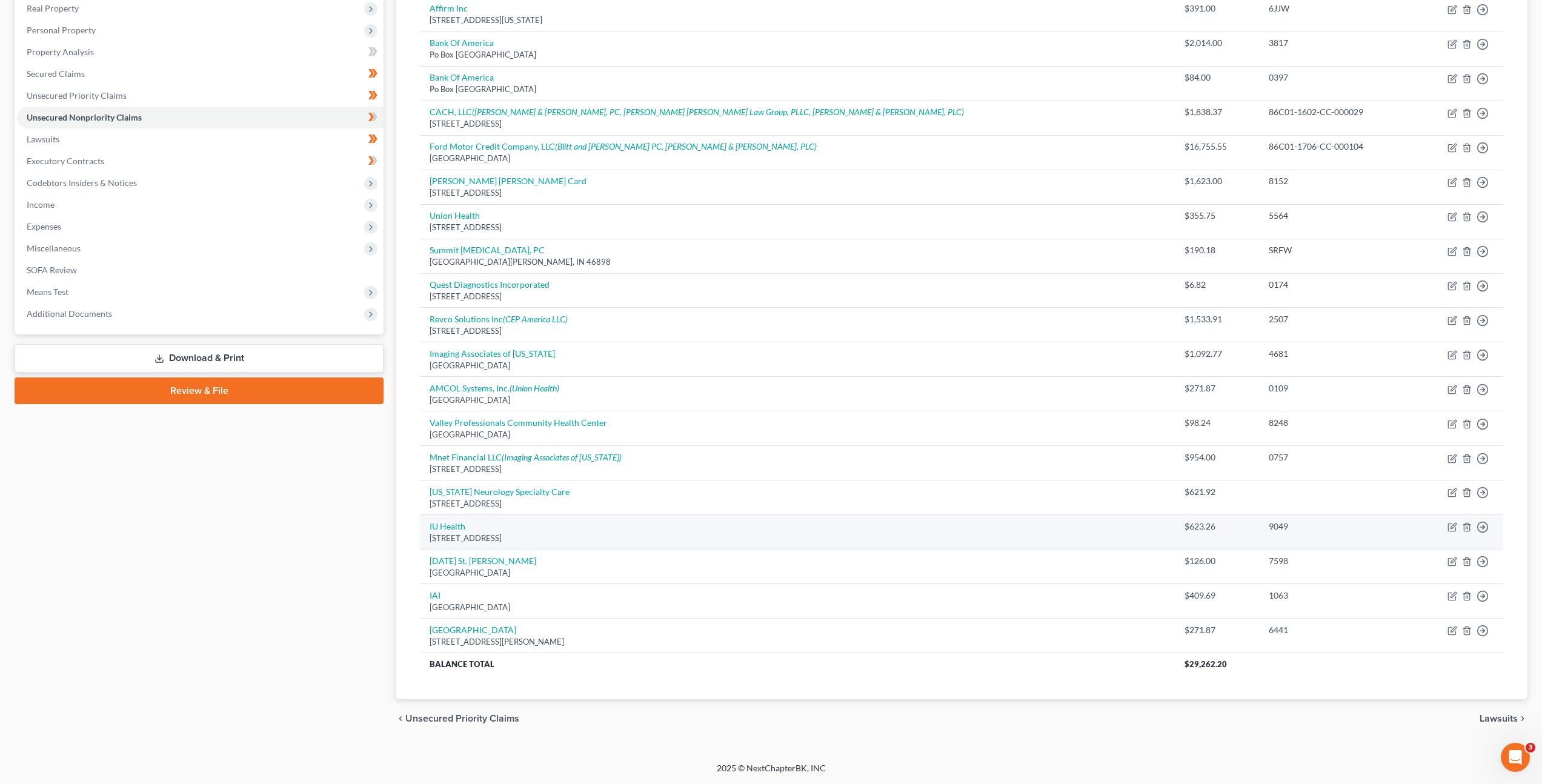
click at [460, 534] on div "[STREET_ADDRESS]" at bounding box center [798, 538] width 735 height 12
click at [457, 529] on link "IU Health" at bounding box center [447, 526] width 36 height 10
select select "14"
select select "9"
select select "0"
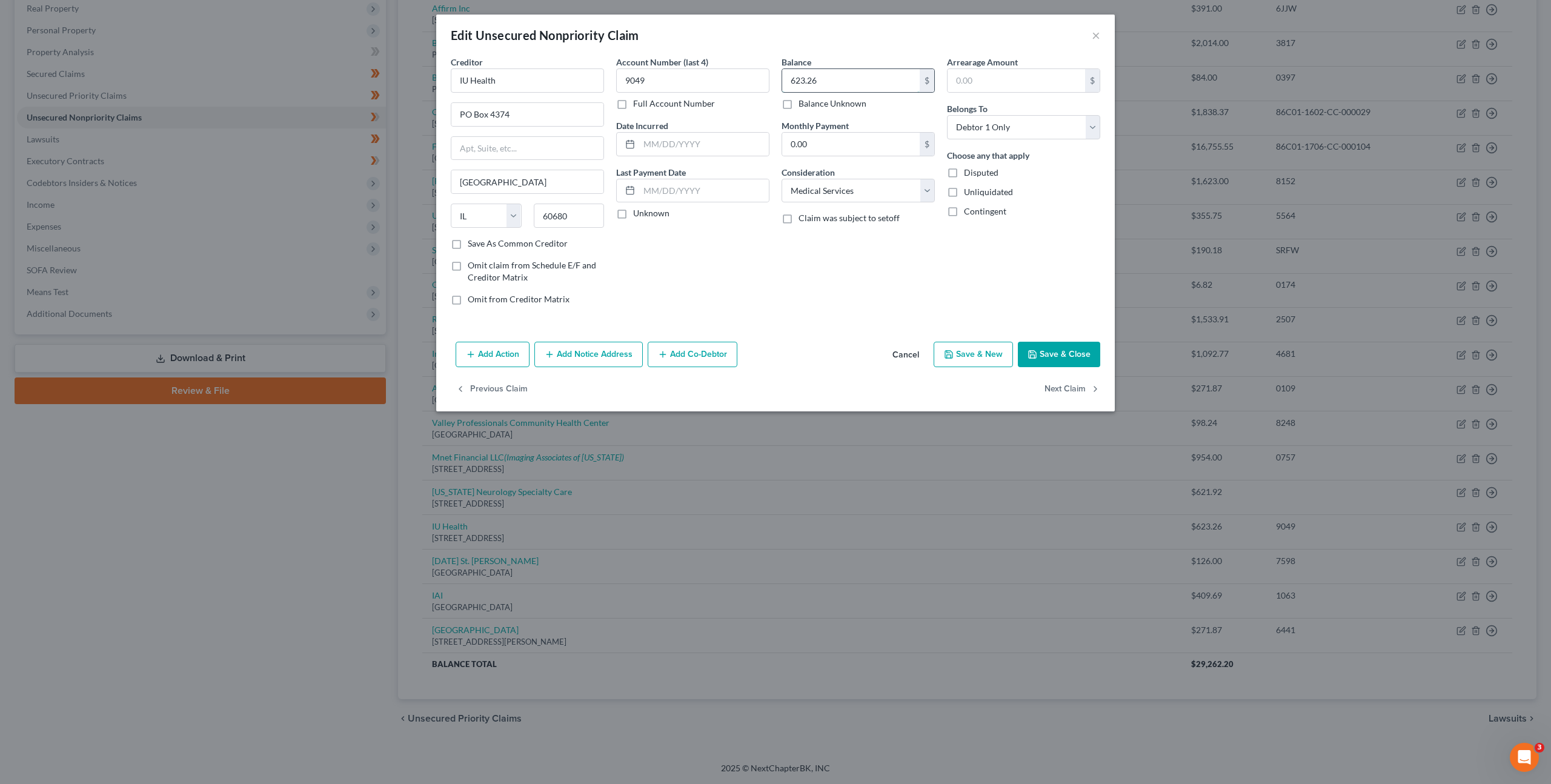
drag, startPoint x: 830, startPoint y: 79, endPoint x: 867, endPoint y: 70, distance: 38.1
click at [833, 78] on input "623.26" at bounding box center [851, 80] width 137 height 23
type input "971.67"
click at [1072, 358] on button "Save & Close" at bounding box center [1059, 354] width 83 height 26
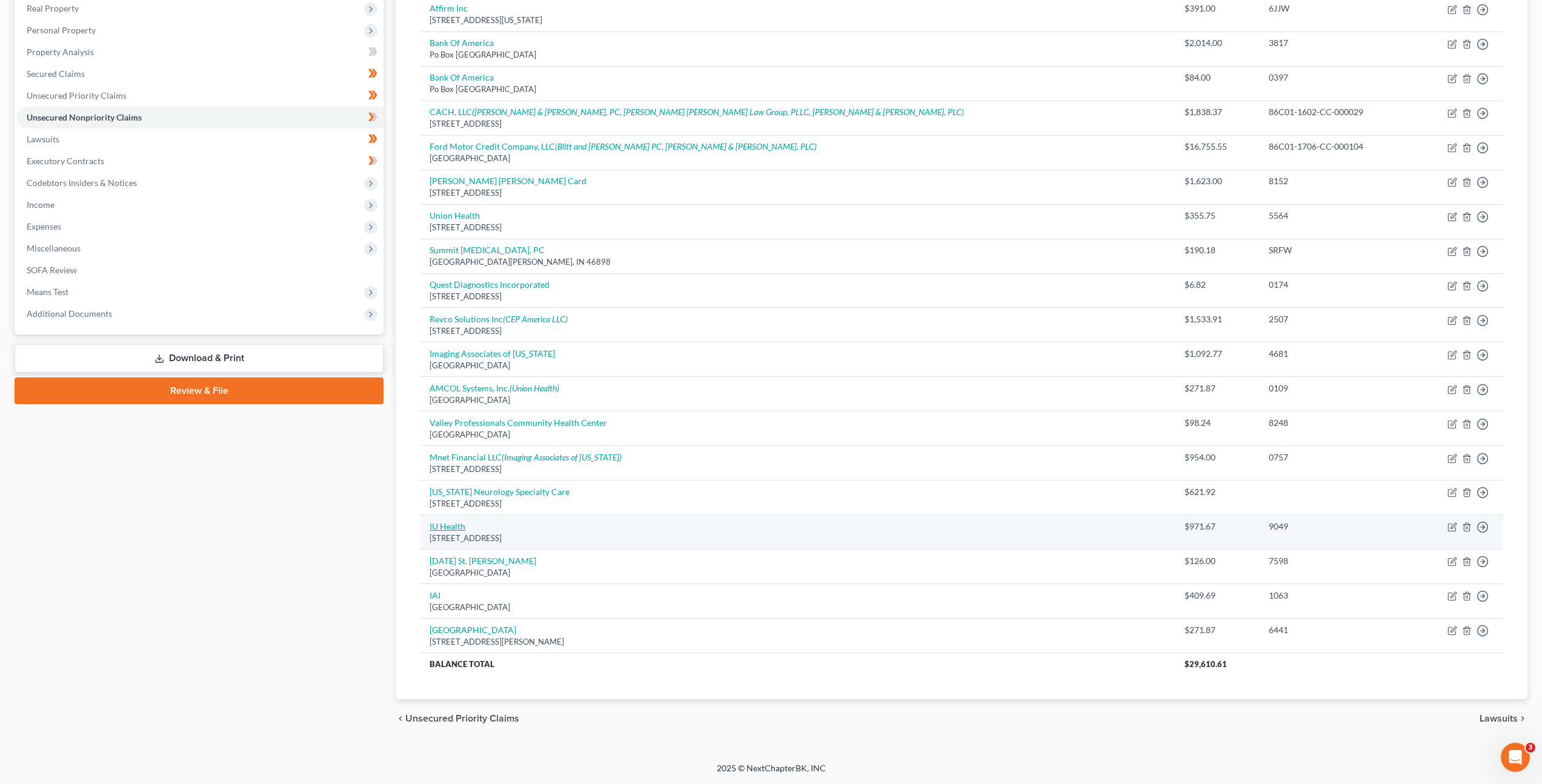
click at [460, 529] on link "IU Health" at bounding box center [447, 526] width 36 height 10
select select "14"
select select "9"
select select "0"
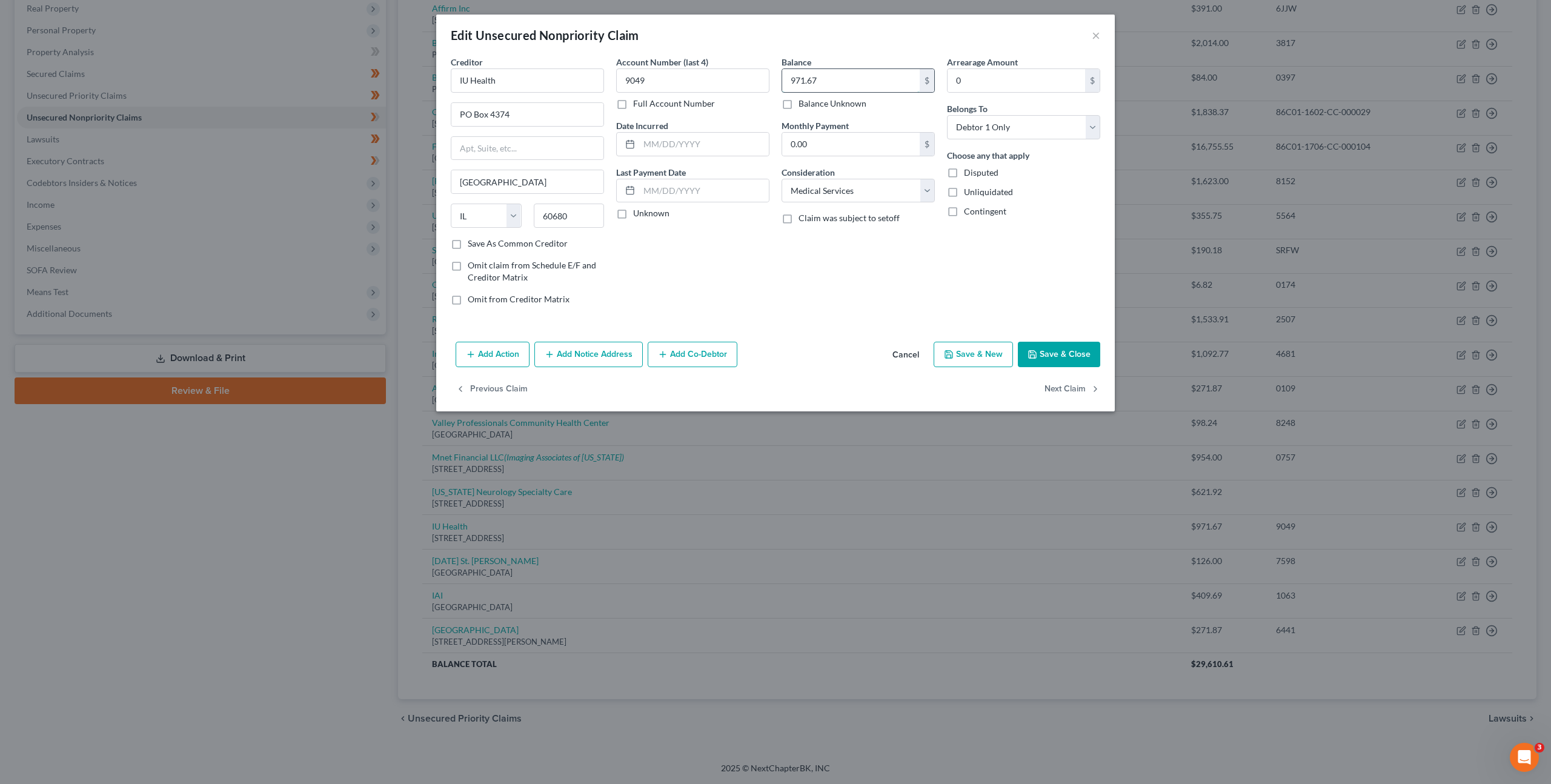
click at [827, 82] on input "971.67" at bounding box center [851, 80] width 137 height 23
type input "2,095.68"
click at [1052, 348] on button "Save & Close" at bounding box center [1059, 354] width 83 height 26
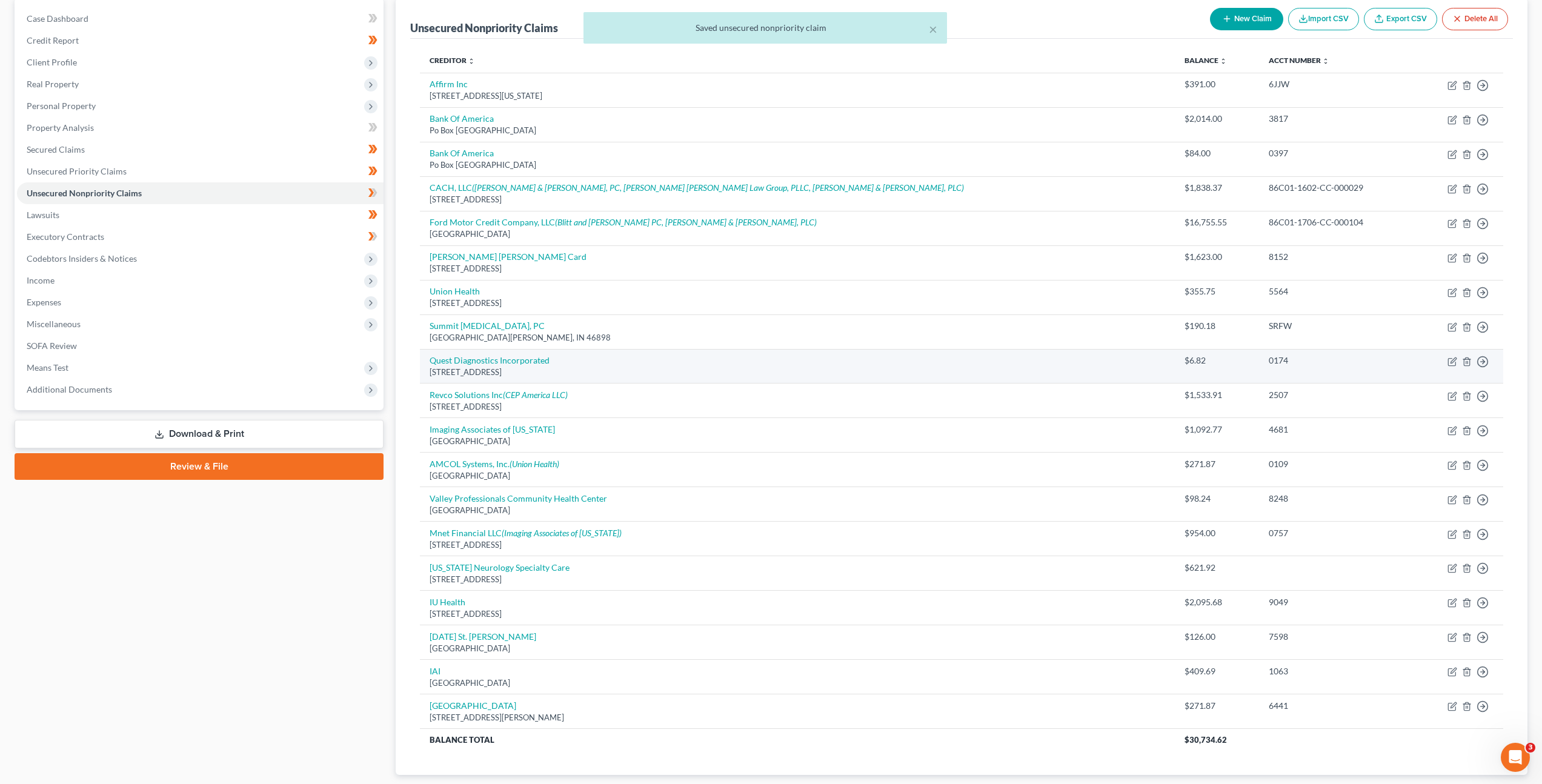
scroll to position [184, 0]
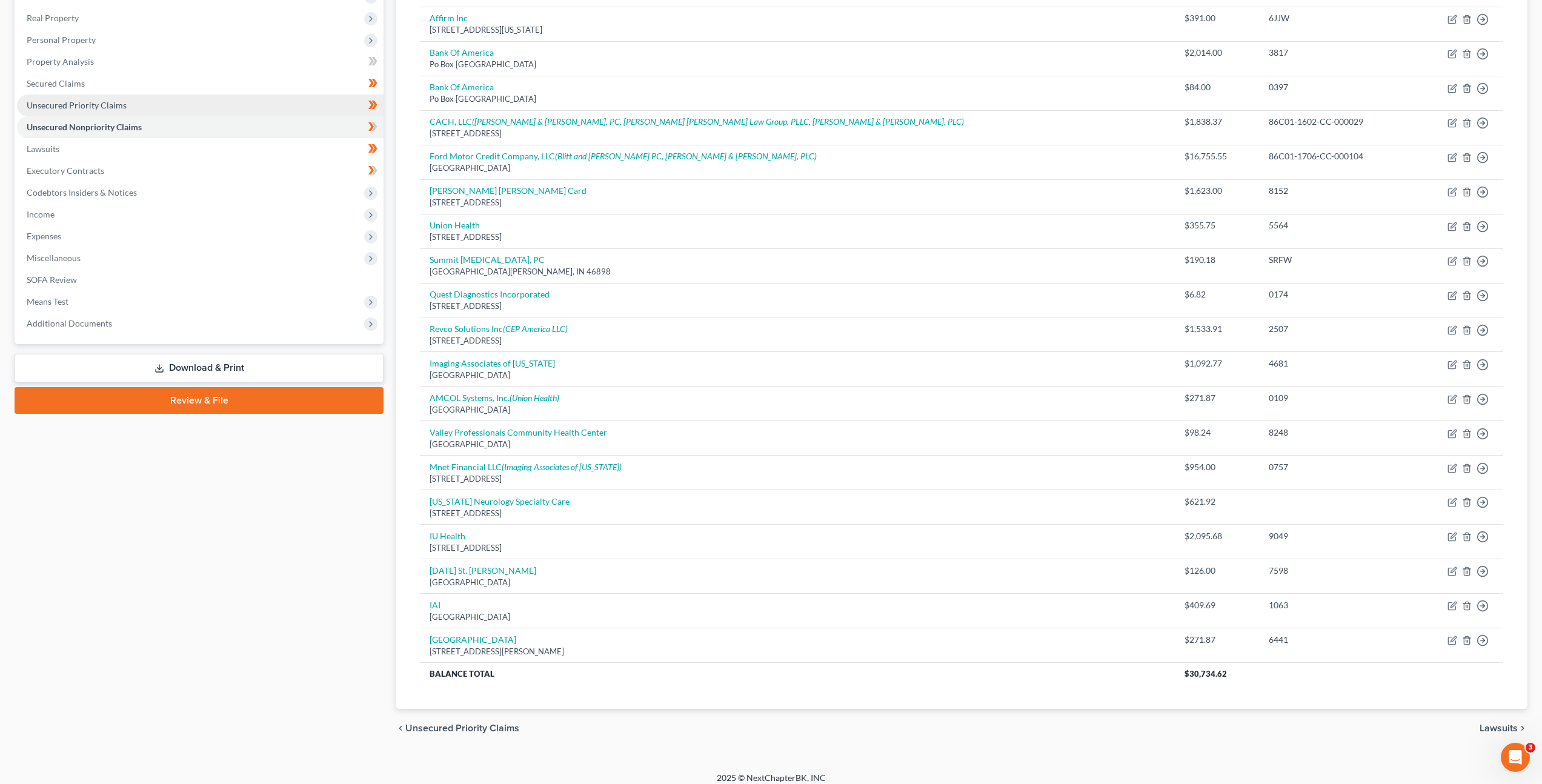
click at [97, 101] on span "Unsecured Priority Claims" at bounding box center [76, 105] width 100 height 10
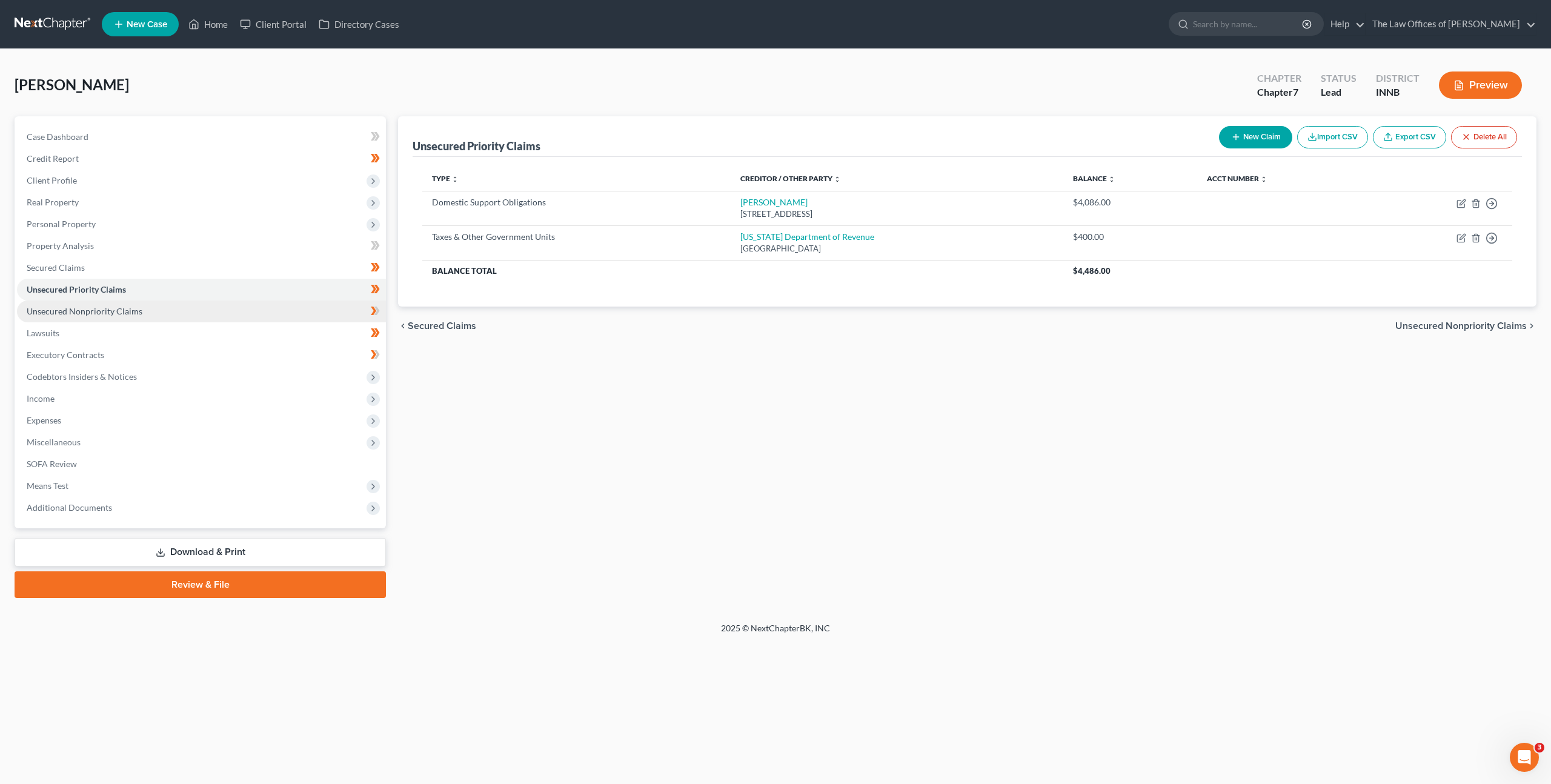
click at [101, 313] on span "Unsecured Nonpriority Claims" at bounding box center [84, 311] width 116 height 10
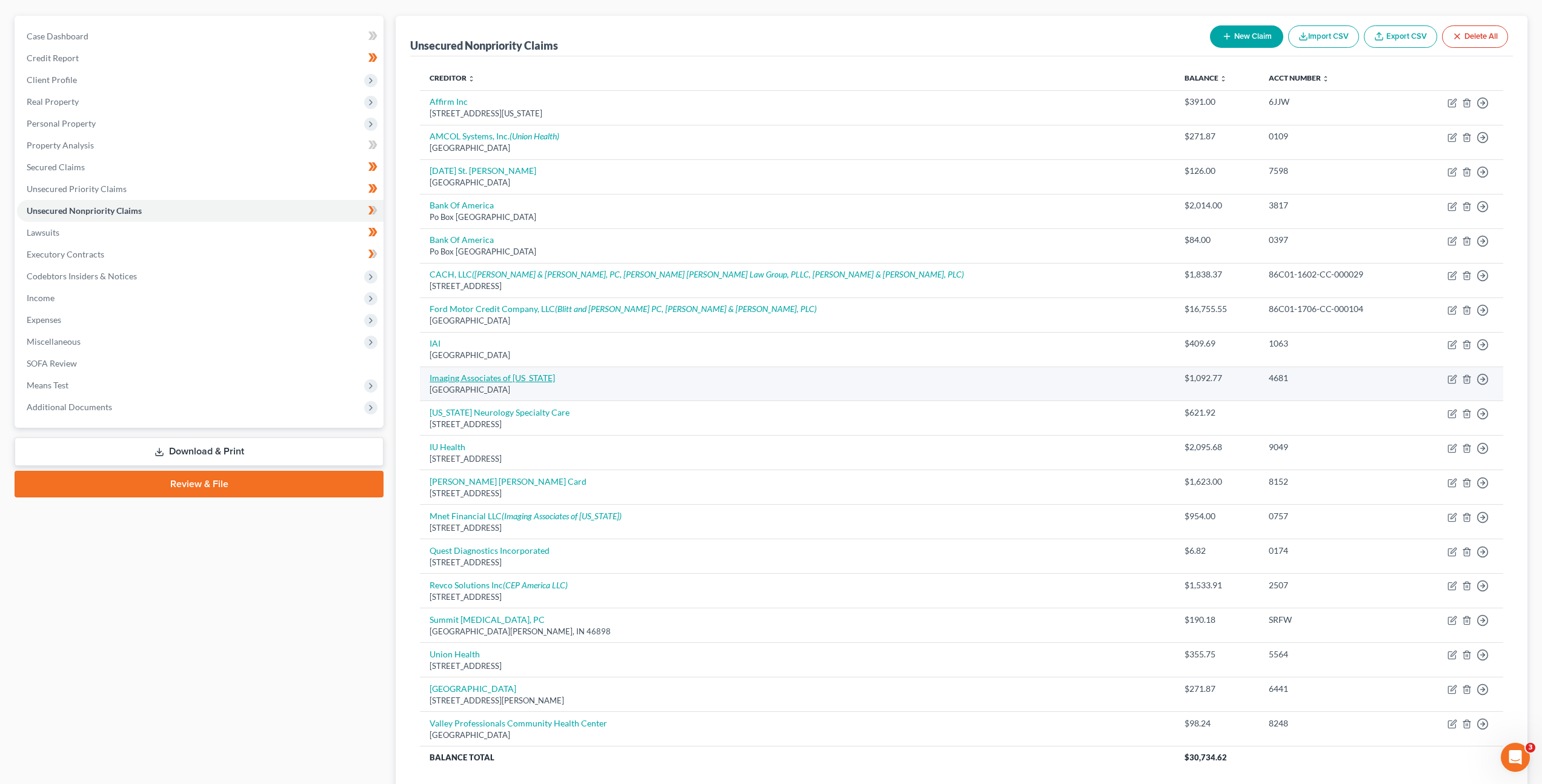
scroll to position [194, 0]
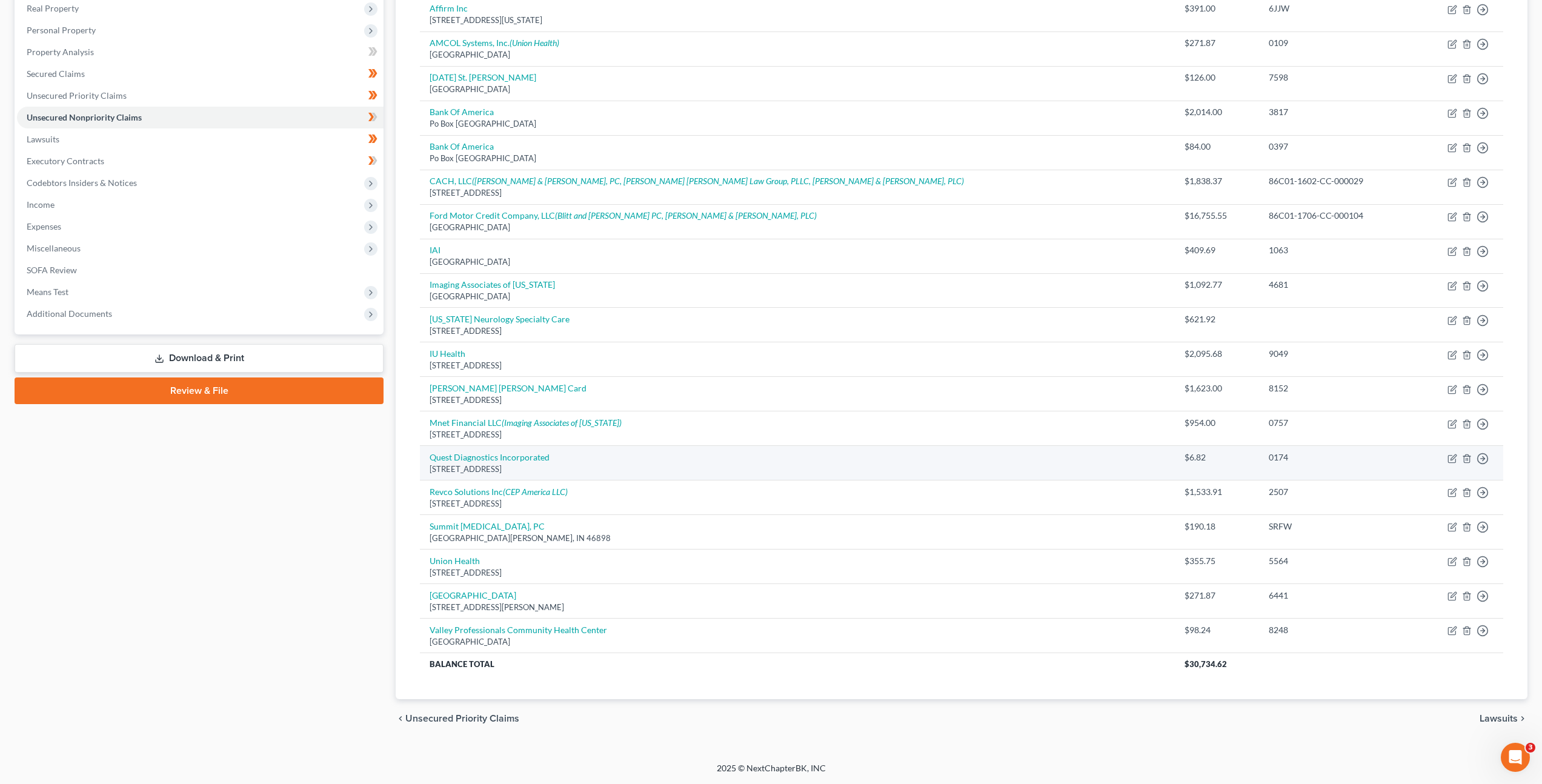
click at [473, 462] on td "Quest Diagnostics Incorporated 500 Plaza Dr., Secaucus, NJ 07094" at bounding box center [797, 464] width 754 height 35
click at [475, 459] on link "Quest Diagnostics Incorporated" at bounding box center [489, 457] width 120 height 10
select select "33"
select select "9"
select select "0"
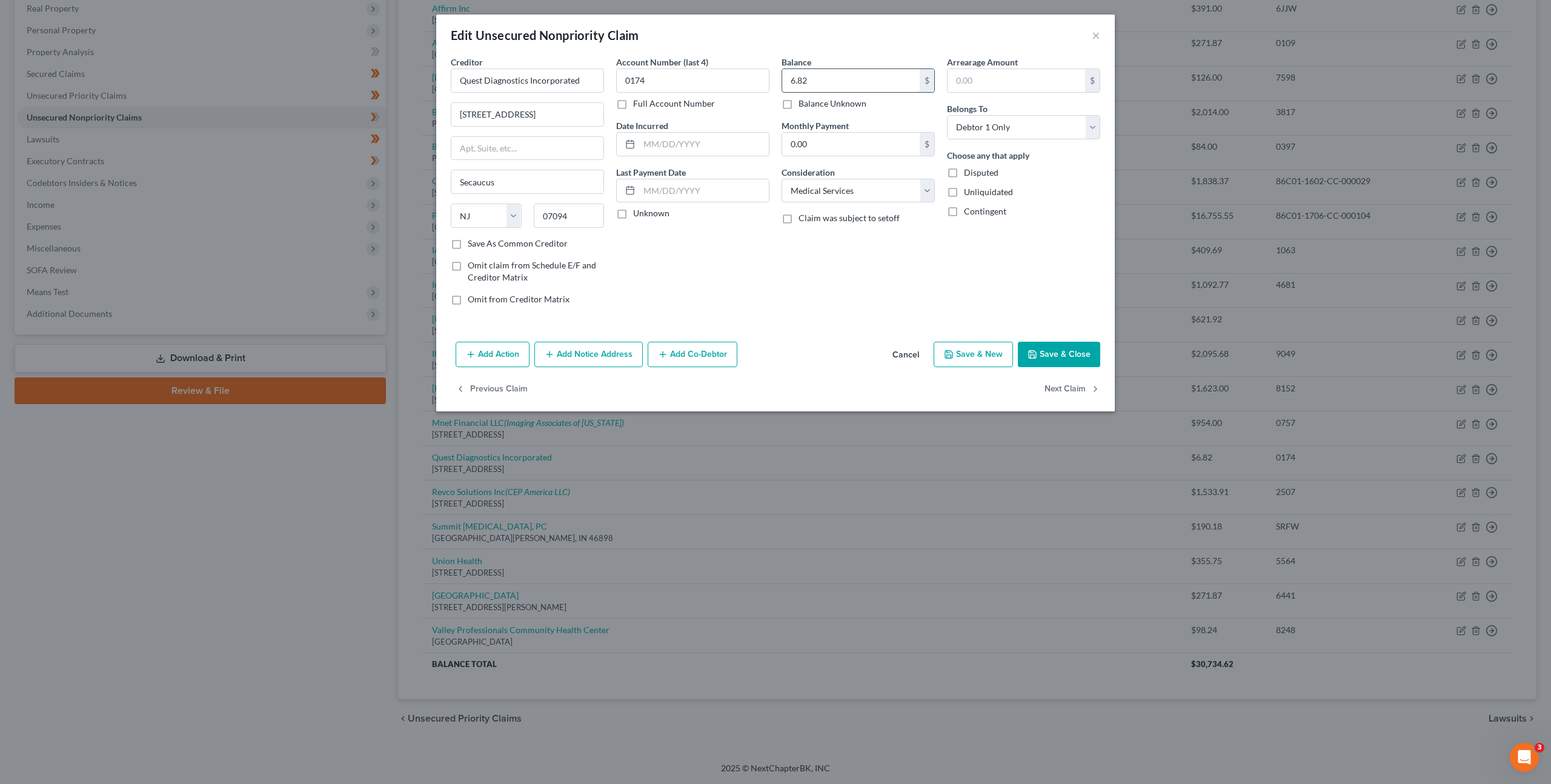
click at [841, 81] on input "6.82" at bounding box center [851, 80] width 137 height 23
type input "33.97"
drag, startPoint x: 1038, startPoint y: 346, endPoint x: 1199, endPoint y: 297, distance: 168.3
click at [1038, 346] on button "Save & Close" at bounding box center [1059, 354] width 83 height 26
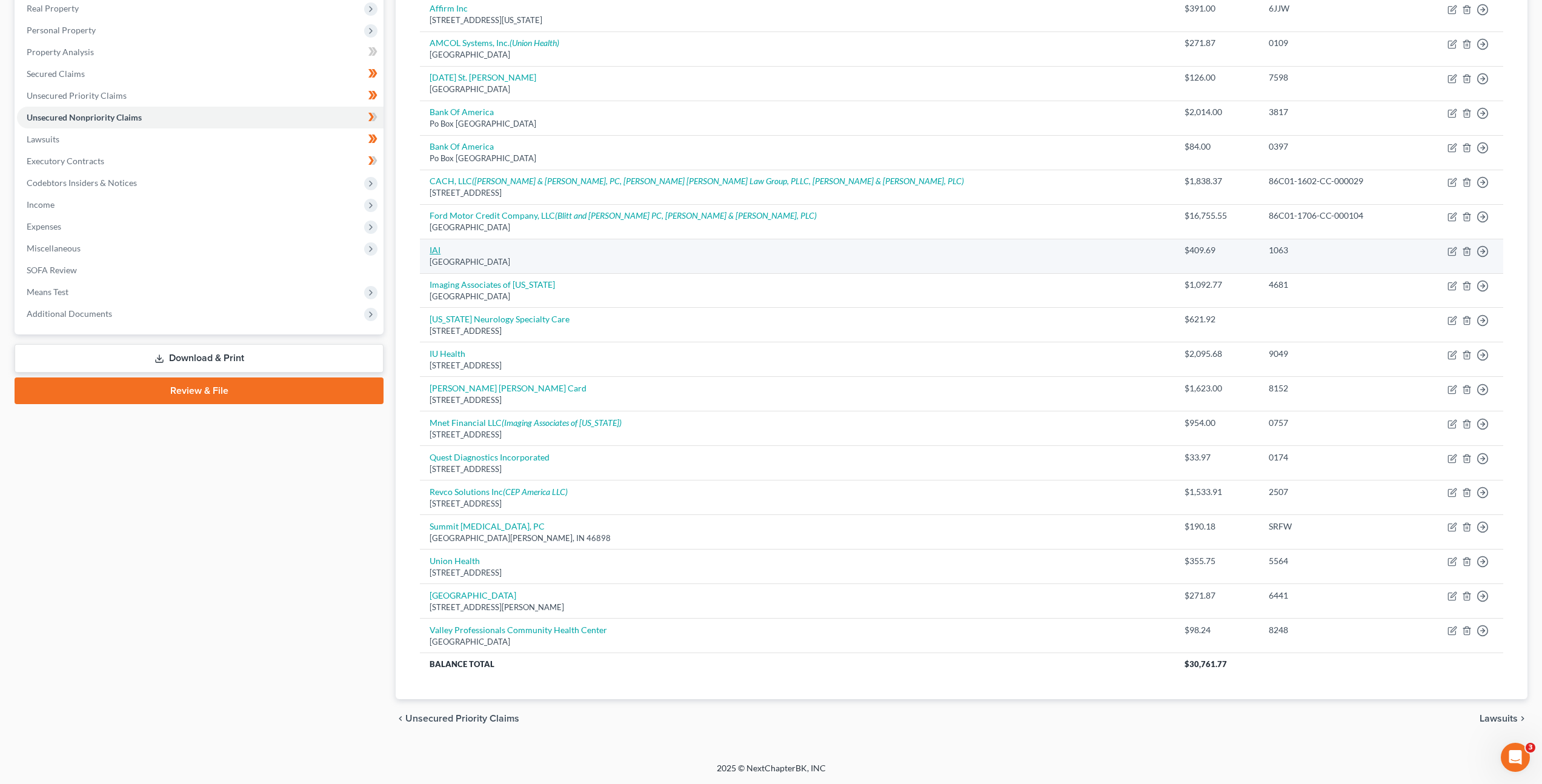
click at [432, 251] on link "IAI" at bounding box center [435, 250] width 11 height 10
select select "45"
select select "1"
select select "0"
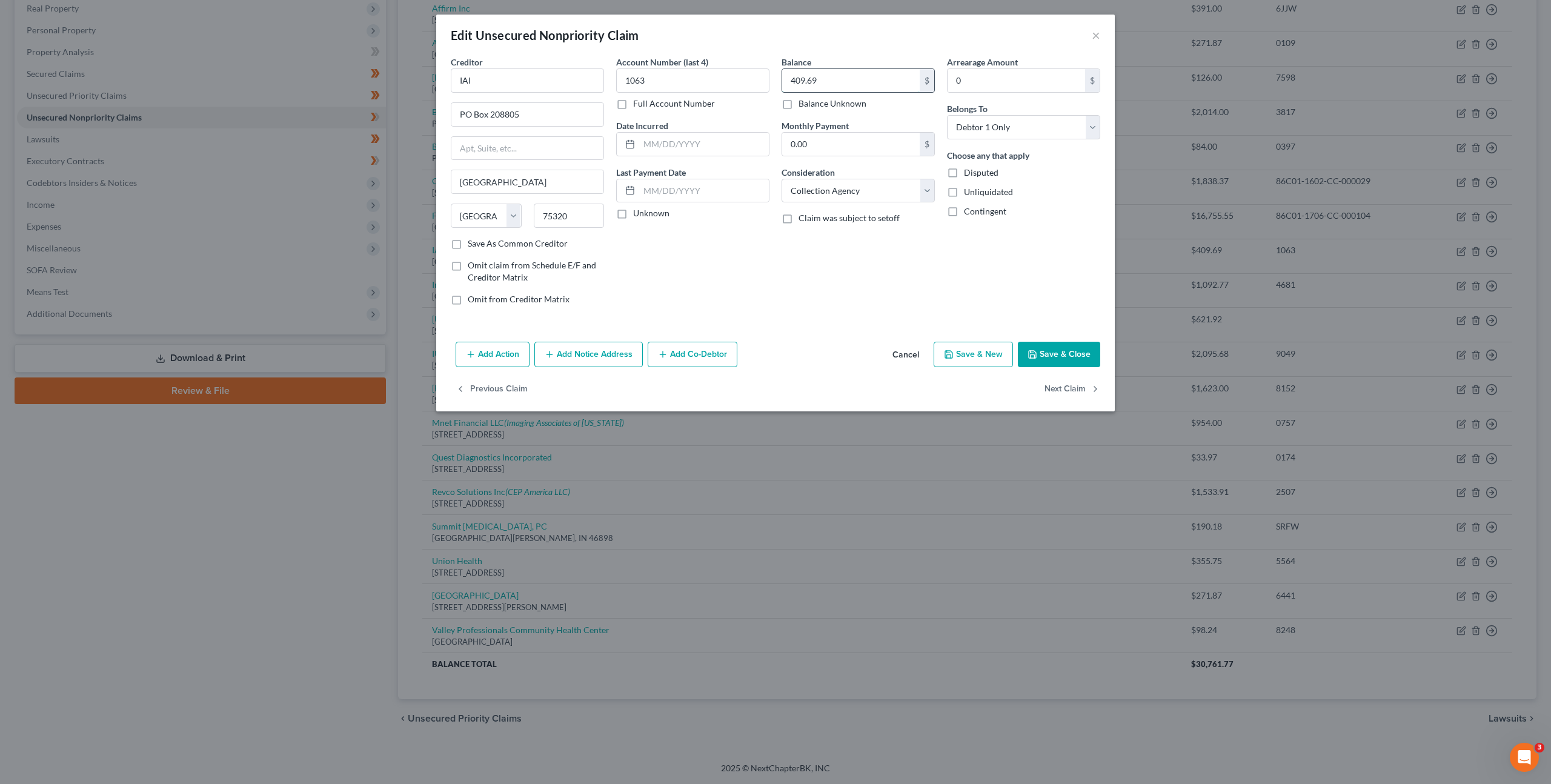
click at [837, 80] on input "409.69" at bounding box center [851, 80] width 137 height 23
type input "1,363.69"
click at [1049, 342] on button "Save & Close" at bounding box center [1059, 354] width 83 height 26
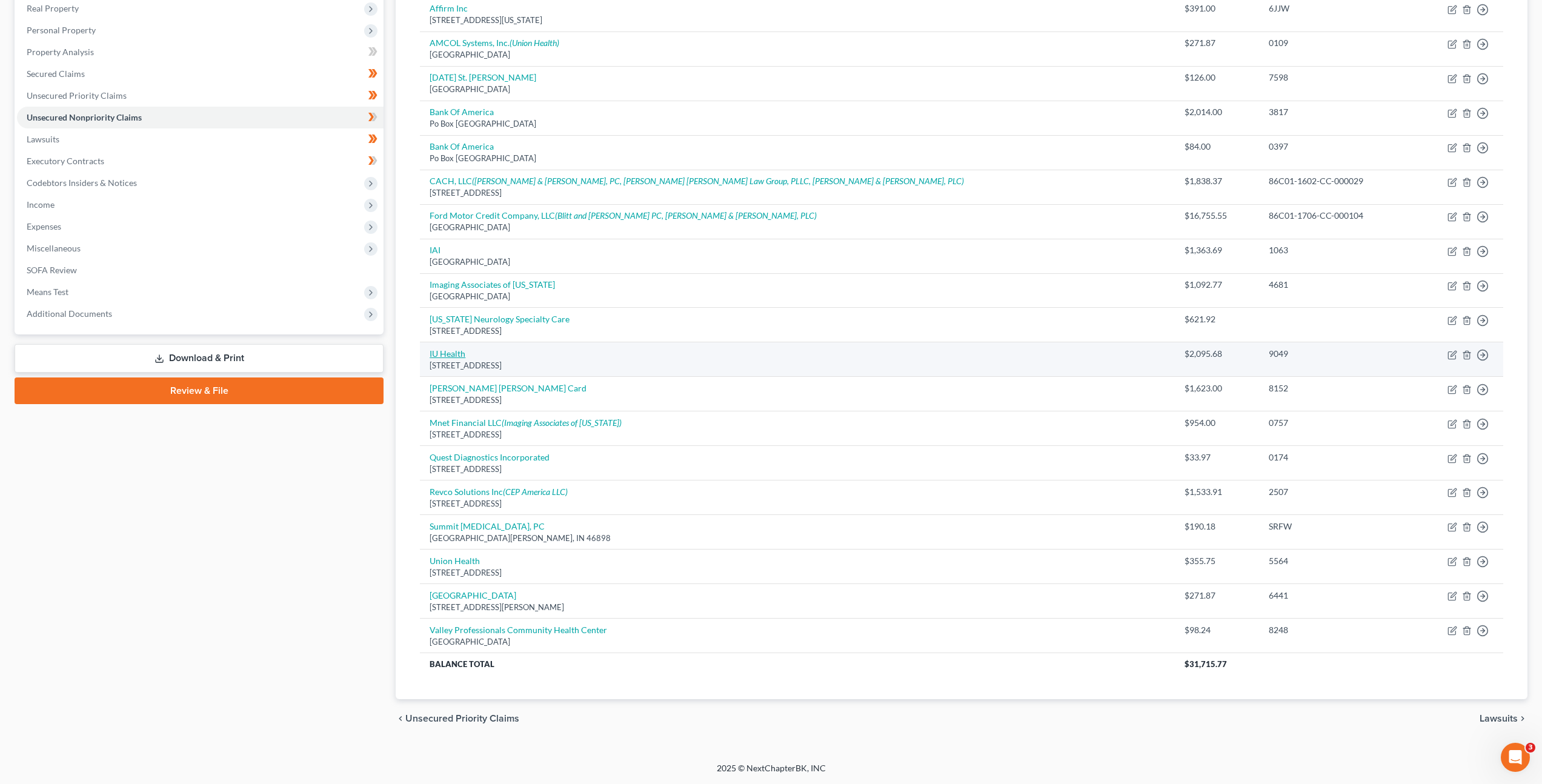
click at [446, 356] on link "IU Health" at bounding box center [447, 354] width 36 height 10
select select "14"
select select "9"
select select "0"
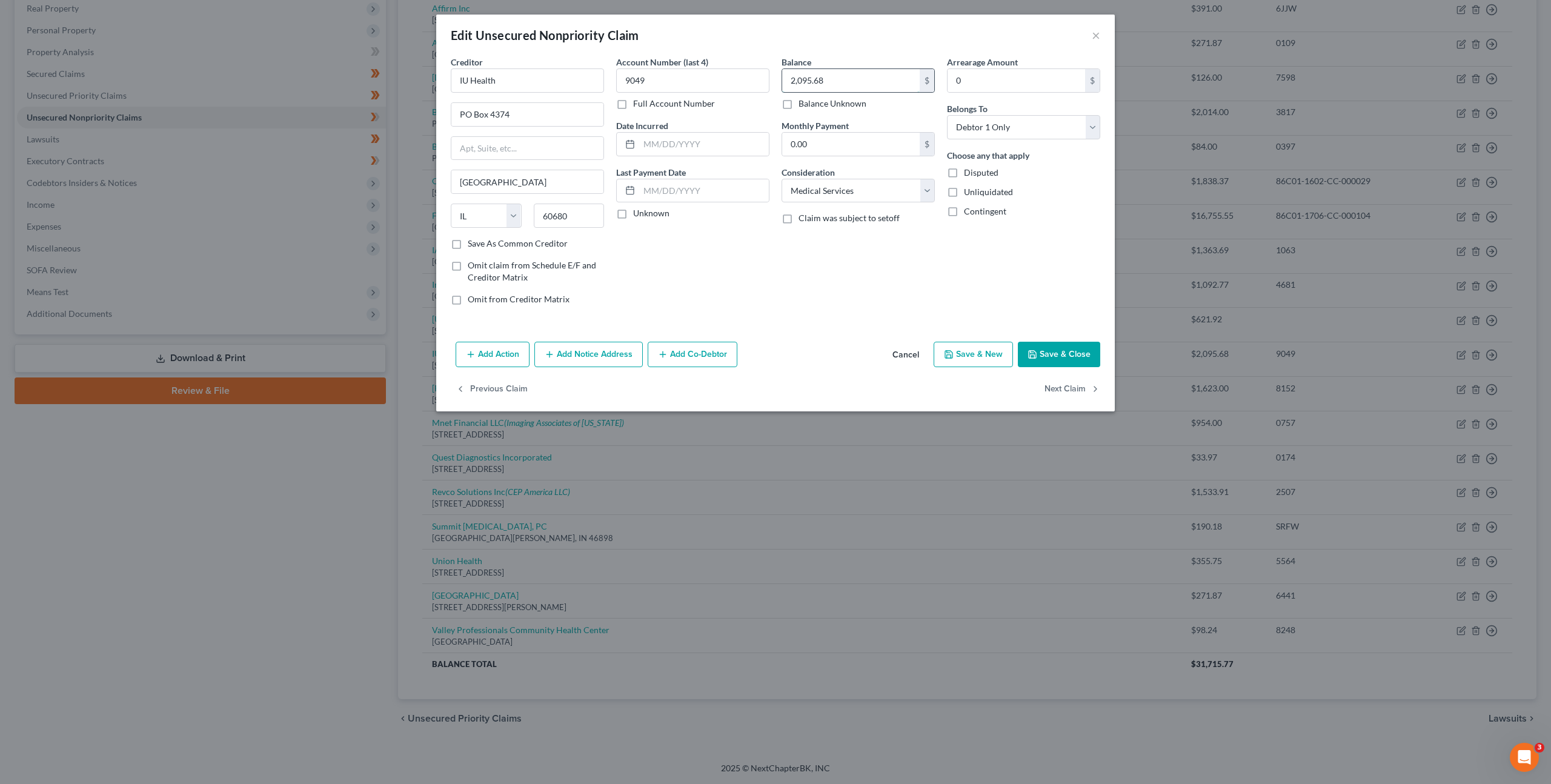
click at [848, 79] on input "2,095.68" at bounding box center [851, 80] width 137 height 23
type input "2,540.68"
click at [1067, 358] on button "Save & Close" at bounding box center [1059, 354] width 83 height 26
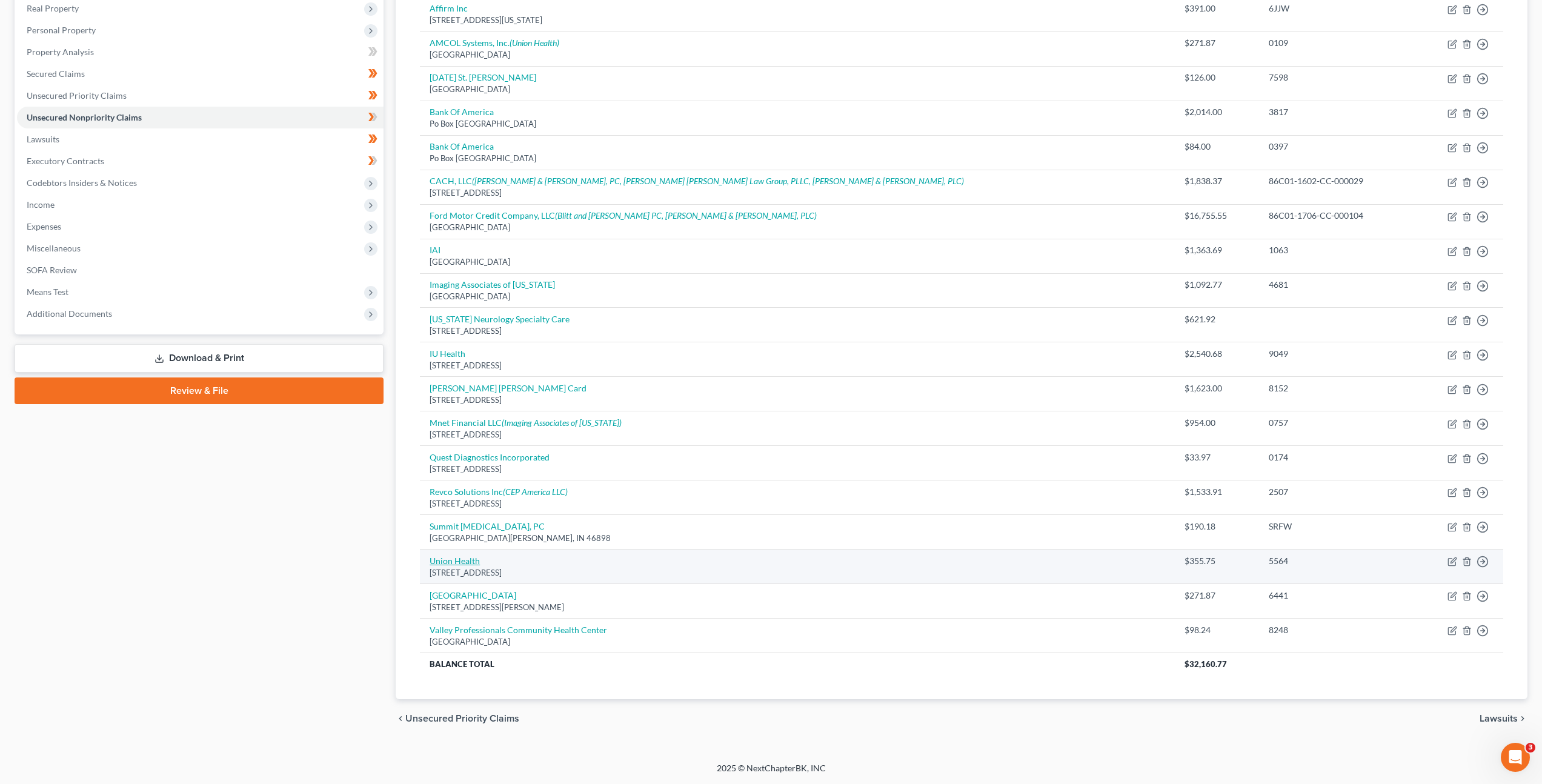
click at [465, 560] on link "Union Health" at bounding box center [455, 560] width 51 height 10
select select "15"
select select "9"
select select "0"
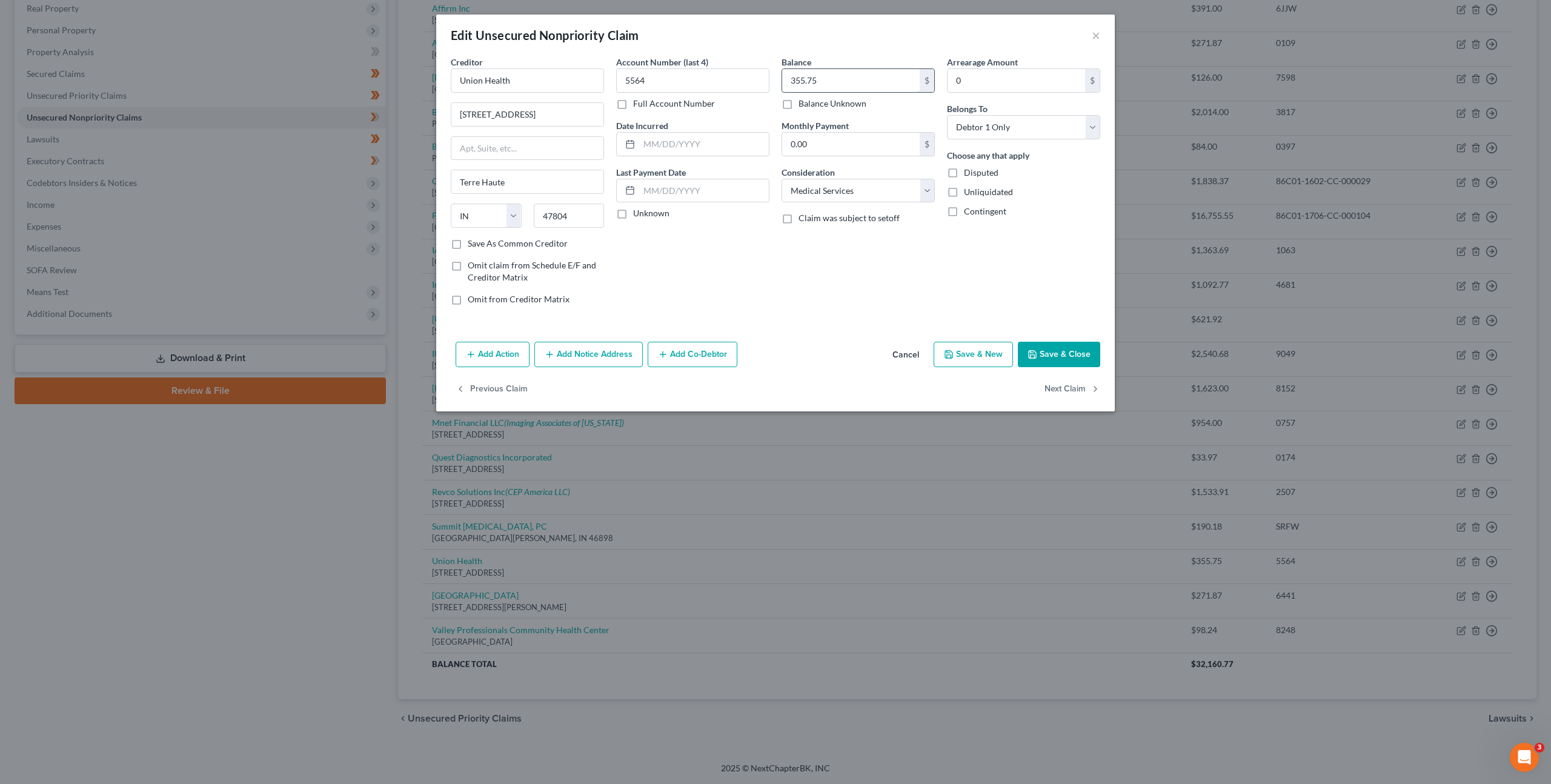
click at [844, 86] on input "355.75" at bounding box center [851, 80] width 137 height 23
type input "627.62"
click at [1048, 343] on button "Save & Close" at bounding box center [1059, 354] width 83 height 26
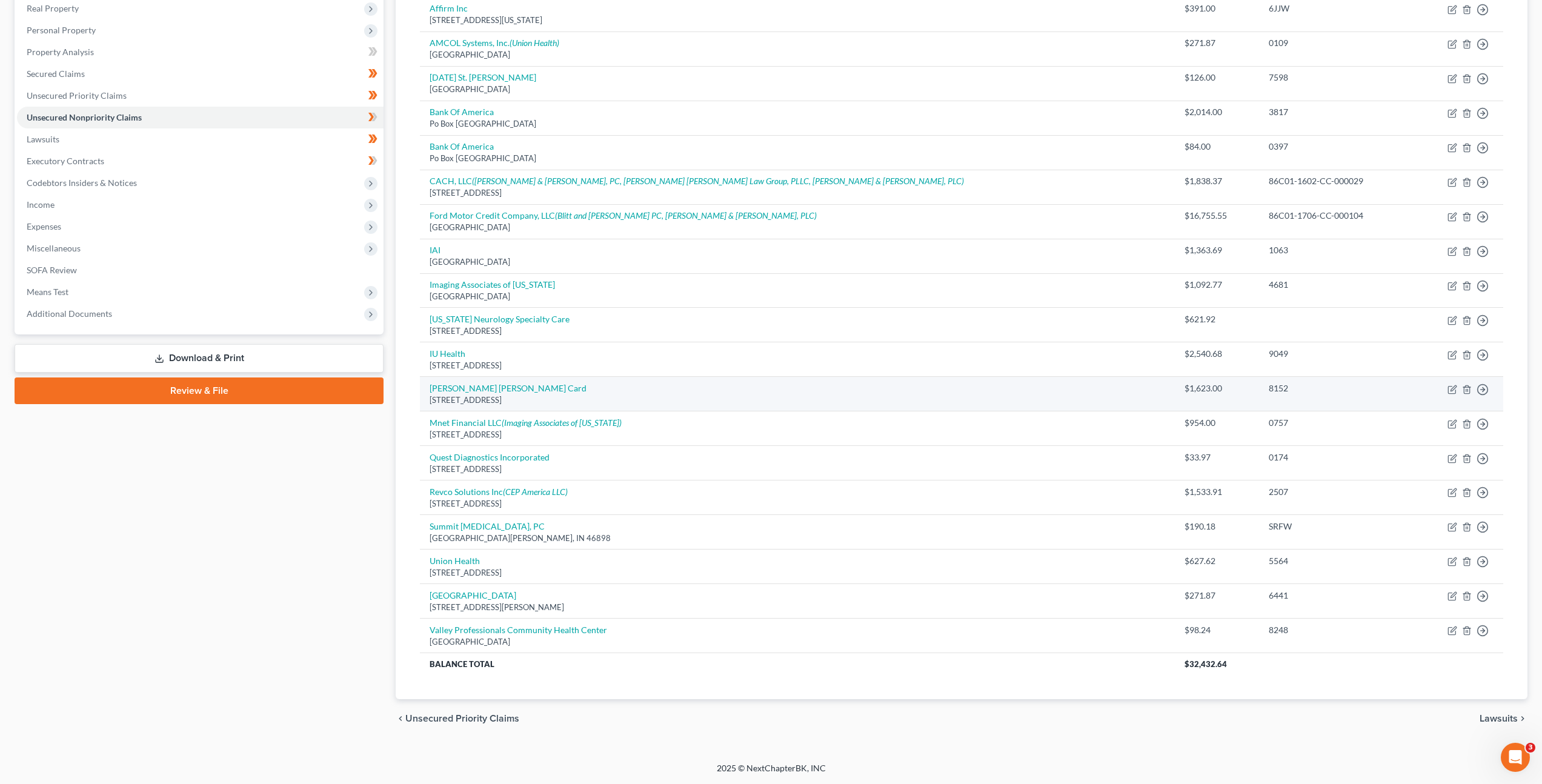
scroll to position [0, 0]
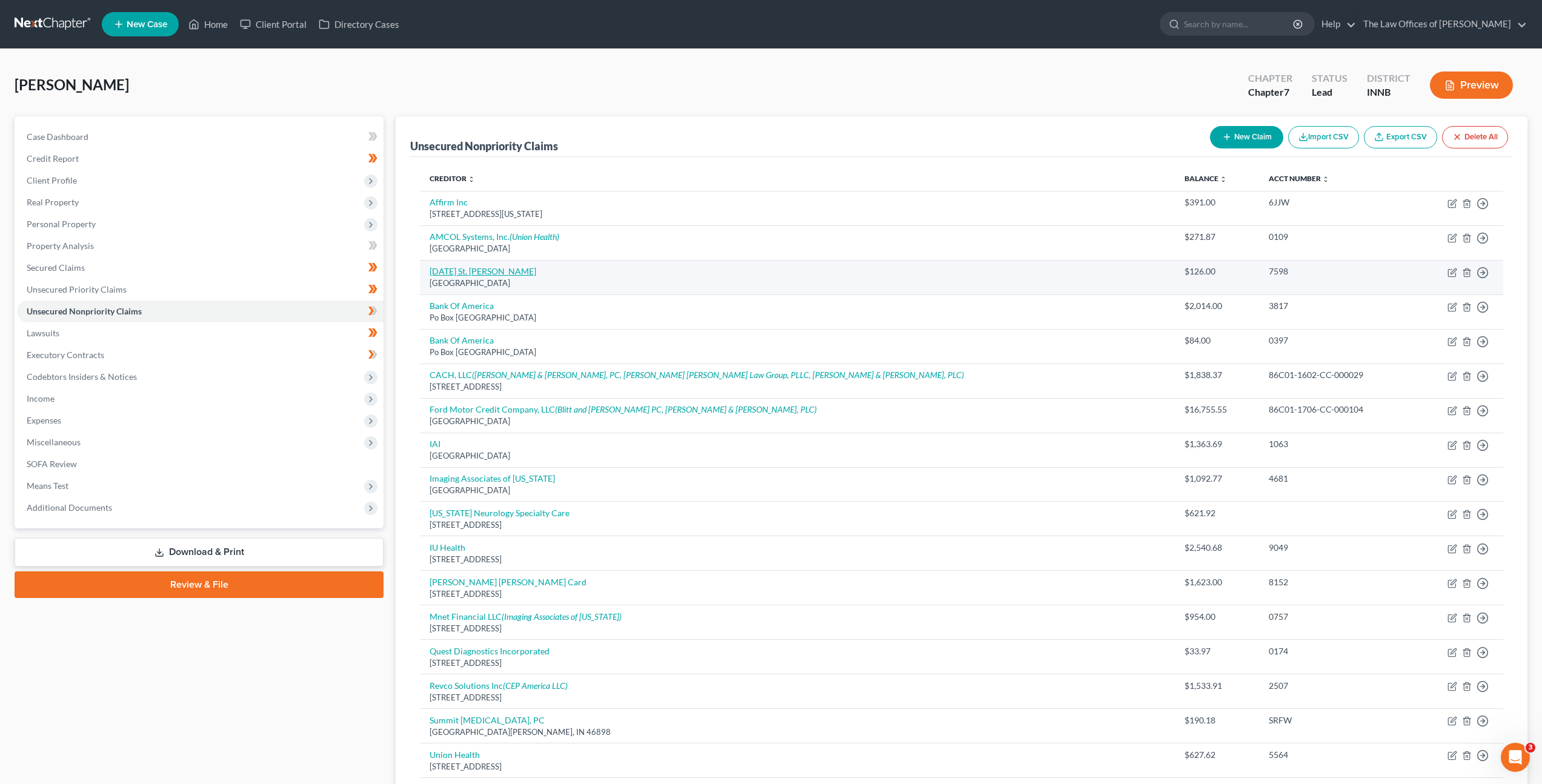
click at [496, 274] on link "[DATE] St. [PERSON_NAME]" at bounding box center [483, 271] width 107 height 10
select select "3"
select select "9"
select select "0"
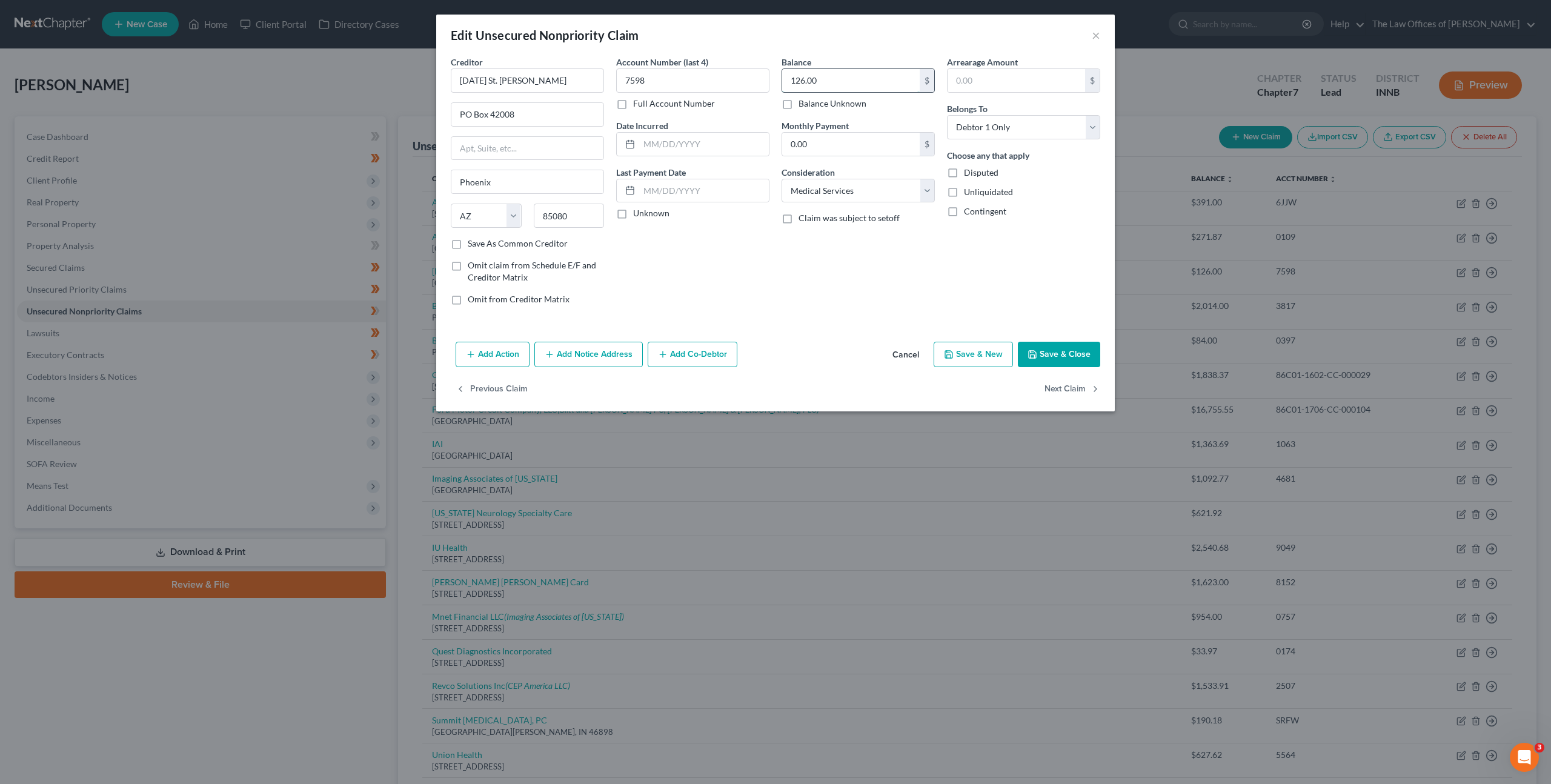
click at [841, 75] on input "126.00" at bounding box center [851, 80] width 137 height 23
click at [1074, 365] on button "Save & Close" at bounding box center [1059, 354] width 83 height 26
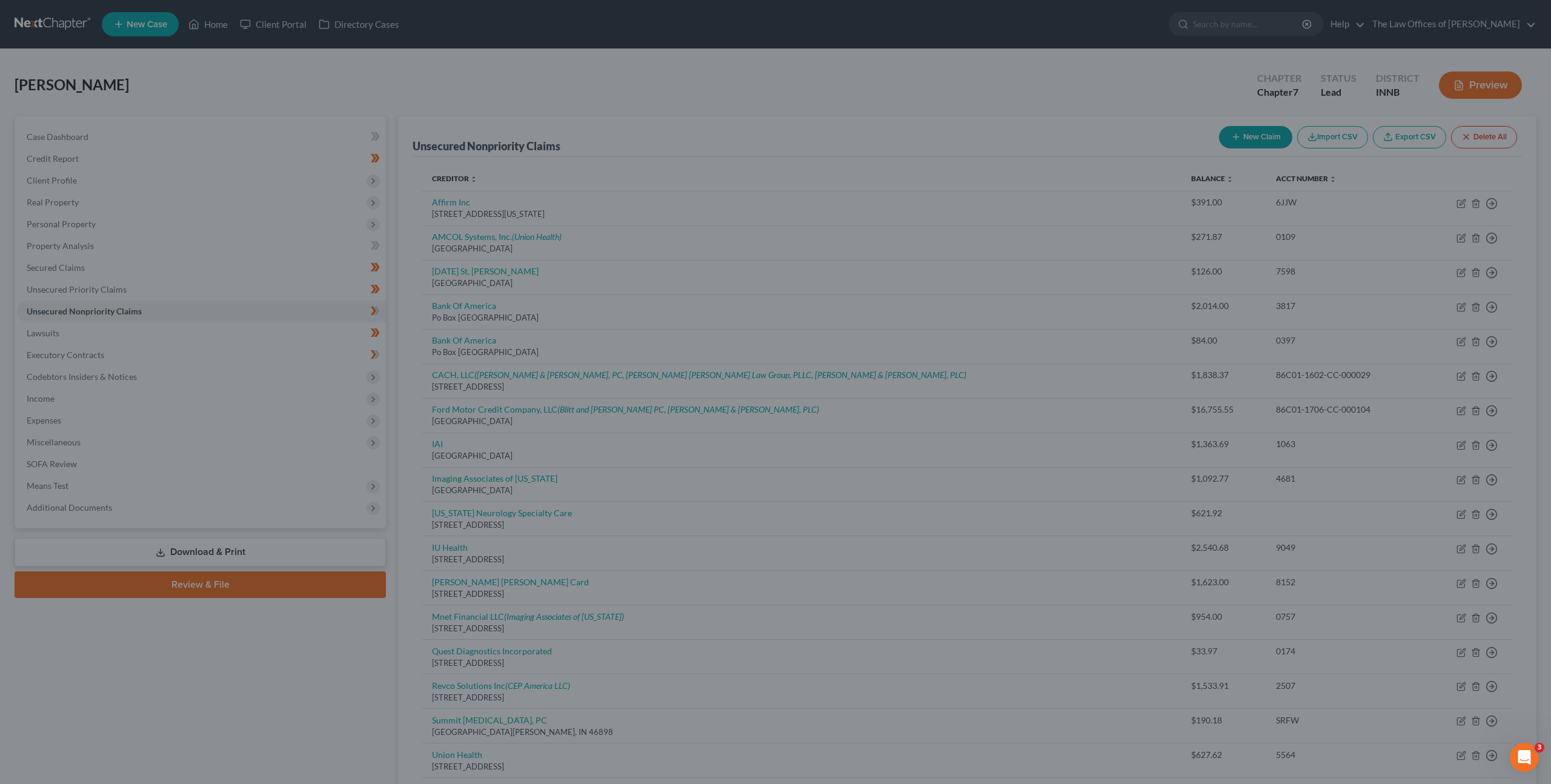
type input "1,059.00"
type input "0"
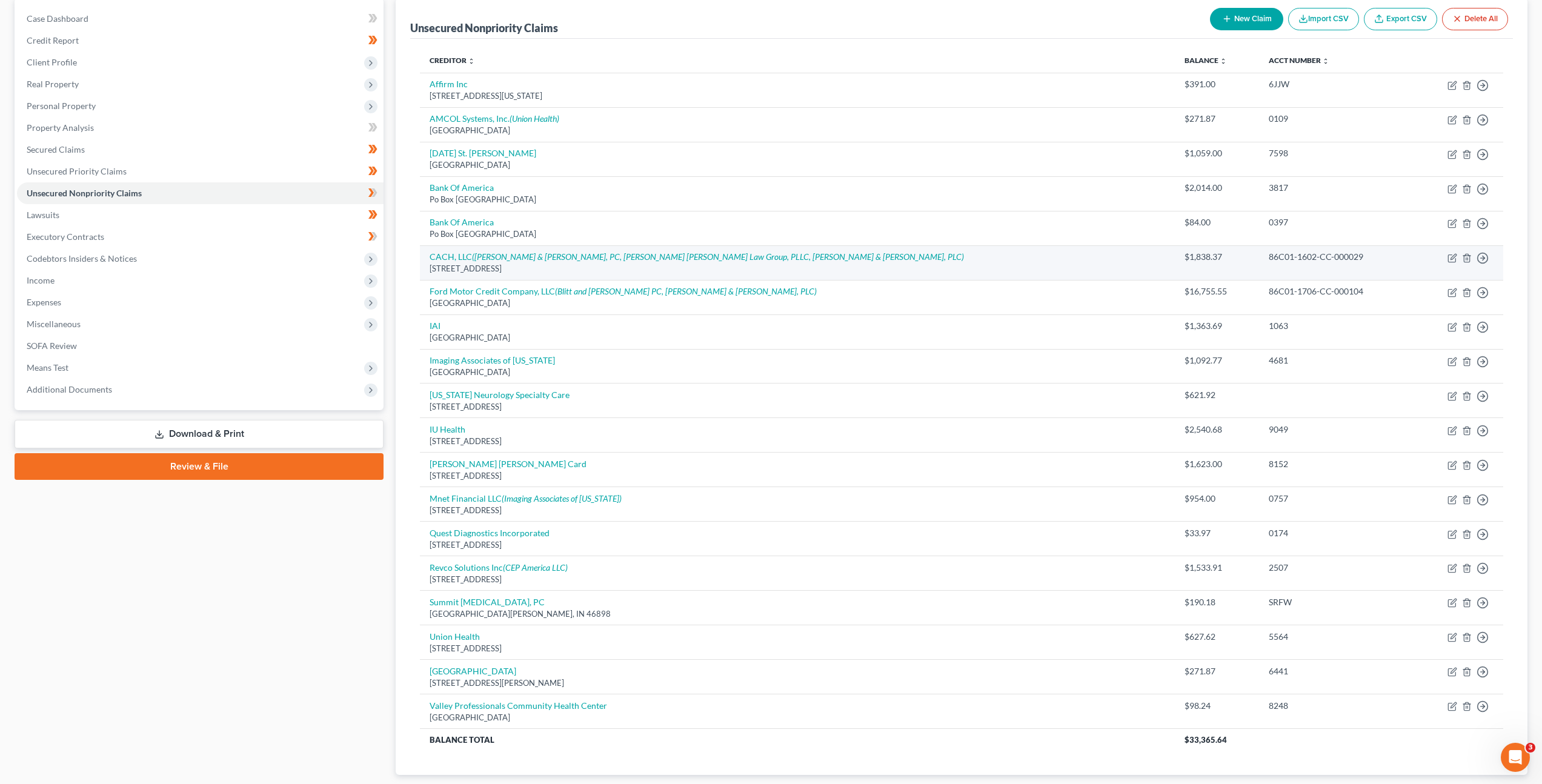
scroll to position [121, 0]
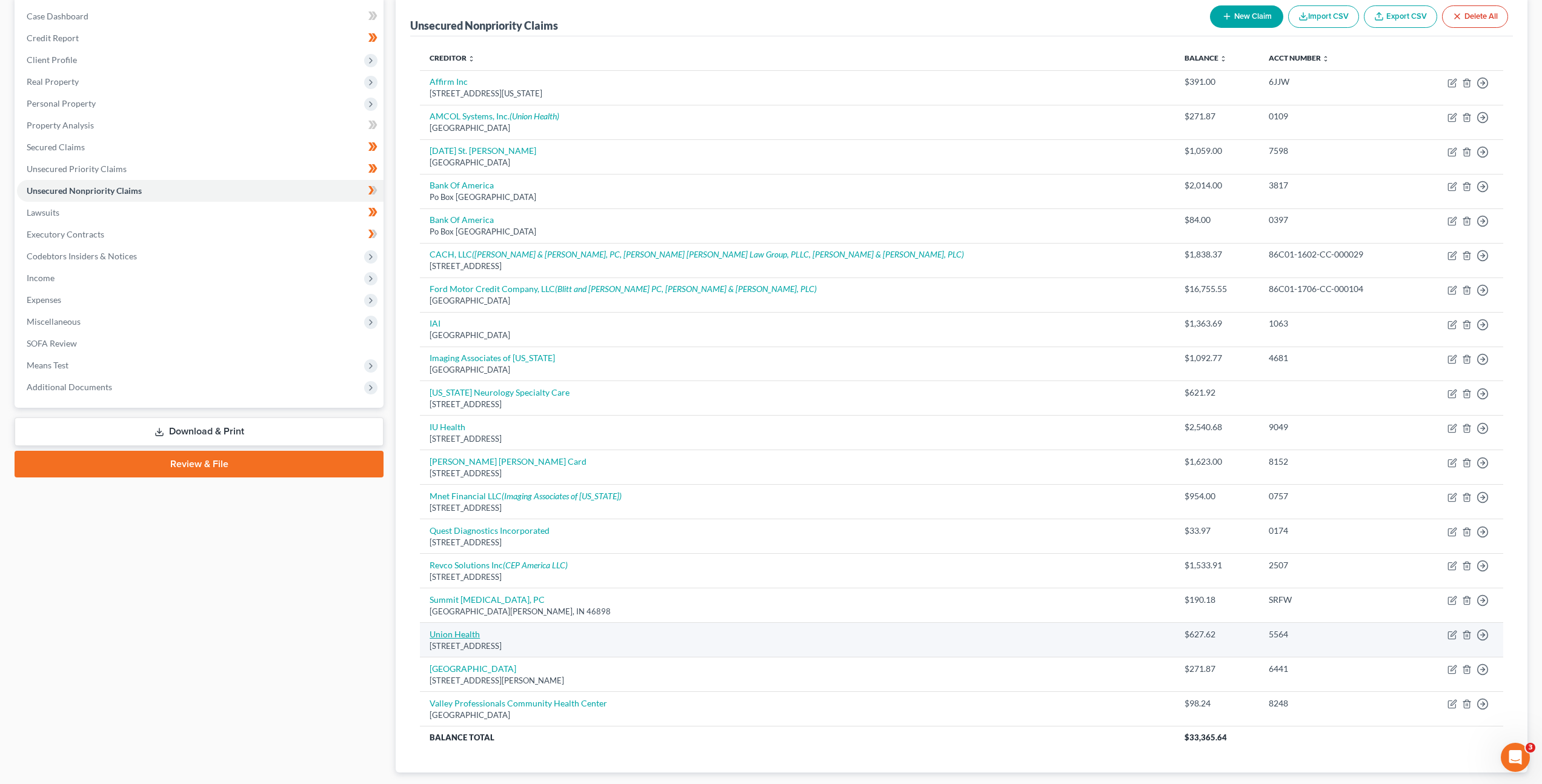
click at [440, 631] on link "Union Health" at bounding box center [455, 634] width 51 height 10
select select "15"
select select "9"
select select "0"
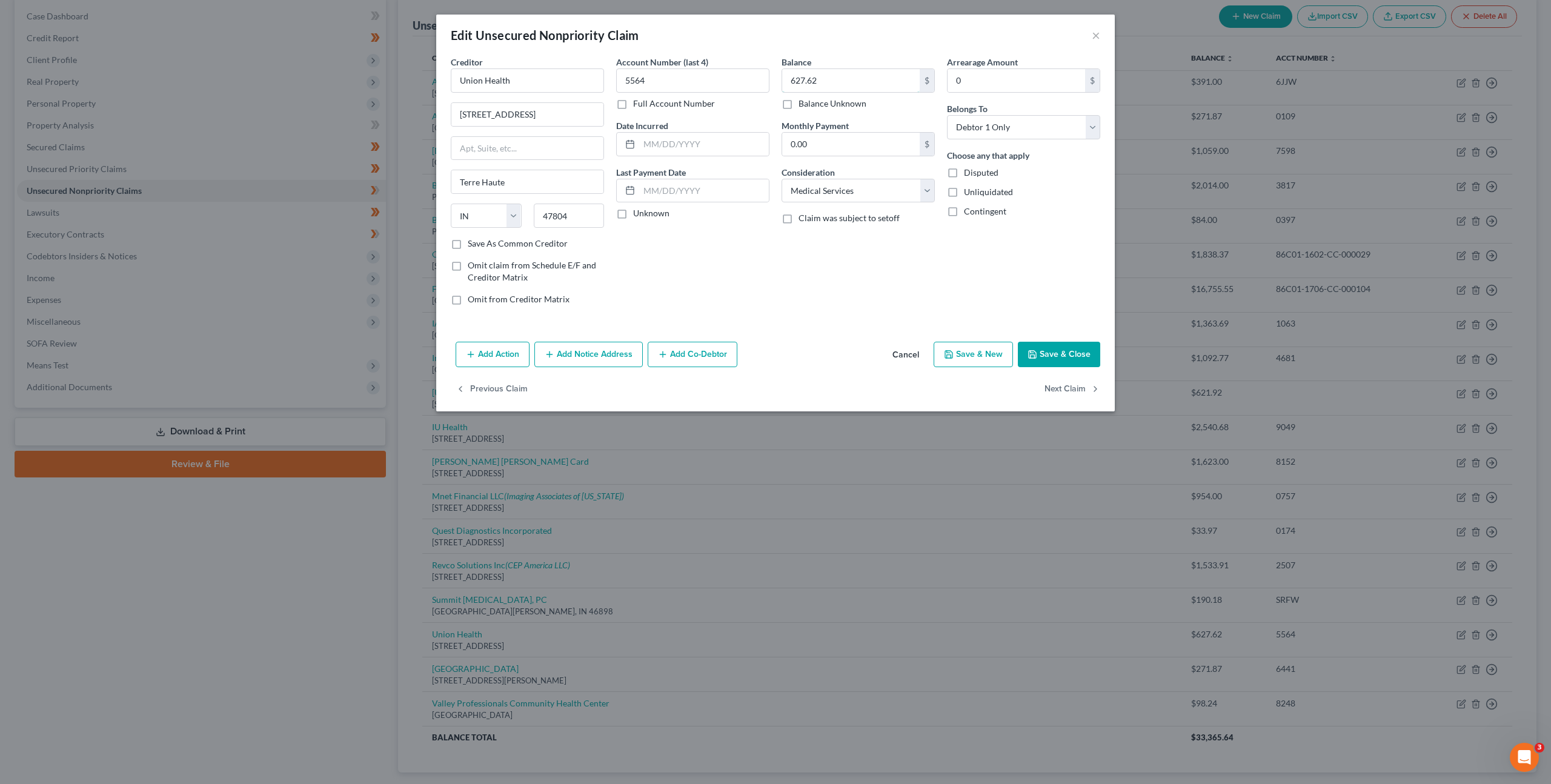
drag, startPoint x: 835, startPoint y: 82, endPoint x: 724, endPoint y: 66, distance: 112.1
click at [728, 66] on div "Creditor * Union Health 1606 N 7th St. Terre Haute State AL AK AR AZ CA CO CT D…" at bounding box center [775, 185] width 662 height 259
click at [708, 64] on div "Creditor * Union Health 1606 N 7th St. Terre Haute State AL AK AR AZ CA CO CT D…" at bounding box center [775, 185] width 662 height 259
type input "9,886.98"
click at [1072, 350] on button "Save & Close" at bounding box center [1059, 354] width 83 height 26
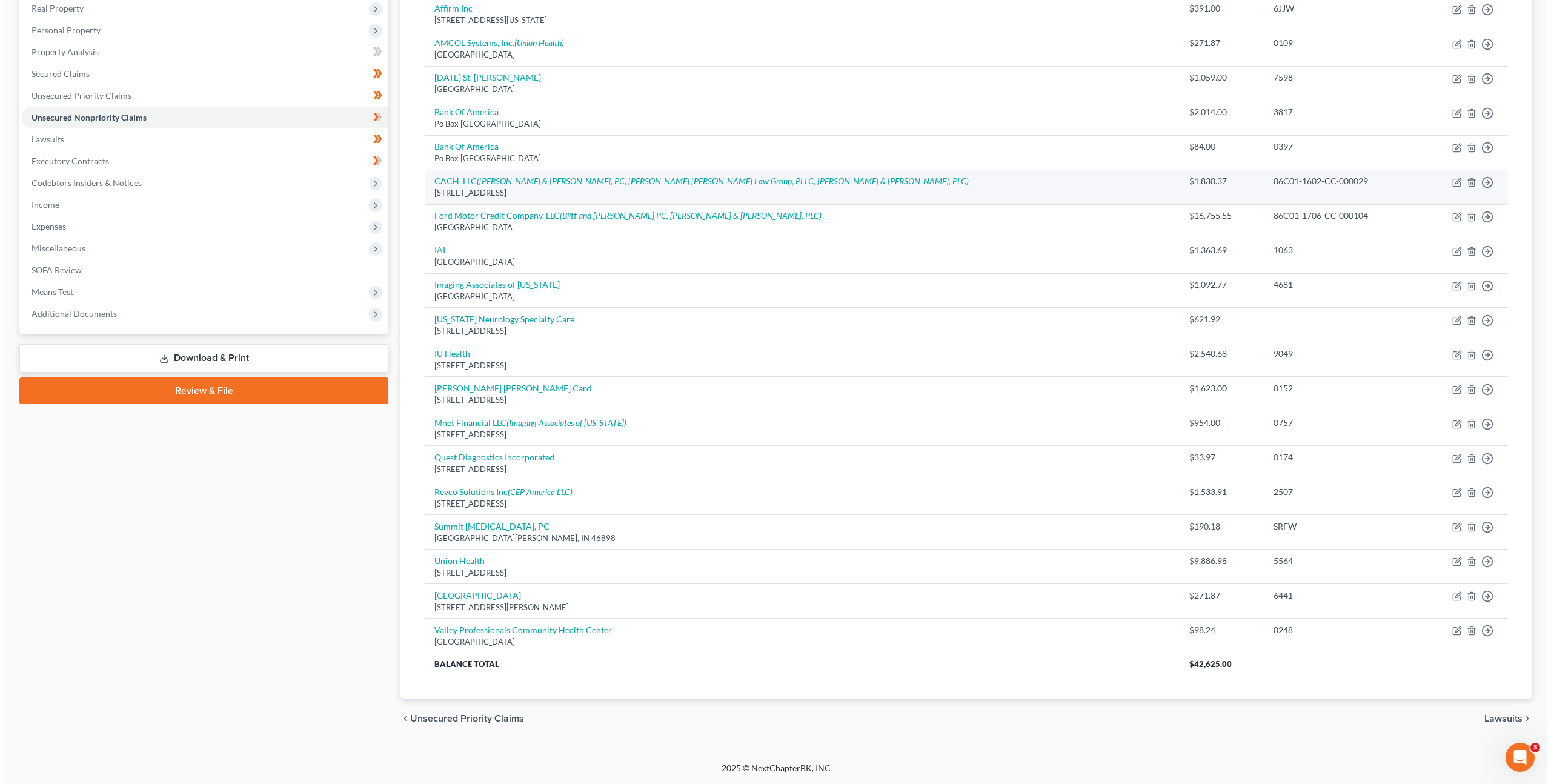
scroll to position [0, 0]
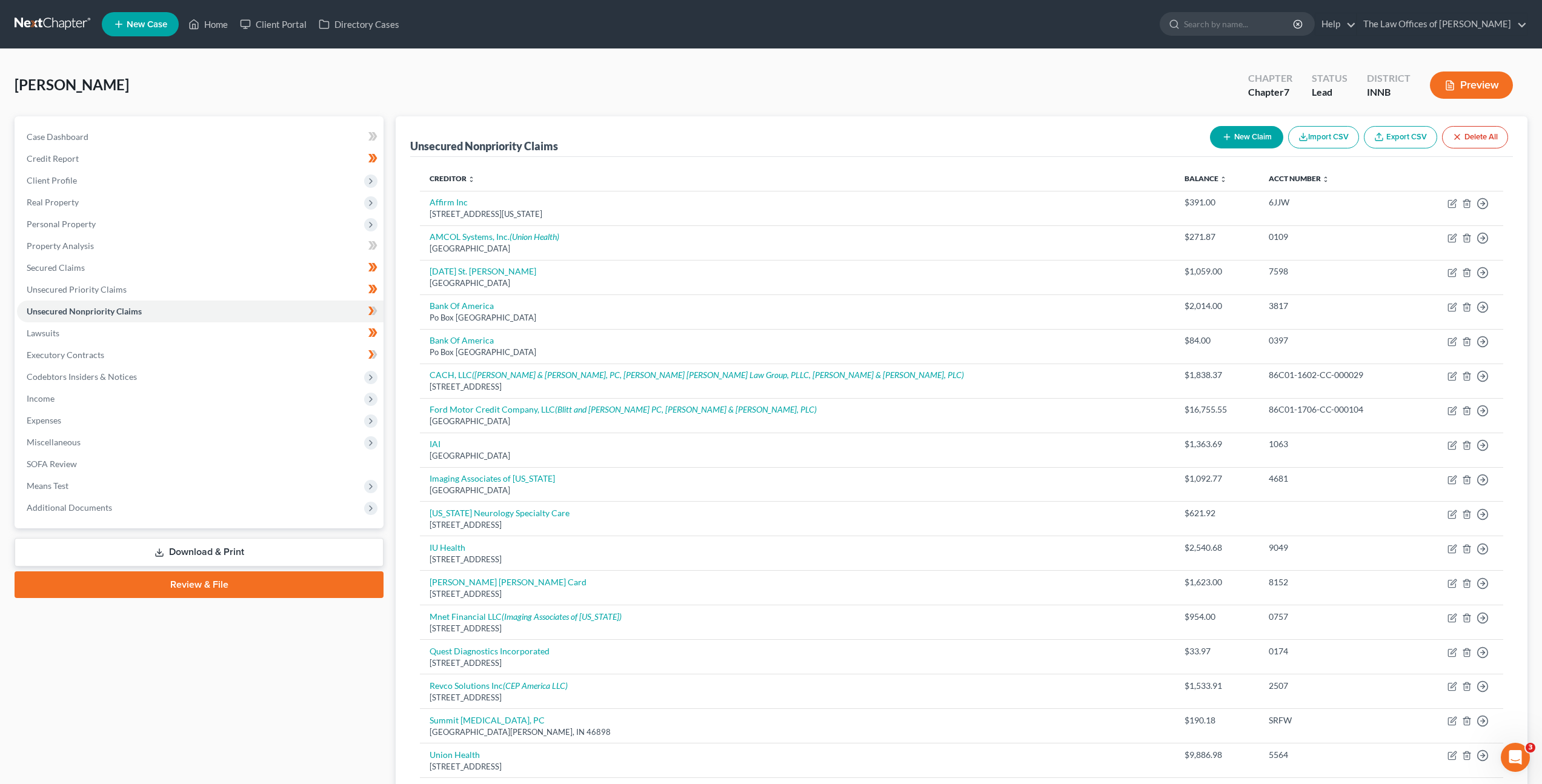
click at [1226, 142] on button "New Claim" at bounding box center [1246, 137] width 74 height 22
select select "0"
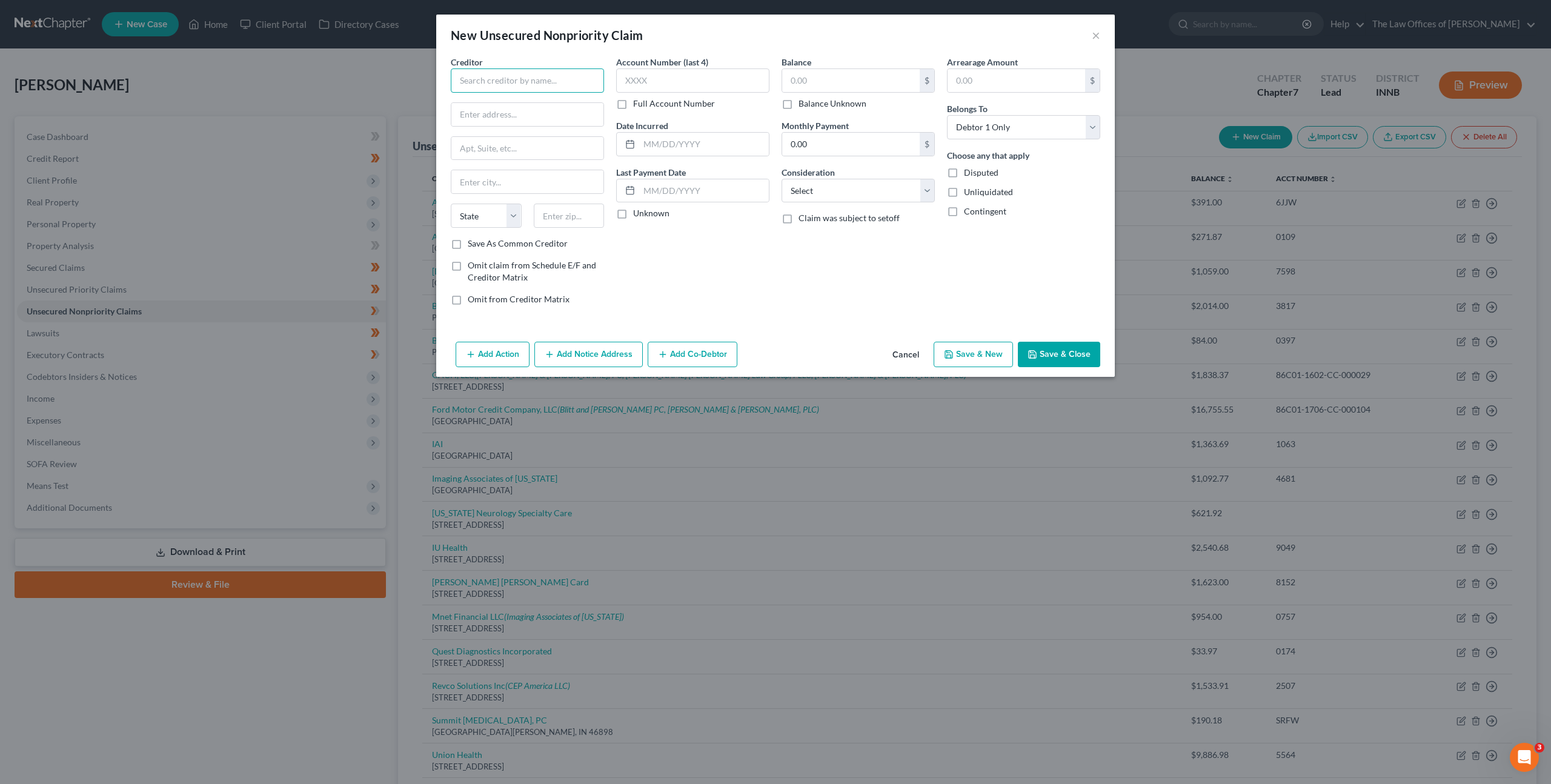
click at [503, 88] on input "text" at bounding box center [527, 80] width 153 height 24
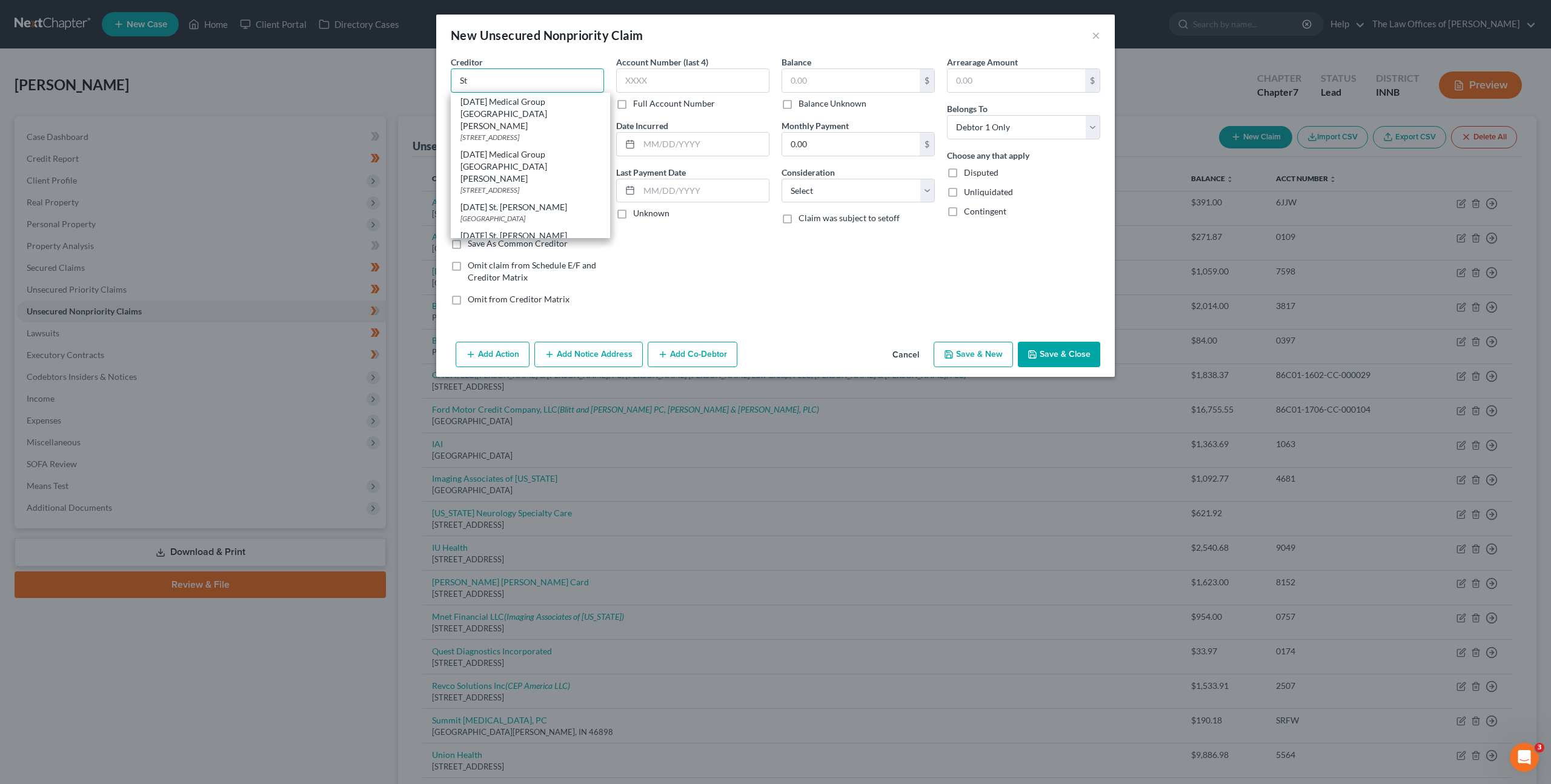
type input "S"
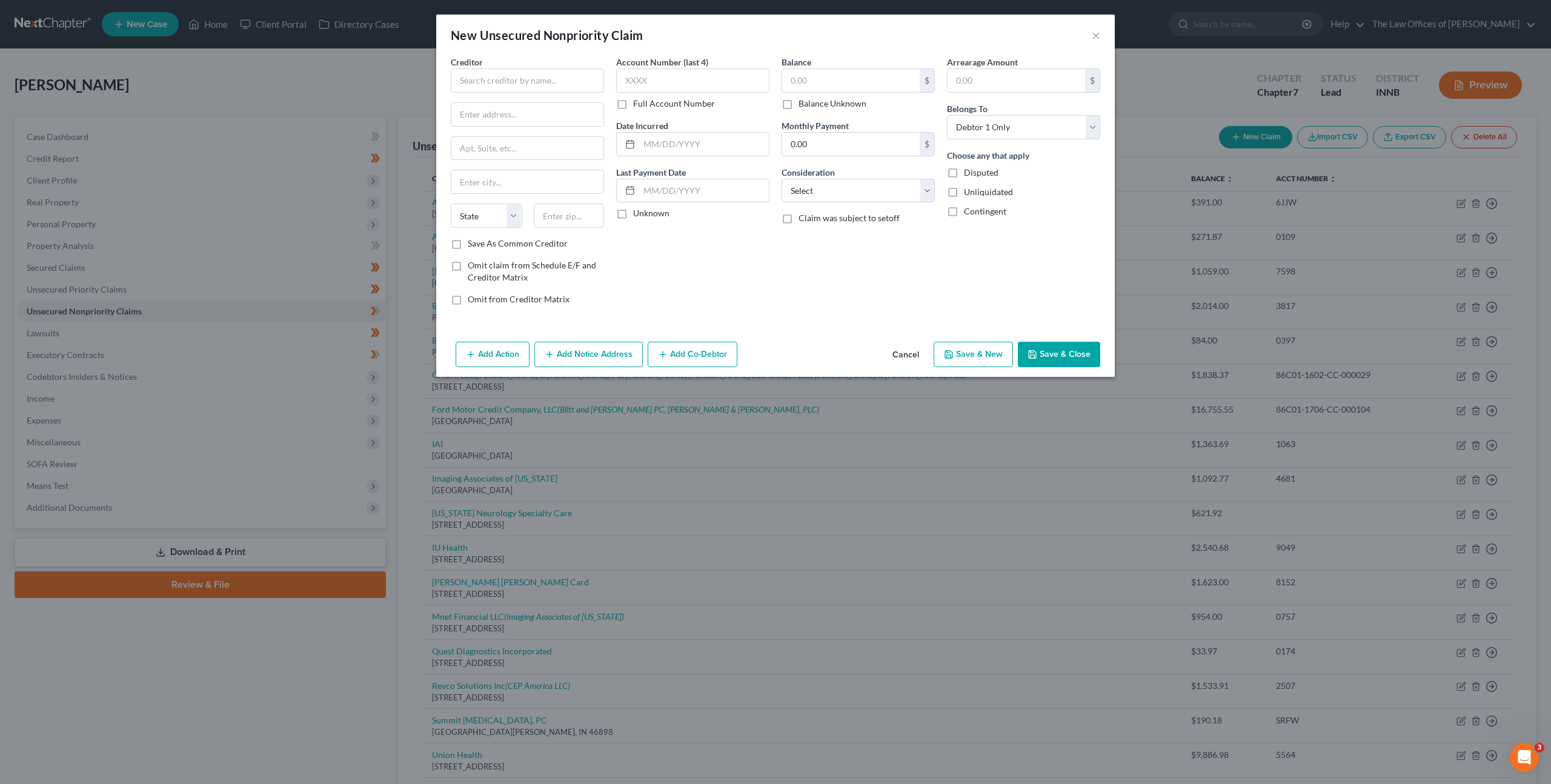
click at [909, 352] on button "Cancel" at bounding box center [906, 354] width 46 height 24
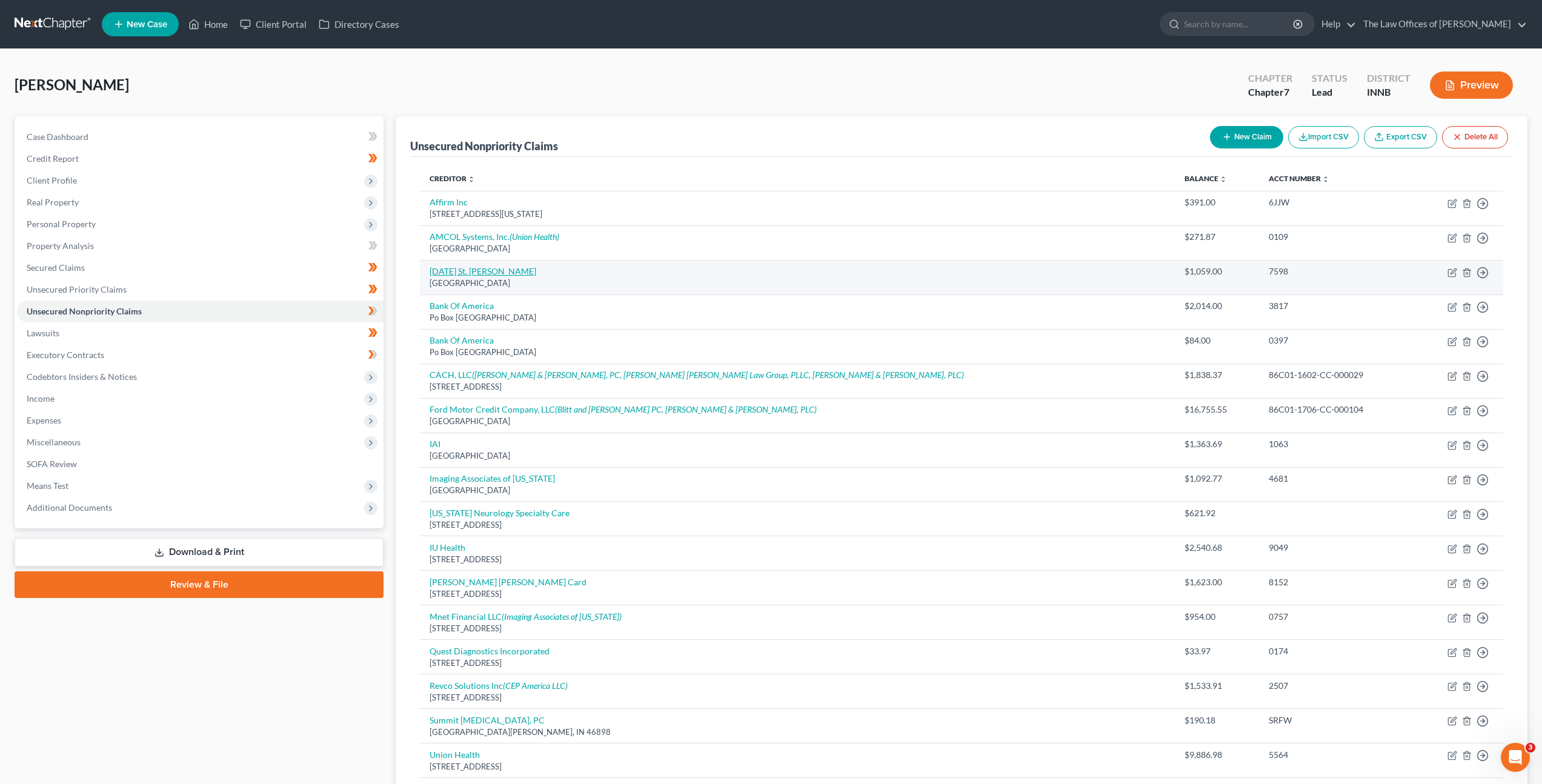
click at [496, 270] on link "[DATE] St. [PERSON_NAME]" at bounding box center [483, 271] width 107 height 10
select select "3"
select select "9"
select select "0"
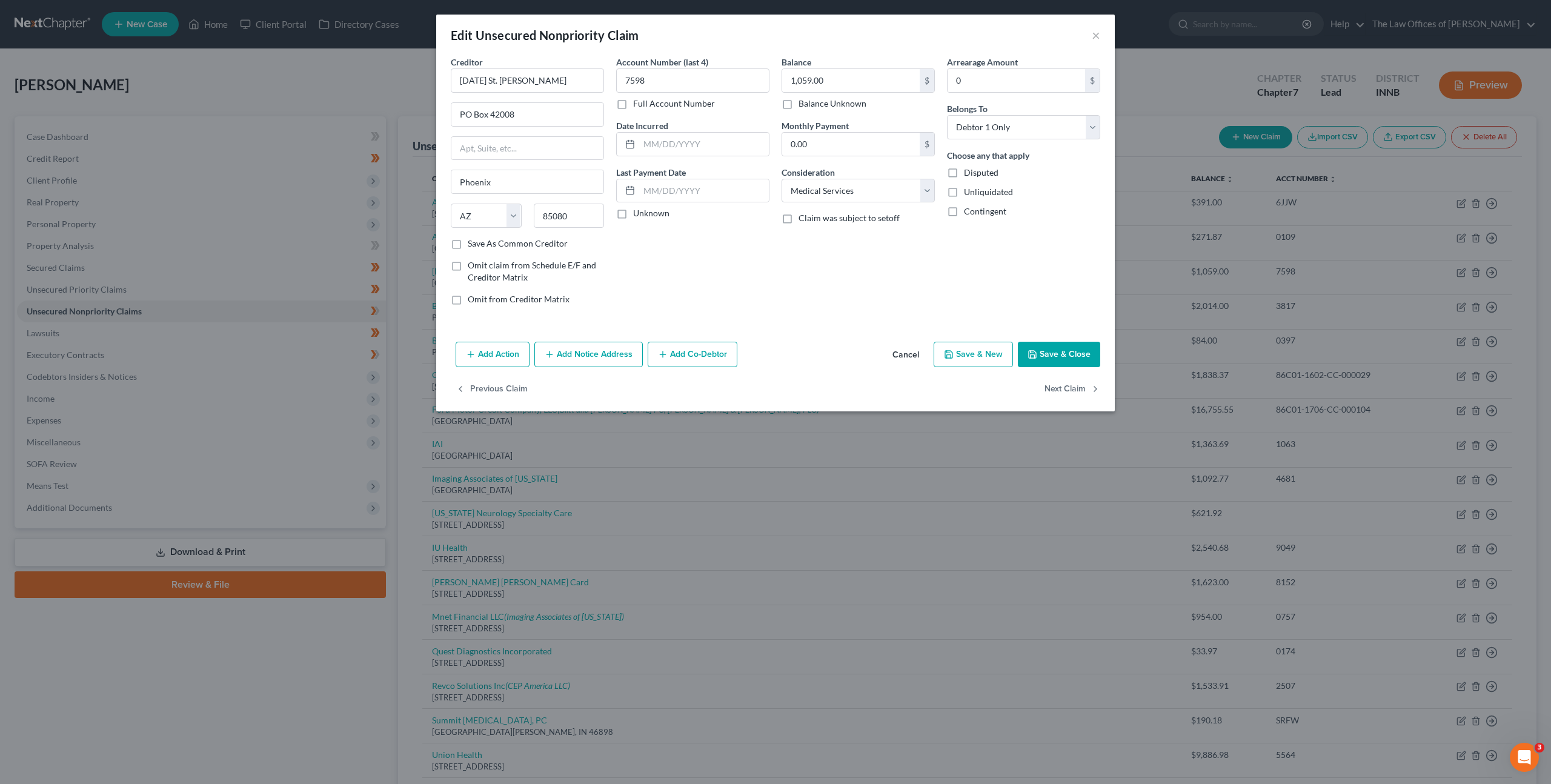
click at [561, 347] on button "Add Notice Address" at bounding box center [588, 354] width 108 height 26
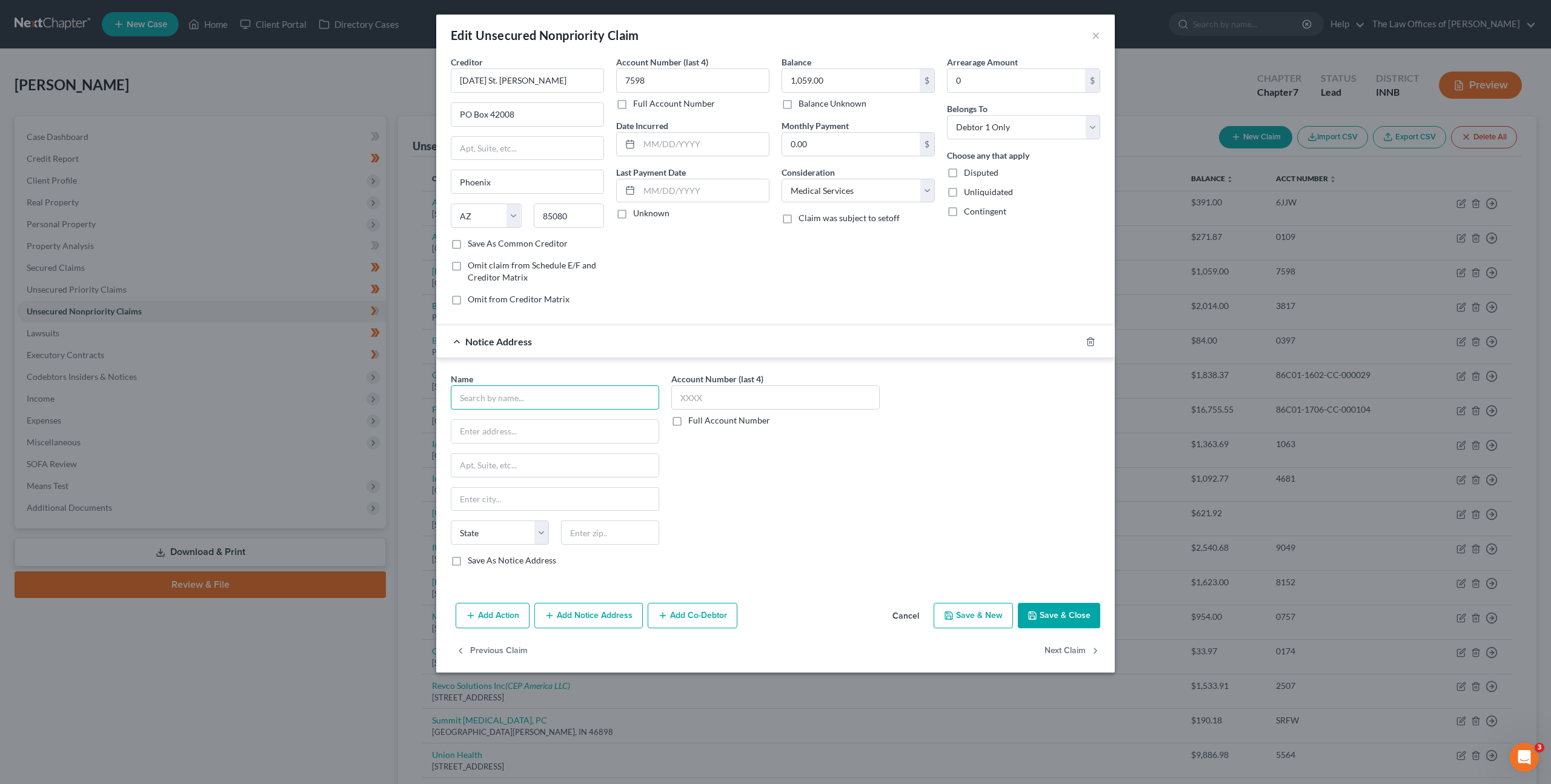
click at [556, 391] on input "text" at bounding box center [555, 397] width 209 height 24
type input "Ascension St. Vincent Williamsport"
type input "412 N Monroe St"
type input "47993"
click at [957, 463] on div "Name * Ascension St. Vincent Williamsport 412 N Monroe St State AL AK AR AZ CA …" at bounding box center [775, 474] width 662 height 204
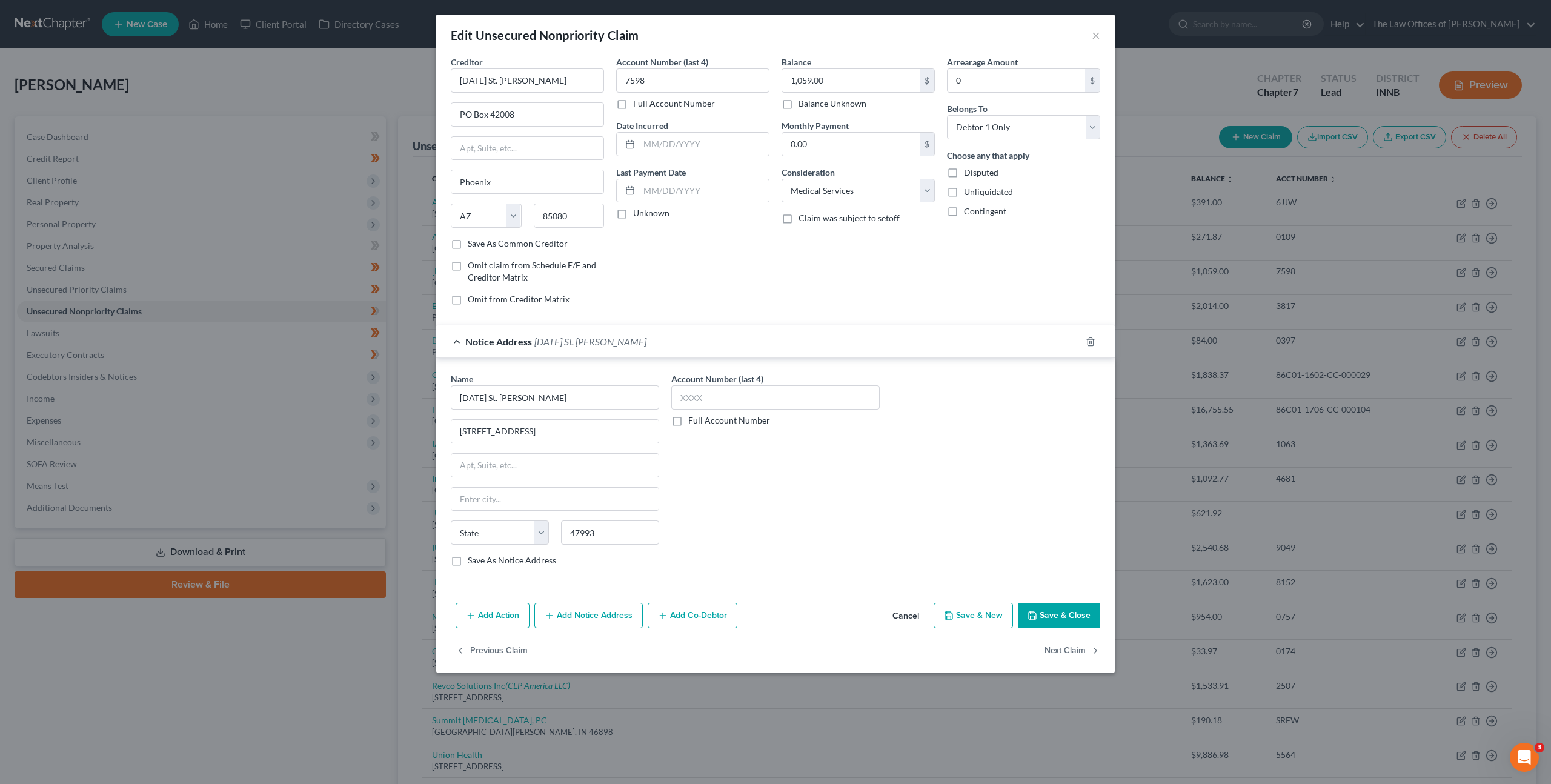
type input "Williamsport"
select select "15"
drag, startPoint x: 1043, startPoint y: 611, endPoint x: 1091, endPoint y: 552, distance: 76.1
click at [1043, 610] on button "Save & Close" at bounding box center [1059, 615] width 83 height 26
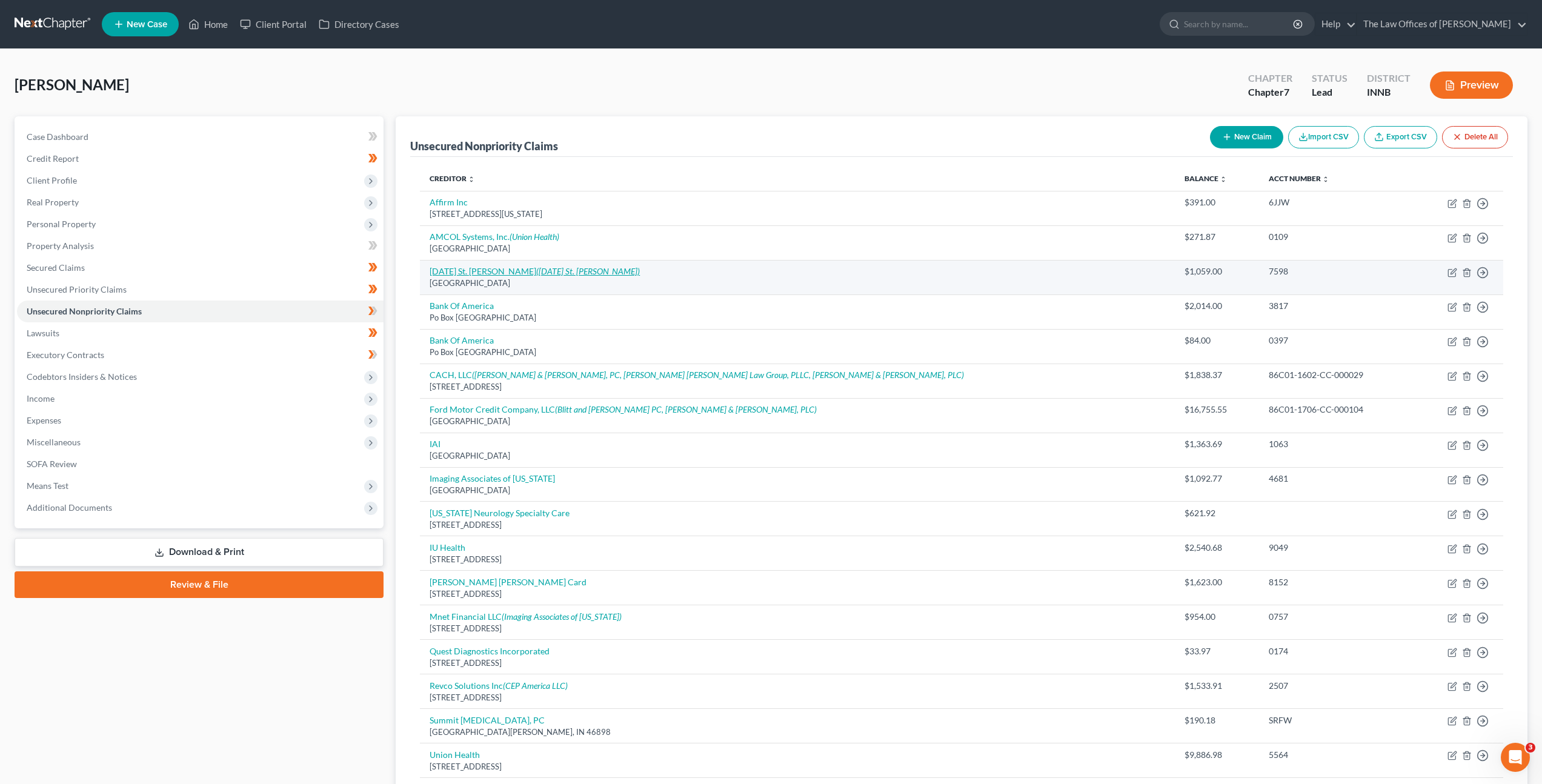
click at [610, 272] on icon "([DATE] St. [PERSON_NAME])" at bounding box center [588, 271] width 104 height 10
select select "3"
select select "9"
select select "0"
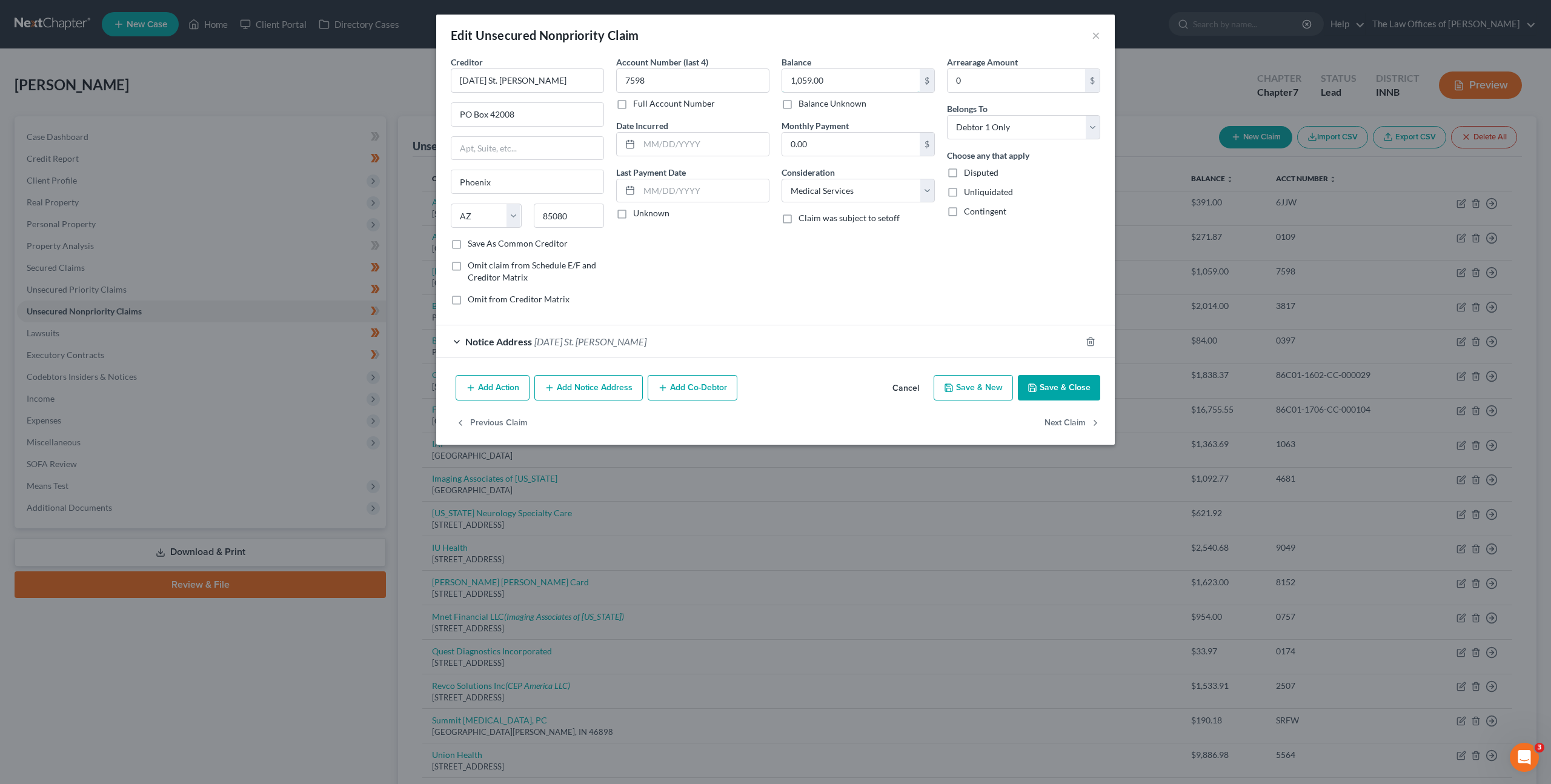
drag, startPoint x: 870, startPoint y: 84, endPoint x: 724, endPoint y: 55, distance: 148.9
click at [724, 55] on div "Creditor * Ascension St. Vincent PO Box 42008 Phoenix State AL AK AR AZ CA CO C…" at bounding box center [775, 185] width 662 height 259
drag, startPoint x: 836, startPoint y: 78, endPoint x: 655, endPoint y: 49, distance: 183.3
click at [636, 49] on div "Edit Unsecured Nonpriority Claim × Creditor * Ascension St. Vincent PO Box 4200…" at bounding box center [776, 230] width 679 height 430
drag, startPoint x: 1029, startPoint y: 378, endPoint x: 1054, endPoint y: 365, distance: 28.2
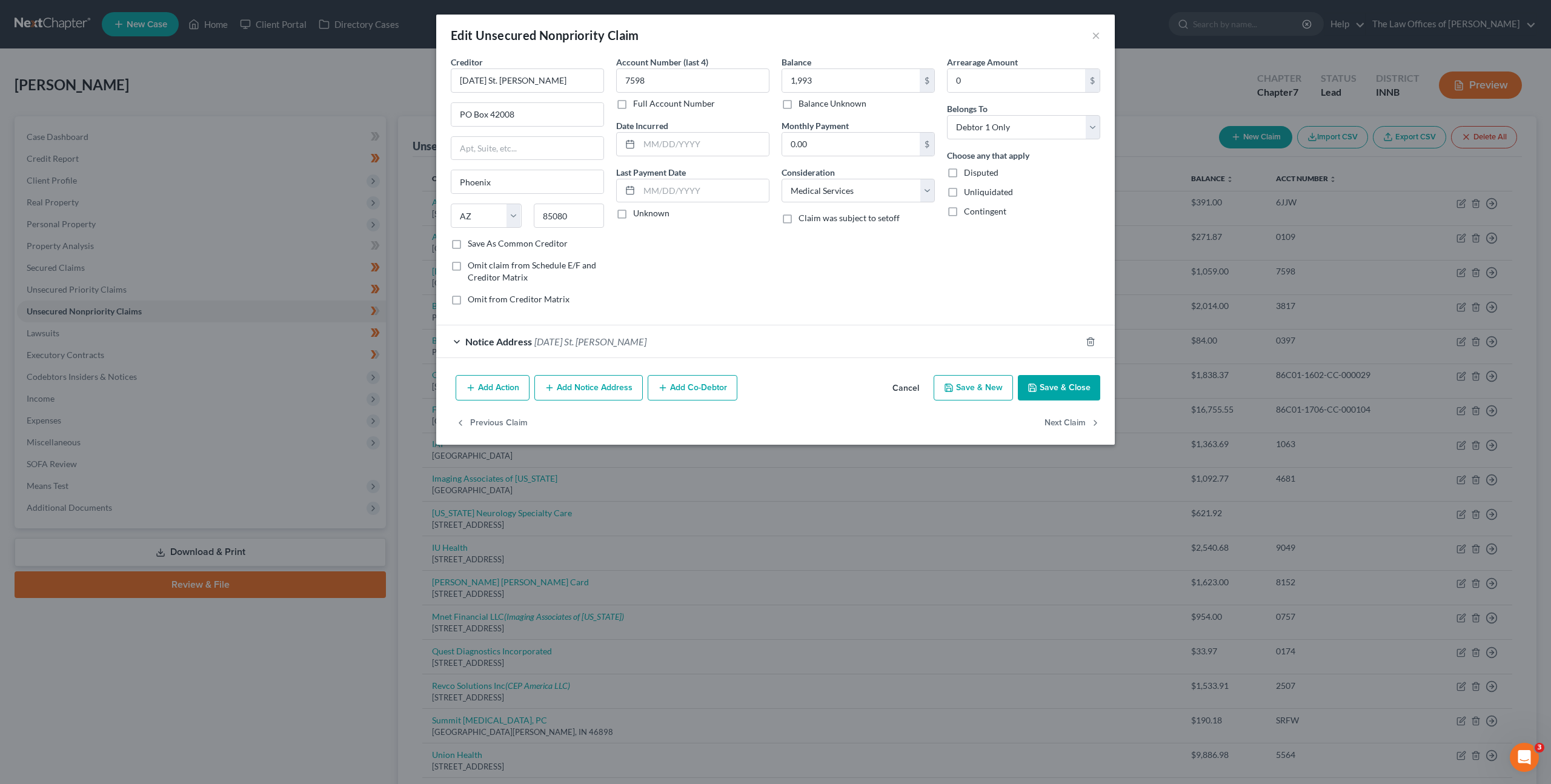
click at [1032, 375] on button "Save & Close" at bounding box center [1059, 387] width 83 height 26
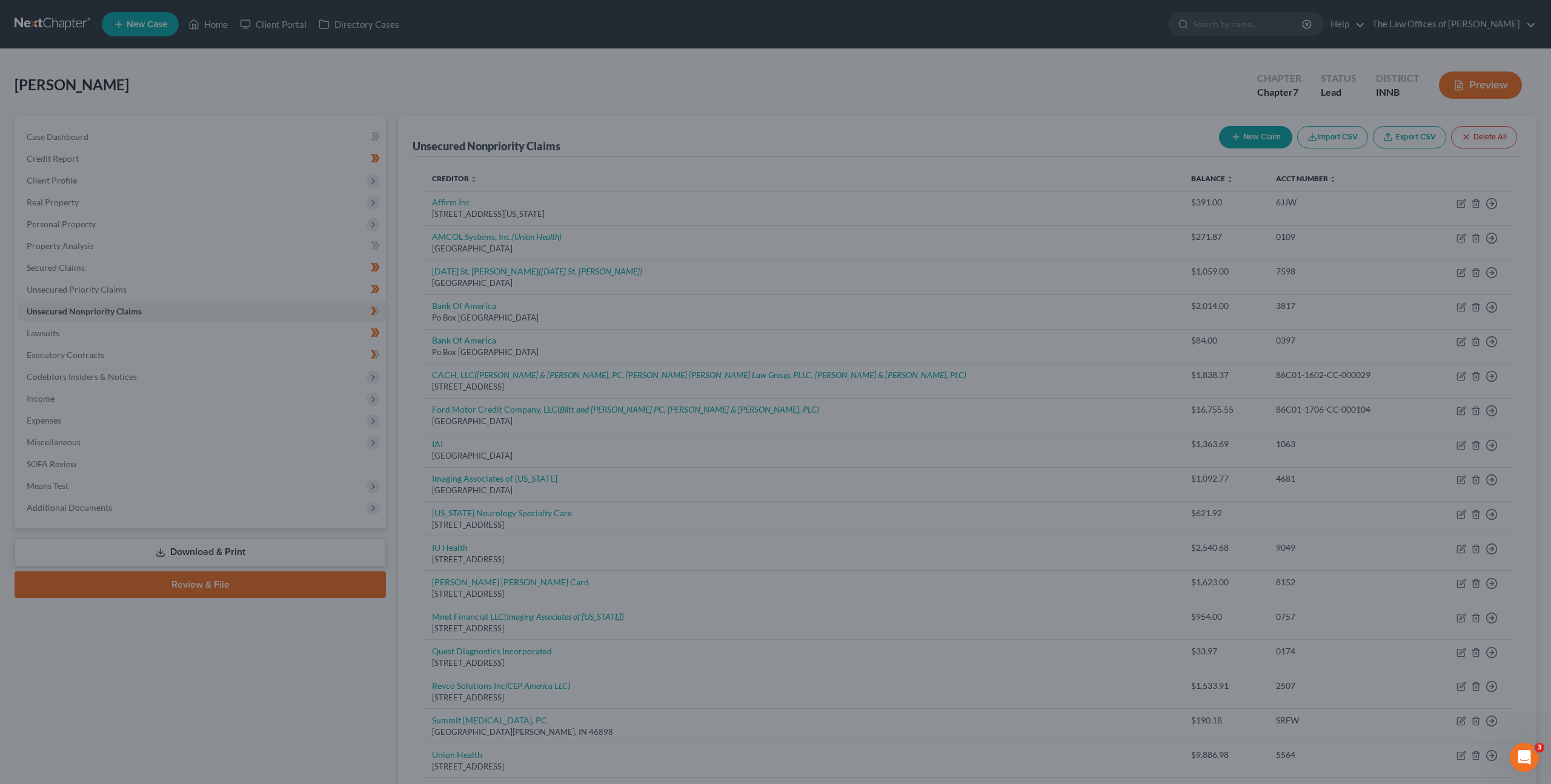
type input "1,993.00"
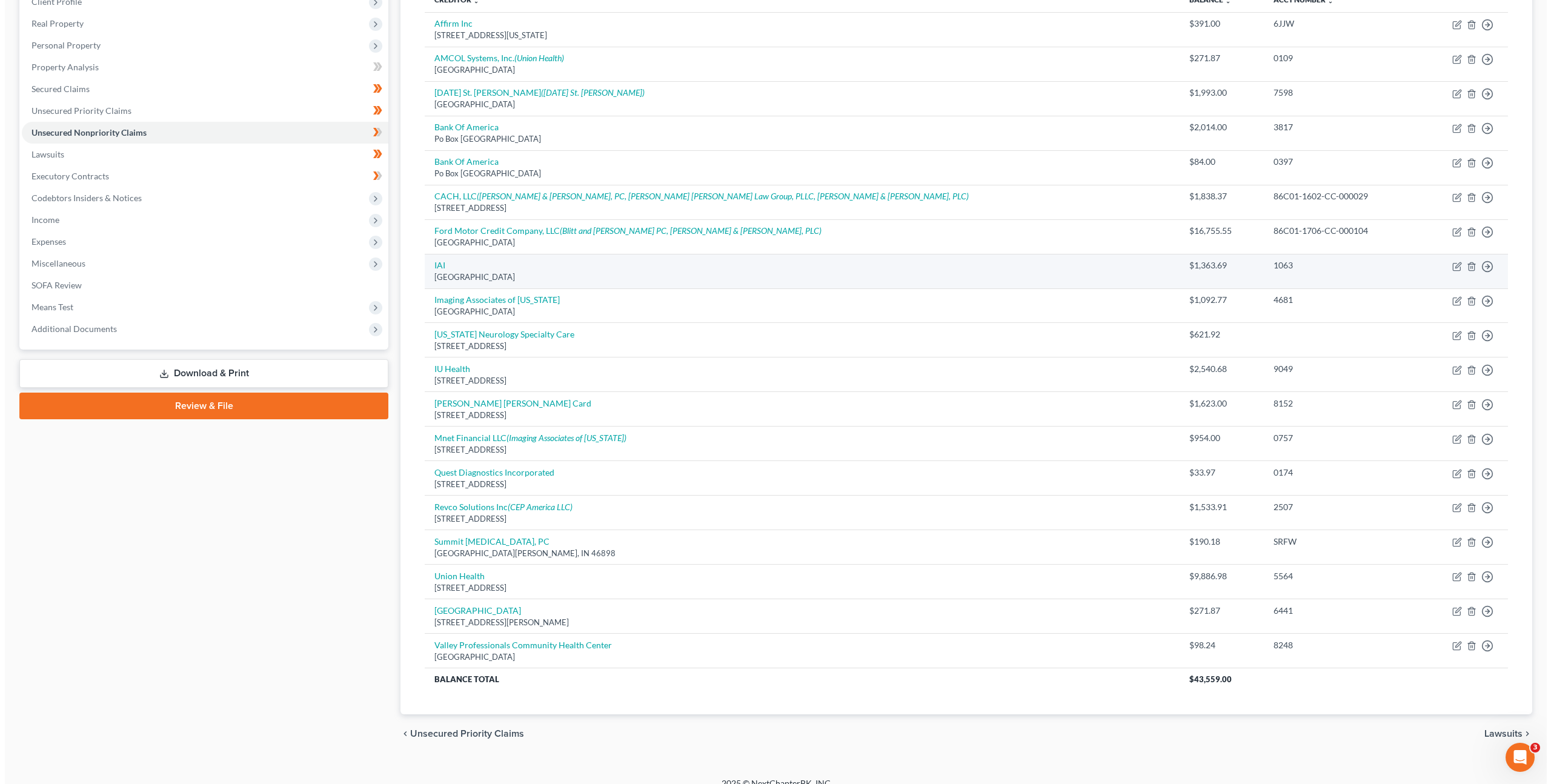
scroll to position [178, 0]
click at [1471, 267] on icon "button" at bounding box center [1467, 267] width 10 height 10
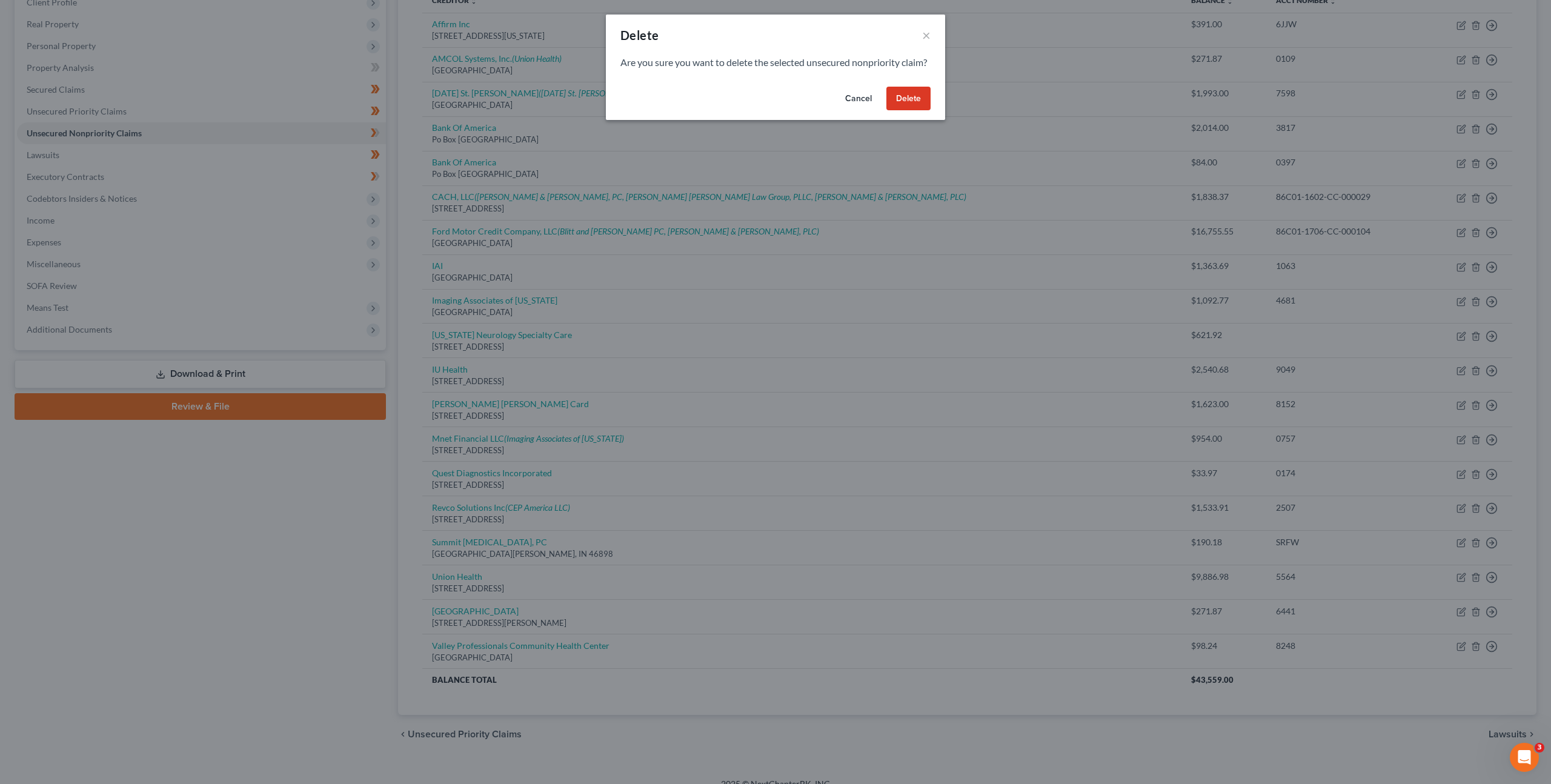
click at [903, 111] on button "Delete" at bounding box center [908, 99] width 44 height 24
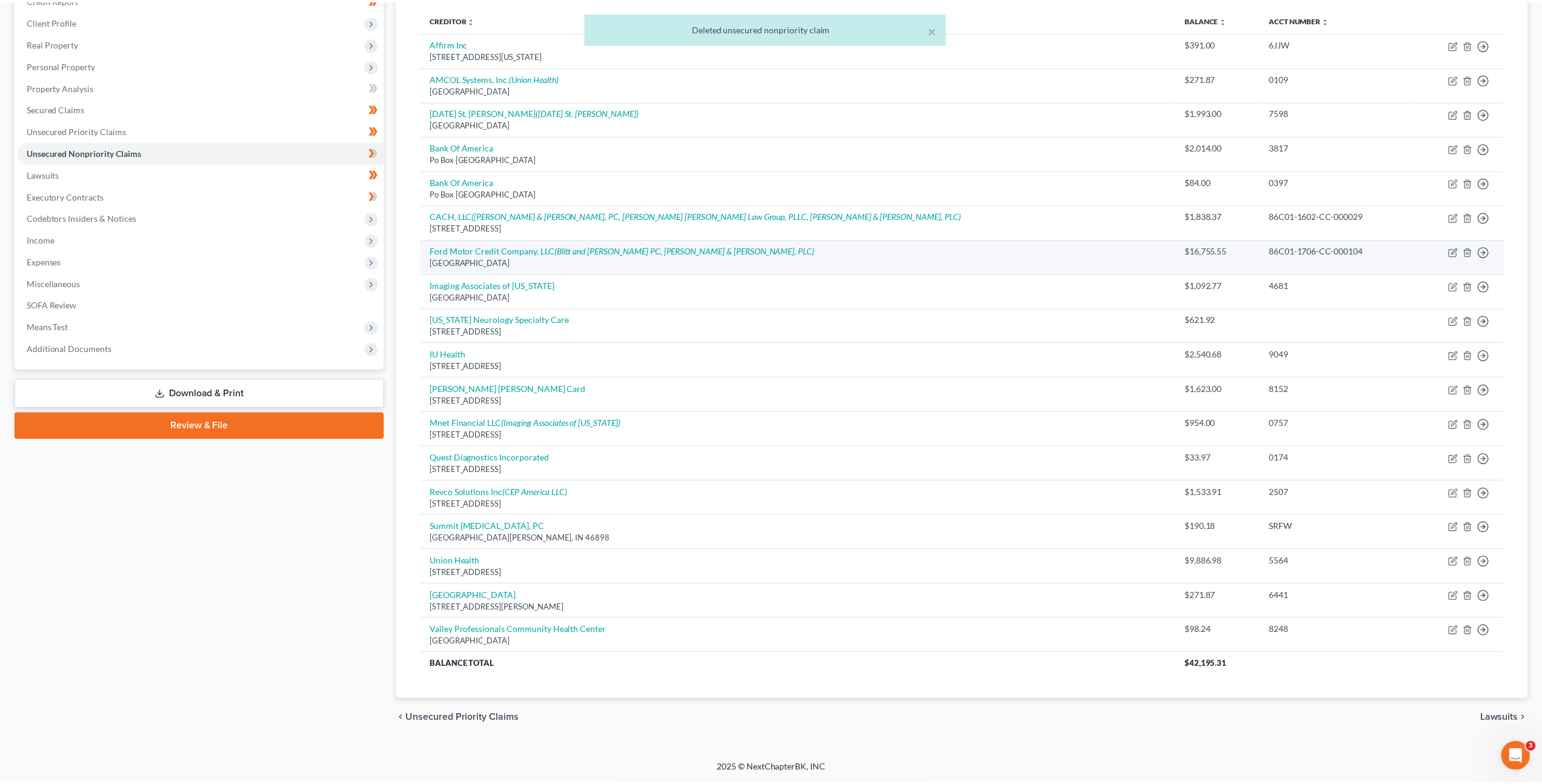
scroll to position [159, 0]
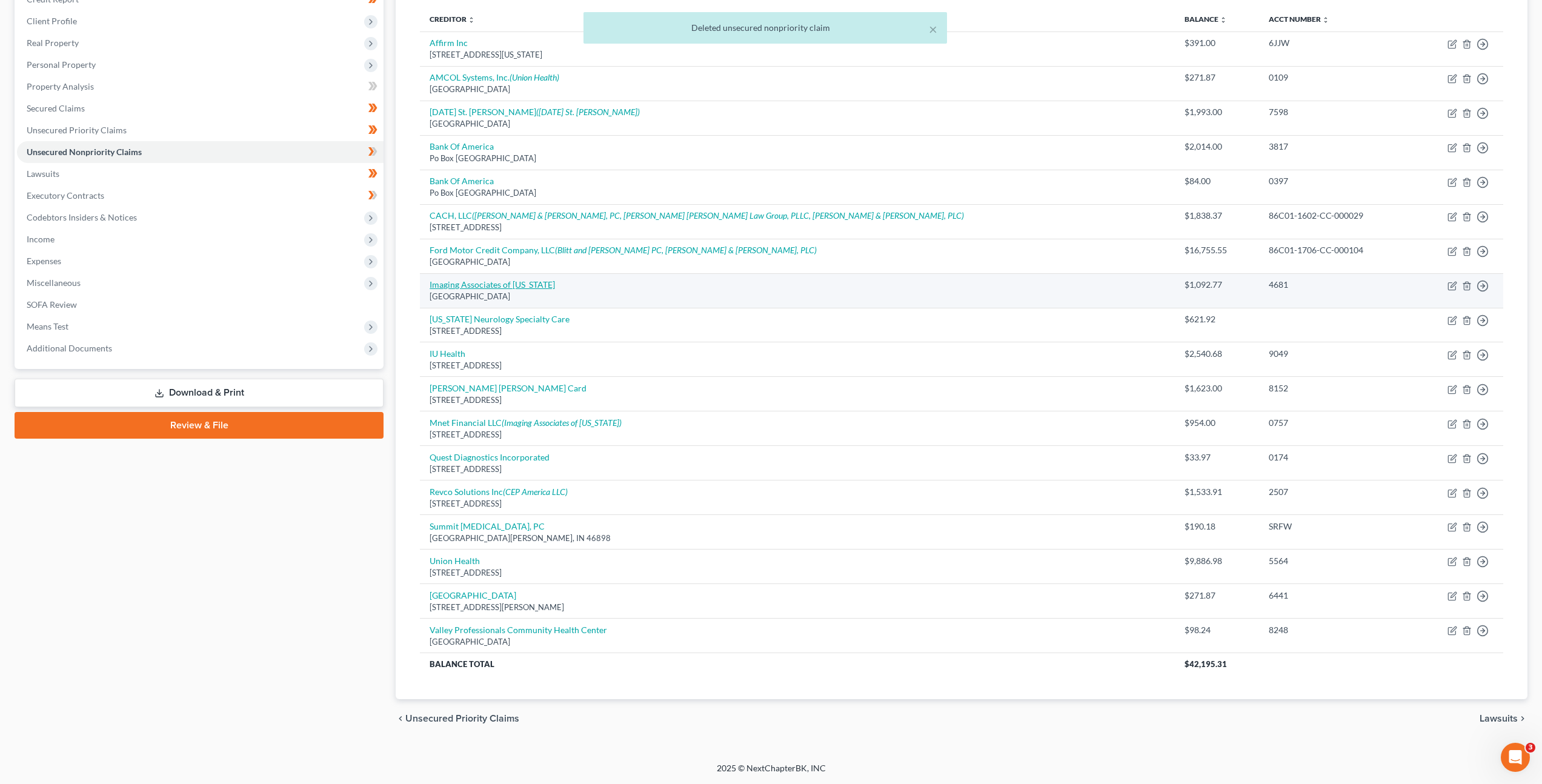
click at [502, 283] on link "Imaging Associates of [US_STATE]" at bounding box center [492, 284] width 125 height 10
select select "45"
select select "9"
select select "0"
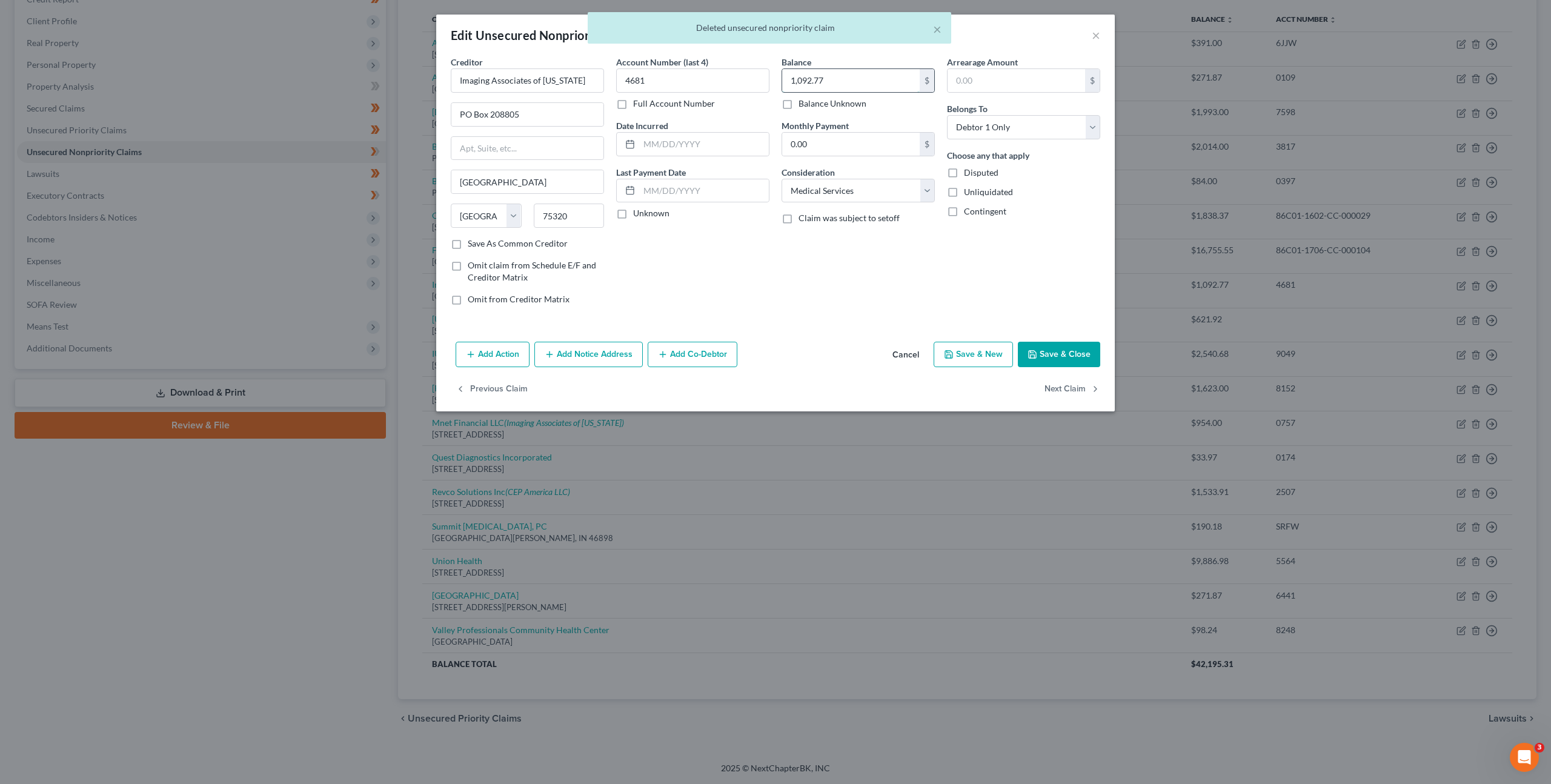
drag, startPoint x: 824, startPoint y: 84, endPoint x: 789, endPoint y: 83, distance: 35.0
click at [789, 83] on input "1,092.77" at bounding box center [851, 80] width 137 height 23
drag, startPoint x: 772, startPoint y: 75, endPoint x: 771, endPoint y: 83, distance: 8.1
click at [754, 75] on div "Creditor * Imaging Associates of Indiana PO Box 208805 Dallas State AL AK AR AZ…" at bounding box center [775, 185] width 662 height 259
type input "2,092.77"
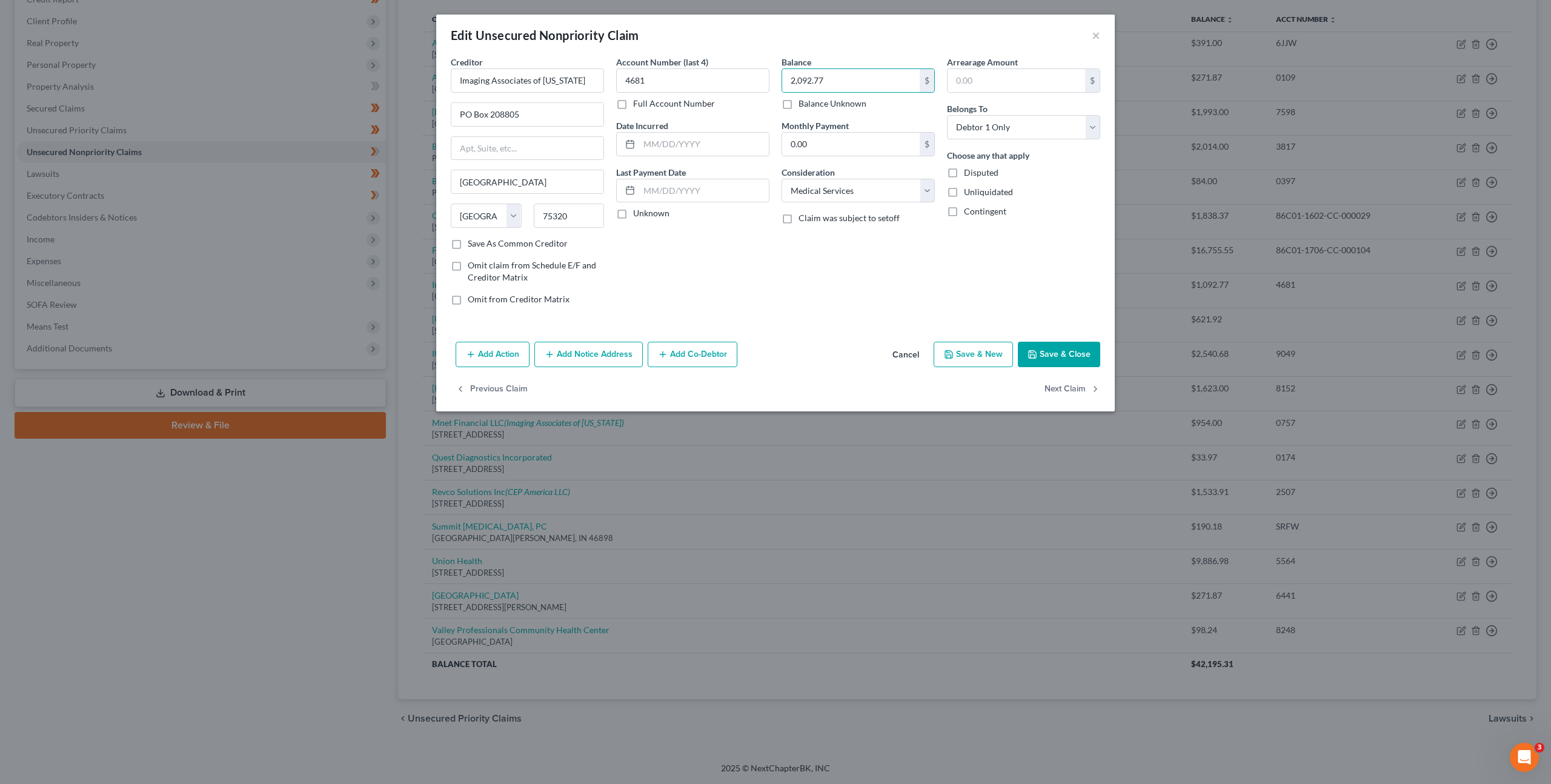
click at [1052, 348] on button "Save & Close" at bounding box center [1059, 354] width 83 height 26
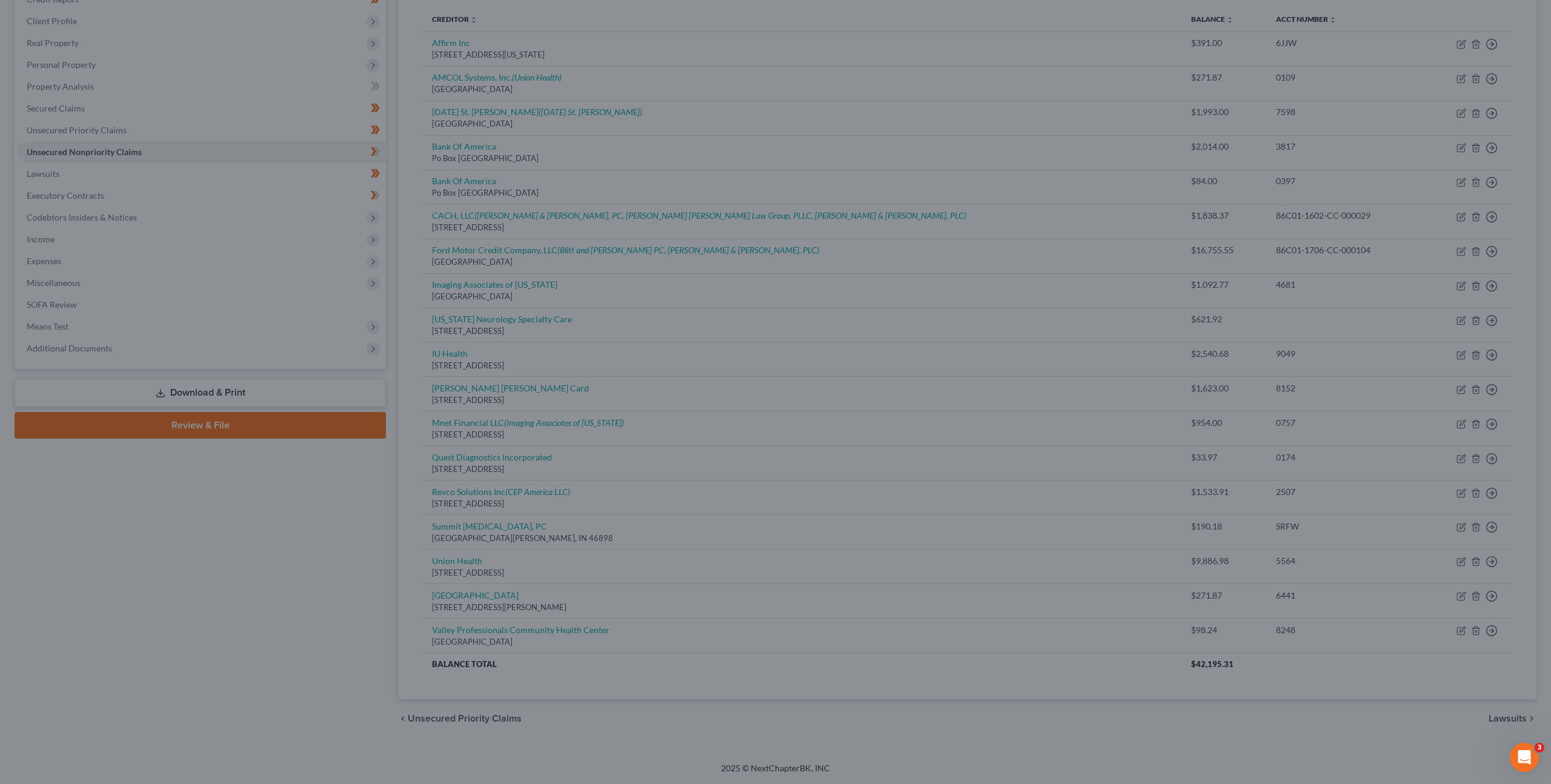
type input "0"
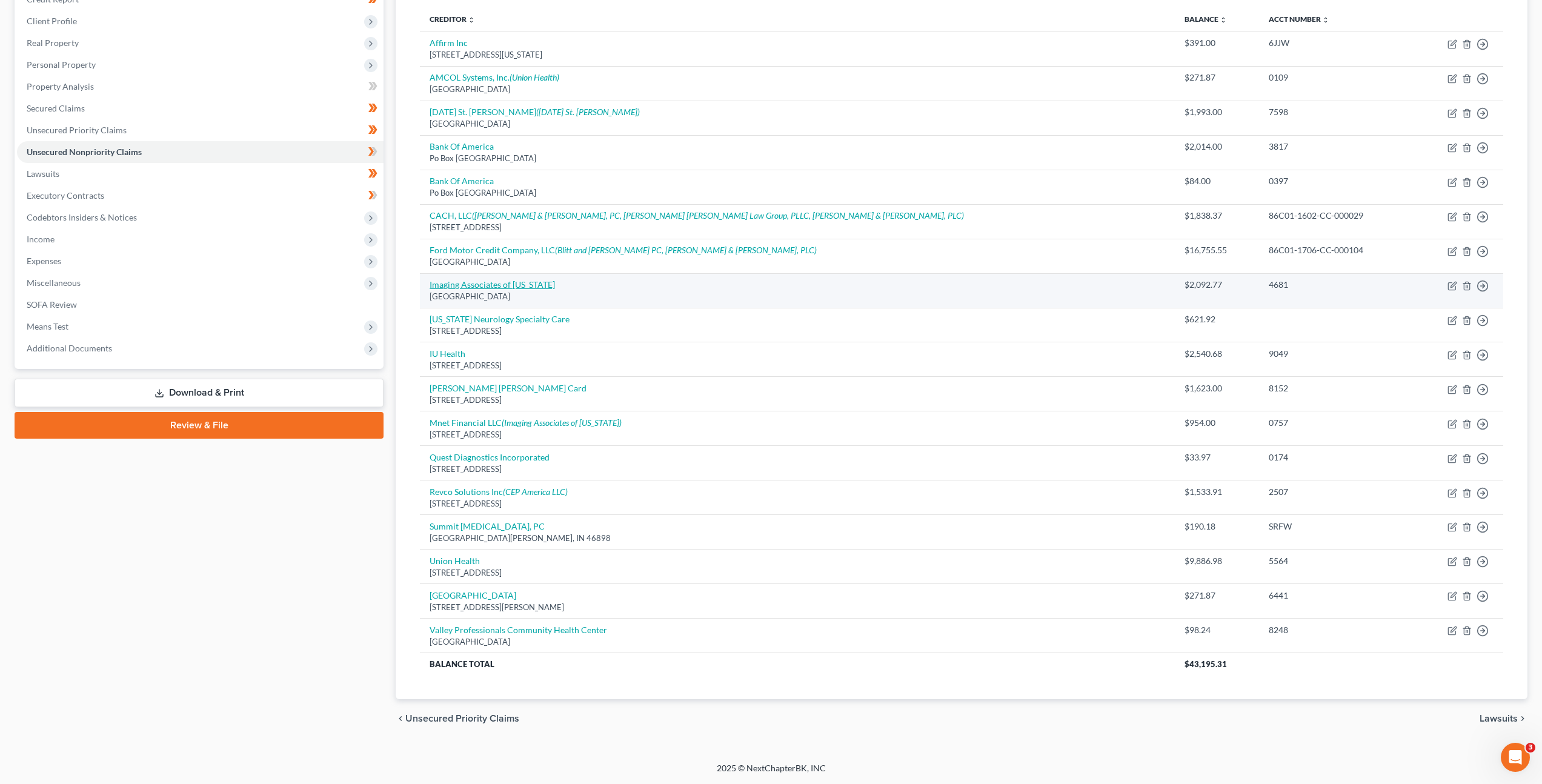
click at [498, 288] on link "Imaging Associates of [US_STATE]" at bounding box center [492, 284] width 125 height 10
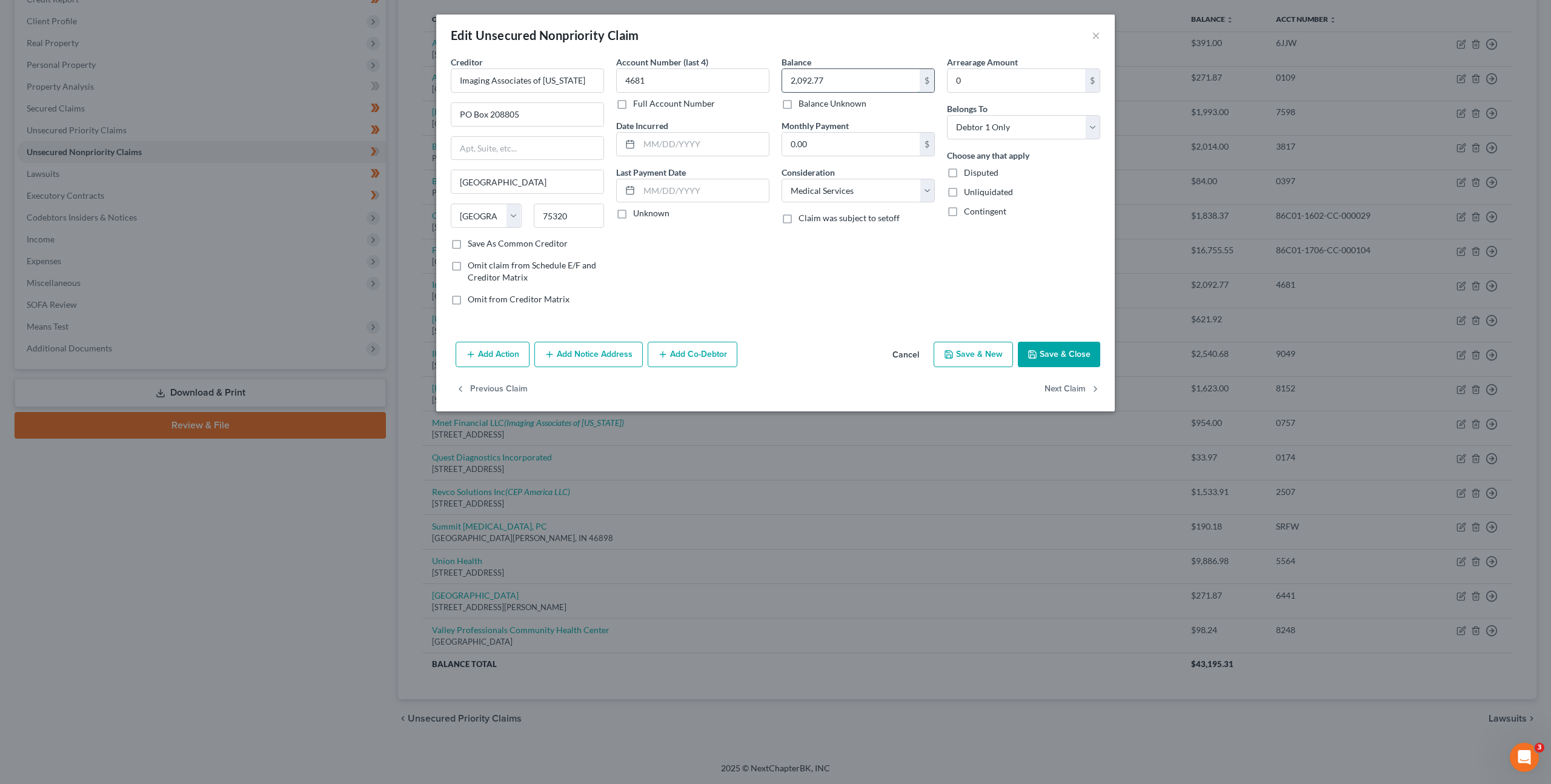
click at [836, 77] on input "2,092.77" at bounding box center [851, 80] width 137 height 23
click at [792, 284] on div "Balance 3,181.00 $ Balance Unknown Balance Undetermined 3,181 $ Balance Unknown…" at bounding box center [859, 185] width 166 height 259
click at [1073, 356] on button "Save & Close" at bounding box center [1059, 354] width 83 height 26
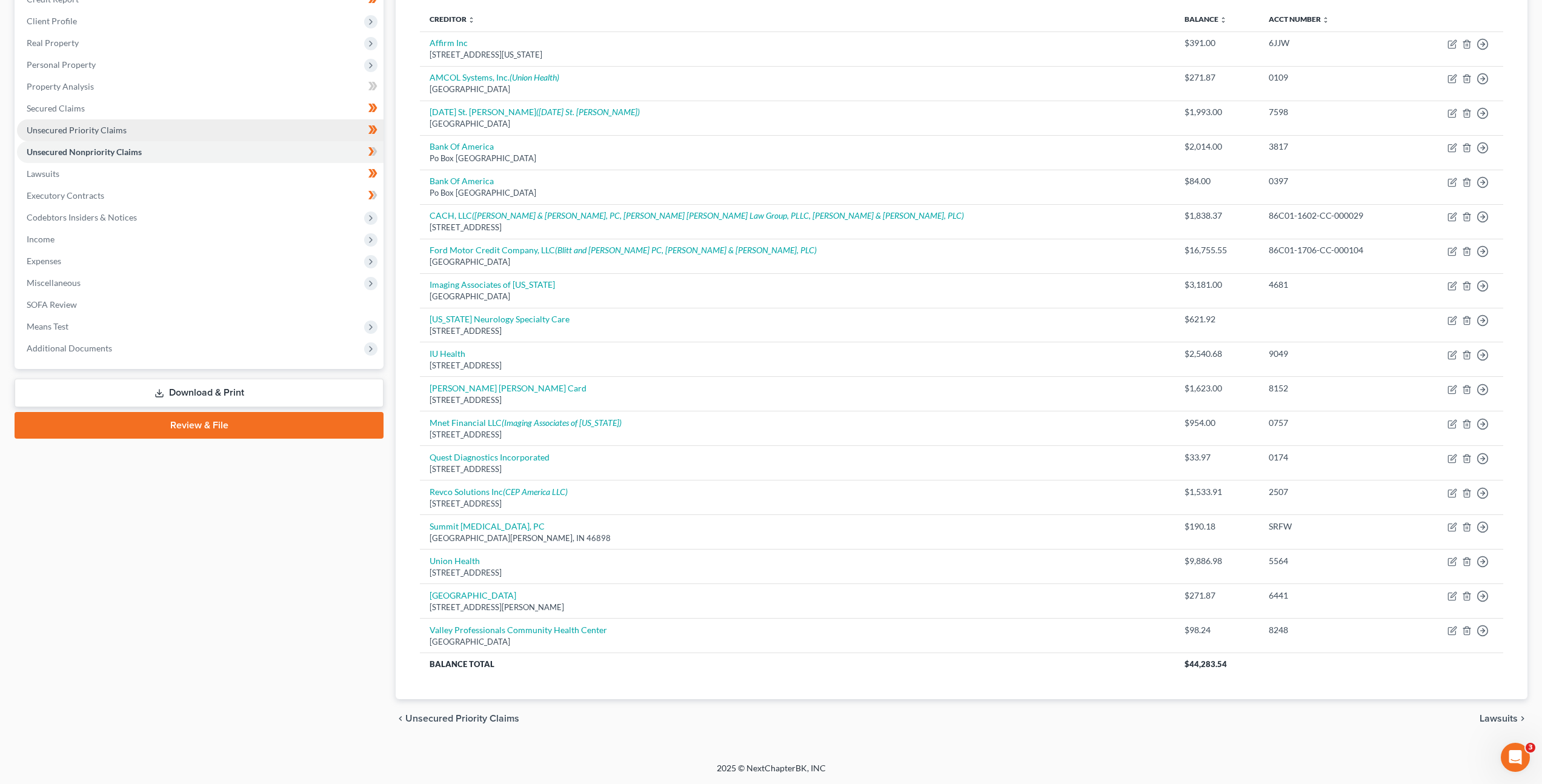
click at [166, 134] on link "Unsecured Priority Claims" at bounding box center [200, 130] width 367 height 22
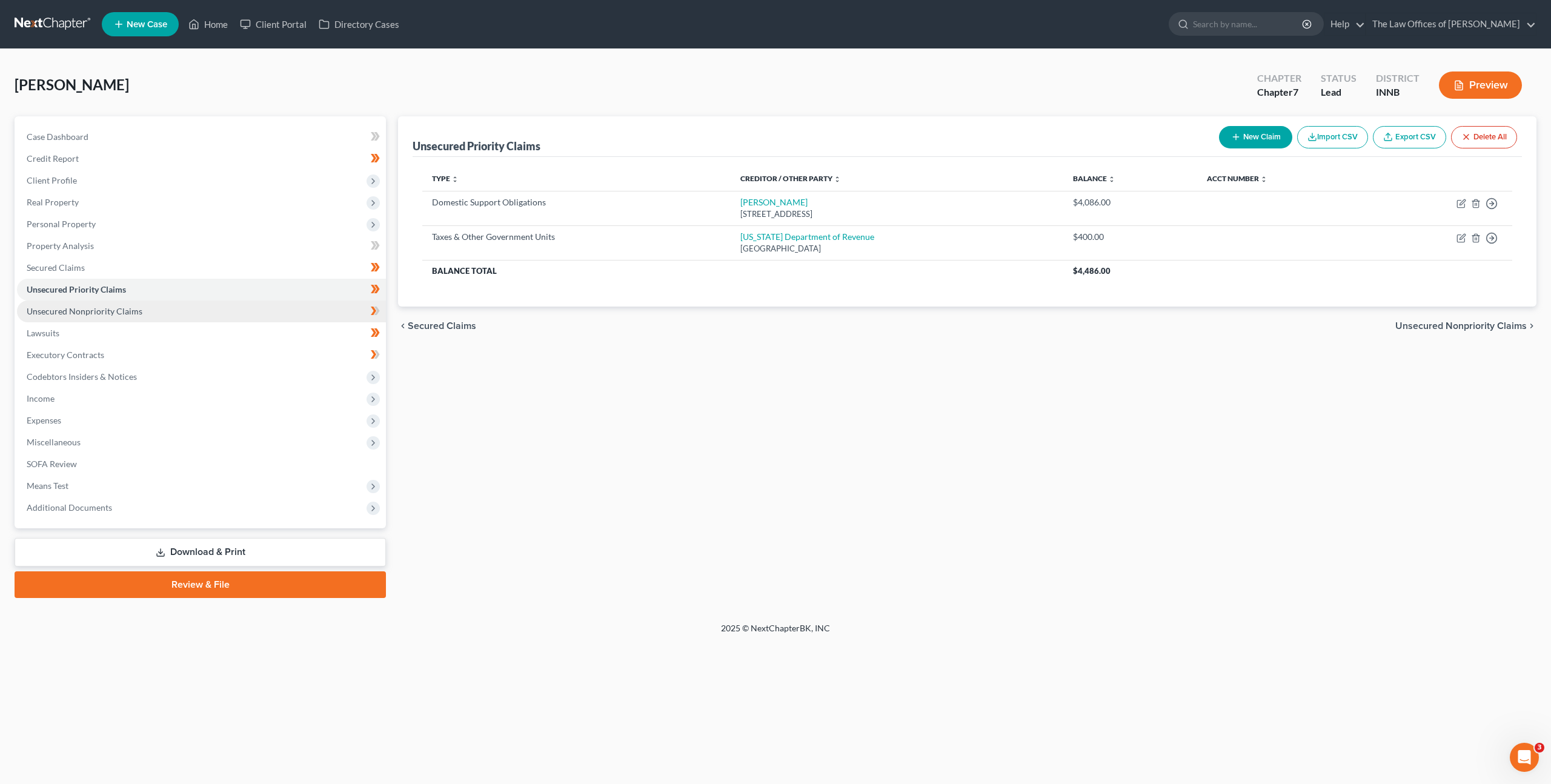
click at [140, 315] on link "Unsecured Nonpriority Claims" at bounding box center [201, 311] width 369 height 22
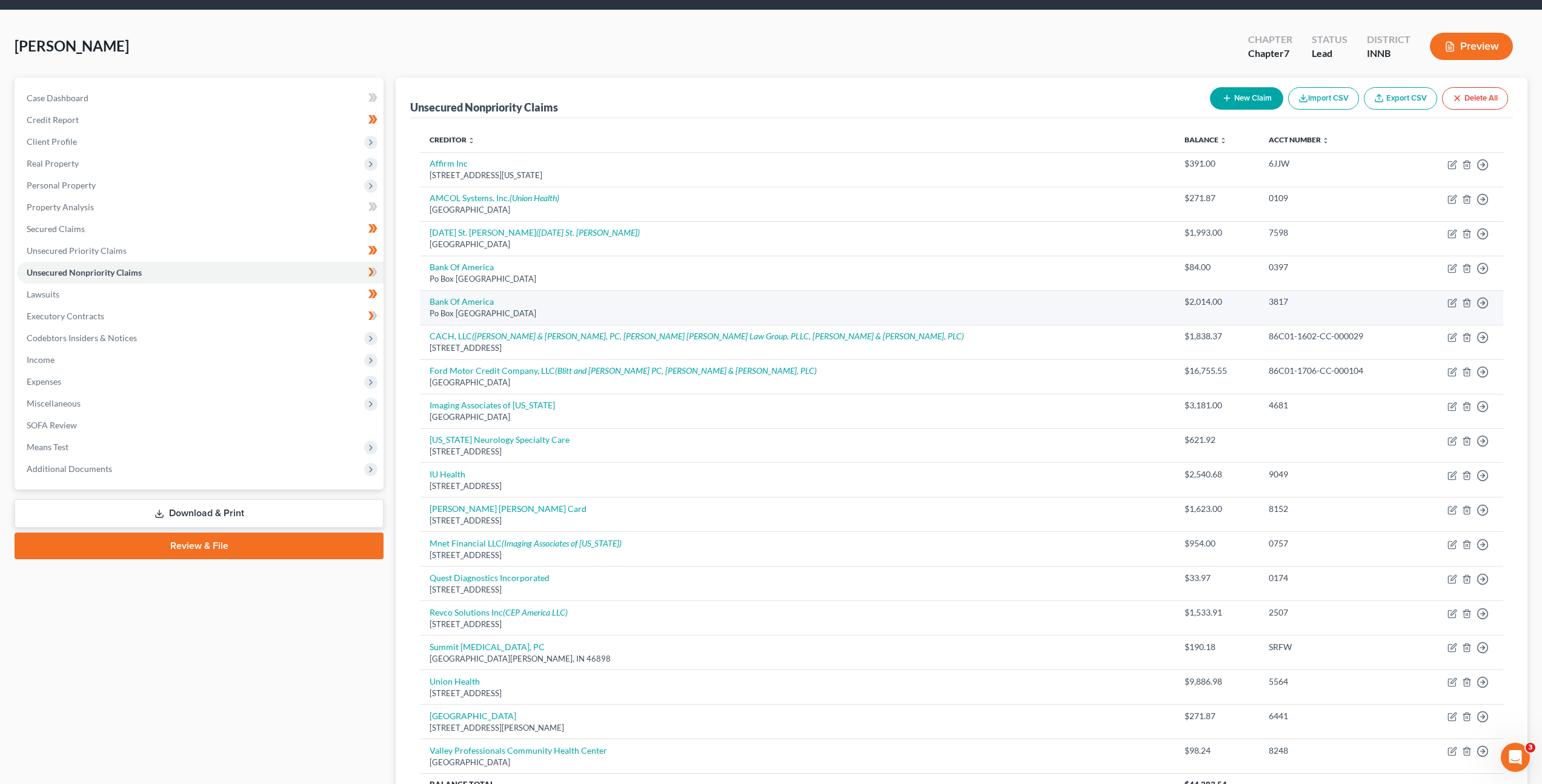
scroll to position [123, 0]
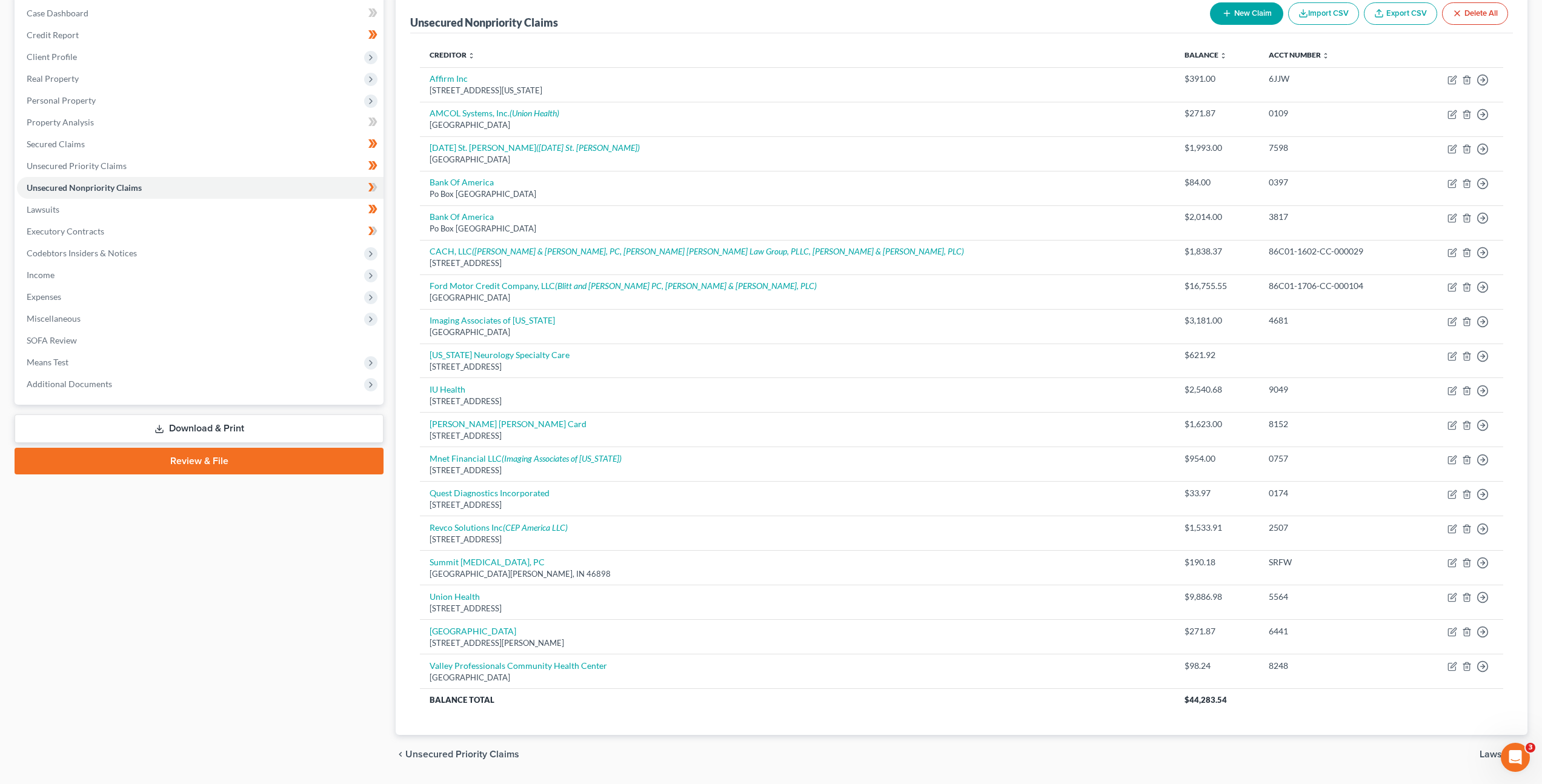
click at [1229, 22] on button "New Claim" at bounding box center [1246, 13] width 74 height 22
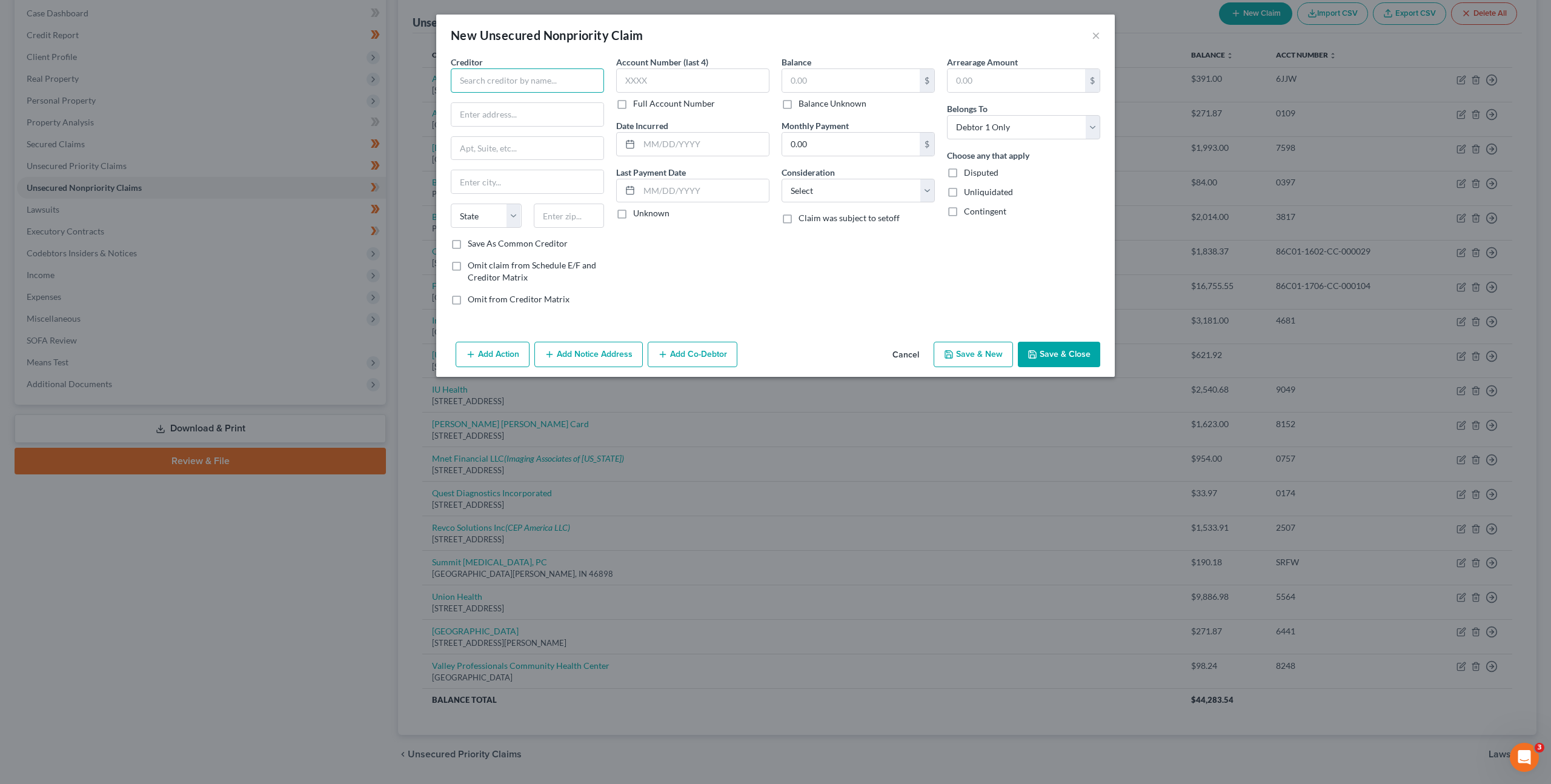
click at [490, 87] on input "text" at bounding box center [527, 80] width 153 height 24
click at [687, 86] on input "text" at bounding box center [692, 80] width 153 height 24
click at [808, 80] on input "text" at bounding box center [851, 80] width 137 height 23
click at [615, 354] on button "Add Notice Address" at bounding box center [588, 354] width 108 height 26
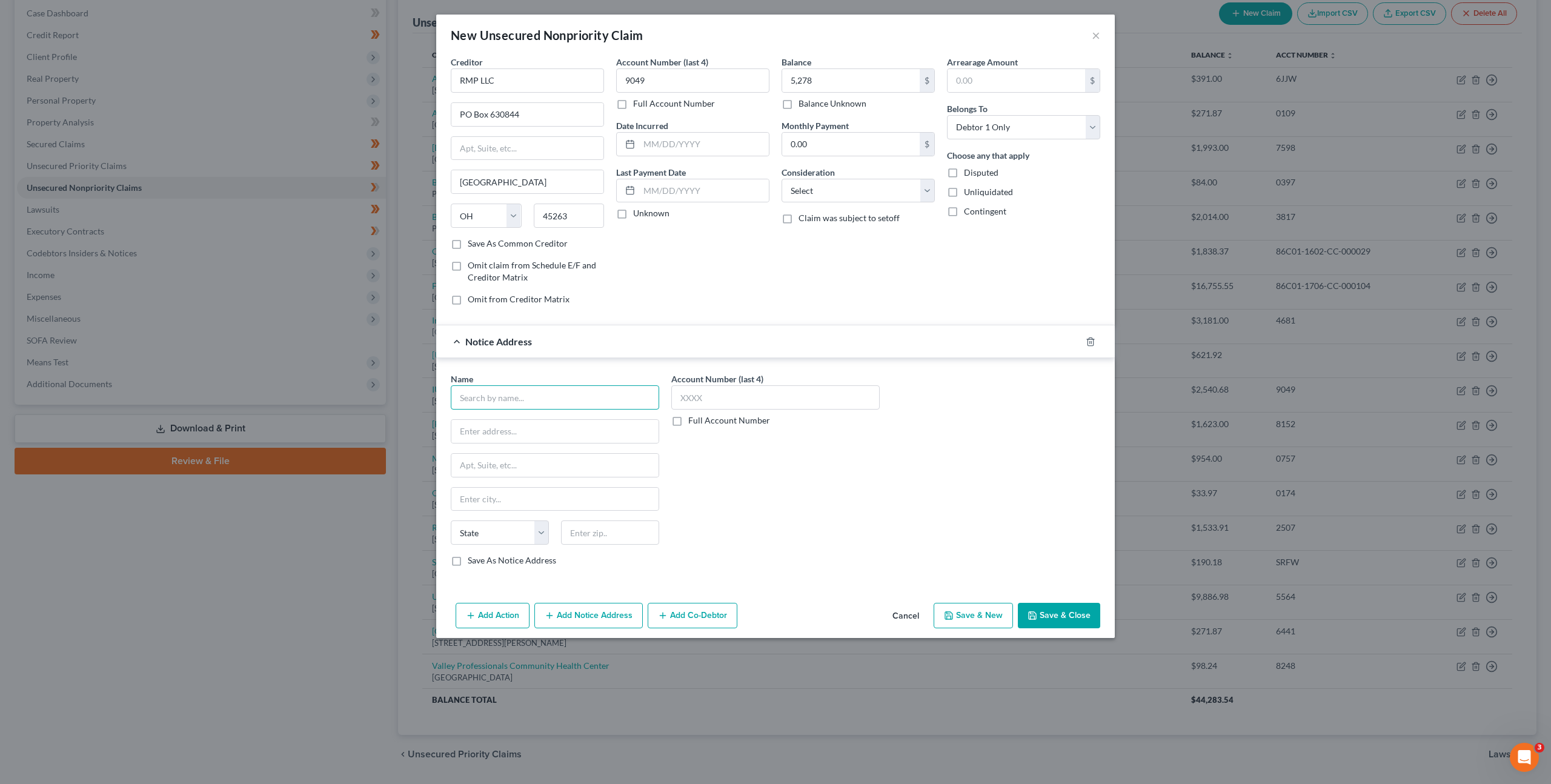
click at [575, 398] on input "text" at bounding box center [555, 397] width 209 height 24
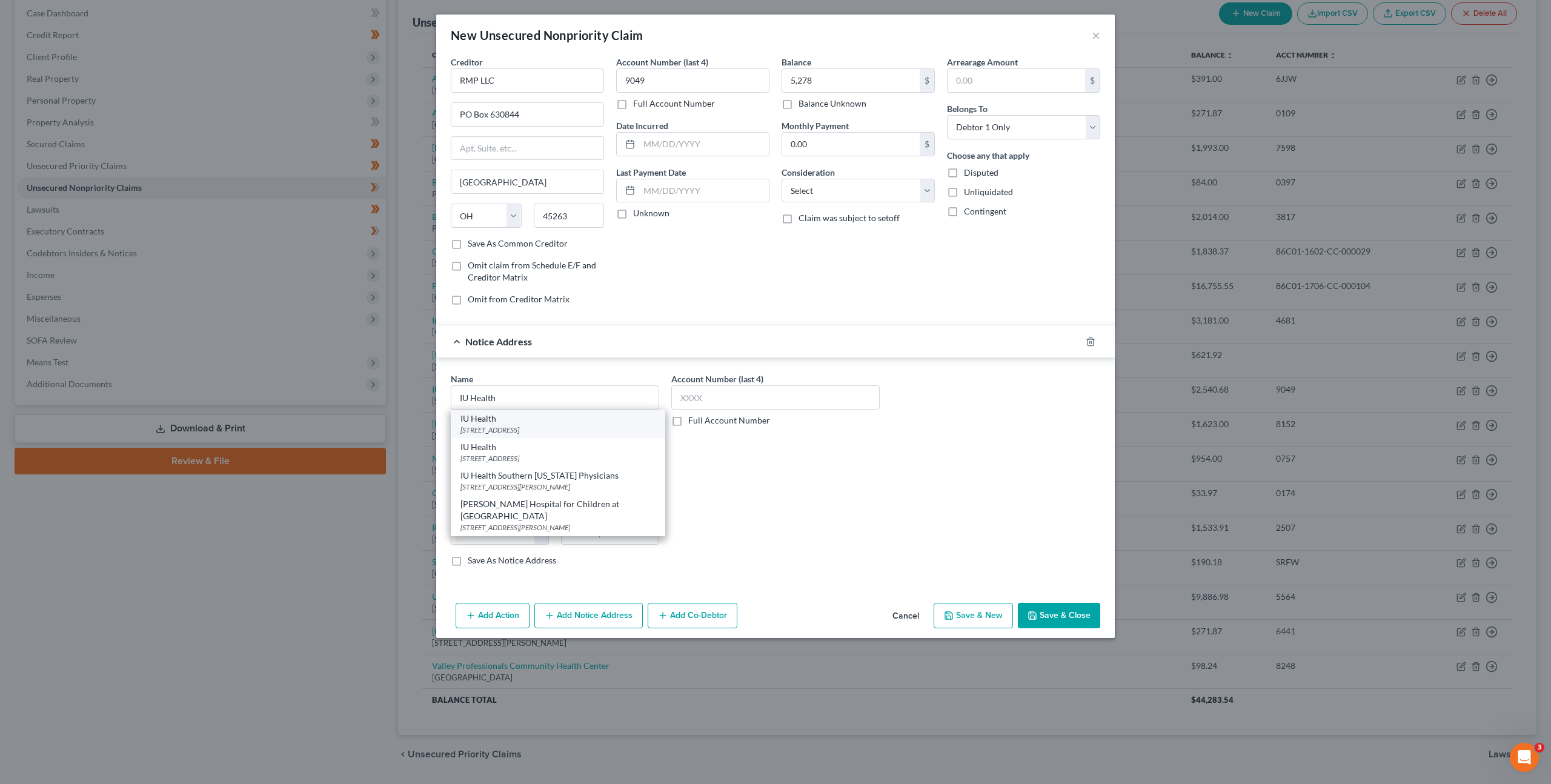
click at [595, 421] on div "IU Health" at bounding box center [558, 418] width 195 height 12
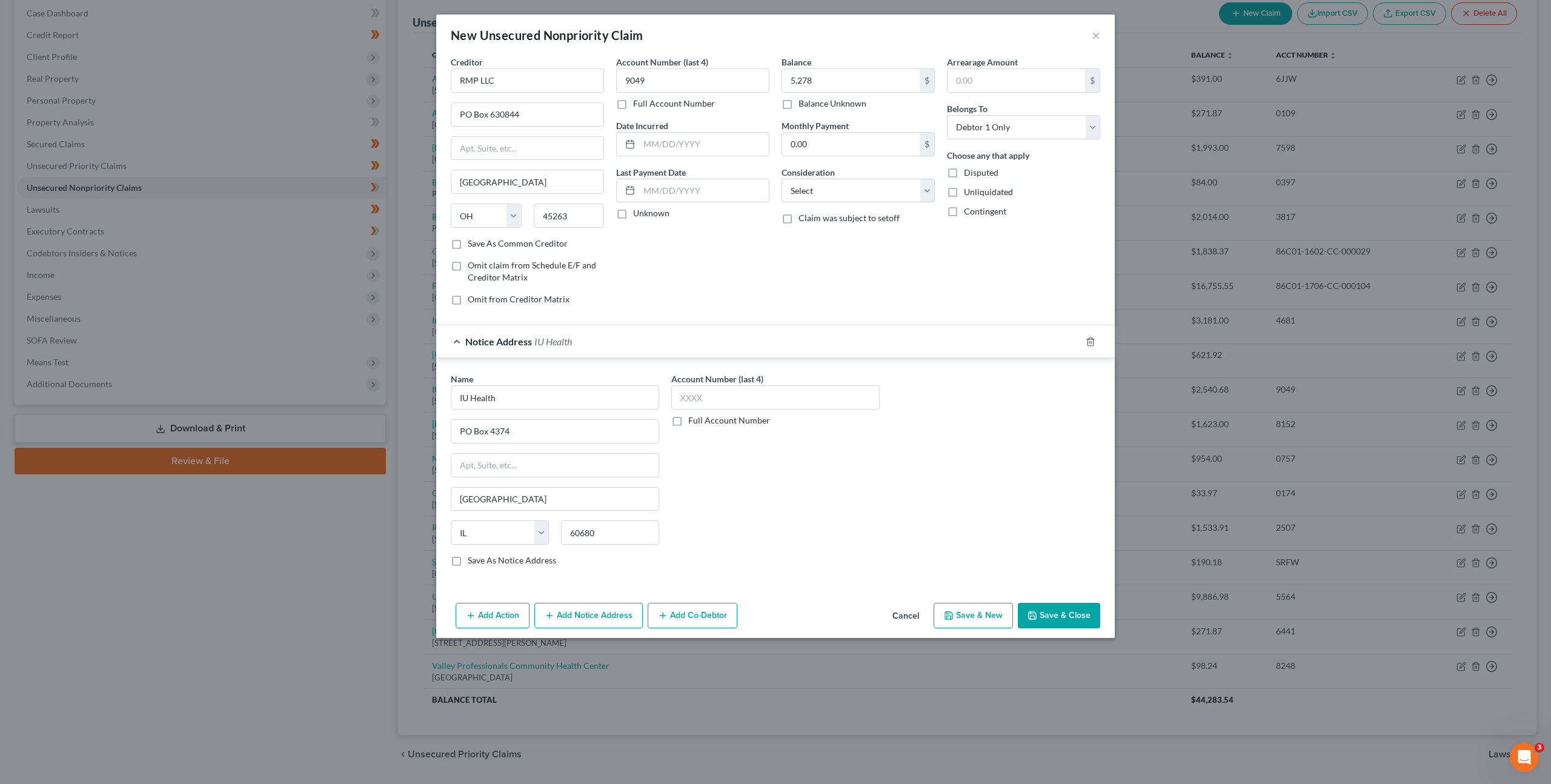
click at [792, 487] on div "Account Number (last 4) Full Account Number" at bounding box center [775, 474] width 220 height 204
click at [1044, 610] on button "Save & Close" at bounding box center [1059, 615] width 83 height 26
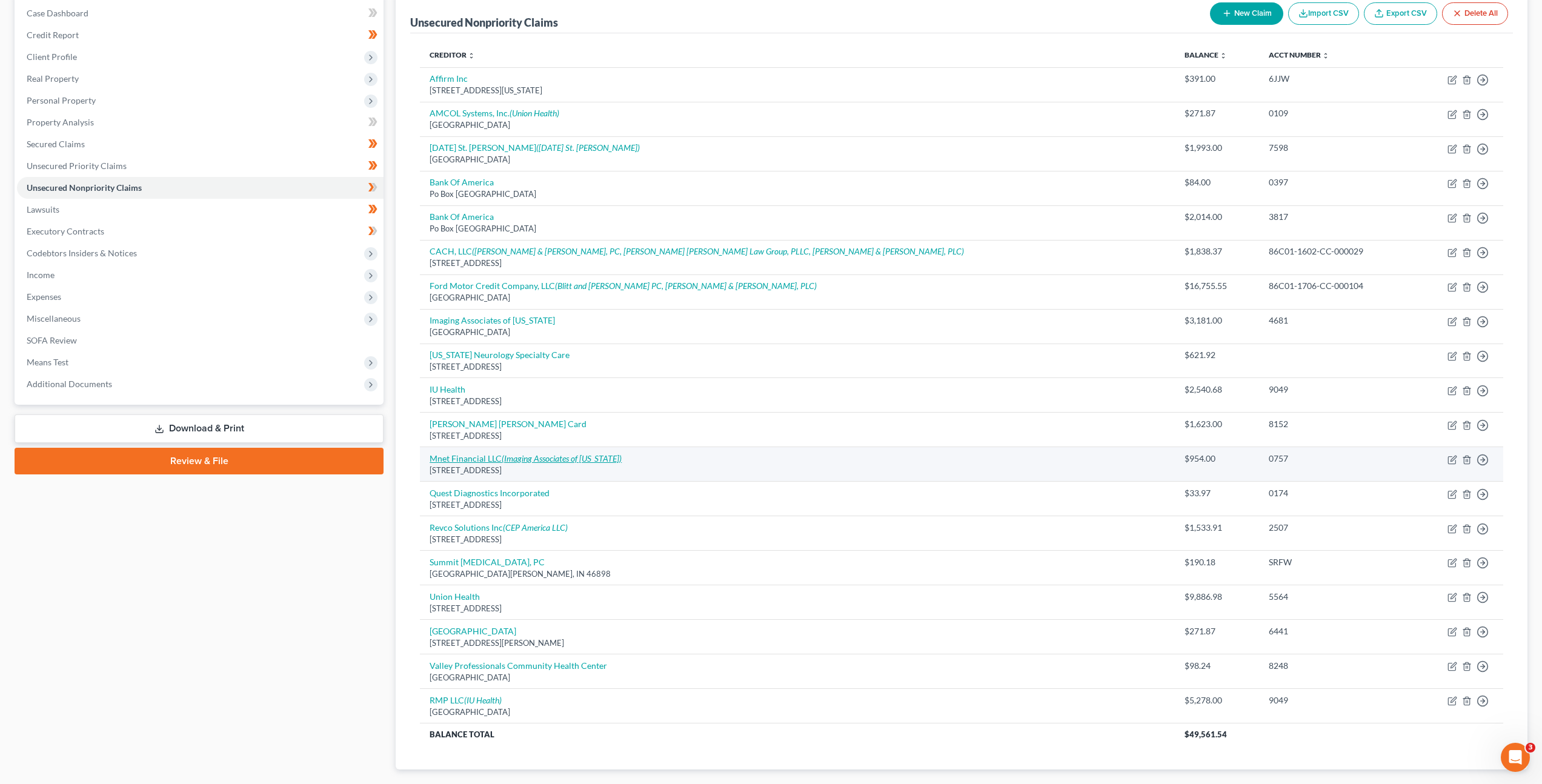
click at [581, 459] on icon "(Imaging Associates of [US_STATE])" at bounding box center [561, 458] width 120 height 10
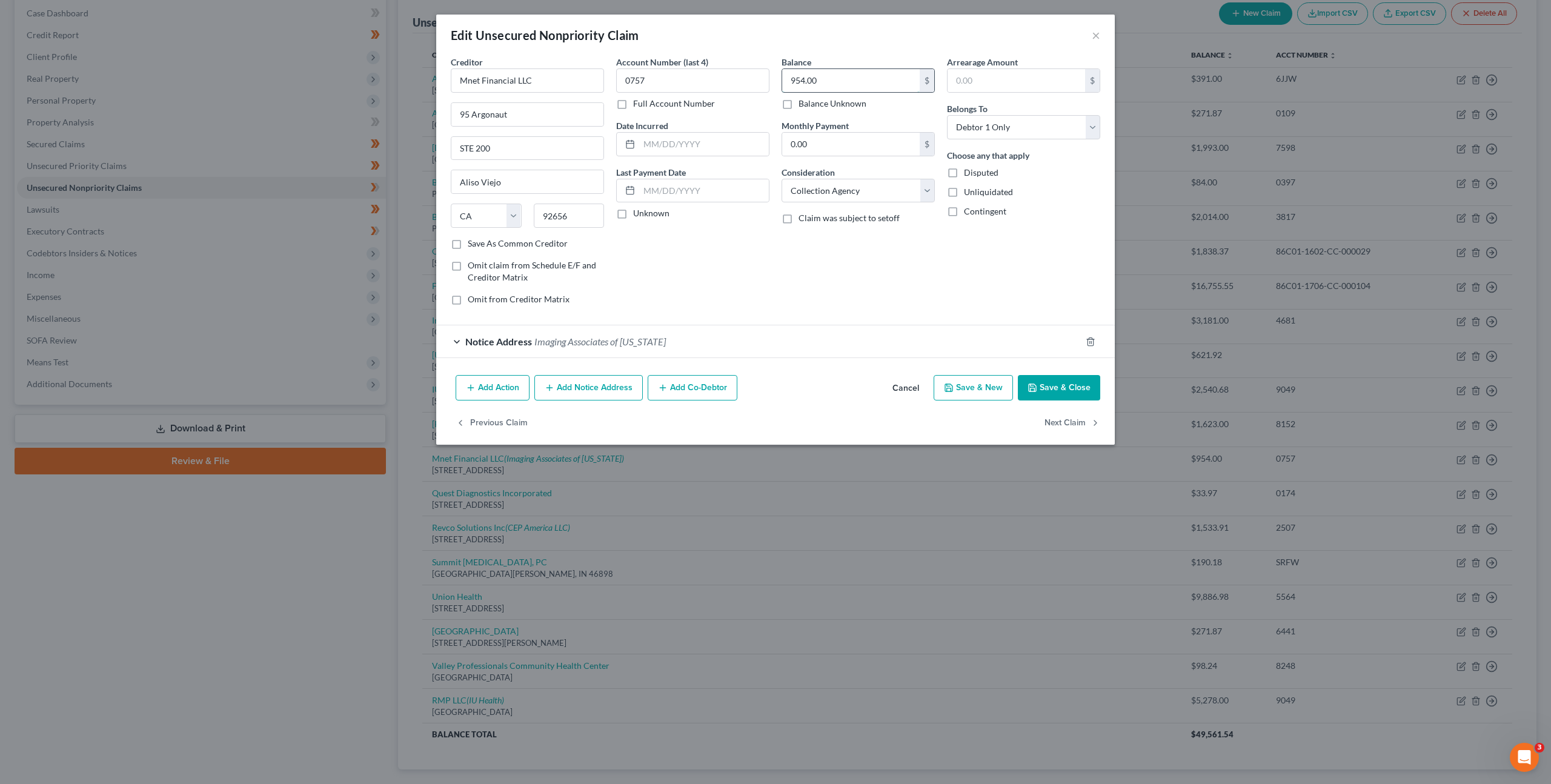
click at [891, 81] on input "954.00" at bounding box center [851, 80] width 137 height 23
click at [1042, 382] on button "Save & Close" at bounding box center [1059, 387] width 83 height 26
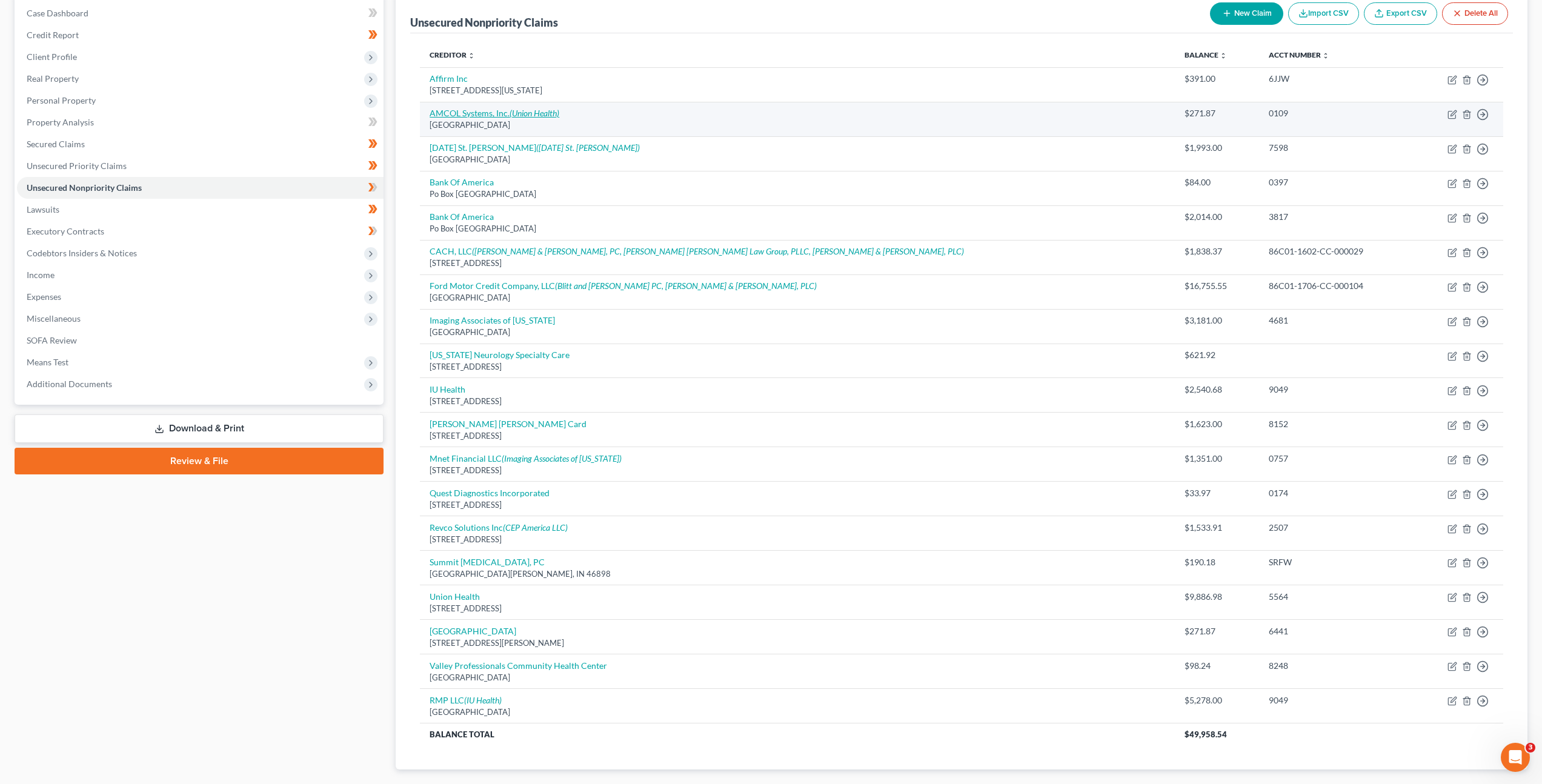
click at [502, 112] on link "AMCOL Systems, Inc. (Union Health)" at bounding box center [494, 113] width 130 height 10
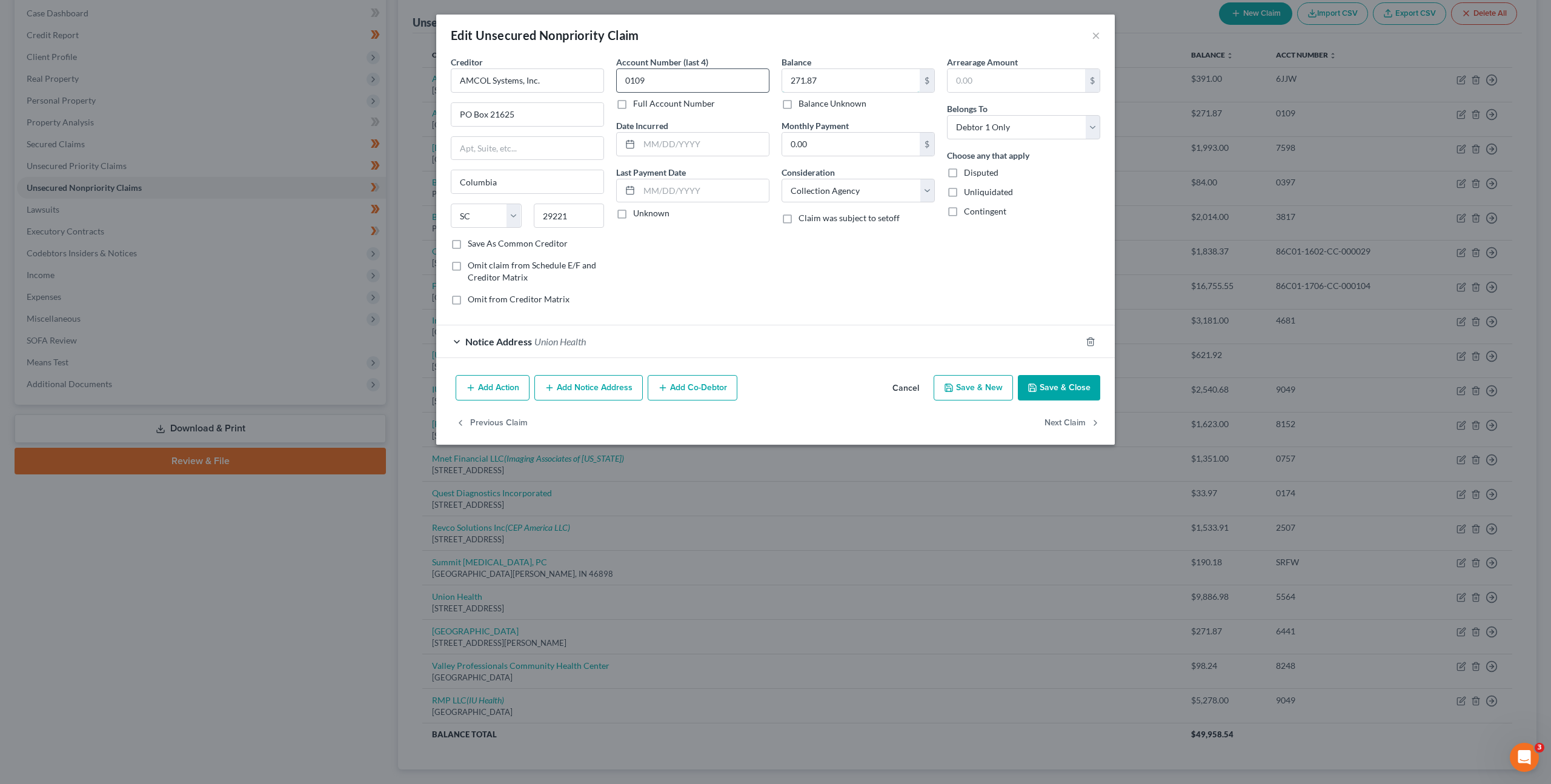
drag, startPoint x: 838, startPoint y: 82, endPoint x: 734, endPoint y: 70, distance: 104.7
click at [735, 70] on div "Creditor * AMCOL Systems, Inc. PO Box 21625 Columbia State AL AK AR AZ CA CO CT…" at bounding box center [775, 185] width 662 height 259
drag, startPoint x: 836, startPoint y: 84, endPoint x: 726, endPoint y: 79, distance: 110.1
click at [726, 79] on div "Creditor * AMCOL Systems, Inc. PO Box 21625 Columbia State AL AK AR AZ CA CO CT…" at bounding box center [775, 185] width 662 height 259
click at [1045, 378] on button "Save & Close" at bounding box center [1059, 387] width 83 height 26
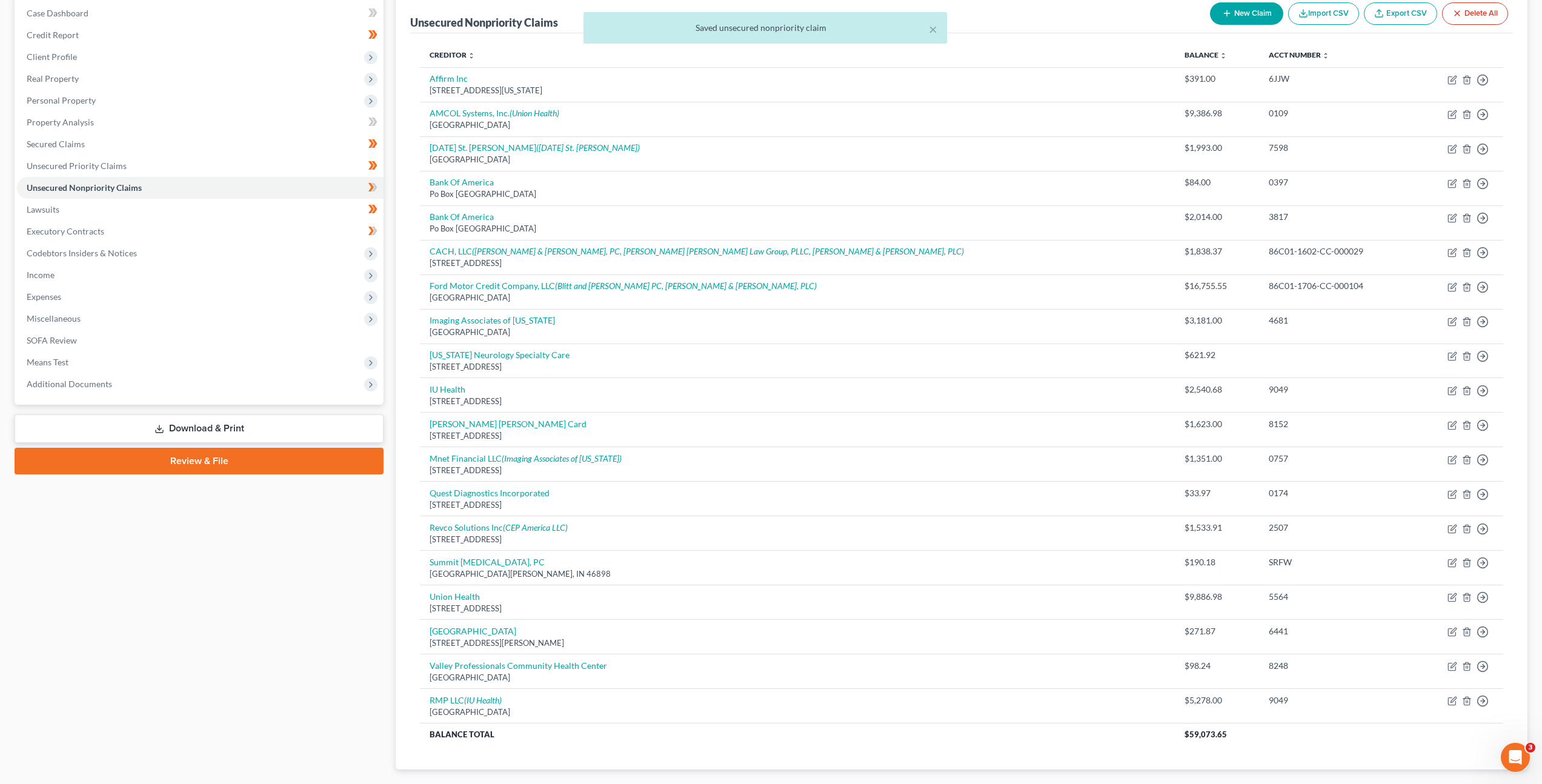
click at [1226, 17] on div "× Saved unsecured nonpriority claim" at bounding box center [765, 31] width 1542 height 37
click at [1236, 18] on div "× Saved unsecured nonpriority claim" at bounding box center [765, 31] width 1542 height 37
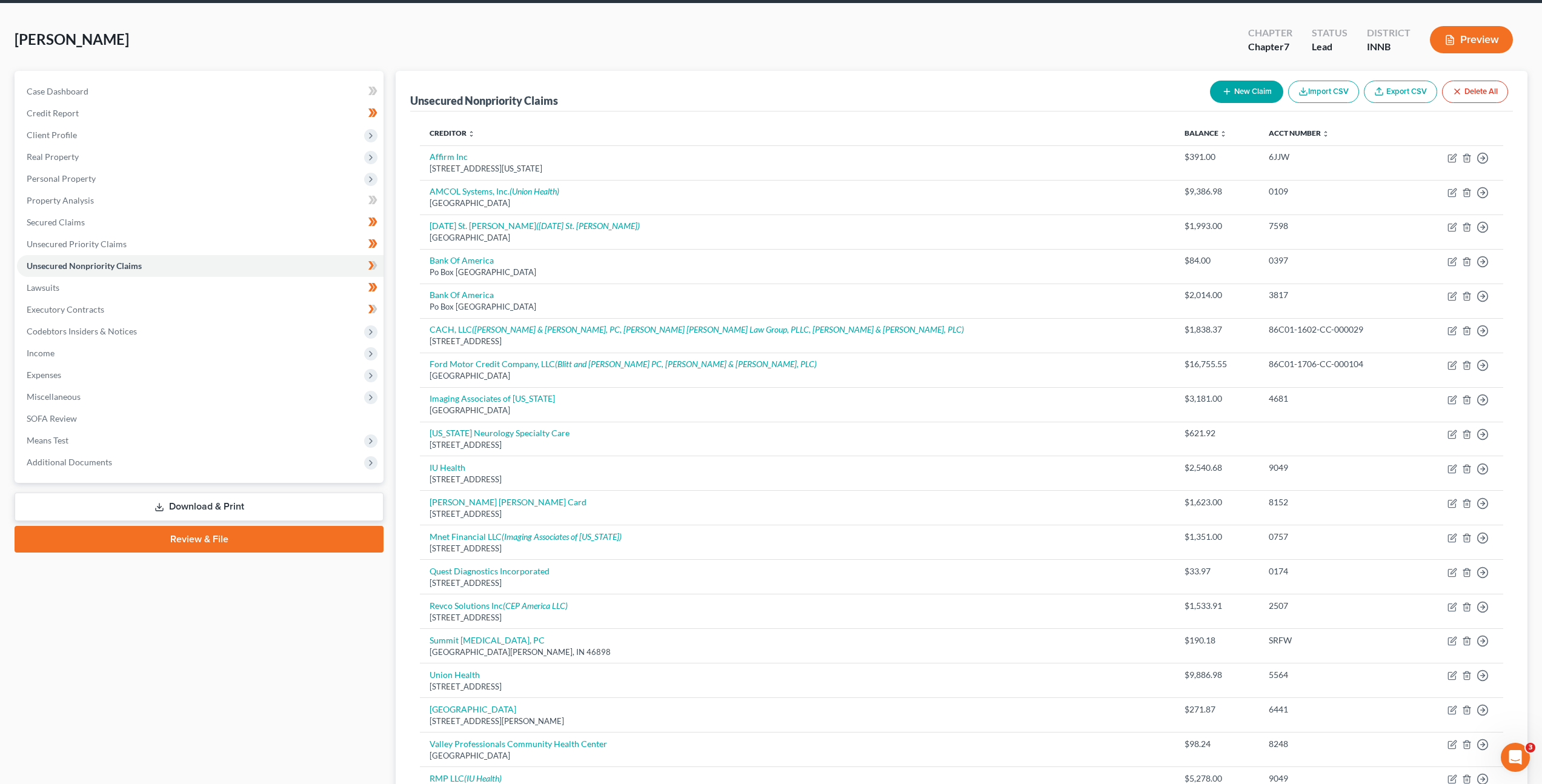
scroll to position [0, 0]
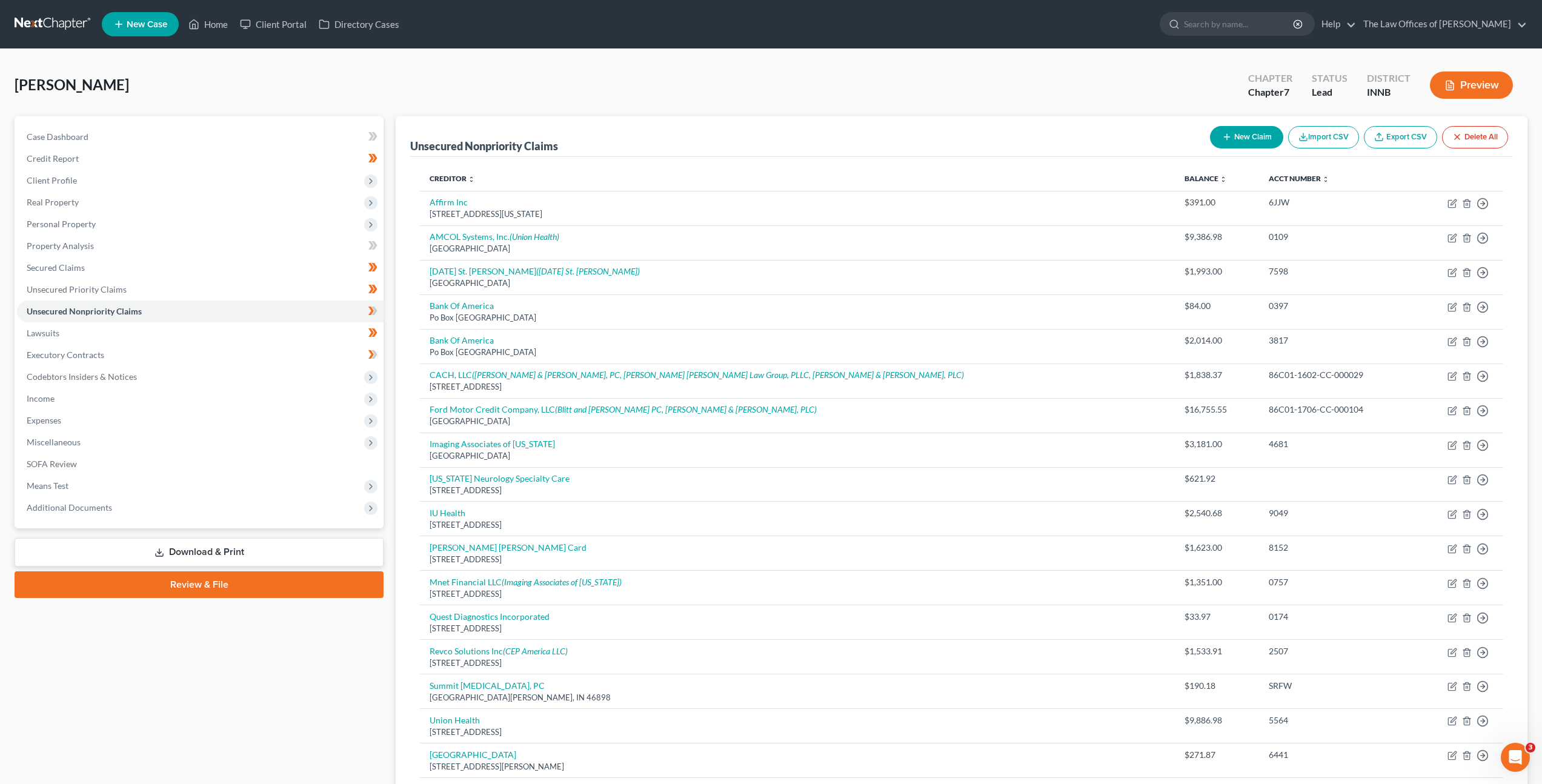
click at [1242, 137] on button "New Claim" at bounding box center [1246, 137] width 74 height 22
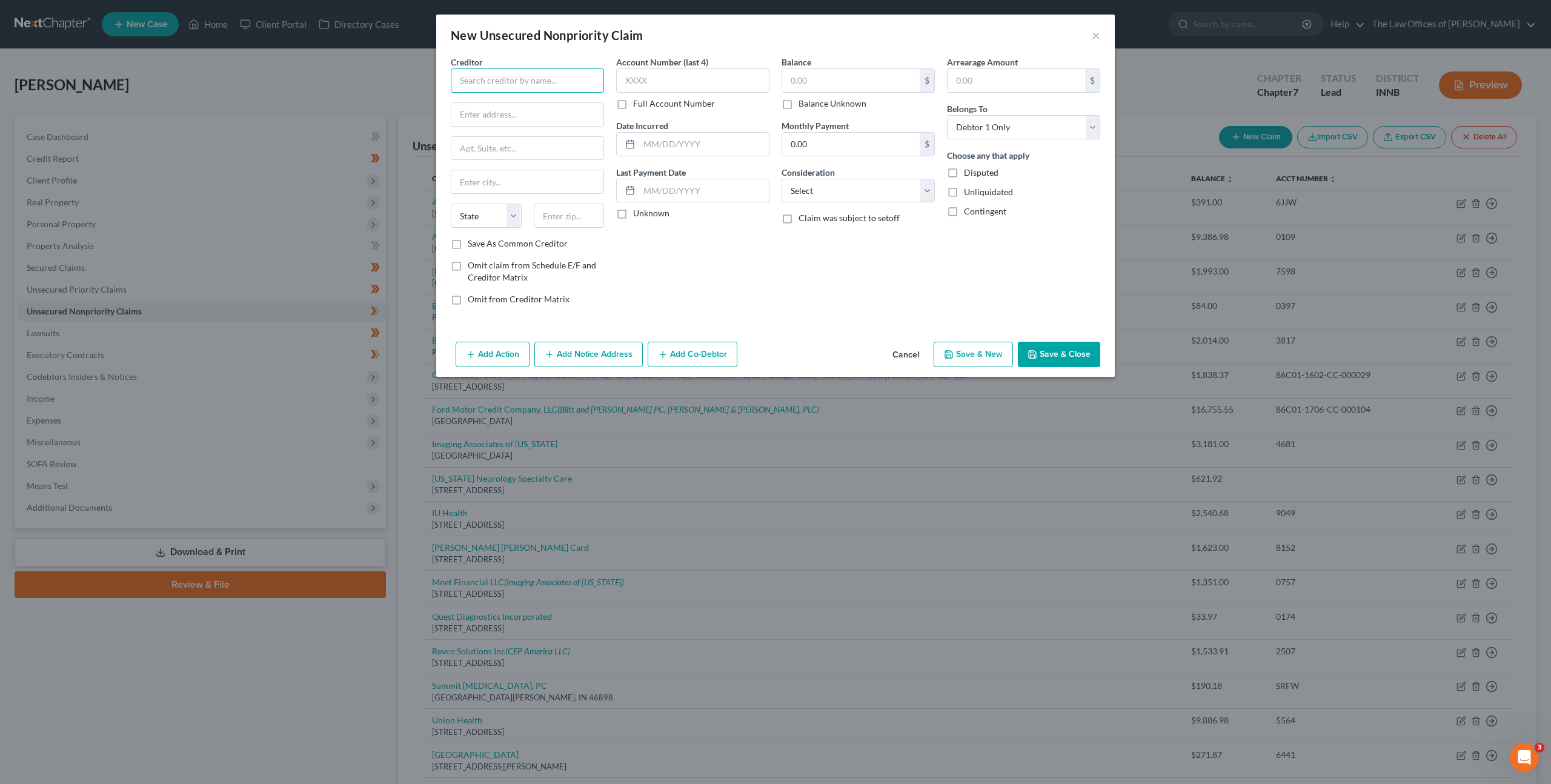
click at [521, 90] on input "text" at bounding box center [527, 80] width 153 height 24
drag, startPoint x: 671, startPoint y: 257, endPoint x: 674, endPoint y: 108, distance: 149.0
click at [672, 256] on div "Account Number (last 4) Full Account Number Date Incurred Last Payment Date Unk…" at bounding box center [693, 185] width 166 height 259
click at [676, 84] on input "text" at bounding box center [692, 80] width 153 height 24
click at [810, 79] on input "text" at bounding box center [851, 80] width 137 height 23
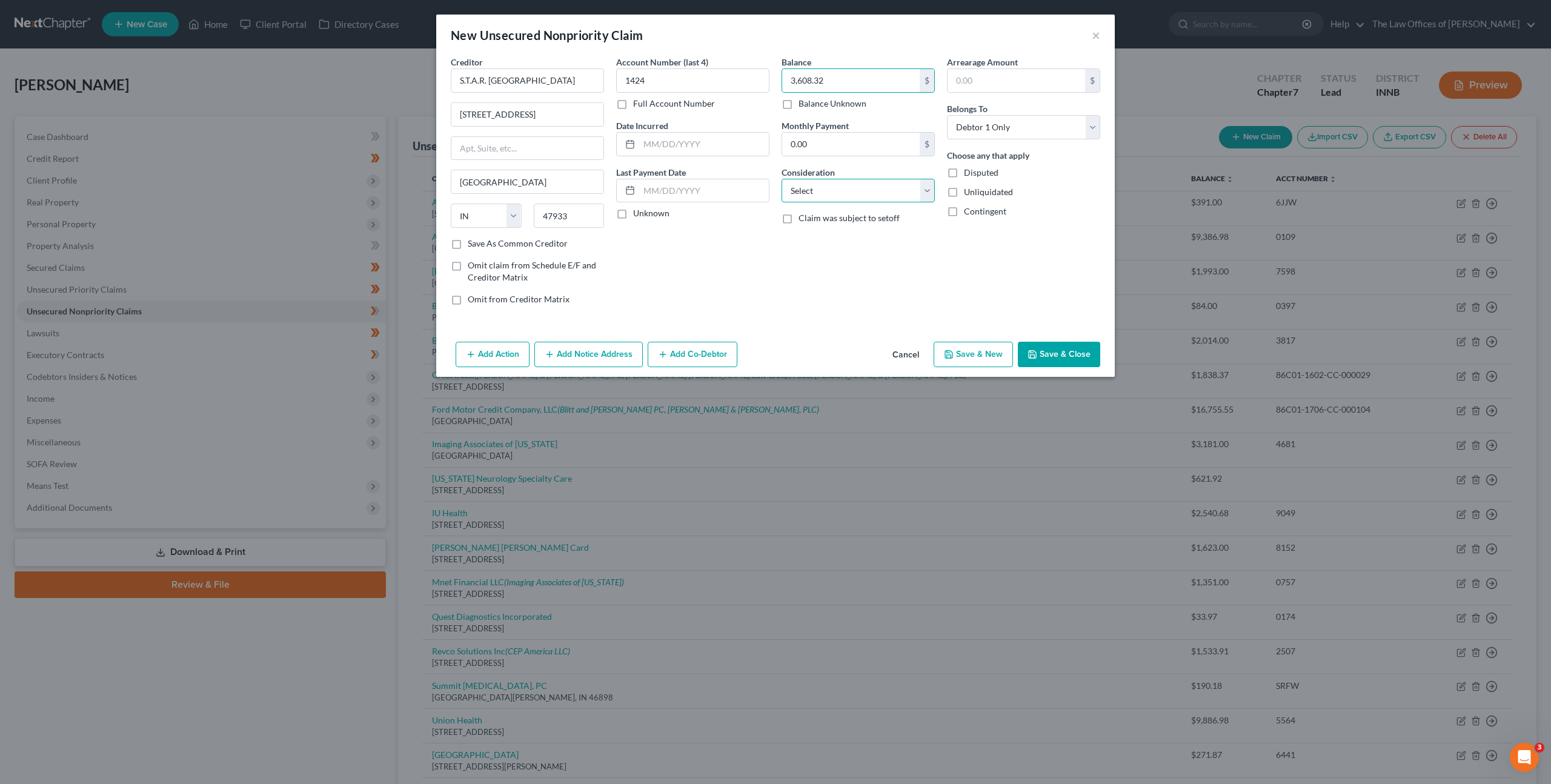
click at [832, 184] on select "Select Cable / Satellite Services Collection Agency Credit Card Debt Debt Couns…" at bounding box center [858, 190] width 153 height 24
click at [782, 179] on select "Select Cable / Satellite Services Collection Agency Credit Card Debt Debt Couns…" at bounding box center [858, 190] width 153 height 24
click at [1069, 349] on button "Save & Close" at bounding box center [1059, 354] width 83 height 26
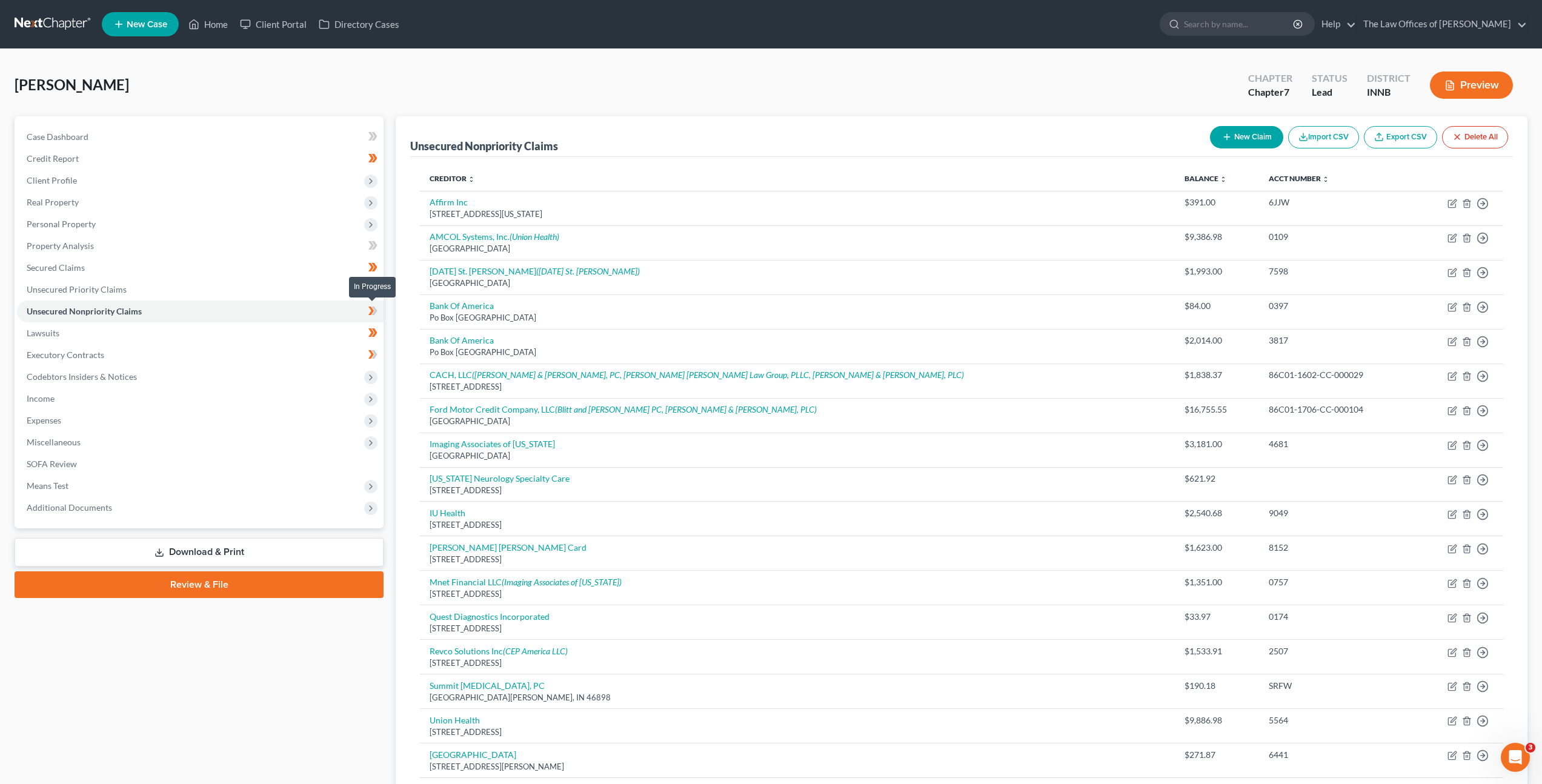
click at [372, 312] on icon at bounding box center [371, 310] width 6 height 8
click at [299, 381] on span "Codebtors Insiders & Notices" at bounding box center [200, 377] width 367 height 22
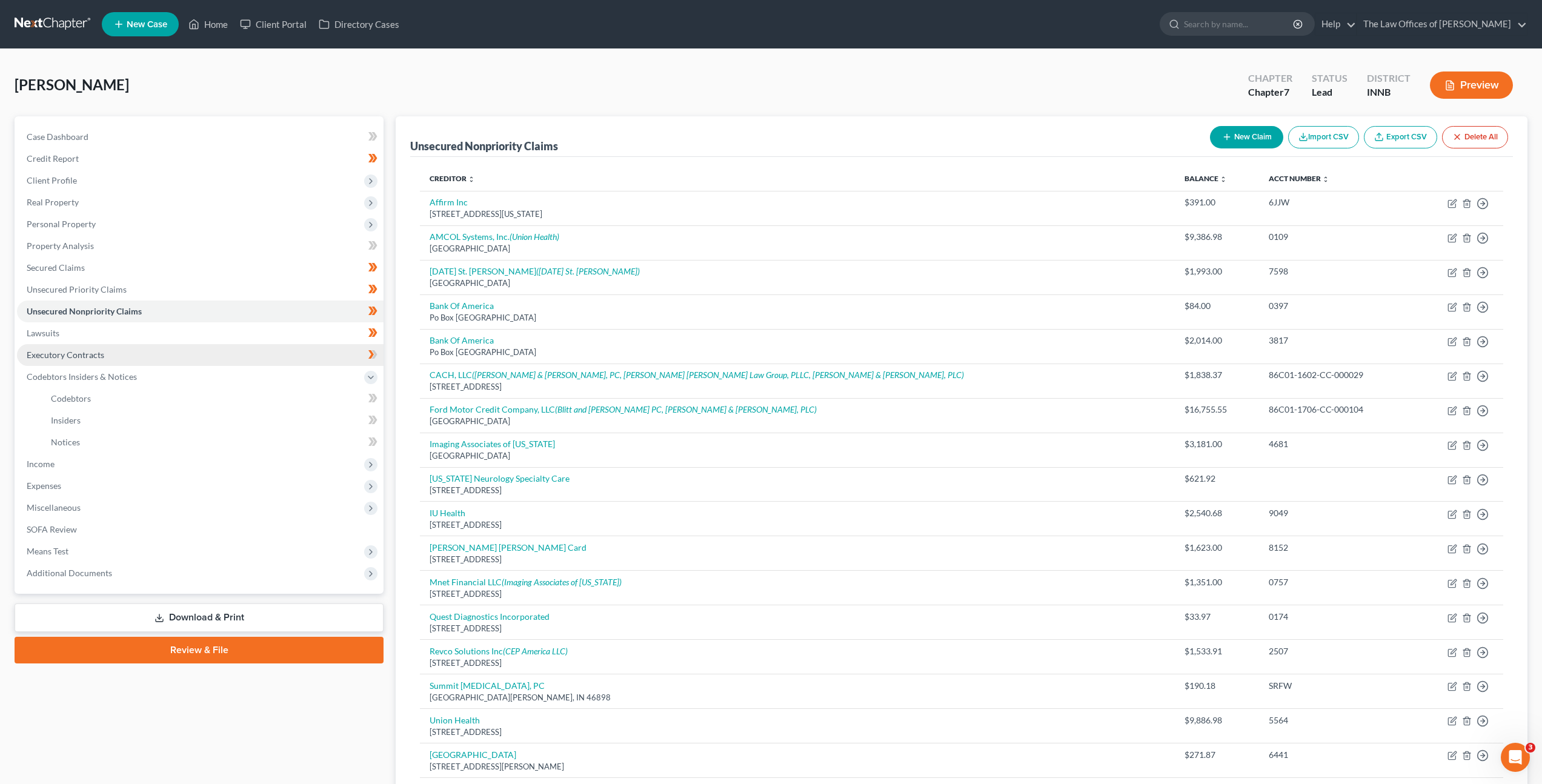
click at [298, 359] on link "Executory Contracts" at bounding box center [200, 355] width 367 height 22
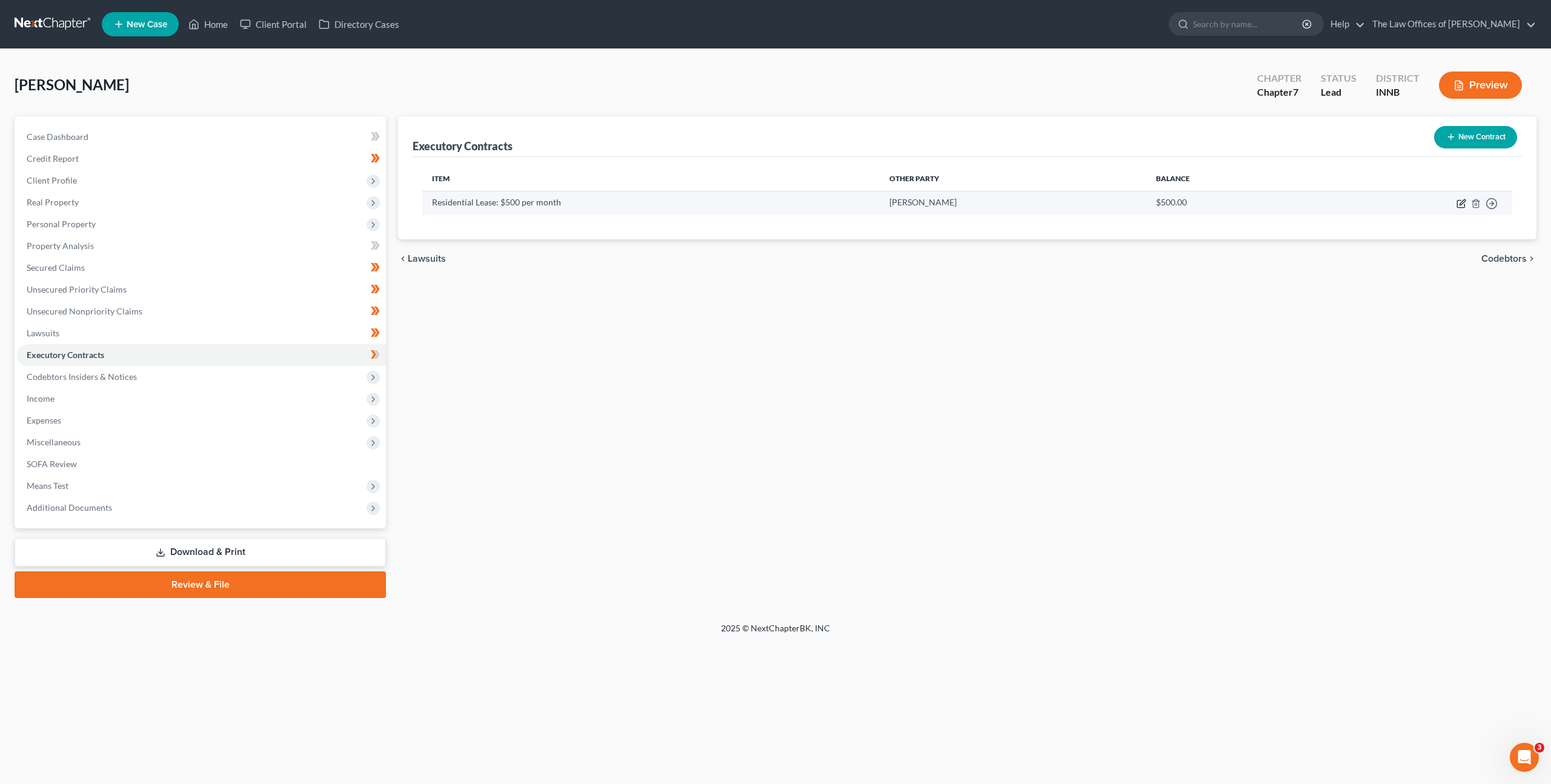
click at [1458, 204] on icon "button" at bounding box center [1462, 204] width 10 height 10
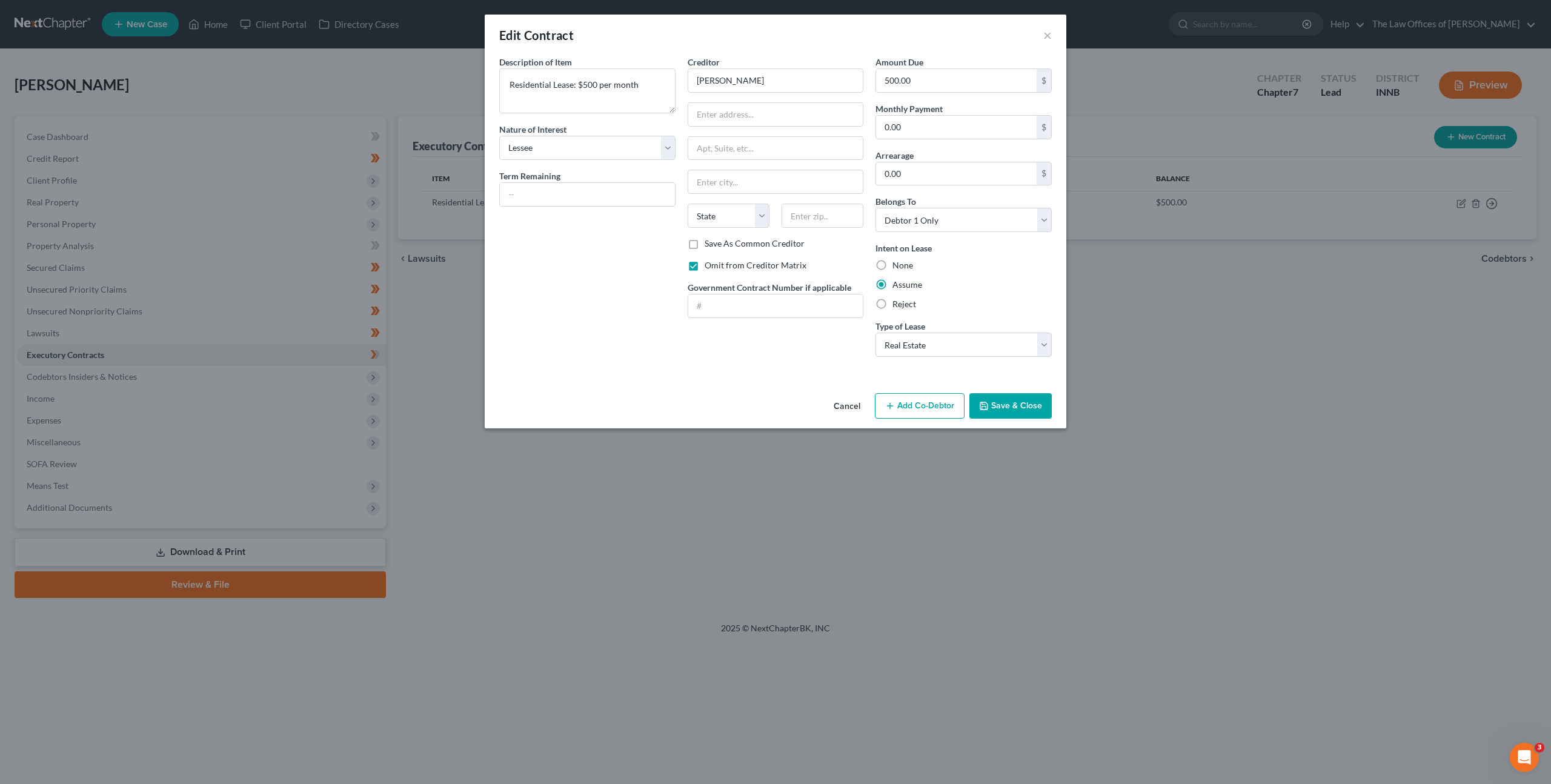
click at [908, 406] on button "Add Co-Debtor" at bounding box center [920, 406] width 89 height 26
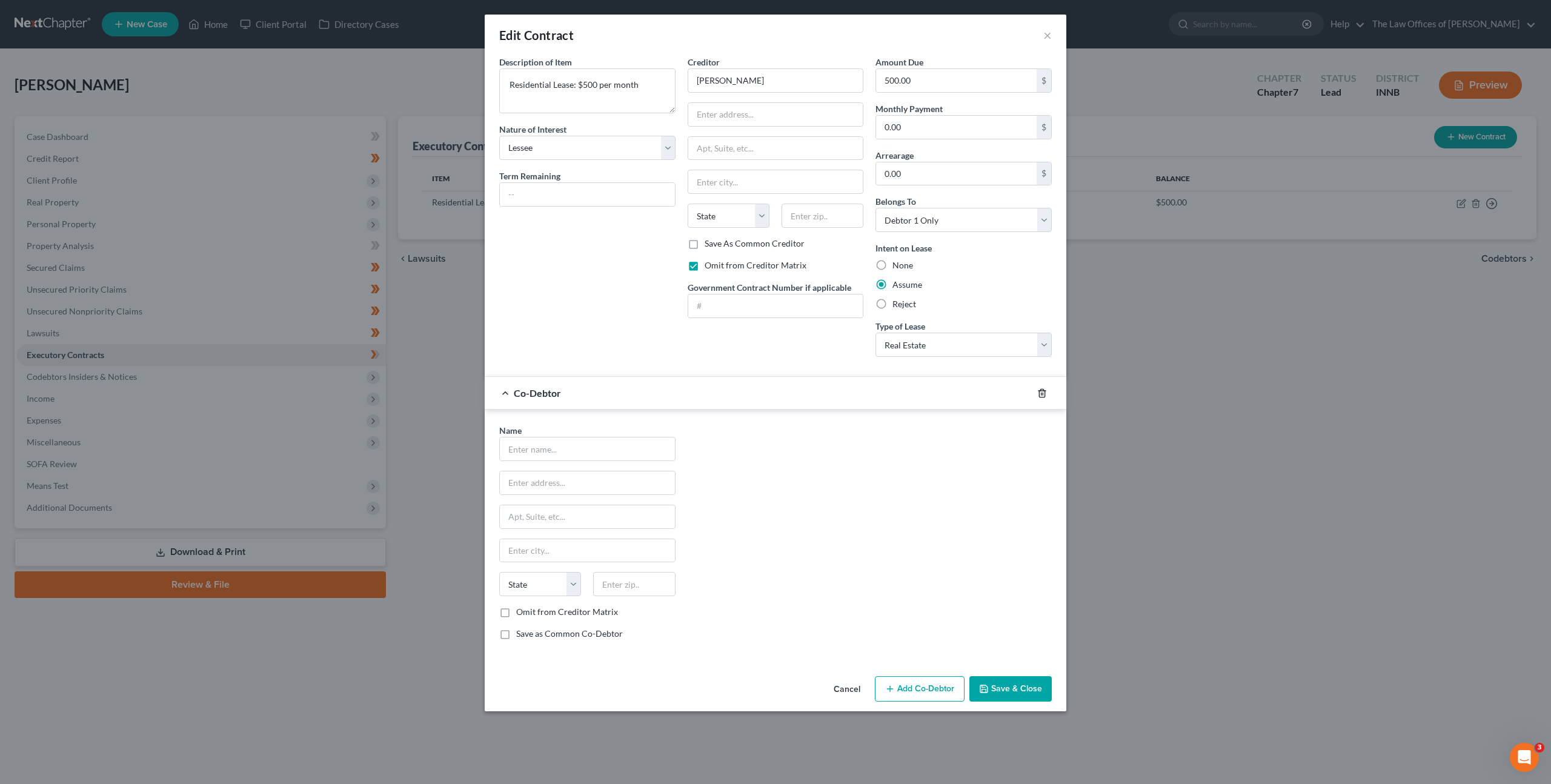
click at [1044, 392] on icon "button" at bounding box center [1042, 393] width 6 height 8
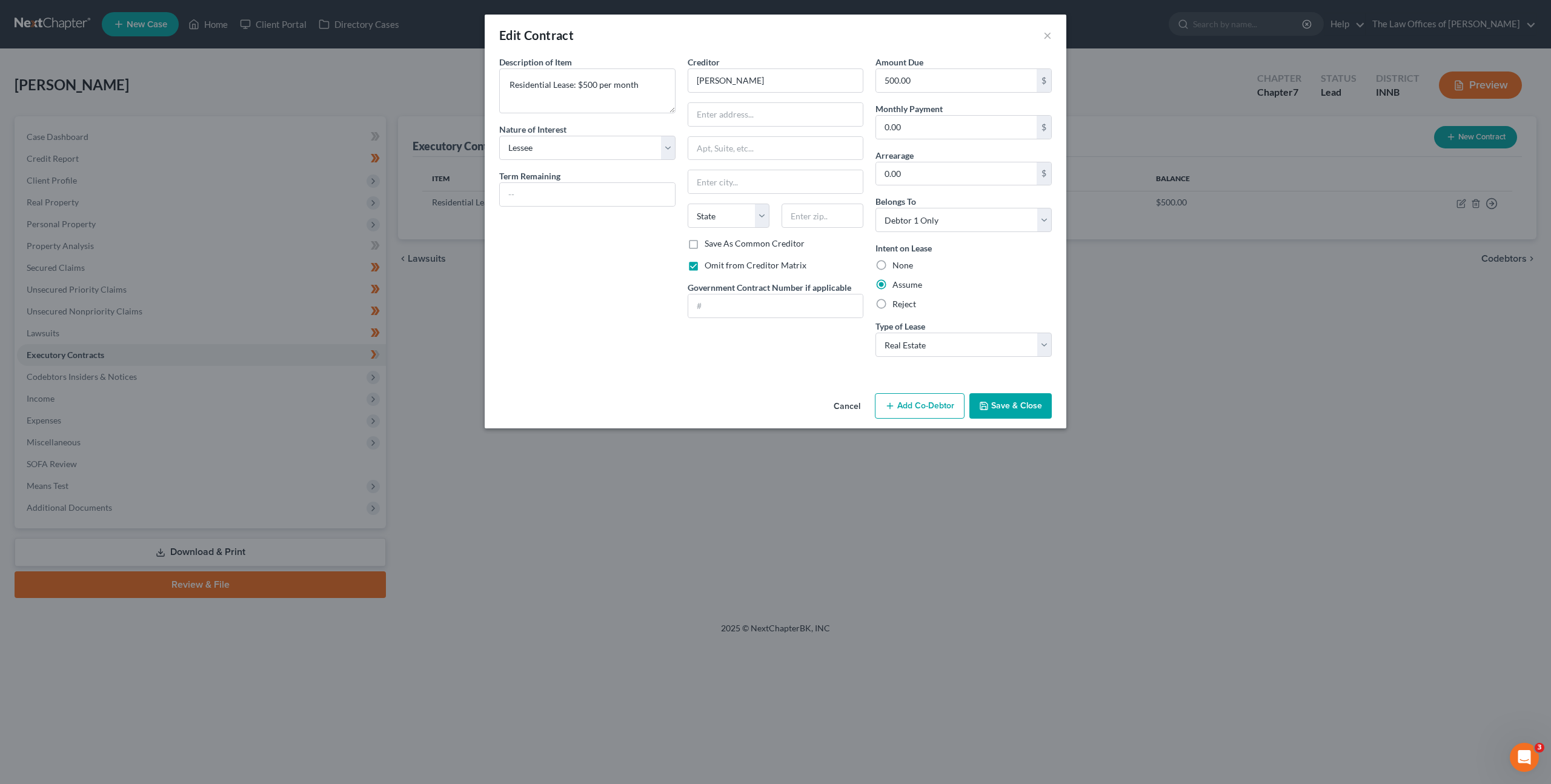
click at [865, 410] on button "Cancel" at bounding box center [847, 406] width 46 height 24
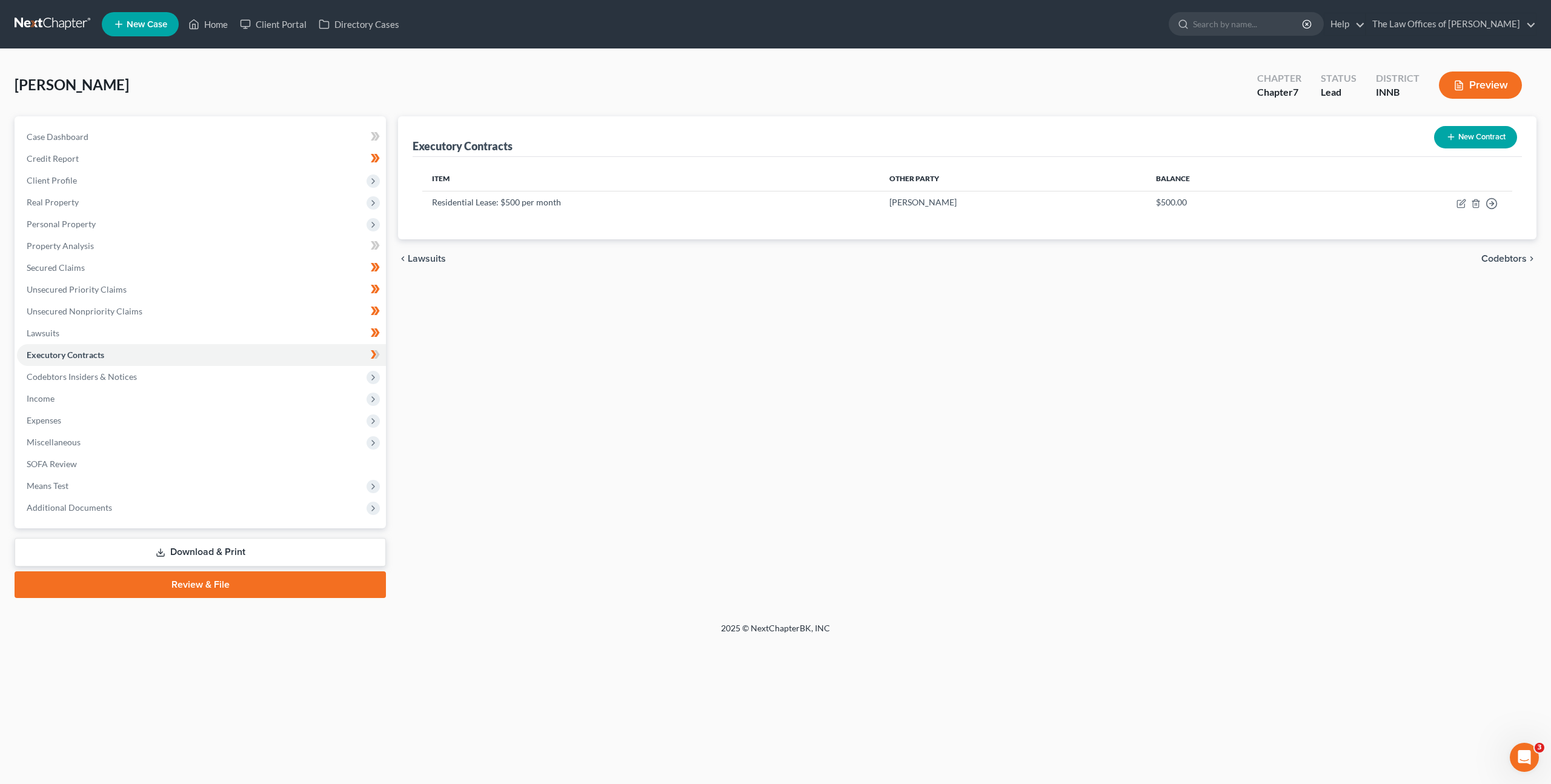
click at [1014, 450] on div "Executory Contracts New Contract Item Other Party Balance Residential Lease: $5…" at bounding box center [967, 357] width 1151 height 482
click at [1460, 204] on icon "button" at bounding box center [1462, 202] width 6 height 6
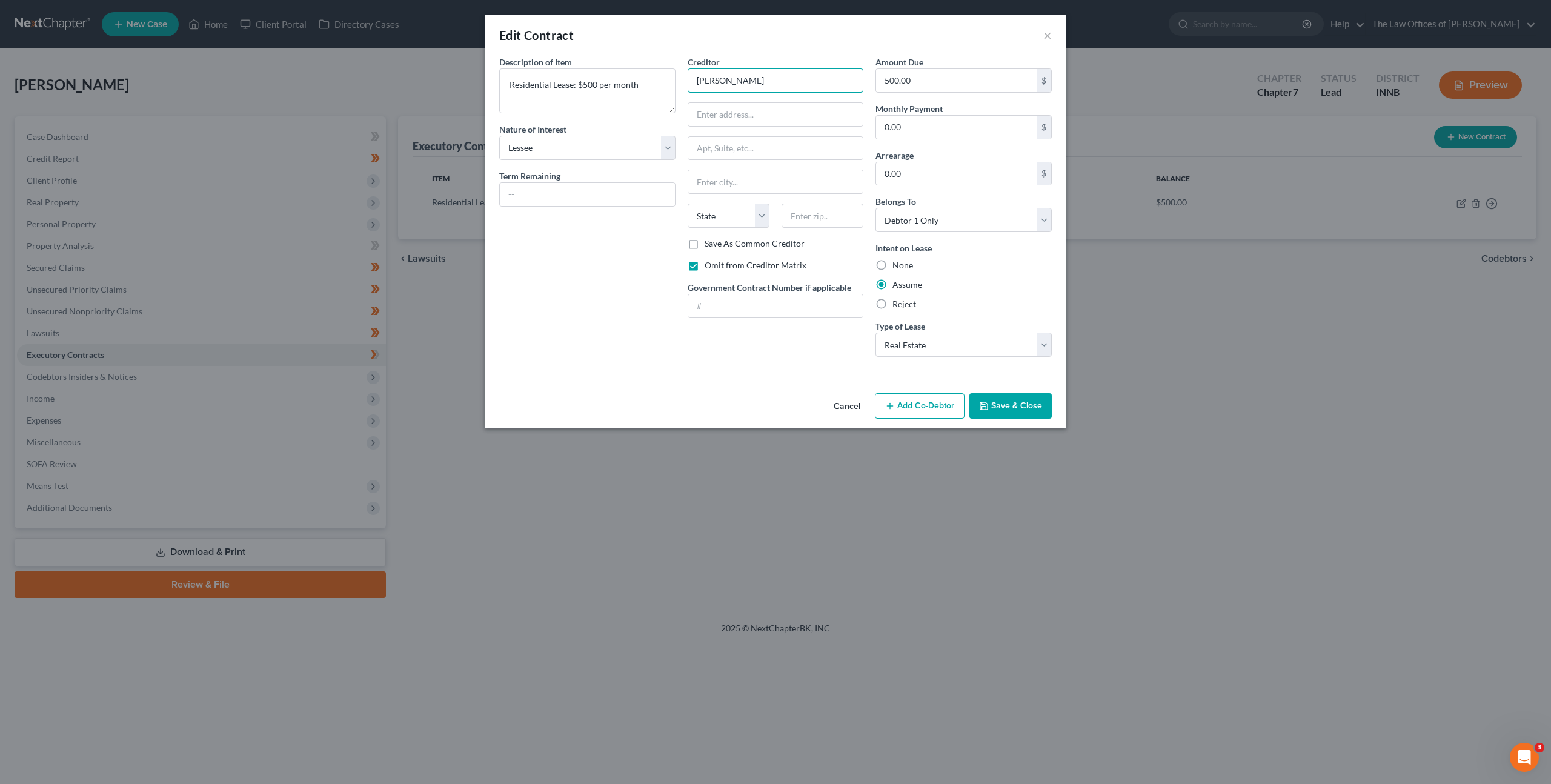
drag, startPoint x: 776, startPoint y: 78, endPoint x: 649, endPoint y: 53, distance: 129.4
click at [647, 51] on div "Edit Contract × Description of non-residential real property * Description of I…" at bounding box center [775, 222] width 581 height 414
click at [769, 117] on input "text" at bounding box center [775, 114] width 175 height 23
click at [590, 341] on div "Description of non-residential real property * Description of Item * Residentia…" at bounding box center [588, 210] width 189 height 310
click at [1009, 401] on button "Save & Close" at bounding box center [1011, 406] width 83 height 26
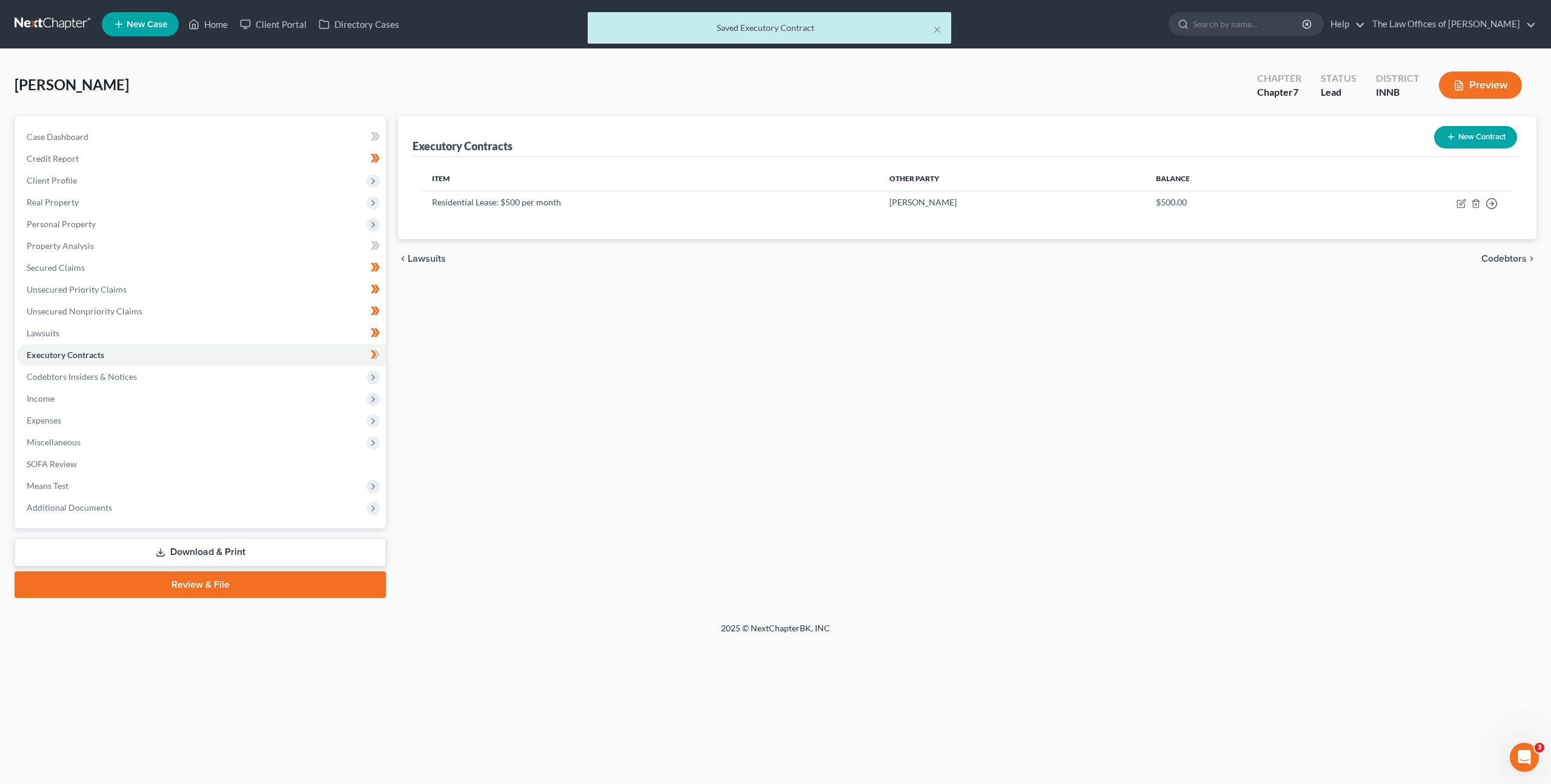
click at [808, 357] on div "Executory Contracts New Contract Item Other Party Balance Residential Lease: $5…" at bounding box center [967, 357] width 1151 height 482
click at [1460, 204] on icon "button" at bounding box center [1462, 202] width 6 height 6
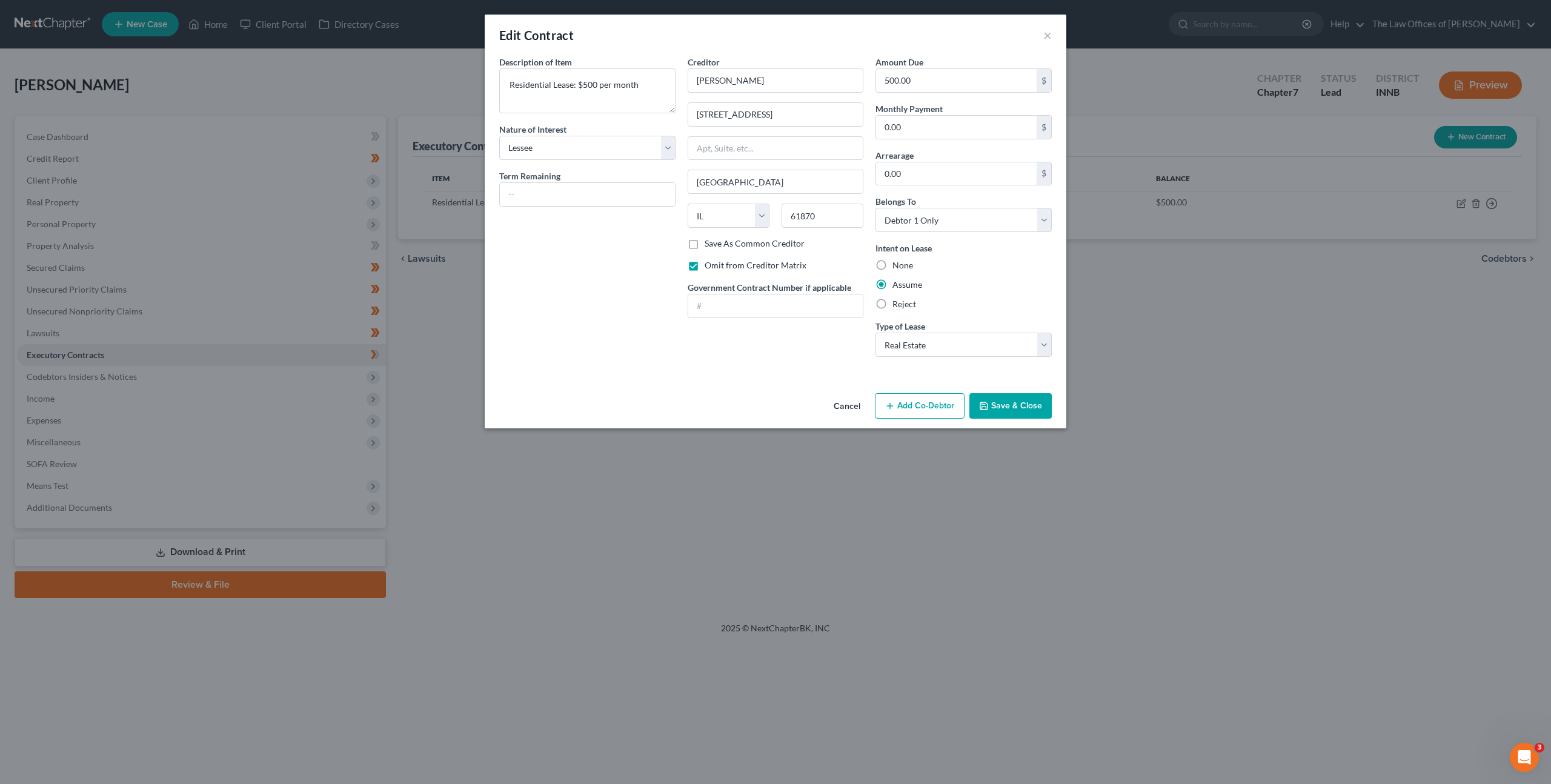
click at [1012, 406] on button "Save & Close" at bounding box center [1011, 406] width 83 height 26
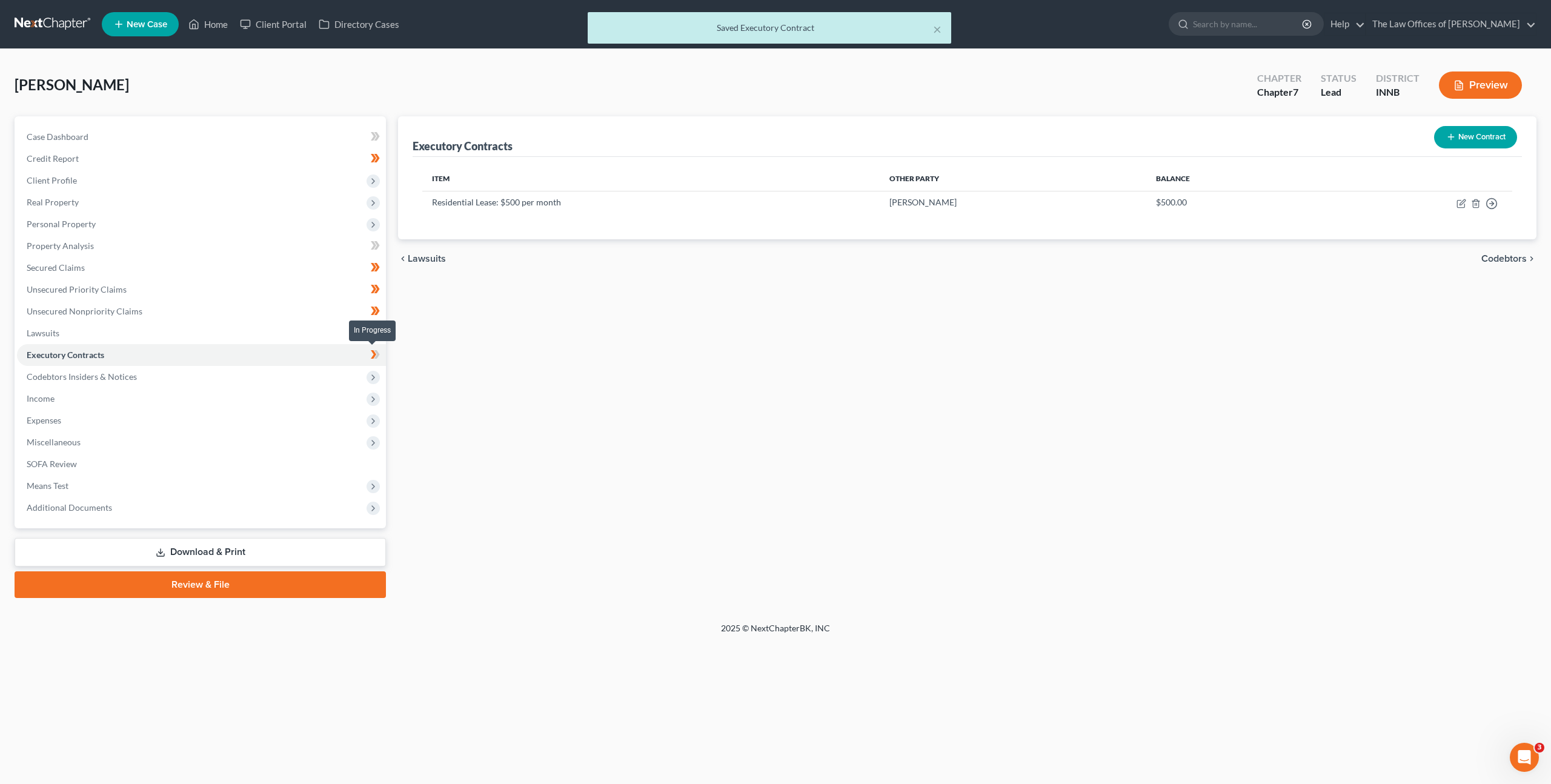
click at [383, 355] on span at bounding box center [375, 356] width 22 height 18
click at [308, 366] on span "Codebtors Insiders & Notices" at bounding box center [201, 377] width 369 height 22
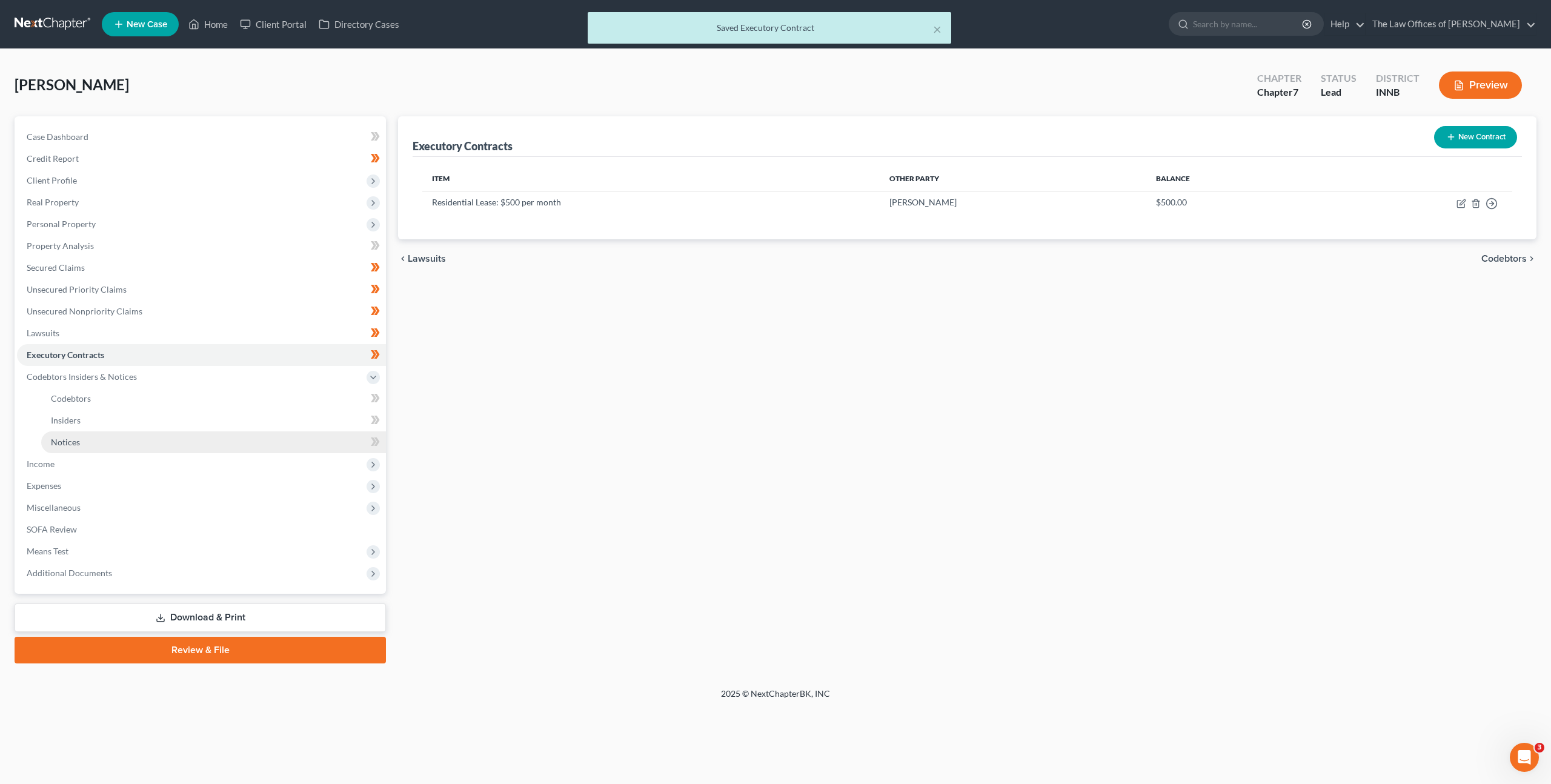
click at [285, 440] on link "Notices" at bounding box center [214, 442] width 344 height 22
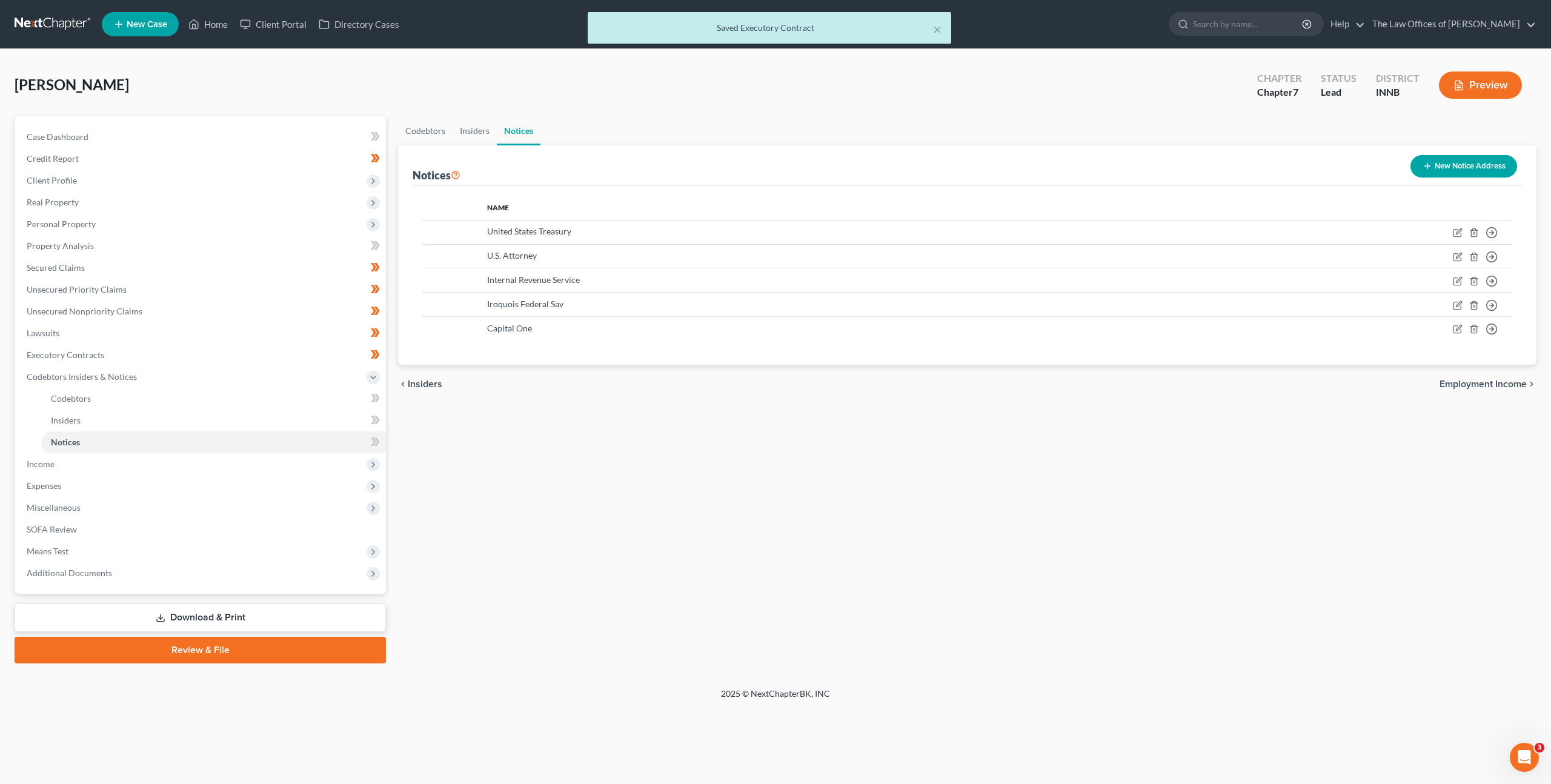
click at [1423, 165] on icon "button" at bounding box center [1428, 166] width 10 height 10
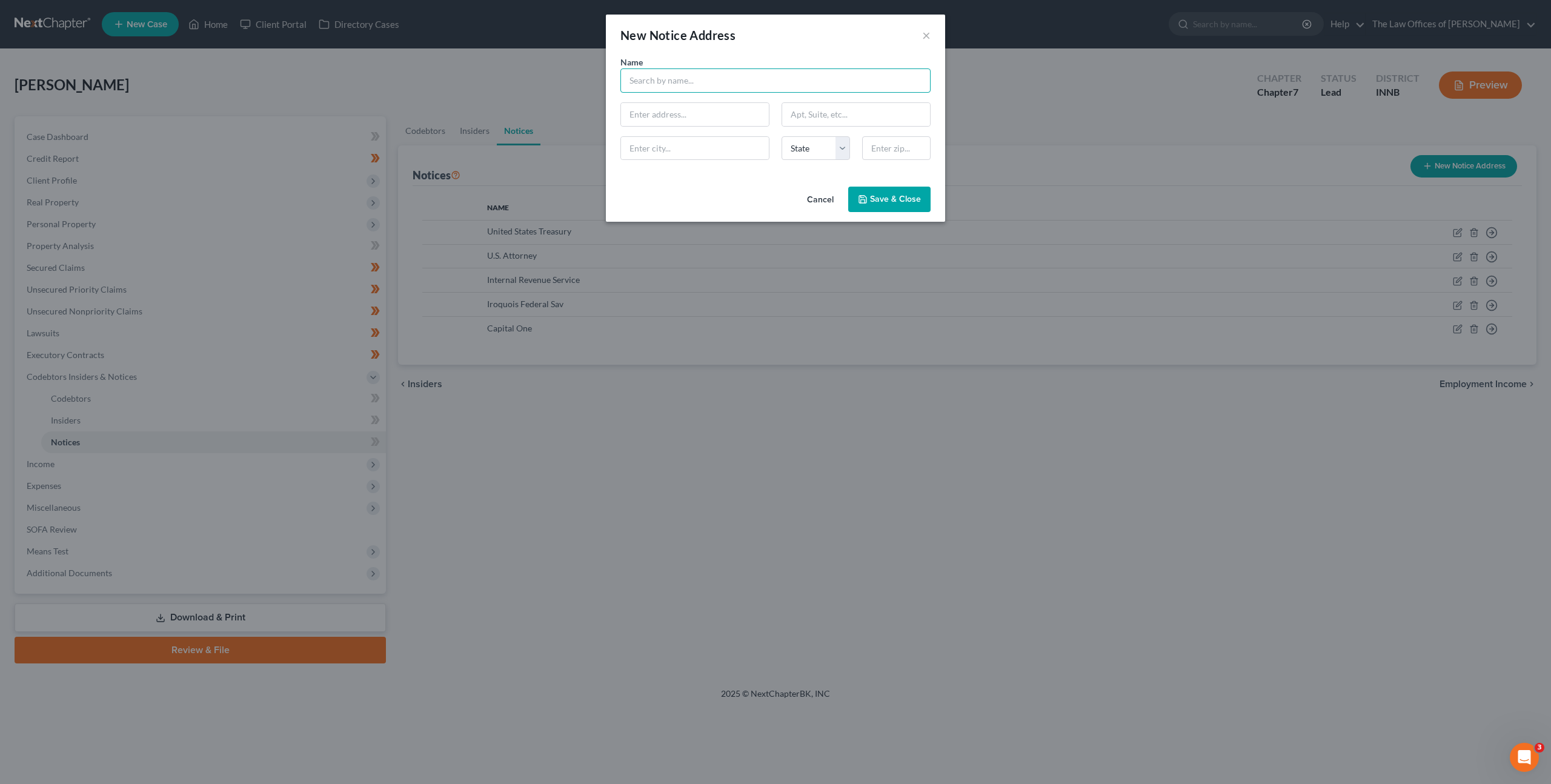
click at [660, 78] on input "text" at bounding box center [775, 80] width 311 height 24
click at [687, 131] on div "[US_STATE] Department of Revenue" at bounding box center [721, 130] width 182 height 12
drag, startPoint x: 894, startPoint y: 200, endPoint x: 912, endPoint y: 195, distance: 18.7
click at [894, 200] on span "Save & Close" at bounding box center [895, 199] width 51 height 10
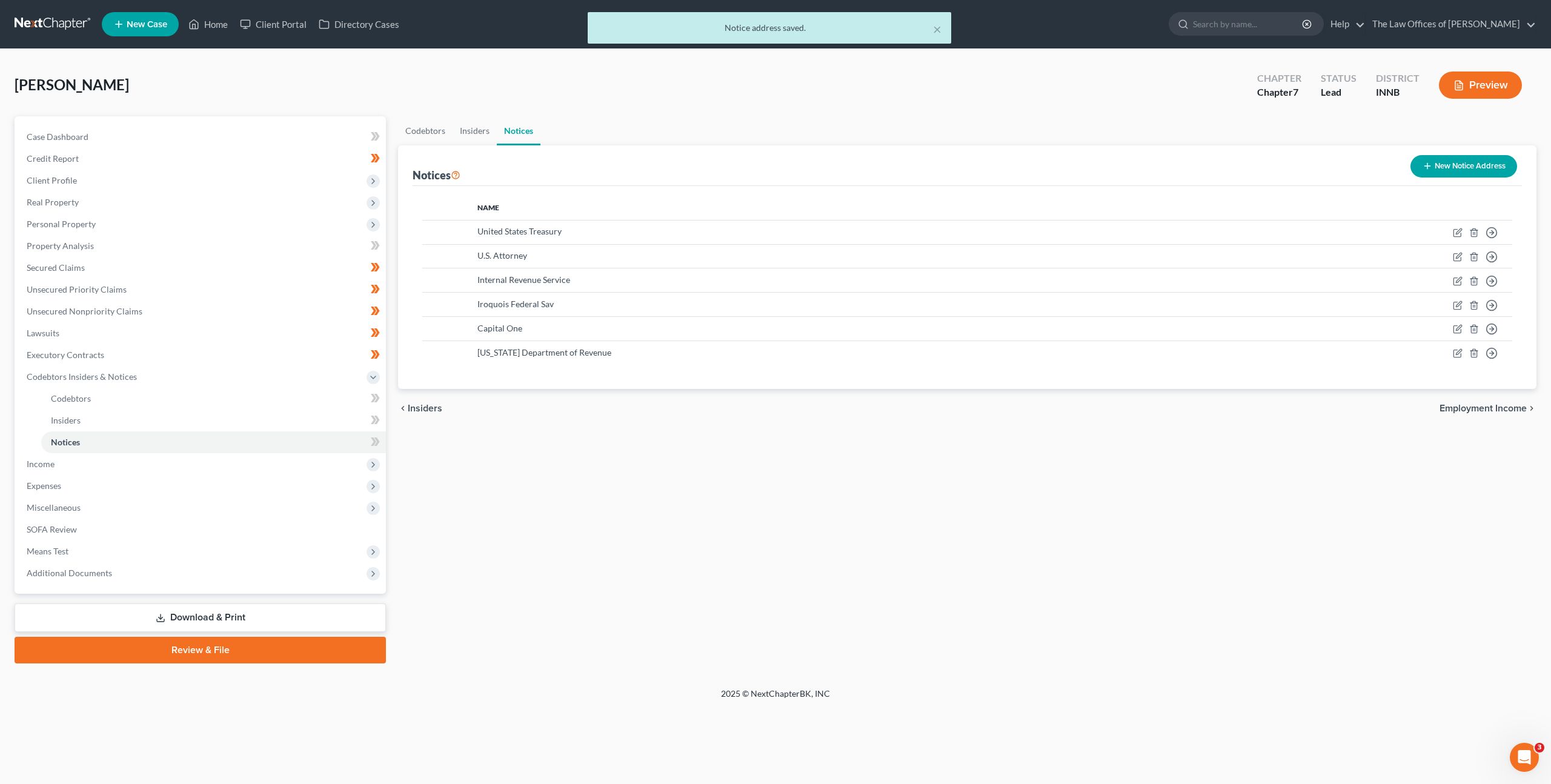
click at [1447, 159] on button "New Notice Address" at bounding box center [1463, 166] width 107 height 22
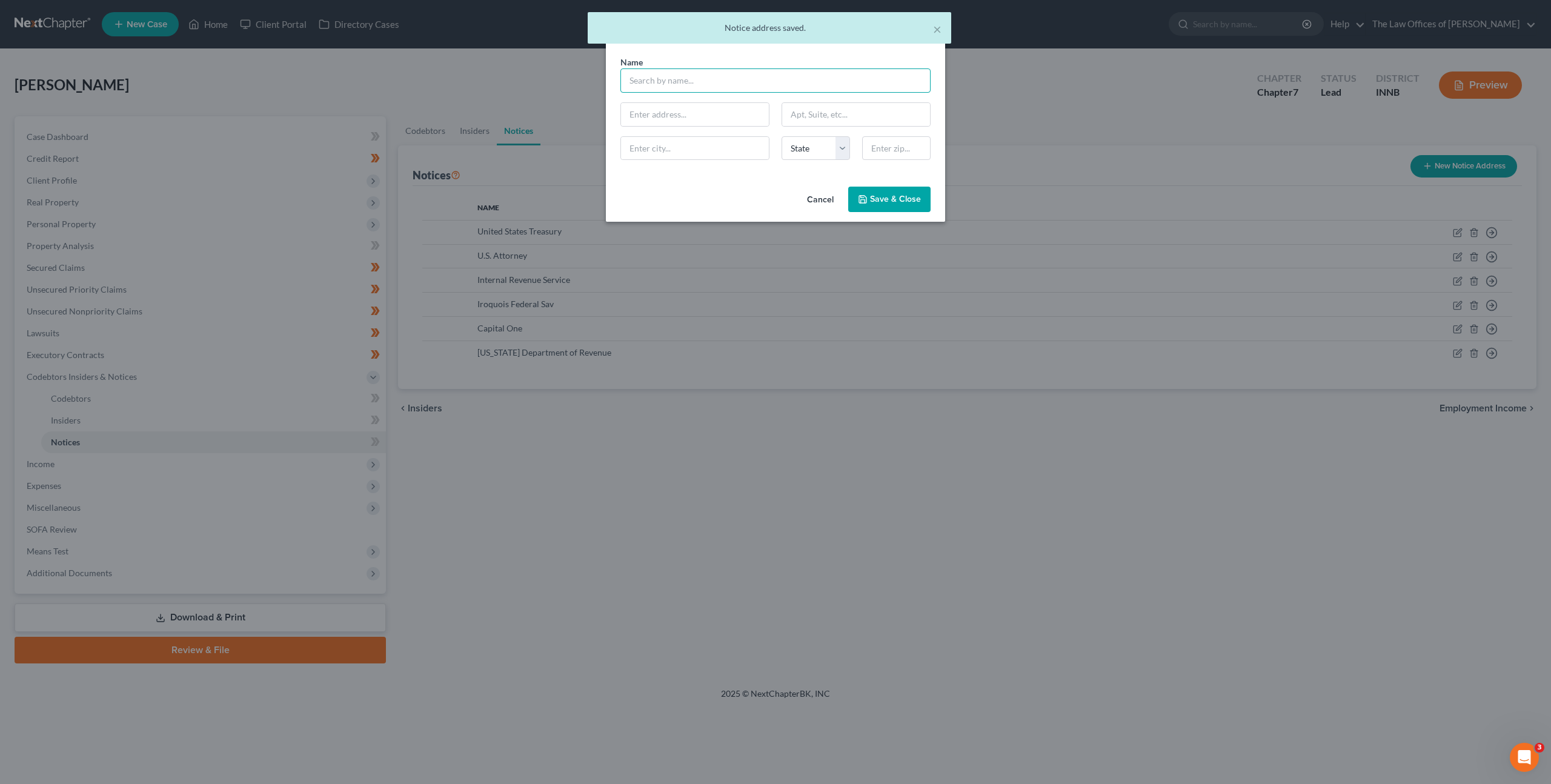
click at [708, 84] on input "text" at bounding box center [775, 80] width 311 height 24
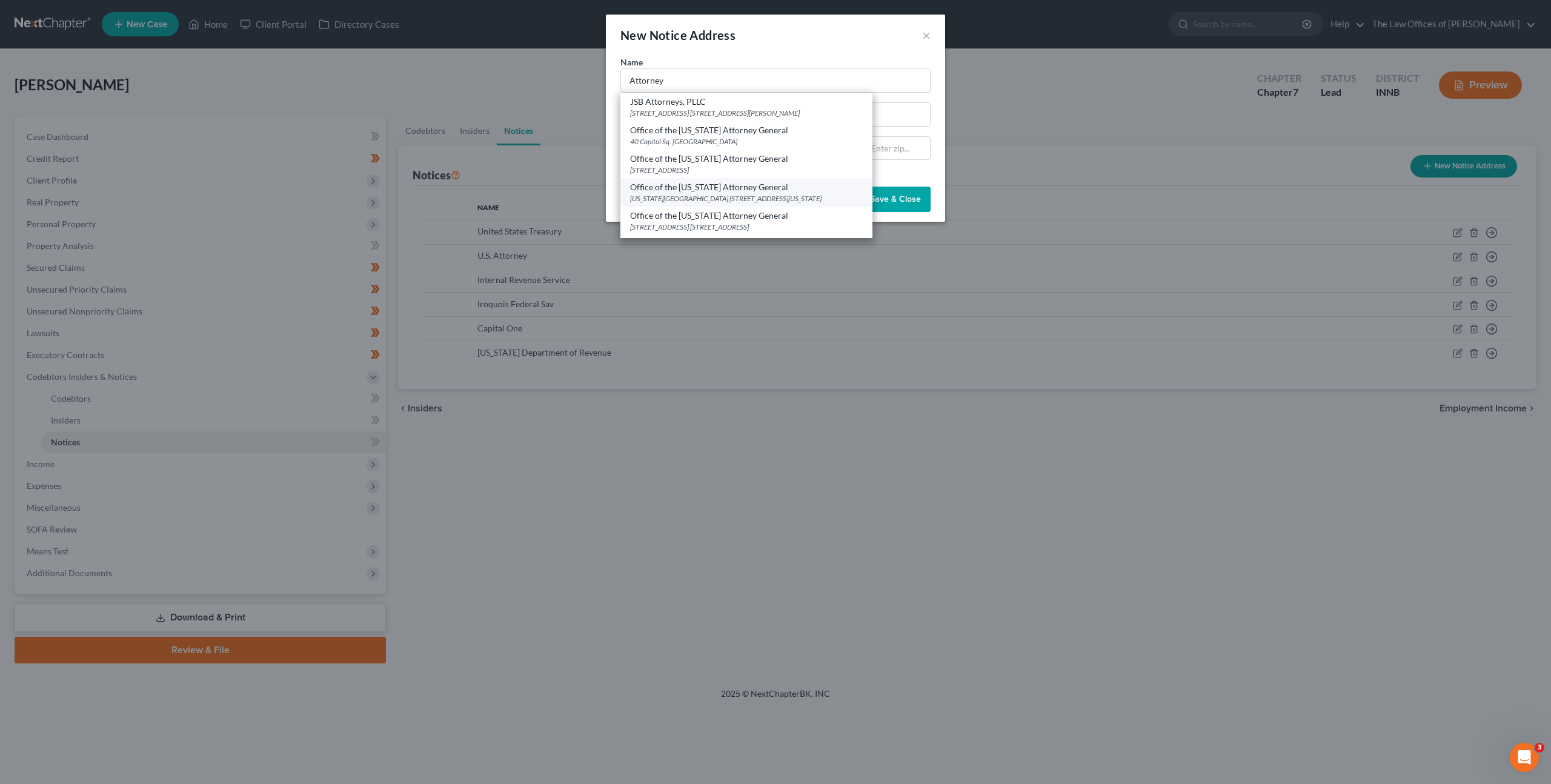
click at [719, 190] on div "Office of the Indiana Attorney General" at bounding box center [746, 187] width 233 height 12
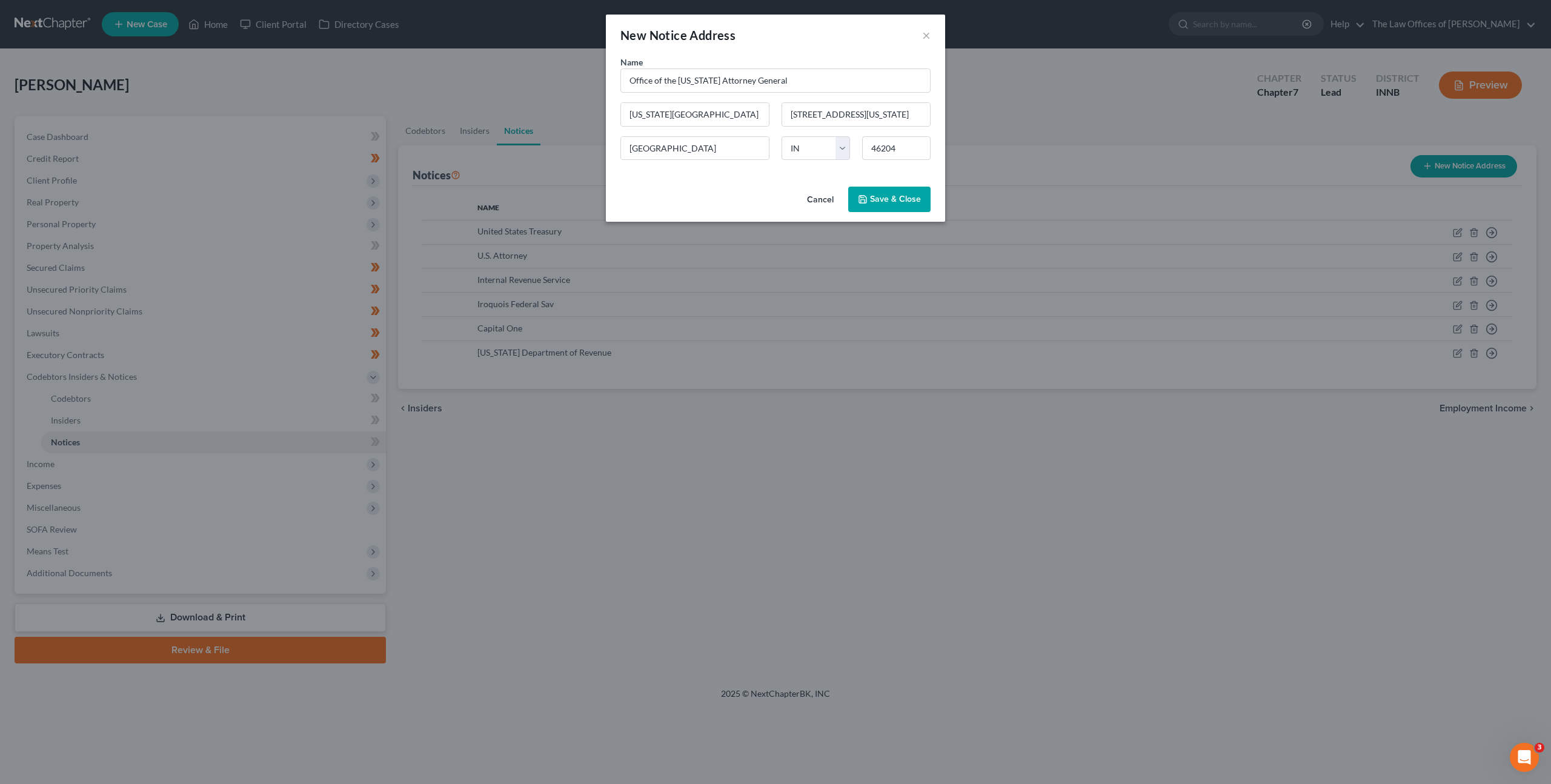
click at [897, 198] on span "Save & Close" at bounding box center [895, 199] width 51 height 10
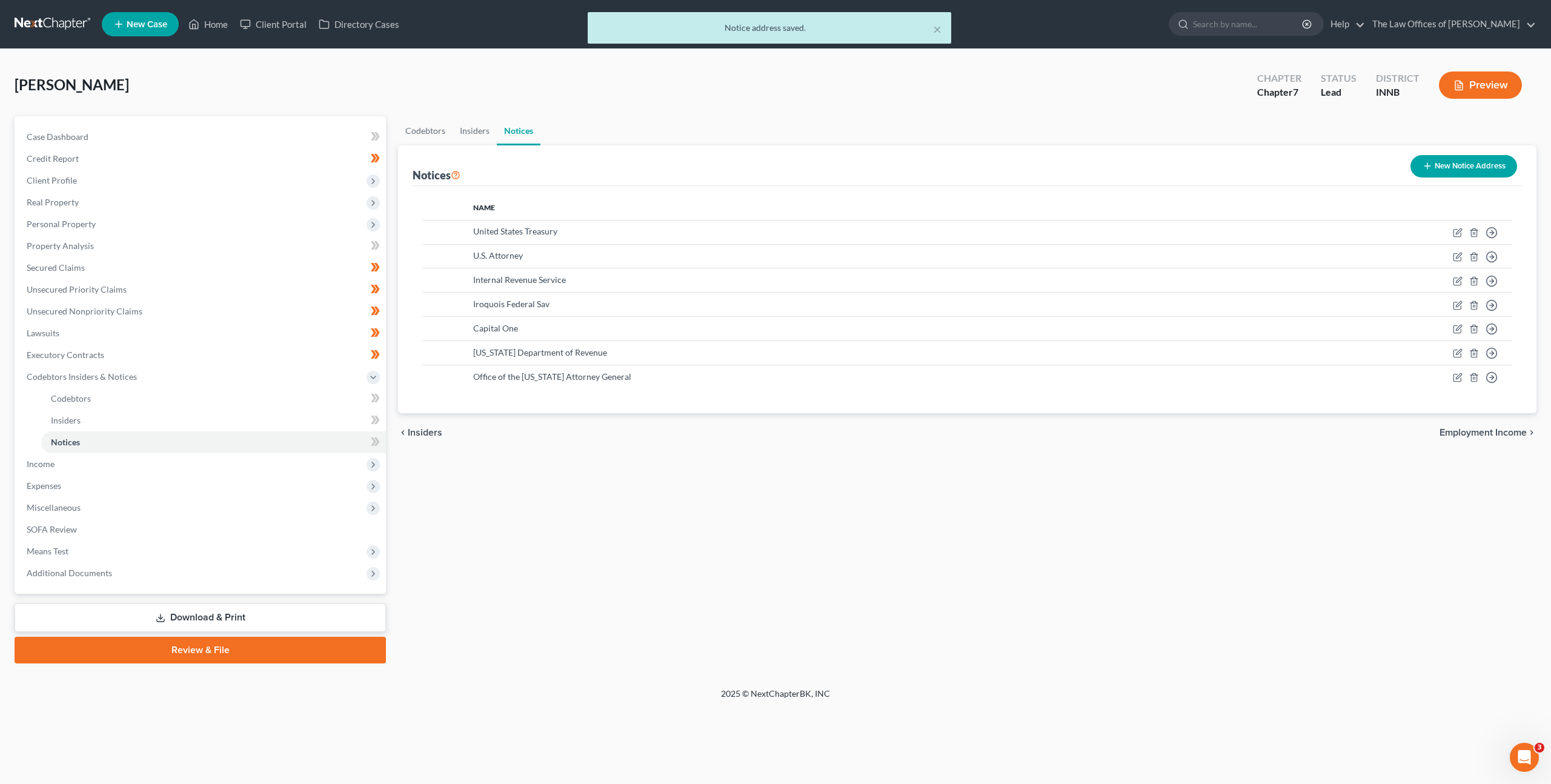
click at [1486, 171] on button "New Notice Address" at bounding box center [1463, 166] width 107 height 22
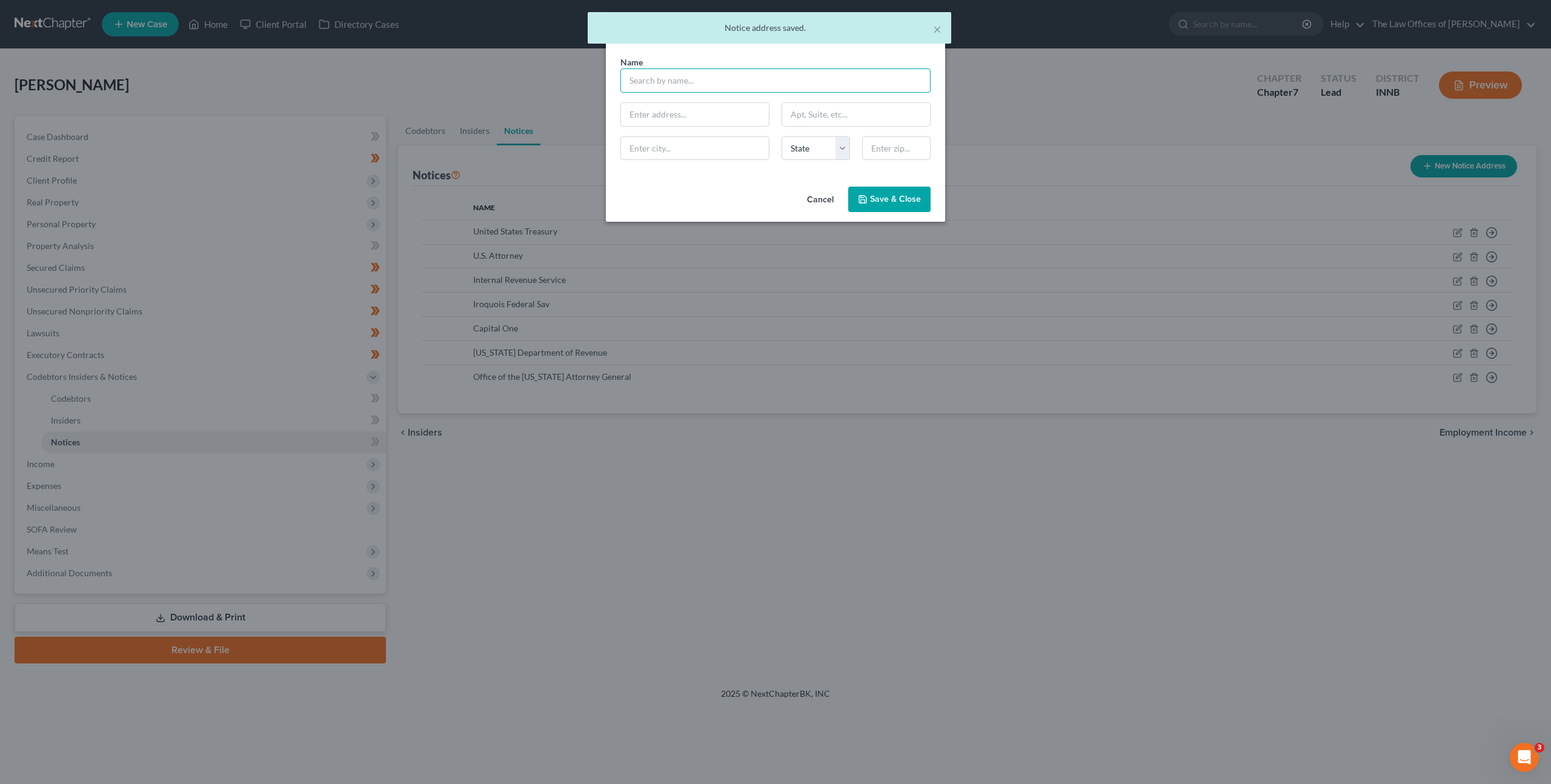
click at [715, 83] on input "text" at bounding box center [775, 80] width 311 height 24
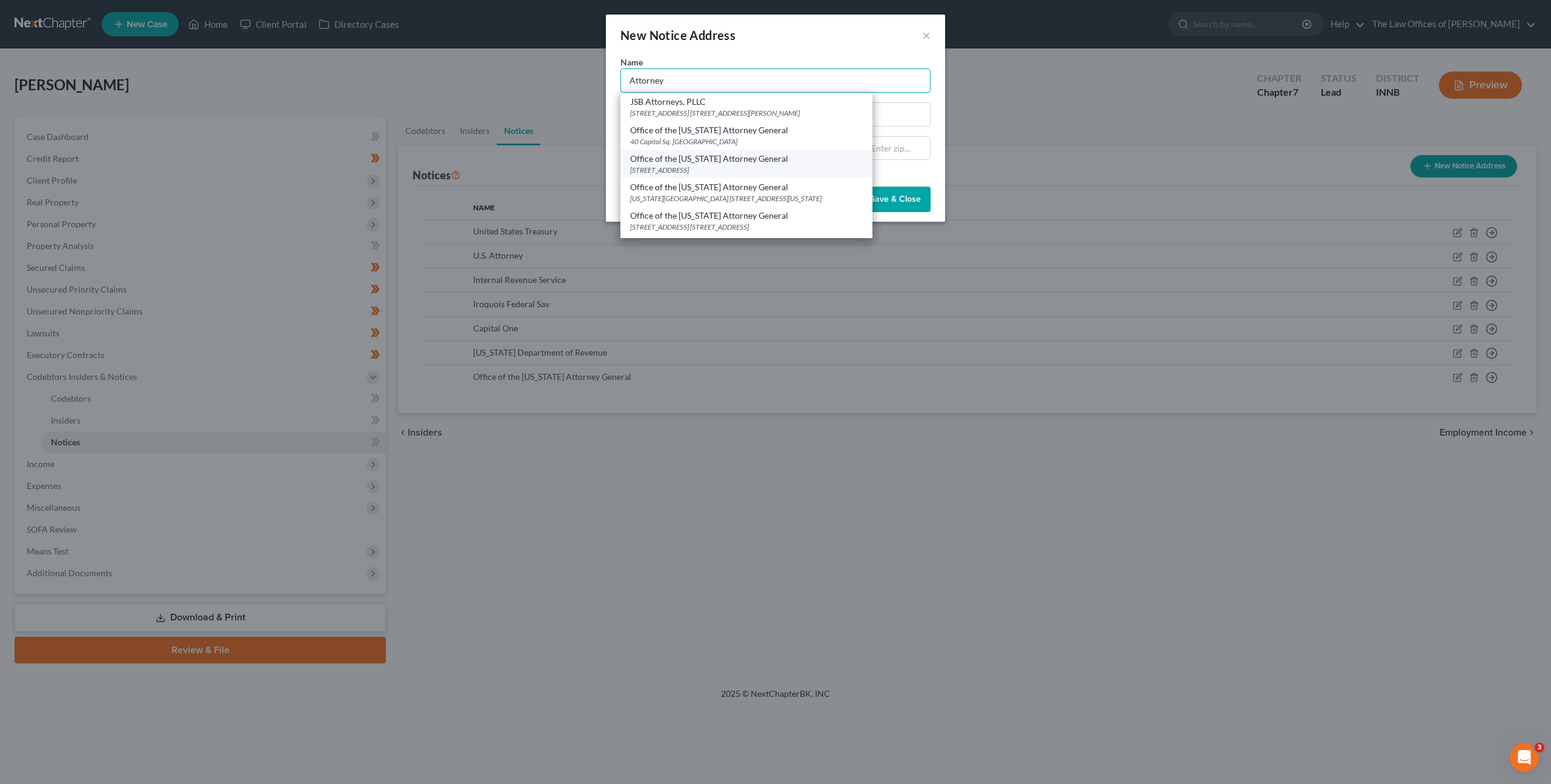
scroll to position [2, 0]
click at [696, 81] on input "Attorney" at bounding box center [775, 80] width 311 height 24
click at [727, 182] on div "U.S. Attorney's Office - Northern District of Indiana" at bounding box center [746, 176] width 233 height 12
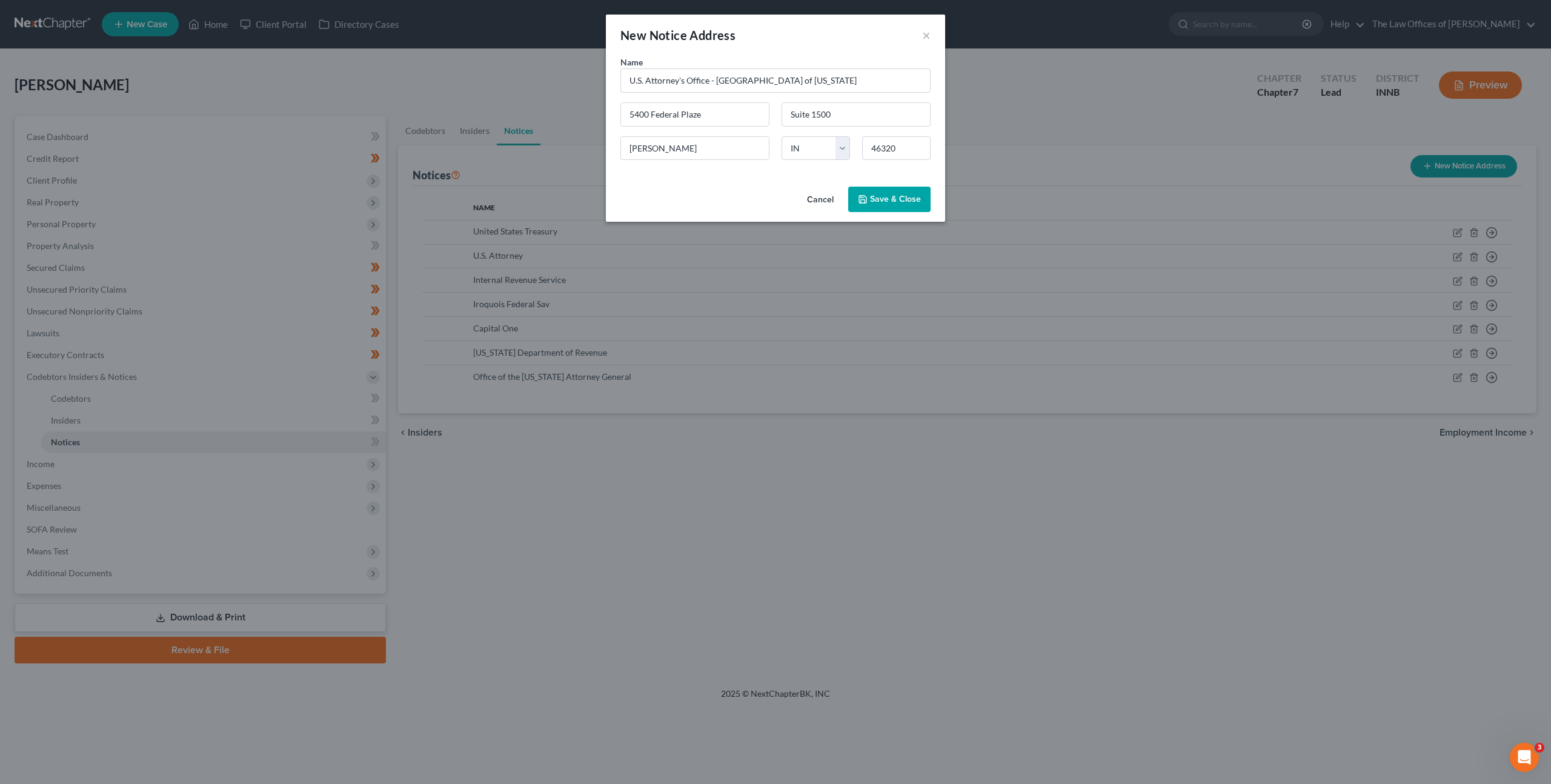
click at [886, 198] on span "Save & Close" at bounding box center [895, 199] width 51 height 10
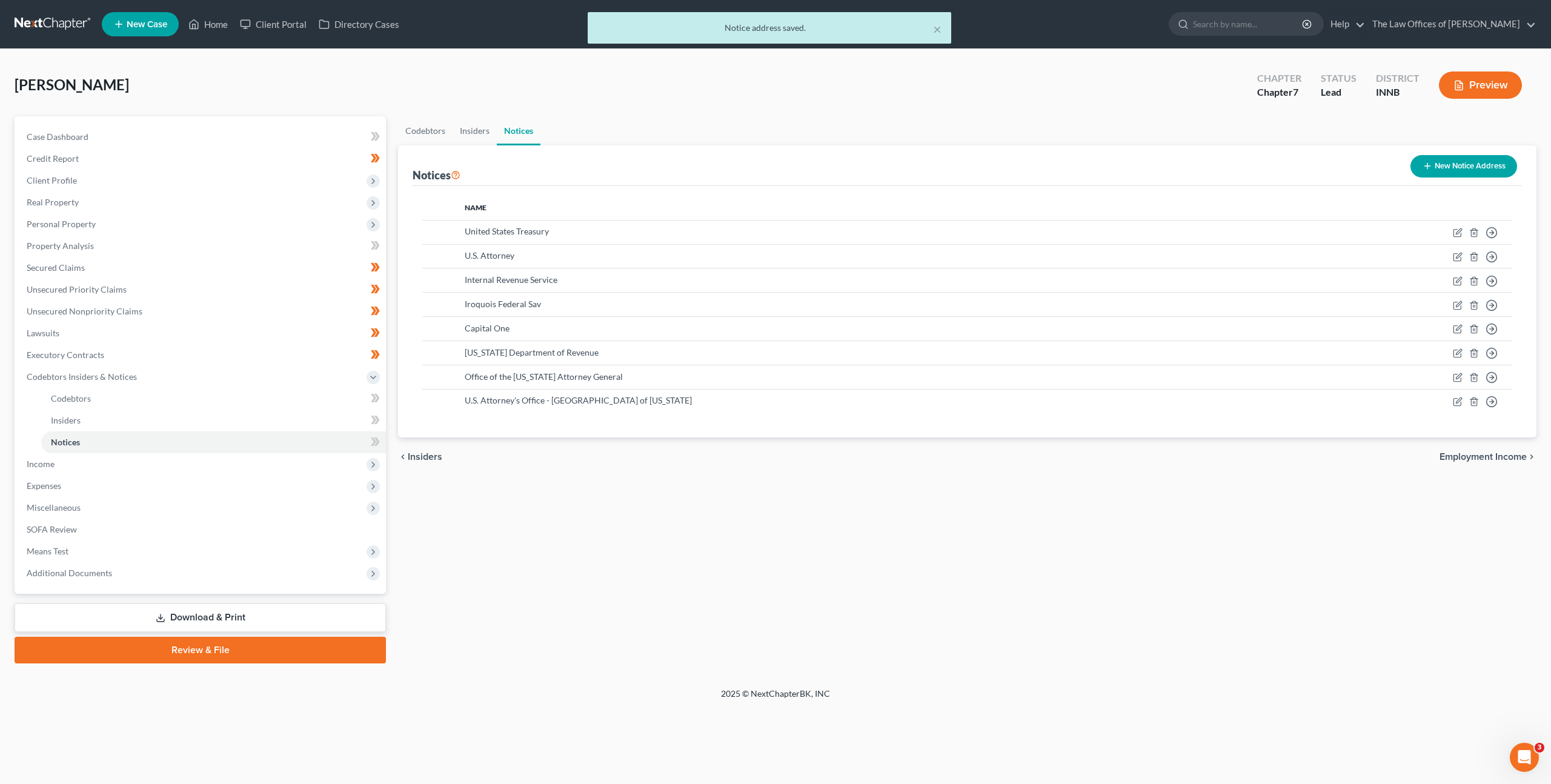
click at [730, 471] on div "chevron_left Insiders Employment Income chevron_right" at bounding box center [967, 456] width 1139 height 39
click at [373, 442] on icon at bounding box center [375, 442] width 9 height 15
click at [628, 498] on div "Codebtors Insiders Notices Notices New Notice Address Name United States Treasu…" at bounding box center [967, 389] width 1151 height 547
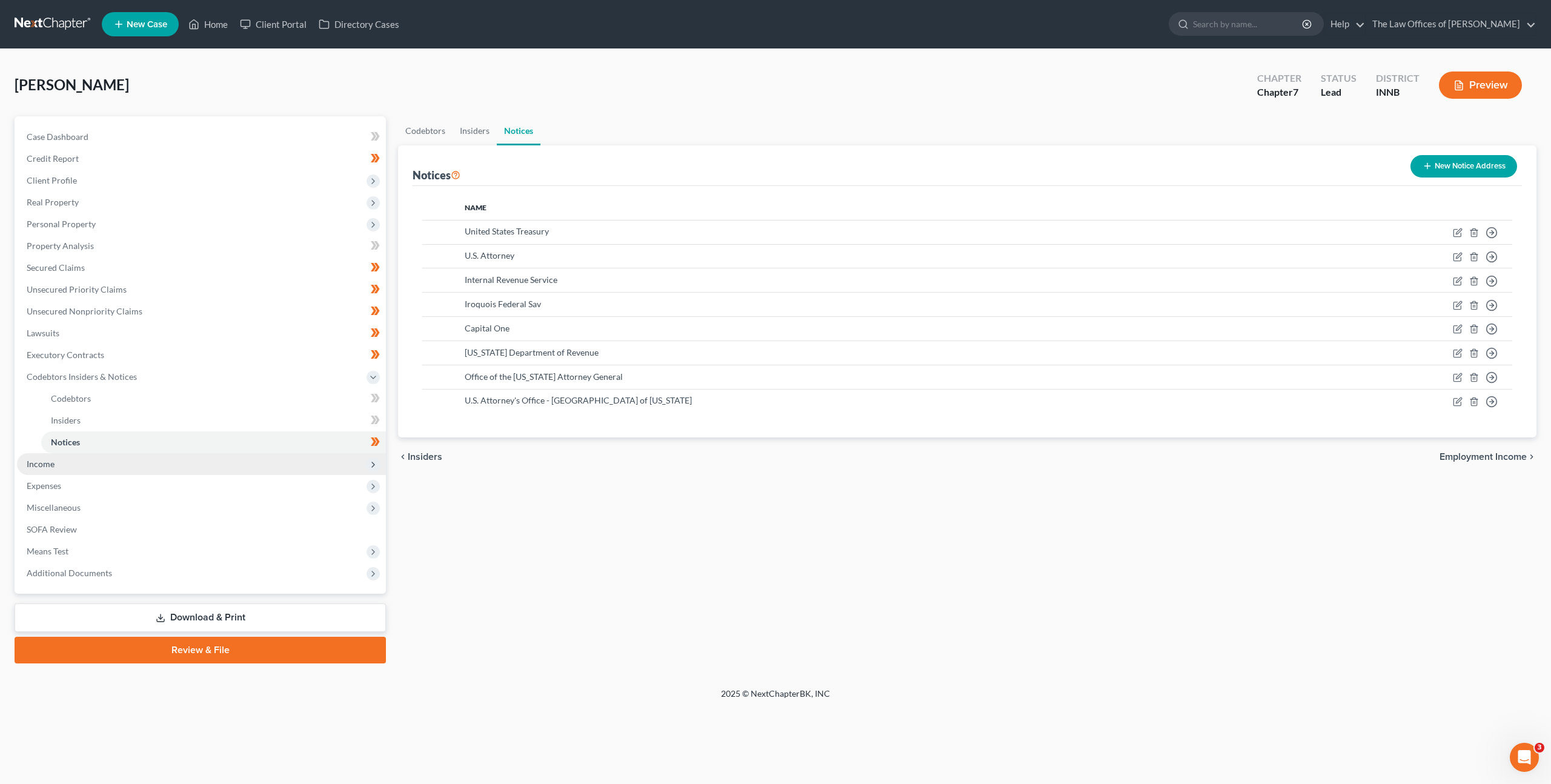
click at [272, 463] on span "Income" at bounding box center [201, 464] width 369 height 22
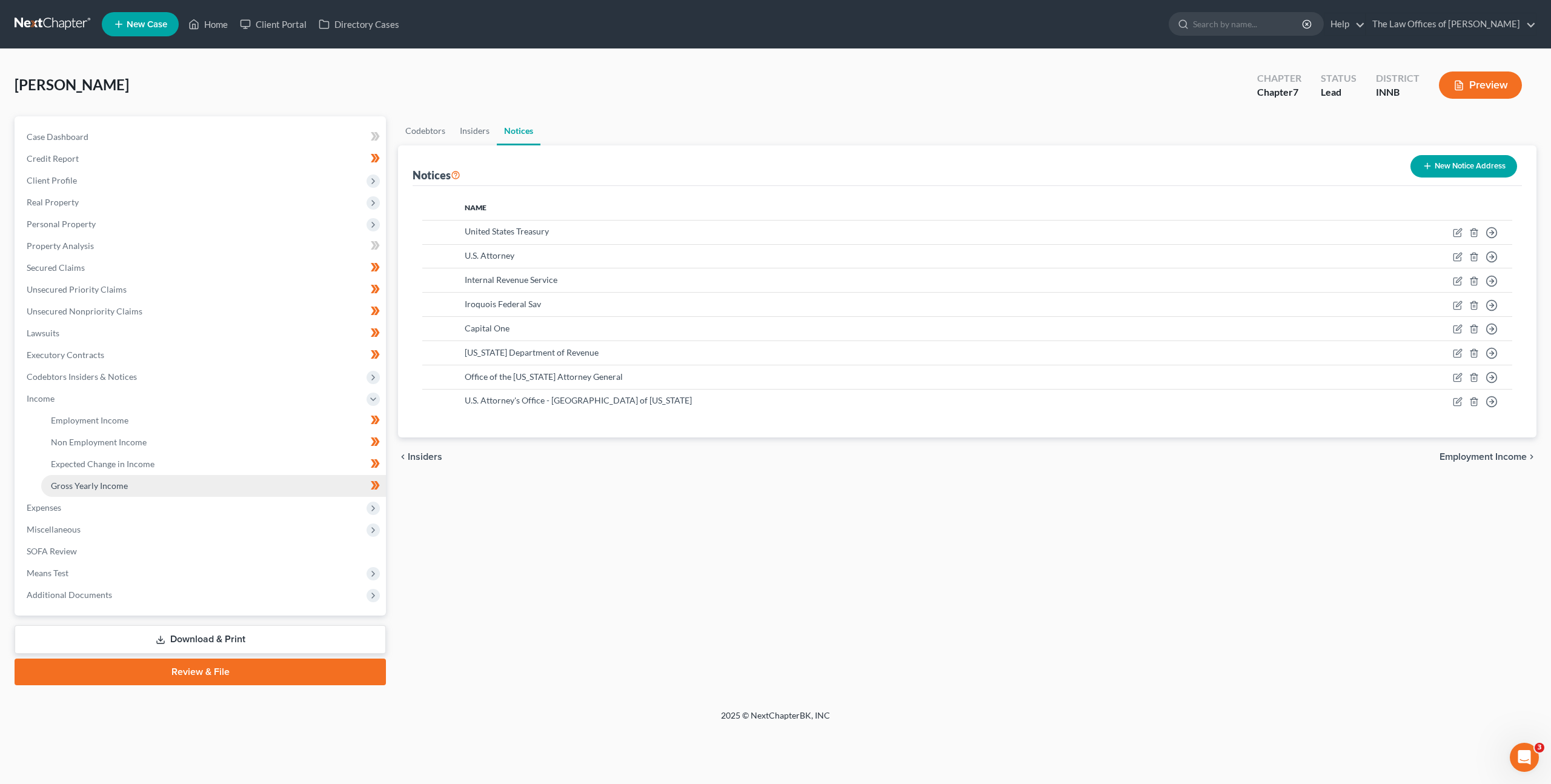
click at [265, 479] on link "Gross Yearly Income" at bounding box center [214, 486] width 344 height 22
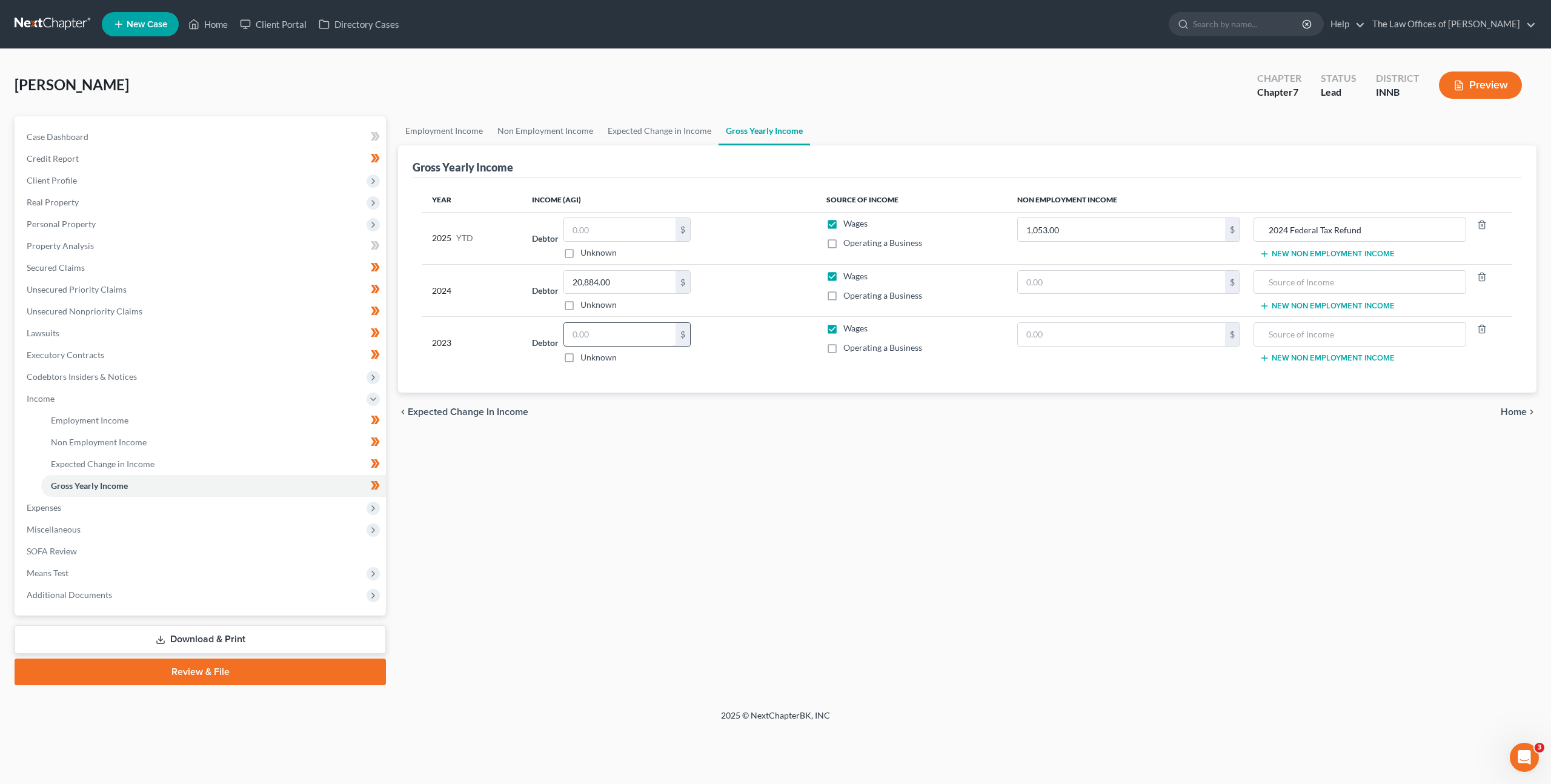
click at [590, 333] on input "text" at bounding box center [619, 334] width 112 height 23
click at [1103, 289] on input "text" at bounding box center [1121, 282] width 207 height 23
click at [1319, 229] on input "2024 Federal Tax Refund" at bounding box center [1360, 229] width 200 height 23
click at [1295, 454] on div "Employment Income Non Employment Income Expected Change in Income Gross Yearly …" at bounding box center [967, 400] width 1151 height 569
click at [1272, 225] on input "2024 Federal Income Tax Refund" at bounding box center [1360, 229] width 200 height 23
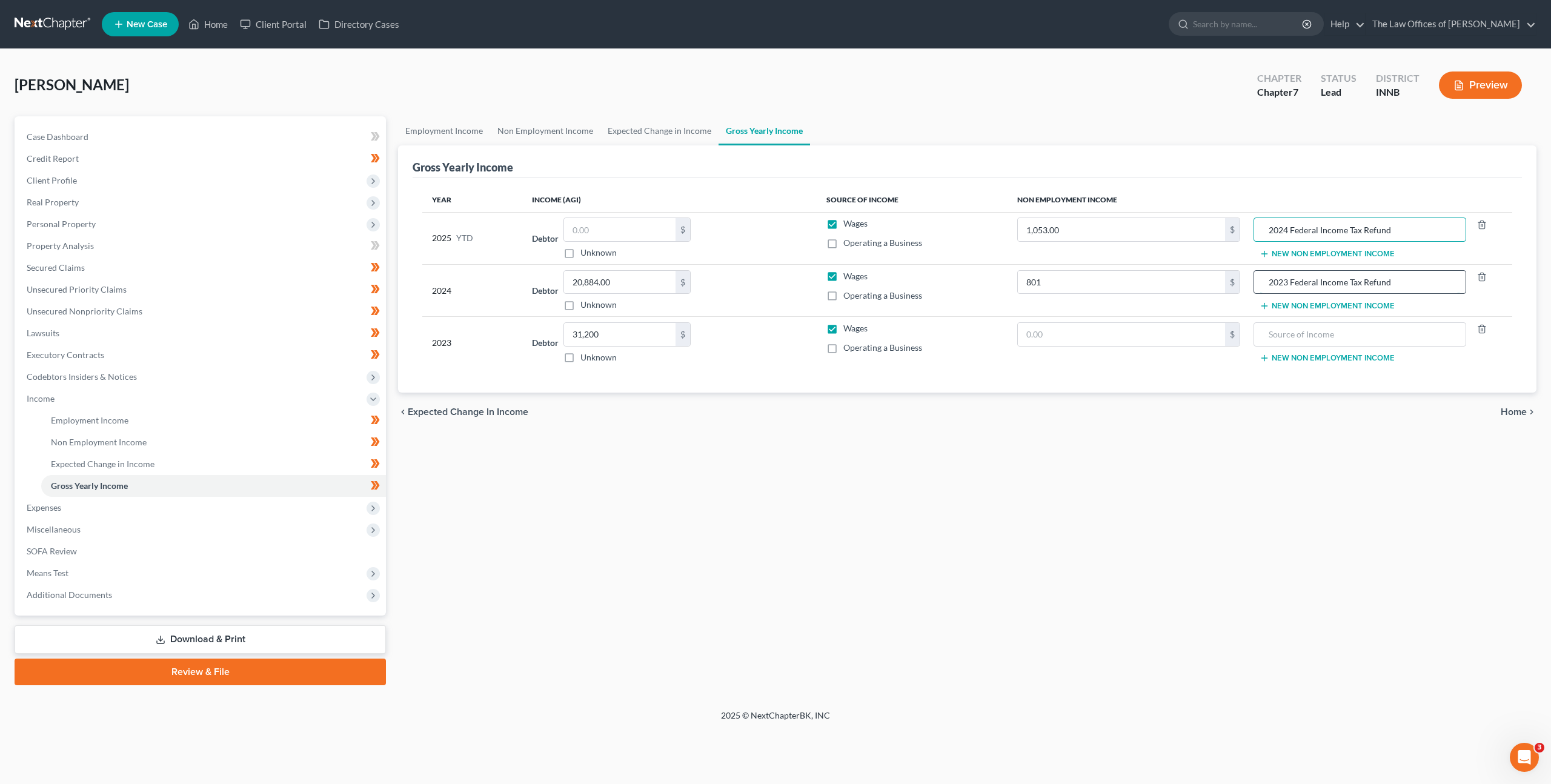
click at [1266, 281] on input "2023 Federal Income Tax Refund" at bounding box center [1360, 282] width 200 height 23
click at [975, 447] on div "Employment Income Non Employment Income Expected Change in Income Gross Yearly …" at bounding box center [967, 400] width 1151 height 569
click at [217, 509] on span "Expenses" at bounding box center [201, 507] width 369 height 22
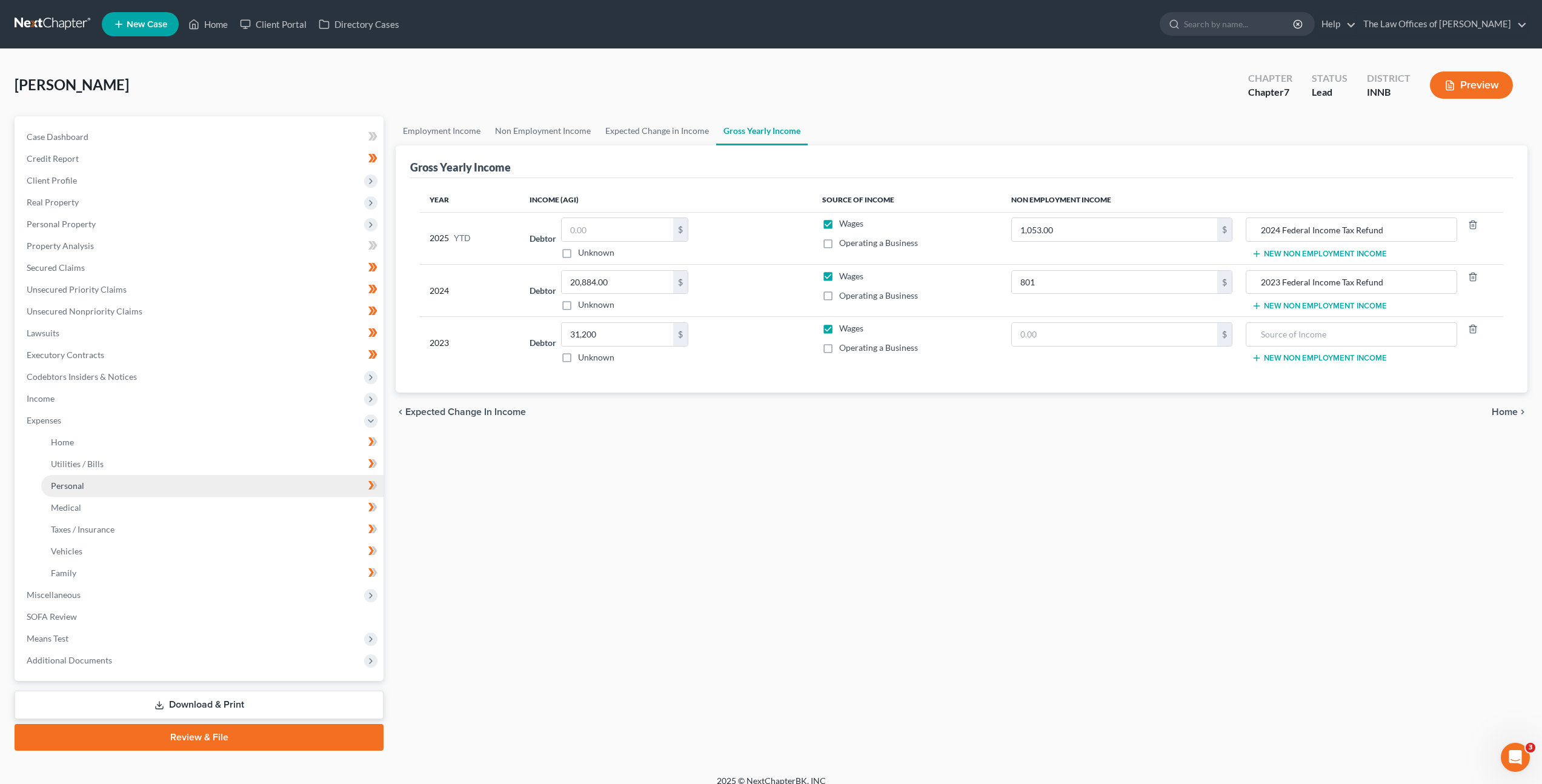
click at [227, 483] on link "Personal" at bounding box center [212, 486] width 342 height 22
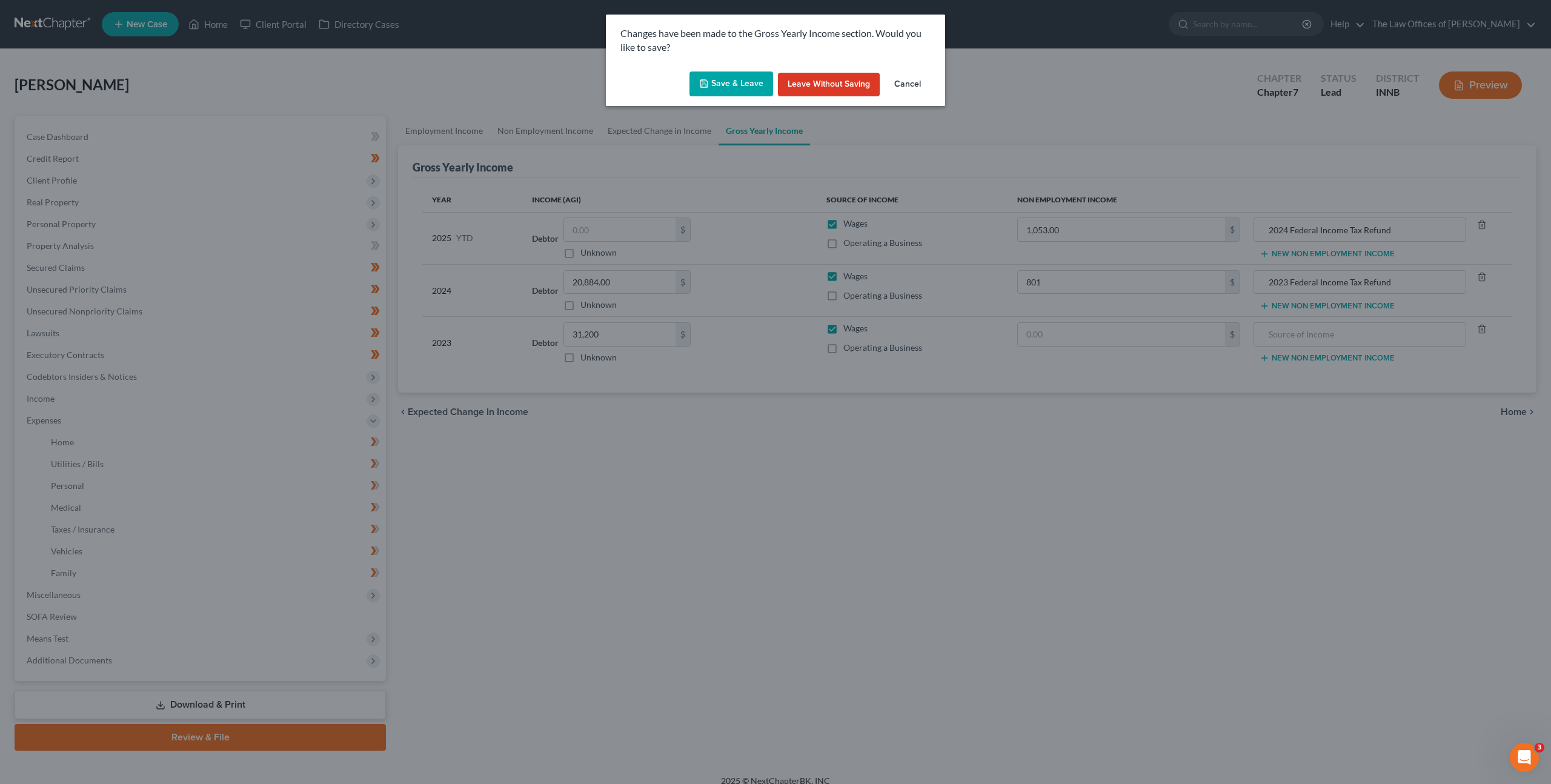
click at [724, 88] on button "Save & Leave" at bounding box center [731, 84] width 84 height 26
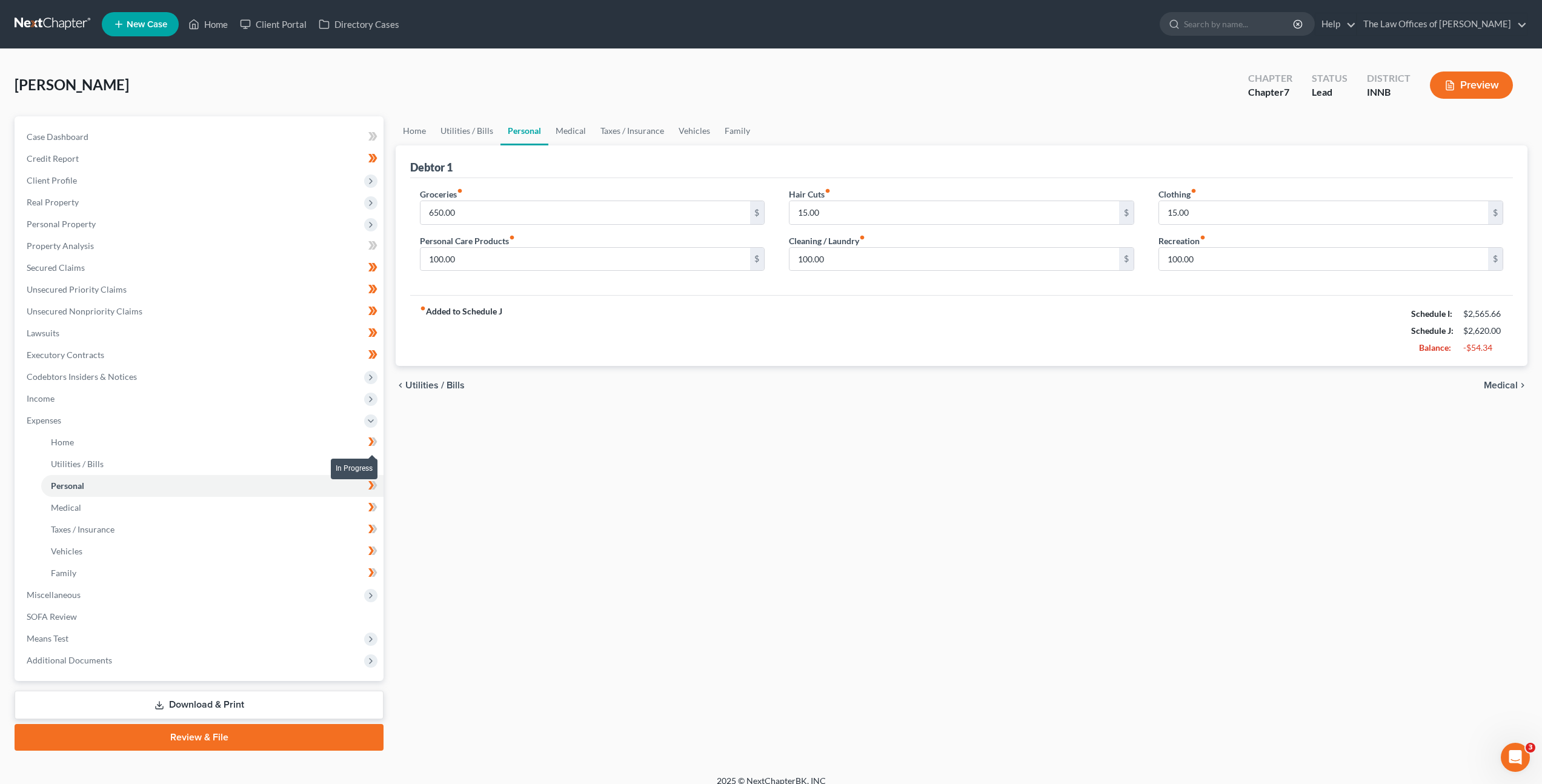
click at [373, 441] on icon at bounding box center [371, 441] width 6 height 8
click at [375, 455] on link "Utilities / Bills" at bounding box center [212, 464] width 342 height 22
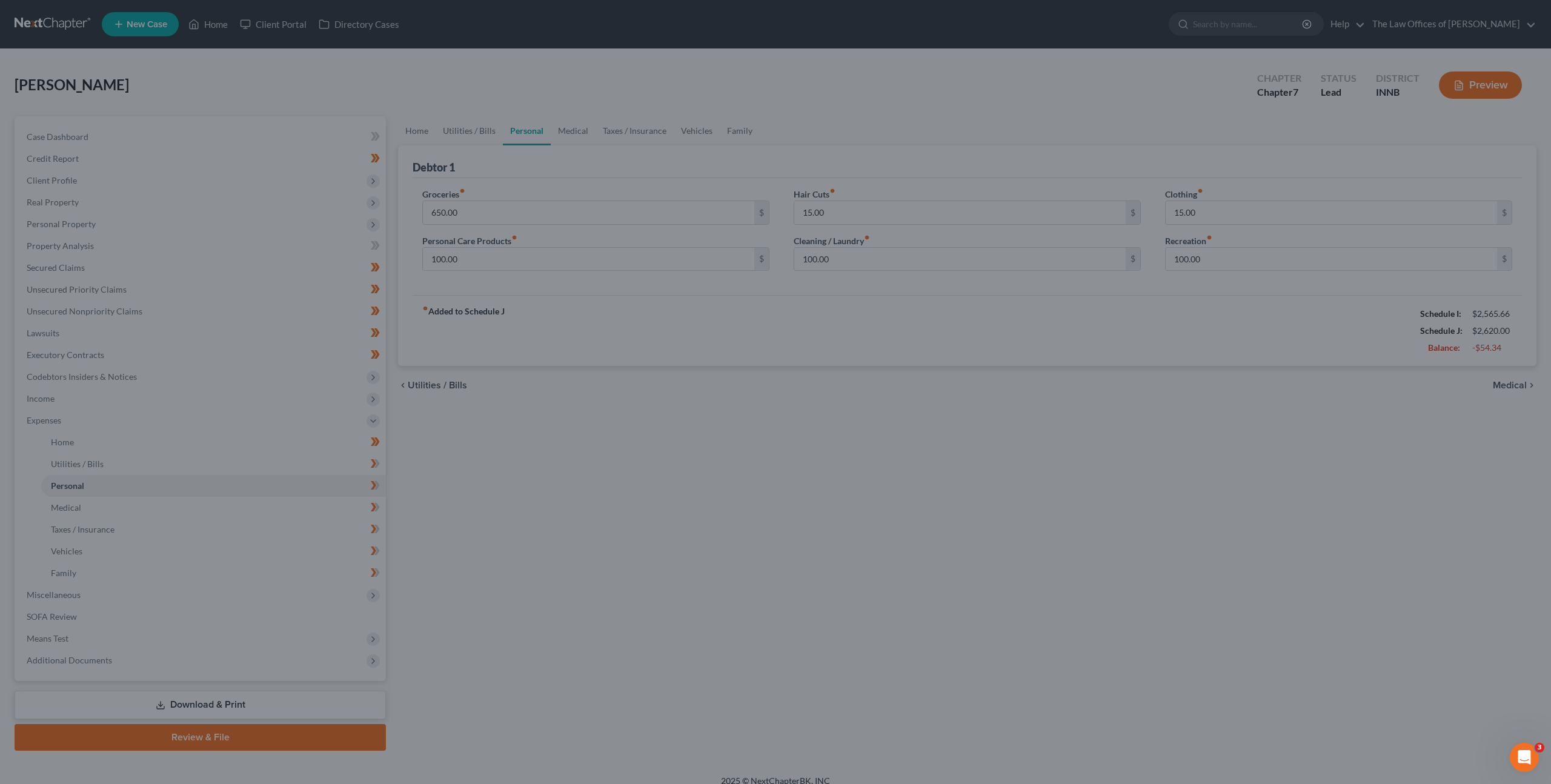
click at [351, 464] on div at bounding box center [775, 392] width 1551 height 784
click at [689, 504] on div at bounding box center [775, 392] width 1551 height 784
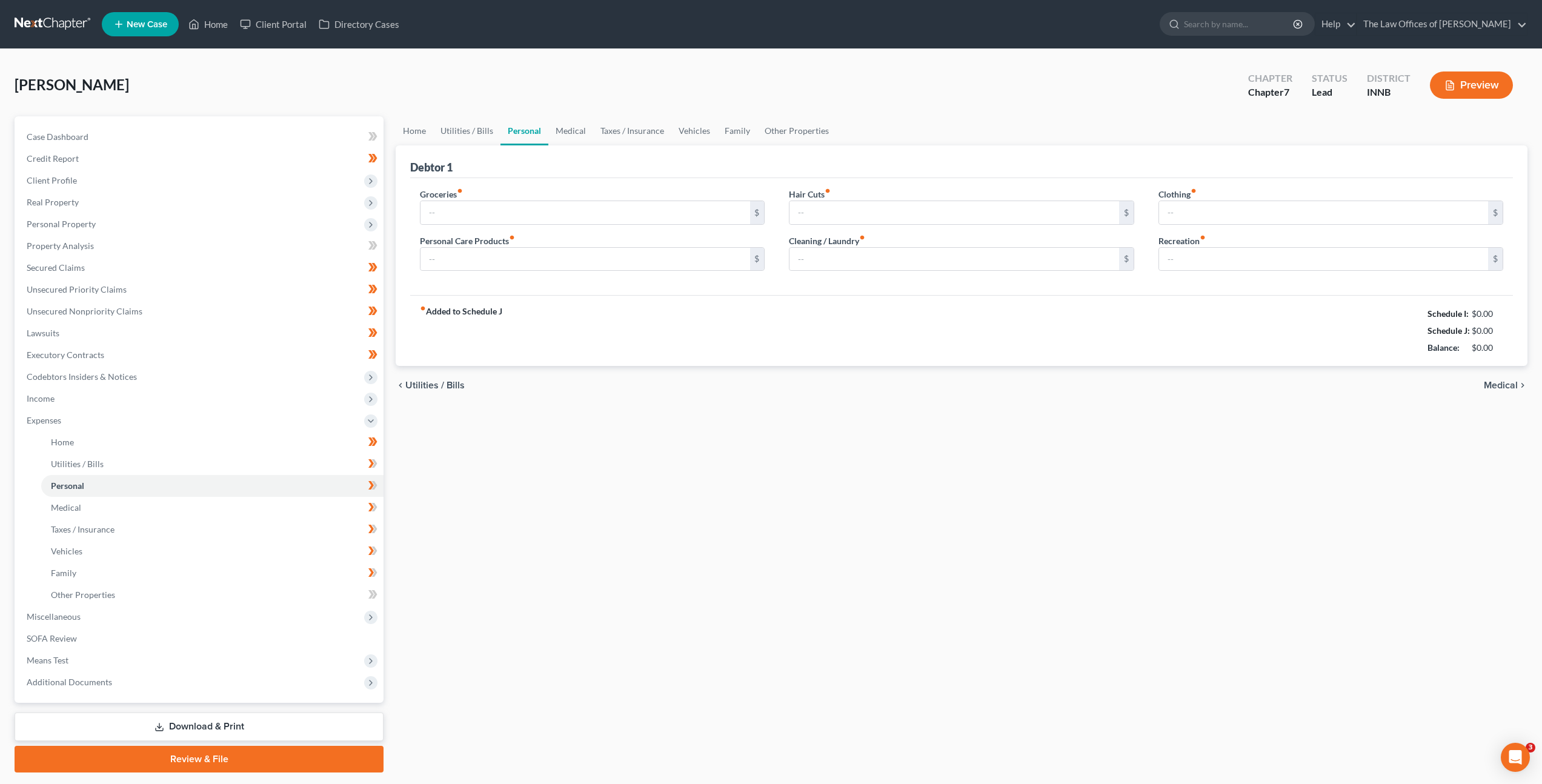
type input "650.00"
type input "100.00"
type input "15.00"
type input "100.00"
type input "15.00"
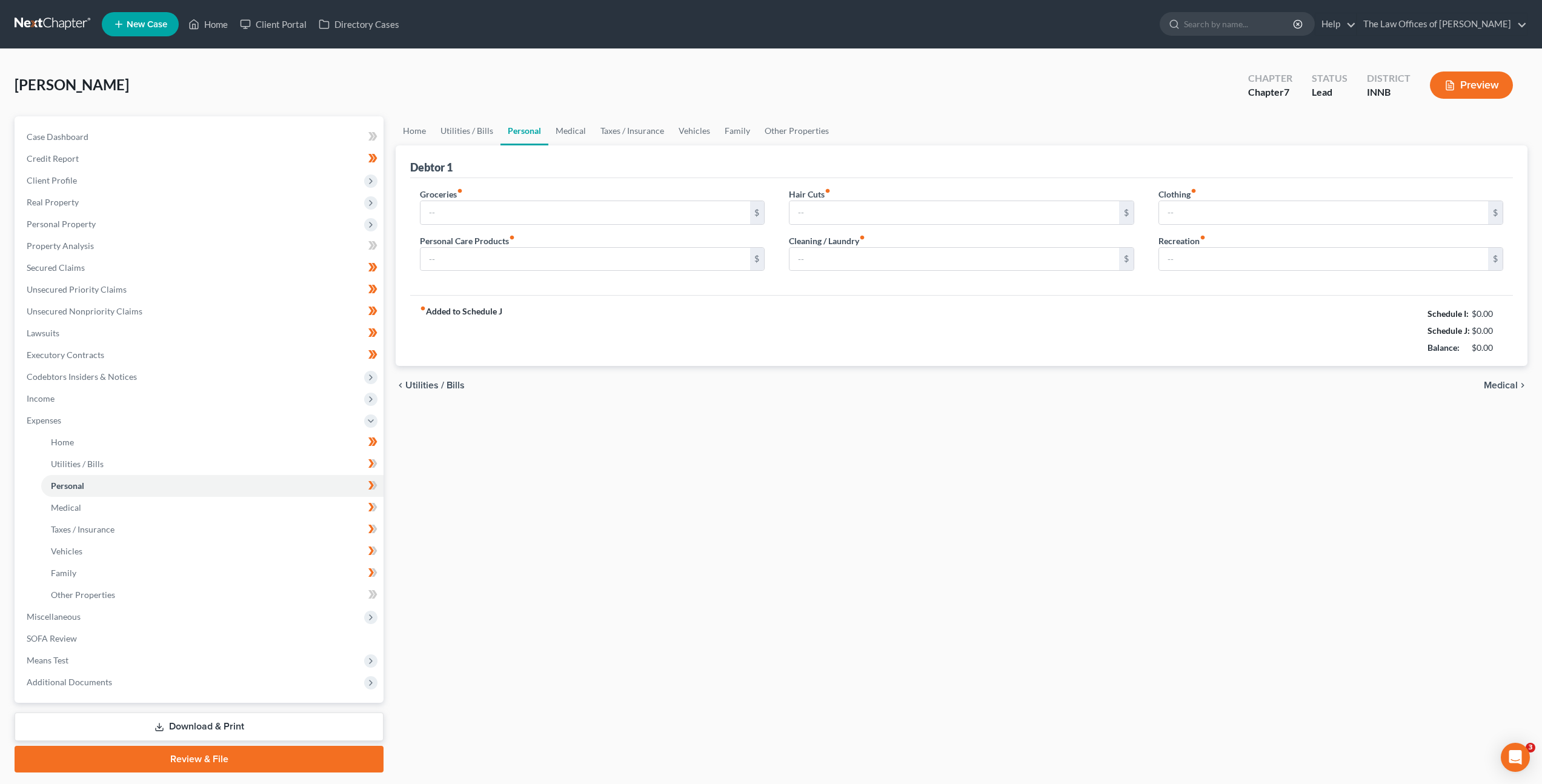
type input "100.00"
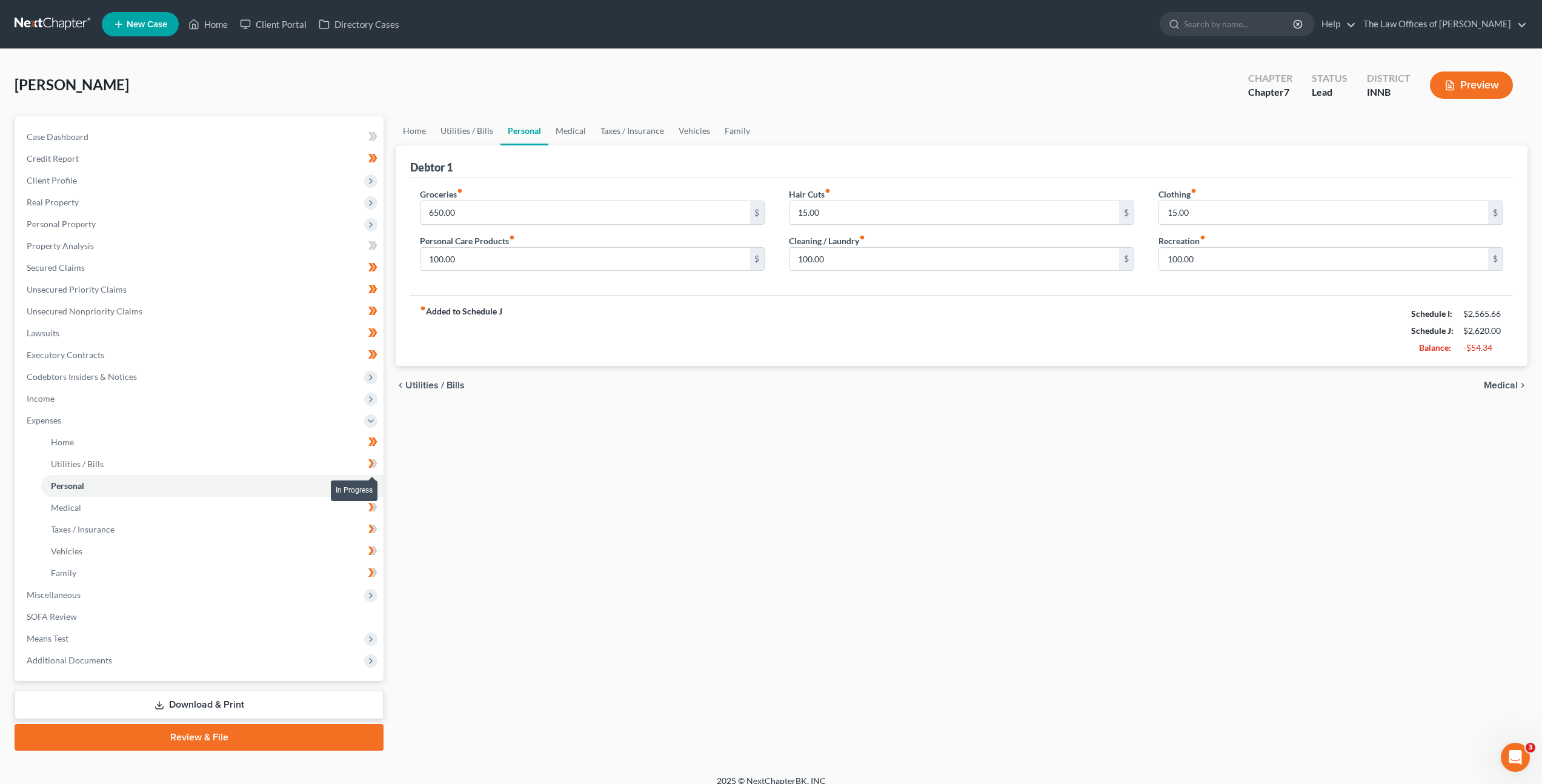
click at [376, 464] on icon at bounding box center [374, 464] width 6 height 8
click at [375, 487] on icon at bounding box center [374, 485] width 6 height 8
click at [369, 512] on icon at bounding box center [373, 507] width 9 height 15
click at [379, 532] on span at bounding box center [373, 531] width 22 height 18
click at [377, 546] on icon at bounding box center [373, 551] width 9 height 15
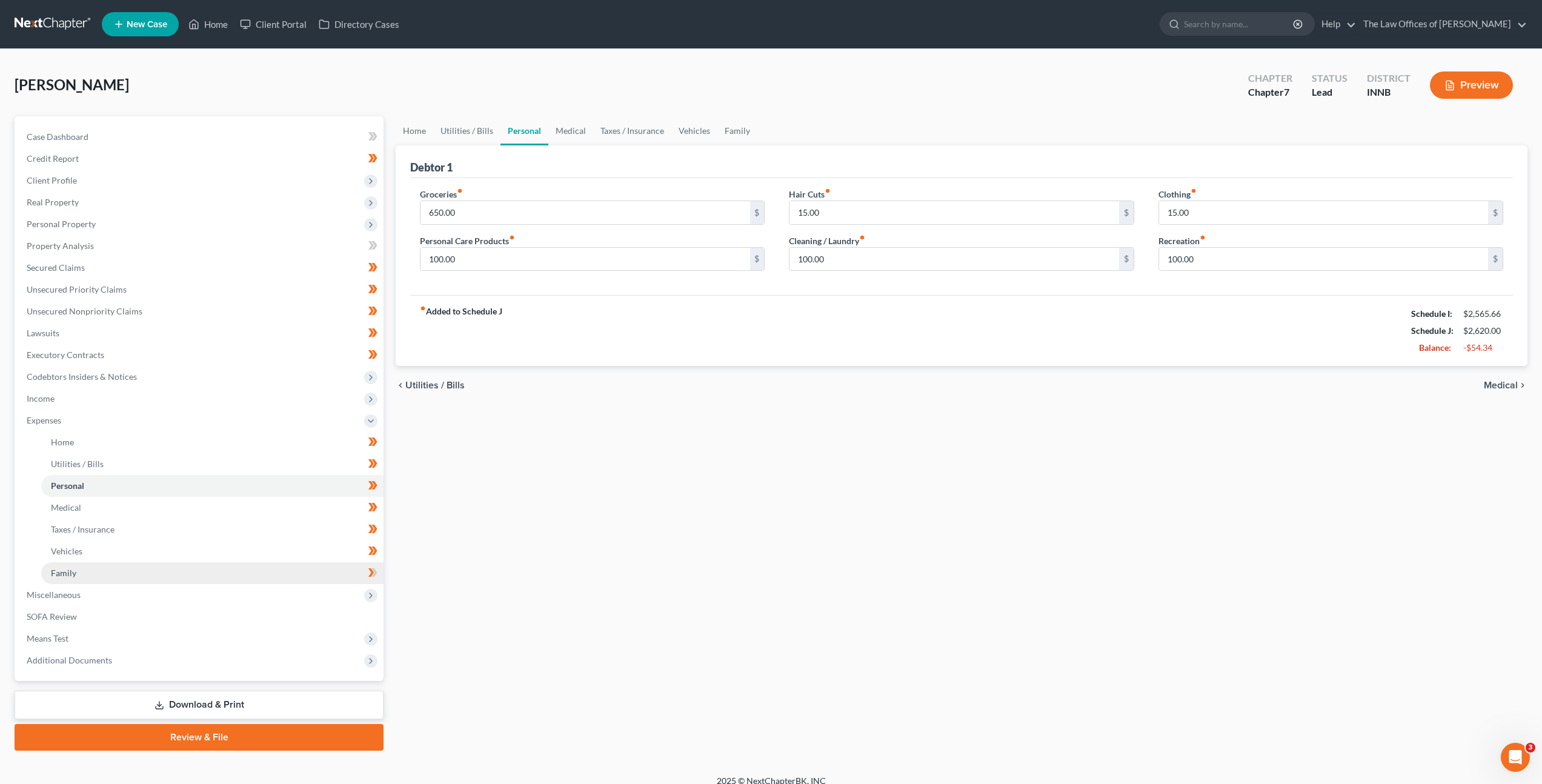
click at [330, 576] on link "Family" at bounding box center [212, 573] width 342 height 22
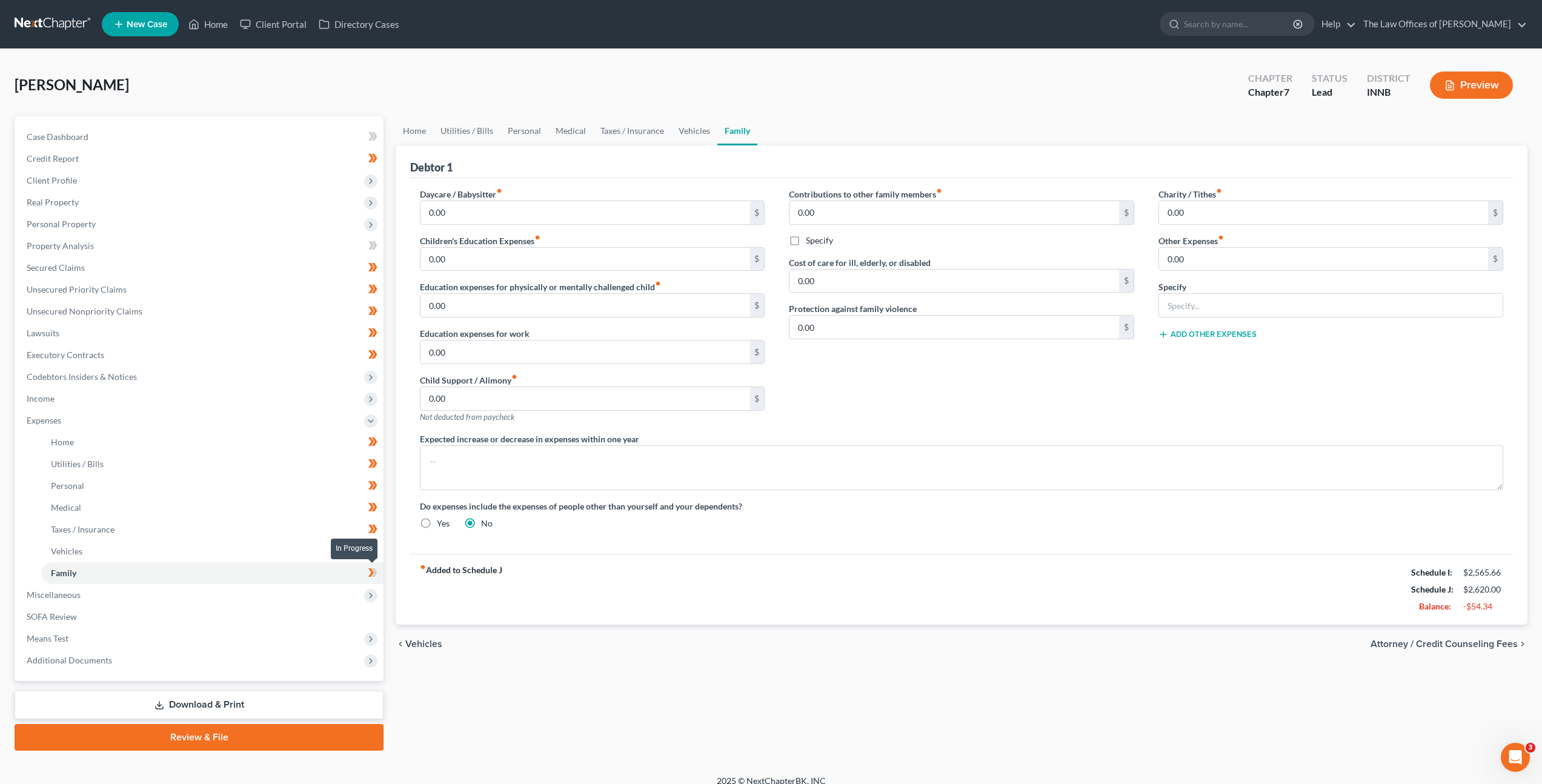
click at [369, 568] on icon at bounding box center [373, 573] width 9 height 15
click at [511, 479] on textarea at bounding box center [961, 468] width 1083 height 45
click at [1140, 464] on textarea at bounding box center [961, 468] width 1083 height 45
paste textarea "Subject to [PERSON_NAME]'s acceptance of a Chapter 7 Bankruptcy Post-petition […"
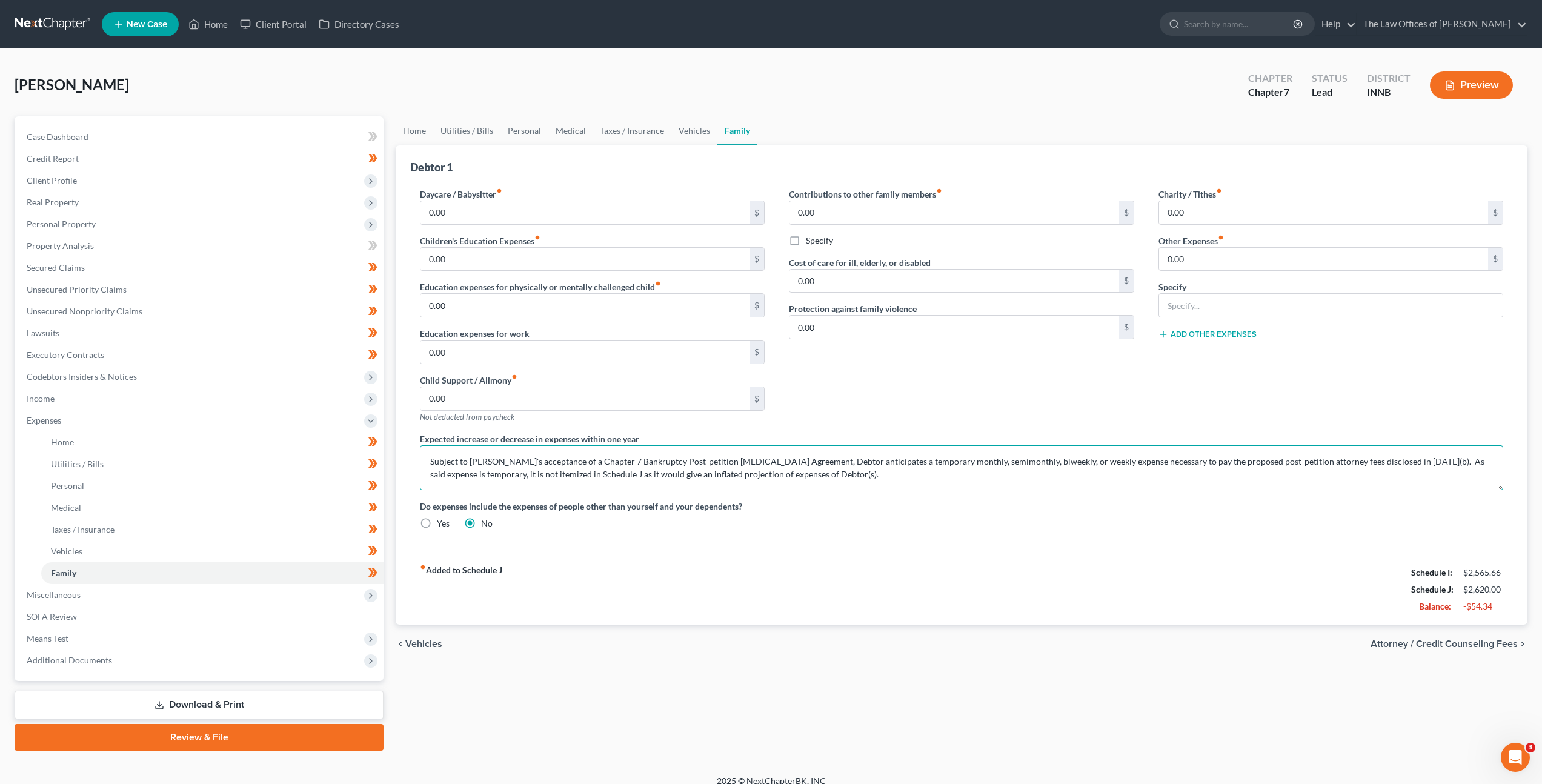
type textarea "Subject to [PERSON_NAME]'s acceptance of a Chapter 7 Bankruptcy Post-petition […"
click at [987, 534] on div "Daycare / Babysitter fiber_manual_record 0.00 $ Children's Education Expenses f…" at bounding box center [961, 363] width 1108 height 351
click at [290, 597] on span "Miscellaneous" at bounding box center [200, 594] width 367 height 22
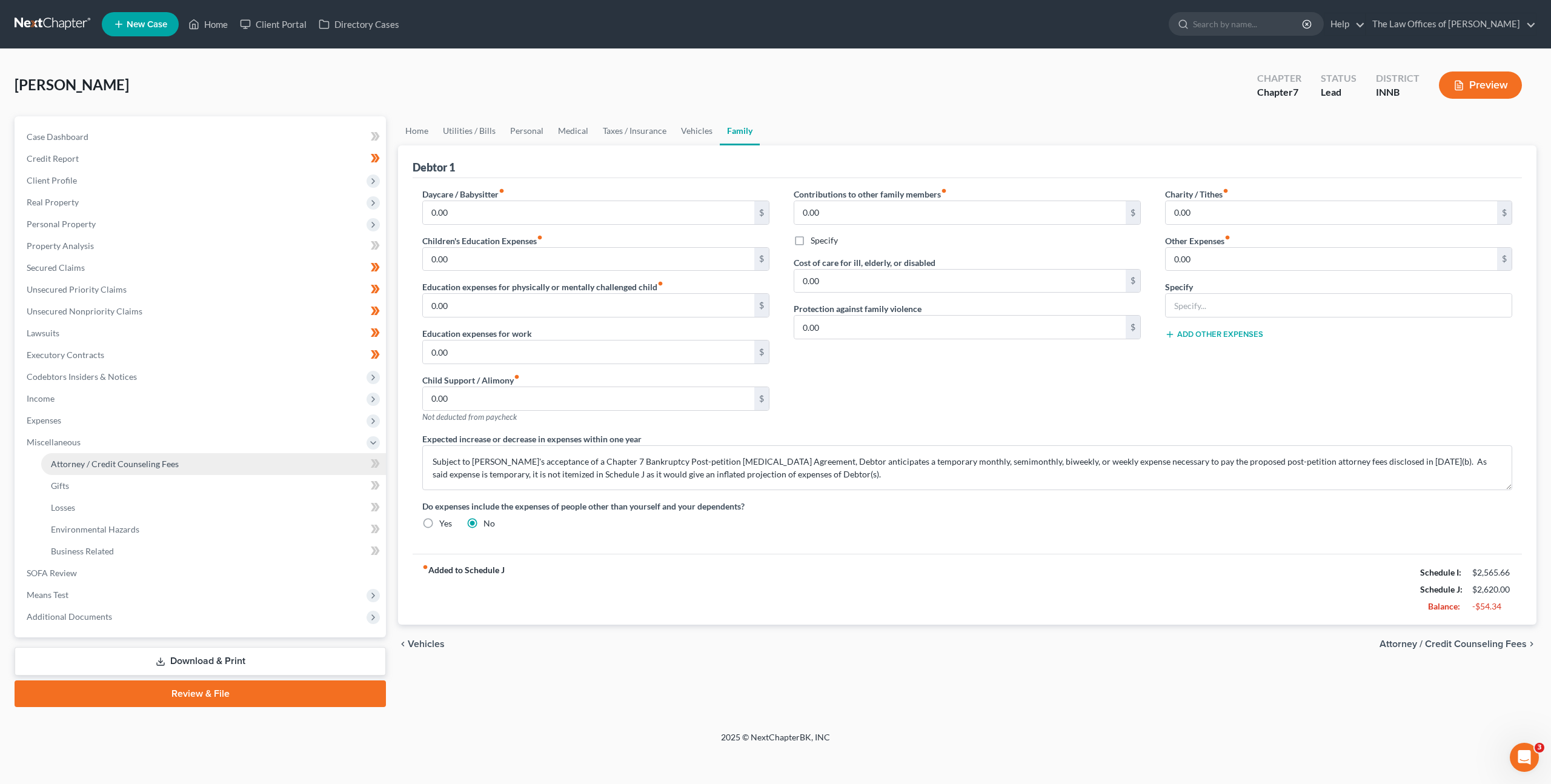
click at [248, 466] on link "Attorney / Credit Counseling Fees" at bounding box center [214, 464] width 344 height 22
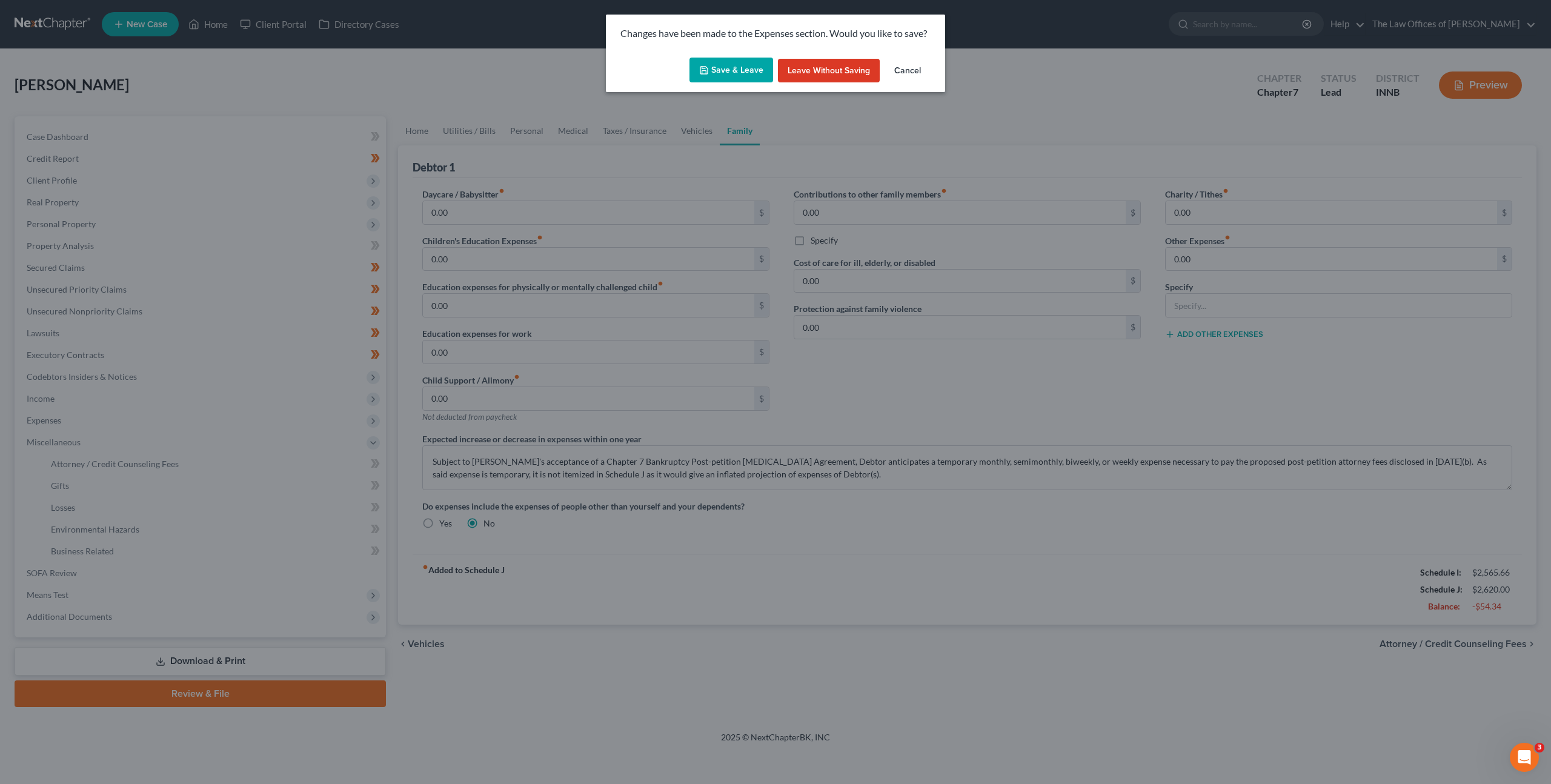
click at [739, 66] on button "Save & Leave" at bounding box center [731, 70] width 84 height 26
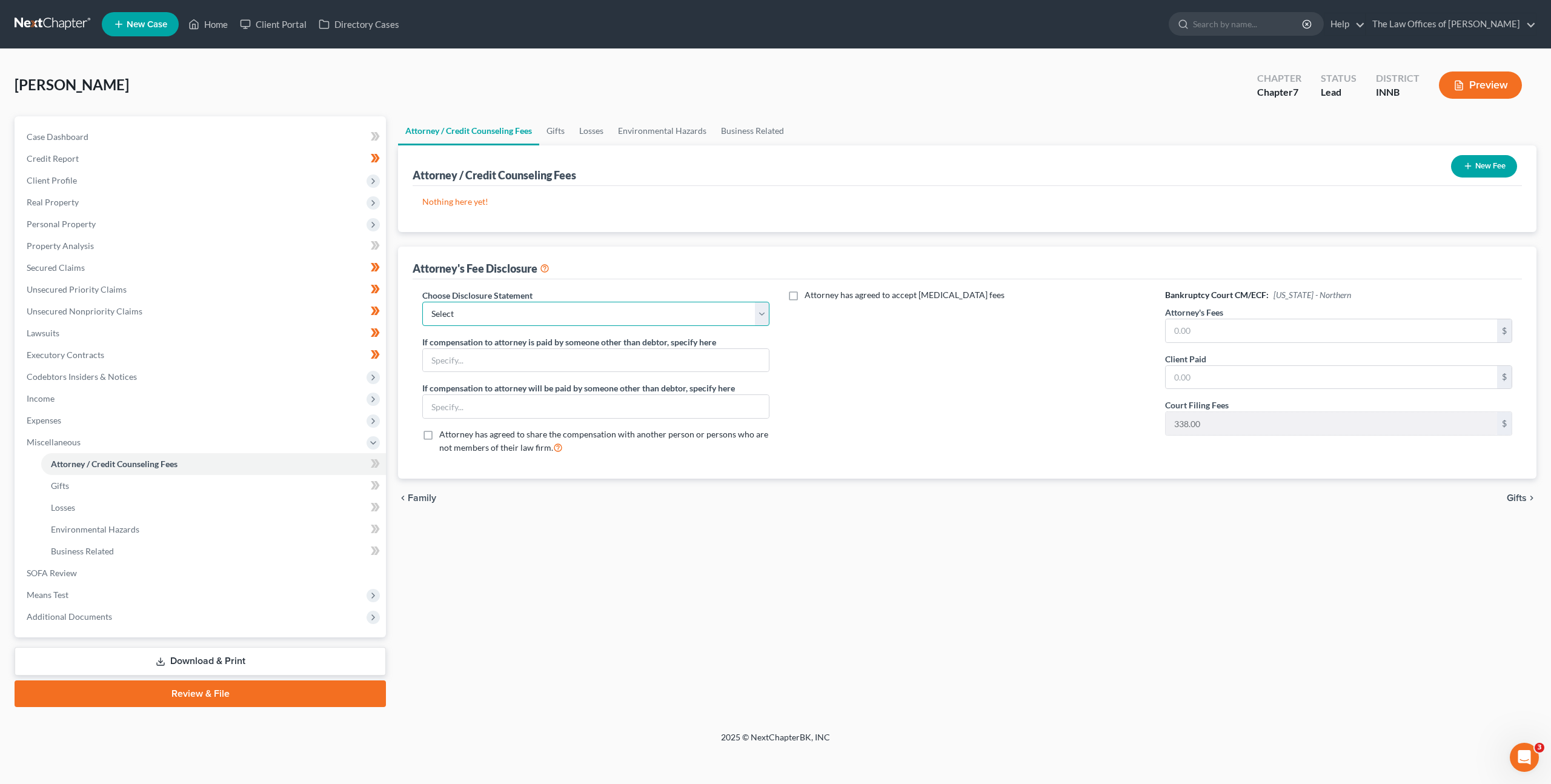
click at [623, 319] on select "Select KYWB - Ch. 13 - $313.00+ paid prior to filing KYWB - Ch 7 - Paid in Full…" at bounding box center [595, 313] width 347 height 24
select select "17"
click at [422, 301] on select "Select KYWB - Ch. 13 - $313.00+ paid prior to filing KYWB - Ch 7 - Paid in Full…" at bounding box center [595, 313] width 347 height 24
click at [1490, 166] on button "New Fee" at bounding box center [1484, 166] width 66 height 22
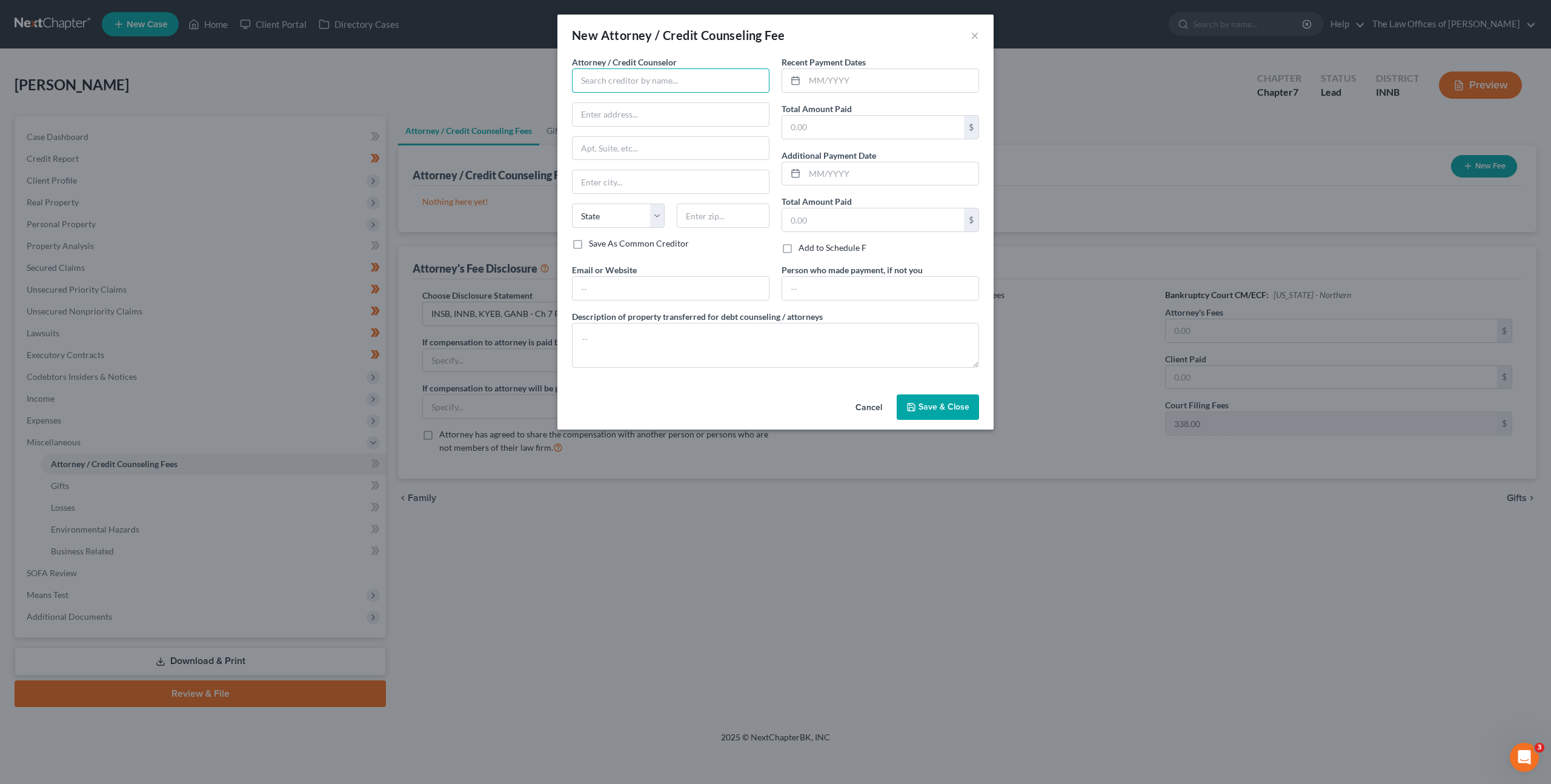
click at [647, 89] on input "text" at bounding box center [671, 80] width 198 height 24
drag, startPoint x: 646, startPoint y: 115, endPoint x: 640, endPoint y: 137, distance: 22.8
click at [646, 115] on div "The Law Offices of [PERSON_NAME], LLC" at bounding box center [659, 120] width 156 height 12
type input "The Law Offices of [PERSON_NAME], LLC"
type input "[STREET_ADDRESS]"
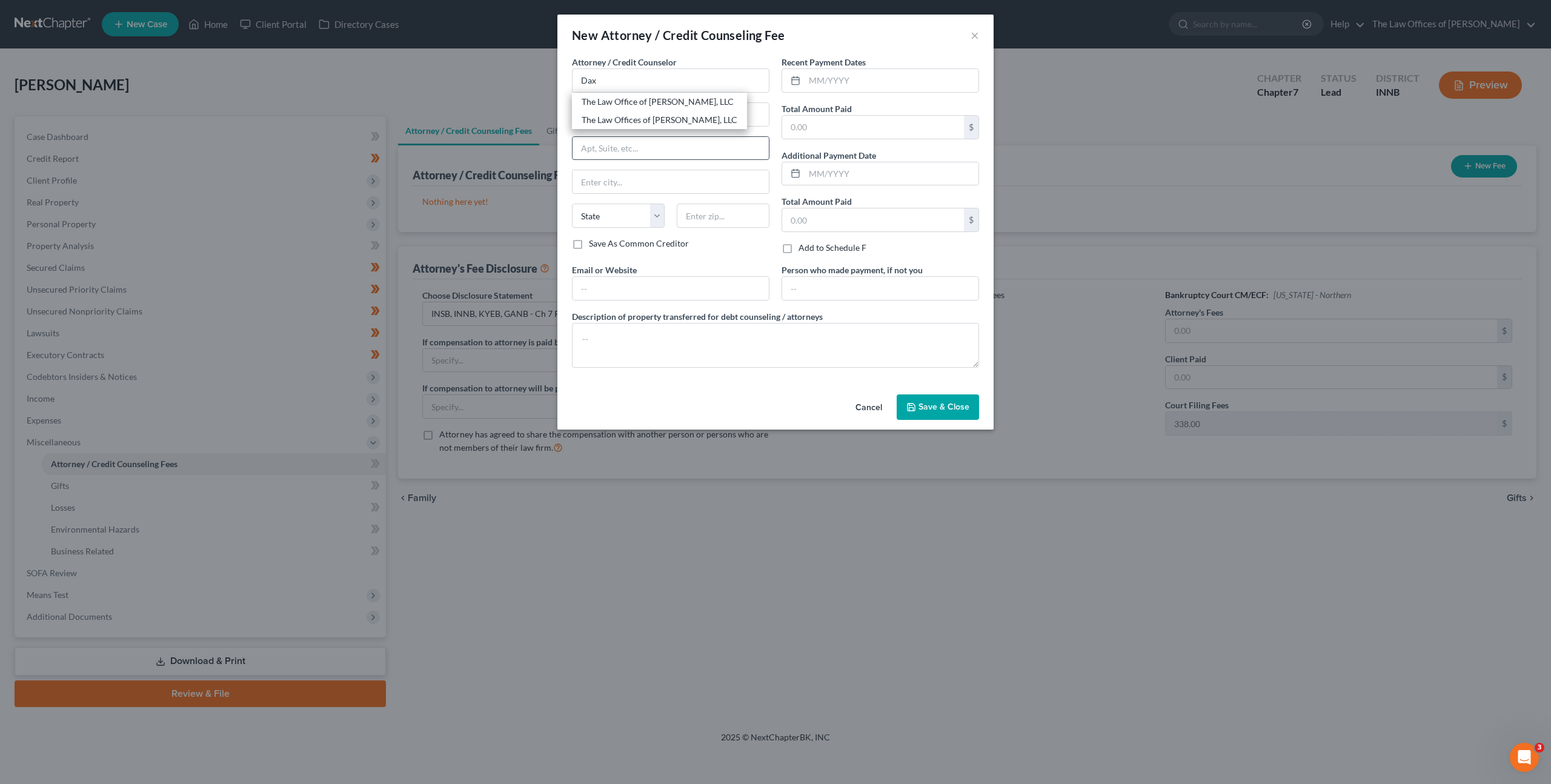
type input "Suite 111"
type input "[GEOGRAPHIC_DATA]"
select select "15"
type input "47708"
click at [865, 75] on input "text" at bounding box center [892, 80] width 174 height 23
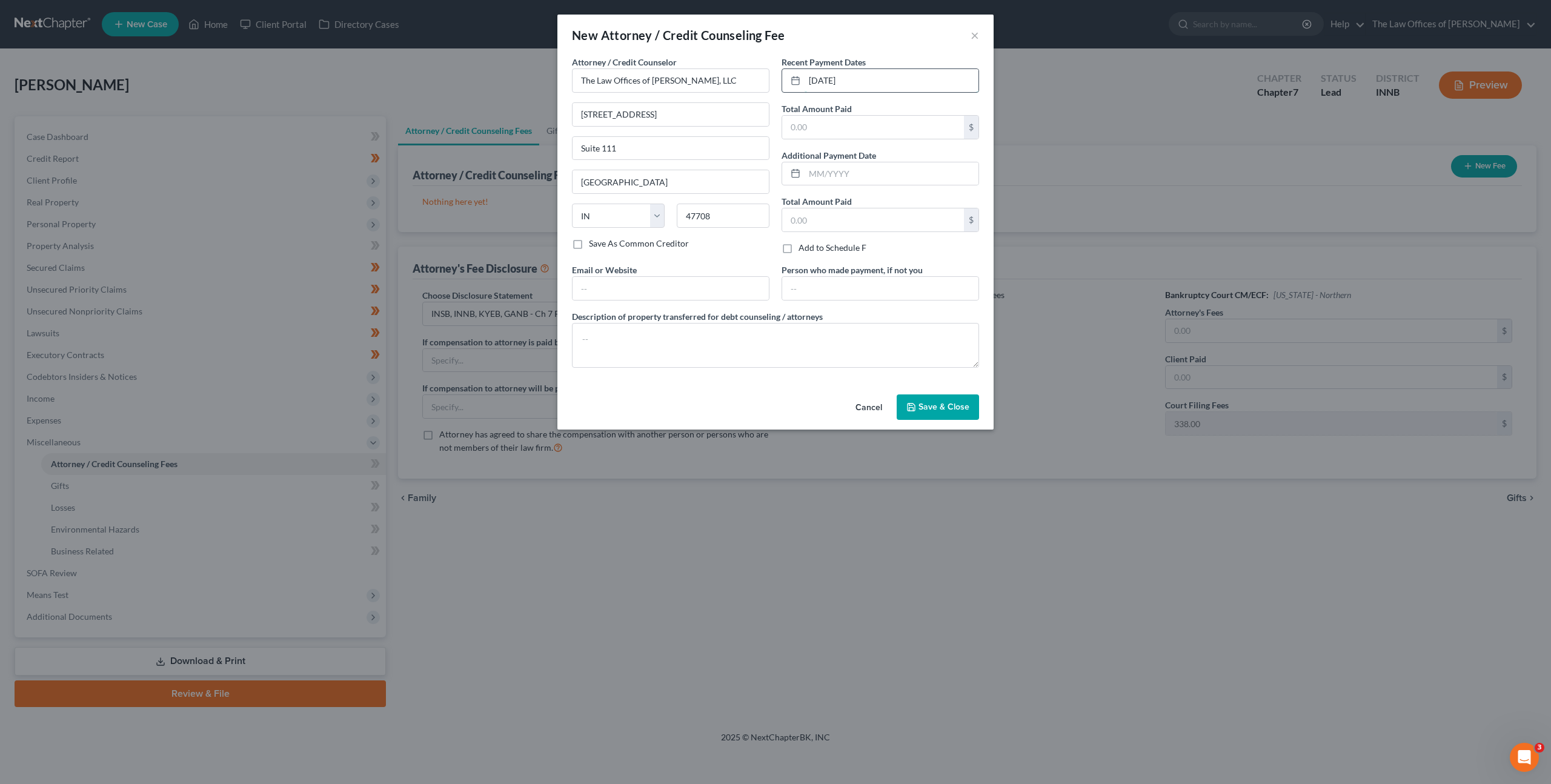
type input "[DATE]"
type input "499"
click at [710, 283] on input "text" at bounding box center [670, 288] width 196 height 23
type input "[EMAIL_ADDRESS][DOMAIN_NAME]"
click at [739, 351] on textarea at bounding box center [776, 345] width 407 height 45
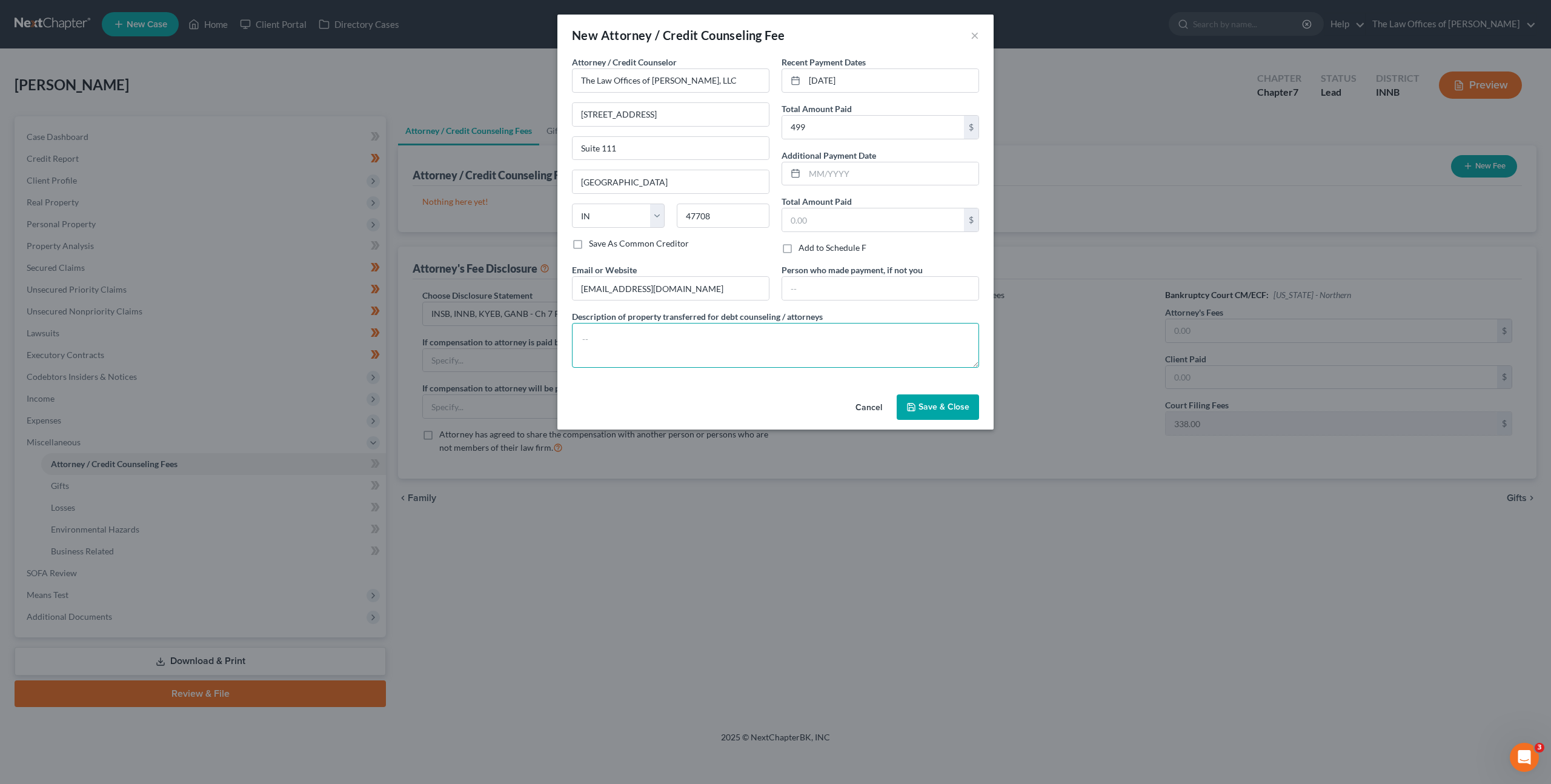
click at [696, 345] on textarea at bounding box center [776, 345] width 407 height 45
paste textarea "$499.00 - Court Filing Fee $338.00, Credit Reports $38.25, Credit Counseling $1…"
type textarea "$499.00 - Court Filing Fee $338.00, Credit Reports $38.25, Credit Counseling $1…"
click at [693, 378] on div "Attorney / Credit Counselor * The Law Offices of [PERSON_NAME], LLC [STREET_ADD…" at bounding box center [775, 222] width 436 height 334
click at [941, 406] on span "Save & Close" at bounding box center [943, 406] width 51 height 10
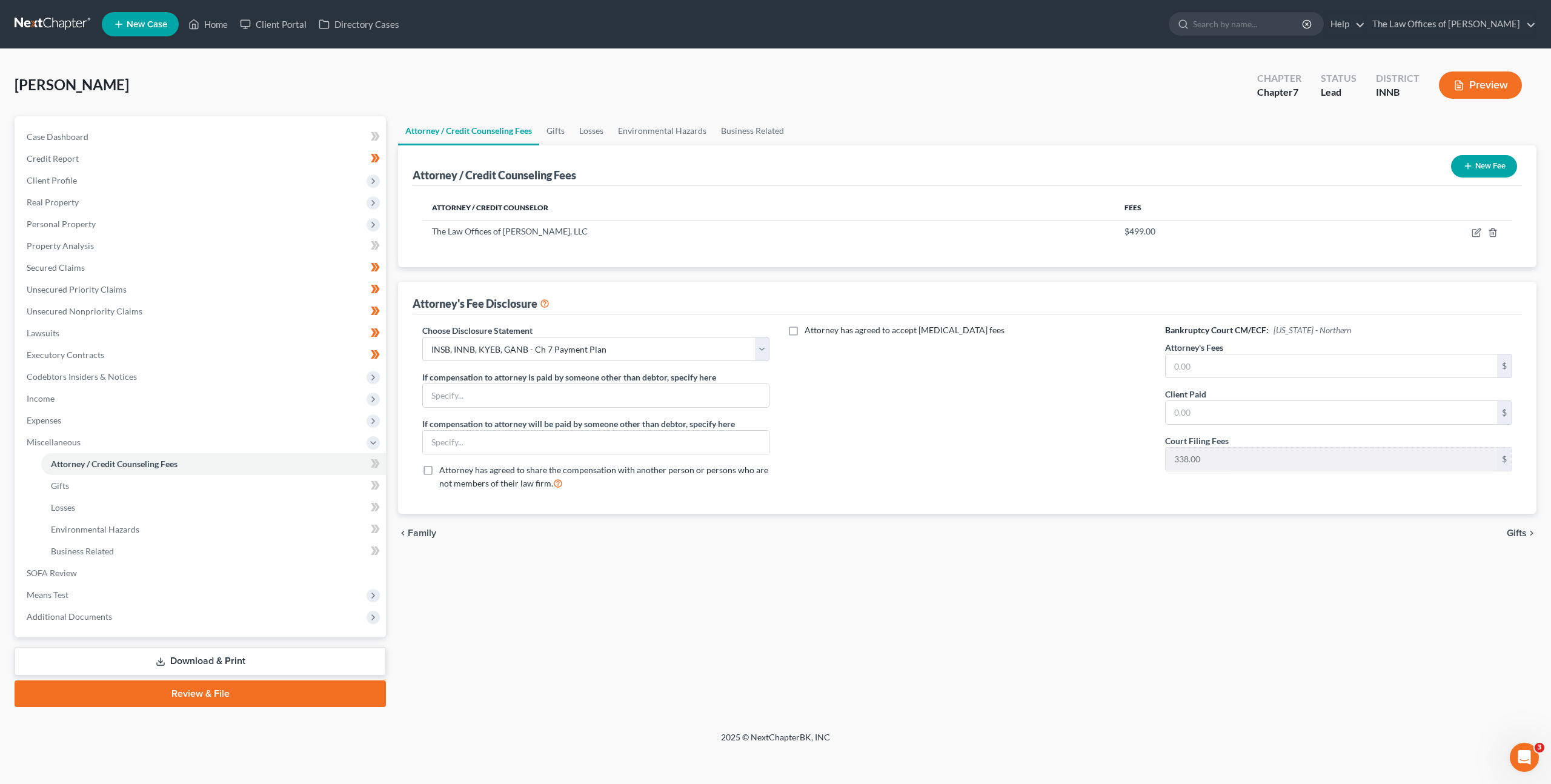
click at [947, 430] on div "Attorney has agreed to accept [MEDICAL_DATA] fees" at bounding box center [967, 411] width 372 height 175
click at [1476, 232] on icon "button" at bounding box center [1477, 231] width 6 height 6
select select "15"
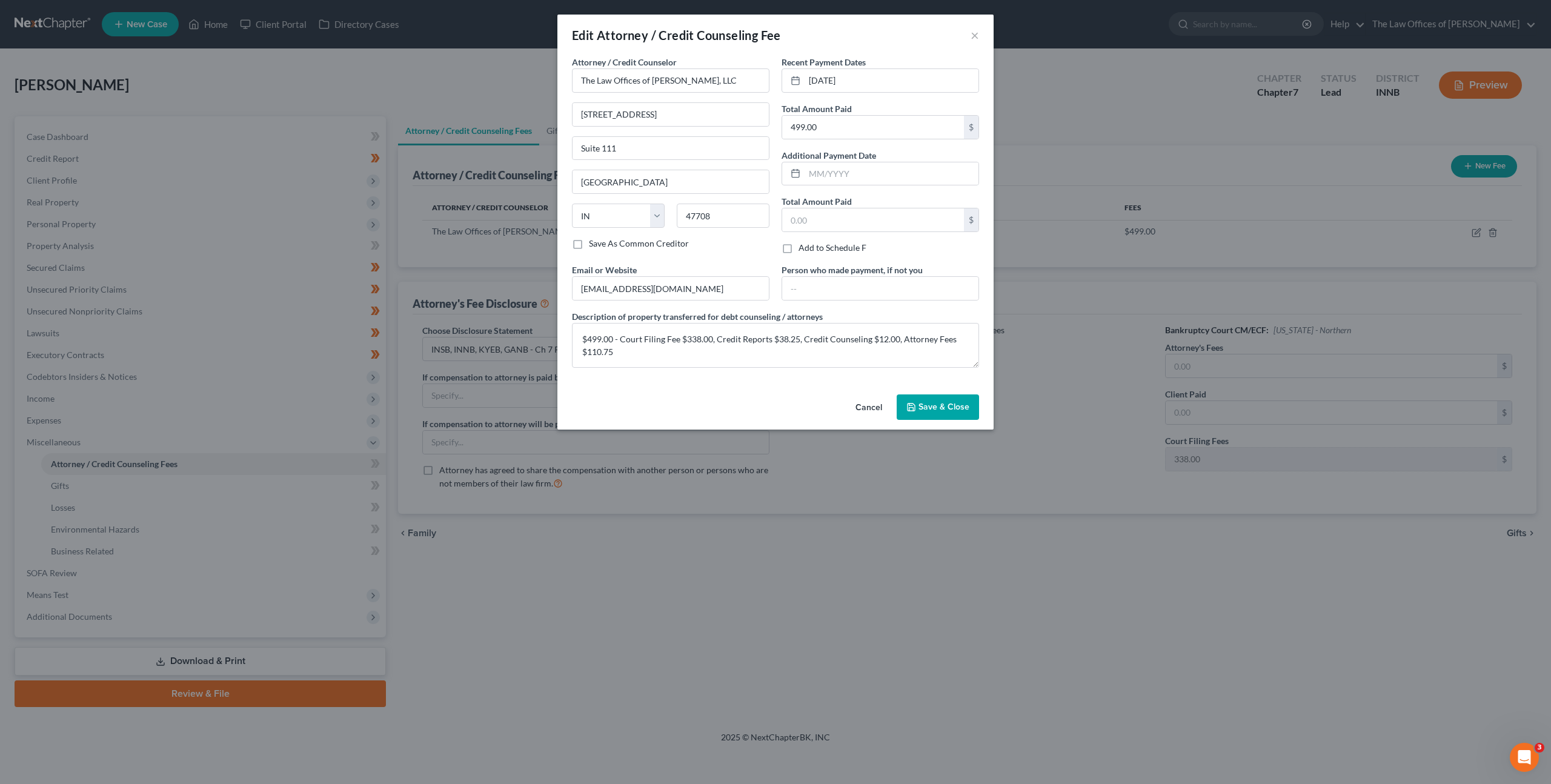
click at [860, 405] on button "Cancel" at bounding box center [869, 407] width 46 height 24
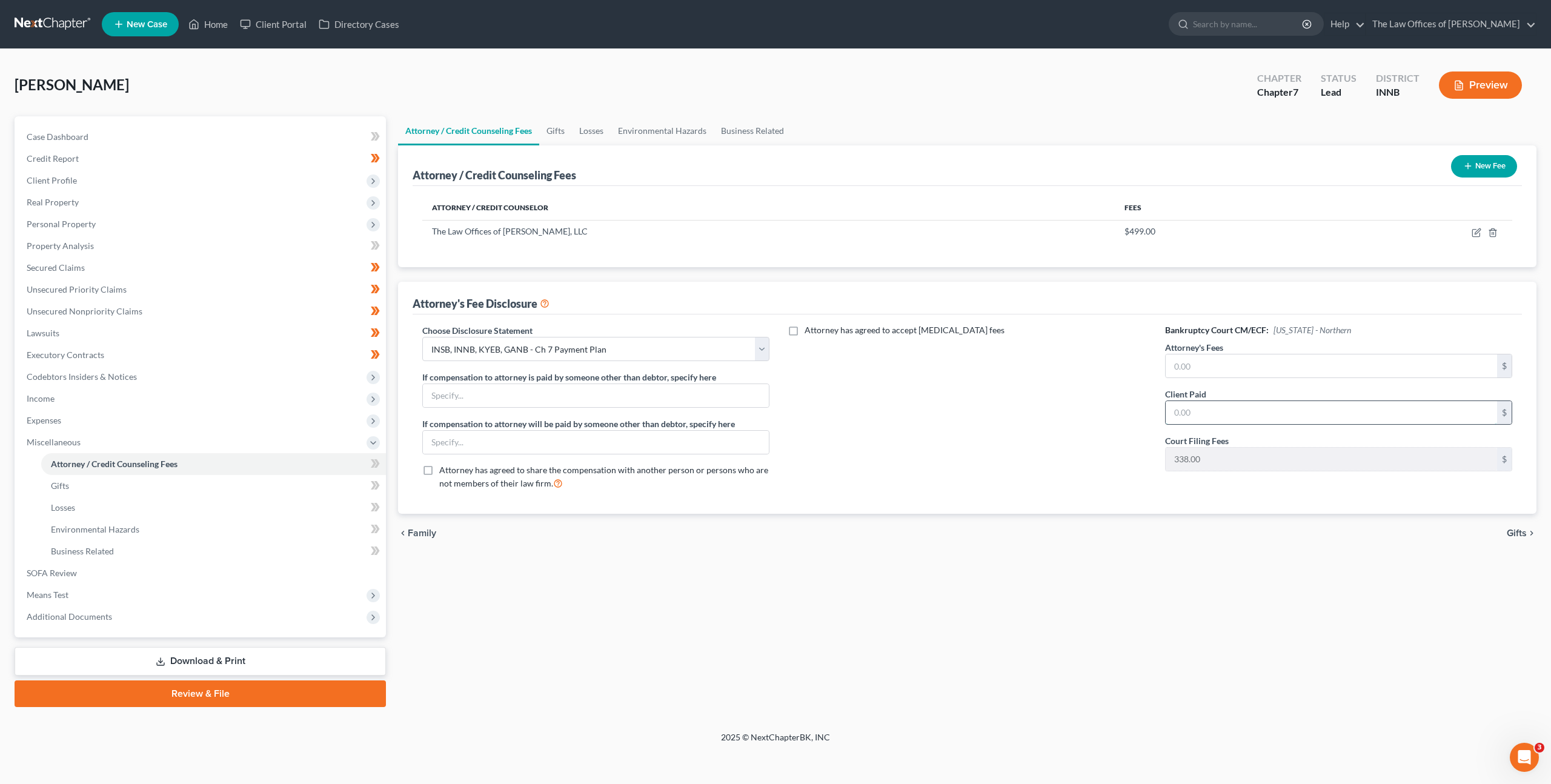
click at [1189, 416] on input "text" at bounding box center [1332, 412] width 331 height 23
type input "110.75"
click at [1254, 363] on input "text" at bounding box center [1332, 366] width 331 height 23
type input "1,760.75"
click at [1135, 562] on div "Attorney / Credit Counseling Fees Gifts Losses Environmental Hazards Business R…" at bounding box center [967, 411] width 1151 height 590
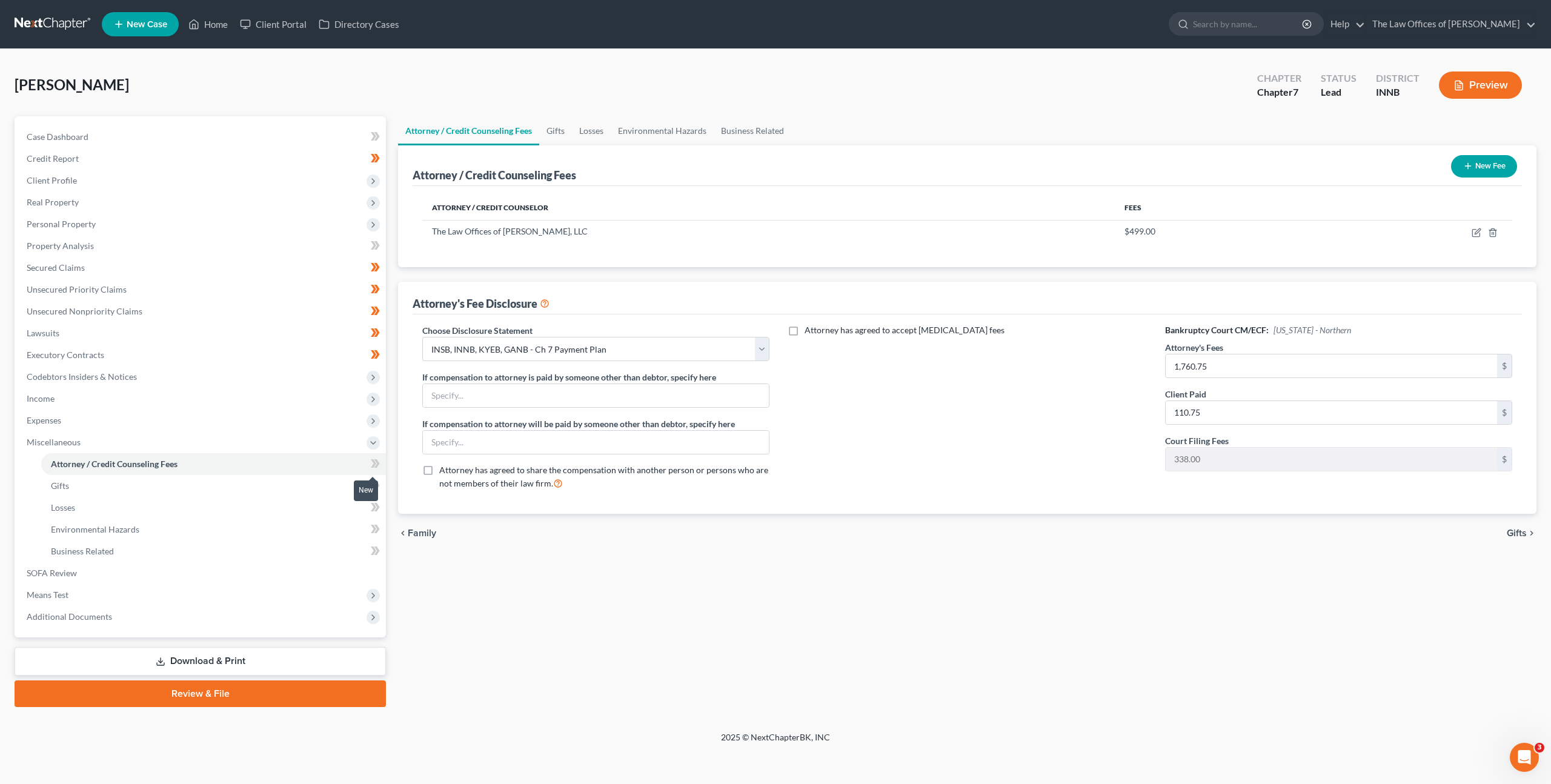
click at [376, 463] on icon at bounding box center [375, 464] width 9 height 15
drag, startPoint x: 376, startPoint y: 463, endPoint x: 362, endPoint y: 490, distance: 30.4
click at [376, 463] on icon at bounding box center [375, 464] width 9 height 15
click at [539, 622] on div "Attorney / Credit Counseling Fees Gifts Losses Environmental Hazards Business R…" at bounding box center [967, 411] width 1151 height 590
drag, startPoint x: 209, startPoint y: 658, endPoint x: 388, endPoint y: 540, distance: 214.4
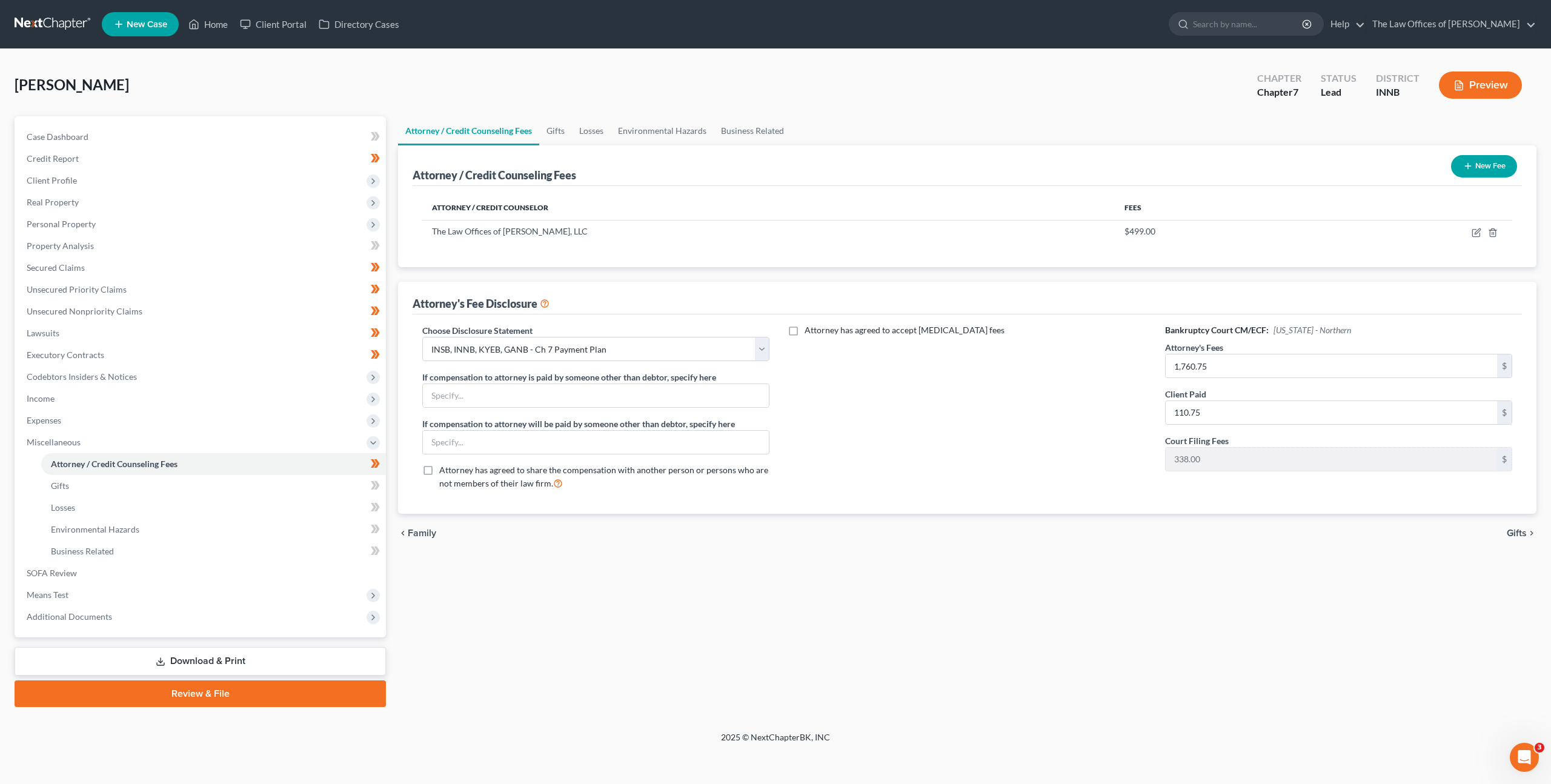
click at [209, 658] on link "Download & Print" at bounding box center [200, 661] width 372 height 28
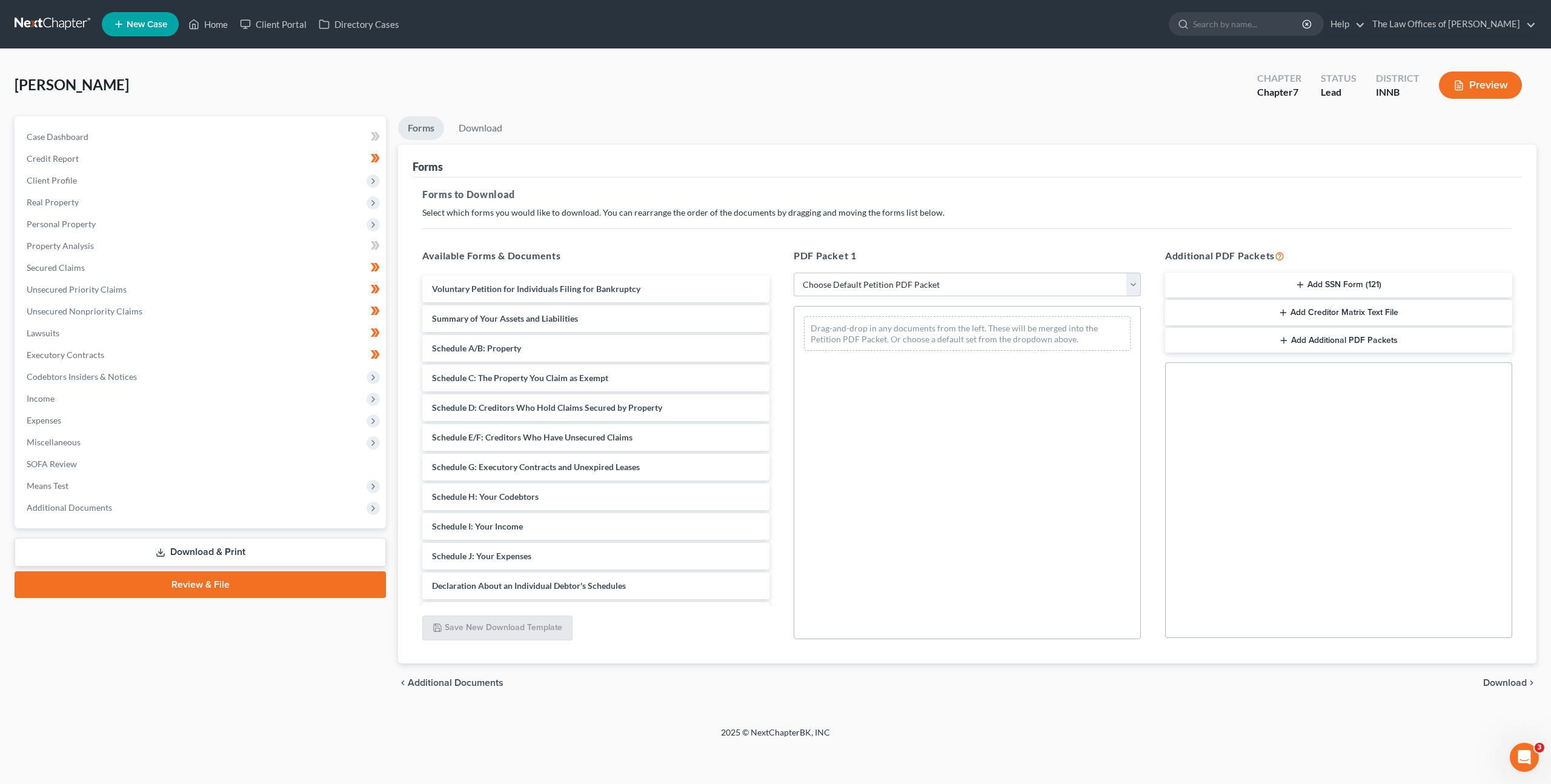
click at [878, 286] on select "Choose Default Petition PDF Packet Complete Bankruptcy Petition (all forms and …" at bounding box center [967, 284] width 347 height 24
select select "0"
click at [794, 272] on select "Choose Default Petition PDF Packet Complete Bankruptcy Petition (all forms and …" at bounding box center [967, 284] width 347 height 24
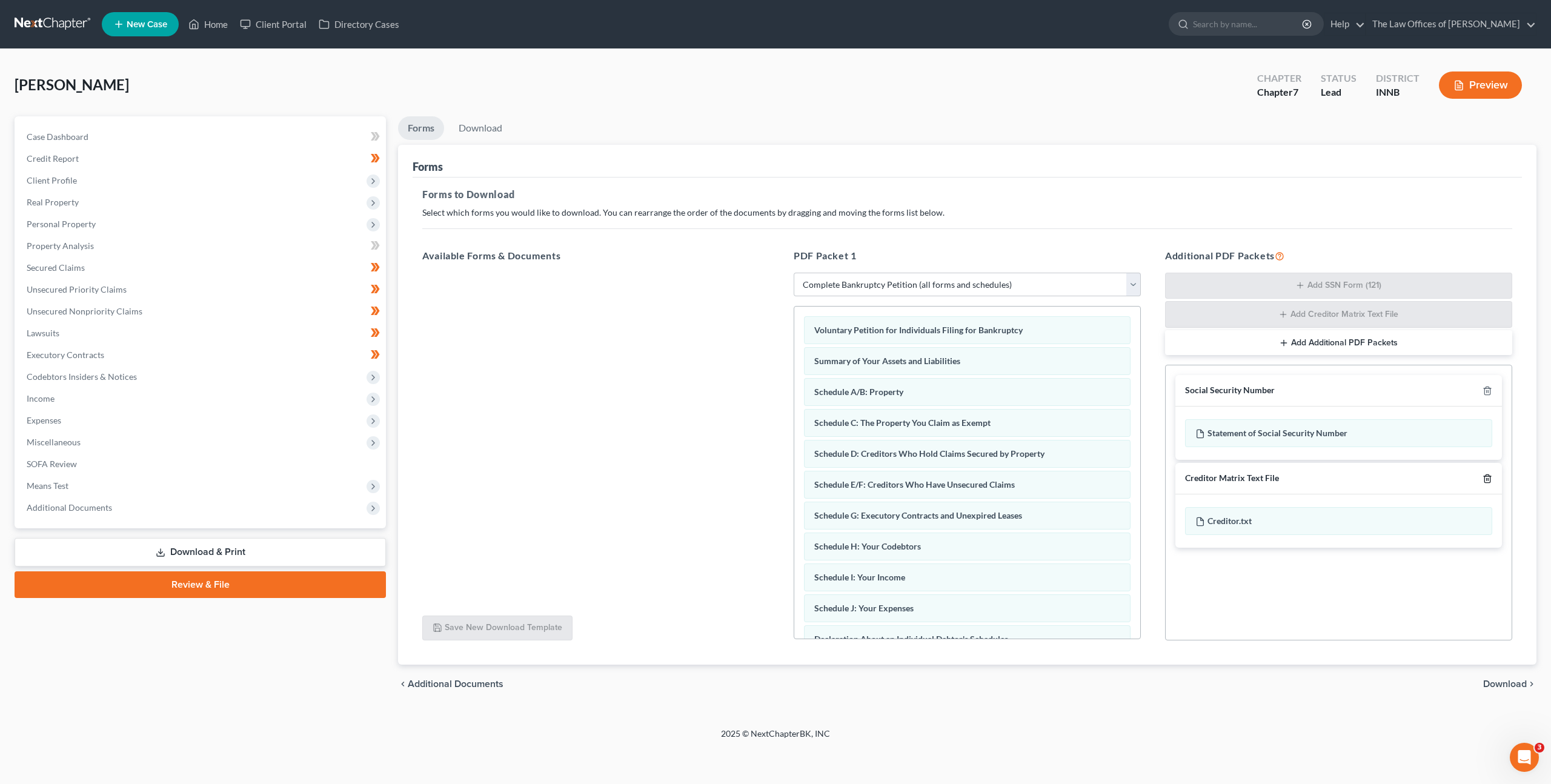
click at [1485, 478] on icon "button" at bounding box center [1487, 479] width 6 height 8
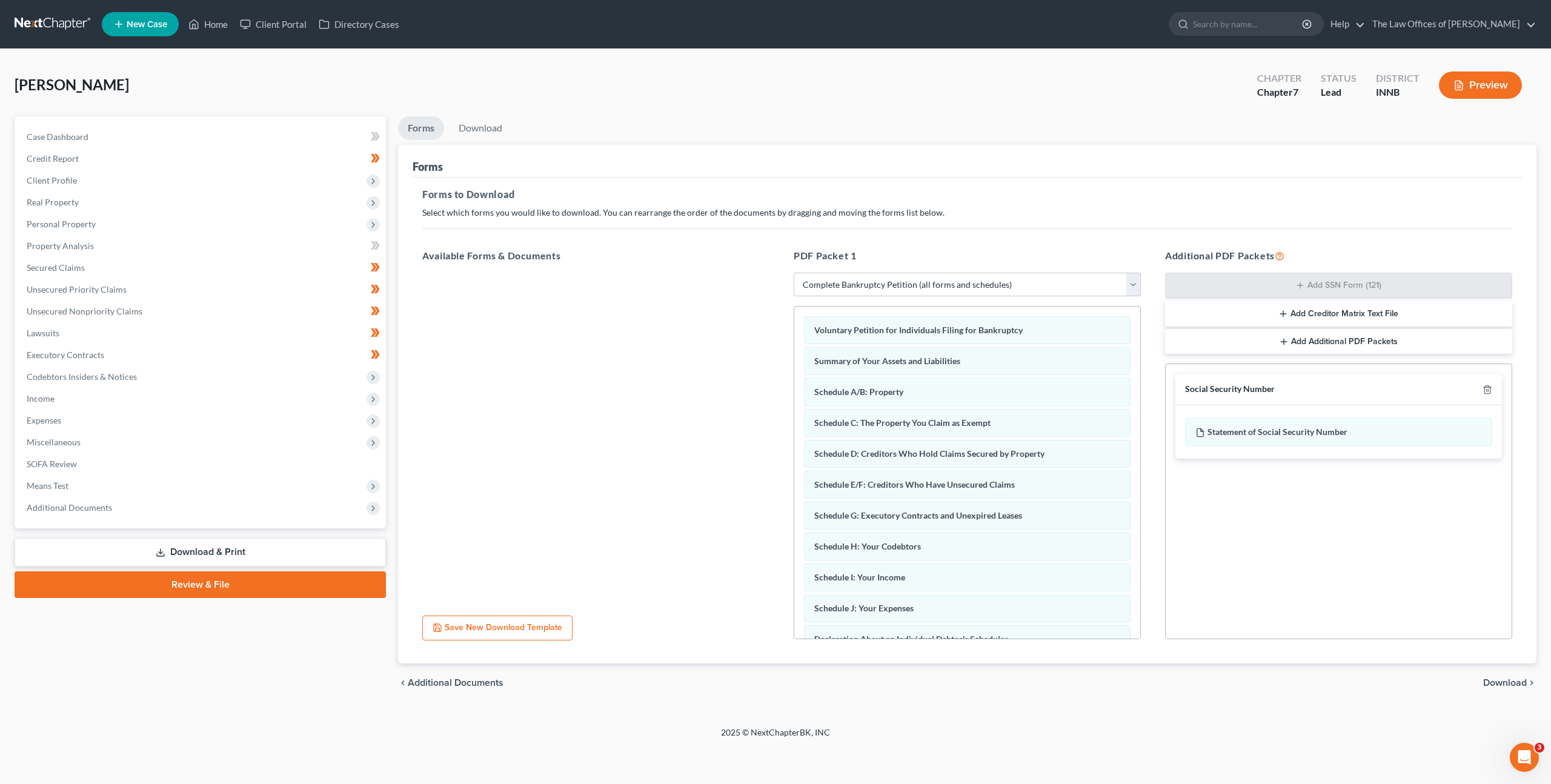
drag, startPoint x: 1496, startPoint y: 670, endPoint x: 1496, endPoint y: 681, distance: 11.0
click at [1496, 679] on div "chevron_left Additional Documents Download chevron_right" at bounding box center [967, 682] width 1139 height 39
drag, startPoint x: 1496, startPoint y: 681, endPoint x: 1324, endPoint y: 599, distance: 190.5
click at [1496, 681] on span "Download" at bounding box center [1505, 683] width 44 height 10
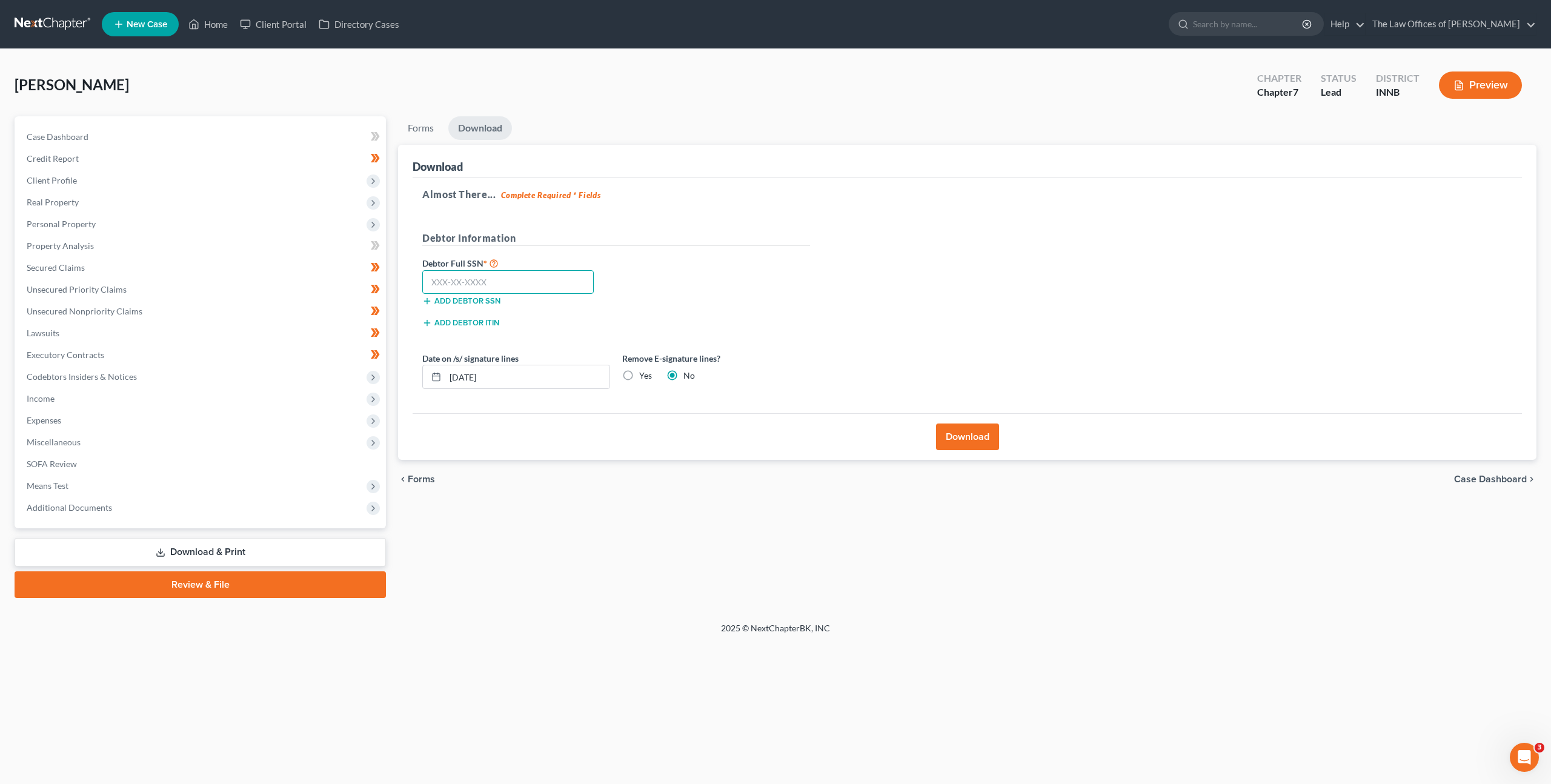
click at [554, 281] on input "text" at bounding box center [508, 281] width 171 height 24
click at [566, 286] on input "text" at bounding box center [508, 281] width 171 height 24
paste input "305-74-2818"
type input "305-74-2818"
click at [737, 299] on div "Debtor Full SSN * 305-74-2818 Add debtor SSN" at bounding box center [616, 286] width 400 height 60
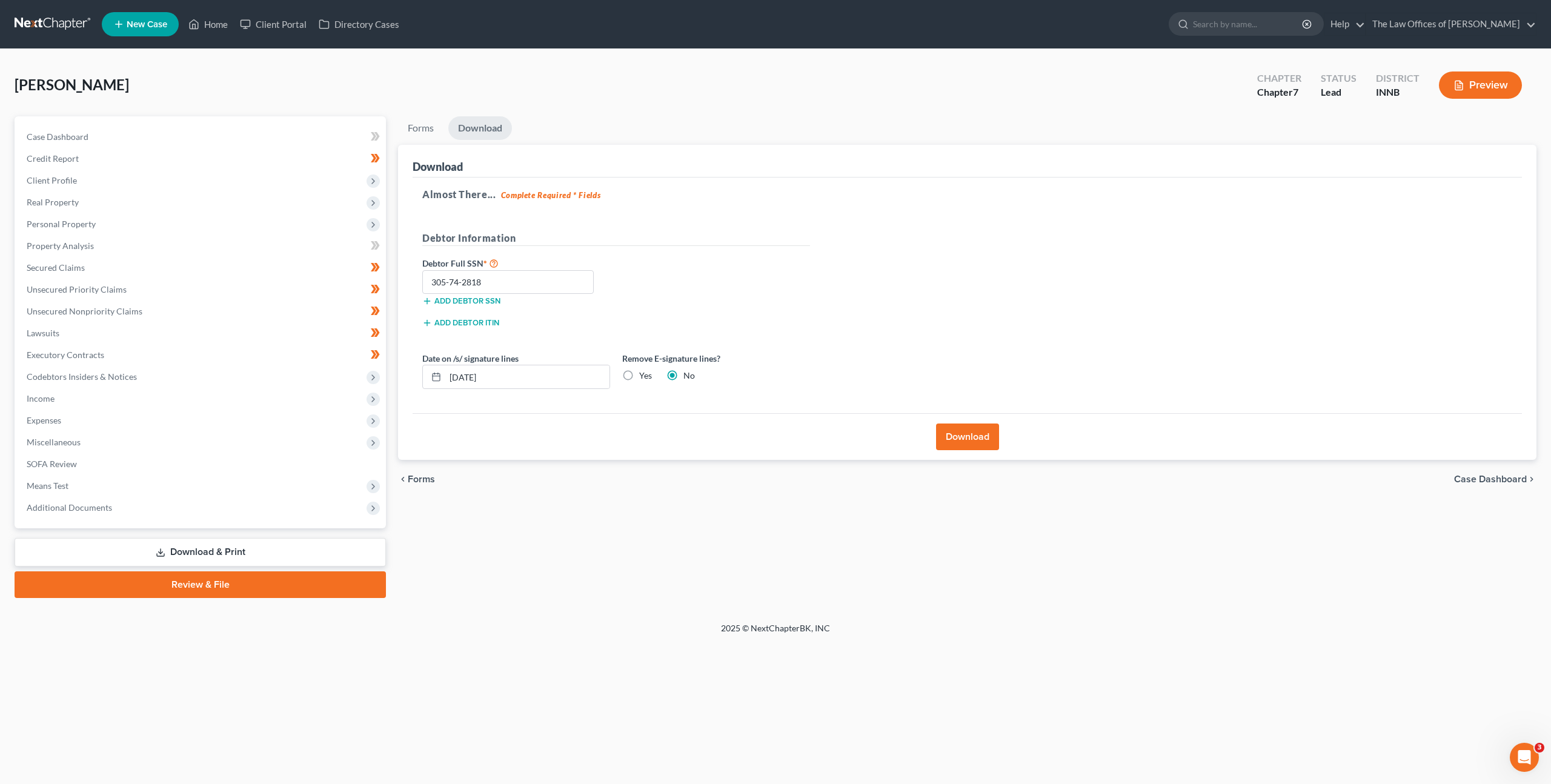
click at [639, 374] on label "Yes" at bounding box center [645, 375] width 12 height 12
click at [644, 374] on input "Yes" at bounding box center [648, 373] width 8 height 8
radio input "true"
radio input "false"
click at [837, 299] on div "Almost There... Complete Required * Fields Debtor Information Debtor Full SSN *…" at bounding box center [967, 295] width 1110 height 236
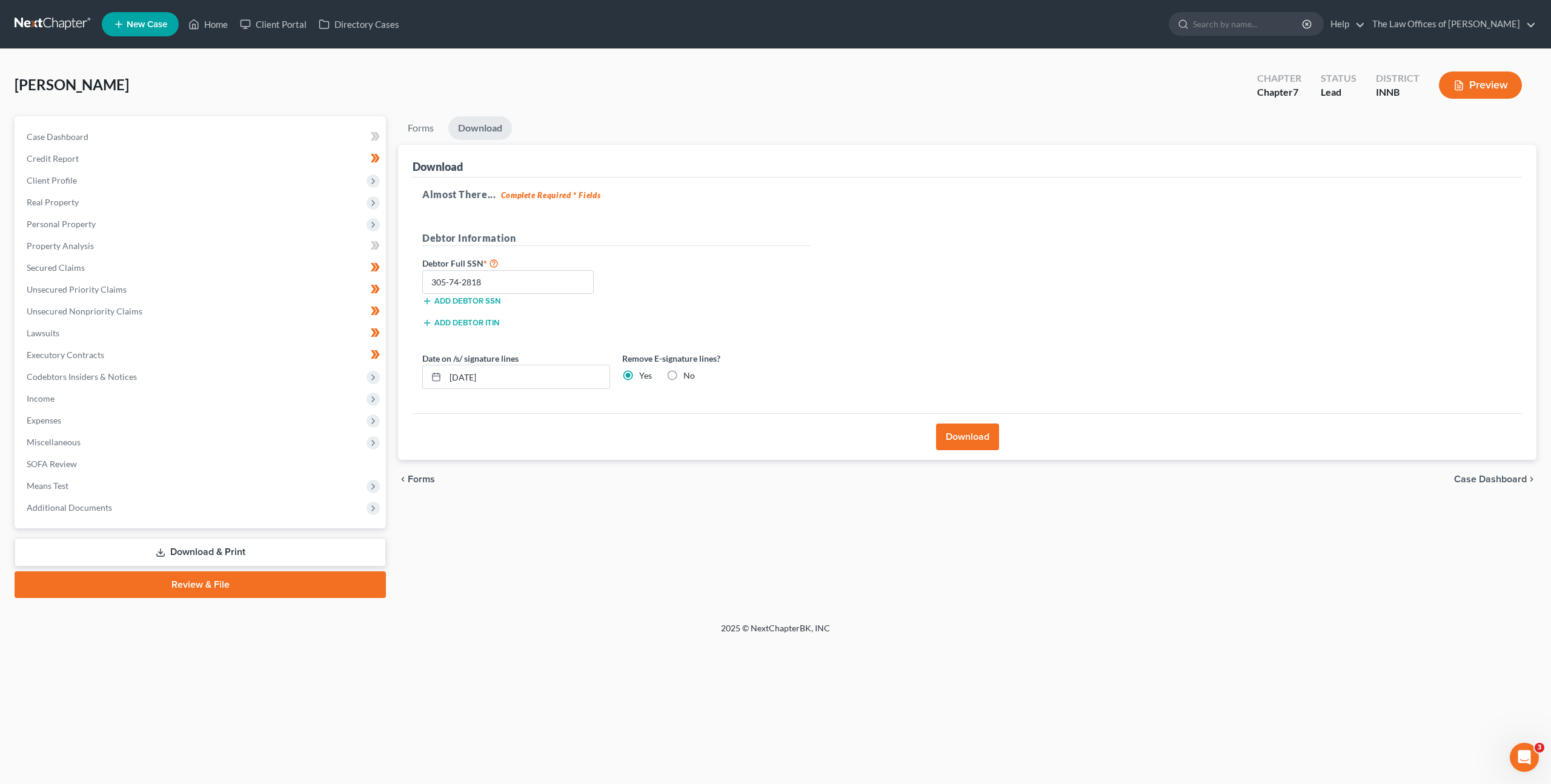
click at [961, 446] on button "Download" at bounding box center [968, 436] width 63 height 26
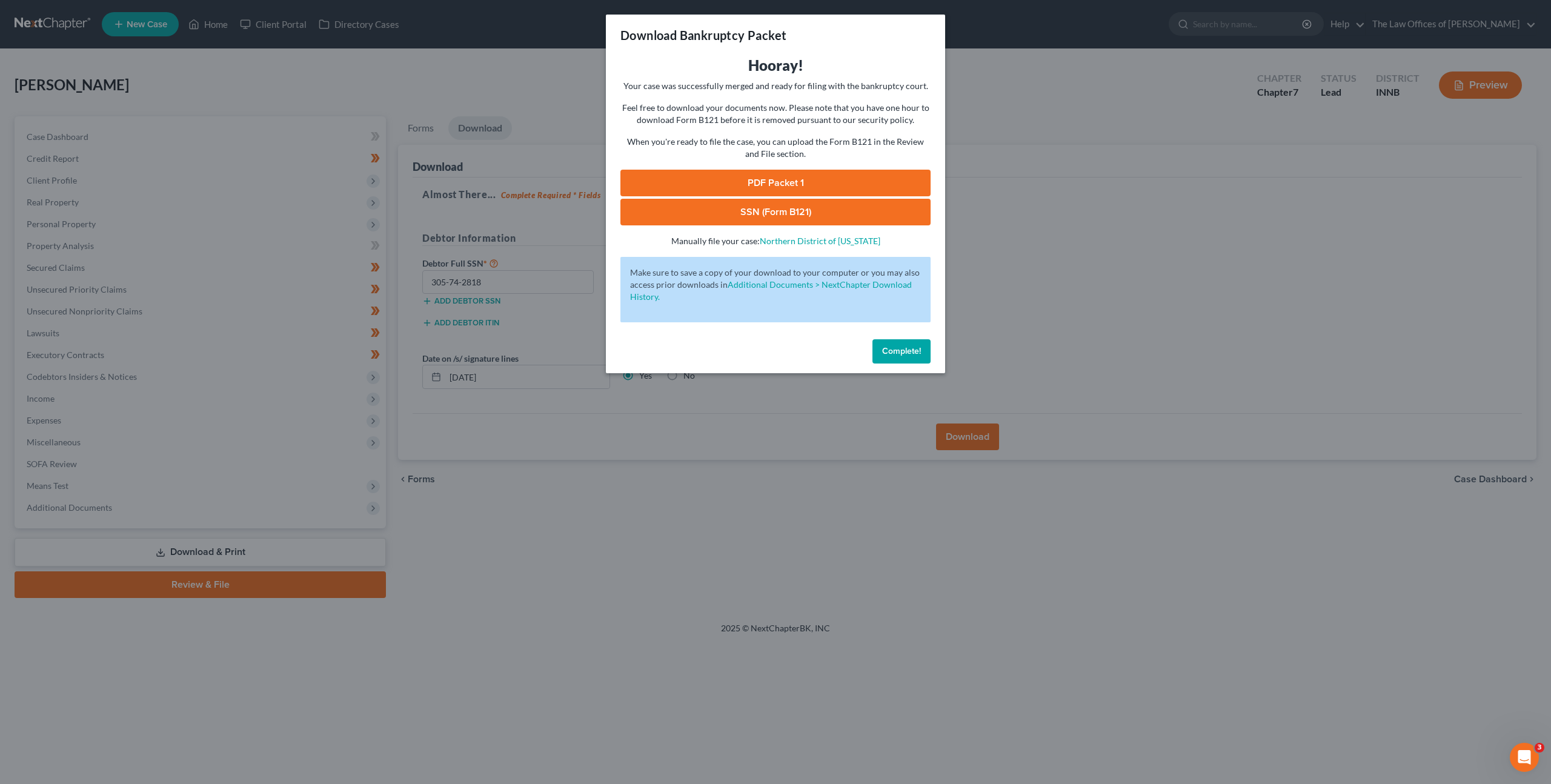
click at [754, 178] on link "PDF Packet 1" at bounding box center [775, 183] width 311 height 26
click at [742, 214] on link "SSN (Form B121)" at bounding box center [775, 212] width 311 height 26
click at [897, 337] on div "Complete!" at bounding box center [776, 354] width 340 height 39
click at [895, 344] on button "Complete!" at bounding box center [902, 351] width 58 height 24
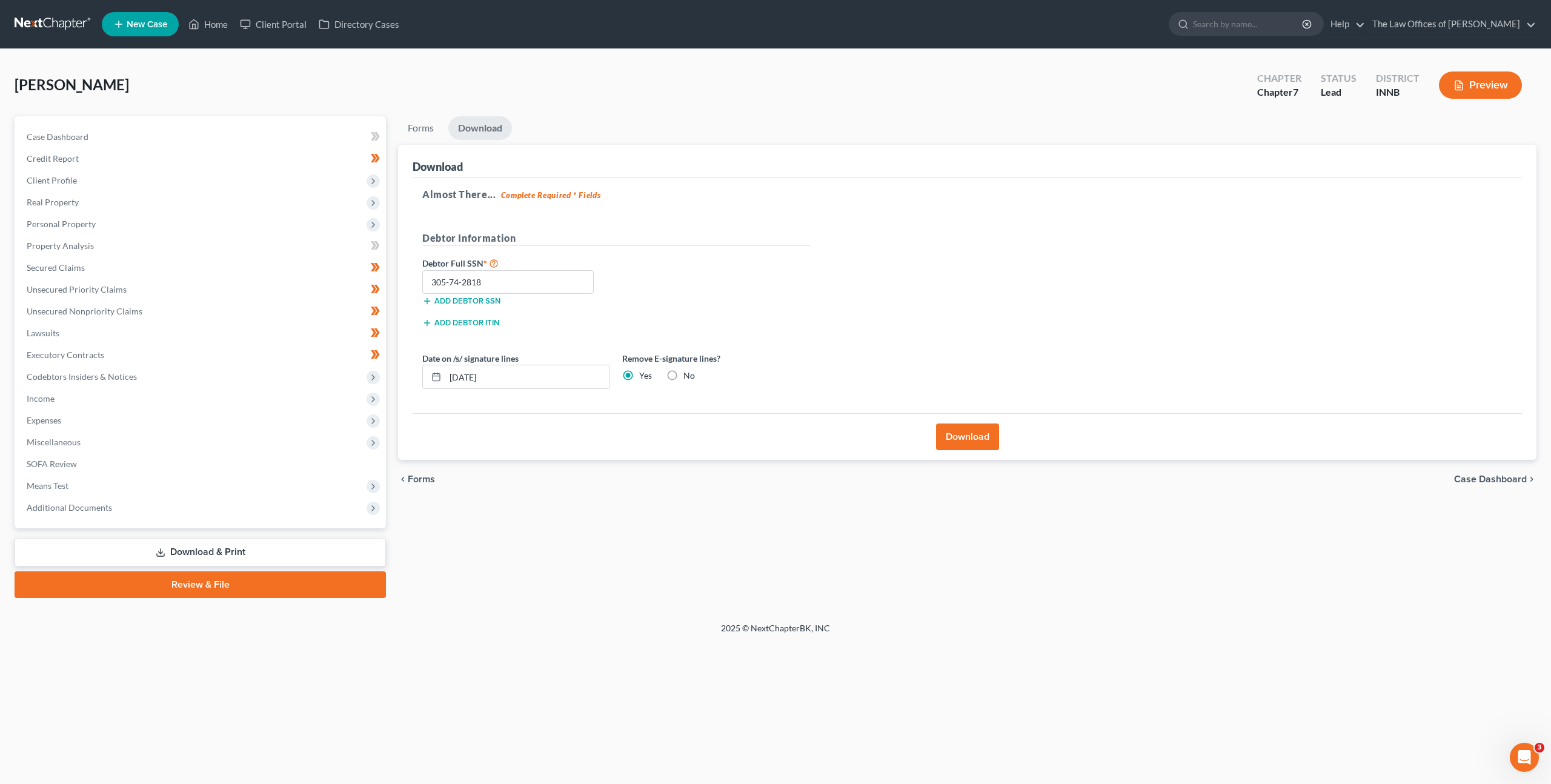
click at [421, 477] on span "Forms" at bounding box center [421, 479] width 27 height 10
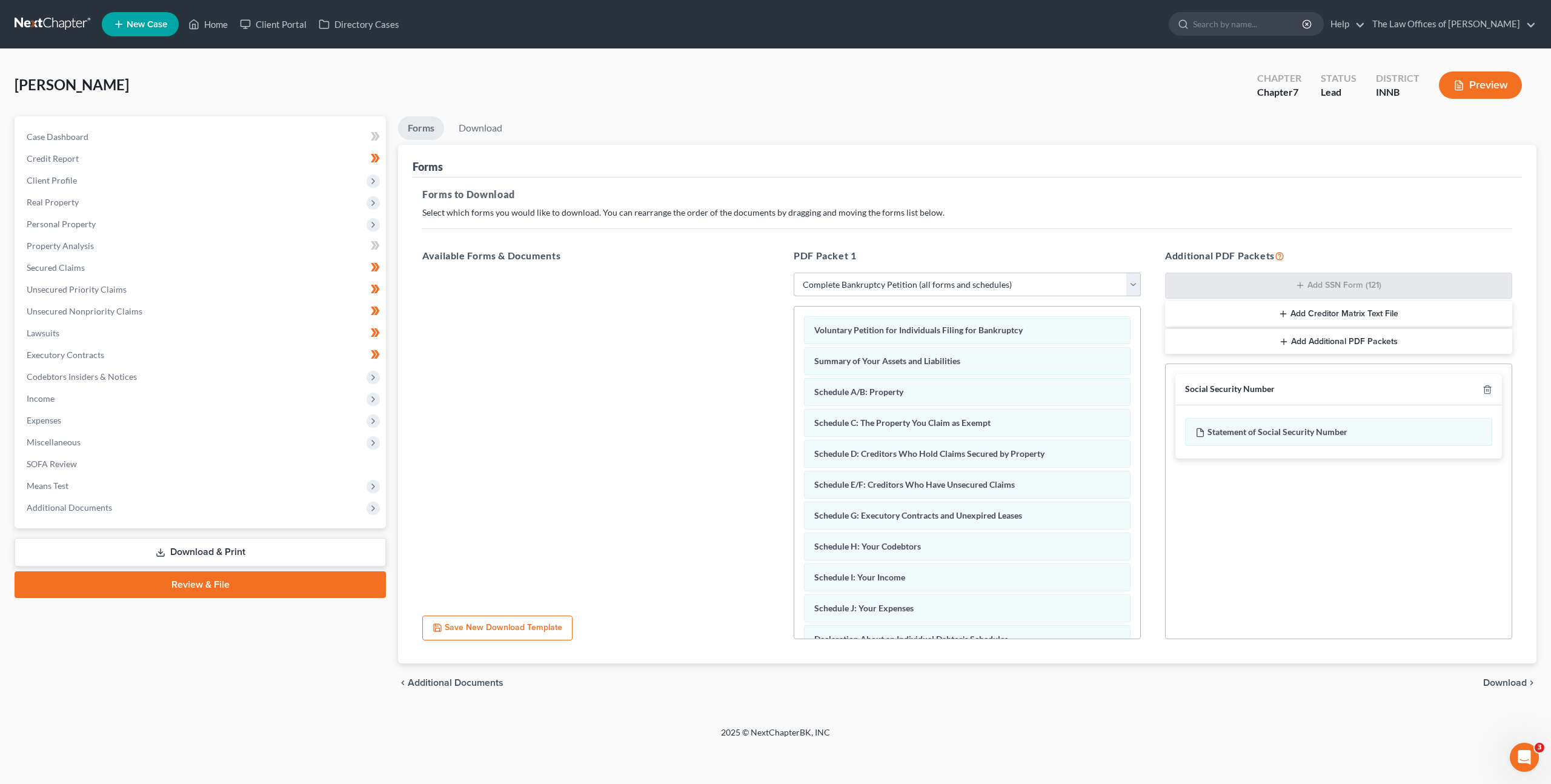
click at [844, 283] on select "Choose Default Petition PDF Packet Complete Bankruptcy Petition (all forms and …" at bounding box center [967, 284] width 347 height 24
select select "3"
click at [794, 272] on select "Choose Default Petition PDF Packet Complete Bankruptcy Petition (all forms and …" at bounding box center [967, 284] width 347 height 24
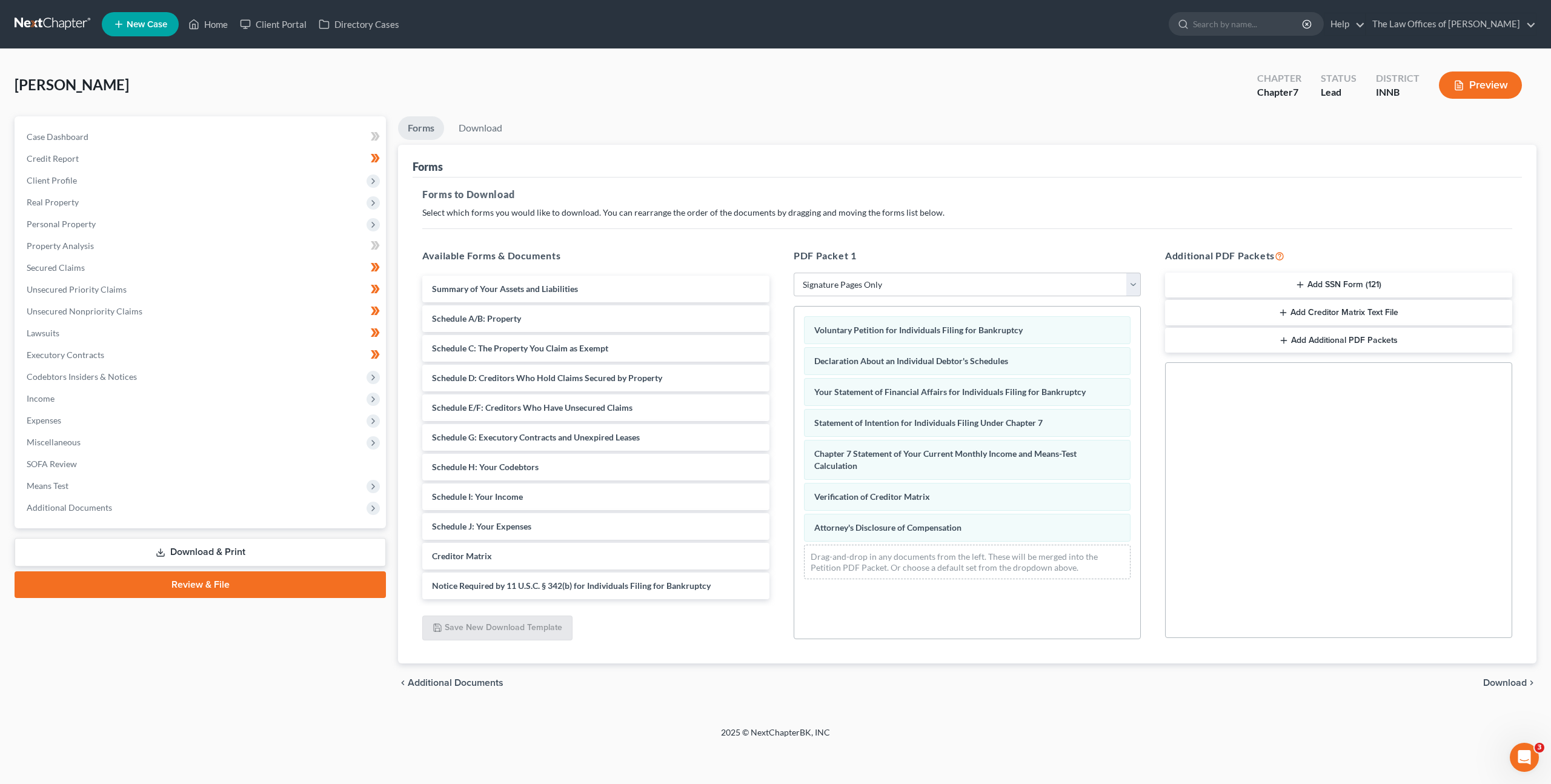
click at [1328, 283] on button "Add SSN Form (121)" at bounding box center [1338, 285] width 347 height 26
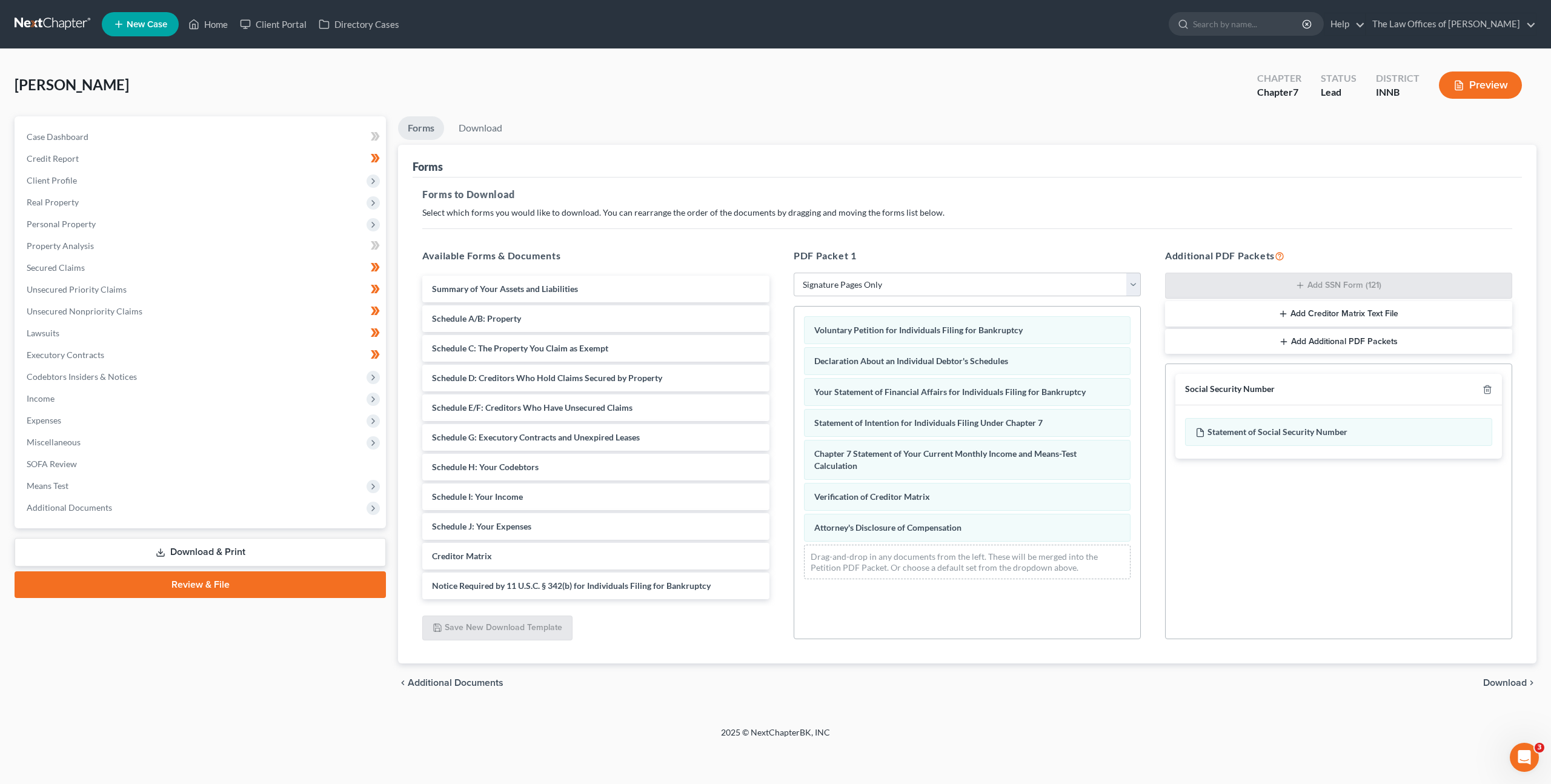
drag, startPoint x: 1510, startPoint y: 681, endPoint x: 1377, endPoint y: 592, distance: 160.0
click at [1510, 681] on span "Download" at bounding box center [1505, 683] width 44 height 10
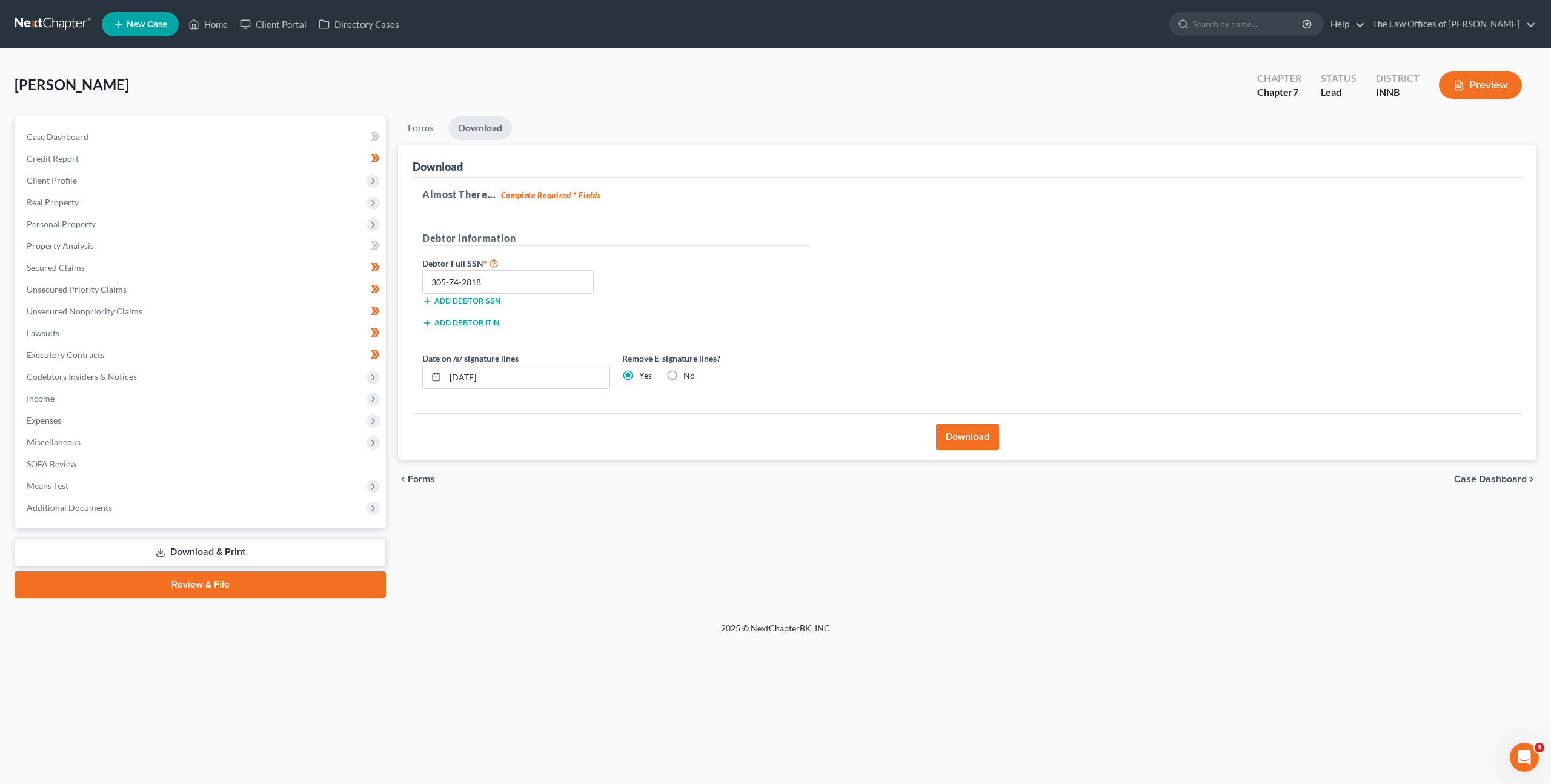
click at [981, 441] on button "Download" at bounding box center [968, 436] width 63 height 26
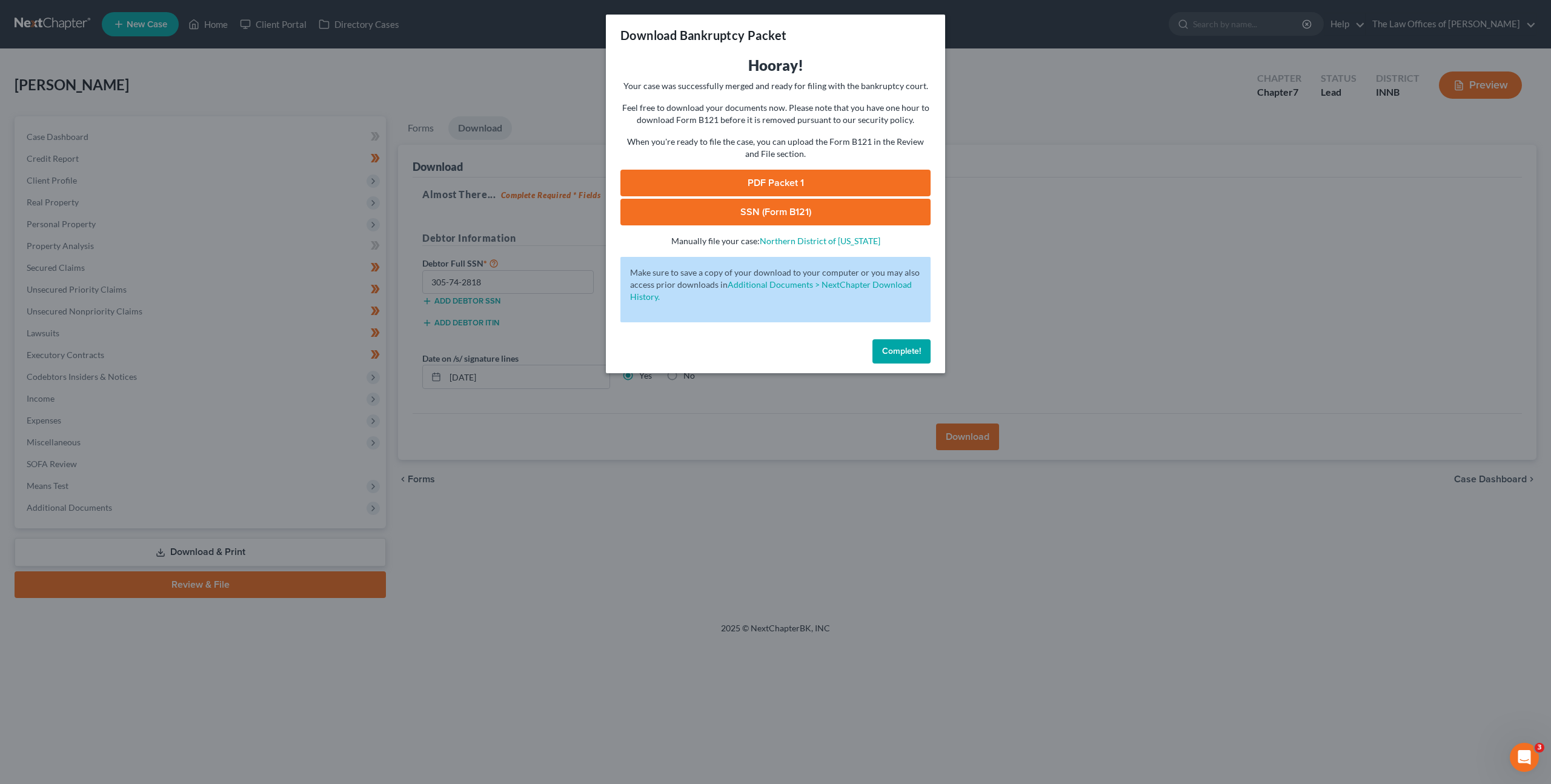
click at [758, 178] on link "PDF Packet 1" at bounding box center [775, 183] width 311 height 26
click at [892, 349] on span "Complete!" at bounding box center [901, 351] width 39 height 10
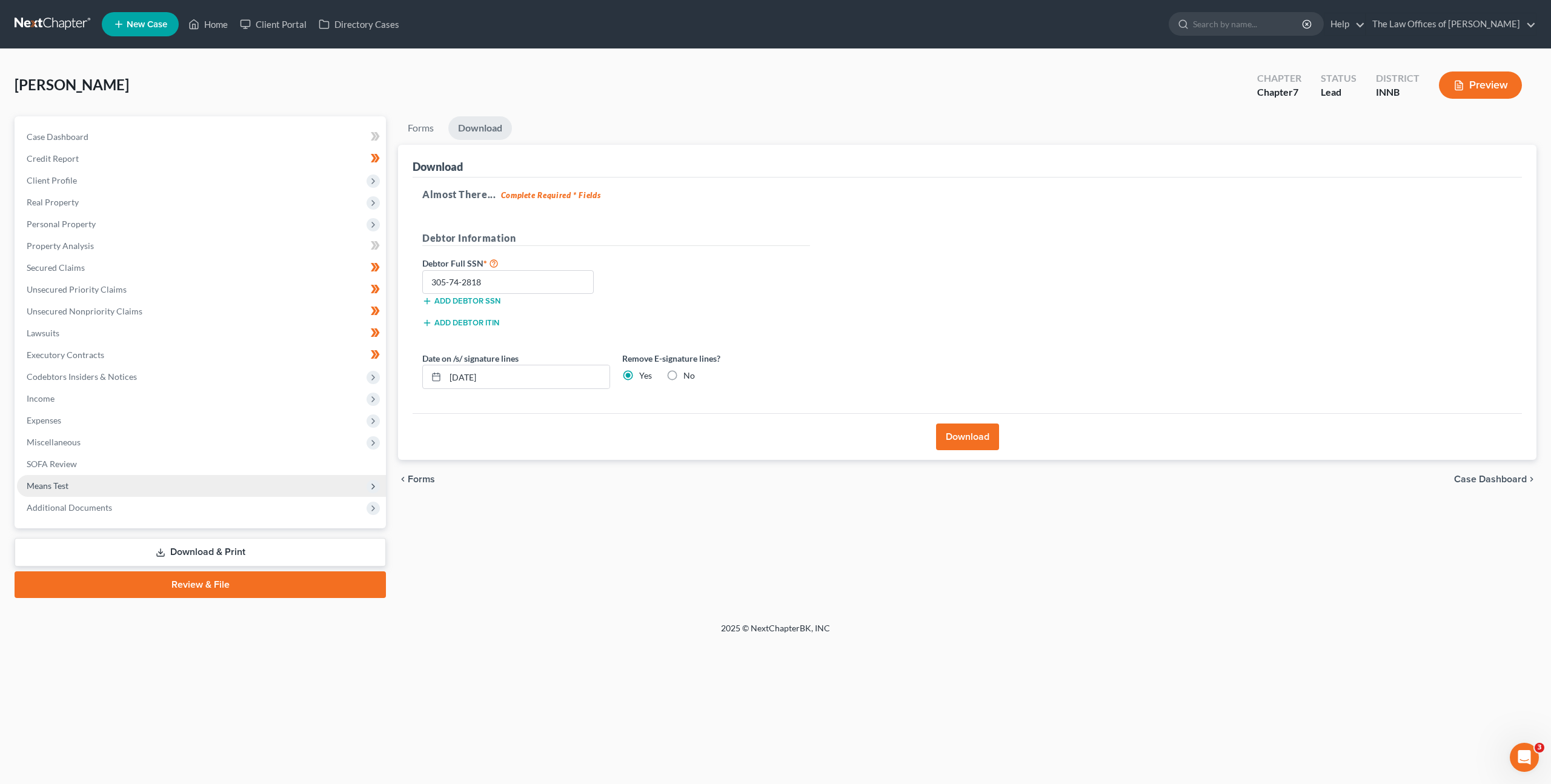
click at [184, 482] on span "Means Test" at bounding box center [201, 486] width 369 height 22
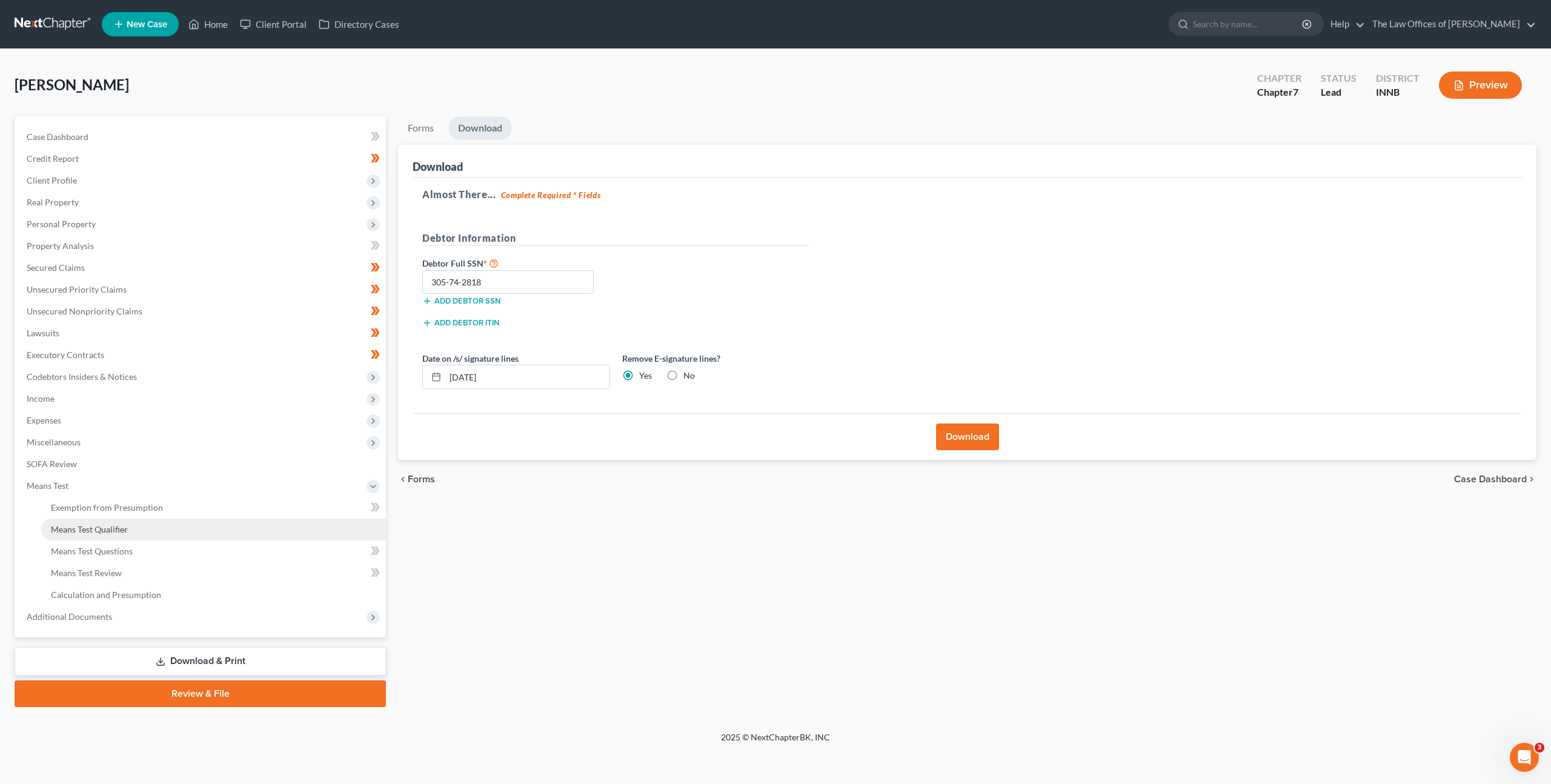
click at [152, 530] on link "Means Test Qualifier" at bounding box center [214, 529] width 344 height 22
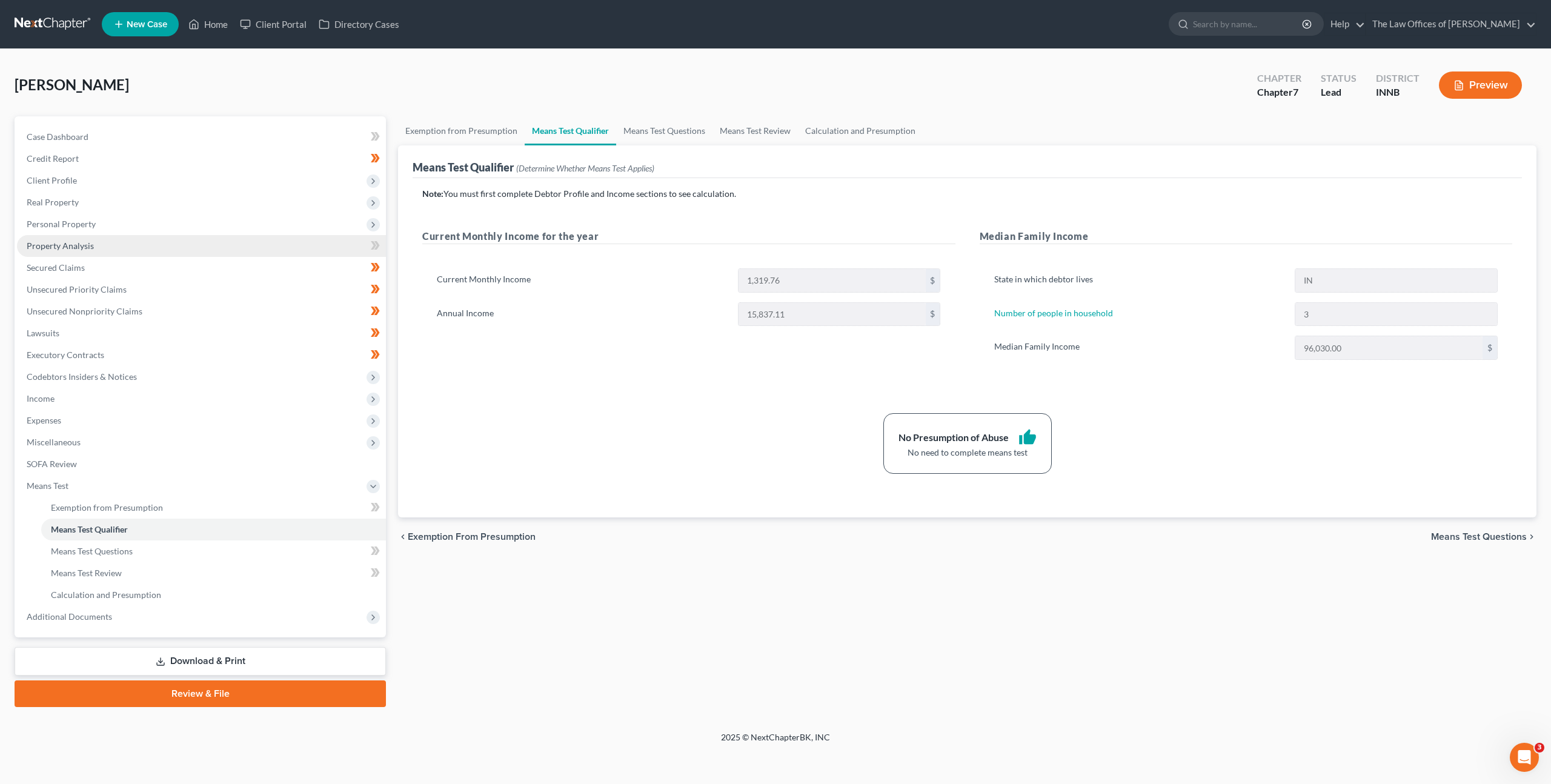
click at [157, 248] on link "Property Analysis" at bounding box center [201, 246] width 369 height 22
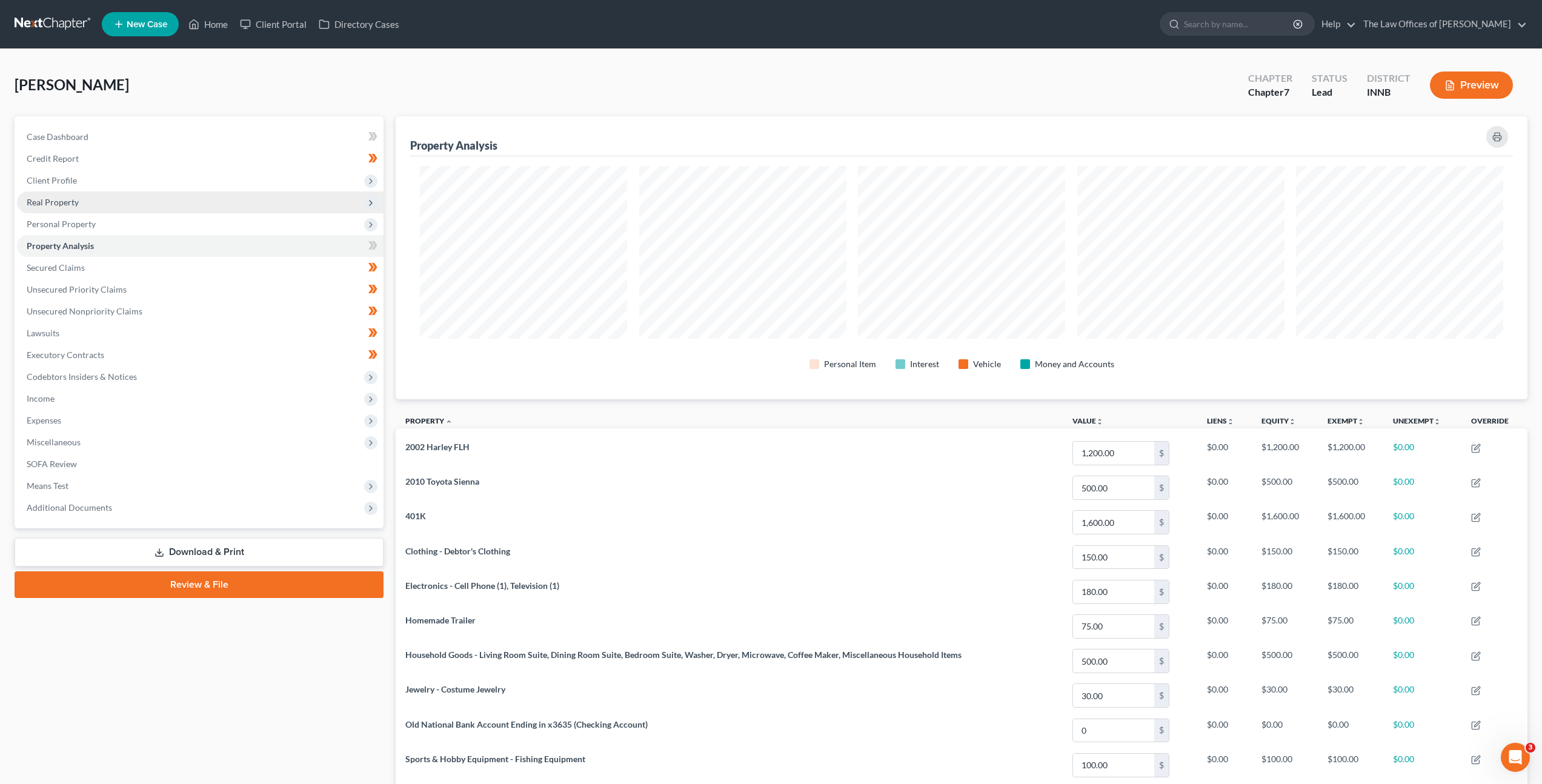
click at [217, 195] on span "Real Property" at bounding box center [200, 202] width 367 height 22
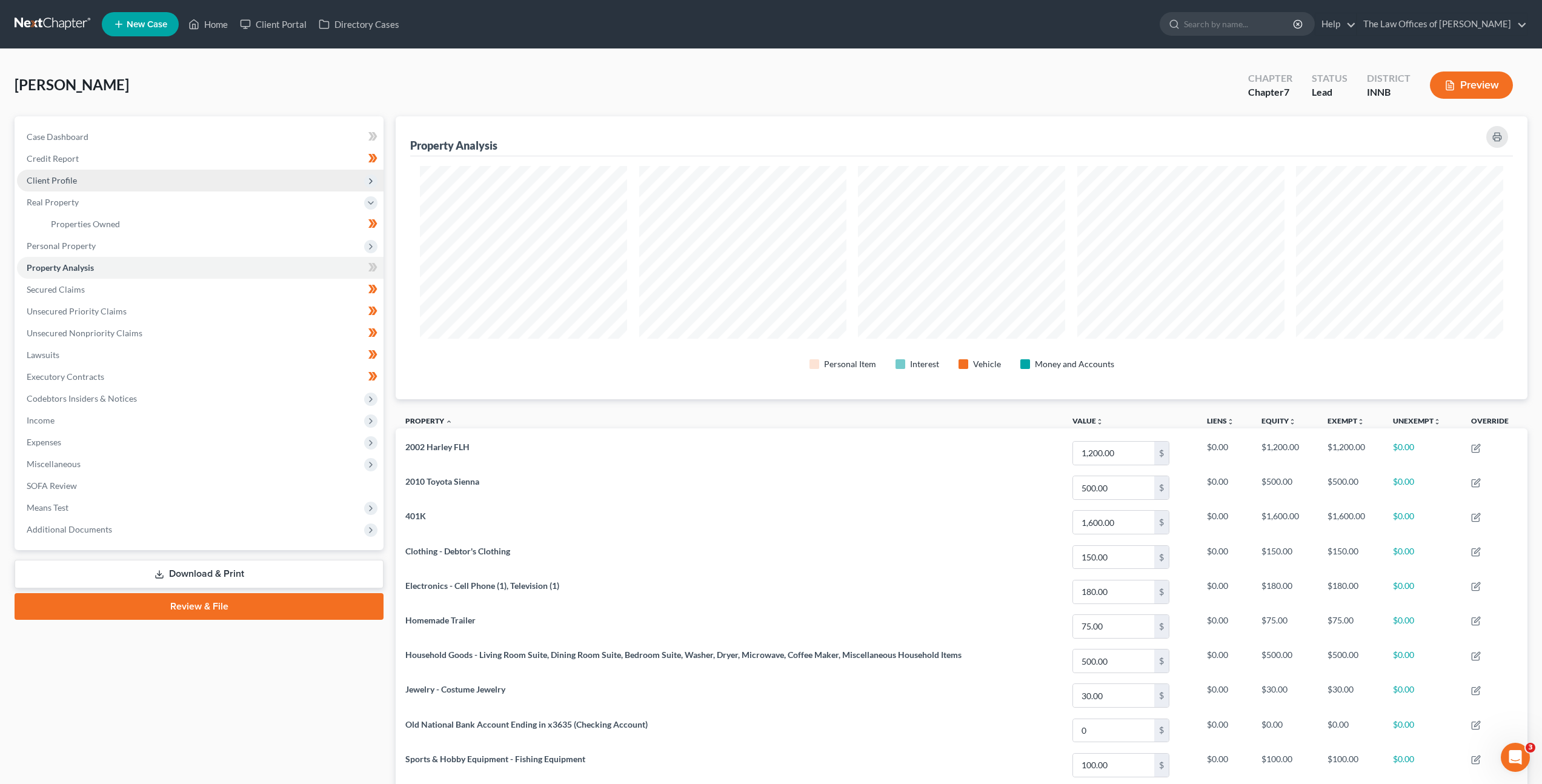
click at [213, 184] on span "Client Profile" at bounding box center [200, 180] width 367 height 22
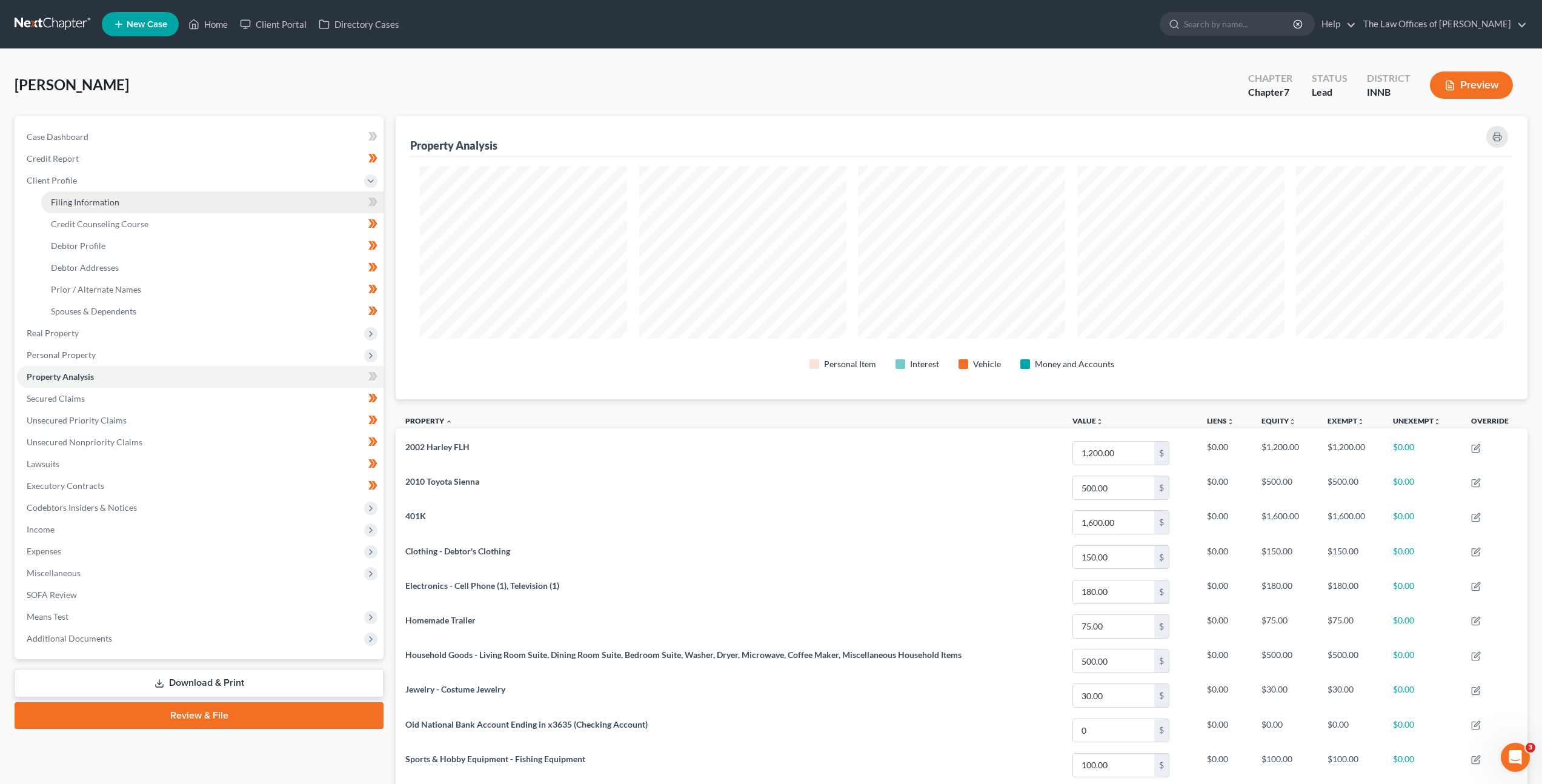
click at [182, 204] on link "Filing Information" at bounding box center [212, 202] width 342 height 22
select select "1"
select select "0"
select select "15"
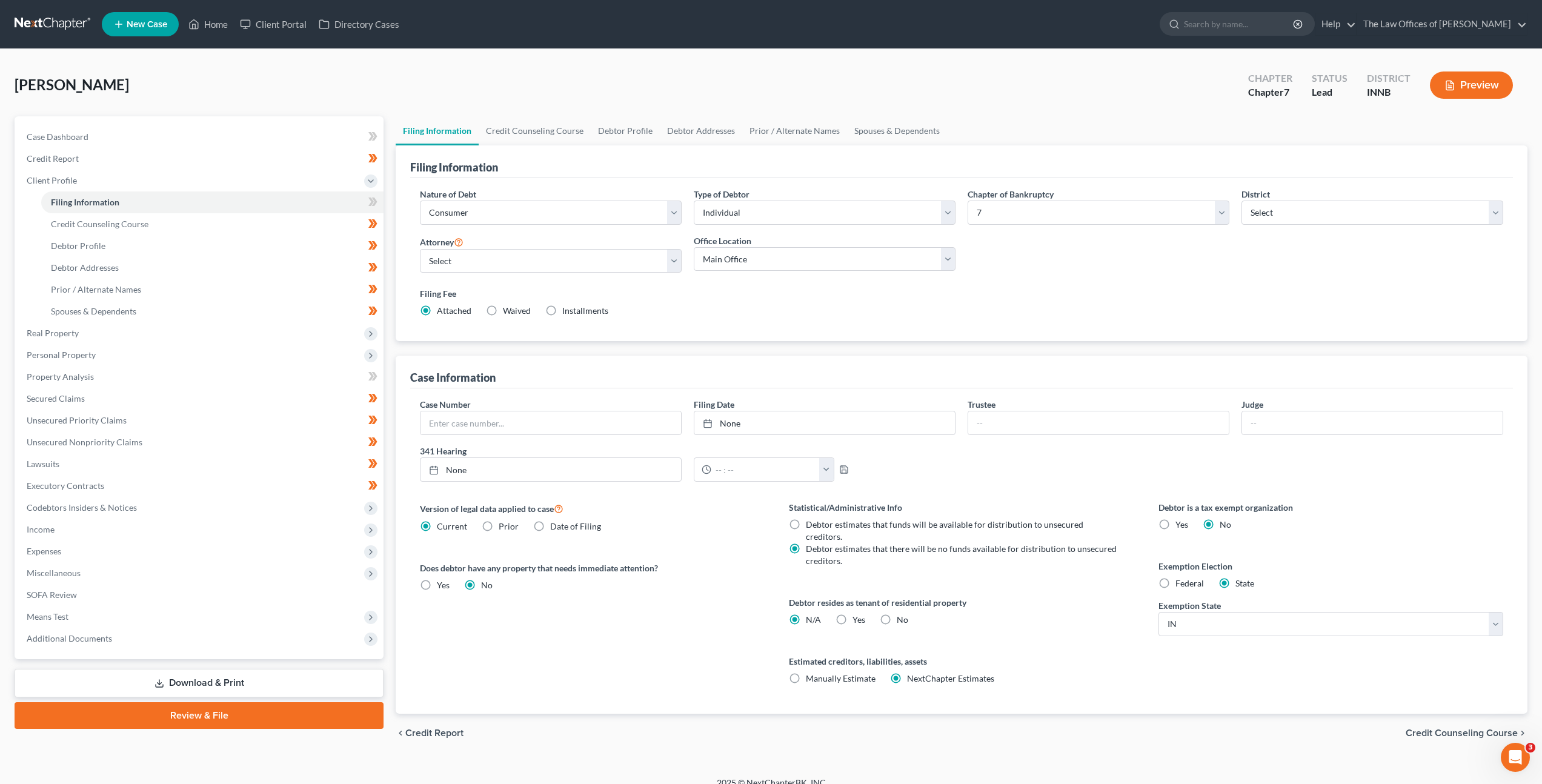
click at [853, 613] on label "Yes Yes" at bounding box center [859, 619] width 12 height 12
click at [857, 613] on input "Yes Yes" at bounding box center [861, 618] width 8 height 8
radio input "true"
radio input "false"
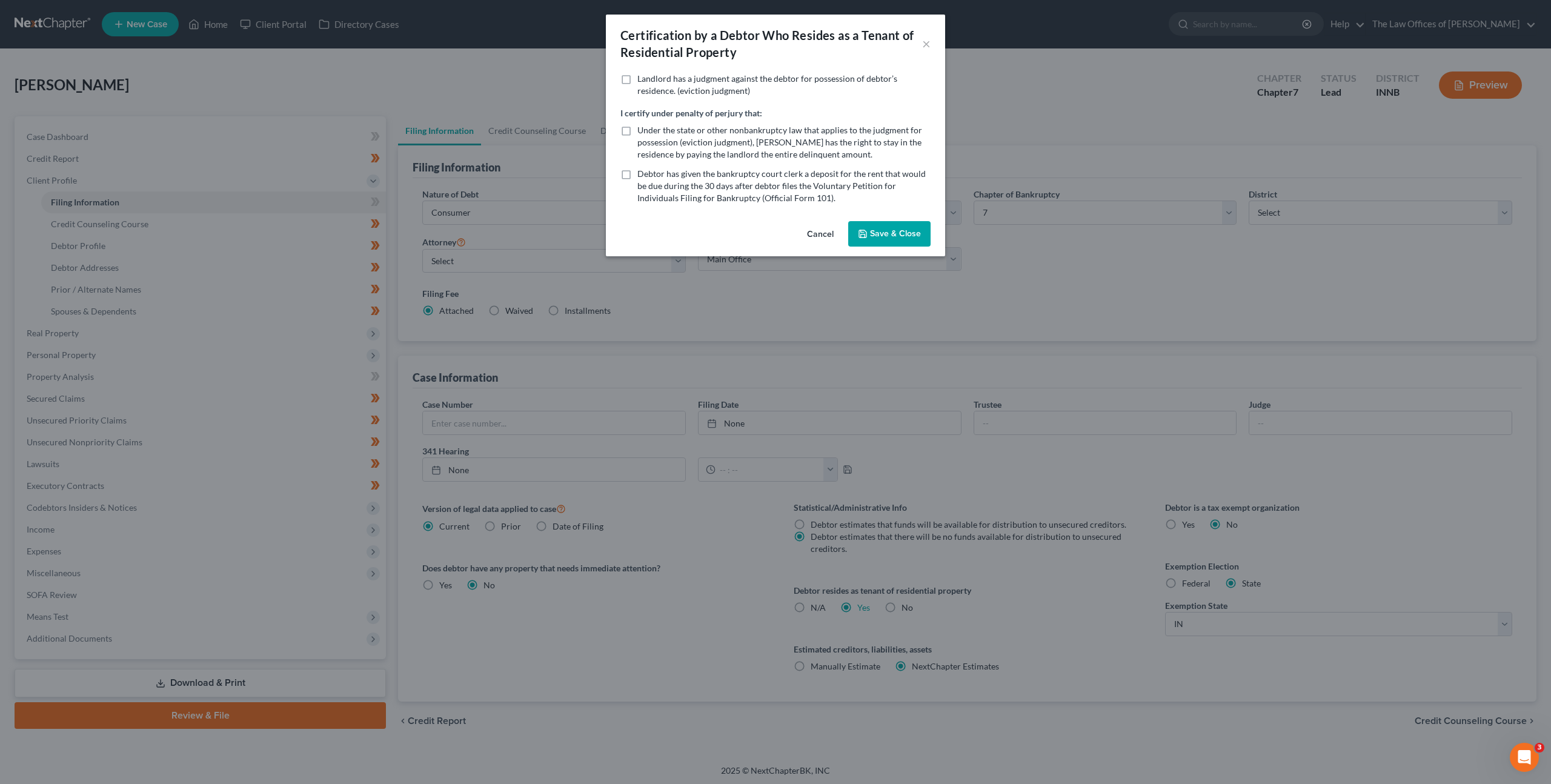
click at [837, 604] on div "Certification by a Debtor Who Resides as a Tenant of Residential Property × Lan…" at bounding box center [775, 392] width 1551 height 784
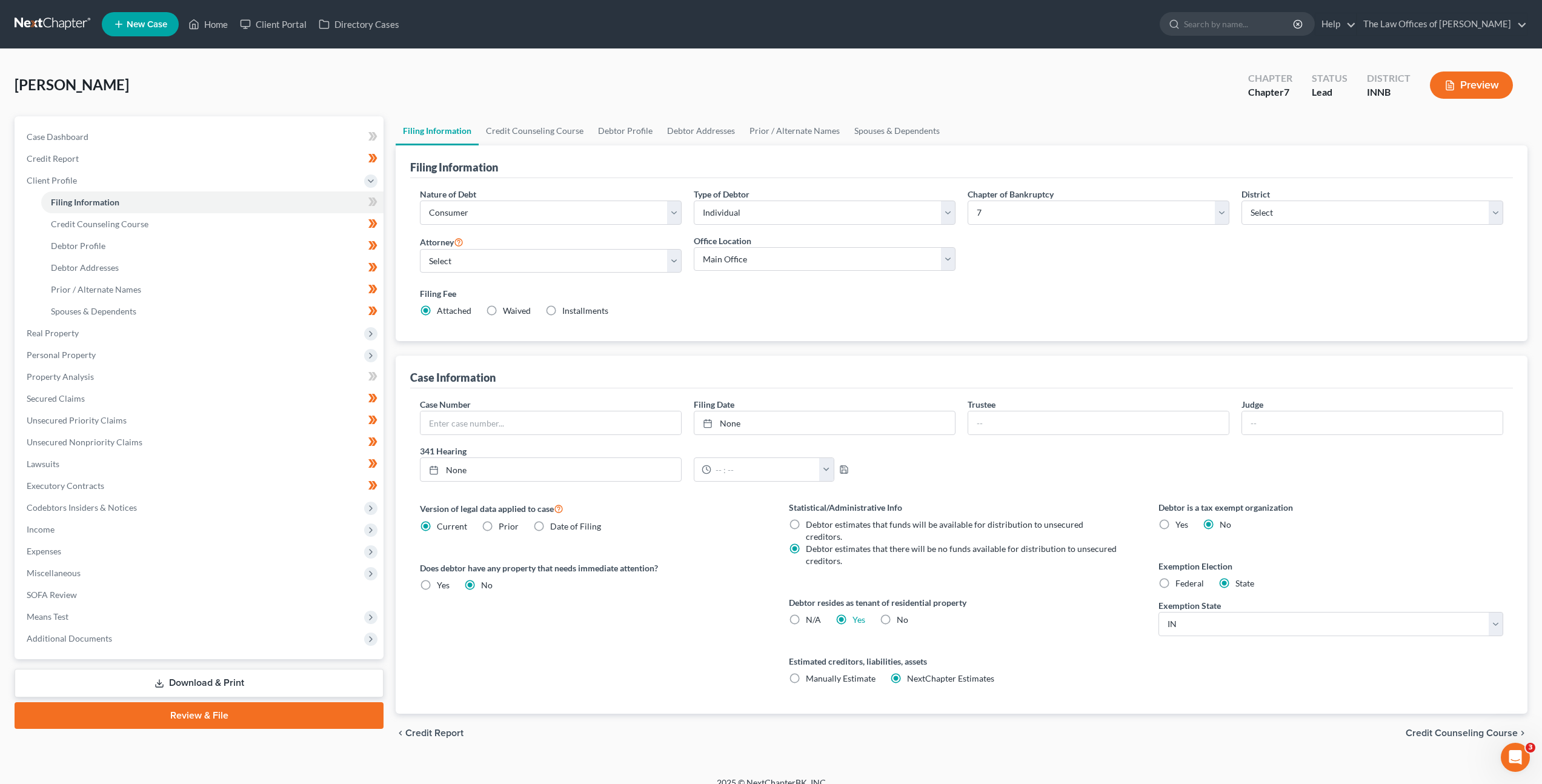
click at [701, 565] on label "Does debtor have any property that needs immediate attention?" at bounding box center [592, 567] width 345 height 12
click at [378, 202] on span at bounding box center [373, 204] width 22 height 18
click at [274, 229] on link "Credit Counseling Course" at bounding box center [212, 224] width 342 height 22
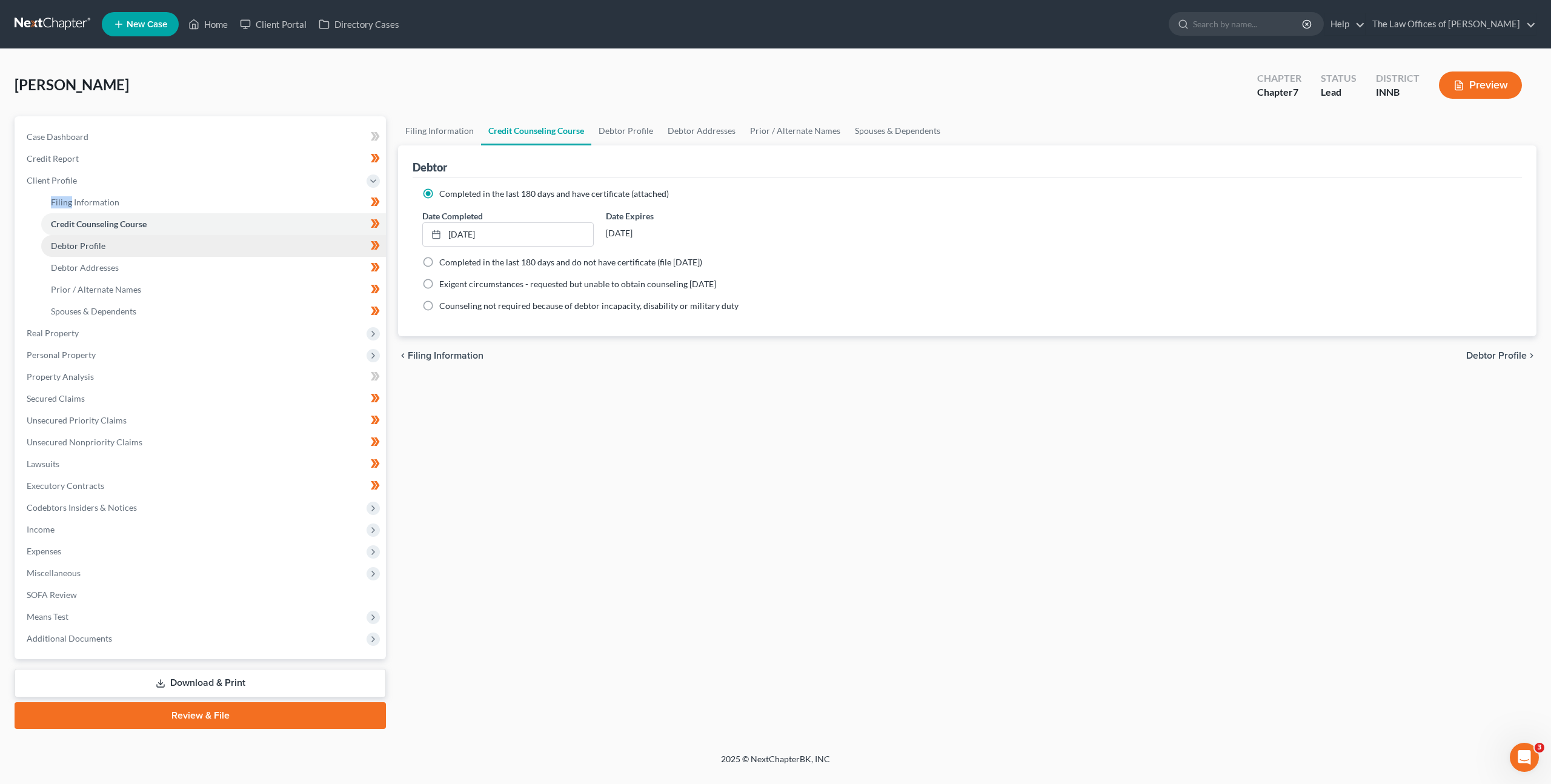
click at [258, 252] on link "Debtor Profile" at bounding box center [214, 246] width 344 height 22
select select "0"
select select "2"
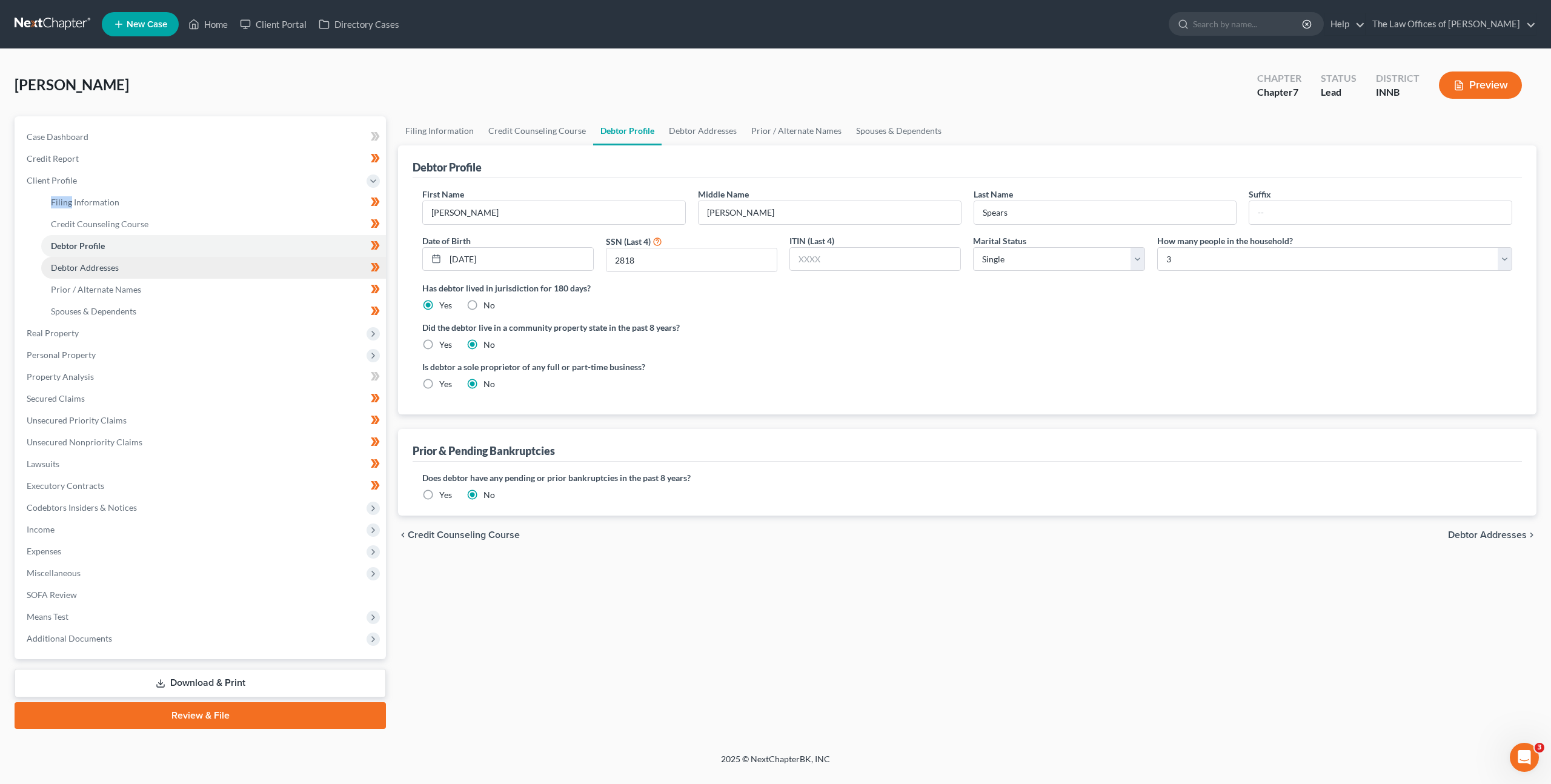
click at [256, 267] on link "Debtor Addresses" at bounding box center [214, 267] width 344 height 22
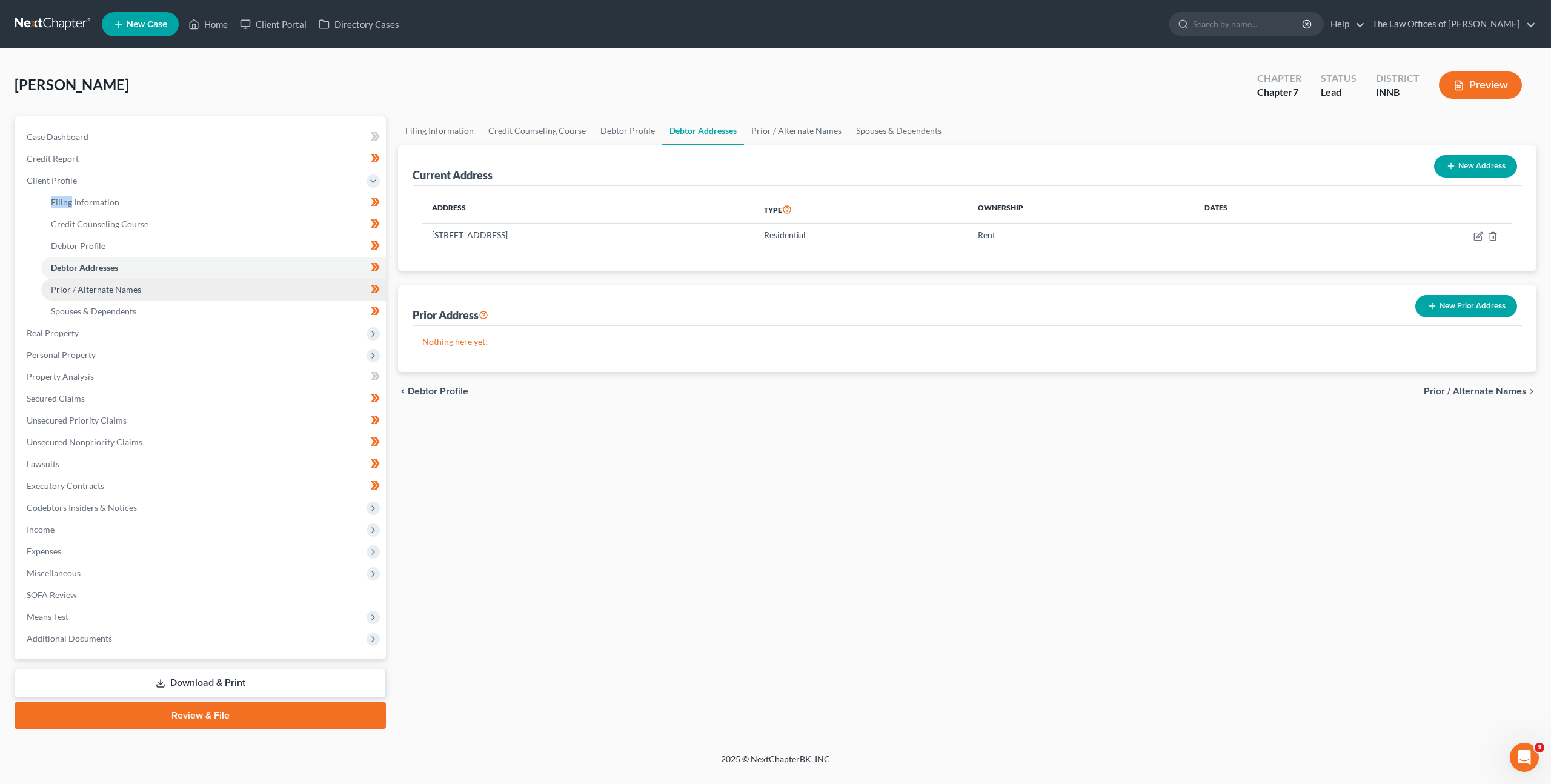
click at [253, 286] on link "Prior / Alternate Names" at bounding box center [214, 290] width 344 height 22
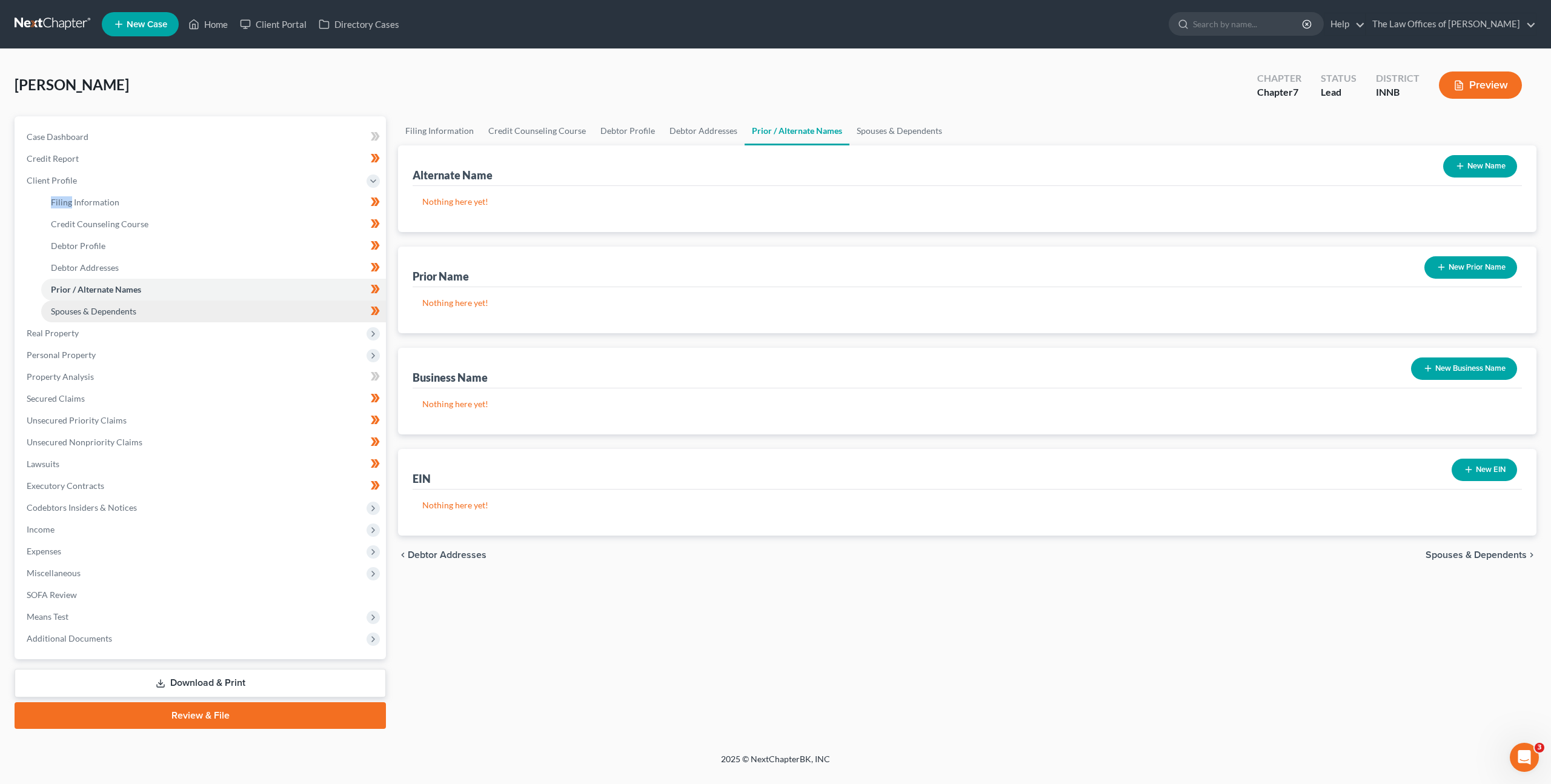
click at [241, 305] on link "Spouses & Dependents" at bounding box center [214, 311] width 344 height 22
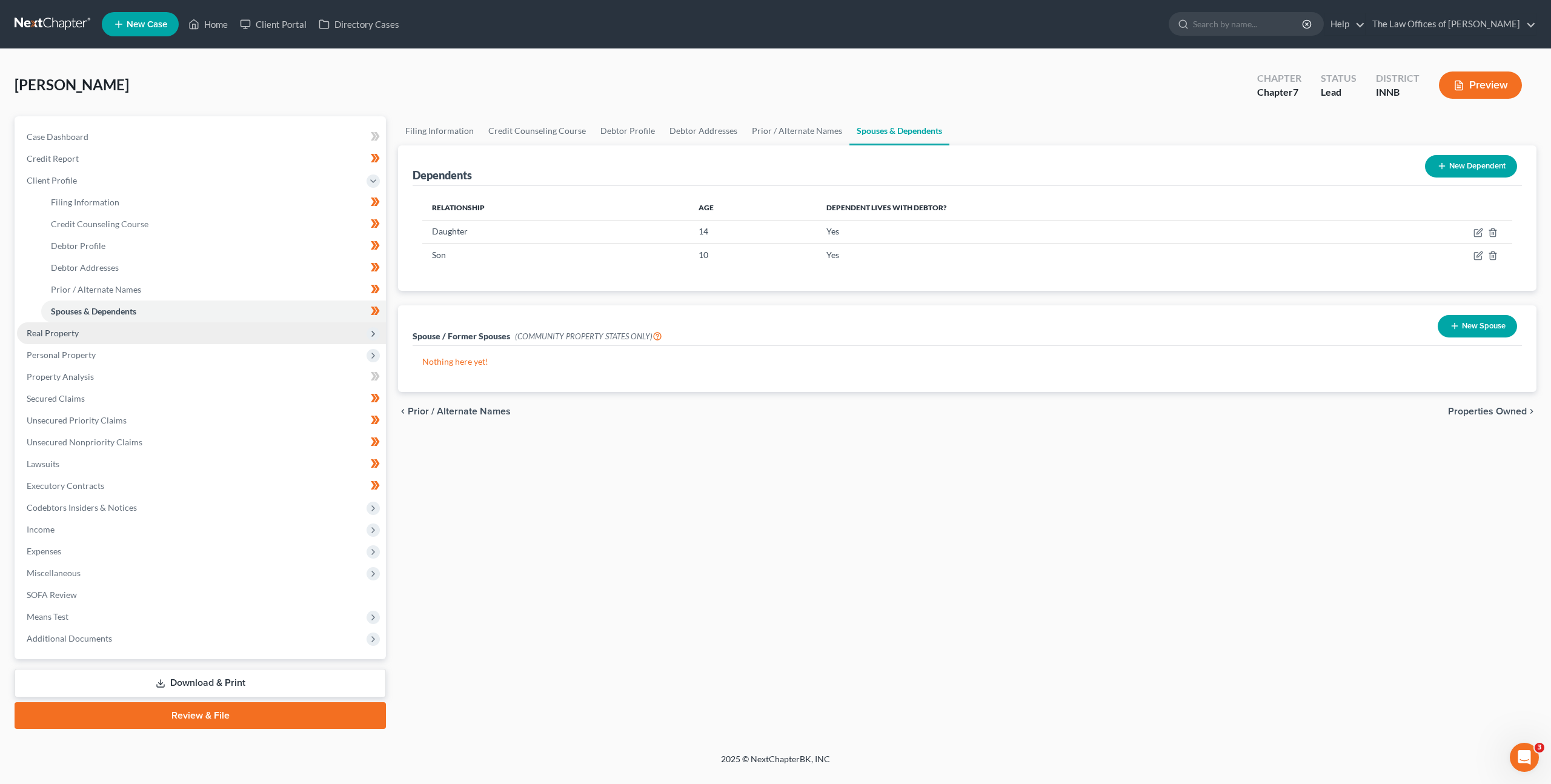
click at [224, 336] on span "Real Property" at bounding box center [201, 333] width 369 height 22
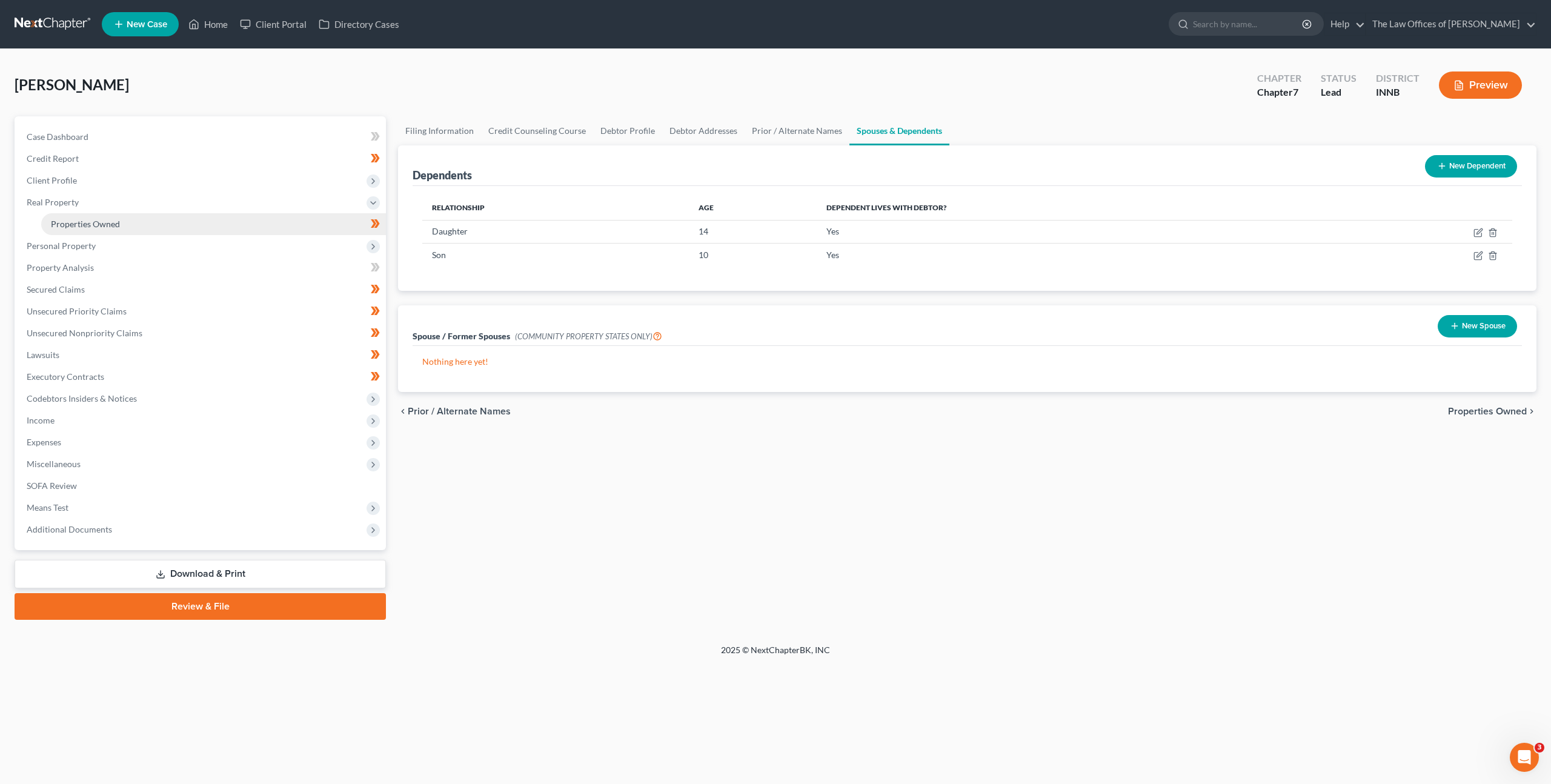
click at [230, 224] on link "Properties Owned" at bounding box center [214, 224] width 344 height 22
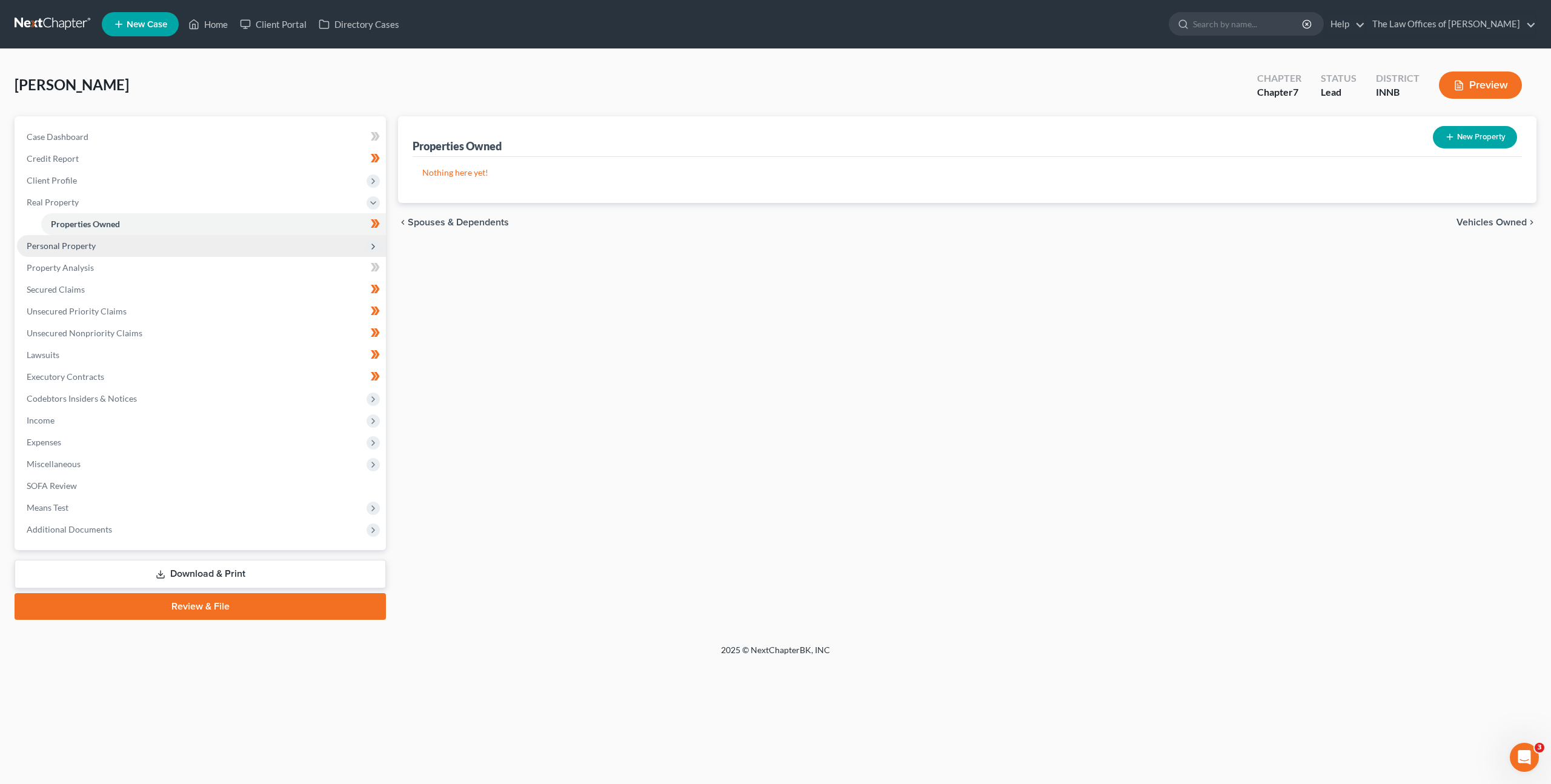
click at [216, 238] on span "Personal Property" at bounding box center [201, 246] width 369 height 22
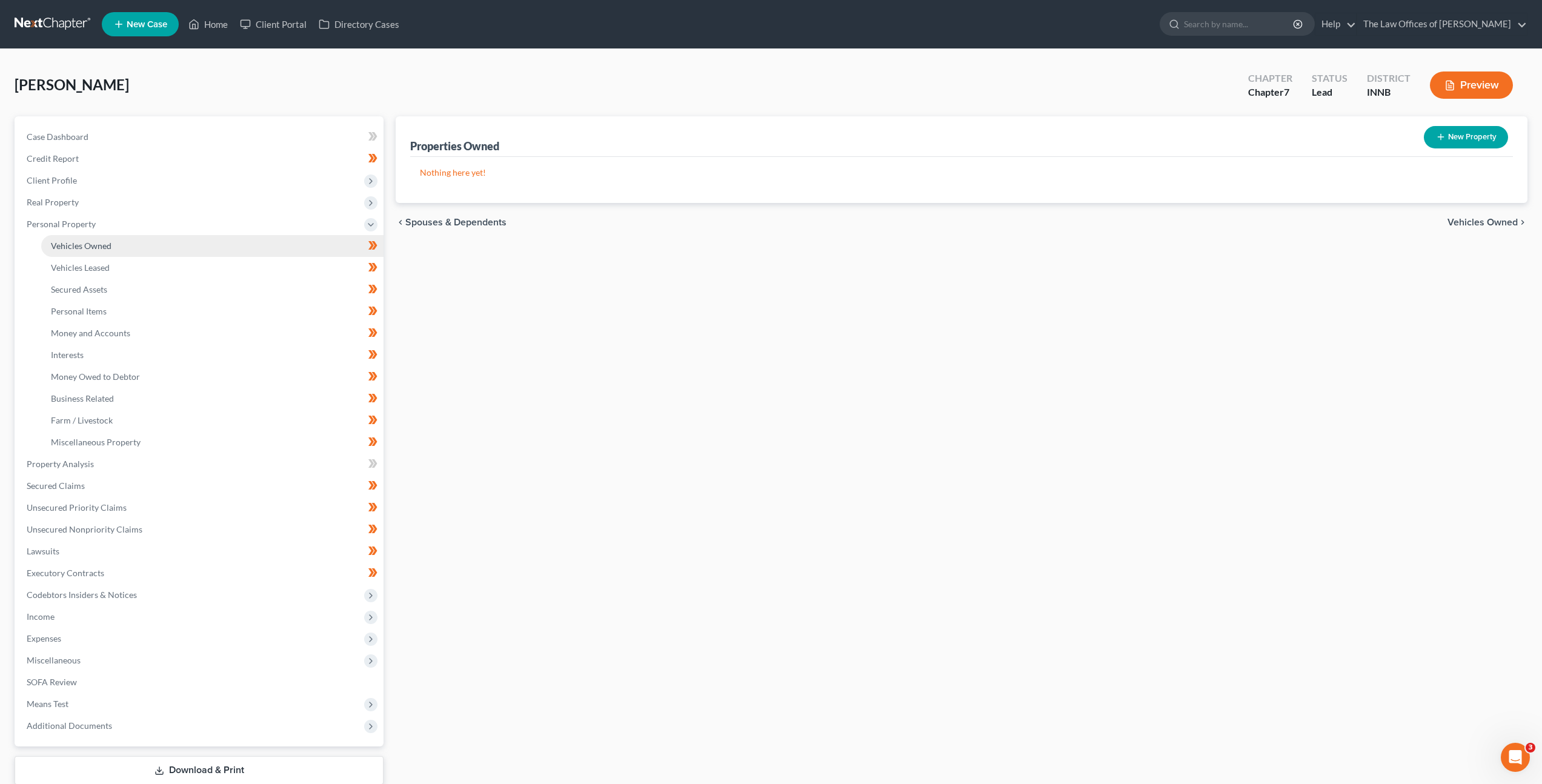
click at [210, 248] on link "Vehicles Owned" at bounding box center [212, 246] width 342 height 22
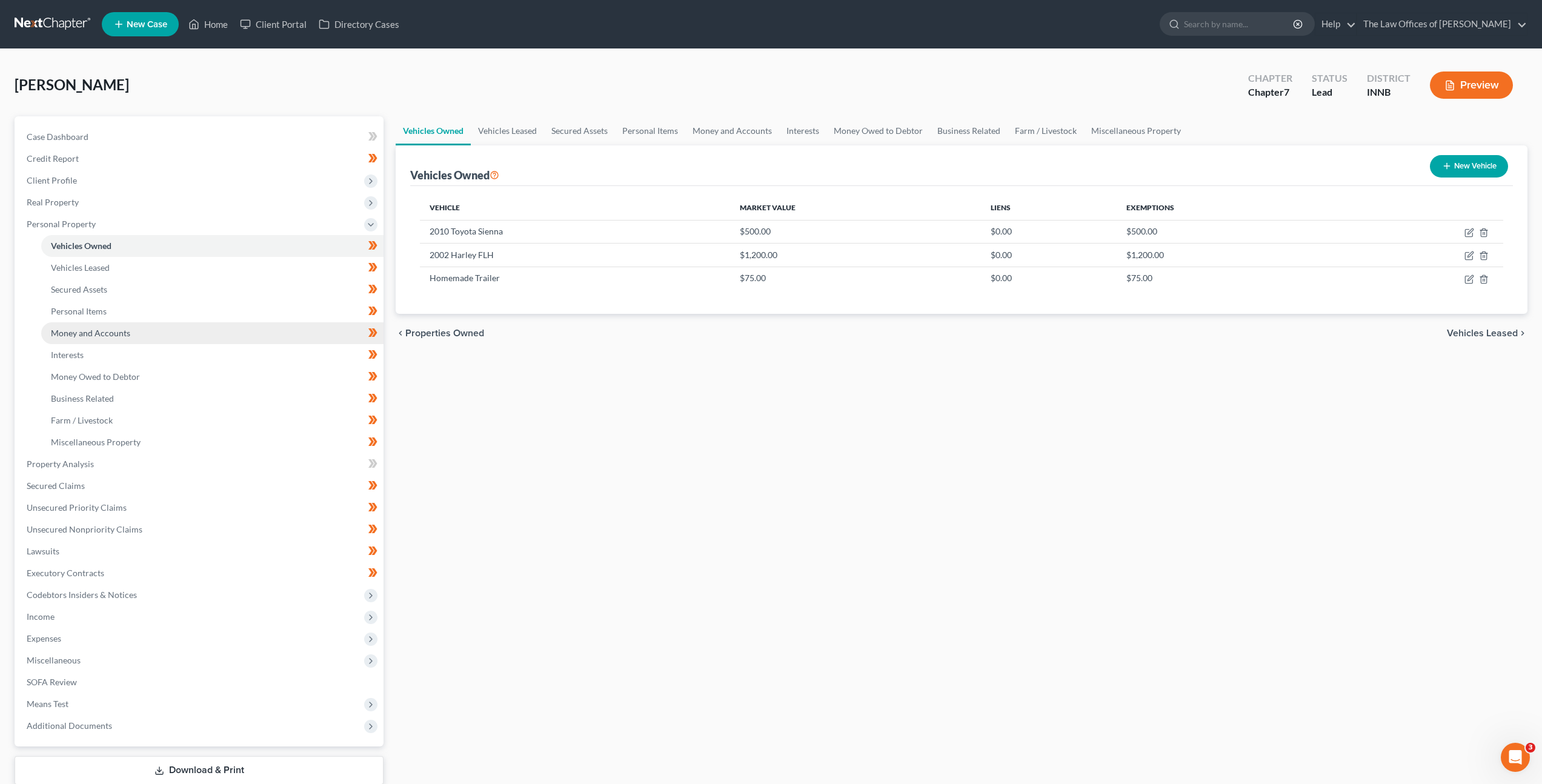
click at [200, 322] on link "Money and Accounts" at bounding box center [212, 333] width 342 height 22
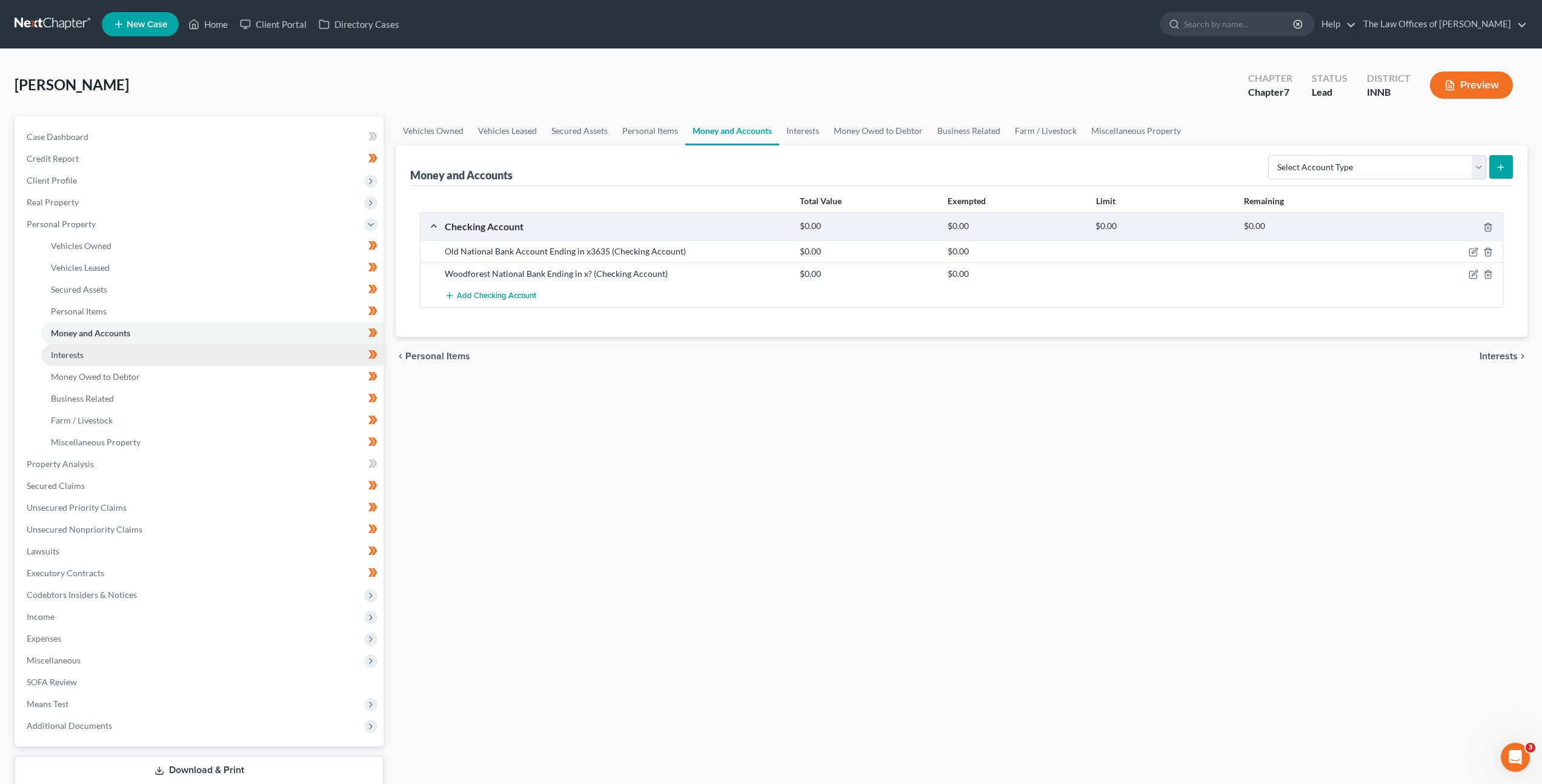
click at [191, 349] on link "Interests" at bounding box center [212, 355] width 342 height 22
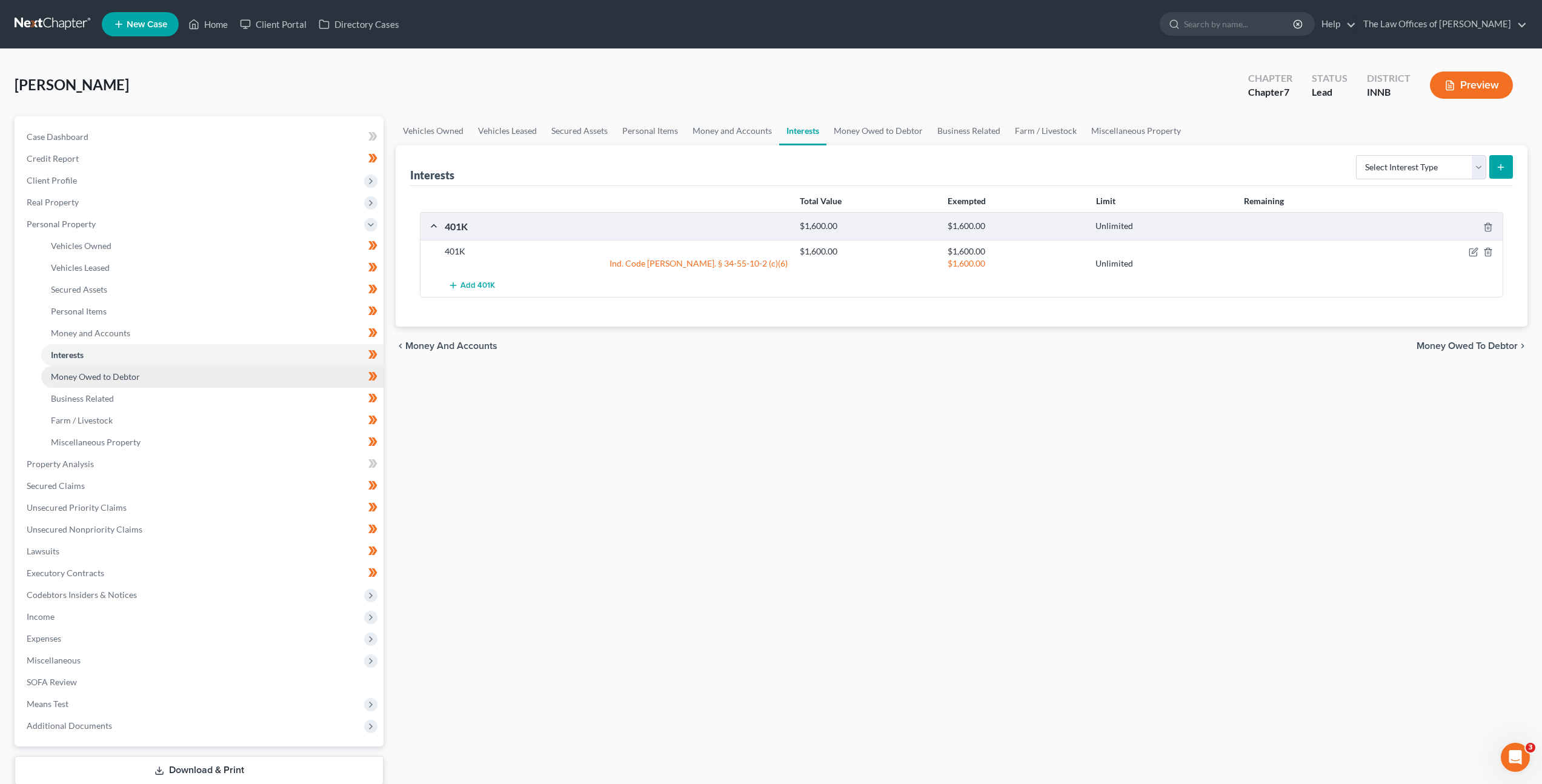
click at [187, 373] on link "Money Owed to Debtor" at bounding box center [212, 377] width 342 height 22
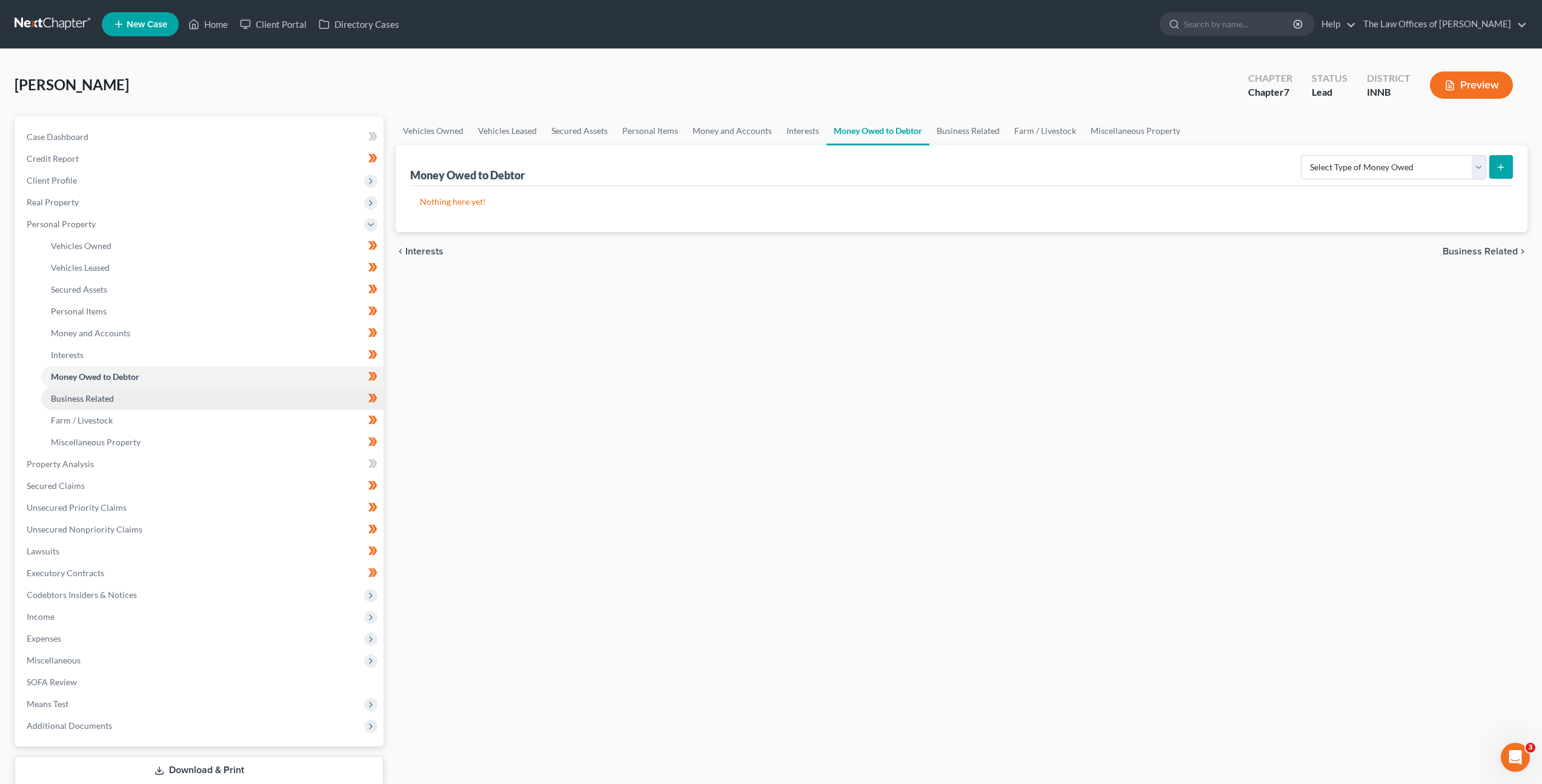
click at [188, 392] on link "Business Related" at bounding box center [212, 398] width 342 height 22
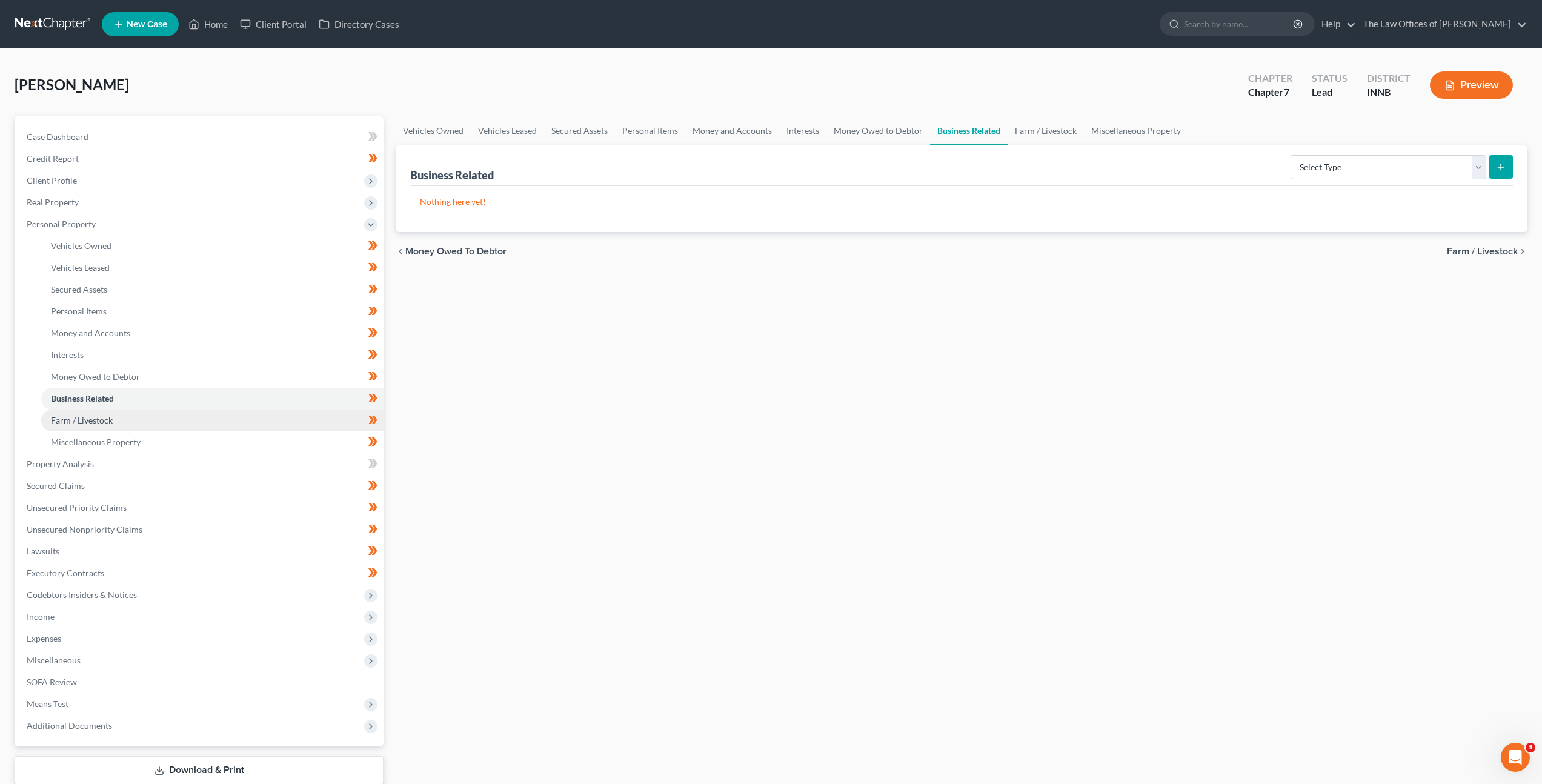
click at [200, 426] on link "Farm / Livestock" at bounding box center [212, 421] width 342 height 22
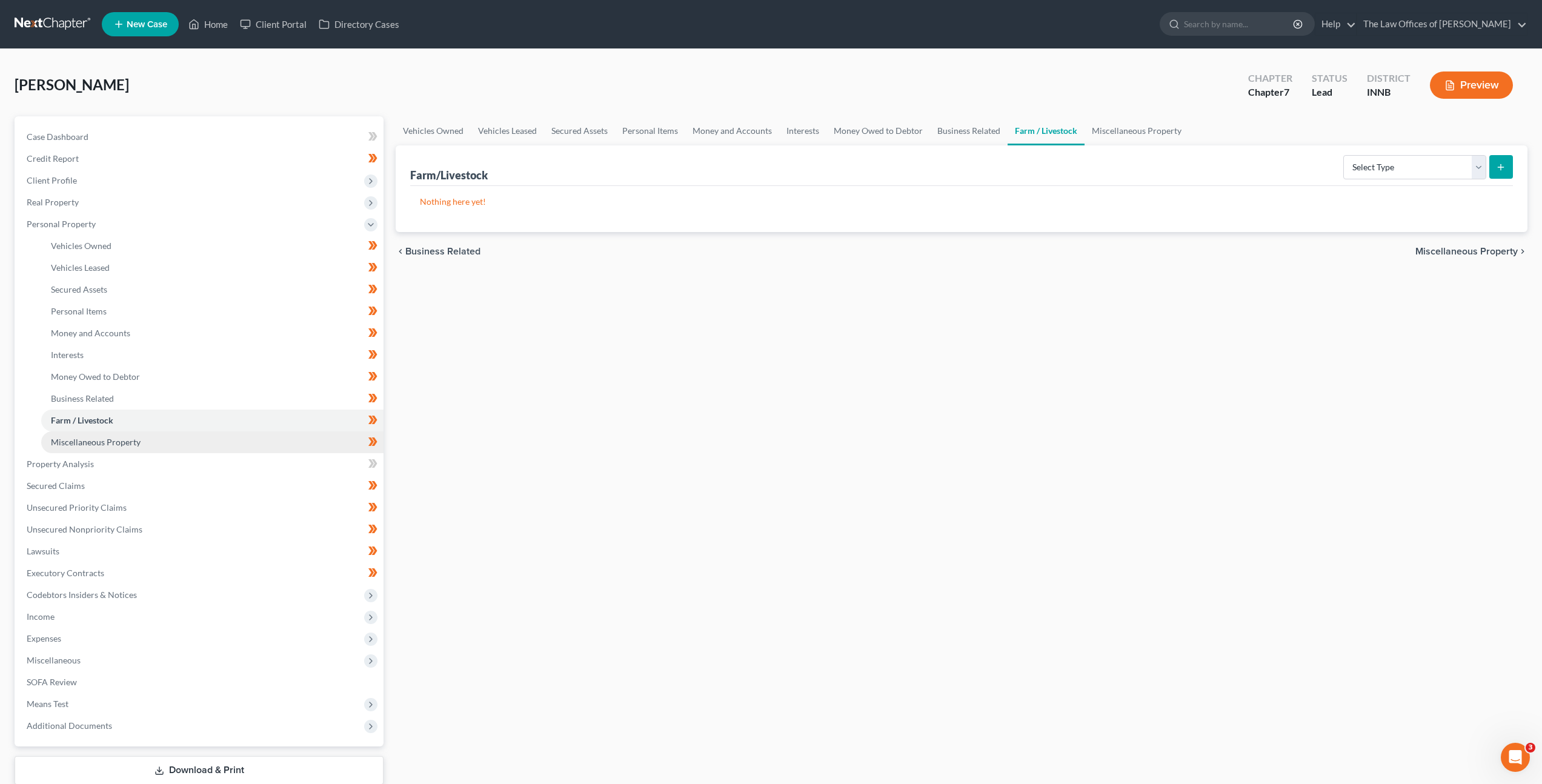
click at [196, 440] on link "Miscellaneous Property" at bounding box center [212, 442] width 342 height 22
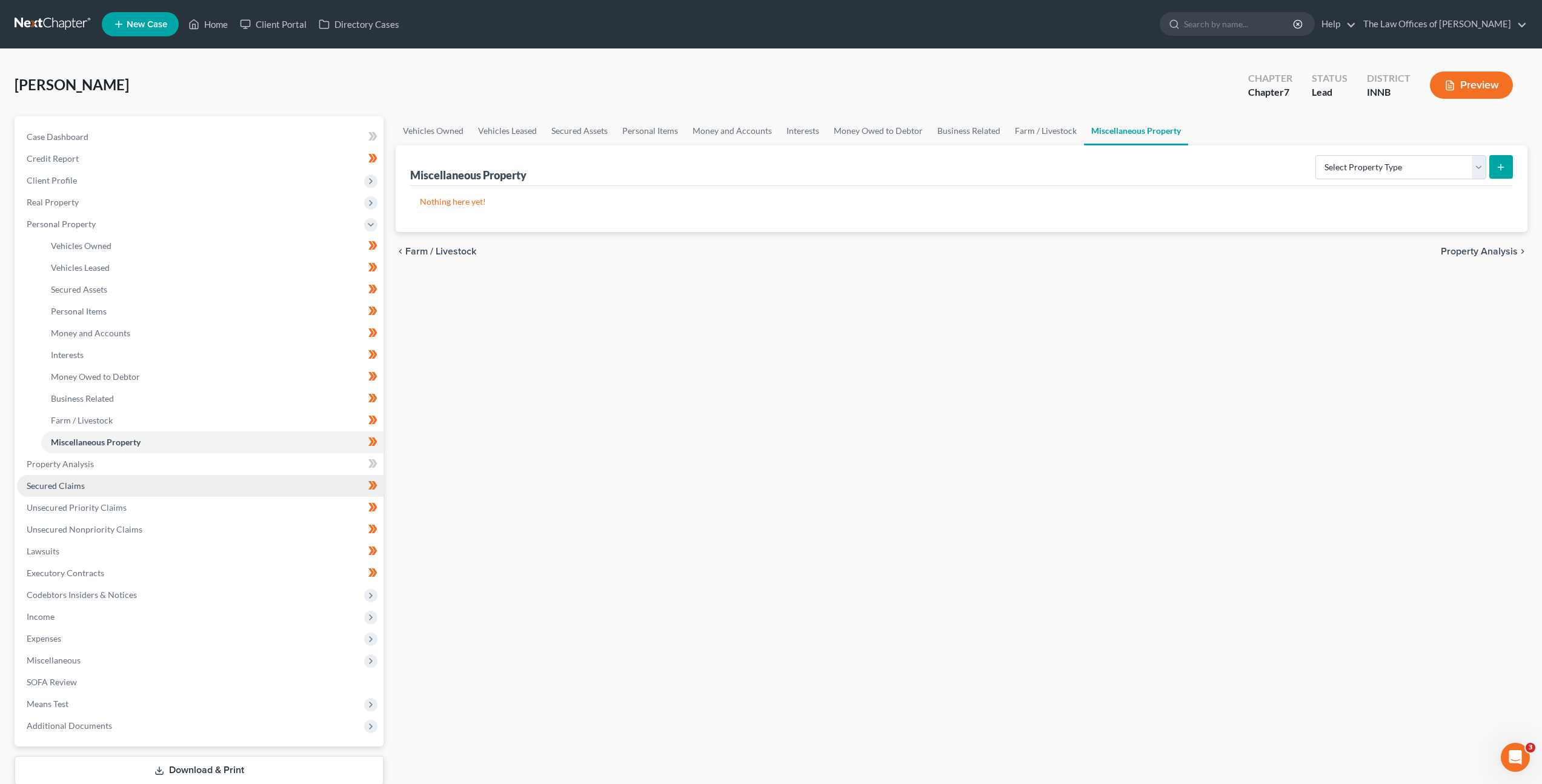
click at [143, 481] on link "Secured Claims" at bounding box center [200, 486] width 367 height 22
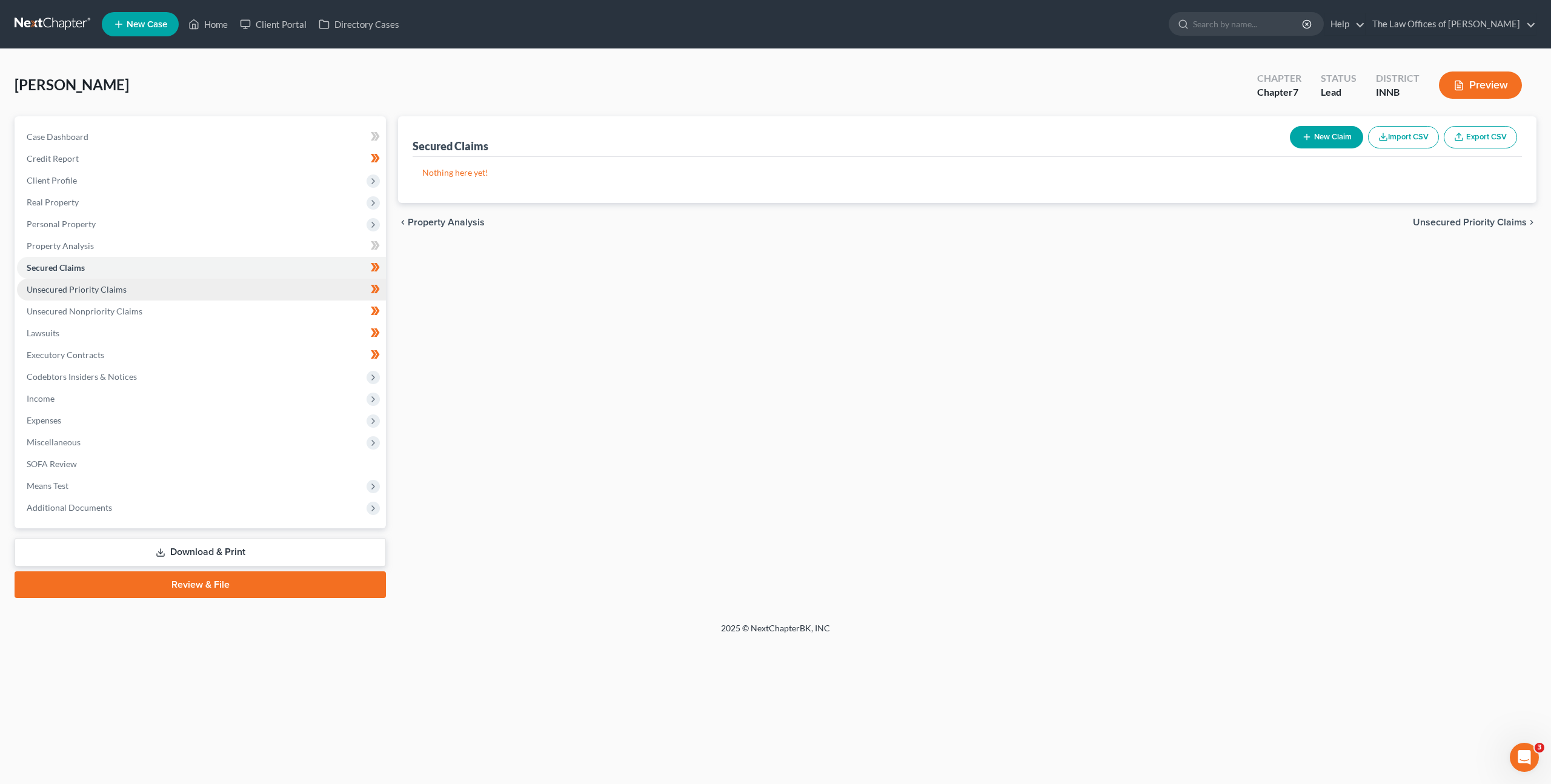
click at [157, 293] on link "Unsecured Priority Claims" at bounding box center [201, 290] width 369 height 22
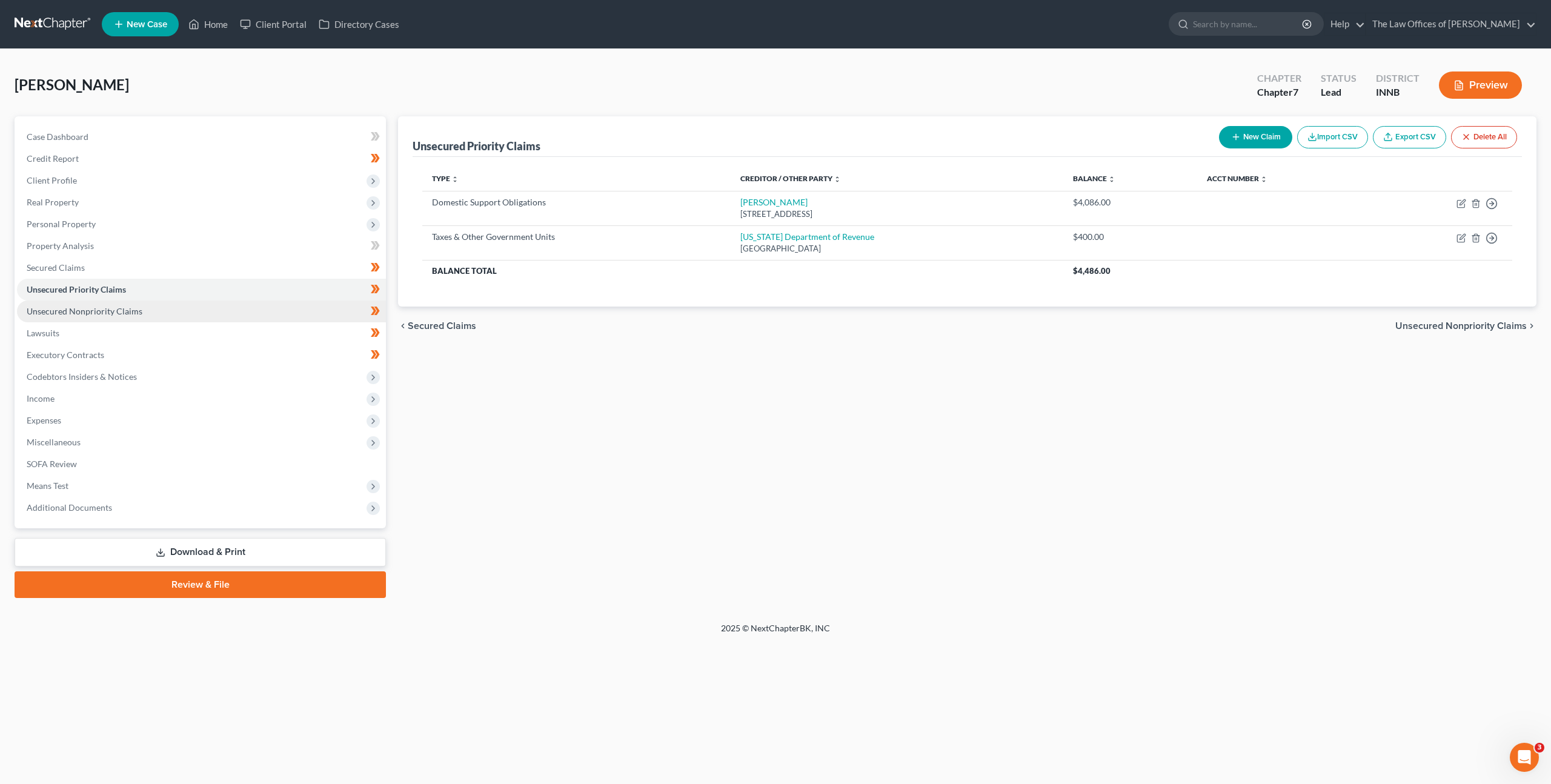
click at [136, 315] on span "Unsecured Nonpriority Claims" at bounding box center [84, 311] width 116 height 10
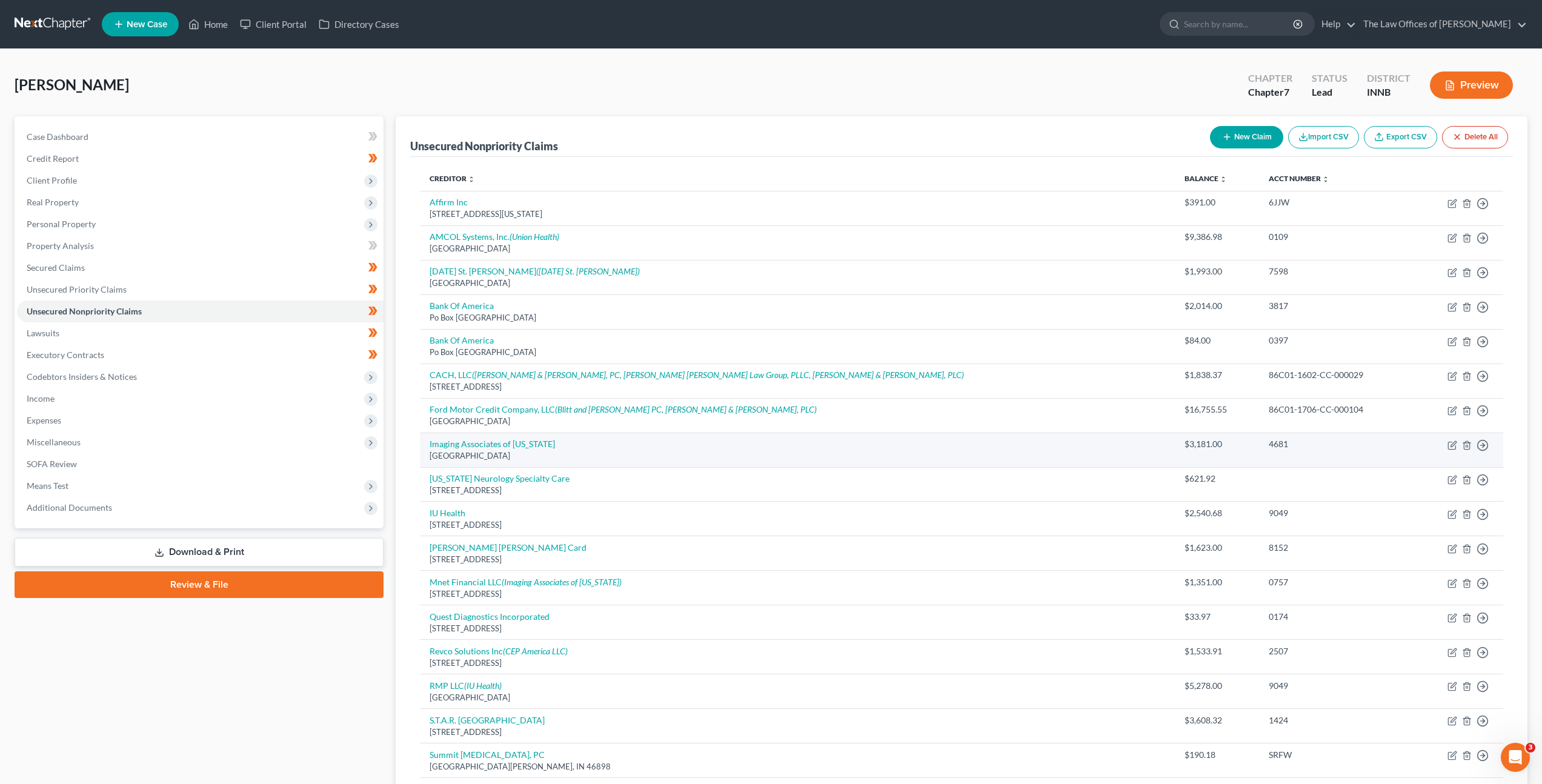
scroll to position [228, 0]
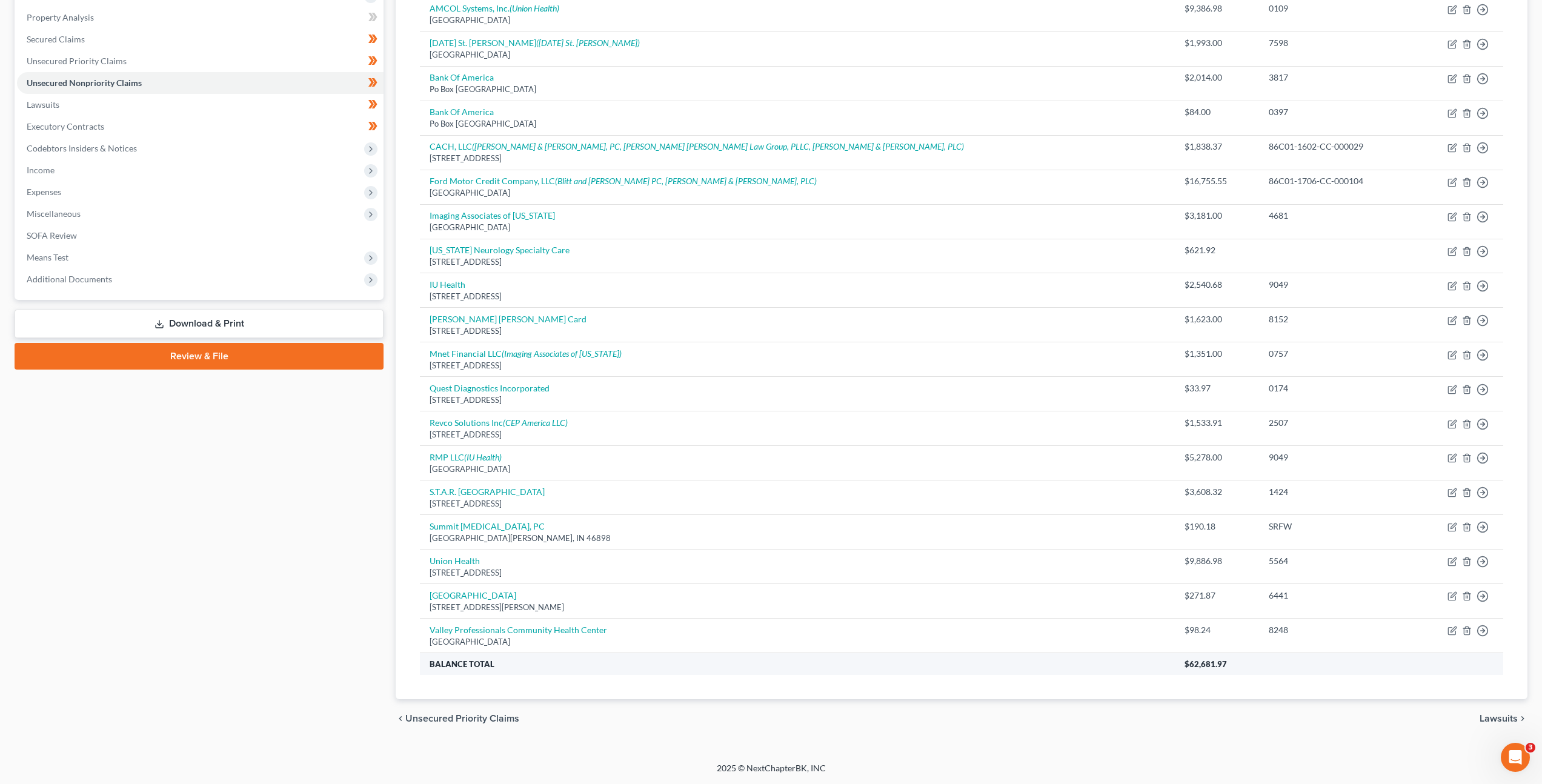
click at [1185, 663] on span "$62,681.97" at bounding box center [1206, 664] width 42 height 10
drag, startPoint x: 1103, startPoint y: 663, endPoint x: 1035, endPoint y: 666, distance: 68.1
click at [1035, 666] on tr "Balance Total $62,681.97" at bounding box center [961, 664] width 1083 height 22
copy tr "$62,681.97"
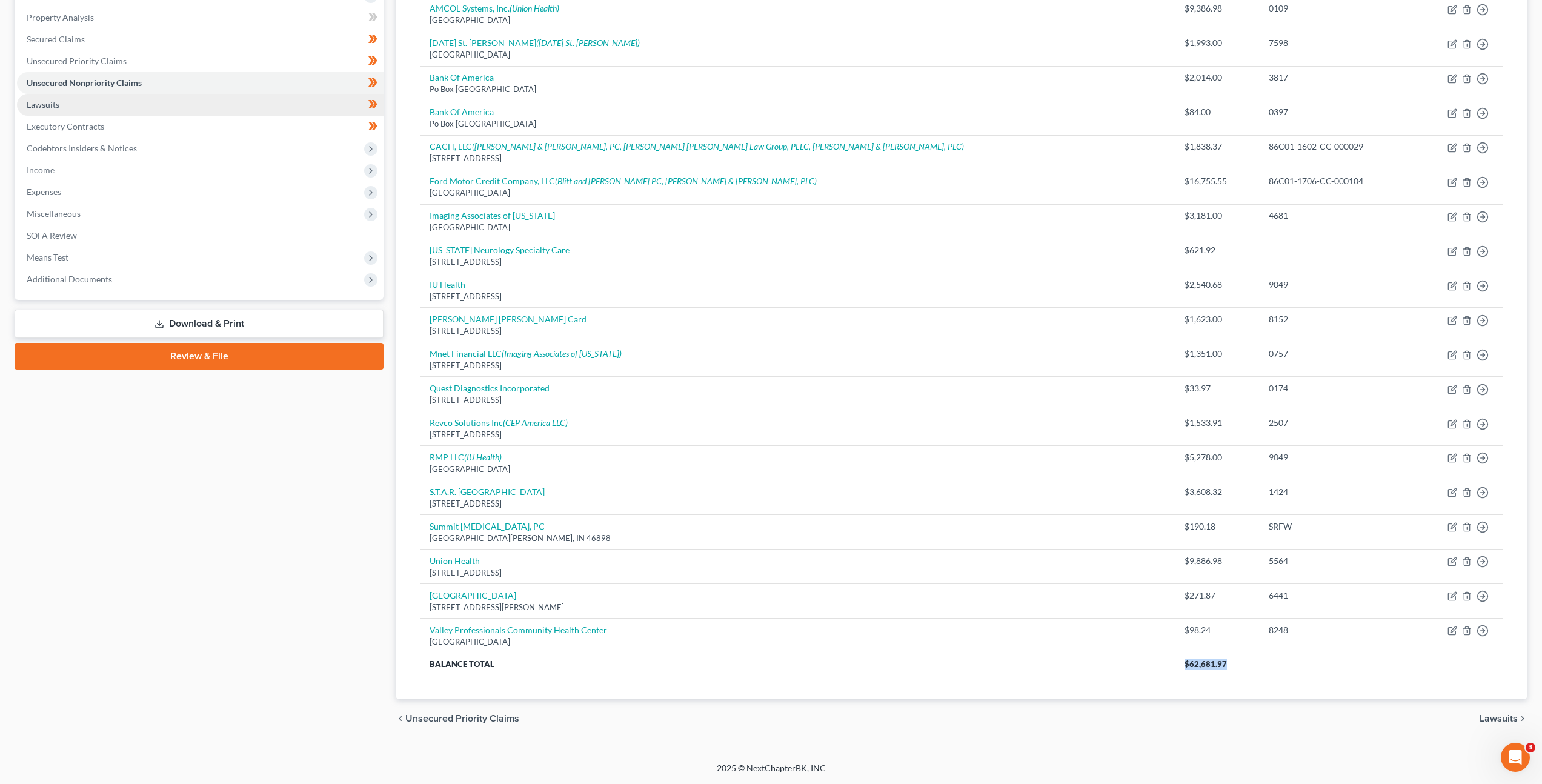
click at [71, 103] on link "Lawsuits" at bounding box center [200, 104] width 367 height 22
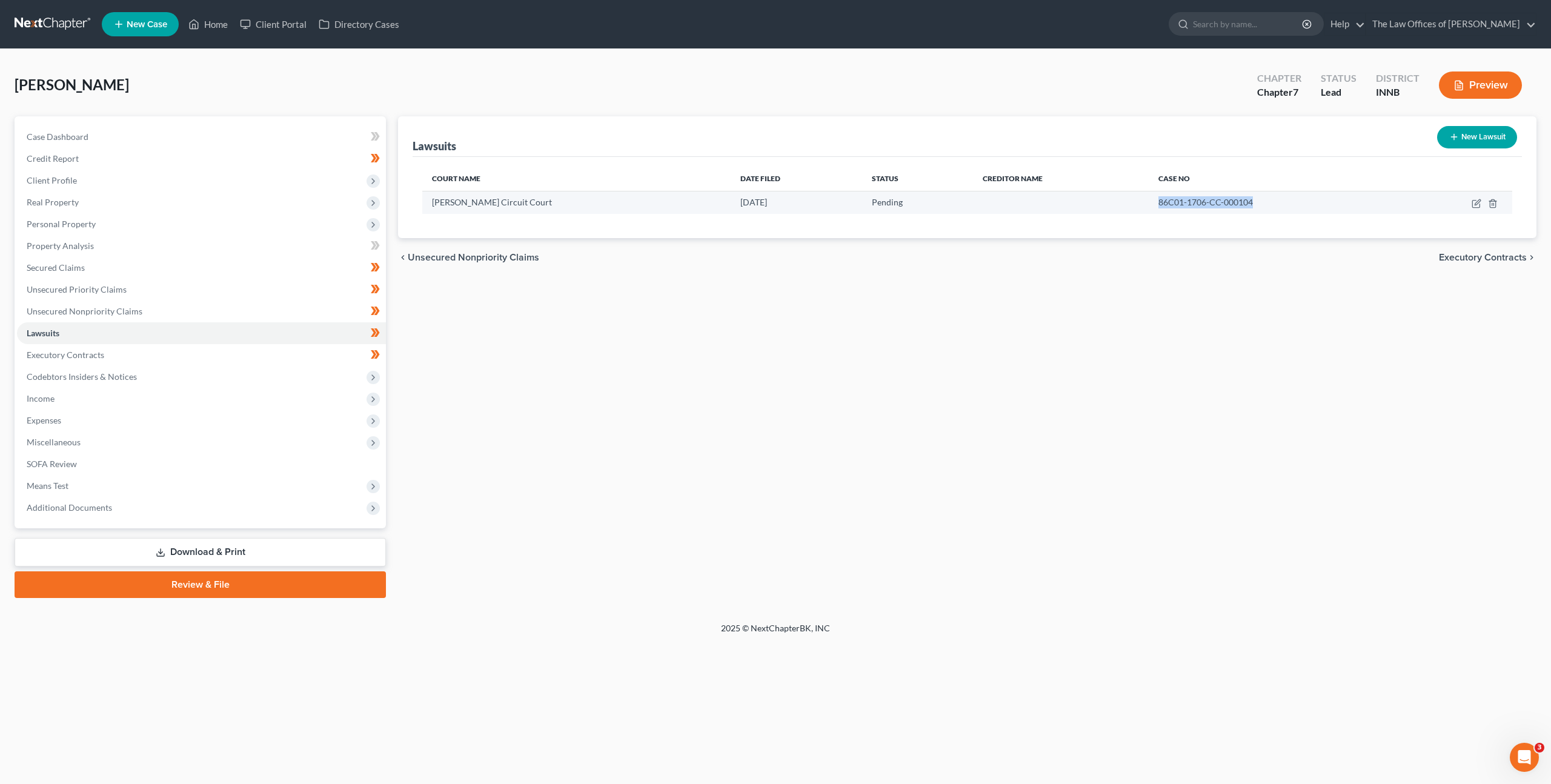
drag, startPoint x: 1239, startPoint y: 202, endPoint x: 1123, endPoint y: 200, distance: 116.0
click at [1149, 200] on td "86C01-1706-CC-000104" at bounding box center [1274, 202] width 252 height 23
copy span "86C01-1706-CC-000104"
click at [136, 356] on link "Executory Contracts" at bounding box center [201, 355] width 369 height 22
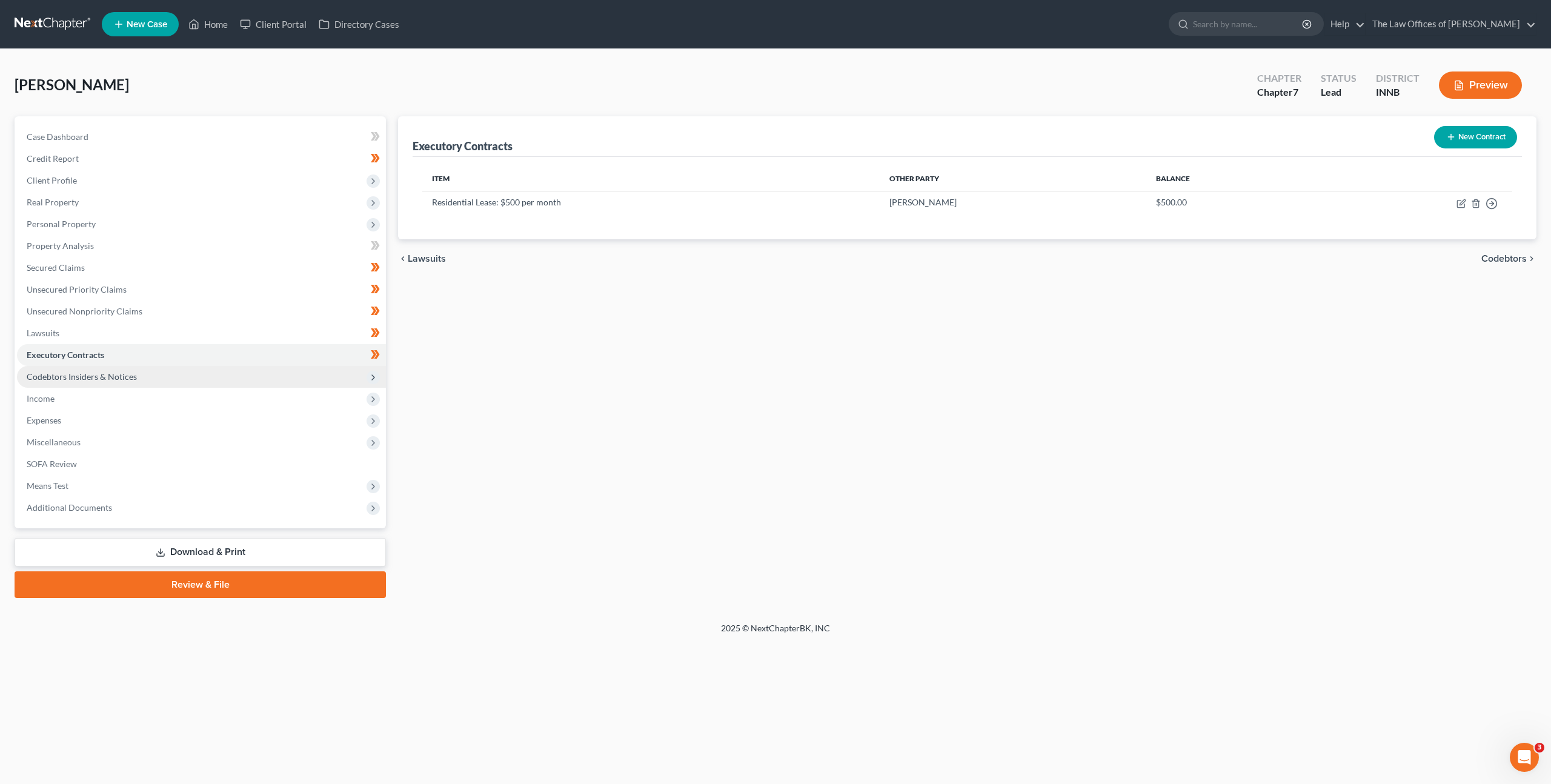
click at [144, 380] on span "Codebtors Insiders & Notices" at bounding box center [201, 377] width 369 height 22
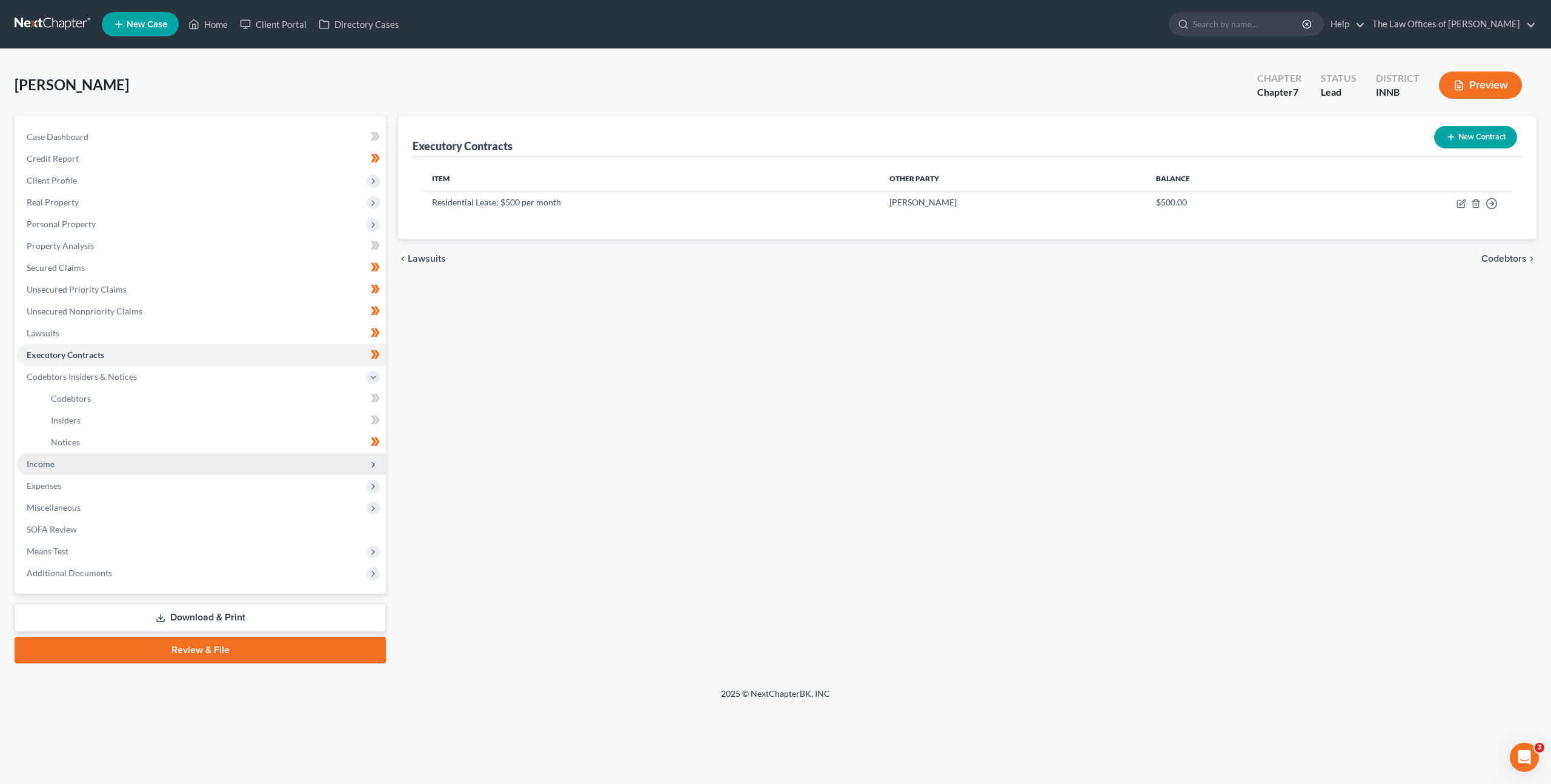
click at [137, 459] on span "Income" at bounding box center [201, 464] width 369 height 22
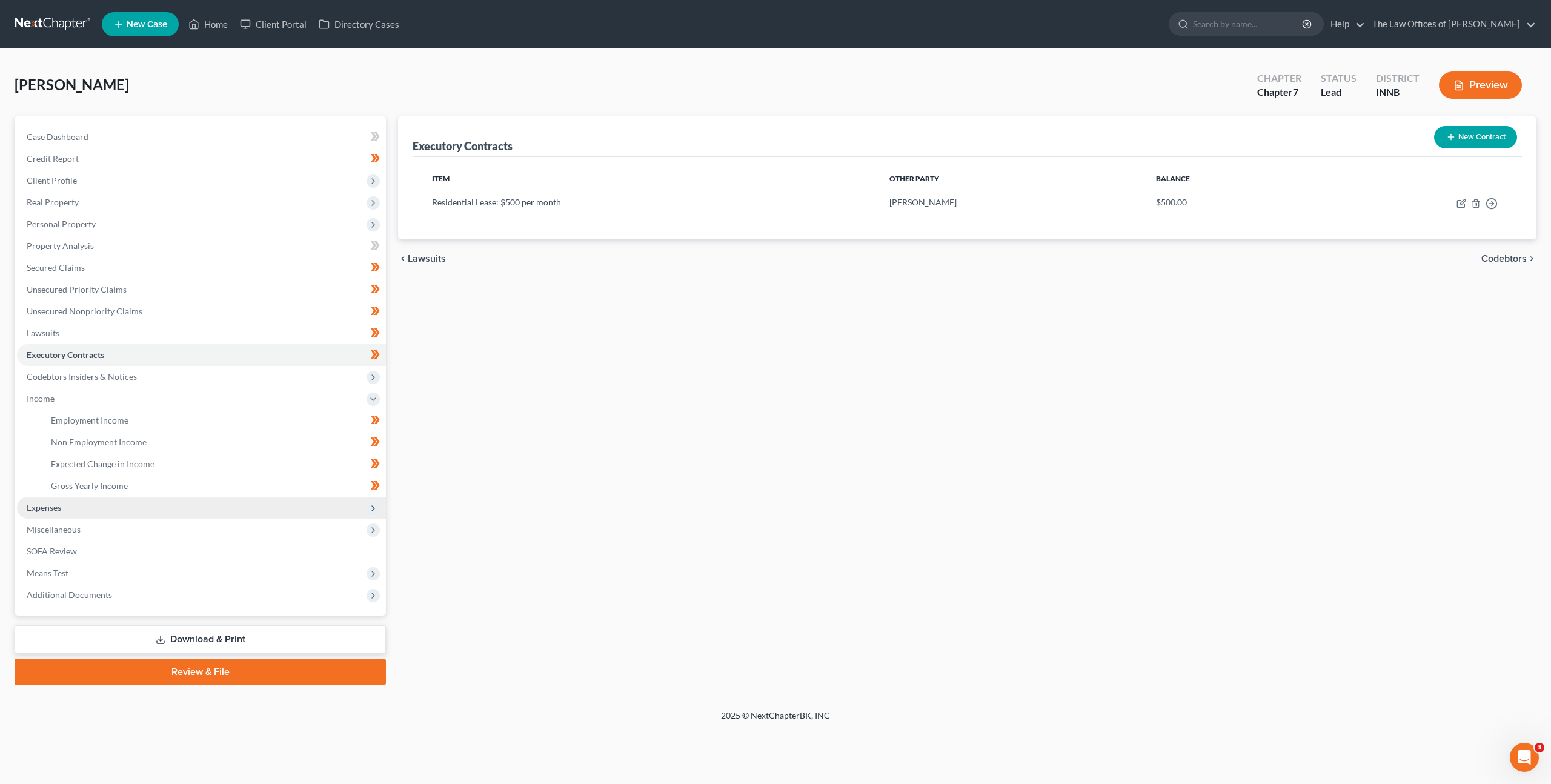
click at [154, 512] on span "Expenses" at bounding box center [201, 507] width 369 height 22
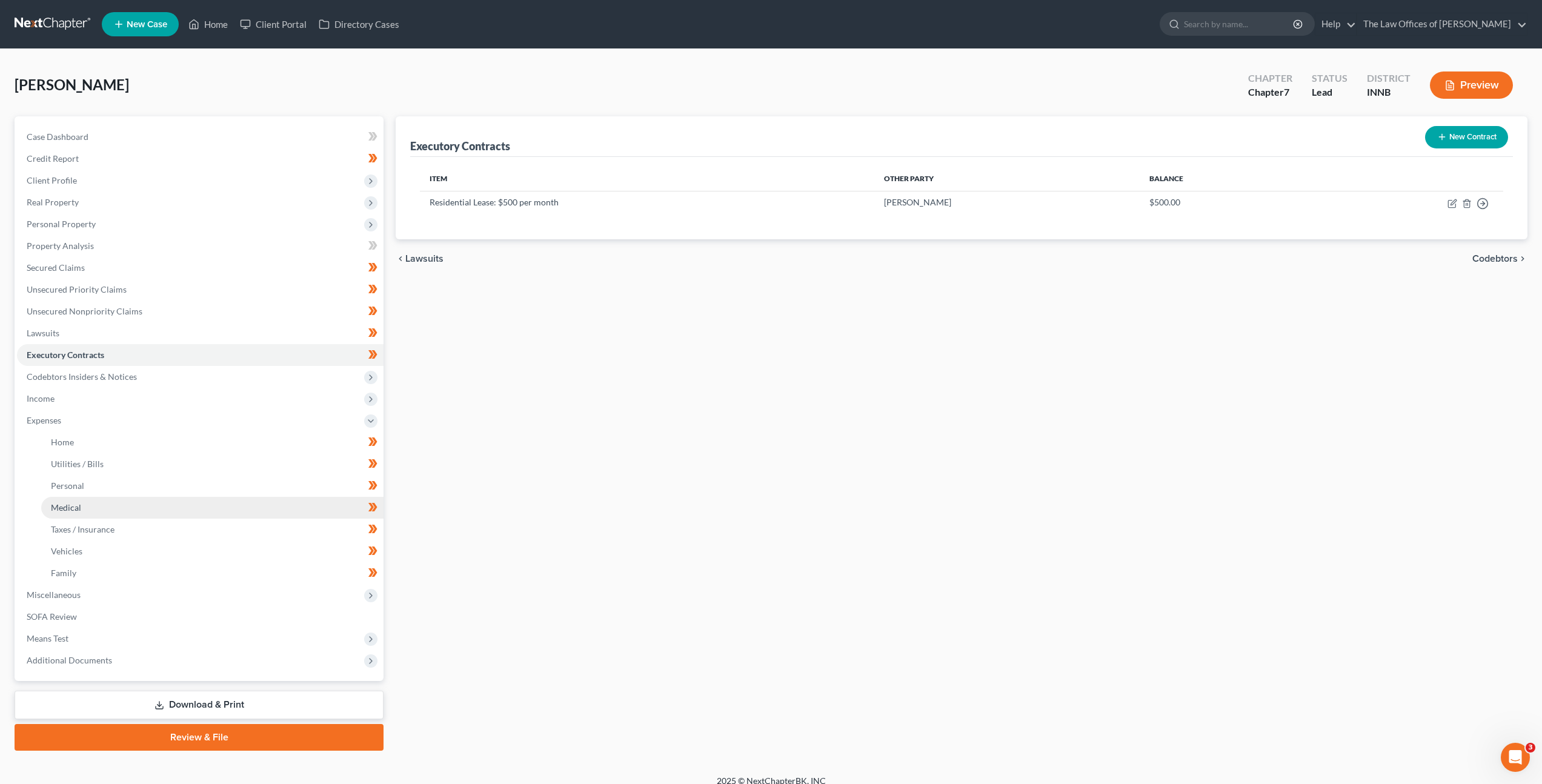
click at [153, 502] on link "Medical" at bounding box center [212, 507] width 342 height 22
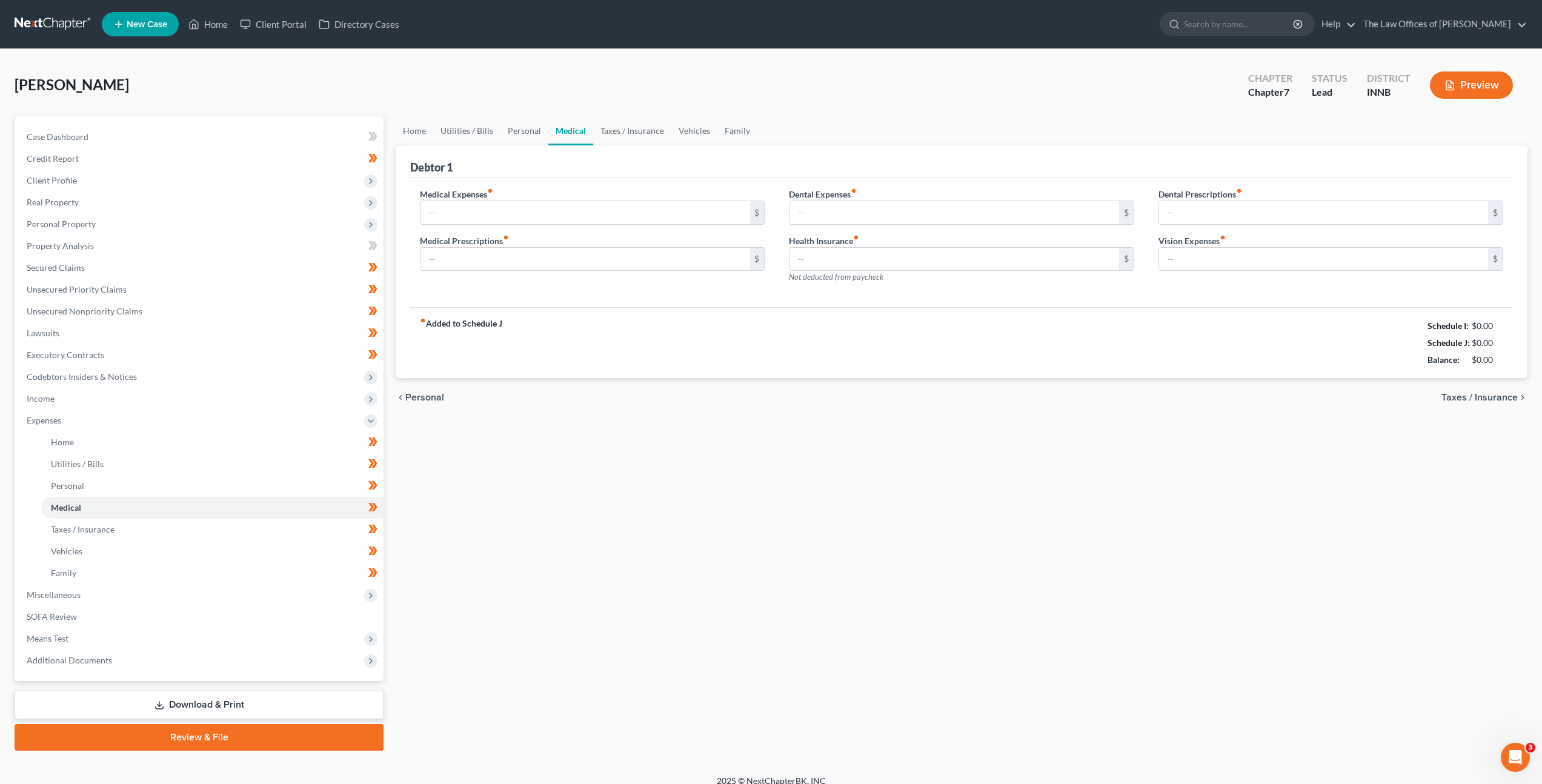
type input "25.00"
type input "30.00"
type input "10.00"
type input "0.00"
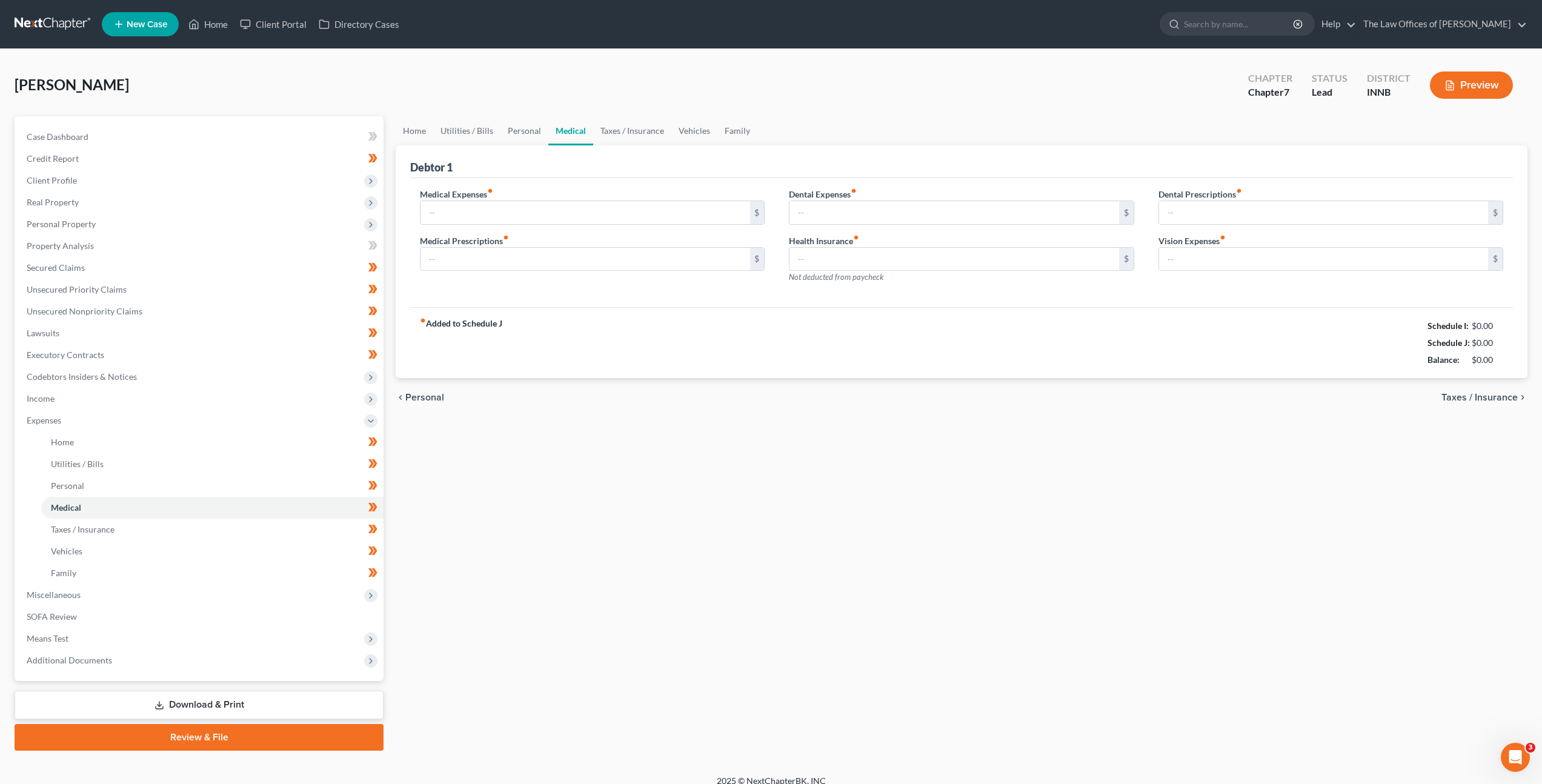
type input "0.00"
drag, startPoint x: 1497, startPoint y: 360, endPoint x: 1390, endPoint y: 321, distance: 113.9
click at [1390, 321] on div "fiber_manual_record Added to Schedule J Schedule I: $2,565.66 Schedule J: $2,62…" at bounding box center [961, 343] width 1103 height 71
copy div "Schedule I: $2,565.66 Schedule J: $2,620.00 Balance: -$54.34"
click at [197, 586] on span "Miscellaneous" at bounding box center [200, 594] width 367 height 22
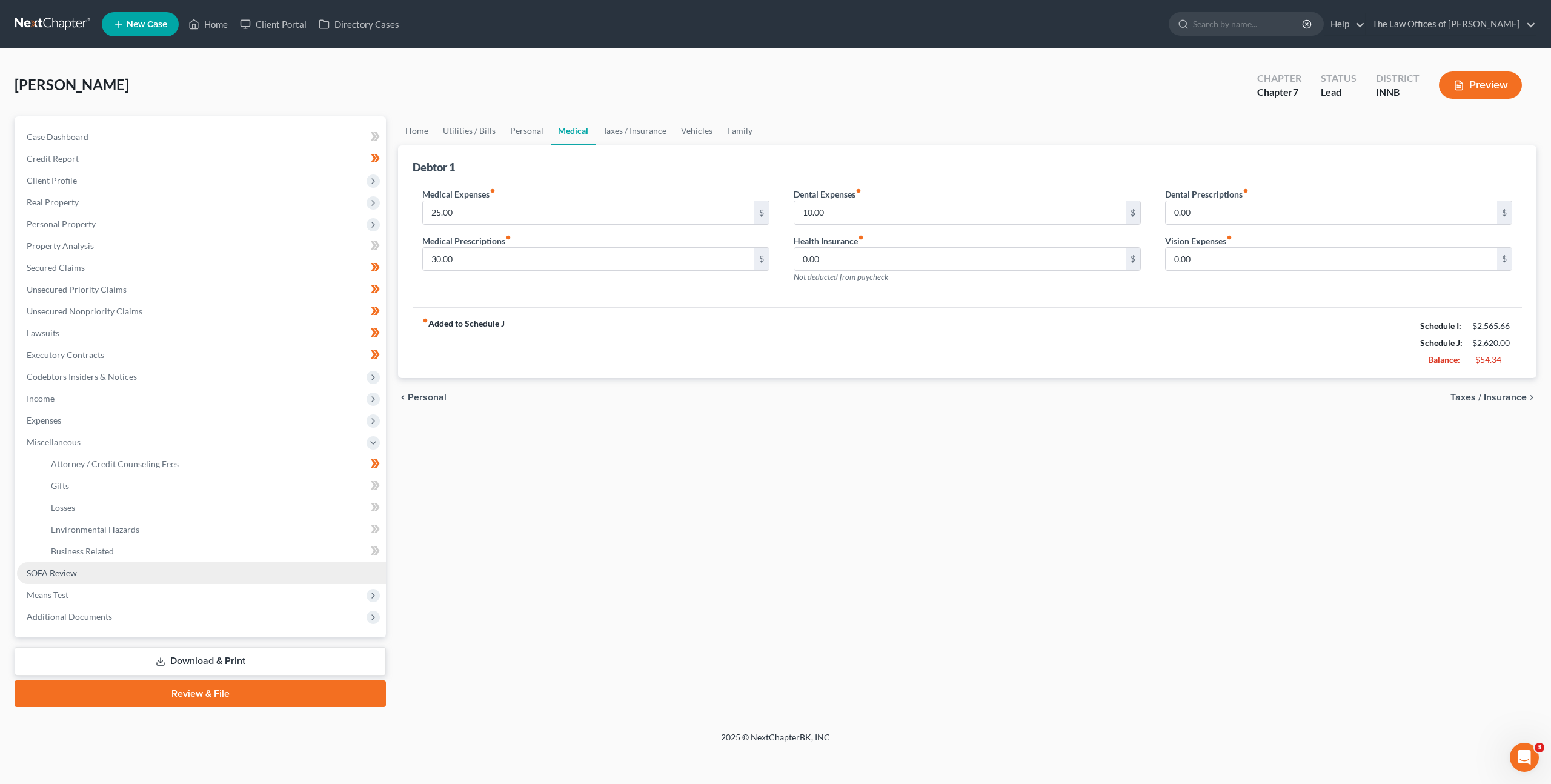
click at [171, 567] on link "SOFA Review" at bounding box center [201, 573] width 369 height 22
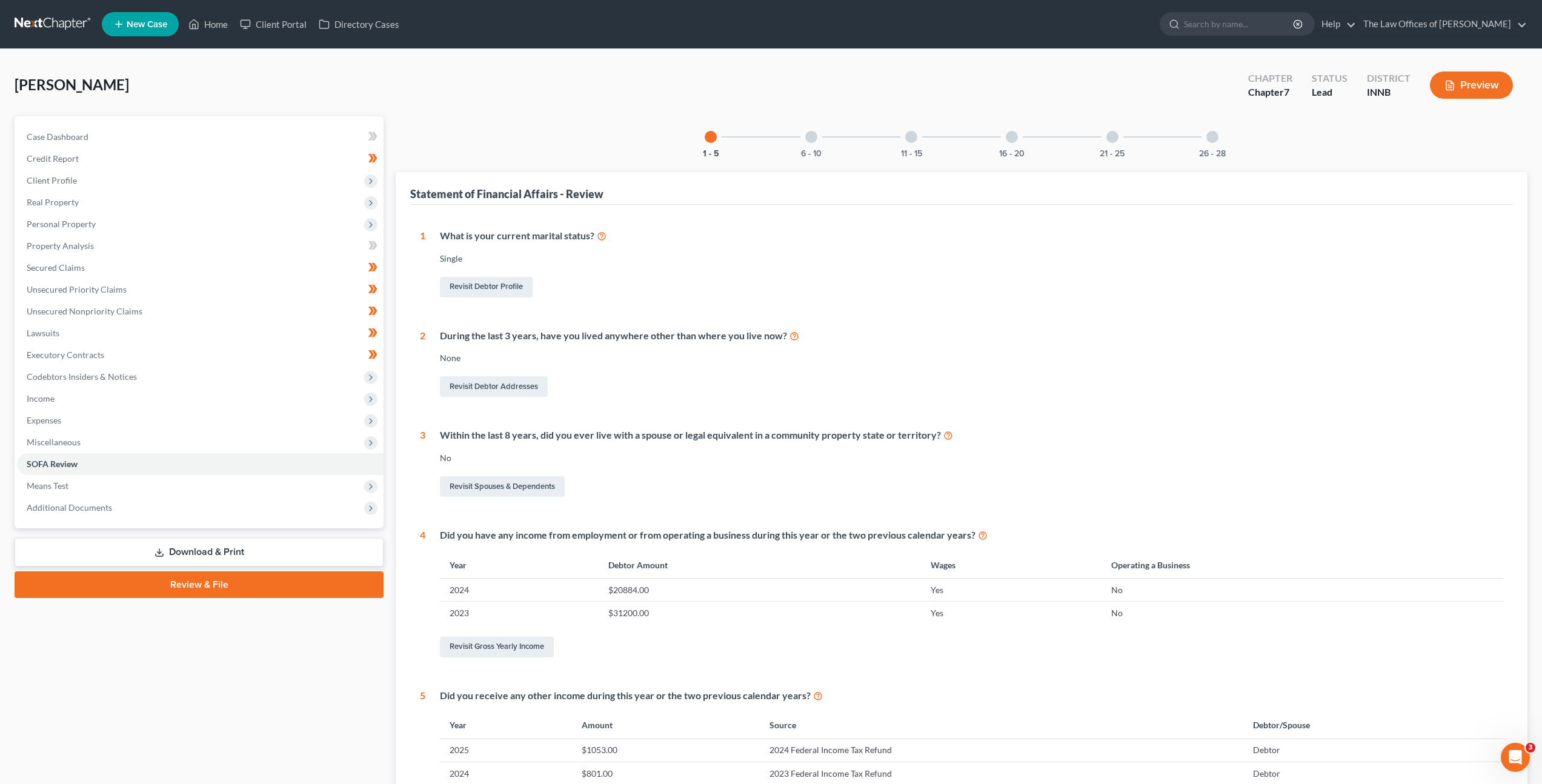
click at [814, 137] on div at bounding box center [811, 137] width 12 height 12
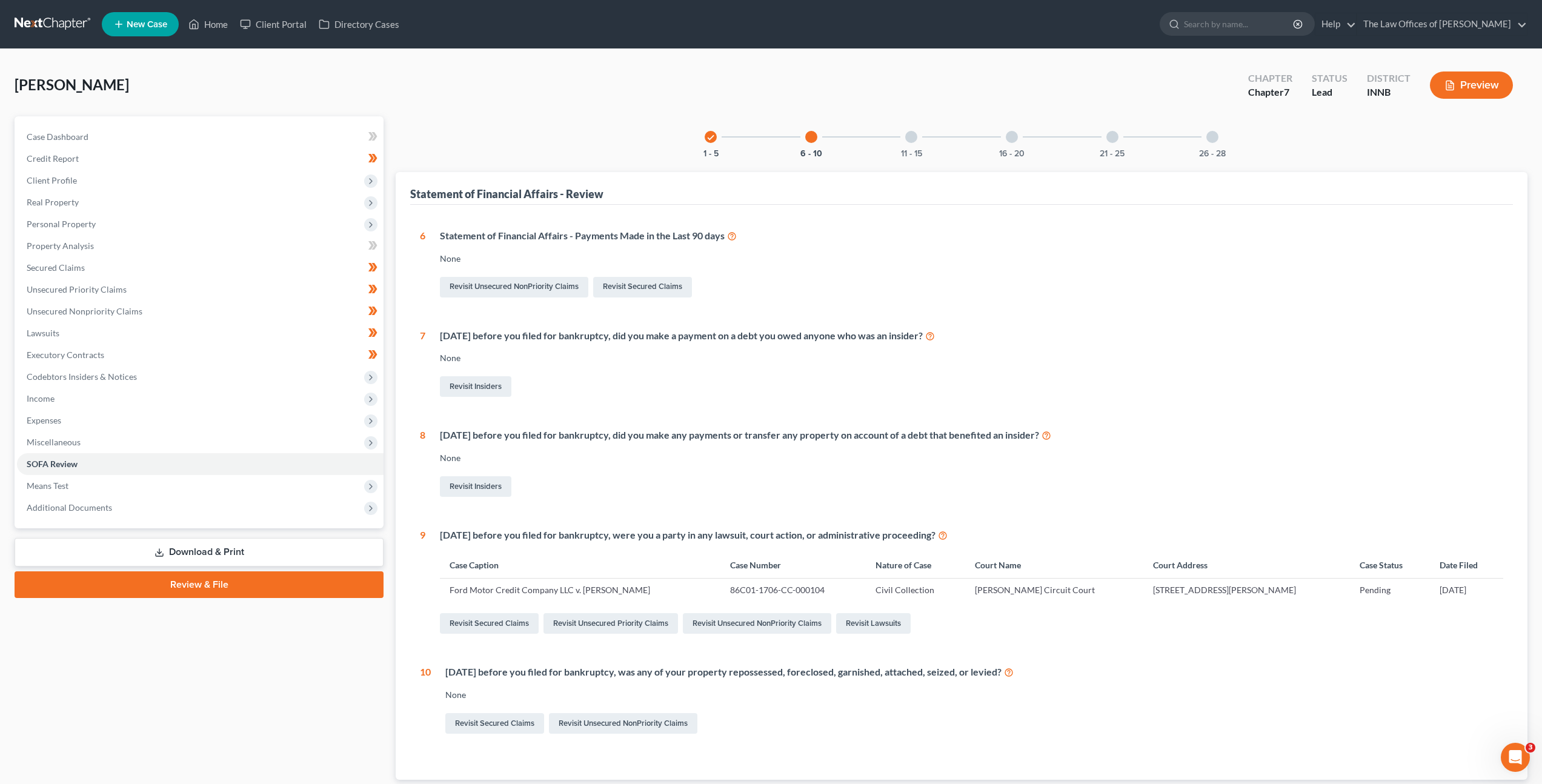
scroll to position [80, 0]
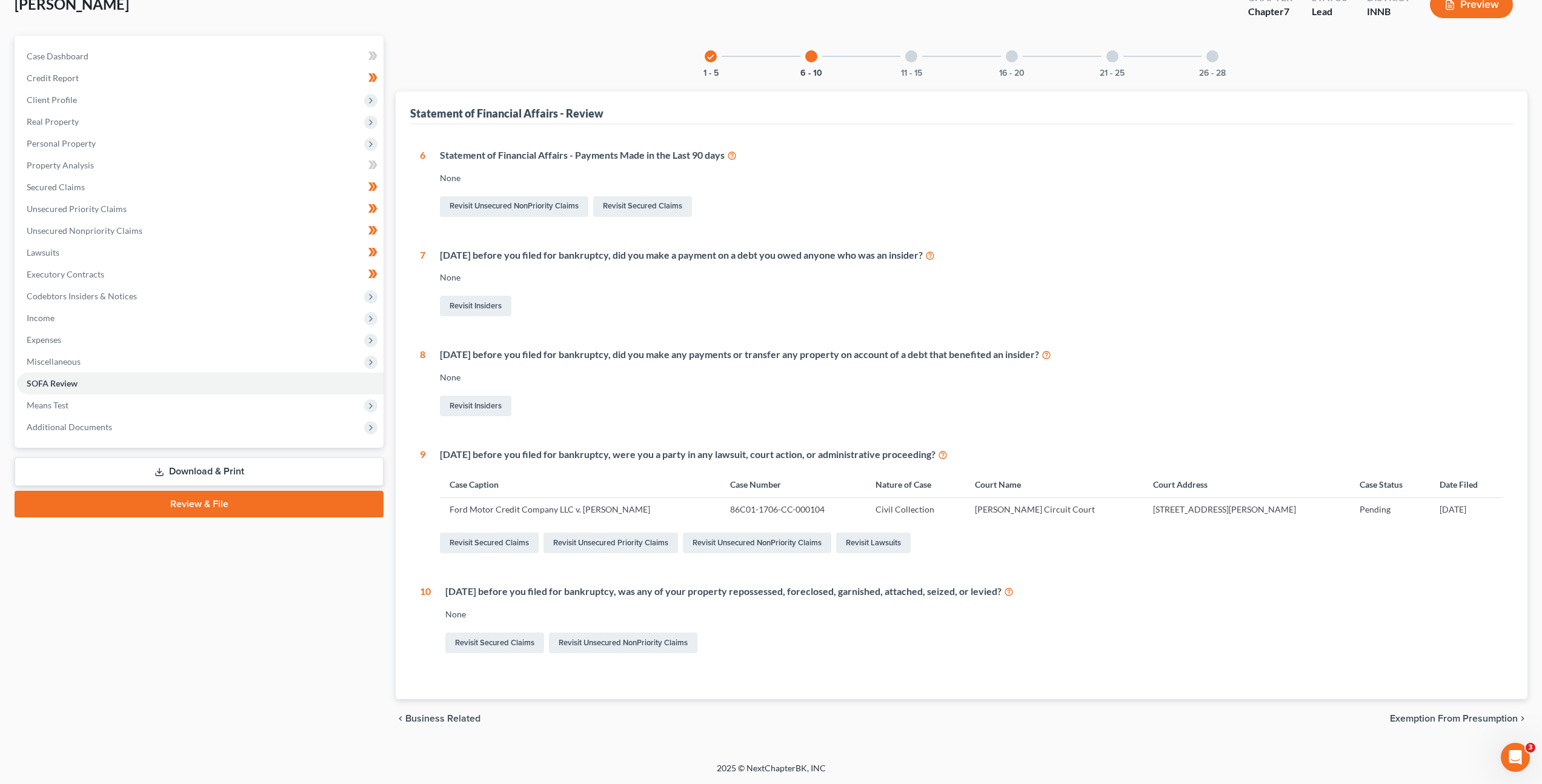
click at [918, 53] on div "11 - 15" at bounding box center [912, 56] width 41 height 41
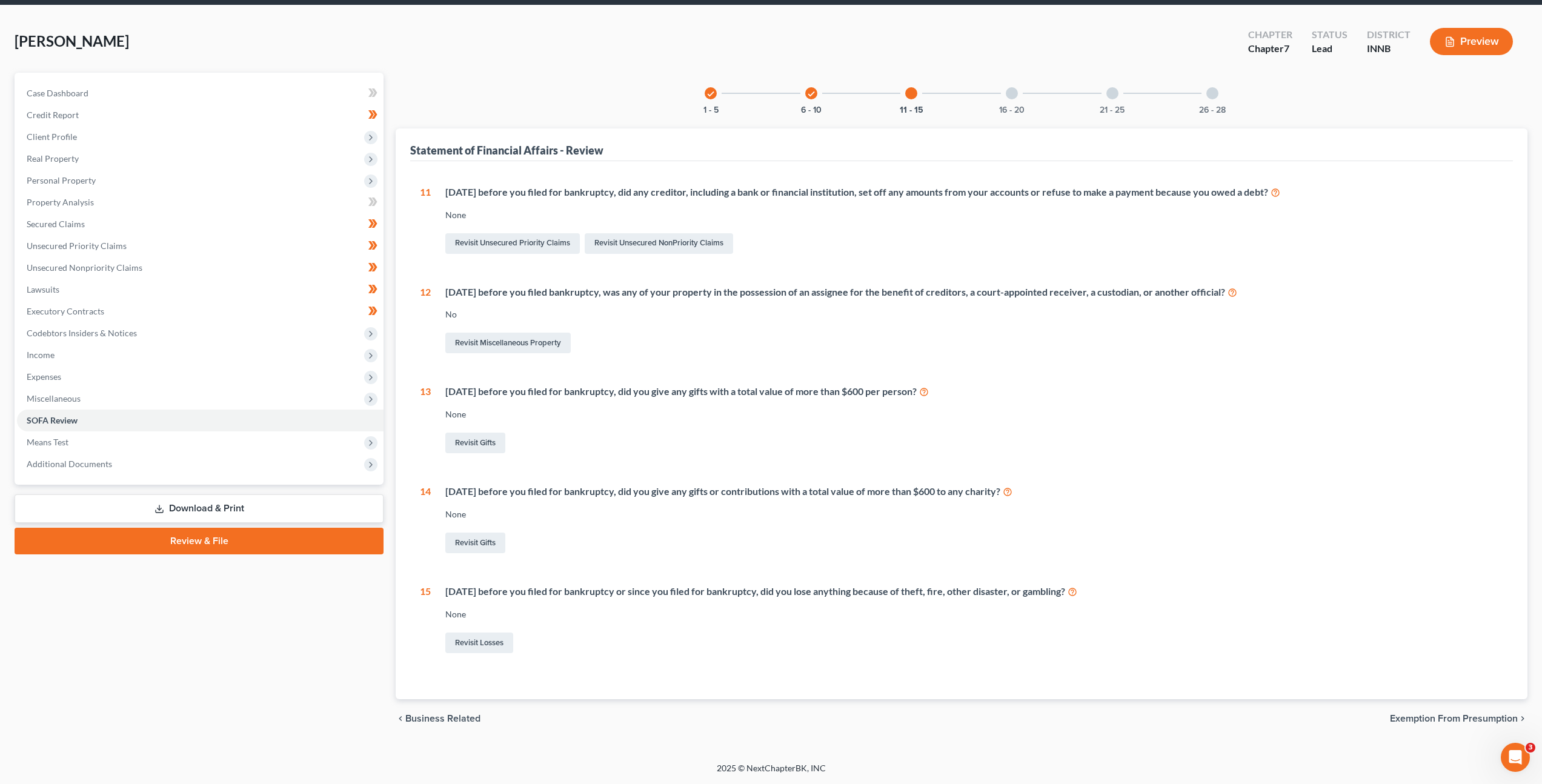
scroll to position [44, 0]
drag, startPoint x: 1013, startPoint y: 100, endPoint x: 1005, endPoint y: 117, distance: 18.8
click at [1012, 100] on div "16 - 20" at bounding box center [1012, 94] width 41 height 41
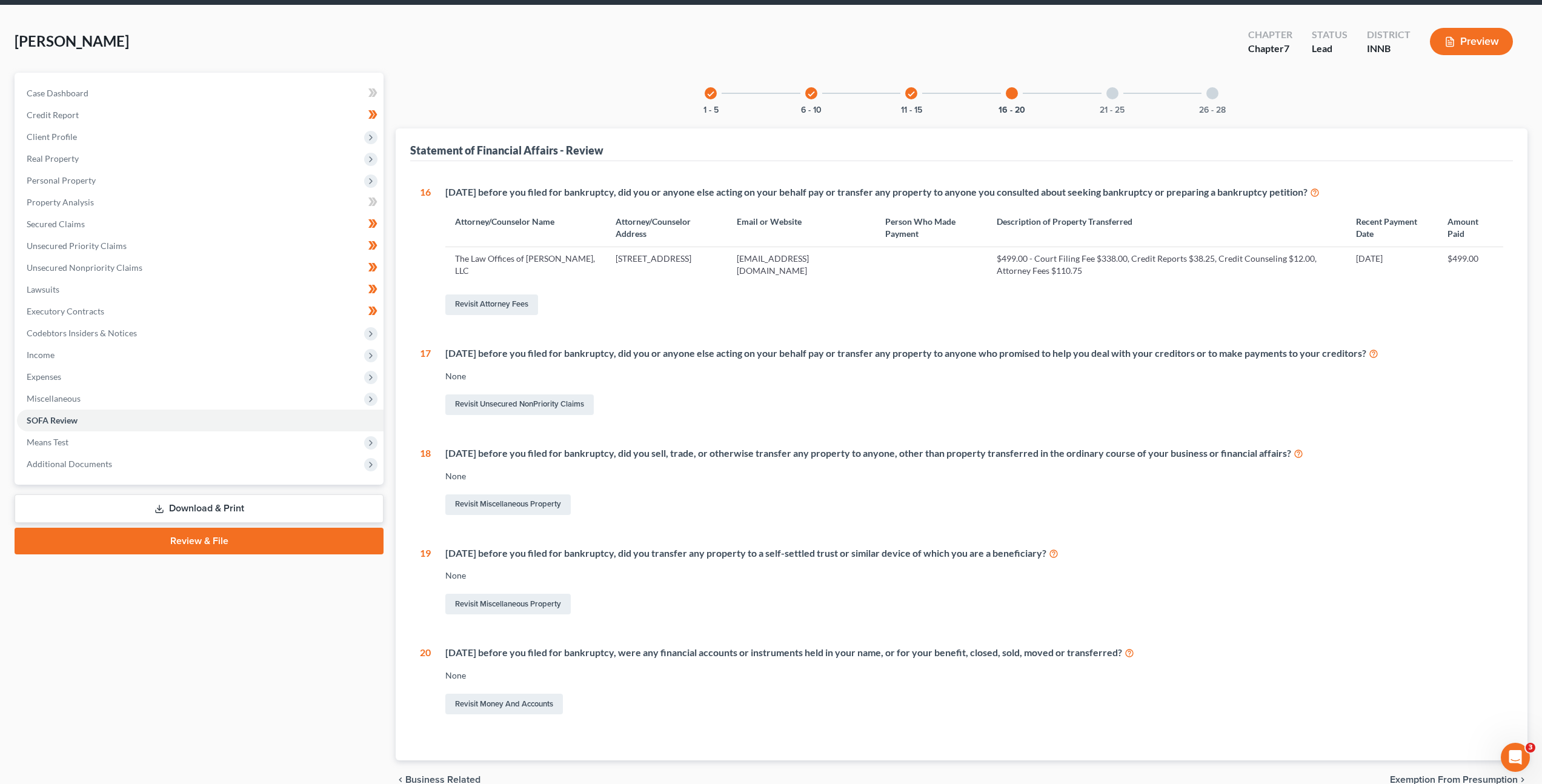
scroll to position [80, 0]
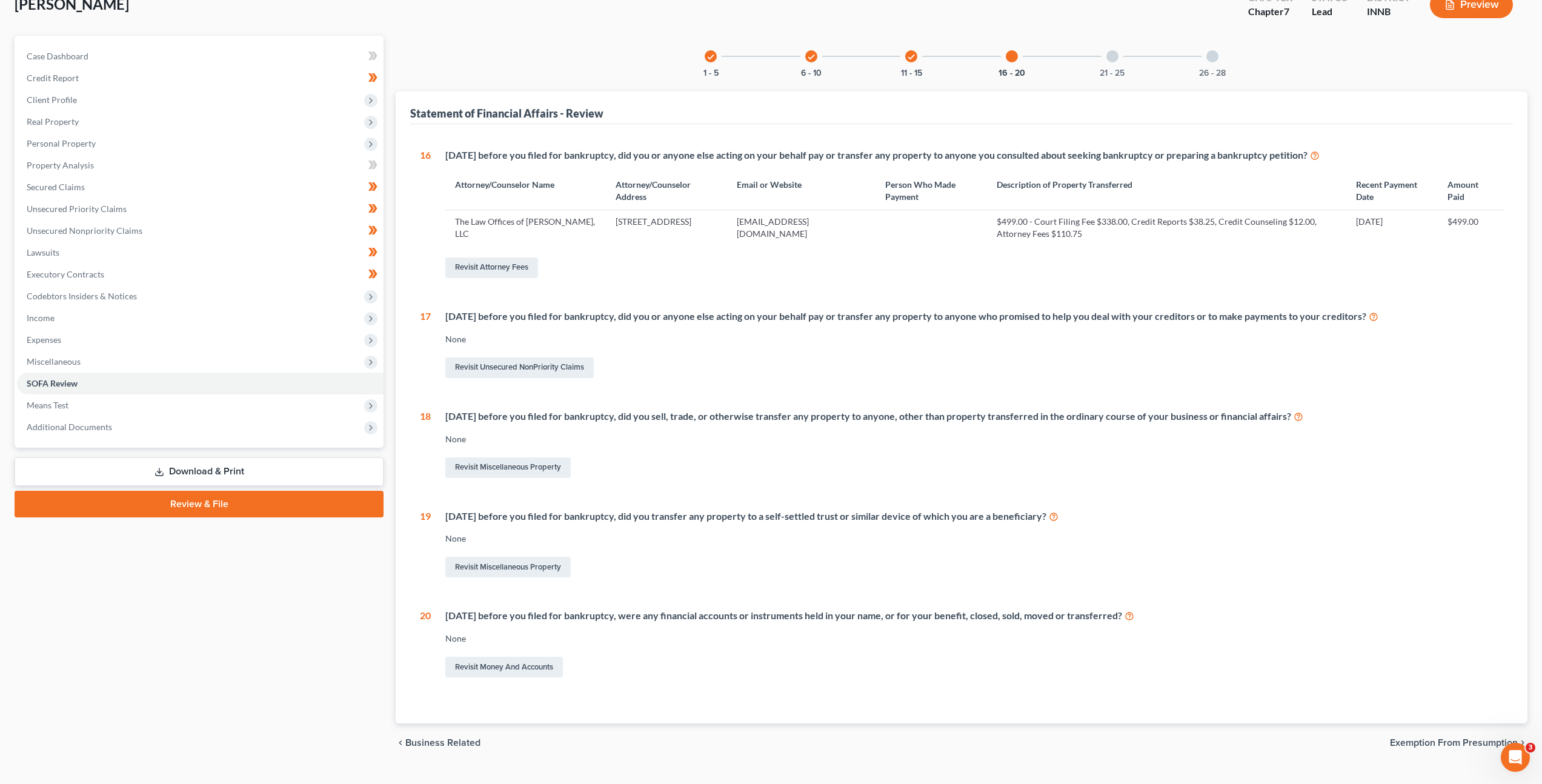
click at [1110, 63] on div "21 - 25" at bounding box center [1113, 56] width 41 height 41
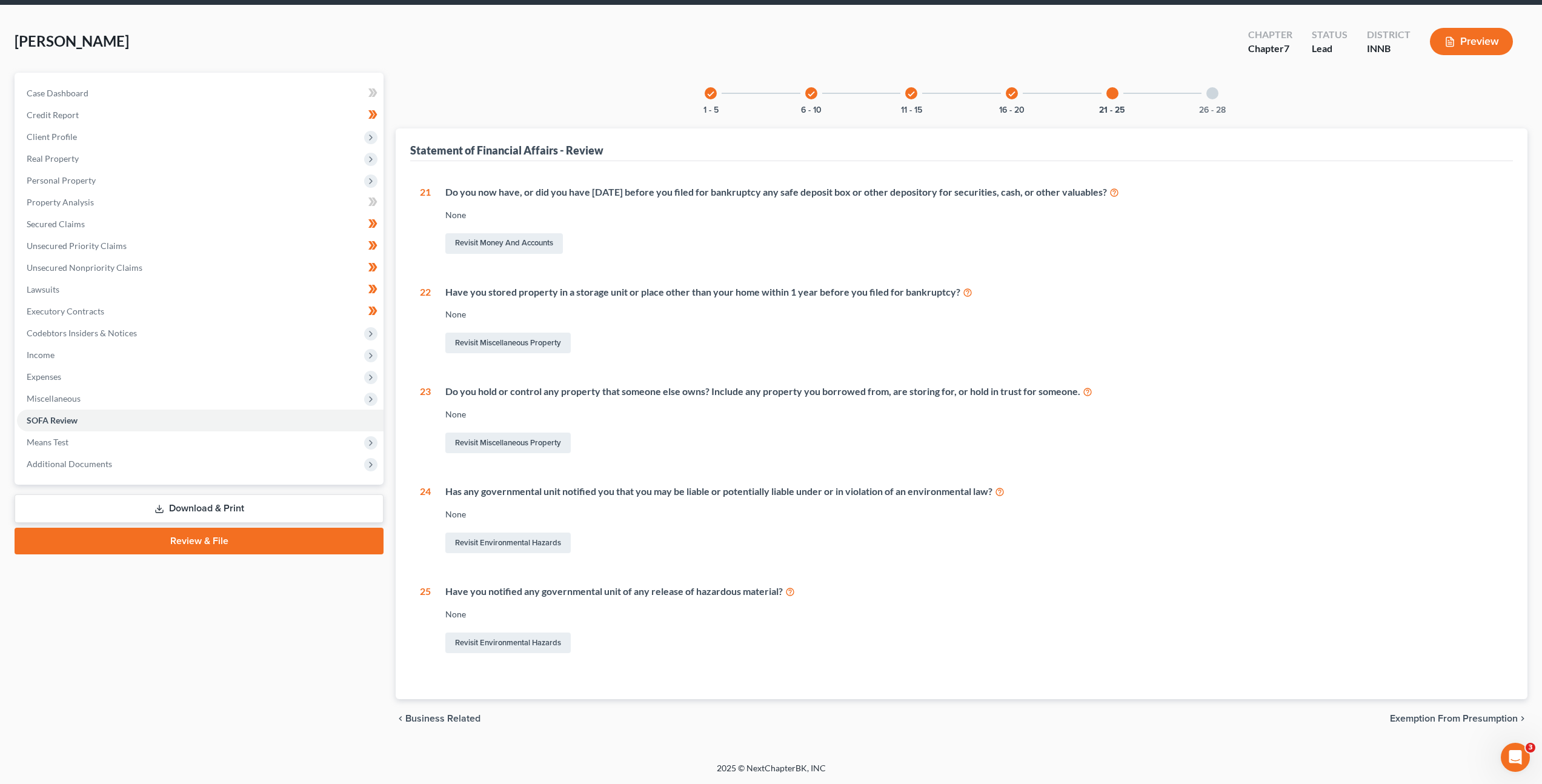
scroll to position [44, 0]
click at [1220, 89] on div "26 - 28" at bounding box center [1212, 94] width 41 height 41
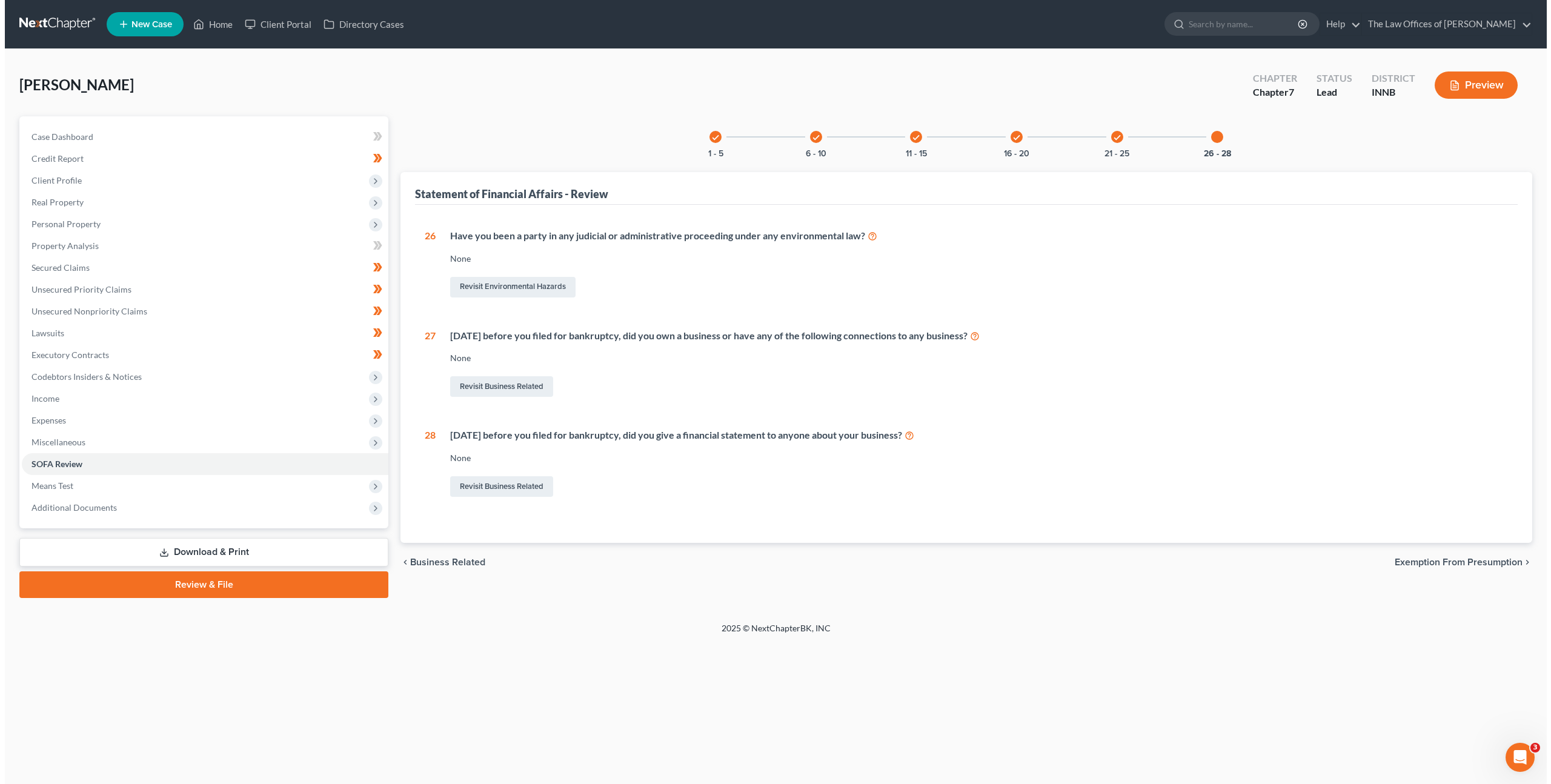
scroll to position [0, 0]
